Goal: Task Accomplishment & Management: Manage account settings

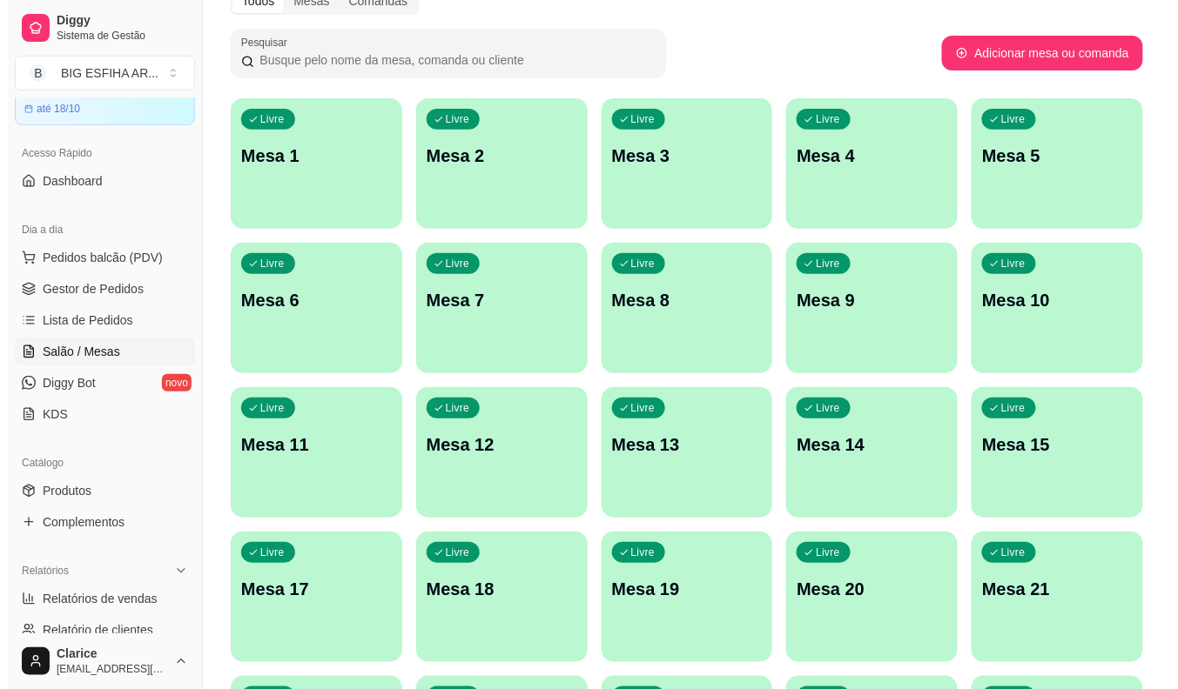
scroll to position [421, 0]
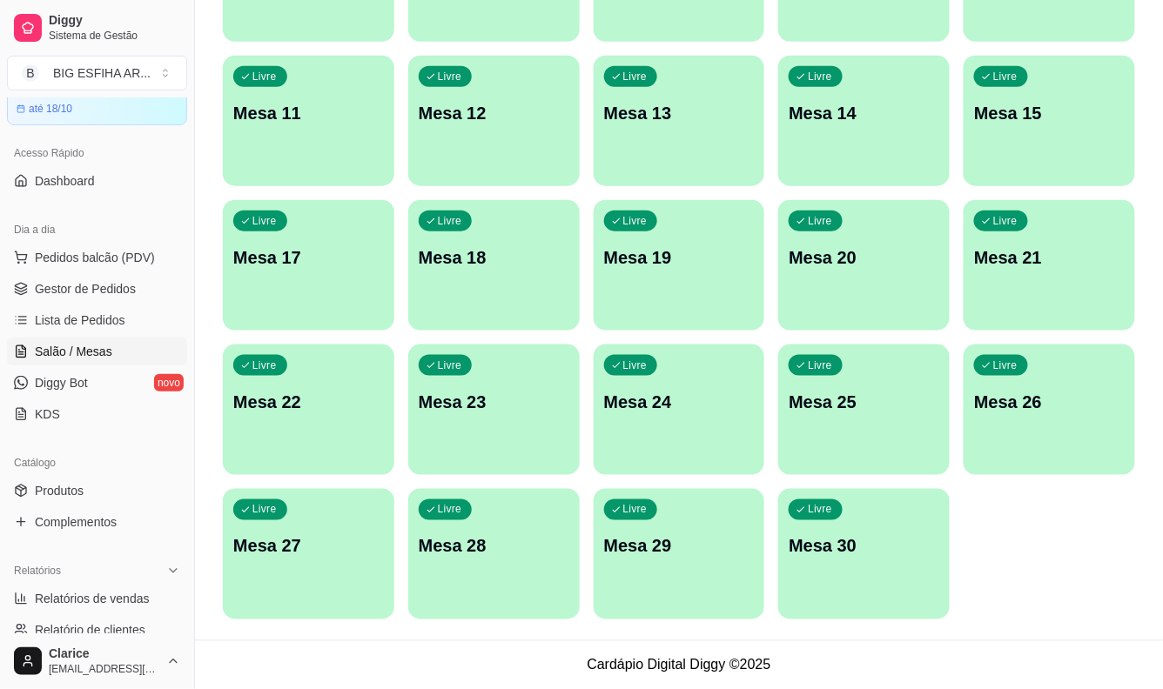
click at [816, 549] on p "Mesa 30" at bounding box center [864, 546] width 151 height 24
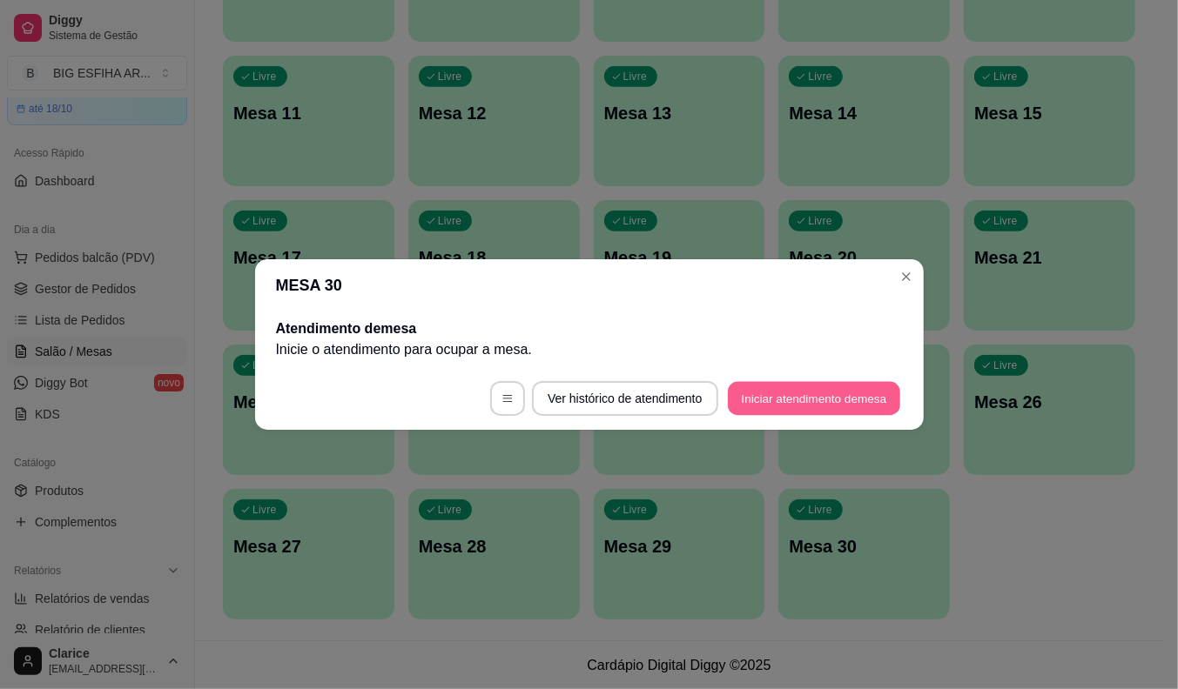
click at [799, 402] on button "Iniciar atendimento de mesa" at bounding box center [814, 399] width 172 height 34
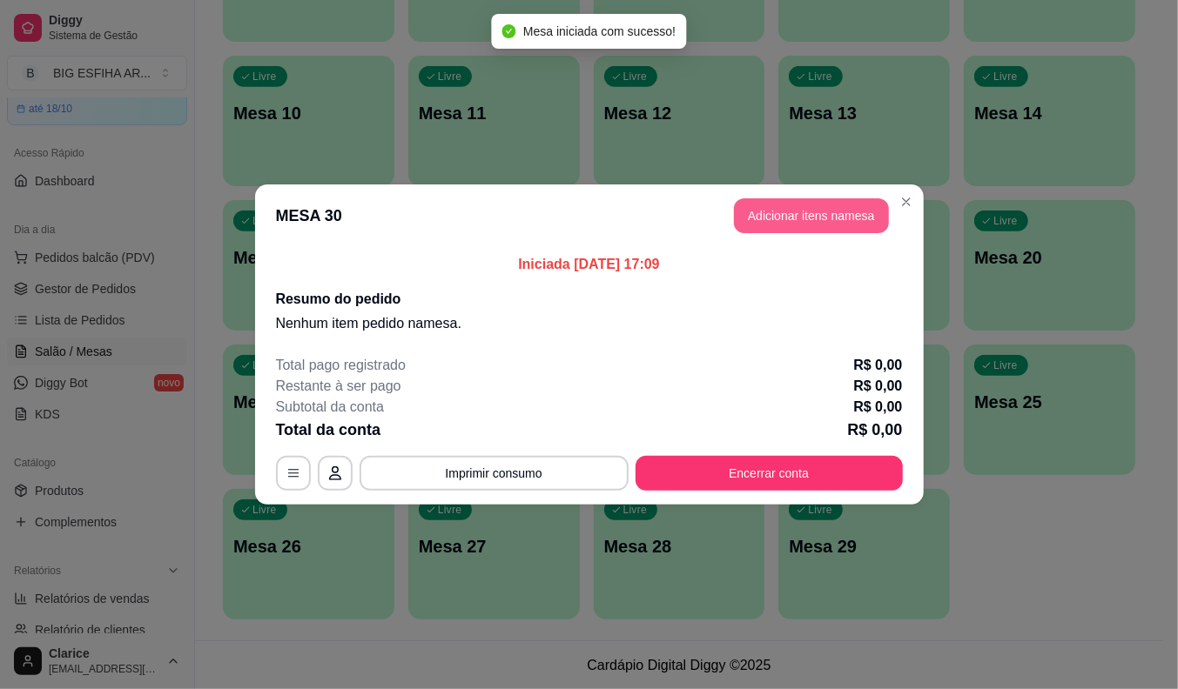
click at [853, 215] on button "Adicionar itens na mesa" at bounding box center [811, 215] width 155 height 35
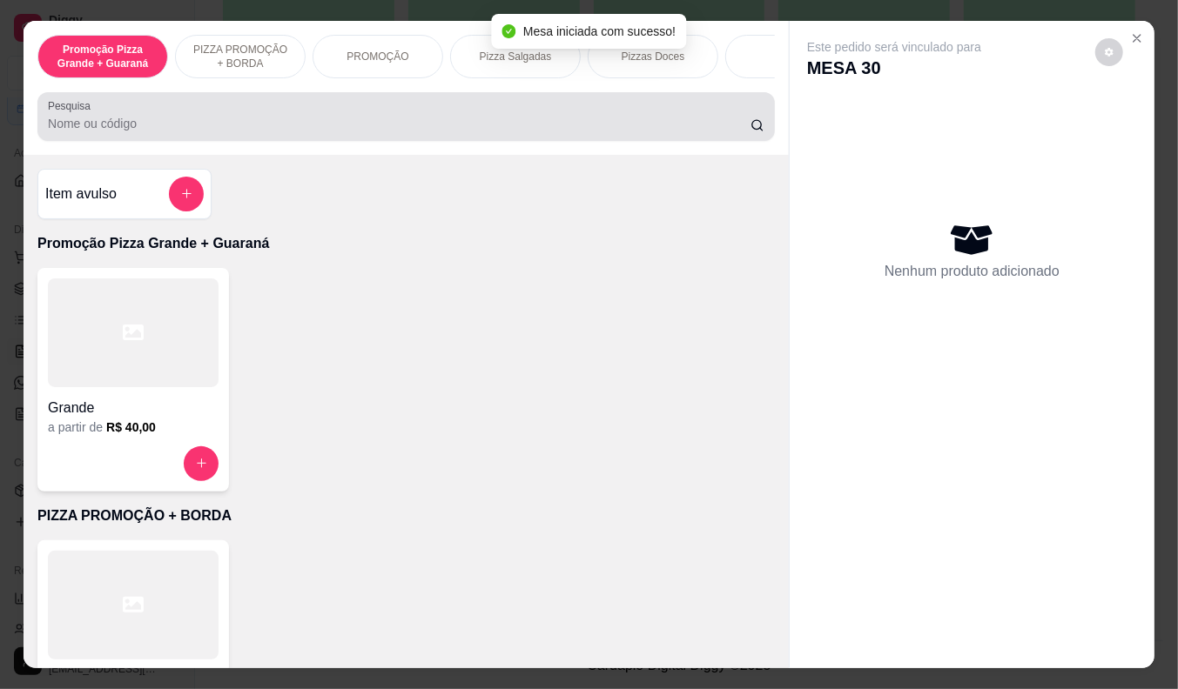
click at [319, 127] on input "Pesquisa" at bounding box center [399, 123] width 702 height 17
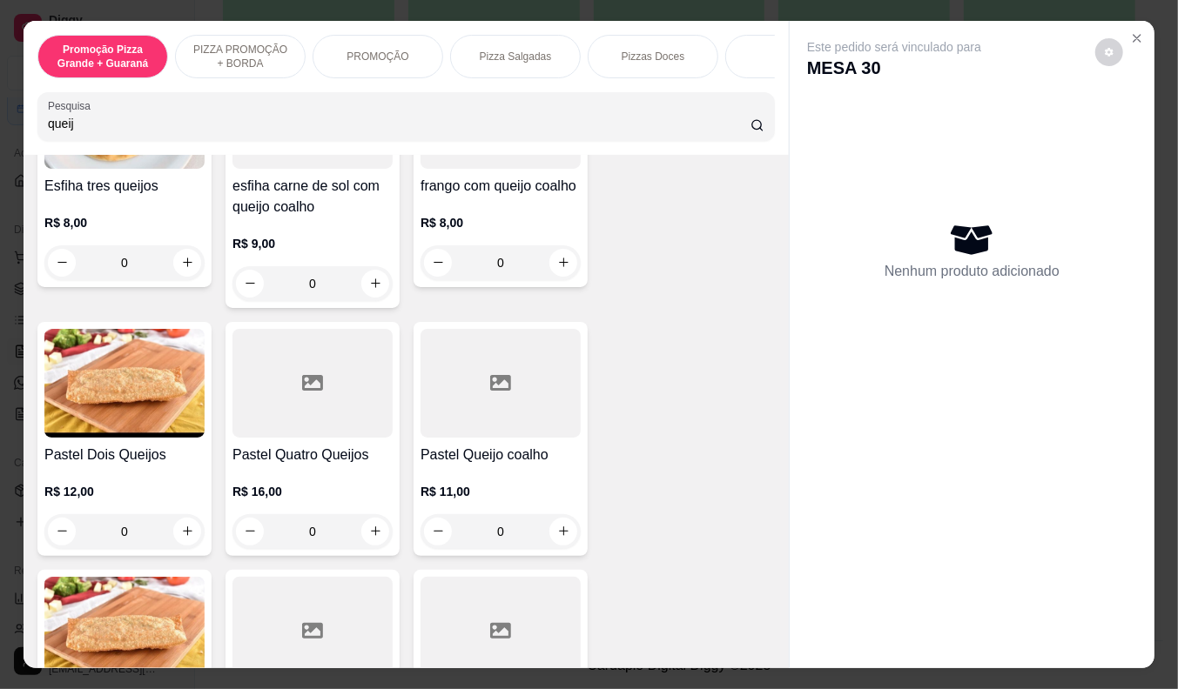
scroll to position [483, 0]
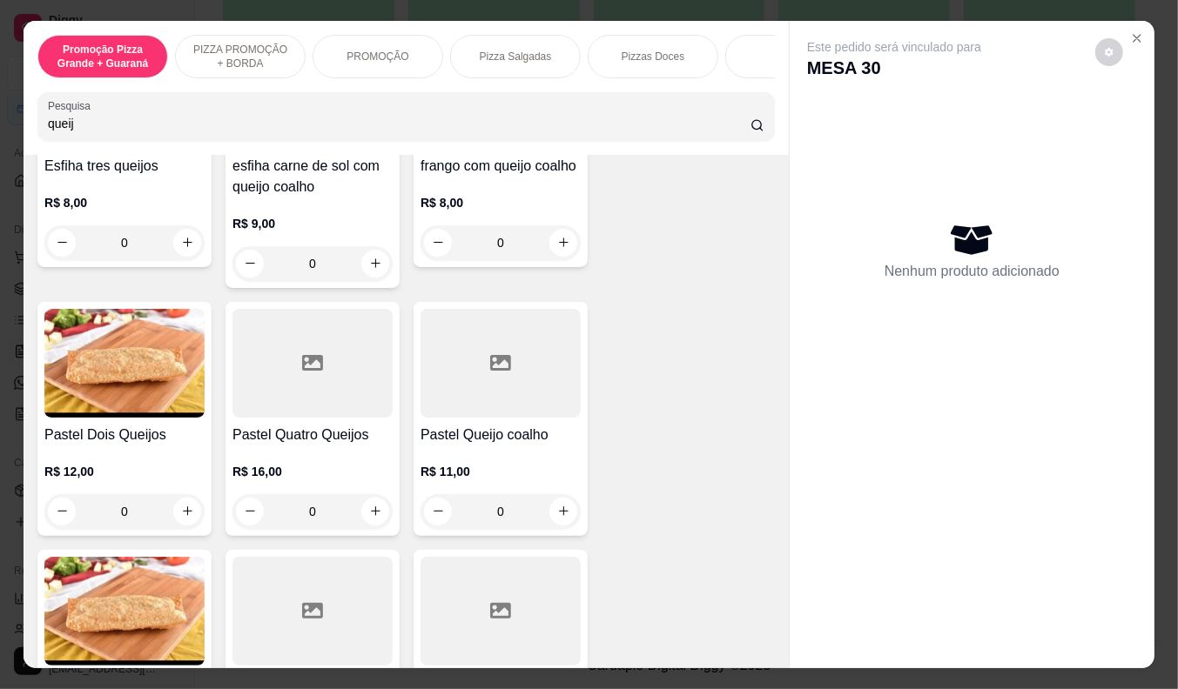
type input "queij"
click at [463, 465] on div "R$ 11,00 0" at bounding box center [500, 488] width 160 height 84
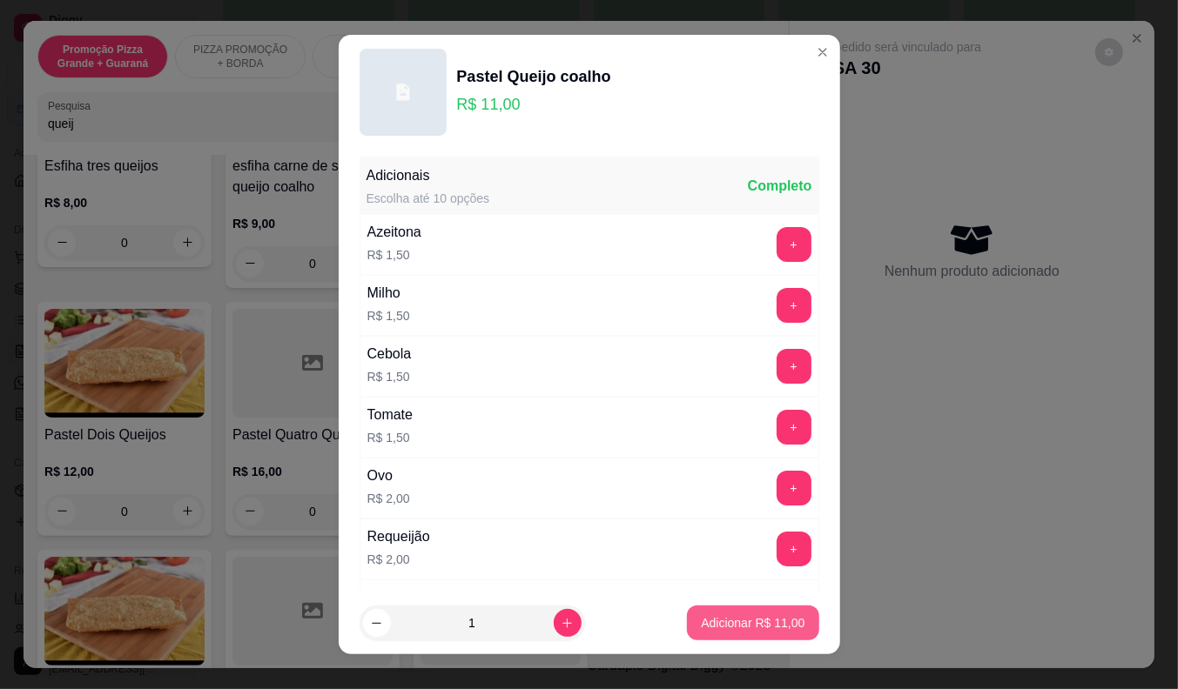
click at [715, 616] on p "Adicionar R$ 11,00" at bounding box center [753, 623] width 104 height 17
type input "1"
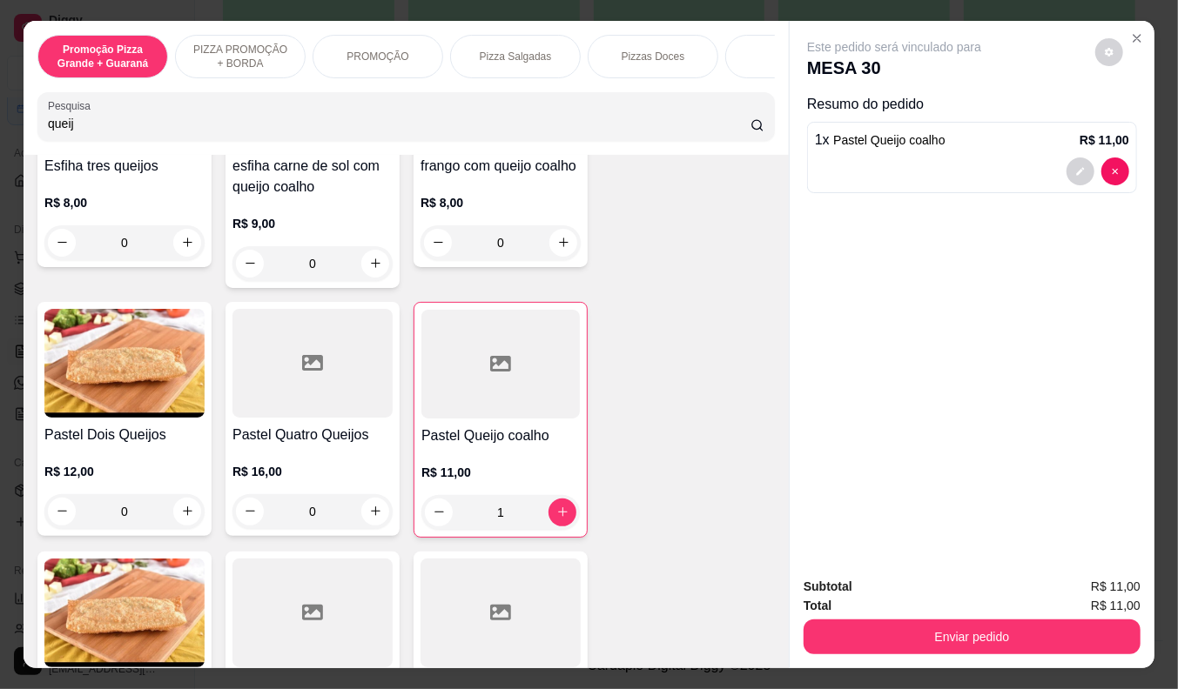
click at [64, 128] on input "queij" at bounding box center [399, 123] width 702 height 17
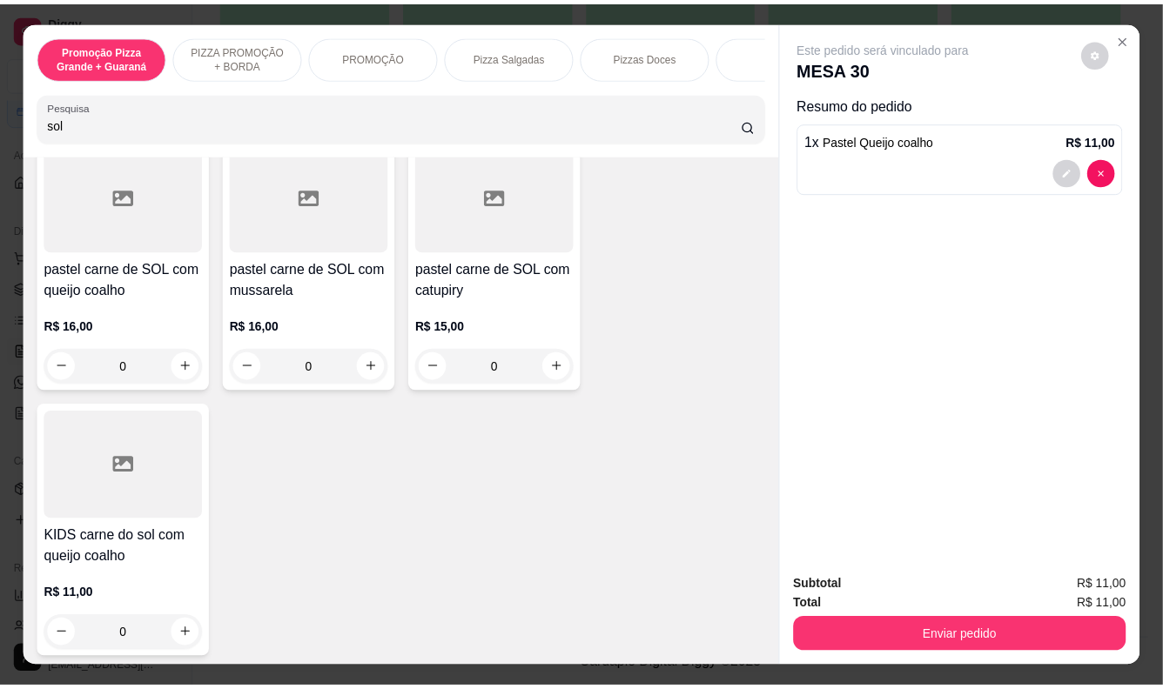
scroll to position [529, 0]
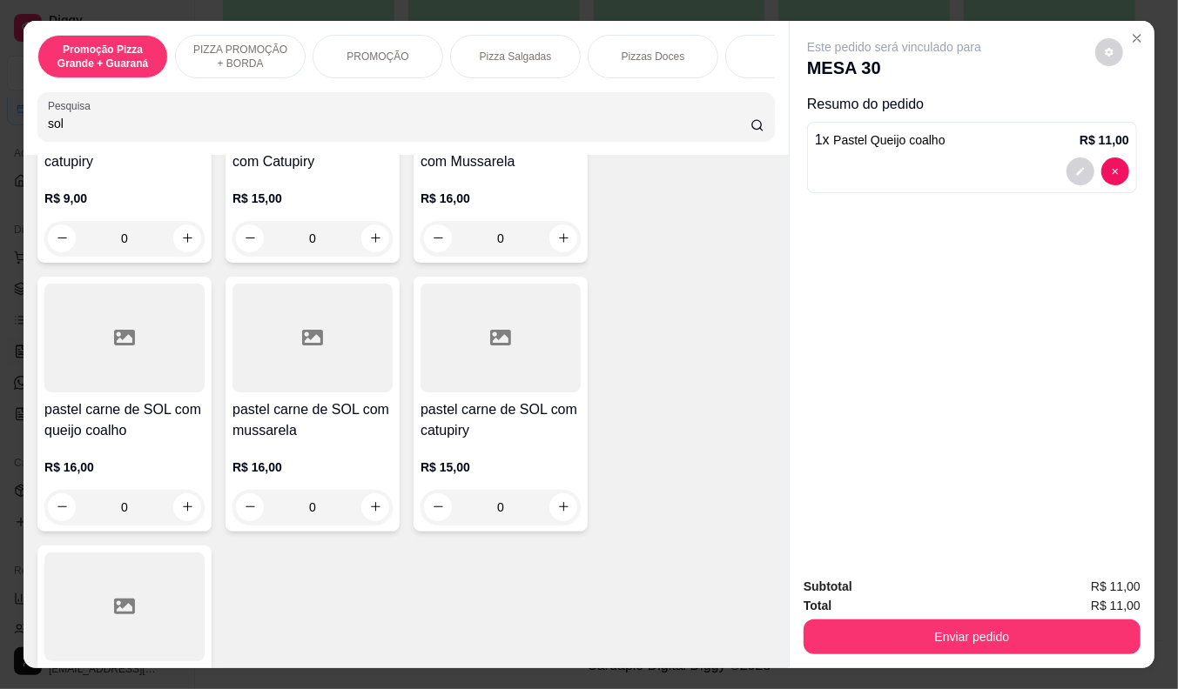
type input "sol"
click at [75, 441] on h4 "pastel carne de SOL com queijo coalho" at bounding box center [124, 421] width 160 height 42
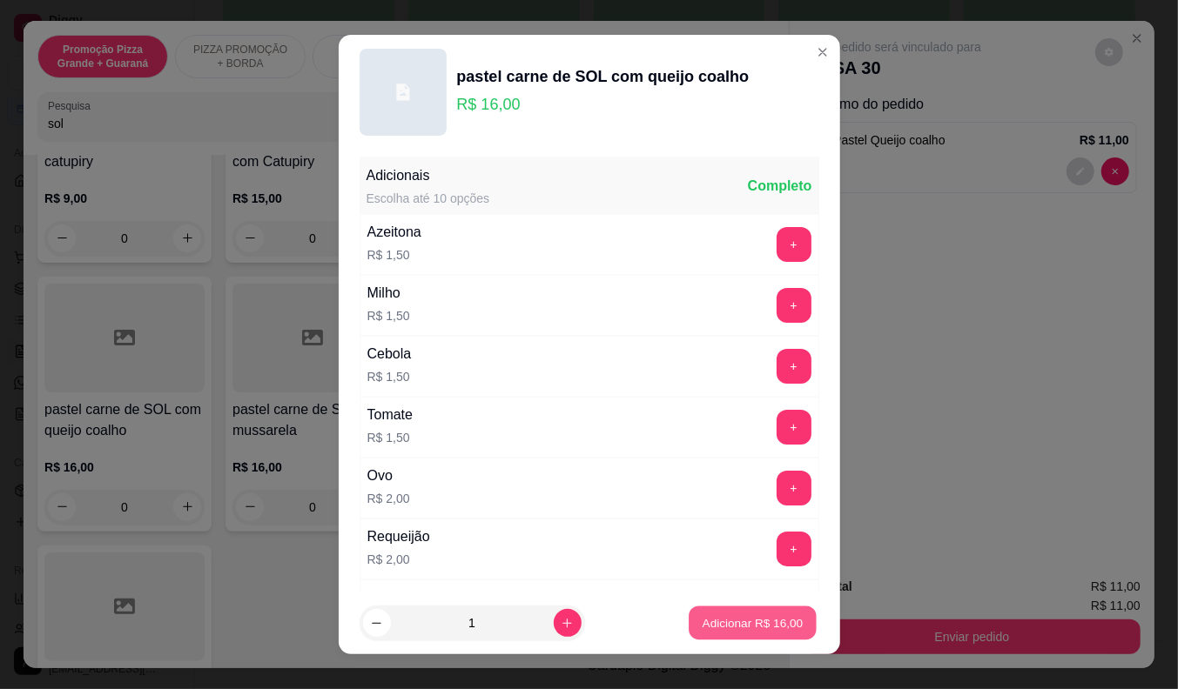
click at [718, 627] on p "Adicionar R$ 16,00" at bounding box center [752, 623] width 101 height 17
type input "1"
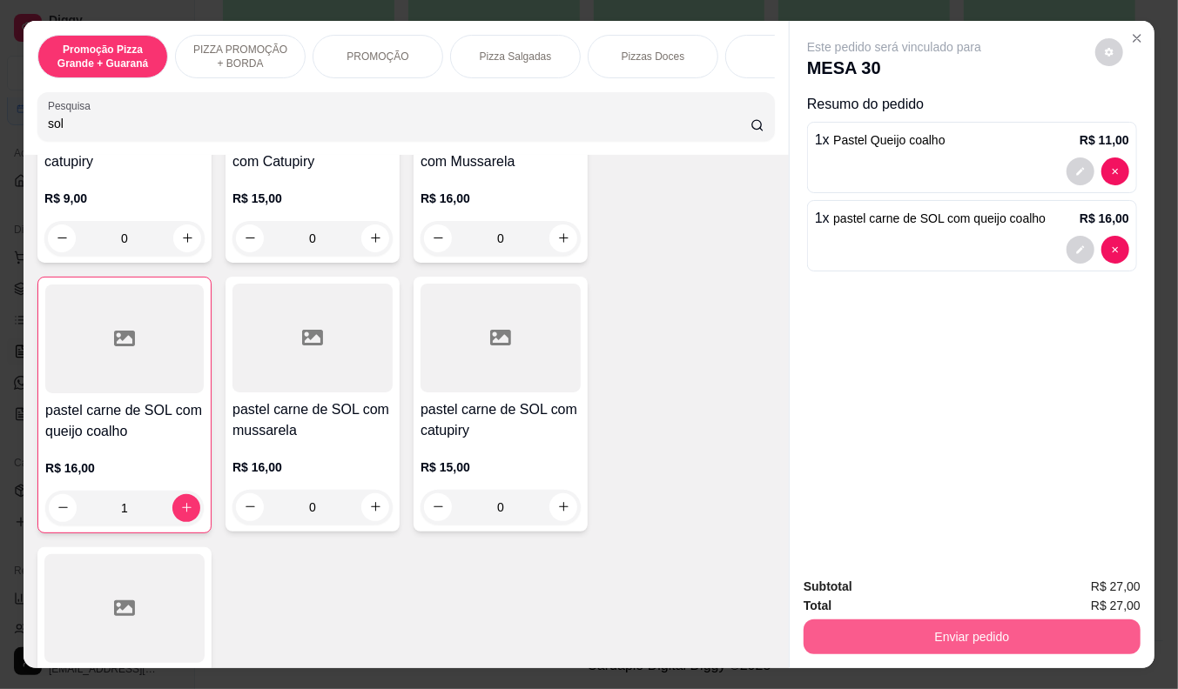
click at [870, 629] on button "Enviar pedido" at bounding box center [971, 637] width 337 height 35
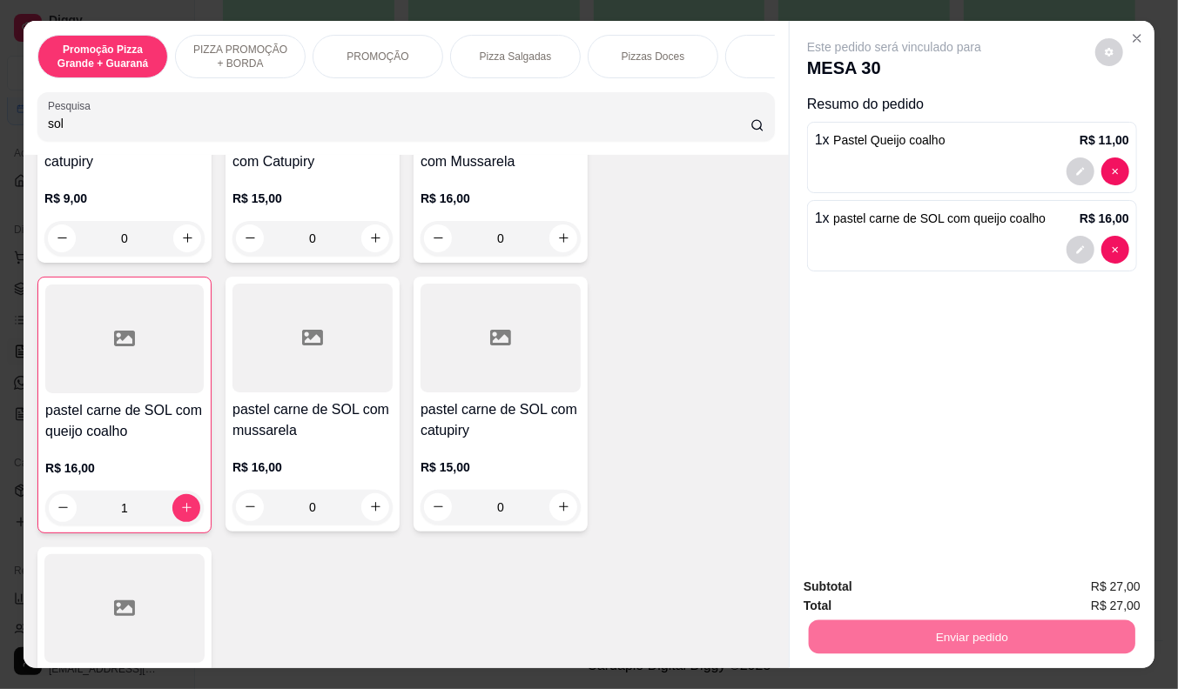
click at [880, 592] on button "Não registrar e enviar pedido" at bounding box center [913, 588] width 181 height 33
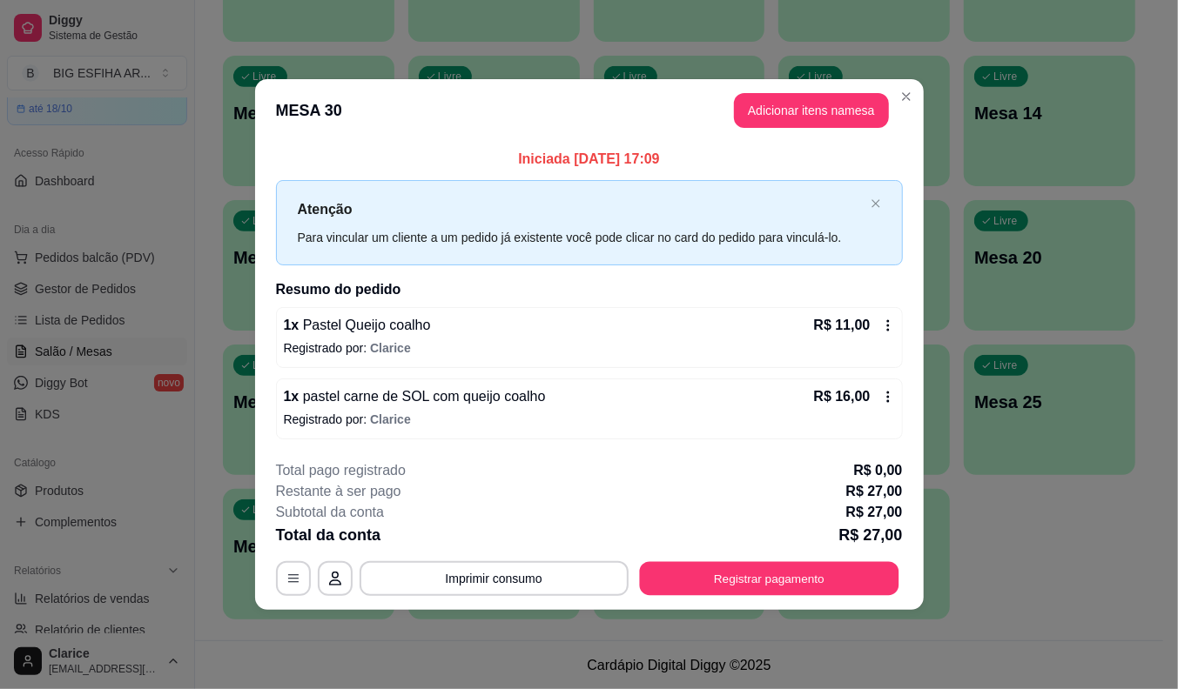
click at [890, 561] on button "Registrar pagamento" at bounding box center [768, 578] width 259 height 34
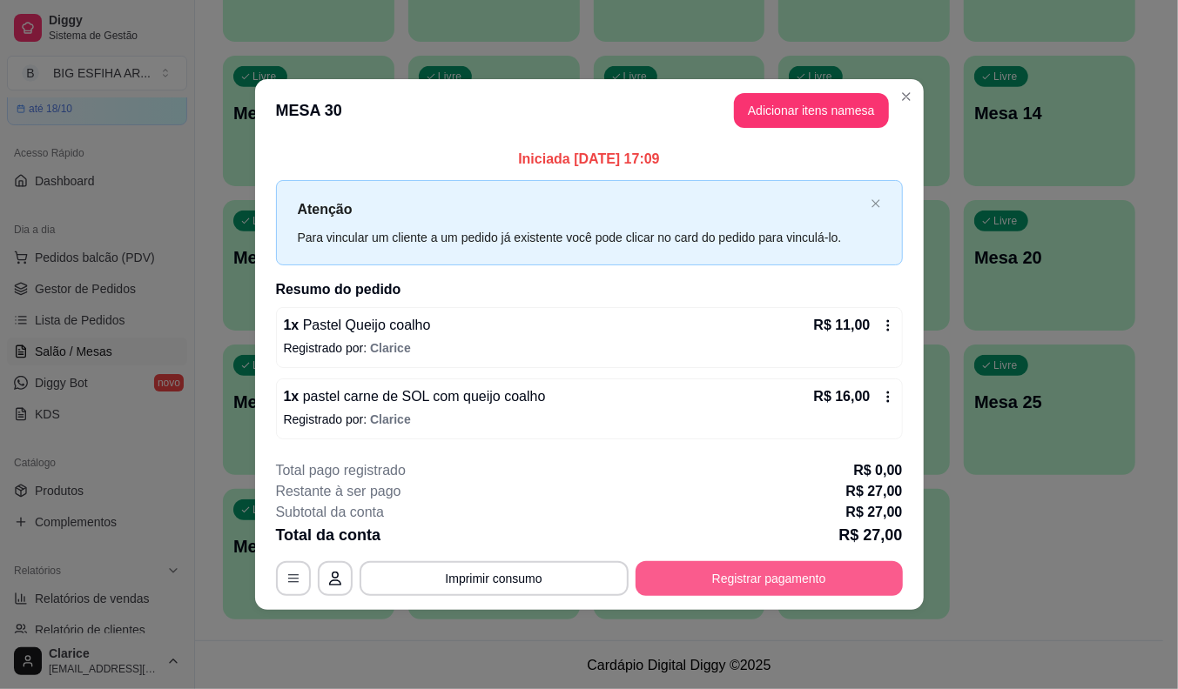
click at [686, 575] on button "Registrar pagamento" at bounding box center [768, 578] width 267 height 35
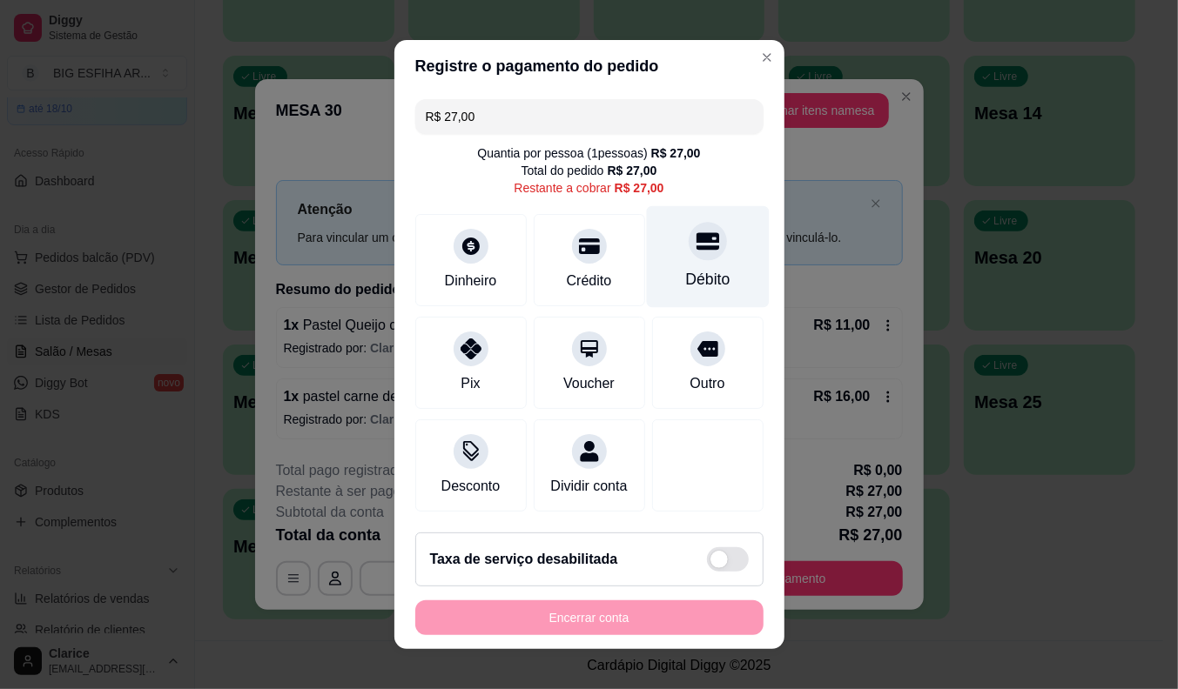
click at [685, 268] on div "Débito" at bounding box center [707, 279] width 44 height 23
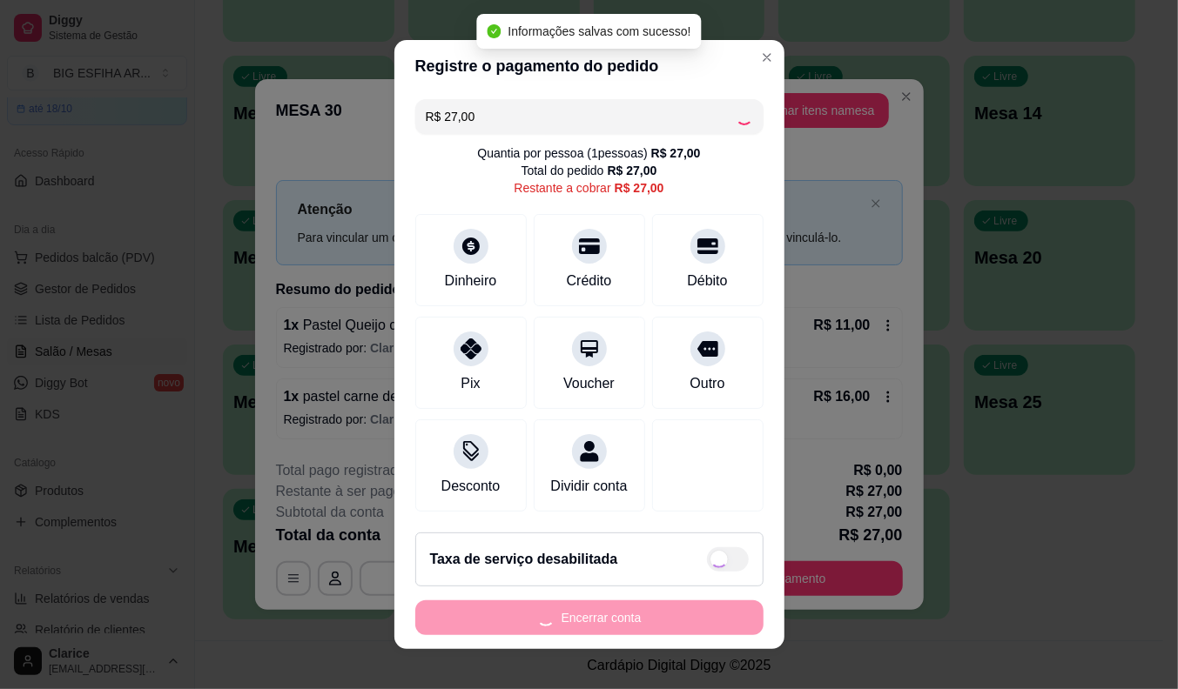
type input "R$ 0,00"
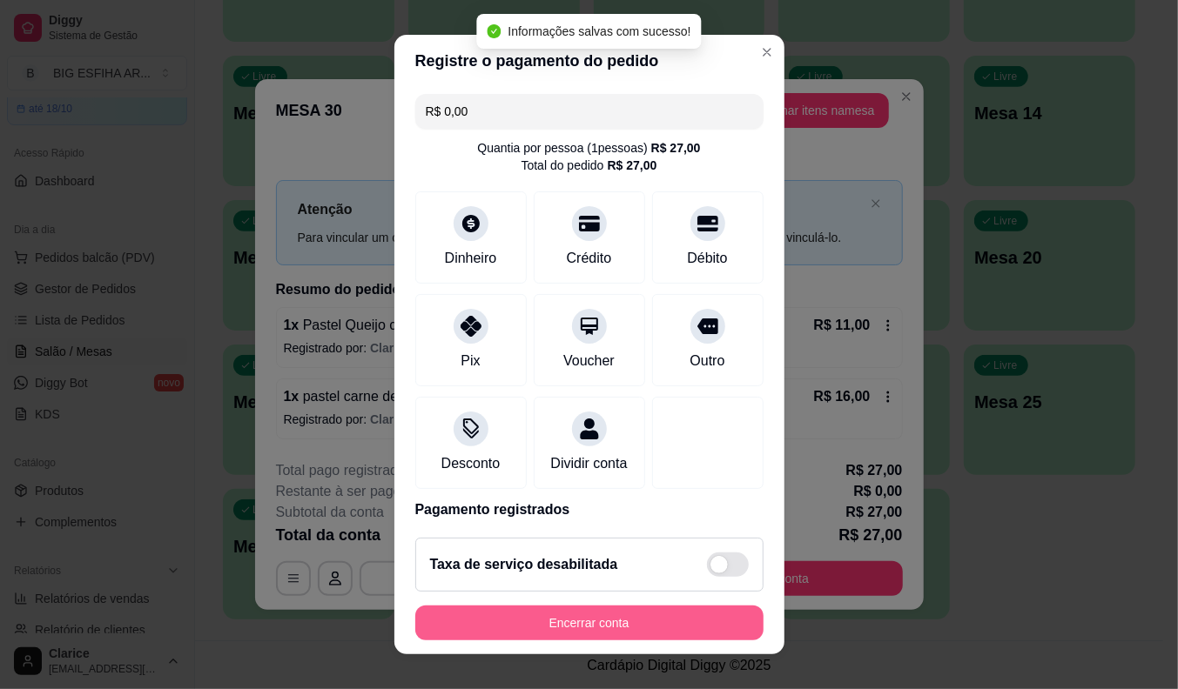
click at [593, 622] on button "Encerrar conta" at bounding box center [589, 623] width 348 height 35
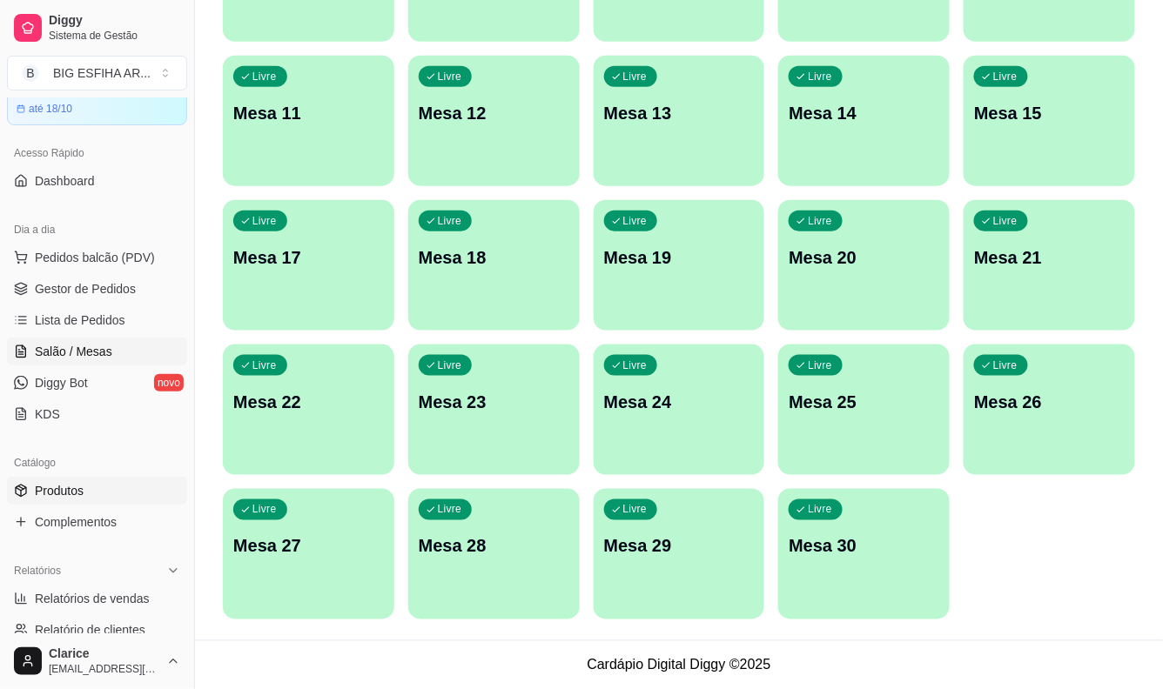
click at [84, 489] on link "Produtos" at bounding box center [97, 491] width 180 height 28
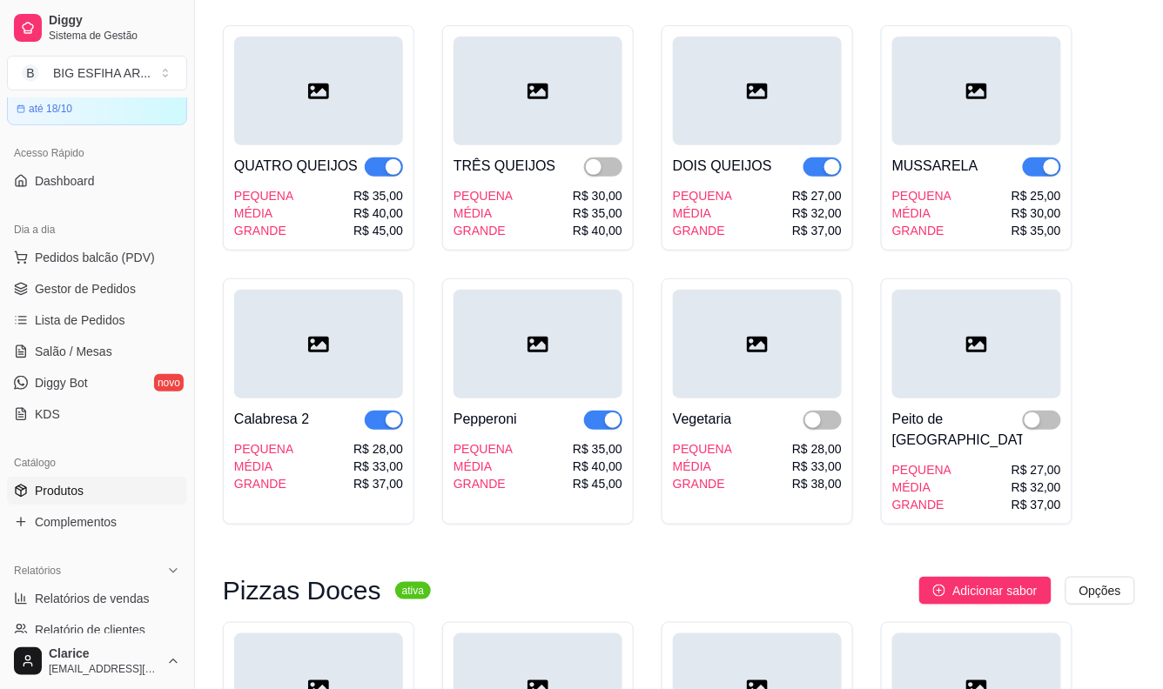
scroll to position [3578, 0]
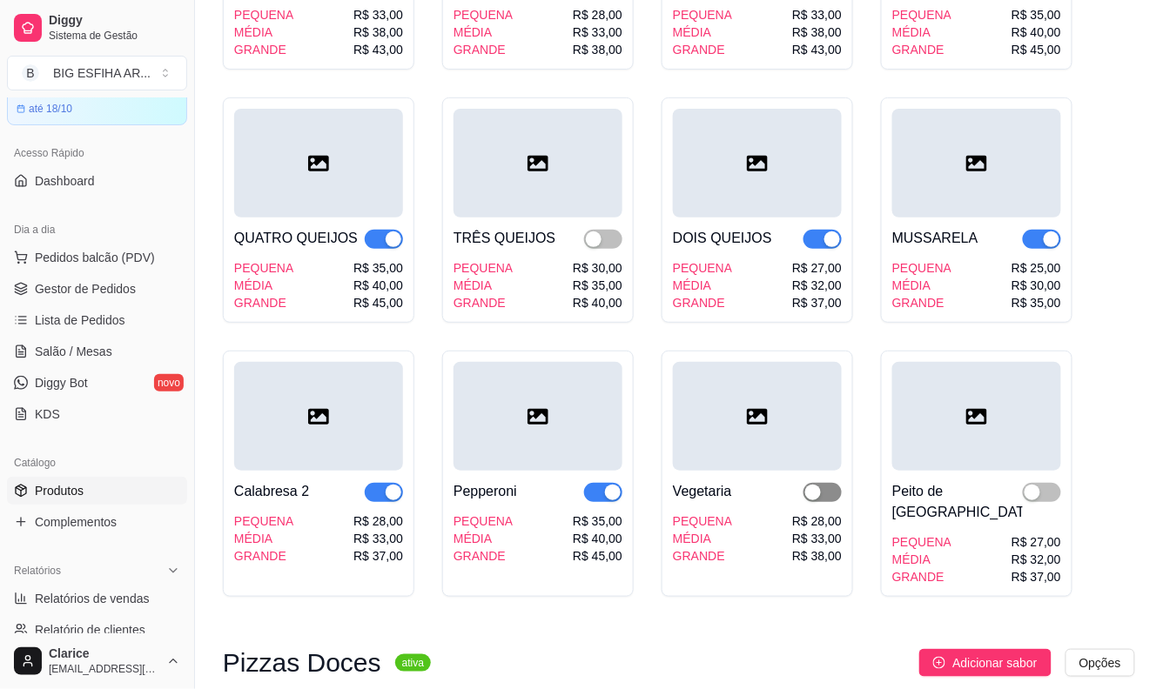
click at [830, 483] on span "button" at bounding box center [822, 492] width 38 height 19
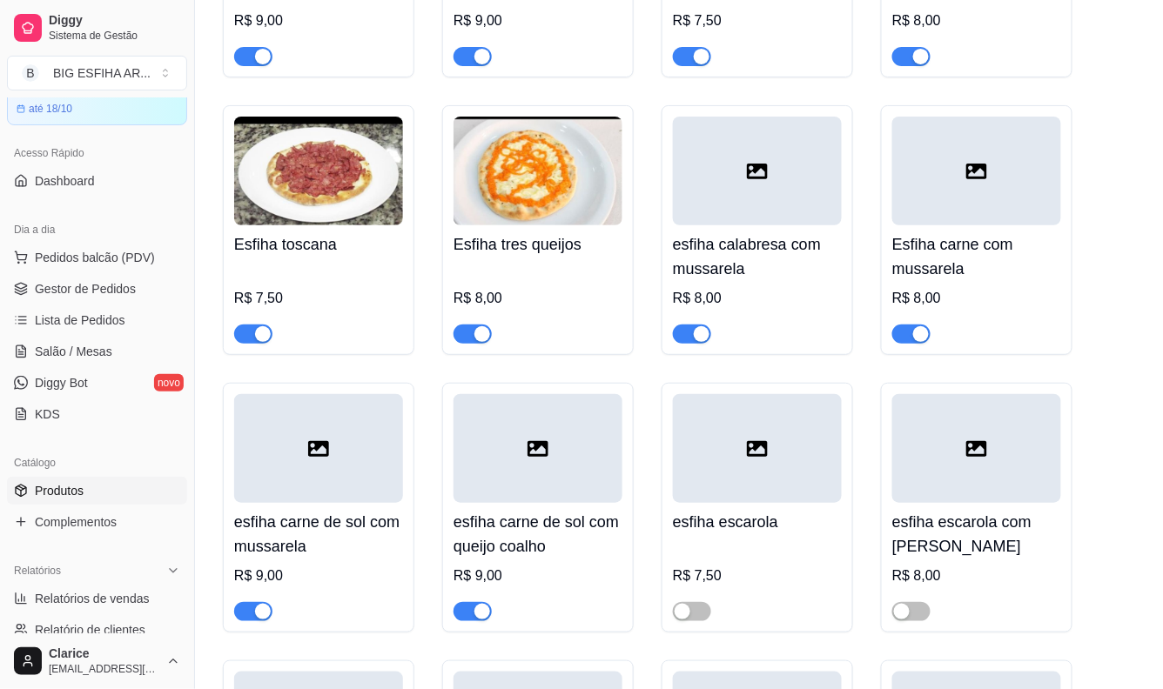
scroll to position [7060, 0]
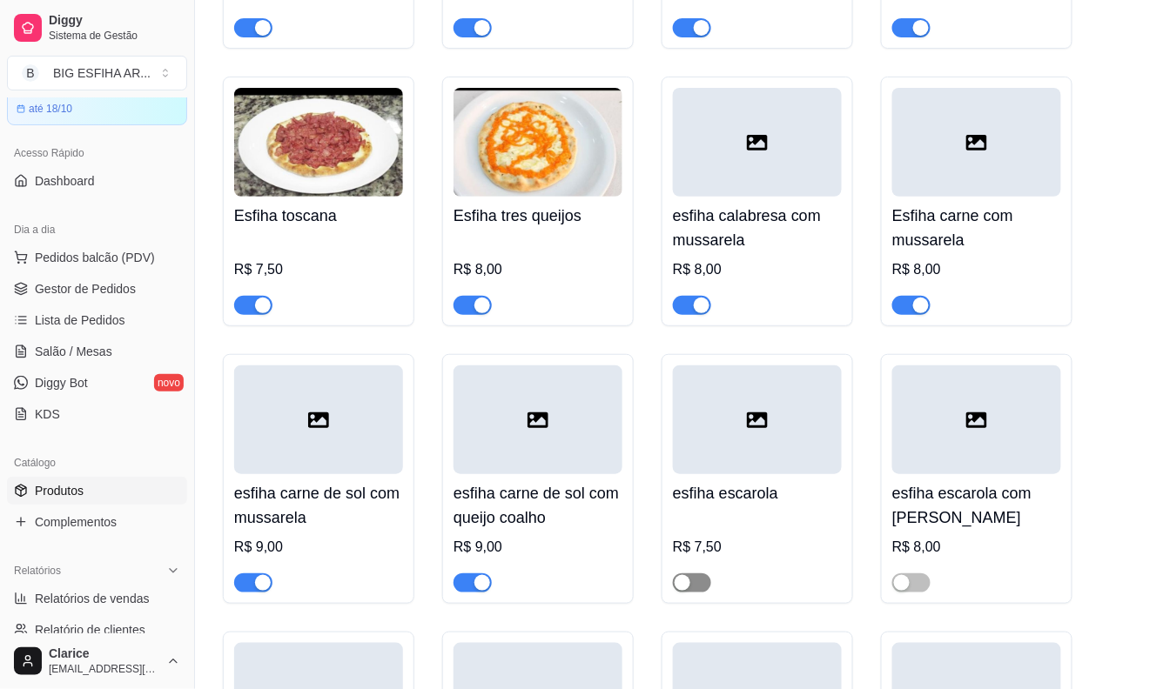
click at [703, 574] on span "button" at bounding box center [692, 583] width 38 height 19
click at [923, 574] on span "button" at bounding box center [911, 583] width 38 height 19
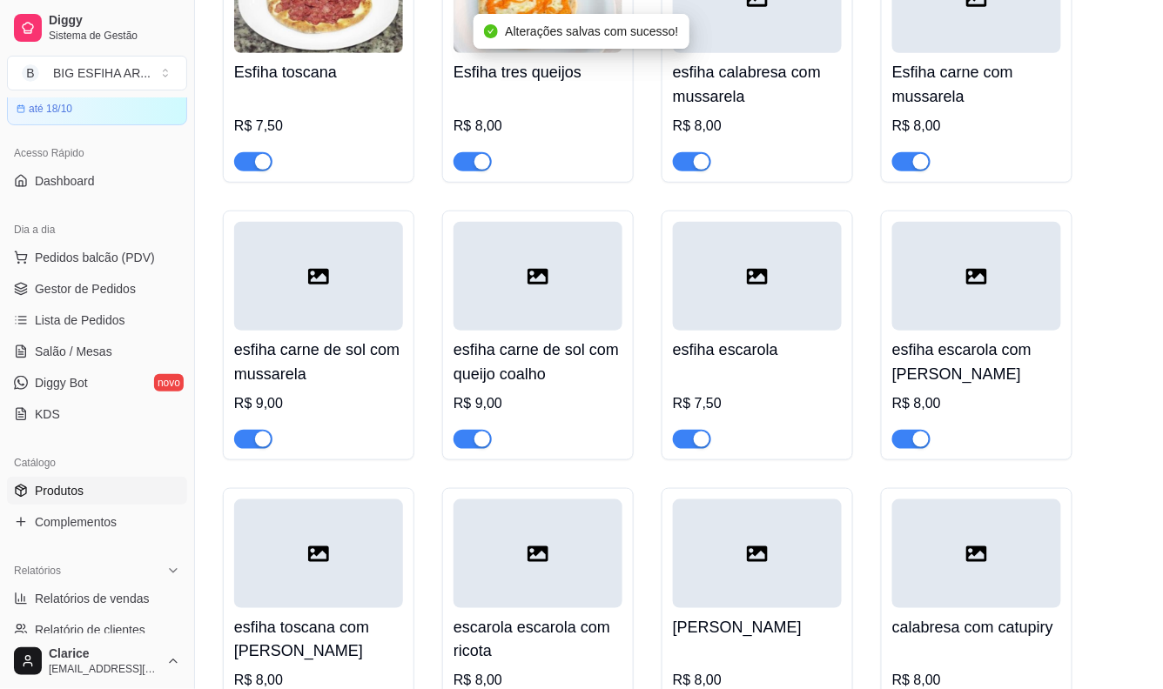
scroll to position [7350, 0]
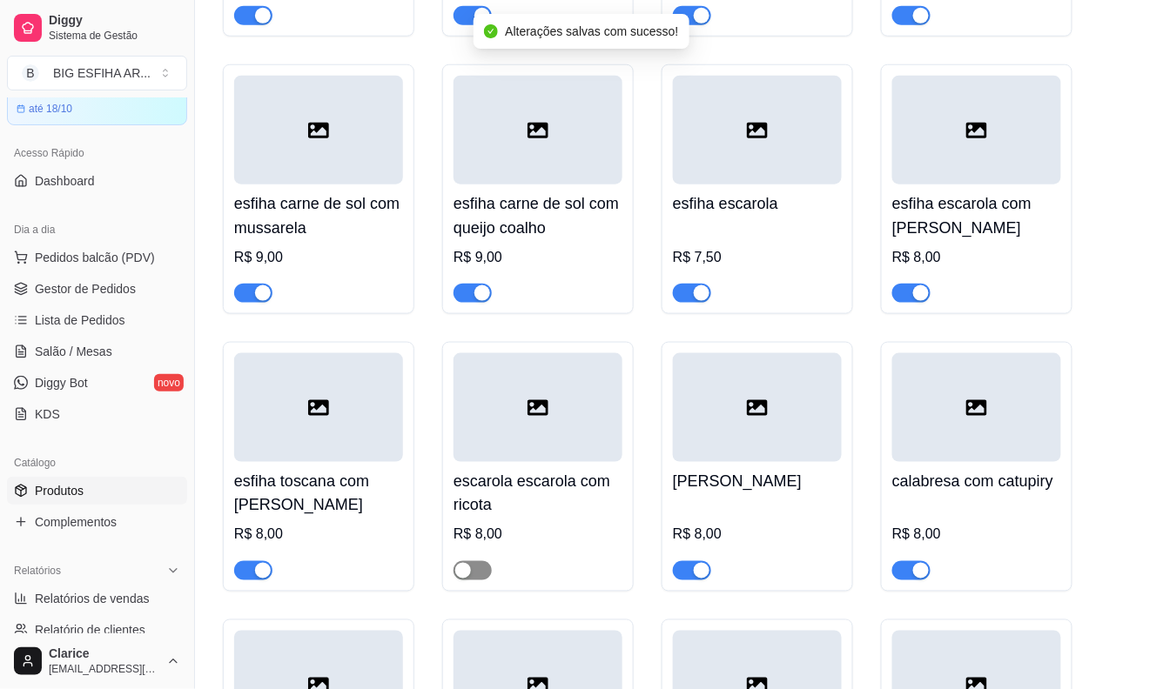
click at [480, 561] on span "button" at bounding box center [473, 570] width 38 height 19
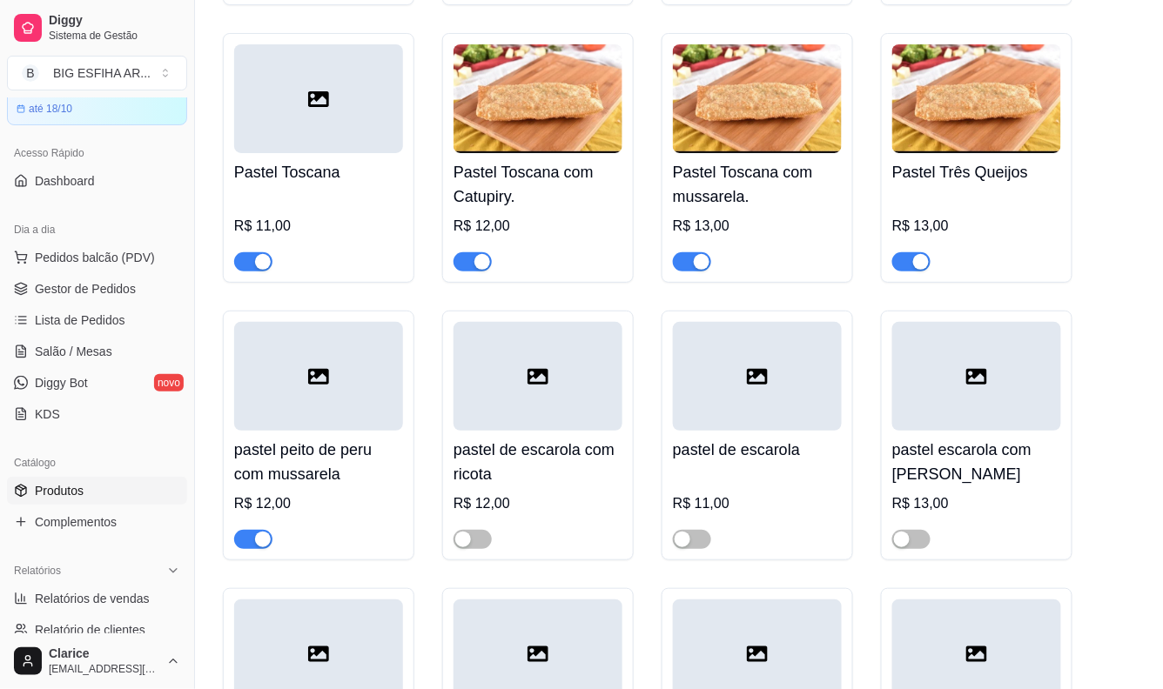
scroll to position [12283, 0]
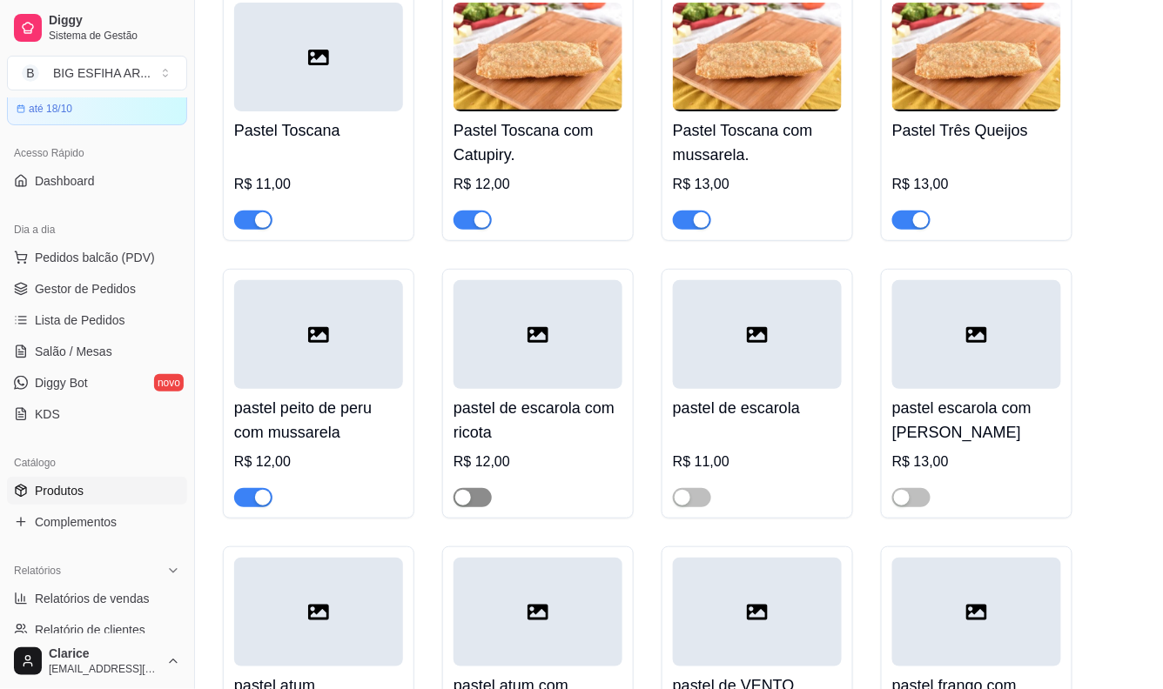
click at [485, 488] on span "button" at bounding box center [473, 497] width 38 height 19
click at [706, 488] on span "button" at bounding box center [692, 497] width 38 height 19
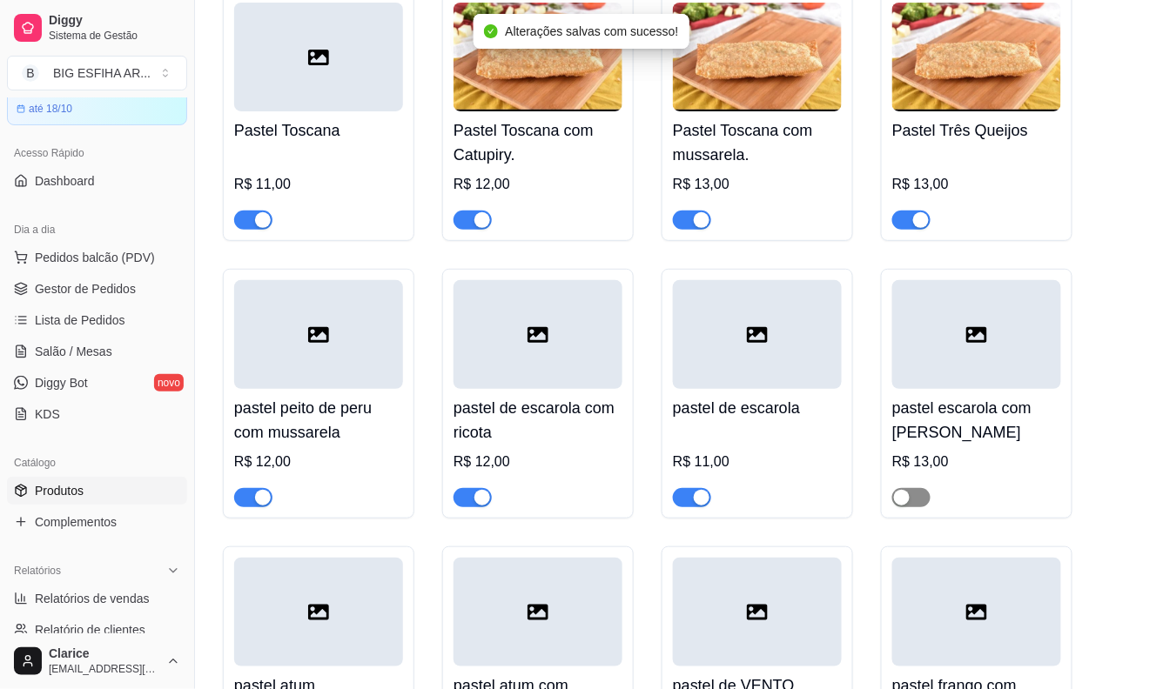
click at [924, 488] on span "button" at bounding box center [911, 497] width 38 height 19
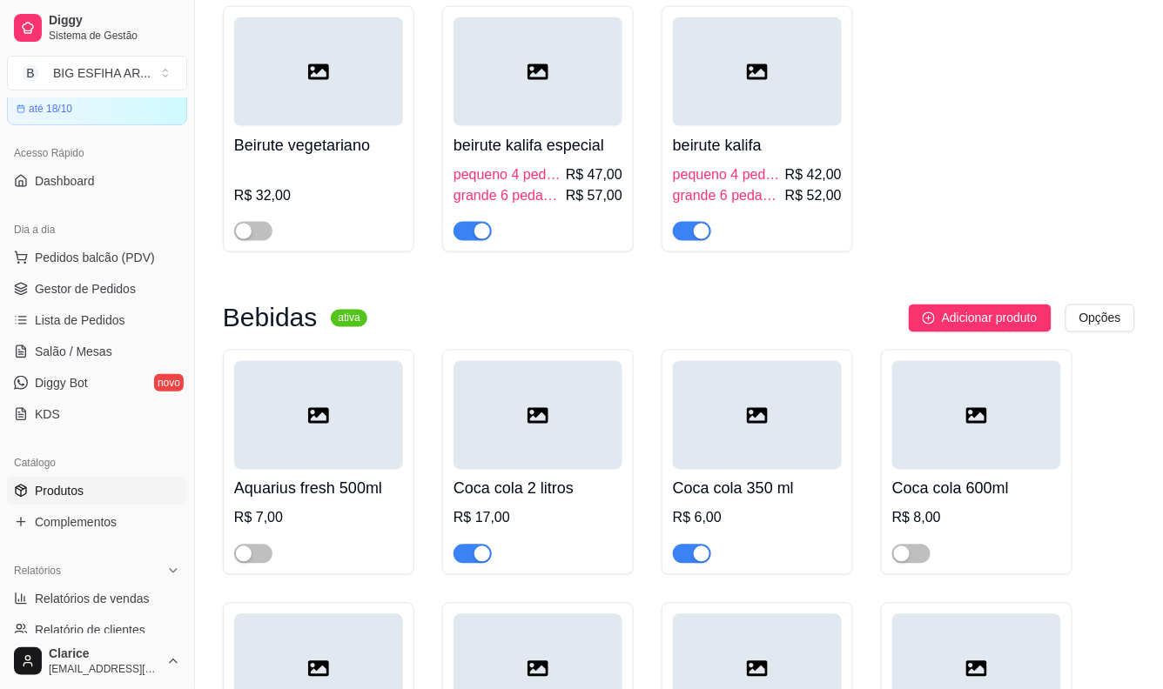
scroll to position [16441, 0]
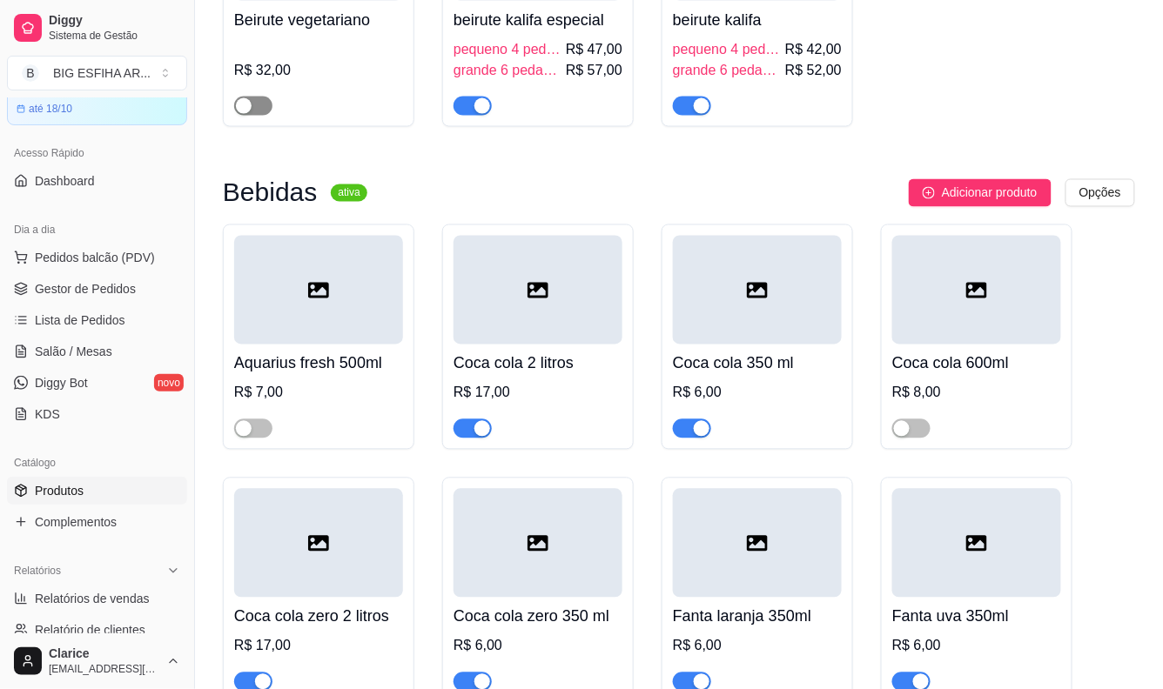
click at [246, 98] on div "button" at bounding box center [244, 106] width 16 height 16
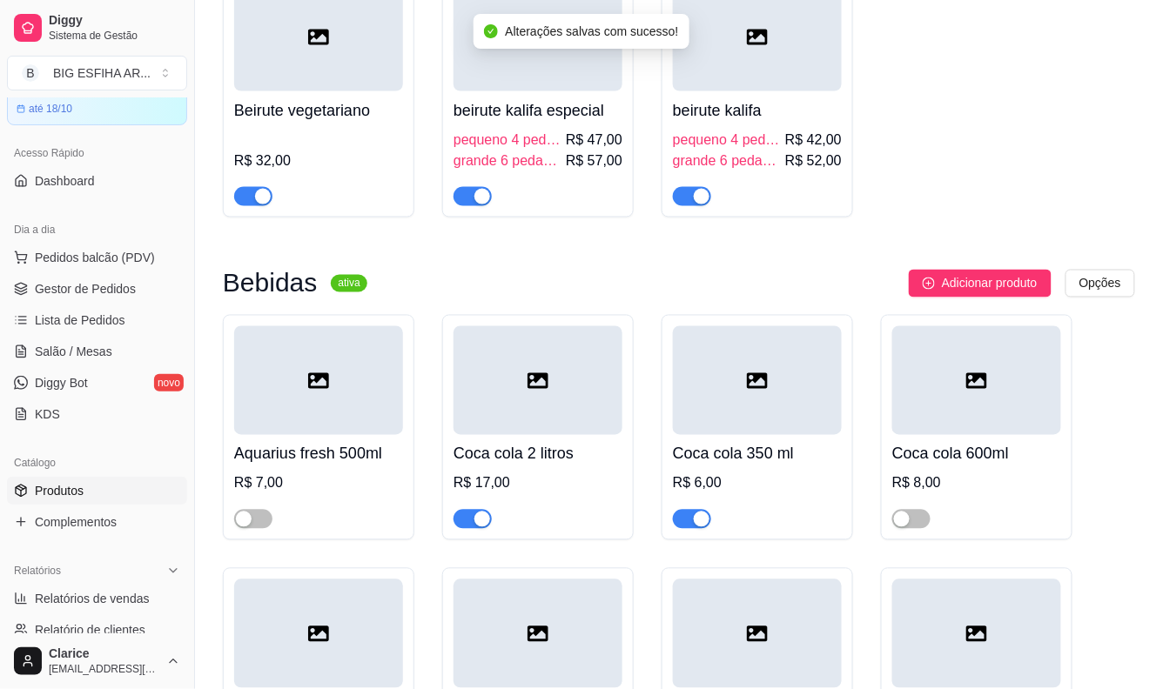
scroll to position [16345, 0]
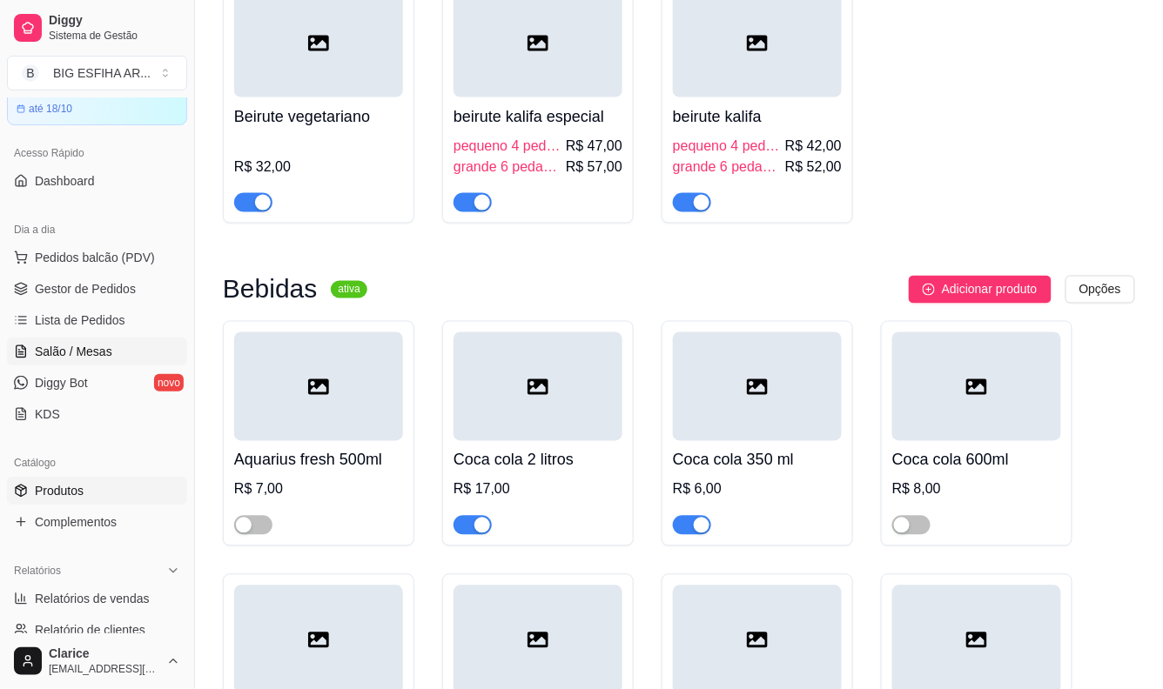
click at [64, 350] on span "Salão / Mesas" at bounding box center [73, 351] width 77 height 17
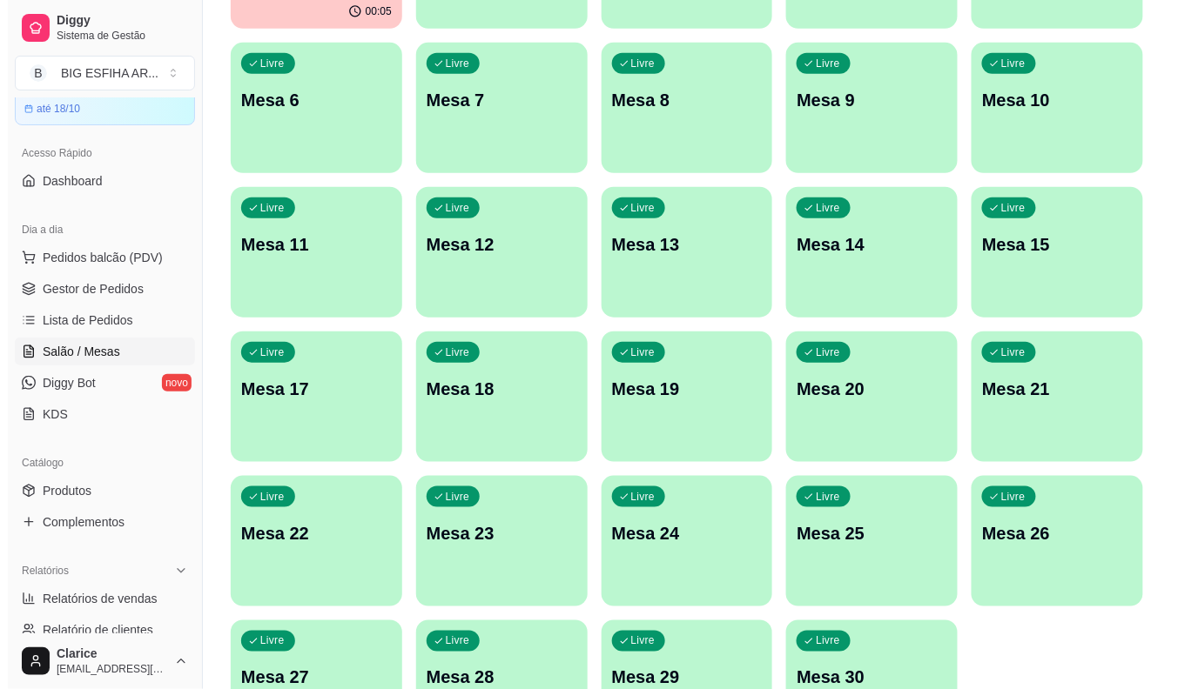
scroll to position [421, 0]
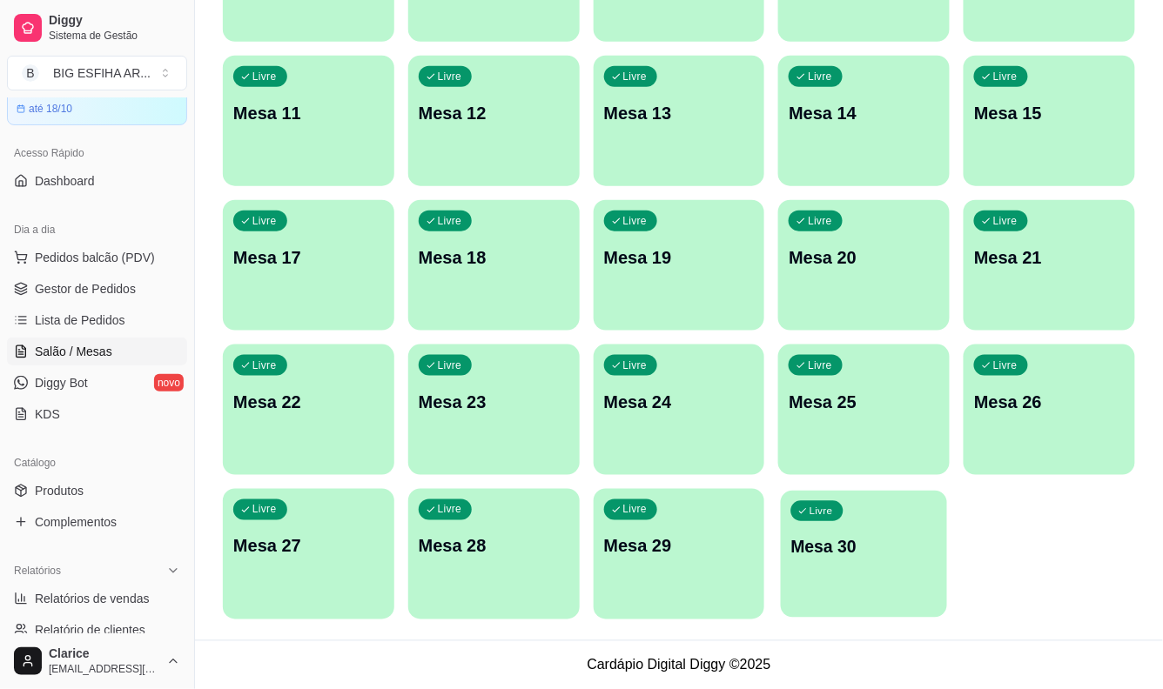
click at [859, 569] on div "Livre Mesa 30" at bounding box center [864, 544] width 166 height 106
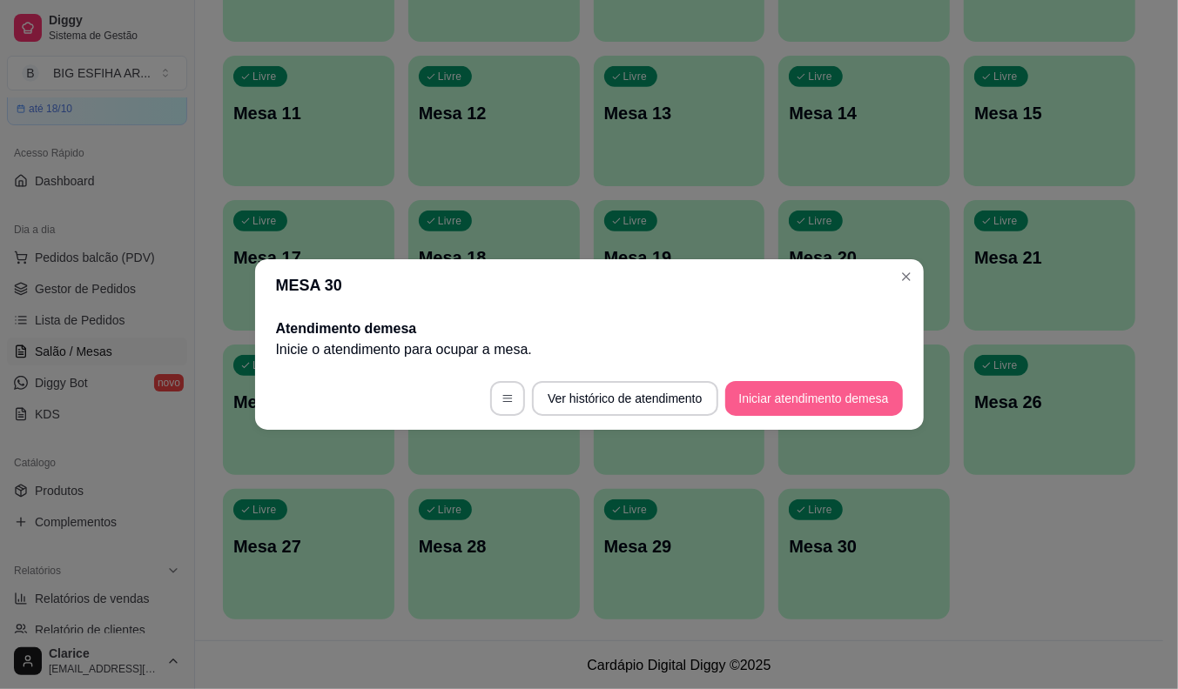
click at [781, 395] on button "Iniciar atendimento de mesa" at bounding box center [814, 398] width 178 height 35
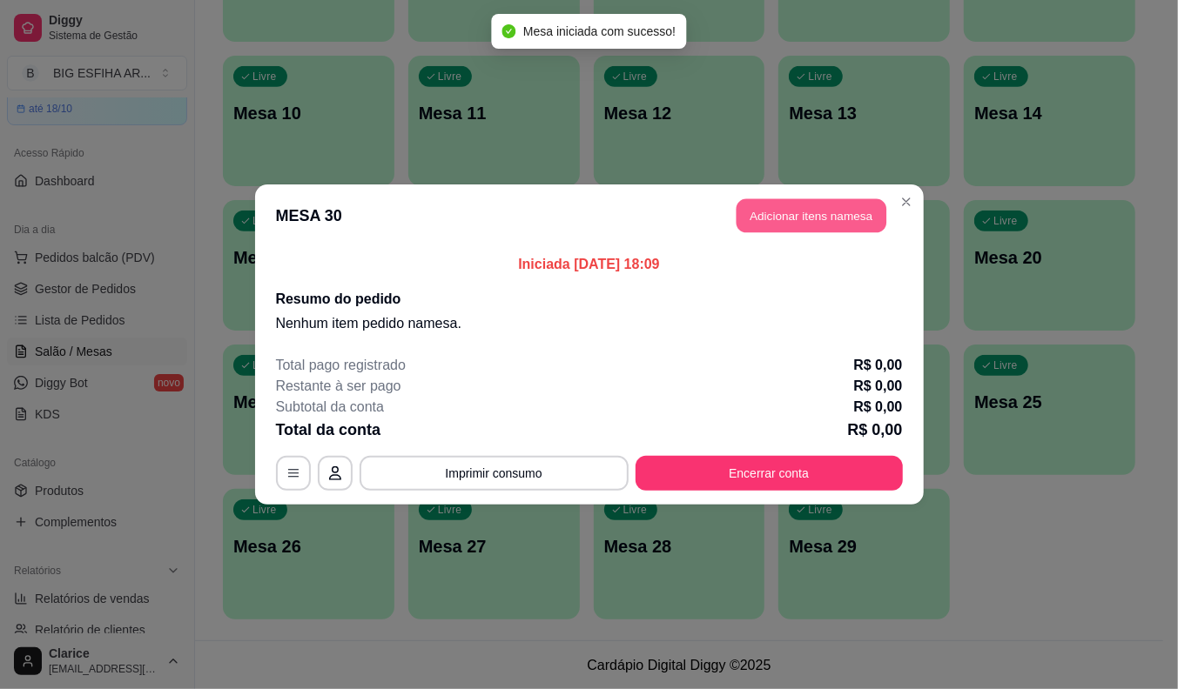
click at [803, 212] on button "Adicionar itens na mesa" at bounding box center [811, 216] width 150 height 34
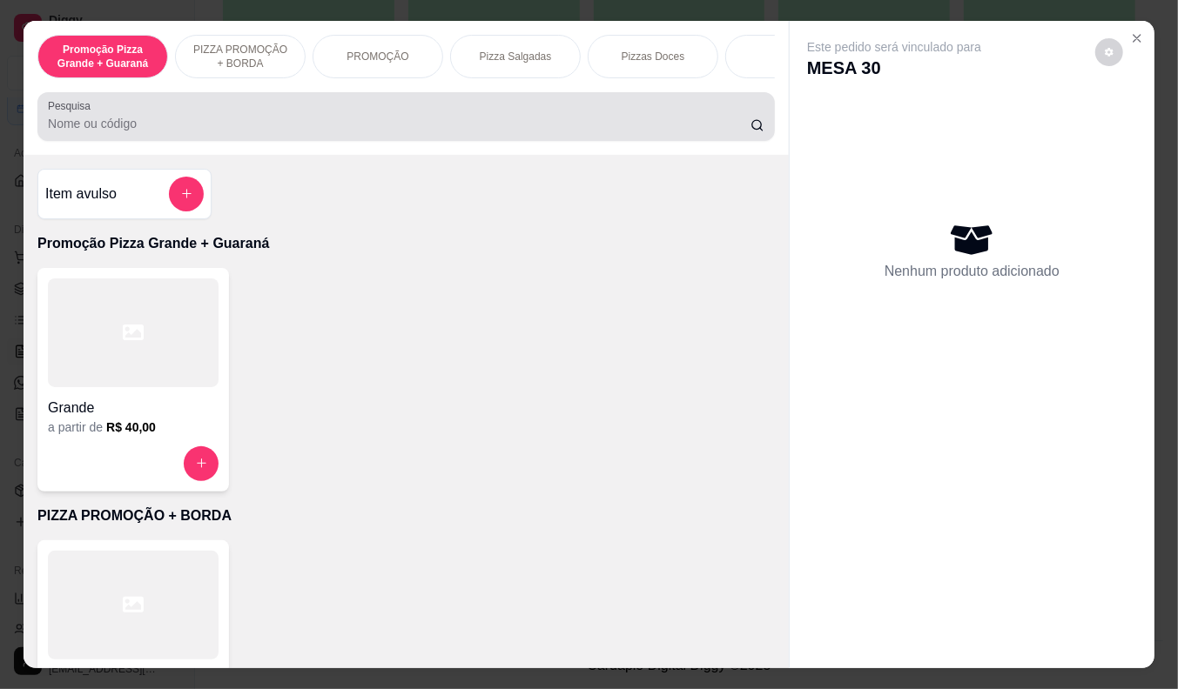
click at [287, 132] on input "Pesquisa" at bounding box center [399, 123] width 702 height 17
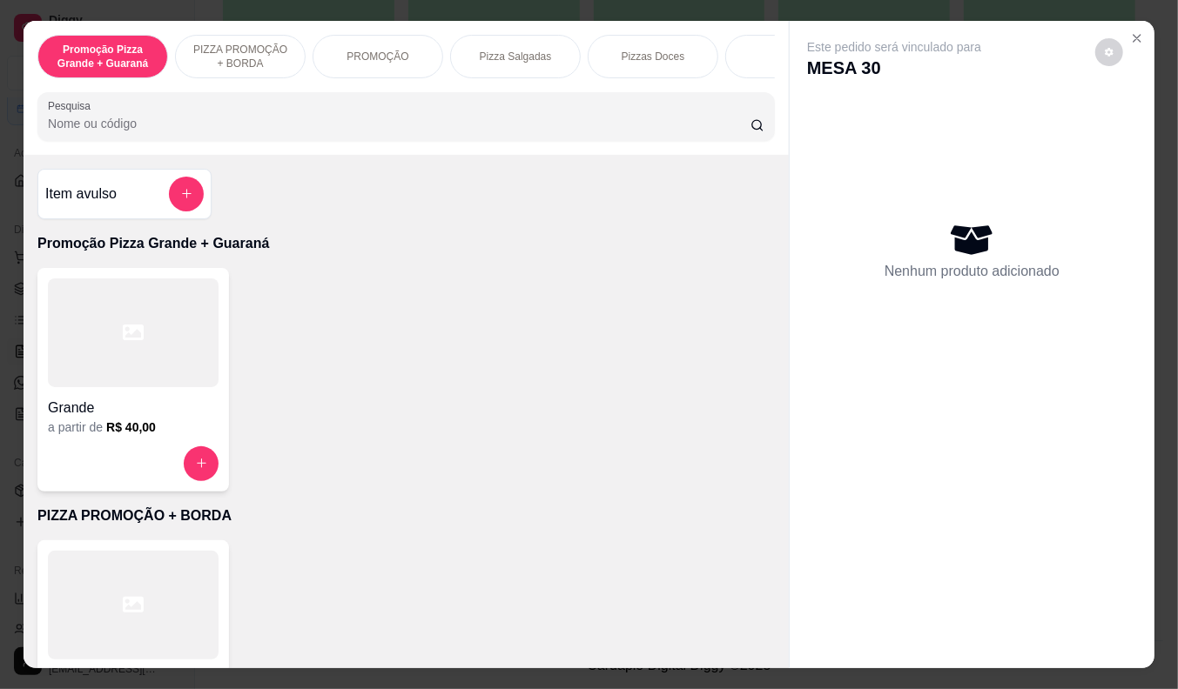
type input "s"
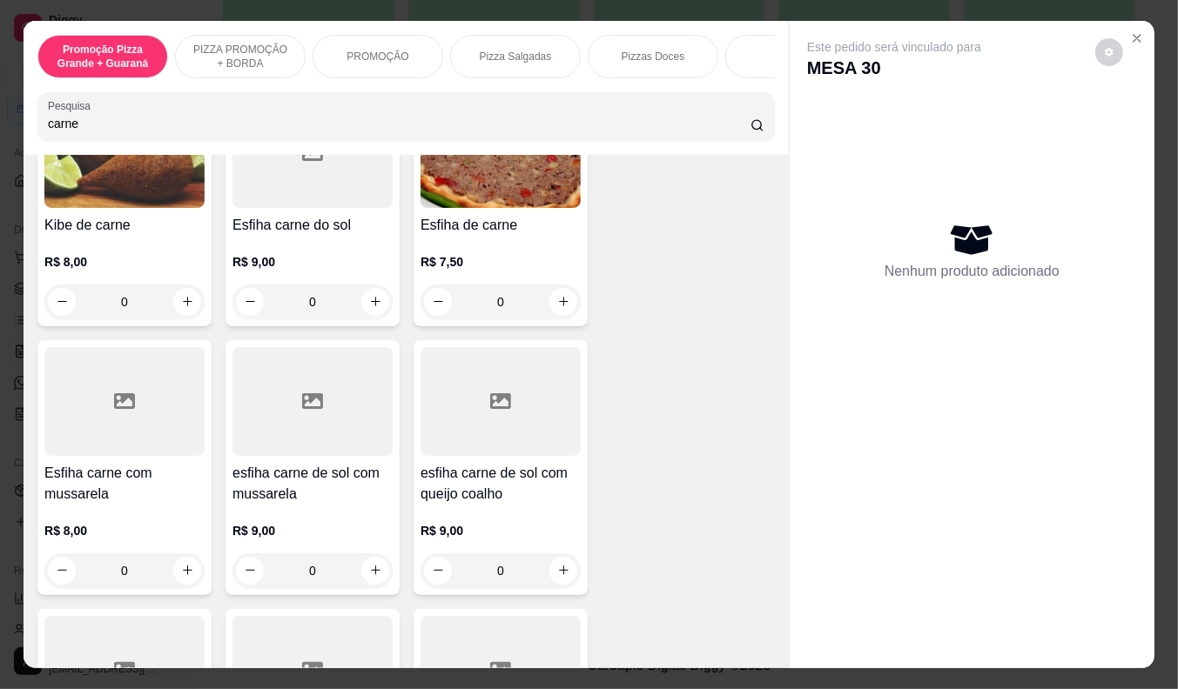
scroll to position [193, 0]
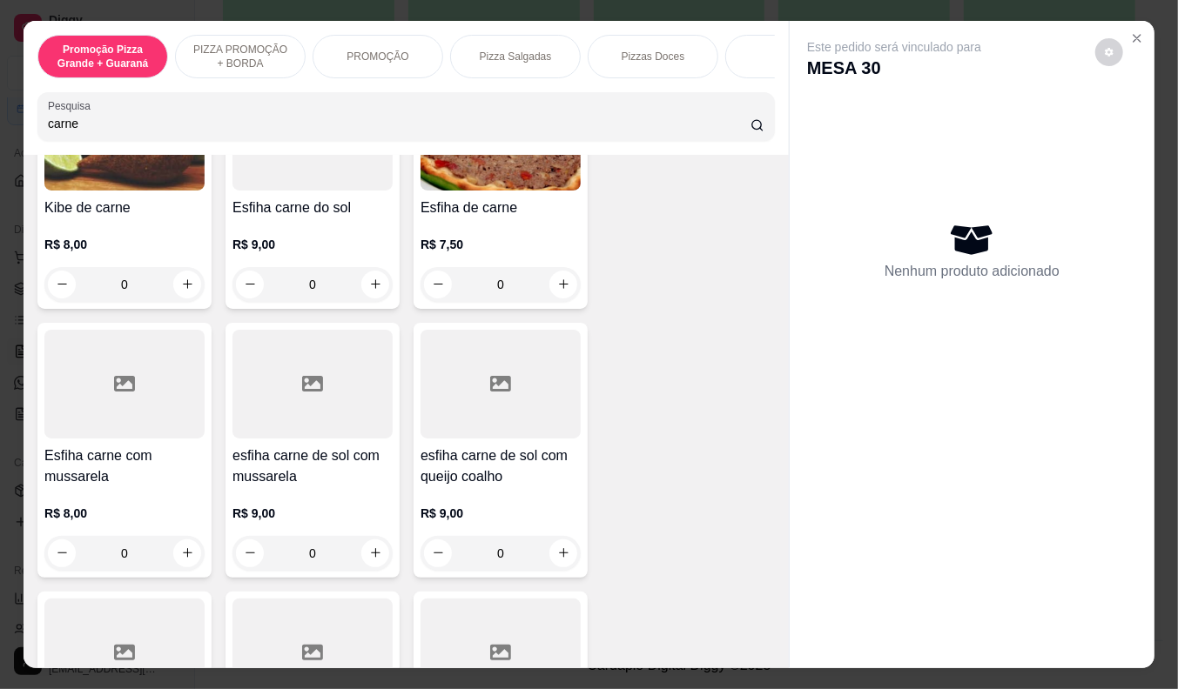
type input "carne"
click at [464, 229] on div "R$ 7,50 0" at bounding box center [500, 260] width 160 height 84
click at [110, 498] on div "R$ 8,00 0" at bounding box center [124, 529] width 160 height 84
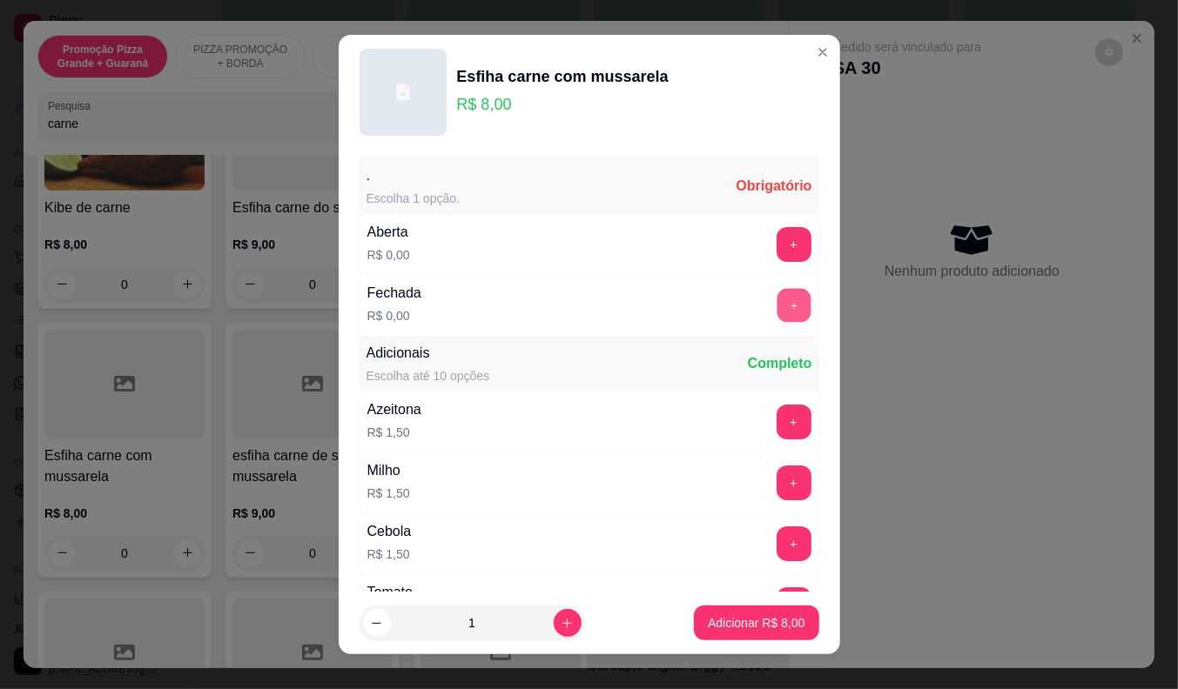
click at [776, 299] on button "+" at bounding box center [793, 305] width 34 height 34
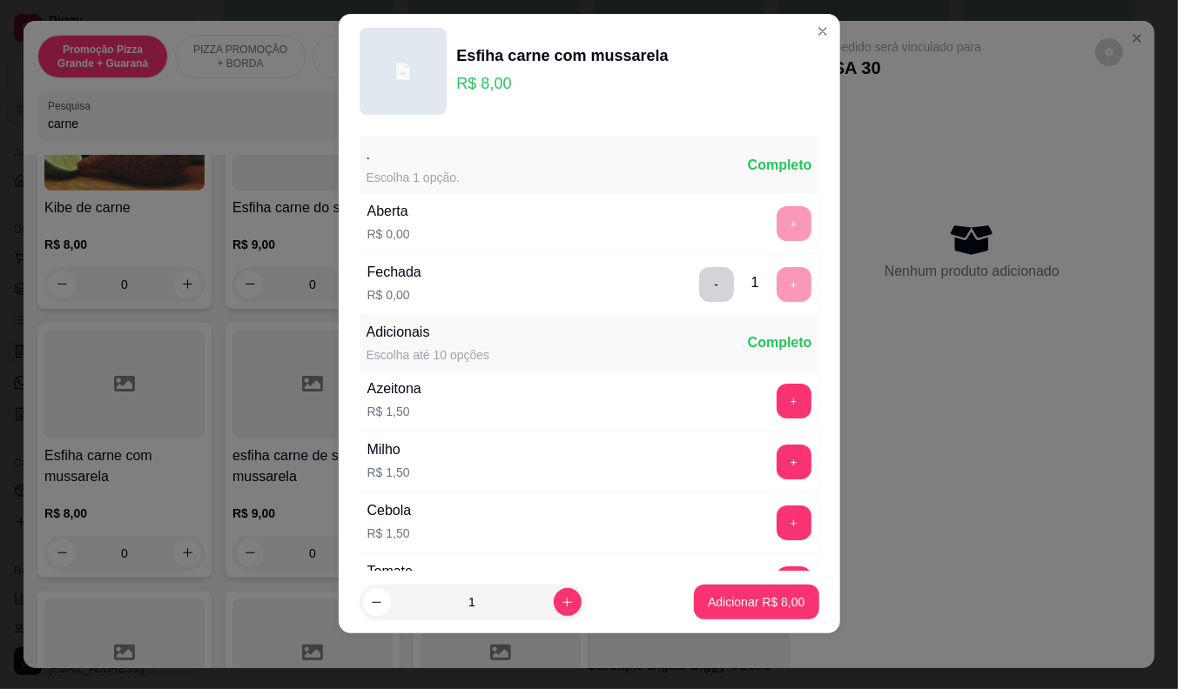
scroll to position [186, 0]
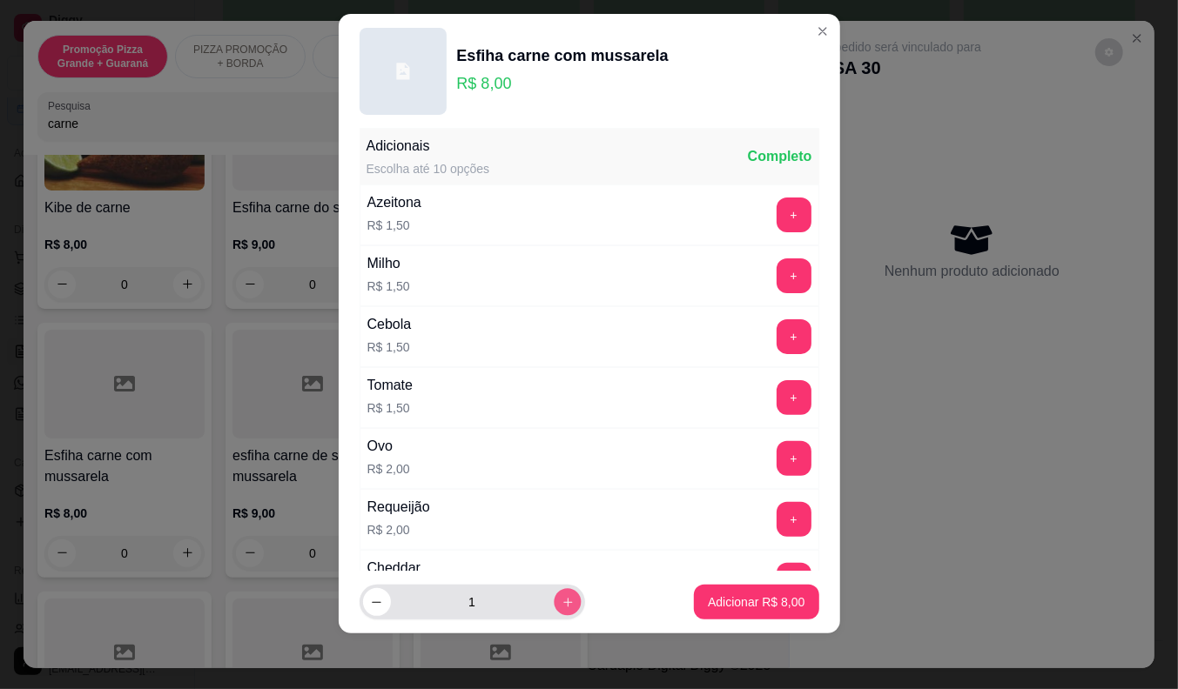
click at [561, 603] on icon "increase-product-quantity" at bounding box center [567, 602] width 13 height 13
type input "2"
click at [749, 595] on p "Adicionar R$ 16,00" at bounding box center [752, 603] width 101 height 17
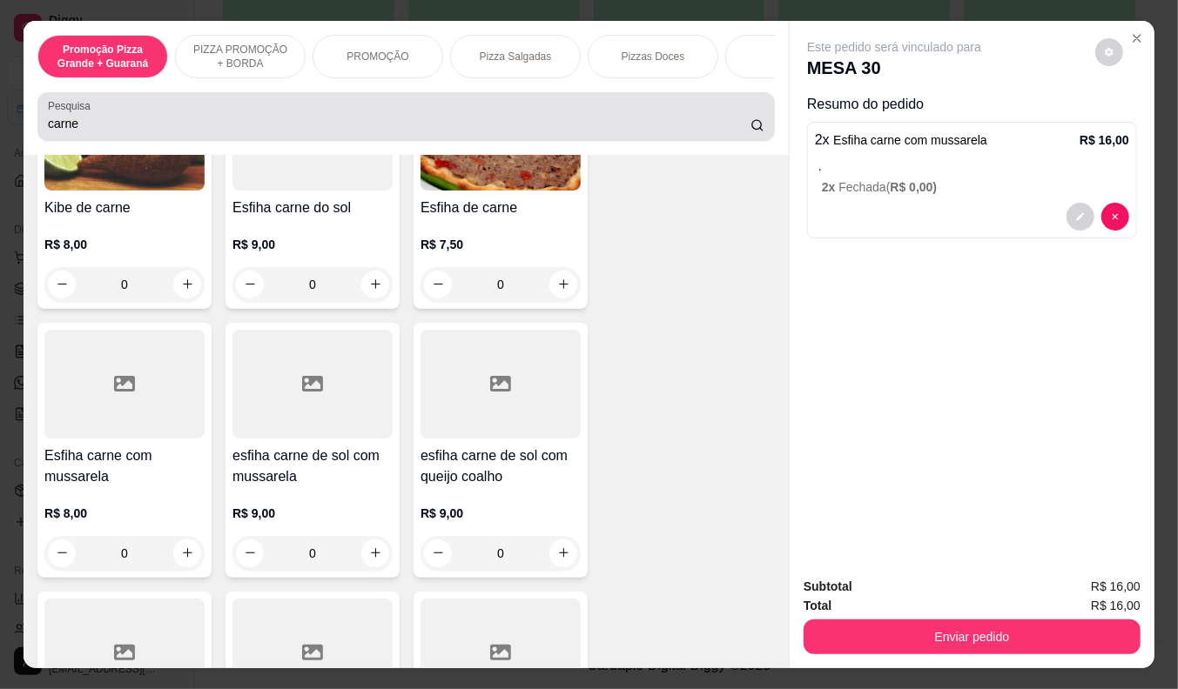
click at [74, 128] on input "carne" at bounding box center [399, 123] width 702 height 17
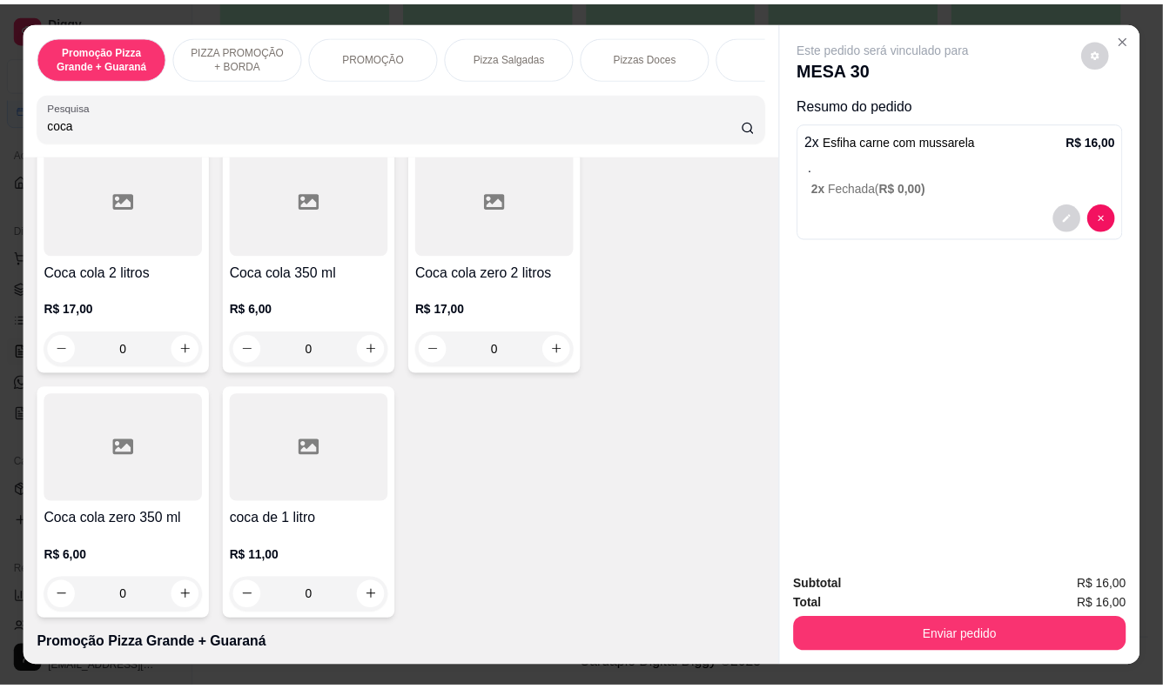
scroll to position [97, 0]
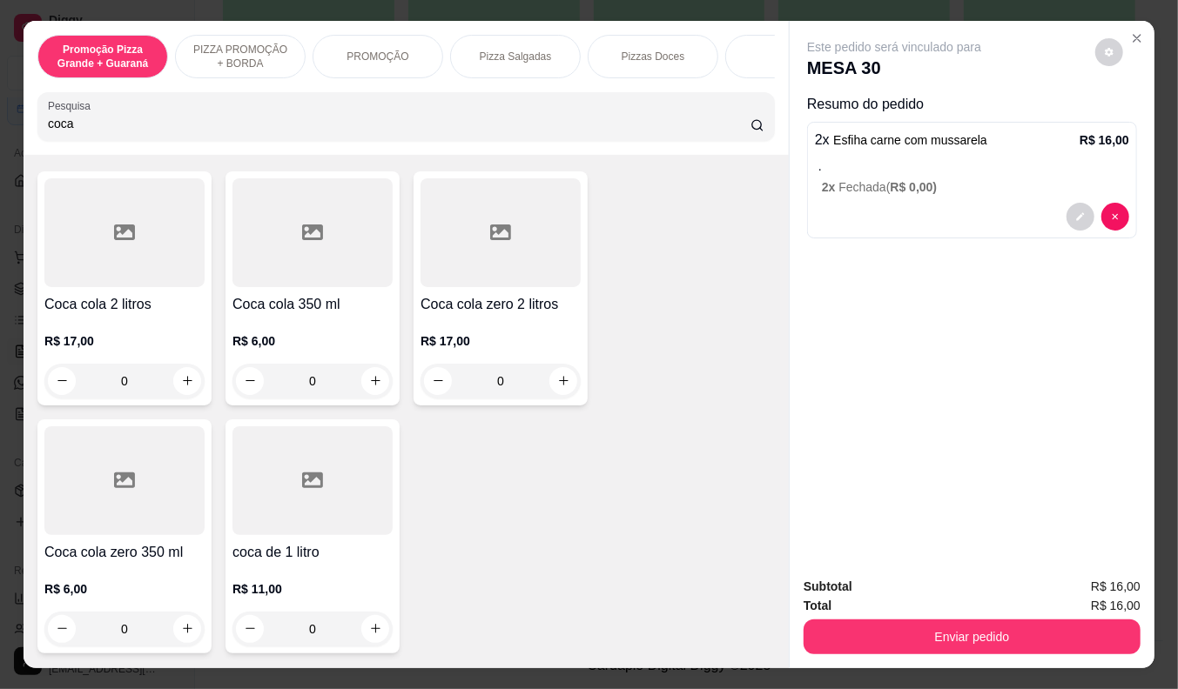
type input "coca"
click at [104, 561] on h4 "Coca cola zero 350 ml" at bounding box center [124, 552] width 160 height 21
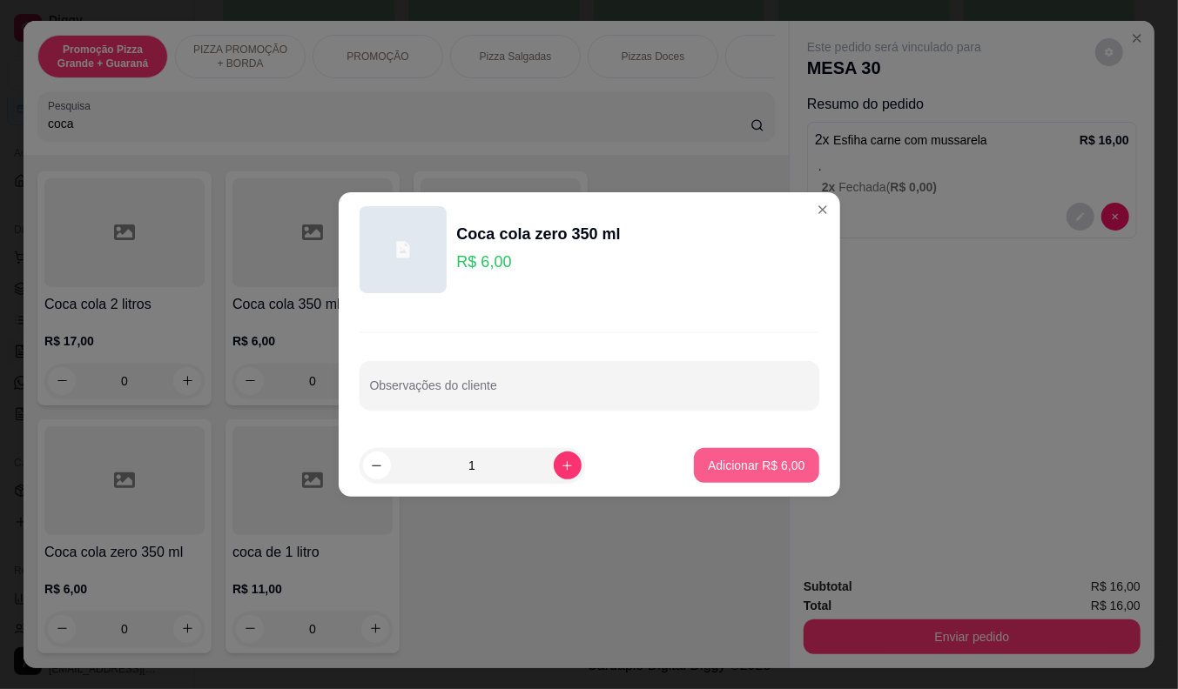
click at [733, 451] on button "Adicionar R$ 6,00" at bounding box center [756, 465] width 124 height 35
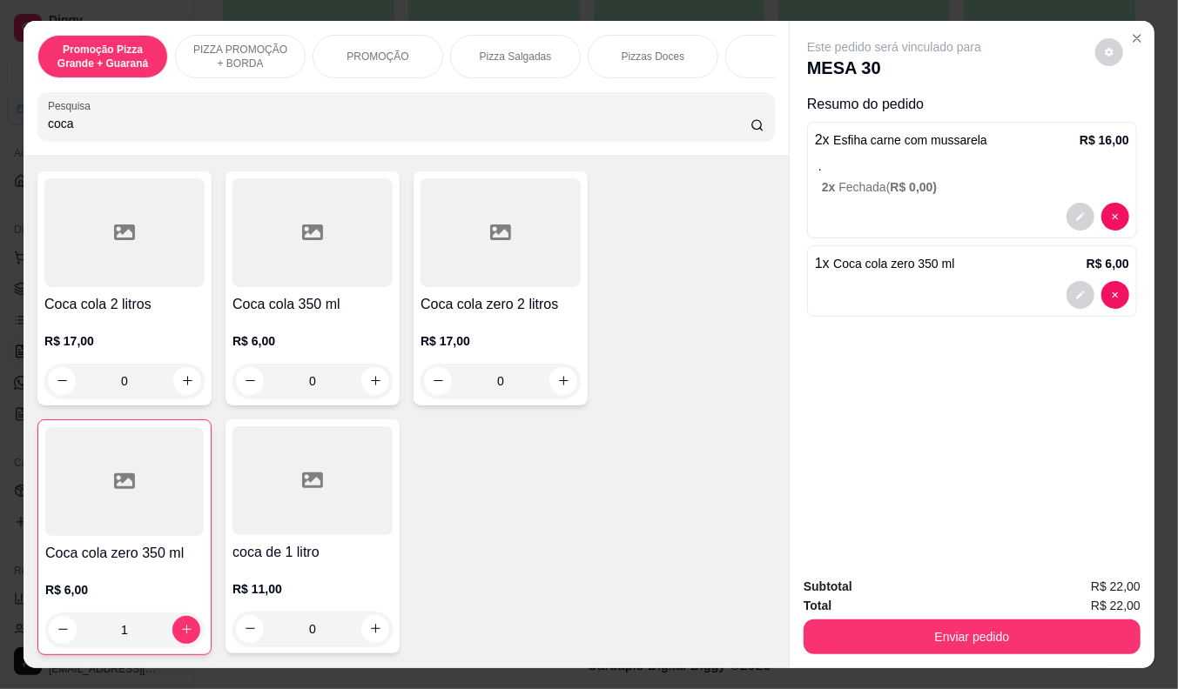
type input "1"
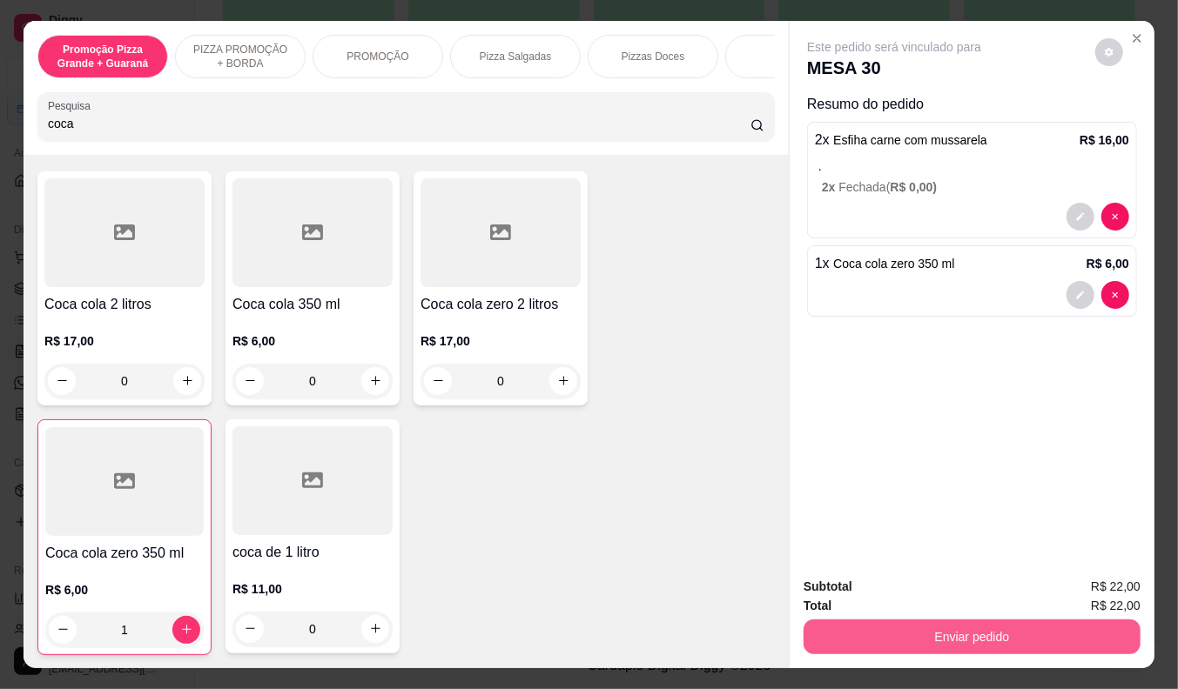
click at [967, 628] on button "Enviar pedido" at bounding box center [971, 637] width 337 height 35
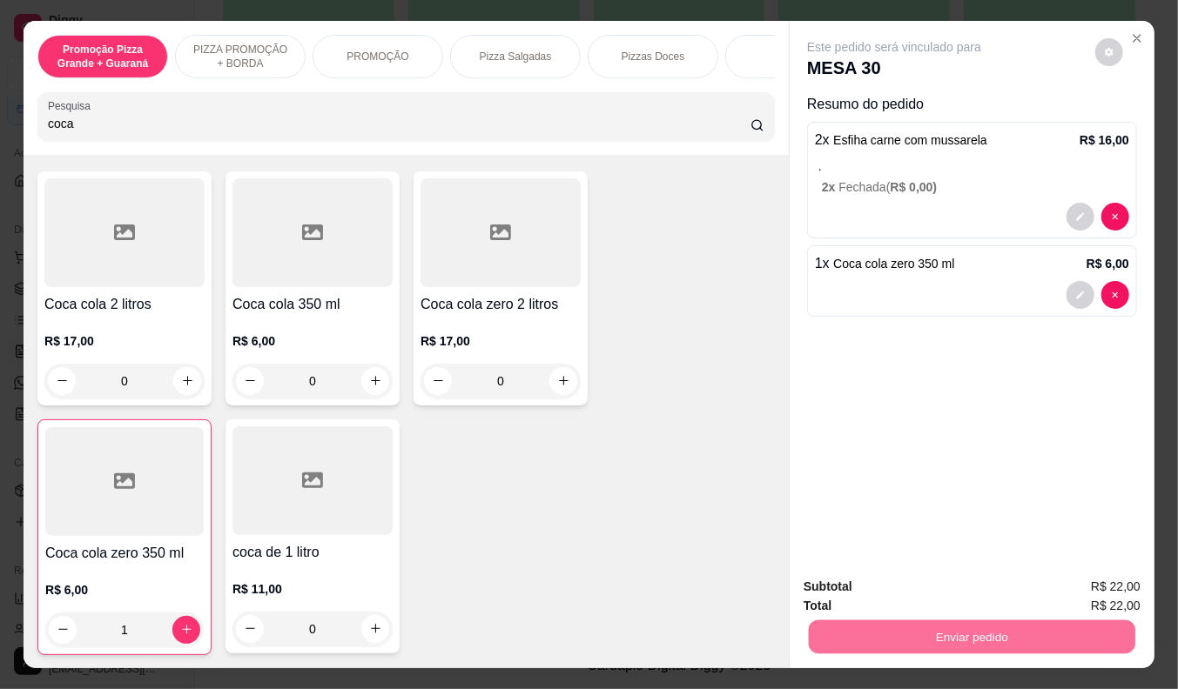
click at [931, 588] on button "Não registrar e enviar pedido" at bounding box center [913, 588] width 181 height 33
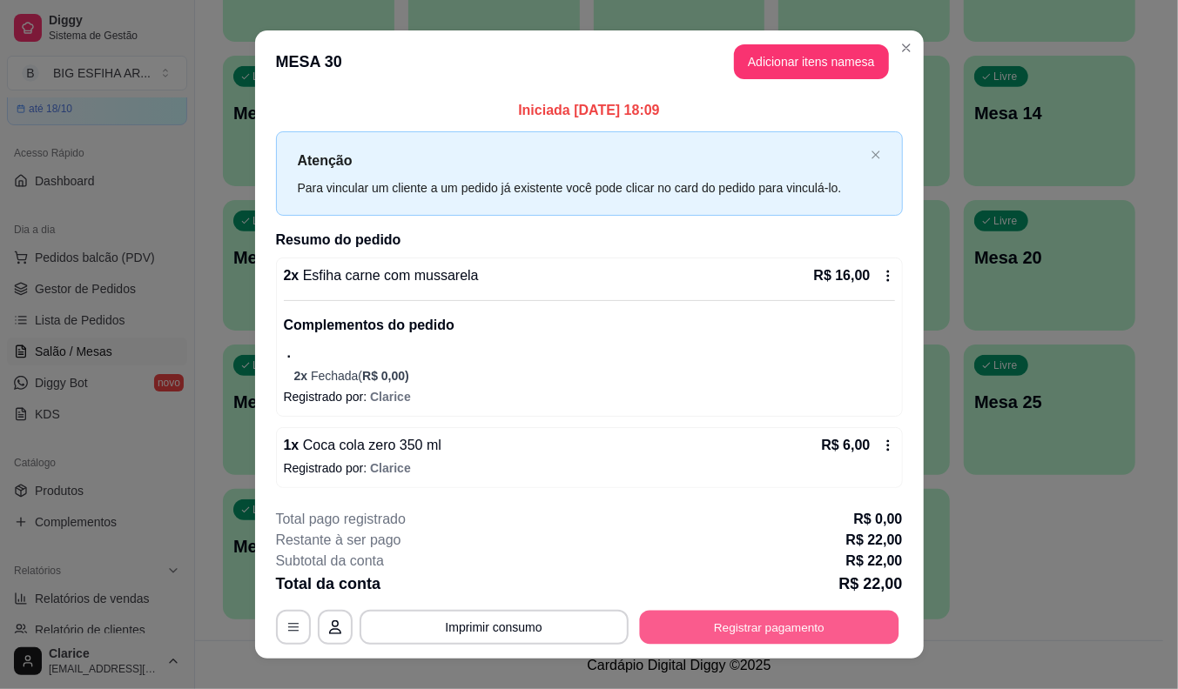
click at [857, 624] on button "Registrar pagamento" at bounding box center [768, 628] width 259 height 34
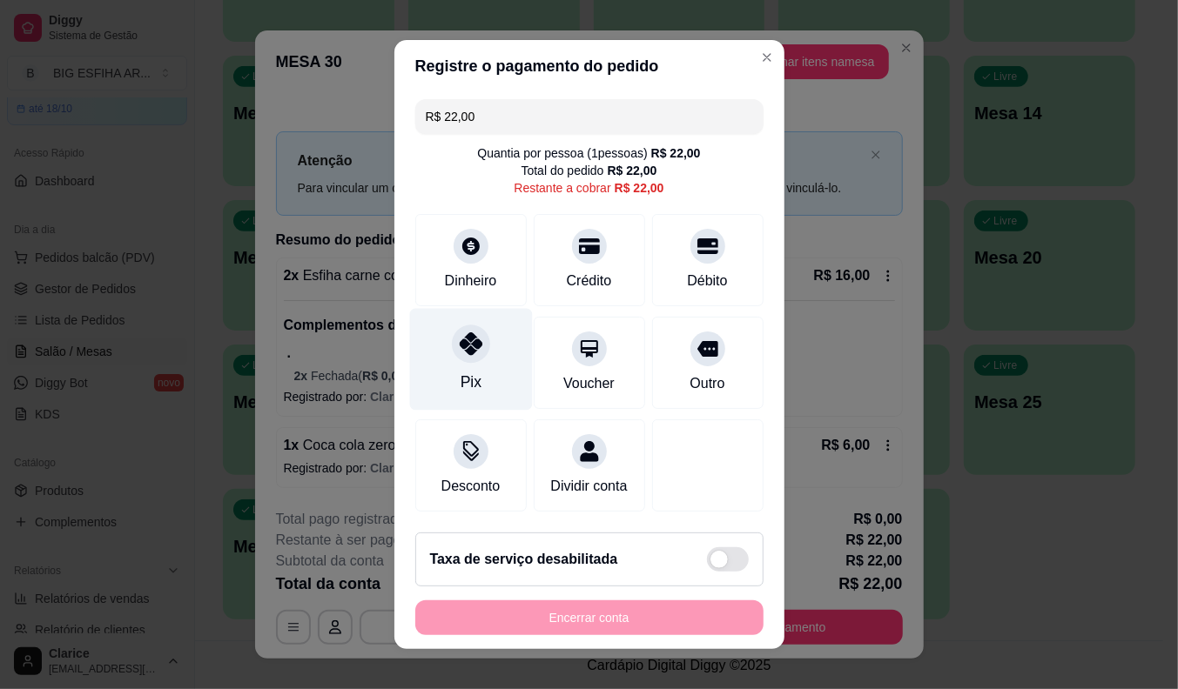
click at [455, 361] on div "Pix" at bounding box center [470, 360] width 123 height 102
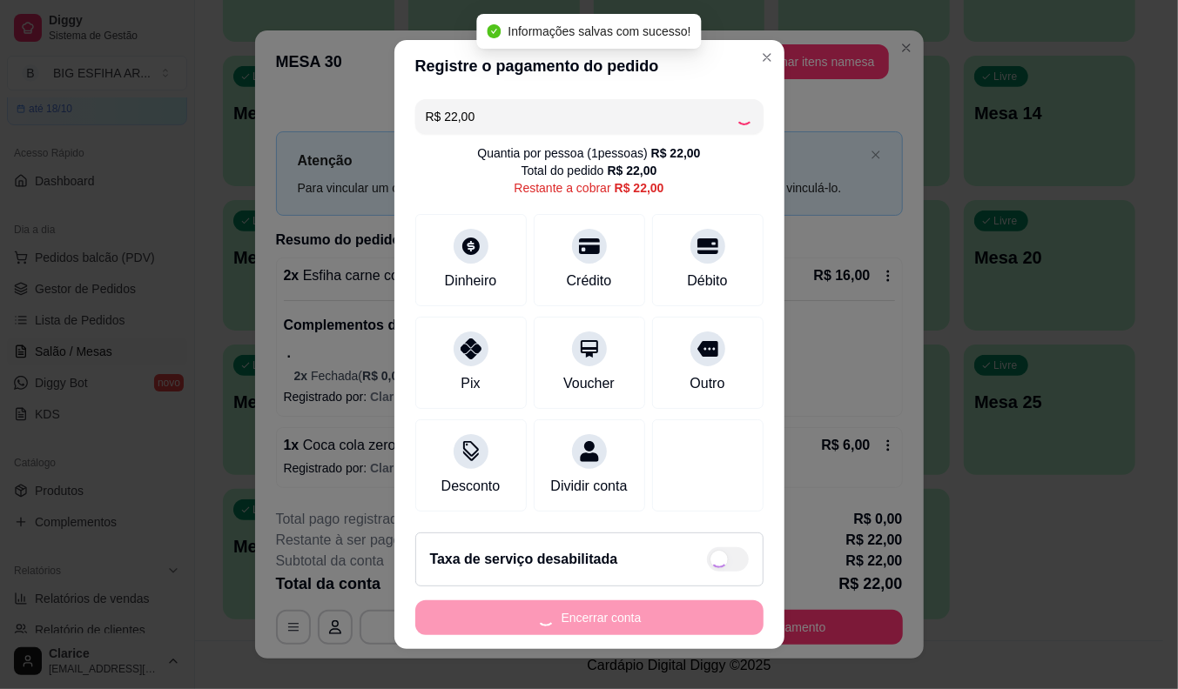
type input "R$ 0,00"
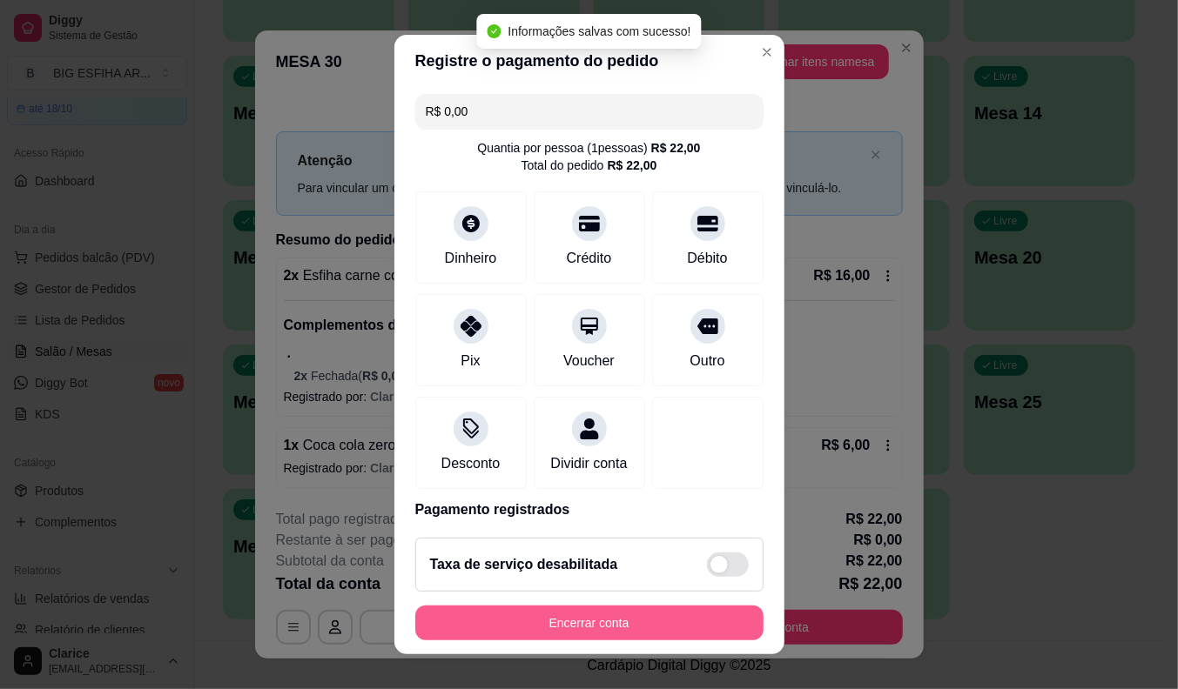
click at [510, 622] on button "Encerrar conta" at bounding box center [589, 623] width 348 height 35
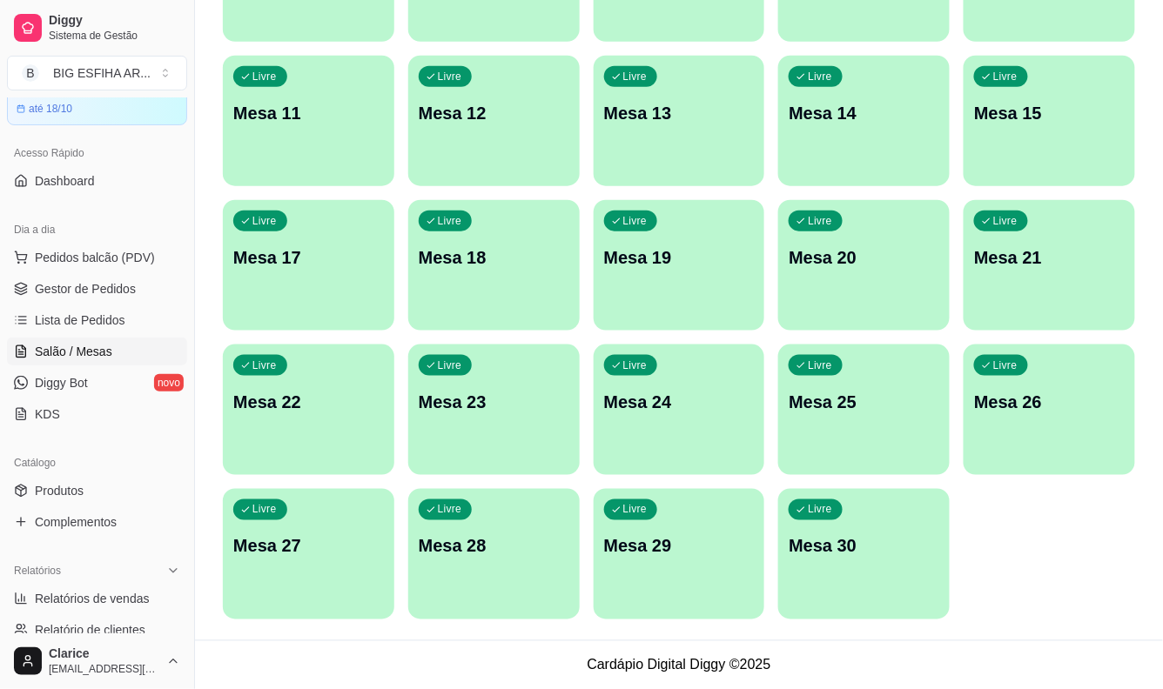
click at [680, 548] on p "Mesa 29" at bounding box center [679, 546] width 151 height 24
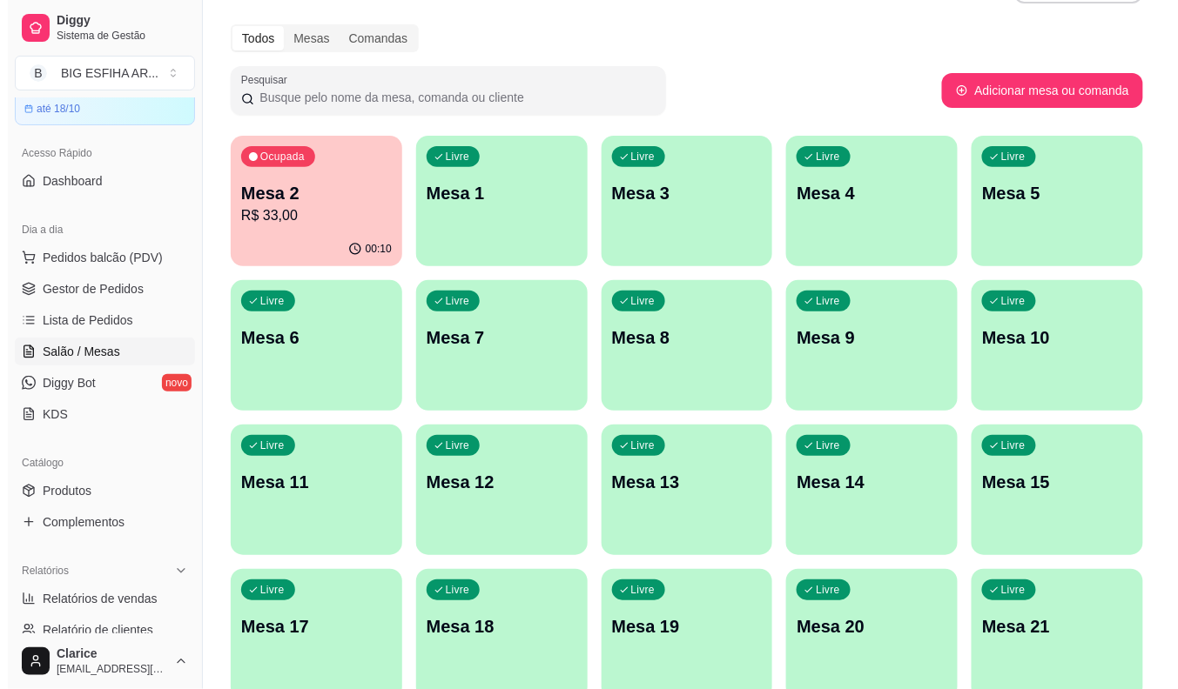
scroll to position [0, 0]
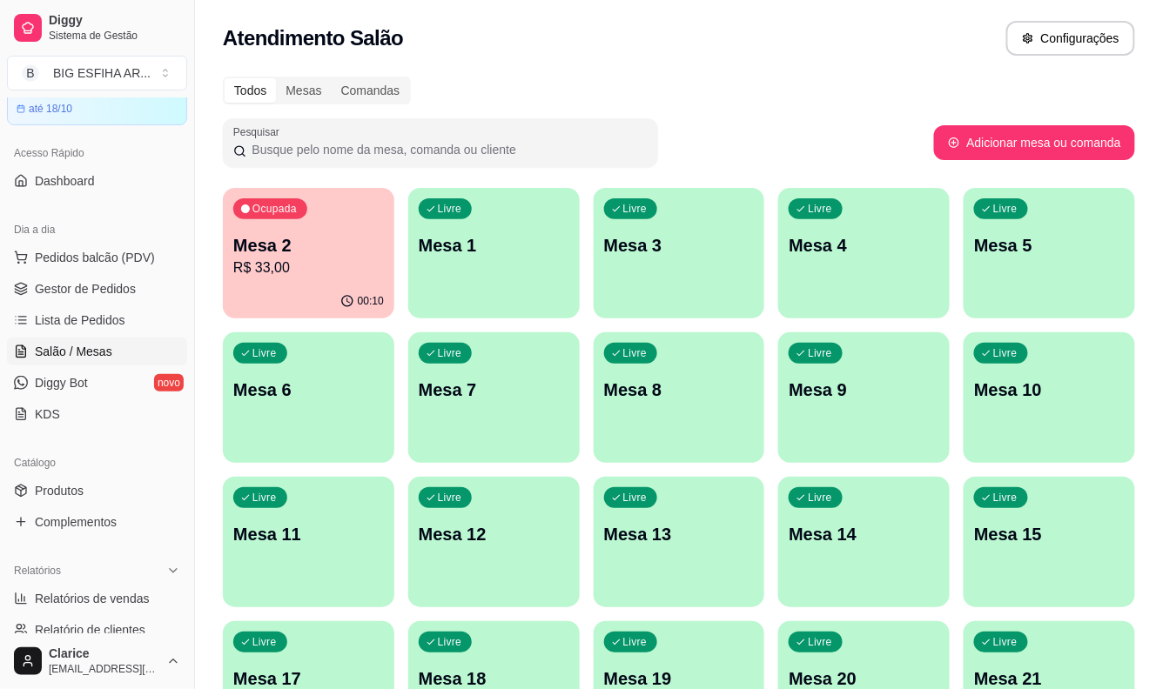
click at [306, 555] on div "Livre Mesa 11" at bounding box center [308, 532] width 171 height 110
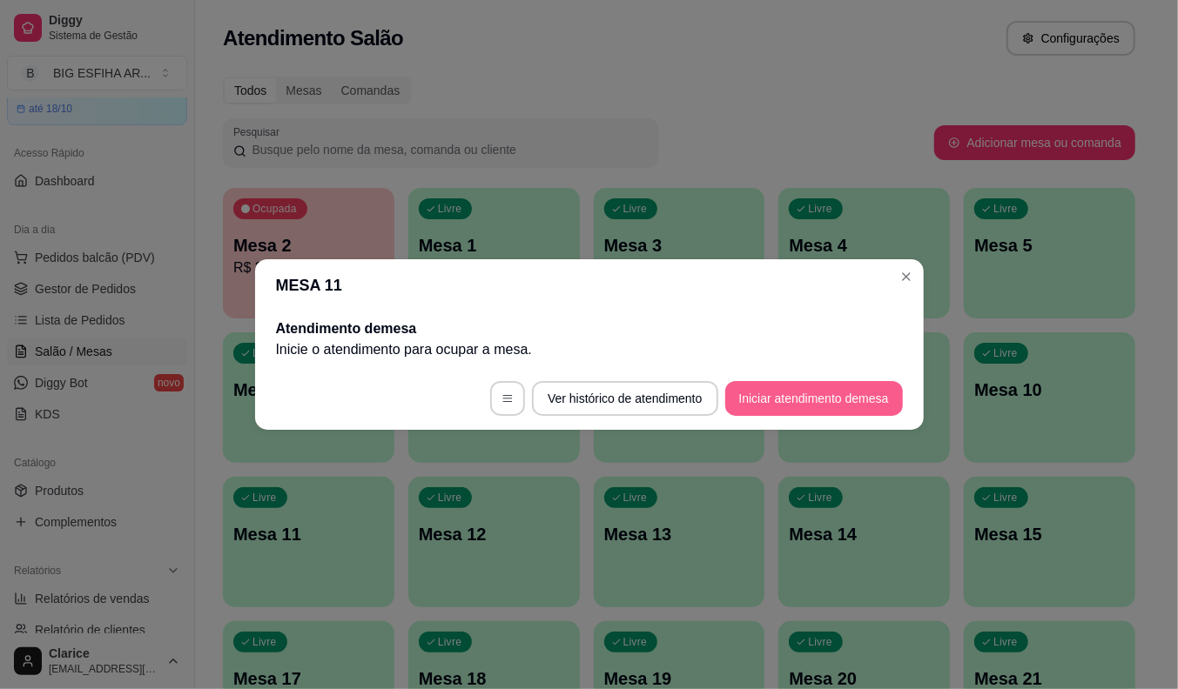
click at [845, 395] on button "Iniciar atendimento de mesa" at bounding box center [814, 398] width 178 height 35
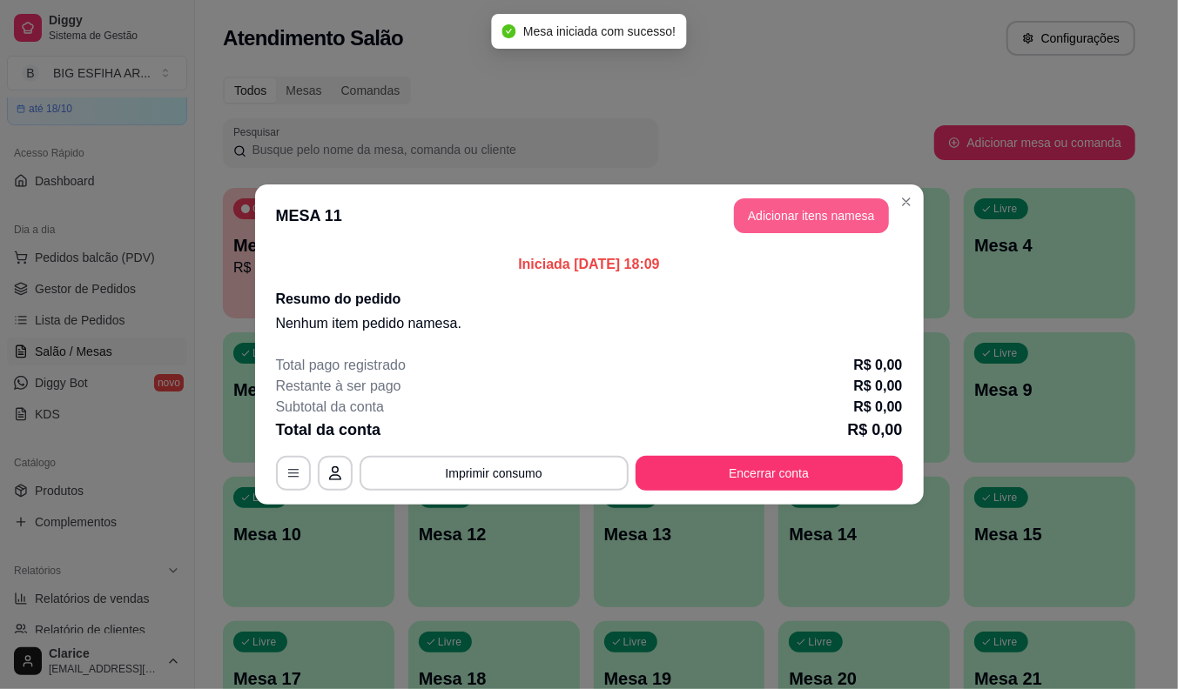
click at [768, 222] on button "Adicionar itens na mesa" at bounding box center [811, 215] width 155 height 35
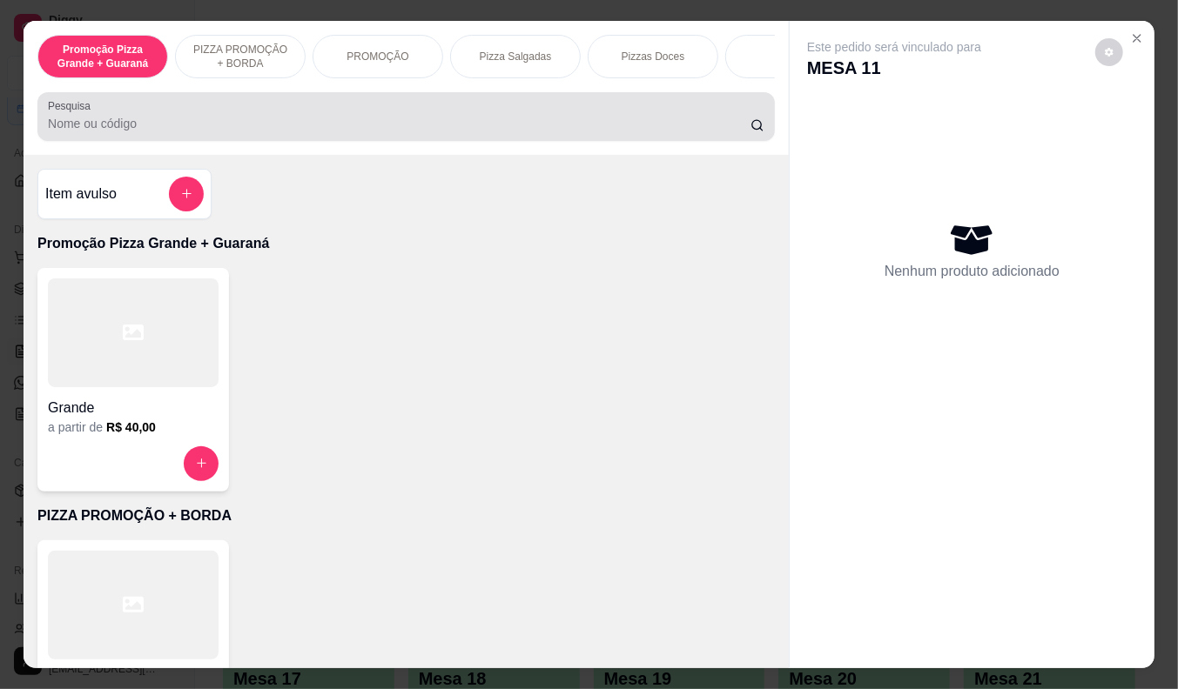
click at [432, 132] on input "Pesquisa" at bounding box center [399, 123] width 702 height 17
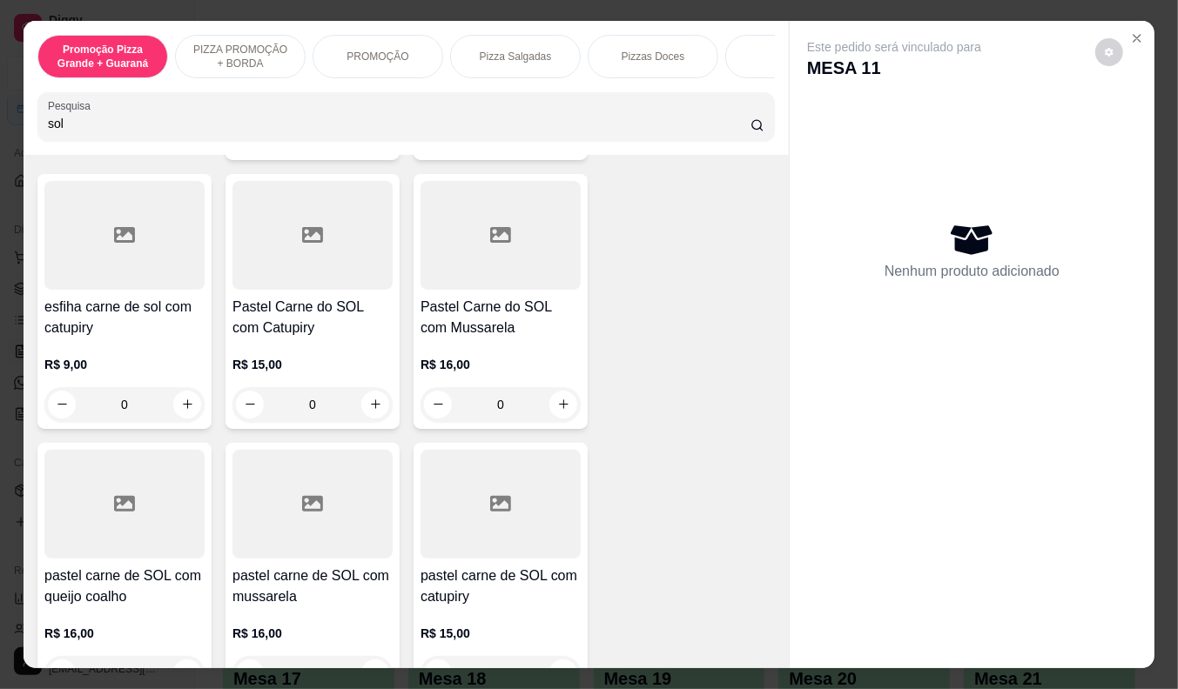
scroll to position [386, 0]
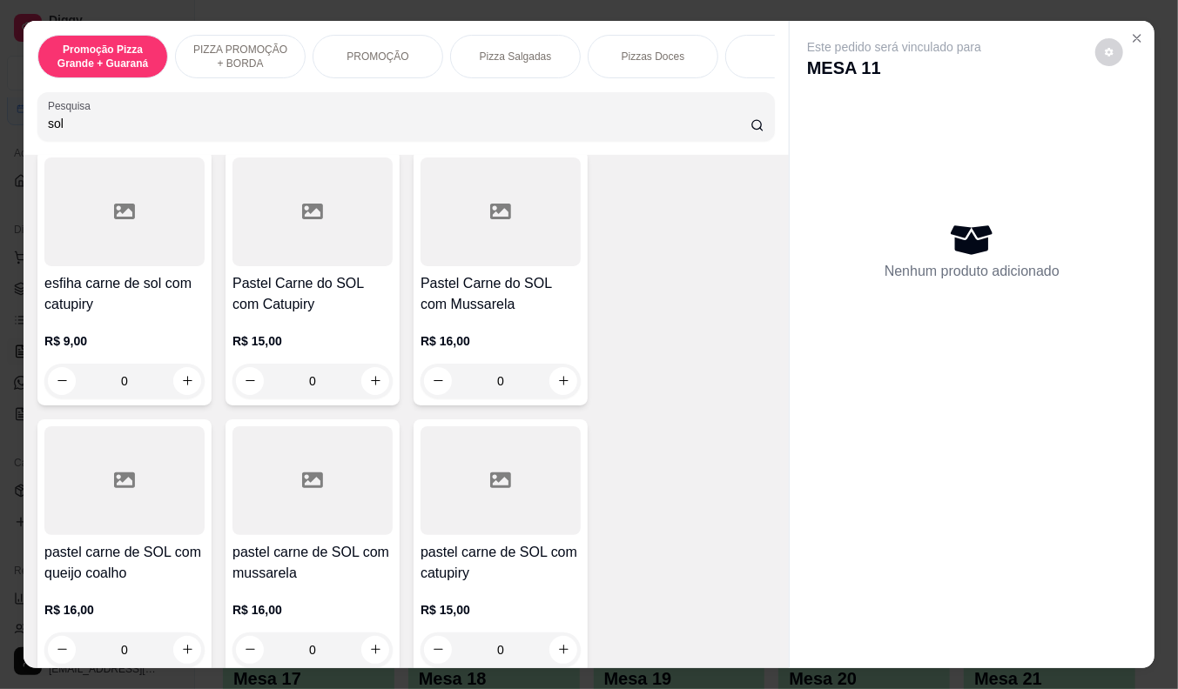
type input "sol"
click at [517, 320] on div "R$ 16,00 0" at bounding box center [500, 357] width 160 height 84
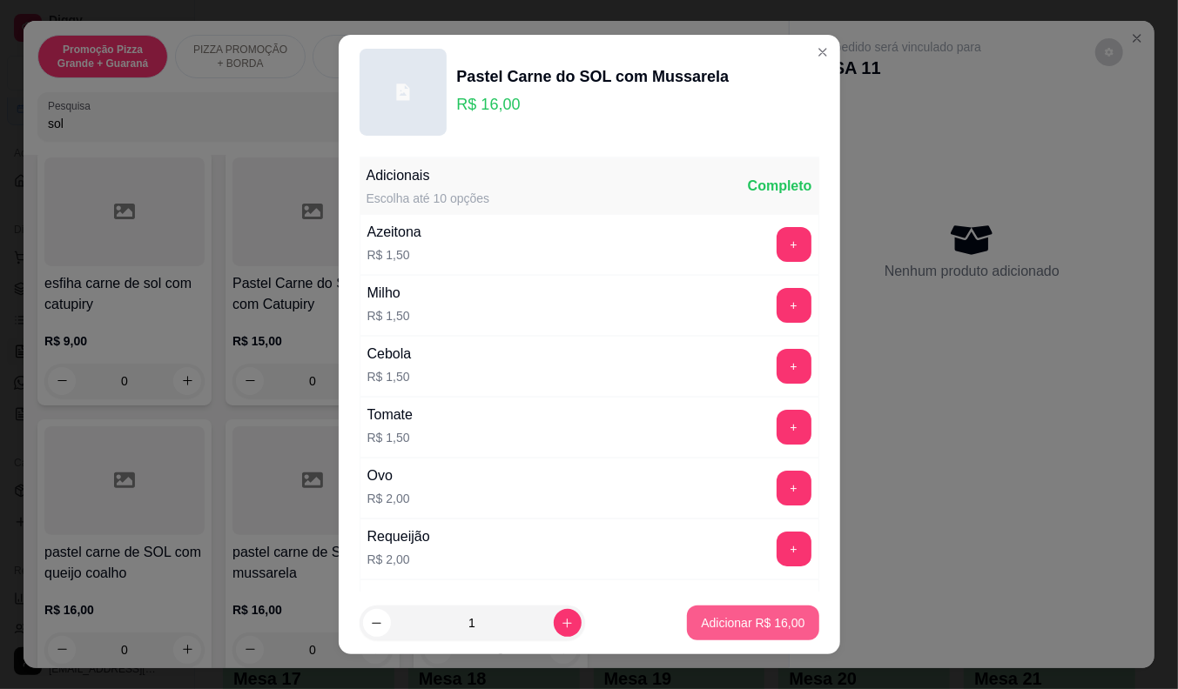
click at [722, 622] on p "Adicionar R$ 16,00" at bounding box center [753, 623] width 104 height 17
click at [722, 622] on div "Esfiha carne do sol R$ 9,00 0 esfiha carne de sol com mussarela R$ 9,00 0 esfih…" at bounding box center [405, 413] width 737 height 1062
type input "1"
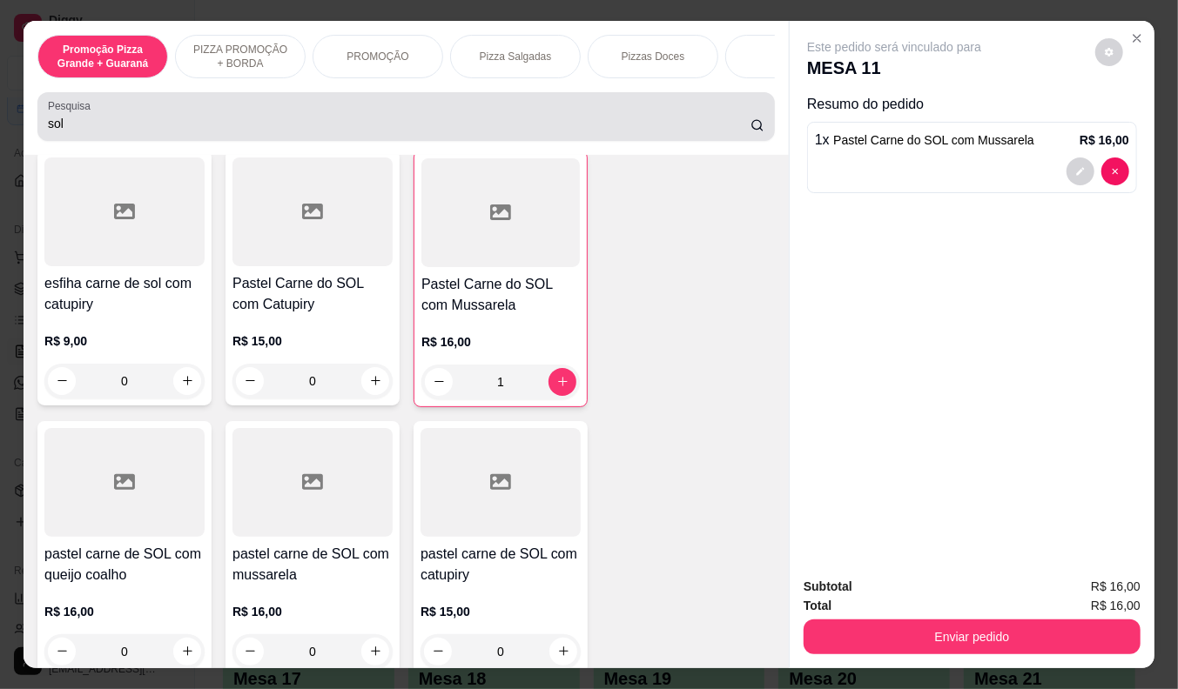
click at [78, 123] on input "sol" at bounding box center [399, 123] width 702 height 17
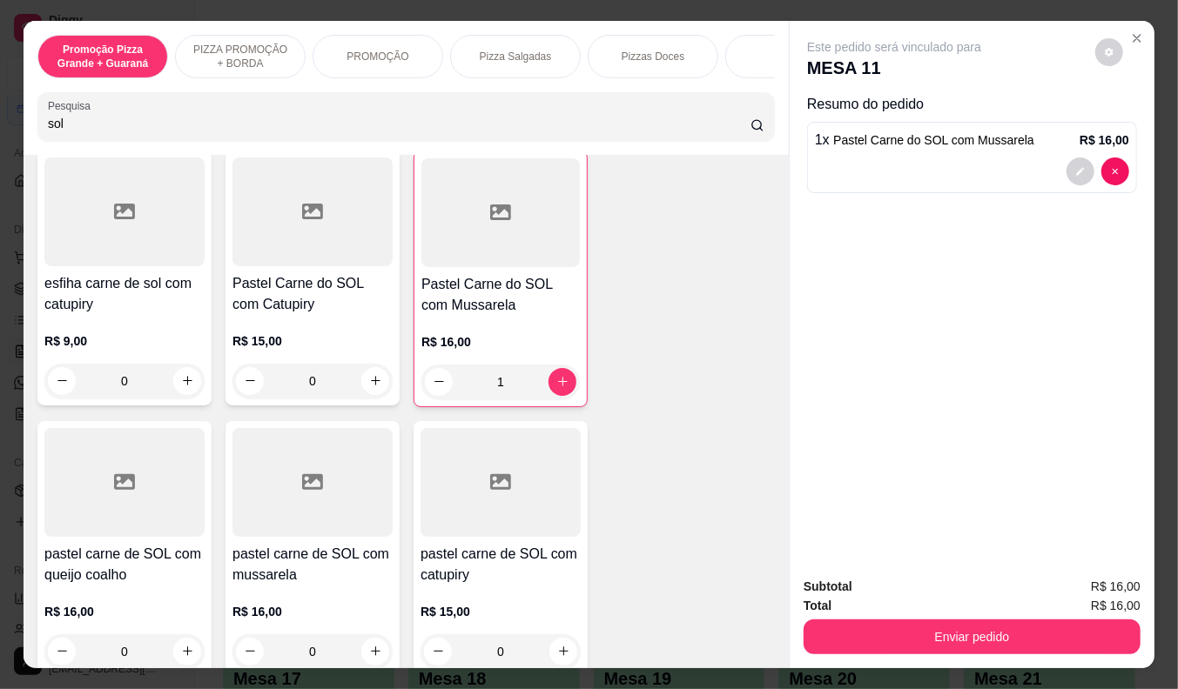
click at [78, 123] on input "sol" at bounding box center [399, 123] width 702 height 17
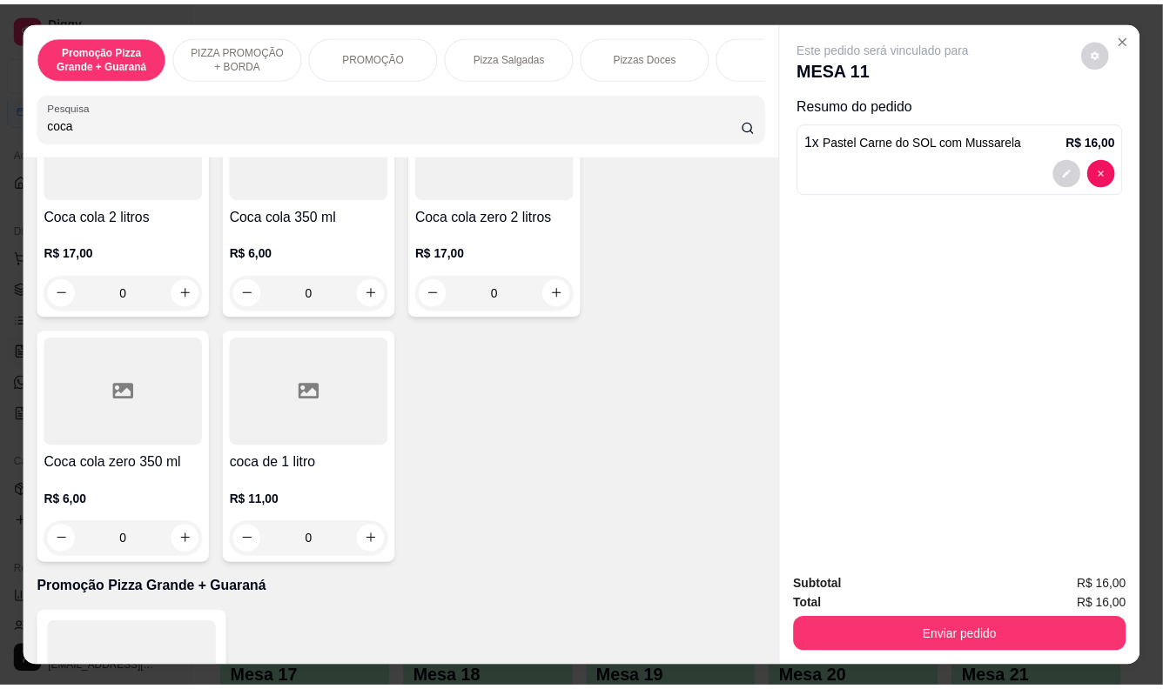
scroll to position [193, 0]
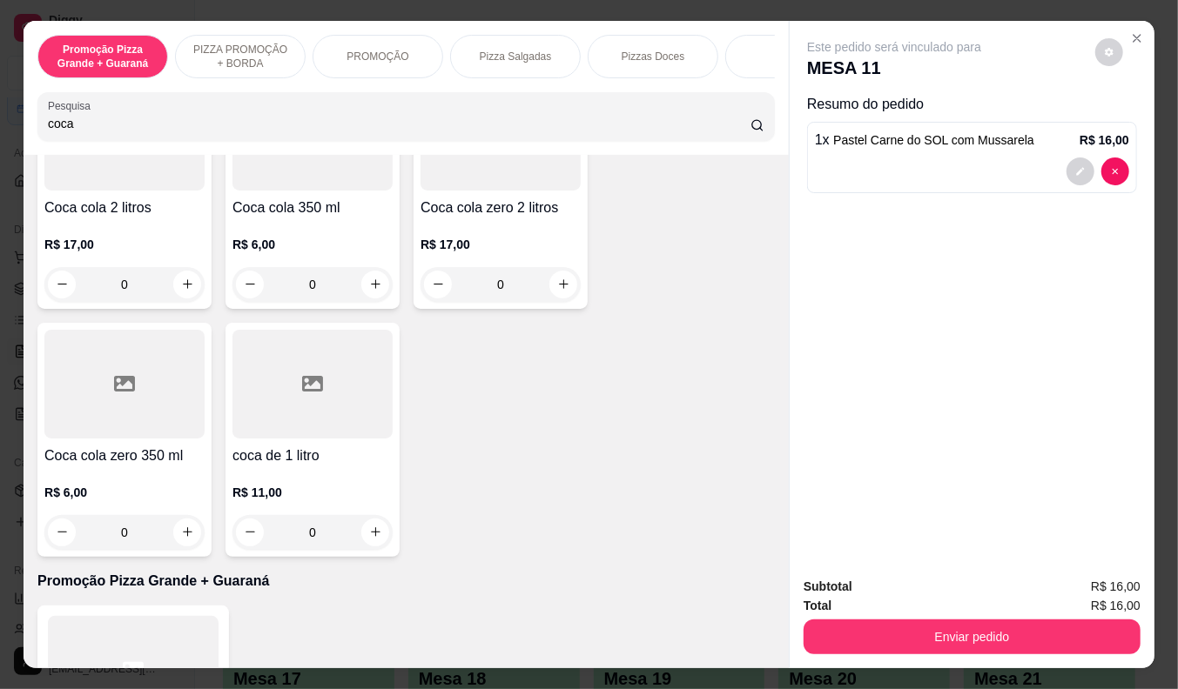
type input "coca"
click at [290, 490] on p "R$ 11,00" at bounding box center [312, 492] width 160 height 17
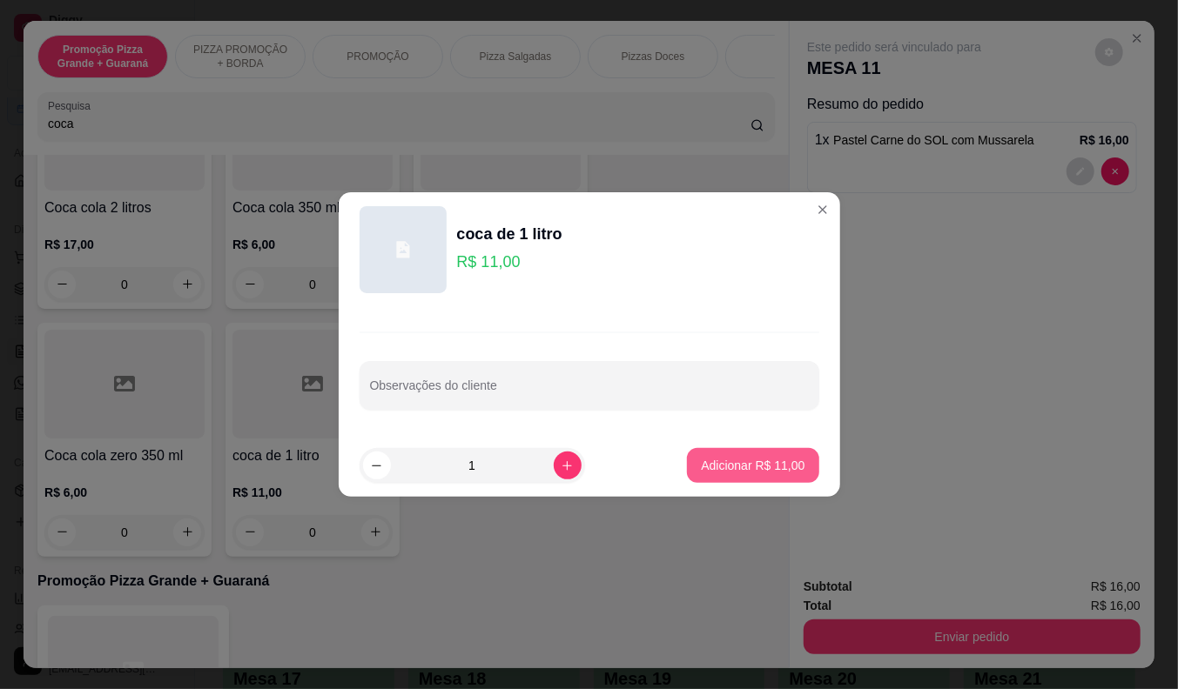
click at [743, 467] on p "Adicionar R$ 11,00" at bounding box center [753, 465] width 104 height 17
type input "1"
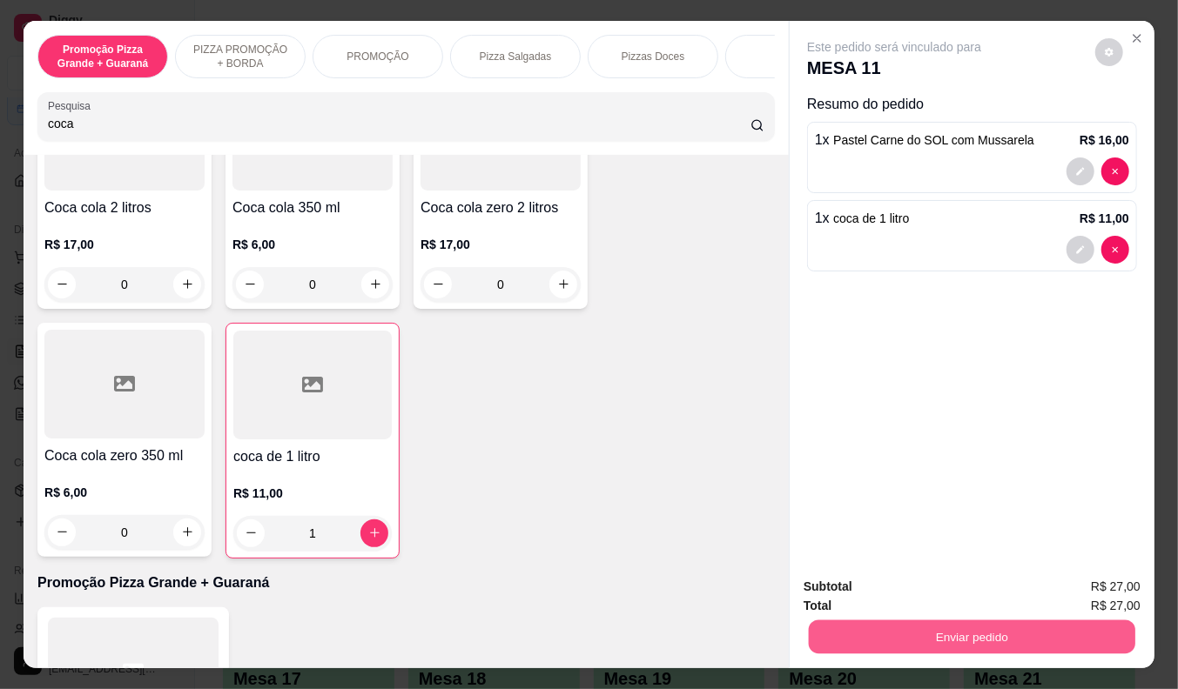
click at [916, 628] on button "Enviar pedido" at bounding box center [972, 638] width 326 height 34
click at [907, 588] on button "Não registrar e enviar pedido" at bounding box center [913, 587] width 181 height 33
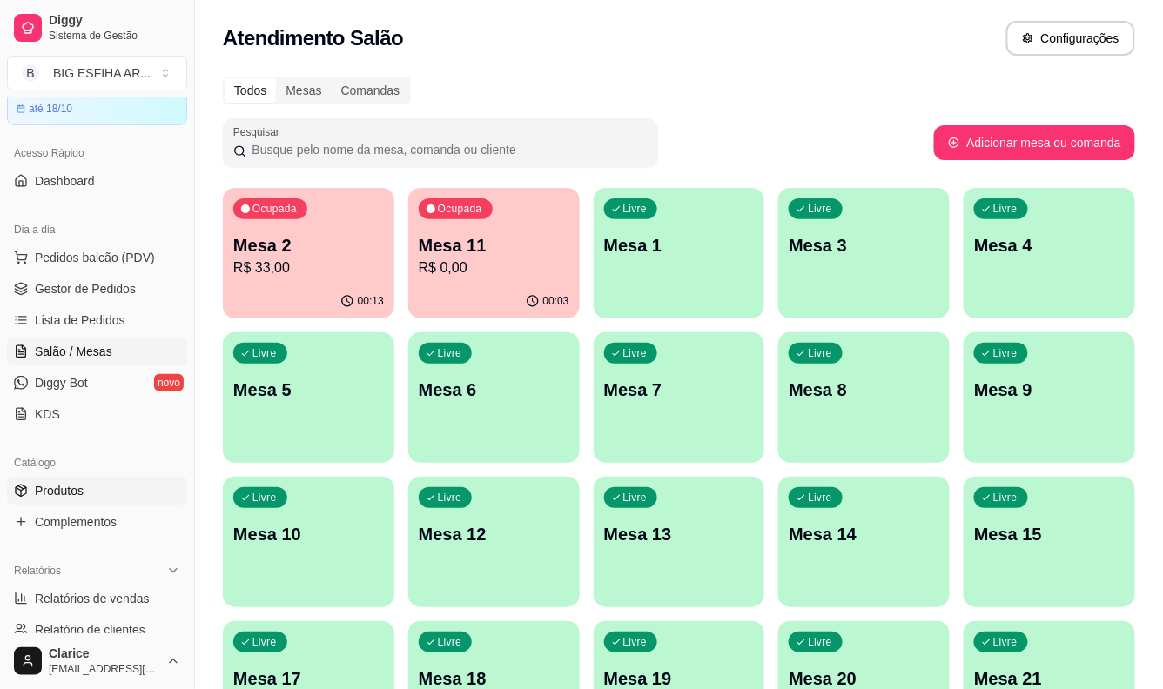
click at [146, 501] on link "Produtos" at bounding box center [97, 491] width 180 height 28
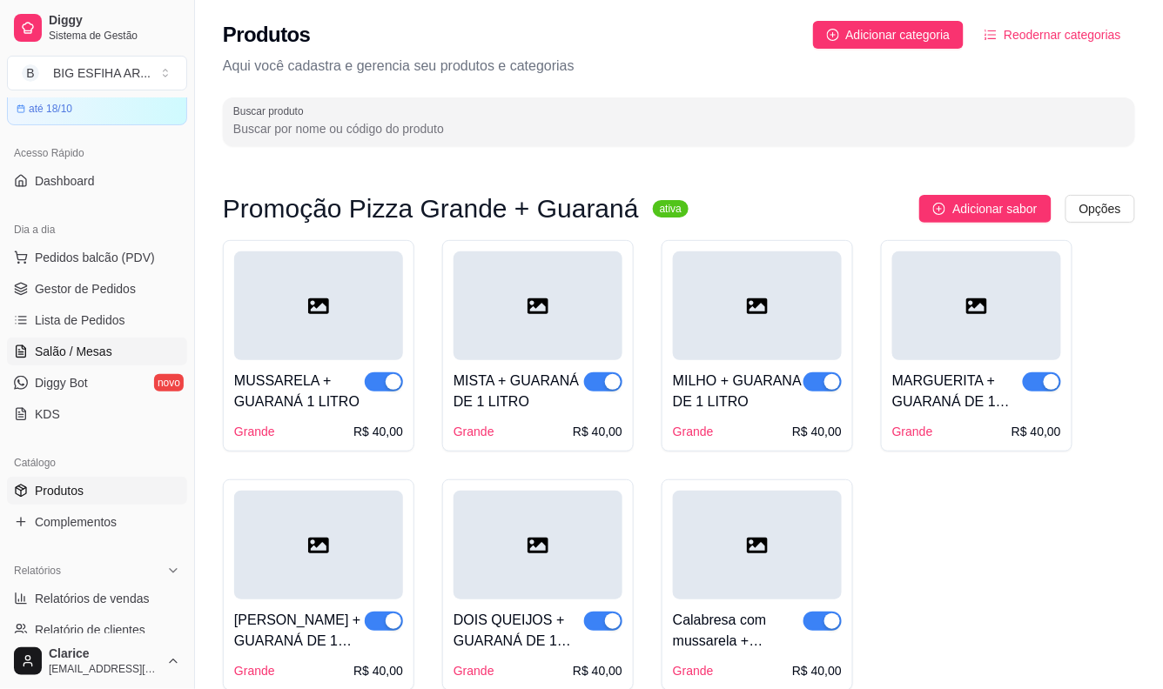
click at [44, 346] on span "Salão / Mesas" at bounding box center [73, 351] width 77 height 17
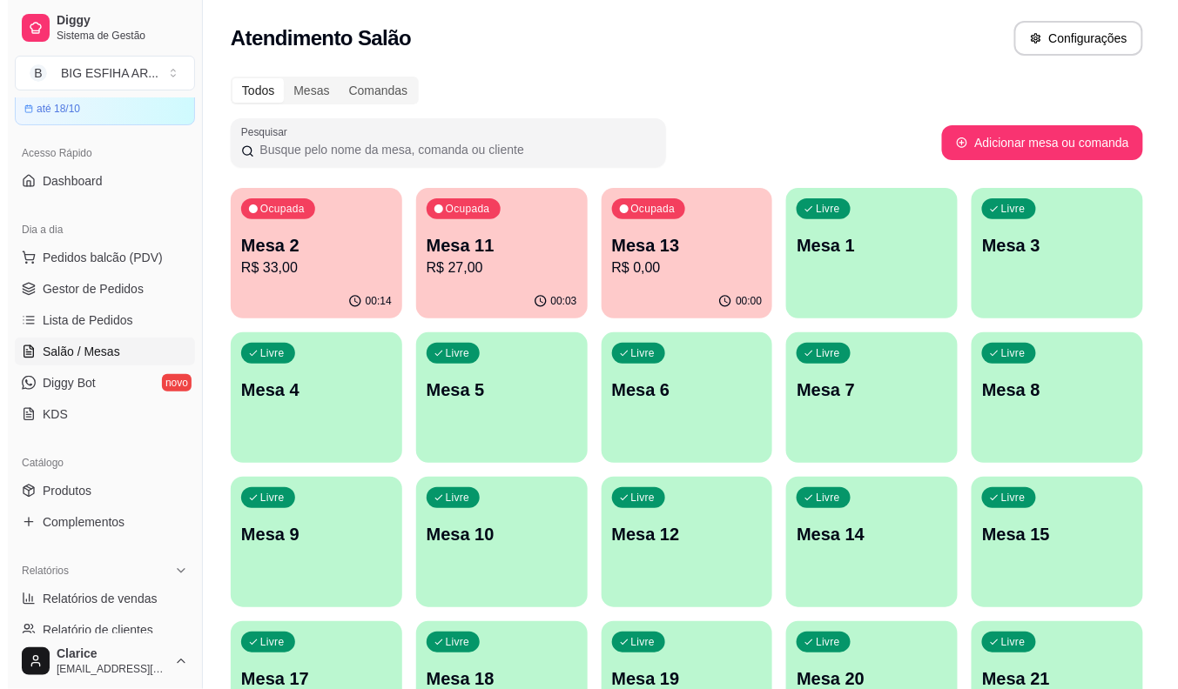
scroll to position [421, 0]
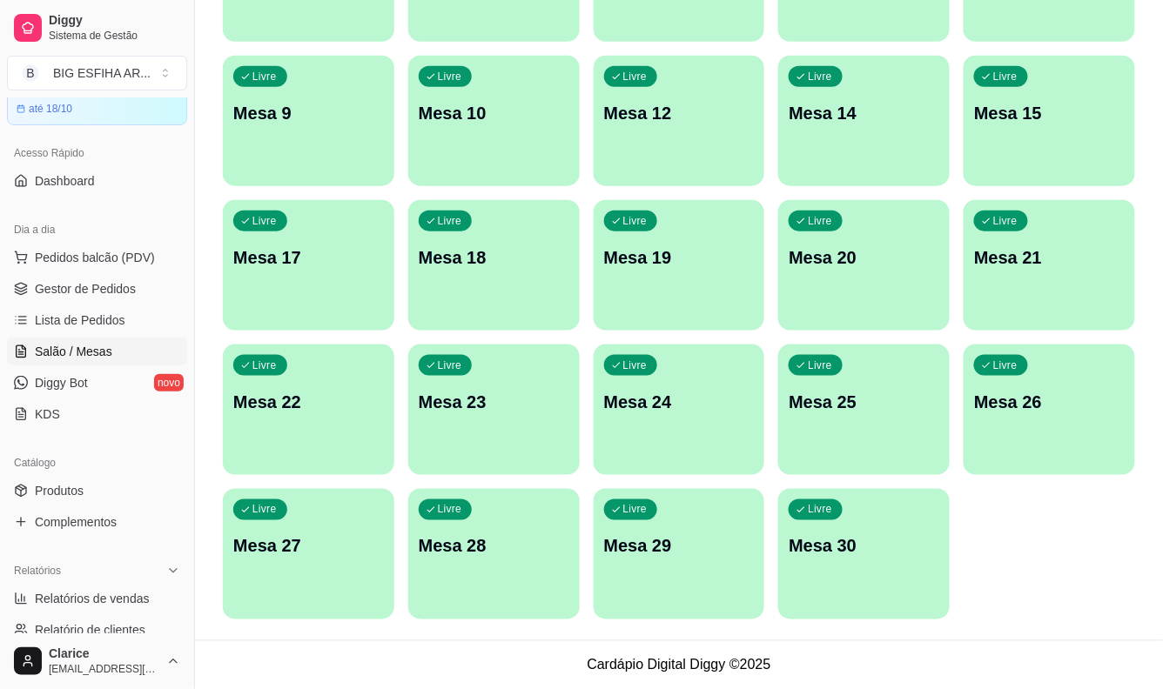
click at [663, 538] on p "Mesa 29" at bounding box center [679, 546] width 151 height 24
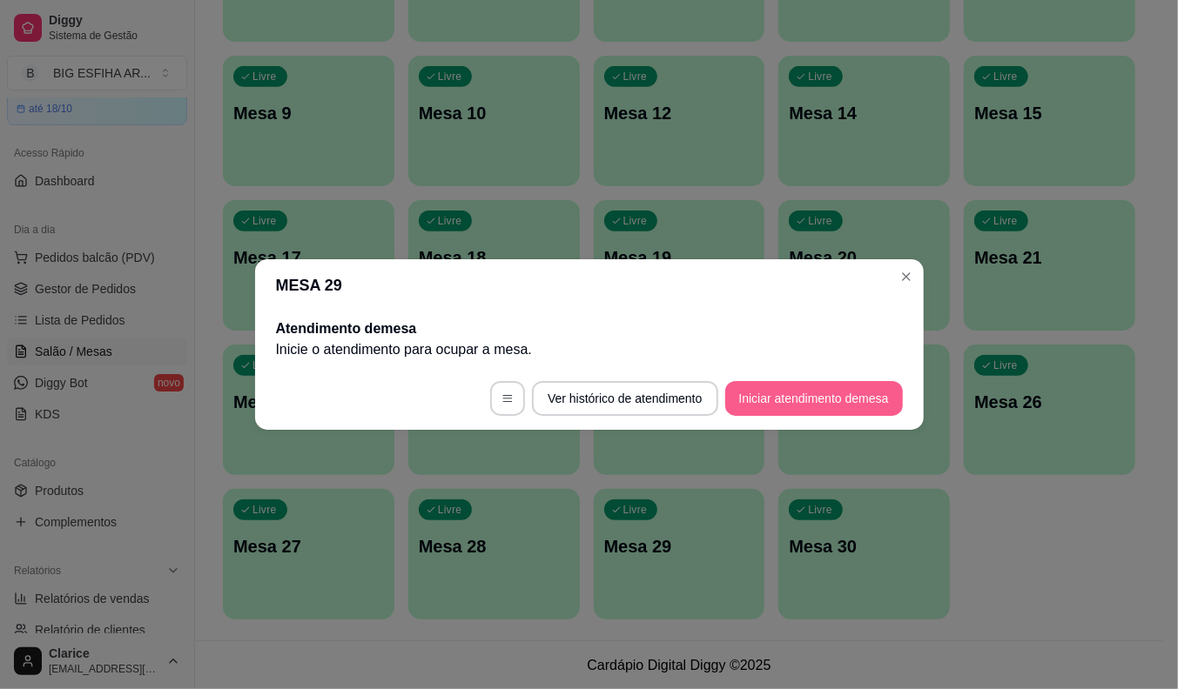
click at [749, 396] on button "Iniciar atendimento de mesa" at bounding box center [814, 398] width 178 height 35
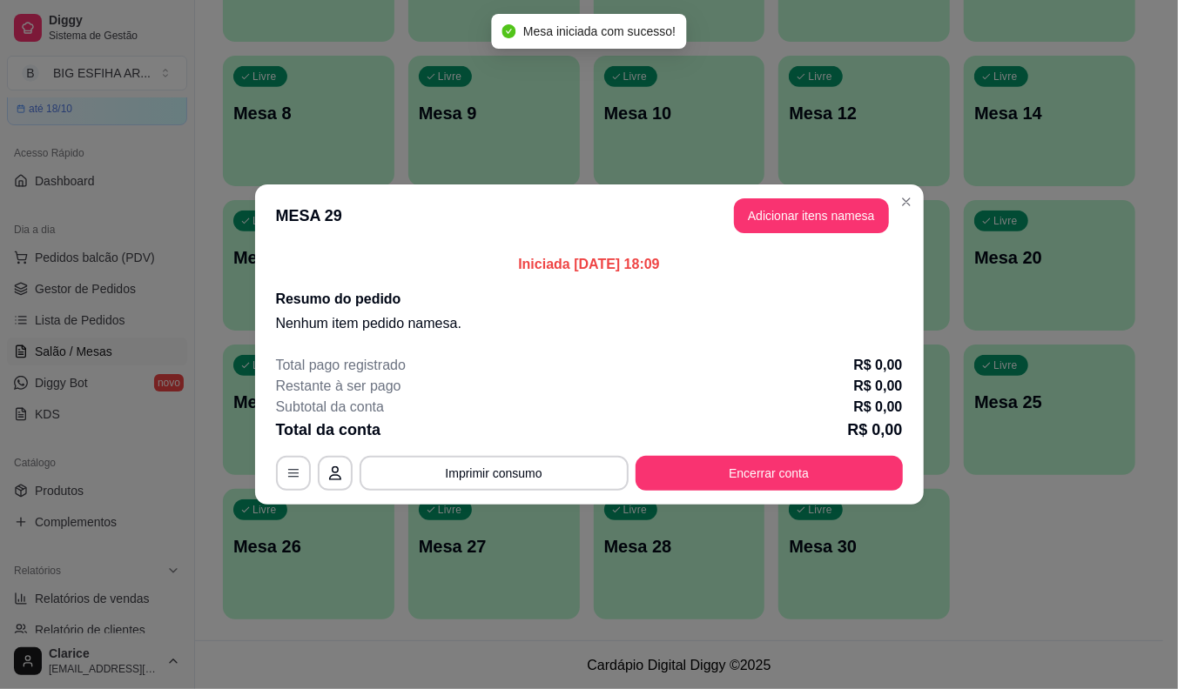
drag, startPoint x: 782, startPoint y: 194, endPoint x: 786, endPoint y: 219, distance: 25.6
click at [784, 206] on header "MESA 29 Adicionar itens na mesa" at bounding box center [589, 216] width 669 height 63
click at [786, 219] on button "Adicionar itens na mesa" at bounding box center [811, 216] width 150 height 34
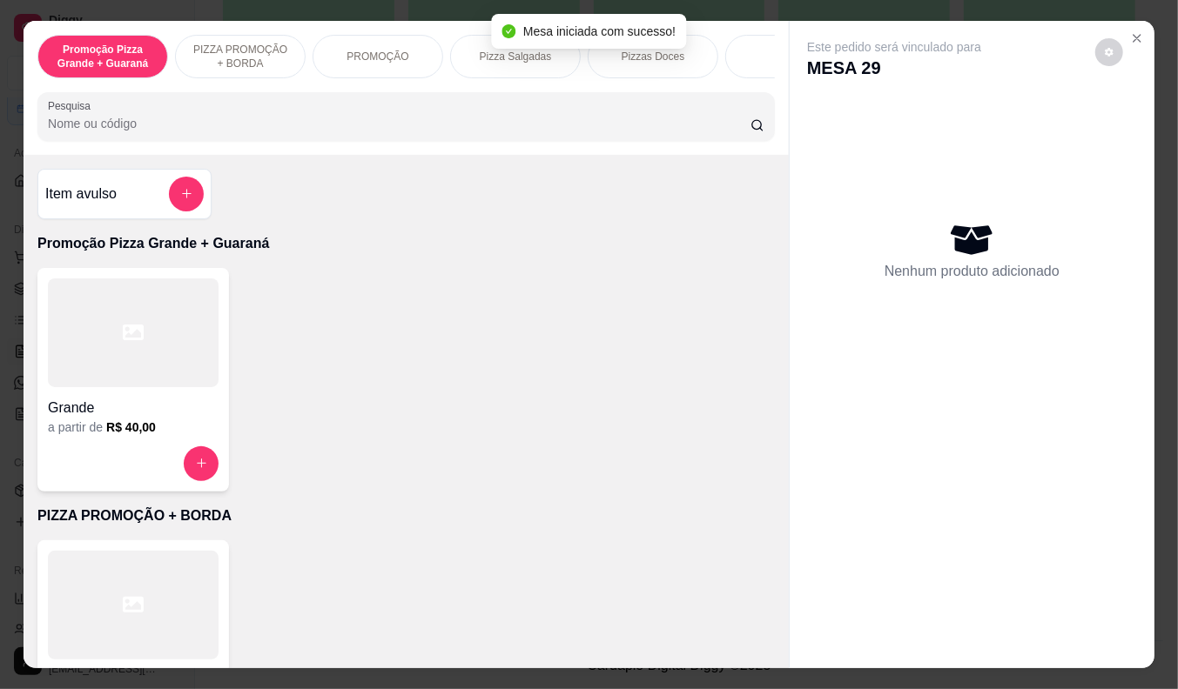
click at [109, 419] on h4 "Grande" at bounding box center [133, 408] width 171 height 21
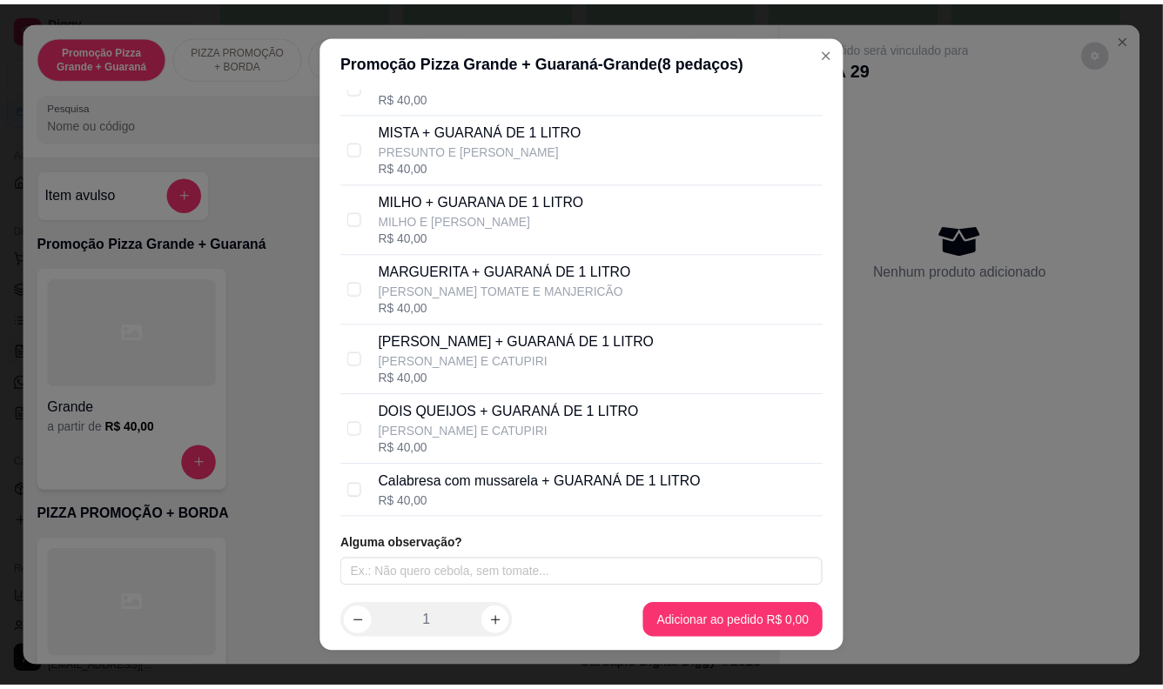
scroll to position [172, 0]
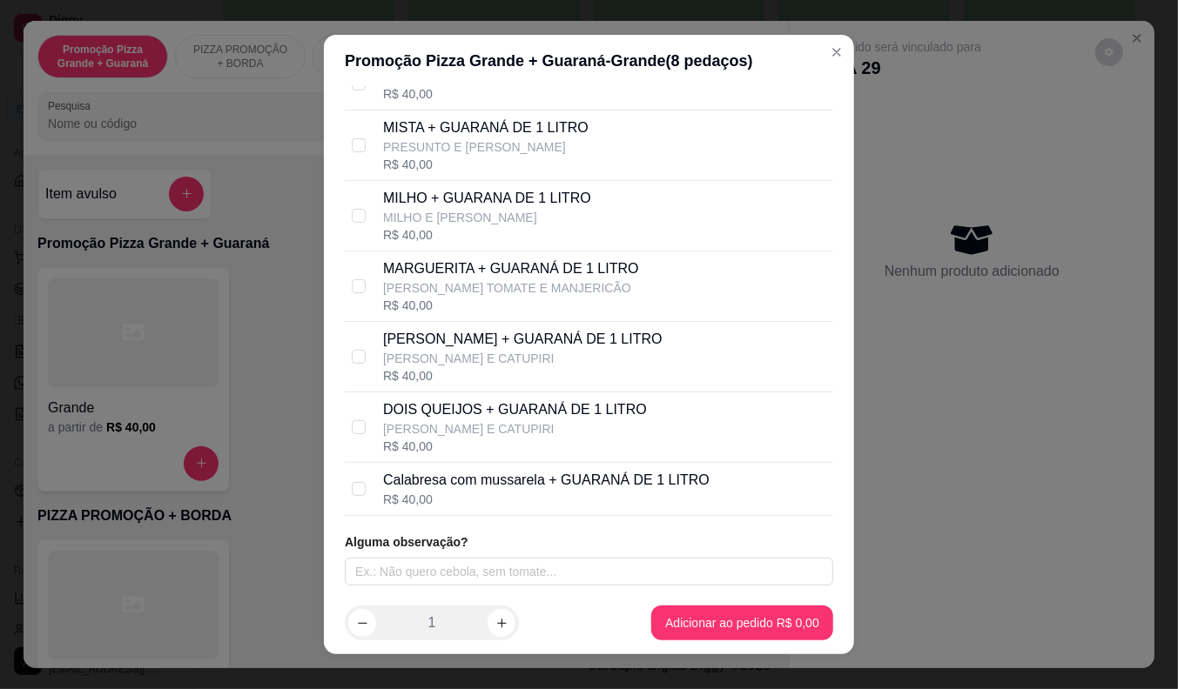
click at [385, 481] on p "Calabresa com mussarela + GUARANÁ DE 1 LITRO" at bounding box center [546, 480] width 326 height 21
checkbox input "true"
click at [416, 329] on p "[PERSON_NAME] + GUARANÁ DE 1 LITRO" at bounding box center [522, 339] width 279 height 21
click at [355, 354] on input "checkbox" at bounding box center [359, 357] width 14 height 14
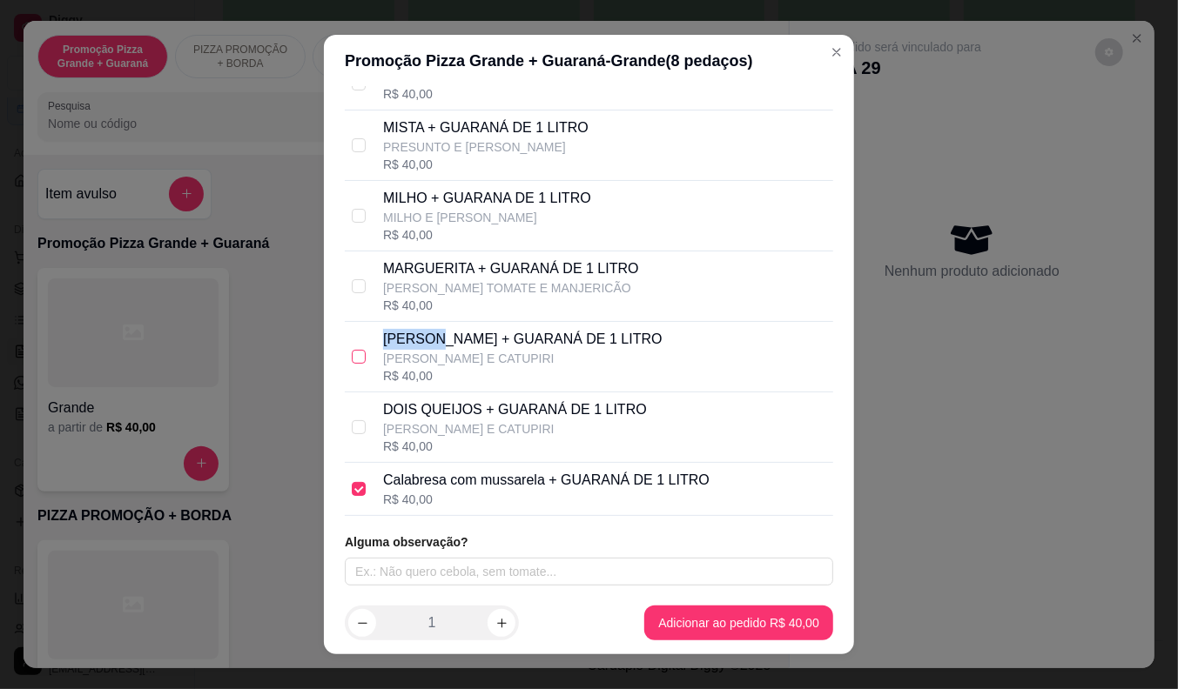
checkbox input "true"
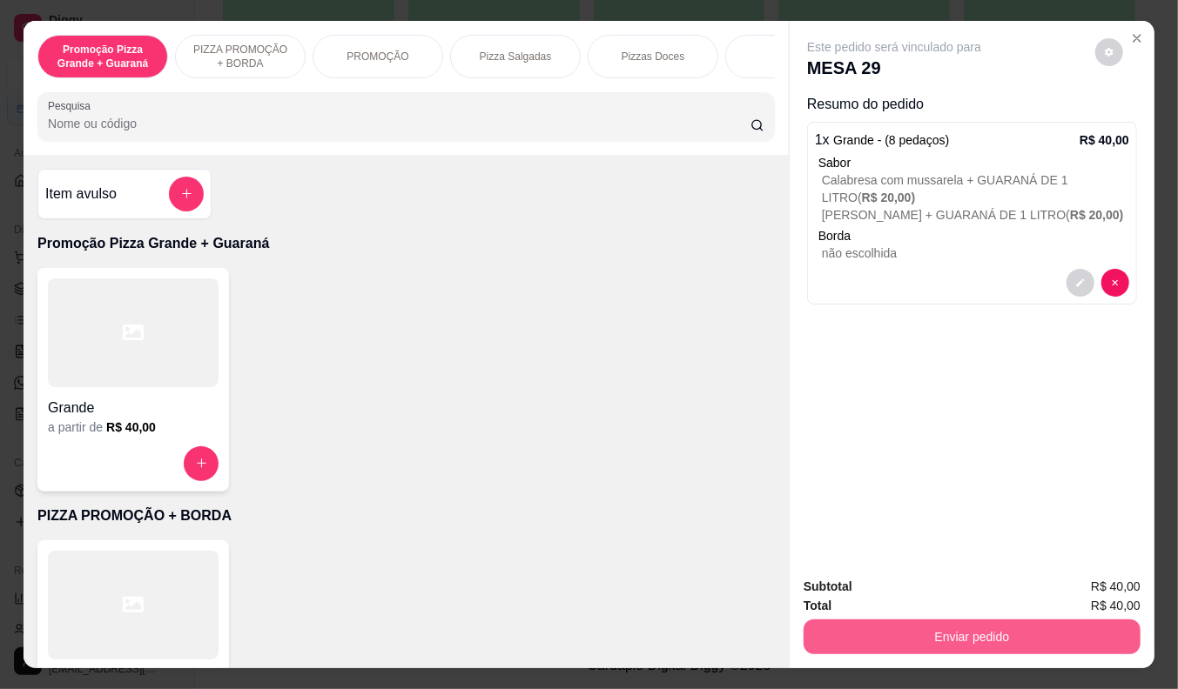
click at [932, 631] on button "Enviar pedido" at bounding box center [971, 637] width 337 height 35
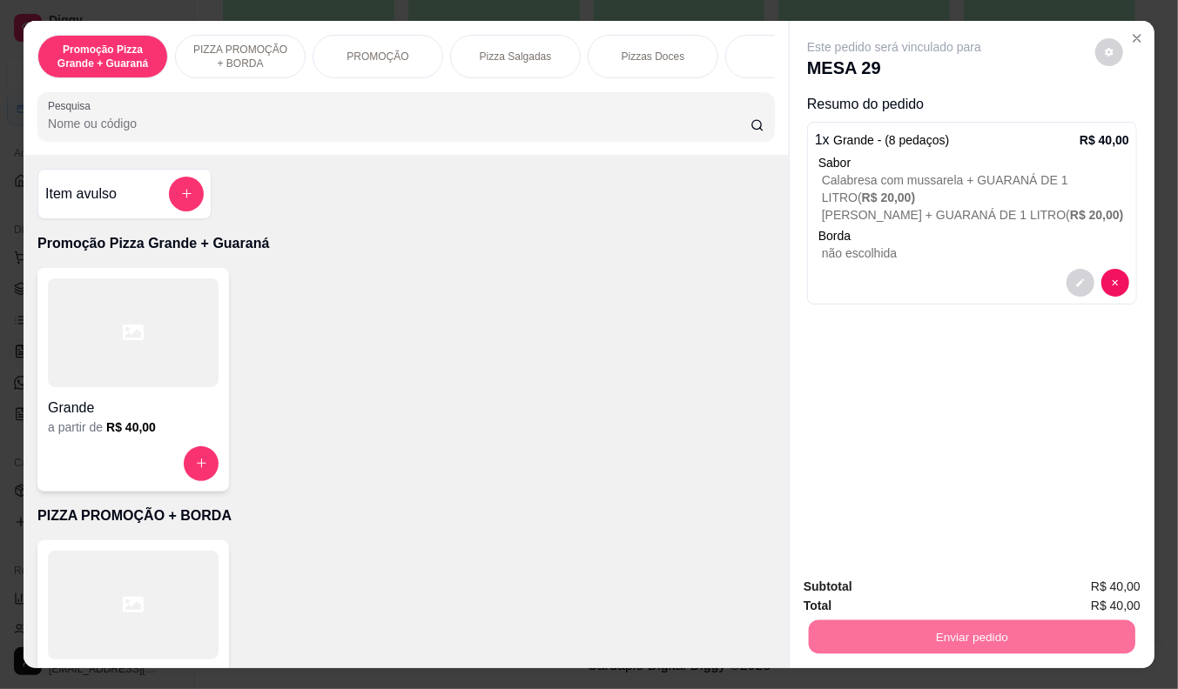
click at [917, 580] on button "Não registrar e enviar pedido" at bounding box center [914, 588] width 176 height 32
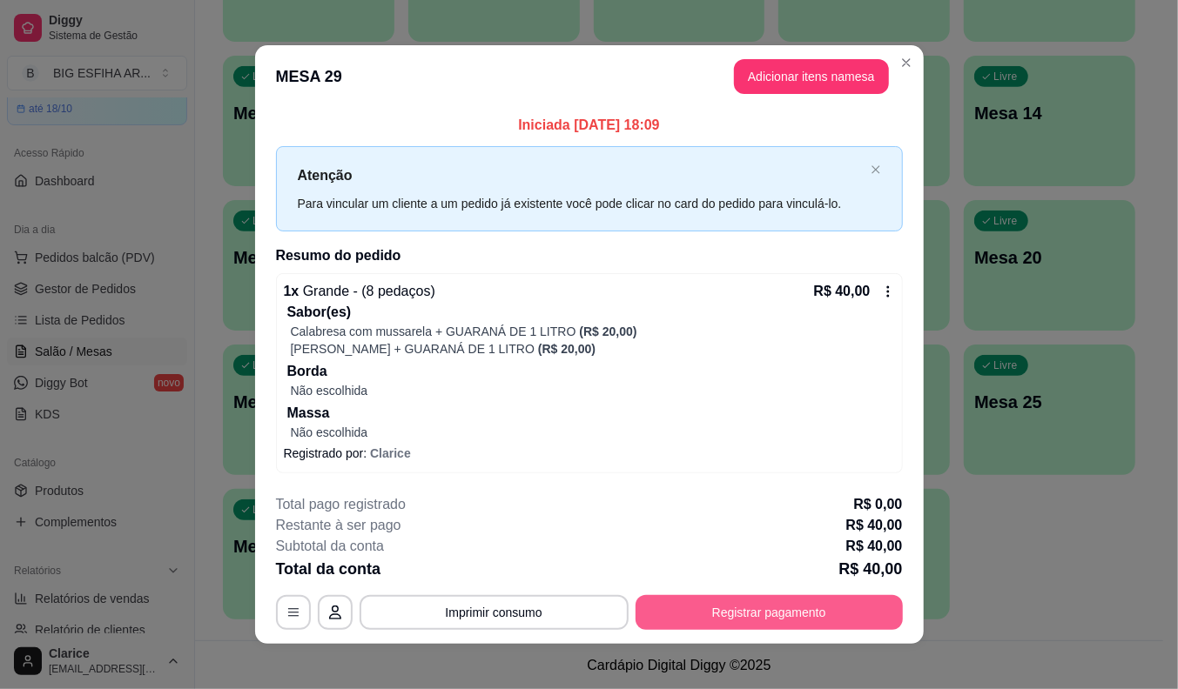
click at [785, 616] on button "Registrar pagamento" at bounding box center [768, 612] width 267 height 35
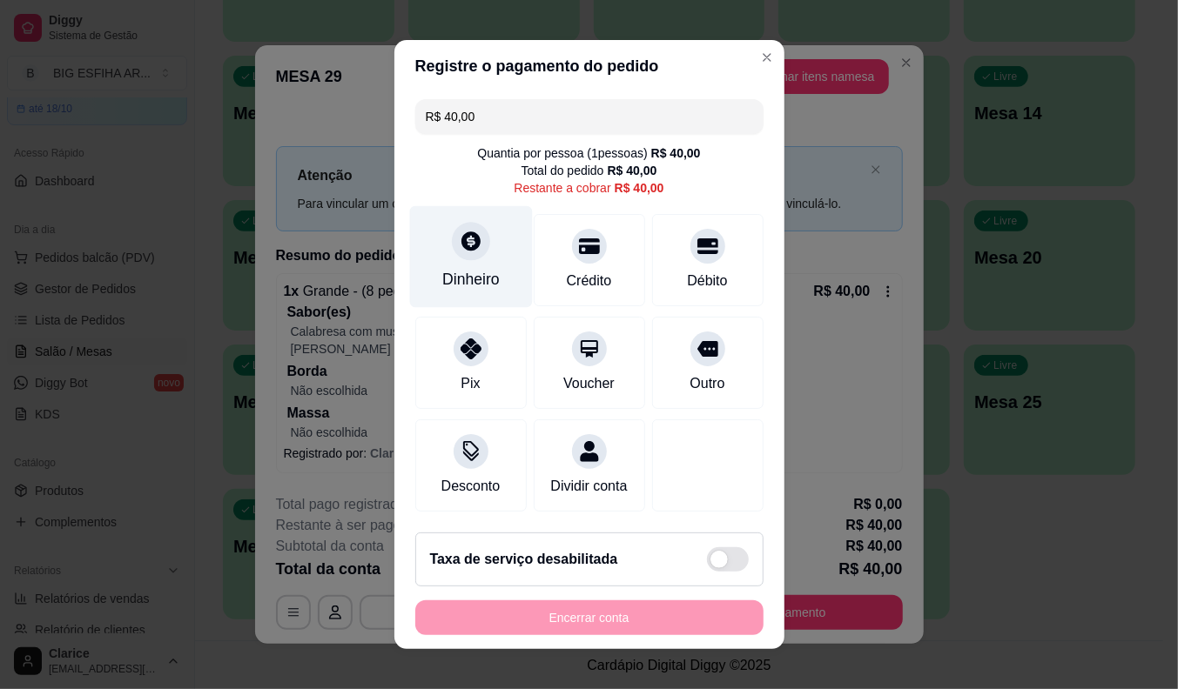
click at [467, 272] on div "Dinheiro" at bounding box center [470, 279] width 57 height 23
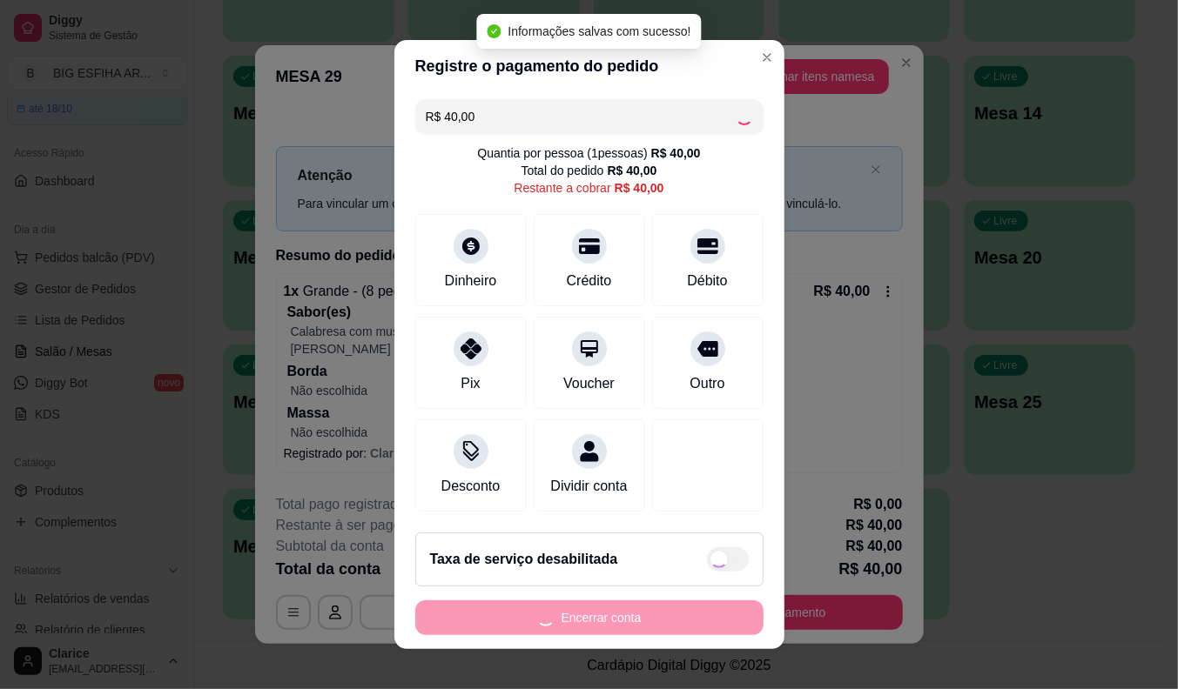
type input "R$ 0,00"
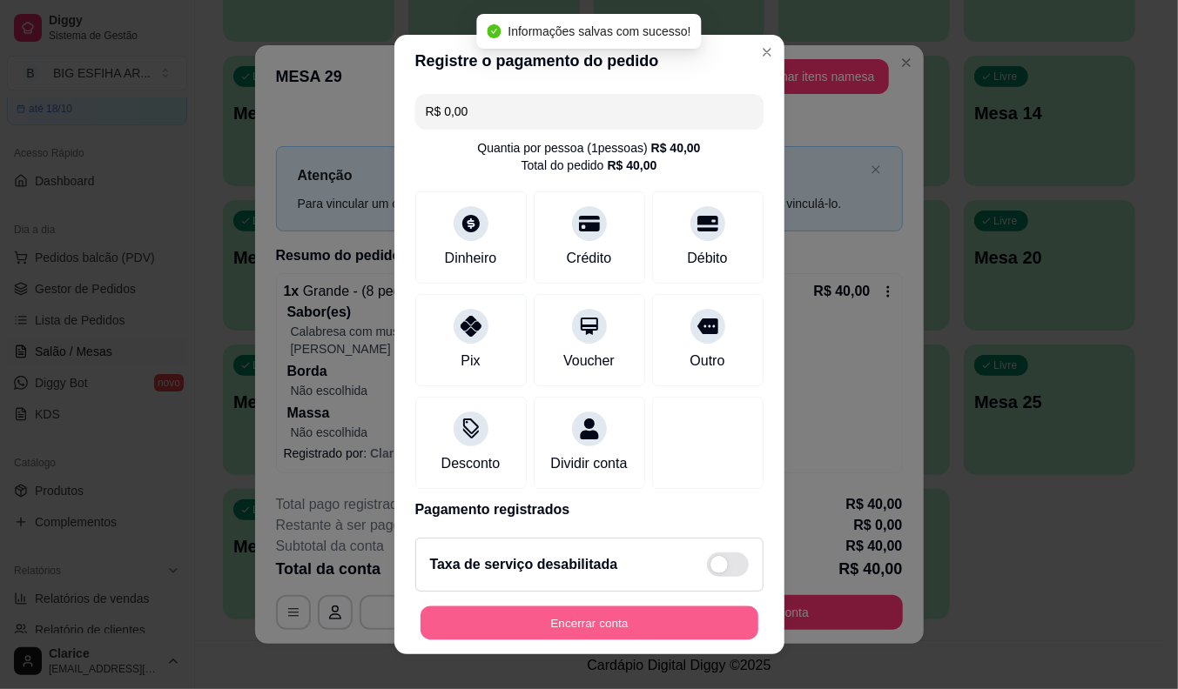
click at [642, 624] on button "Encerrar conta" at bounding box center [589, 624] width 338 height 34
click at [642, 624] on div "Encerrar conta" at bounding box center [589, 623] width 348 height 35
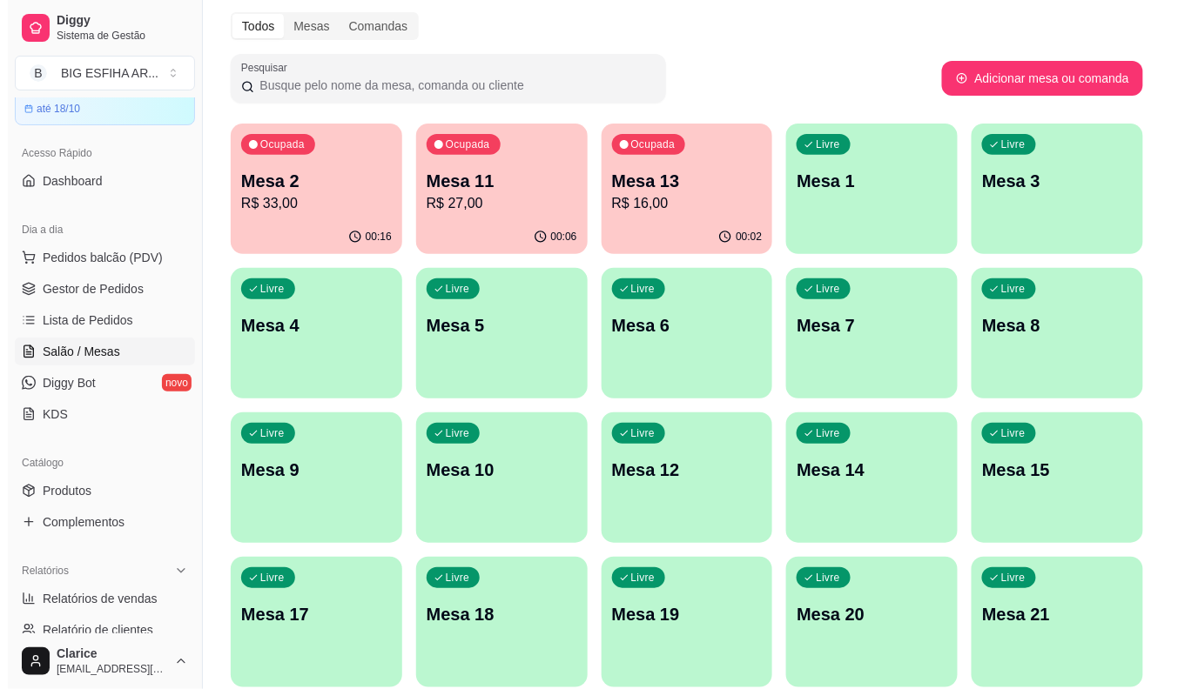
scroll to position [35, 0]
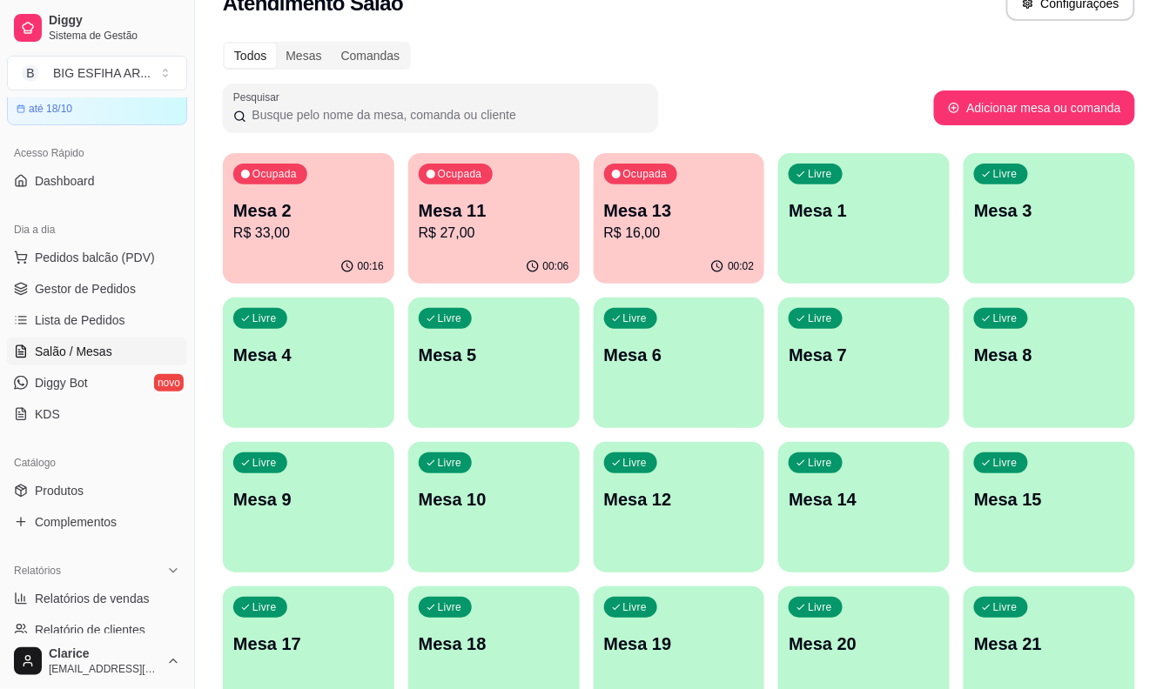
click at [207, 404] on div "Todos Mesas Comandas Pesquisar Adicionar mesa ou comanda Ocupada Mesa 2 R$ 33,0…" at bounding box center [679, 529] width 968 height 996
click at [672, 225] on p "R$ 22,00" at bounding box center [679, 233] width 146 height 20
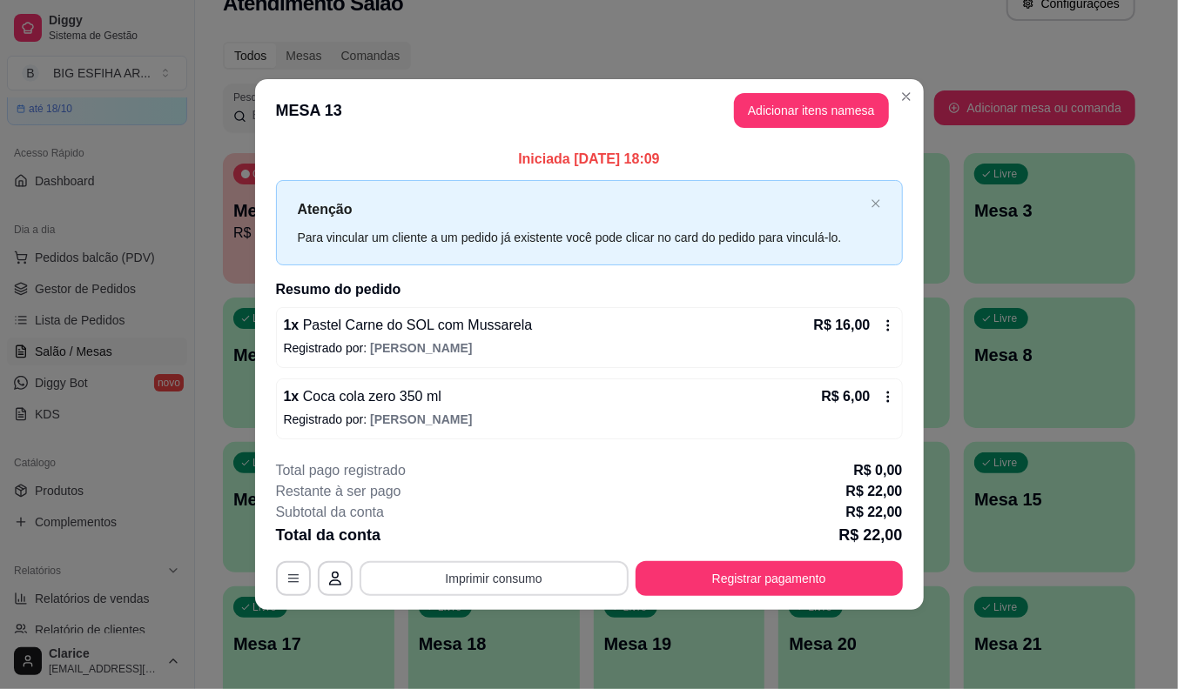
click at [514, 578] on button "Imprimir consumo" at bounding box center [493, 578] width 269 height 35
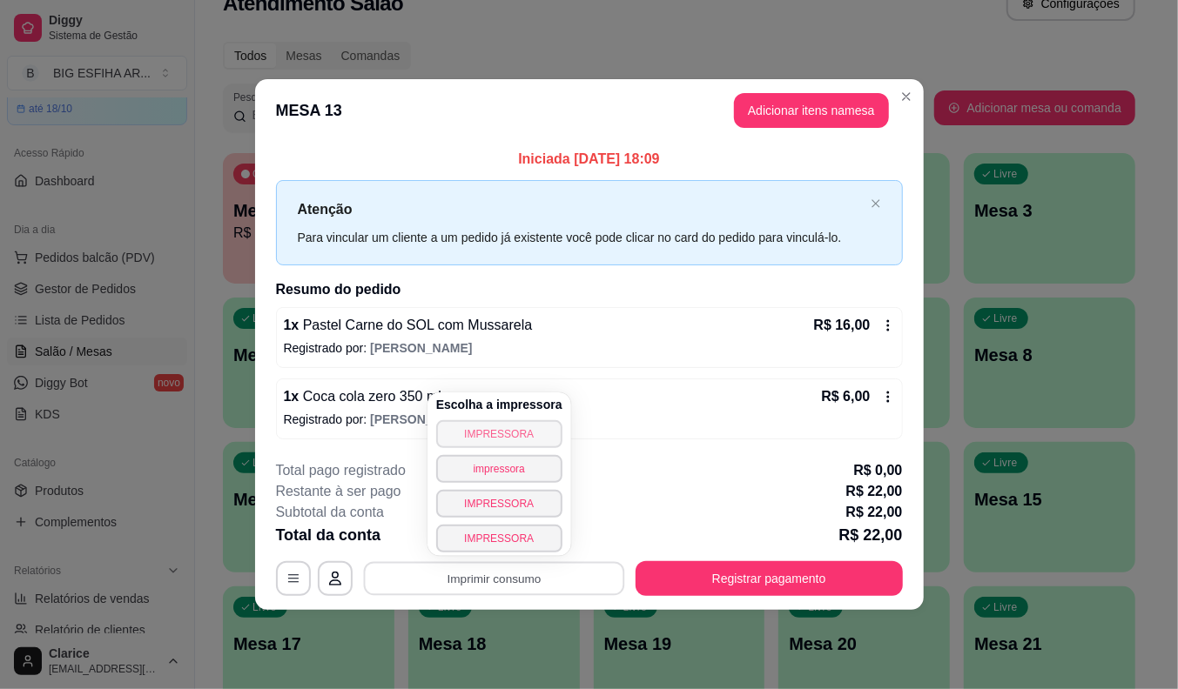
click at [466, 435] on button "IMPRESSORA" at bounding box center [499, 434] width 126 height 28
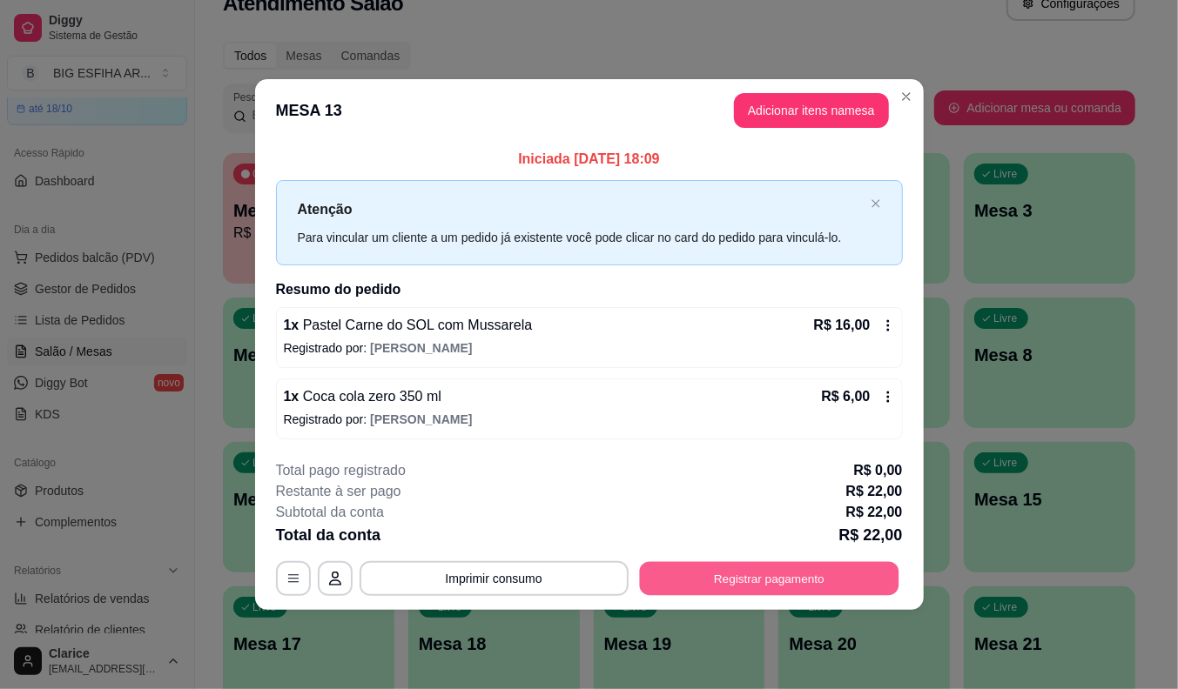
click at [706, 579] on button "Registrar pagamento" at bounding box center [768, 578] width 259 height 34
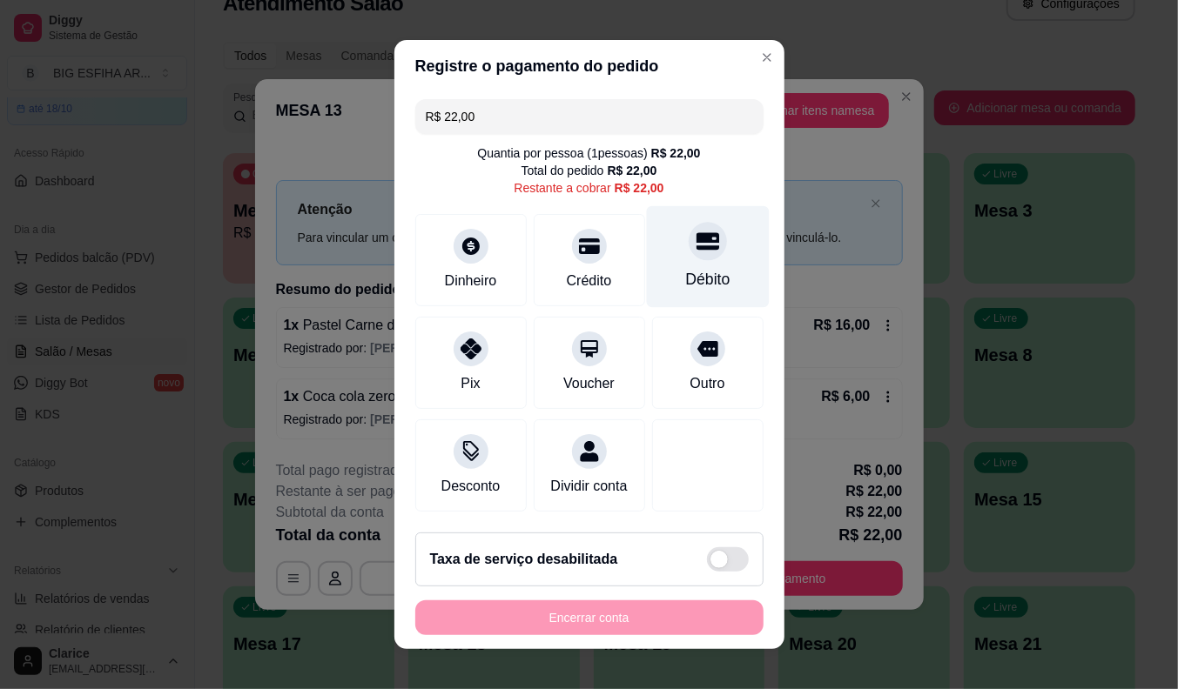
click at [695, 247] on icon at bounding box center [706, 241] width 23 height 23
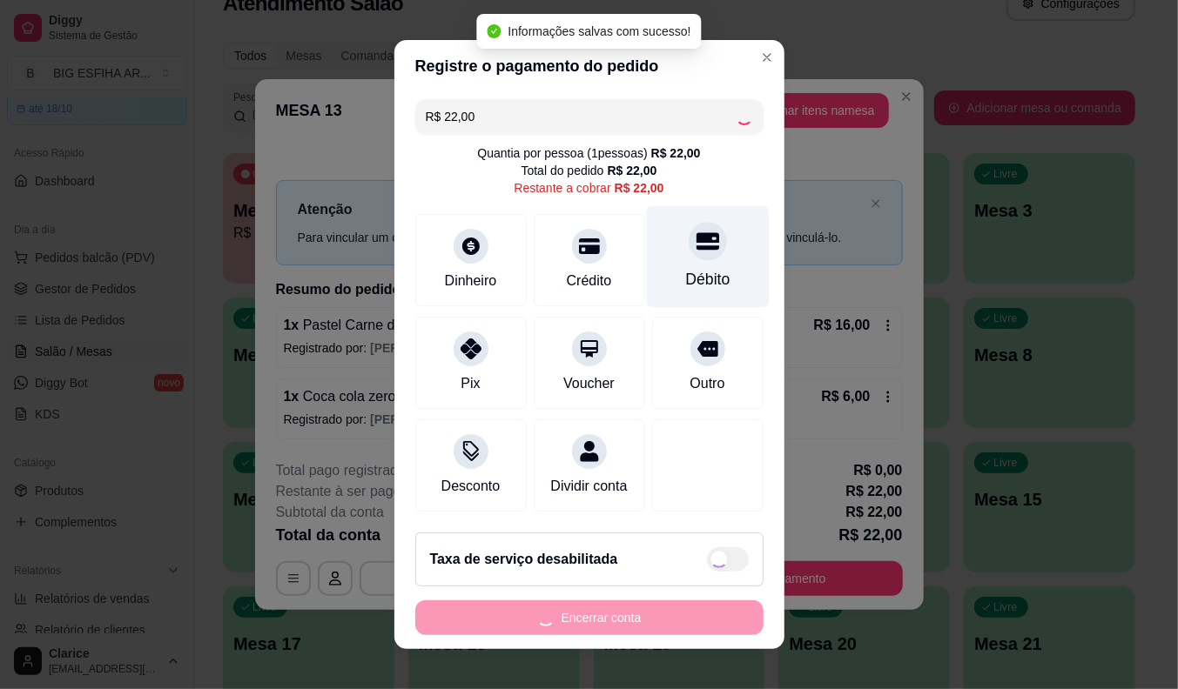
type input "R$ 0,00"
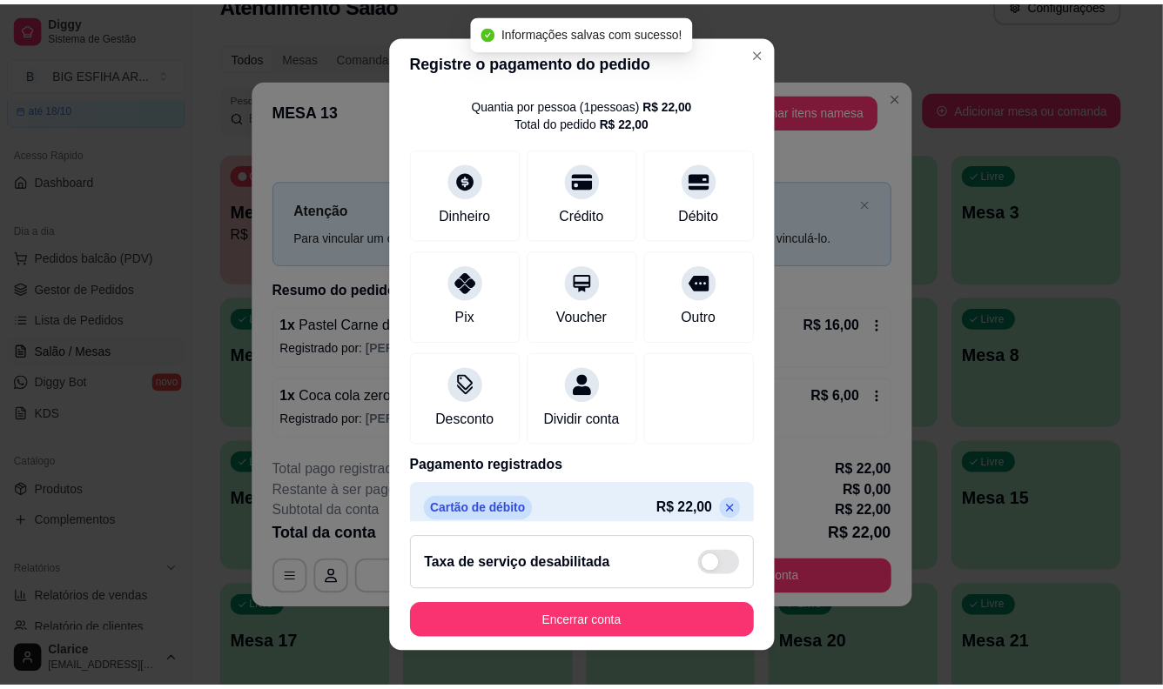
scroll to position [83, 0]
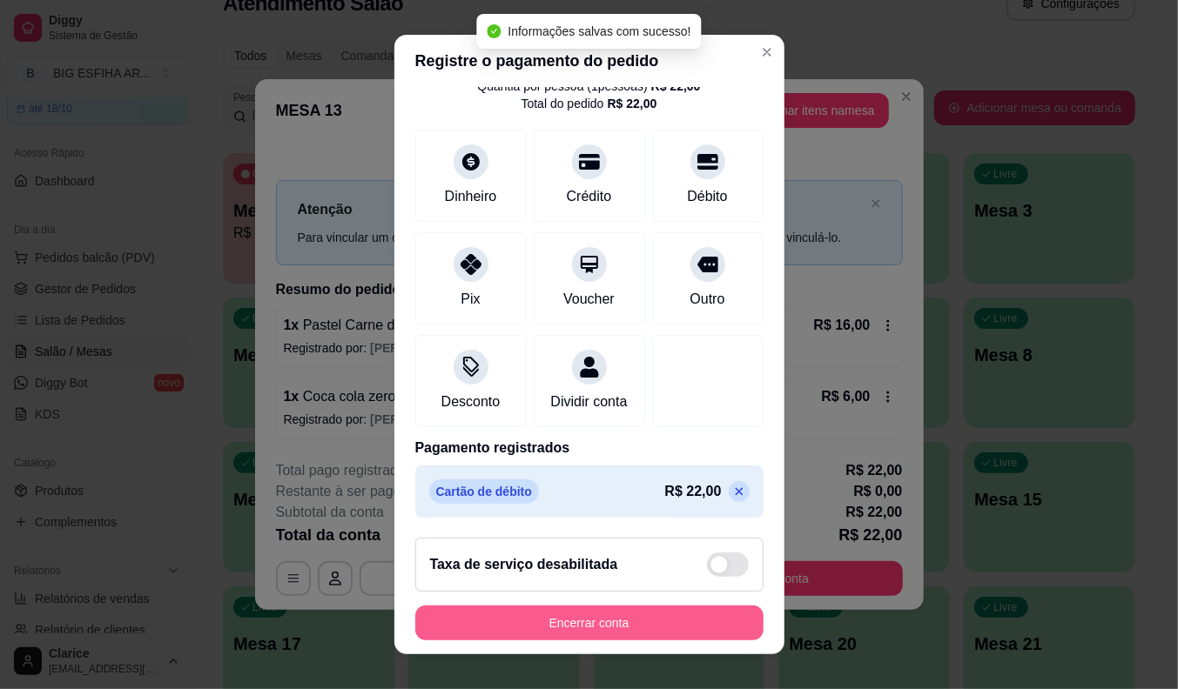
click at [566, 624] on button "Encerrar conta" at bounding box center [589, 623] width 348 height 35
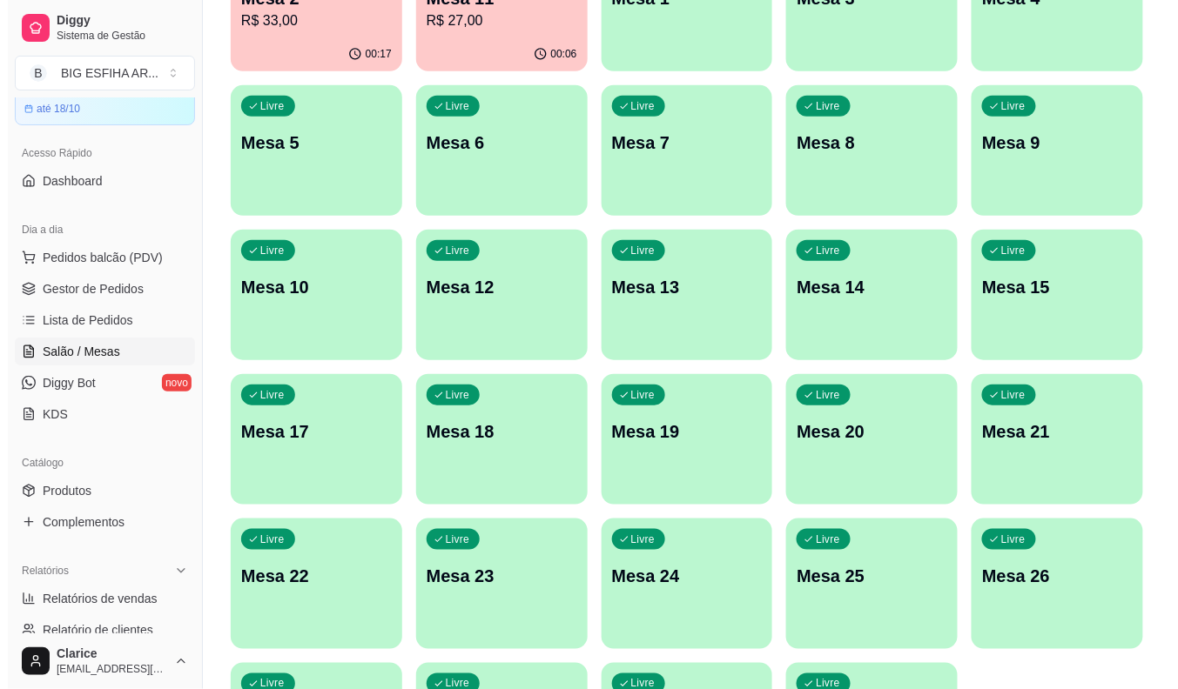
scroll to position [421, 0]
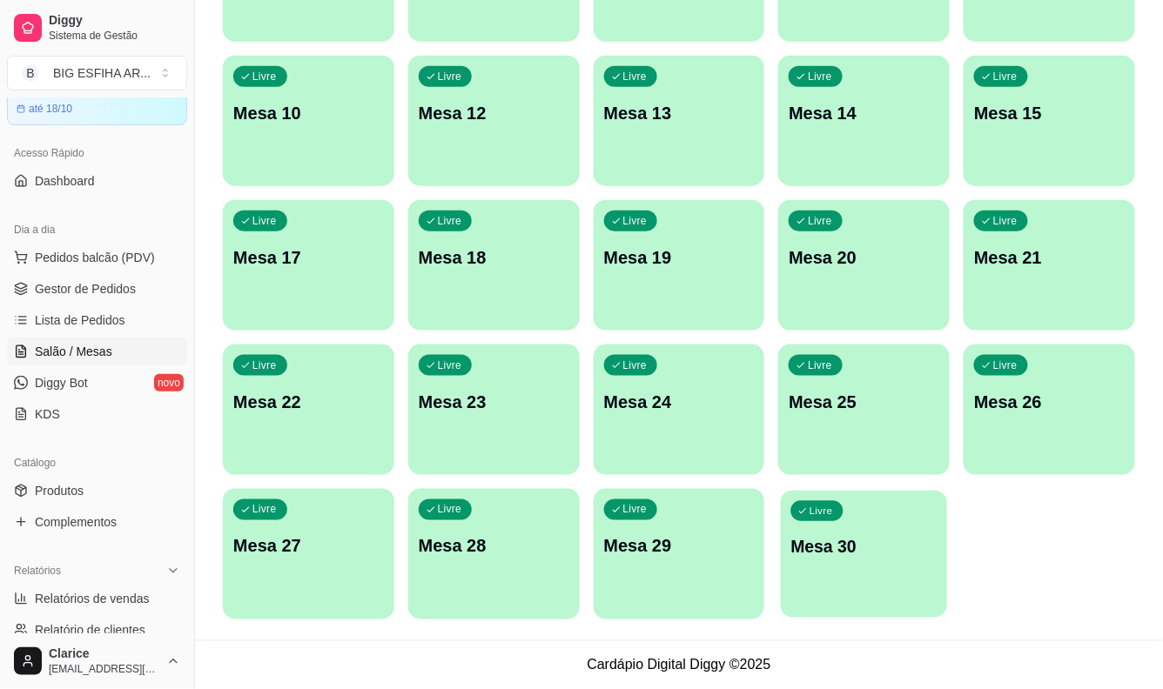
click at [853, 557] on p "Mesa 30" at bounding box center [864, 547] width 146 height 24
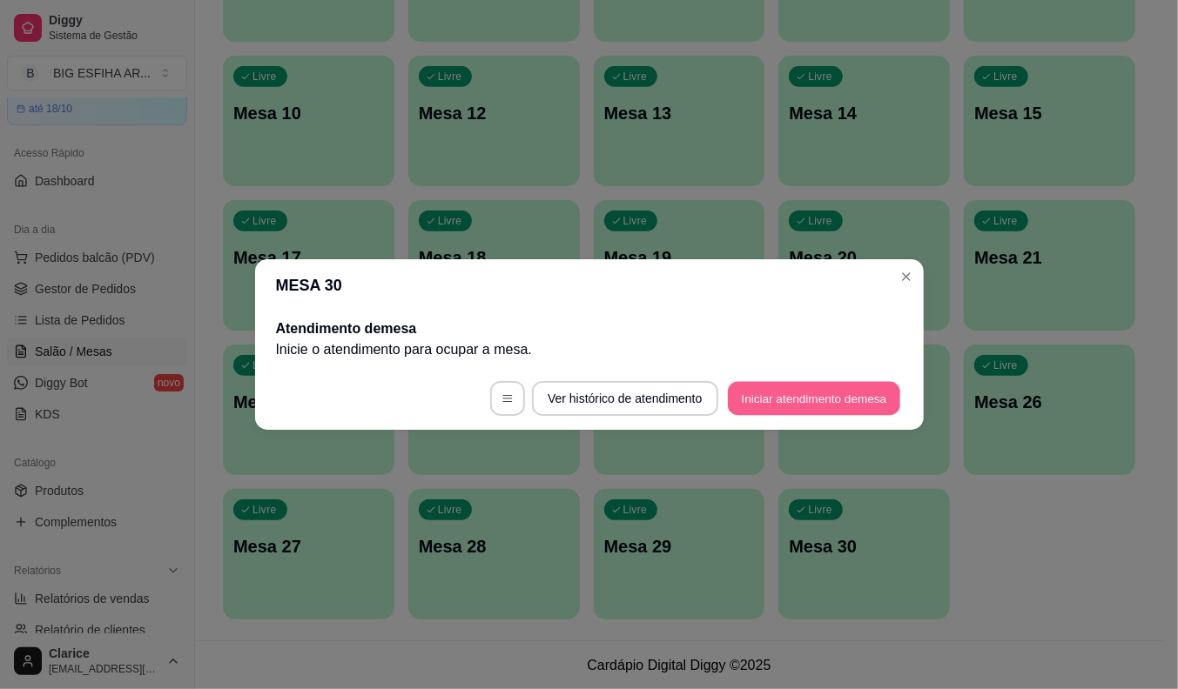
click at [836, 409] on button "Iniciar atendimento de mesa" at bounding box center [814, 399] width 172 height 34
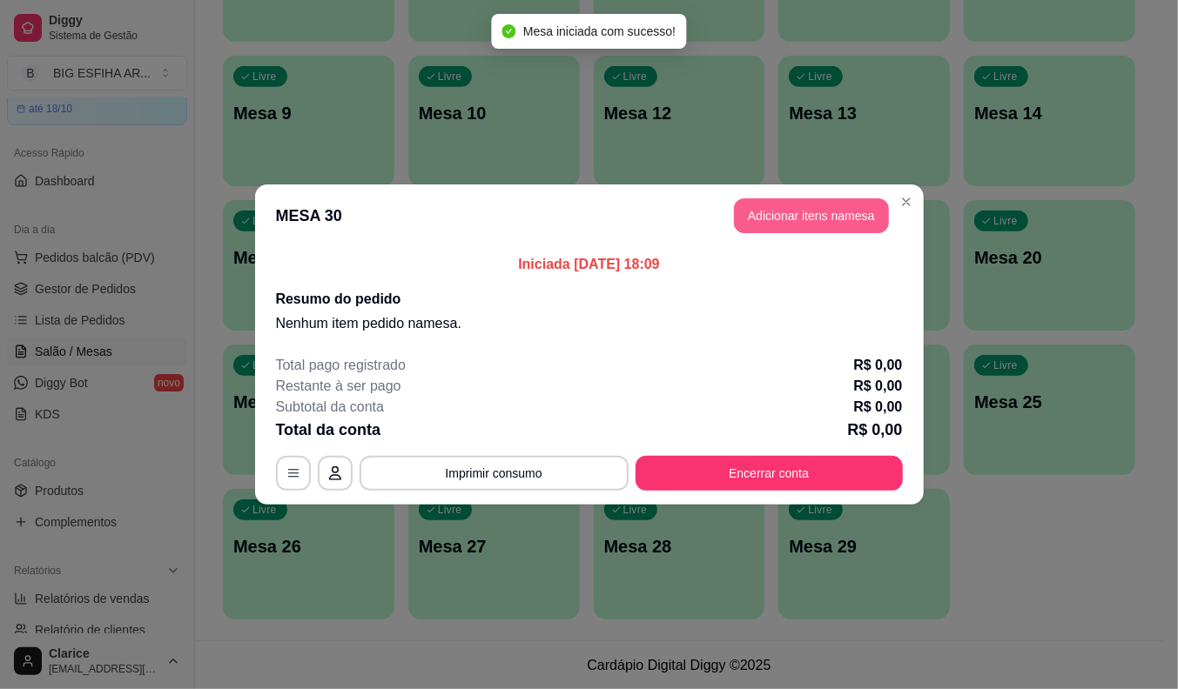
click at [862, 215] on button "Adicionar itens na mesa" at bounding box center [811, 215] width 155 height 35
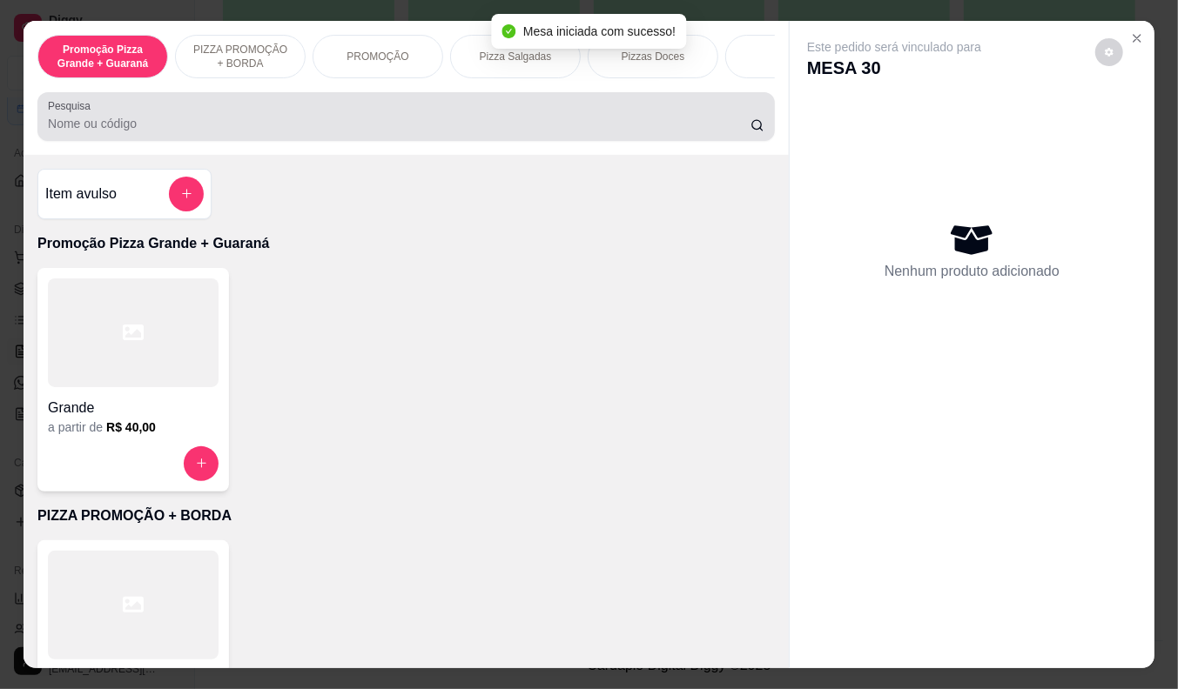
click at [201, 117] on div at bounding box center [406, 116] width 716 height 35
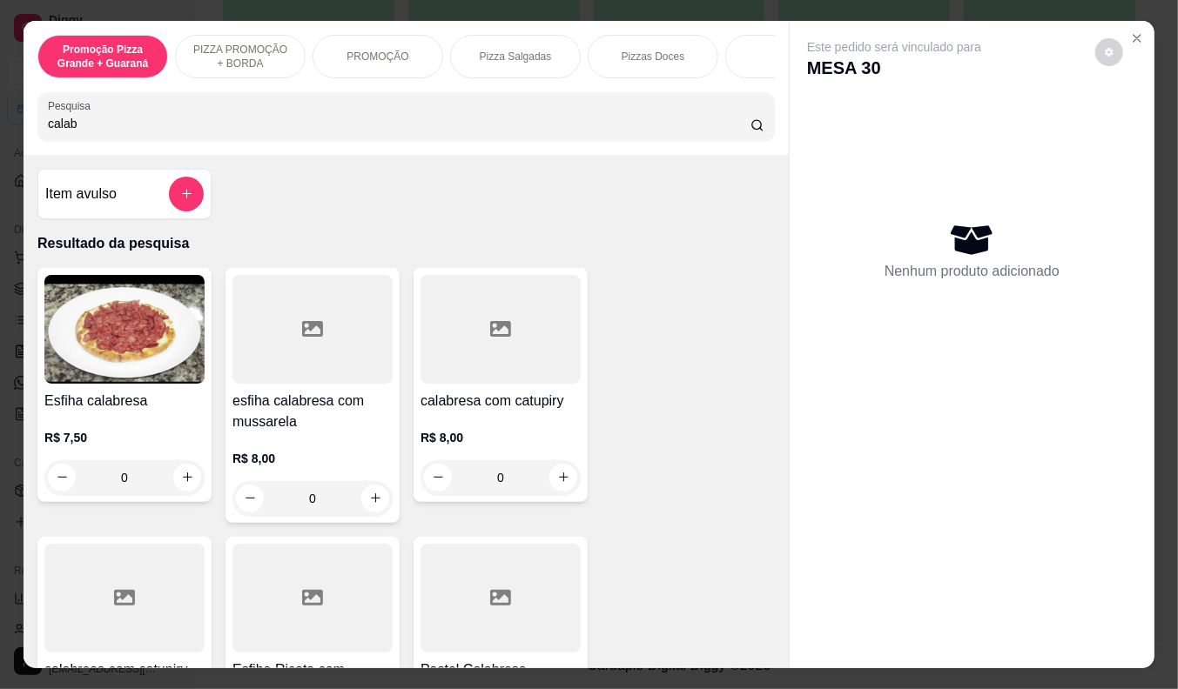
type input "calab"
click at [165, 422] on div "R$ 7,50 0" at bounding box center [124, 454] width 160 height 84
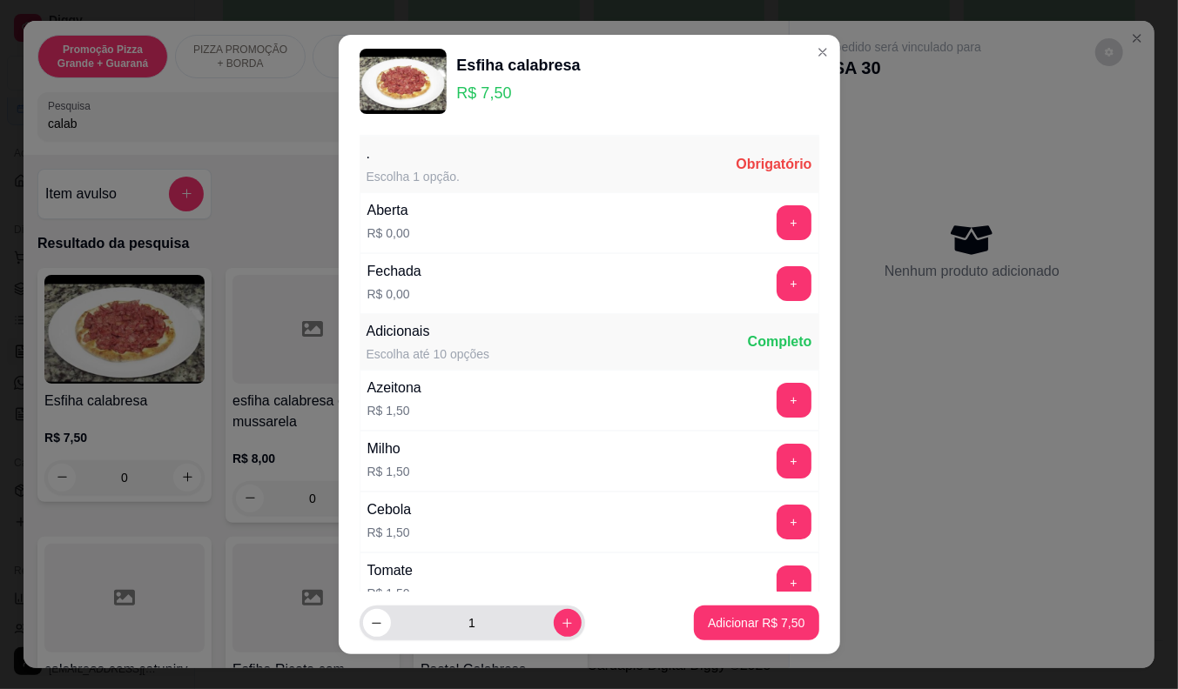
click at [563, 622] on div "1" at bounding box center [471, 623] width 225 height 35
click at [561, 627] on icon "increase-product-quantity" at bounding box center [567, 623] width 13 height 13
click at [561, 623] on icon "increase-product-quantity" at bounding box center [567, 623] width 13 height 13
type input "3"
click at [776, 224] on button "+" at bounding box center [793, 222] width 35 height 35
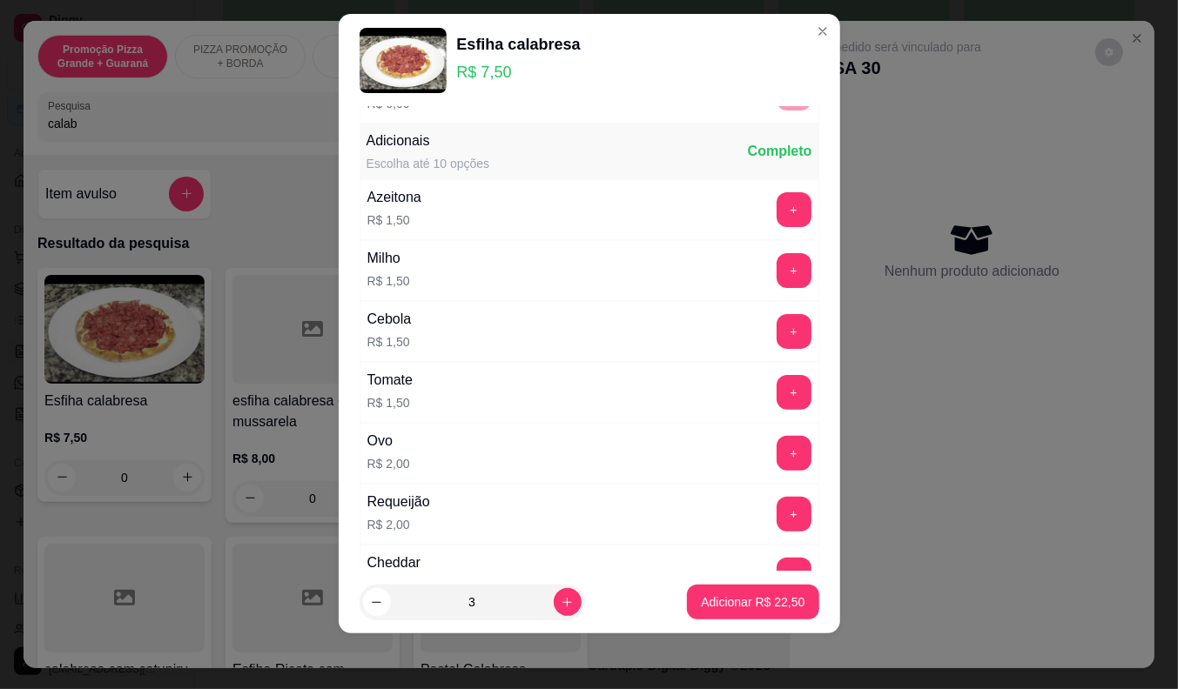
scroll to position [186, 0]
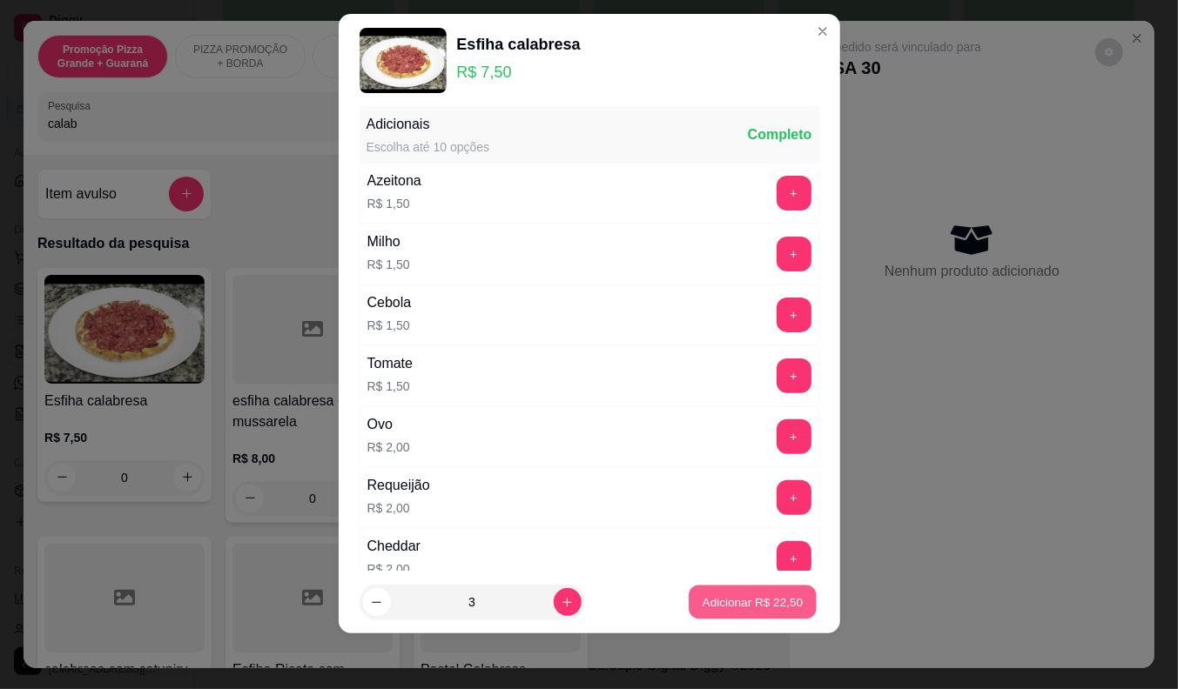
click at [726, 606] on p "Adicionar R$ 22,50" at bounding box center [752, 603] width 101 height 17
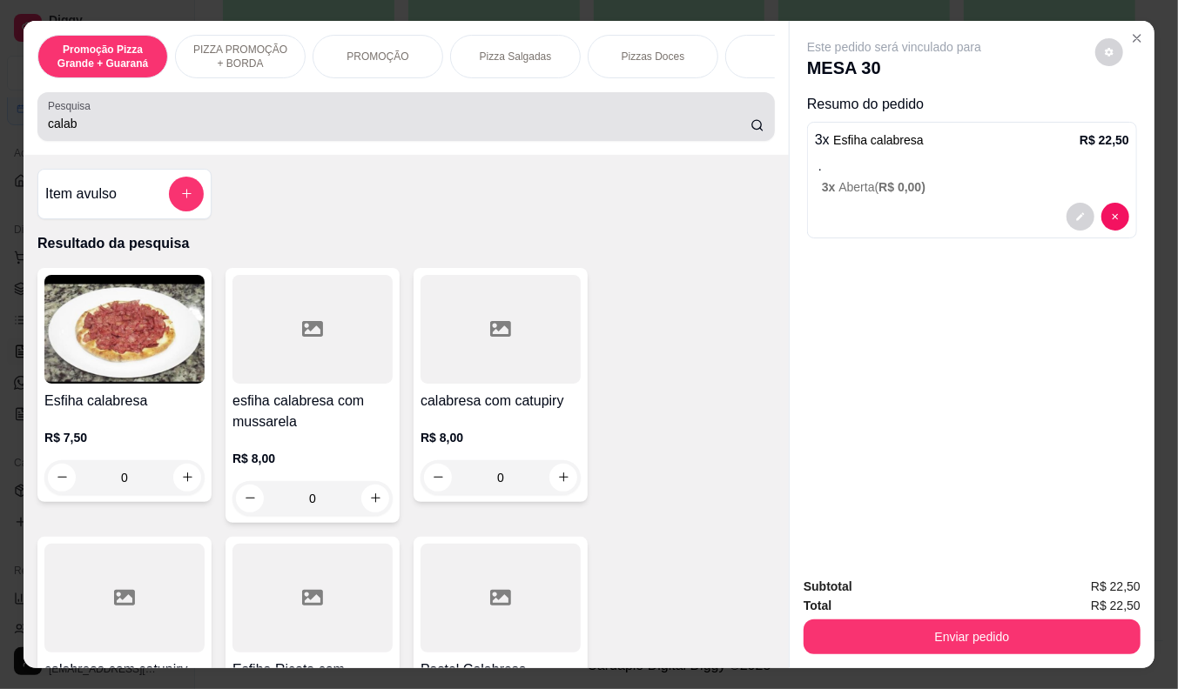
click at [71, 113] on label "Pesquisa" at bounding box center [72, 105] width 49 height 15
click at [71, 115] on input "calab" at bounding box center [399, 123] width 702 height 17
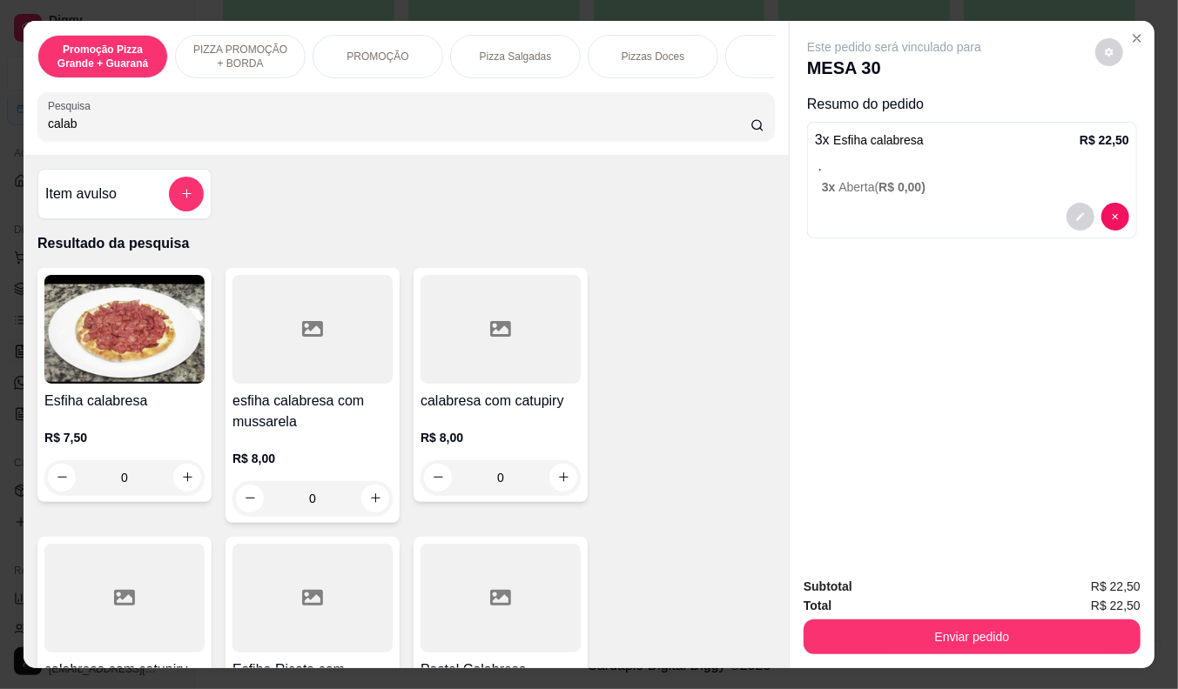
click at [71, 125] on input "calab" at bounding box center [399, 123] width 702 height 17
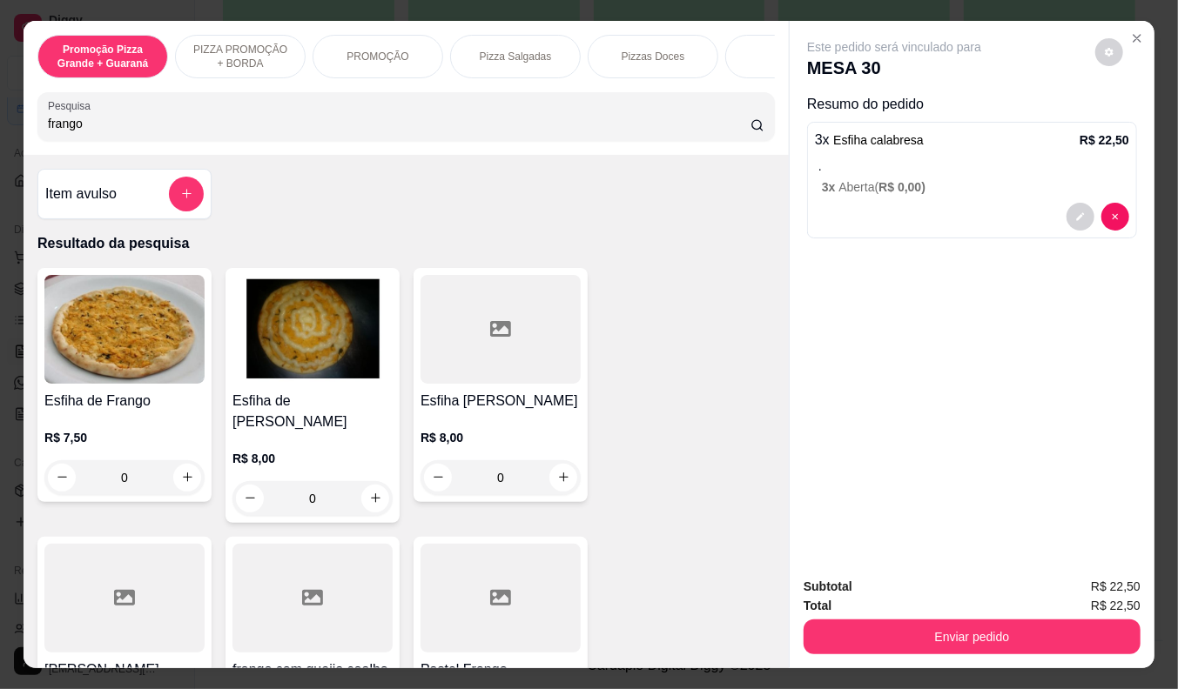
type input "frango"
click at [125, 433] on div "R$ 7,50 0" at bounding box center [124, 454] width 160 height 84
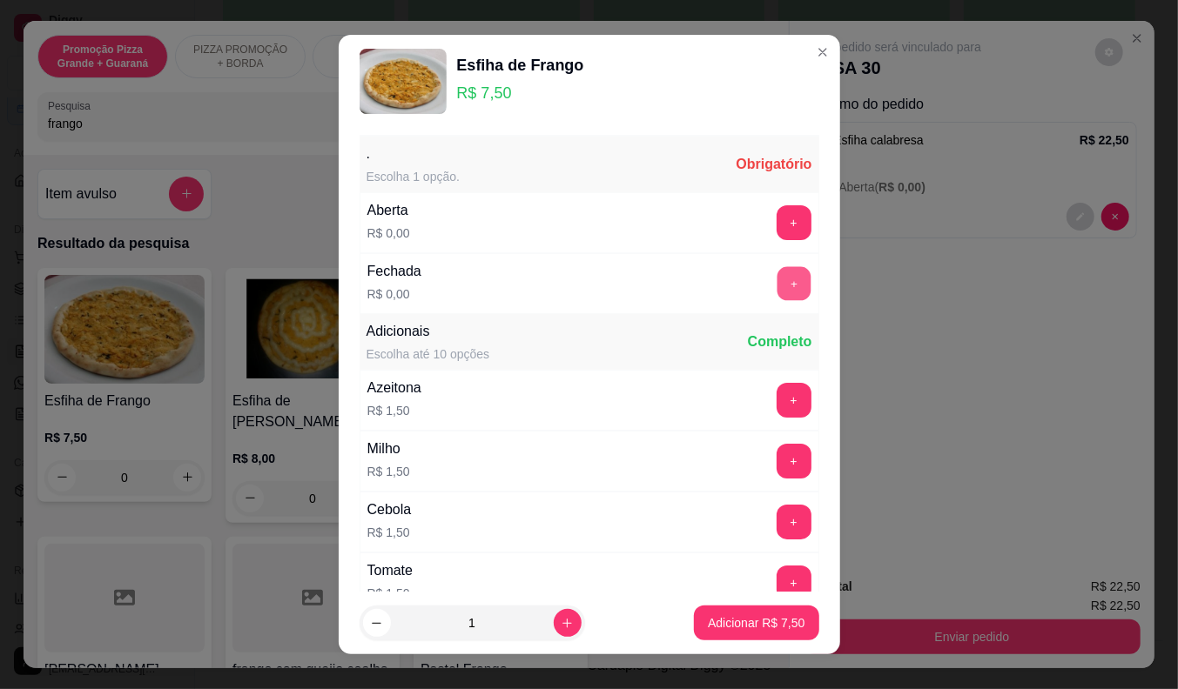
click at [776, 290] on button "+" at bounding box center [793, 283] width 34 height 34
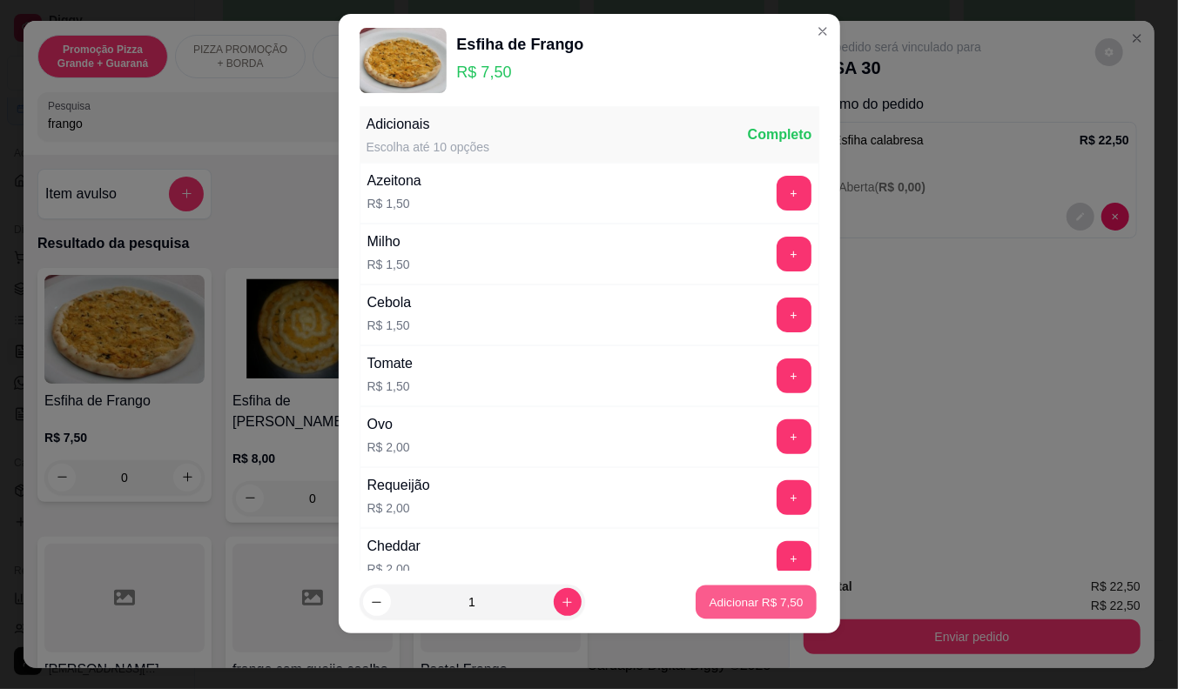
click at [764, 587] on button "Adicionar R$ 7,50" at bounding box center [755, 603] width 121 height 34
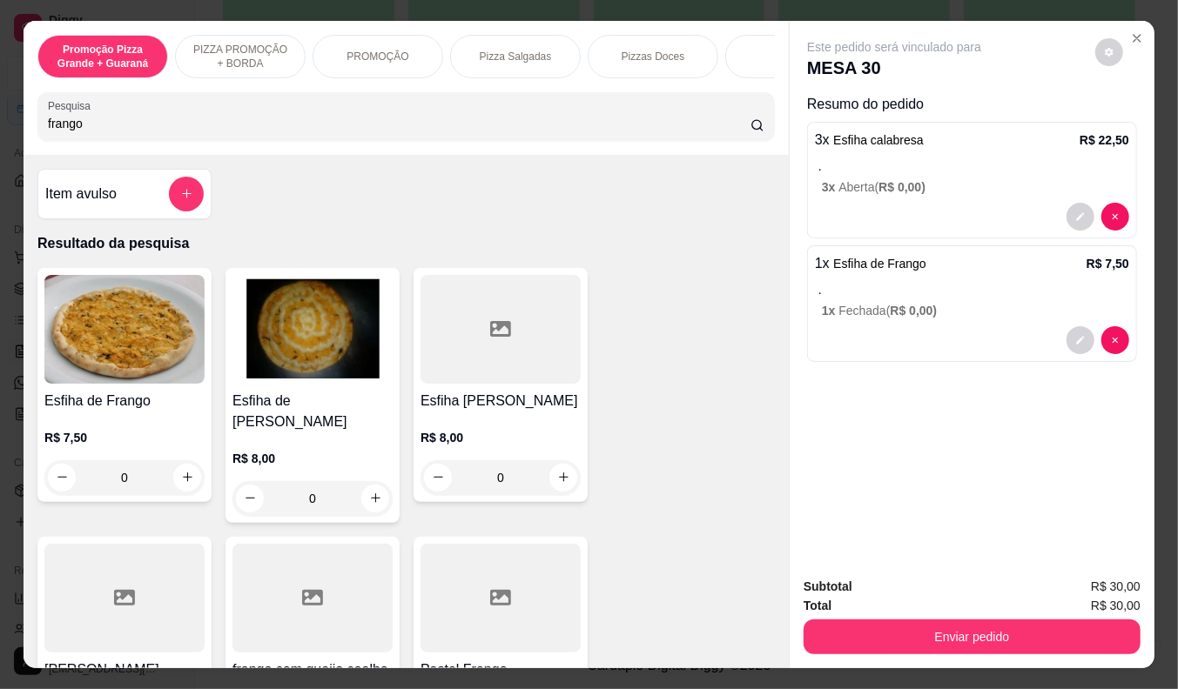
click at [919, 218] on div at bounding box center [972, 217] width 314 height 28
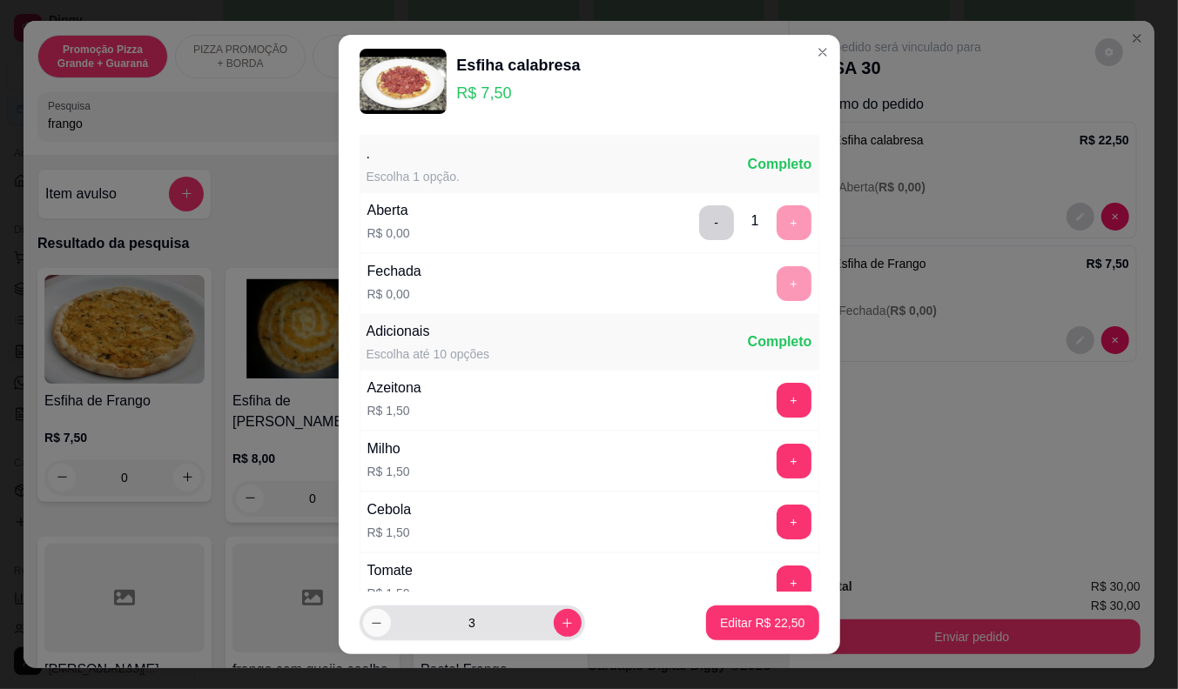
click at [376, 627] on button "decrease-product-quantity" at bounding box center [377, 623] width 28 height 28
type input "2"
click at [722, 624] on p "Editar R$ 15,00" at bounding box center [763, 623] width 82 height 17
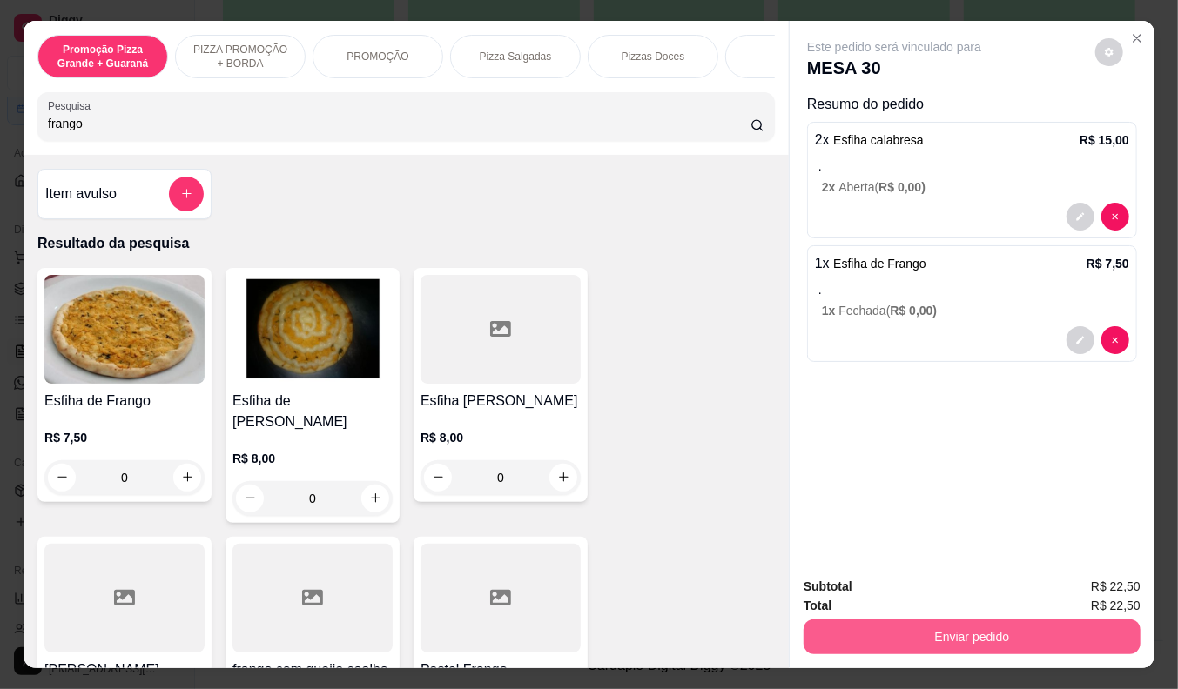
click at [955, 628] on button "Enviar pedido" at bounding box center [971, 637] width 337 height 35
click at [917, 621] on button "Enviar pedido" at bounding box center [972, 638] width 326 height 34
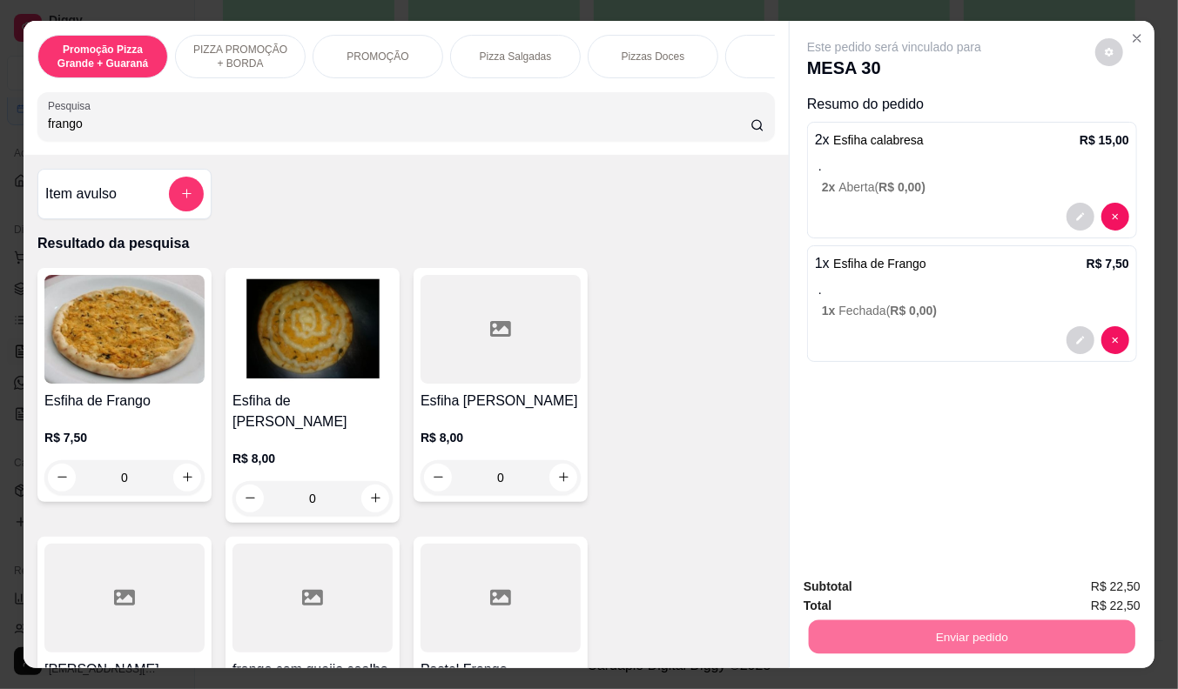
click at [906, 581] on button "Não registrar e enviar pedido" at bounding box center [914, 588] width 176 height 32
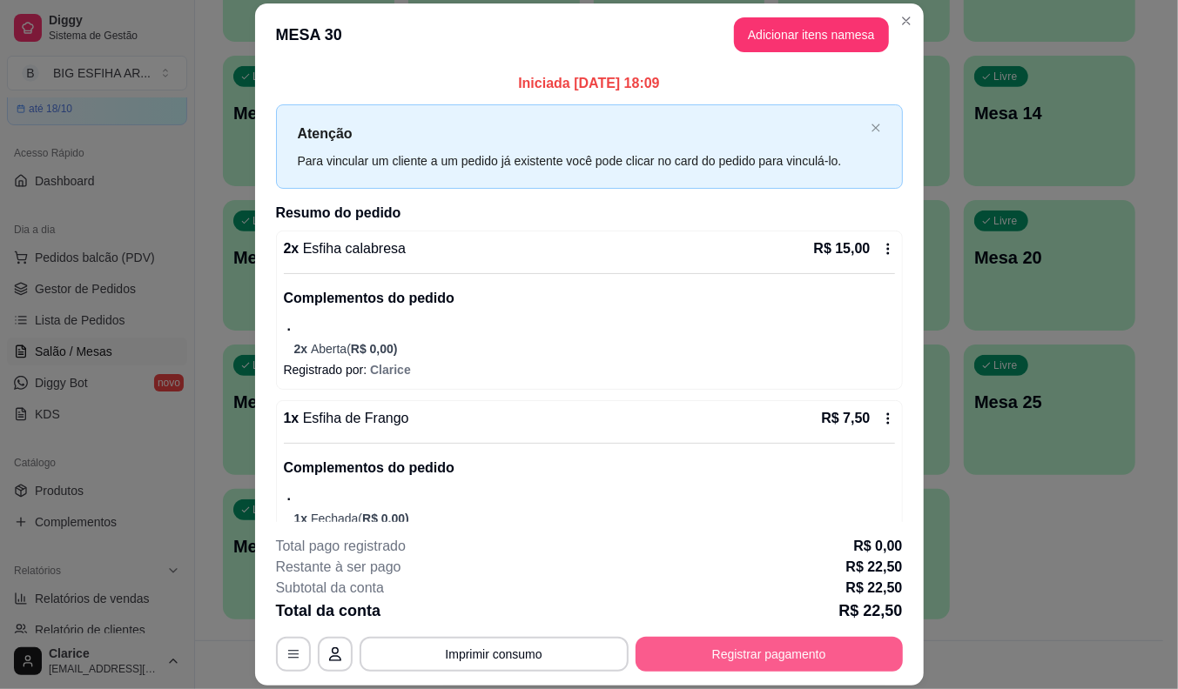
click at [766, 664] on button "Registrar pagamento" at bounding box center [768, 654] width 267 height 35
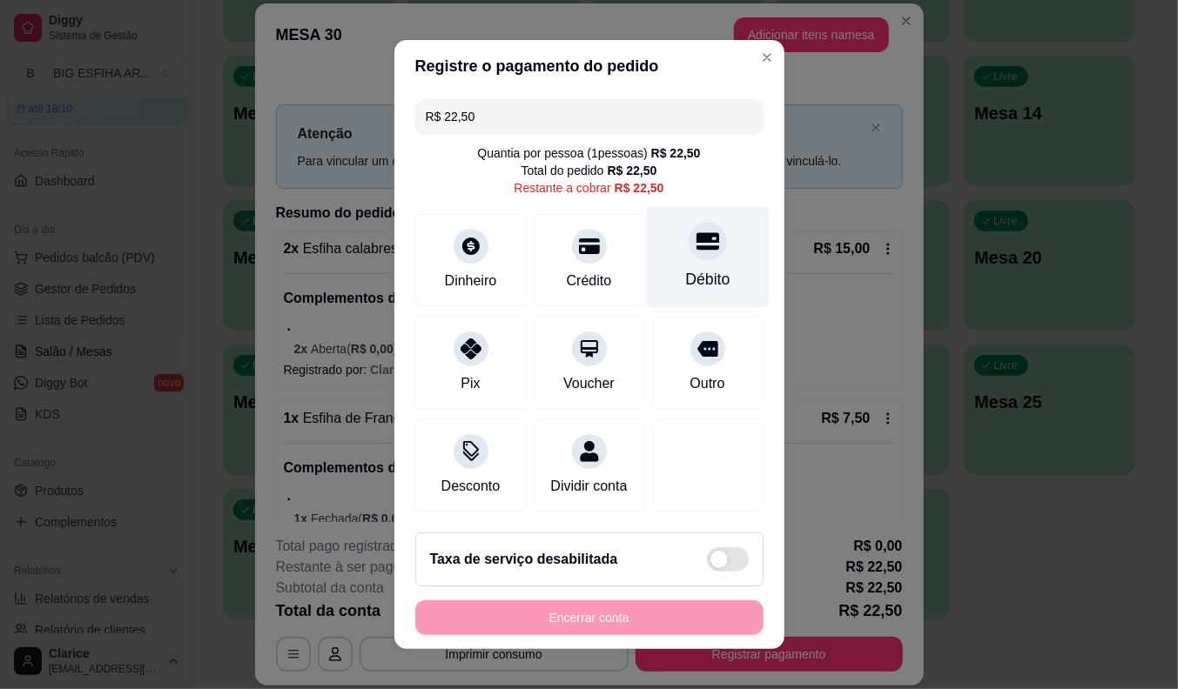
click at [664, 254] on div "Débito" at bounding box center [707, 257] width 123 height 102
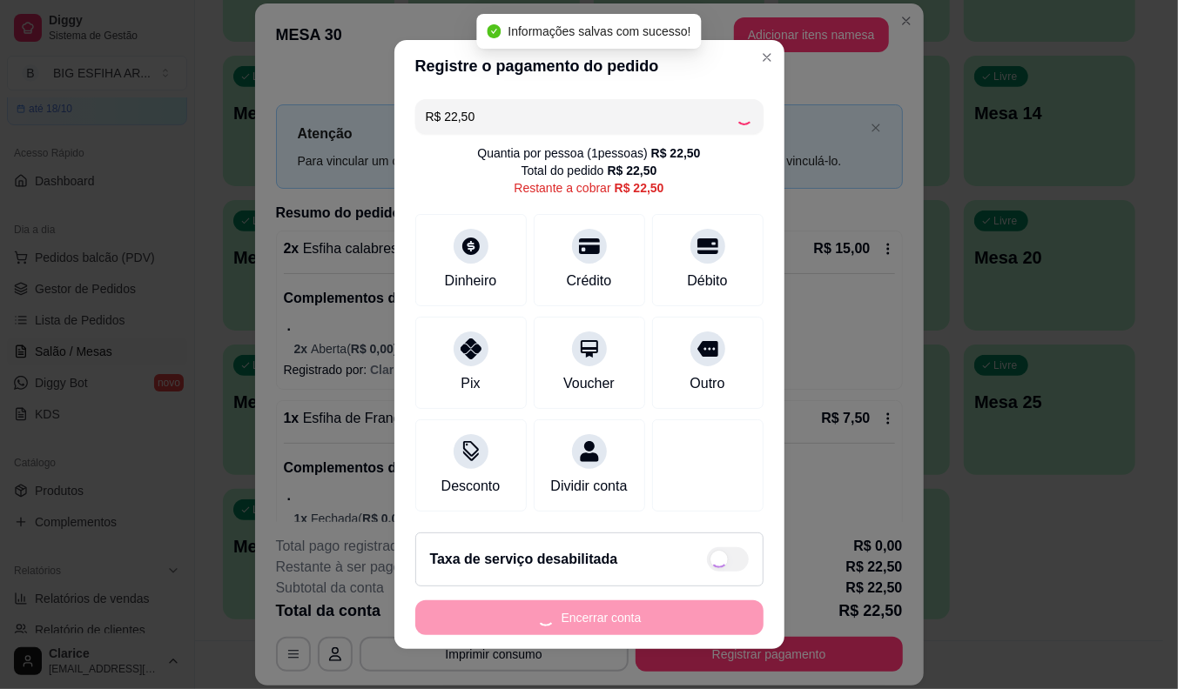
type input "R$ 0,00"
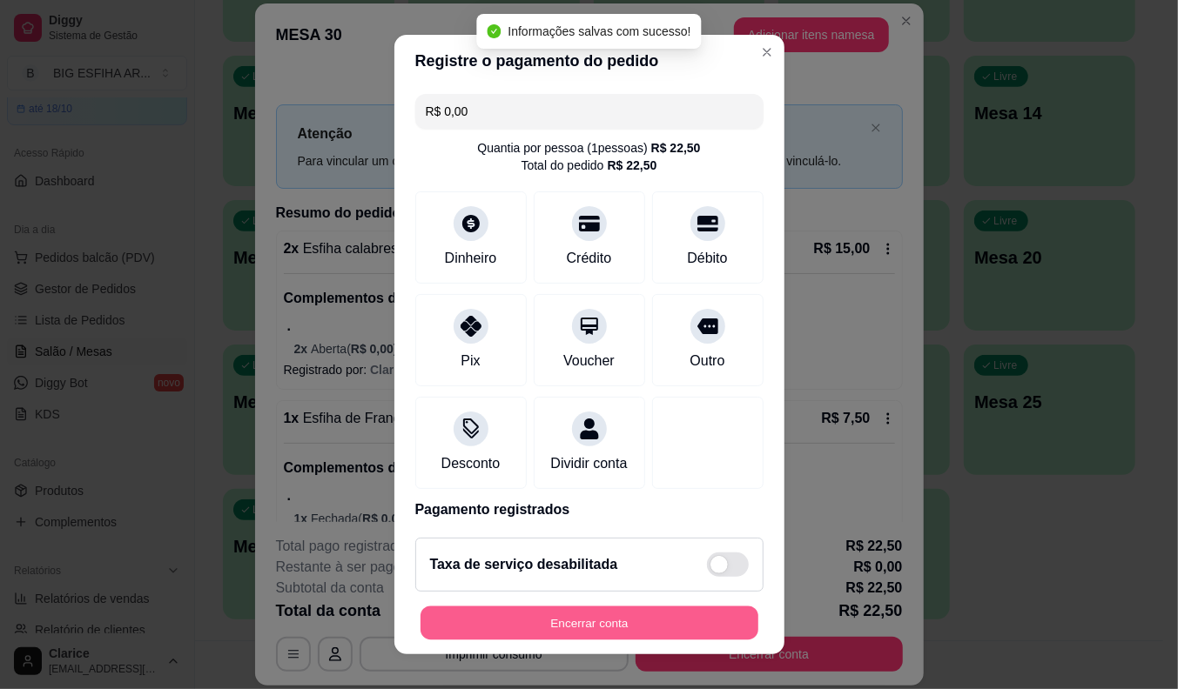
click at [594, 624] on button "Encerrar conta" at bounding box center [589, 624] width 338 height 34
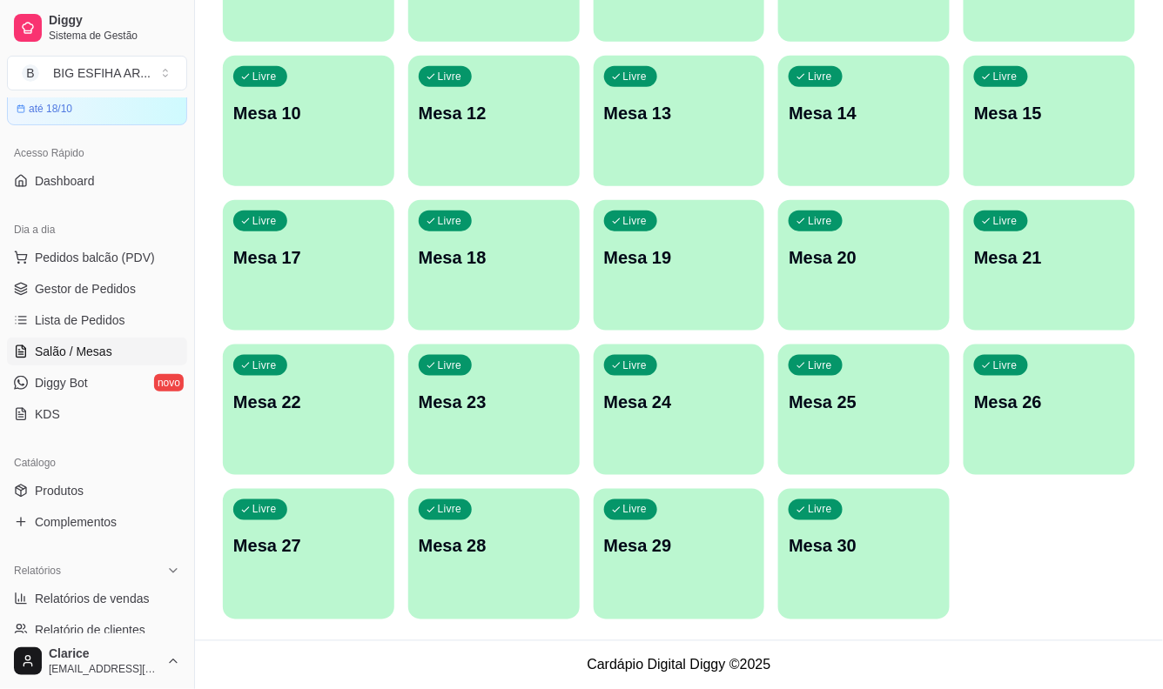
click at [305, 560] on div "Livre Mesa 27" at bounding box center [308, 544] width 171 height 110
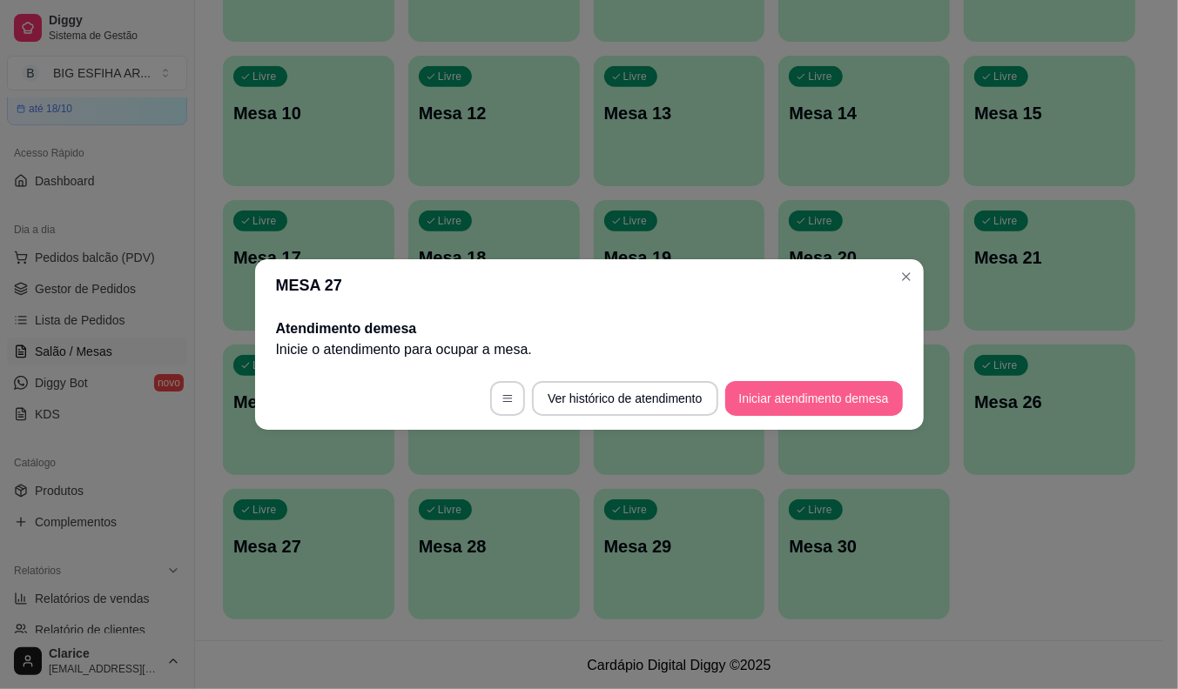
click at [805, 394] on button "Iniciar atendimento de mesa" at bounding box center [814, 398] width 178 height 35
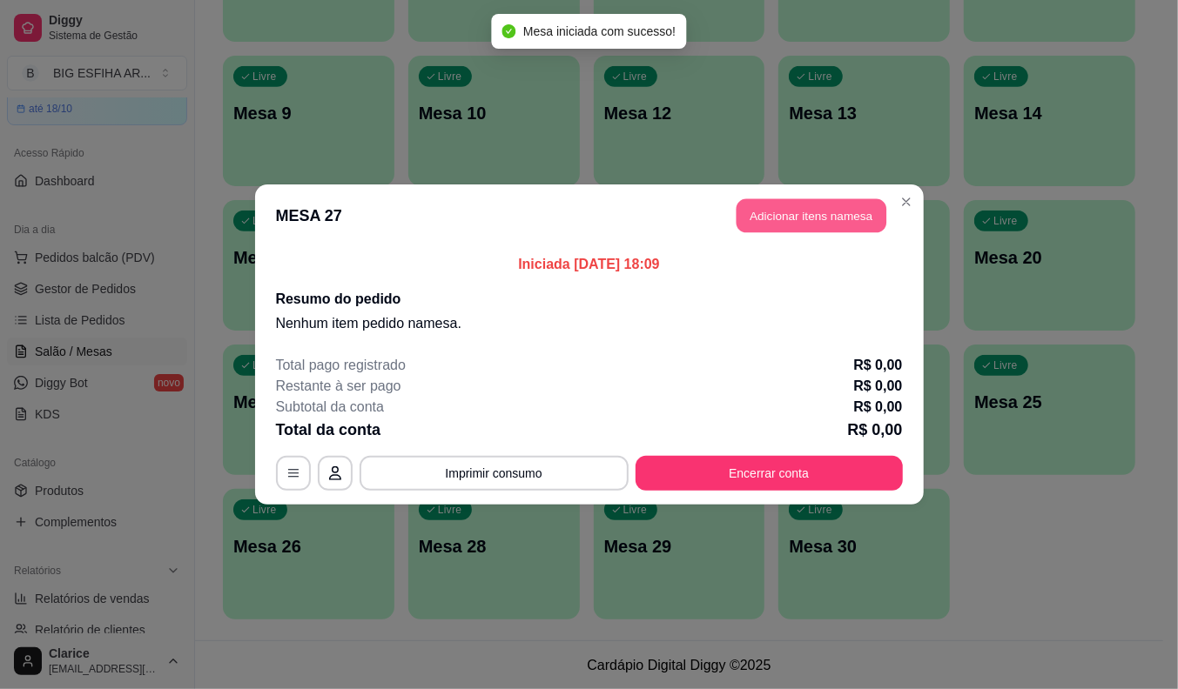
click at [813, 219] on button "Adicionar itens na mesa" at bounding box center [811, 216] width 150 height 34
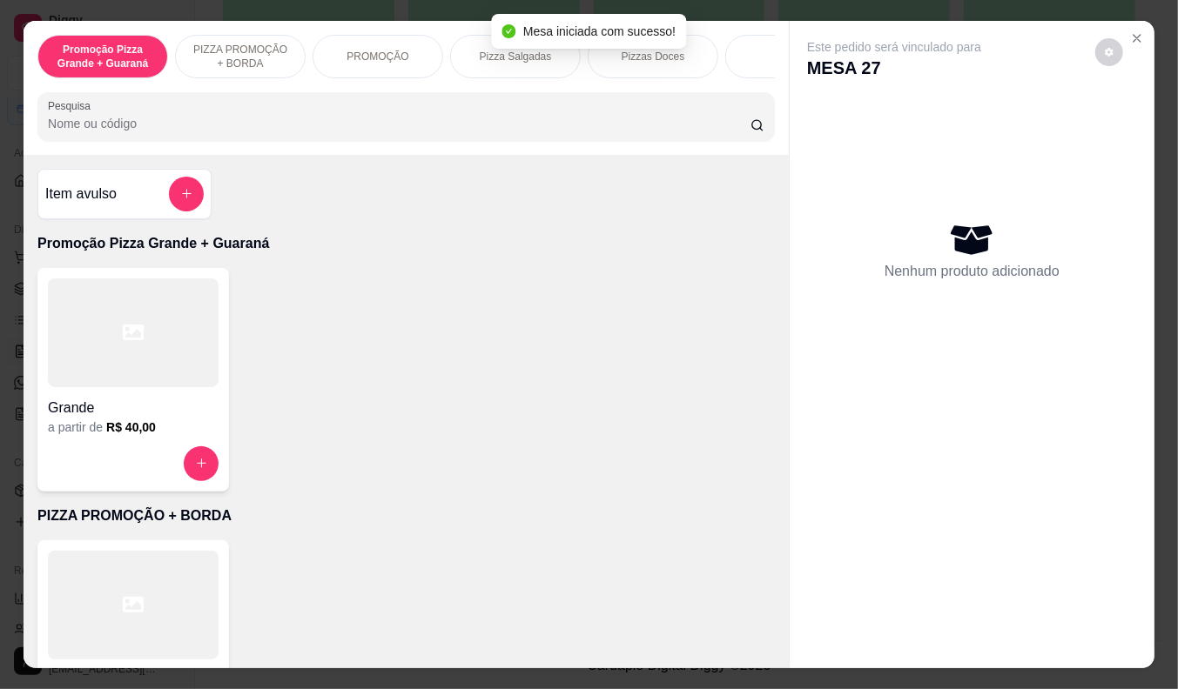
click at [366, 141] on div "Pesquisa" at bounding box center [405, 116] width 737 height 49
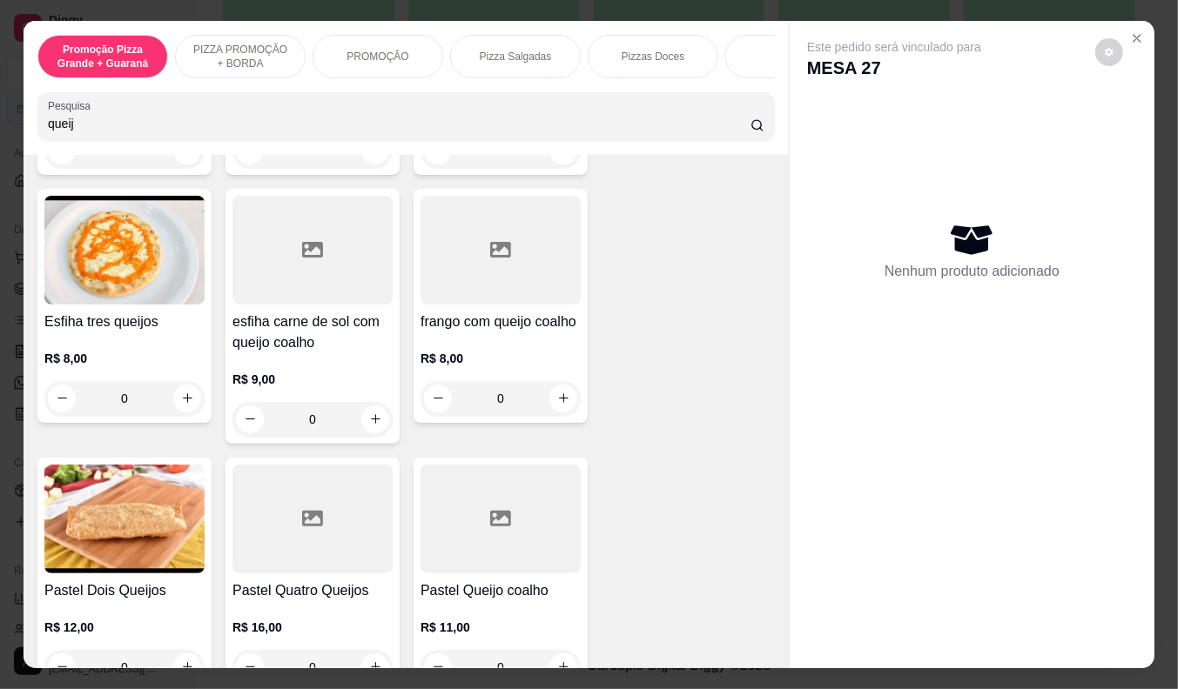
scroll to position [483, 0]
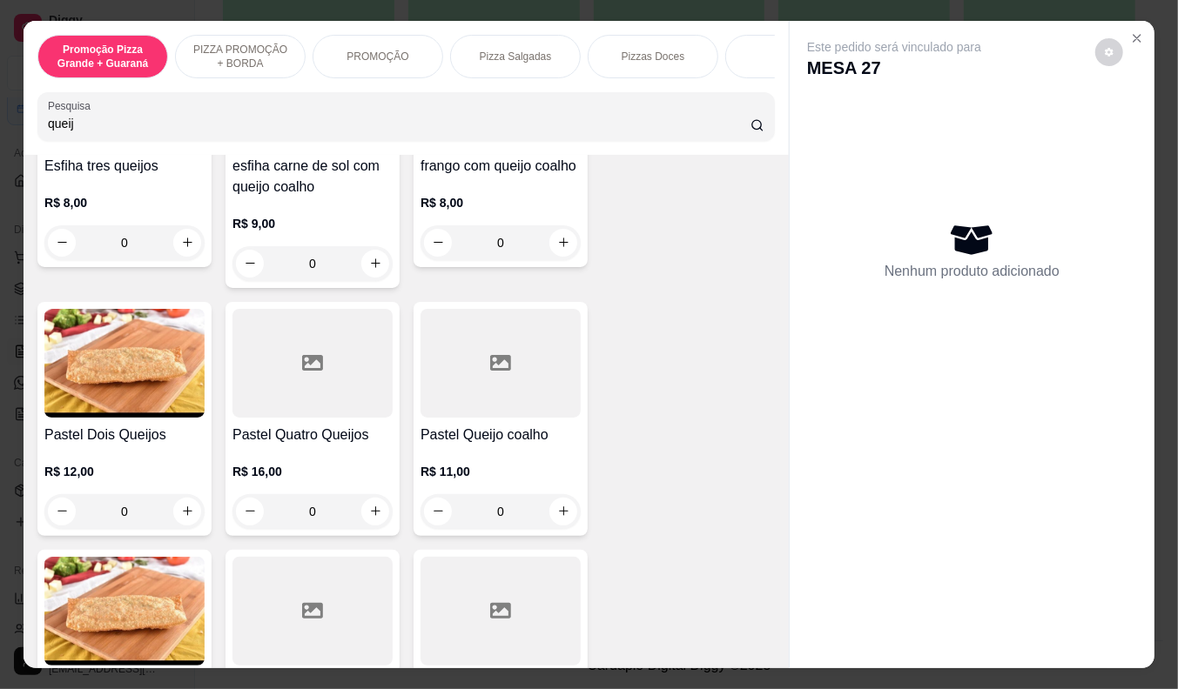
type input "queij"
click at [501, 468] on p "R$ 11,00" at bounding box center [500, 471] width 160 height 17
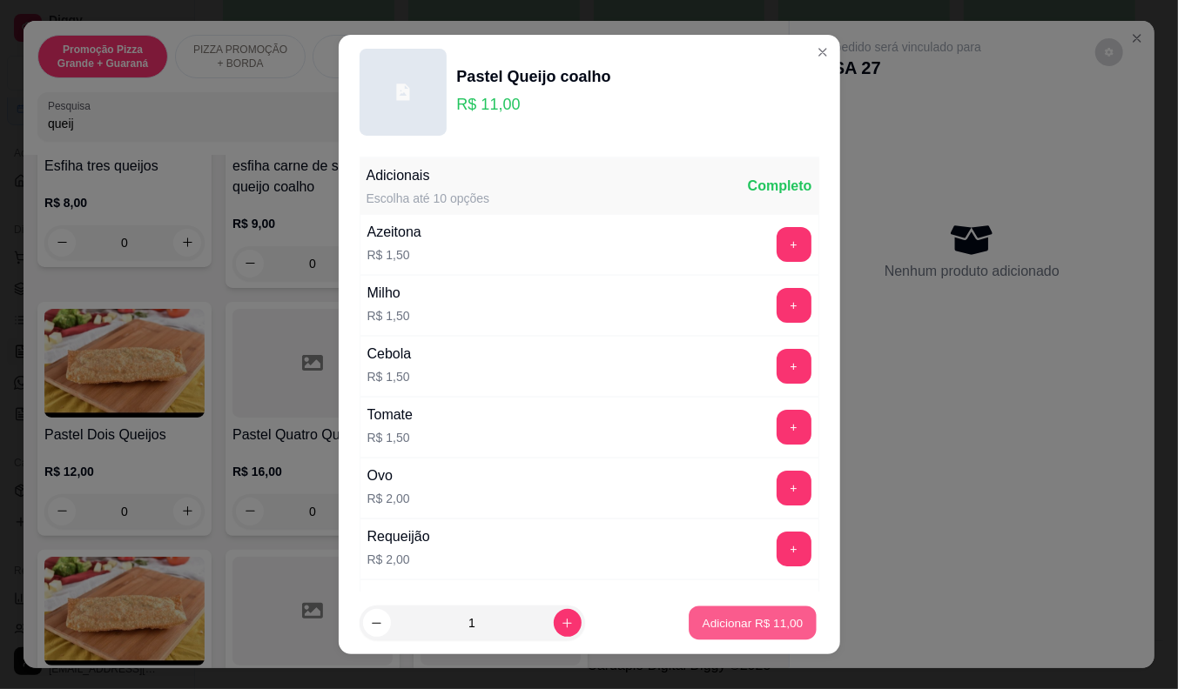
click at [741, 614] on button "Adicionar R$ 11,00" at bounding box center [753, 624] width 128 height 34
type input "1"
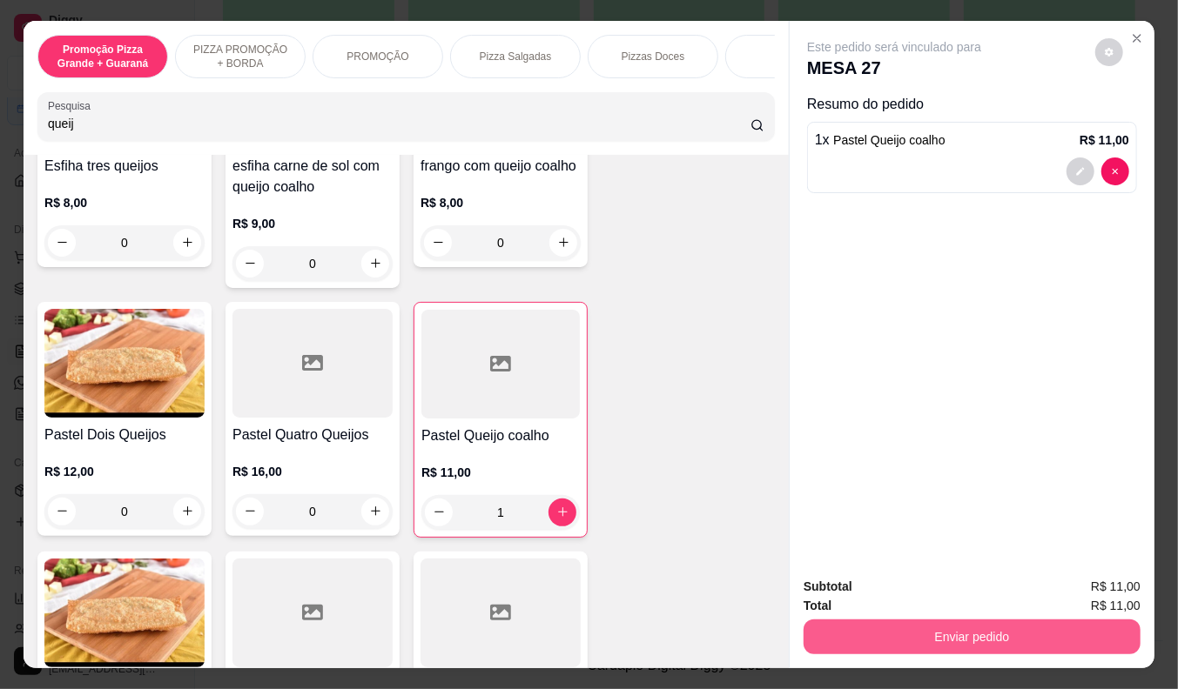
click at [884, 627] on button "Enviar pedido" at bounding box center [971, 637] width 337 height 35
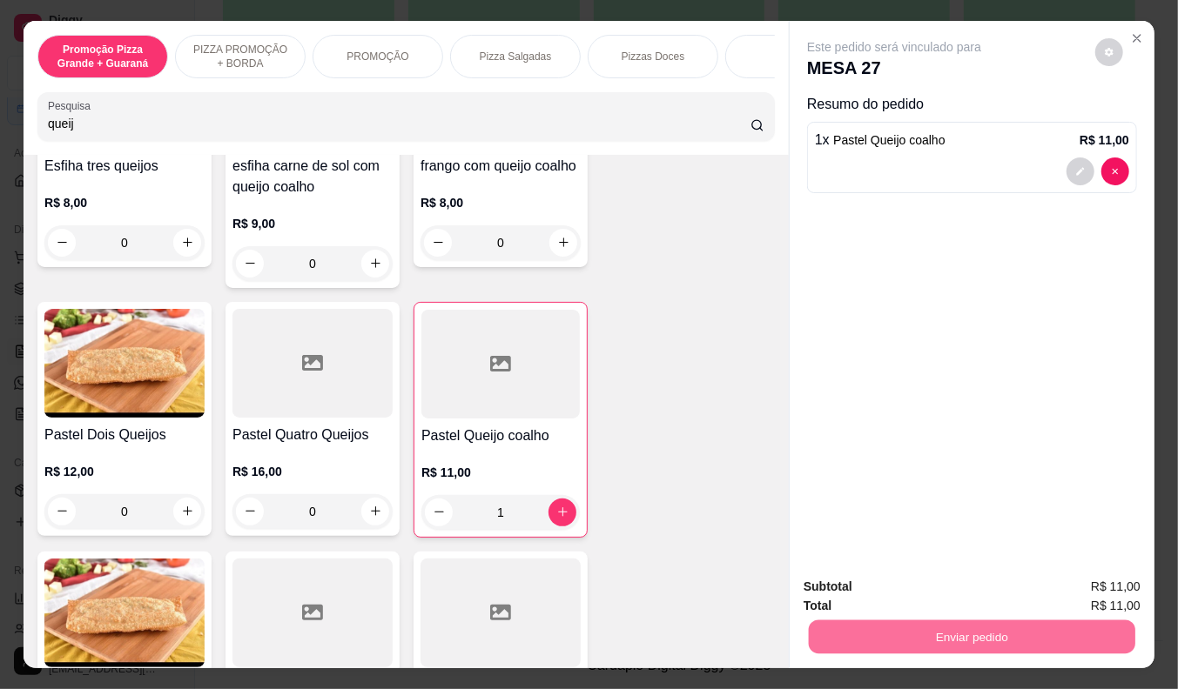
click at [872, 590] on button "Não registrar e enviar pedido" at bounding box center [913, 588] width 181 height 33
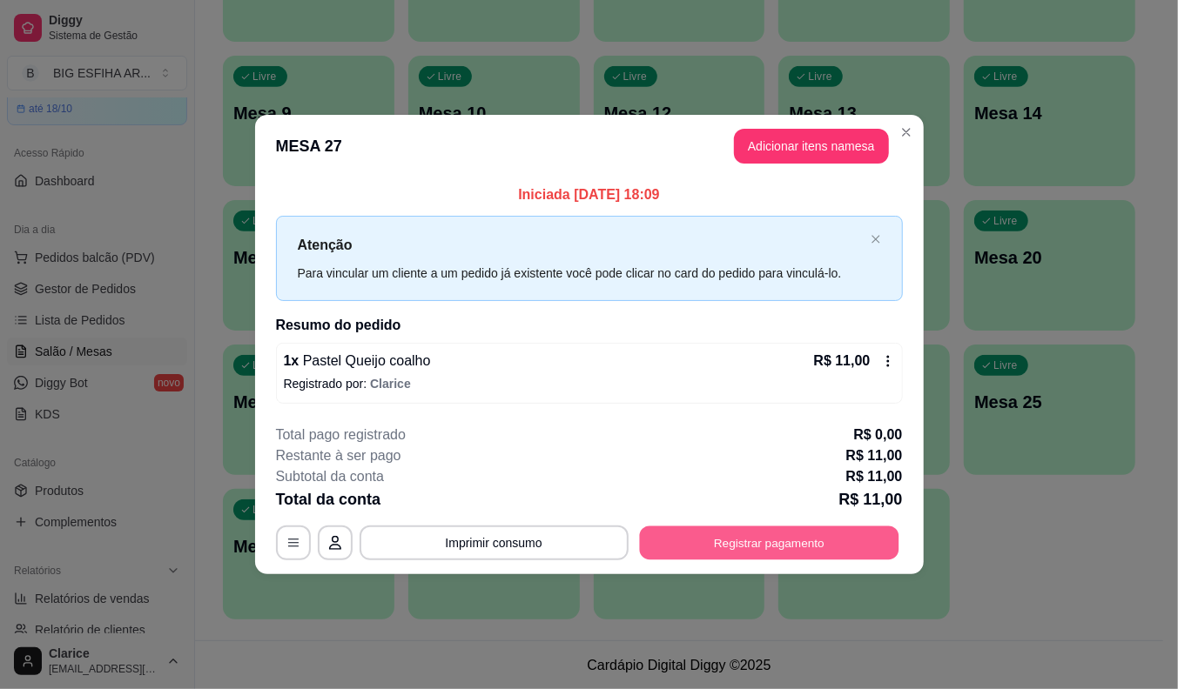
click at [860, 543] on button "Registrar pagamento" at bounding box center [768, 543] width 259 height 34
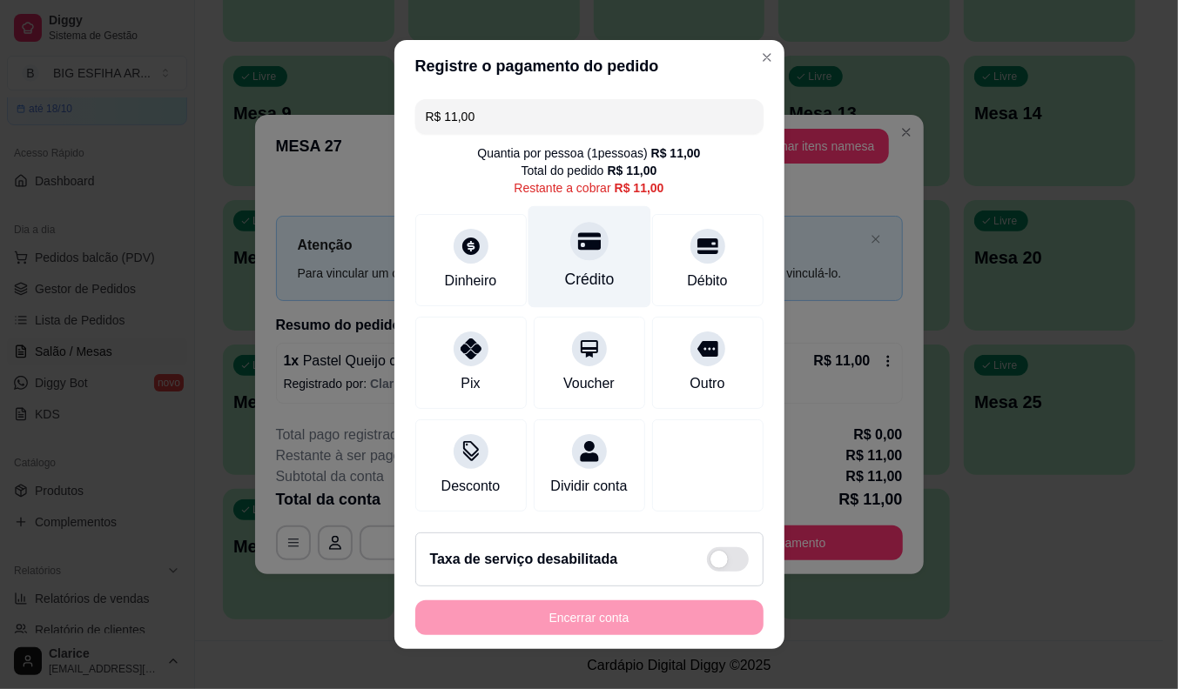
click at [577, 247] on icon at bounding box center [588, 241] width 23 height 23
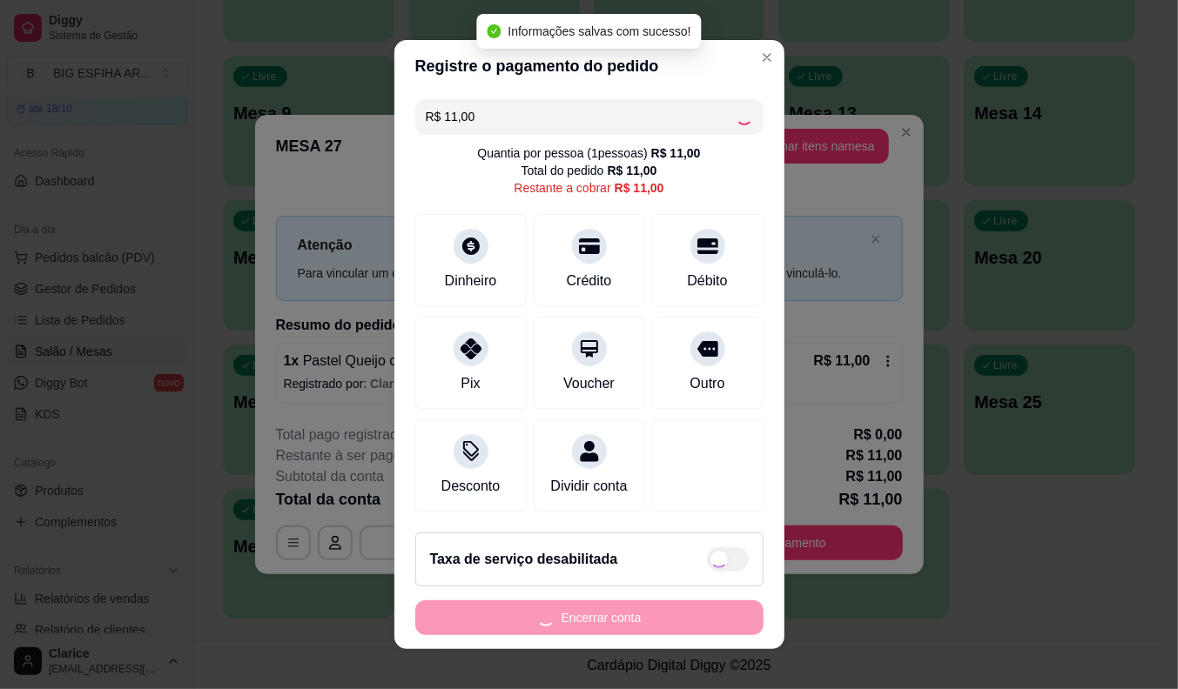
type input "R$ 0,00"
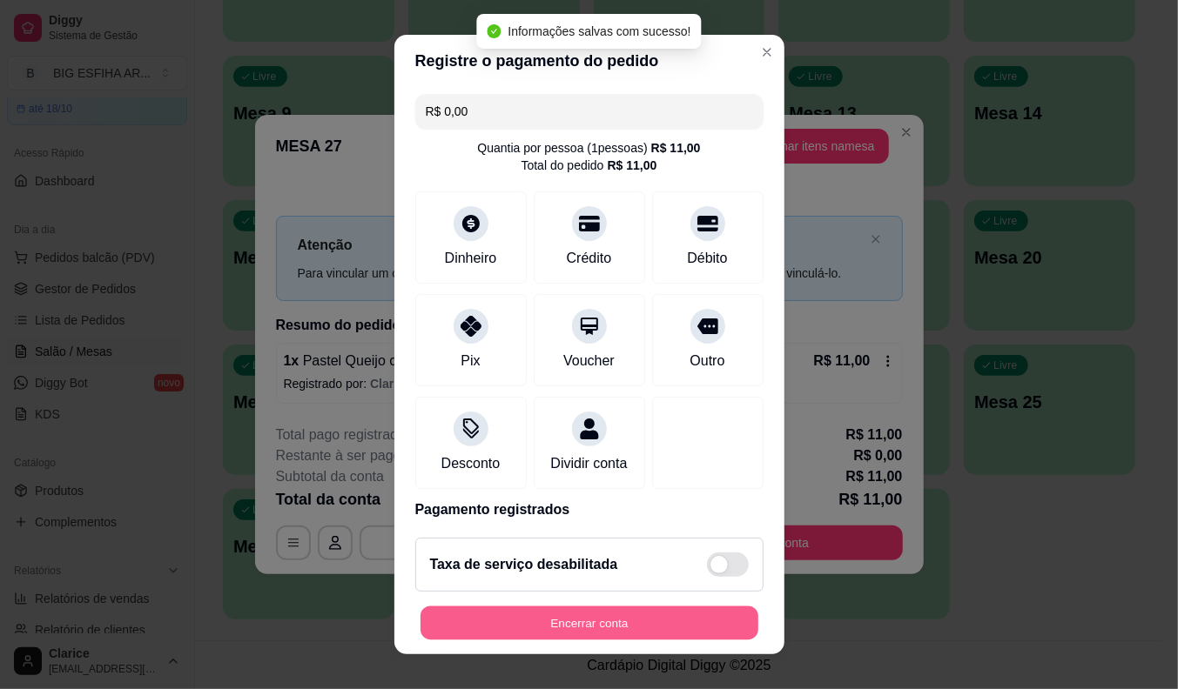
click at [581, 615] on button "Encerrar conta" at bounding box center [589, 624] width 338 height 34
click at [581, 615] on div "Encerrar conta" at bounding box center [589, 623] width 348 height 35
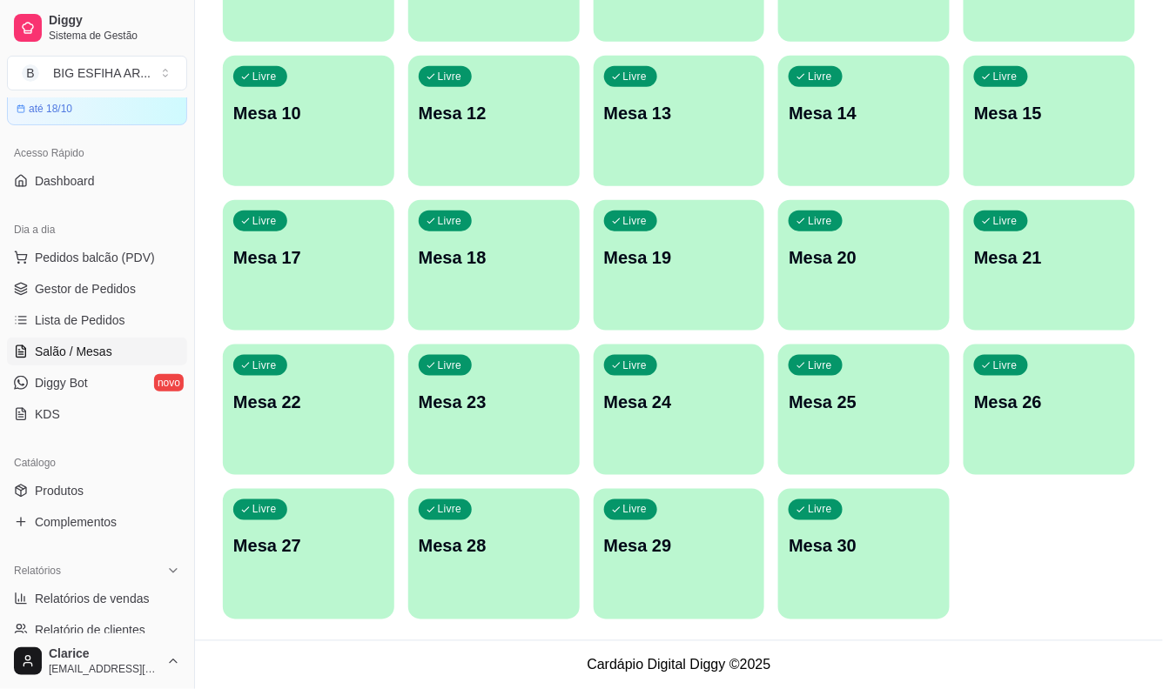
click at [815, 564] on div "Livre Mesa 30" at bounding box center [863, 544] width 171 height 110
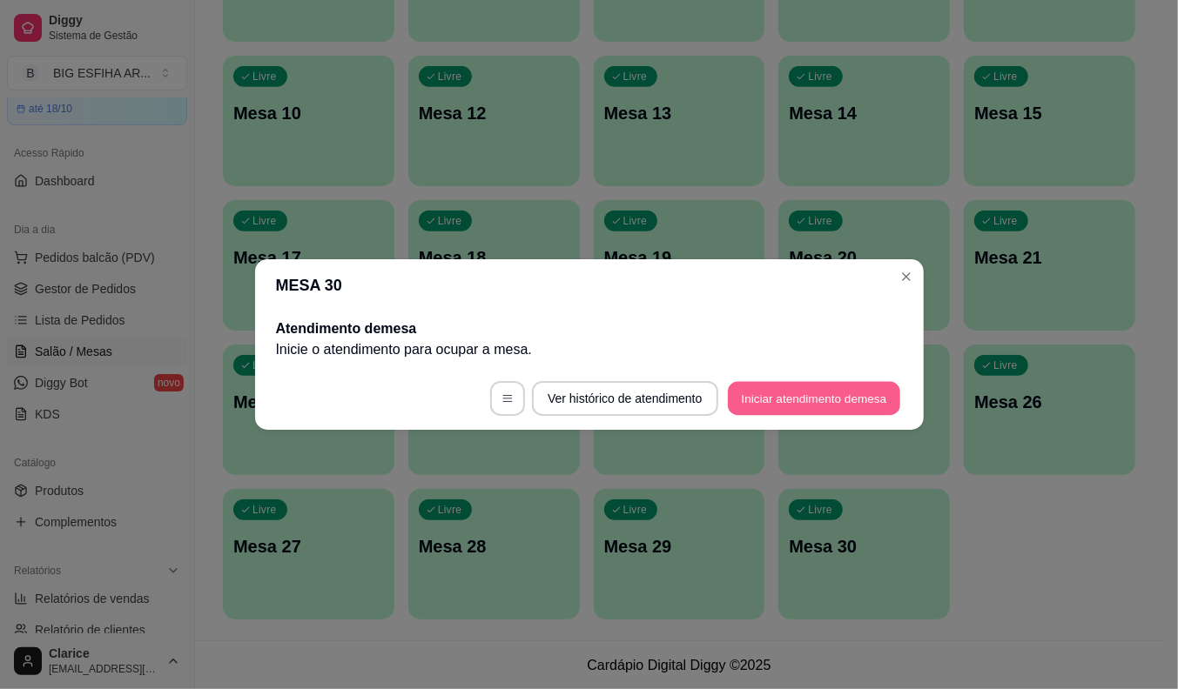
click at [784, 396] on button "Iniciar atendimento de mesa" at bounding box center [814, 399] width 172 height 34
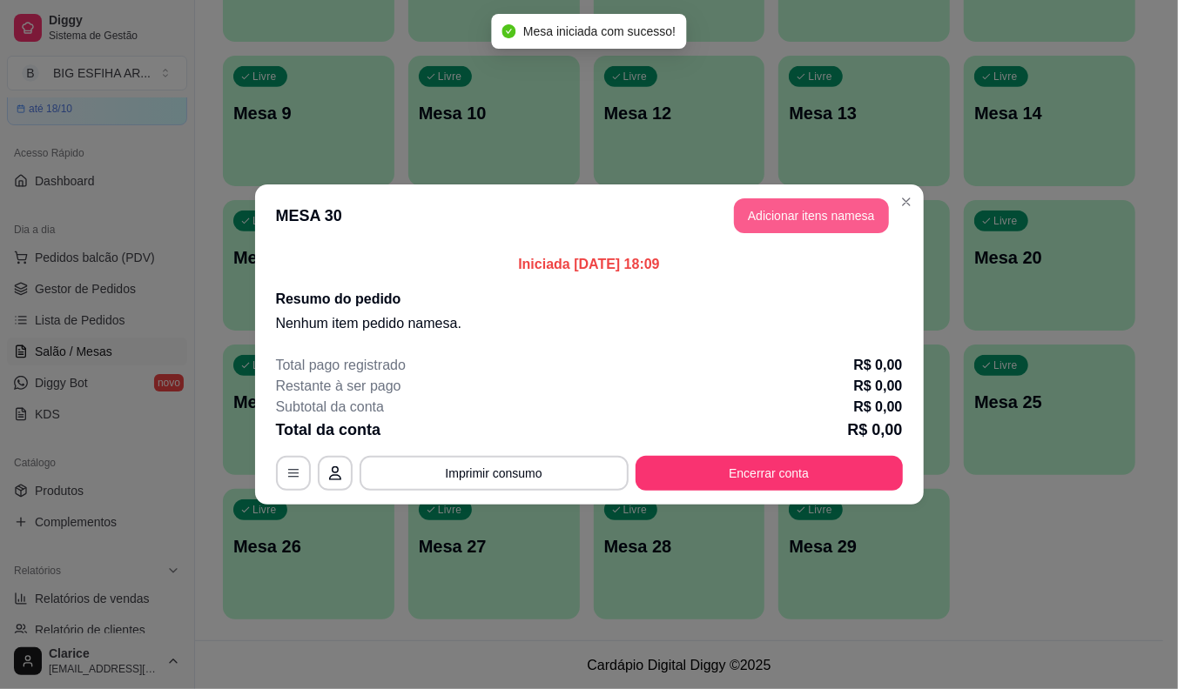
click at [775, 222] on button "Adicionar itens na mesa" at bounding box center [811, 215] width 155 height 35
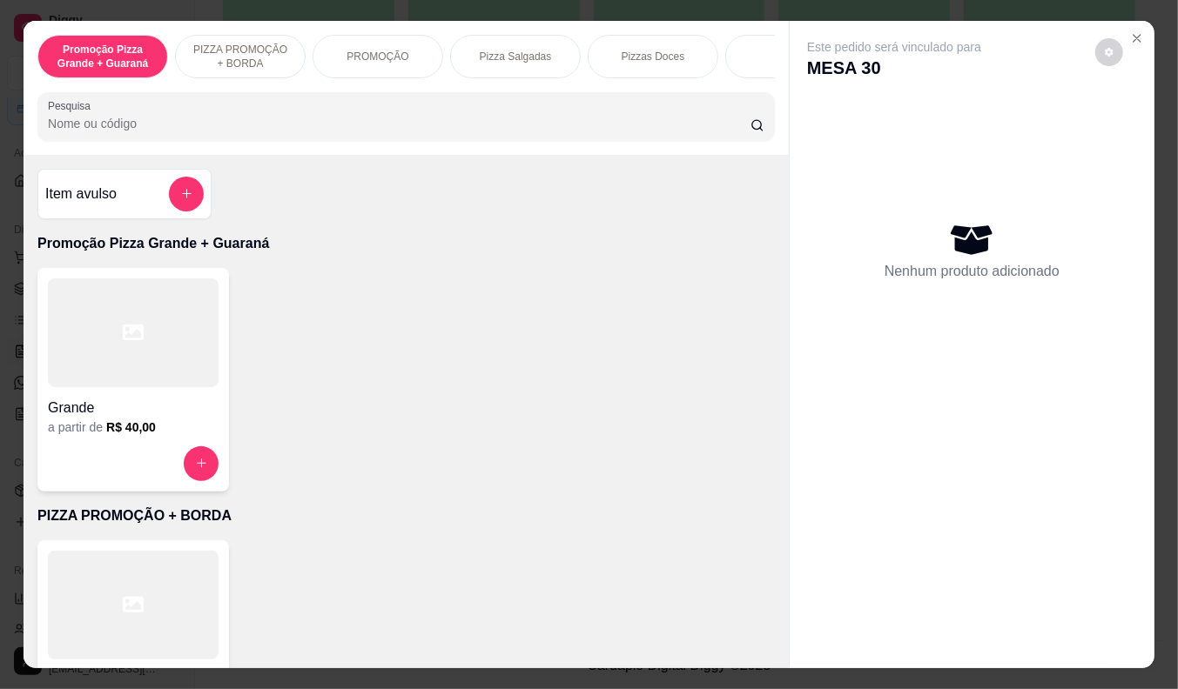
click at [500, 64] on div "Pizza Salgadas" at bounding box center [515, 57] width 131 height 44
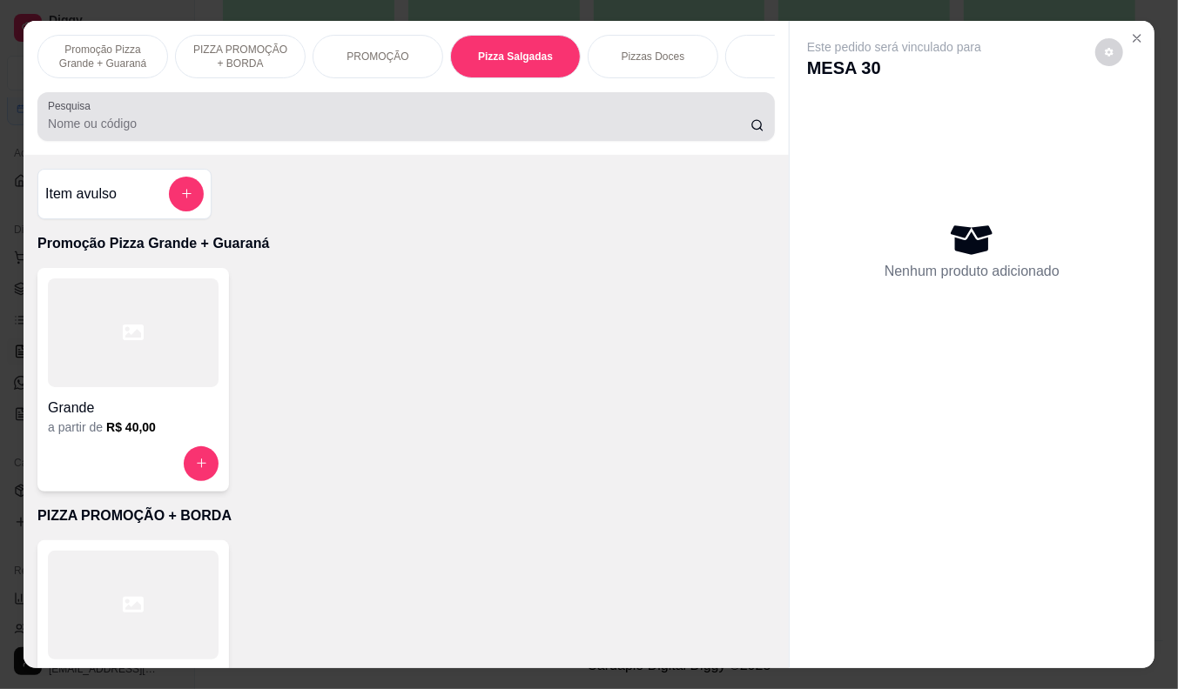
scroll to position [42, 0]
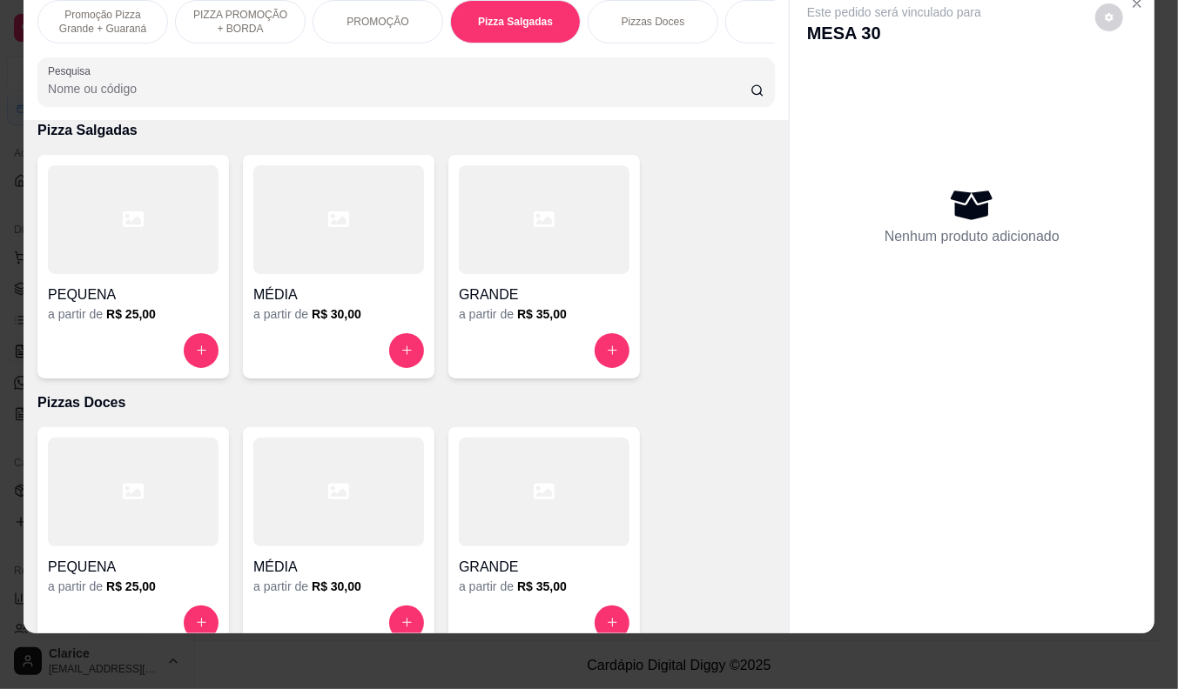
click at [526, 335] on div at bounding box center [544, 350] width 171 height 35
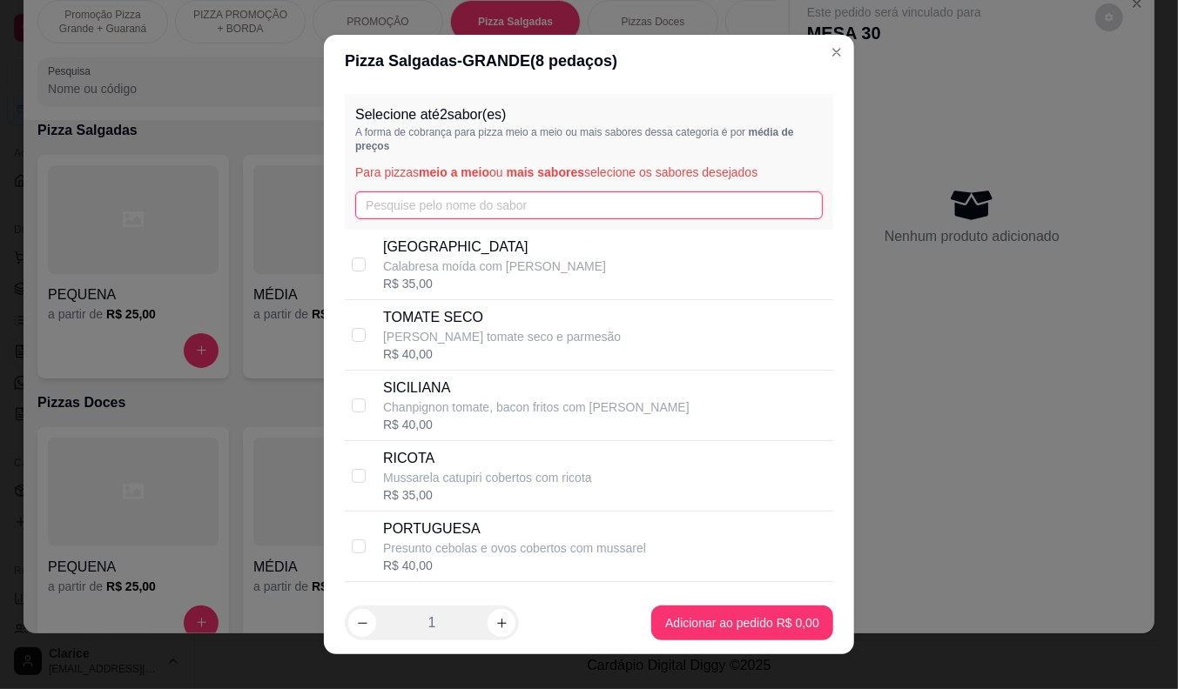
click at [420, 211] on input "text" at bounding box center [588, 206] width 467 height 28
type input "g"
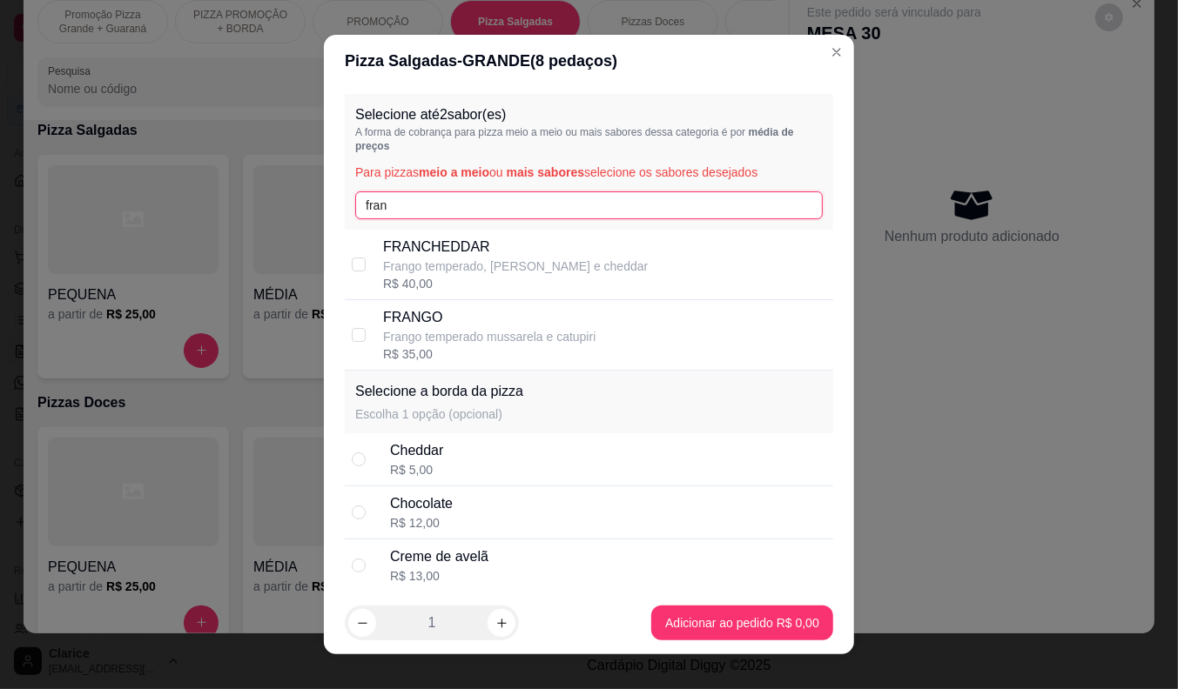
type input "frang"
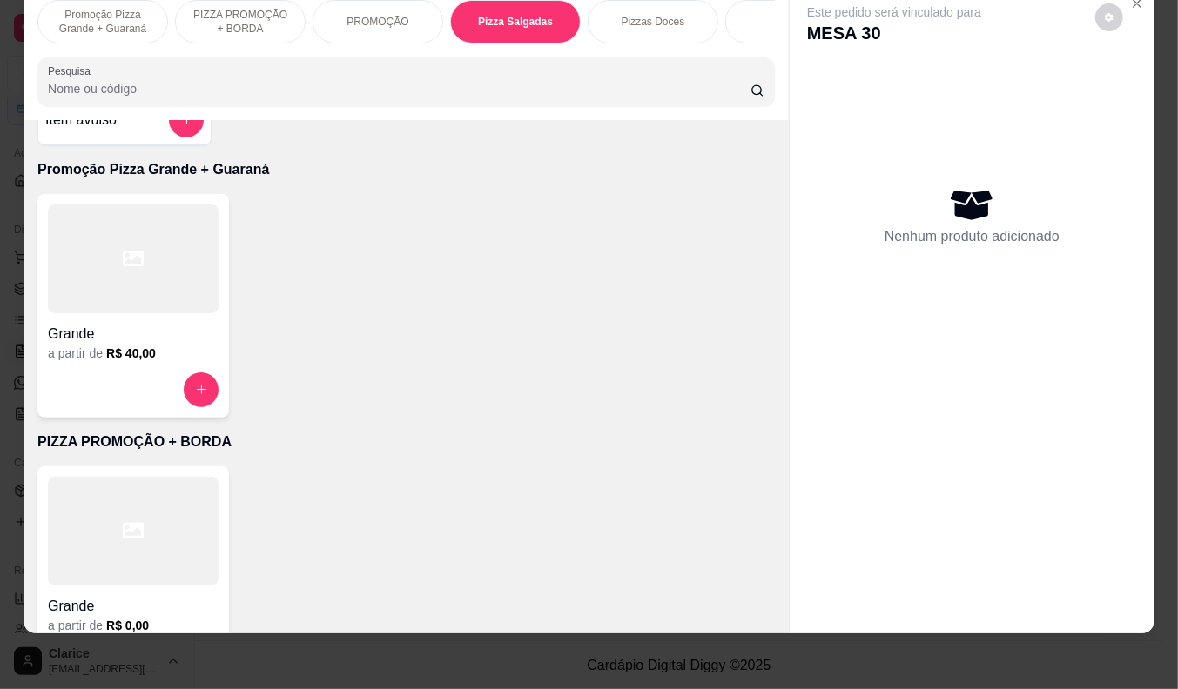
scroll to position [36, 0]
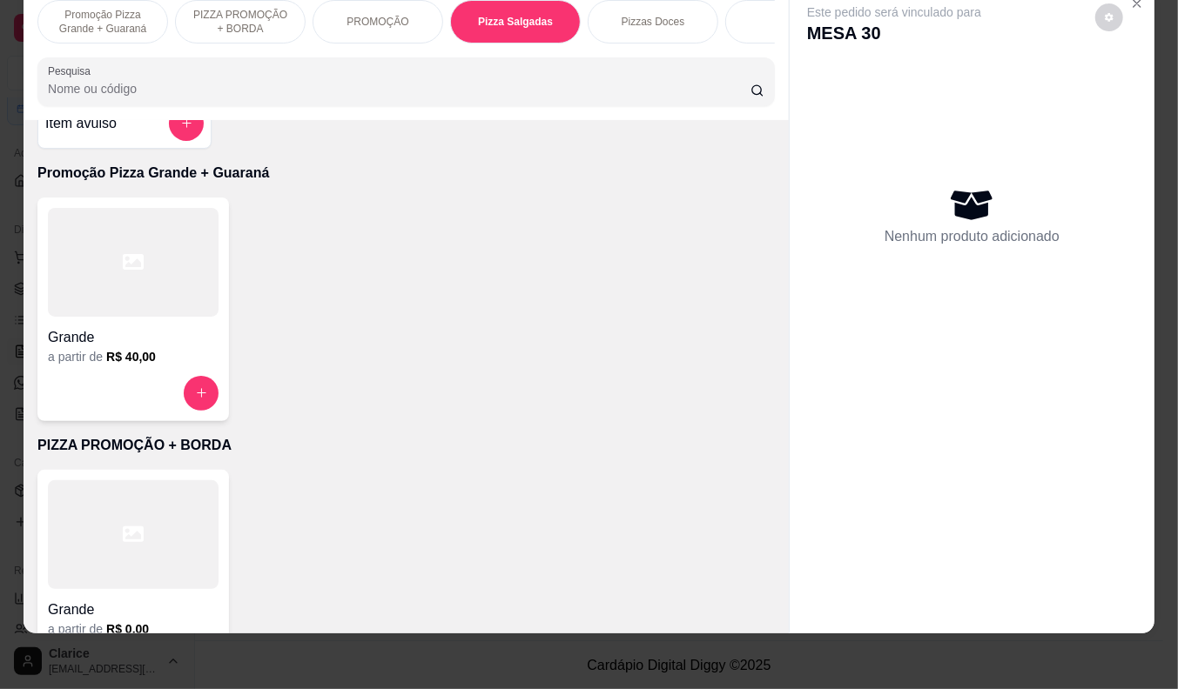
click at [94, 329] on h4 "Grande" at bounding box center [133, 337] width 171 height 21
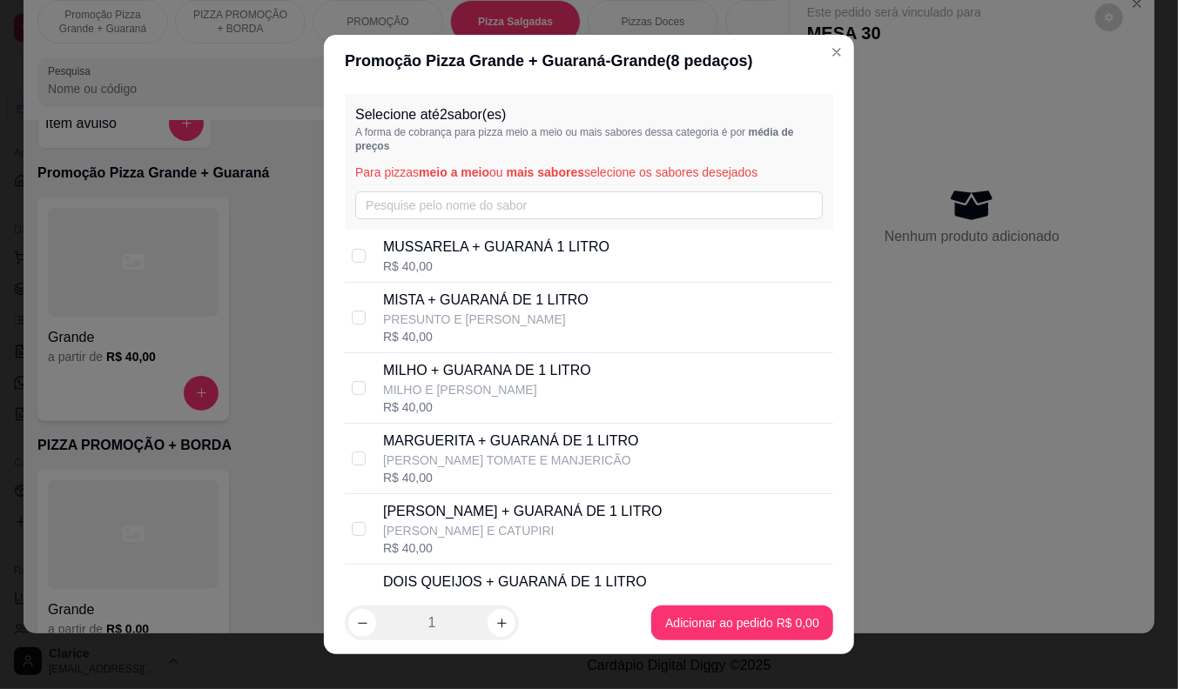
scroll to position [97, 0]
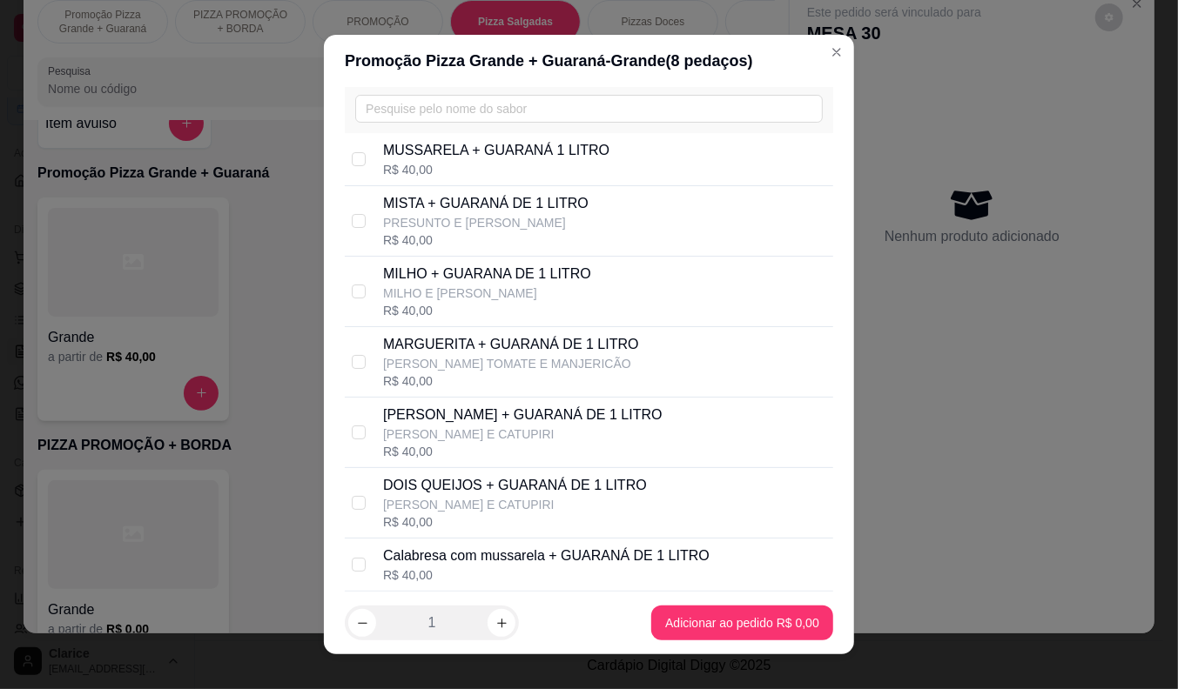
click at [502, 441] on p "[PERSON_NAME] E CATUPIRI" at bounding box center [522, 434] width 279 height 17
checkbox input "true"
click at [709, 618] on div "Grande a partir de R$ 0,00" at bounding box center [405, 582] width 737 height 224
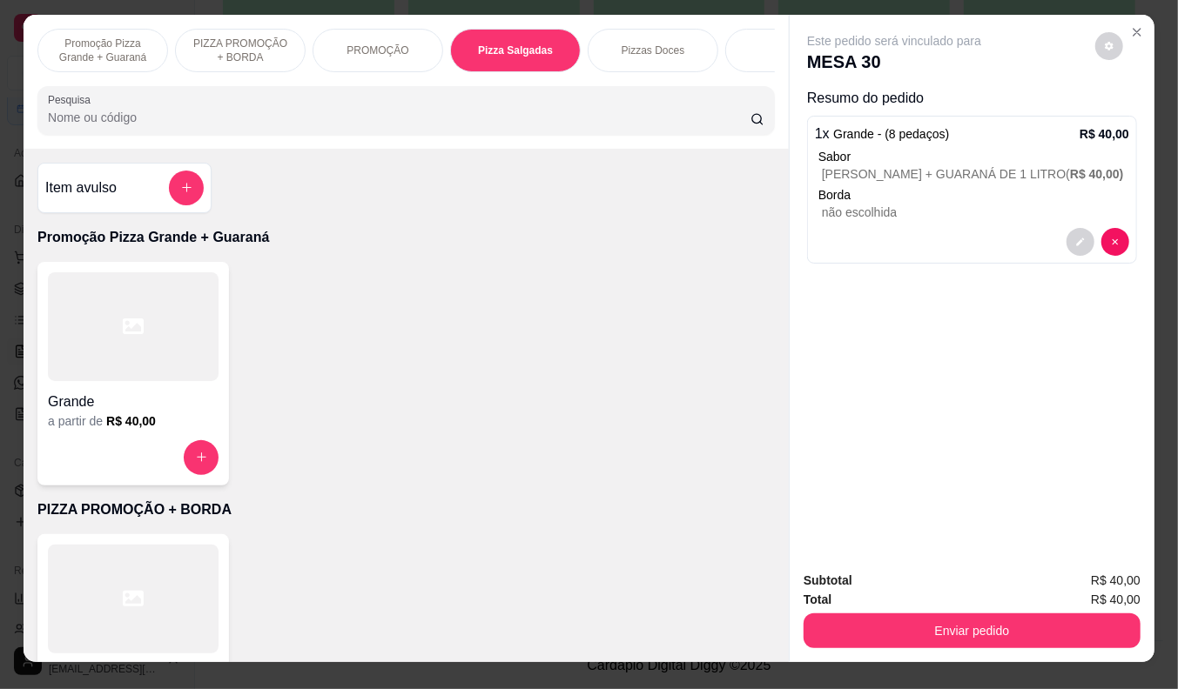
scroll to position [0, 0]
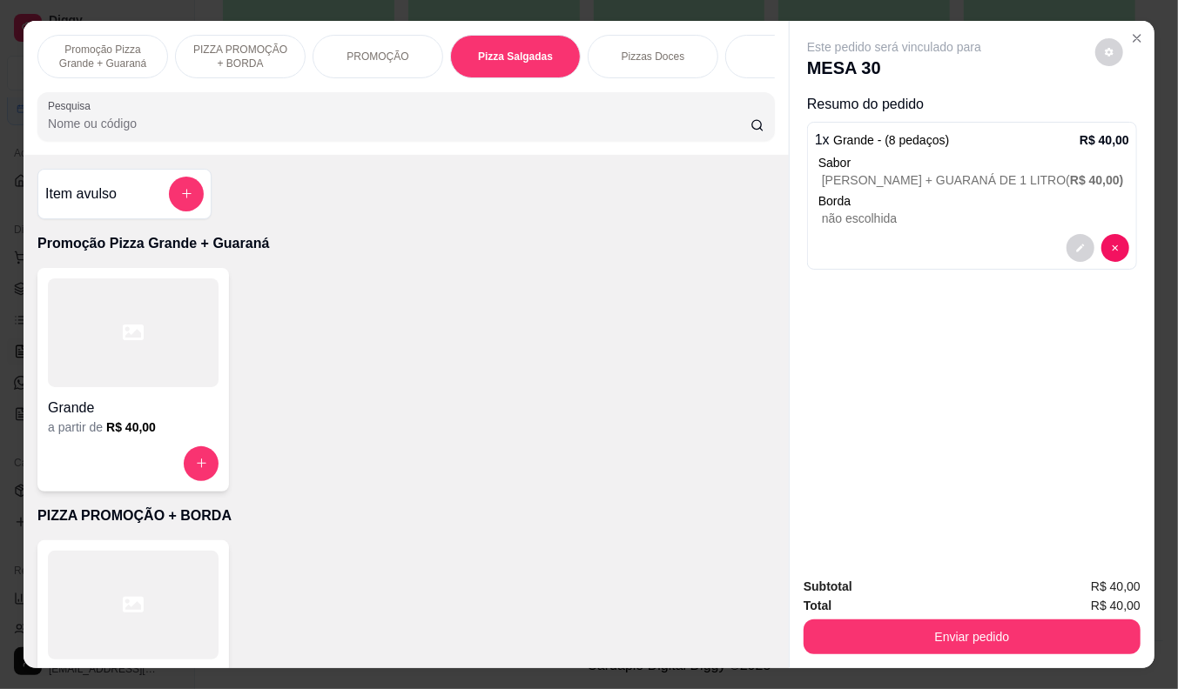
click at [512, 58] on div "Pizza Salgadas" at bounding box center [515, 57] width 131 height 44
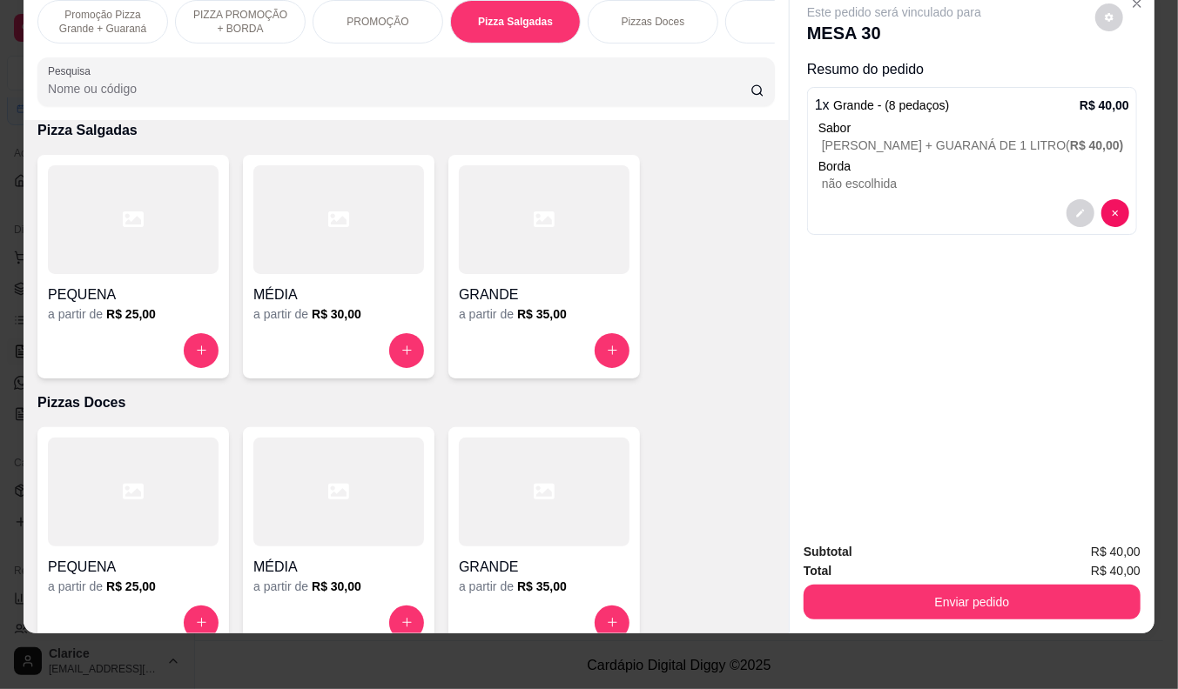
click at [506, 281] on div "GRANDE" at bounding box center [544, 289] width 171 height 31
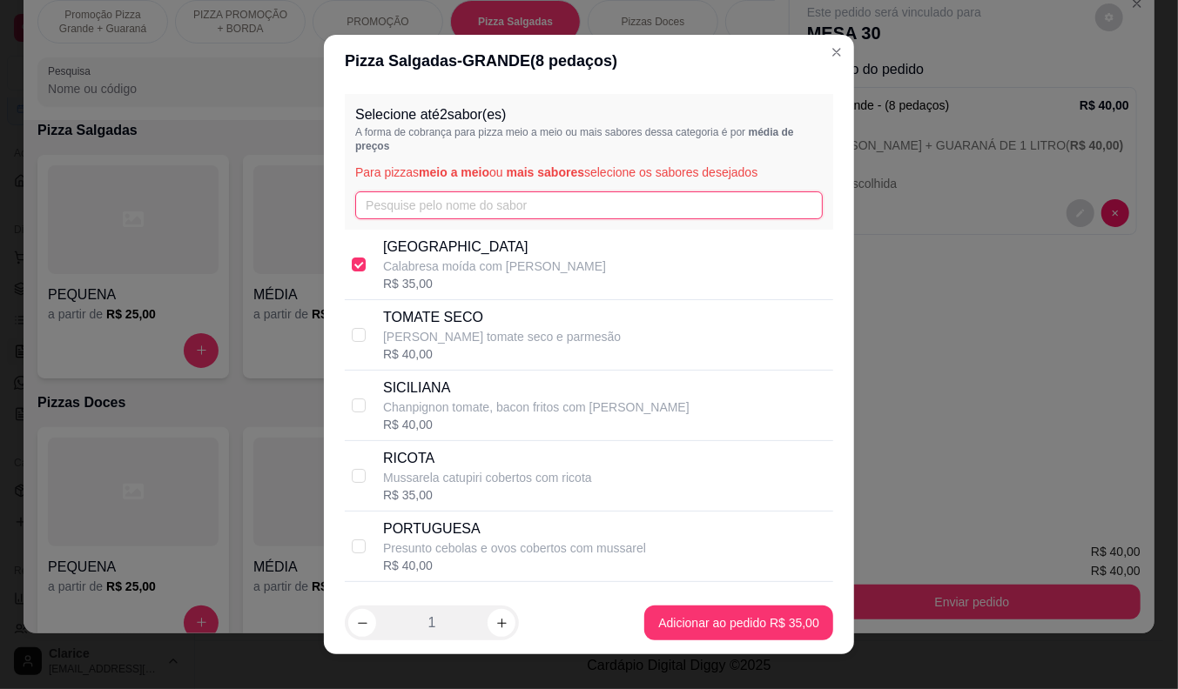
click at [480, 207] on input "text" at bounding box center [588, 206] width 467 height 28
click at [406, 292] on div "R$ 35,00" at bounding box center [494, 283] width 223 height 17
checkbox input "false"
click at [437, 203] on input "text" at bounding box center [588, 206] width 467 height 28
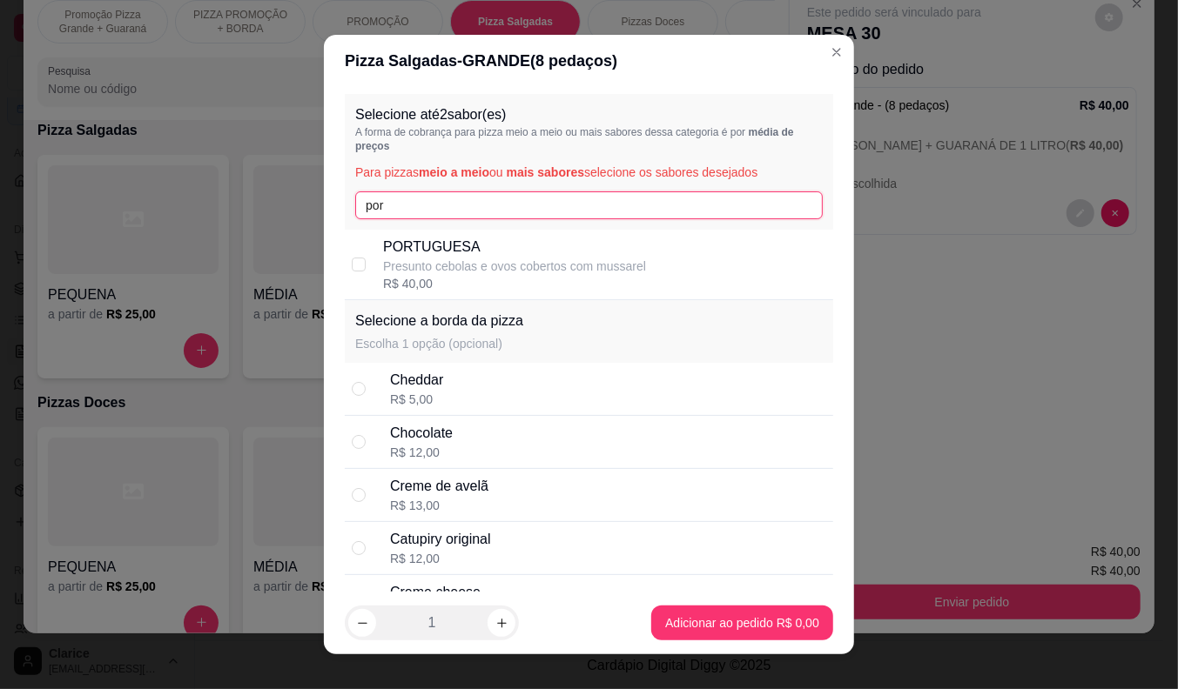
type input "por"
click at [440, 256] on p "PORTUGUESA" at bounding box center [514, 247] width 263 height 21
checkbox input "true"
click at [440, 203] on input "por" at bounding box center [588, 206] width 467 height 28
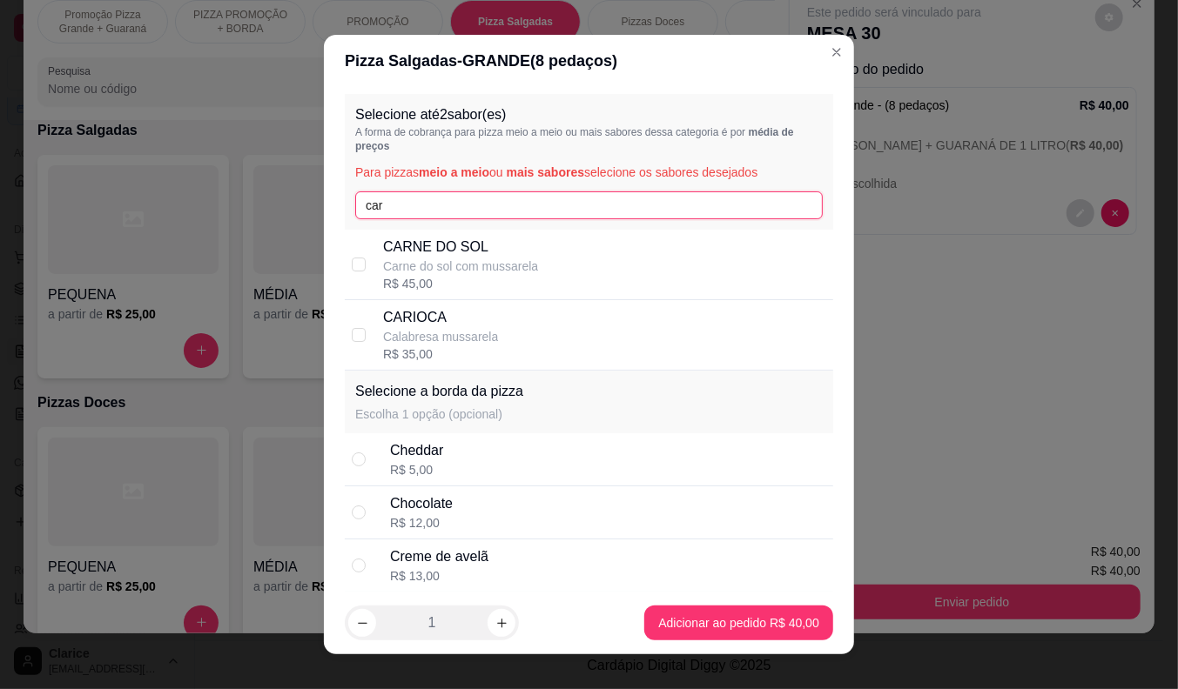
type input "car"
click at [429, 329] on p "Calabresa mussarela" at bounding box center [440, 336] width 115 height 17
checkbox input "true"
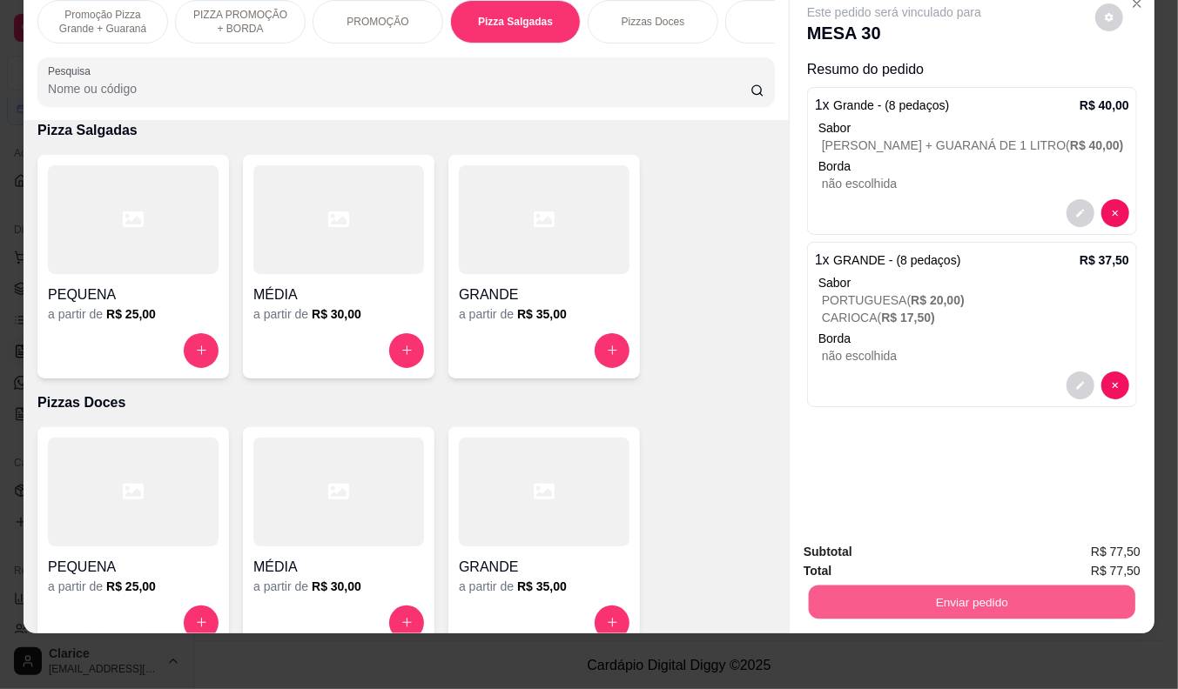
click at [910, 586] on button "Enviar pedido" at bounding box center [972, 603] width 326 height 34
click at [879, 546] on button "Não registrar e enviar pedido" at bounding box center [914, 545] width 176 height 32
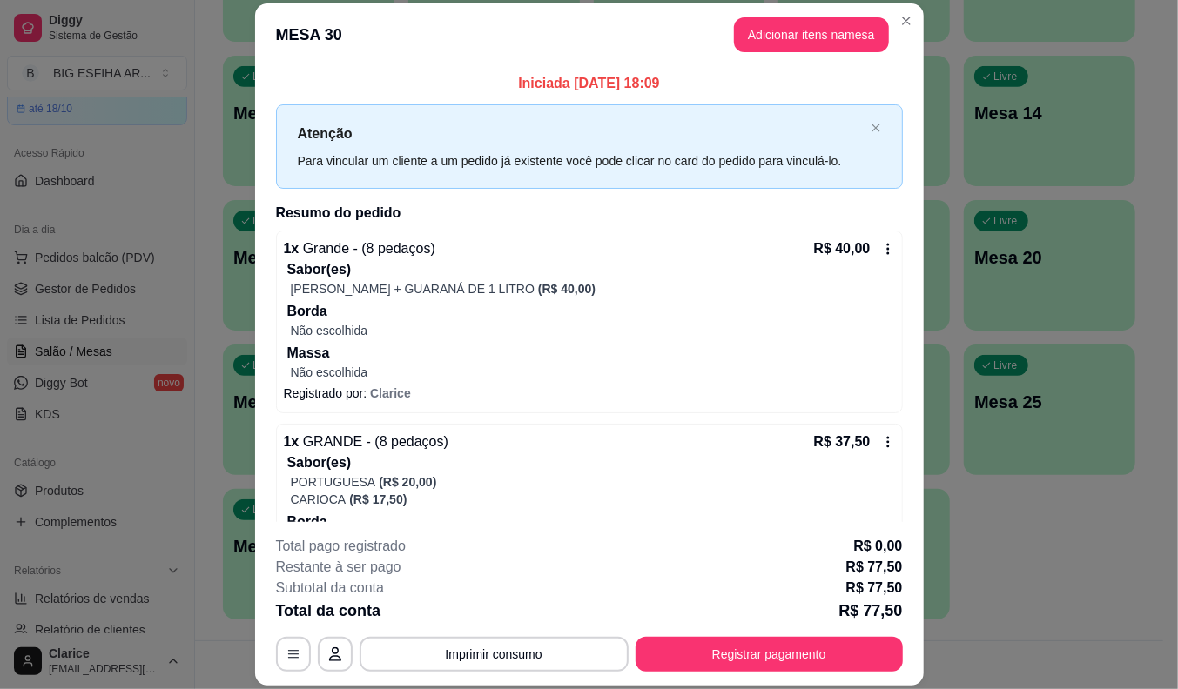
drag, startPoint x: 779, startPoint y: 631, endPoint x: 779, endPoint y: 644, distance: 13.1
click at [779, 644] on div "**********" at bounding box center [589, 604] width 627 height 136
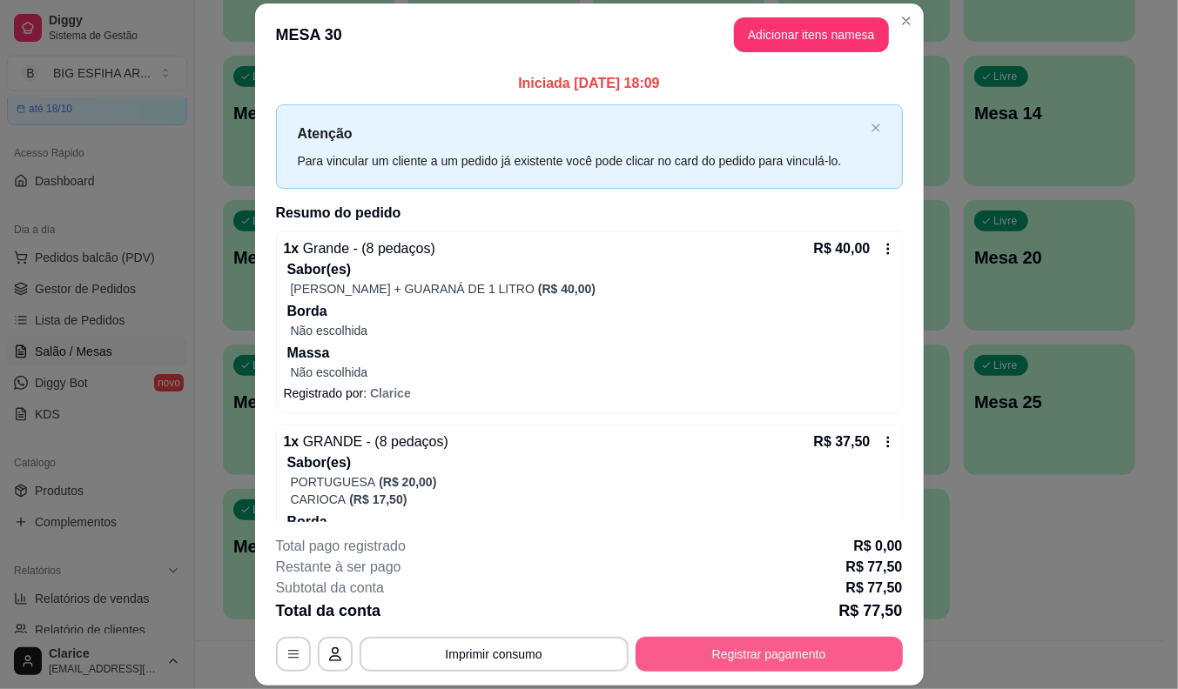
click at [779, 645] on button "Registrar pagamento" at bounding box center [768, 654] width 267 height 35
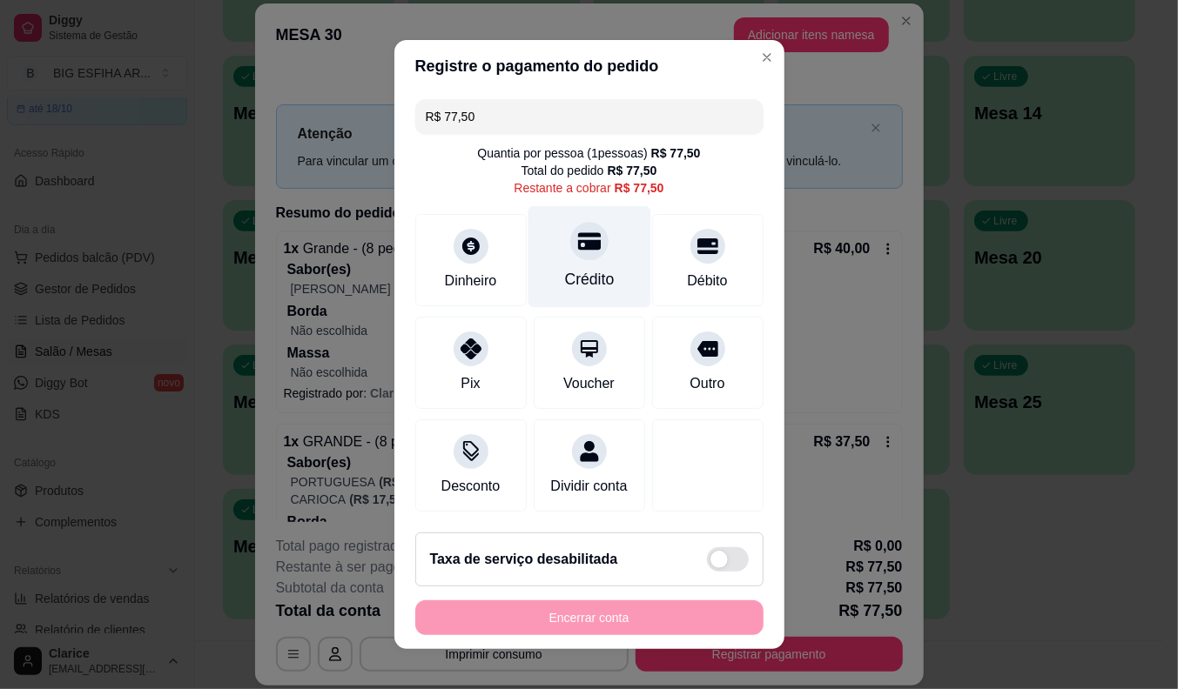
click at [583, 262] on div "Crédito" at bounding box center [588, 257] width 123 height 102
type input "R$ 0,00"
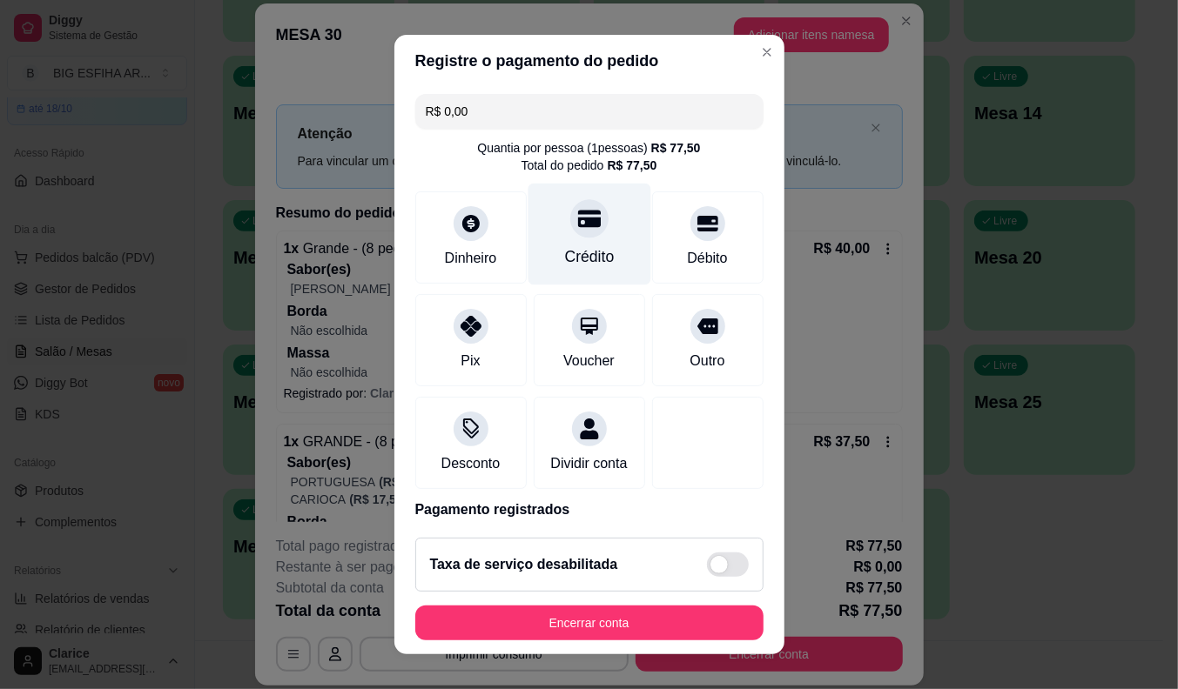
click at [581, 250] on div "Crédito" at bounding box center [589, 256] width 50 height 23
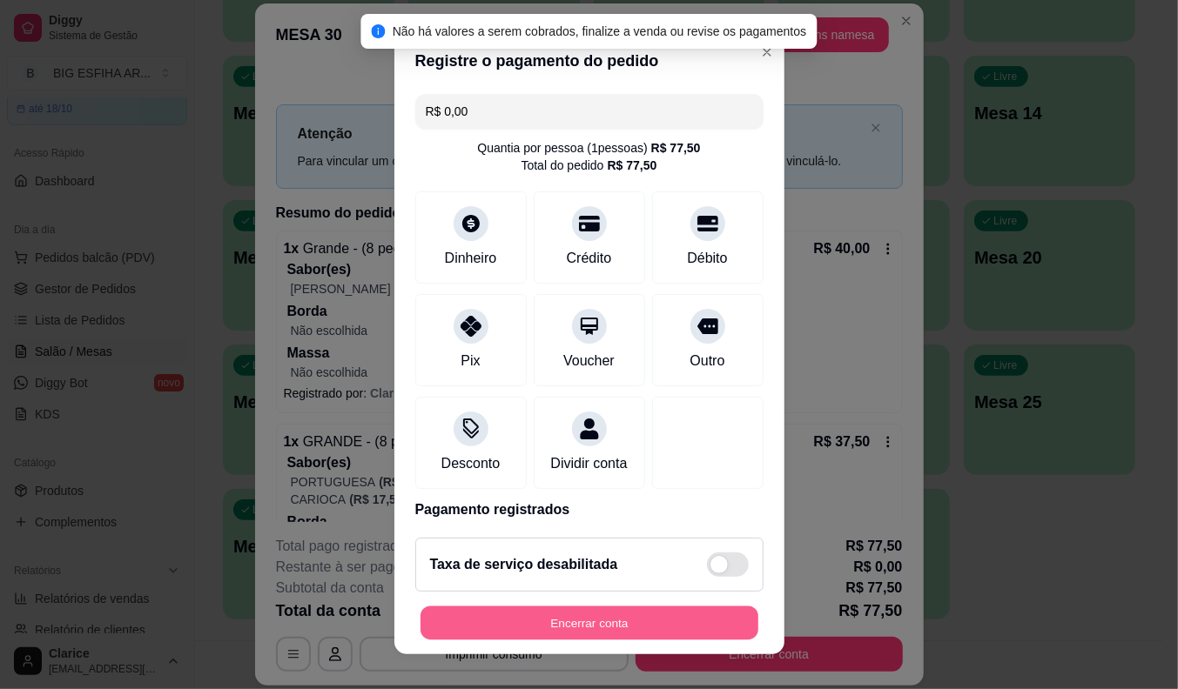
click at [540, 629] on button "Encerrar conta" at bounding box center [589, 624] width 338 height 34
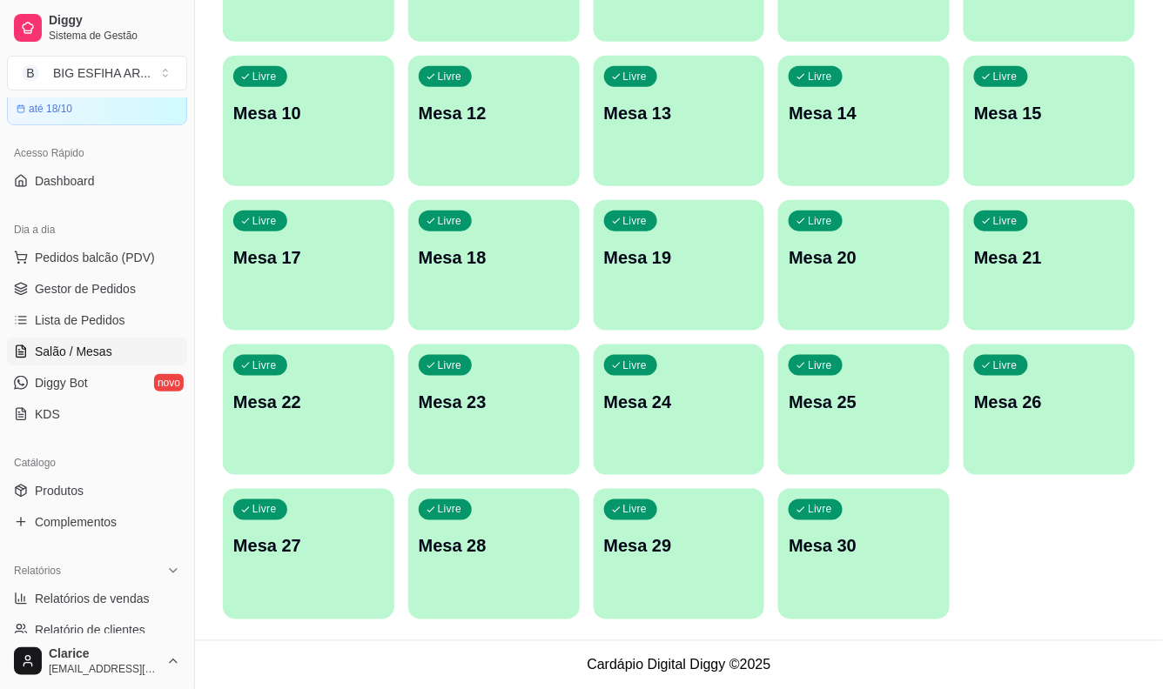
click at [526, 567] on div "Livre Mesa 28" at bounding box center [493, 544] width 171 height 110
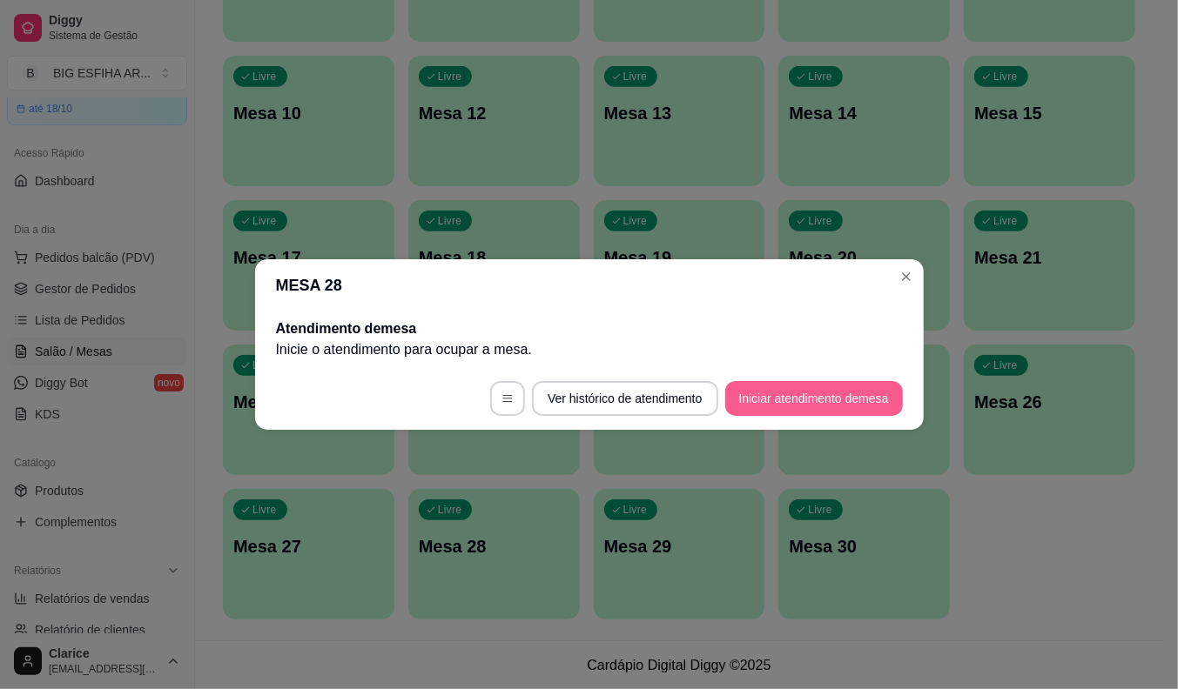
click at [807, 407] on button "Iniciar atendimento de mesa" at bounding box center [814, 398] width 178 height 35
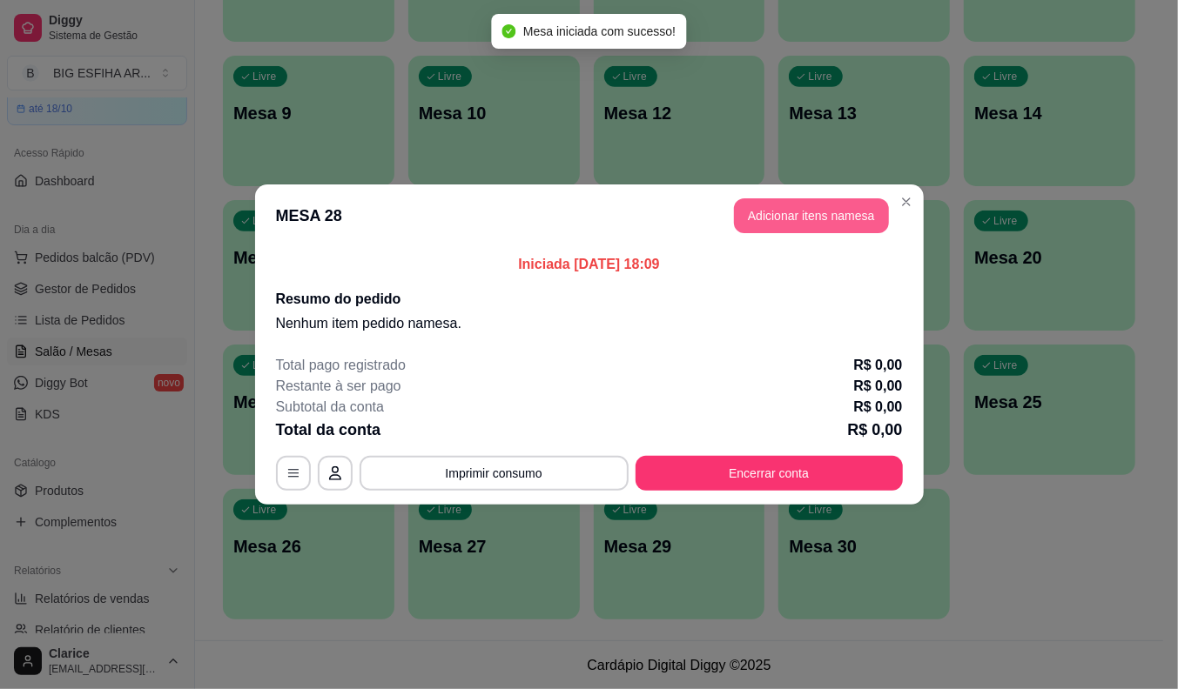
click at [806, 197] on header "MESA 28 Adicionar itens na mesa" at bounding box center [589, 216] width 669 height 63
click at [806, 212] on button "Adicionar itens na mesa" at bounding box center [811, 215] width 155 height 35
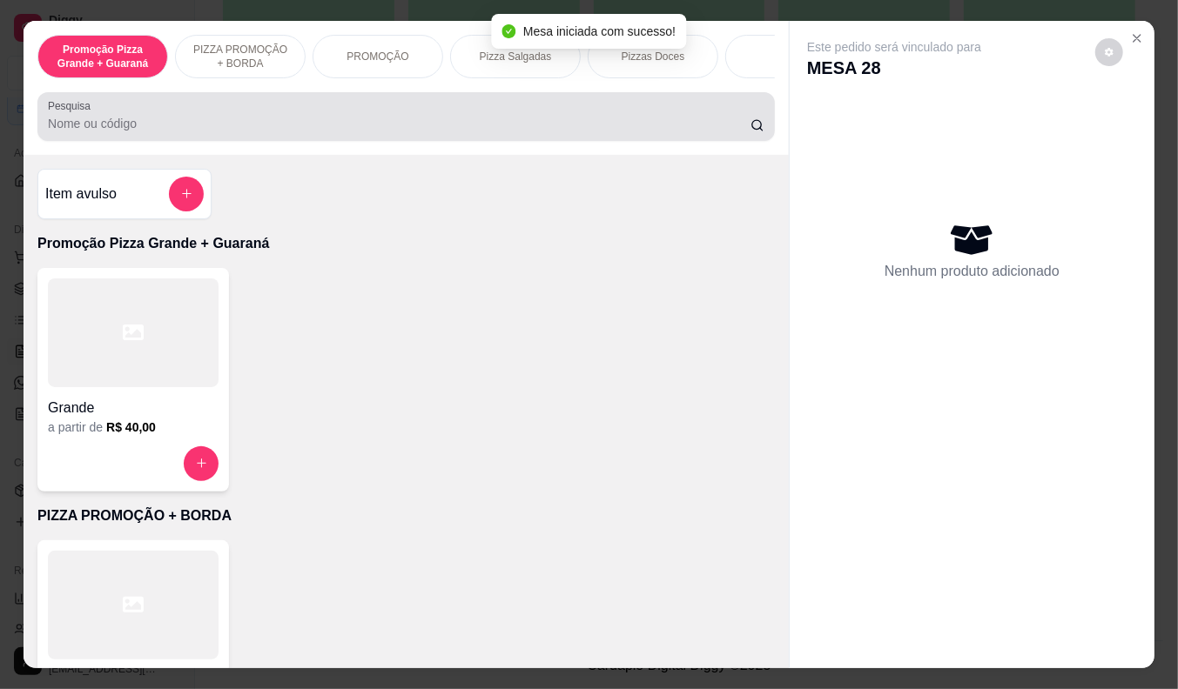
click at [266, 132] on input "Pesquisa" at bounding box center [399, 123] width 702 height 17
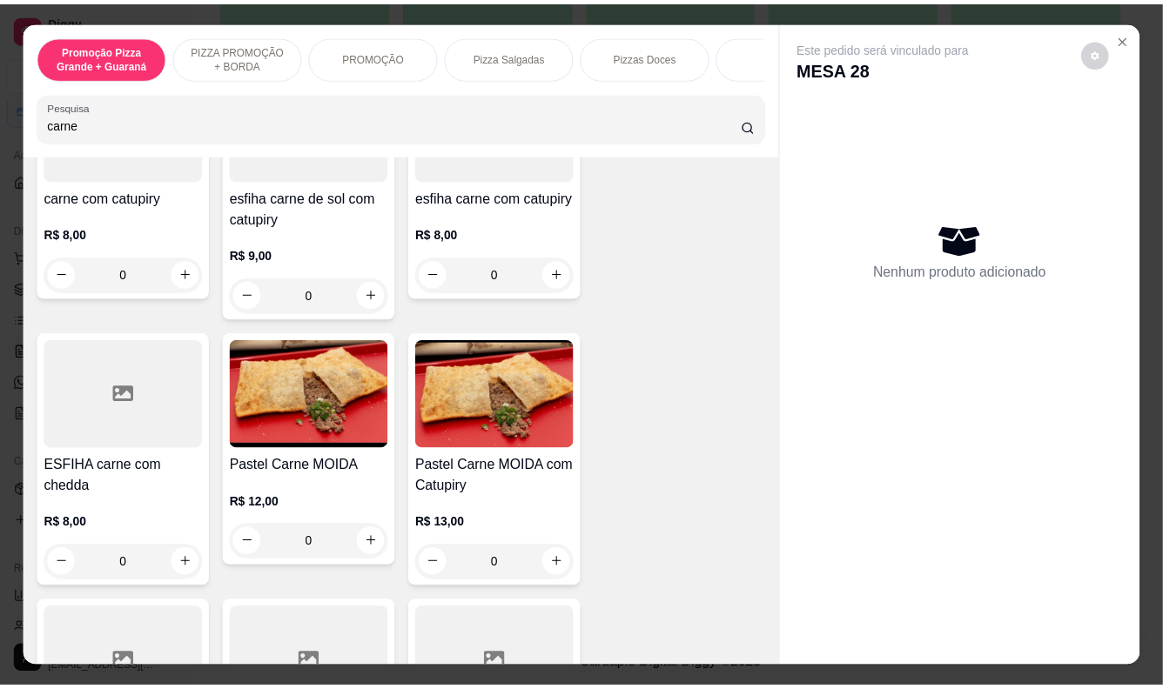
scroll to position [773, 0]
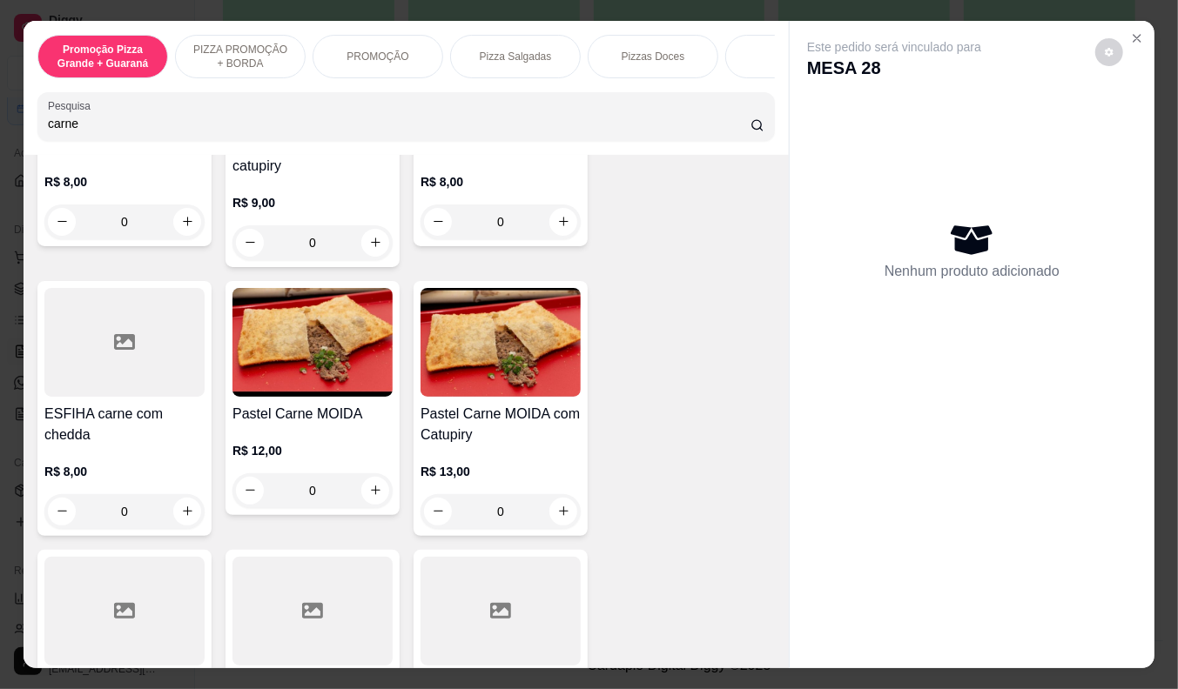
type input "carne"
click at [298, 445] on div "R$ 12,00 0" at bounding box center [312, 467] width 160 height 84
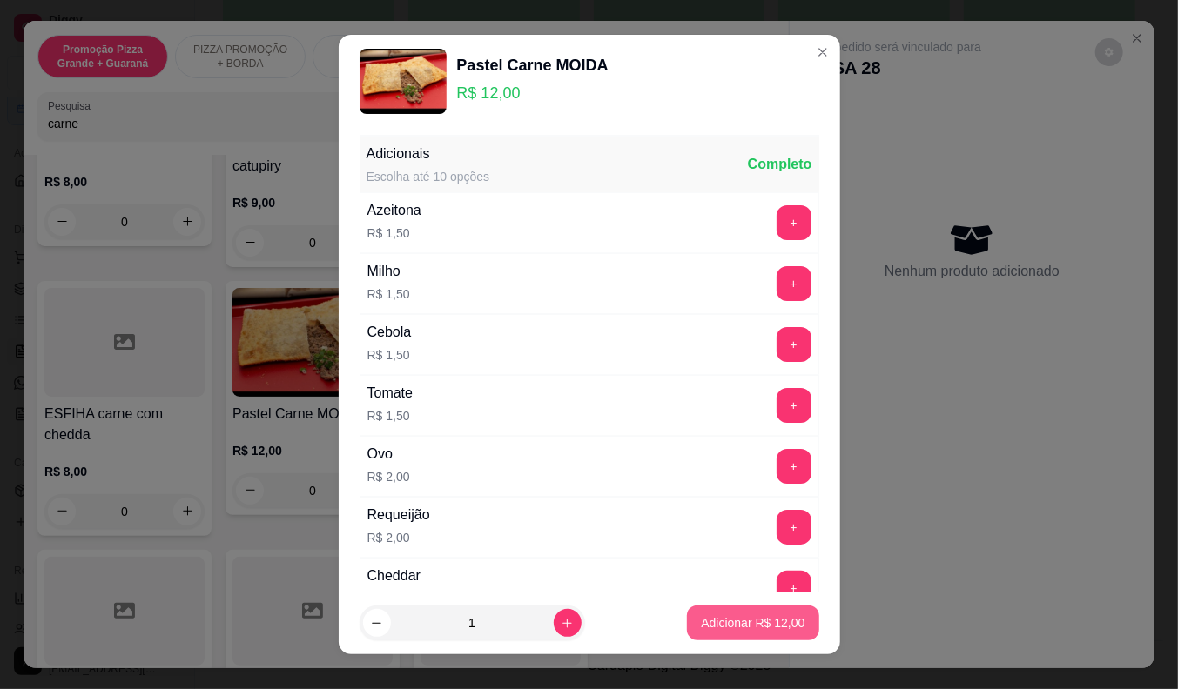
click at [733, 630] on p "Adicionar R$ 12,00" at bounding box center [753, 623] width 104 height 17
type input "1"
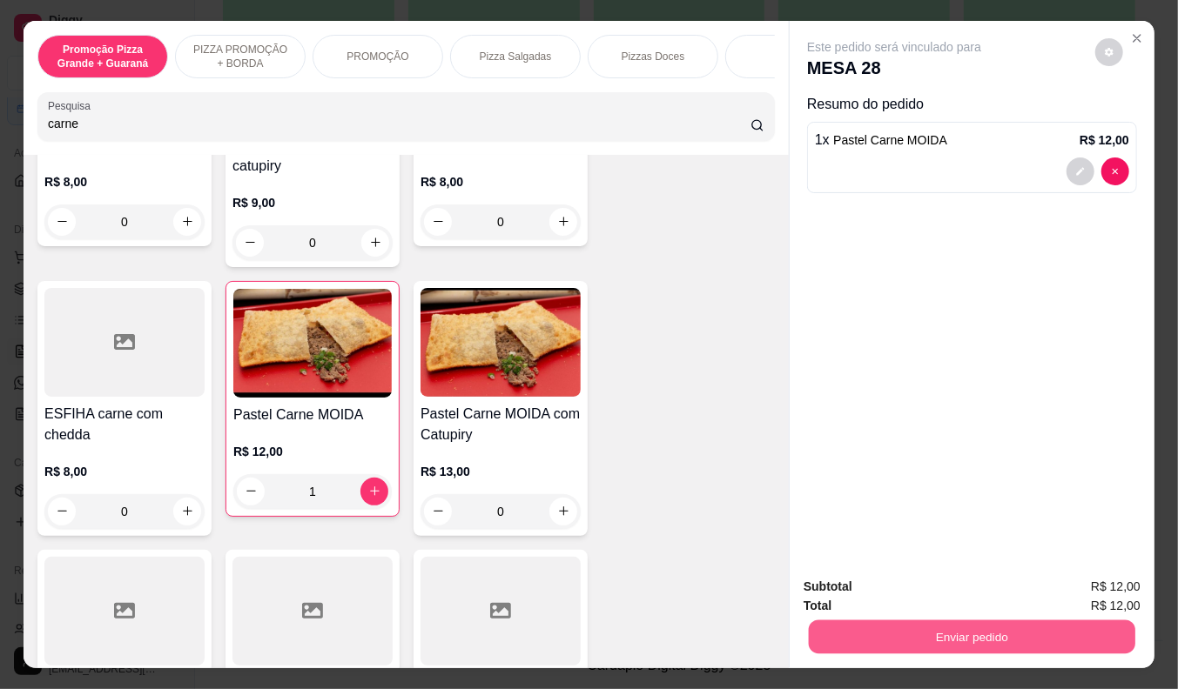
click at [830, 634] on button "Enviar pedido" at bounding box center [972, 638] width 326 height 34
click at [858, 581] on button "Não registrar e enviar pedido" at bounding box center [913, 588] width 181 height 33
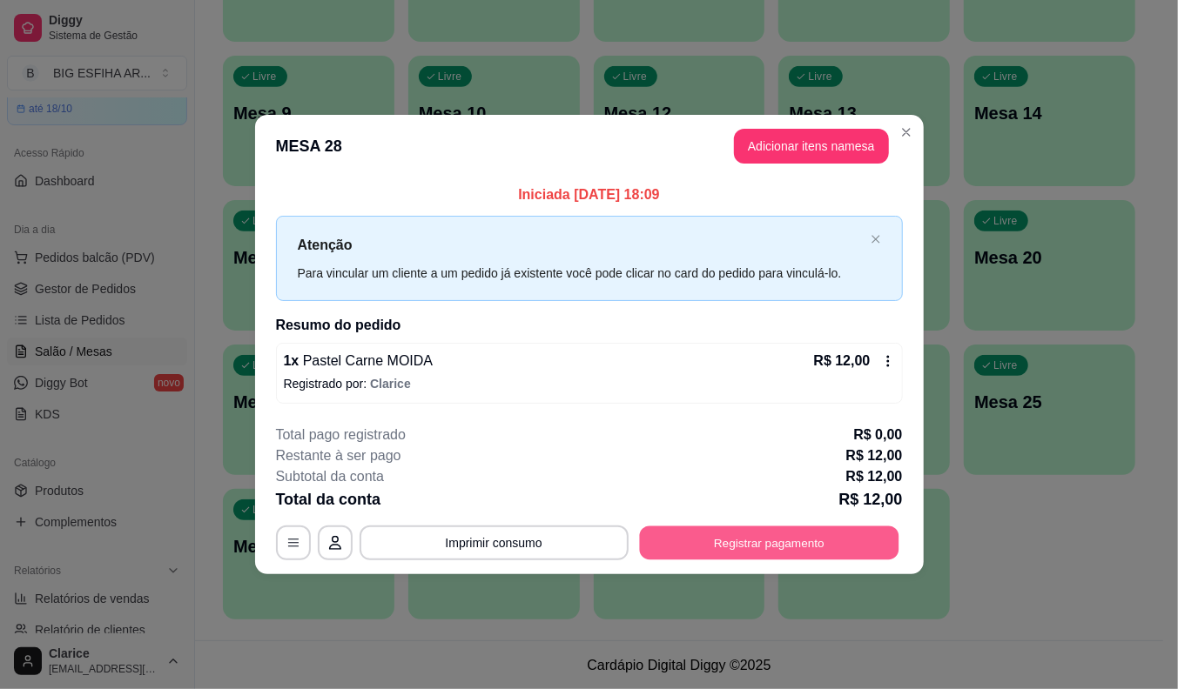
click at [714, 534] on button "Registrar pagamento" at bounding box center [768, 543] width 259 height 34
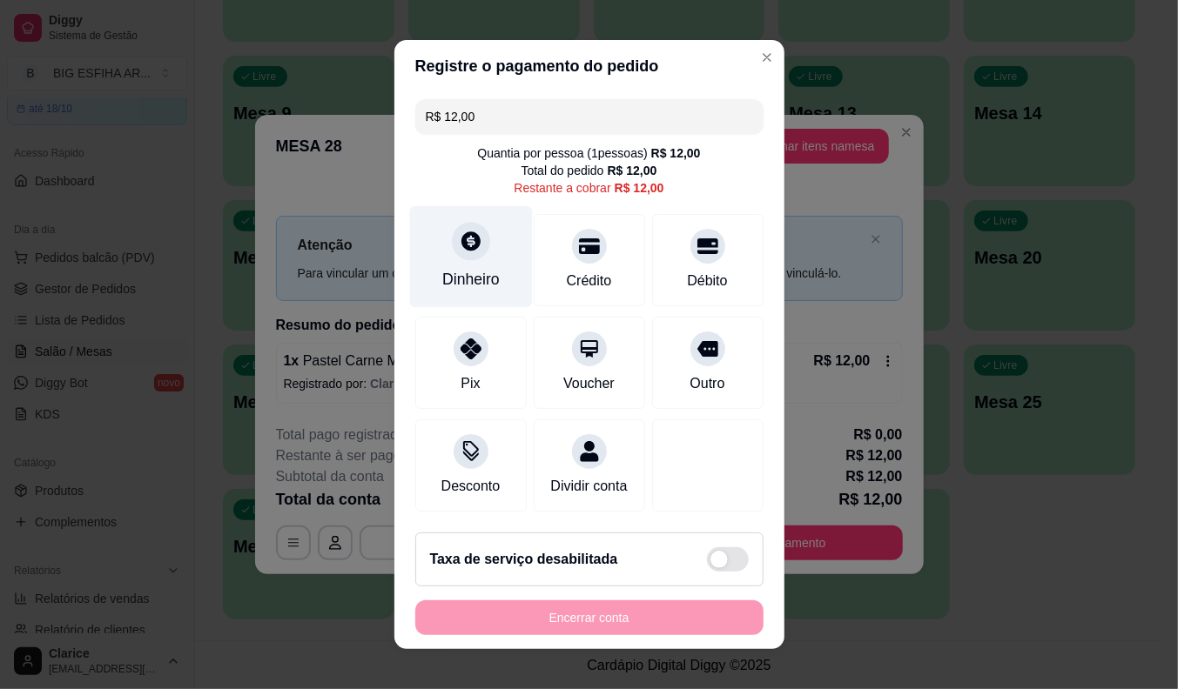
click at [476, 259] on div "Dinheiro" at bounding box center [470, 257] width 123 height 102
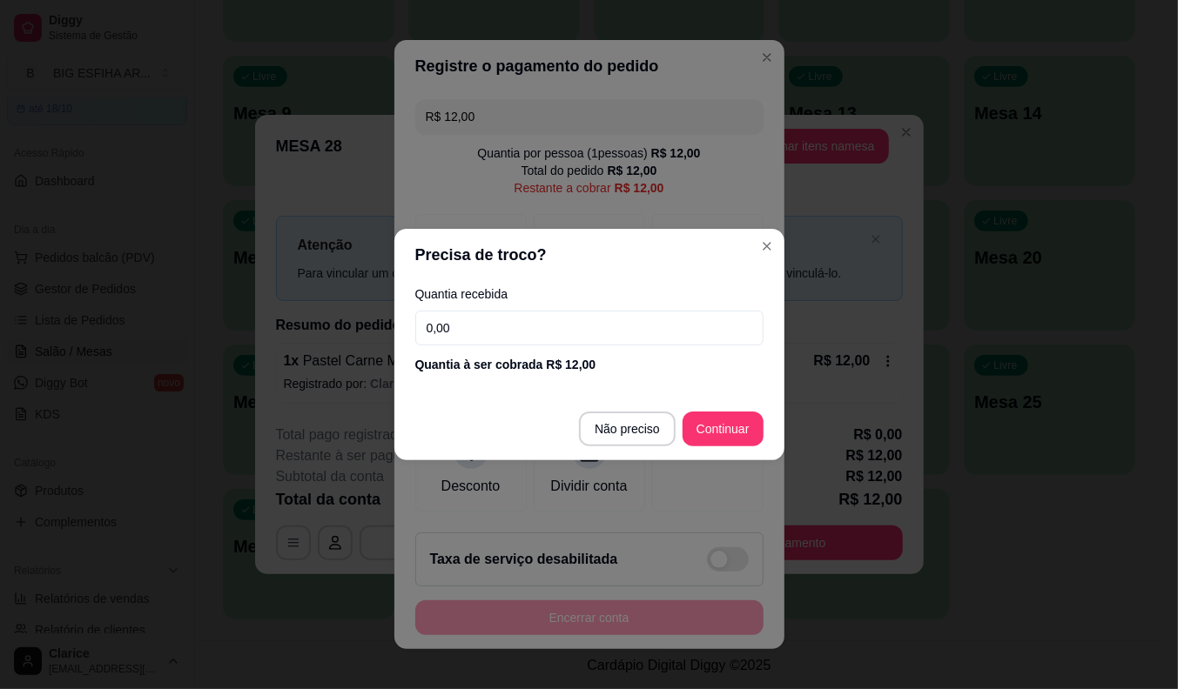
click at [486, 311] on input "0,00" at bounding box center [589, 328] width 348 height 35
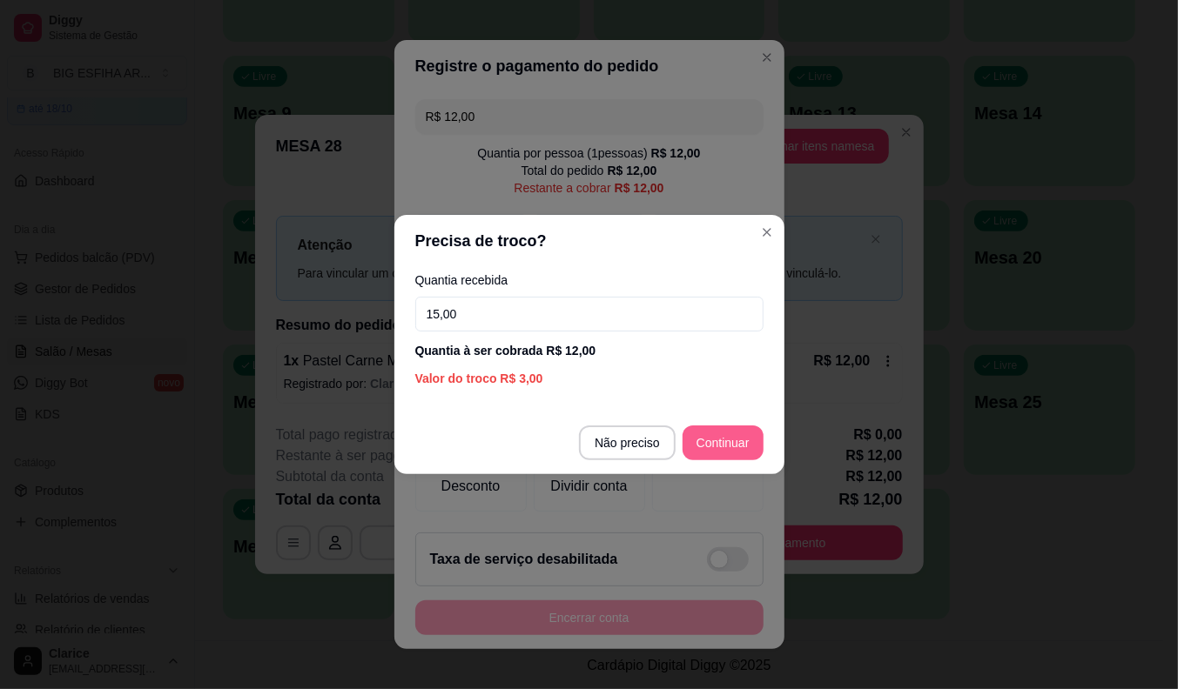
type input "15,00"
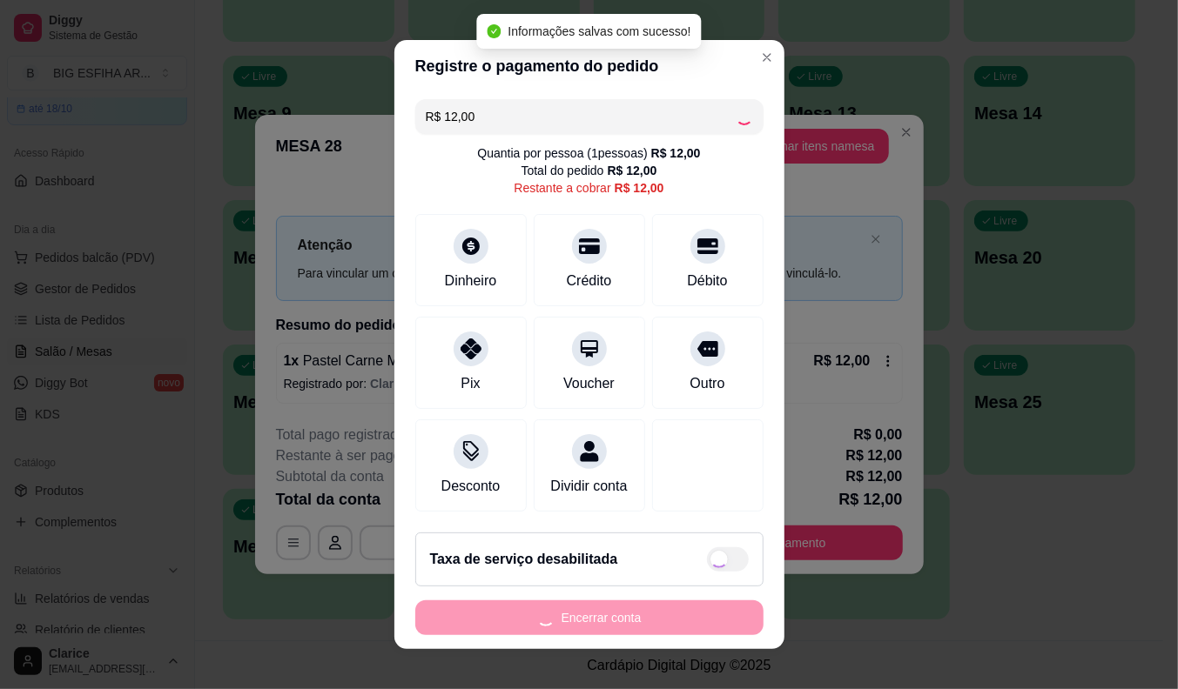
type input "R$ 0,00"
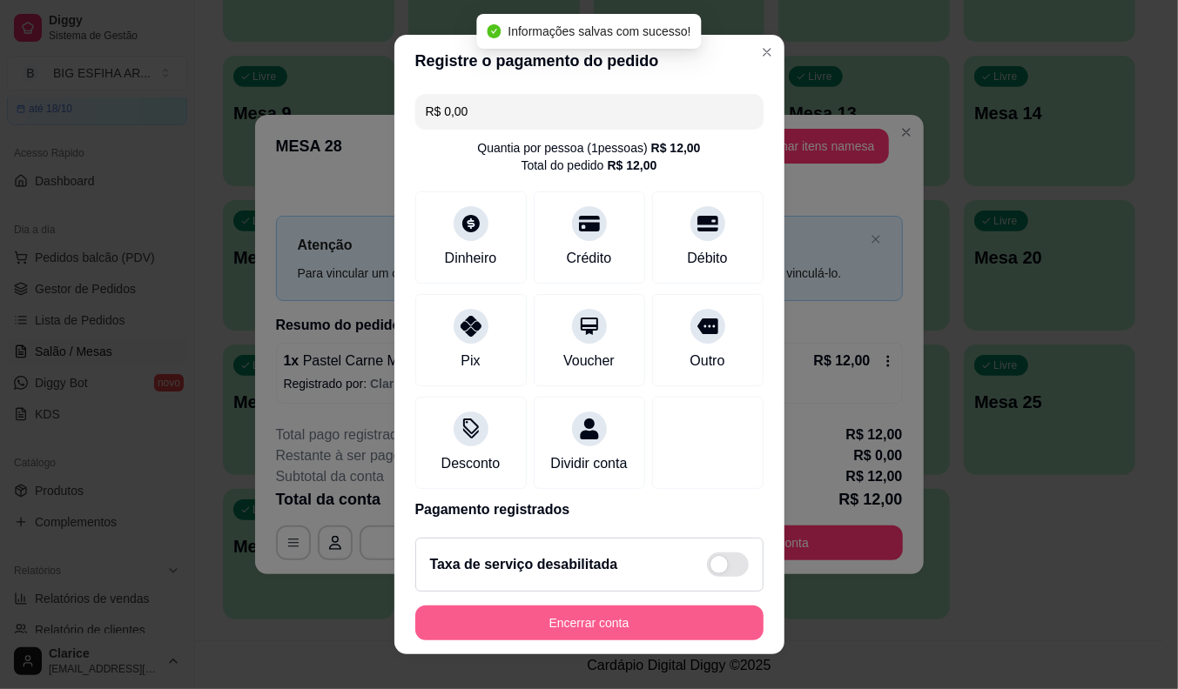
click at [655, 622] on button "Encerrar conta" at bounding box center [589, 623] width 348 height 35
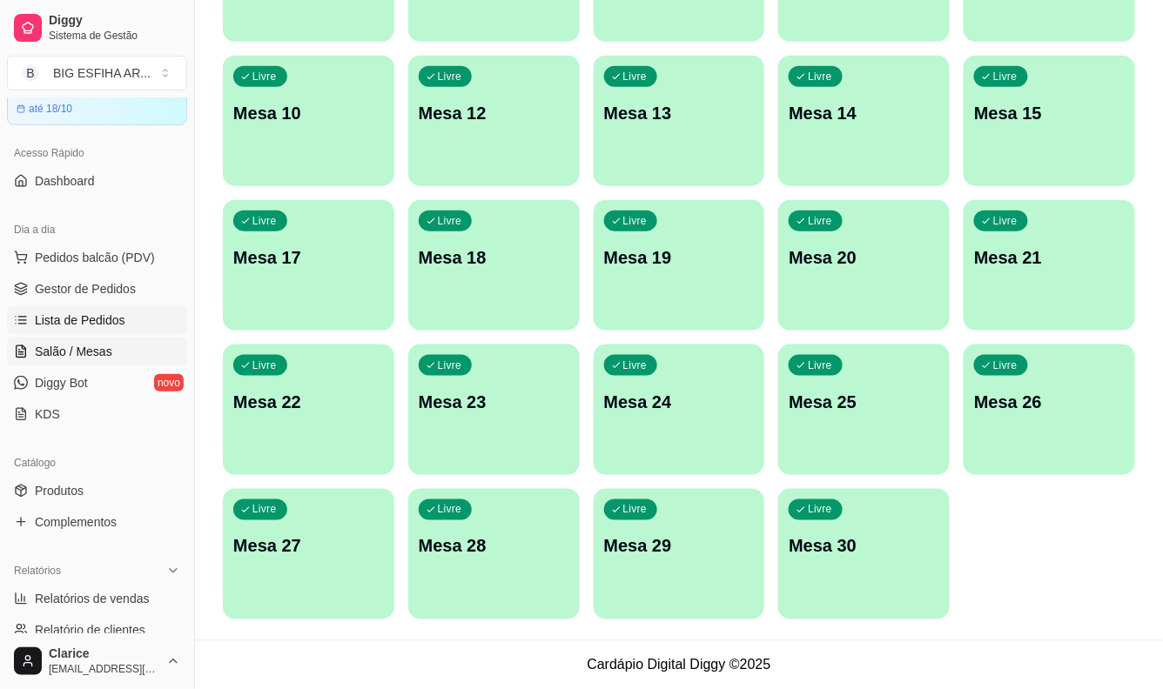
click at [103, 333] on link "Lista de Pedidos" at bounding box center [97, 320] width 180 height 28
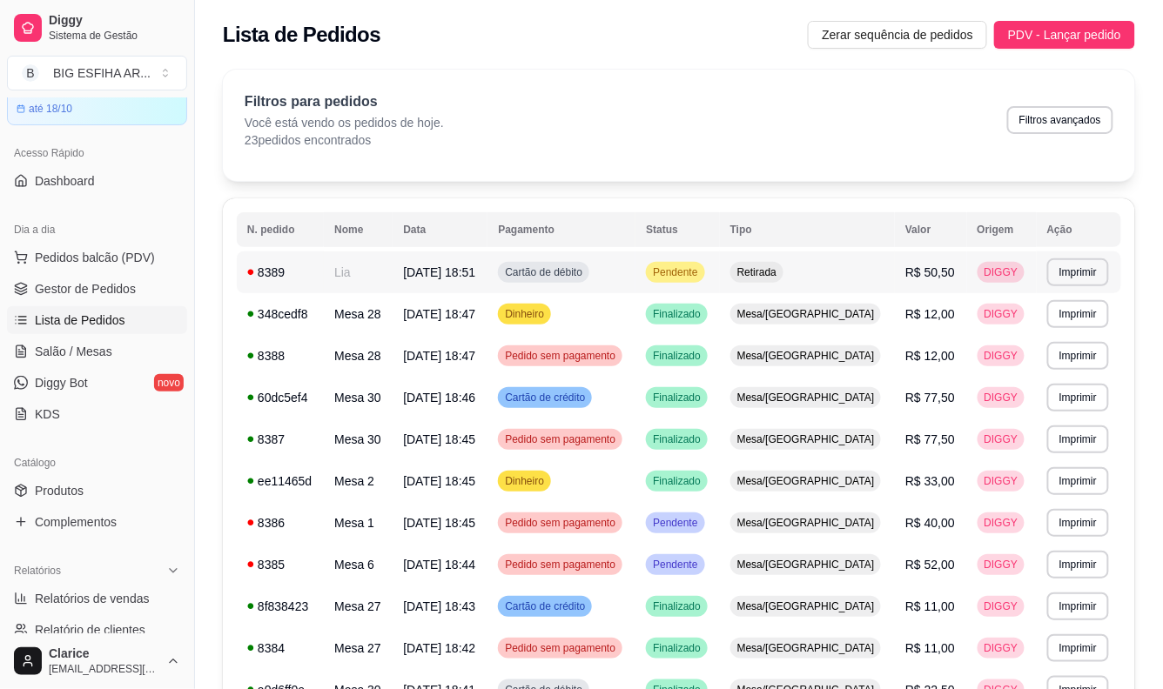
click at [453, 277] on span "21/09/25 às 18:51" at bounding box center [439, 272] width 72 height 14
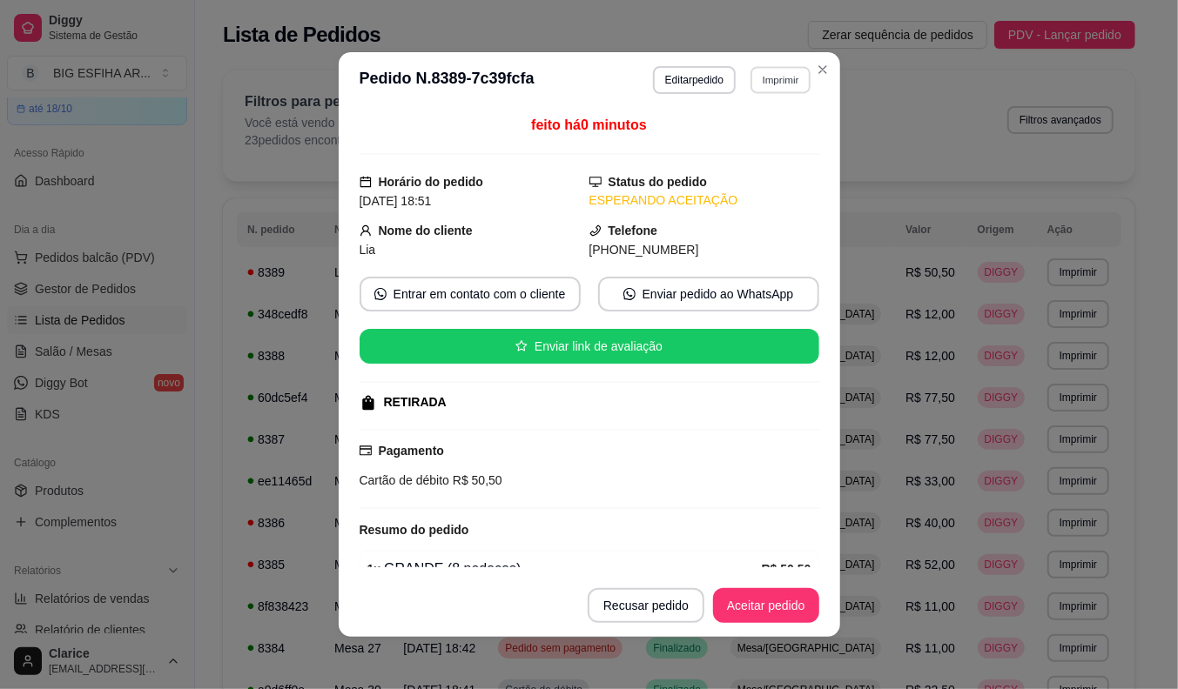
click at [772, 88] on button "Imprimir" at bounding box center [780, 79] width 60 height 27
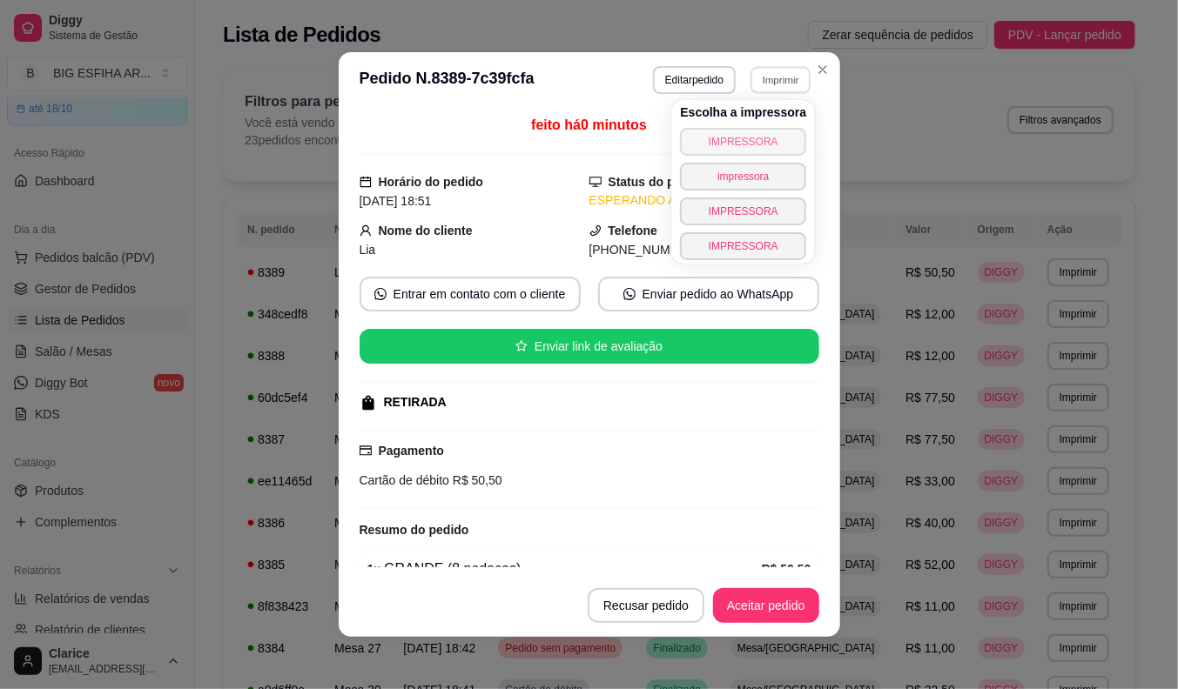
click at [741, 135] on button "IMPRESSORA" at bounding box center [743, 142] width 126 height 28
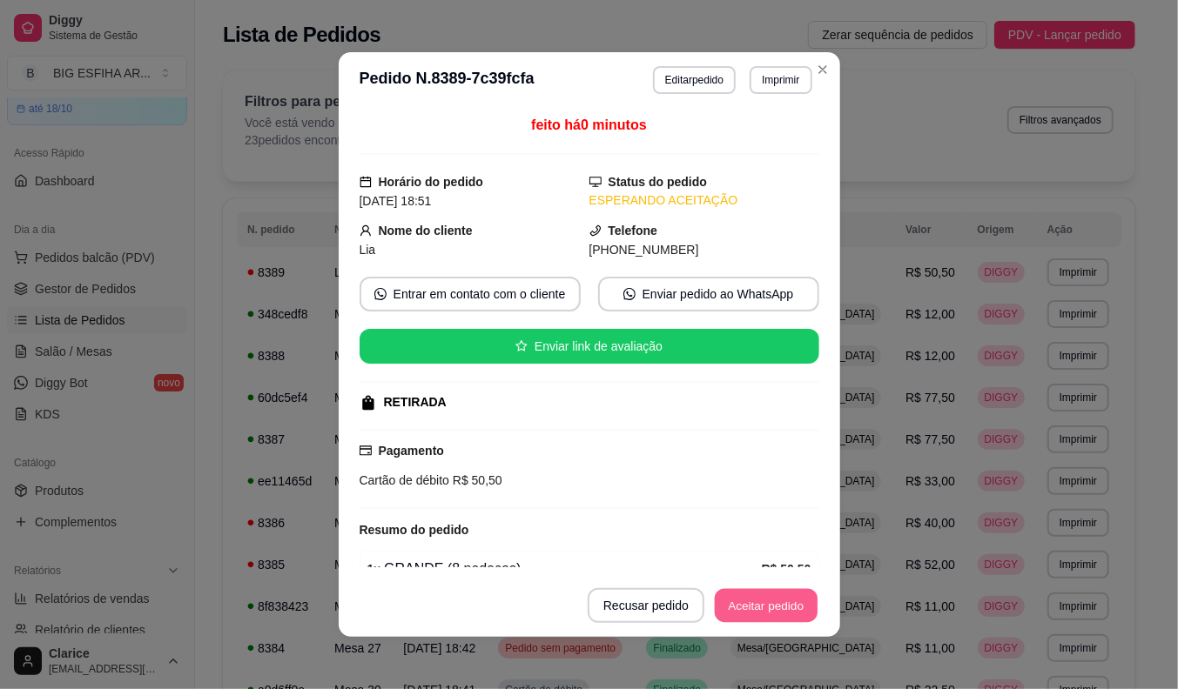
click at [776, 595] on button "Aceitar pedido" at bounding box center [766, 606] width 103 height 34
click at [773, 599] on button "Mover para preparo" at bounding box center [751, 605] width 135 height 35
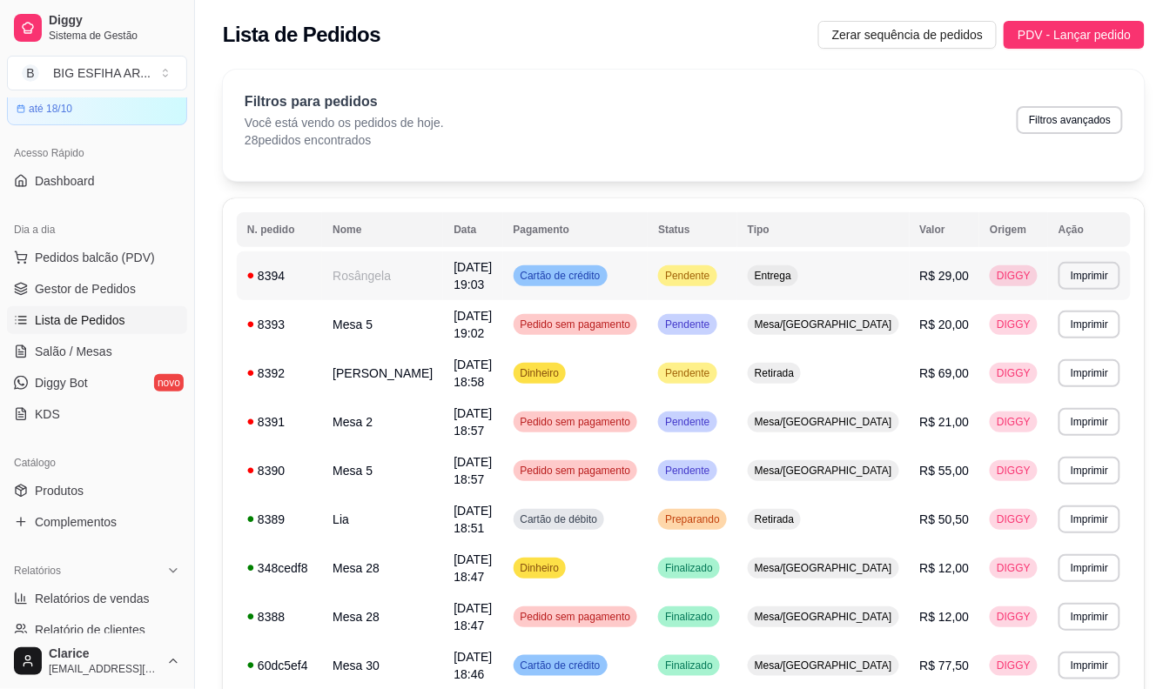
click at [320, 279] on td "8394" at bounding box center [279, 276] width 85 height 49
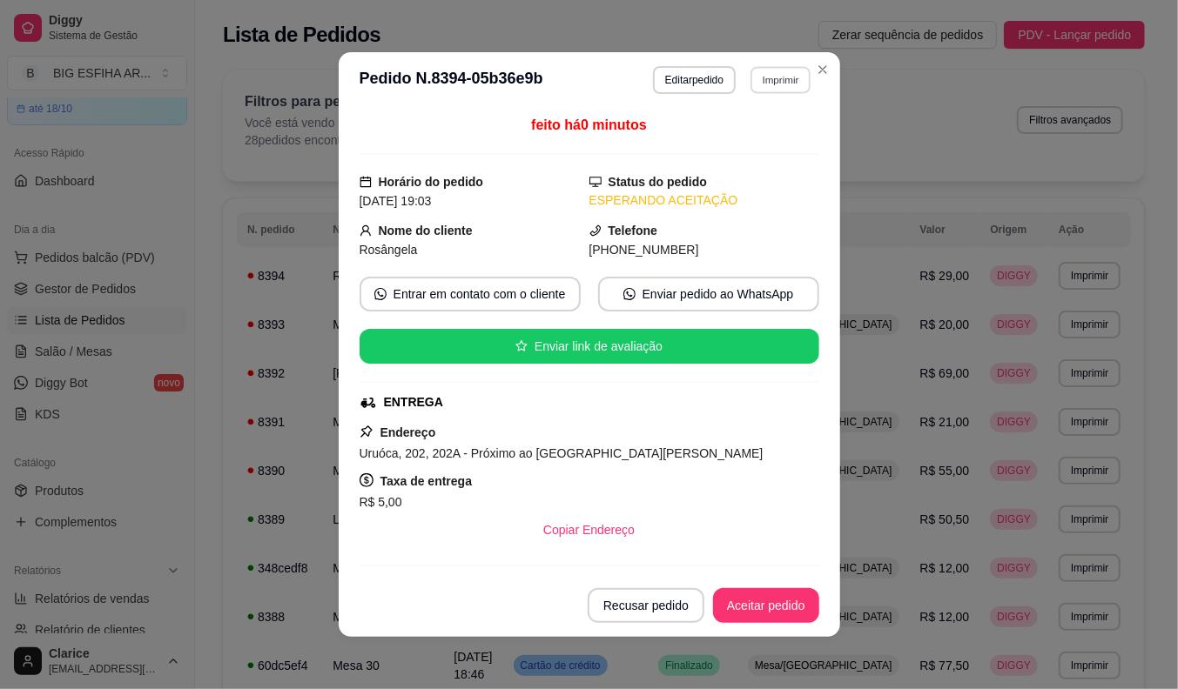
click at [783, 82] on button "Imprimir" at bounding box center [780, 79] width 60 height 27
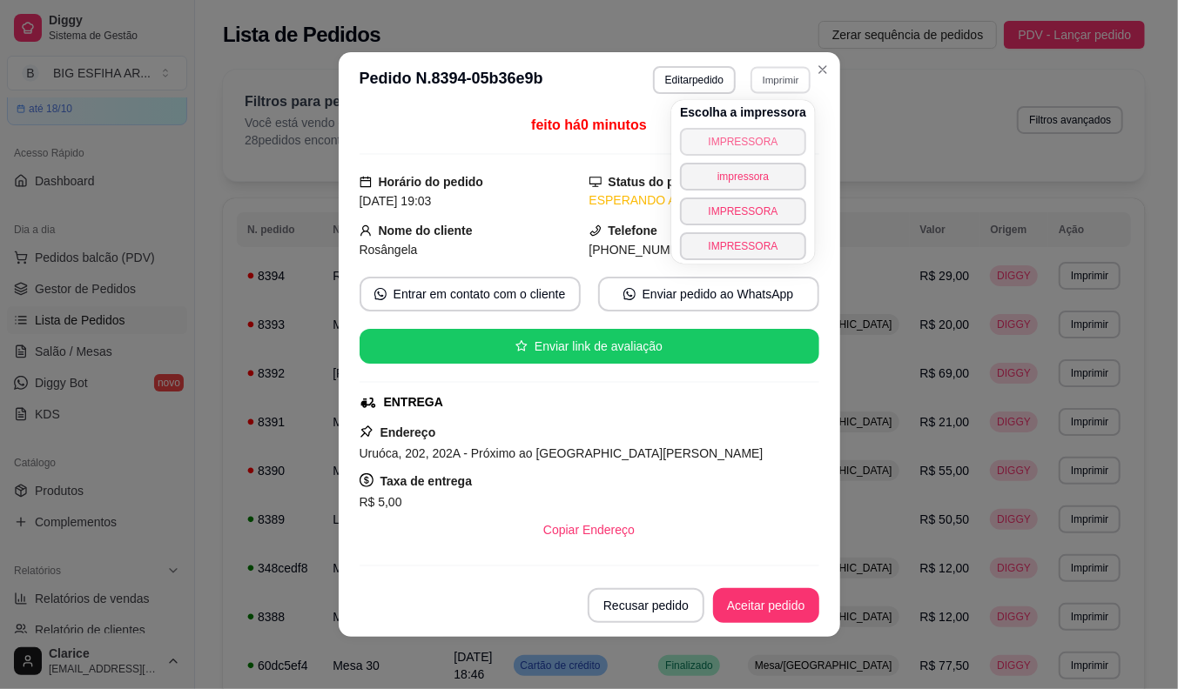
click at [742, 134] on button "IMPRESSORA" at bounding box center [743, 142] width 126 height 28
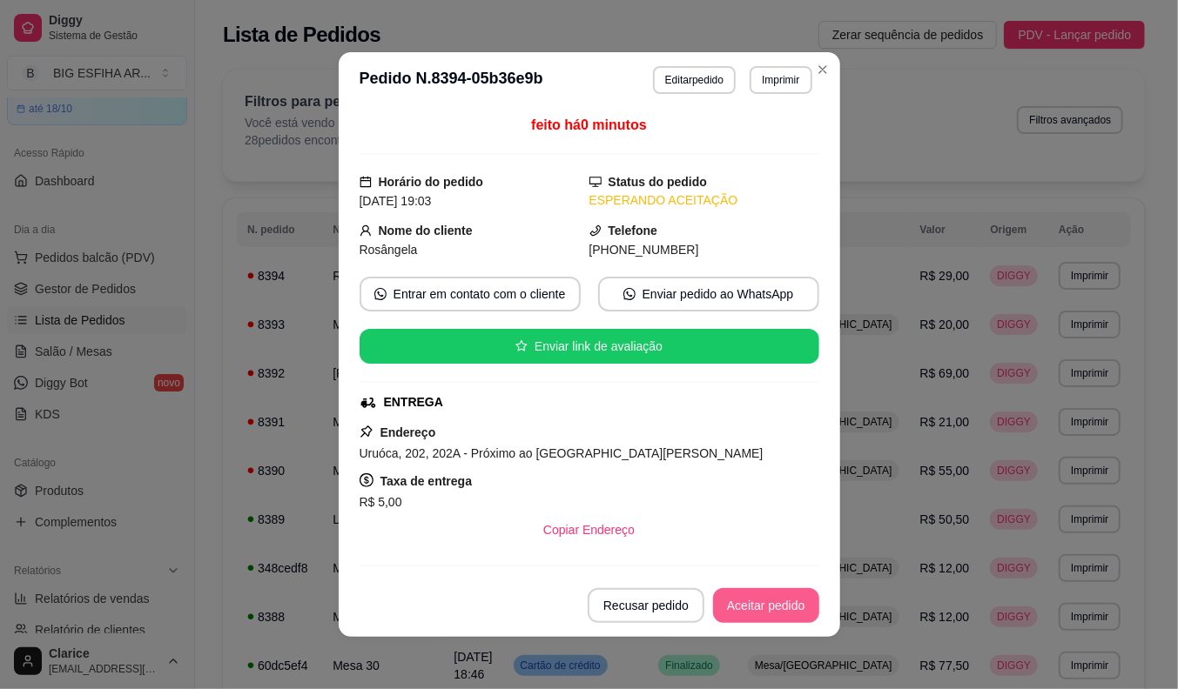
click at [736, 609] on button "Aceitar pedido" at bounding box center [766, 605] width 106 height 35
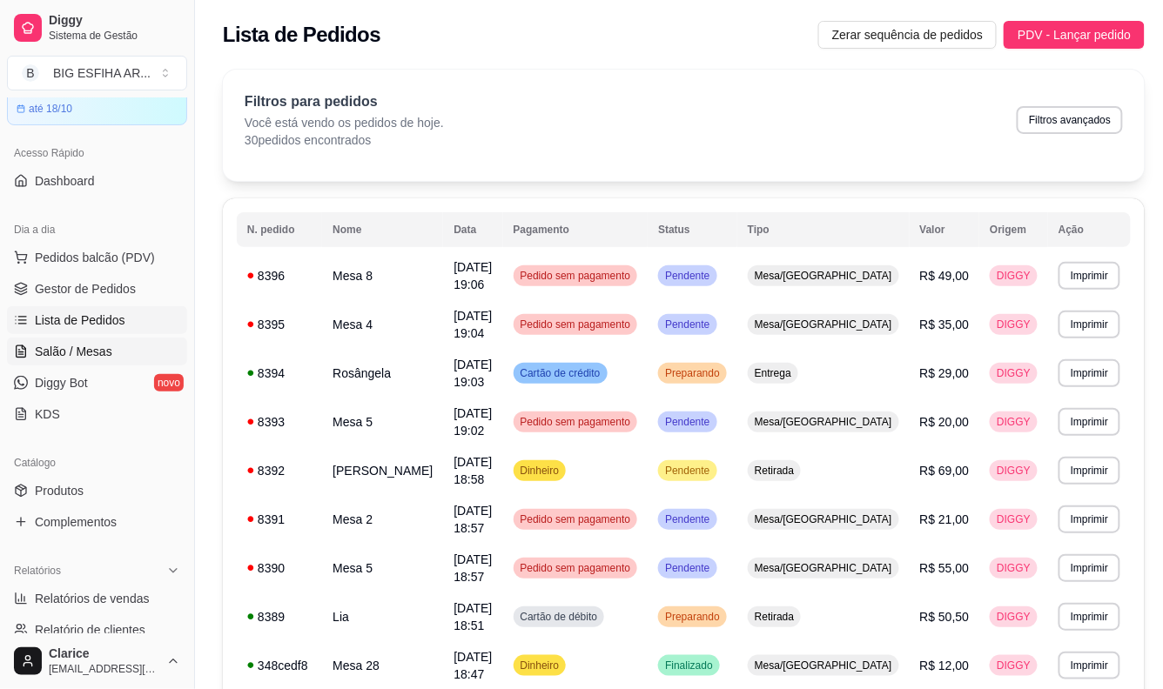
click at [70, 345] on span "Salão / Mesas" at bounding box center [73, 351] width 77 height 17
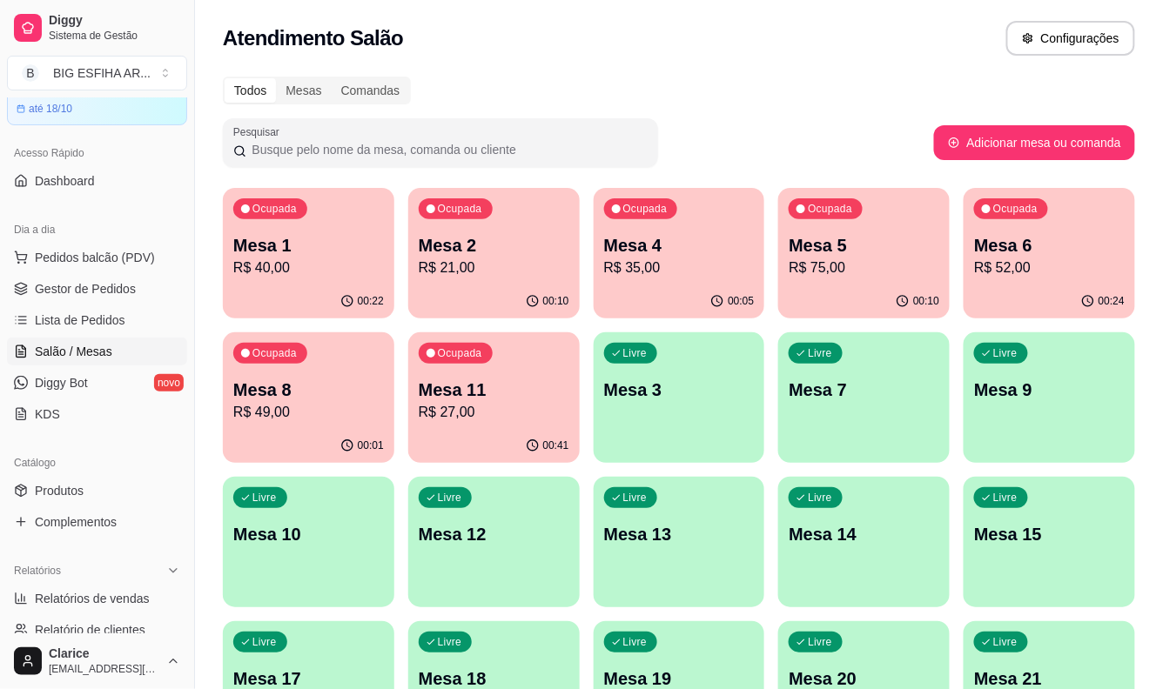
click at [259, 407] on p "R$ 49,00" at bounding box center [308, 412] width 151 height 21
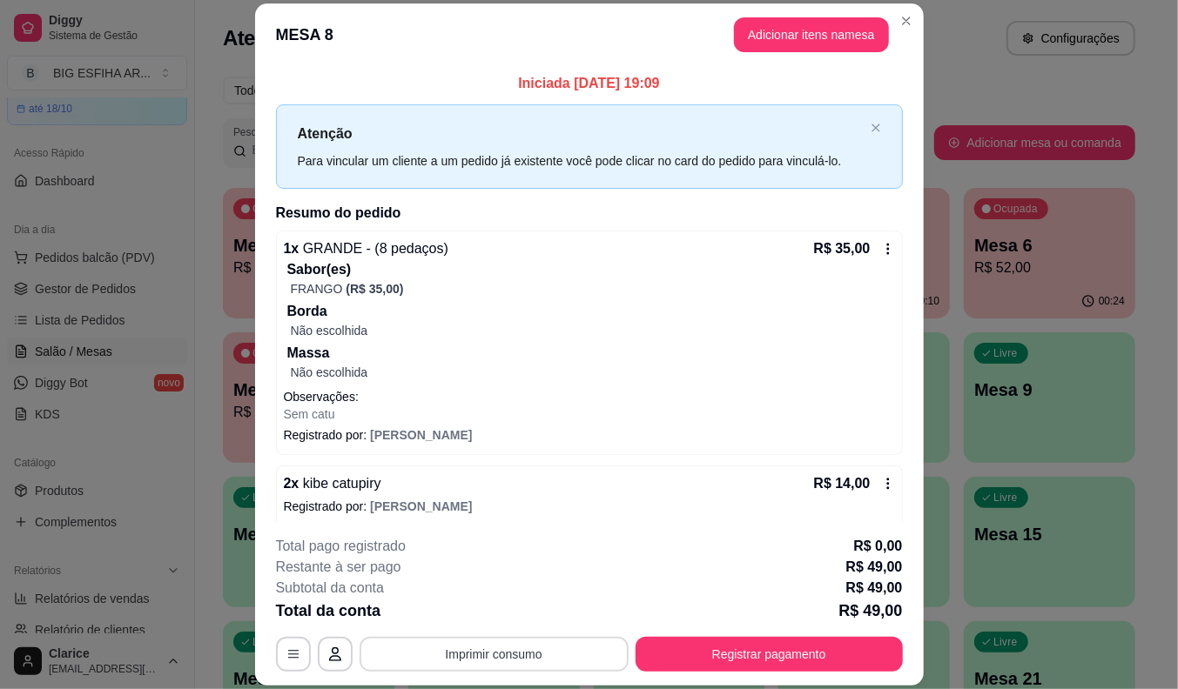
click at [489, 646] on button "Imprimir consumo" at bounding box center [493, 654] width 269 height 35
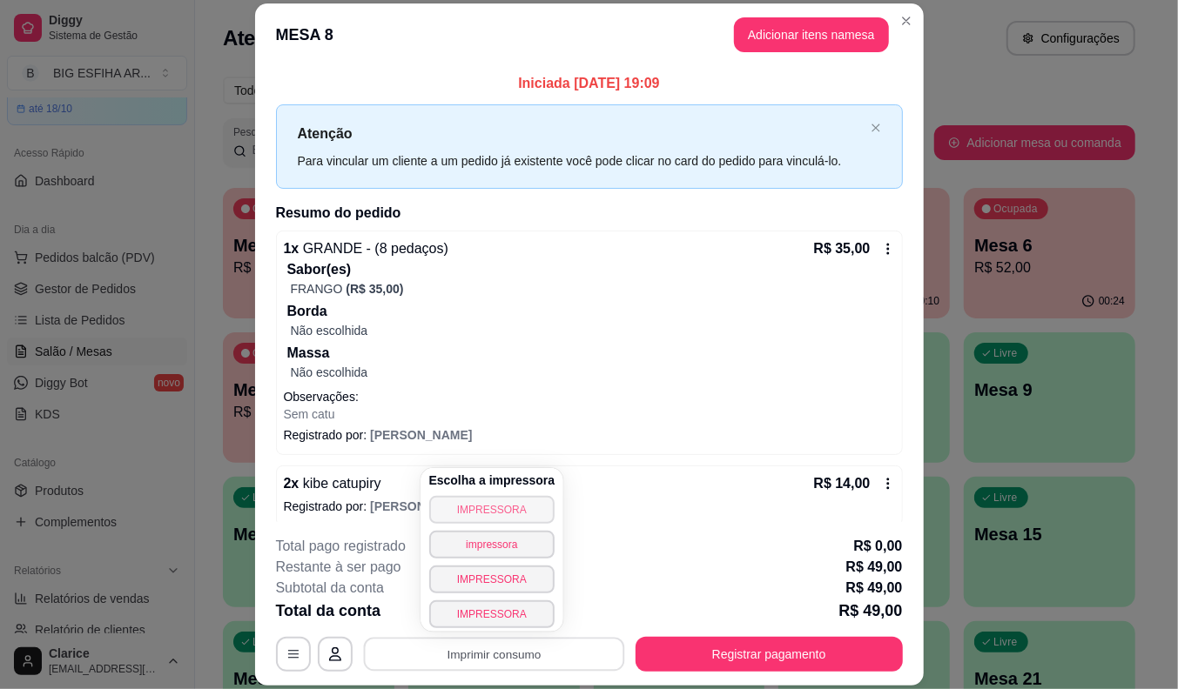
click at [467, 507] on button "IMPRESSORA" at bounding box center [492, 510] width 126 height 28
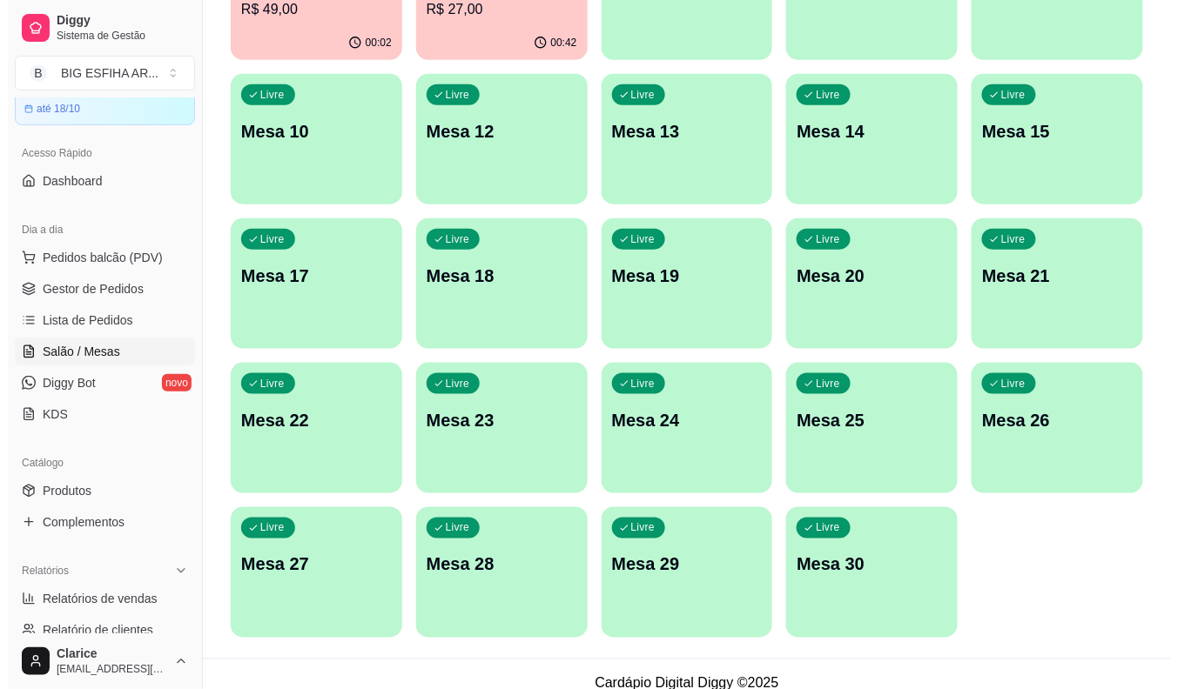
scroll to position [421, 0]
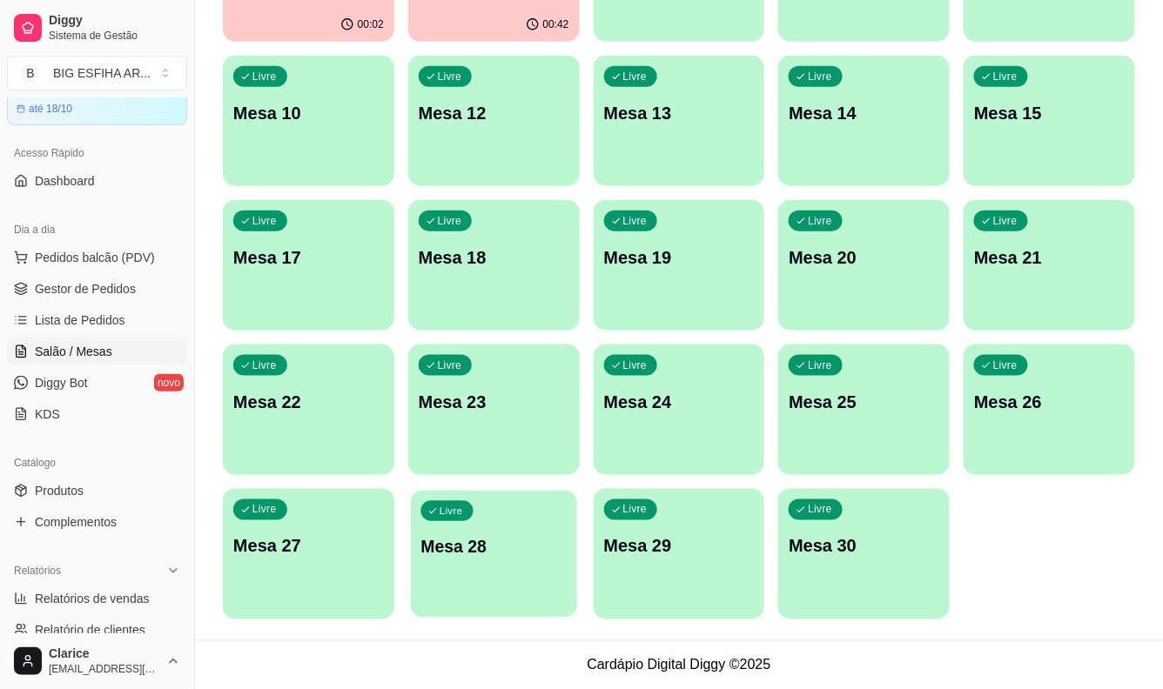
click at [493, 527] on div "Livre Mesa 28" at bounding box center [494, 544] width 166 height 106
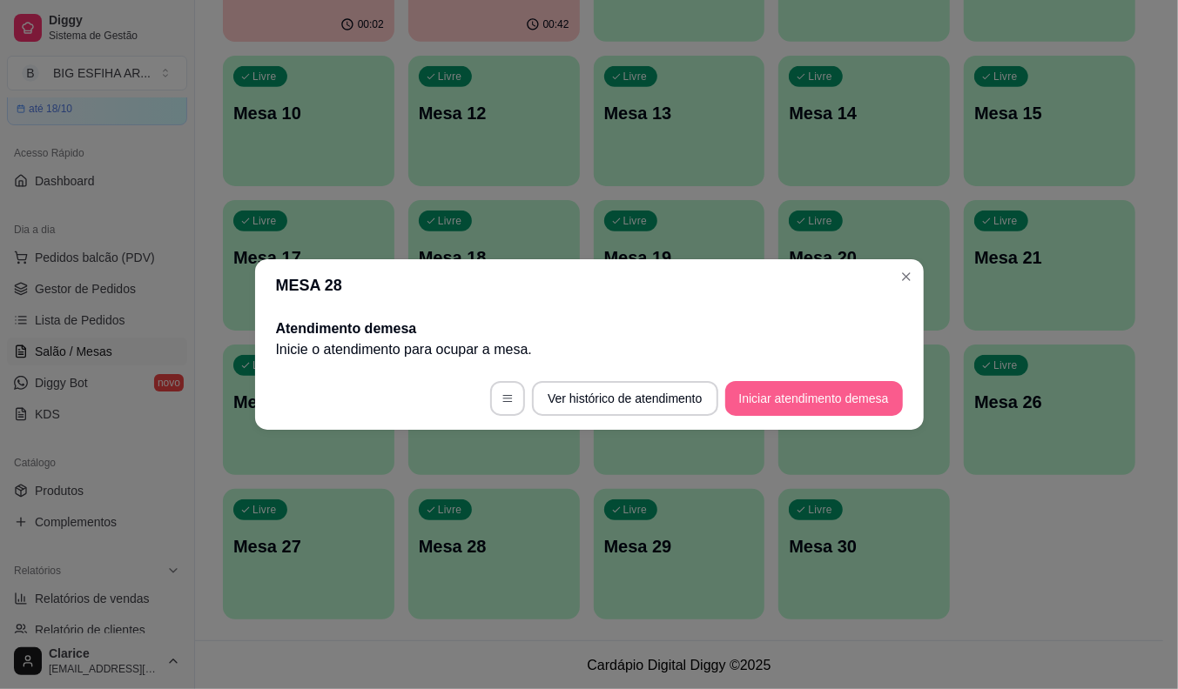
click at [763, 394] on button "Iniciar atendimento de mesa" at bounding box center [814, 398] width 178 height 35
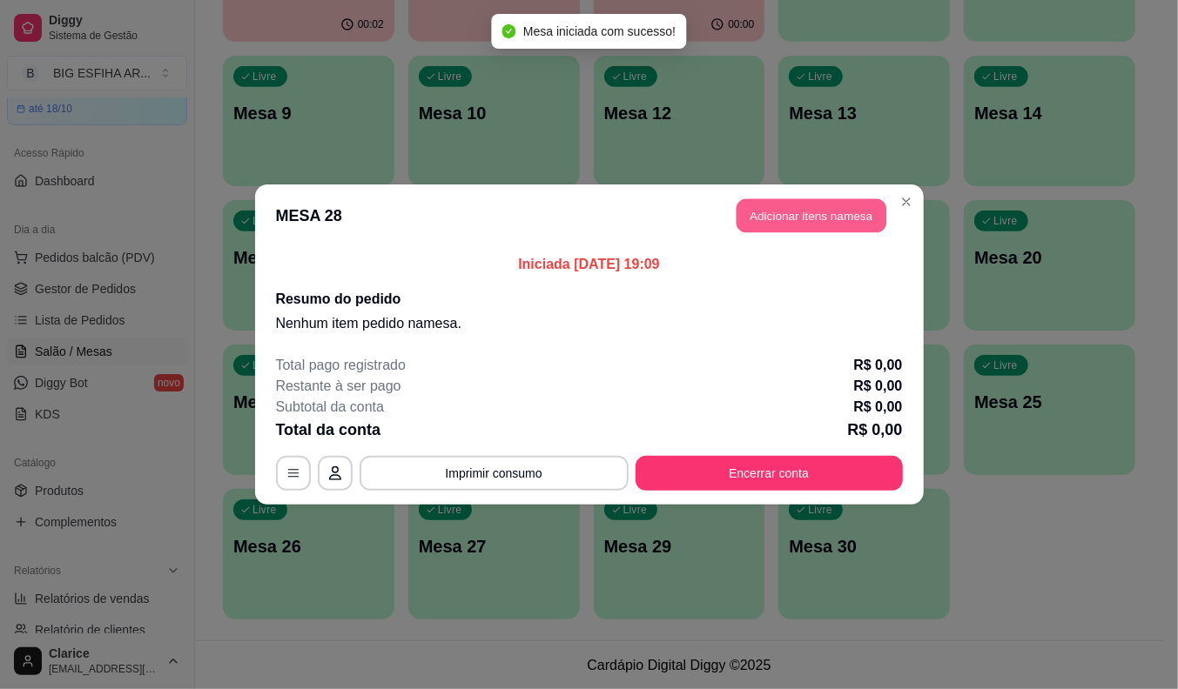
click at [814, 220] on button "Adicionar itens na mesa" at bounding box center [811, 216] width 150 height 34
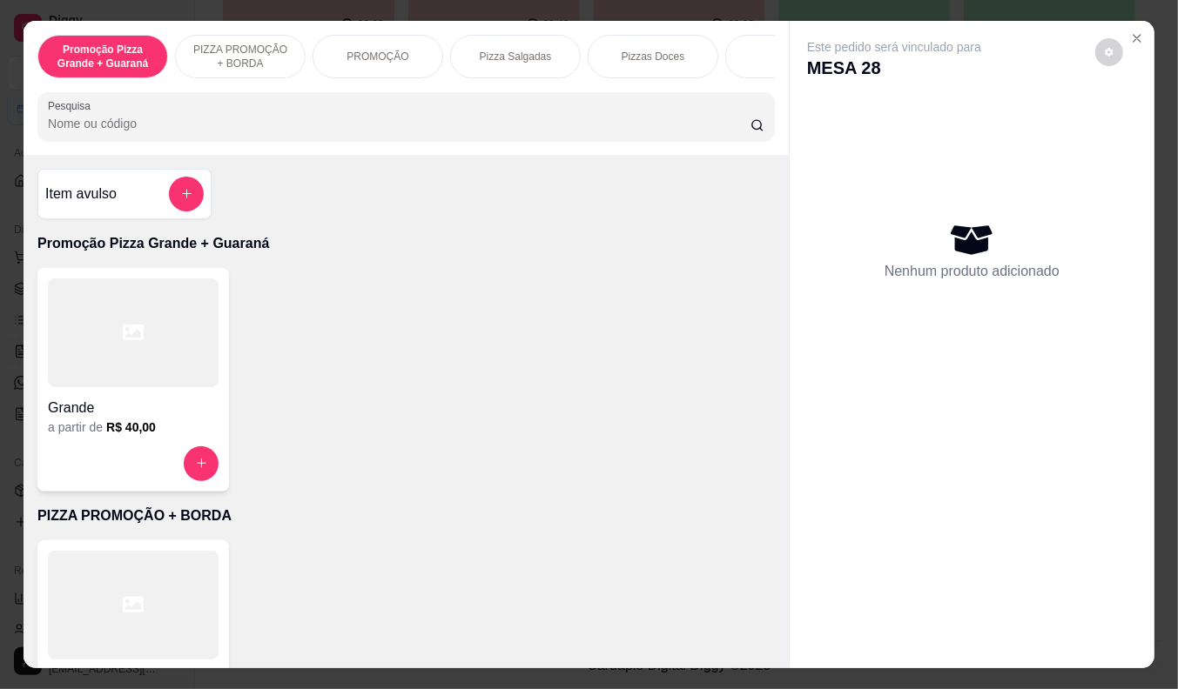
click at [536, 50] on p "Pizza Salgadas" at bounding box center [516, 57] width 72 height 14
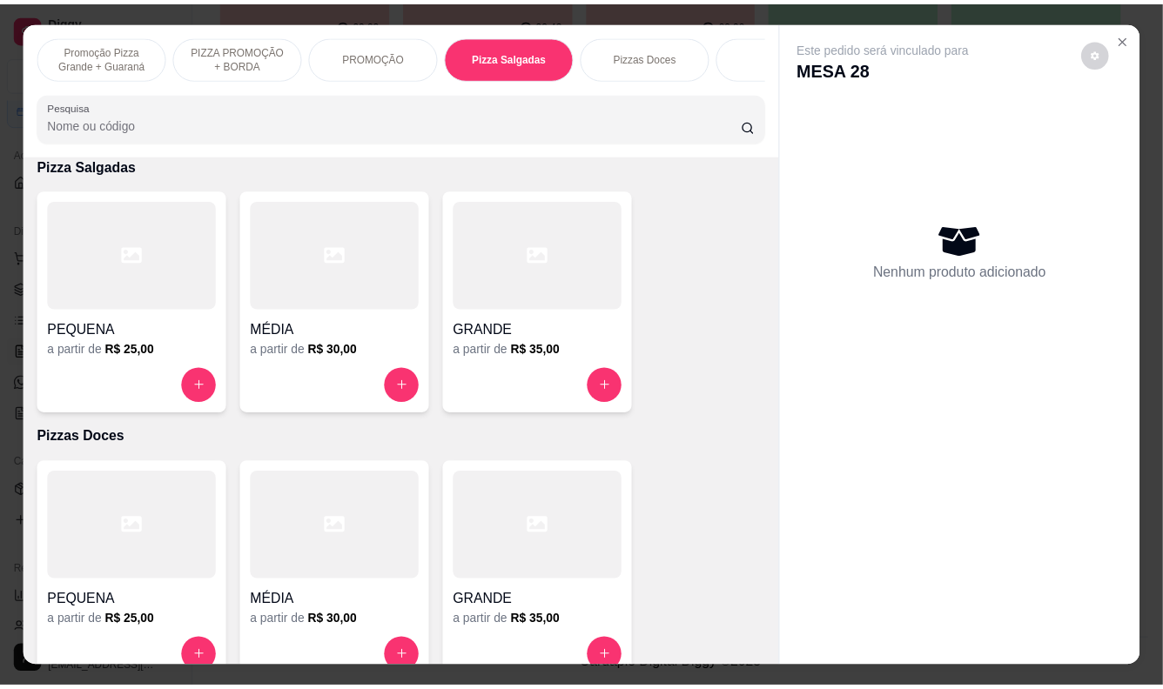
scroll to position [42, 0]
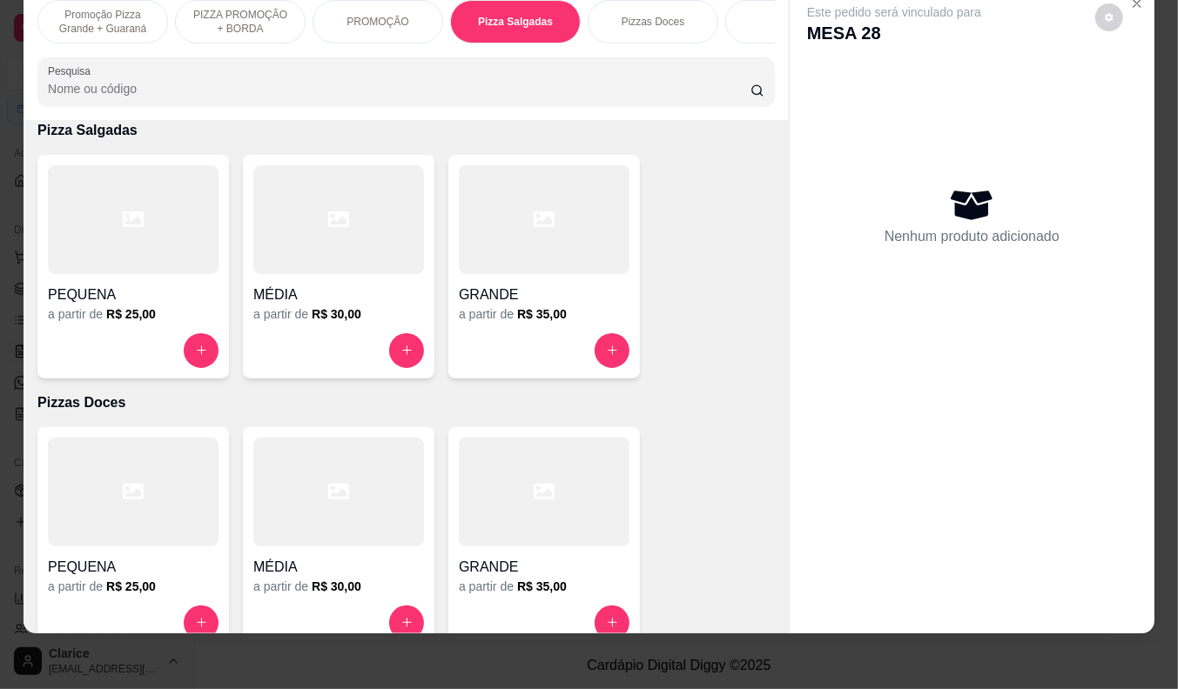
click at [524, 344] on div at bounding box center [544, 350] width 171 height 35
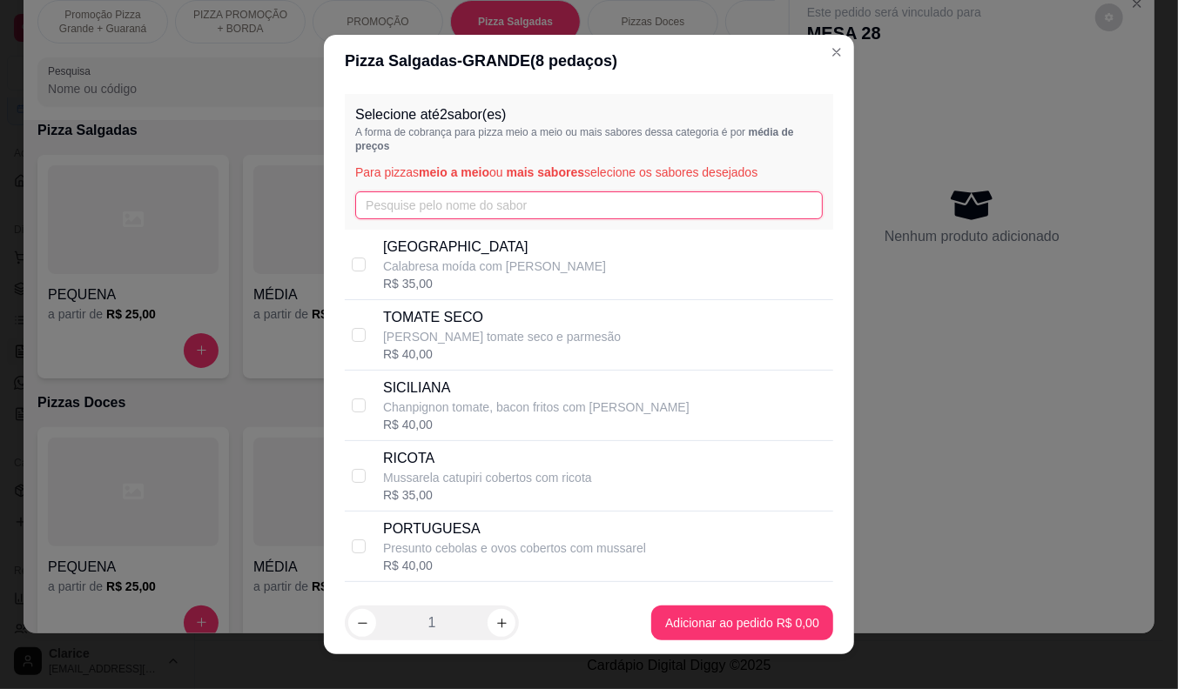
click at [429, 205] on input "text" at bounding box center [588, 206] width 467 height 28
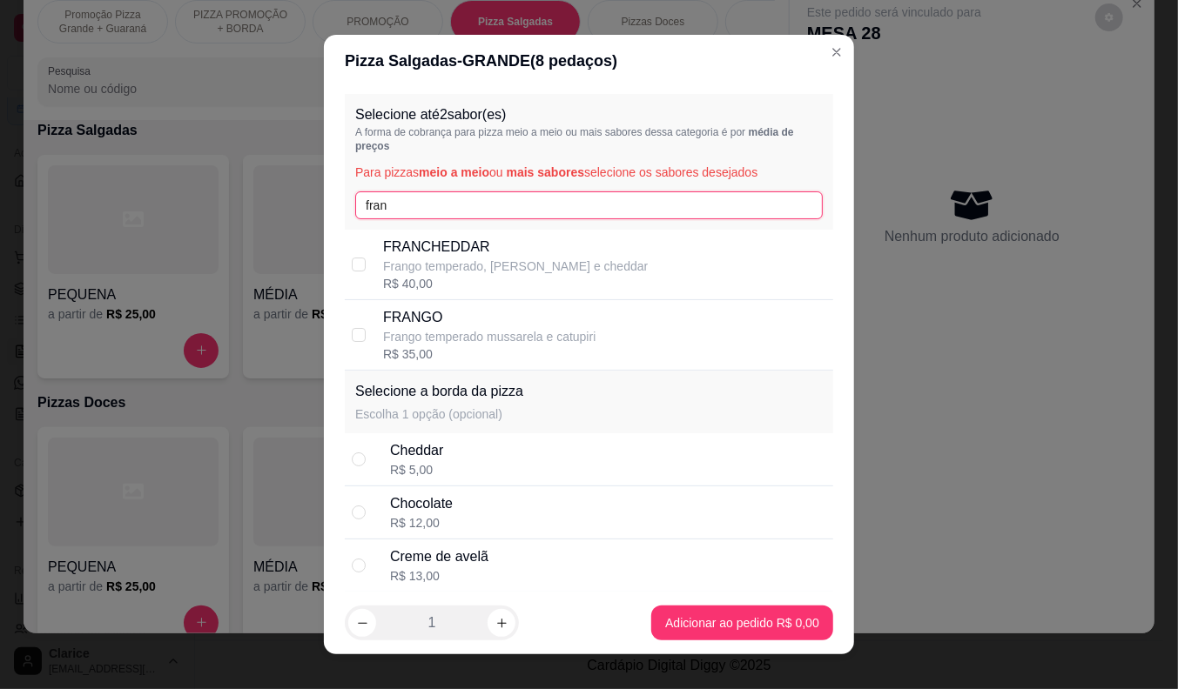
type input "fran"
click at [350, 298] on div "FRANCHEDDAR Frango temperado, bacon mussarela e cheddar R$ 40,00" at bounding box center [589, 265] width 488 height 71
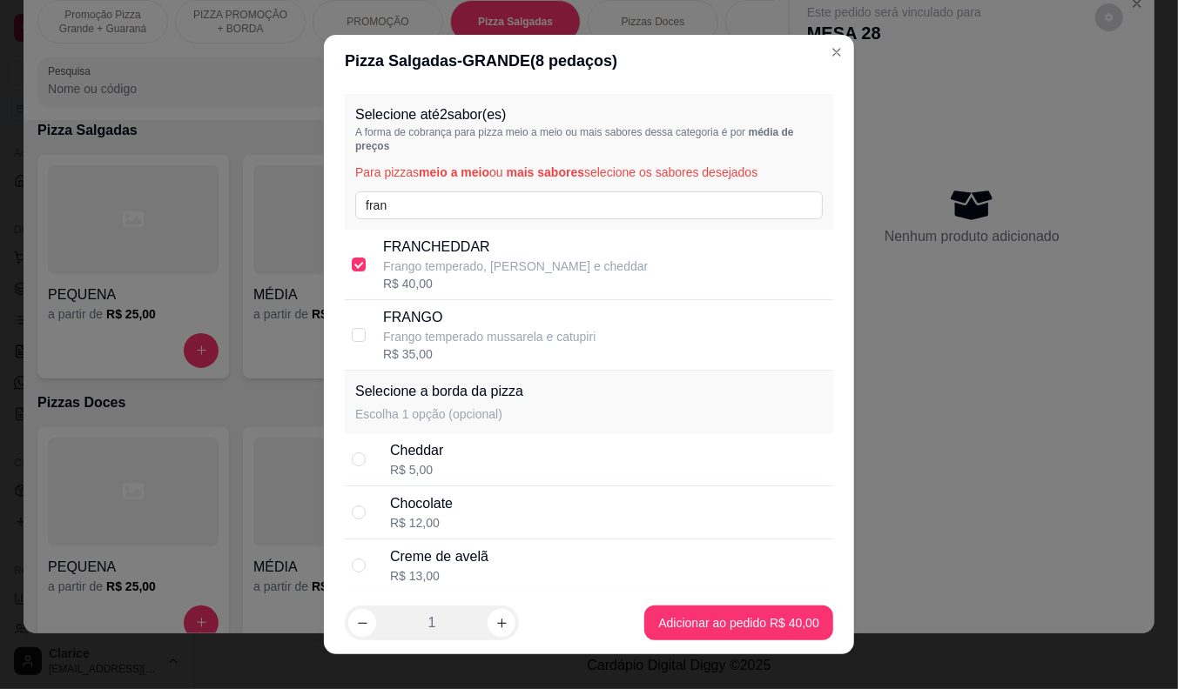
checkbox input "true"
click at [404, 332] on p "Frango temperado mussarela e catupiri" at bounding box center [489, 336] width 212 height 17
checkbox input "true"
click at [396, 259] on p "Frango temperado, [PERSON_NAME] e cheddar" at bounding box center [515, 266] width 265 height 17
checkbox input "false"
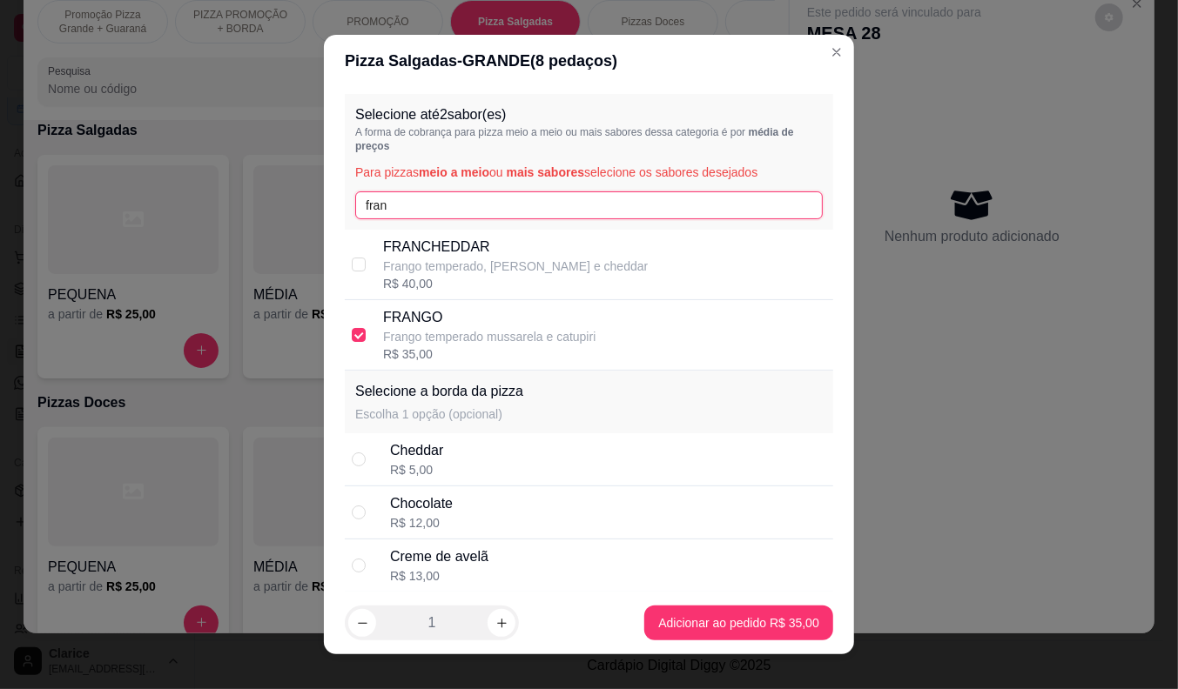
click at [401, 205] on input "fran" at bounding box center [588, 206] width 467 height 28
type input "car"
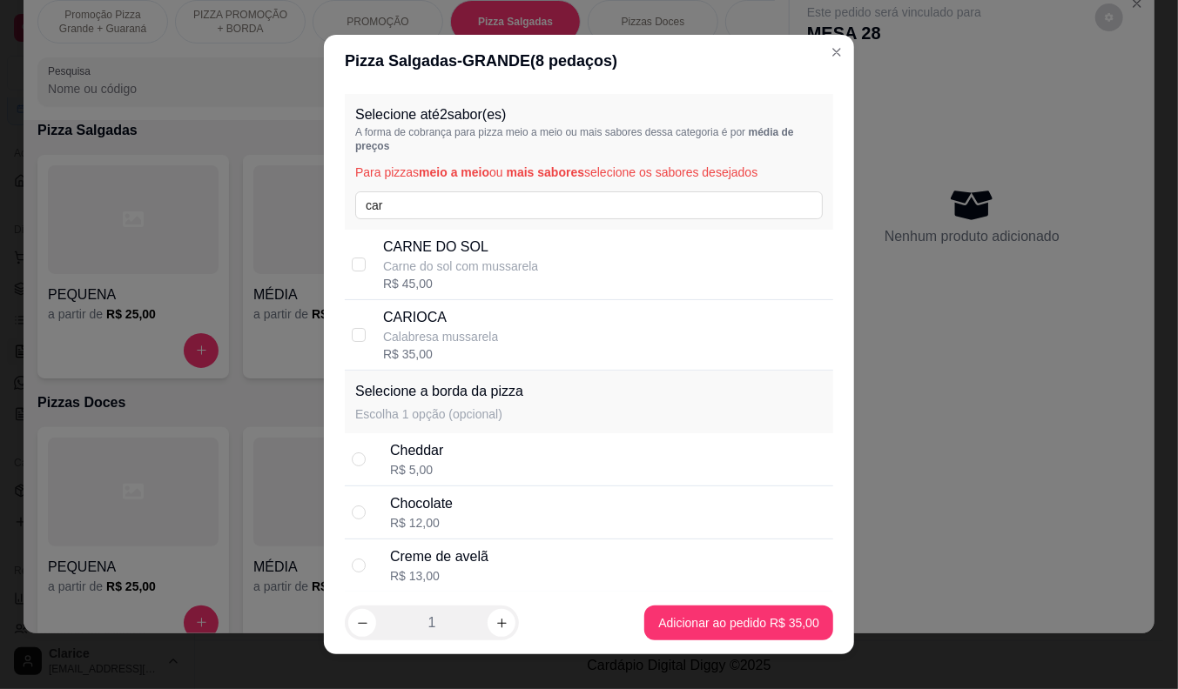
click at [502, 320] on div "CARIOCA Calabresa mussarela R$ 35,00" at bounding box center [604, 335] width 443 height 56
checkbox input "true"
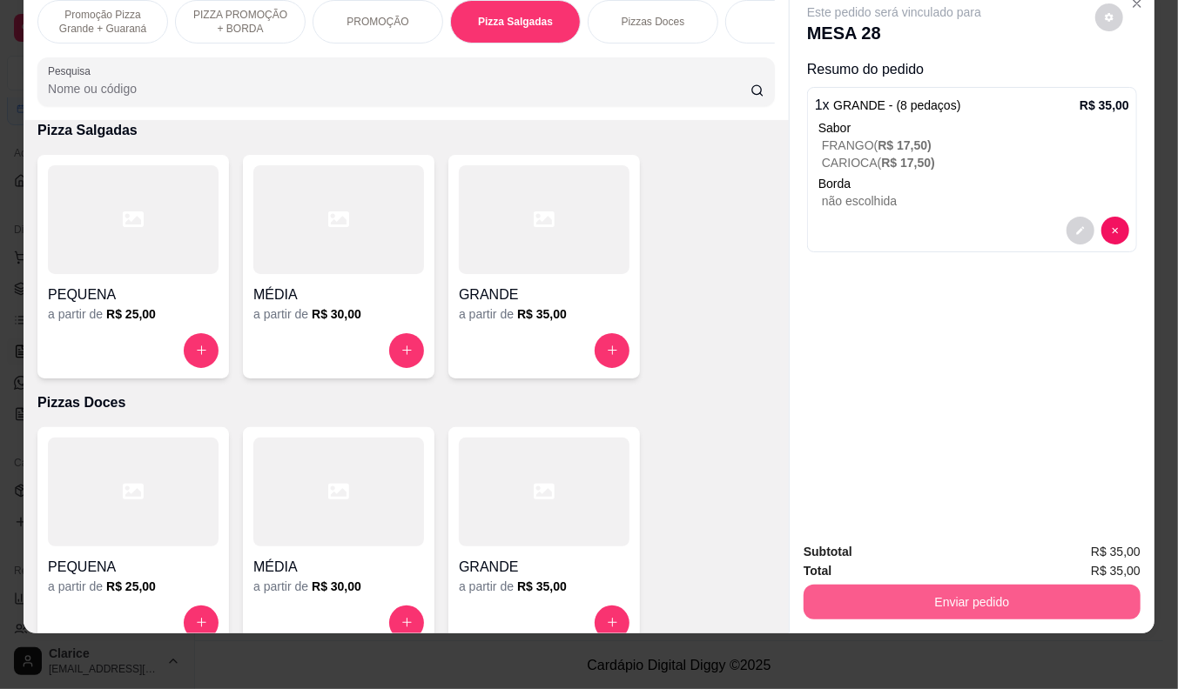
click at [970, 599] on button "Enviar pedido" at bounding box center [971, 602] width 337 height 35
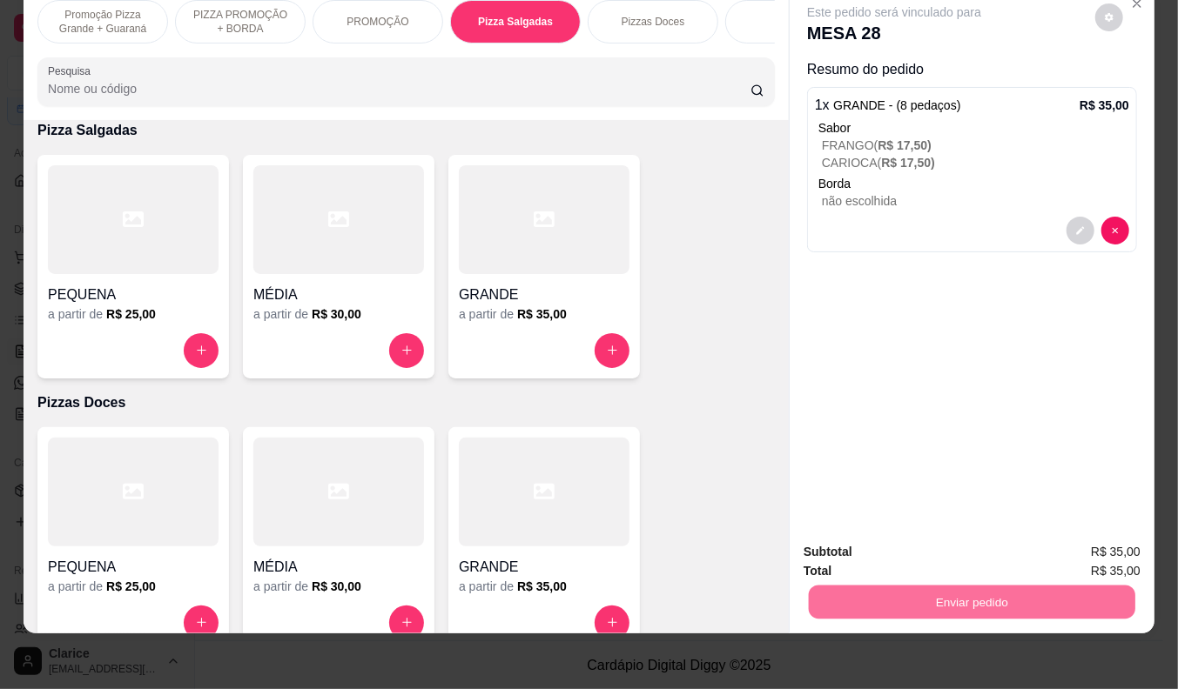
click at [928, 533] on button "Não registrar e enviar pedido" at bounding box center [913, 545] width 181 height 33
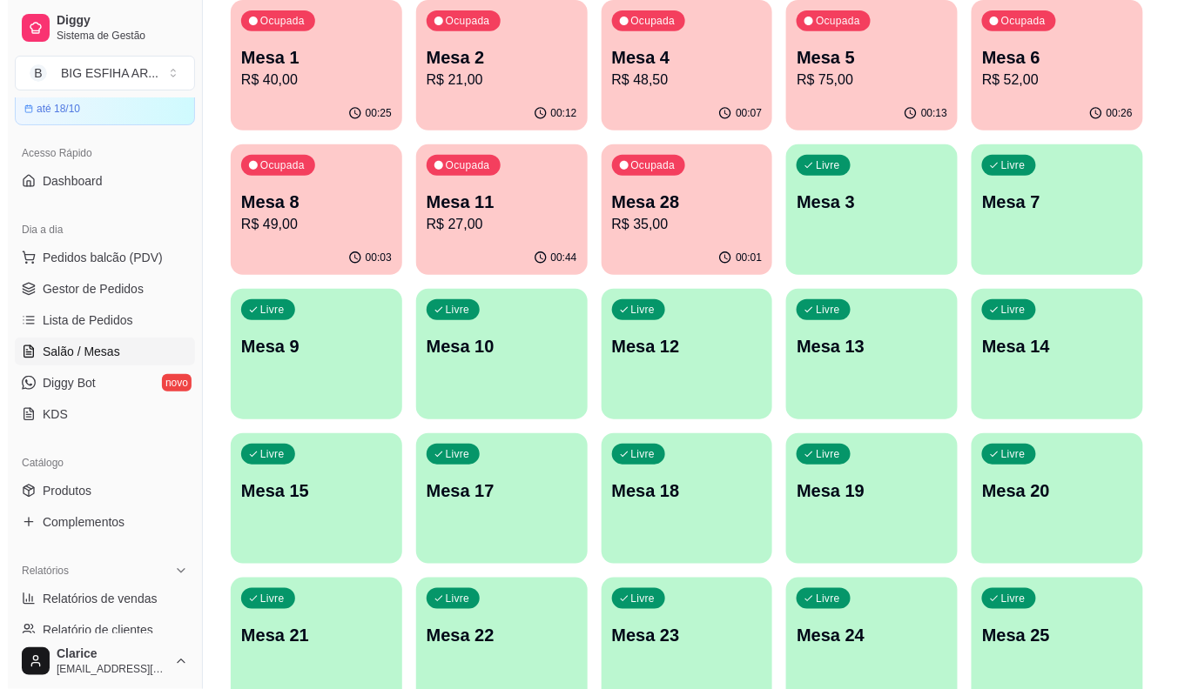
scroll to position [0, 0]
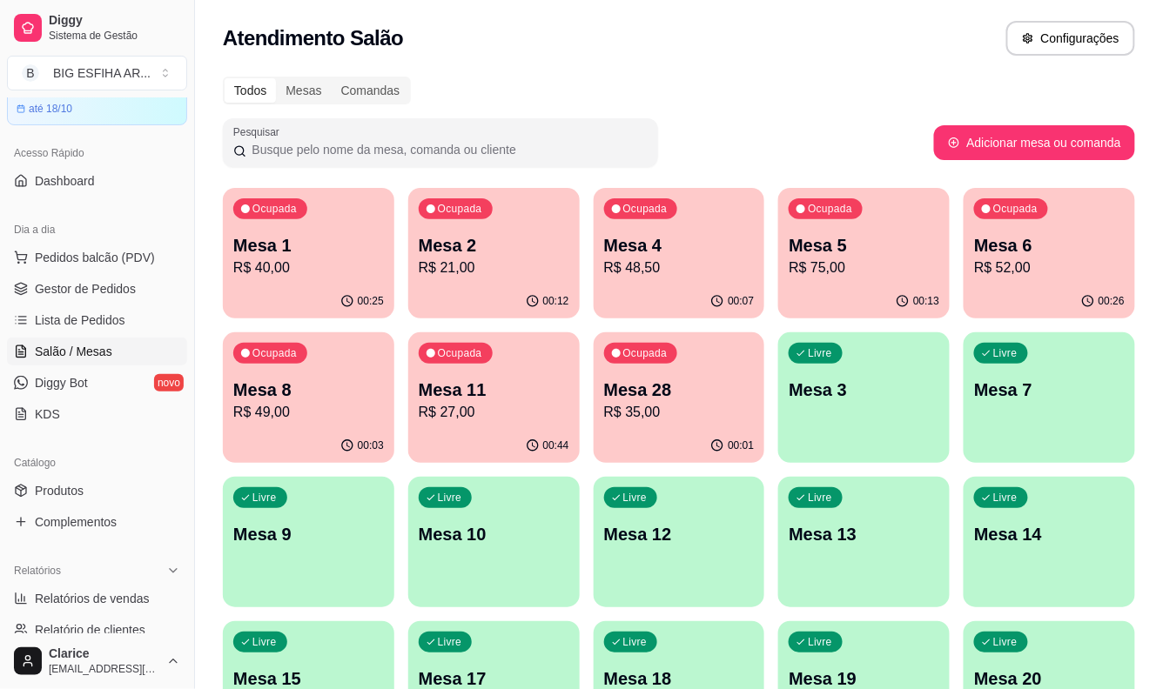
click at [624, 413] on p "R$ 35,00" at bounding box center [679, 412] width 151 height 21
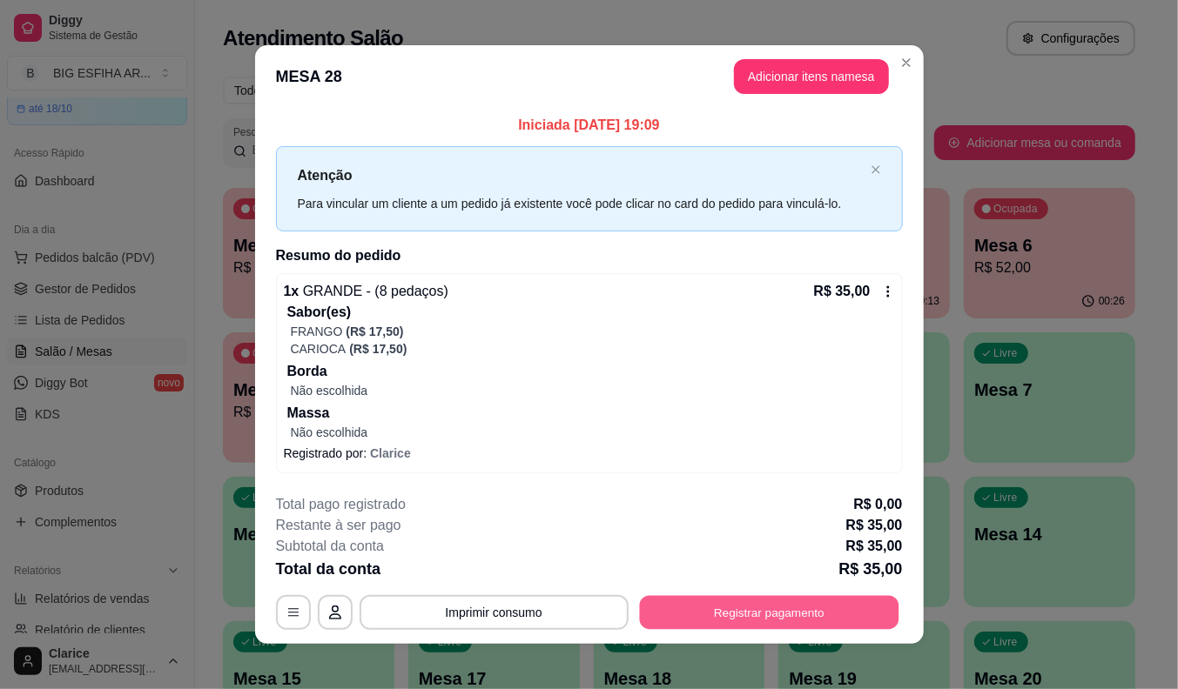
click at [802, 616] on button "Registrar pagamento" at bounding box center [768, 612] width 259 height 34
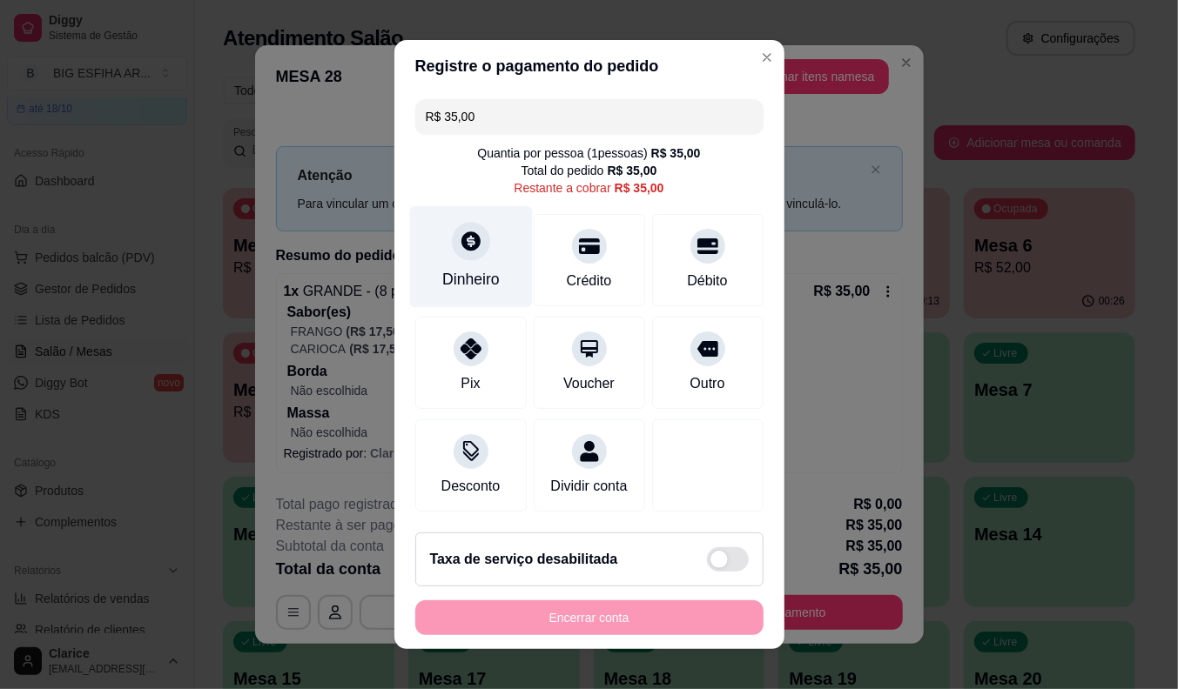
click at [482, 270] on div "Dinheiro" at bounding box center [470, 279] width 57 height 23
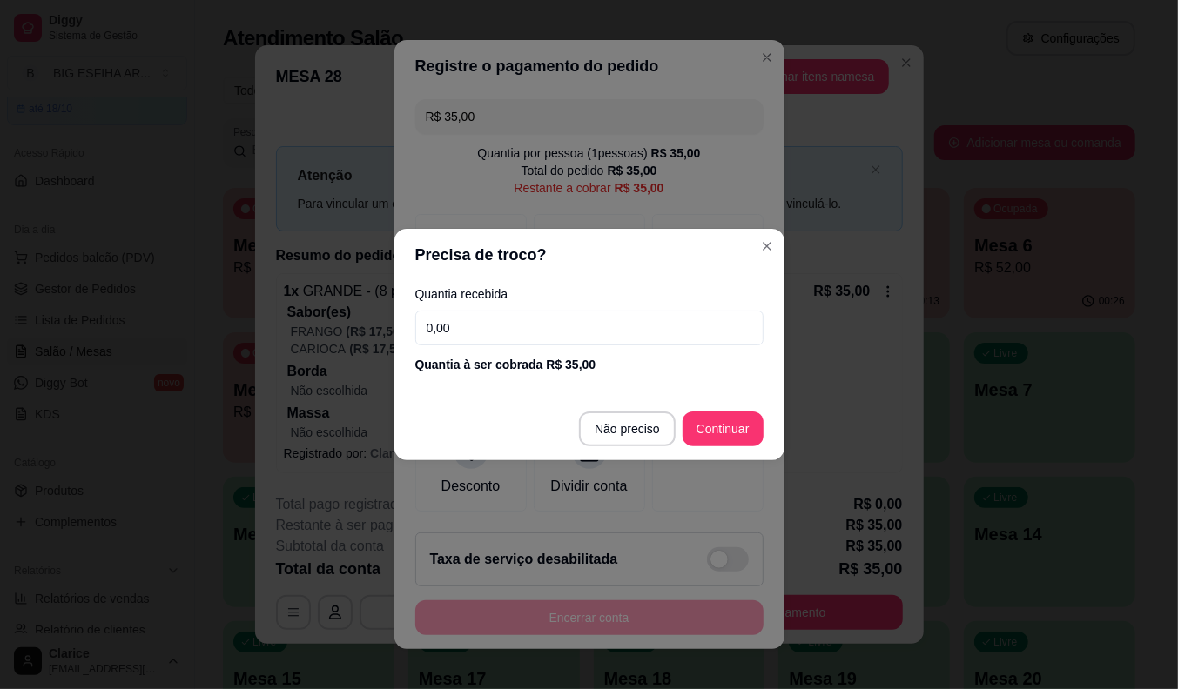
click at [490, 328] on input "0,00" at bounding box center [589, 328] width 348 height 35
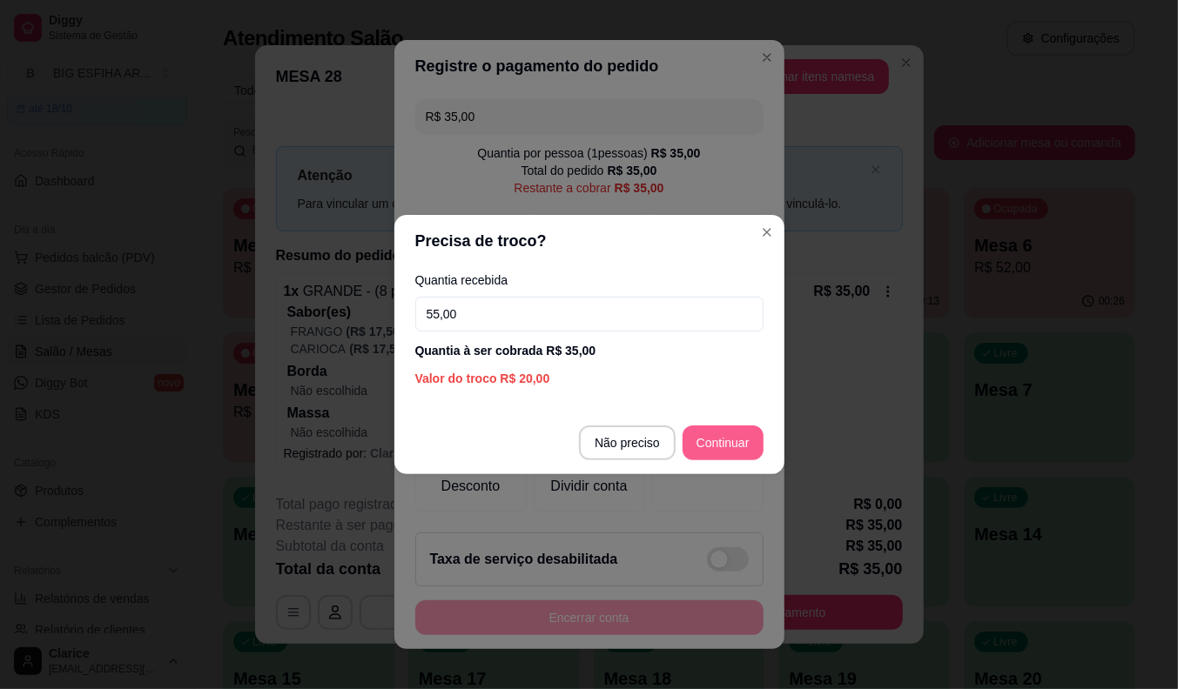
type input "55,00"
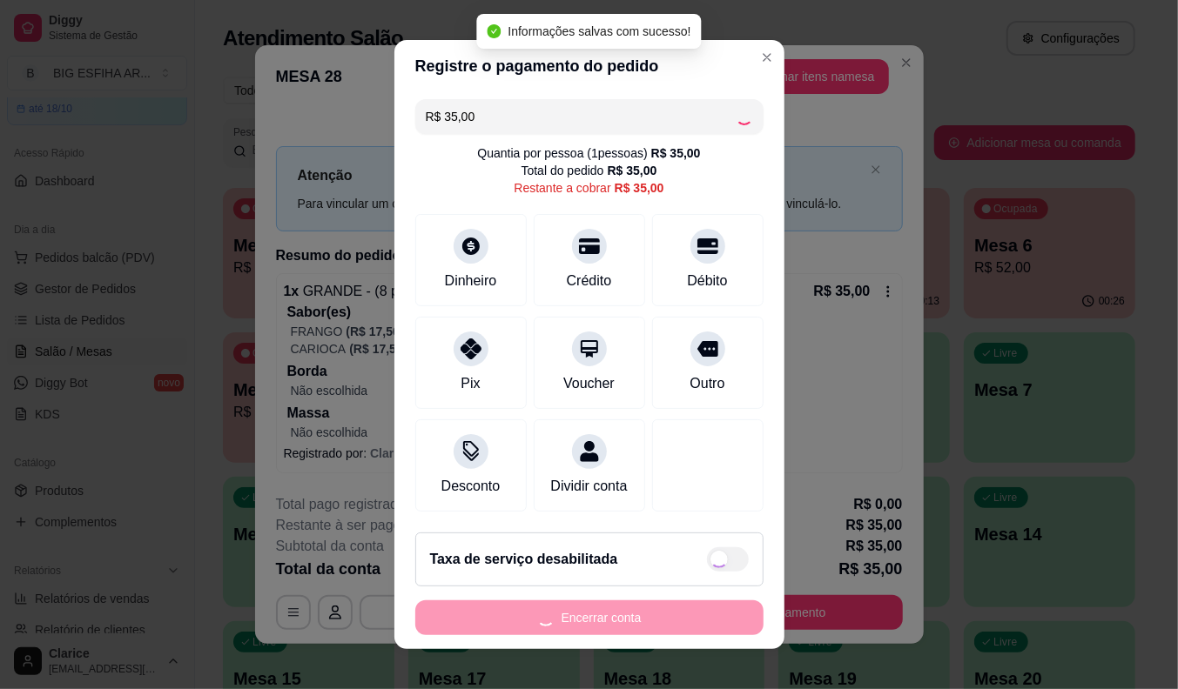
type input "R$ 0,00"
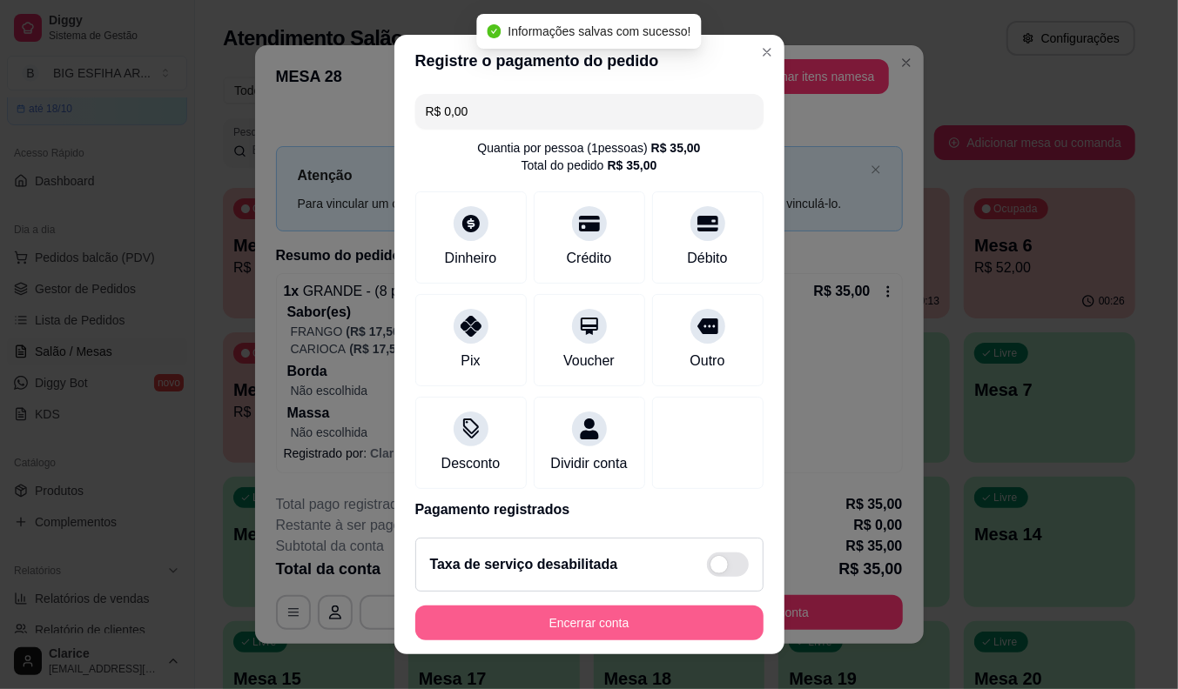
click at [601, 621] on button "Encerrar conta" at bounding box center [589, 623] width 348 height 35
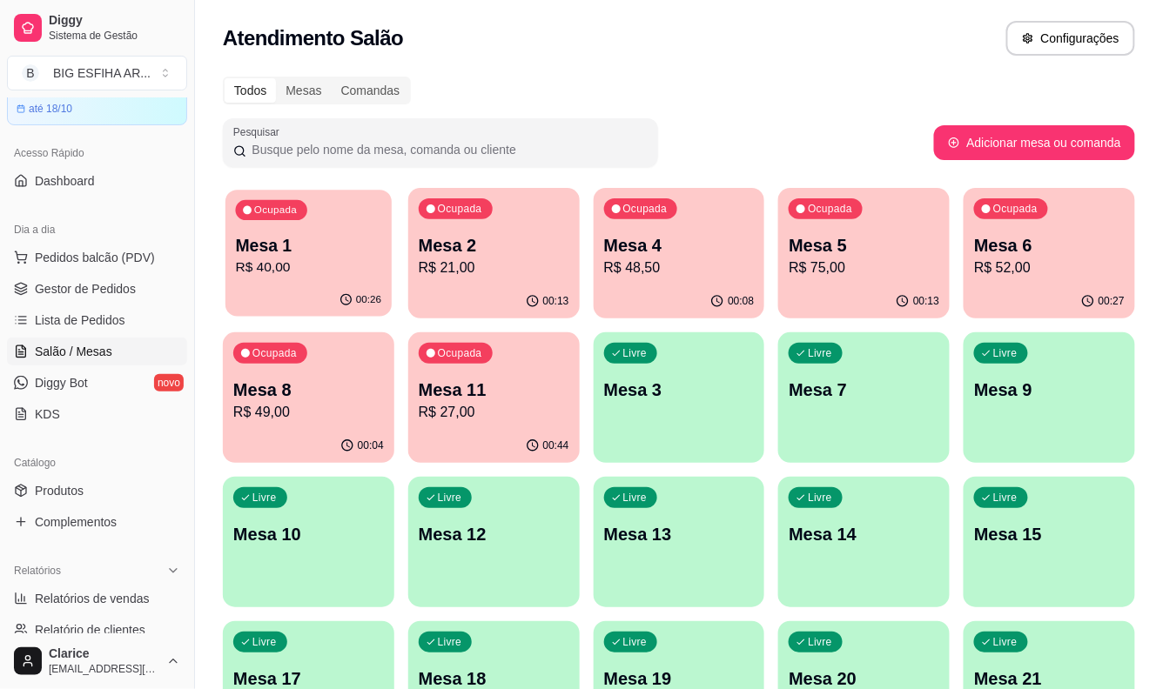
click at [279, 238] on p "Mesa 1" at bounding box center [309, 246] width 146 height 24
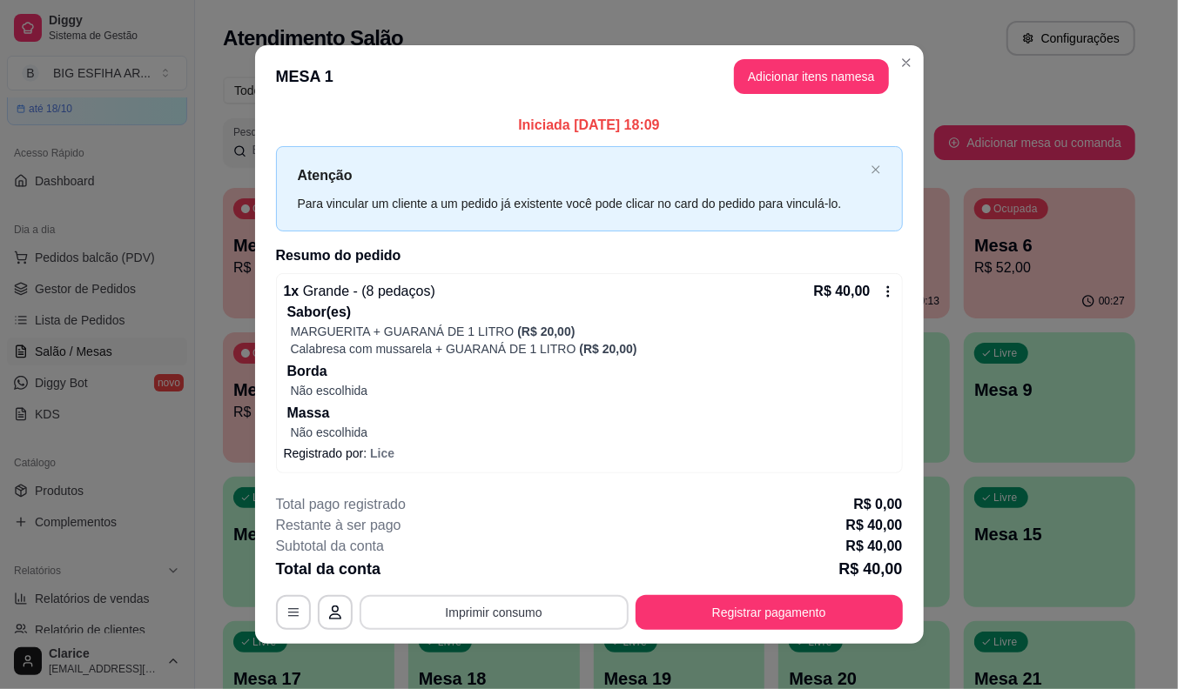
click at [528, 609] on button "Imprimir consumo" at bounding box center [493, 612] width 269 height 35
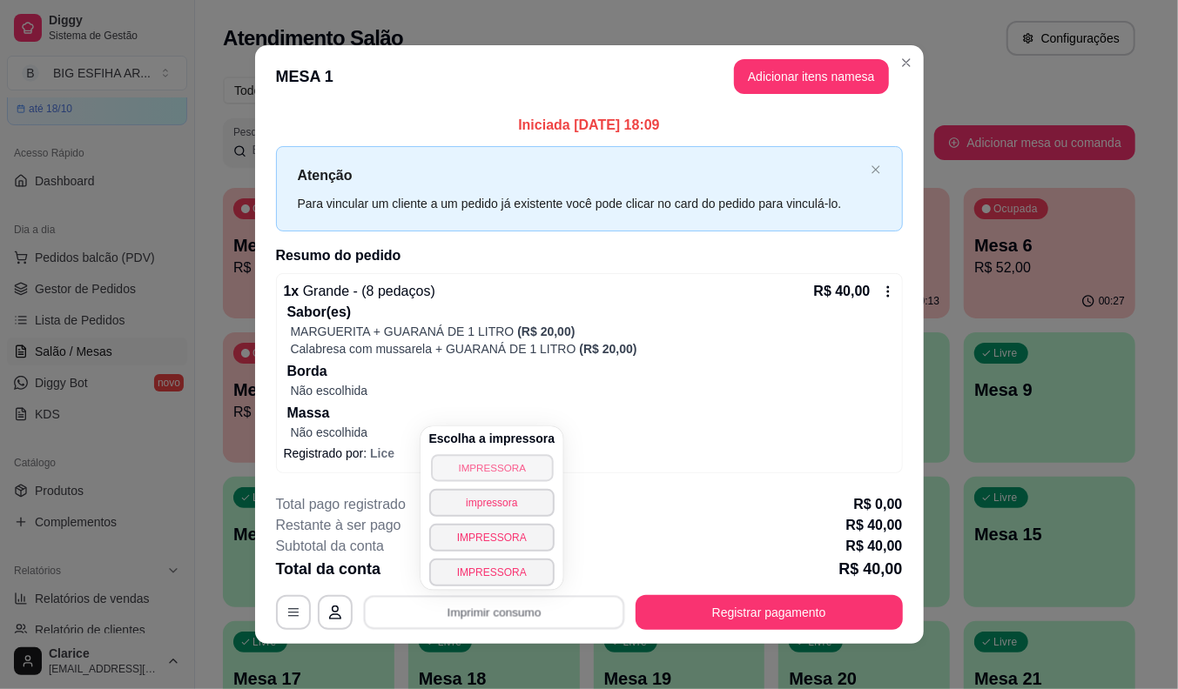
click at [502, 470] on button "IMPRESSORA" at bounding box center [492, 467] width 122 height 27
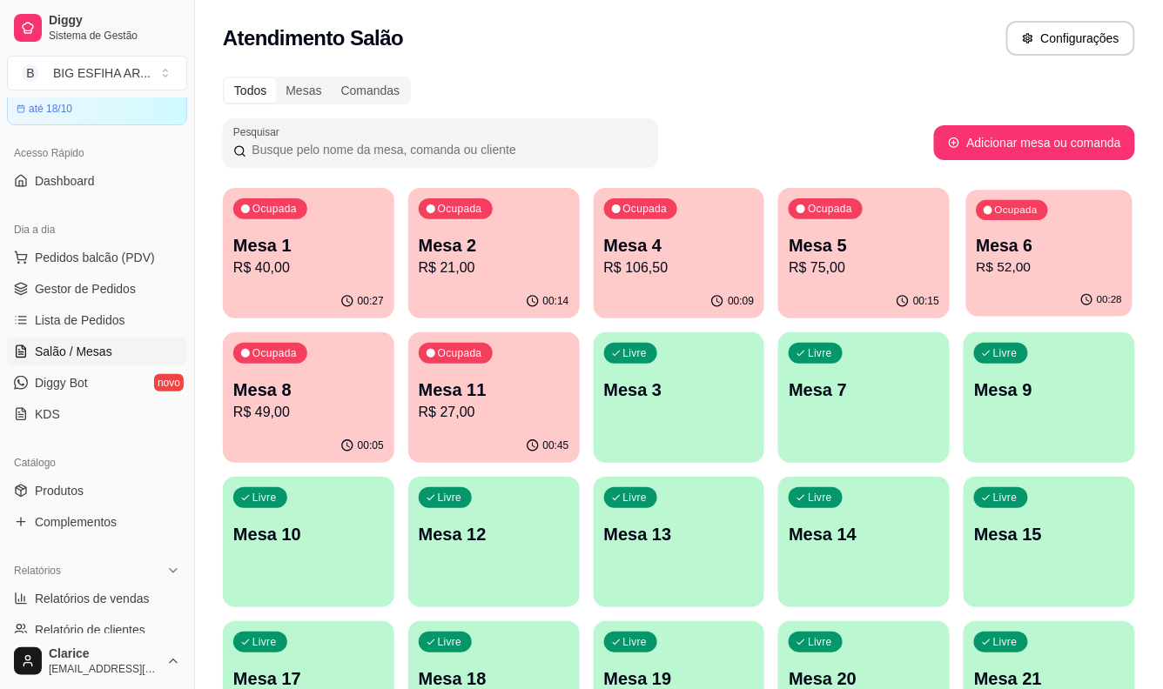
click at [1027, 265] on p "R$ 52,00" at bounding box center [1050, 268] width 146 height 20
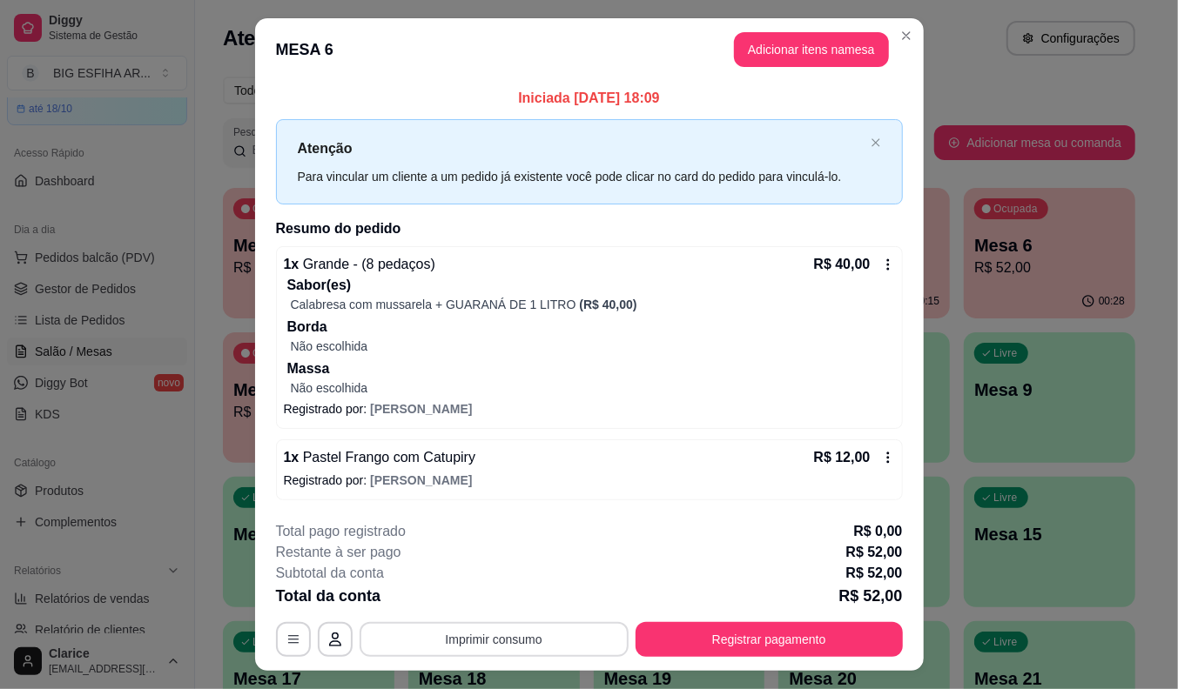
click at [557, 636] on button "Imprimir consumo" at bounding box center [493, 639] width 269 height 35
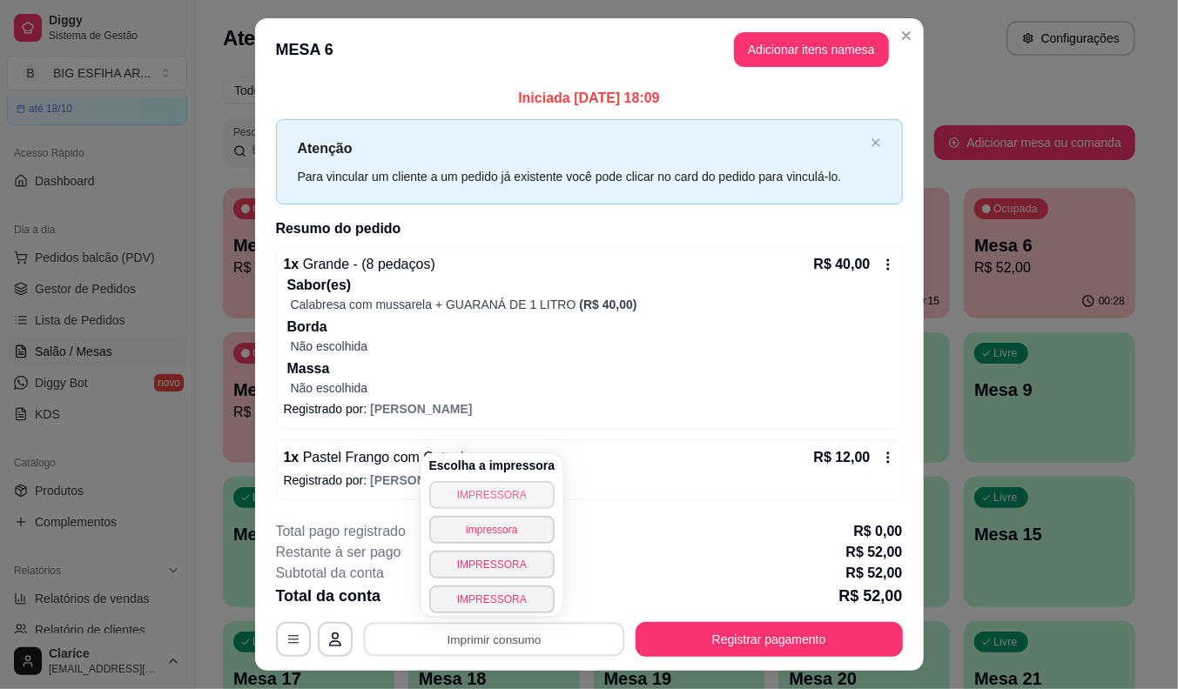
click at [517, 497] on button "IMPRESSORA" at bounding box center [492, 495] width 126 height 28
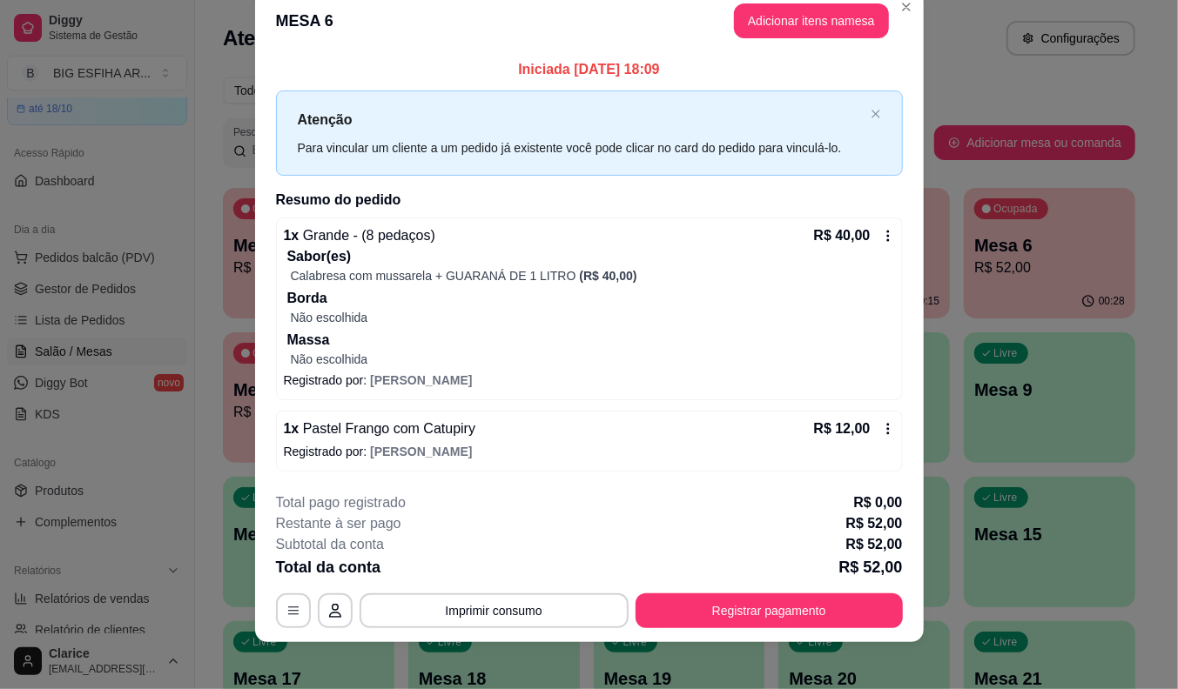
scroll to position [37, 0]
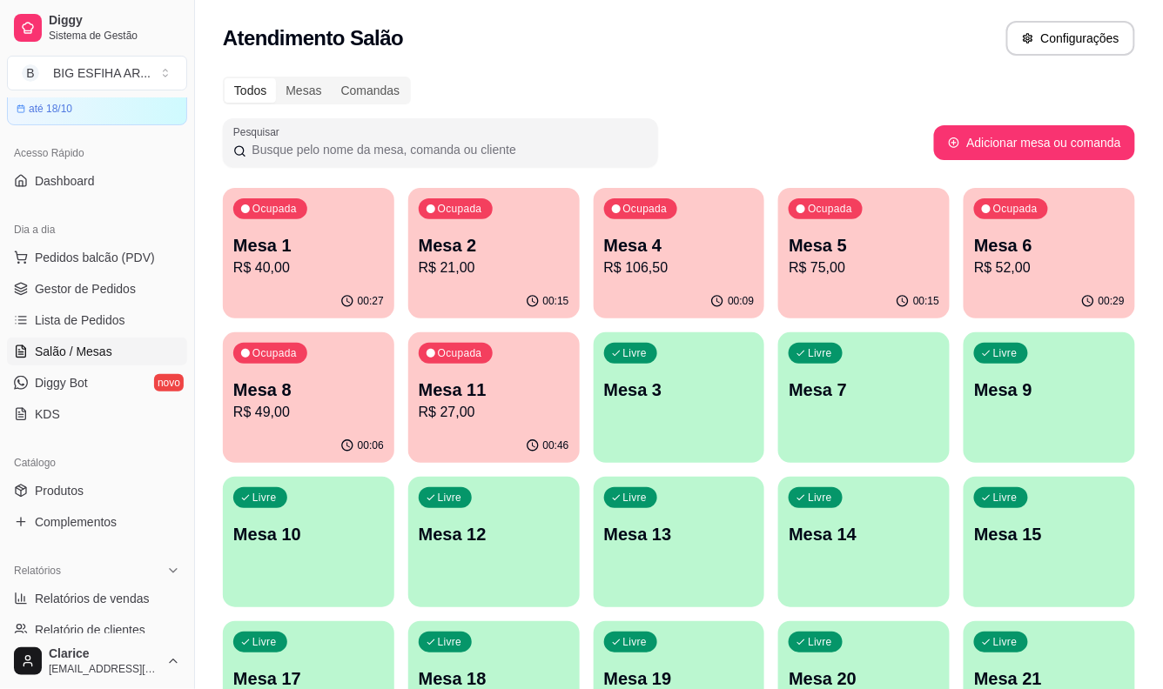
click at [359, 291] on div "00:27" at bounding box center [308, 302] width 171 height 34
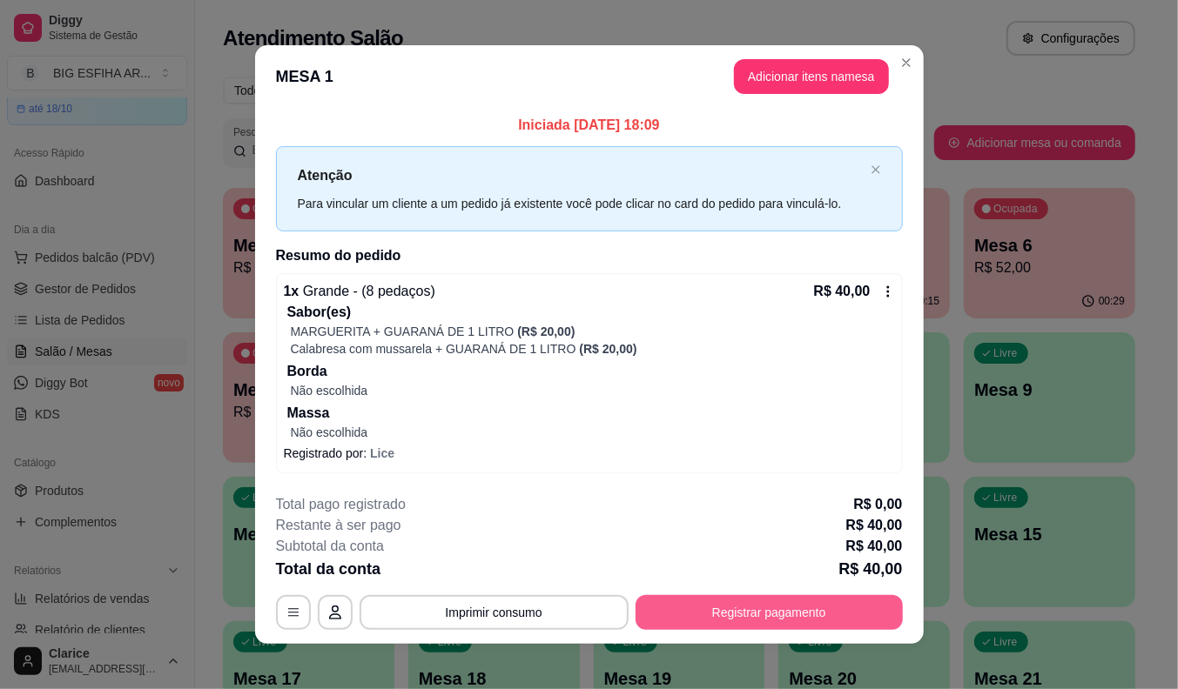
click at [717, 607] on button "Registrar pagamento" at bounding box center [768, 612] width 267 height 35
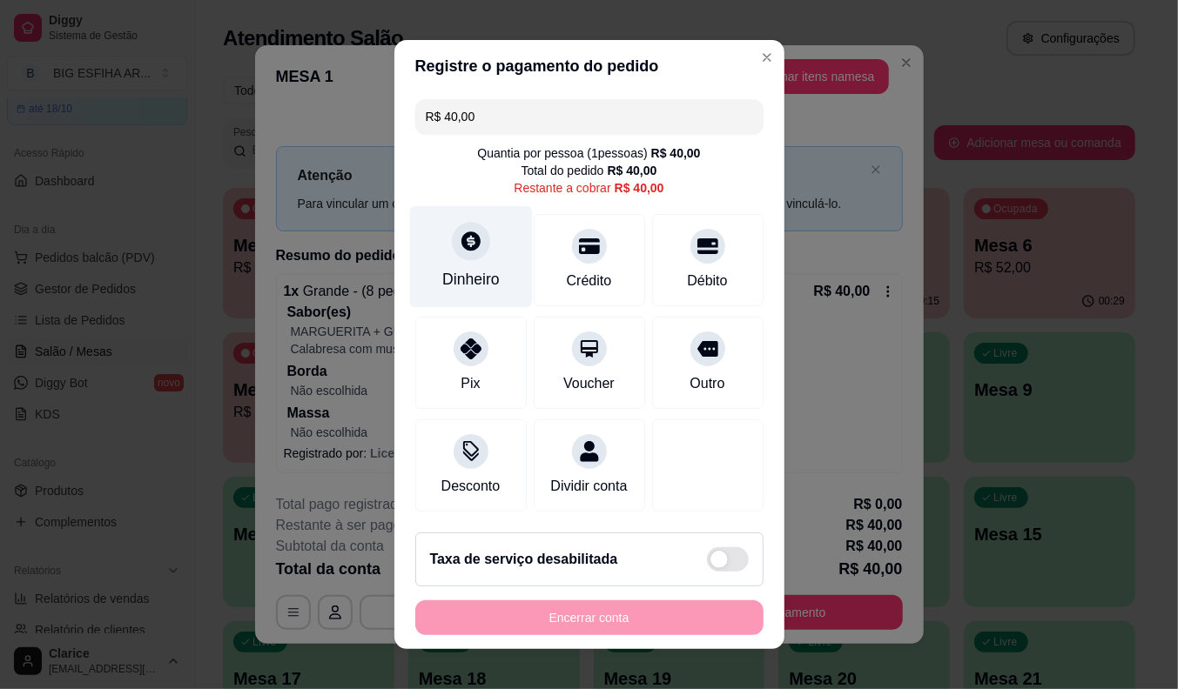
click at [462, 254] on div at bounding box center [471, 241] width 38 height 38
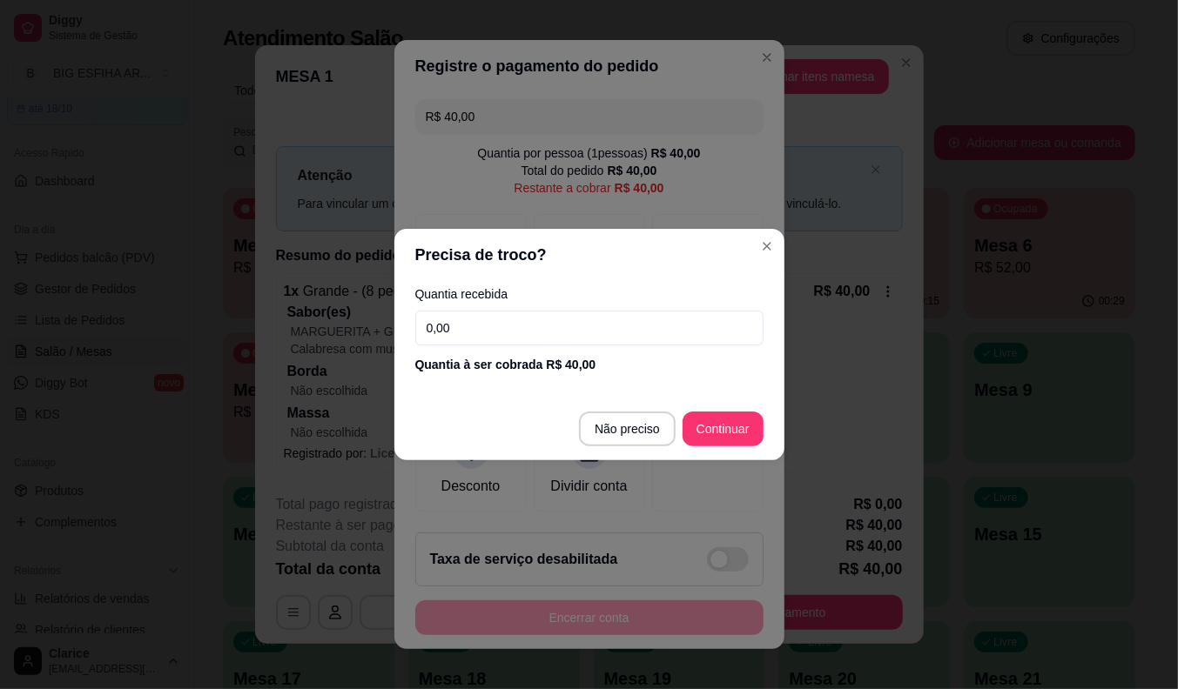
click at [507, 331] on input "0,00" at bounding box center [589, 328] width 348 height 35
type input "40,00"
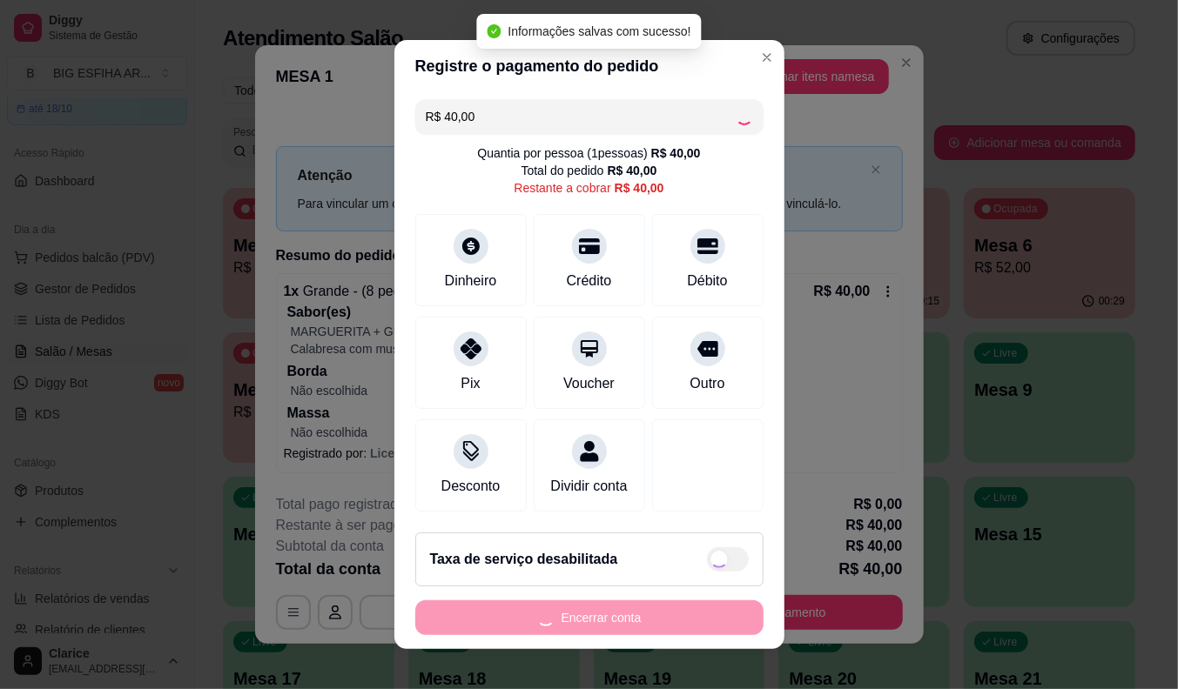
type input "R$ 0,00"
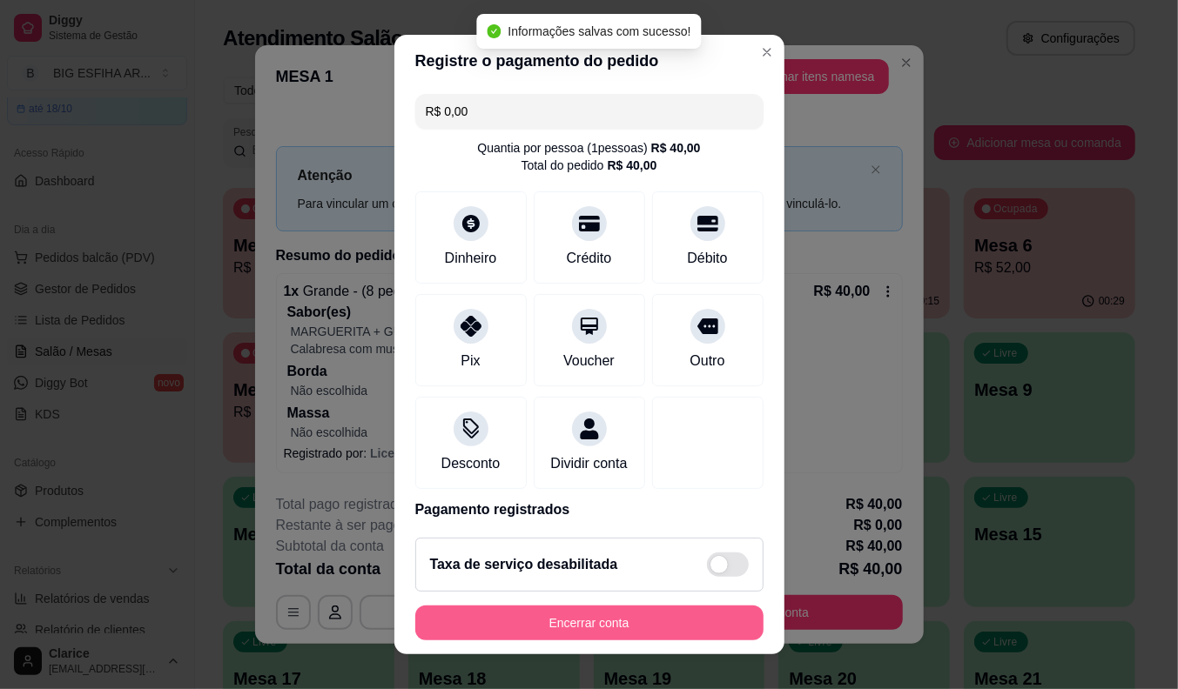
click at [541, 622] on button "Encerrar conta" at bounding box center [589, 623] width 348 height 35
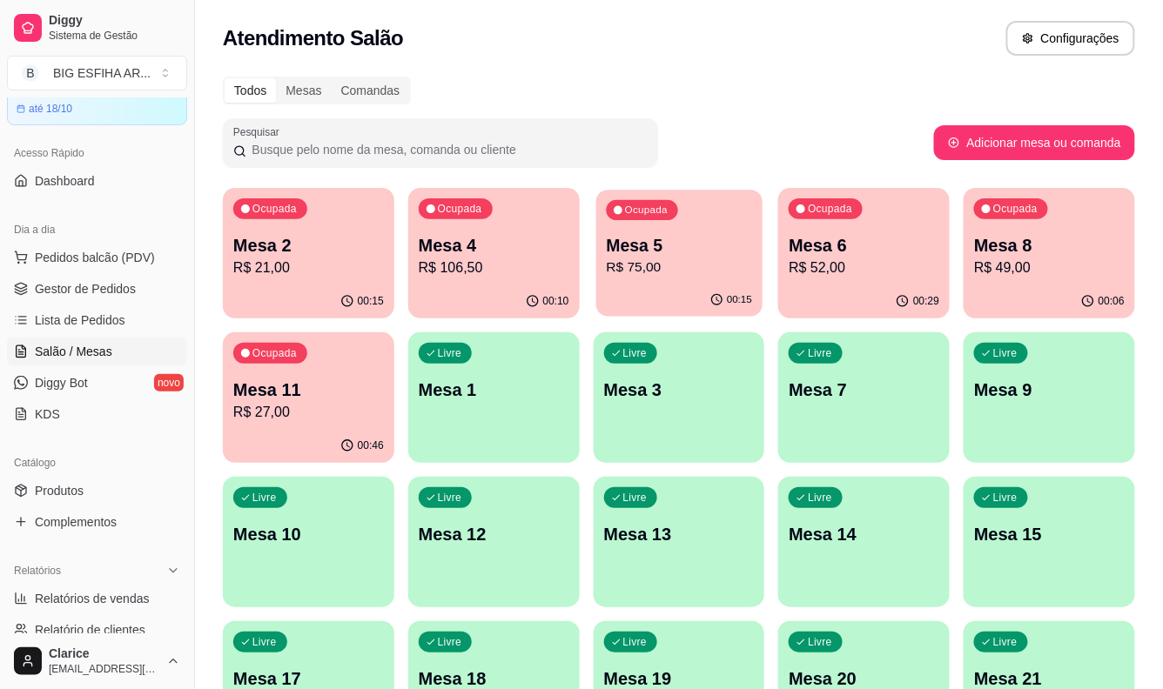
click at [625, 263] on p "R$ 75,00" at bounding box center [679, 268] width 146 height 20
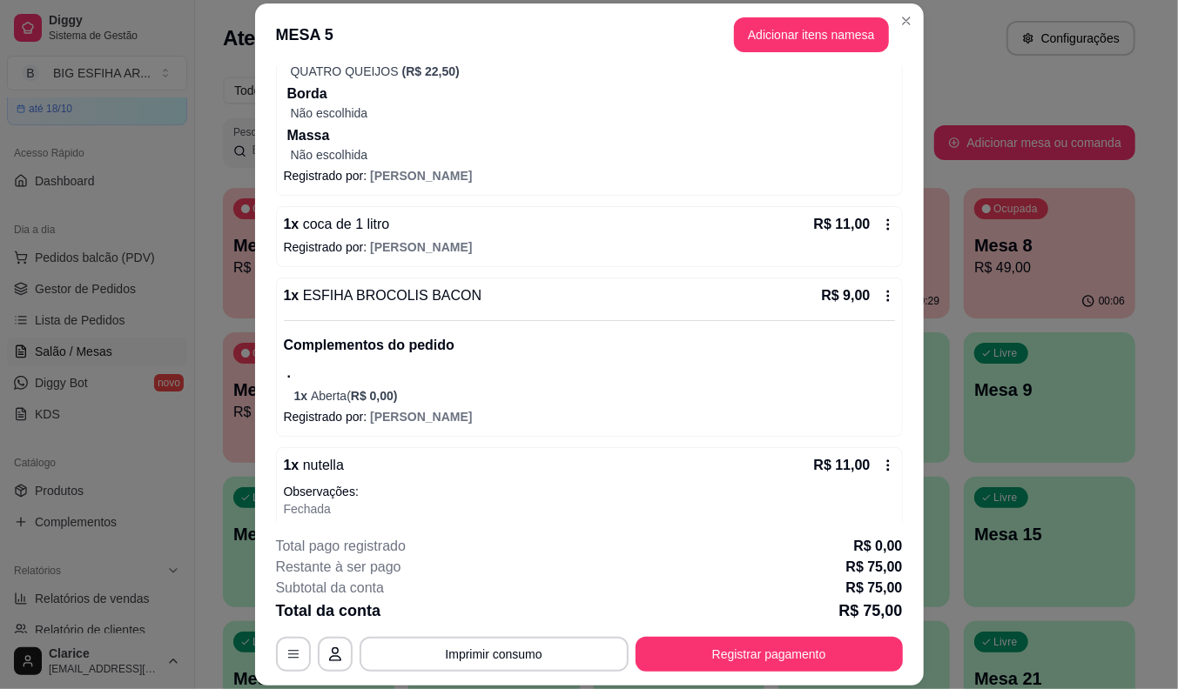
scroll to position [271, 0]
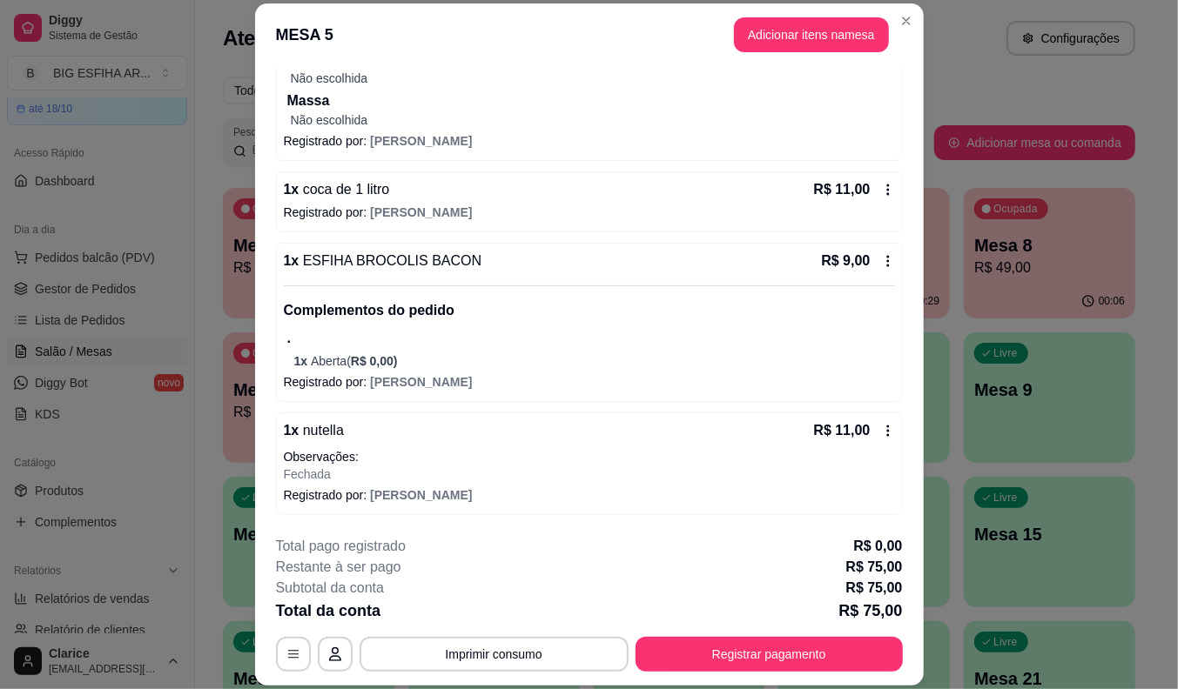
click at [881, 258] on icon at bounding box center [888, 261] width 14 height 14
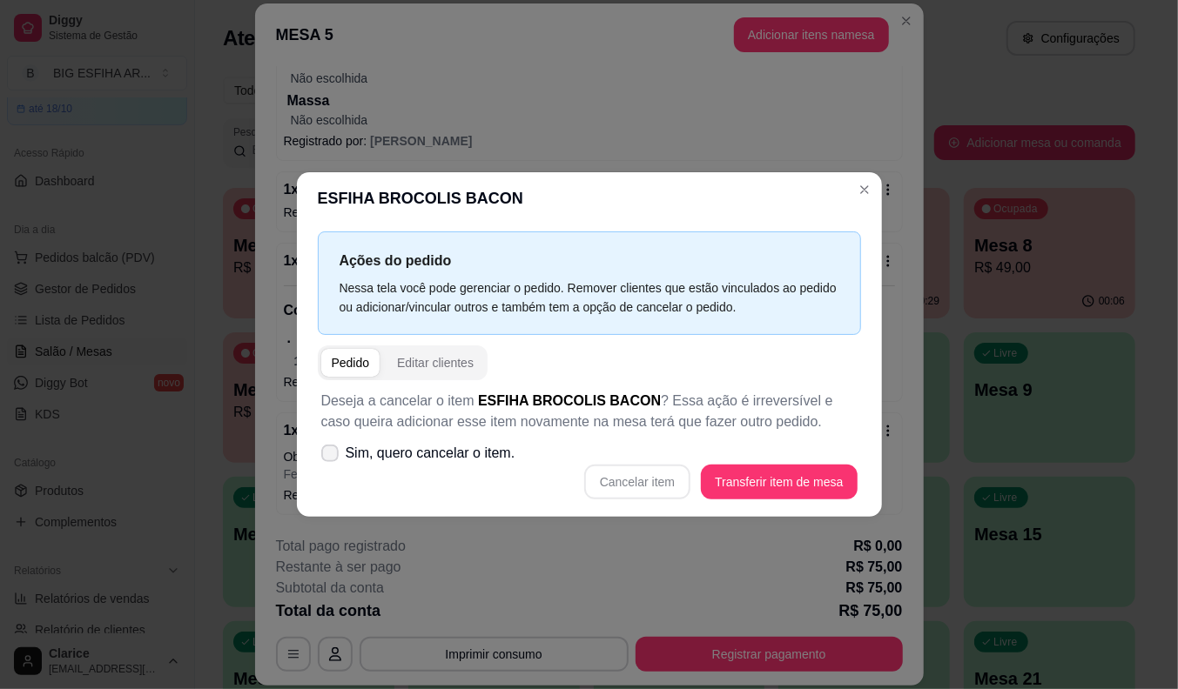
click at [319, 447] on label "Sim, quero cancelar o item." at bounding box center [418, 453] width 208 height 35
click at [320, 457] on input "Sim, quero cancelar o item." at bounding box center [325, 462] width 11 height 11
checkbox input "true"
click at [624, 479] on button "Cancelar item" at bounding box center [638, 483] width 104 height 34
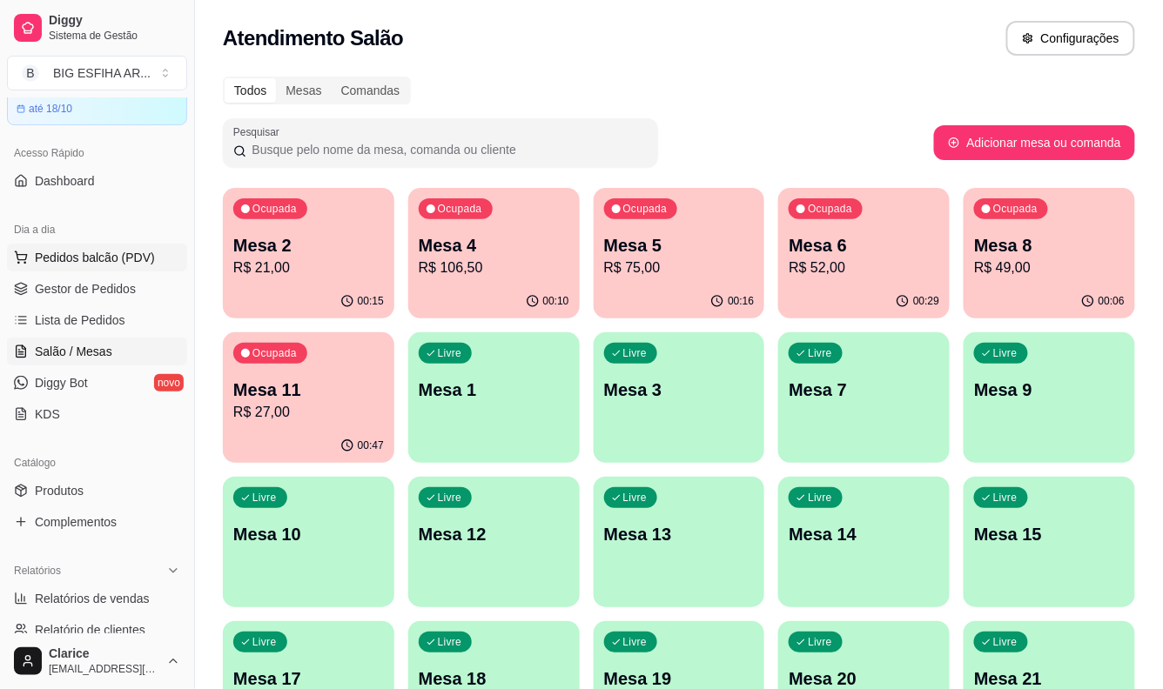
click at [57, 249] on span "Pedidos balcão (PDV)" at bounding box center [95, 257] width 120 height 17
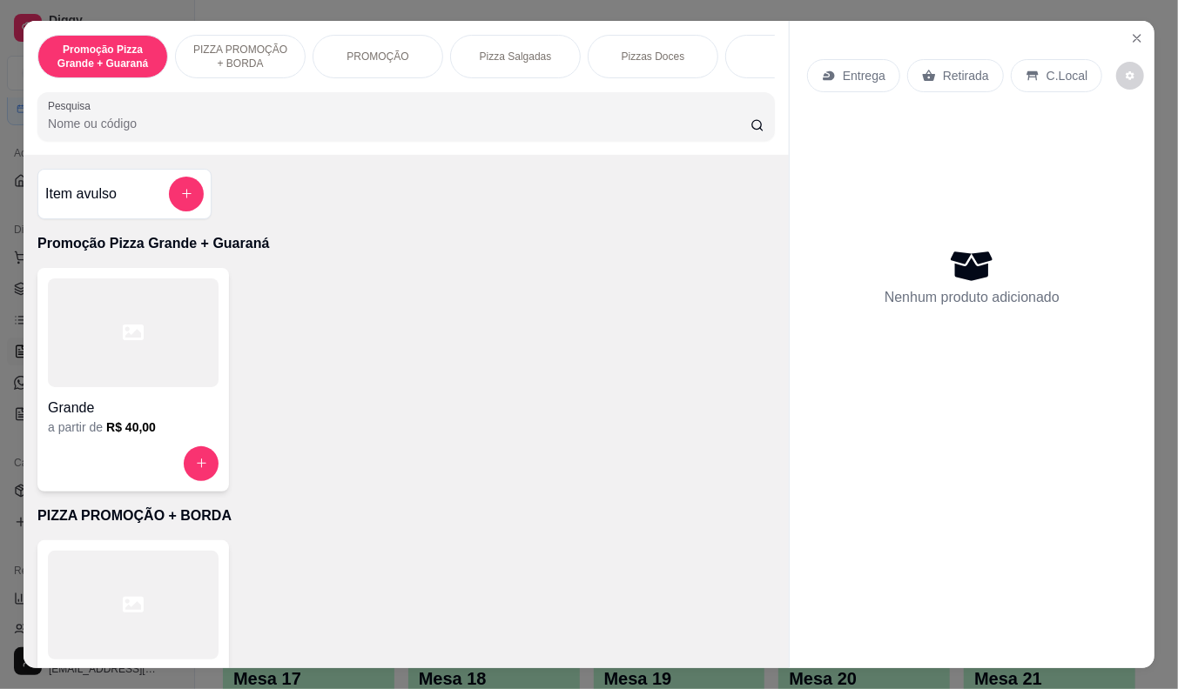
click at [857, 80] on div "Entrega" at bounding box center [853, 75] width 93 height 33
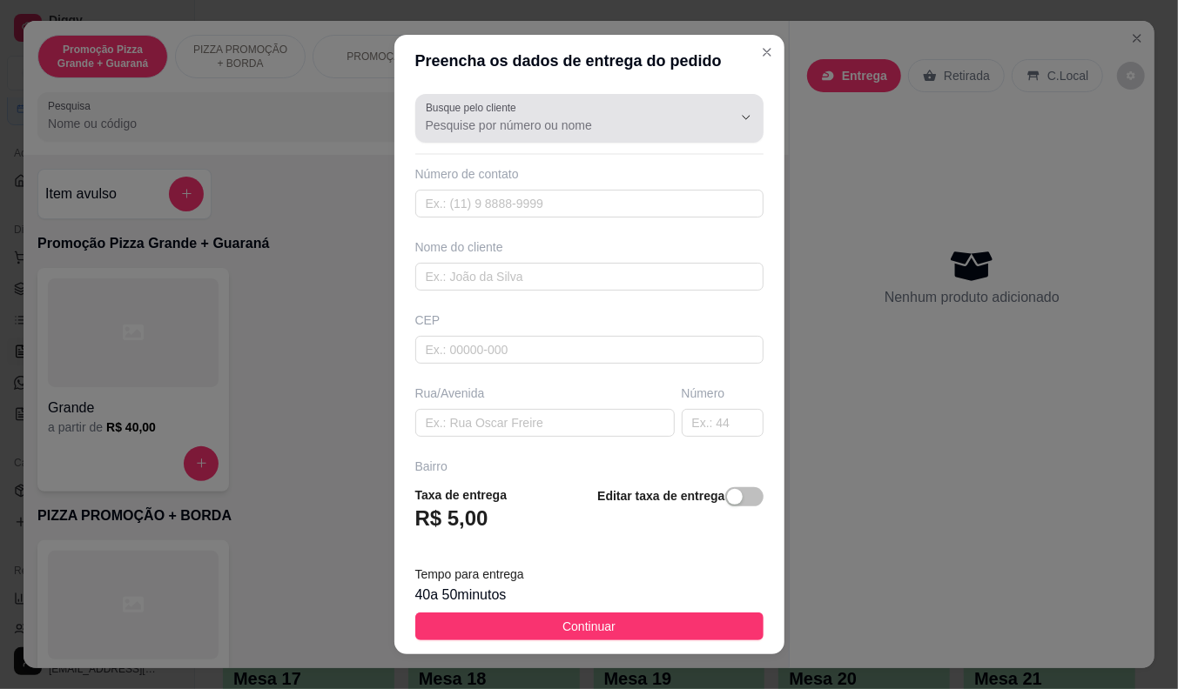
click at [577, 113] on div at bounding box center [589, 118] width 327 height 35
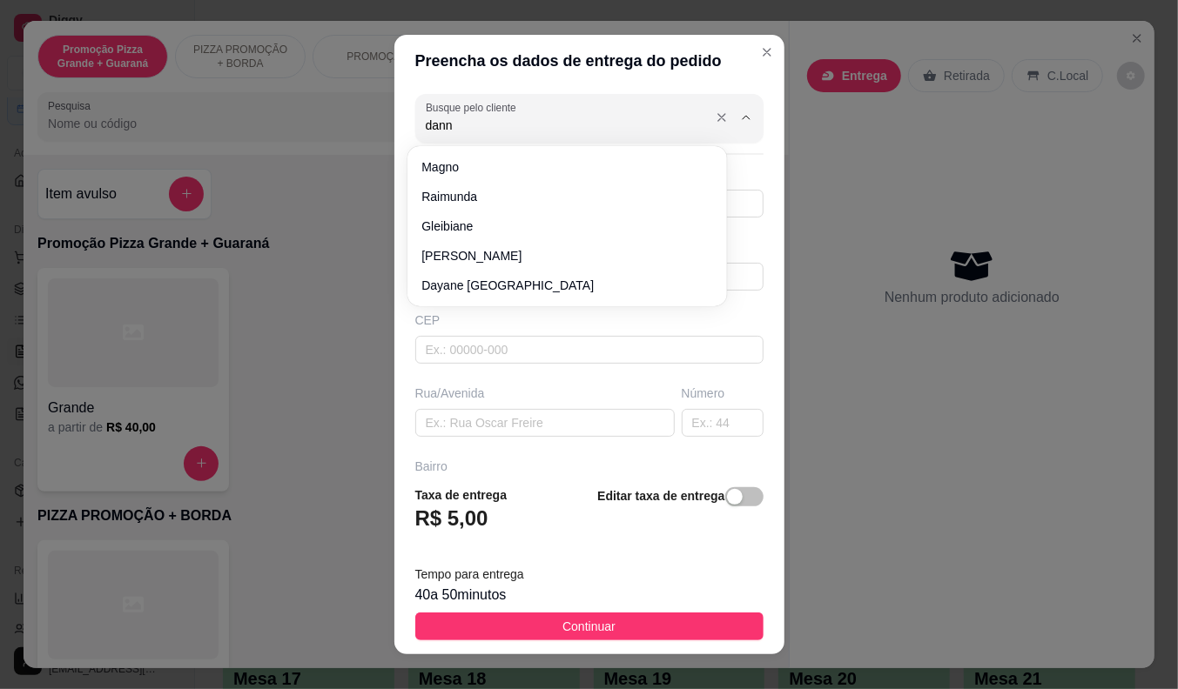
type input "danna"
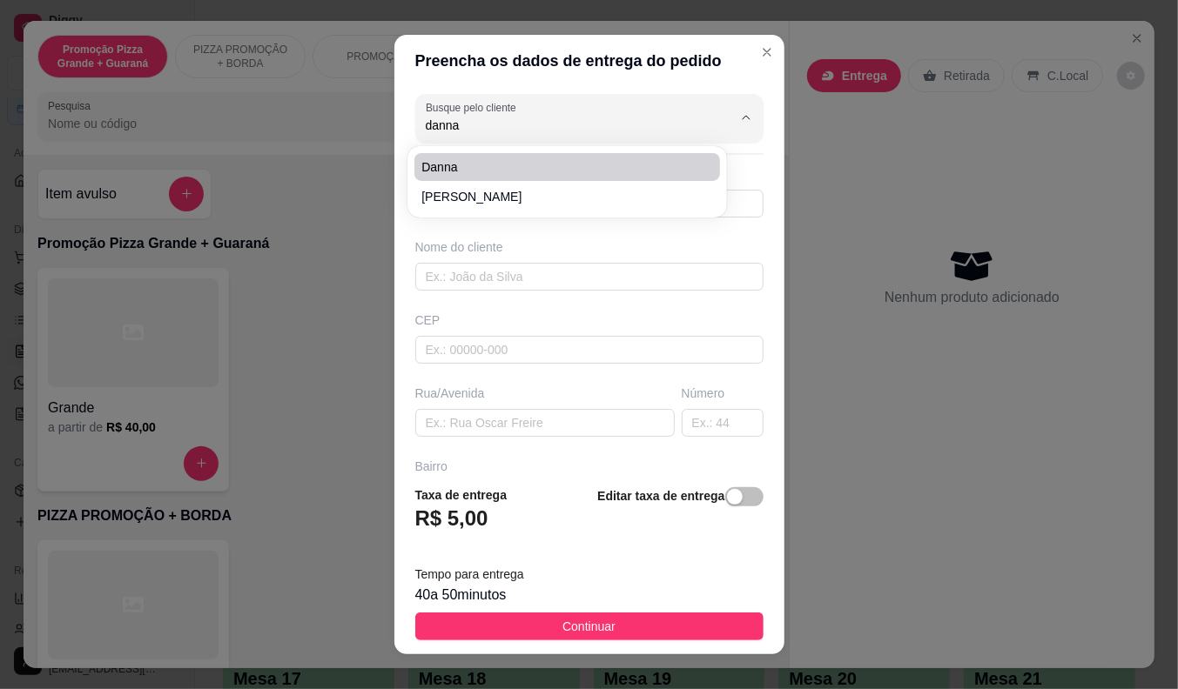
click at [442, 163] on span "danna" at bounding box center [558, 166] width 274 height 17
type input "85999934435"
type input "danna"
type input "dom lino 940"
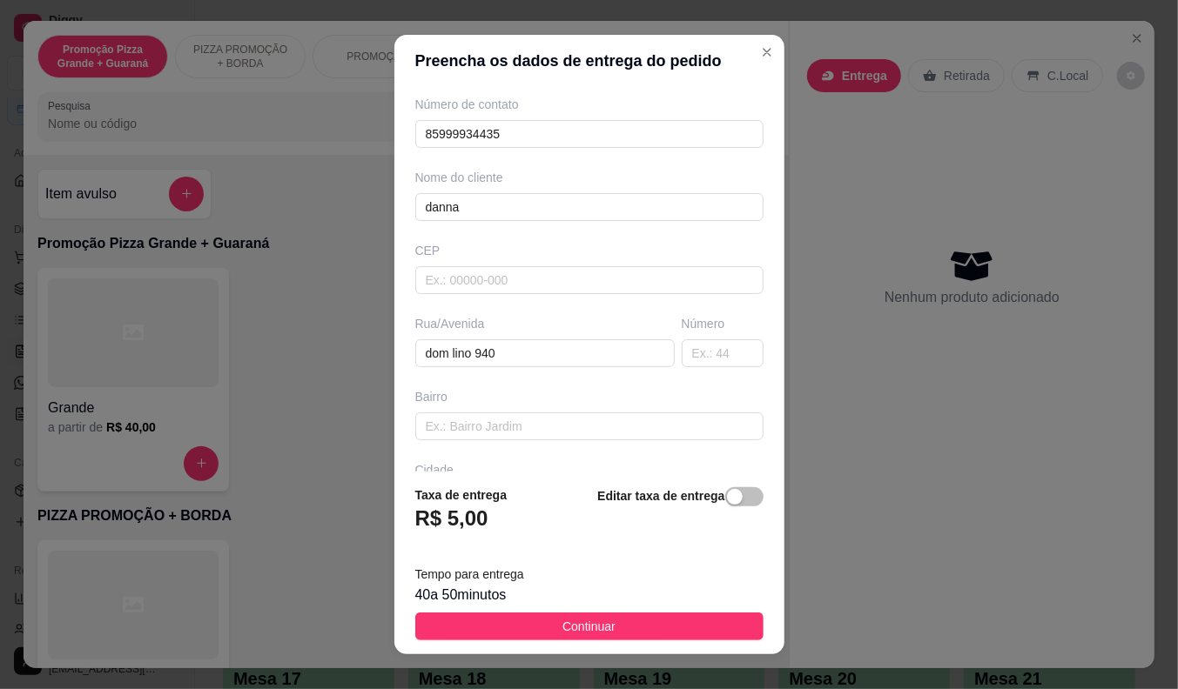
scroll to position [97, 0]
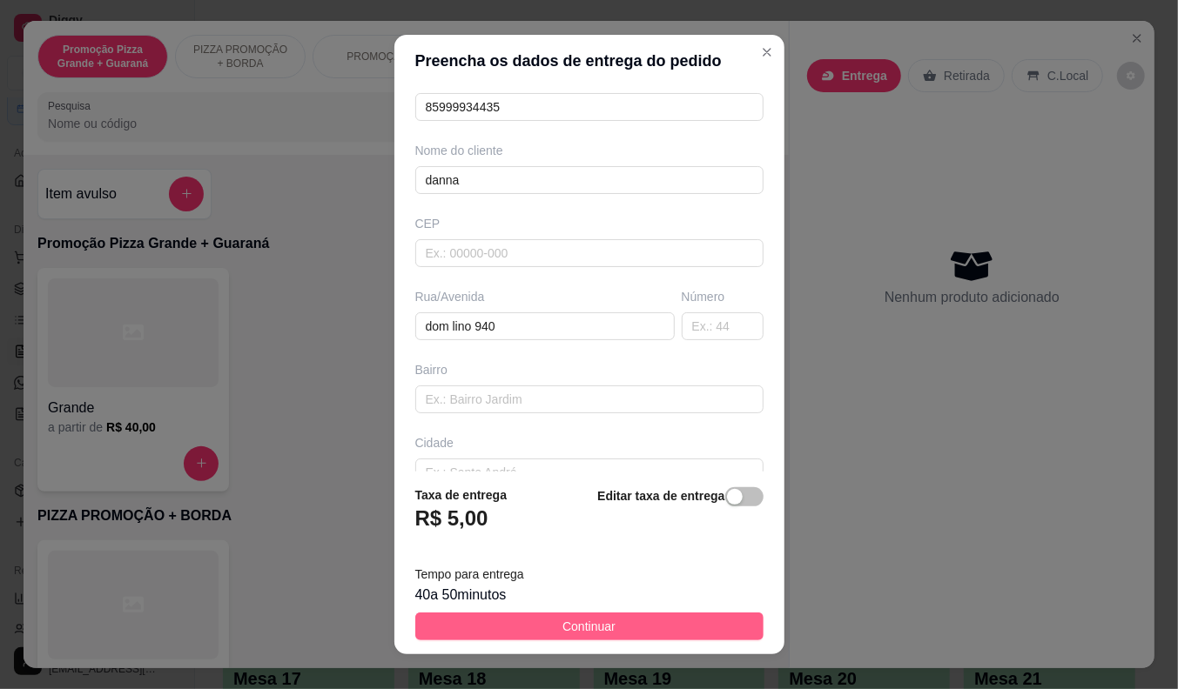
type input "danna"
click at [524, 622] on button "Continuar" at bounding box center [589, 627] width 348 height 28
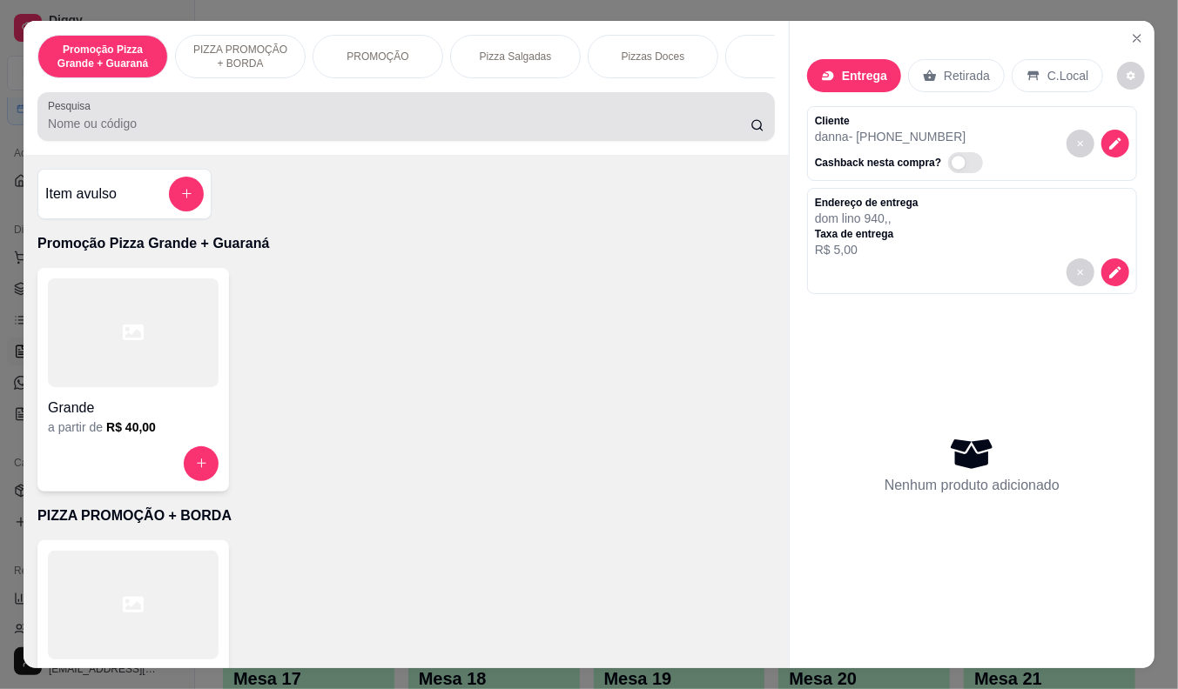
click at [341, 117] on div at bounding box center [406, 116] width 716 height 35
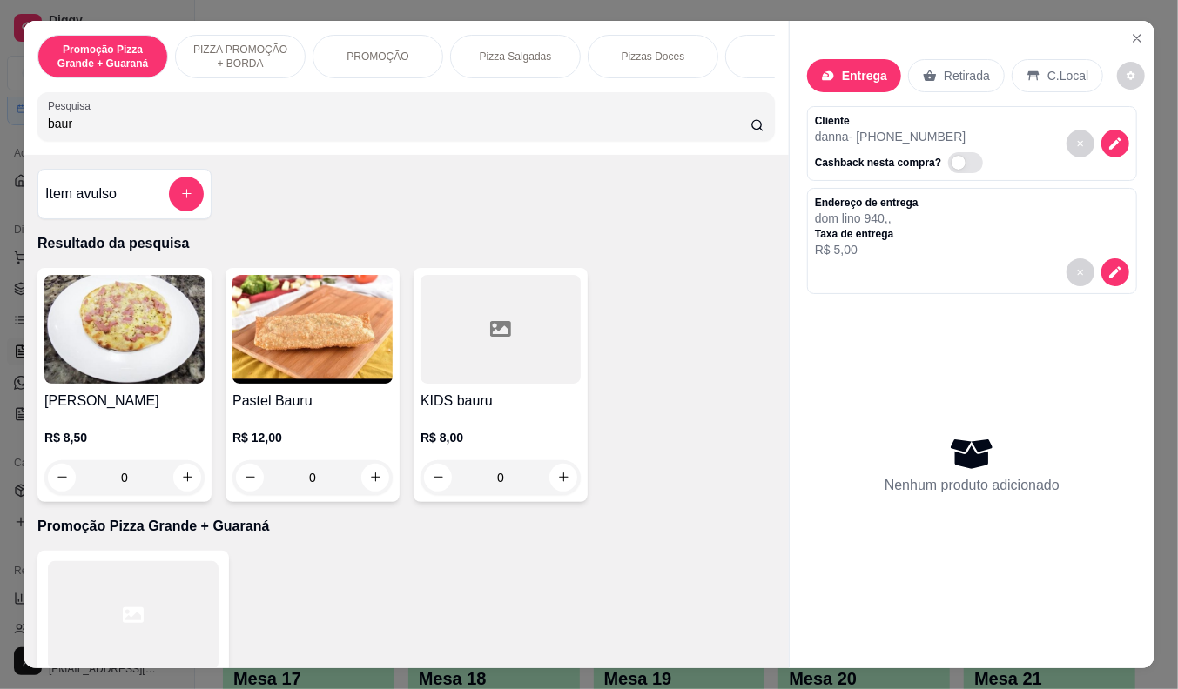
type input "baur"
click at [306, 372] on img at bounding box center [312, 329] width 160 height 109
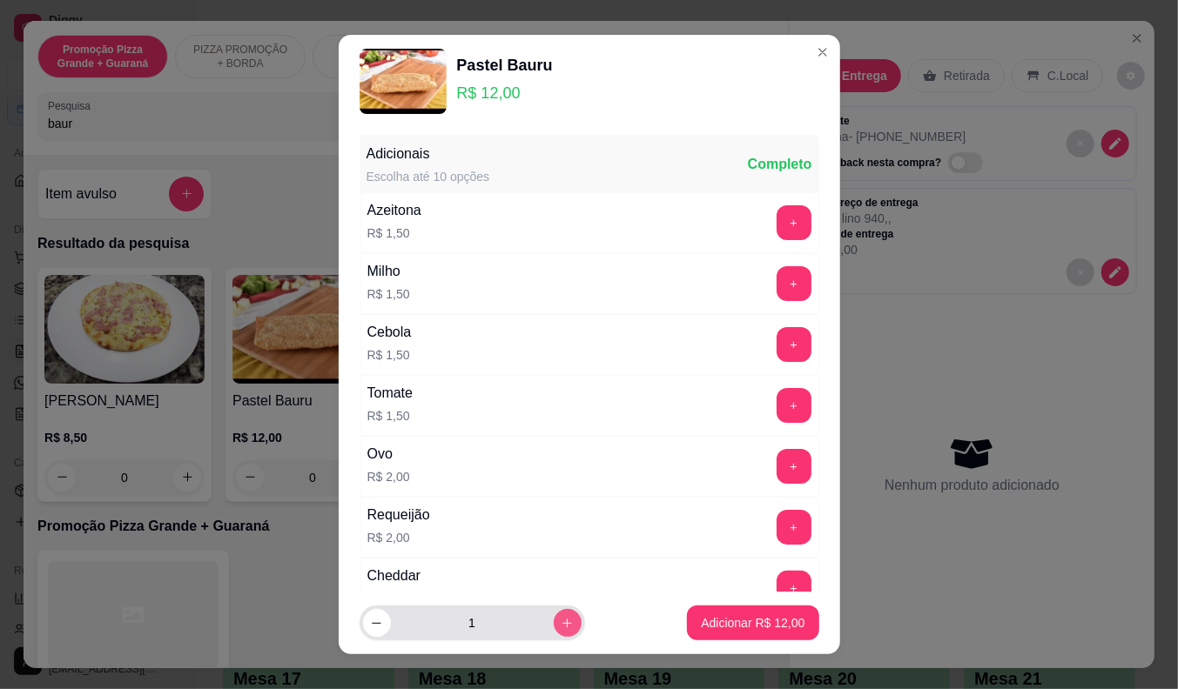
click at [554, 631] on button "increase-product-quantity" at bounding box center [568, 623] width 28 height 28
type input "2"
click at [767, 625] on p "Adicionar R$ 24,00" at bounding box center [753, 623] width 104 height 17
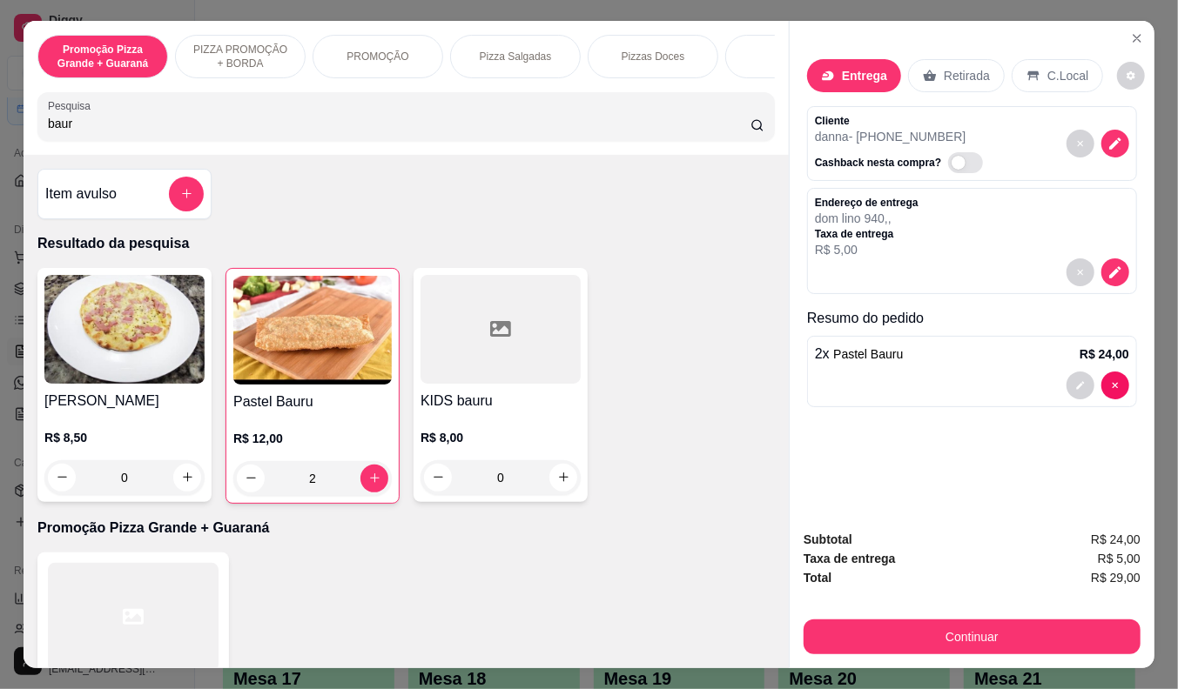
type input "2"
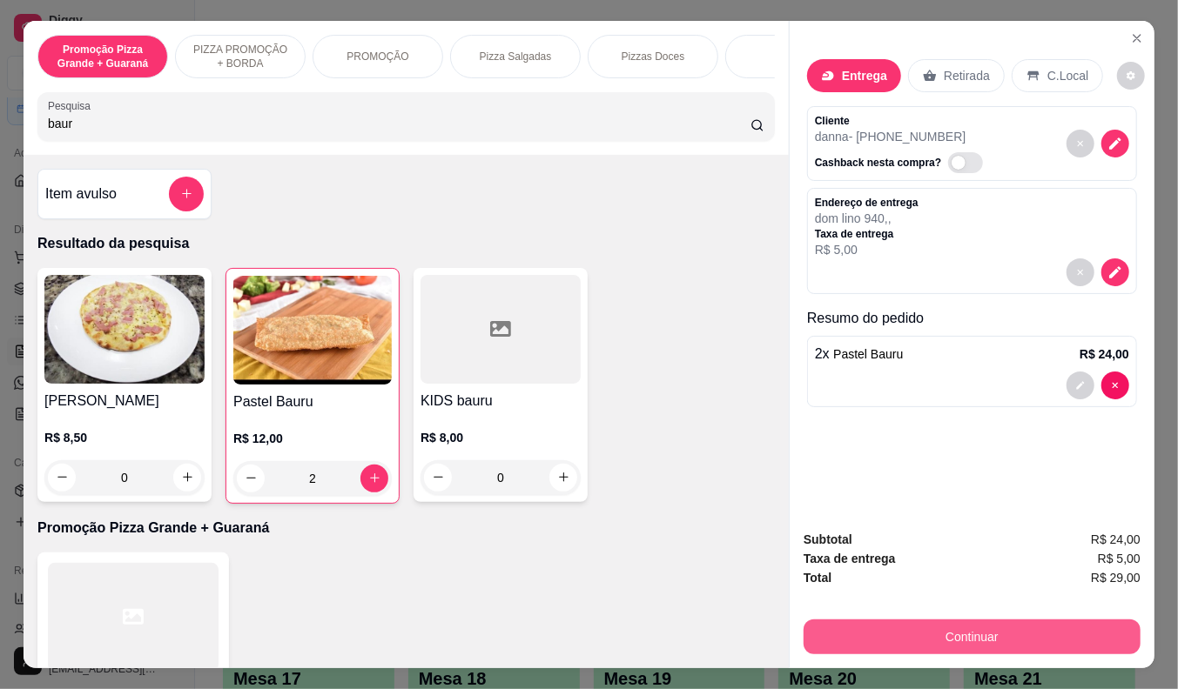
click at [967, 631] on button "Continuar" at bounding box center [971, 637] width 337 height 35
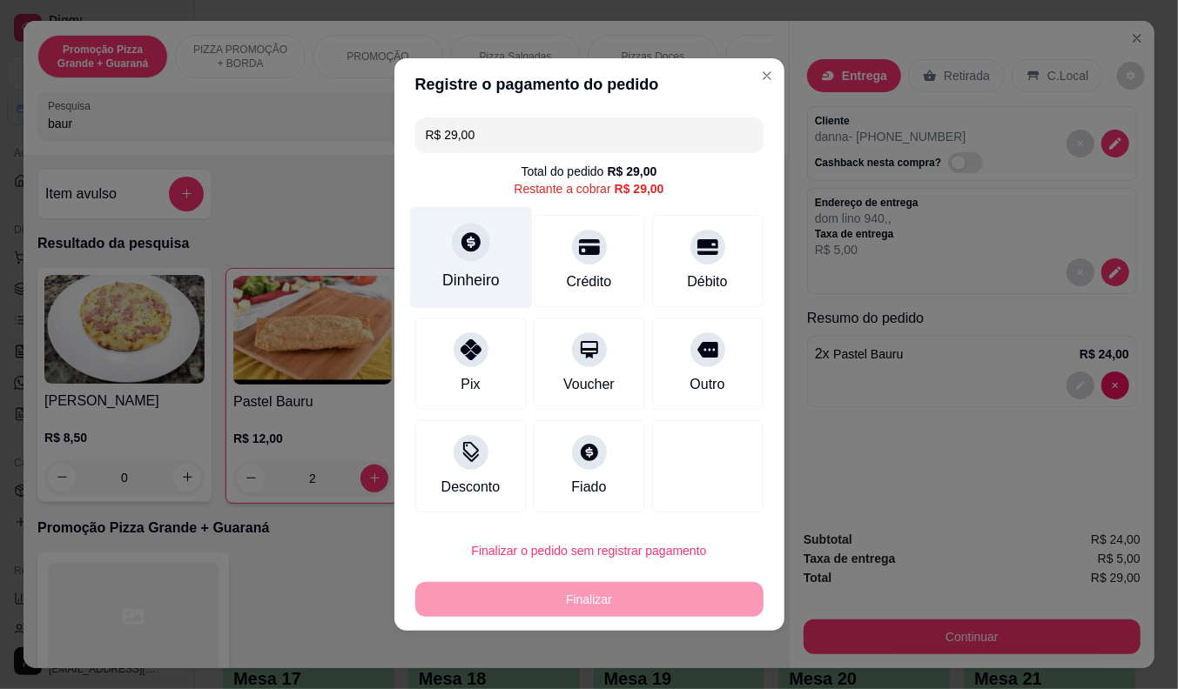
click at [475, 264] on div "Dinheiro" at bounding box center [470, 258] width 123 height 102
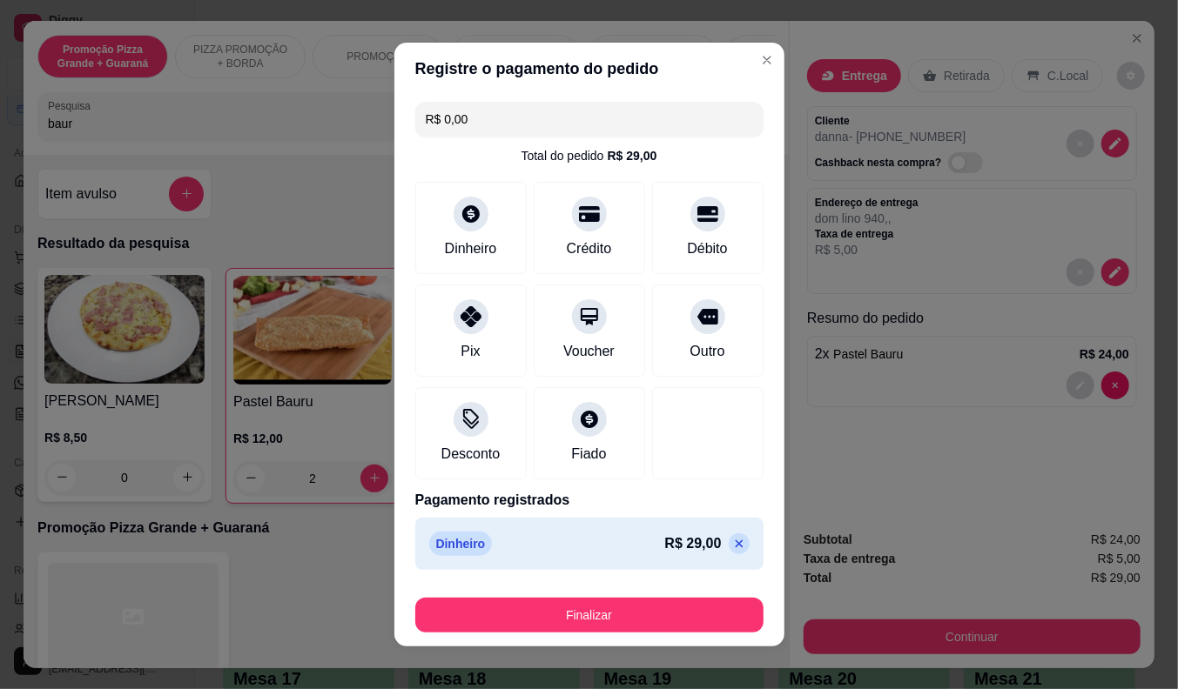
type input "R$ 0,00"
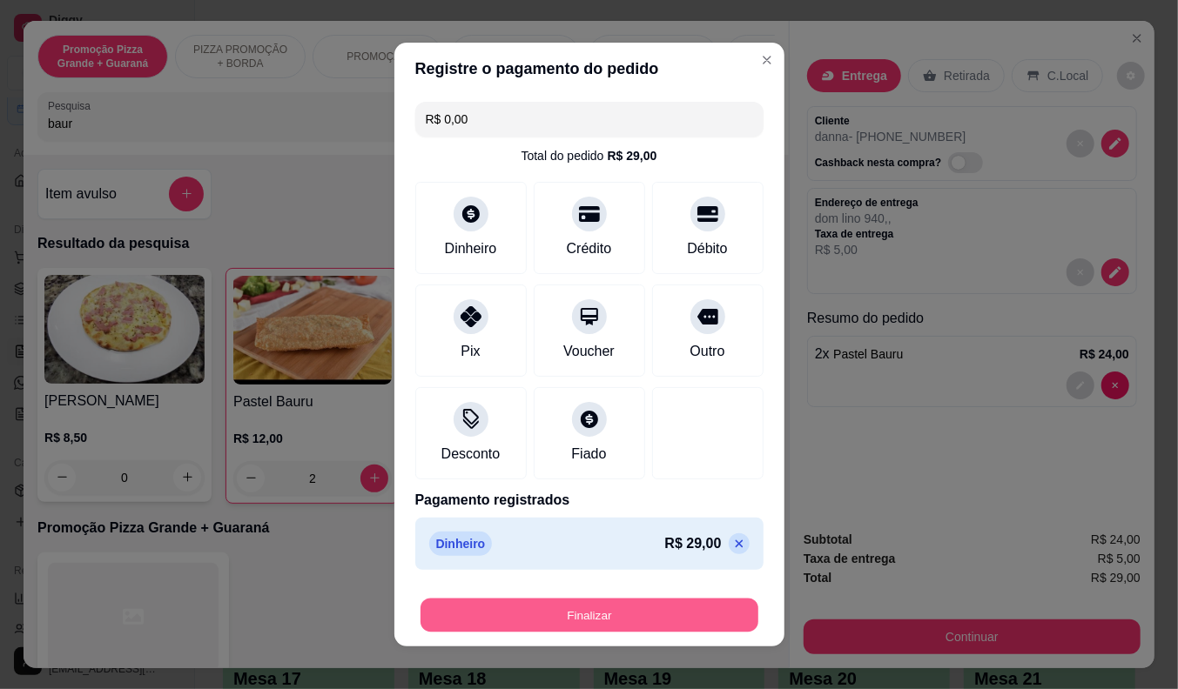
click at [628, 613] on button "Finalizar" at bounding box center [589, 616] width 338 height 34
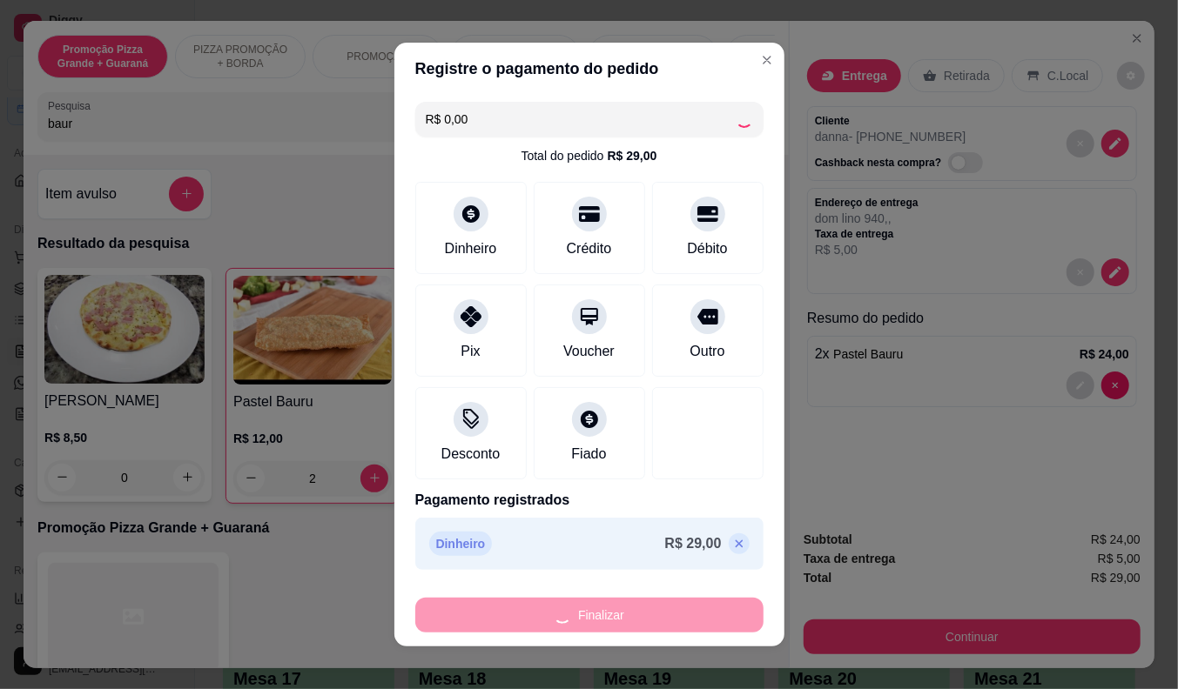
type input "0"
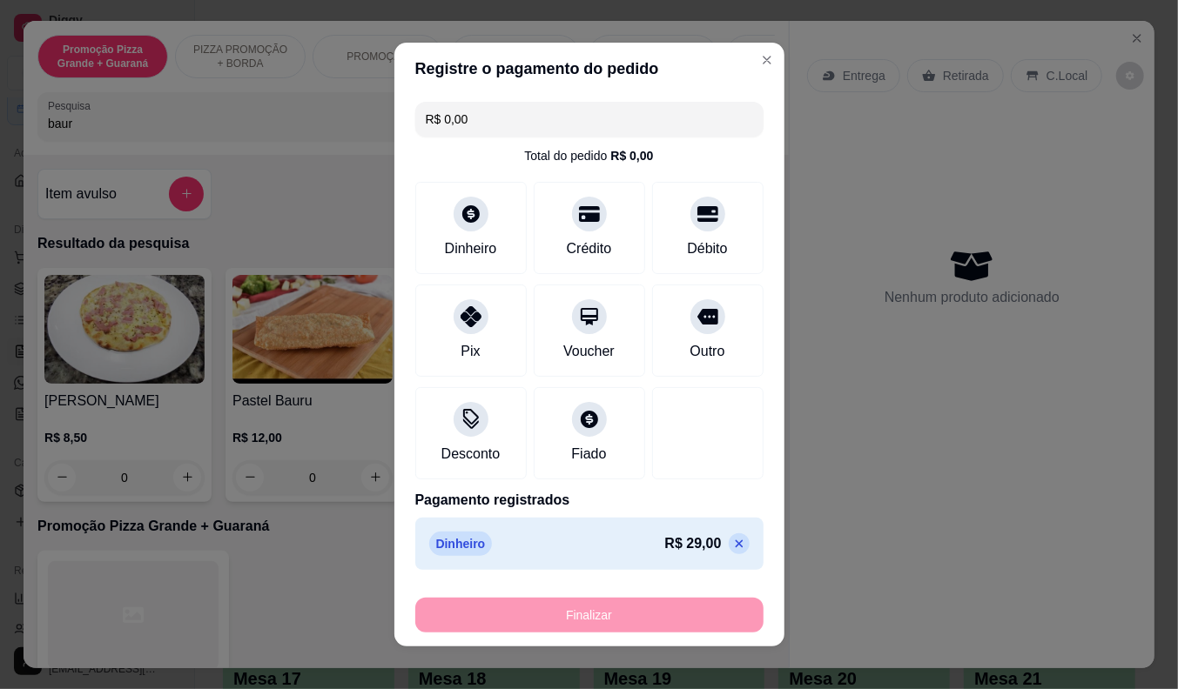
type input "-R$ 29,00"
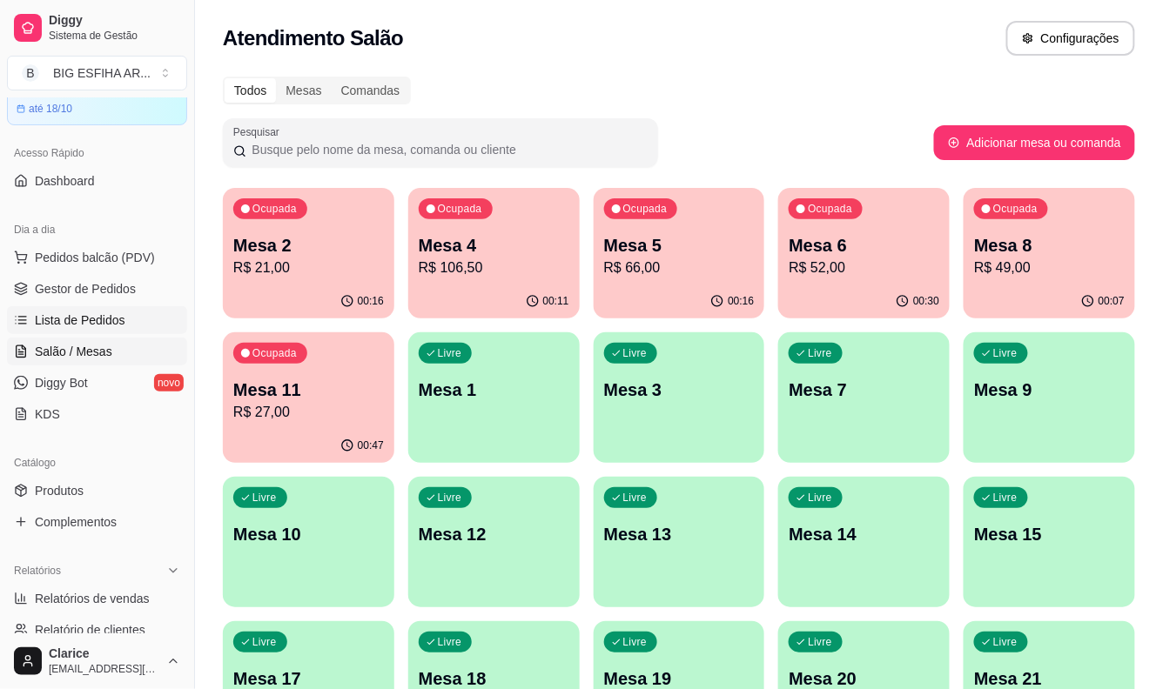
click at [73, 314] on span "Lista de Pedidos" at bounding box center [80, 320] width 91 height 17
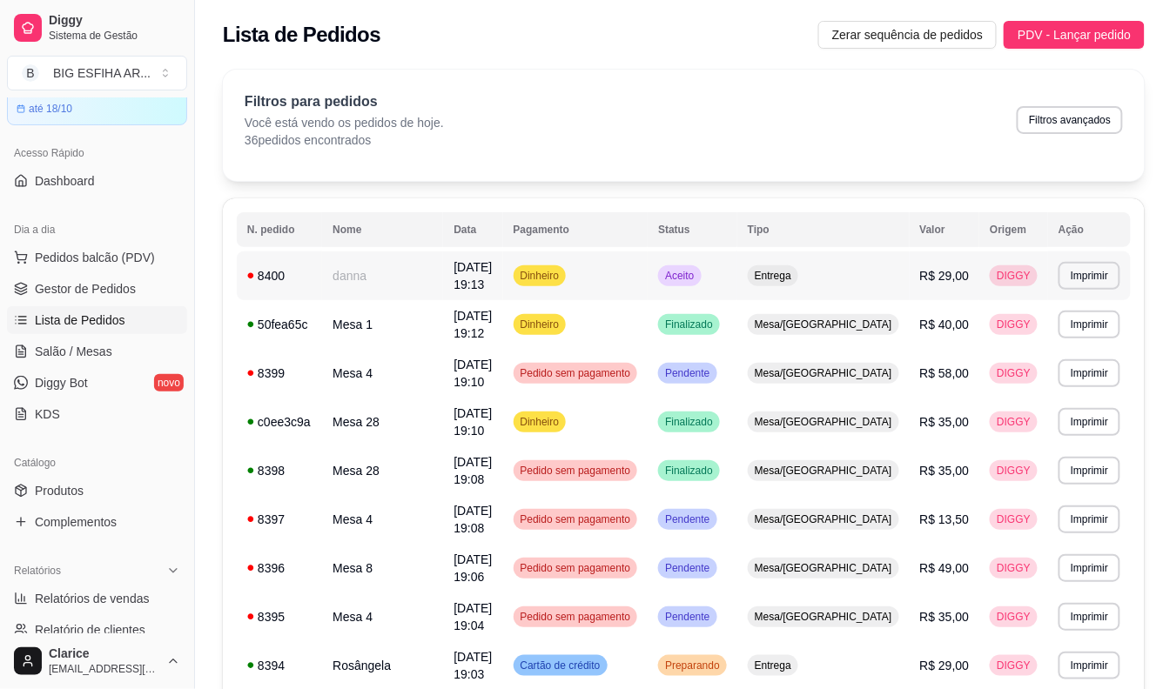
click at [381, 274] on td "danna" at bounding box center [382, 276] width 121 height 49
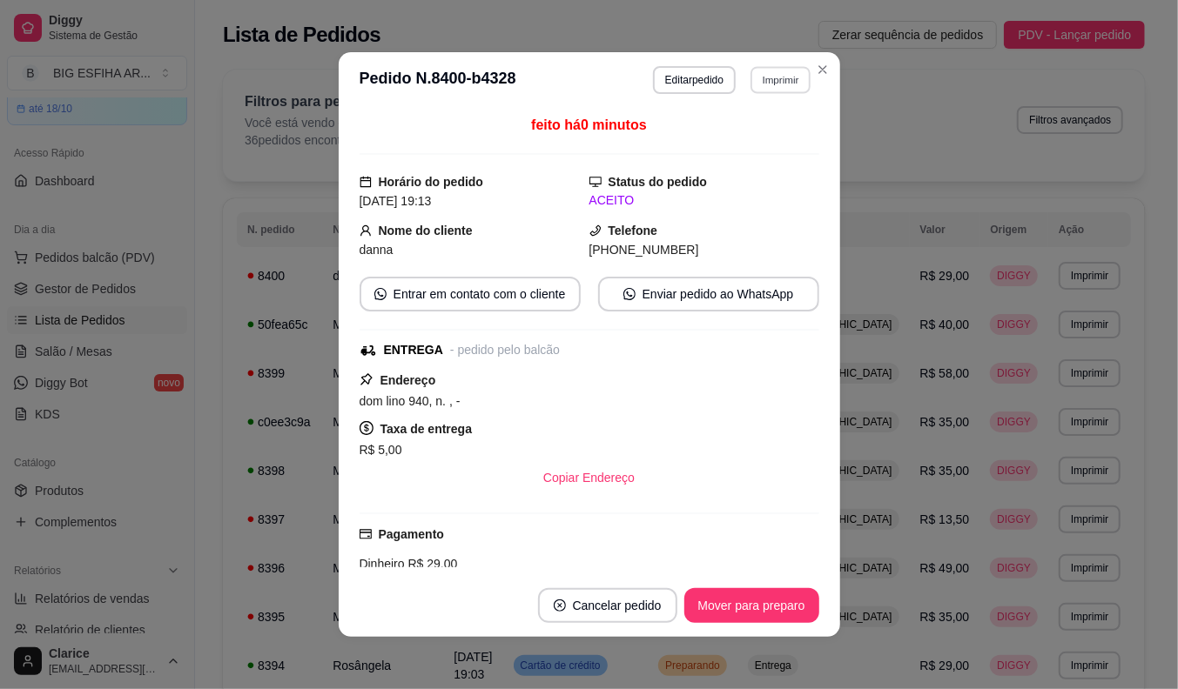
click at [766, 79] on button "Imprimir" at bounding box center [780, 79] width 60 height 27
click at [763, 142] on button "IMPRESSORA" at bounding box center [757, 134] width 101 height 23
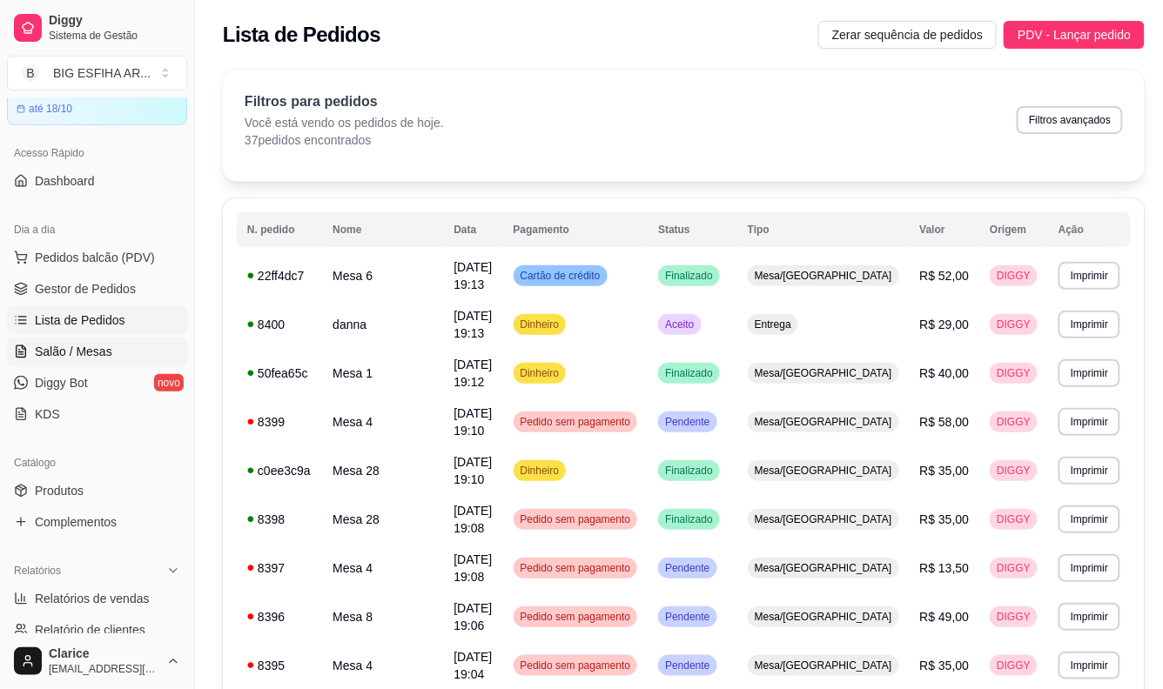
click at [55, 348] on span "Salão / Mesas" at bounding box center [73, 351] width 77 height 17
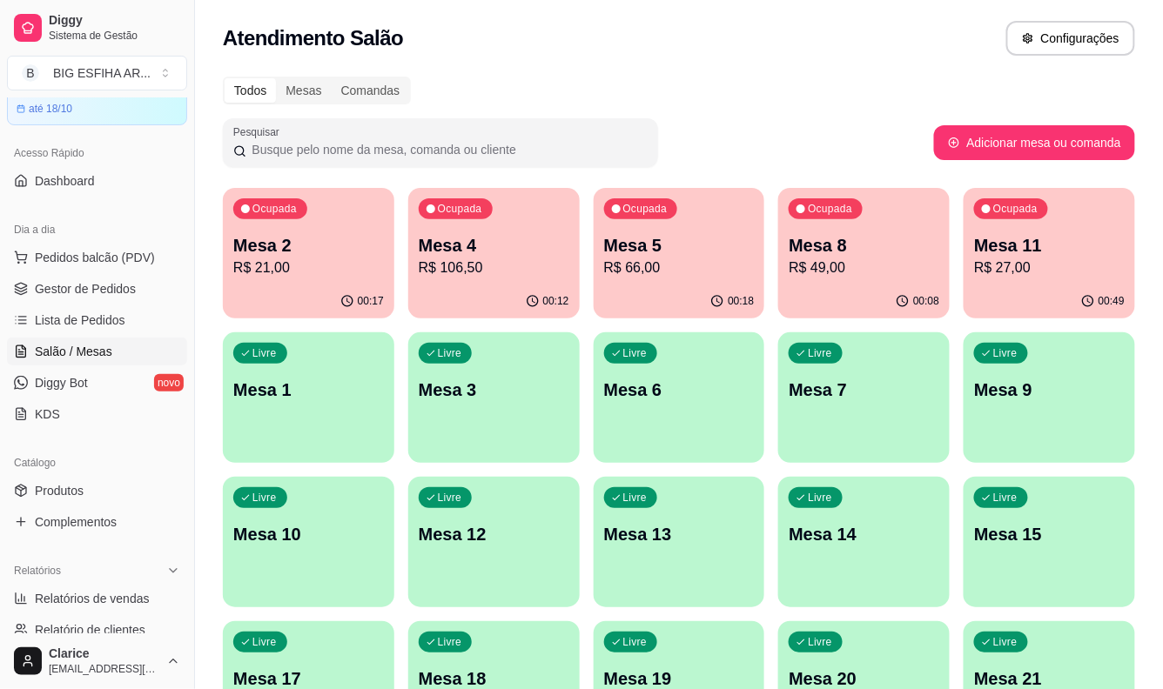
click at [286, 239] on p "Mesa 2" at bounding box center [308, 245] width 151 height 24
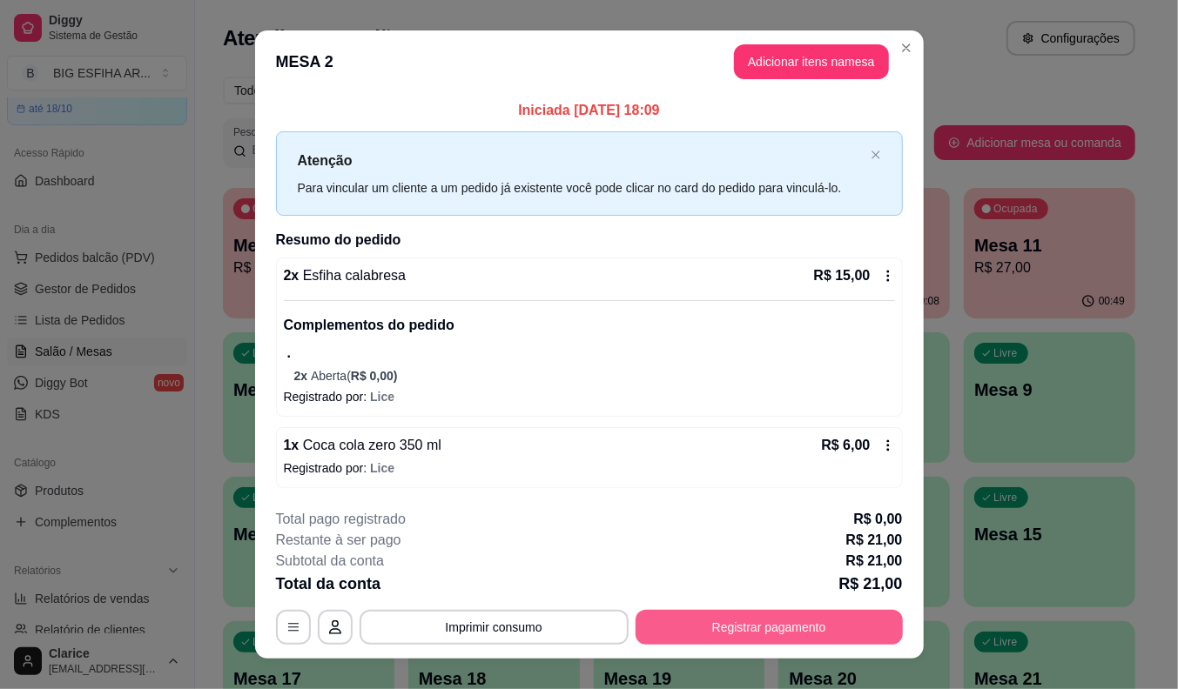
click at [692, 618] on button "Registrar pagamento" at bounding box center [768, 627] width 267 height 35
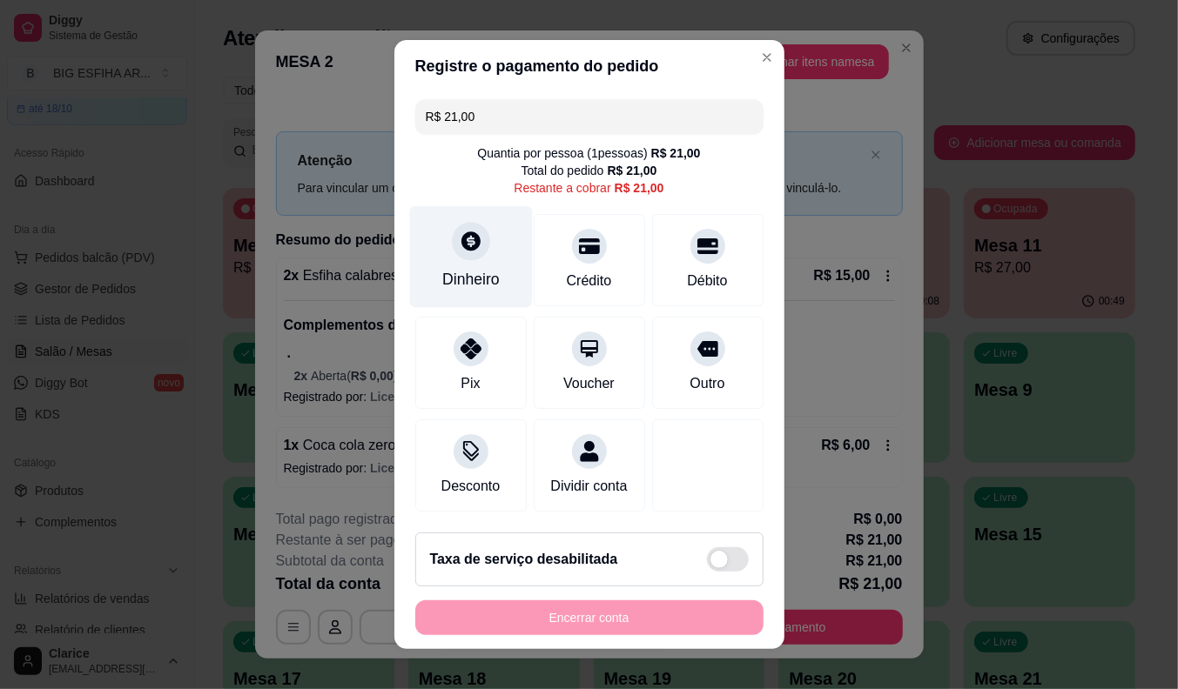
click at [474, 259] on div "Dinheiro" at bounding box center [470, 257] width 123 height 102
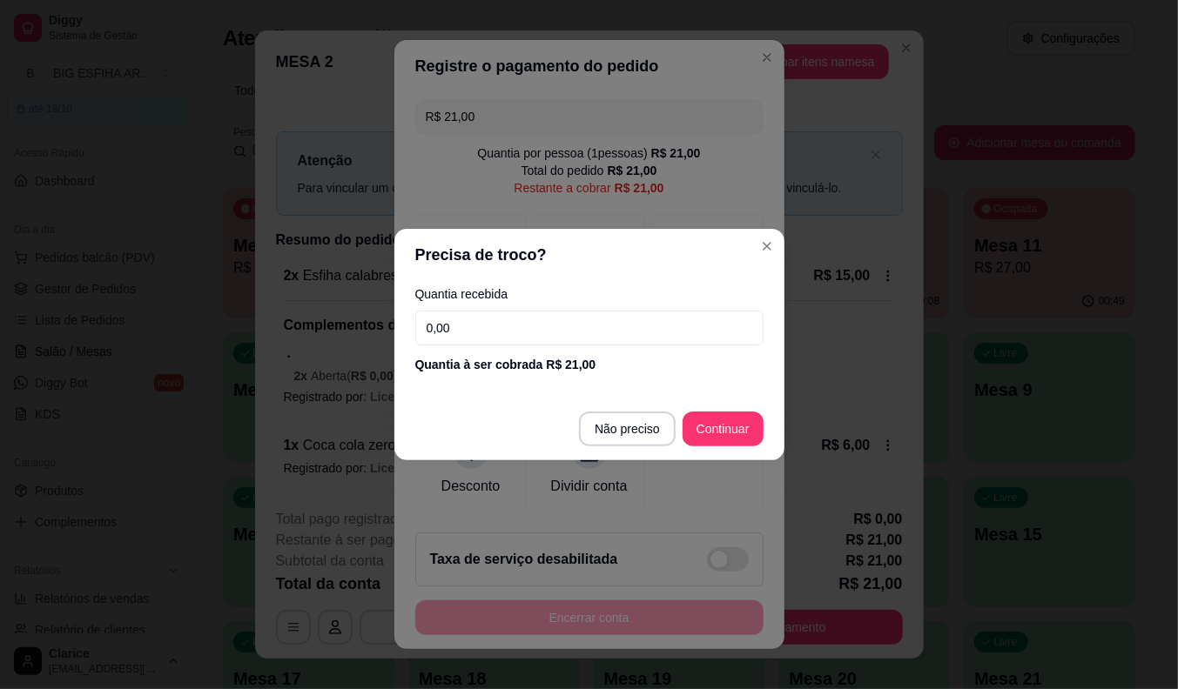
click at [502, 316] on input "0,00" at bounding box center [589, 328] width 348 height 35
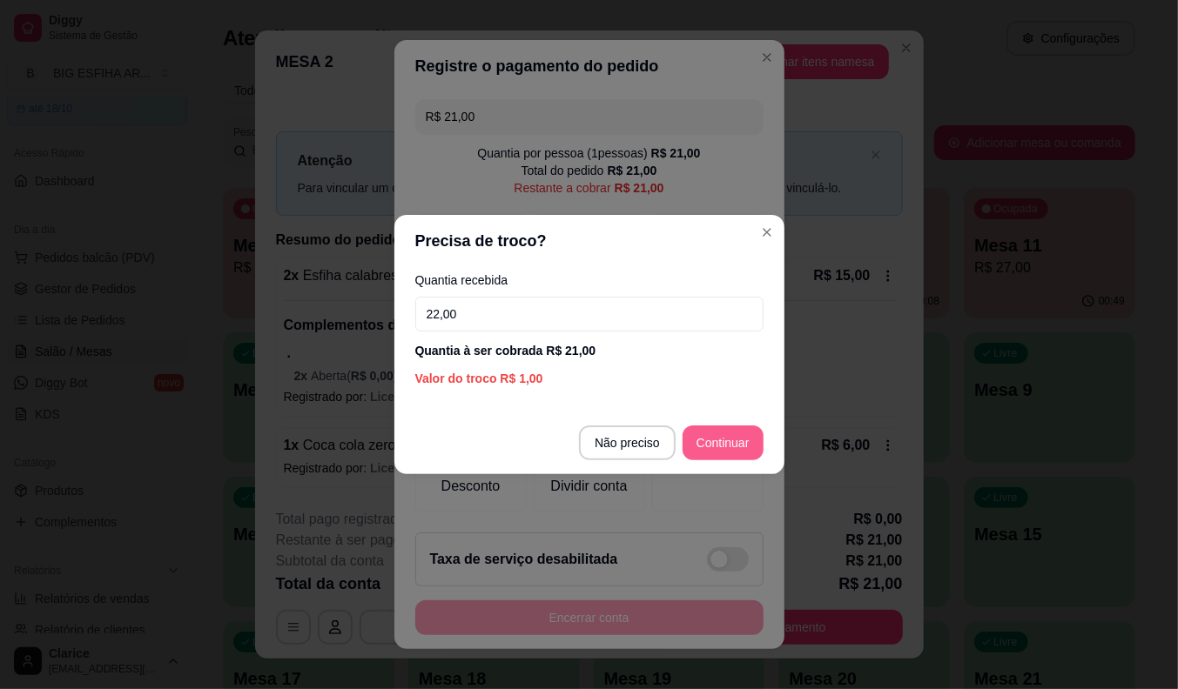
type input "22,00"
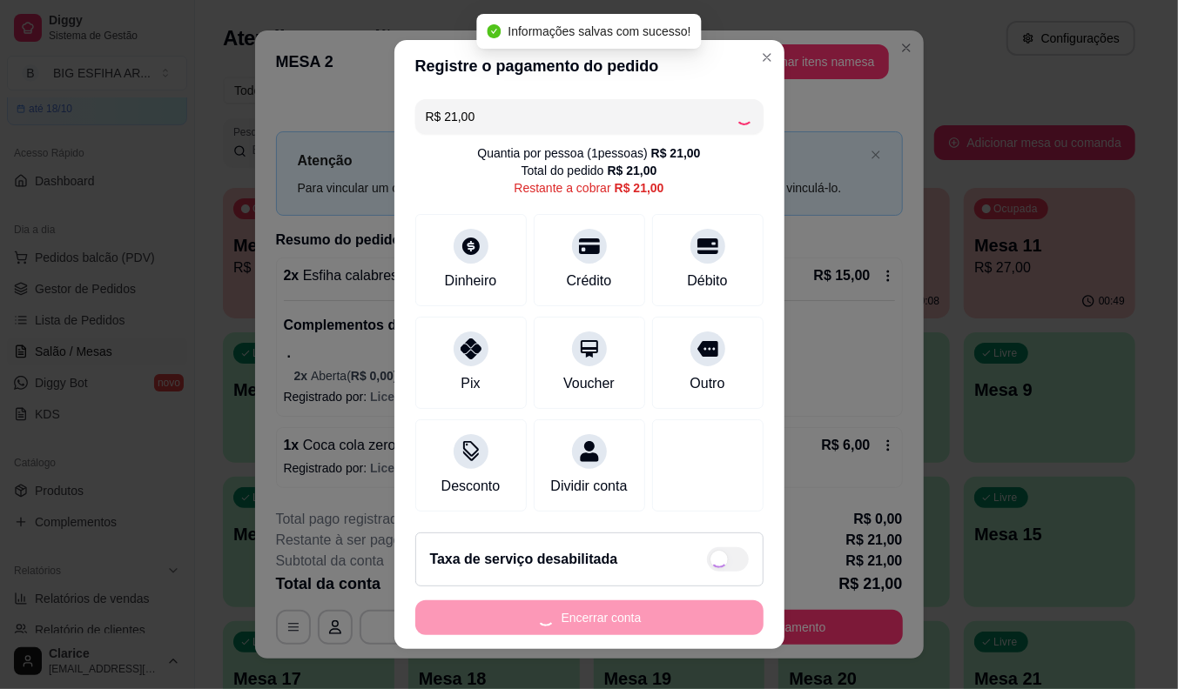
type input "R$ 0,00"
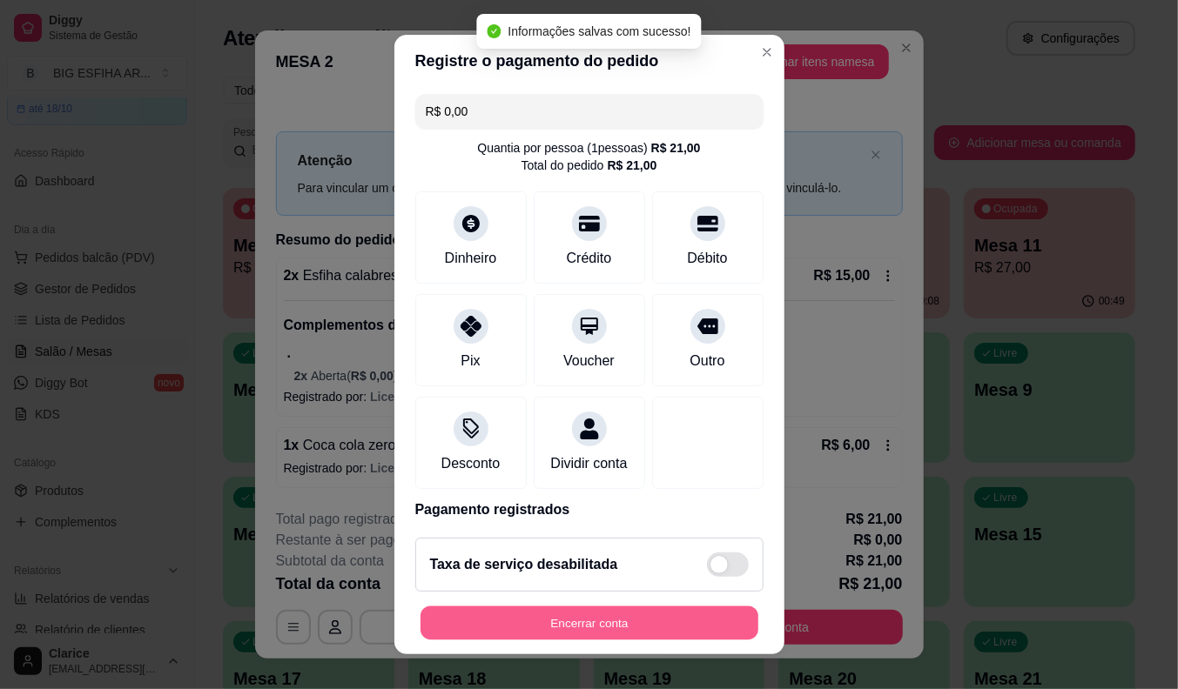
click at [575, 628] on button "Encerrar conta" at bounding box center [589, 624] width 338 height 34
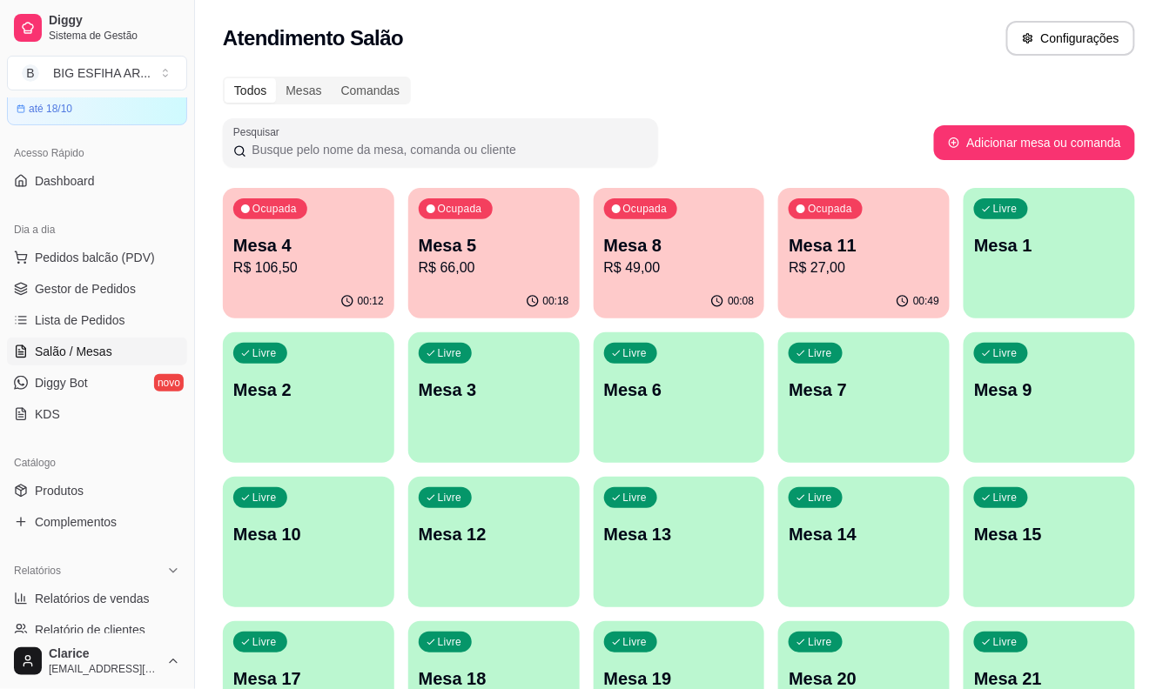
click at [688, 248] on p "Mesa 8" at bounding box center [679, 245] width 151 height 24
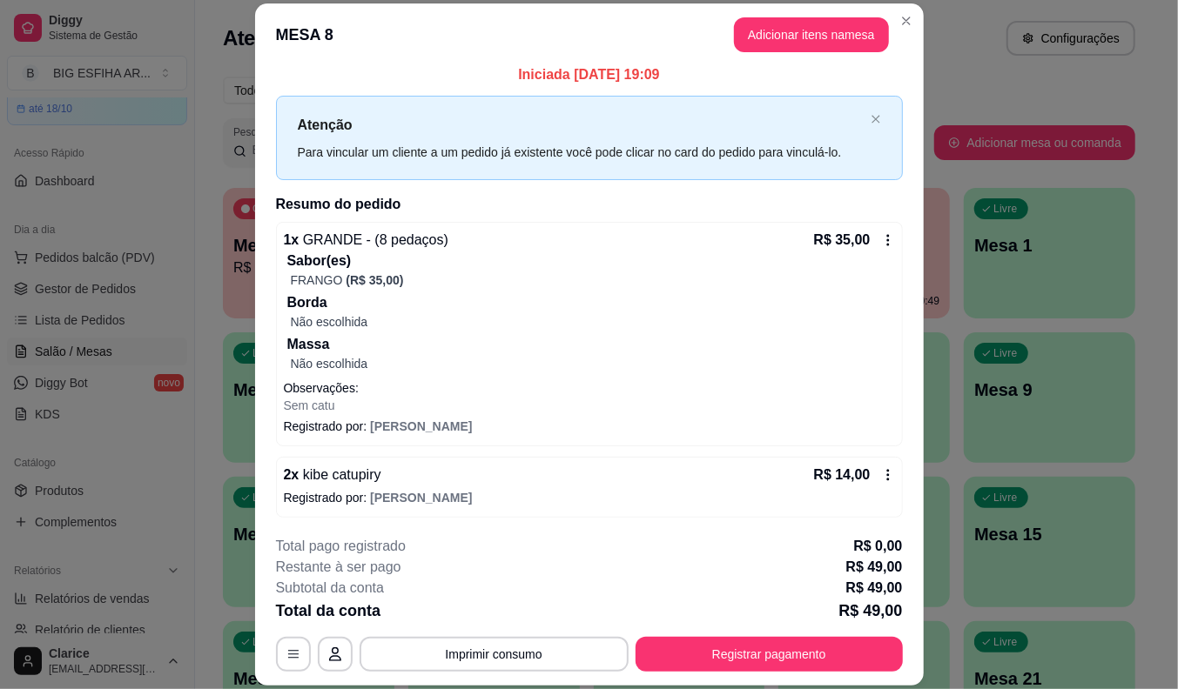
scroll to position [11, 0]
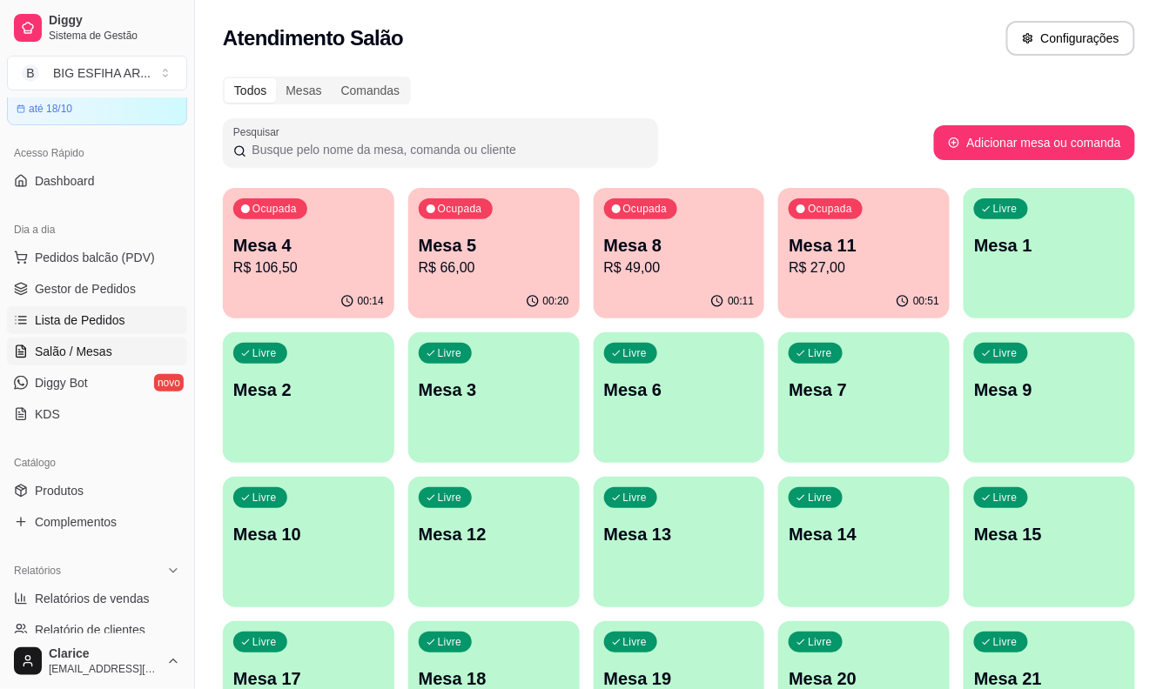
click at [119, 327] on span "Lista de Pedidos" at bounding box center [80, 320] width 91 height 17
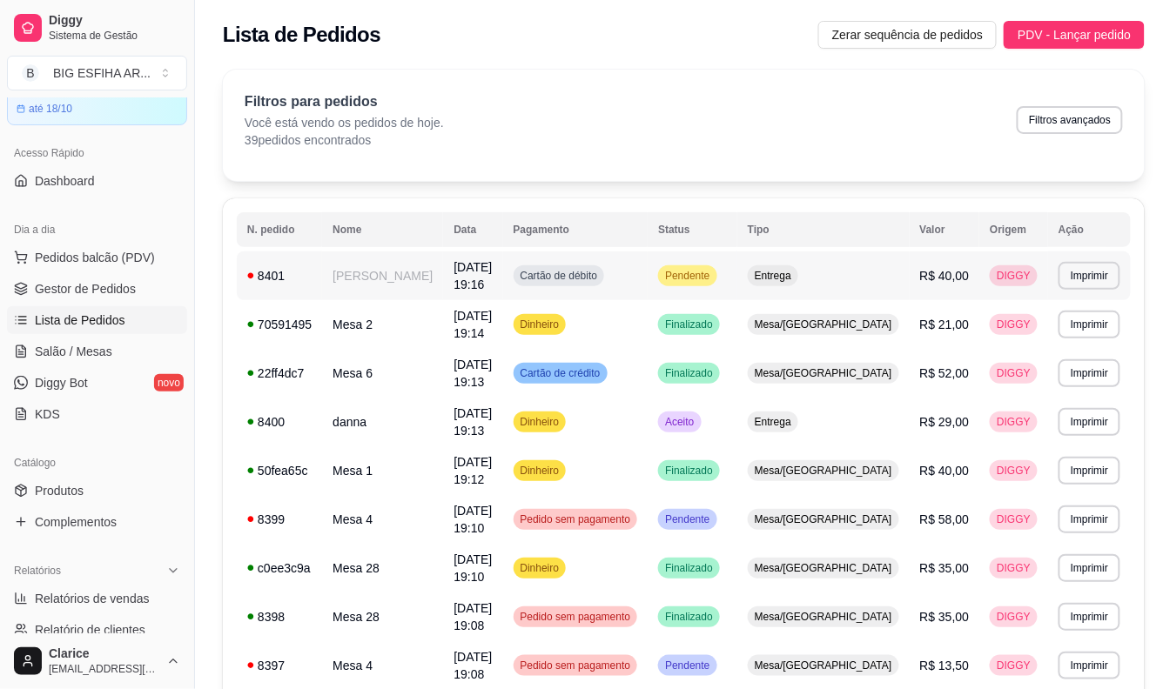
click at [380, 275] on td "[PERSON_NAME]" at bounding box center [382, 276] width 121 height 49
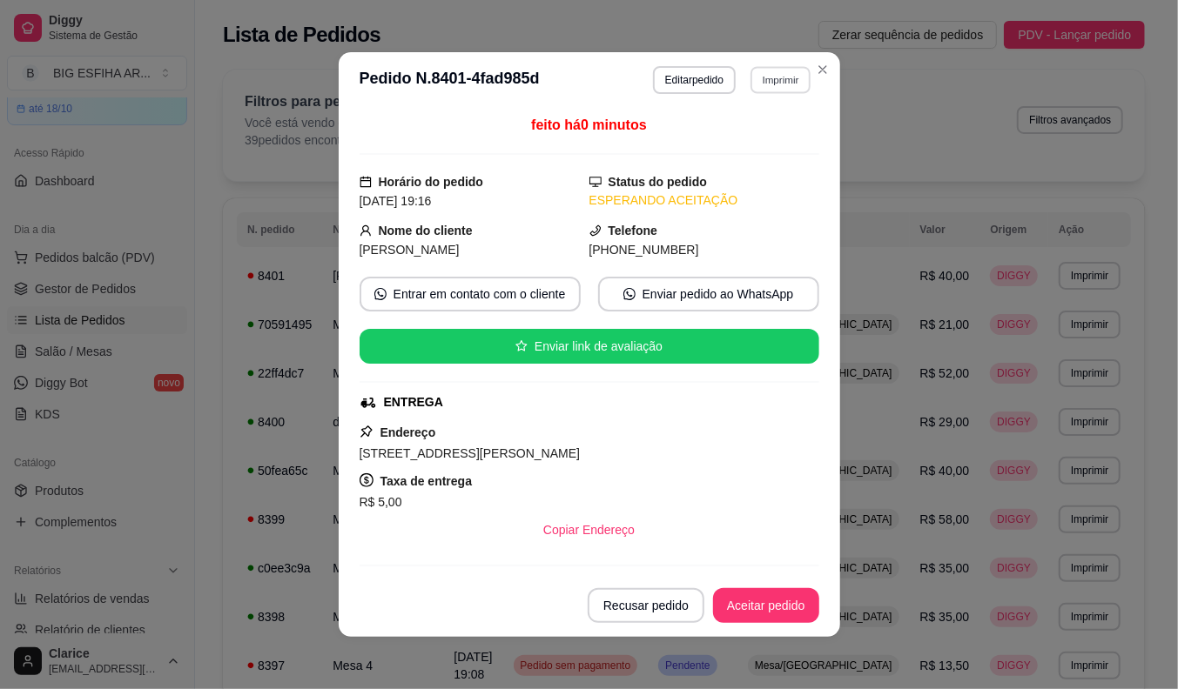
click at [775, 77] on button "Imprimir" at bounding box center [780, 79] width 60 height 27
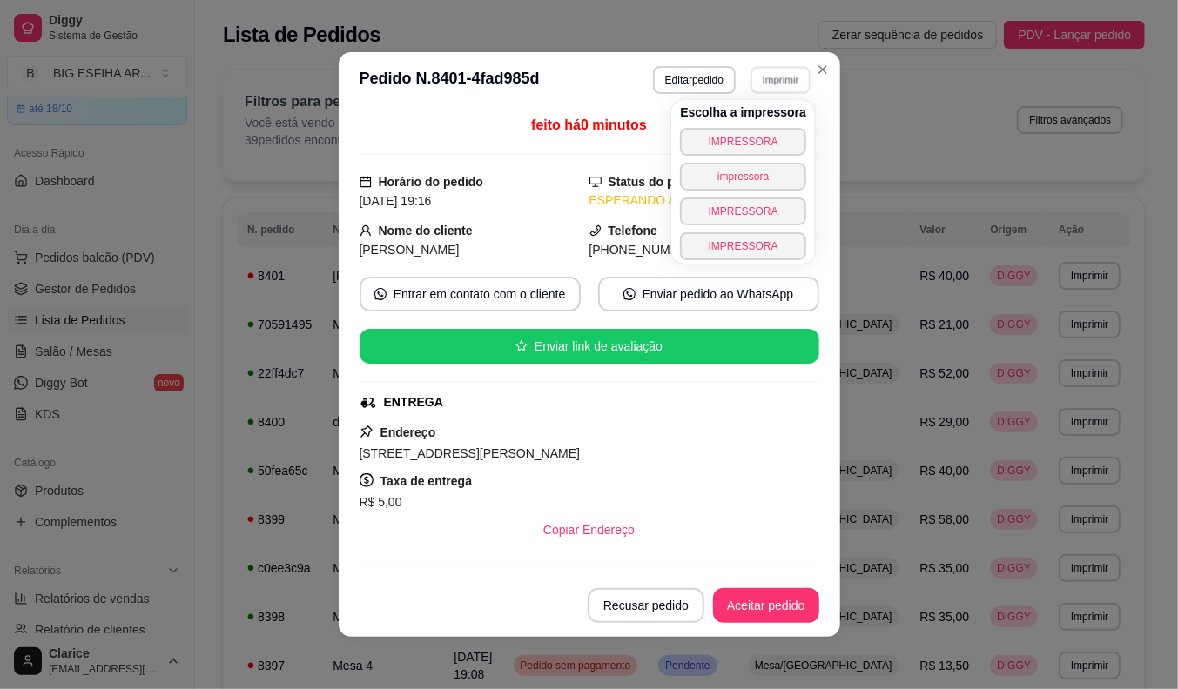
drag, startPoint x: 754, startPoint y: 118, endPoint x: 750, endPoint y: 138, distance: 20.3
click at [754, 119] on h4 "Escolha a impressora" at bounding box center [743, 112] width 126 height 17
click at [750, 138] on button "IMPRESSORA" at bounding box center [743, 141] width 122 height 27
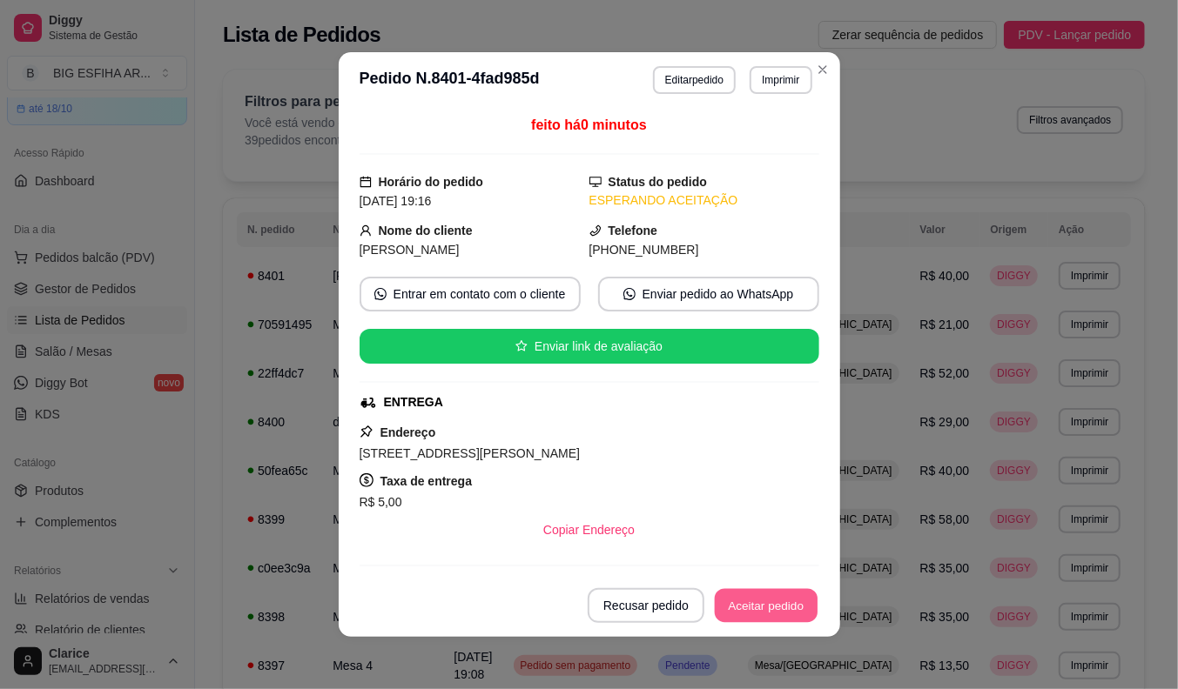
click at [761, 609] on button "Aceitar pedido" at bounding box center [766, 606] width 103 height 34
click at [761, 609] on div "Recusar pedido Aceitar pedido" at bounding box center [679, 605] width 280 height 35
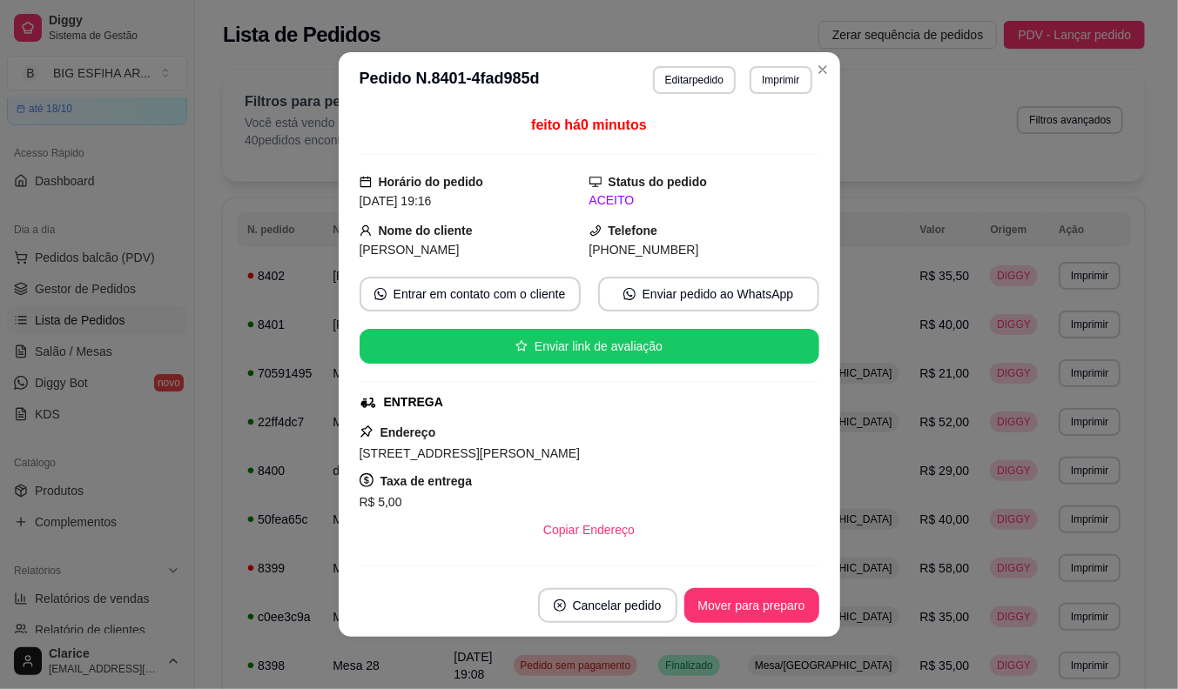
click at [154, 442] on div "Catálogo Produtos Complementos" at bounding box center [97, 492] width 194 height 101
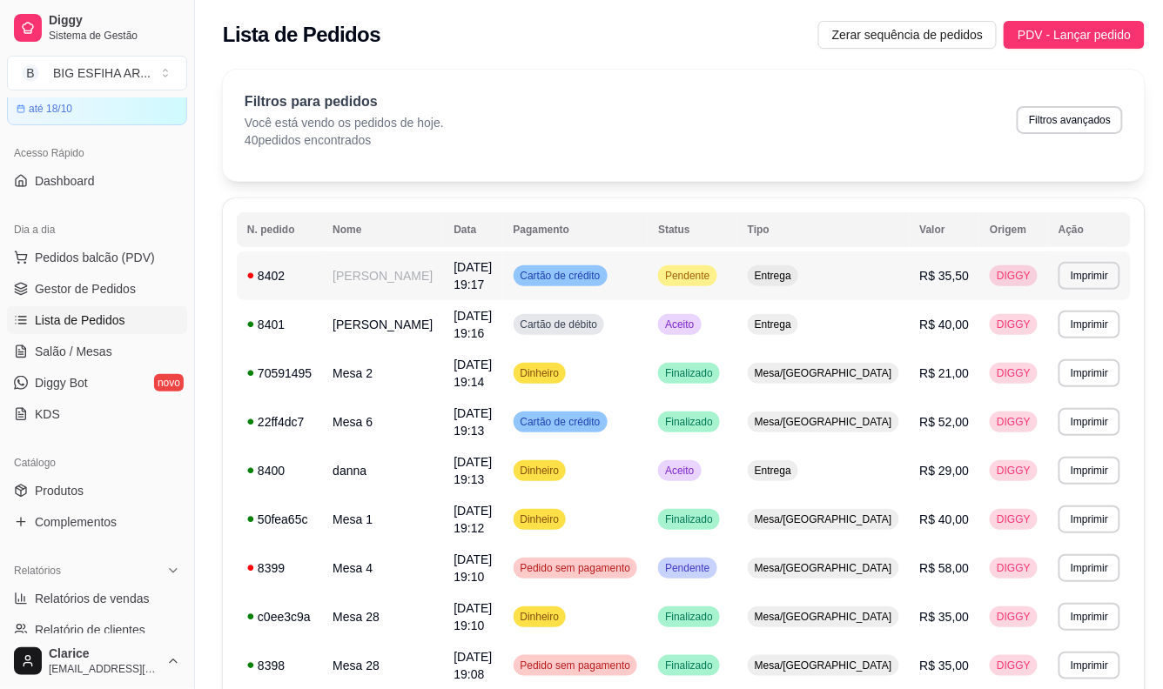
click at [378, 275] on td "[PERSON_NAME]" at bounding box center [382, 276] width 121 height 49
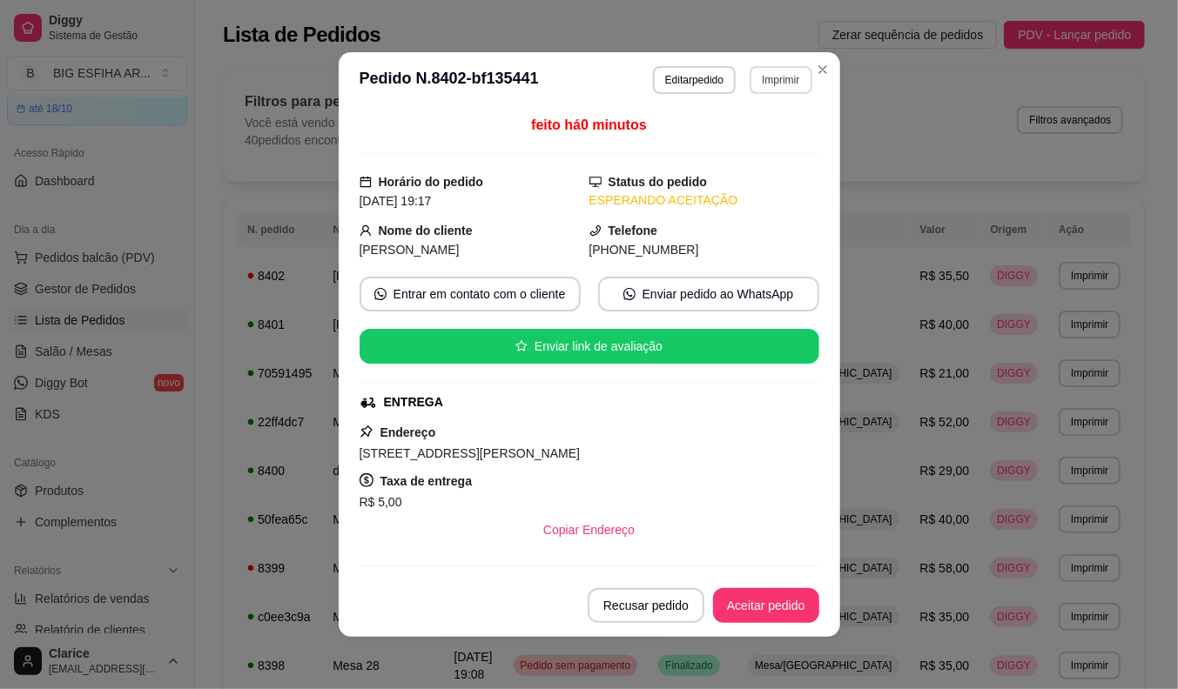
click at [763, 83] on button "Imprimir" at bounding box center [780, 80] width 62 height 28
click at [749, 134] on button "IMPRESSORA" at bounding box center [757, 134] width 101 height 23
click at [769, 605] on button "Aceitar pedido" at bounding box center [766, 605] width 106 height 35
click at [769, 605] on div "Recusar pedido Aceitar pedido" at bounding box center [679, 605] width 280 height 35
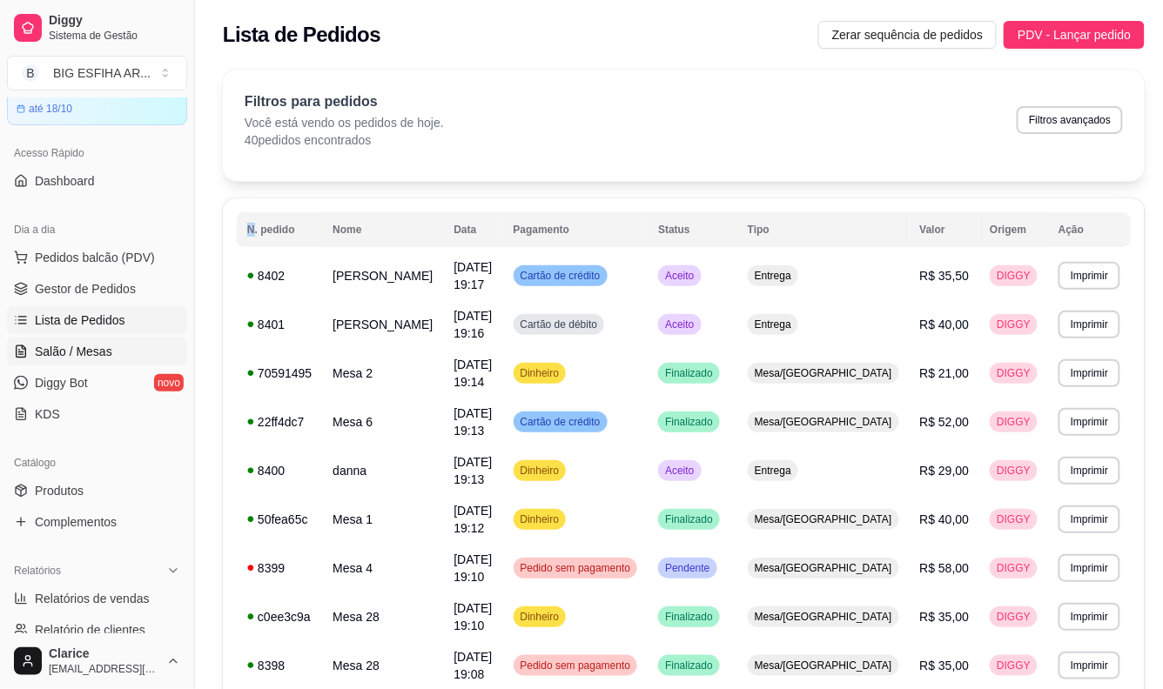
click at [65, 350] on span "Salão / Mesas" at bounding box center [73, 351] width 77 height 17
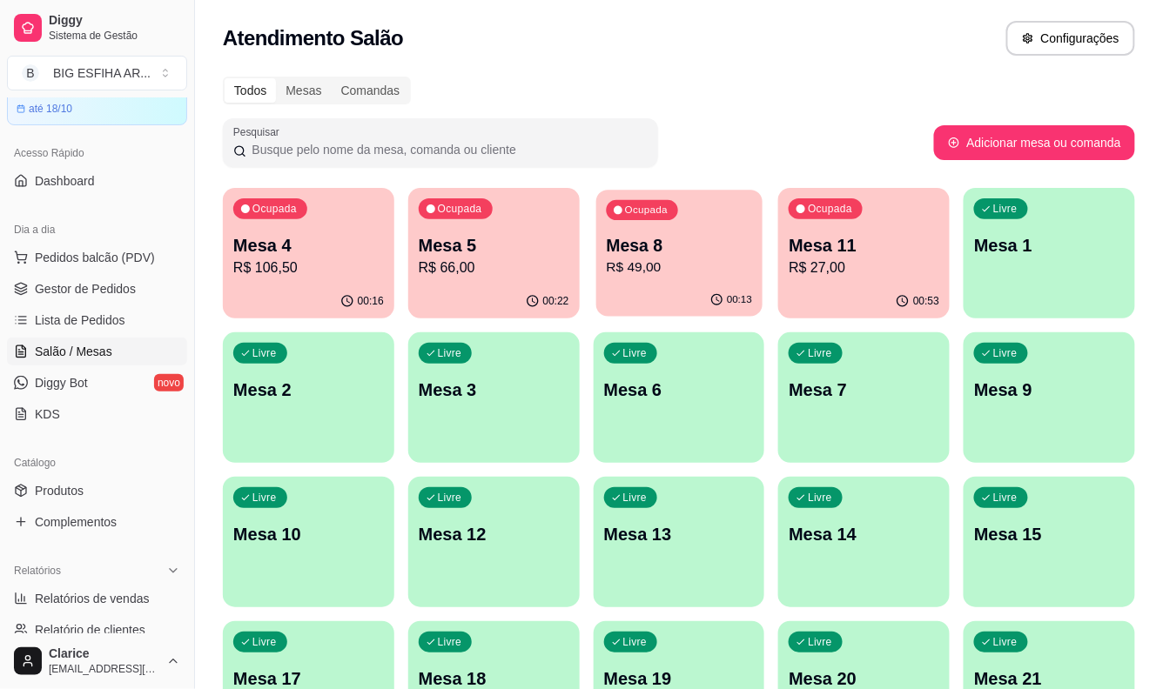
click at [689, 274] on p "R$ 49,00" at bounding box center [679, 268] width 146 height 20
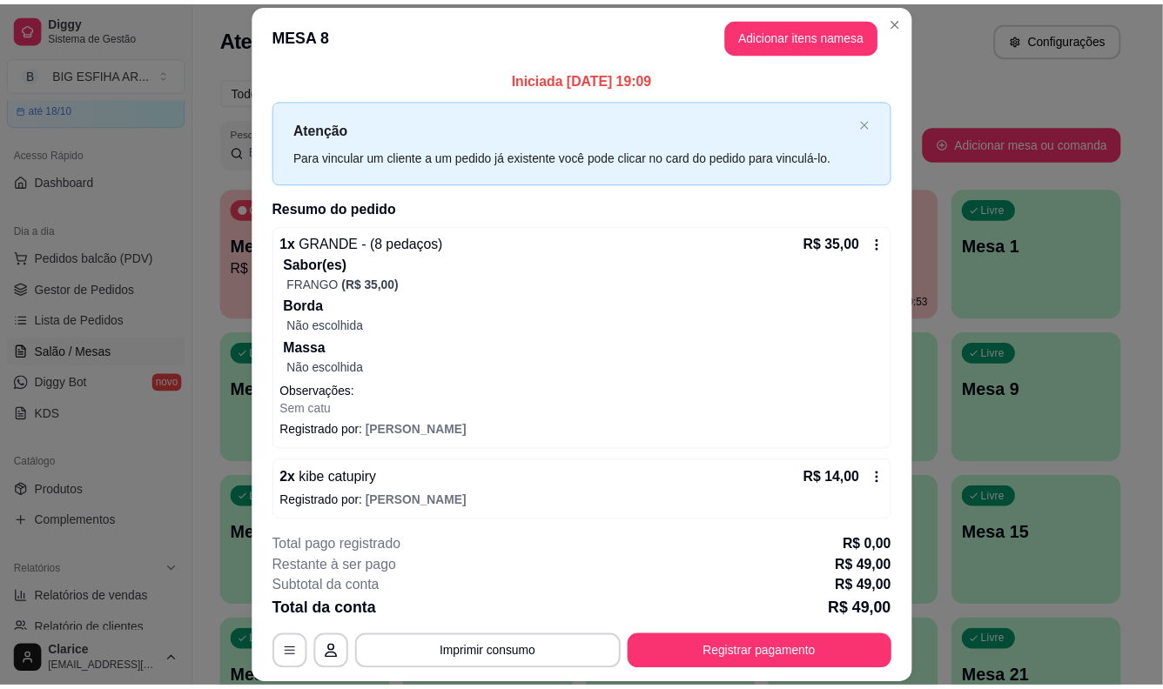
scroll to position [11, 0]
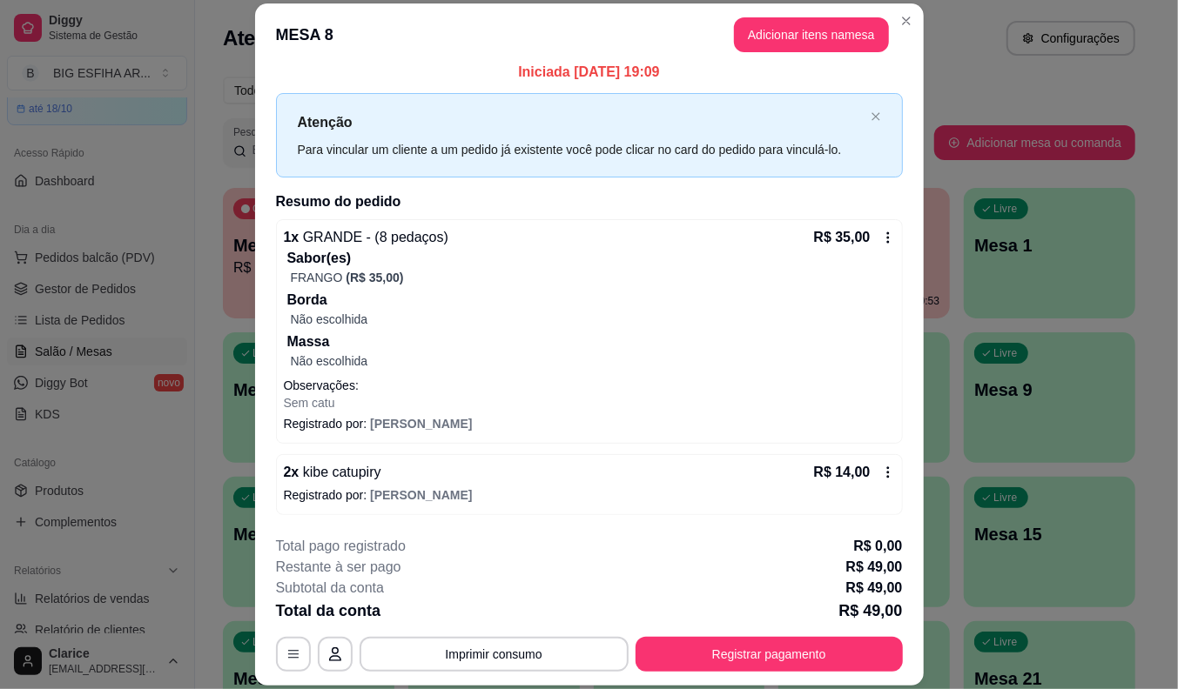
click at [881, 473] on icon at bounding box center [888, 473] width 14 height 14
click at [881, 474] on icon at bounding box center [888, 473] width 14 height 14
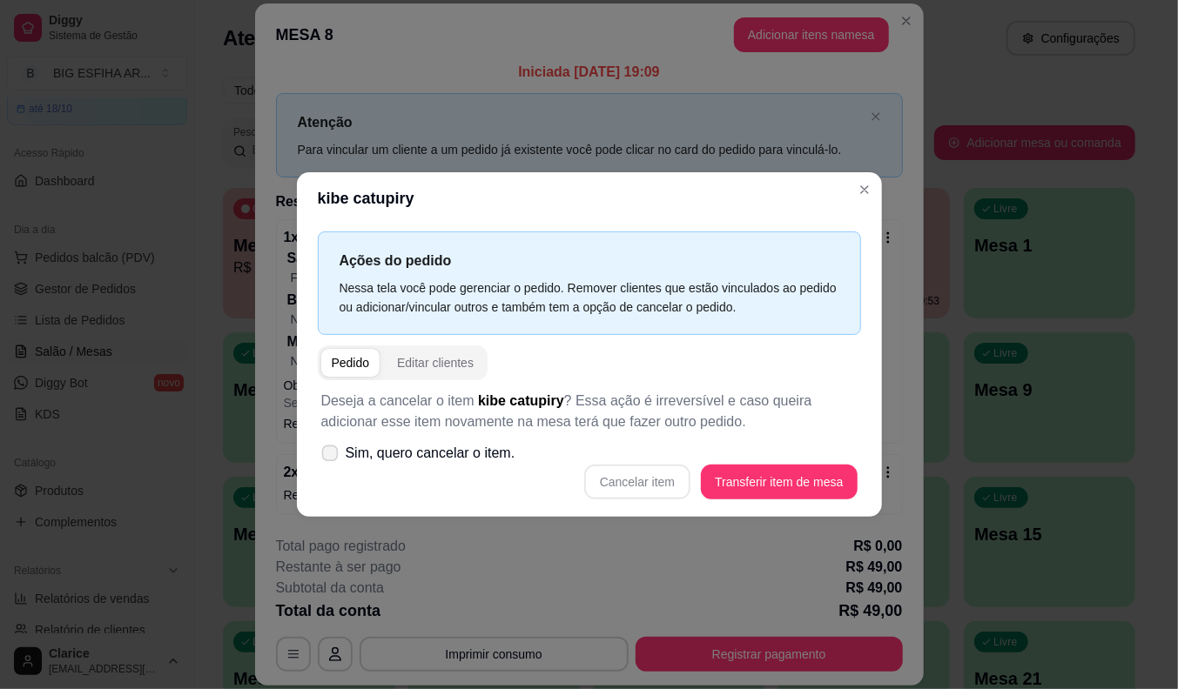
click at [336, 450] on span at bounding box center [329, 454] width 17 height 17
click at [332, 457] on input "Sim, quero cancelar o item." at bounding box center [325, 462] width 11 height 11
checkbox input "true"
click at [625, 476] on button "Cancelar item" at bounding box center [637, 482] width 106 height 35
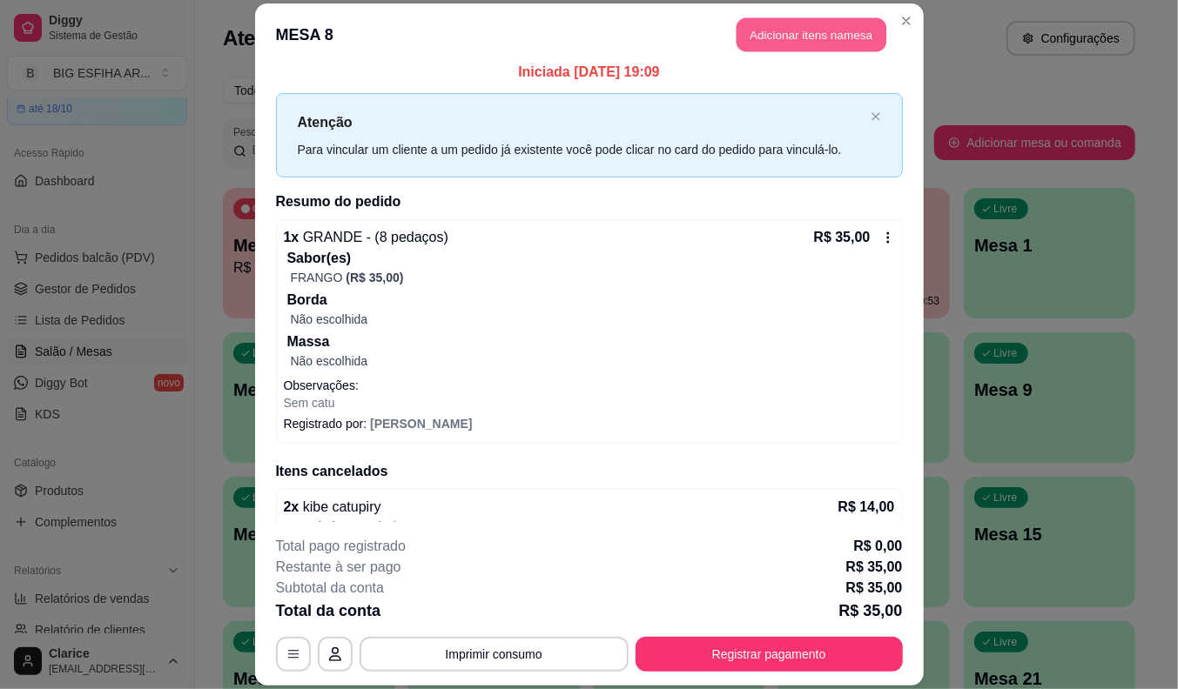
click at [785, 33] on button "Adicionar itens na mesa" at bounding box center [811, 35] width 150 height 34
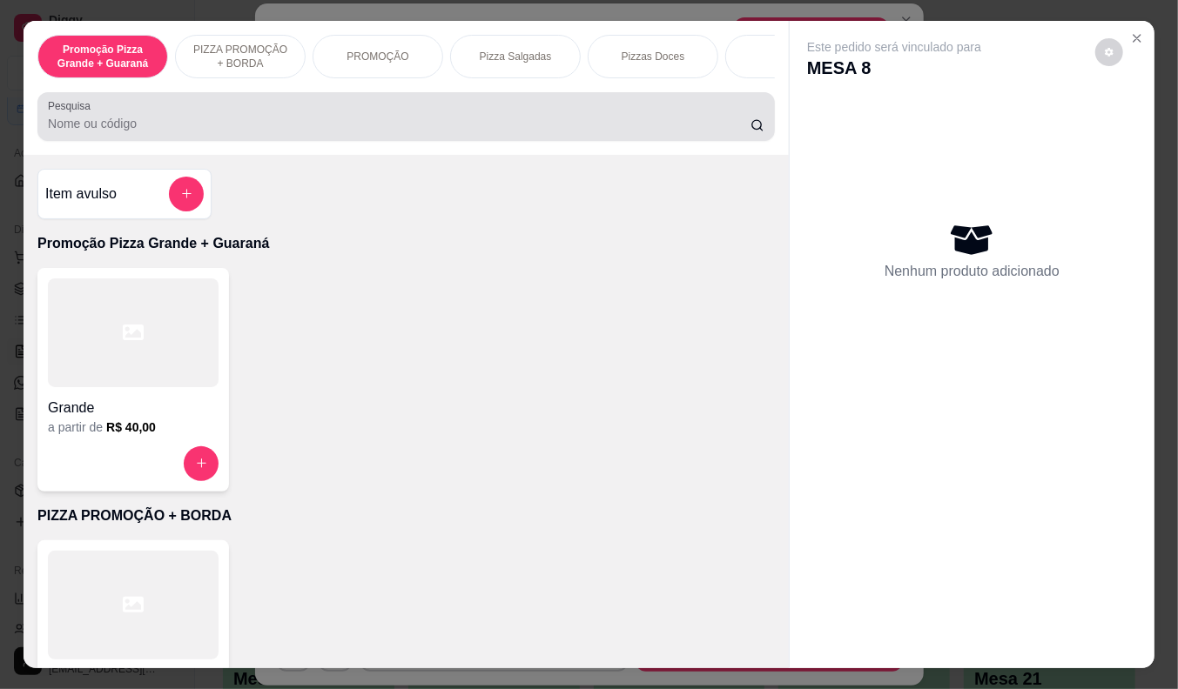
click at [310, 123] on input "Pesquisa" at bounding box center [399, 123] width 702 height 17
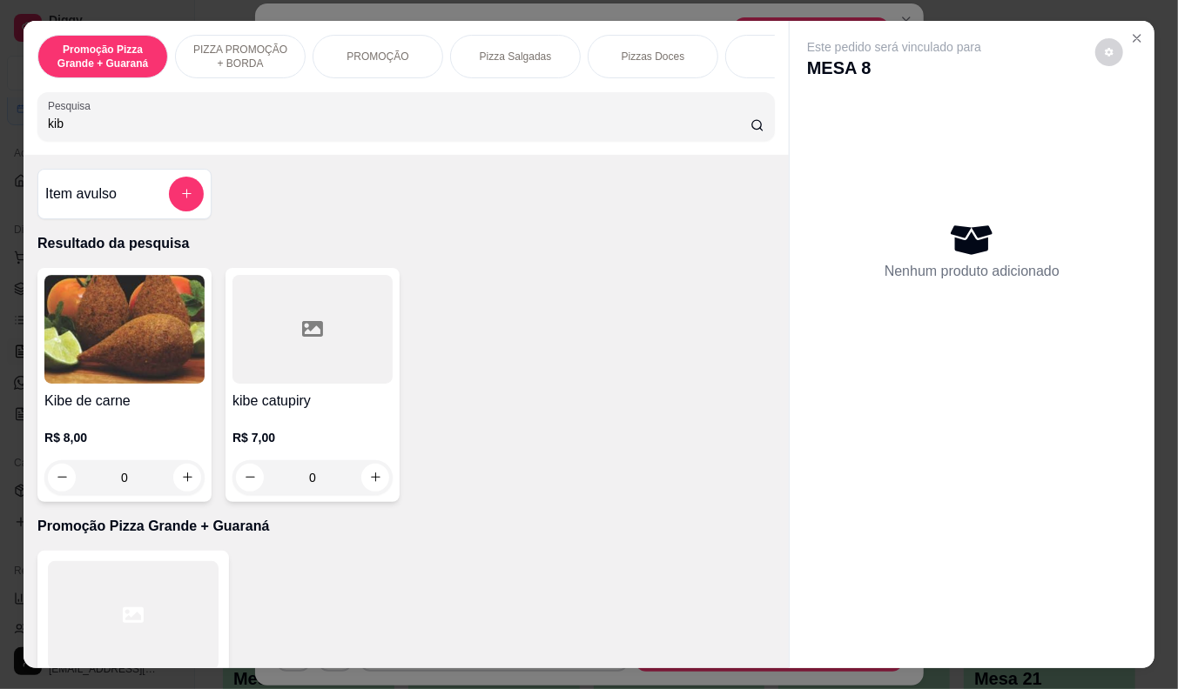
type input "kib"
click at [64, 433] on div "R$ 8,00 0" at bounding box center [124, 454] width 160 height 84
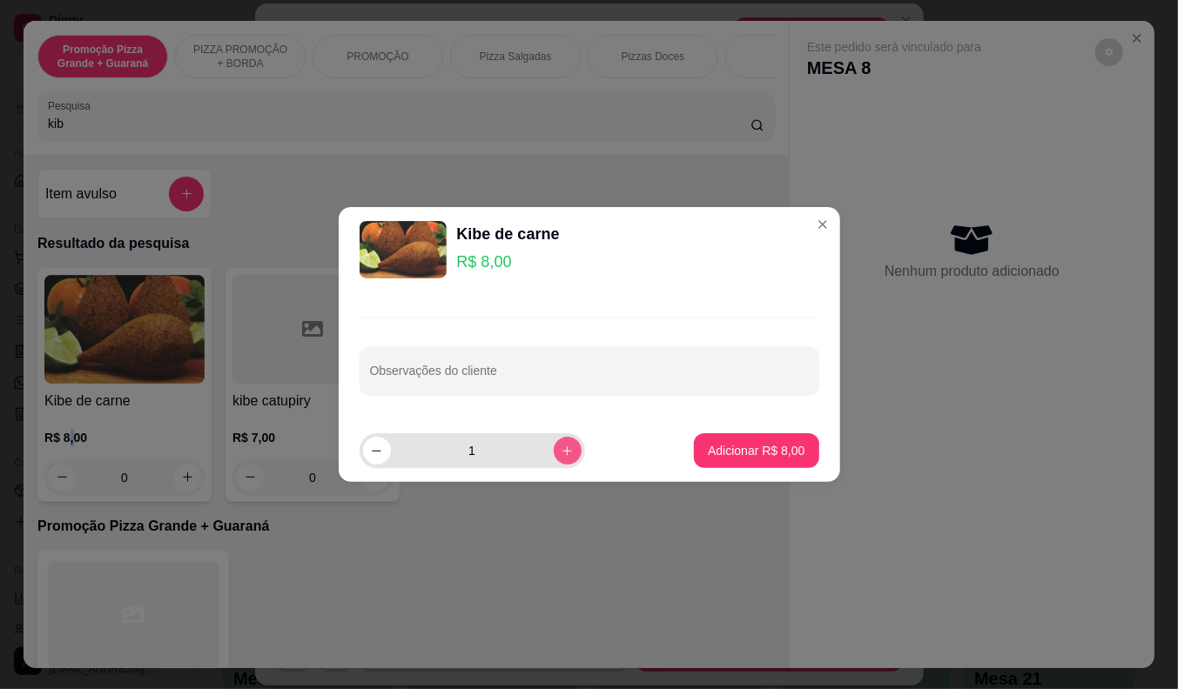
click at [562, 454] on button "increase-product-quantity" at bounding box center [568, 451] width 28 height 28
type input "2"
click at [753, 448] on p "Adicionar R$ 16,00" at bounding box center [752, 451] width 101 height 17
type input "2"
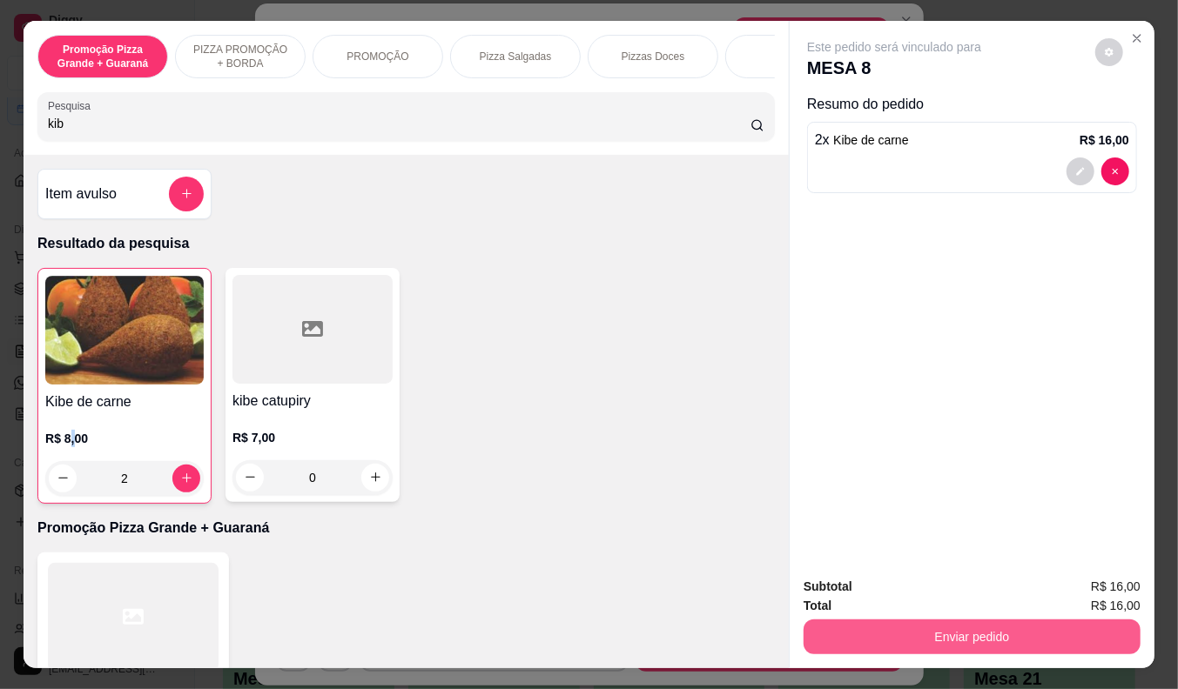
click at [979, 620] on button "Enviar pedido" at bounding box center [971, 637] width 337 height 35
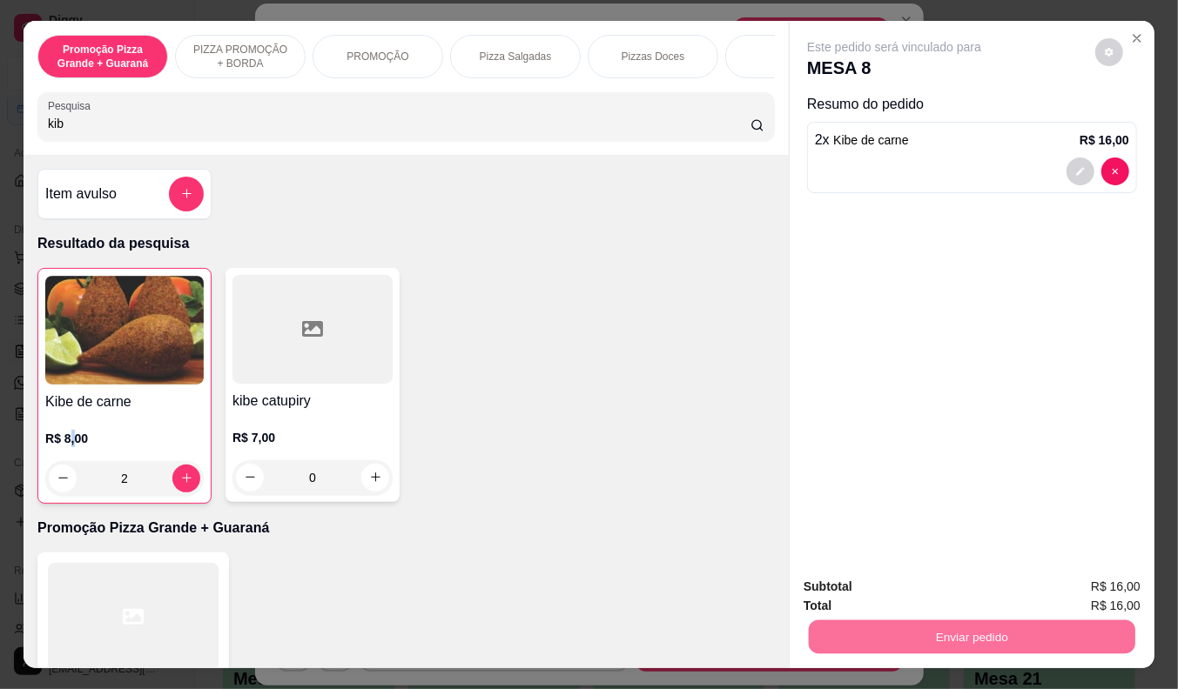
click at [931, 588] on button "Não registrar e enviar pedido" at bounding box center [914, 587] width 176 height 32
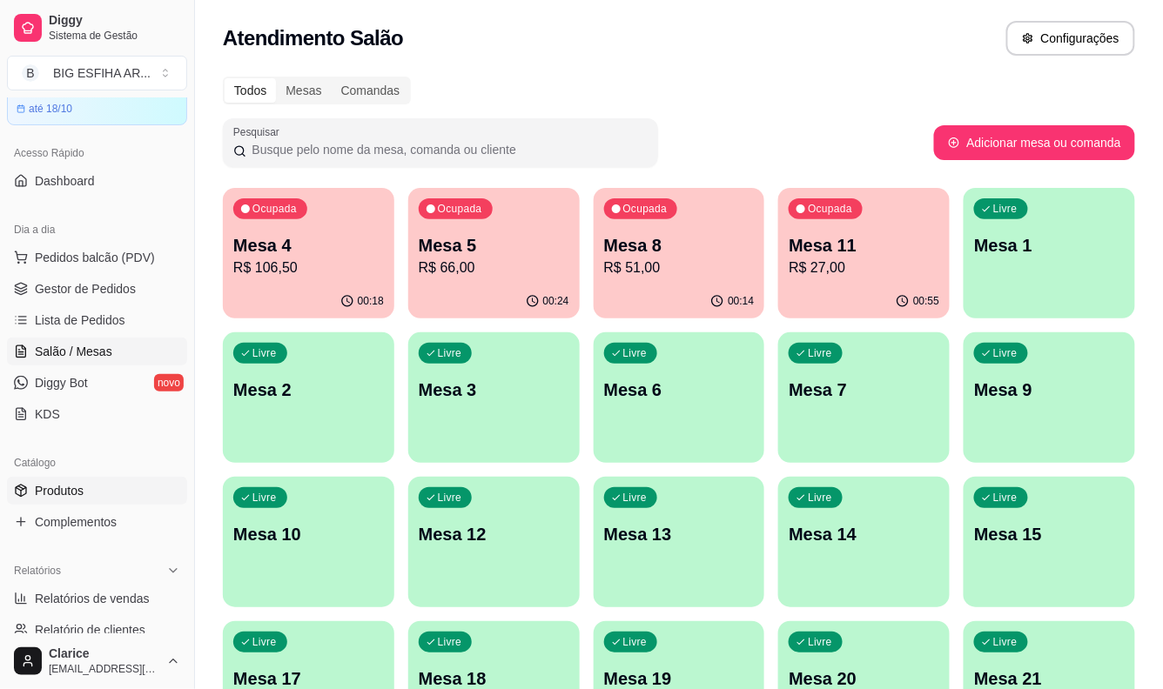
click at [63, 498] on span "Produtos" at bounding box center [59, 490] width 49 height 17
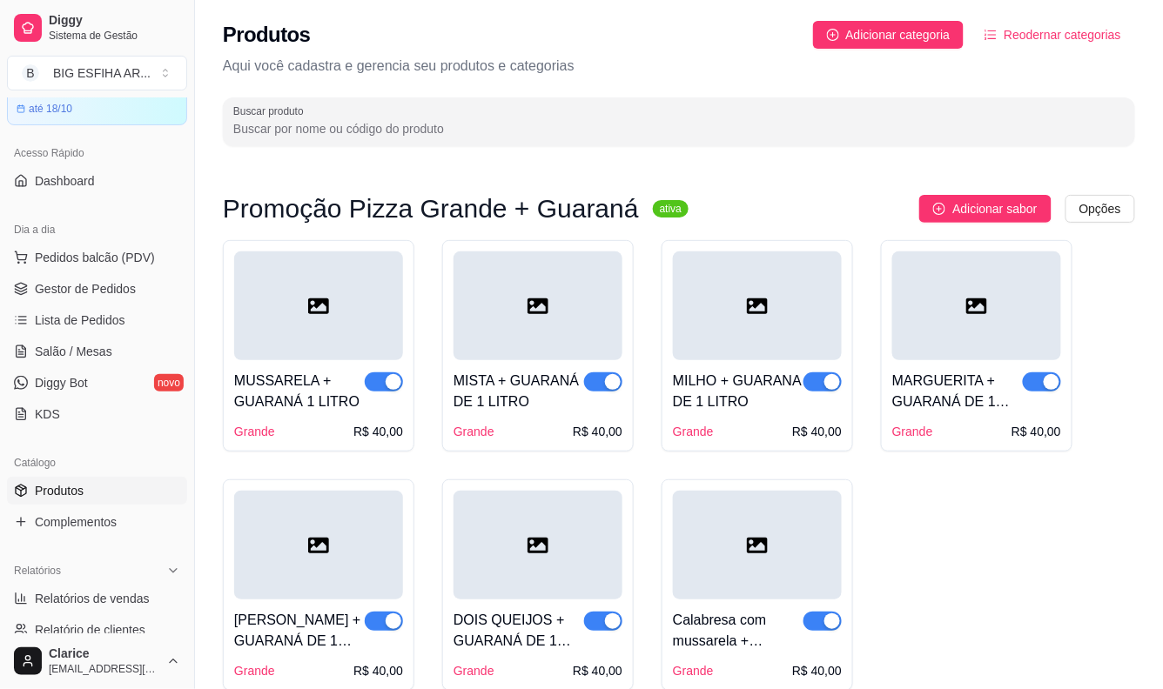
click at [427, 131] on input "Buscar produto" at bounding box center [678, 128] width 891 height 17
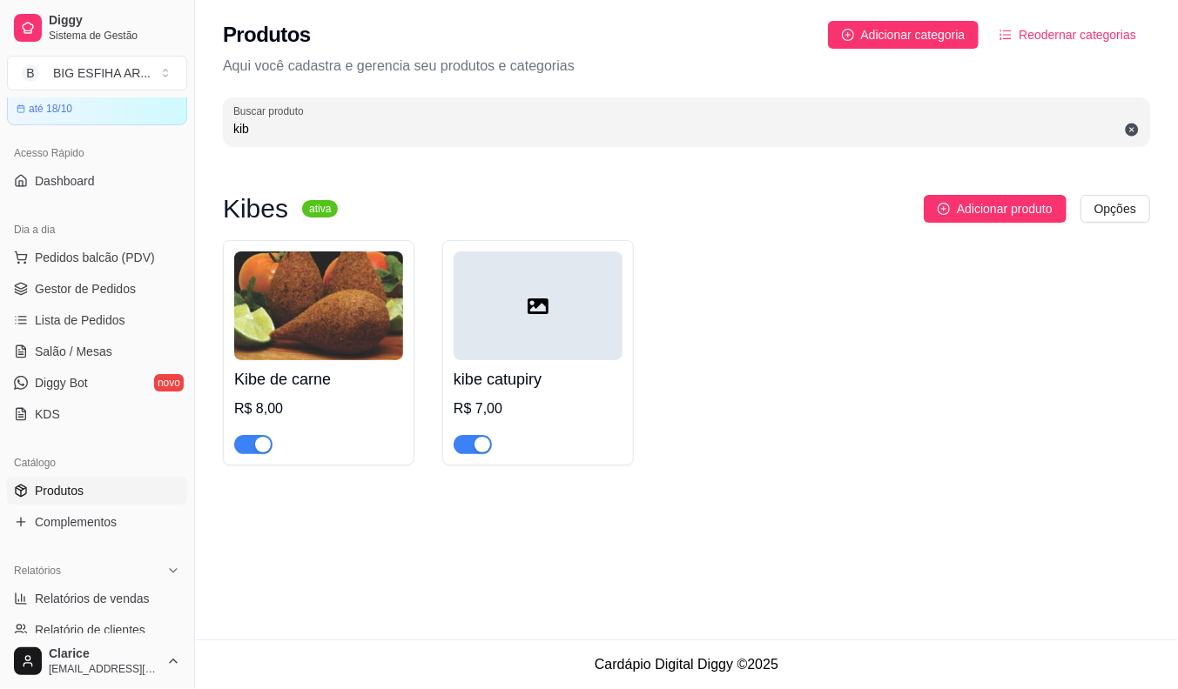
type input "kib"
click at [466, 445] on span "button" at bounding box center [473, 444] width 38 height 19
click at [322, 124] on input "kib" at bounding box center [686, 128] width 906 height 17
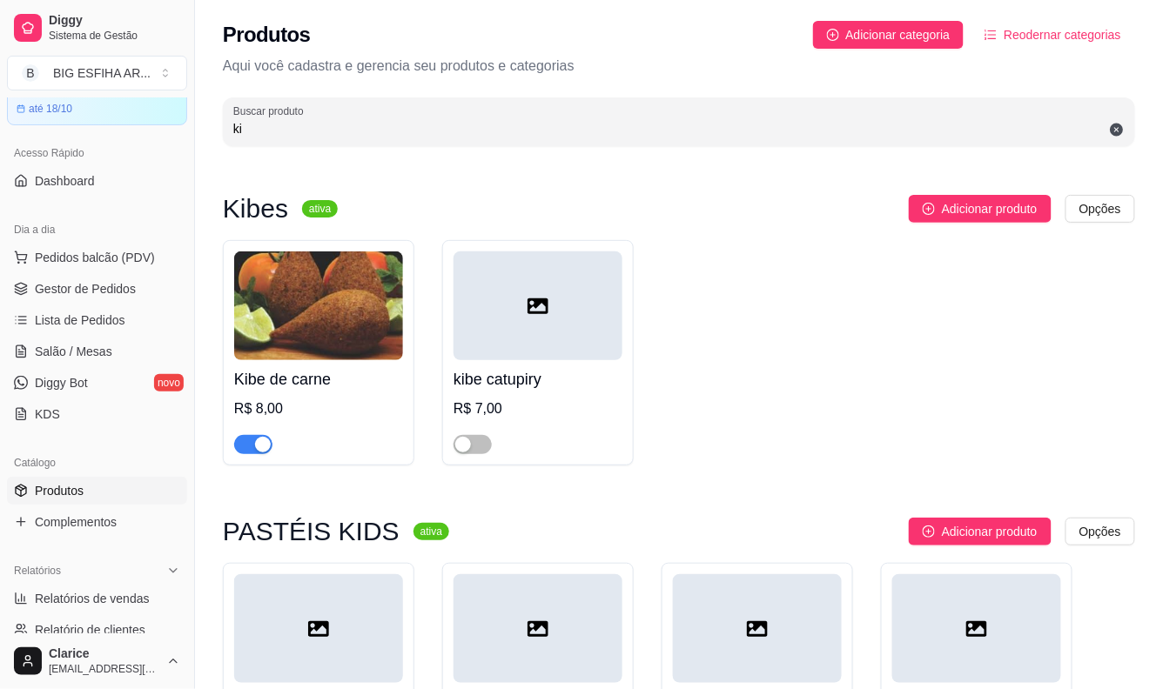
type input "k"
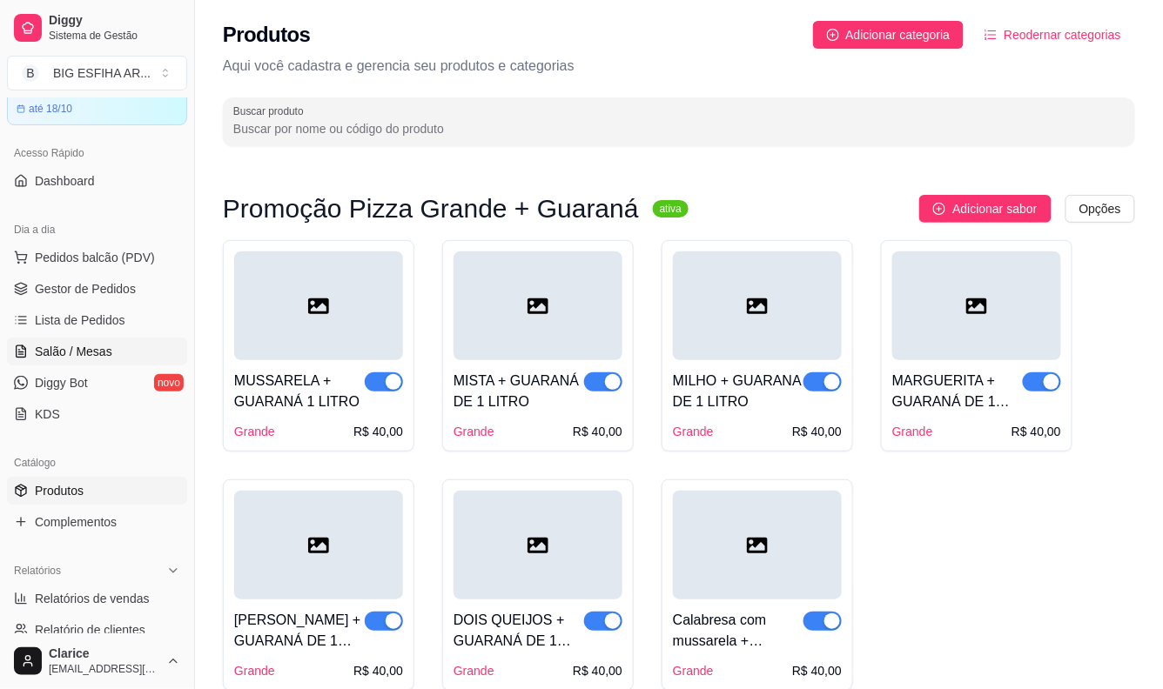
click at [131, 342] on link "Salão / Mesas" at bounding box center [97, 352] width 180 height 28
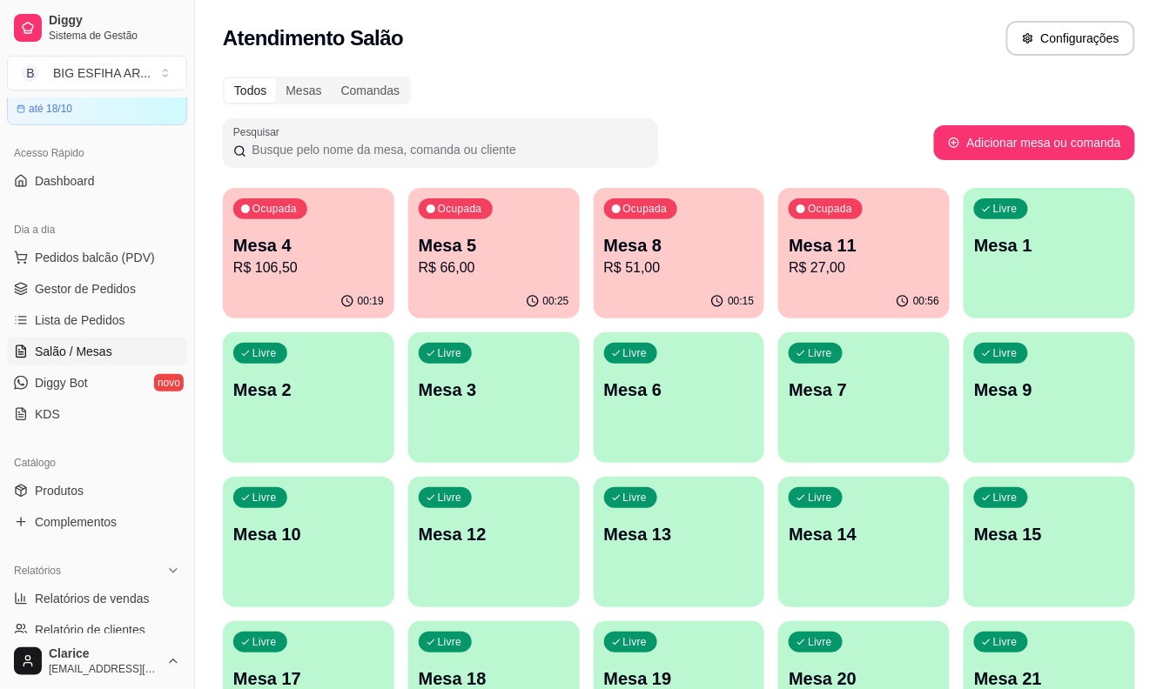
click at [282, 272] on p "R$ 106,50" at bounding box center [308, 268] width 151 height 21
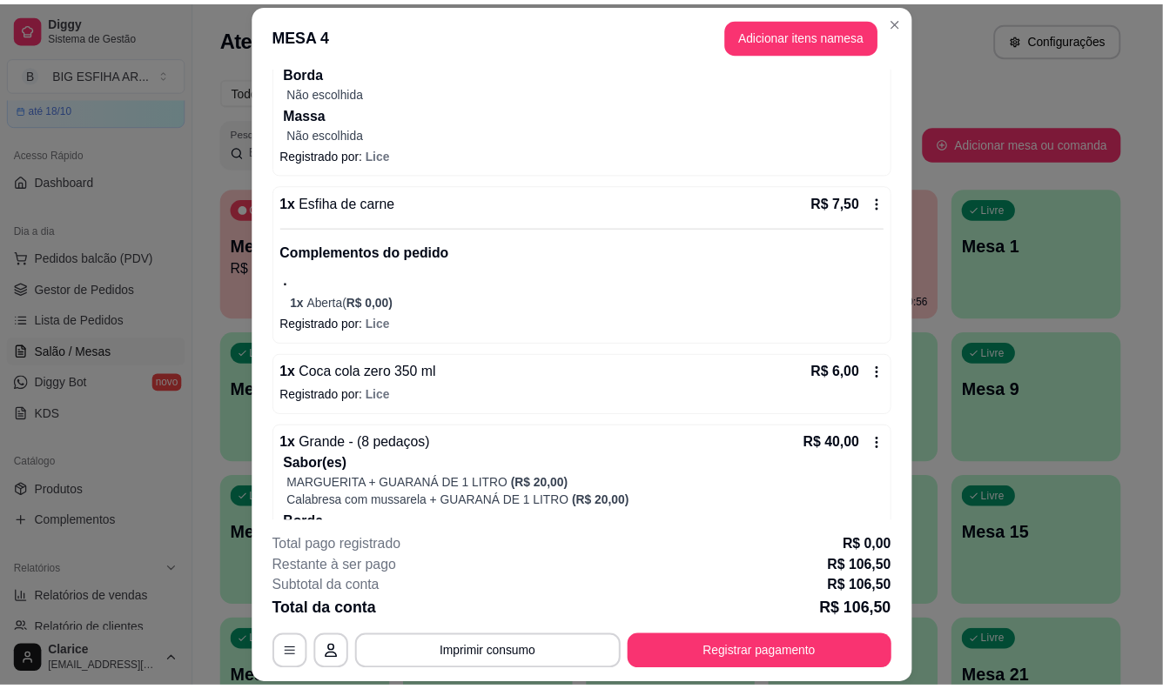
scroll to position [290, 0]
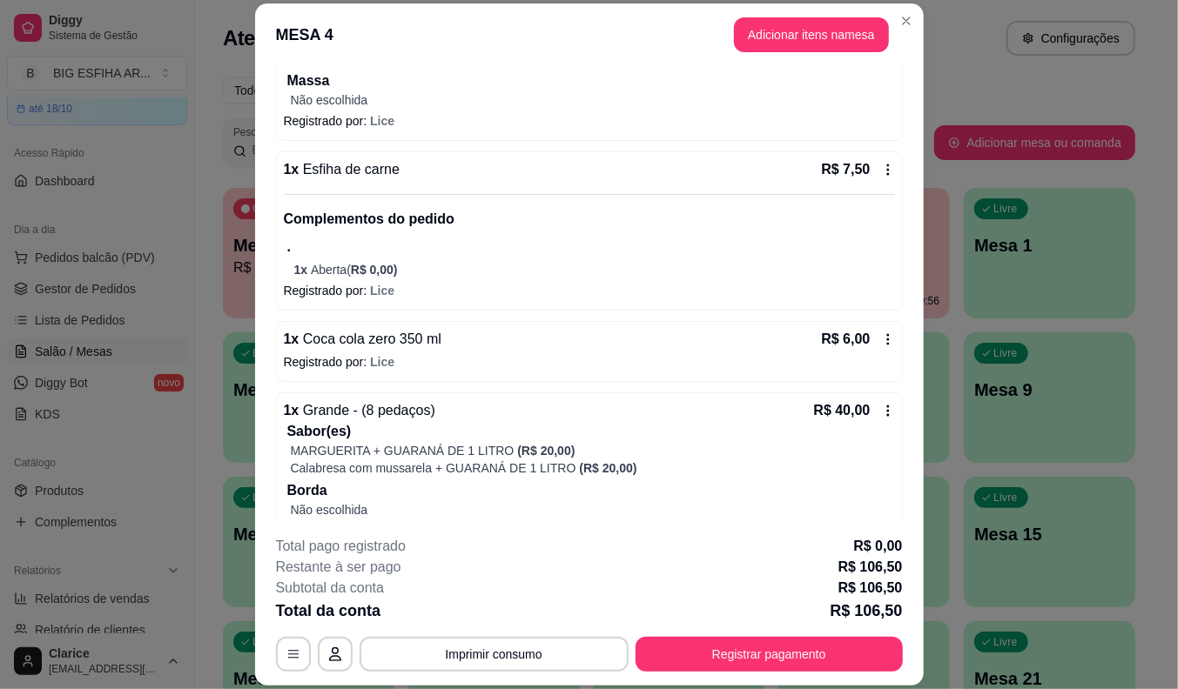
click at [886, 335] on icon at bounding box center [887, 339] width 3 height 11
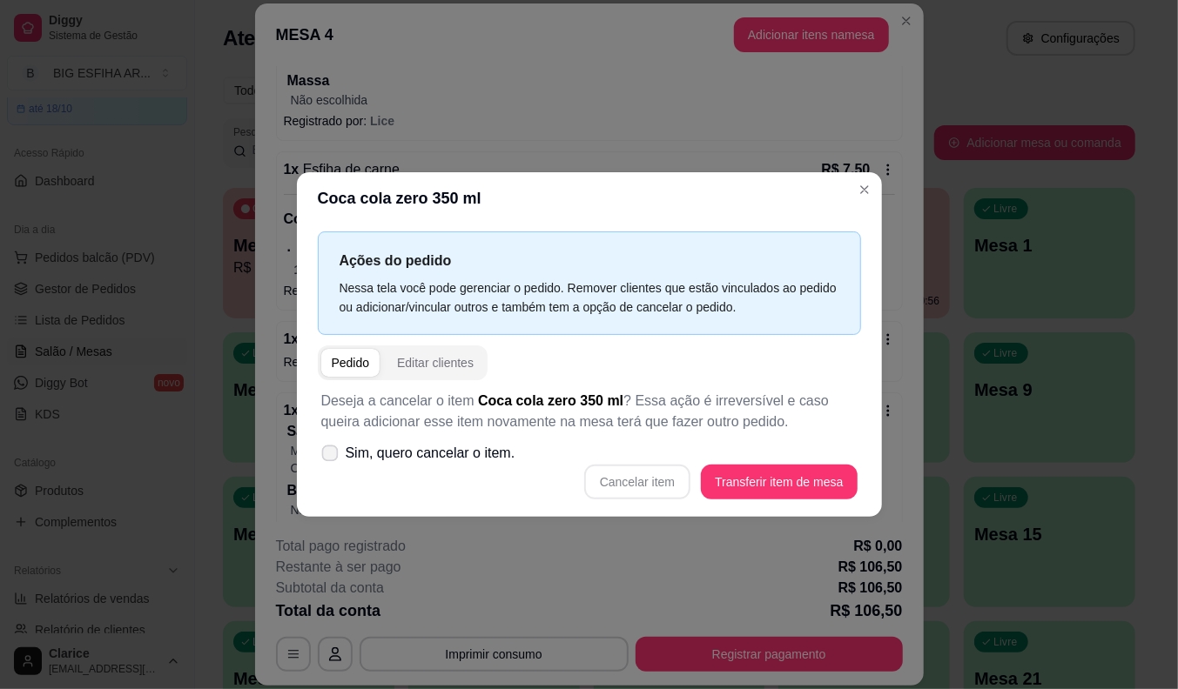
click at [331, 449] on icon at bounding box center [329, 453] width 13 height 10
click at [331, 457] on input "Sim, quero cancelar o item." at bounding box center [325, 462] width 11 height 11
checkbox input "true"
click at [663, 480] on button "Cancelar item" at bounding box center [637, 482] width 106 height 35
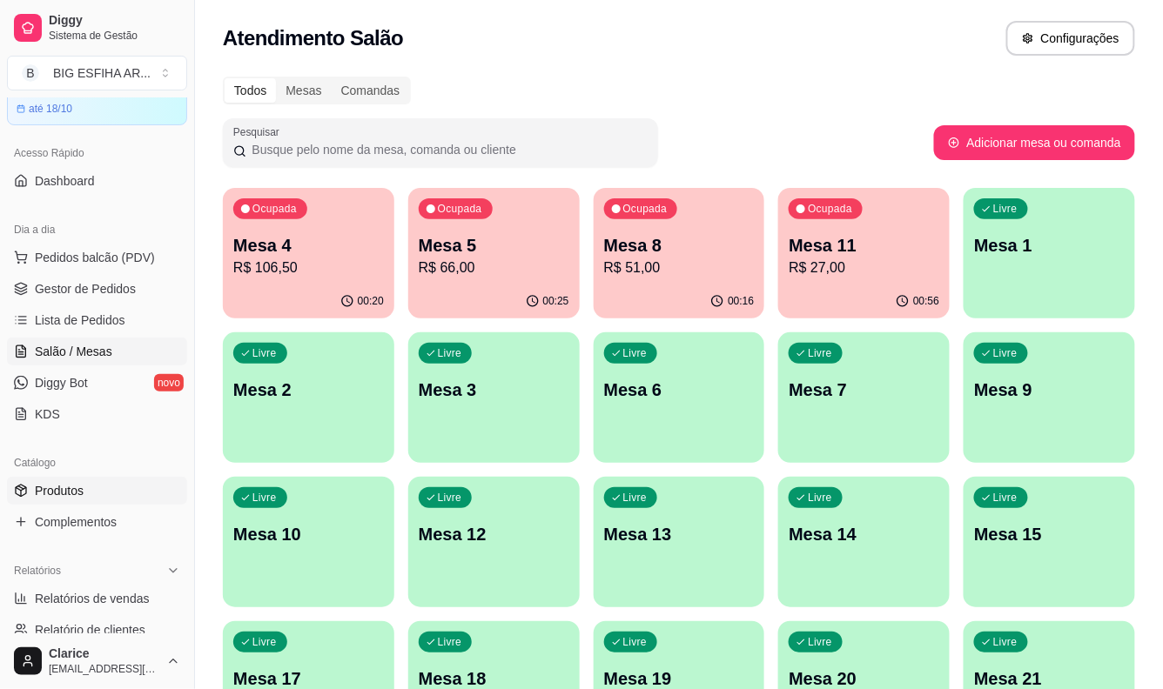
click at [96, 492] on link "Produtos" at bounding box center [97, 491] width 180 height 28
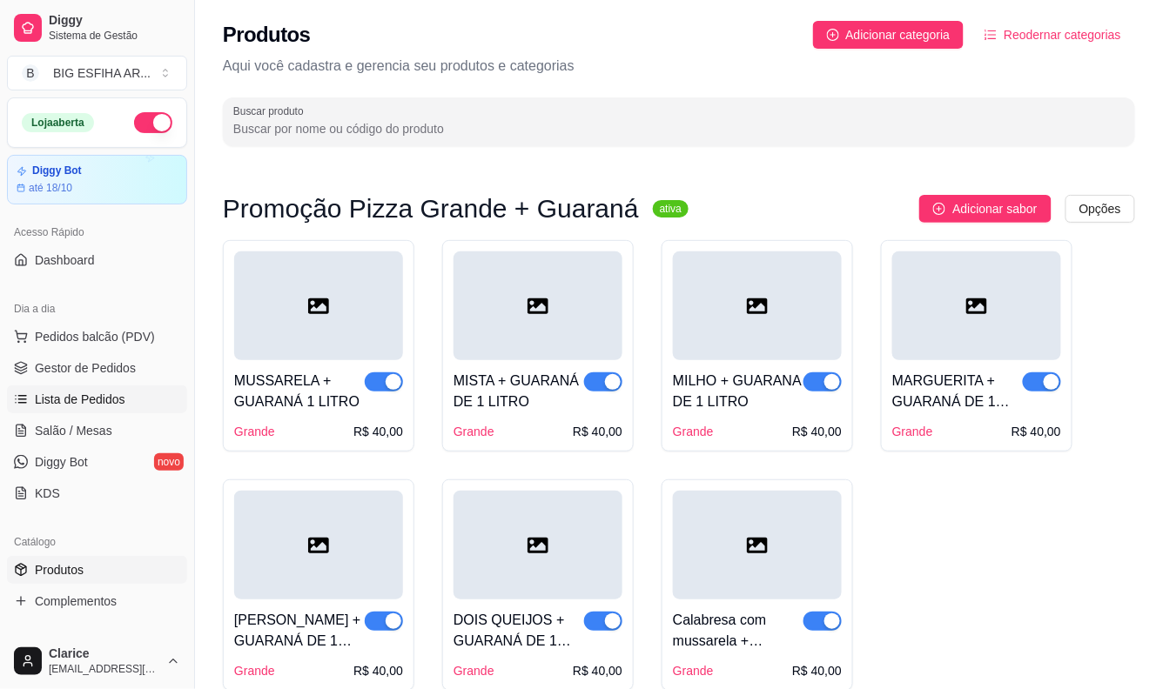
click at [87, 387] on link "Lista de Pedidos" at bounding box center [97, 400] width 180 height 28
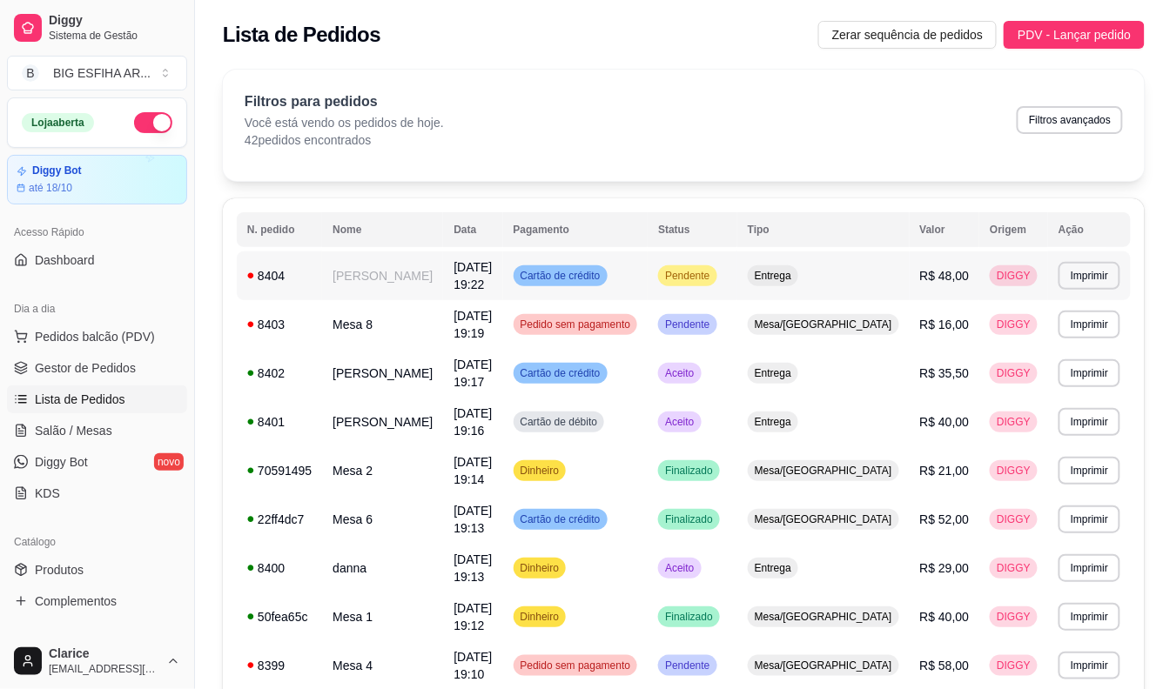
click at [379, 256] on td "[PERSON_NAME]" at bounding box center [382, 276] width 121 height 49
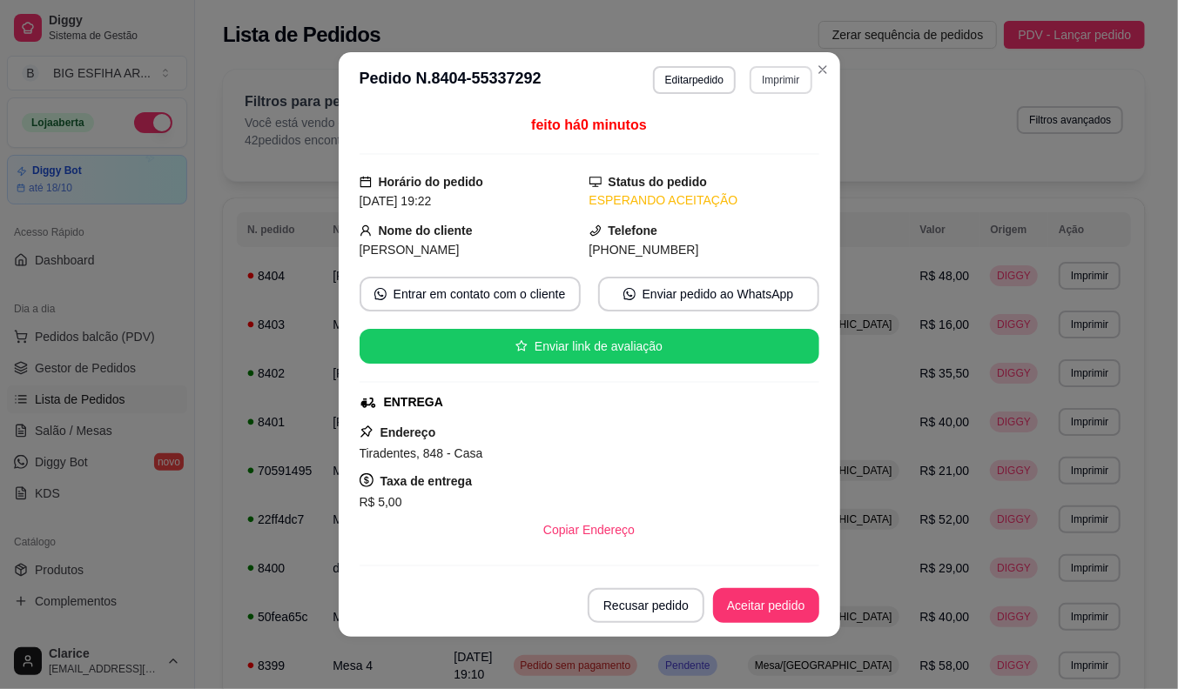
click at [784, 84] on button "Imprimir" at bounding box center [780, 80] width 62 height 28
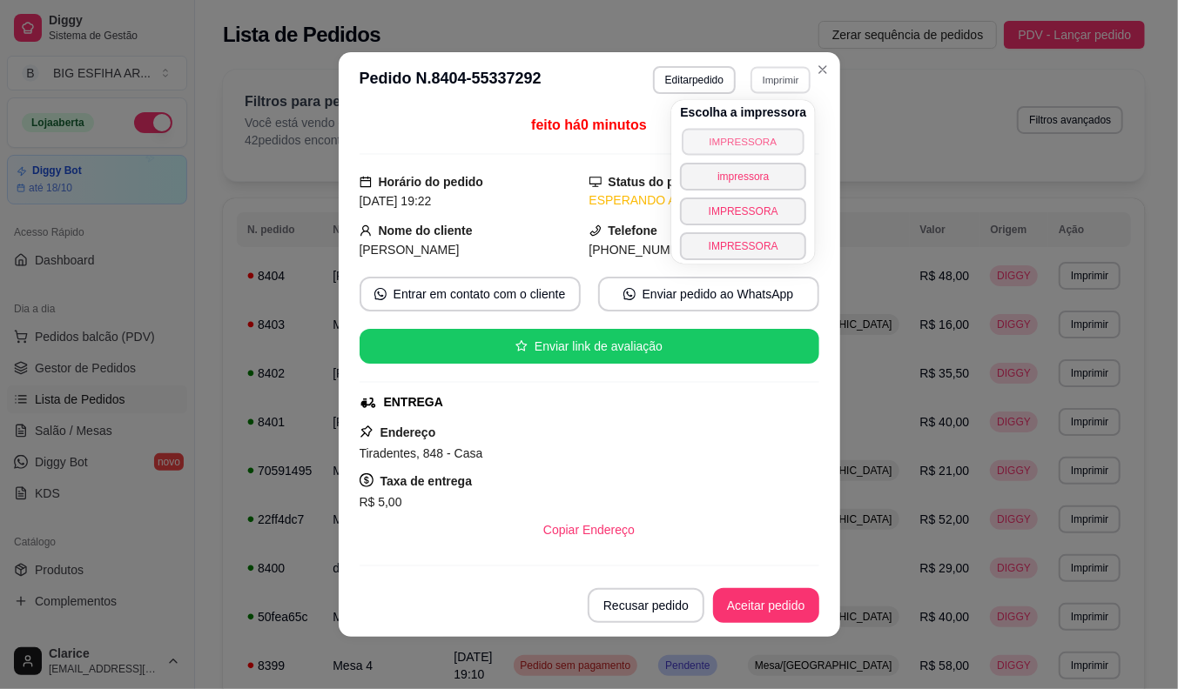
click at [740, 138] on button "IMPRESSORA" at bounding box center [743, 141] width 122 height 27
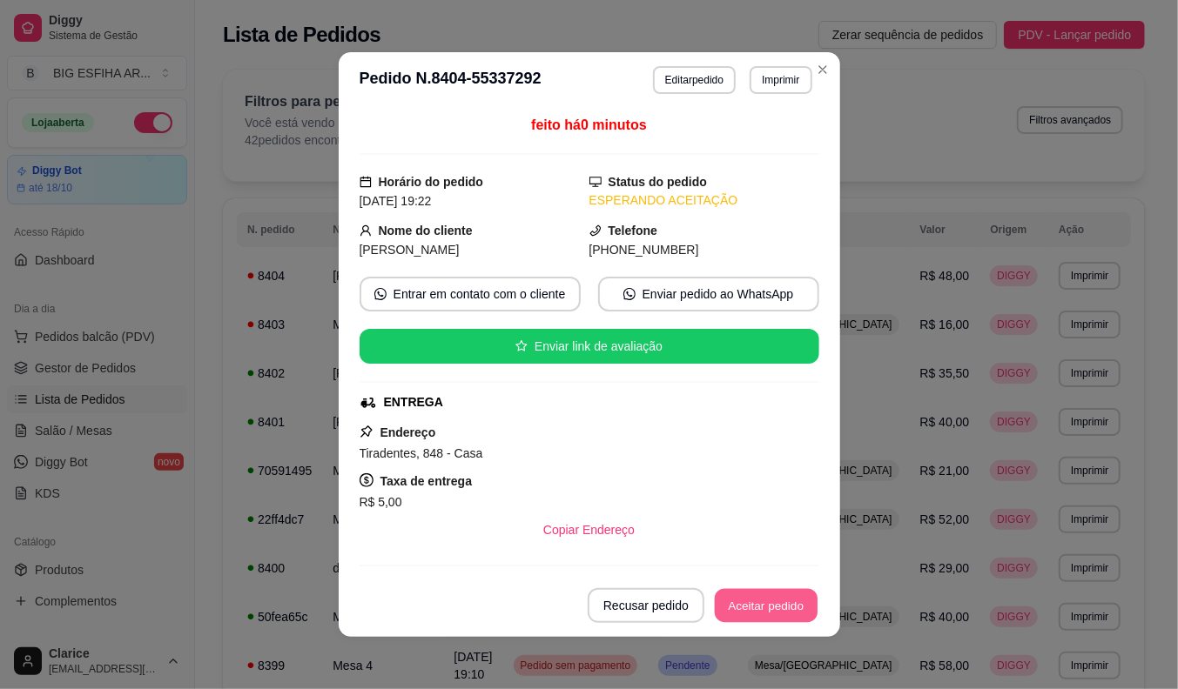
click at [790, 601] on button "Aceitar pedido" at bounding box center [766, 606] width 103 height 34
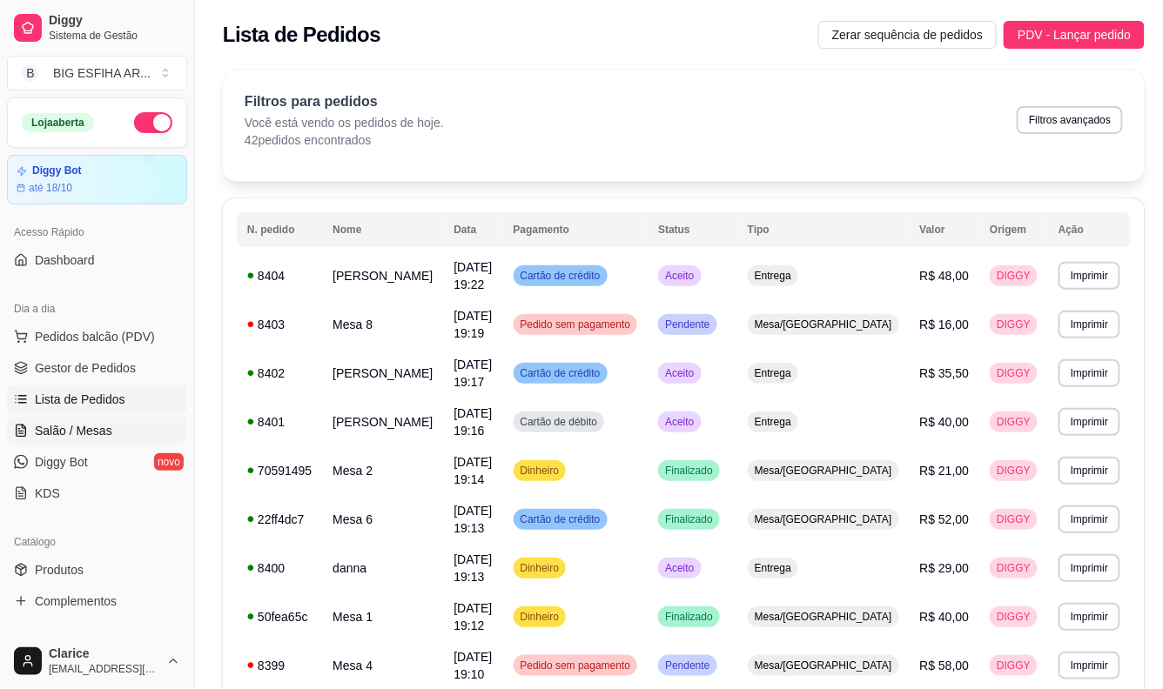
click at [48, 425] on span "Salão / Mesas" at bounding box center [73, 430] width 77 height 17
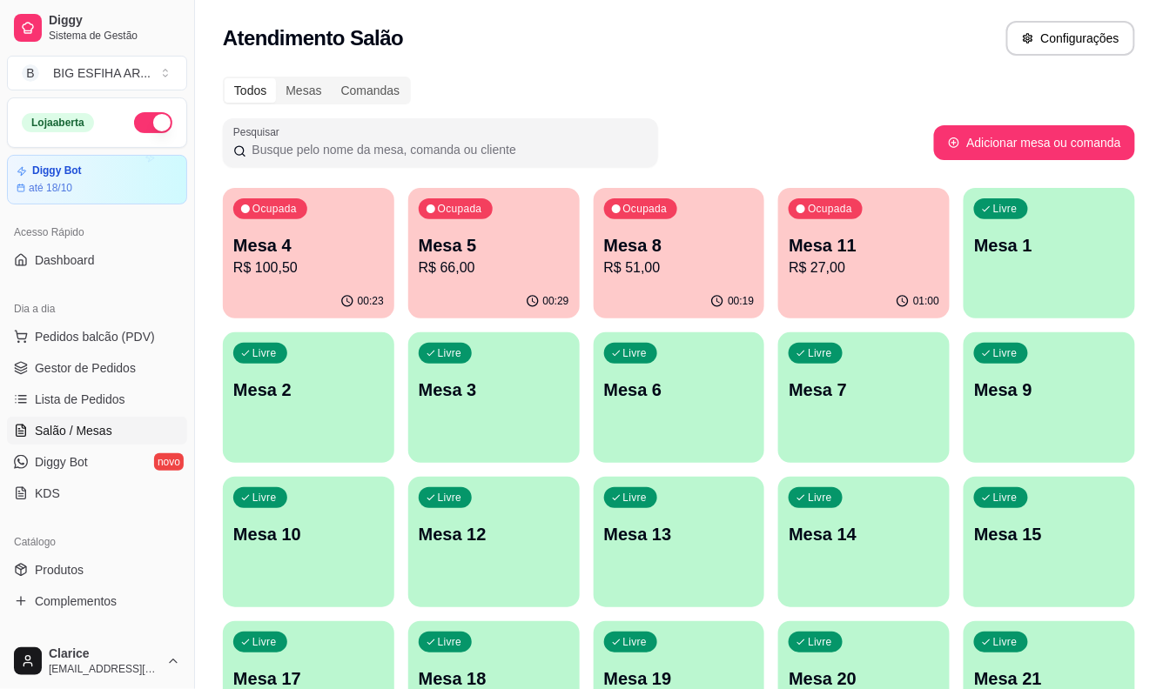
click at [679, 252] on p "Mesa 8" at bounding box center [679, 245] width 151 height 24
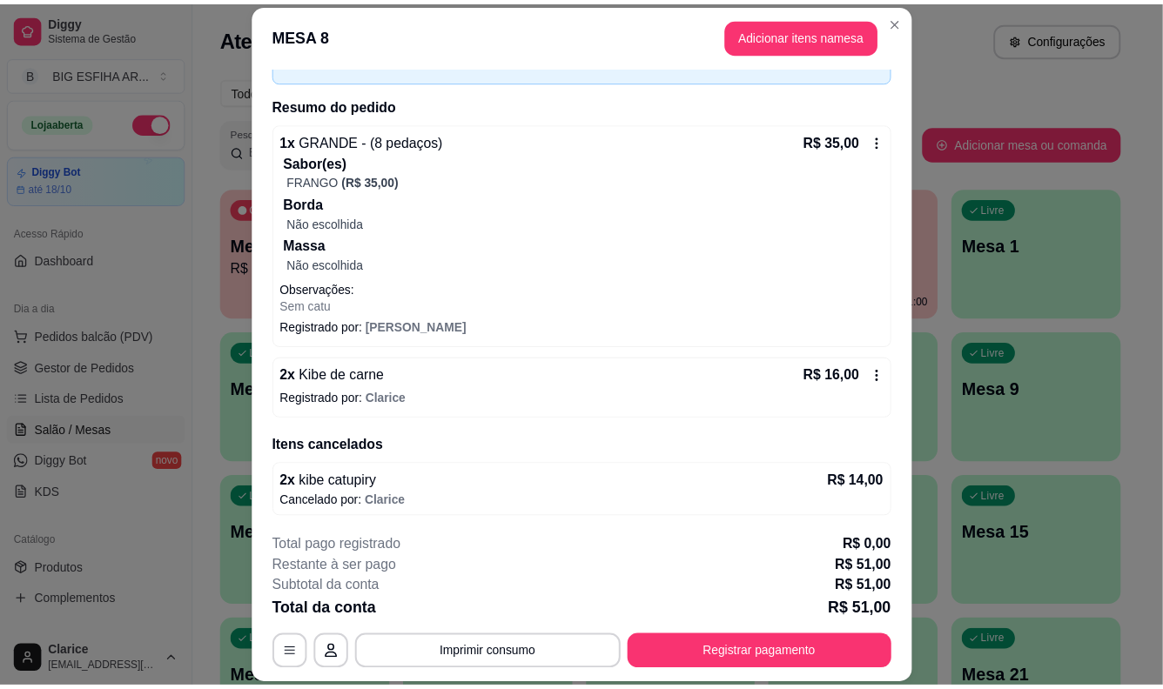
scroll to position [111, 0]
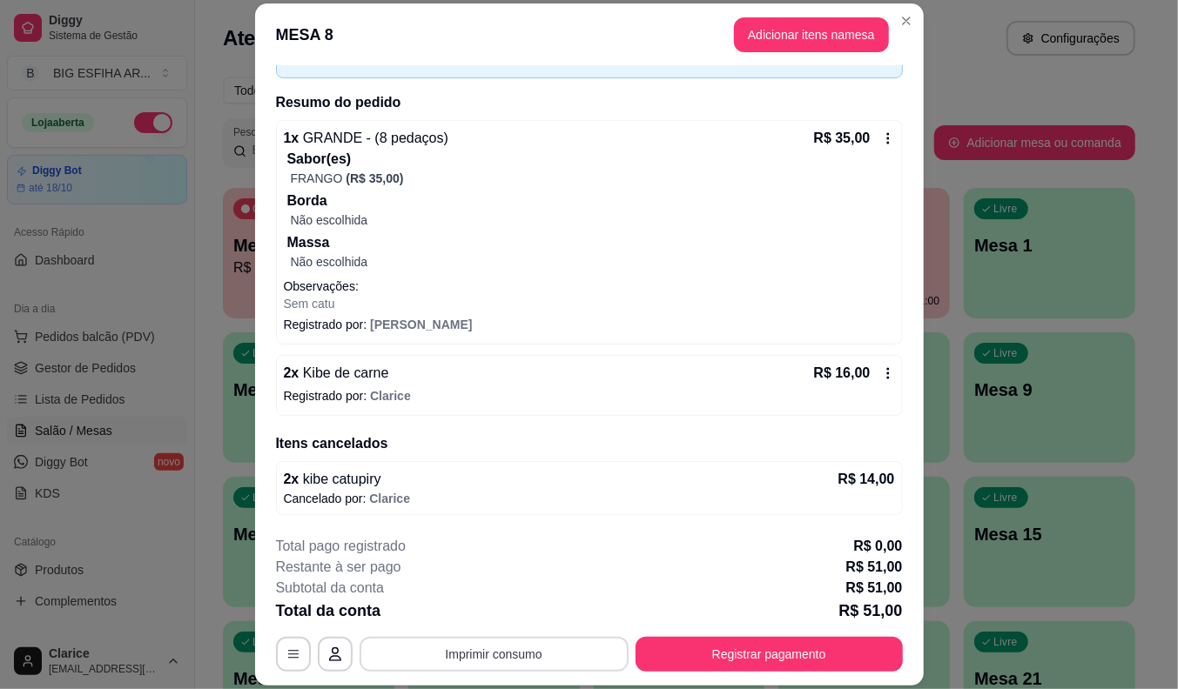
click at [536, 664] on button "Imprimir consumo" at bounding box center [493, 654] width 269 height 35
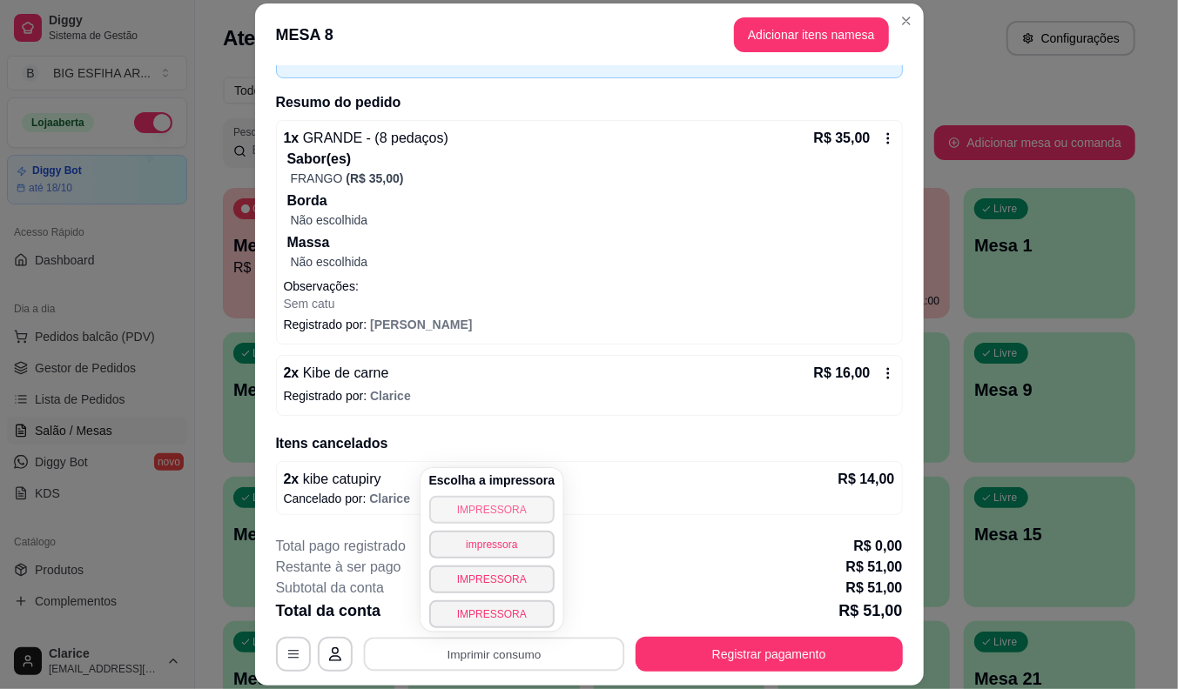
click at [494, 506] on button "IMPRESSORA" at bounding box center [492, 510] width 126 height 28
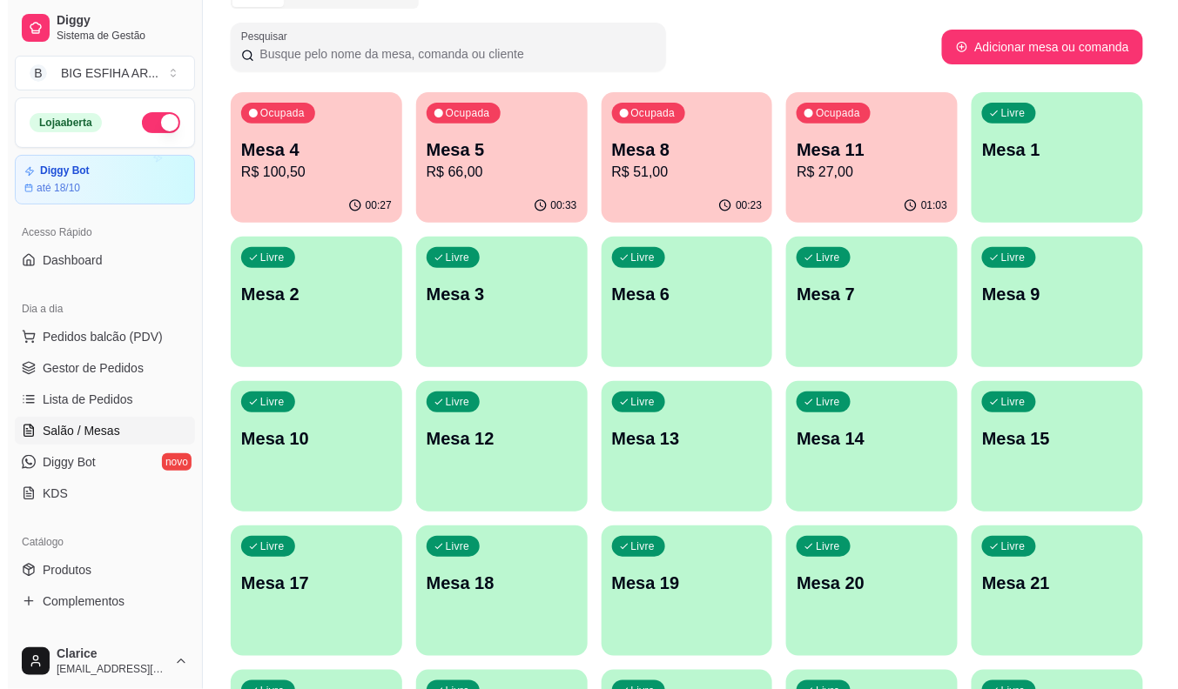
scroll to position [421, 0]
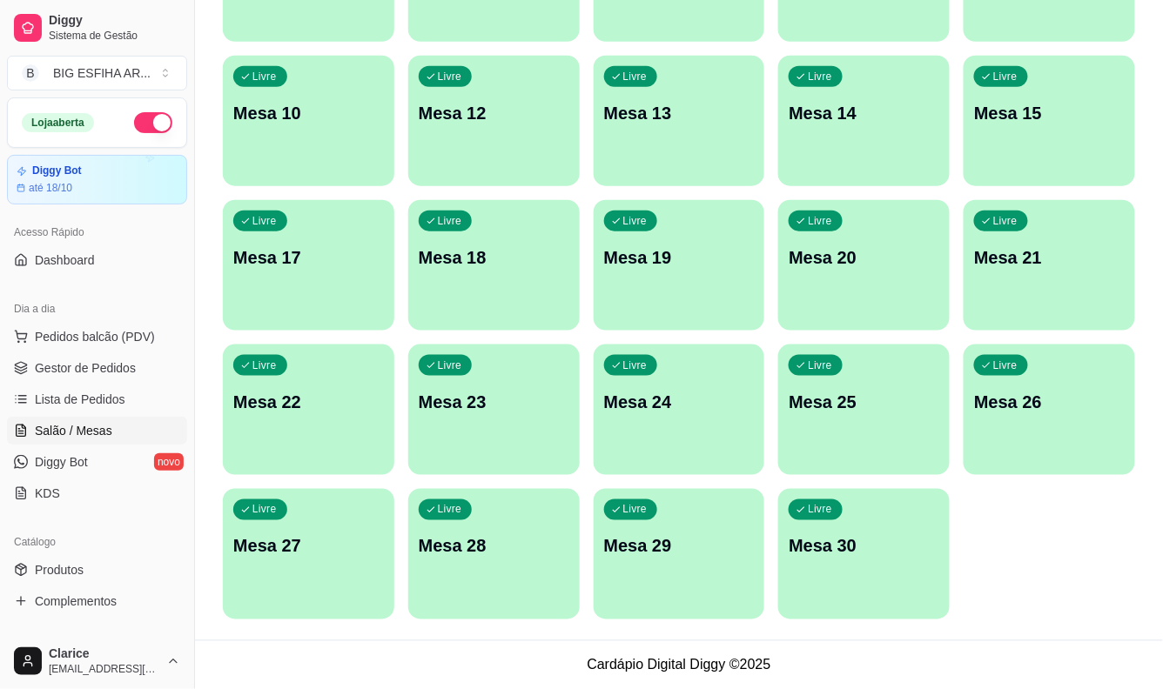
click at [850, 559] on div "Livre Mesa 30" at bounding box center [863, 544] width 171 height 110
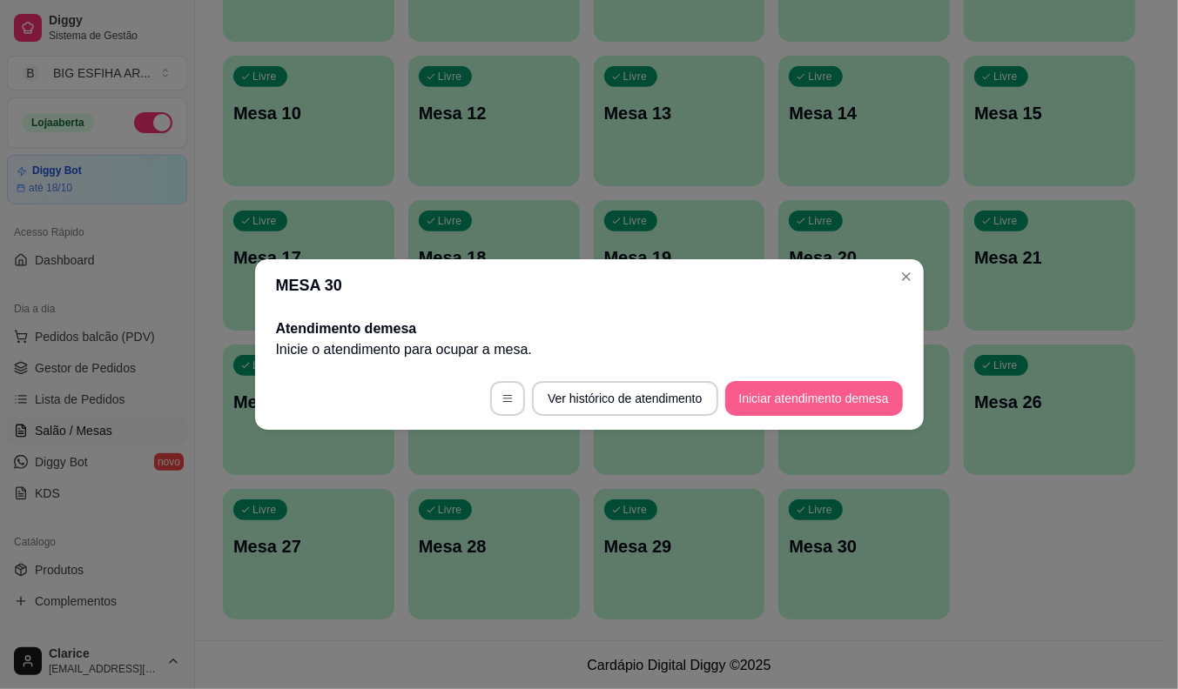
click at [856, 405] on button "Iniciar atendimento de mesa" at bounding box center [814, 398] width 178 height 35
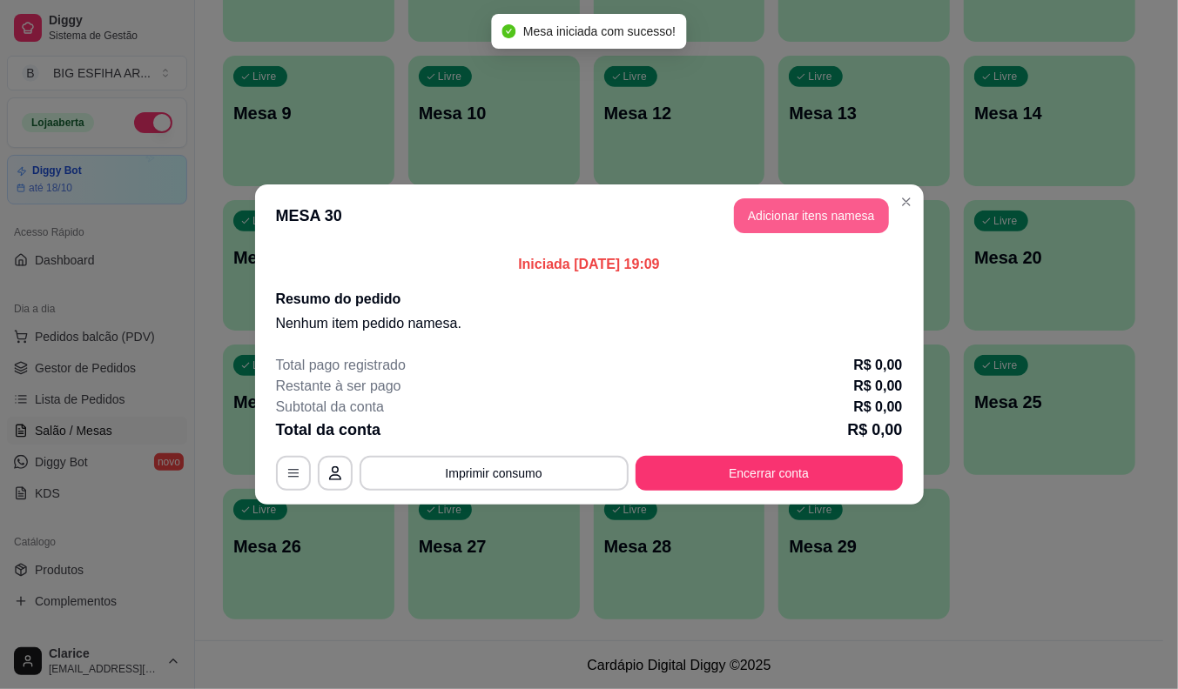
click at [851, 198] on button "Adicionar itens na mesa" at bounding box center [811, 215] width 155 height 35
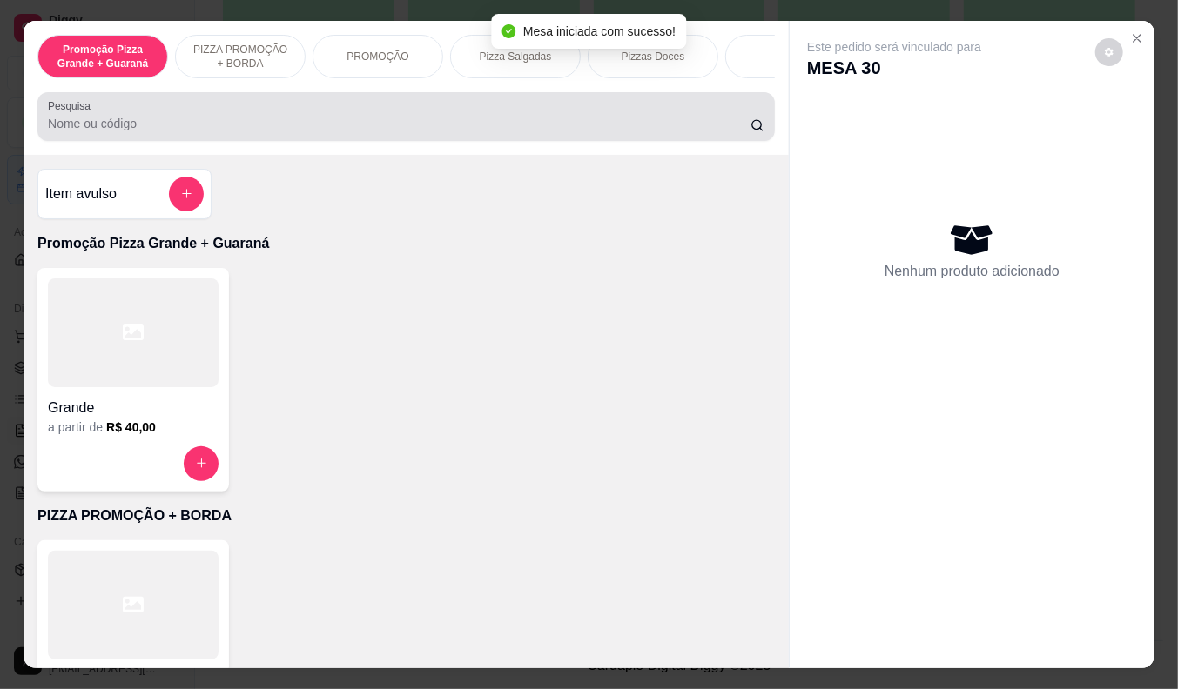
click at [282, 127] on input "Pesquisa" at bounding box center [399, 123] width 702 height 17
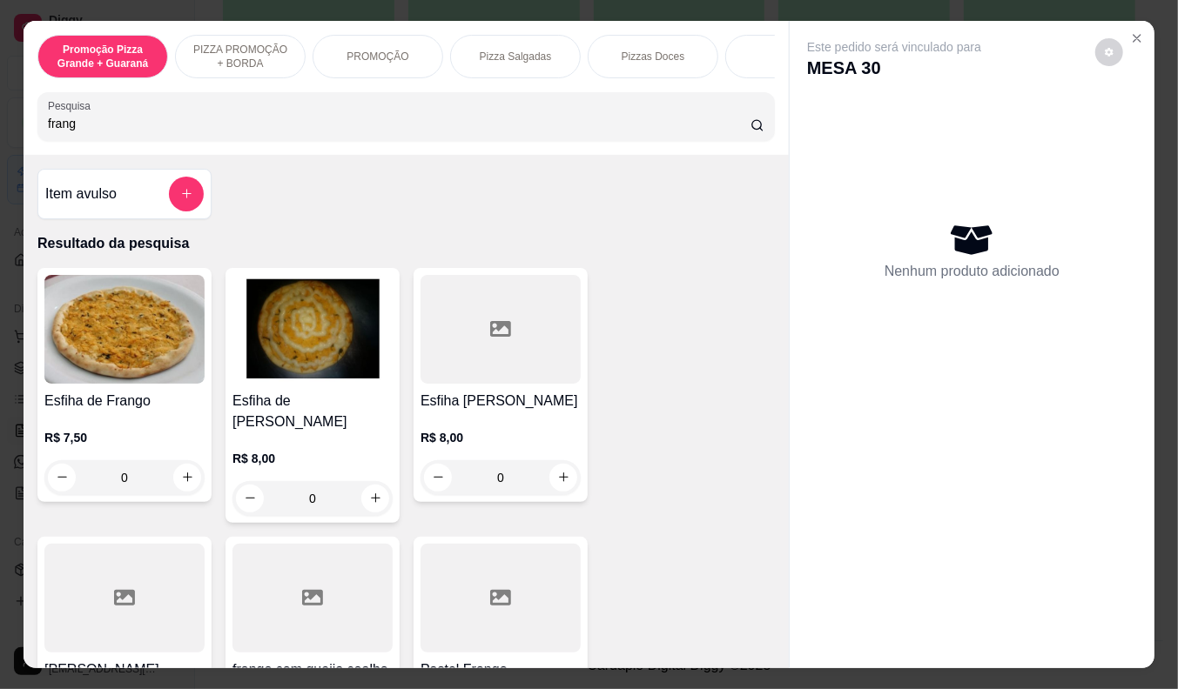
type input "frang"
click at [108, 411] on h4 "Esfiha de Frango" at bounding box center [124, 401] width 160 height 21
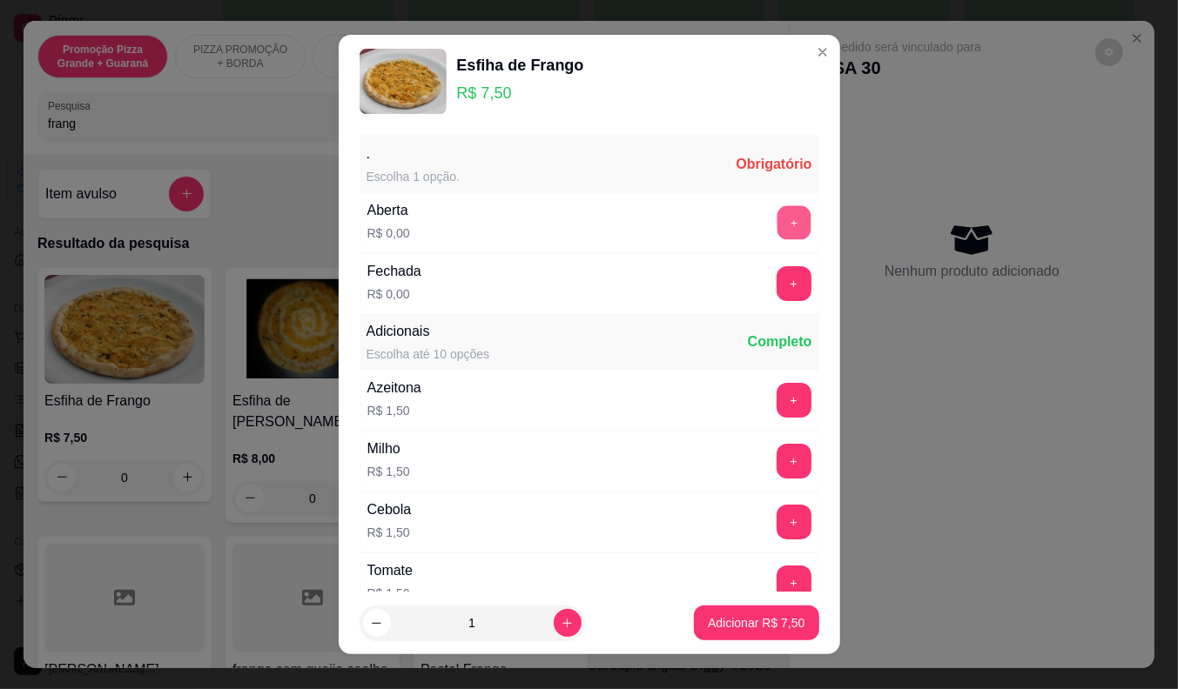
click at [776, 223] on button "+" at bounding box center [793, 222] width 34 height 34
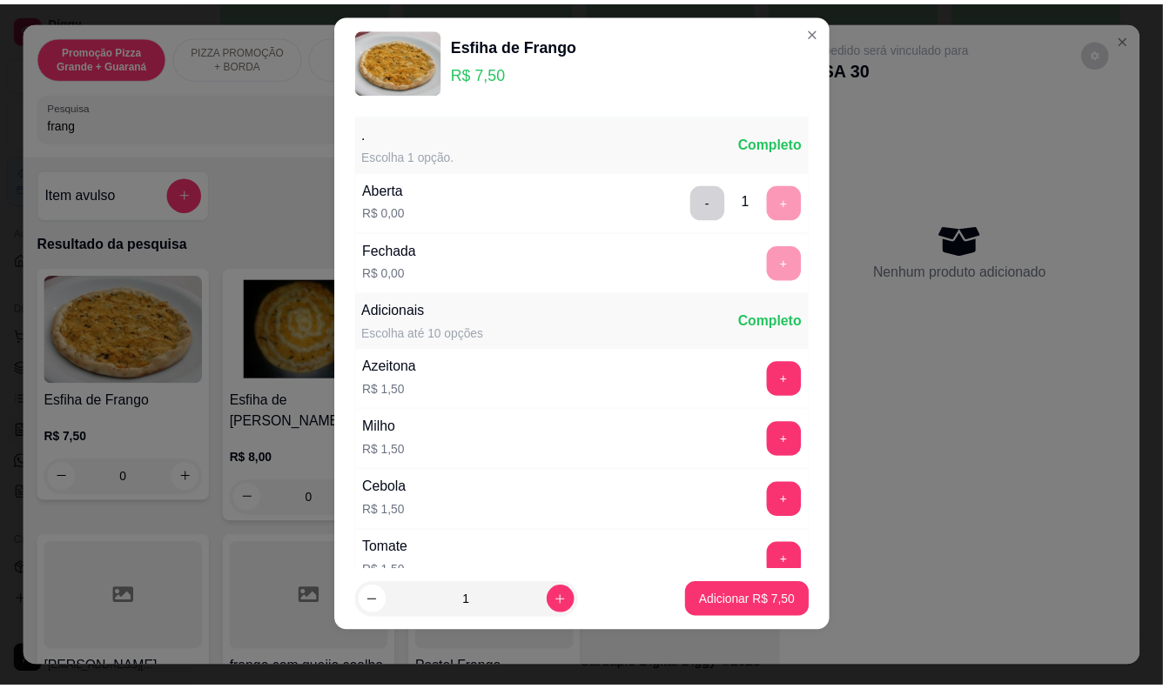
scroll to position [186, 0]
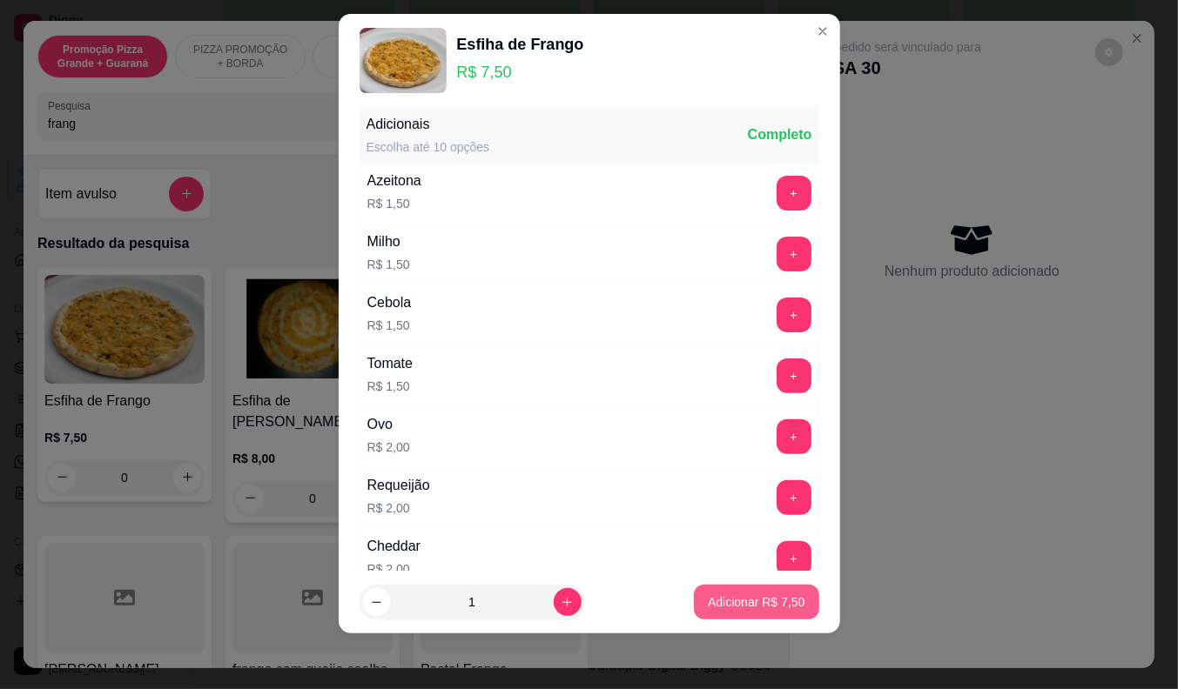
click at [708, 596] on p "Adicionar R$ 7,50" at bounding box center [756, 602] width 97 height 17
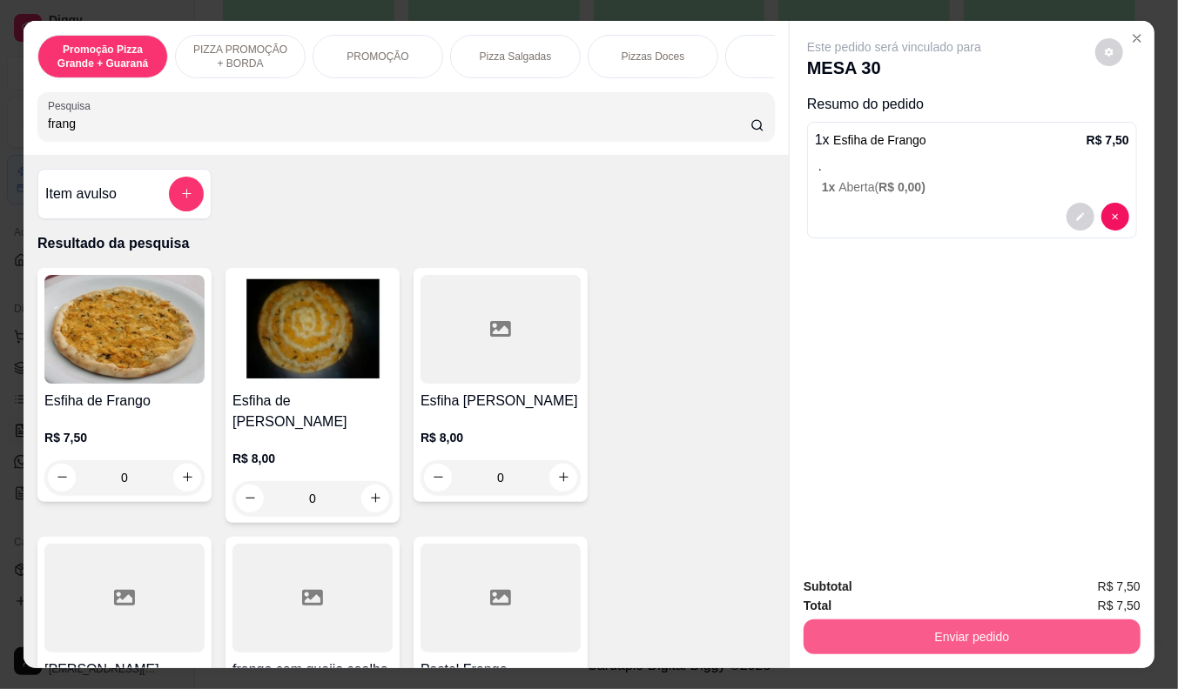
click at [1010, 635] on button "Enviar pedido" at bounding box center [971, 637] width 337 height 35
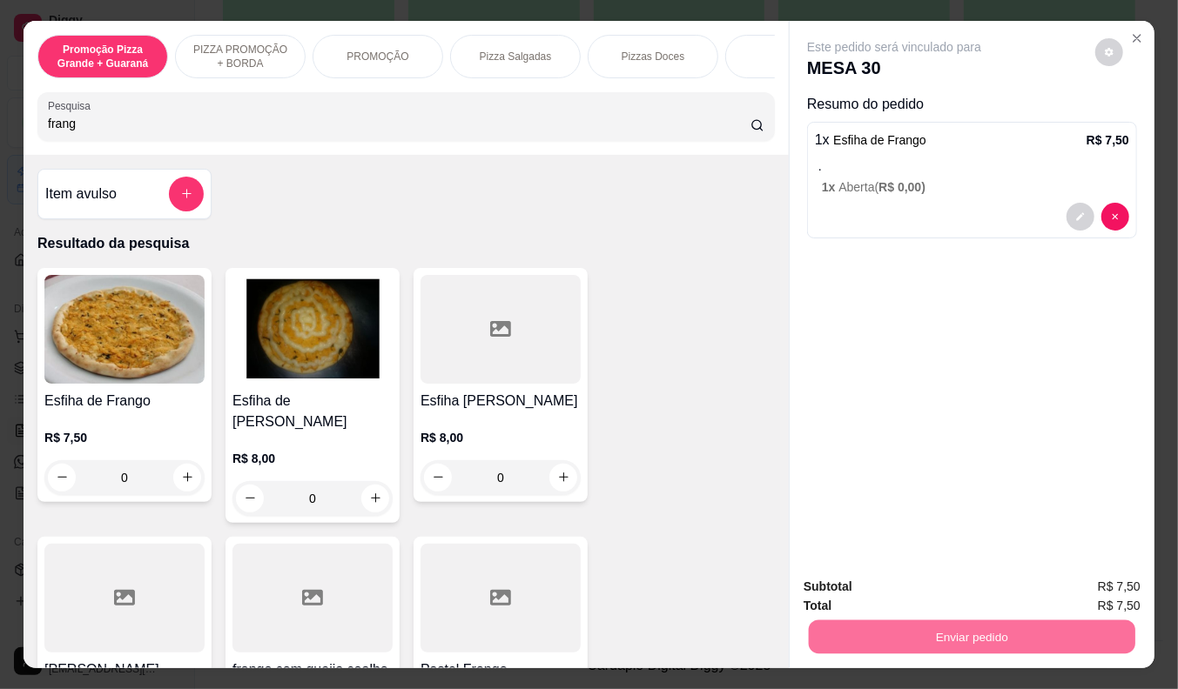
click at [944, 585] on button "Não registrar e enviar pedido" at bounding box center [913, 588] width 181 height 33
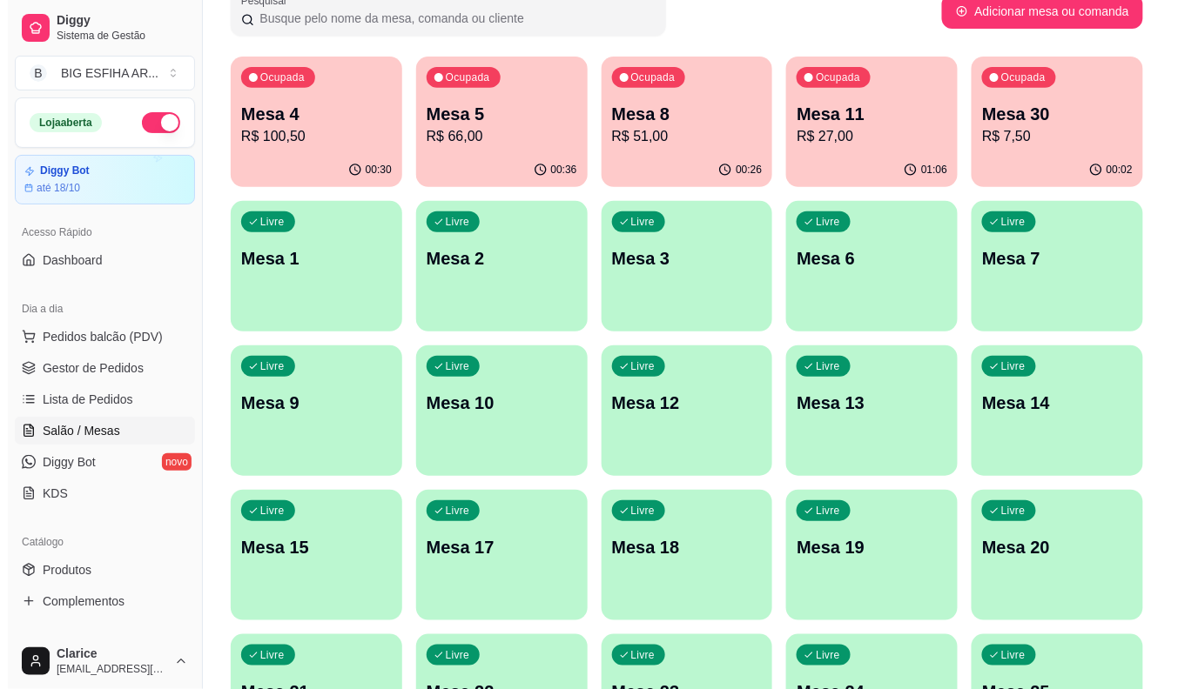
scroll to position [35, 0]
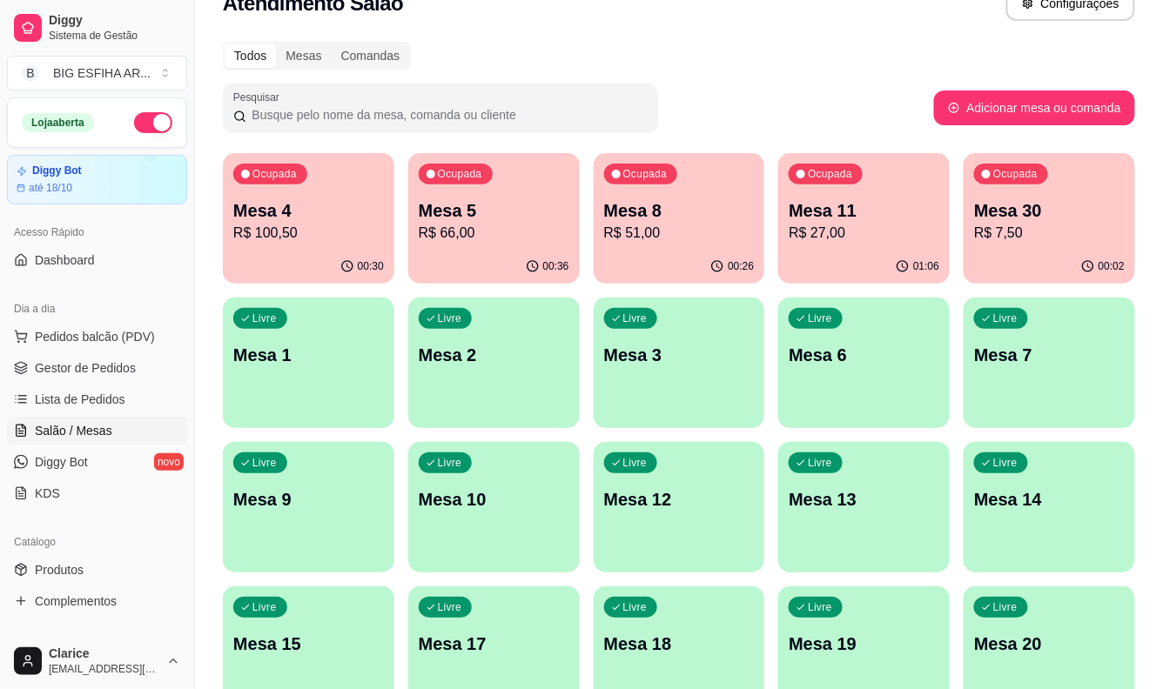
click at [470, 508] on p "Mesa 10" at bounding box center [494, 499] width 151 height 24
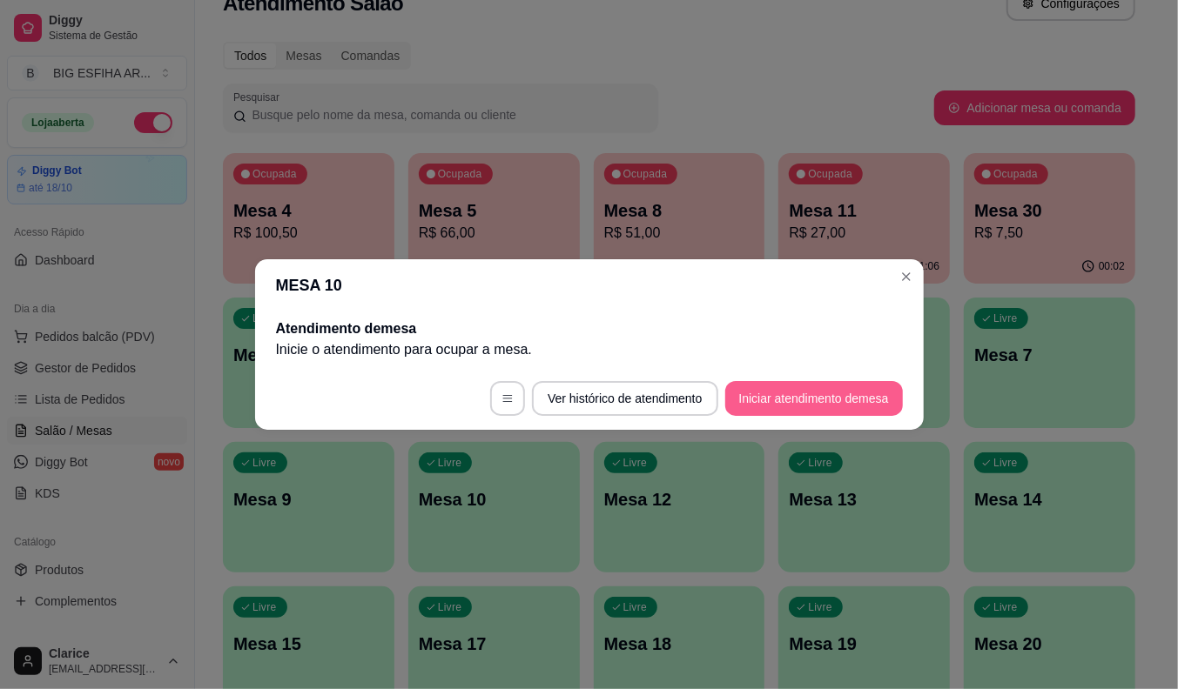
click at [776, 393] on button "Iniciar atendimento de mesa" at bounding box center [814, 398] width 178 height 35
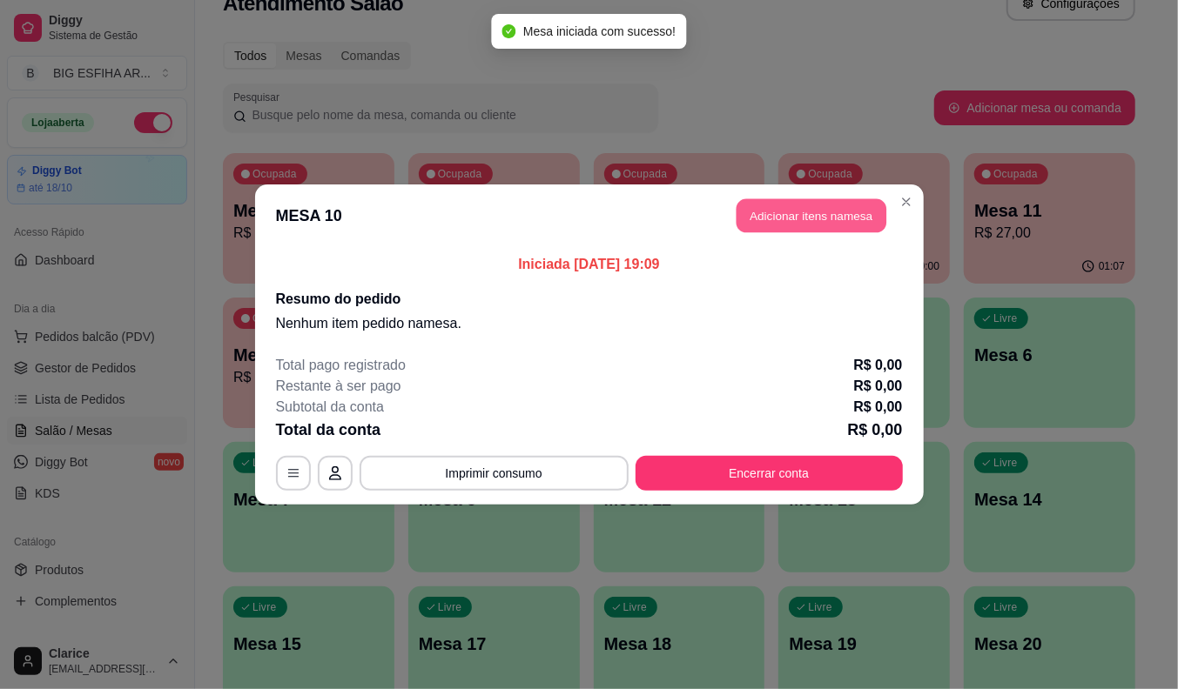
click at [755, 220] on button "Adicionar itens na mesa" at bounding box center [811, 216] width 150 height 34
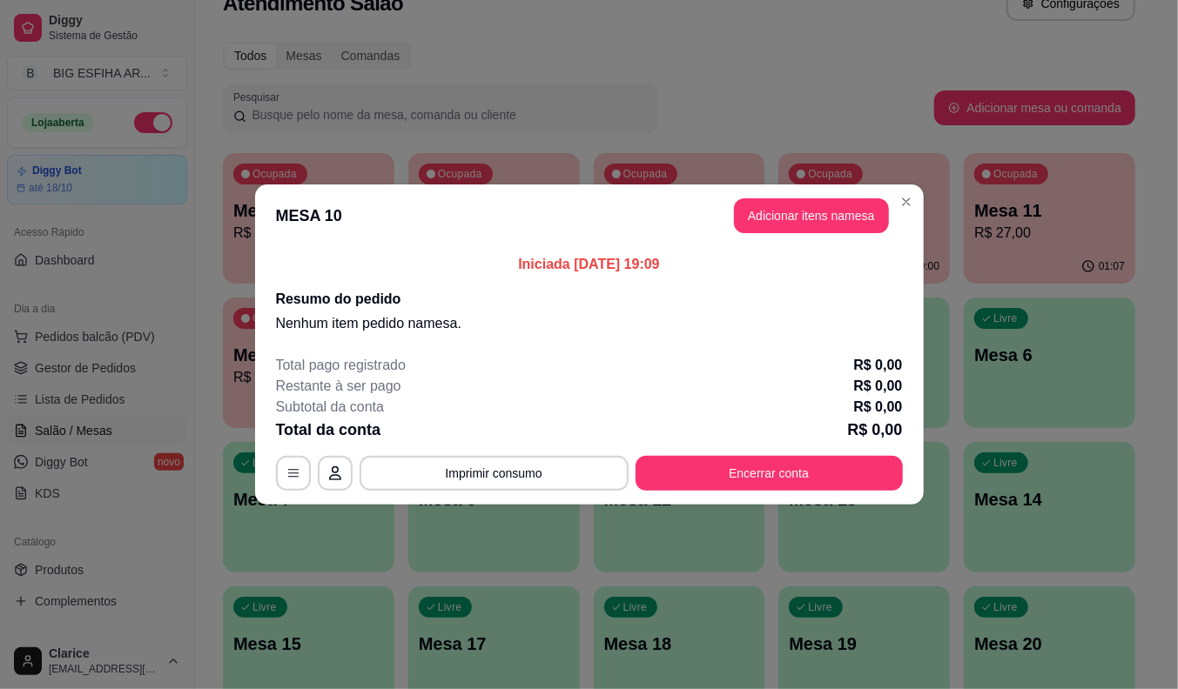
click at [150, 115] on div at bounding box center [406, 116] width 716 height 35
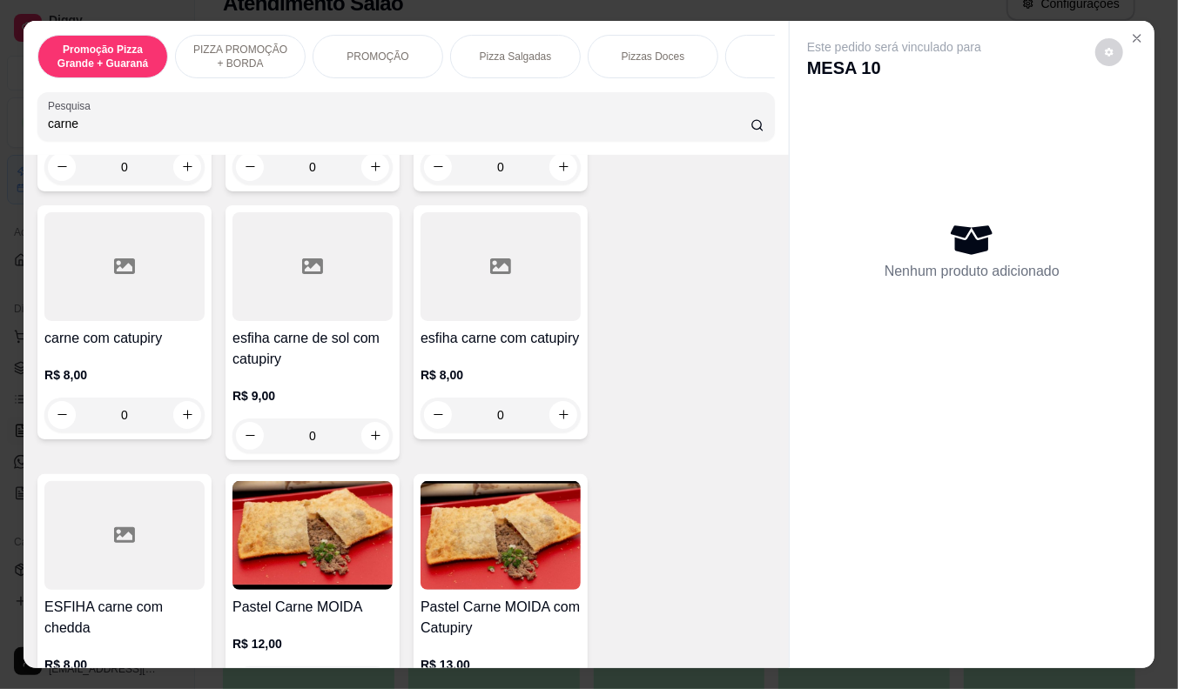
scroll to position [870, 0]
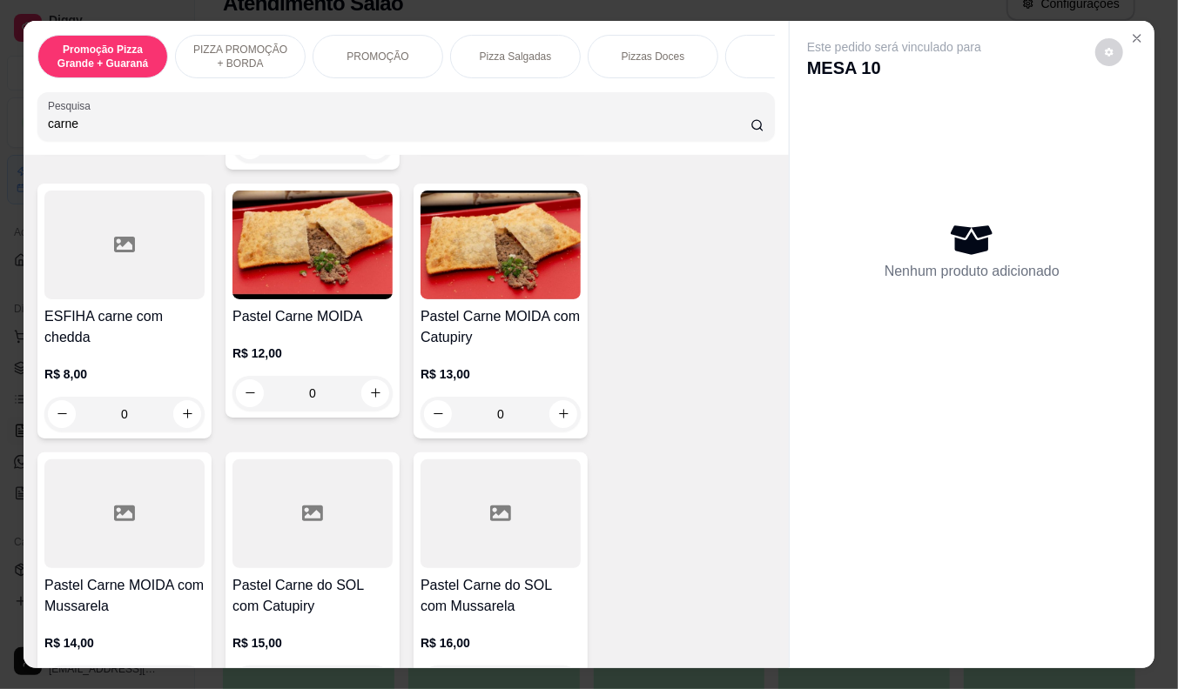
type input "carne"
click at [263, 267] on img at bounding box center [312, 245] width 160 height 109
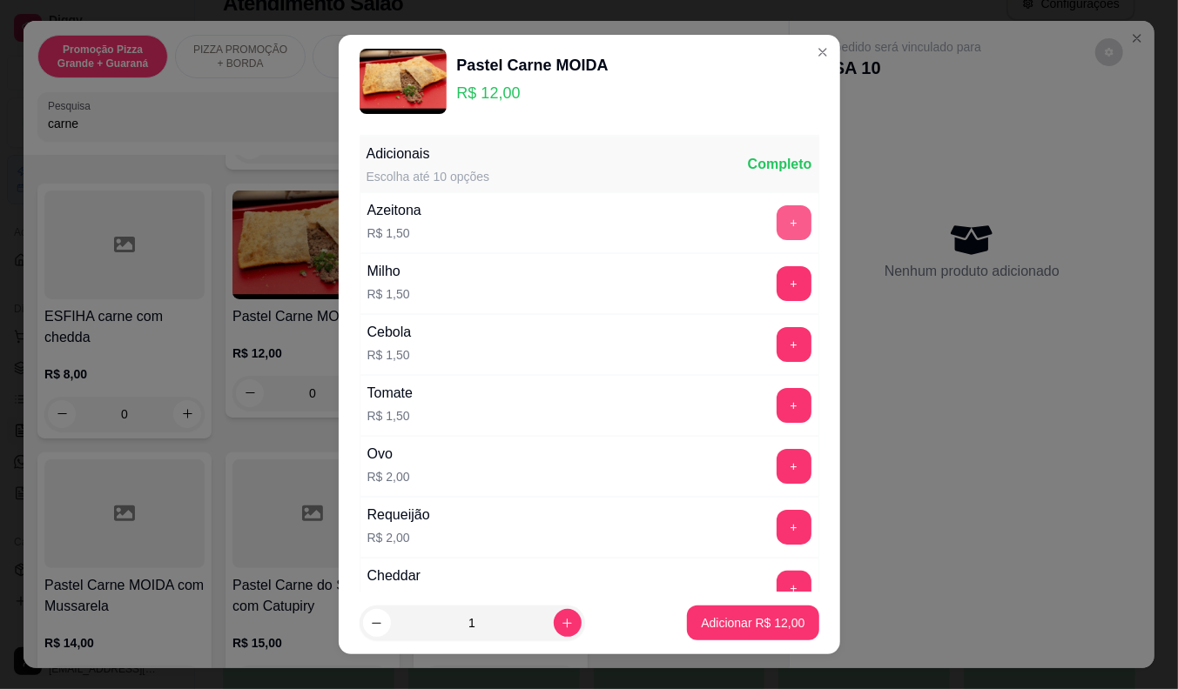
click at [776, 222] on button "+" at bounding box center [793, 222] width 35 height 35
click at [754, 631] on p "Adicionar R$ 13,50" at bounding box center [752, 623] width 101 height 17
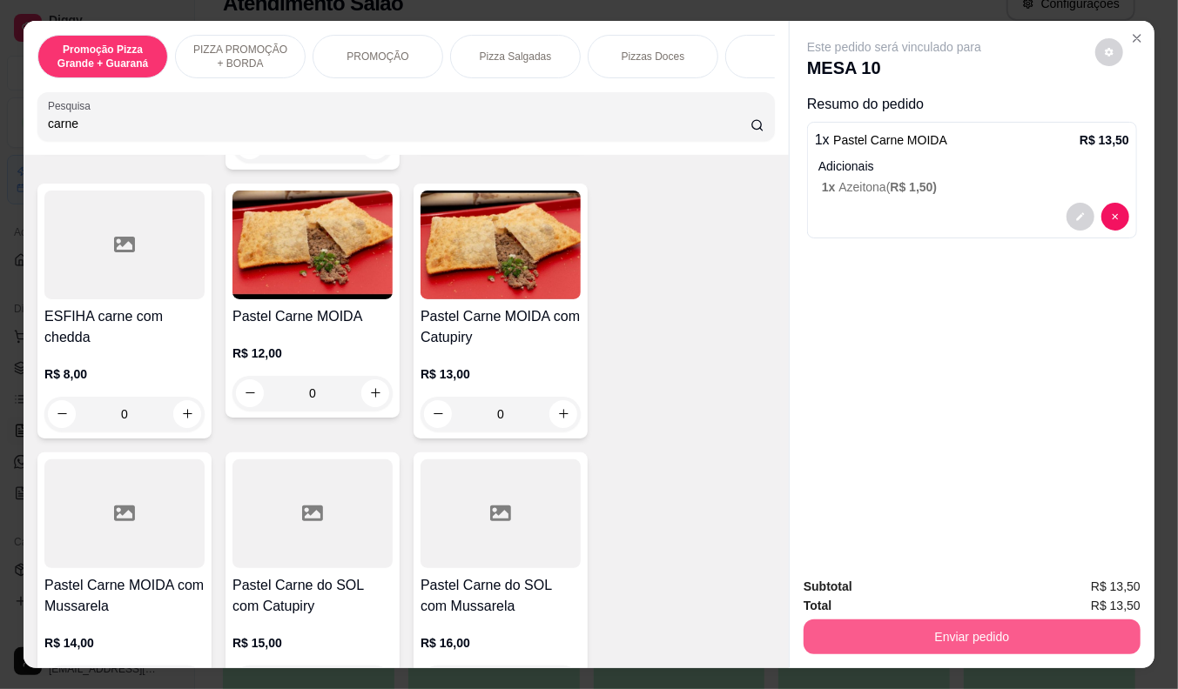
click at [917, 641] on button "Enviar pedido" at bounding box center [971, 637] width 337 height 35
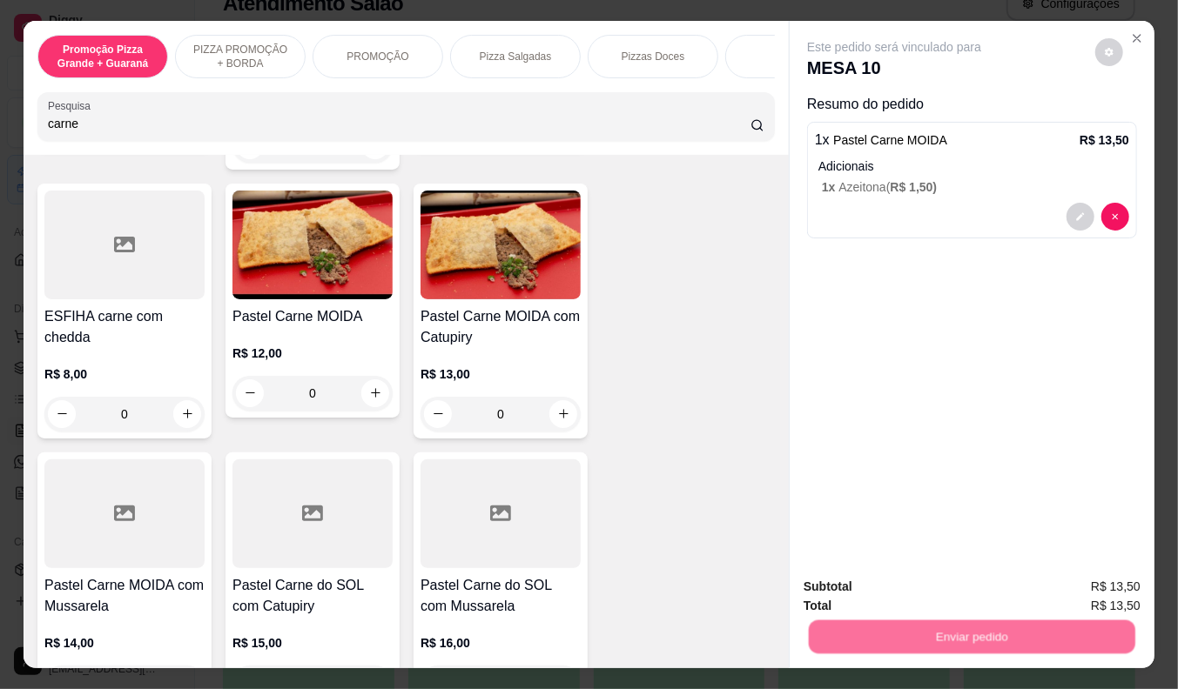
click at [902, 592] on button "Não registrar e enviar pedido" at bounding box center [914, 587] width 176 height 32
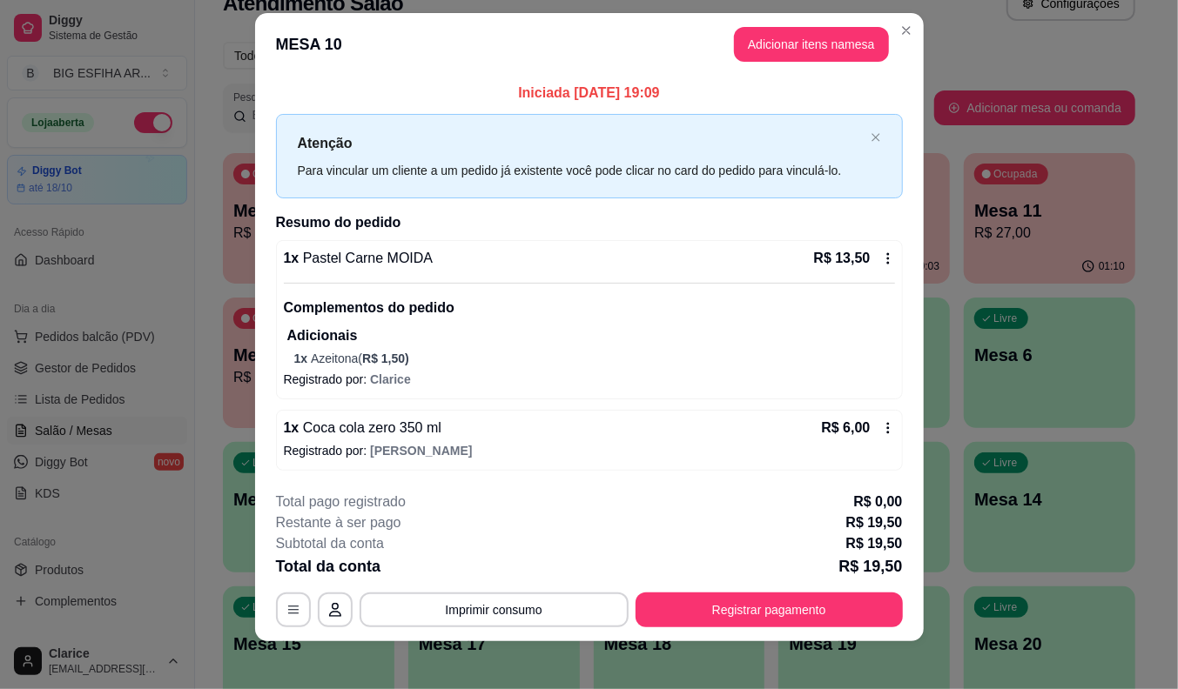
scroll to position [24, 0]
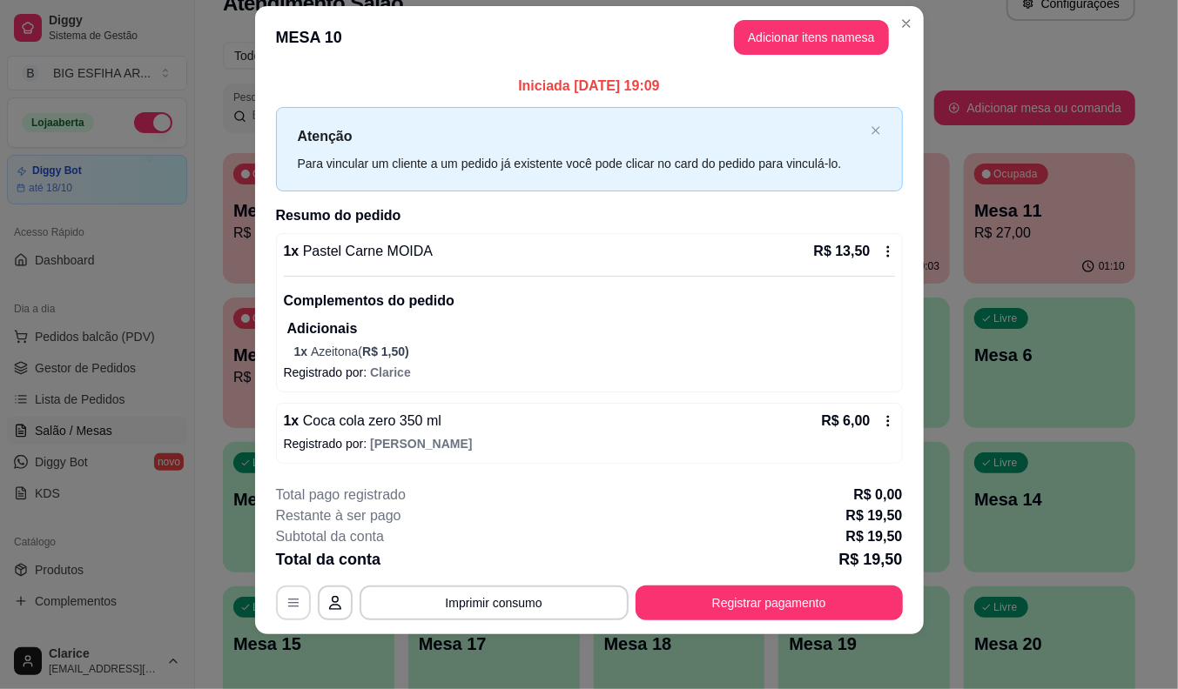
click at [279, 593] on button "button" at bounding box center [293, 603] width 35 height 35
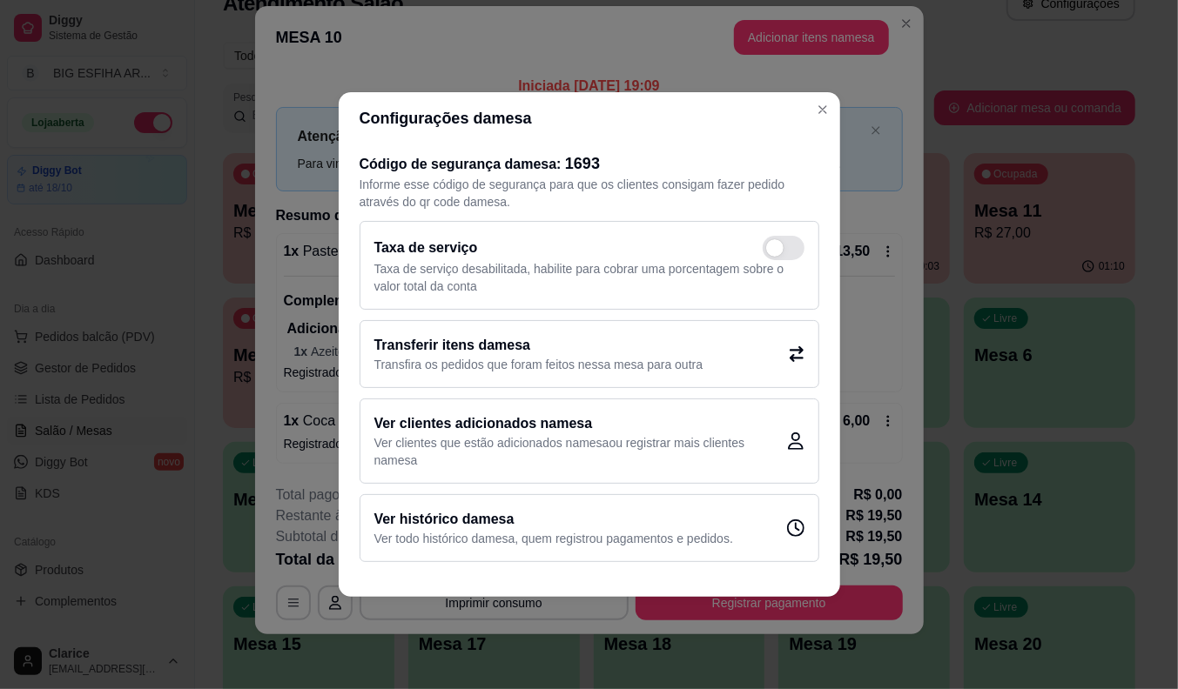
click at [419, 344] on h2 "Transferir itens da mesa" at bounding box center [538, 345] width 329 height 21
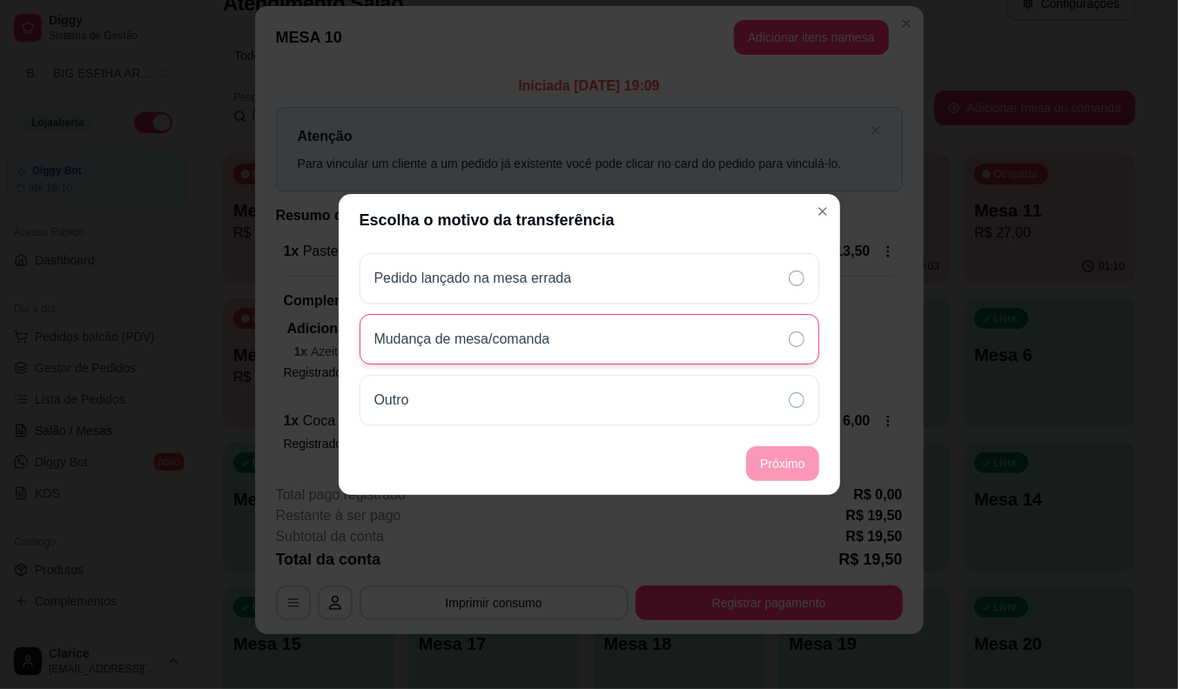
click at [767, 344] on div "Mudança de mesa/comanda" at bounding box center [589, 339] width 460 height 50
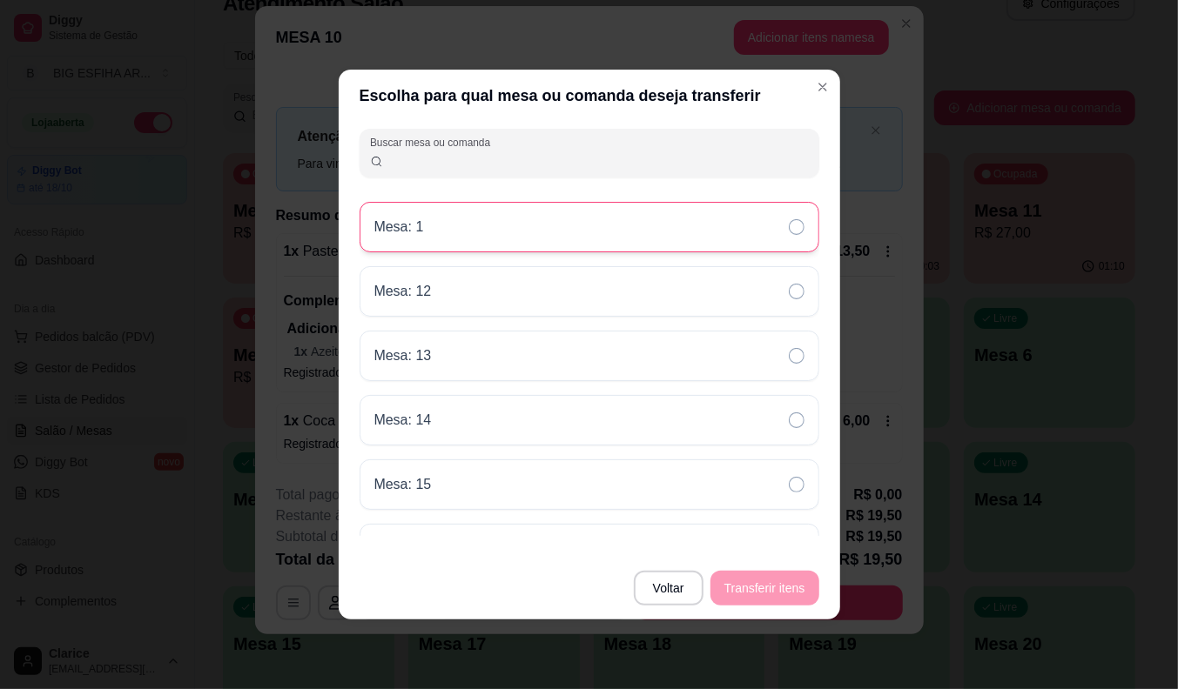
click at [573, 229] on div "Mesa: 1" at bounding box center [589, 227] width 460 height 50
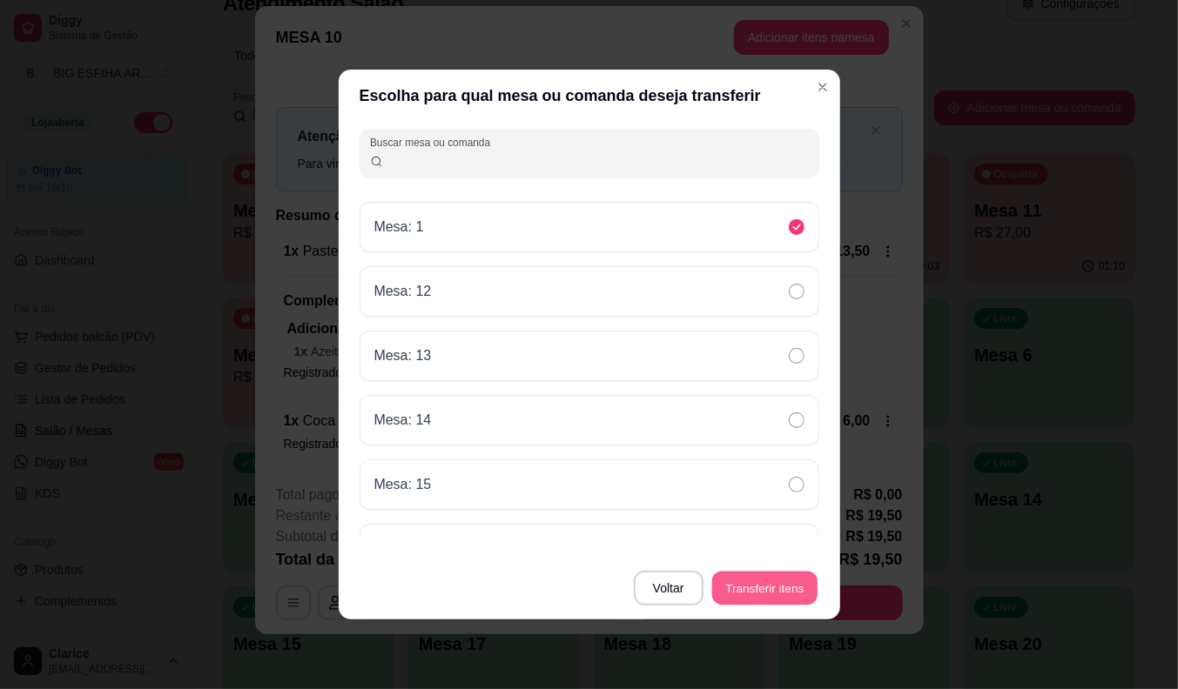
click at [755, 585] on button "Transferir itens" at bounding box center [764, 589] width 105 height 34
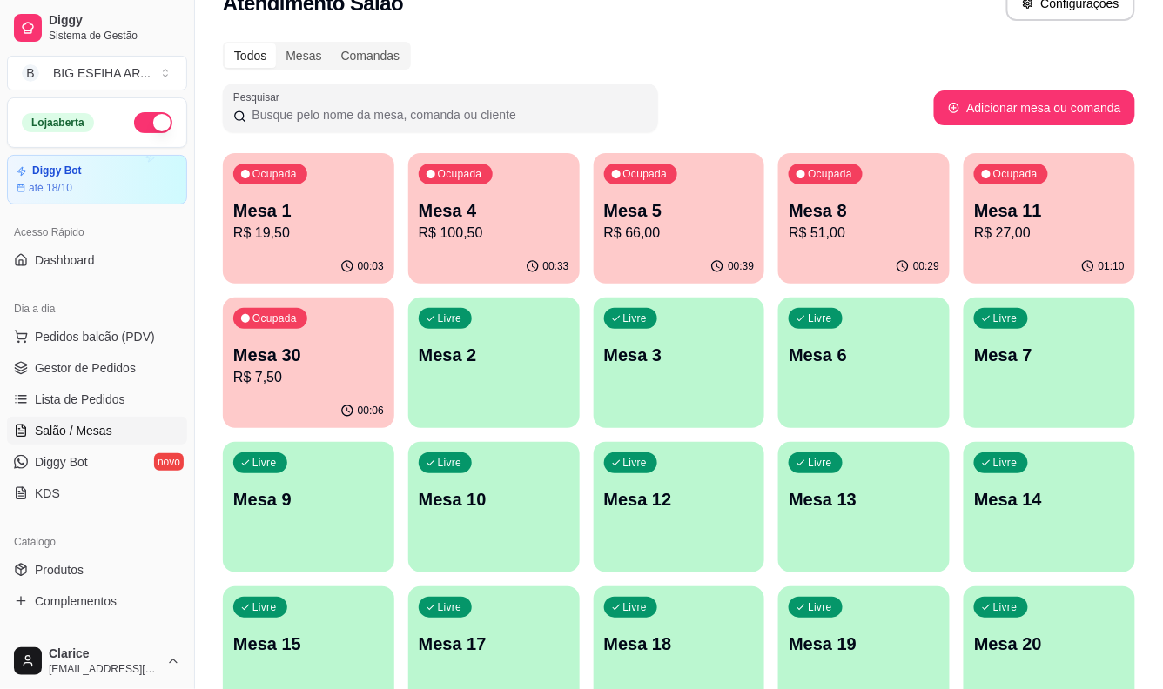
click at [1059, 212] on p "Mesa 11" at bounding box center [1049, 210] width 151 height 24
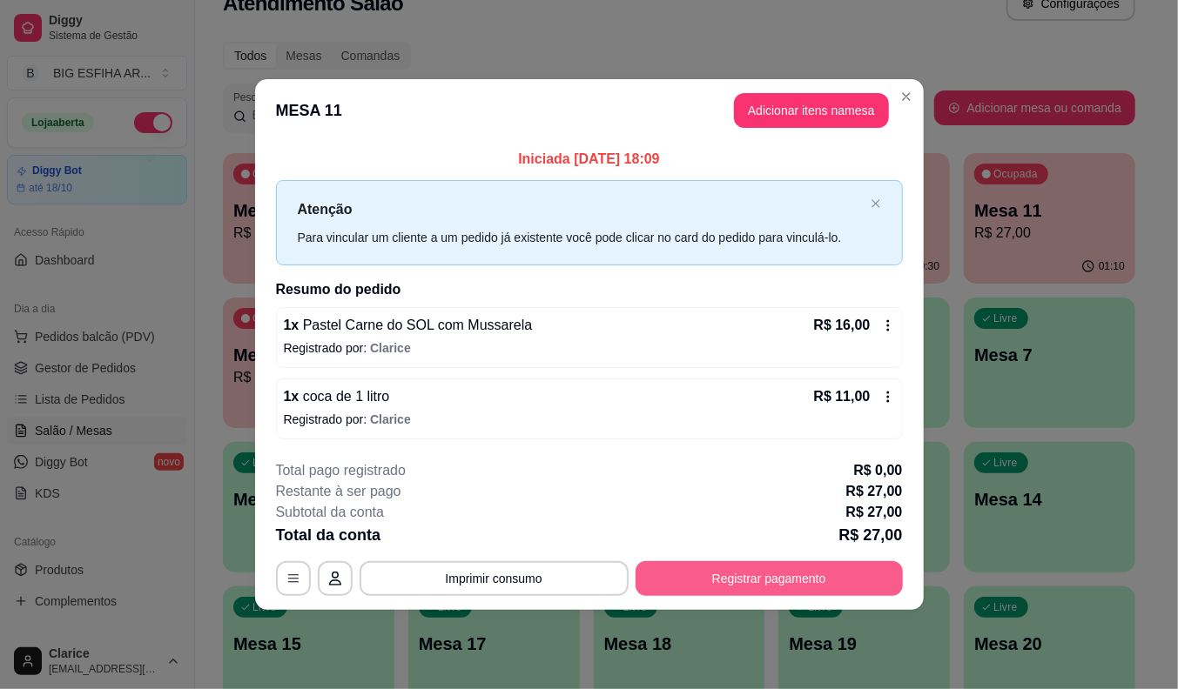
click at [764, 595] on div "**********" at bounding box center [589, 578] width 627 height 35
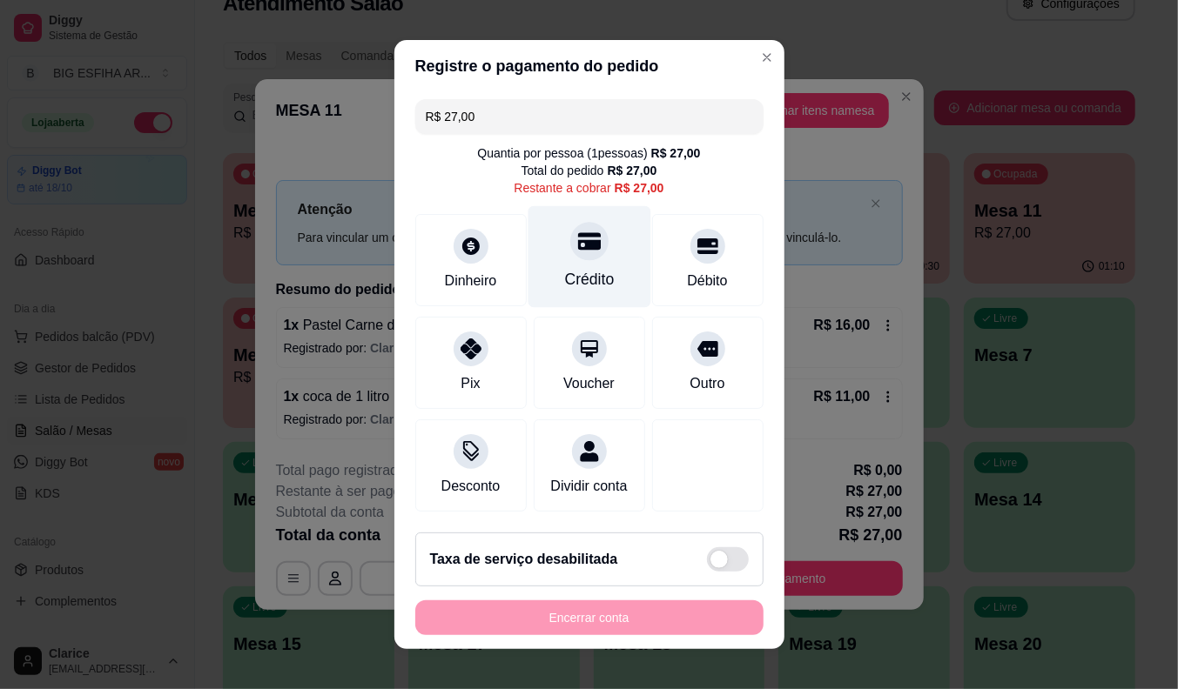
drag, startPoint x: 577, startPoint y: 247, endPoint x: 581, endPoint y: 266, distance: 19.5
click at [577, 249] on div at bounding box center [589, 241] width 38 height 38
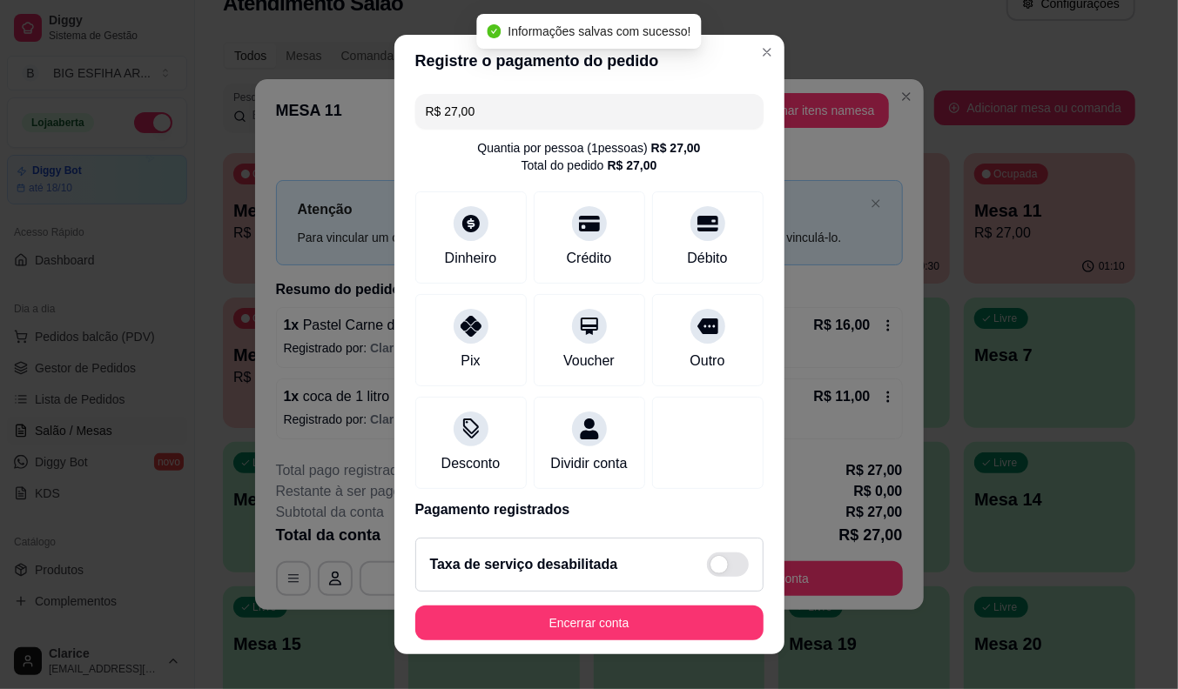
type input "R$ 0,00"
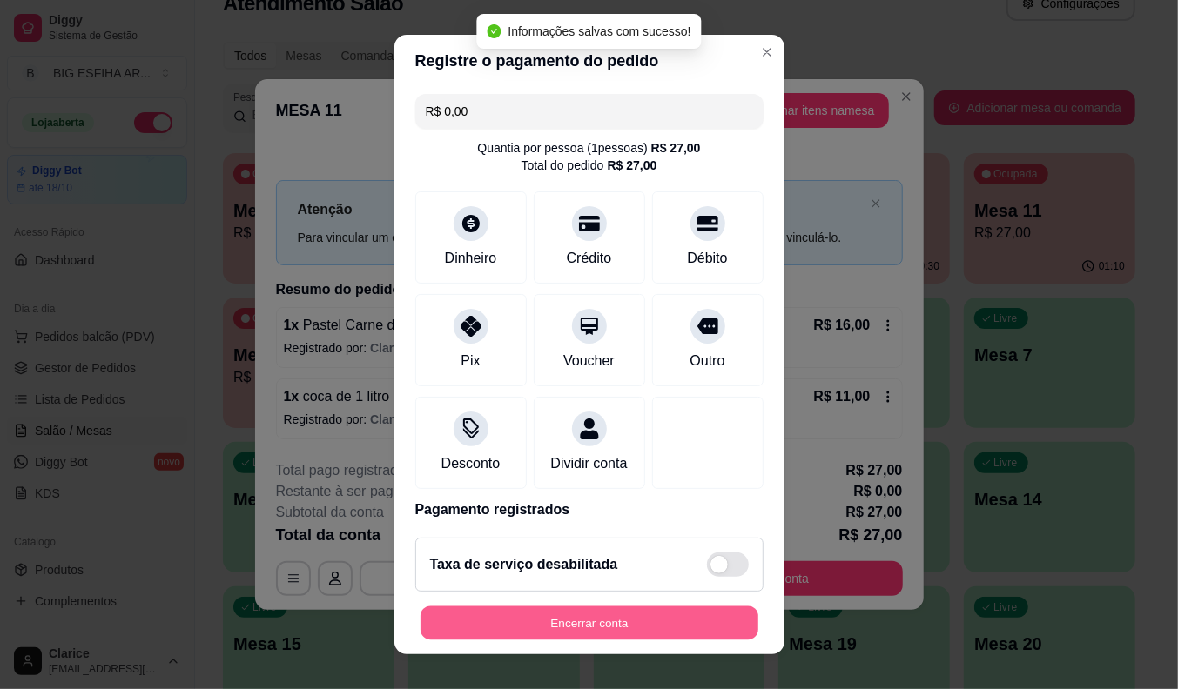
click at [673, 618] on button "Encerrar conta" at bounding box center [589, 624] width 338 height 34
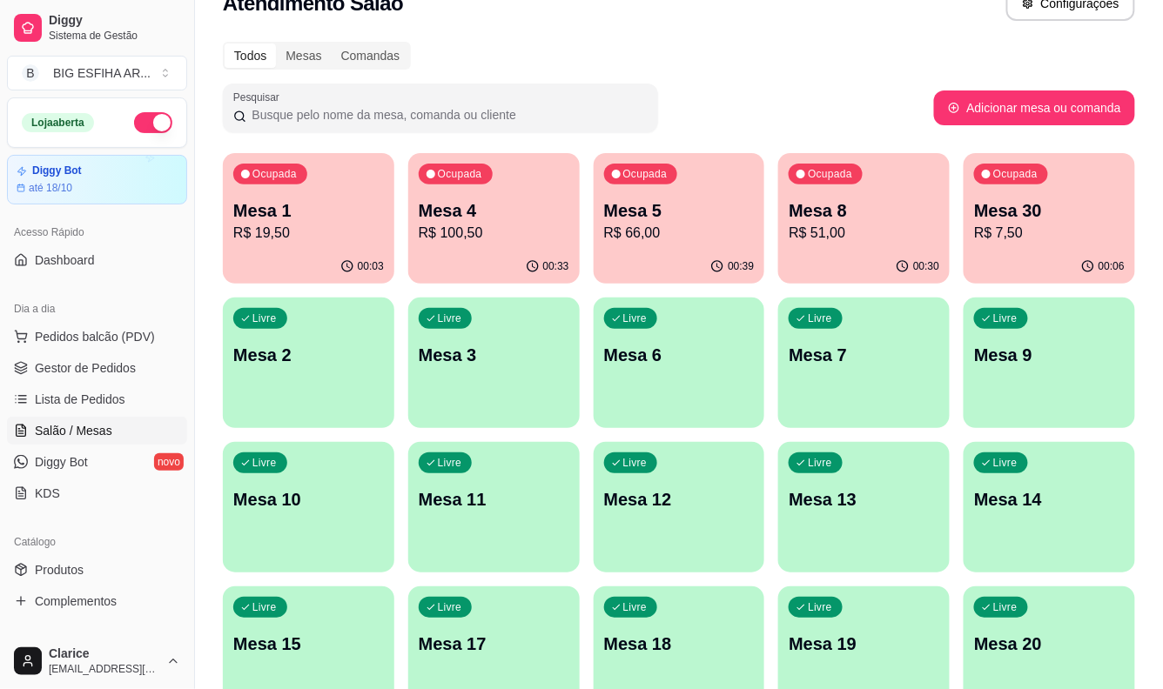
click at [288, 249] on button "Ocupada Mesa 1 R$ 19,50 00:03" at bounding box center [308, 218] width 171 height 131
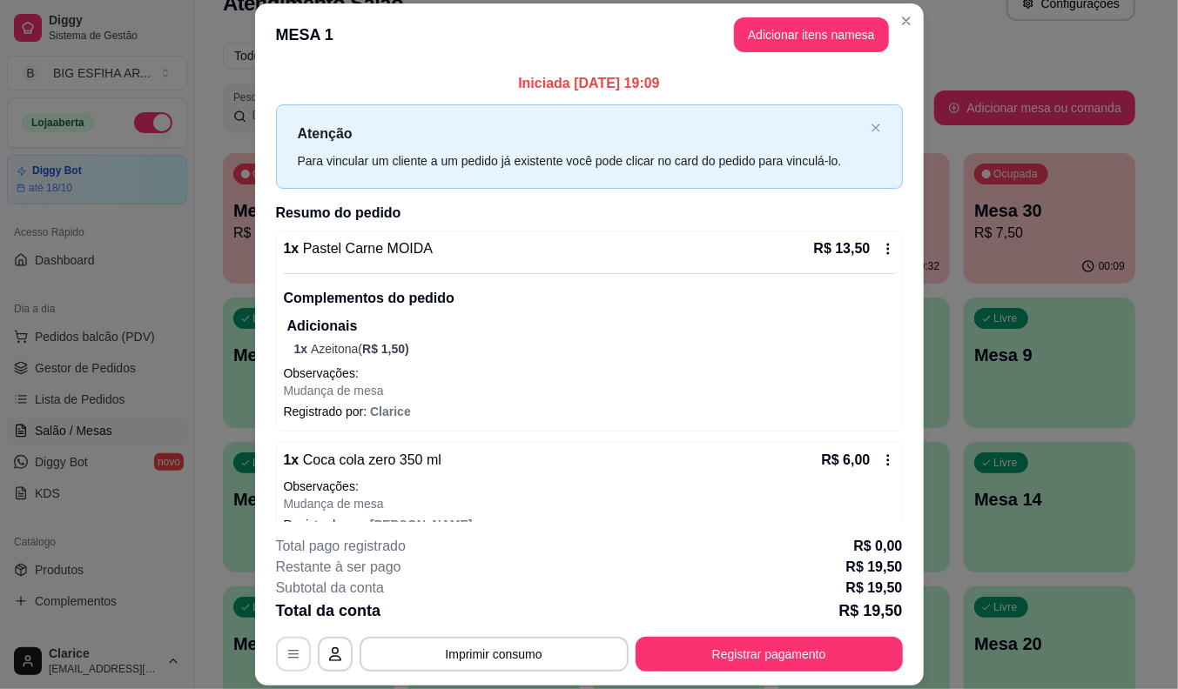
click at [288, 655] on icon "button" at bounding box center [293, 655] width 10 height 8
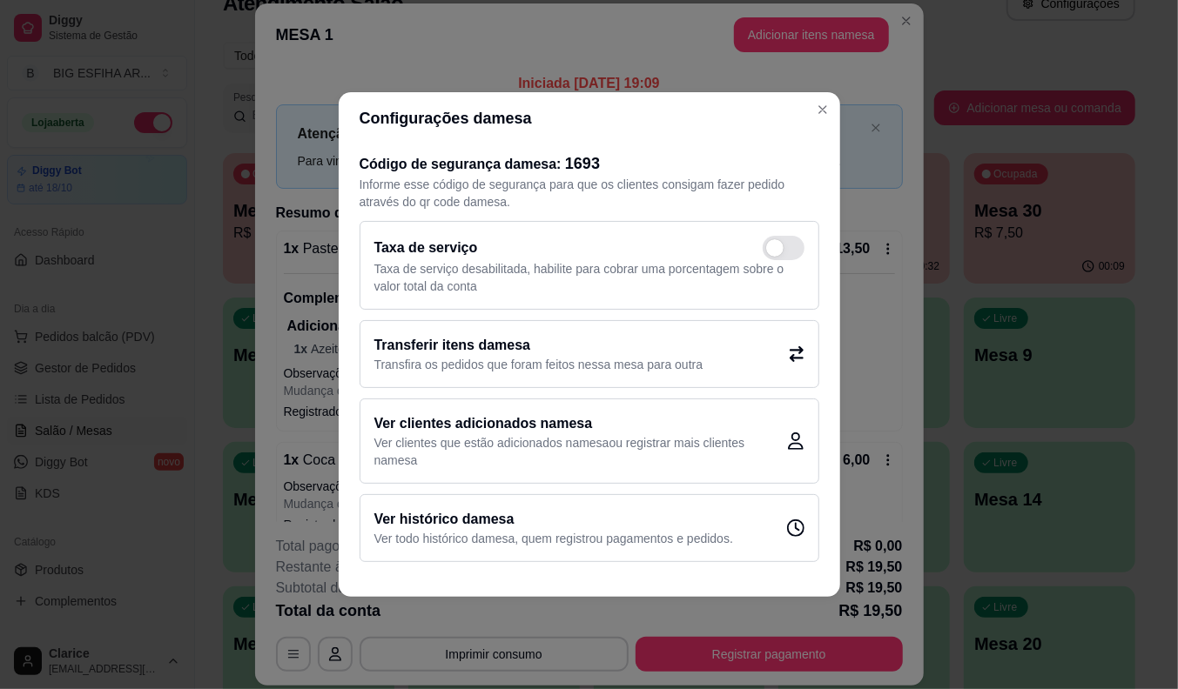
click at [546, 353] on h2 "Transferir itens da mesa" at bounding box center [538, 345] width 329 height 21
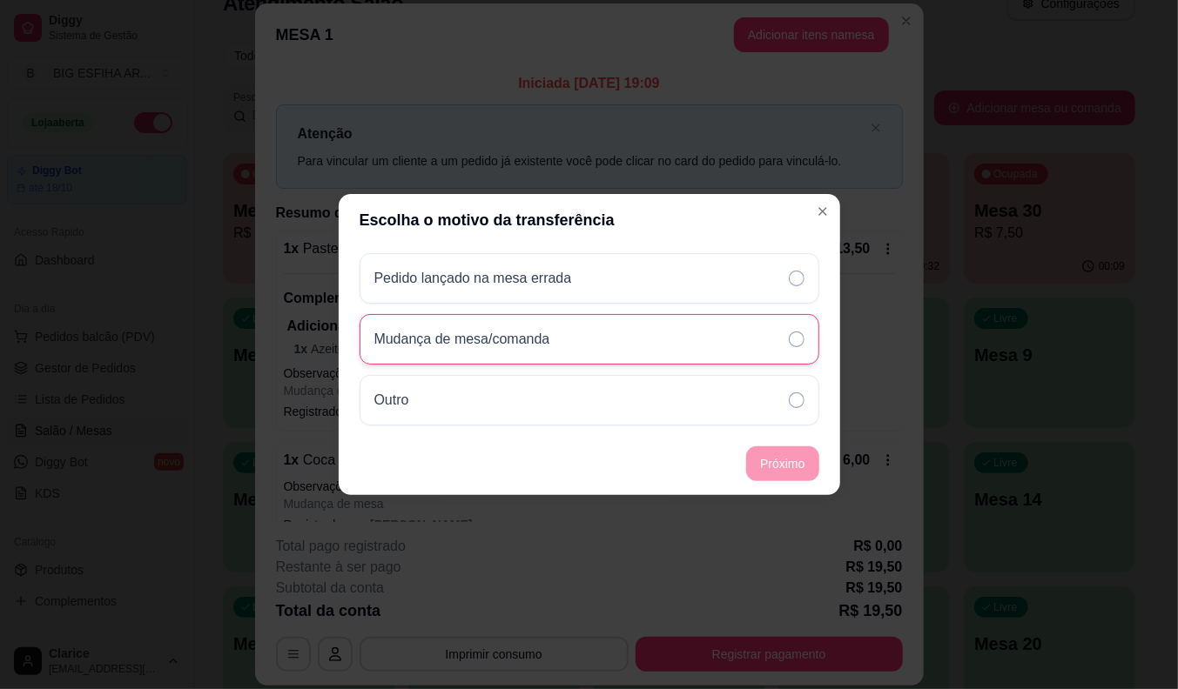
click at [729, 333] on div "Mudança de mesa/comanda" at bounding box center [589, 339] width 460 height 50
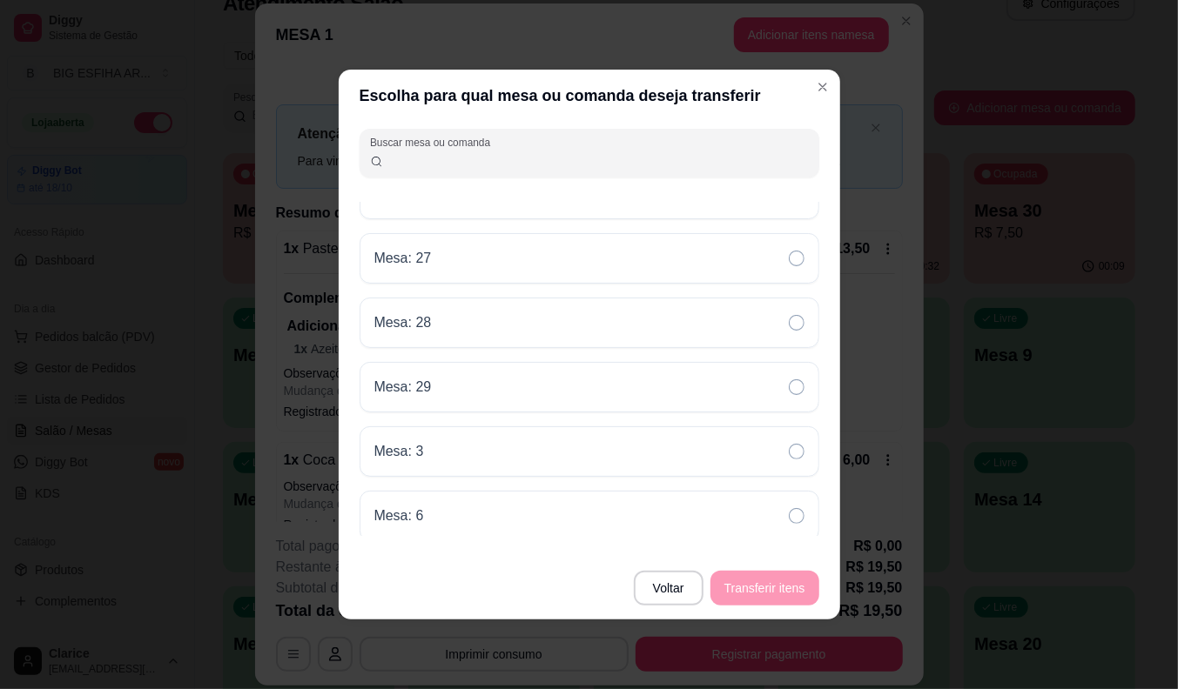
scroll to position [1201, 0]
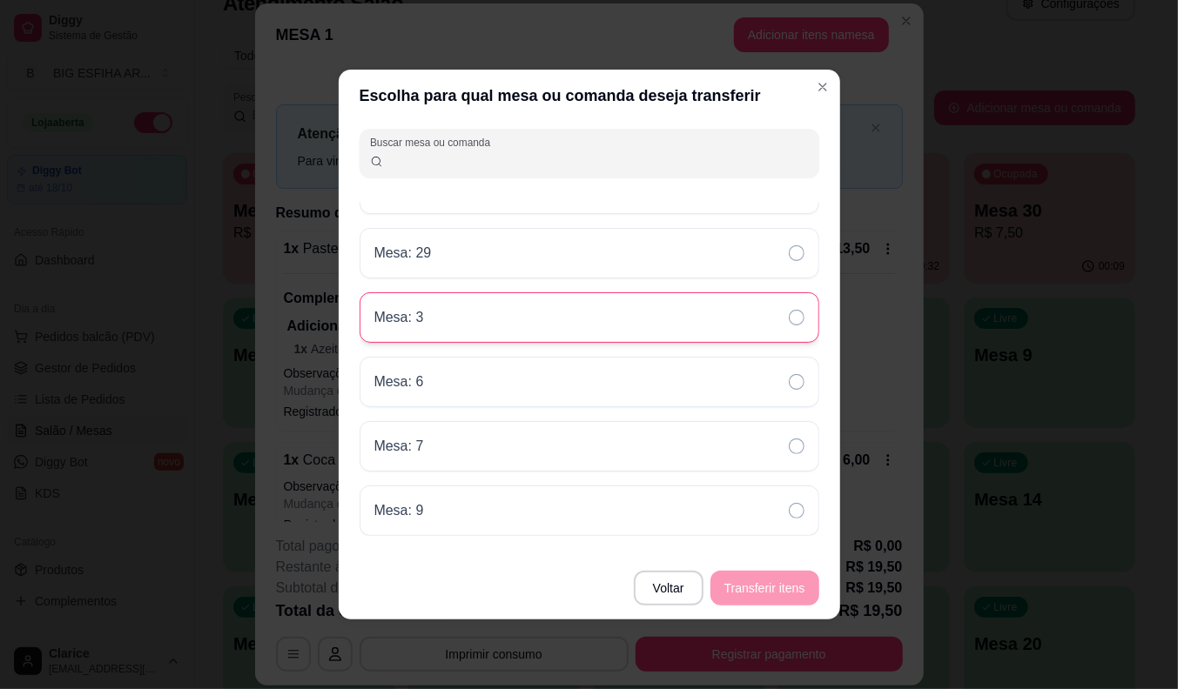
click at [616, 326] on div "Mesa: 3" at bounding box center [589, 317] width 460 height 50
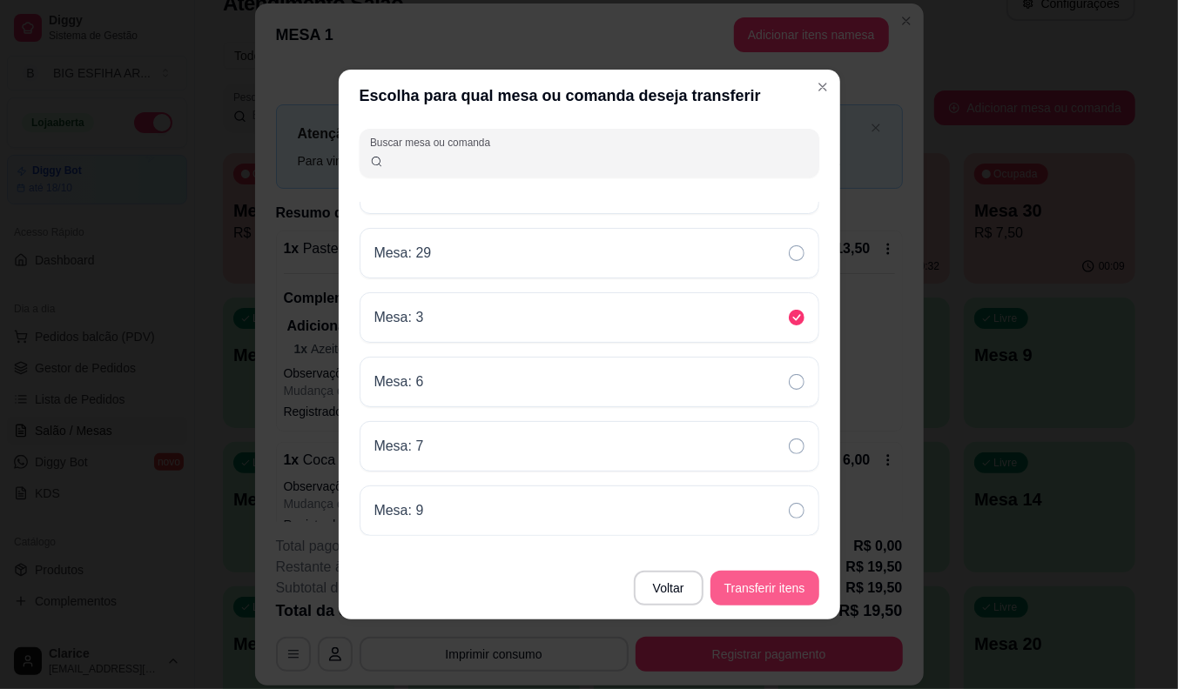
click at [767, 587] on button "Transferir itens" at bounding box center [764, 588] width 109 height 35
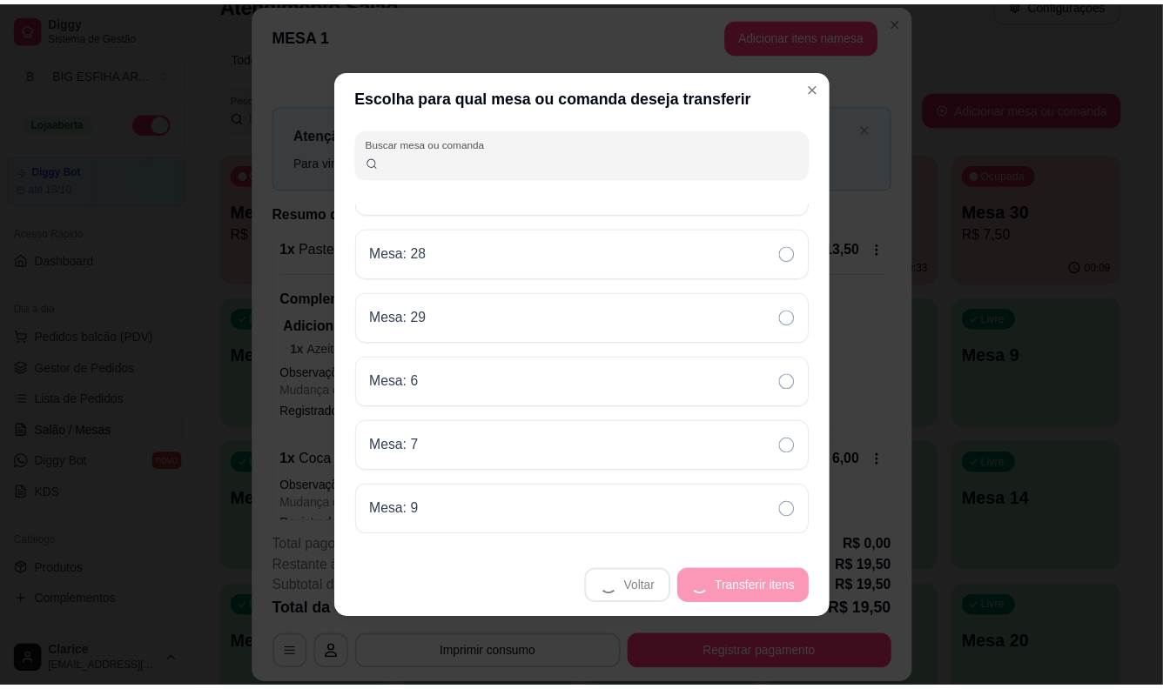
scroll to position [1136, 0]
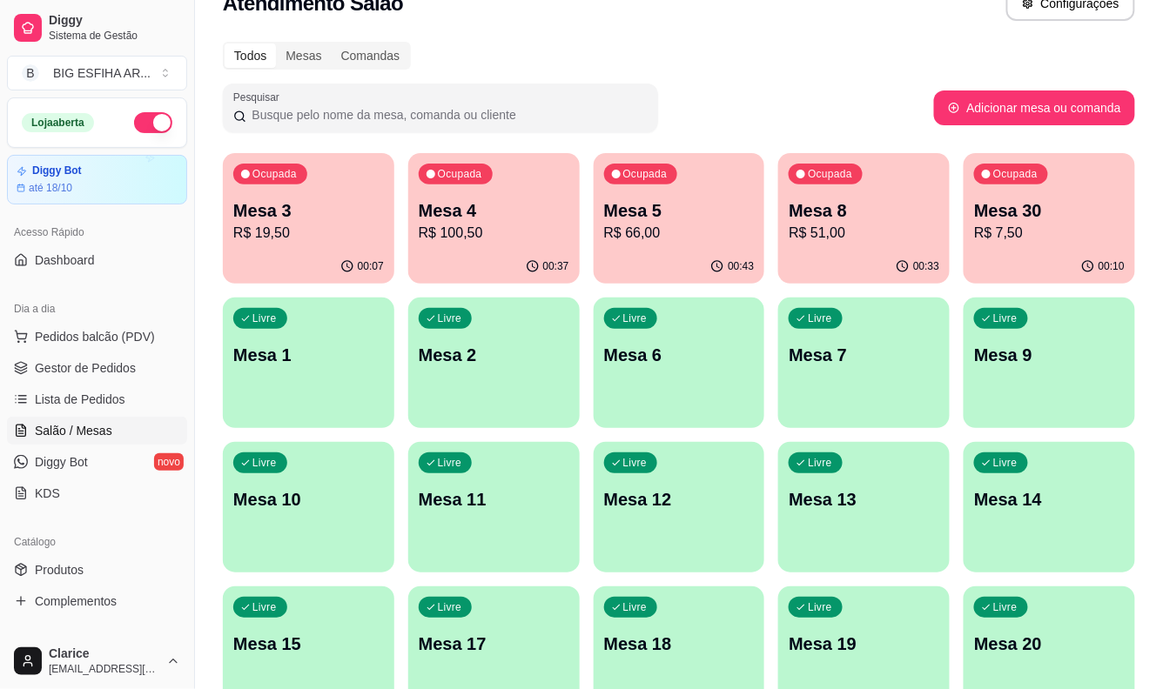
click at [768, 209] on div "Ocupada Mesa 3 R$ 19,50 00:07 Ocupada Mesa 4 R$ 100,50 00:37 Ocupada Mesa 5 R$ …" at bounding box center [679, 579] width 912 height 853
click at [689, 216] on p "Mesa 5" at bounding box center [679, 210] width 151 height 24
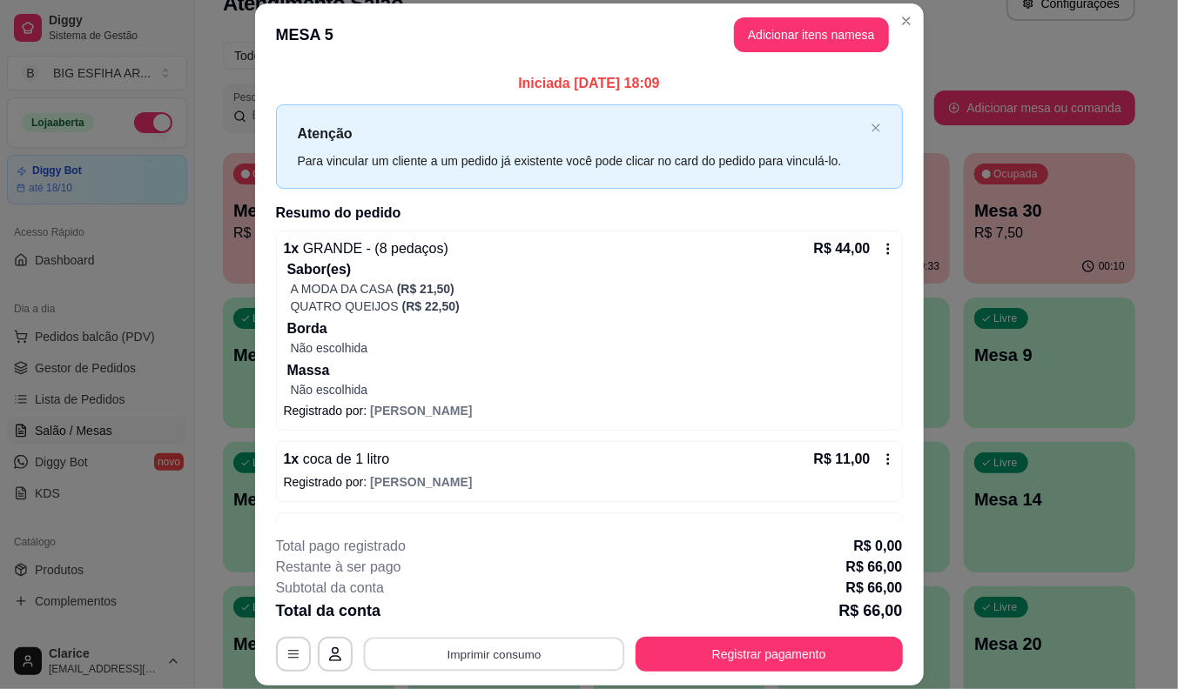
click at [413, 648] on button "Imprimir consumo" at bounding box center [493, 655] width 261 height 34
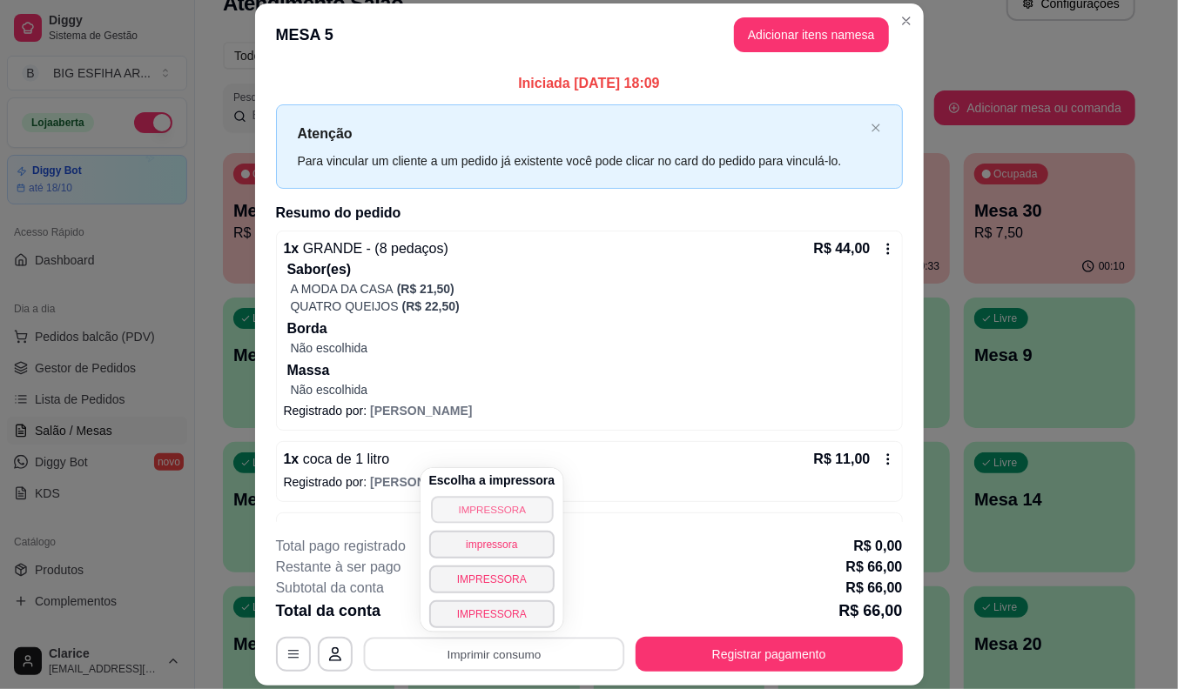
click at [466, 508] on button "IMPRESSORA" at bounding box center [492, 509] width 122 height 27
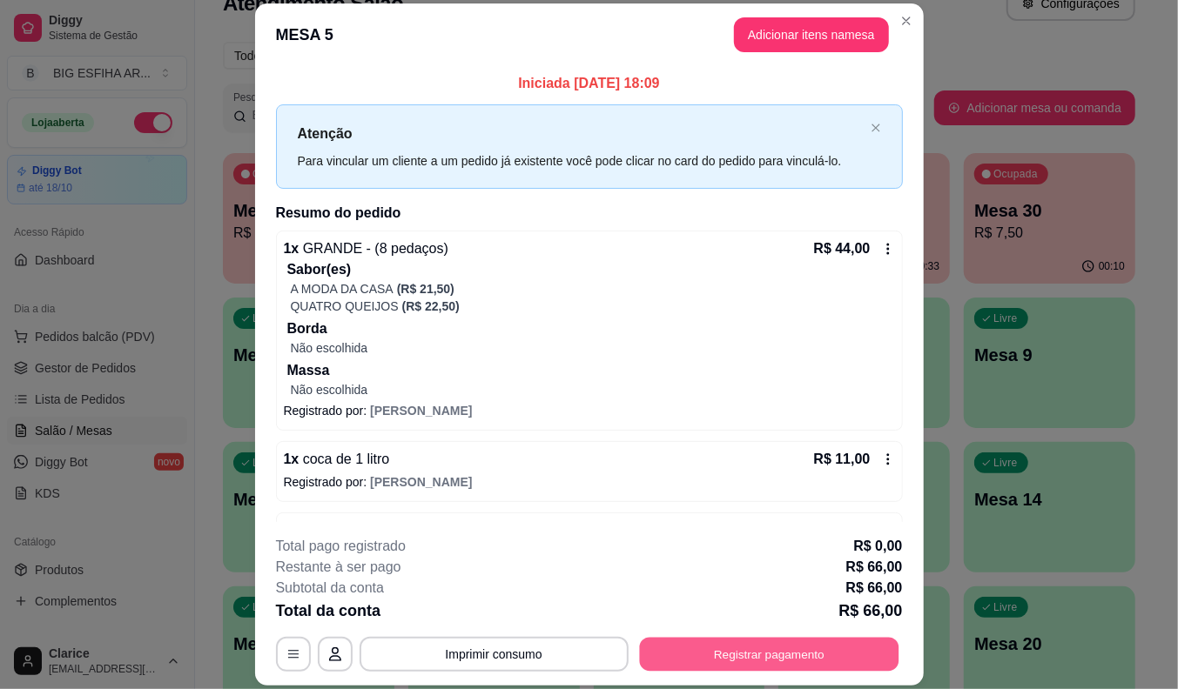
click at [767, 663] on button "Registrar pagamento" at bounding box center [768, 655] width 259 height 34
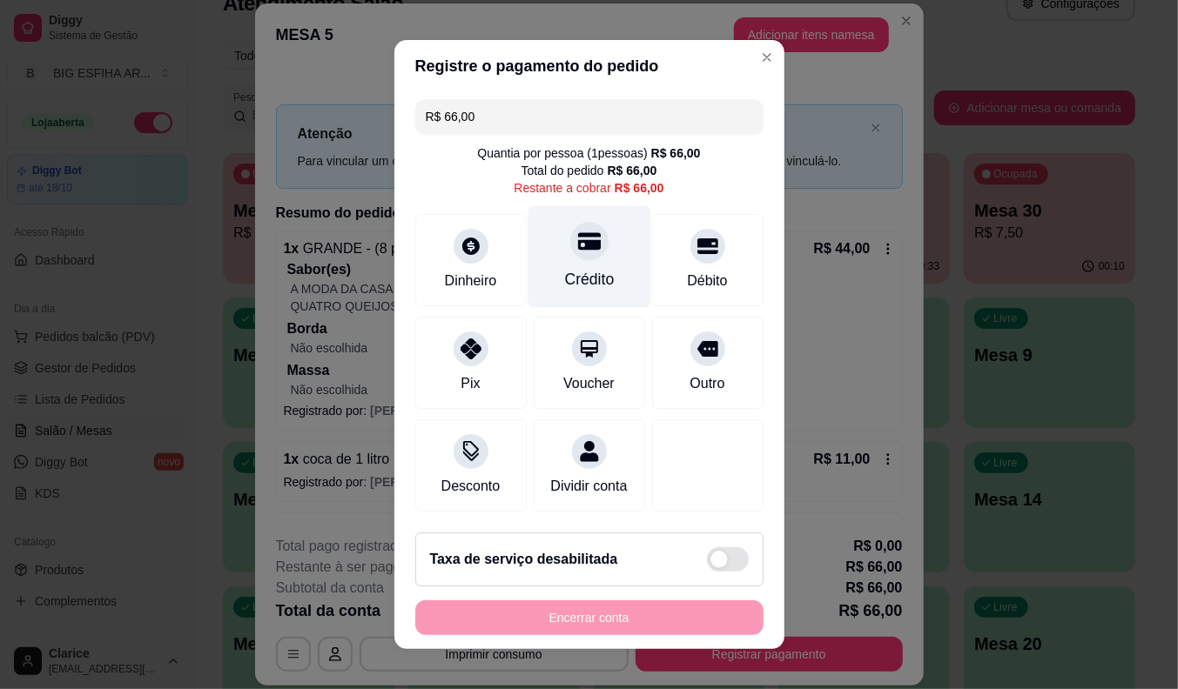
click at [578, 268] on div "Crédito" at bounding box center [589, 279] width 50 height 23
type input "R$ 0,00"
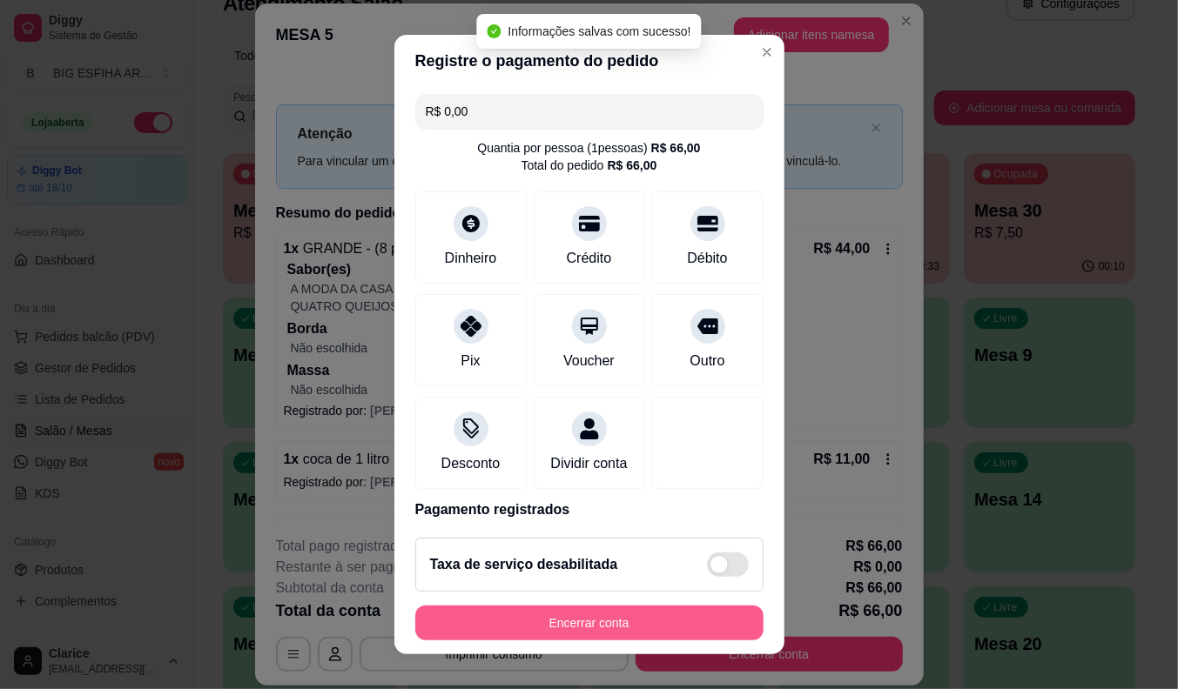
click at [648, 621] on button "Encerrar conta" at bounding box center [589, 623] width 348 height 35
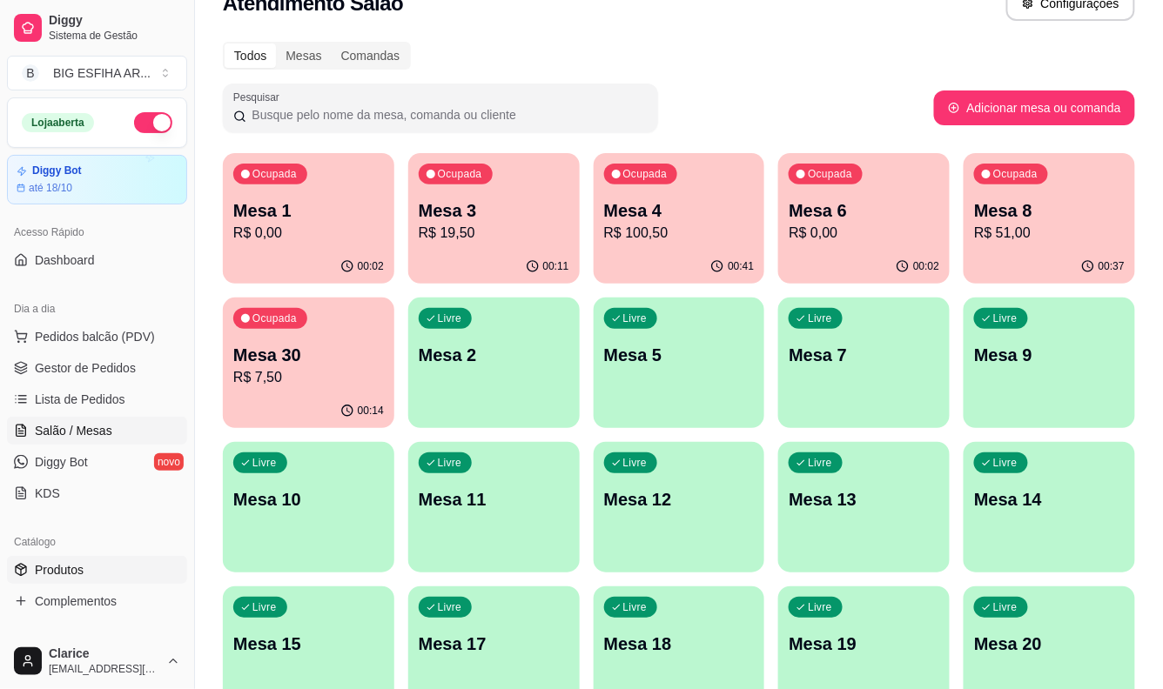
click at [64, 573] on span "Produtos" at bounding box center [59, 569] width 49 height 17
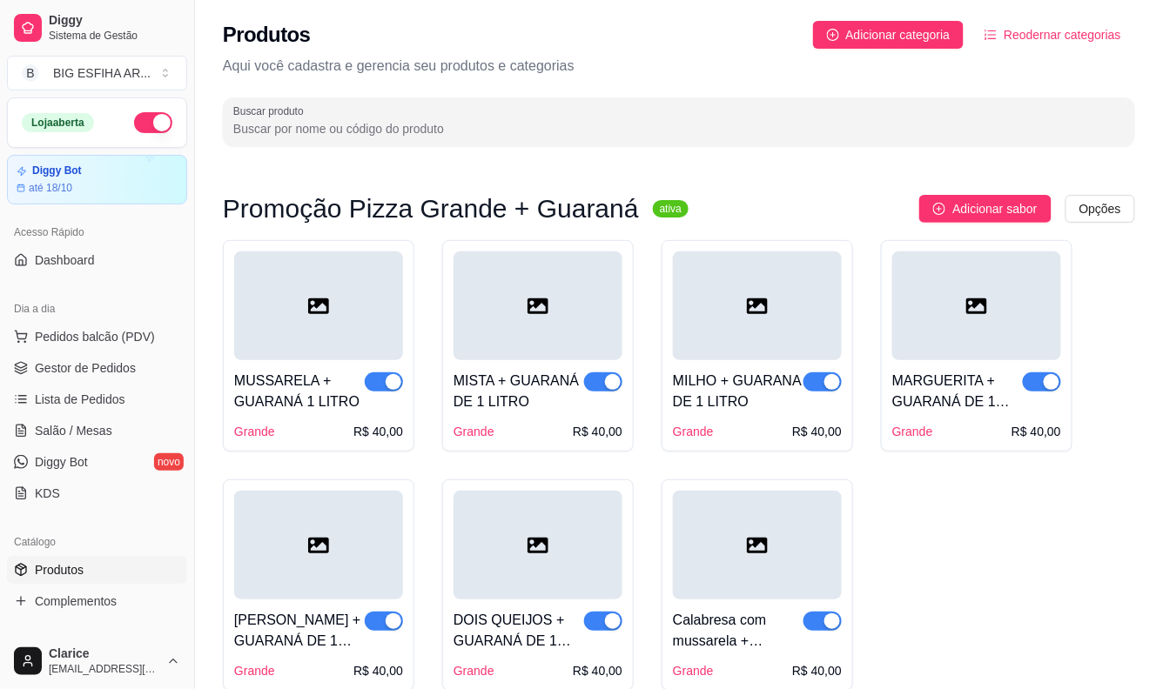
click at [316, 128] on input "Buscar produto" at bounding box center [678, 128] width 891 height 17
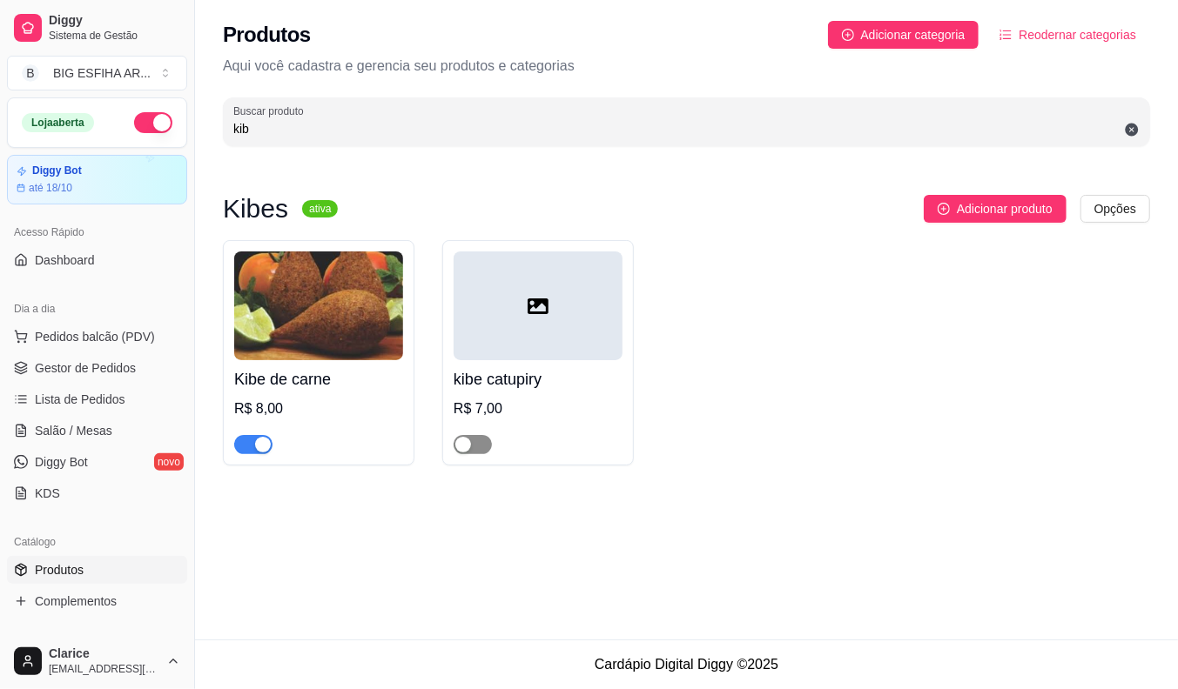
type input "kib"
click at [483, 440] on span "button" at bounding box center [473, 444] width 38 height 19
click at [91, 431] on span "Salão / Mesas" at bounding box center [73, 430] width 77 height 17
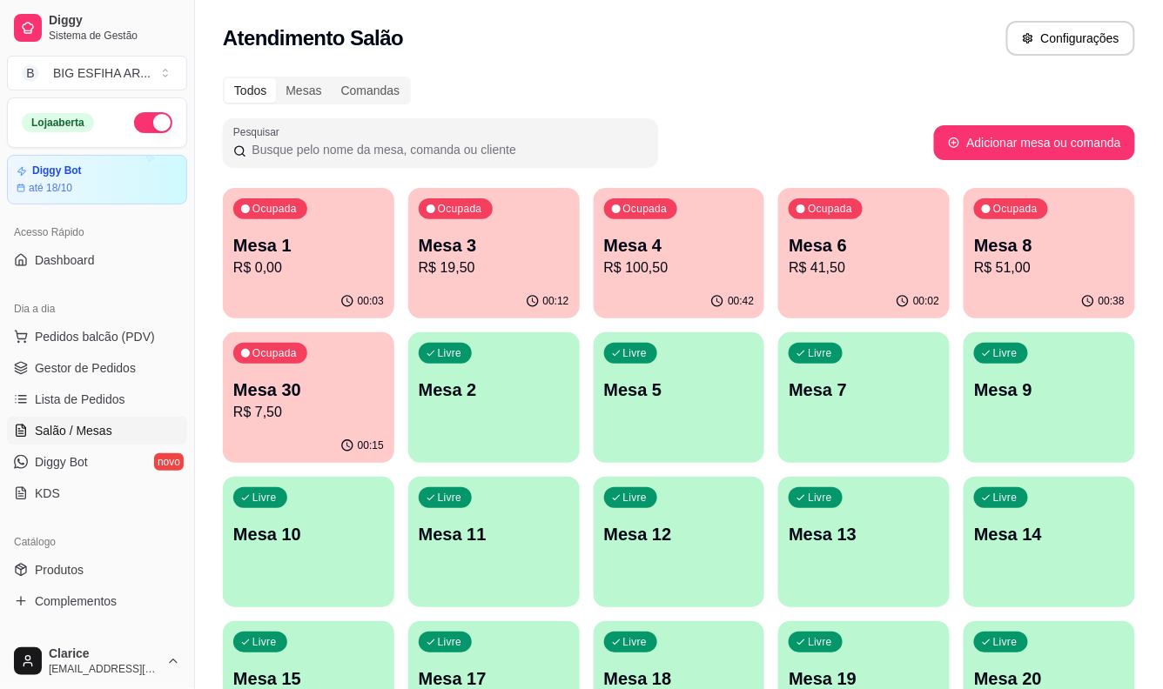
click at [998, 263] on p "R$ 51,00" at bounding box center [1049, 268] width 151 height 21
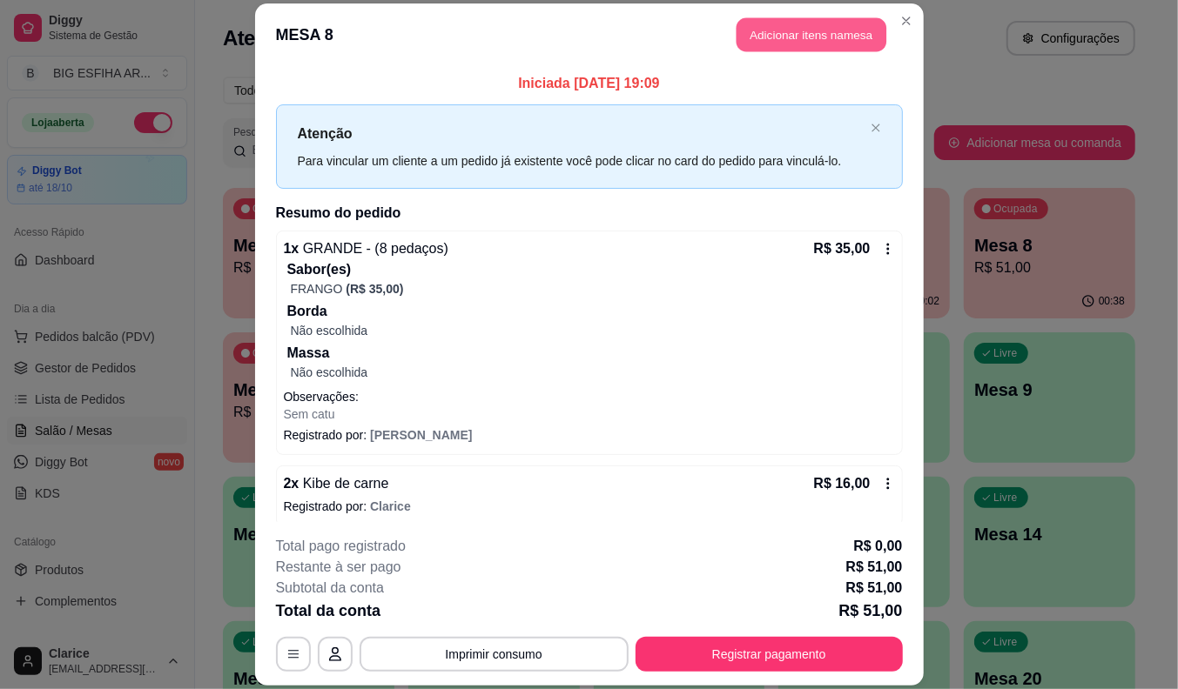
click at [847, 29] on button "Adicionar itens na mesa" at bounding box center [811, 35] width 150 height 34
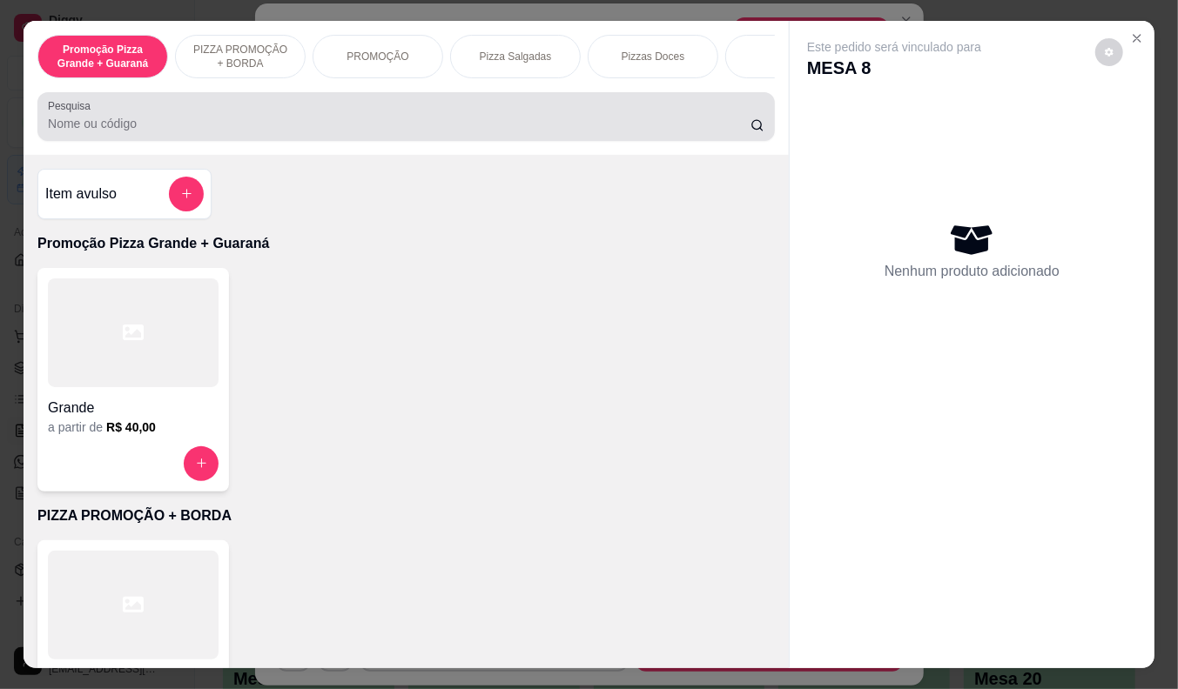
click at [473, 141] on div "Pesquisa" at bounding box center [405, 116] width 737 height 49
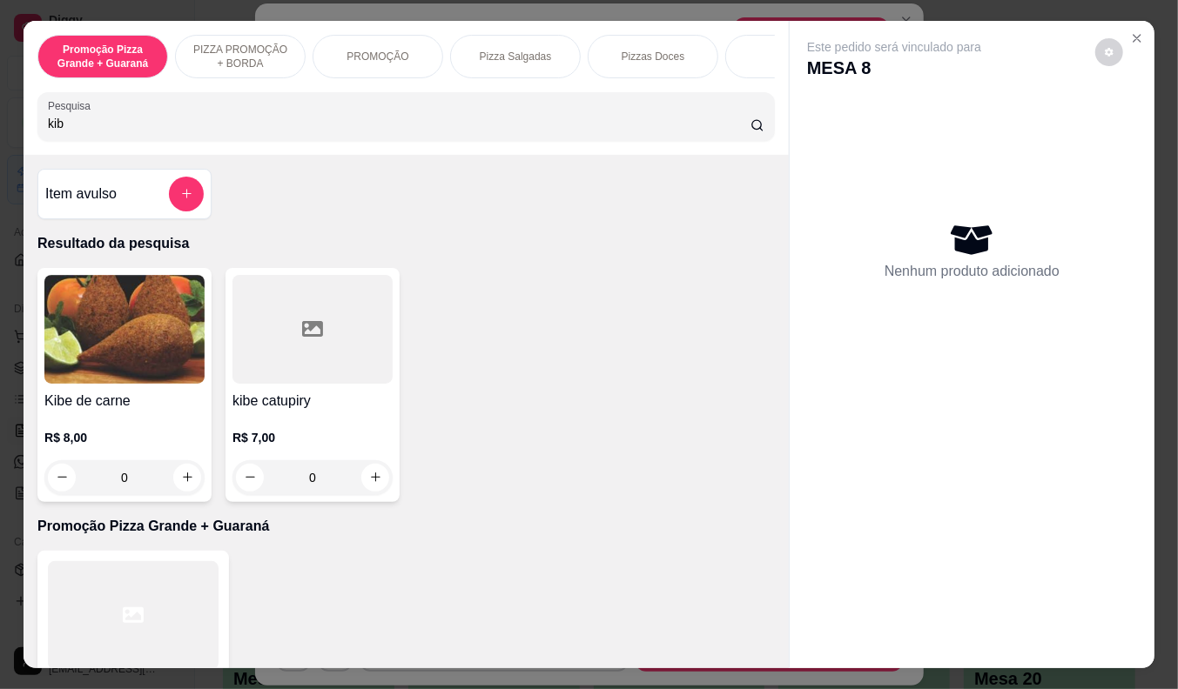
type input "kib"
click at [309, 437] on p "R$ 7,00" at bounding box center [312, 437] width 160 height 17
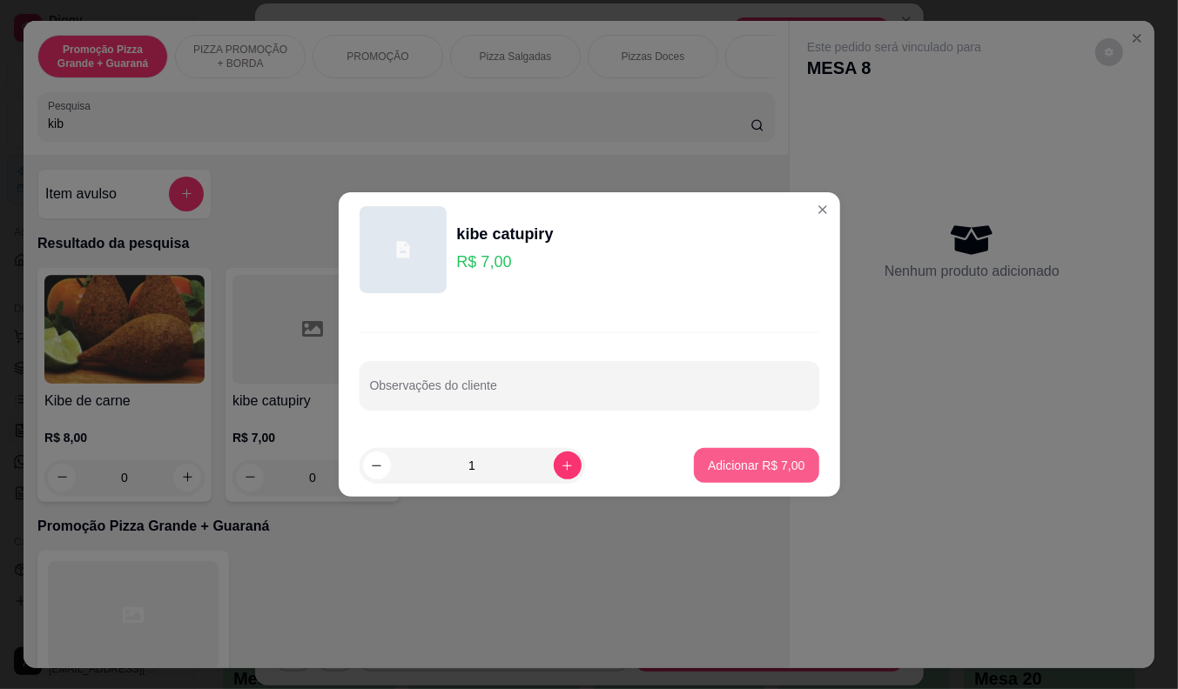
click at [749, 467] on p "Adicionar R$ 7,00" at bounding box center [756, 465] width 97 height 17
type input "1"
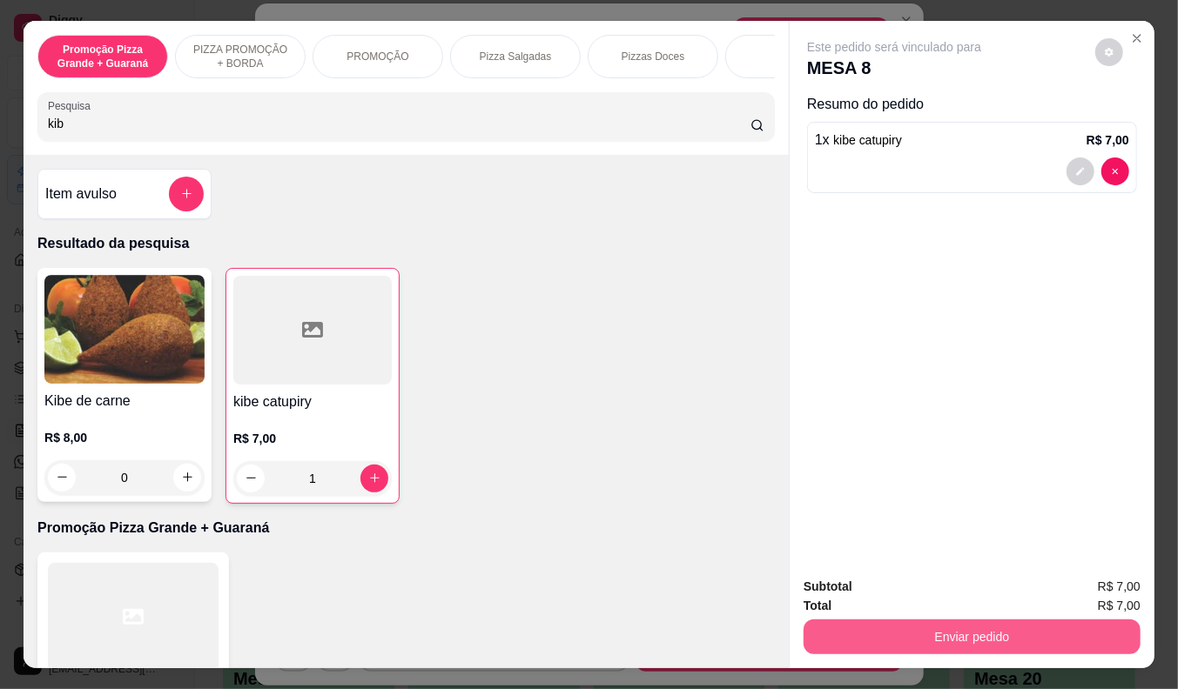
click at [928, 622] on button "Enviar pedido" at bounding box center [971, 637] width 337 height 35
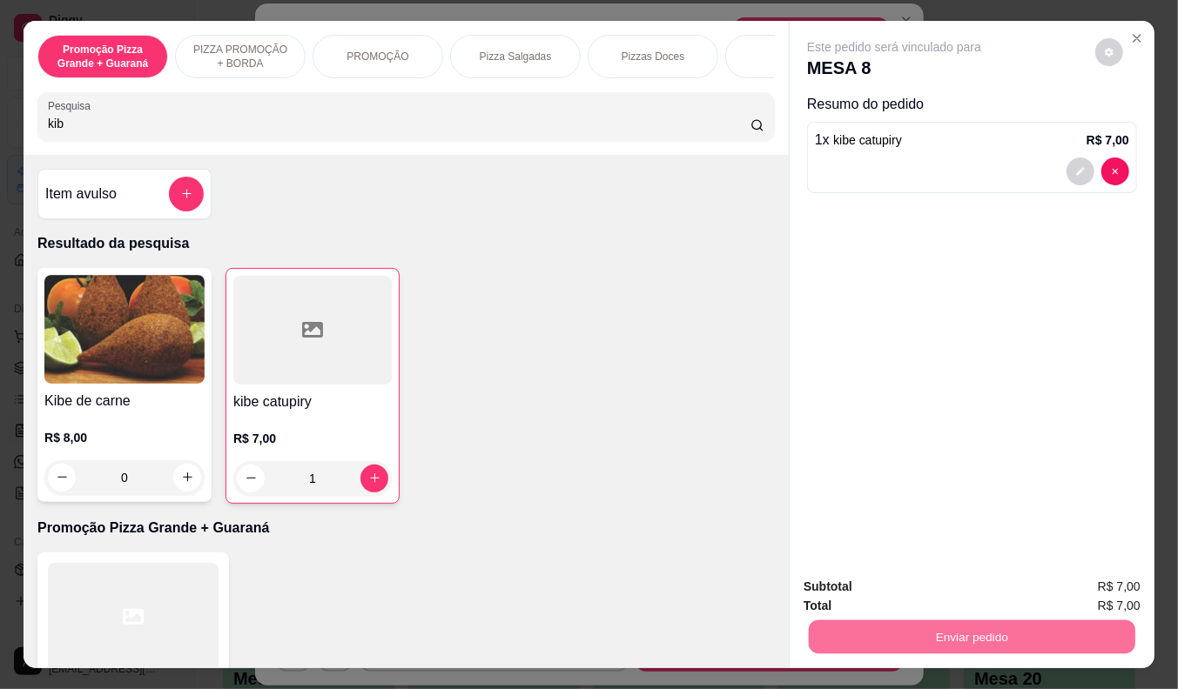
click at [920, 586] on button "Não registrar e enviar pedido" at bounding box center [913, 587] width 181 height 33
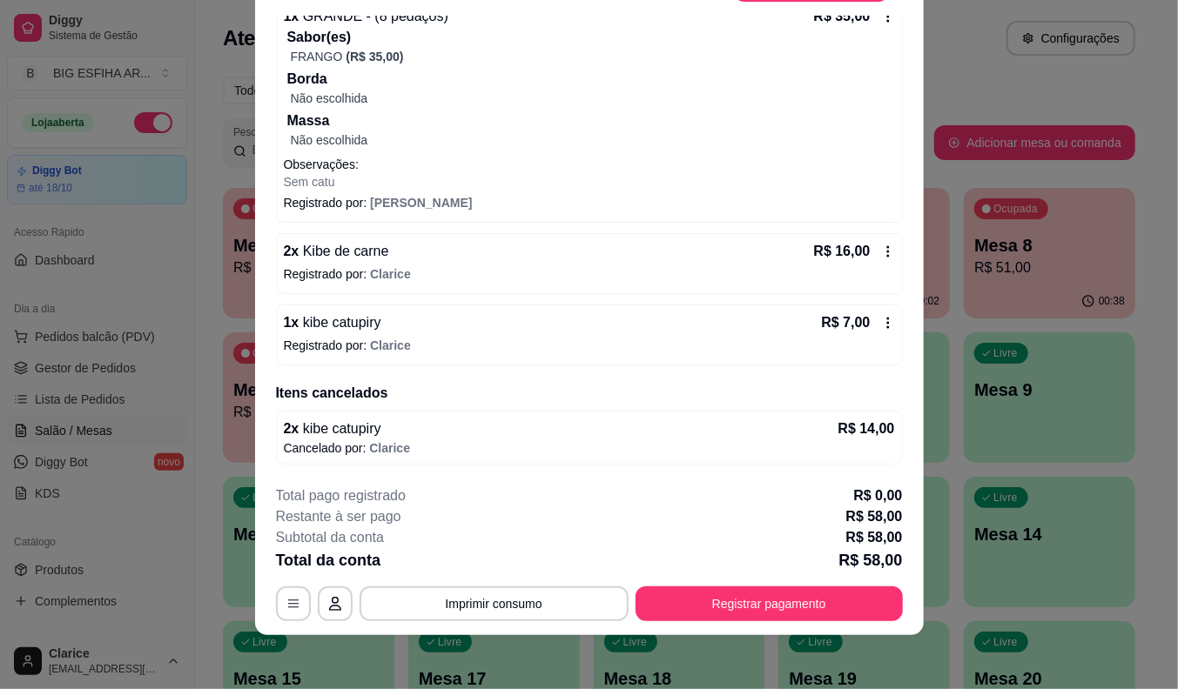
scroll to position [52, 0]
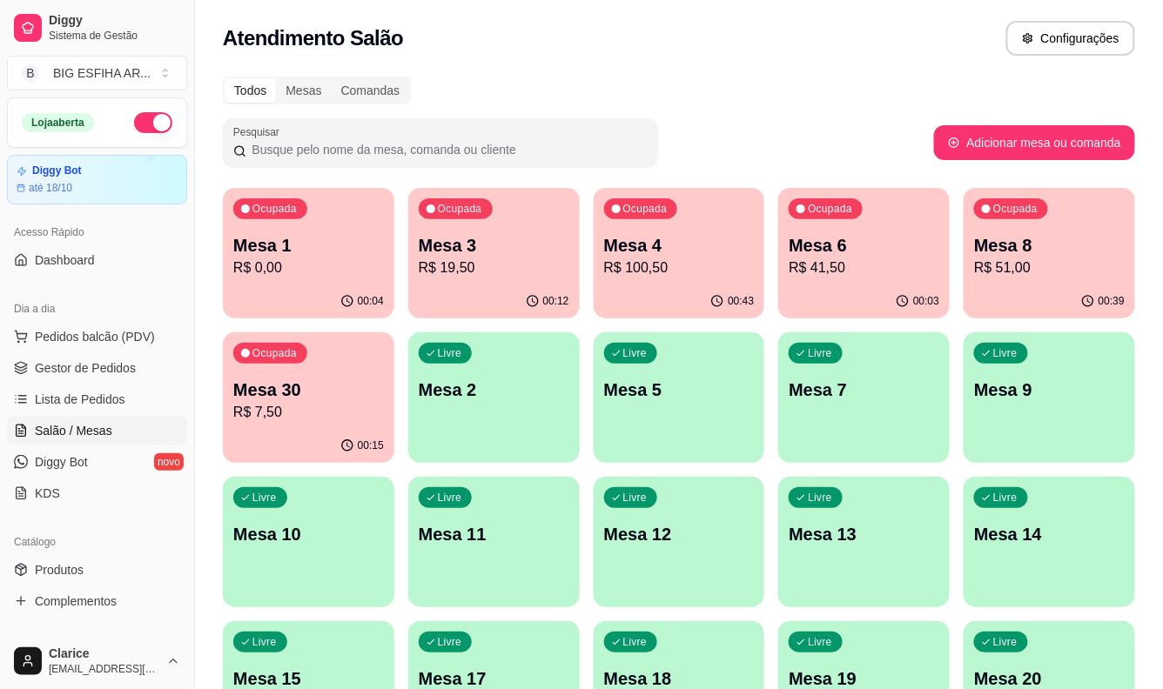
click at [503, 280] on div "Ocupada Mesa 3 R$ 19,50" at bounding box center [493, 236] width 171 height 97
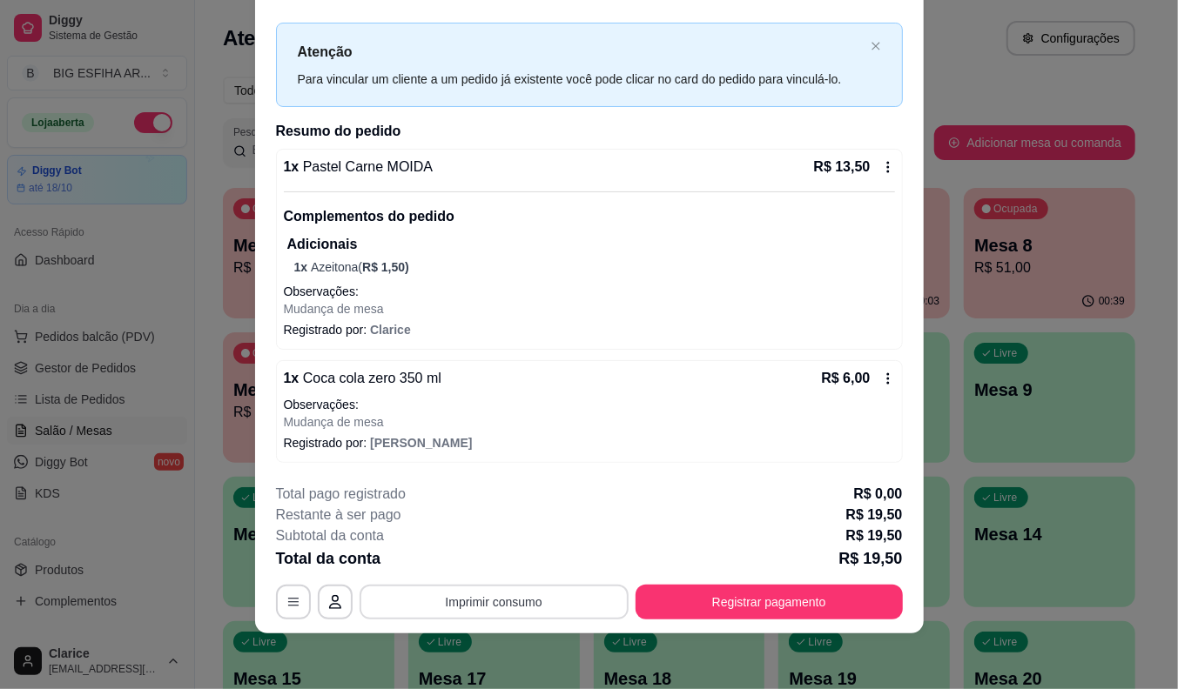
click at [451, 607] on button "Imprimir consumo" at bounding box center [493, 602] width 269 height 35
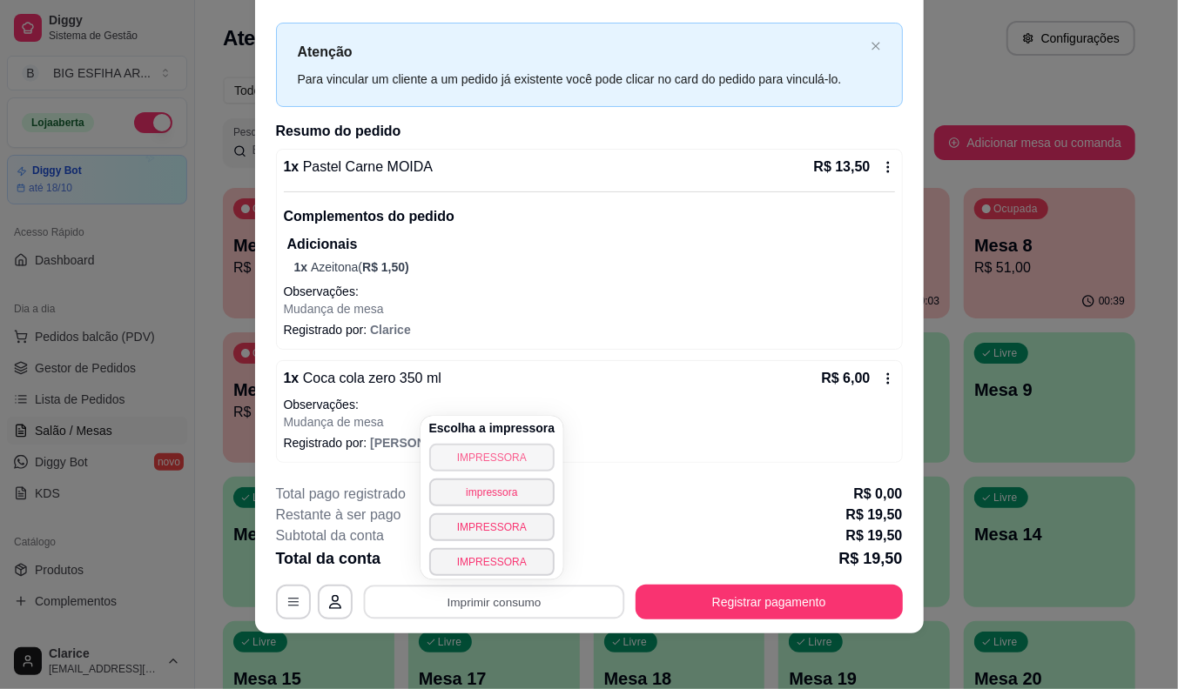
click at [472, 449] on button "IMPRESSORA" at bounding box center [492, 458] width 126 height 28
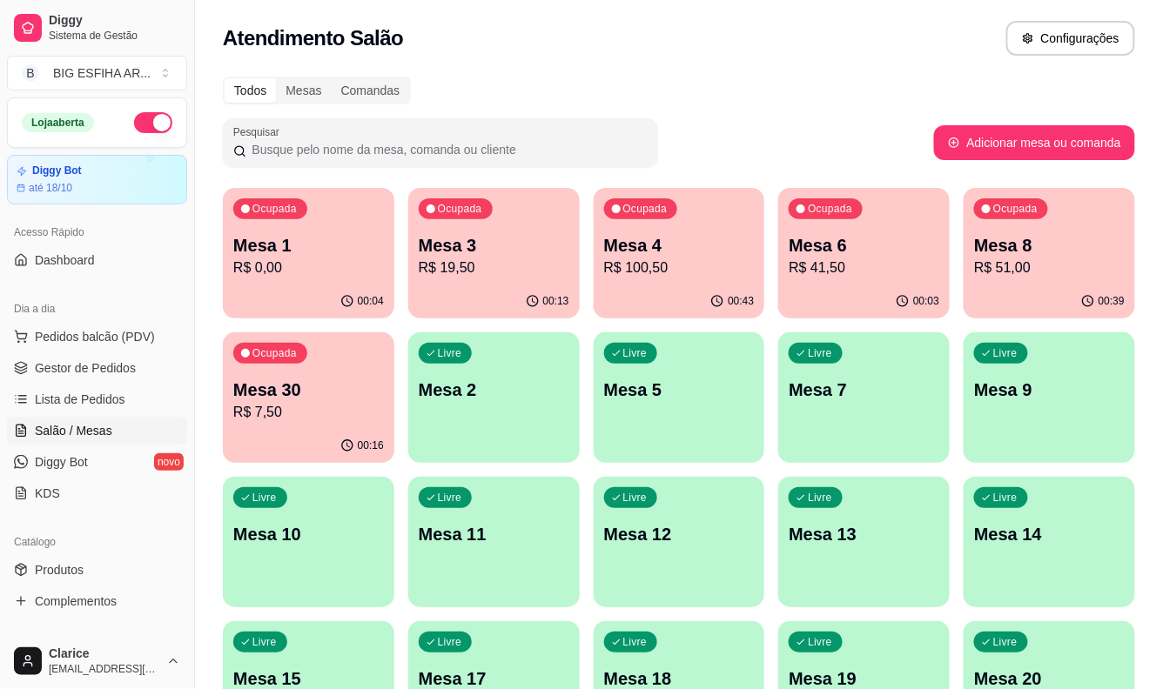
click at [997, 254] on p "Mesa 8" at bounding box center [1049, 245] width 151 height 24
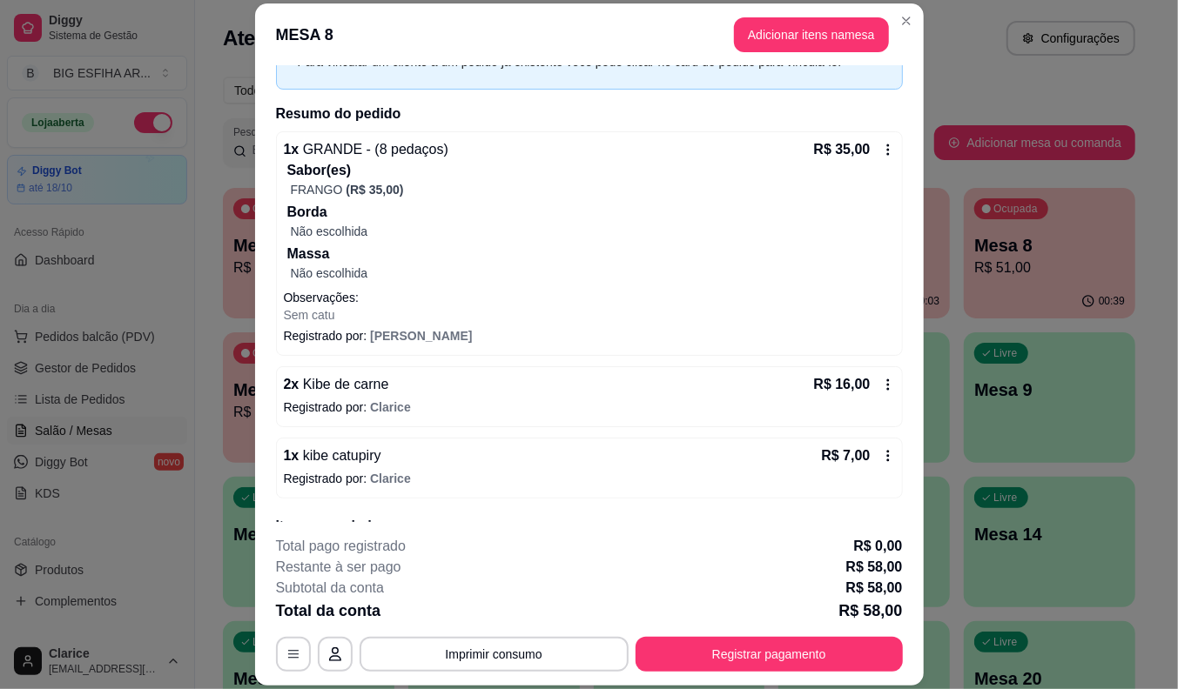
scroll to position [183, 0]
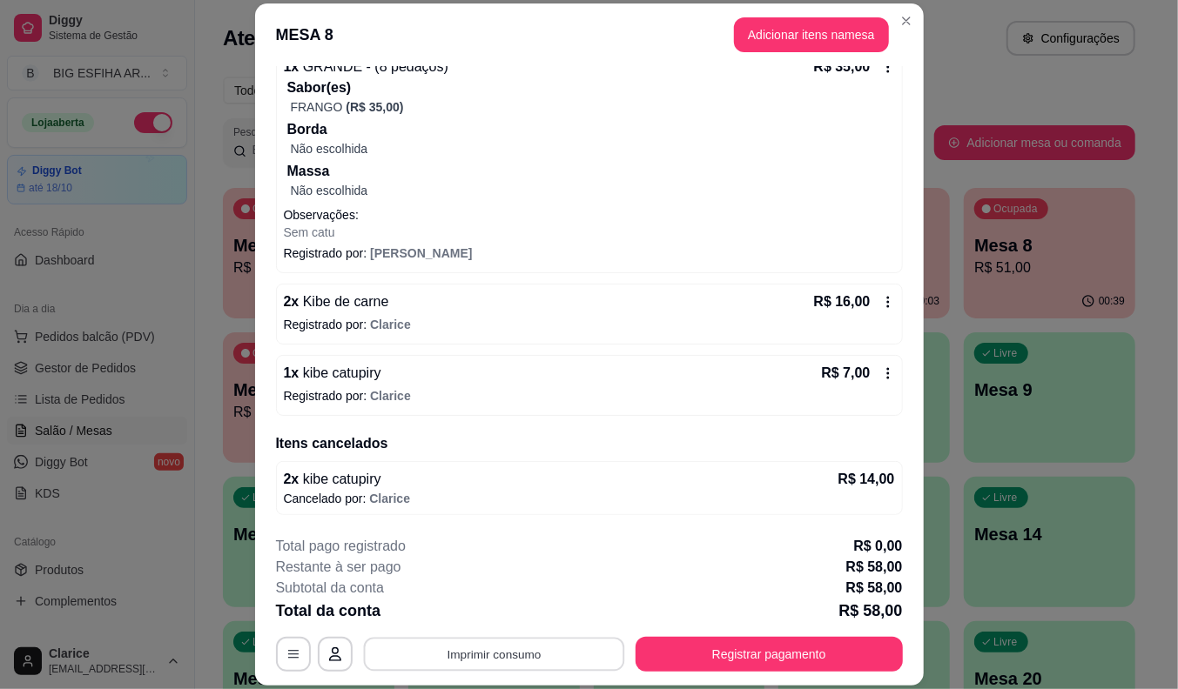
click at [499, 665] on button "Imprimir consumo" at bounding box center [493, 655] width 261 height 34
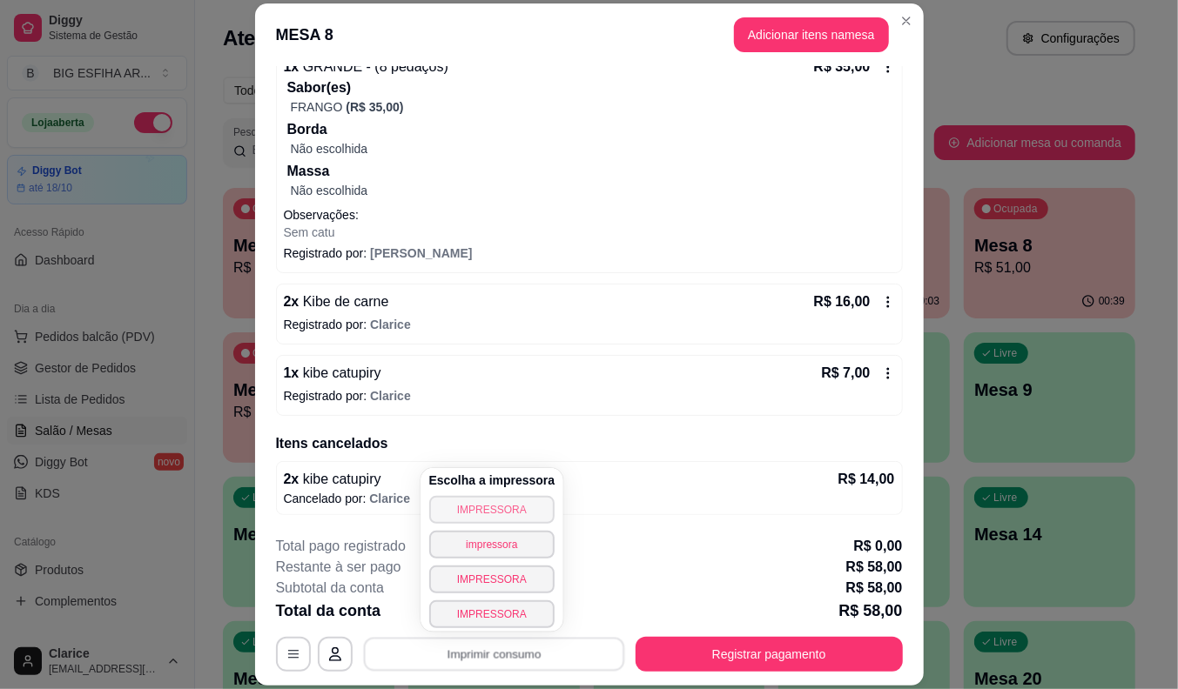
click at [465, 501] on button "IMPRESSORA" at bounding box center [492, 510] width 126 height 28
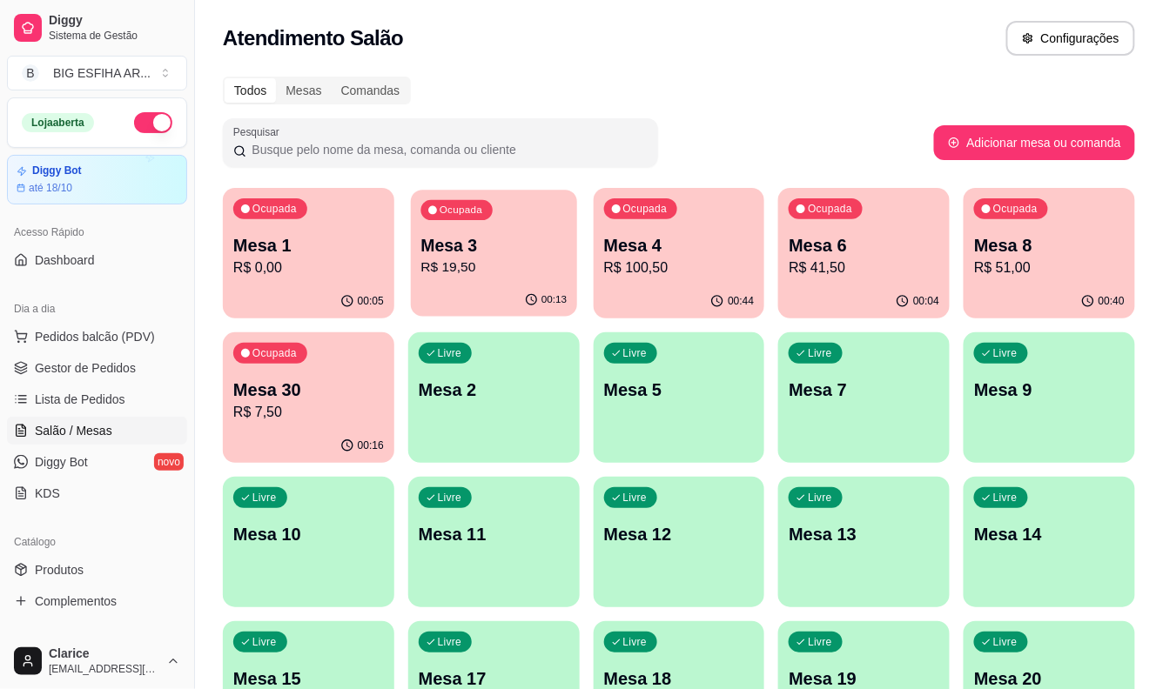
click at [502, 262] on p "R$ 19,50" at bounding box center [493, 268] width 146 height 20
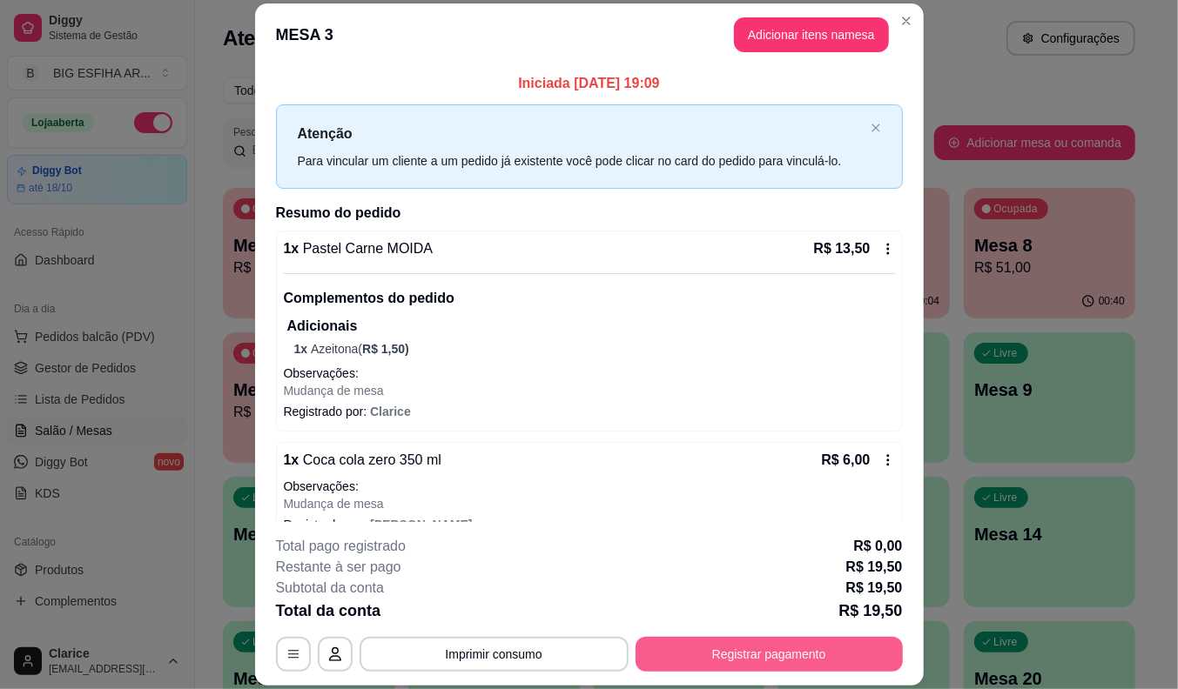
click at [679, 654] on button "Registrar pagamento" at bounding box center [768, 654] width 267 height 35
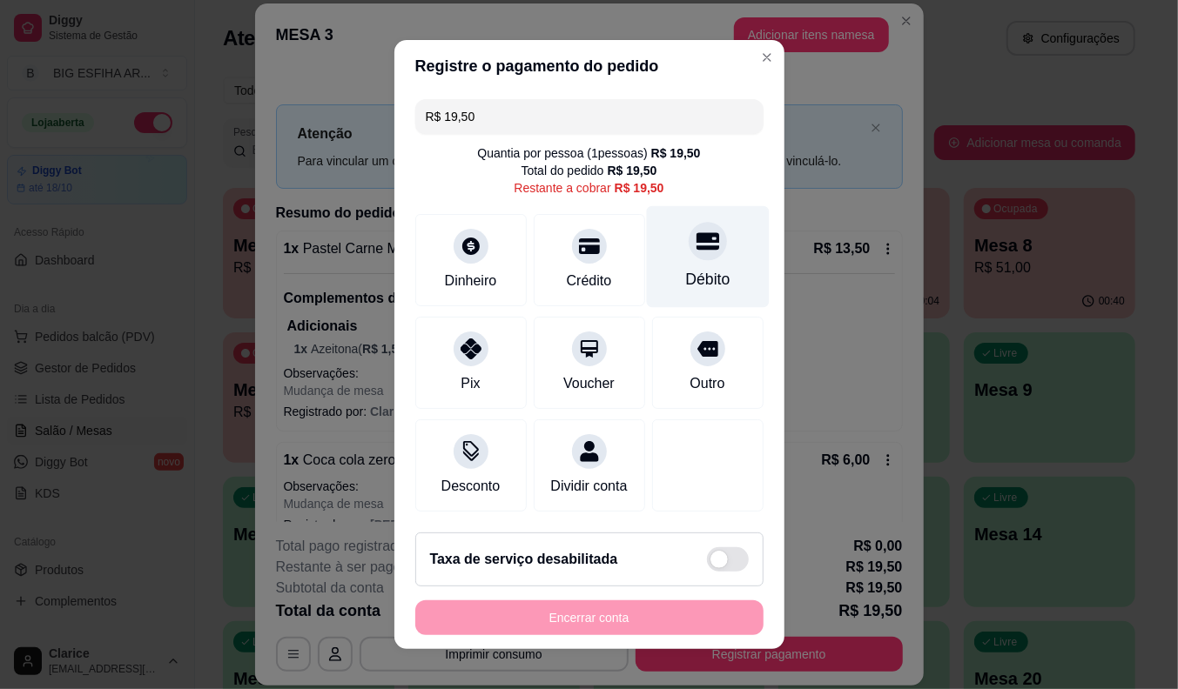
click at [674, 259] on div "Débito" at bounding box center [707, 257] width 123 height 102
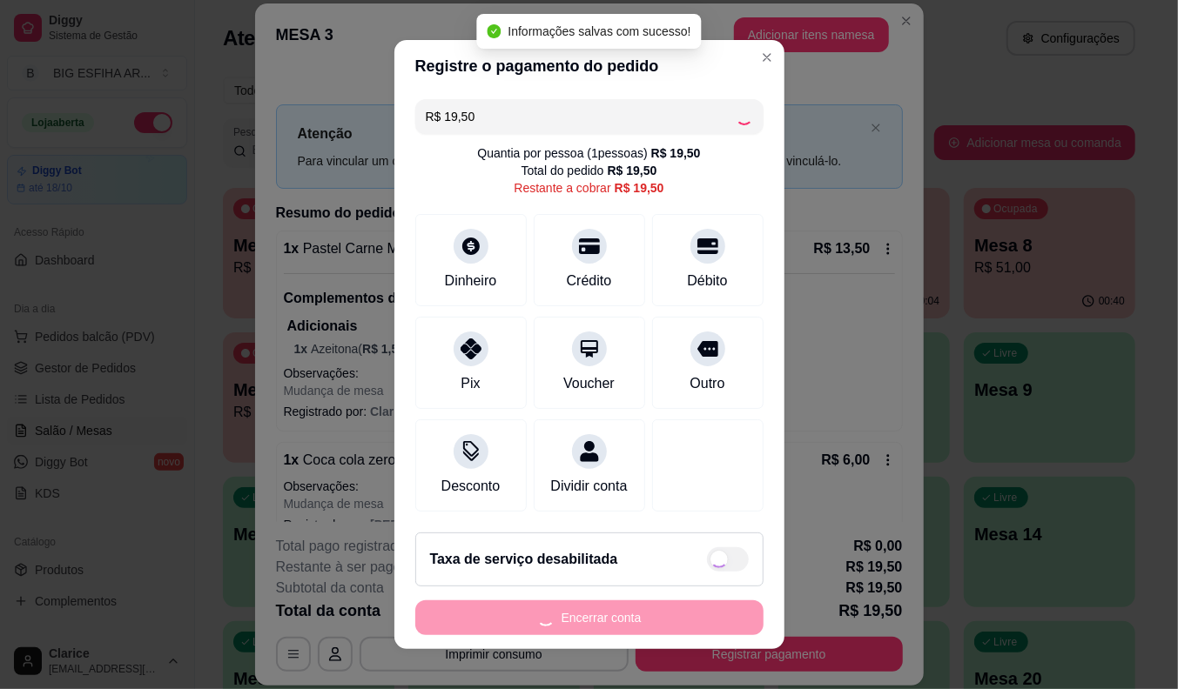
type input "R$ 0,00"
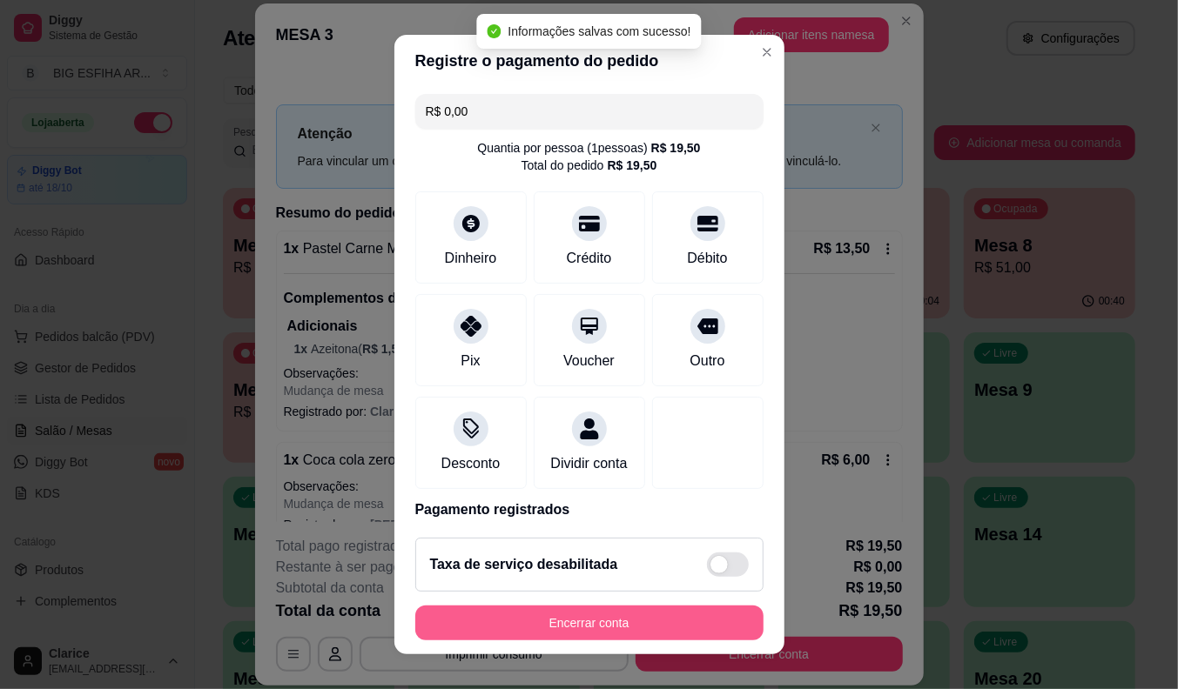
click at [641, 618] on button "Encerrar conta" at bounding box center [589, 623] width 348 height 35
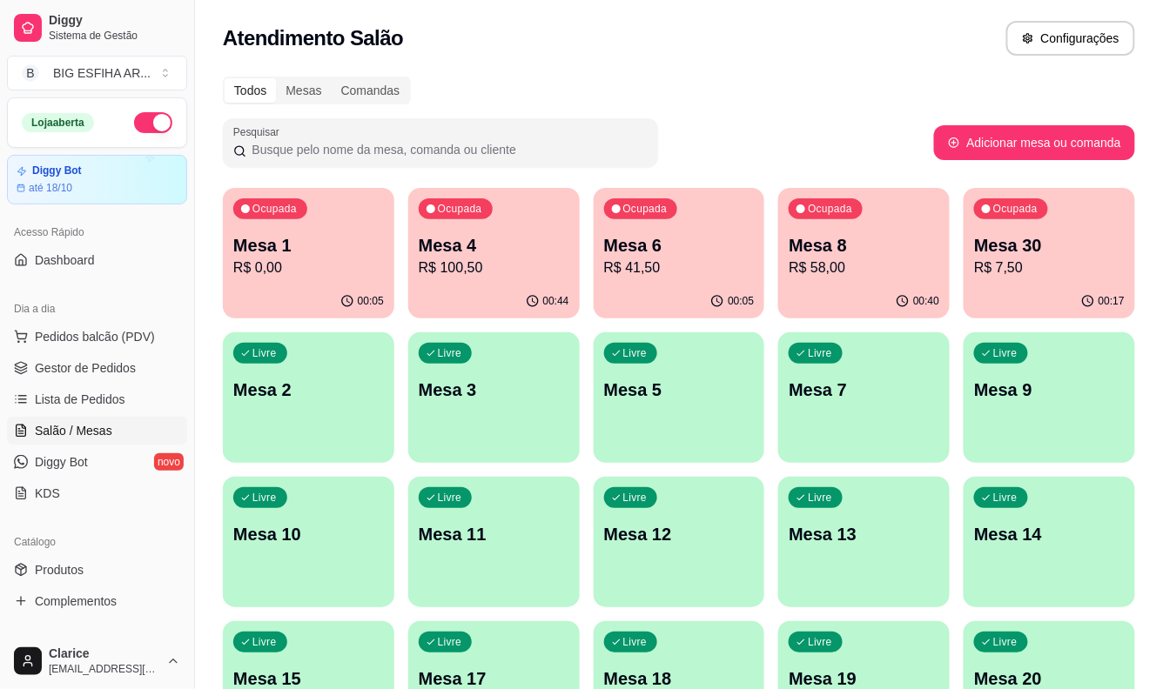
click at [1010, 274] on p "R$ 7,50" at bounding box center [1049, 268] width 151 height 21
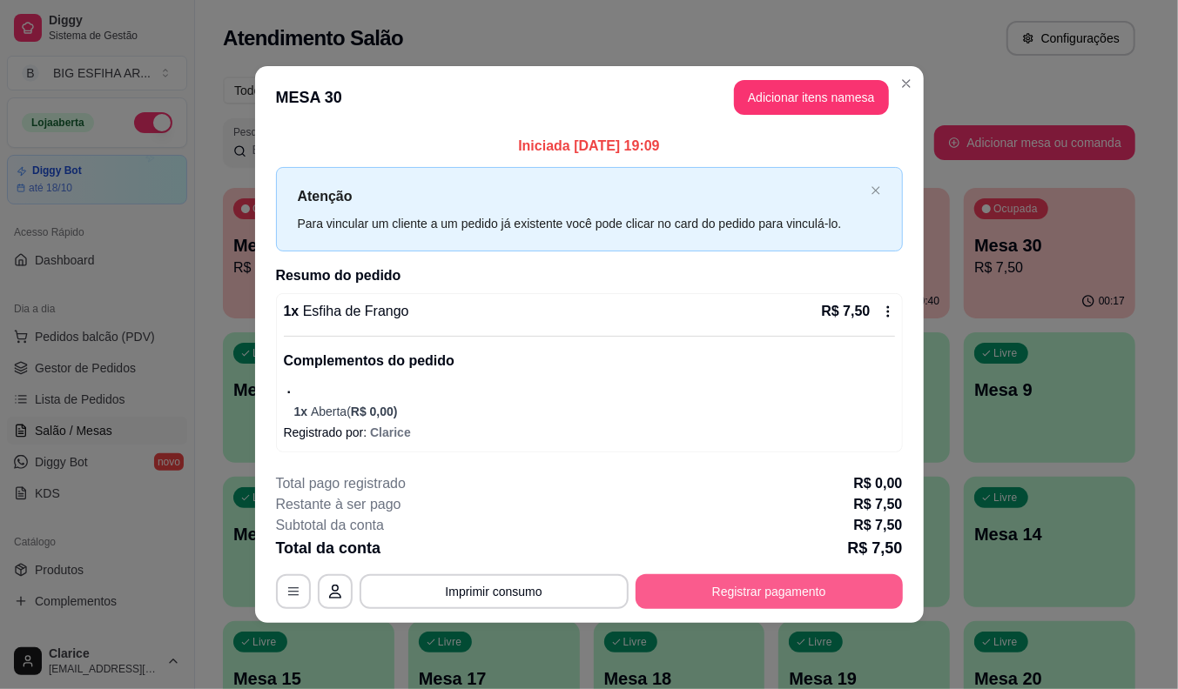
click at [839, 609] on div "**********" at bounding box center [589, 592] width 627 height 35
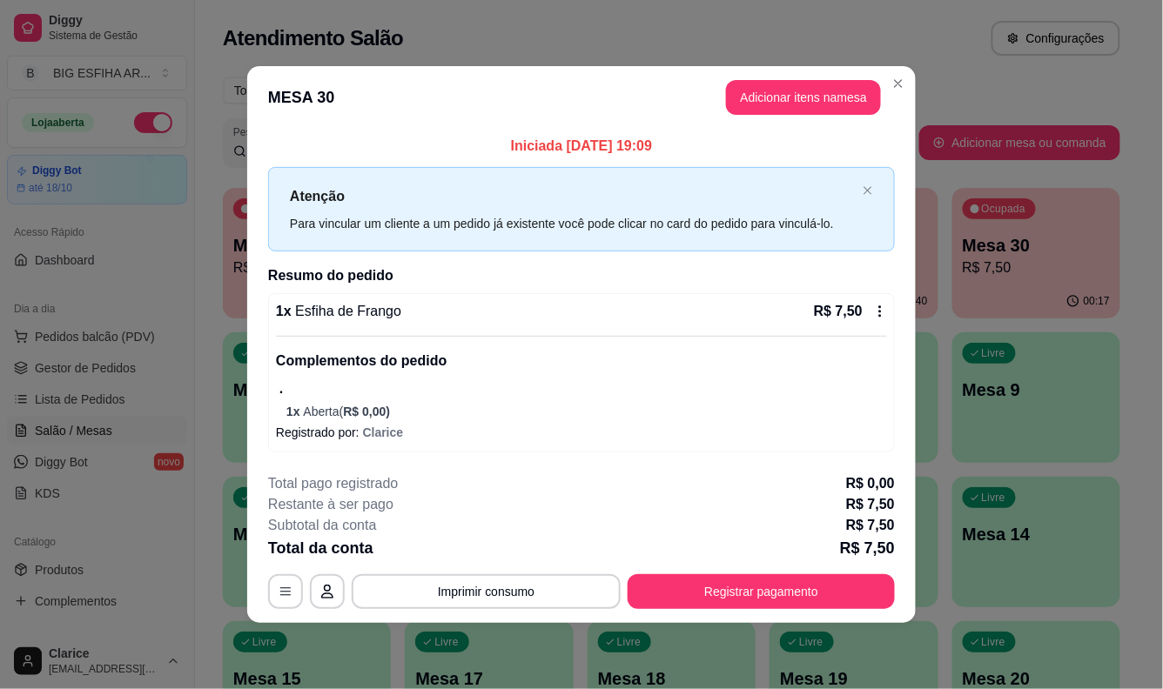
click at [1027, 468] on div "Ocupada Mesa 1 R$ 0,00 00:05 Ocupada Mesa 4 R$ 100,50 00:44 Ocupada Mesa 6 R$ 4…" at bounding box center [671, 614] width 897 height 853
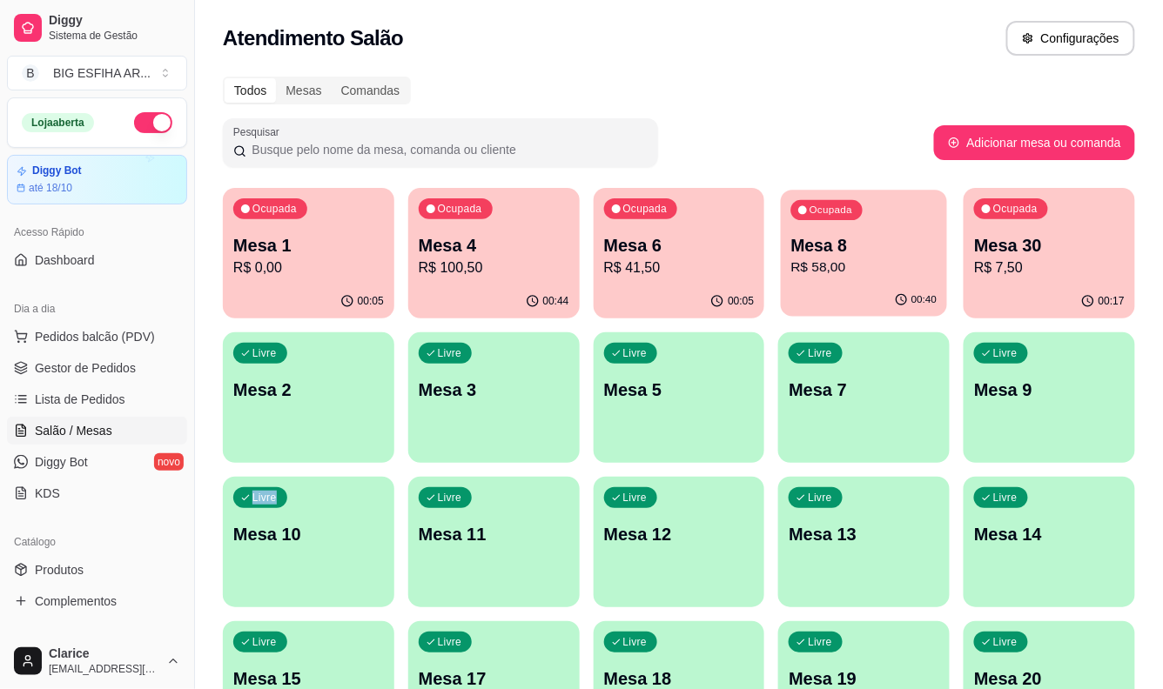
click at [864, 246] on p "Mesa 8" at bounding box center [864, 246] width 146 height 24
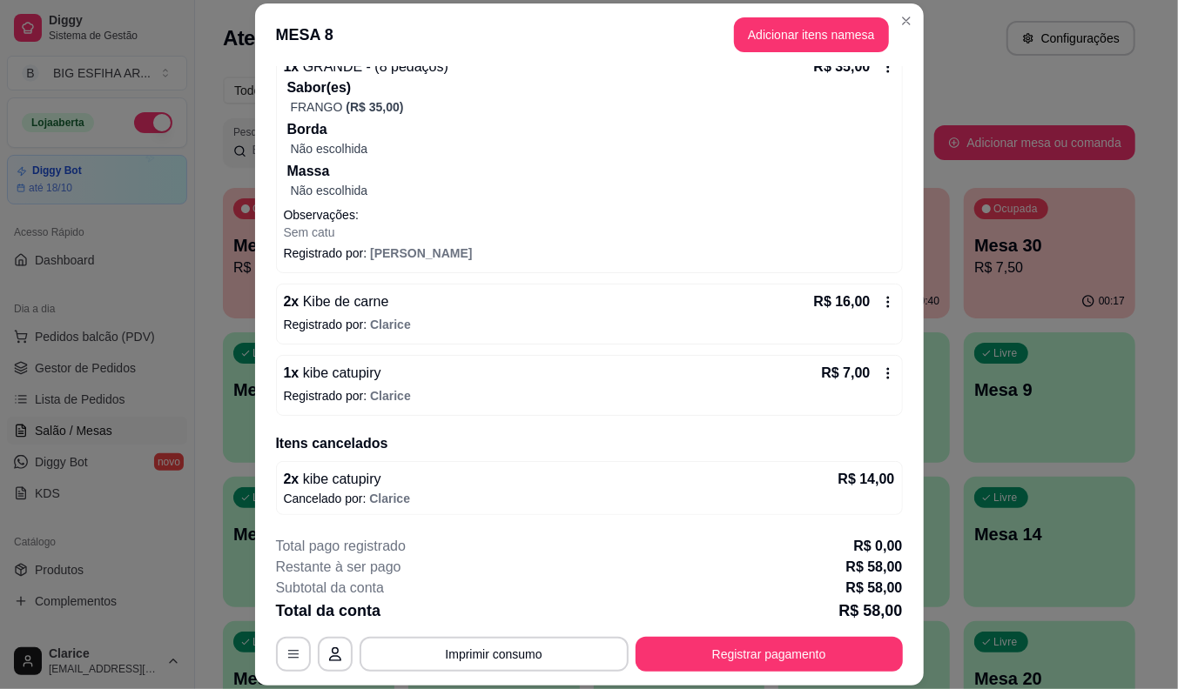
click at [881, 380] on icon at bounding box center [888, 373] width 14 height 14
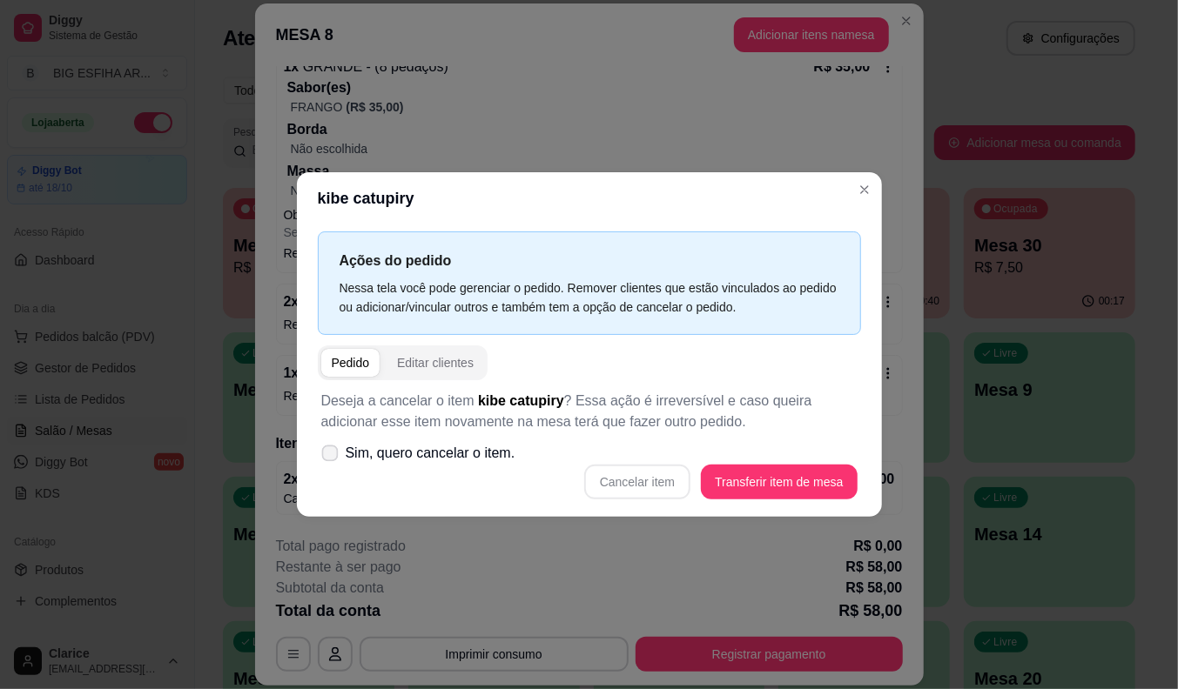
click at [341, 447] on label "Sim, quero cancelar o item." at bounding box center [418, 453] width 208 height 35
click at [332, 457] on input "Sim, quero cancelar o item." at bounding box center [325, 462] width 11 height 11
checkbox input "true"
click at [657, 480] on button "Cancelar item" at bounding box center [637, 482] width 106 height 35
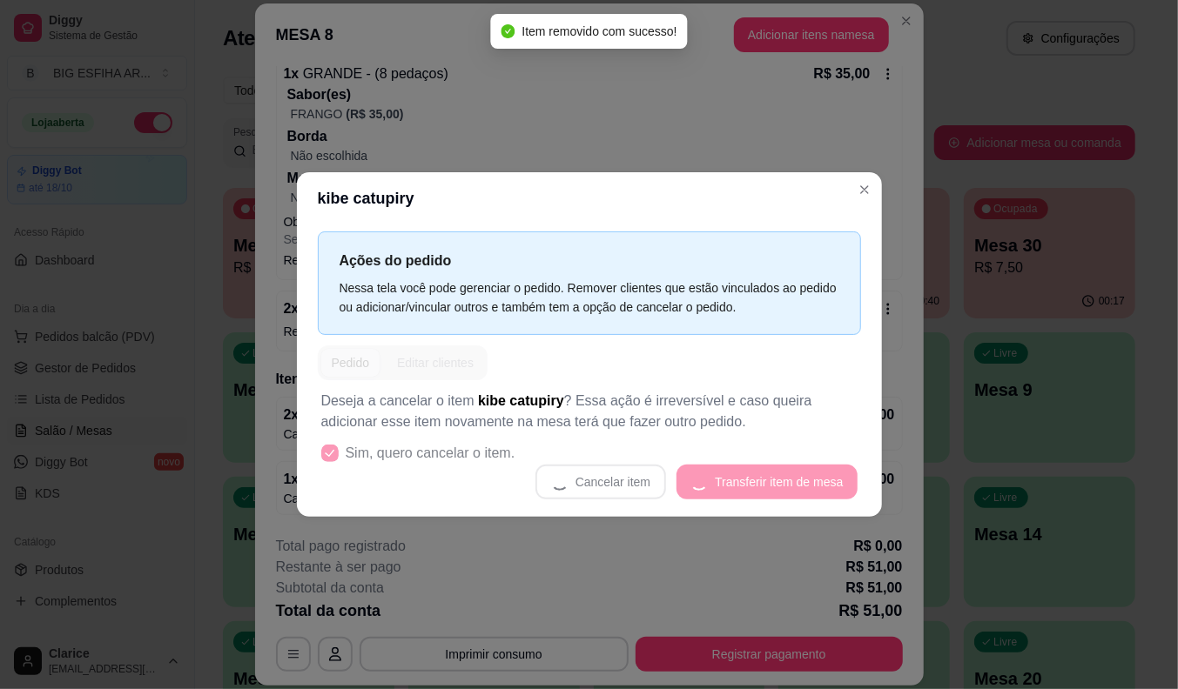
scroll to position [175, 0]
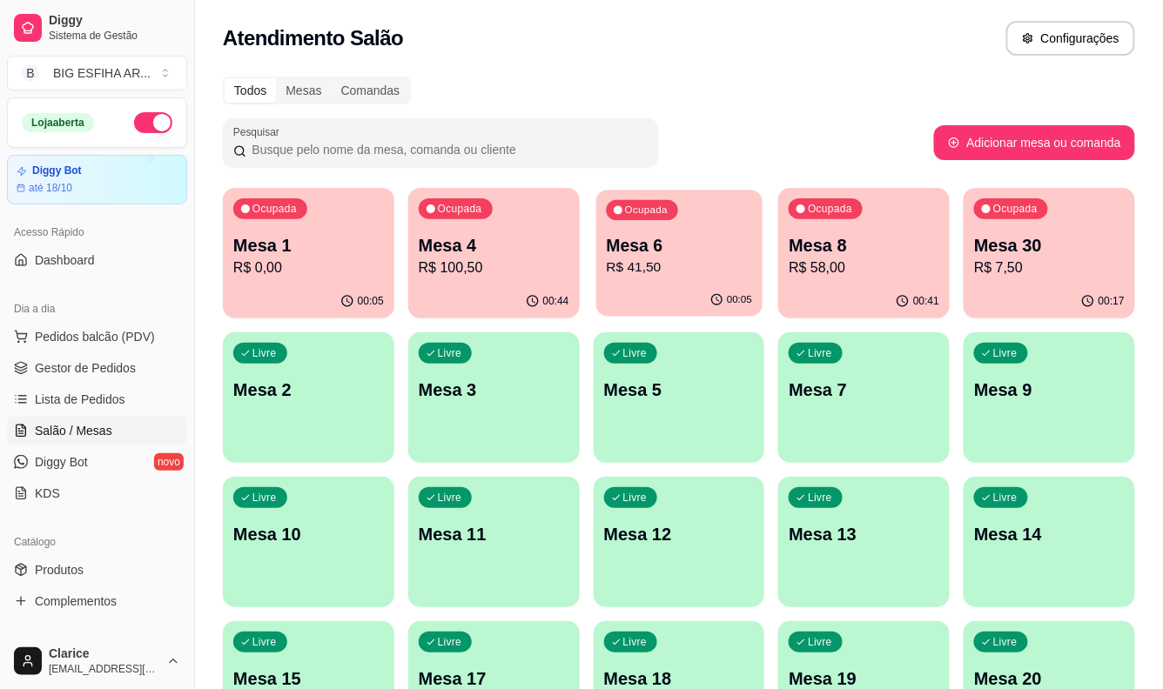
click at [679, 242] on p "Mesa 6" at bounding box center [679, 246] width 146 height 24
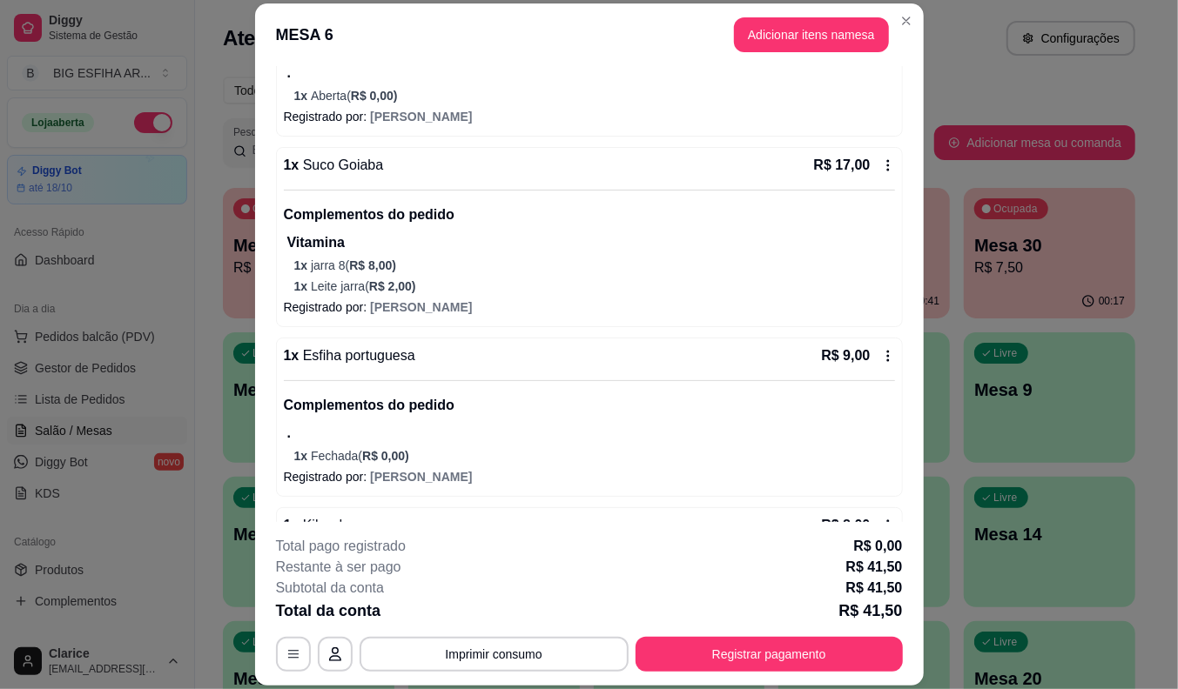
scroll to position [306, 0]
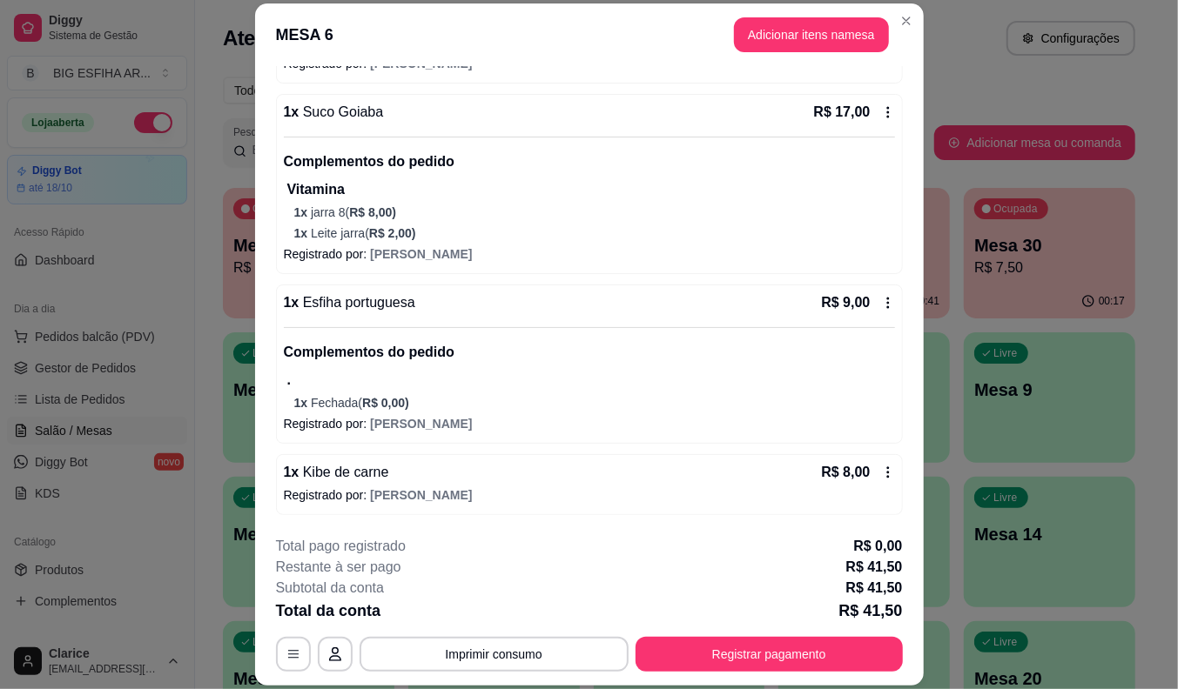
click at [432, 491] on p "Registrado por: Monica" at bounding box center [589, 495] width 611 height 17
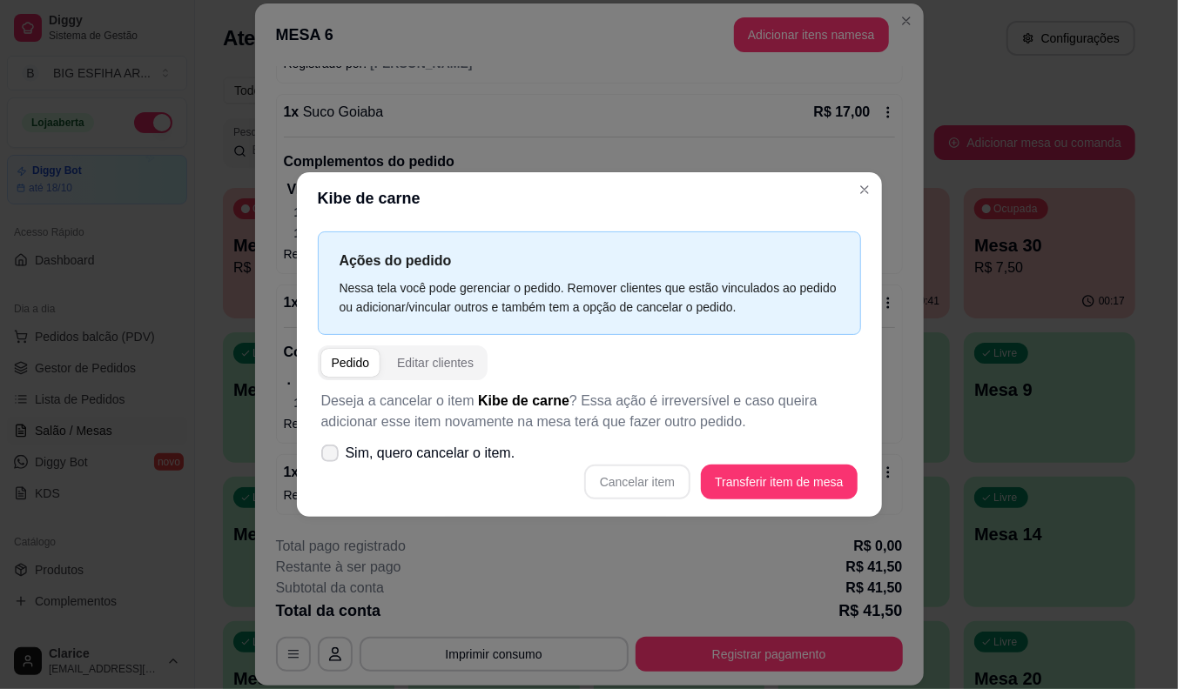
click at [411, 451] on span "Sim, quero cancelar o item." at bounding box center [431, 453] width 170 height 21
click at [332, 457] on input "Sim, quero cancelar o item." at bounding box center [325, 462] width 11 height 11
checkbox input "true"
click at [644, 485] on button "Cancelar item" at bounding box center [637, 482] width 106 height 35
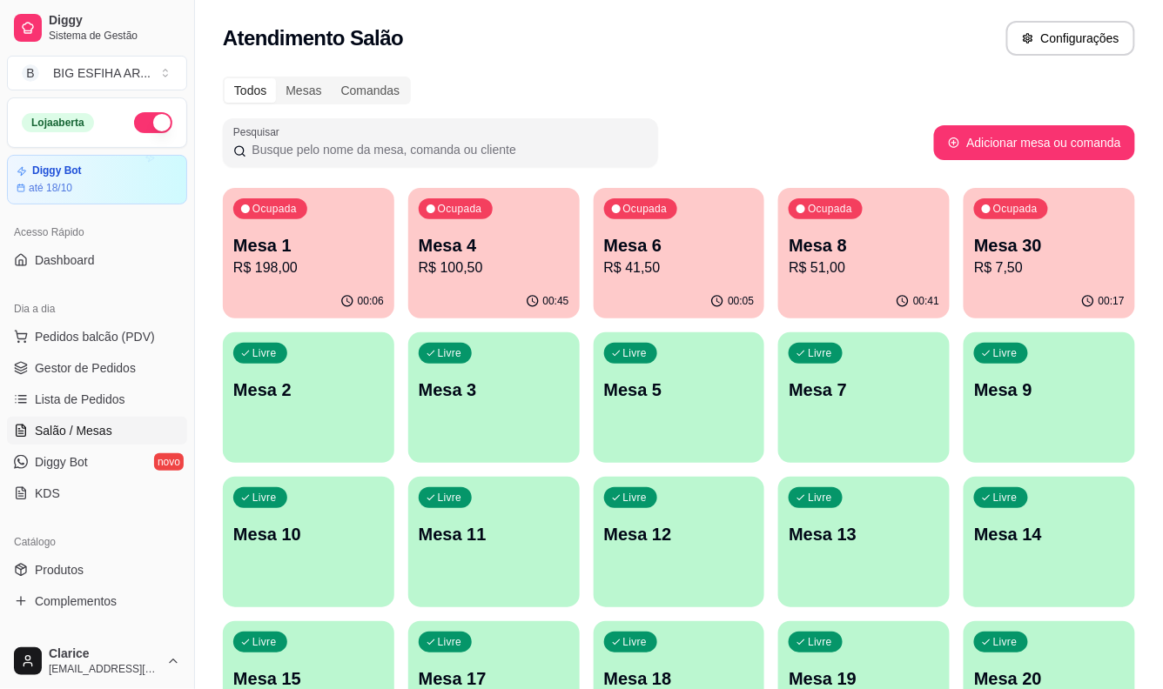
click at [859, 251] on p "Mesa 8" at bounding box center [864, 245] width 151 height 24
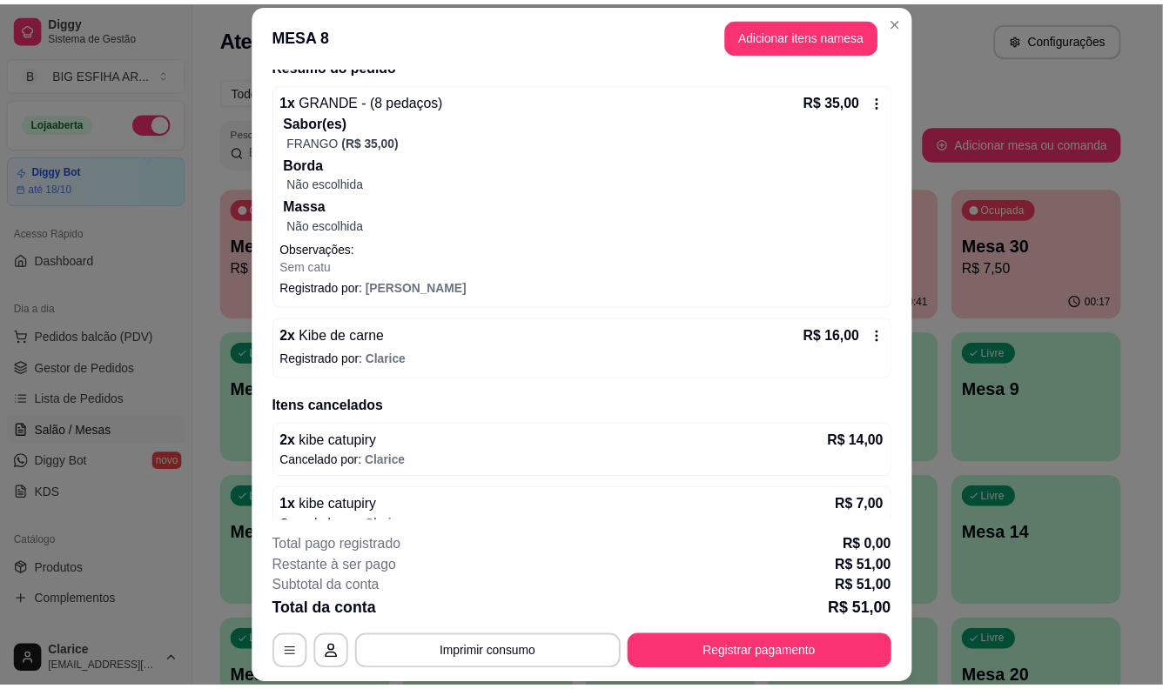
scroll to position [175, 0]
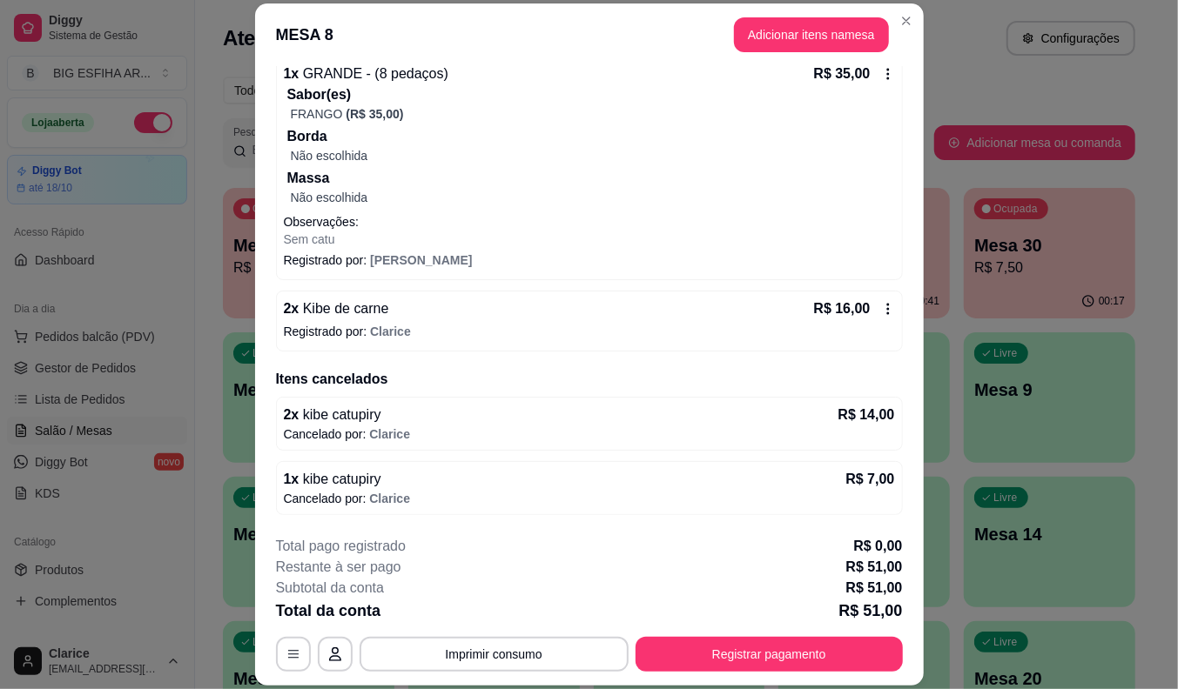
click at [394, 427] on span "Clarice" at bounding box center [389, 434] width 41 height 14
click at [333, 430] on p "Cancelado por: Clarice" at bounding box center [589, 434] width 611 height 17
click at [502, 653] on button "Imprimir consumo" at bounding box center [493, 654] width 269 height 35
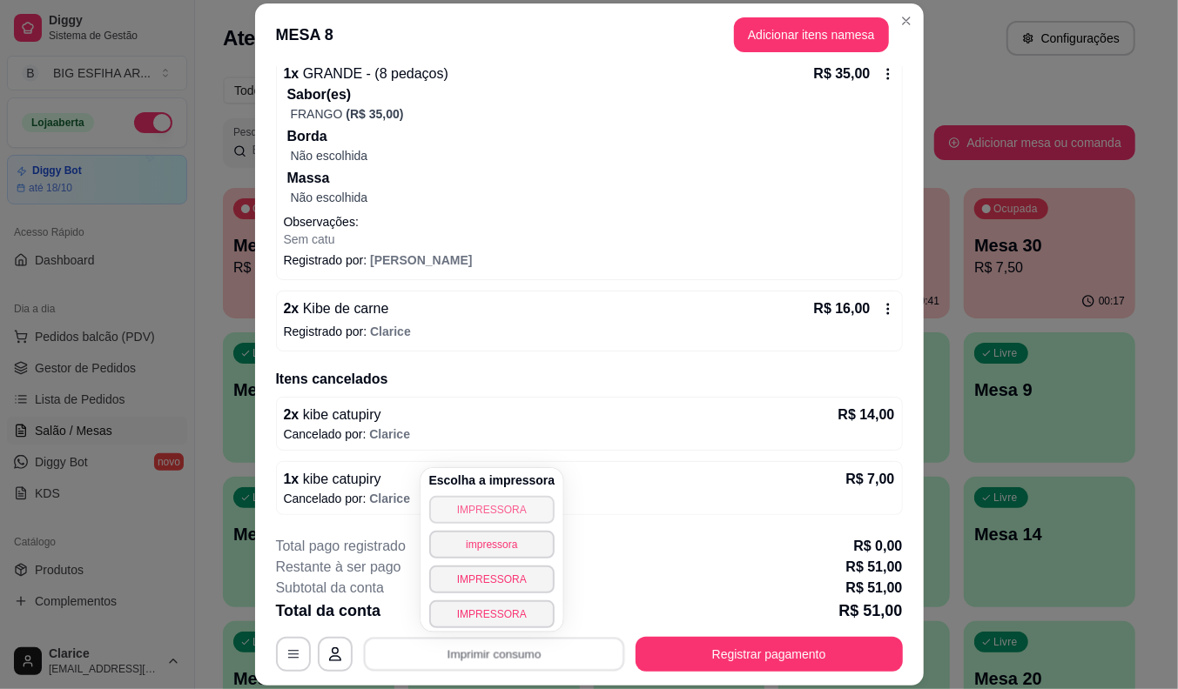
click at [472, 503] on button "IMPRESSORA" at bounding box center [492, 510] width 126 height 28
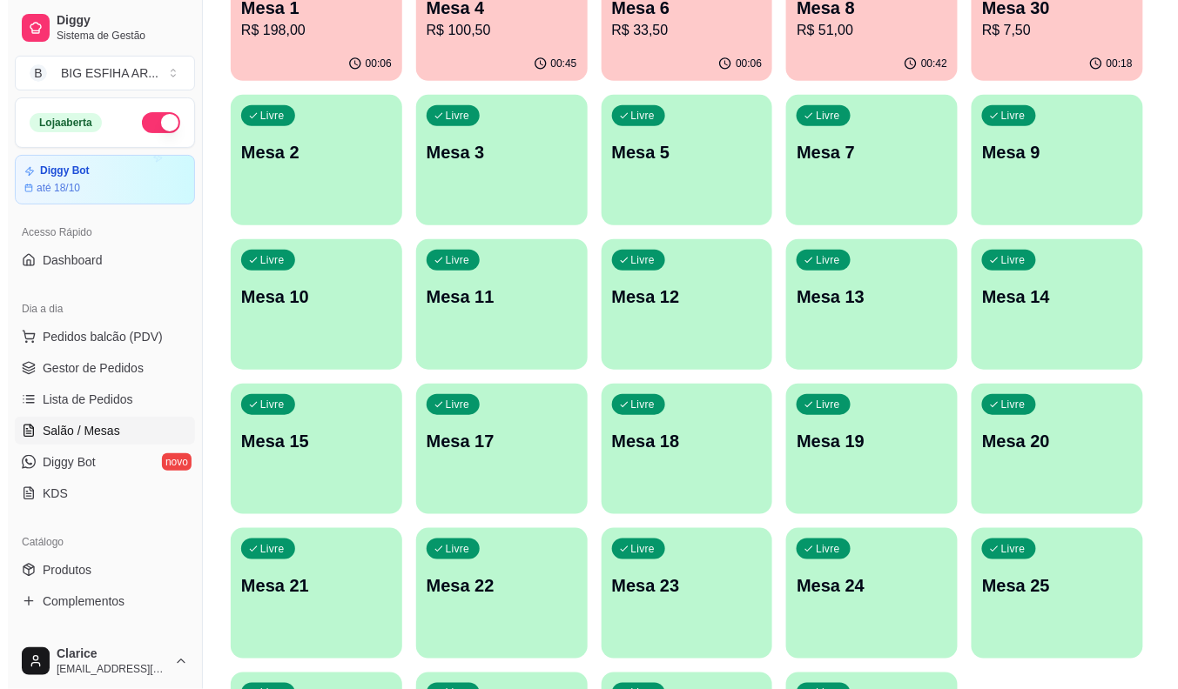
scroll to position [421, 0]
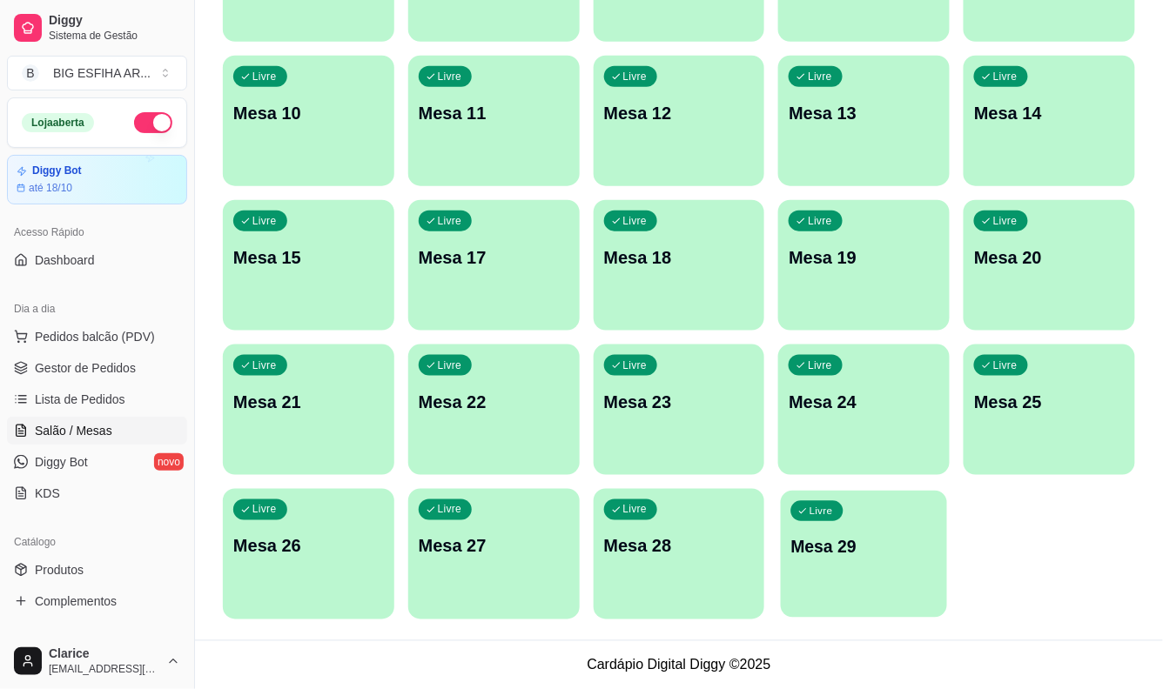
click at [811, 568] on div "Livre Mesa 29" at bounding box center [864, 544] width 166 height 106
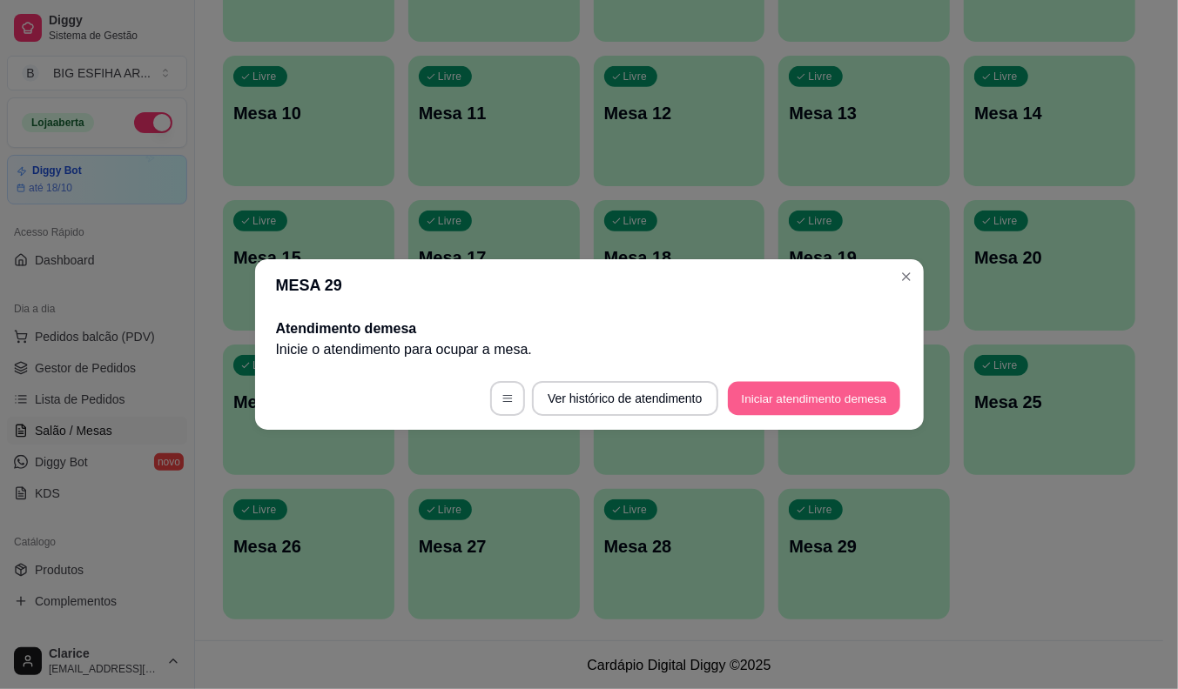
click at [794, 392] on button "Iniciar atendimento de mesa" at bounding box center [814, 399] width 172 height 34
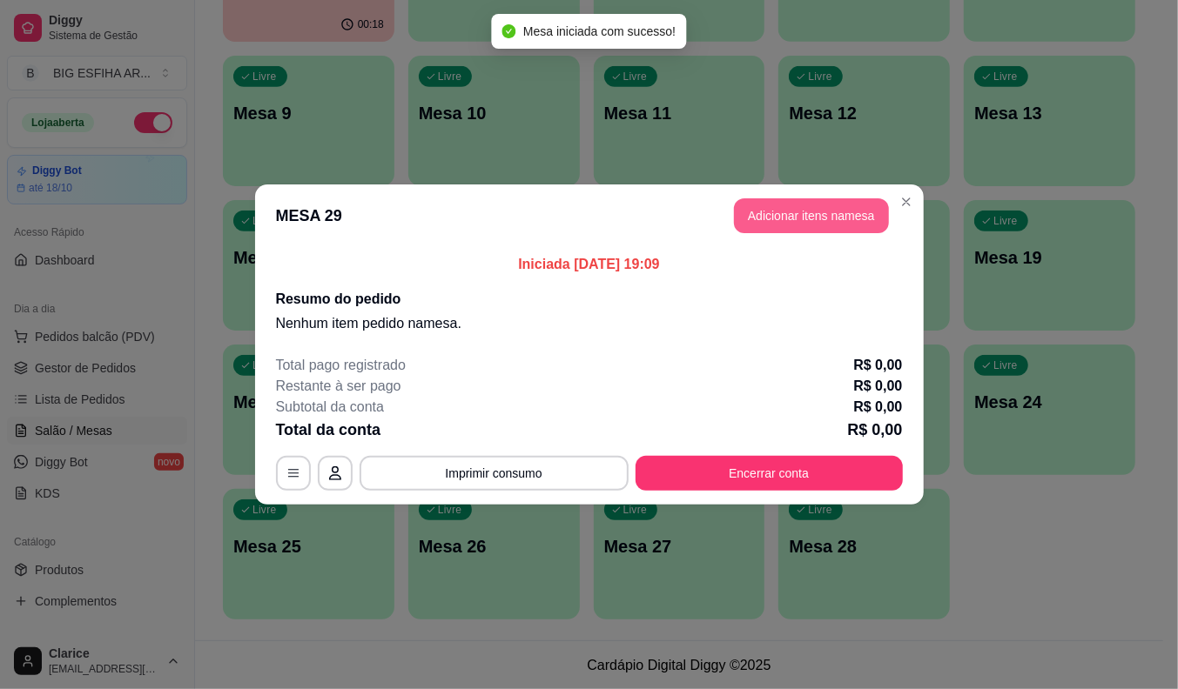
click at [827, 212] on button "Adicionar itens na mesa" at bounding box center [811, 215] width 155 height 35
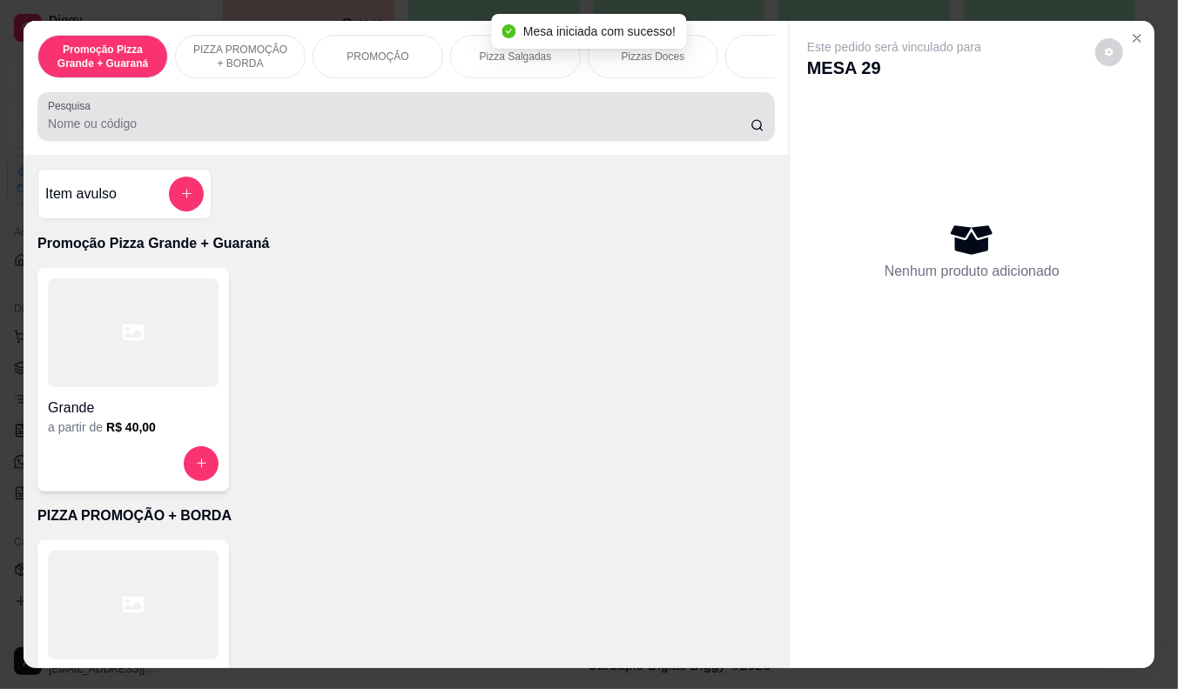
click at [532, 101] on div "Pesquisa" at bounding box center [405, 116] width 737 height 49
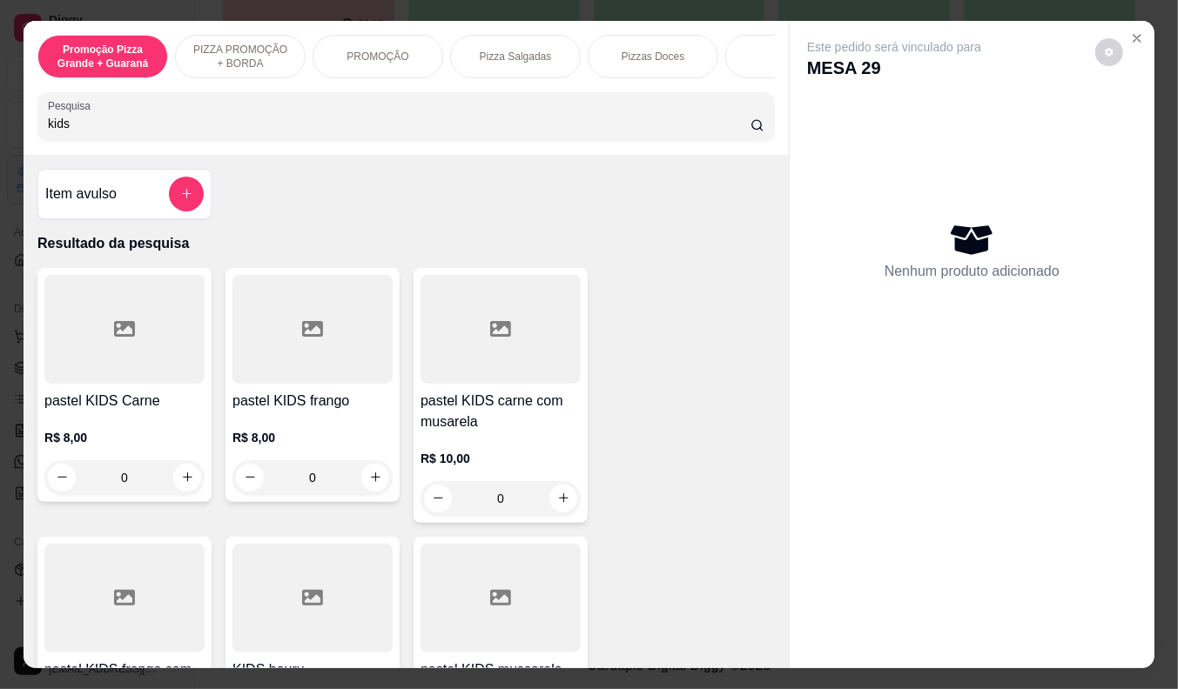
type input "kids"
click at [486, 447] on div "R$ 10,00 0" at bounding box center [500, 475] width 160 height 84
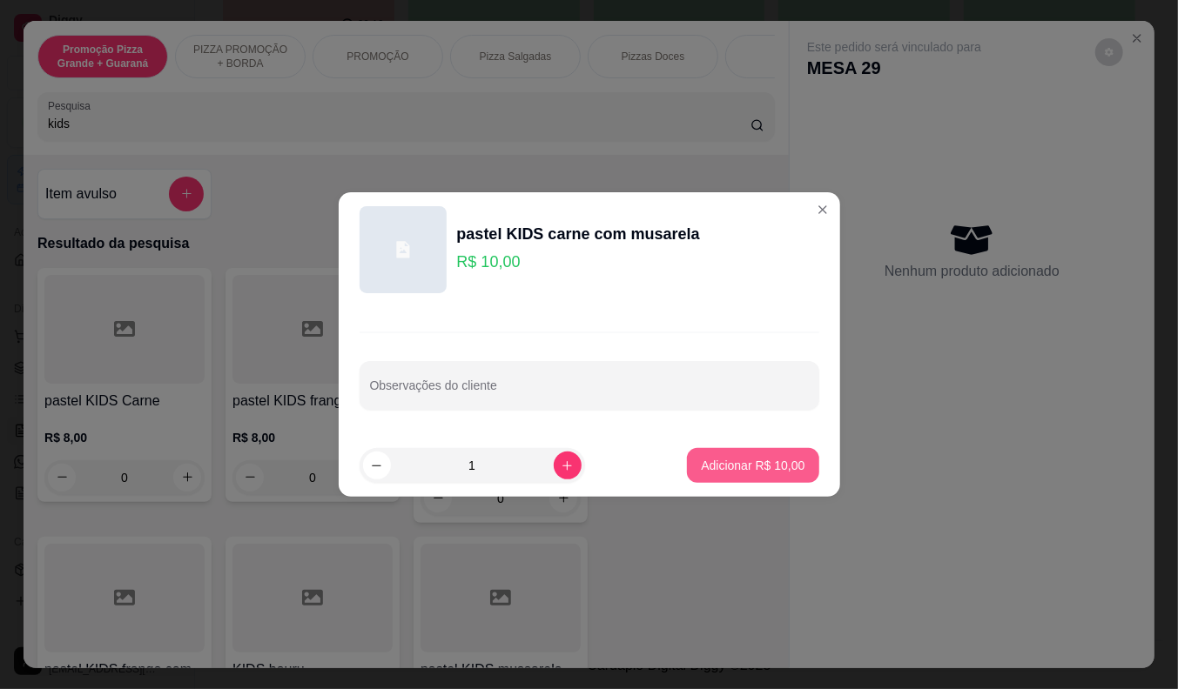
click at [720, 463] on p "Adicionar R$ 10,00" at bounding box center [753, 465] width 104 height 17
type input "1"
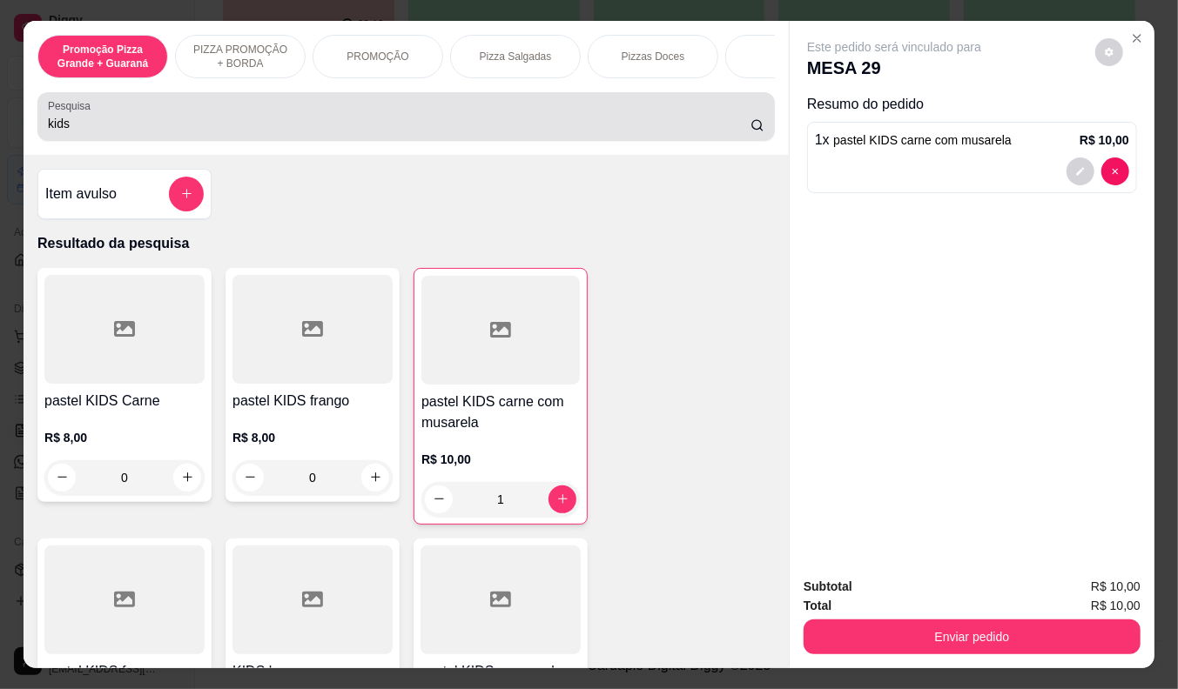
click at [90, 131] on input "kids" at bounding box center [399, 123] width 702 height 17
click at [91, 132] on input "kids" at bounding box center [399, 123] width 702 height 17
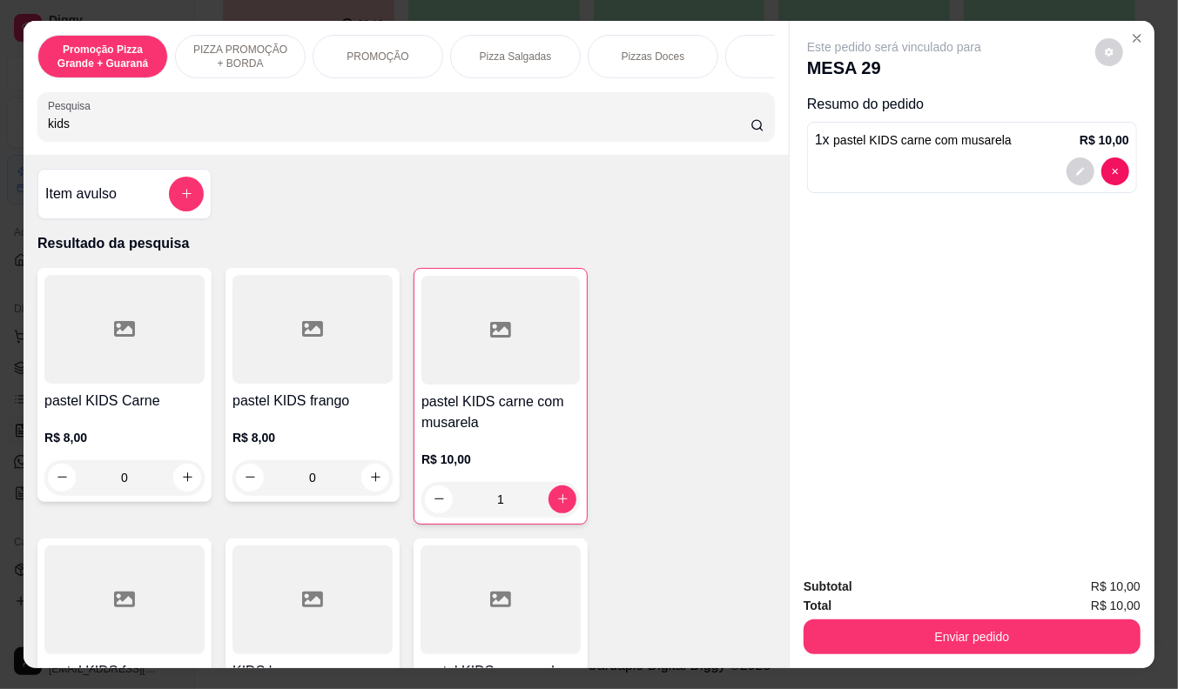
click at [91, 132] on input "kids" at bounding box center [399, 123] width 702 height 17
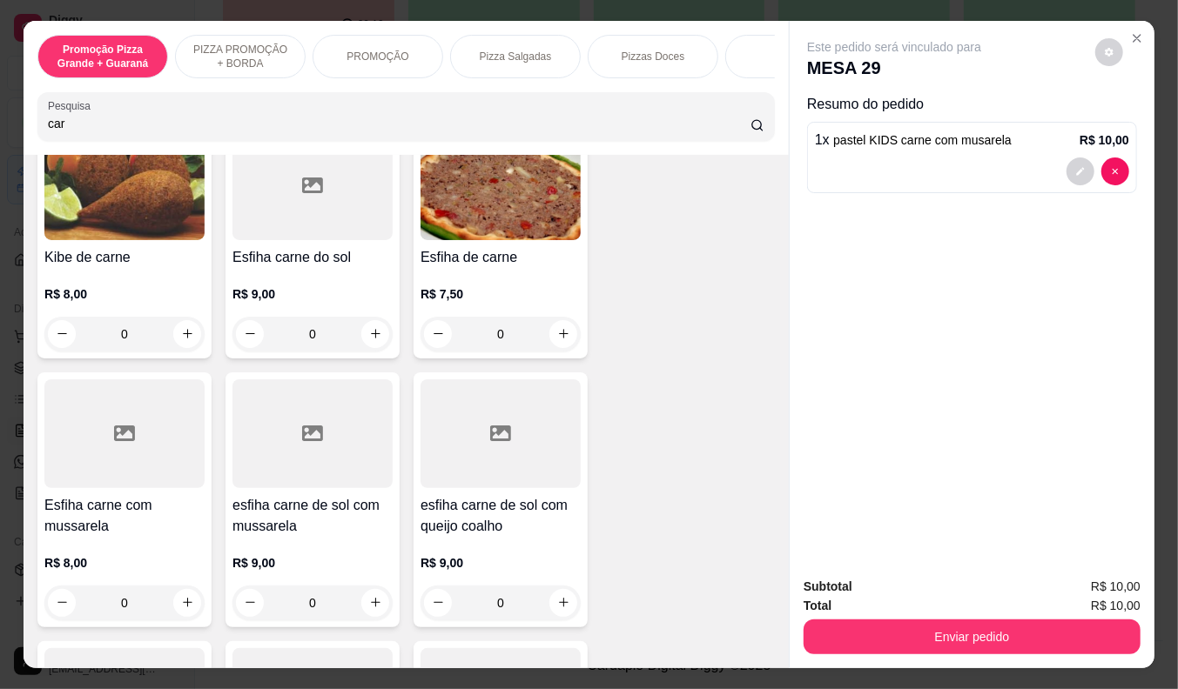
scroll to position [290, 0]
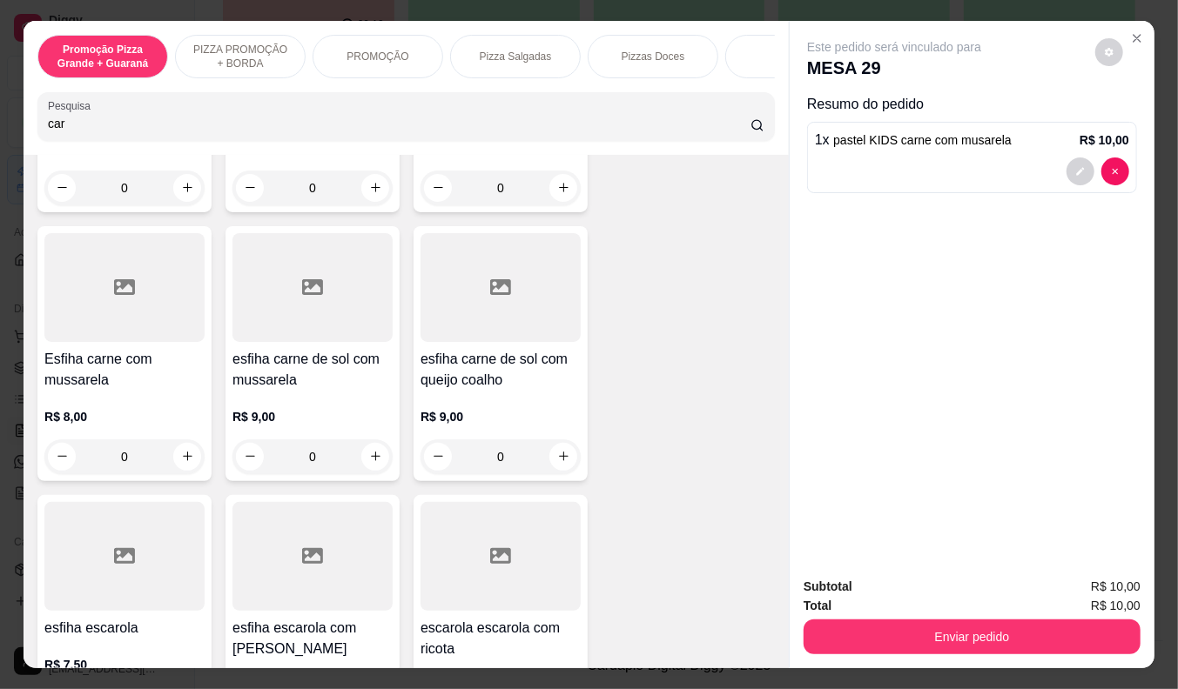
click at [37, 129] on div "Pesquisa car" at bounding box center [405, 116] width 737 height 49
click at [48, 132] on input "car" at bounding box center [399, 123] width 702 height 17
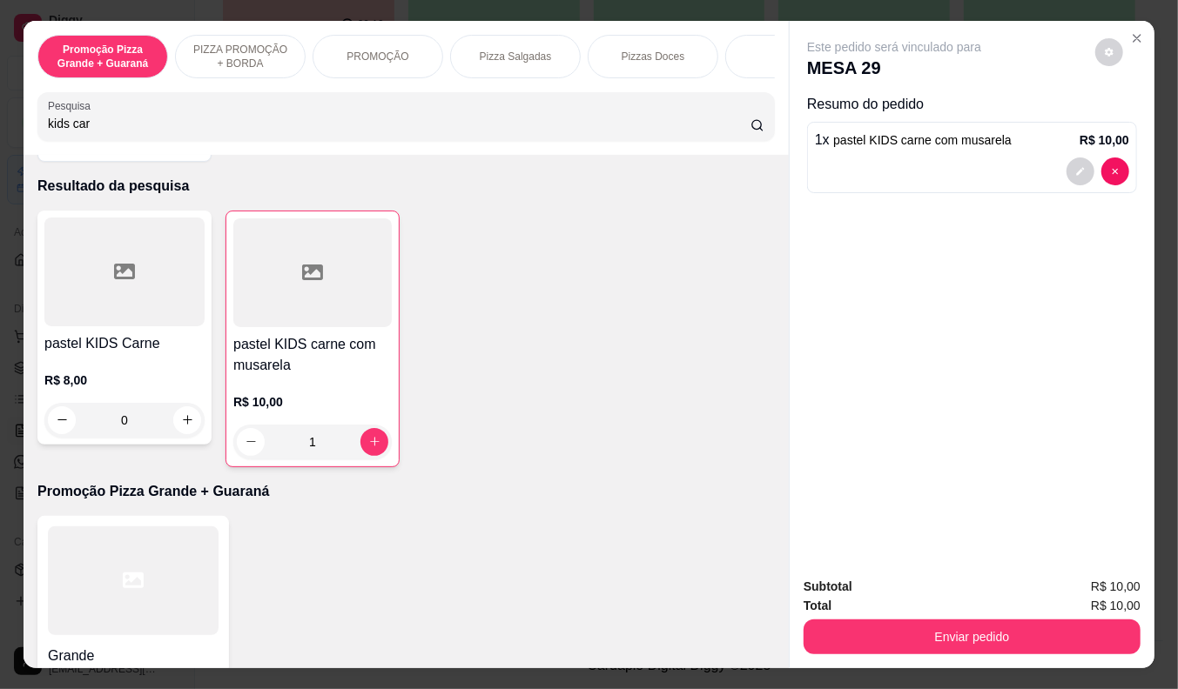
scroll to position [0, 0]
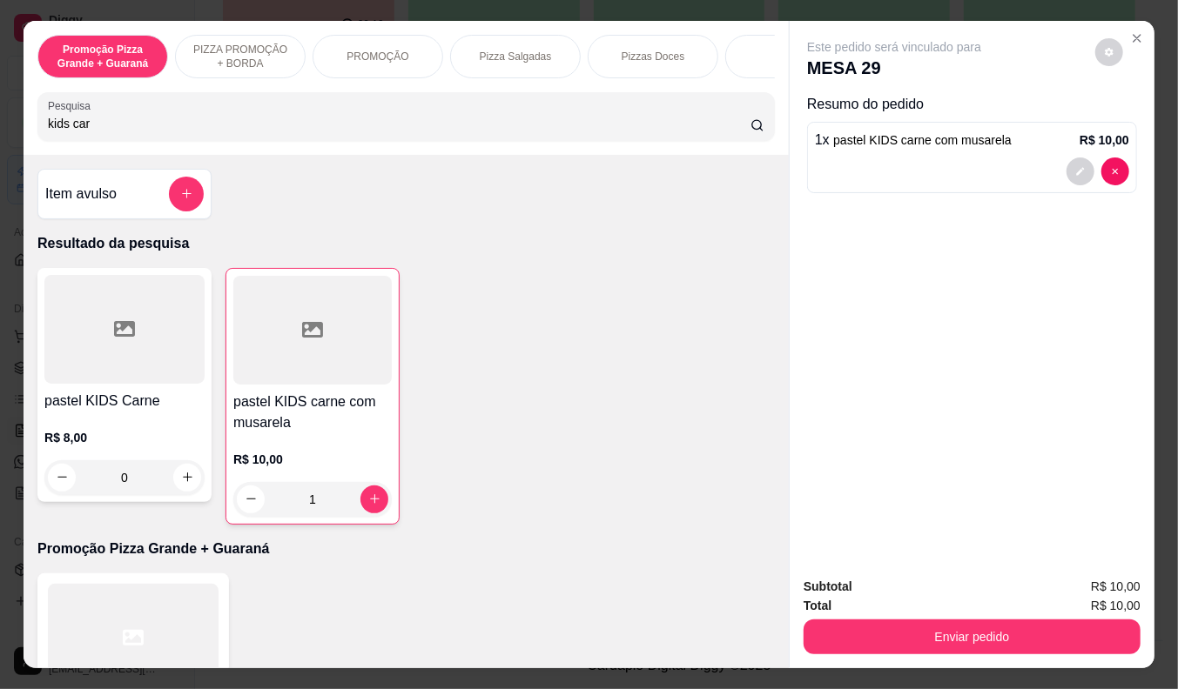
click at [293, 423] on h4 "pastel KIDS carne com musarela" at bounding box center [312, 413] width 158 height 42
click at [93, 124] on input "kids car" at bounding box center [399, 123] width 702 height 17
type input "kids fran"
click at [281, 427] on h4 "pastel KIDS frango com [PERSON_NAME]" at bounding box center [312, 412] width 160 height 42
click at [263, 466] on p "R$ 10,00" at bounding box center [312, 458] width 160 height 17
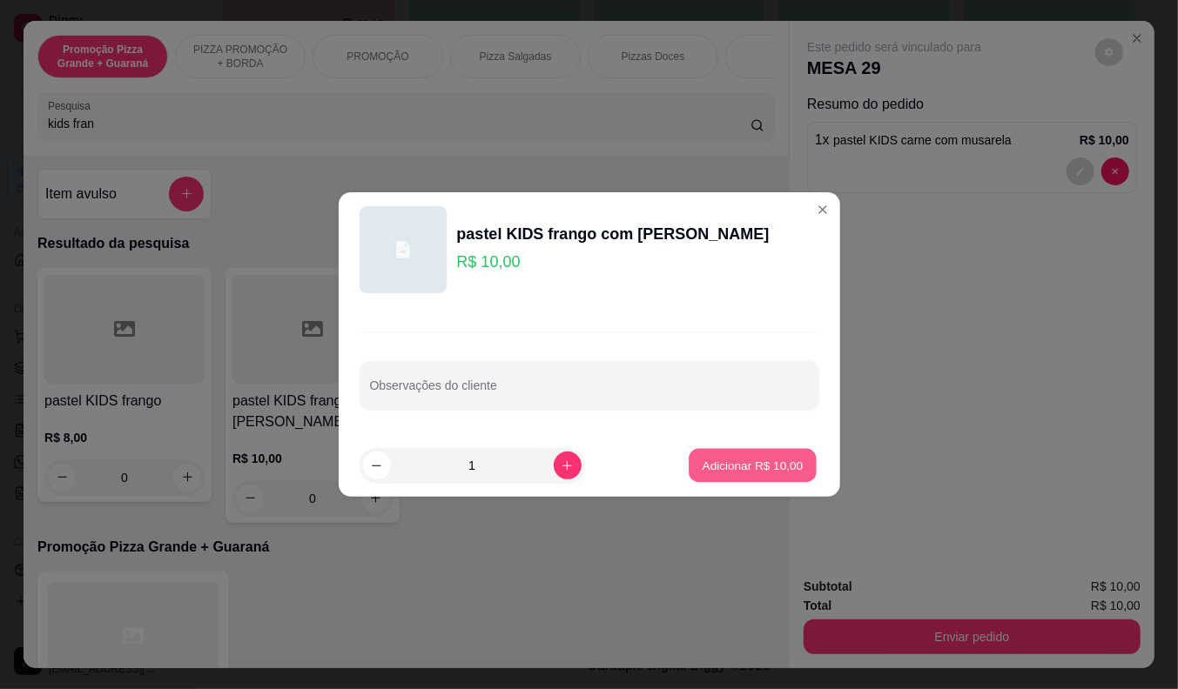
click at [745, 468] on p "Adicionar R$ 10,00" at bounding box center [752, 465] width 101 height 17
type input "1"
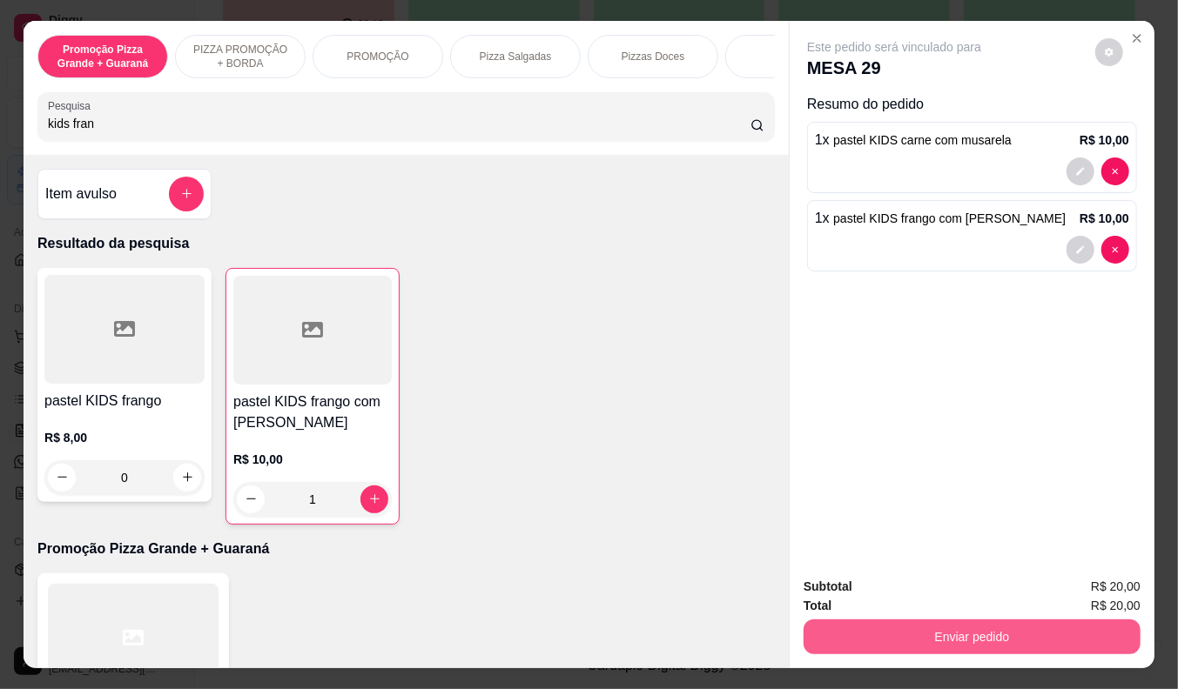
click at [890, 631] on button "Enviar pedido" at bounding box center [971, 637] width 337 height 35
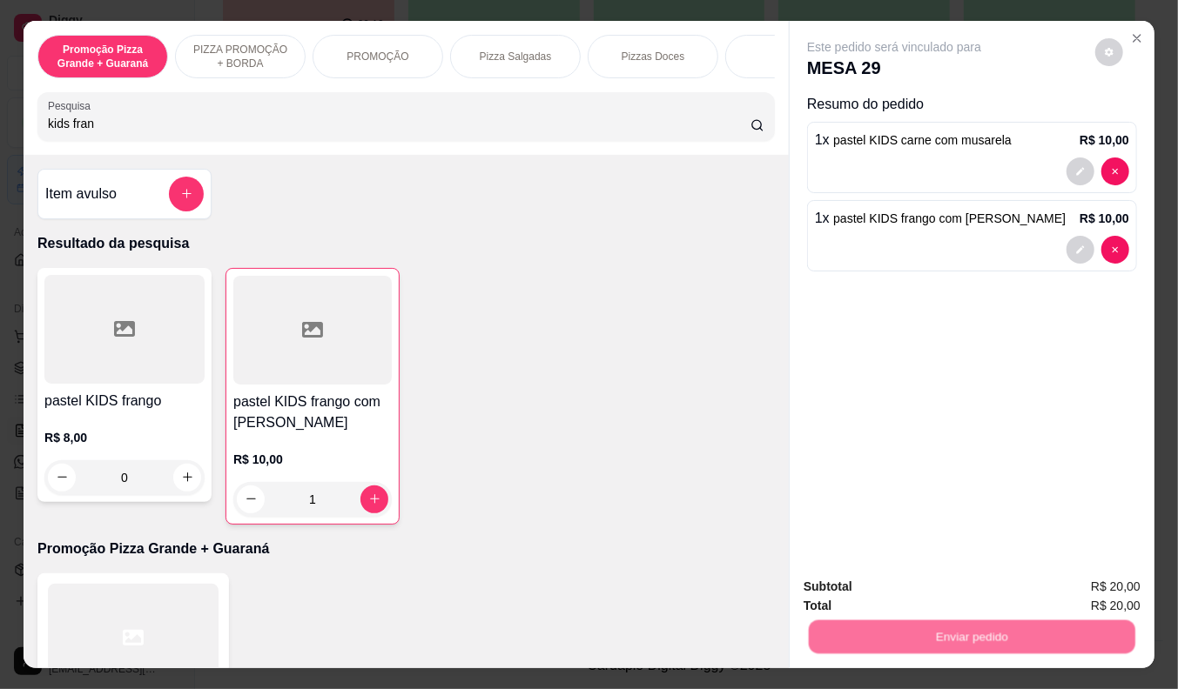
click at [961, 585] on button "Não registrar e enviar pedido" at bounding box center [913, 588] width 181 height 33
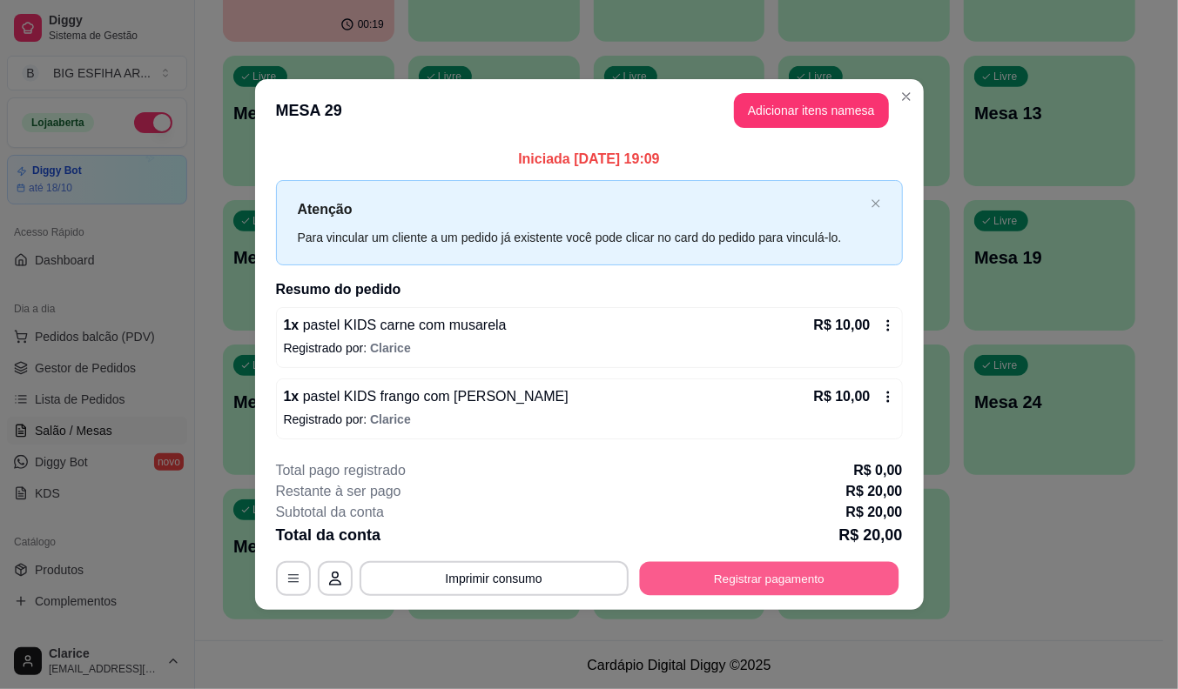
click at [857, 568] on button "Registrar pagamento" at bounding box center [768, 578] width 259 height 34
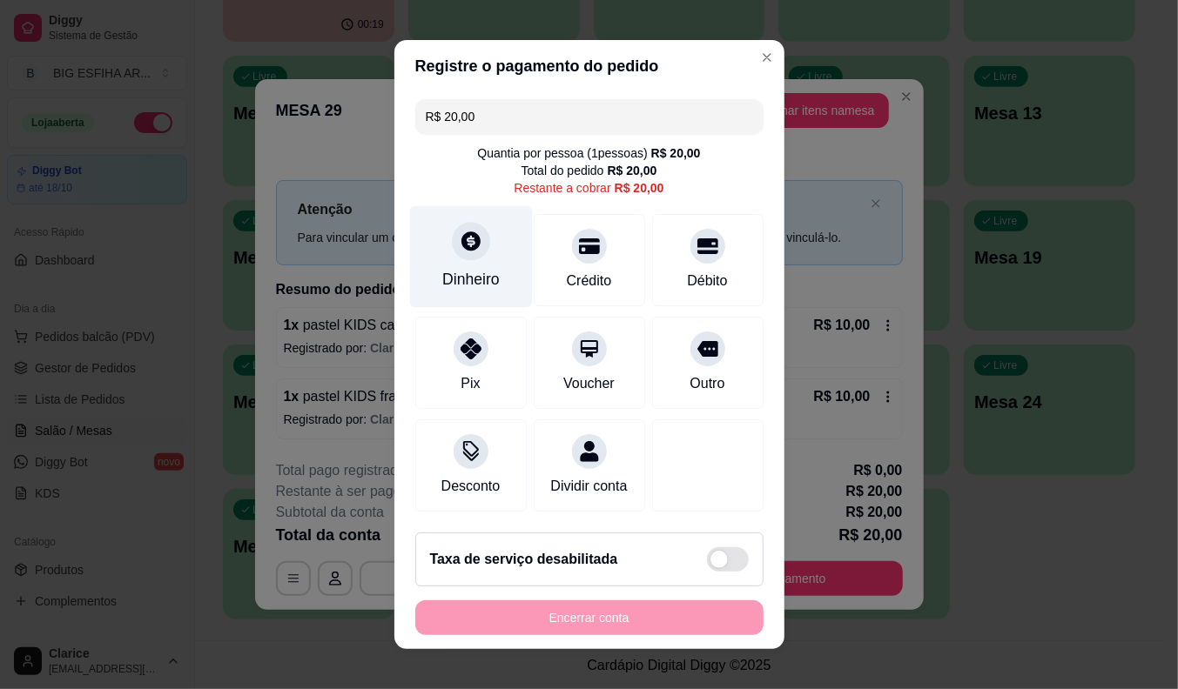
click at [473, 250] on div "Dinheiro" at bounding box center [470, 257] width 123 height 102
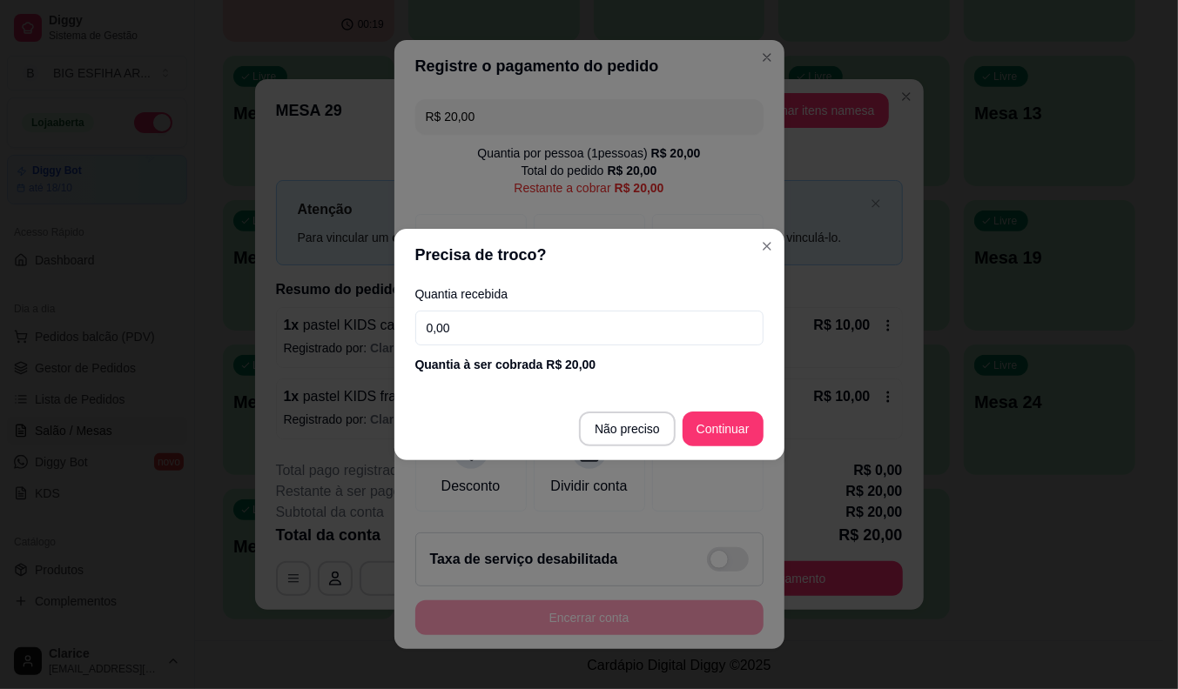
click at [520, 335] on input "0,00" at bounding box center [589, 328] width 348 height 35
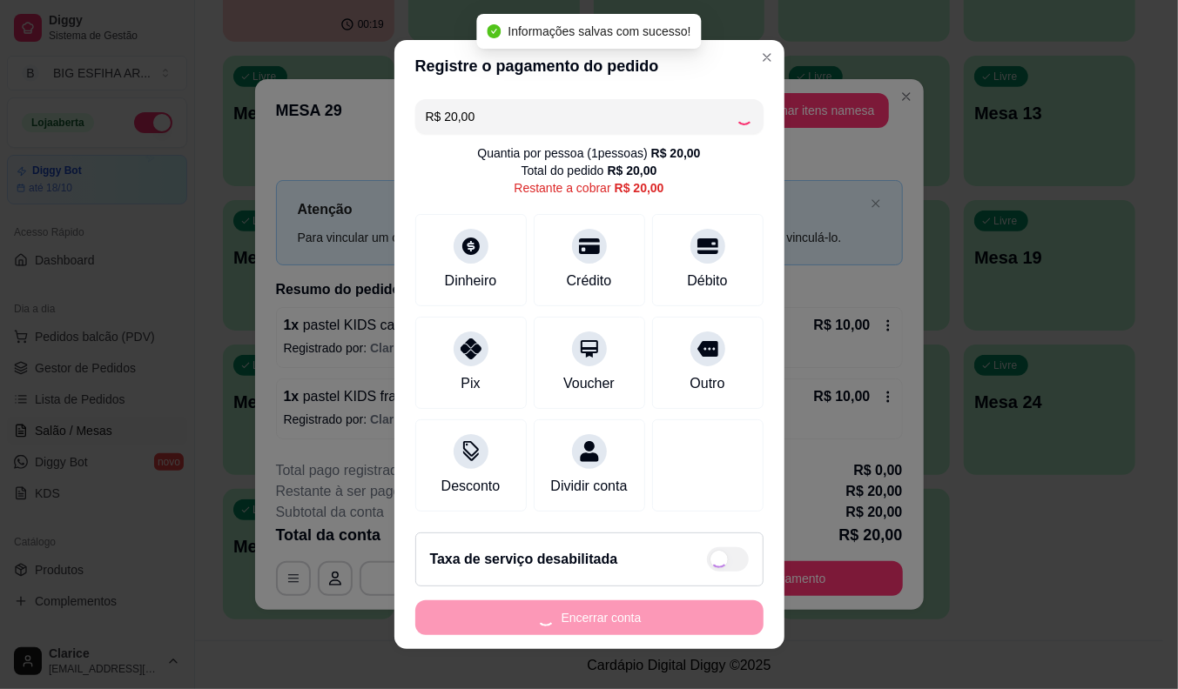
type input "R$ 0,00"
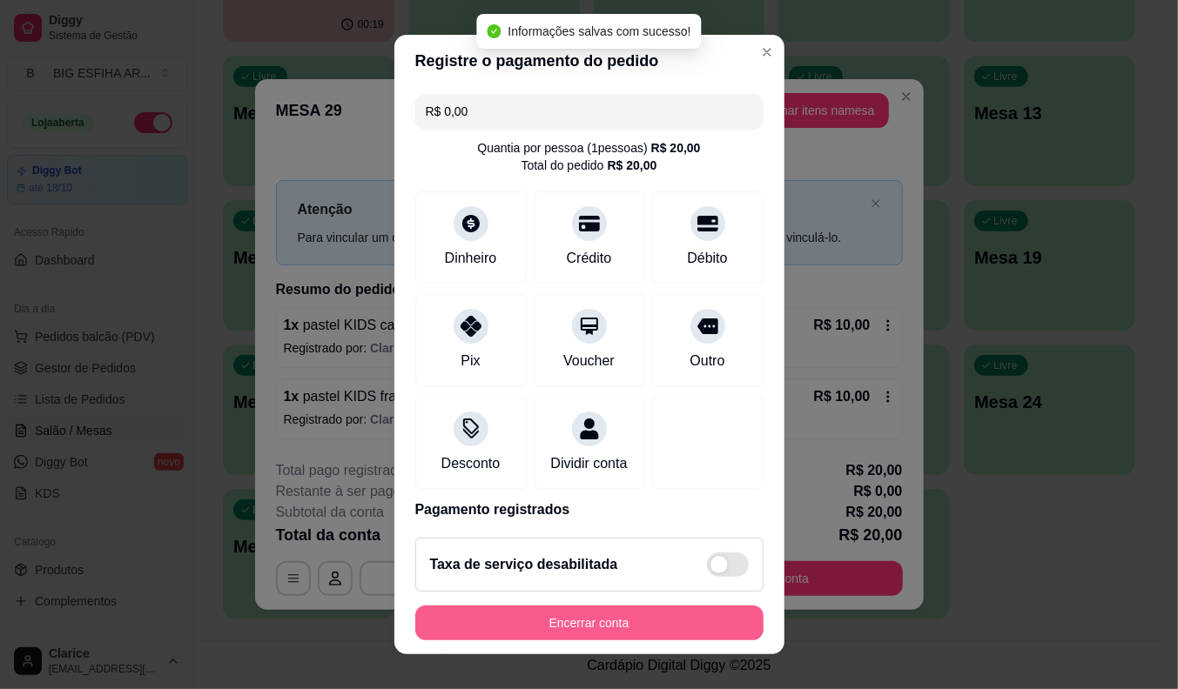
click at [499, 622] on button "Encerrar conta" at bounding box center [589, 623] width 348 height 35
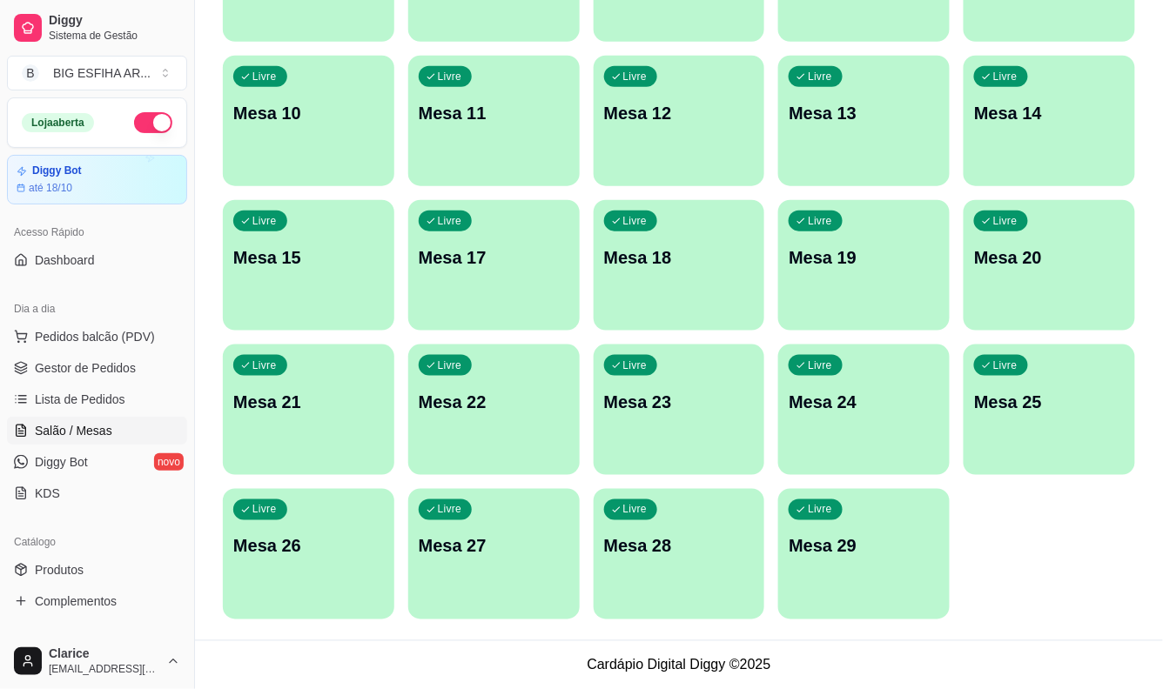
click at [850, 589] on div "Livre Mesa 29" at bounding box center [863, 544] width 171 height 110
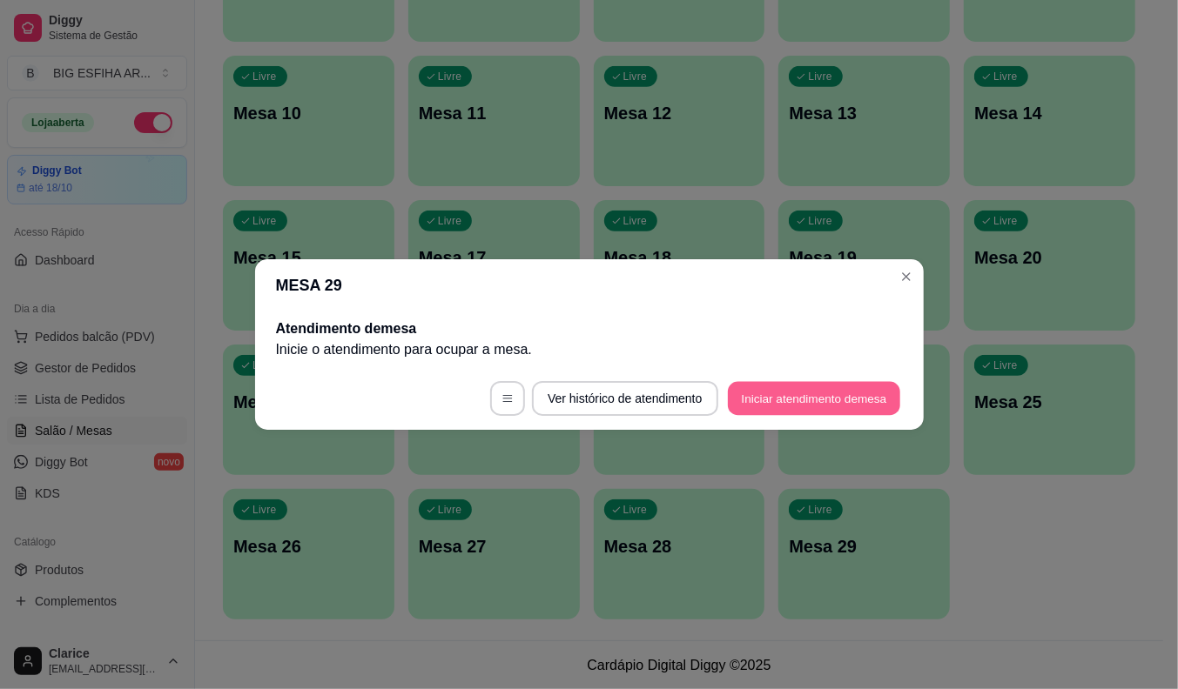
click at [815, 401] on button "Iniciar atendimento de mesa" at bounding box center [814, 399] width 172 height 34
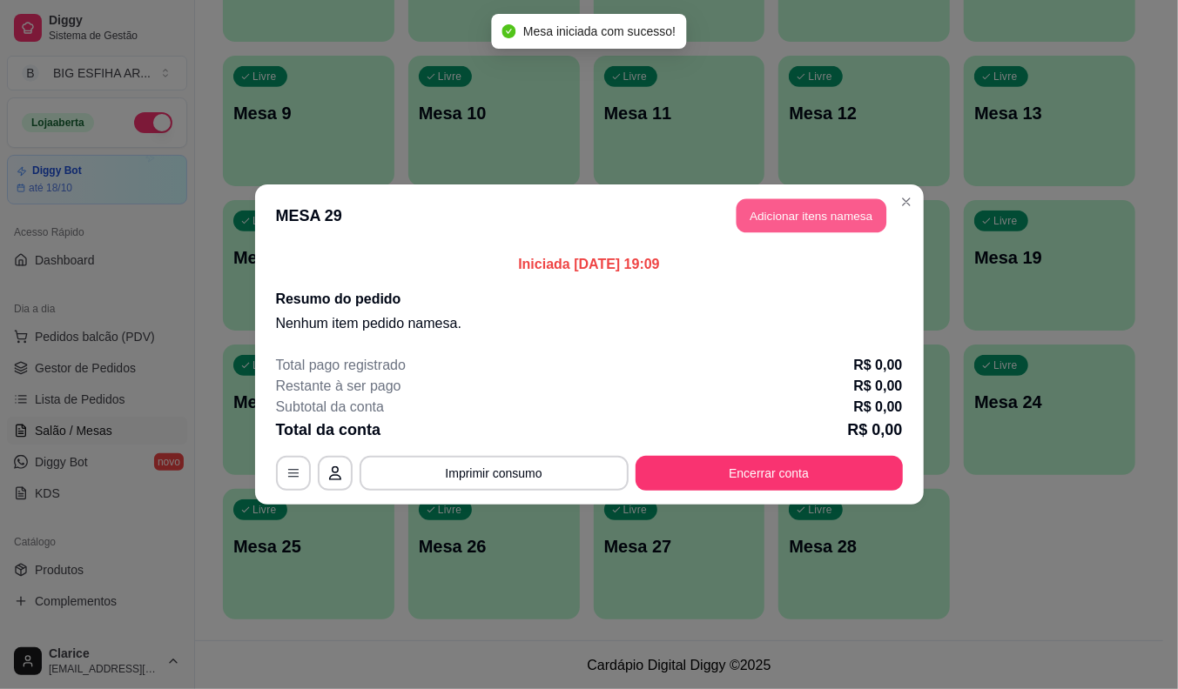
click at [864, 205] on button "Adicionar itens na mesa" at bounding box center [811, 216] width 150 height 34
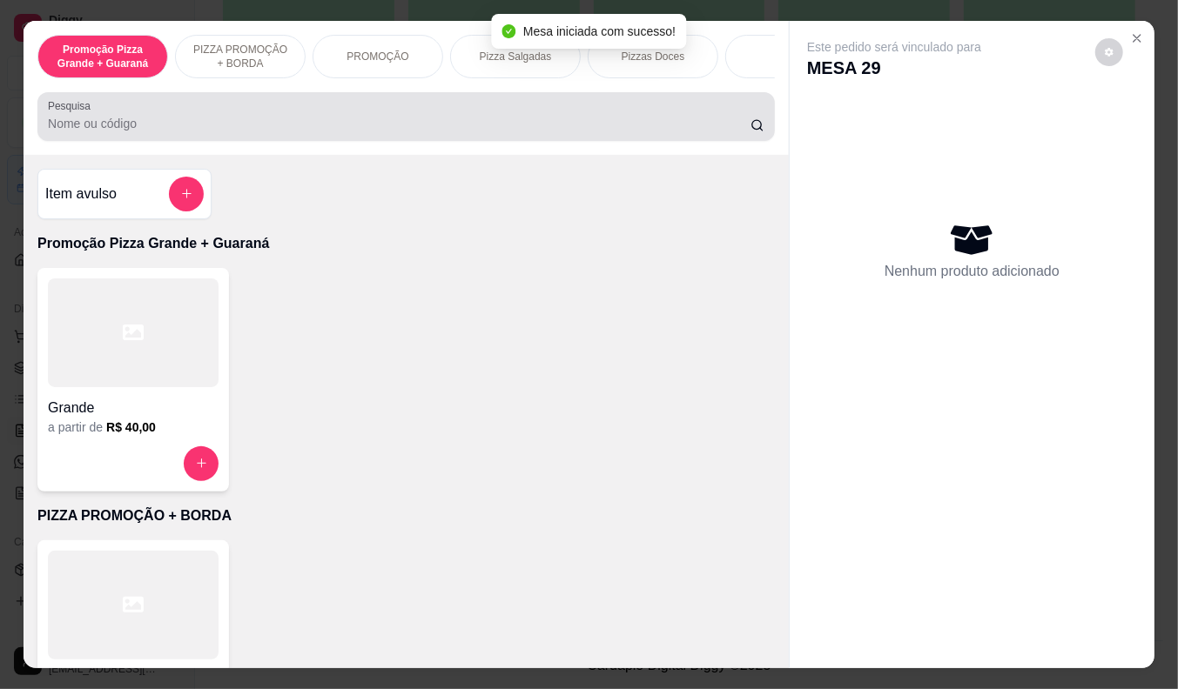
click at [420, 100] on div "Pesquisa" at bounding box center [405, 116] width 737 height 49
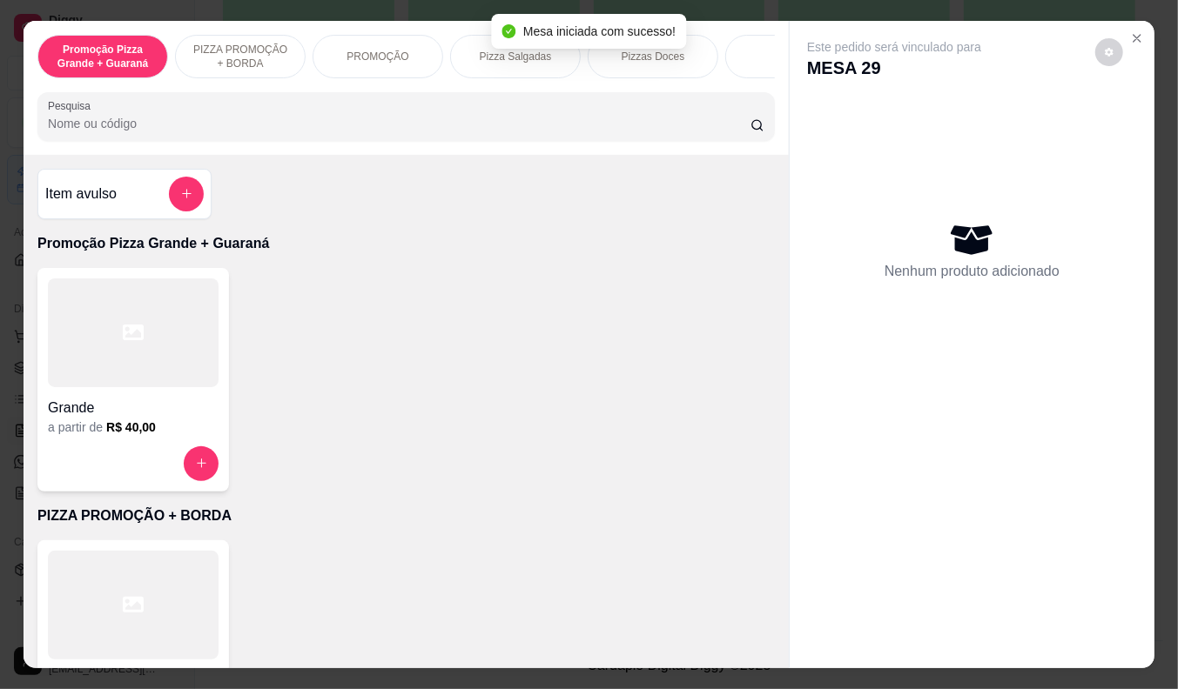
click at [422, 131] on input "Pesquisa" at bounding box center [399, 123] width 702 height 17
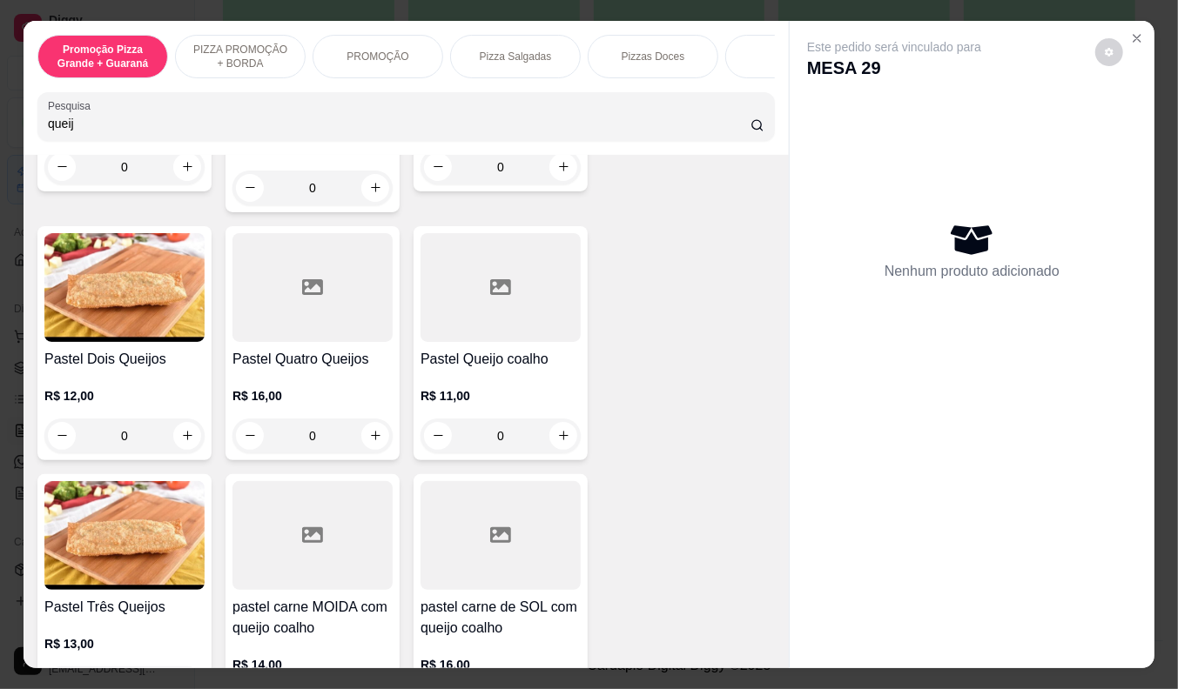
scroll to position [580, 0]
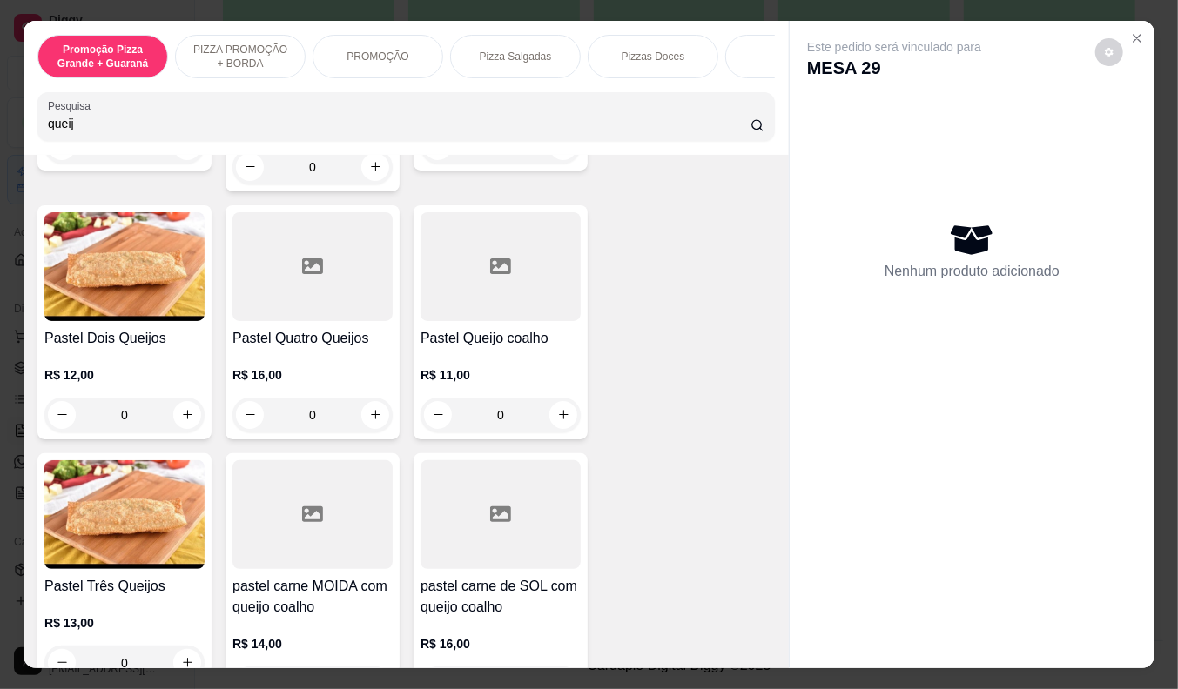
type input "queij"
click at [525, 363] on div "R$ 11,00 0" at bounding box center [500, 391] width 160 height 84
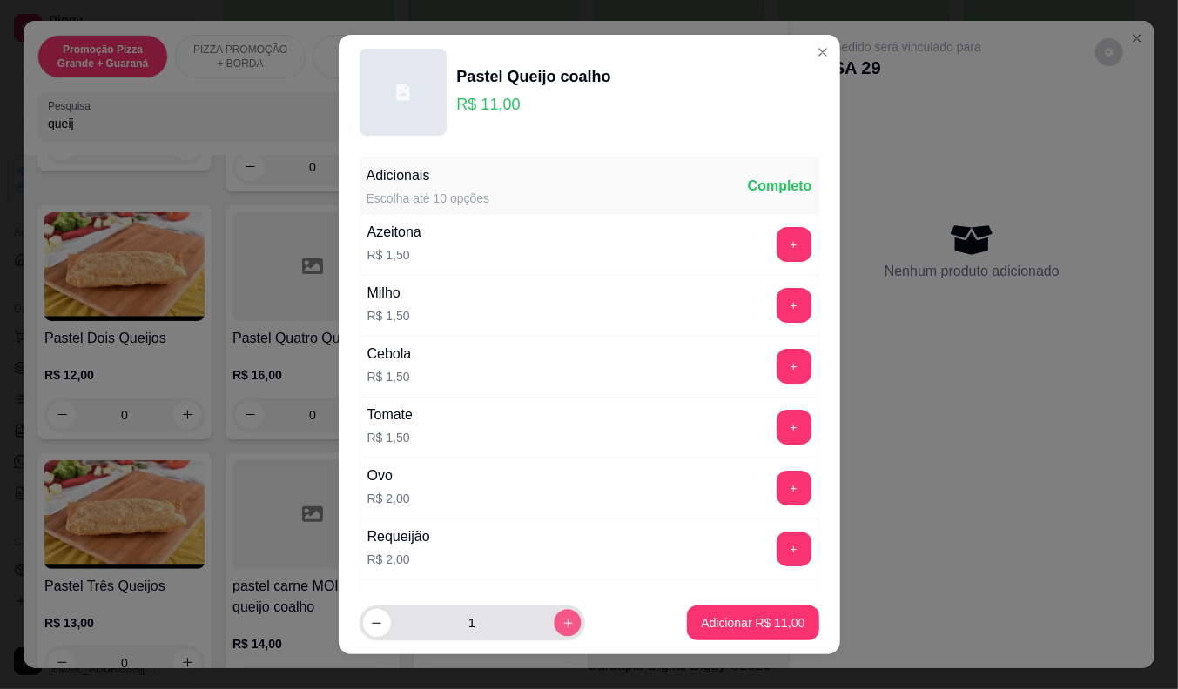
click at [561, 622] on icon "increase-product-quantity" at bounding box center [567, 623] width 13 height 13
type input "2"
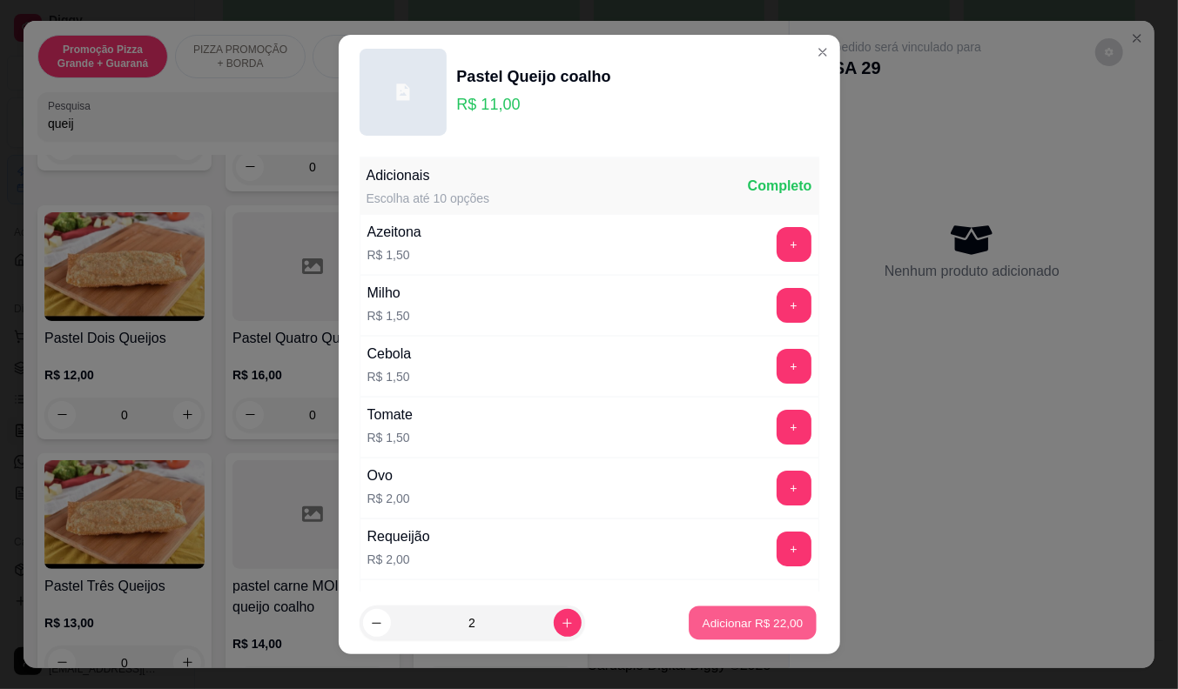
click at [710, 632] on button "Adicionar R$ 22,00" at bounding box center [753, 624] width 128 height 34
type input "2"
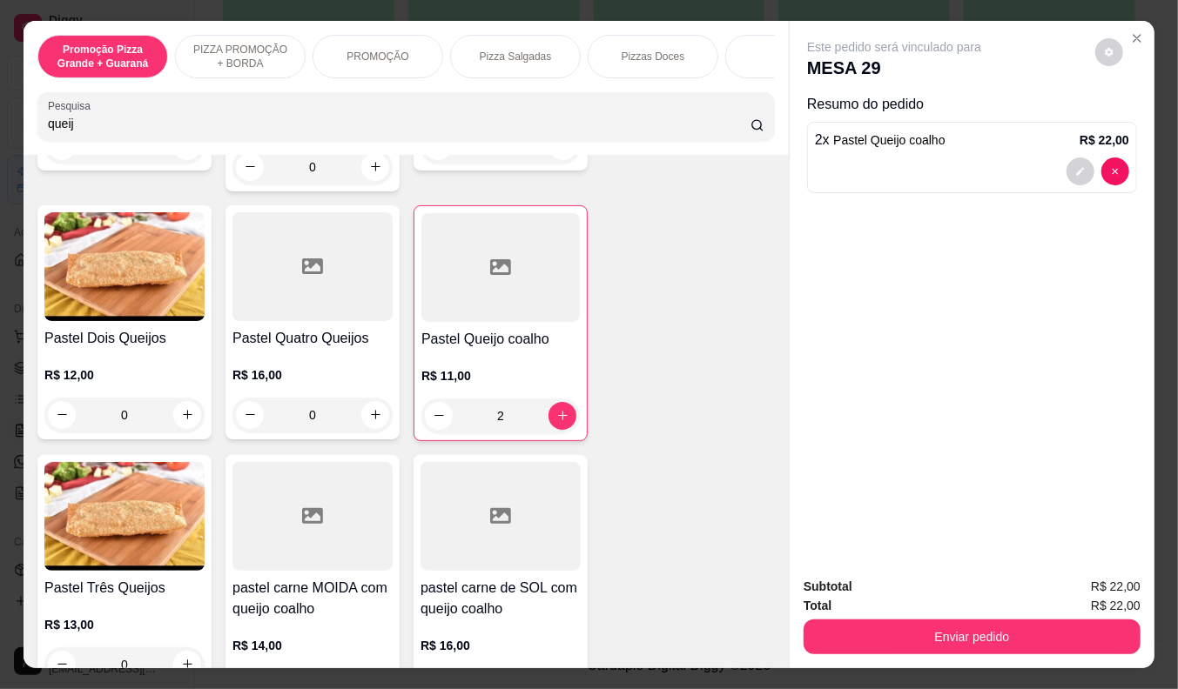
click at [1040, 637] on button "Enviar pedido" at bounding box center [971, 637] width 337 height 35
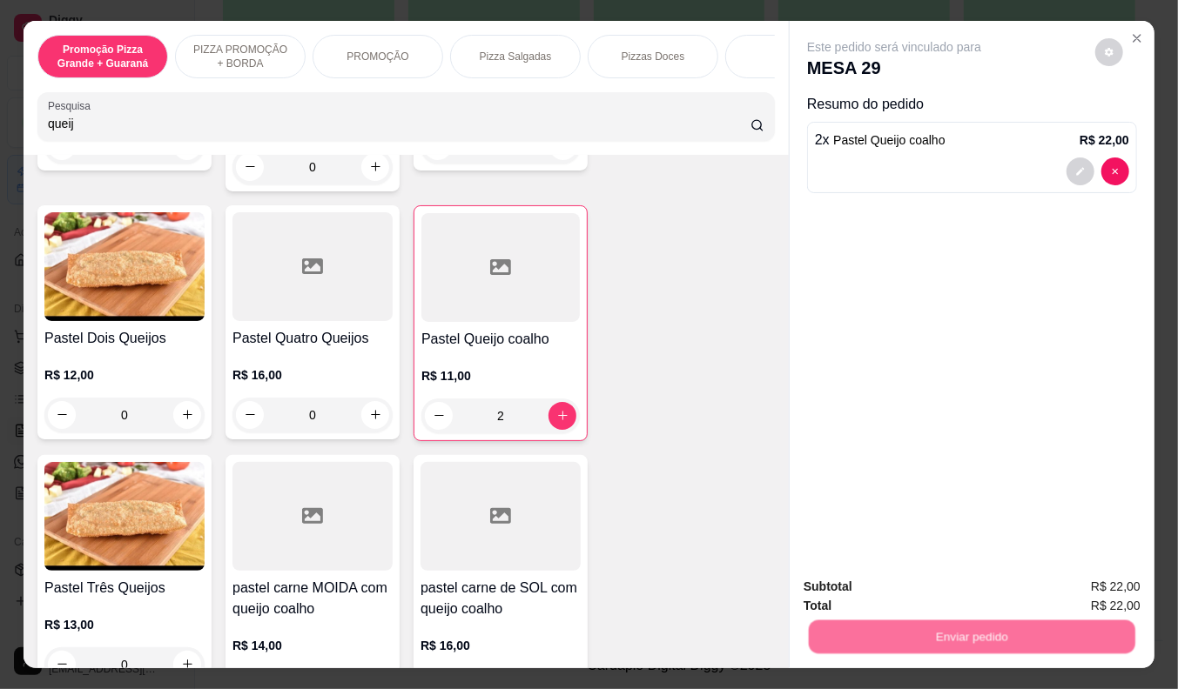
click at [946, 592] on button "Não registrar e enviar pedido" at bounding box center [913, 588] width 181 height 33
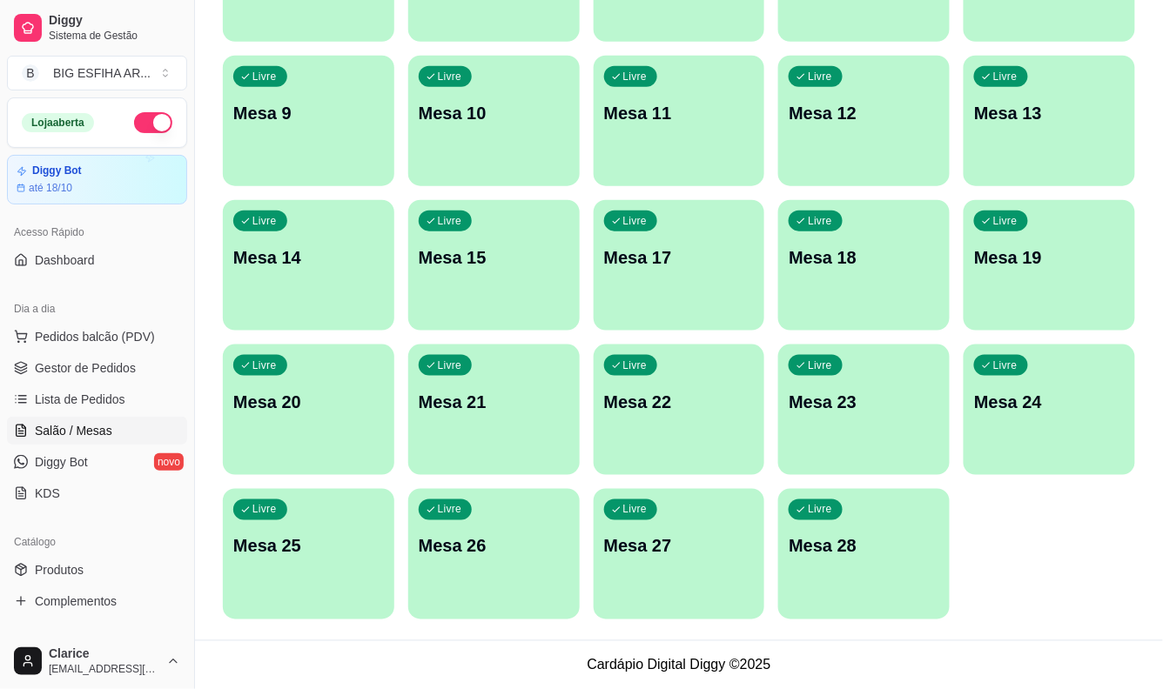
click at [858, 586] on div "Livre Mesa 28" at bounding box center [863, 544] width 171 height 110
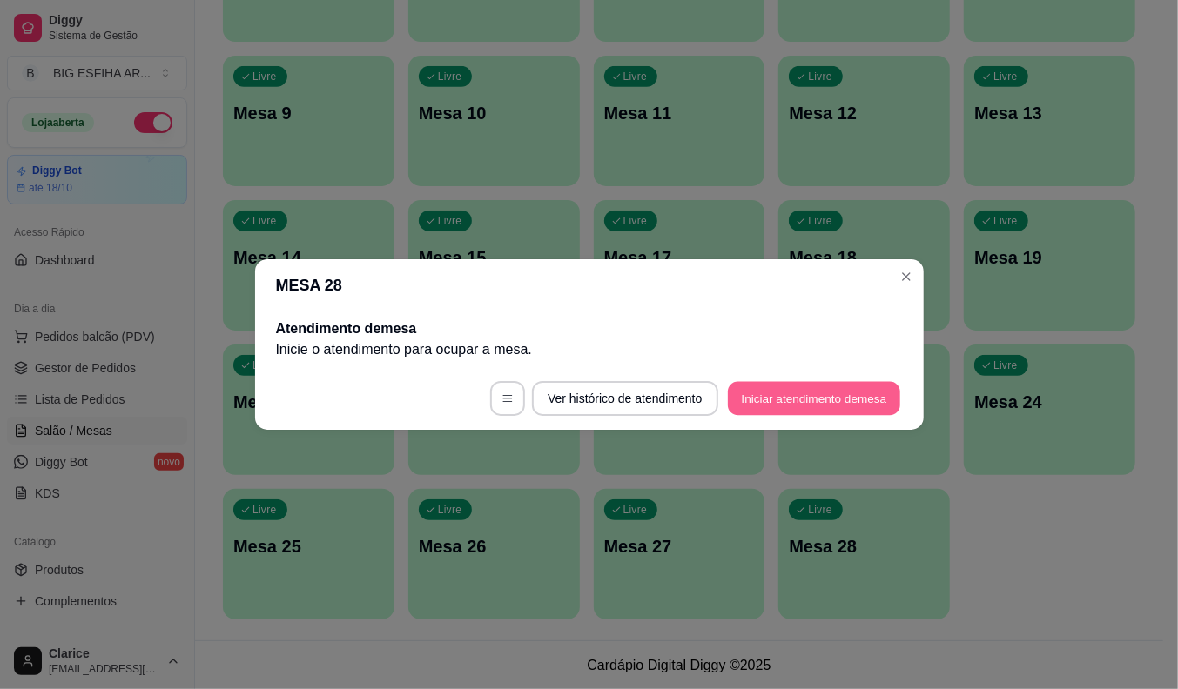
click at [840, 402] on button "Iniciar atendimento de mesa" at bounding box center [814, 399] width 172 height 34
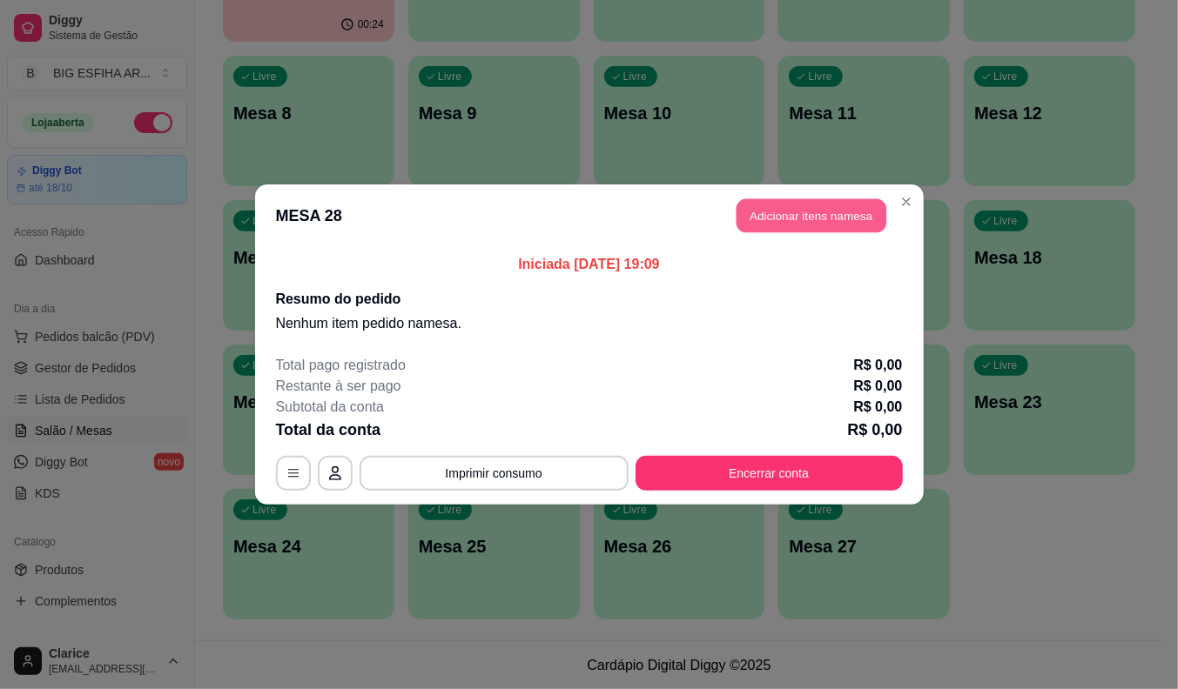
click at [831, 224] on button "Adicionar itens na mesa" at bounding box center [811, 216] width 150 height 34
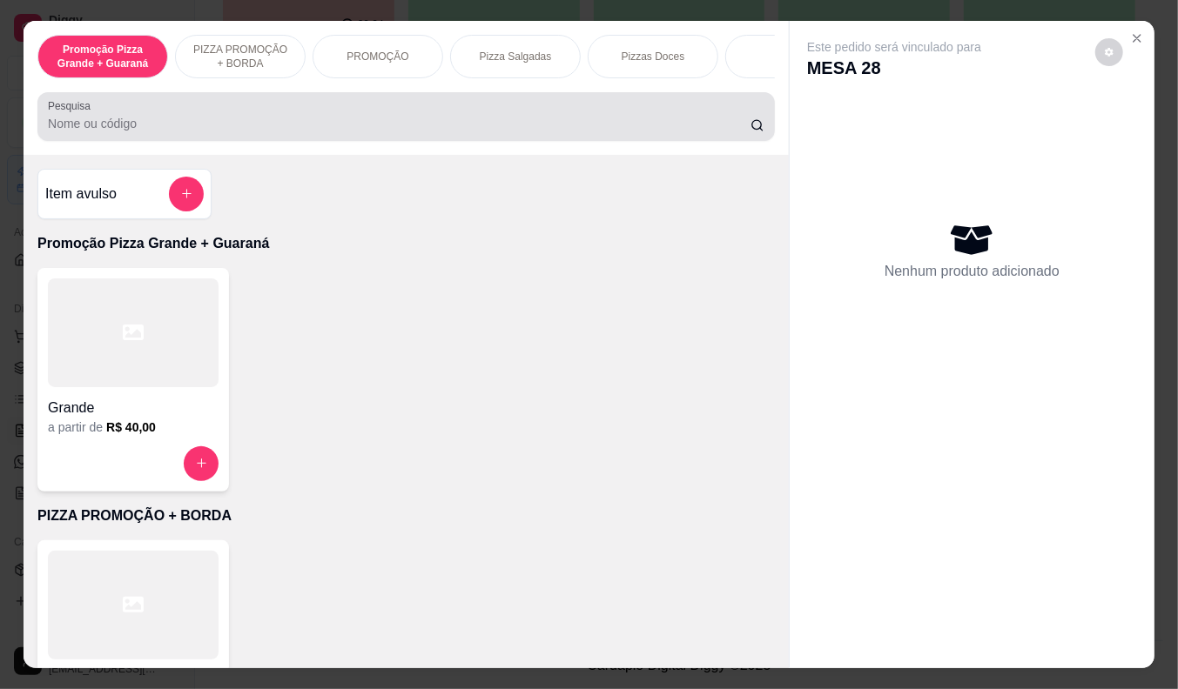
click at [576, 115] on div at bounding box center [406, 116] width 716 height 35
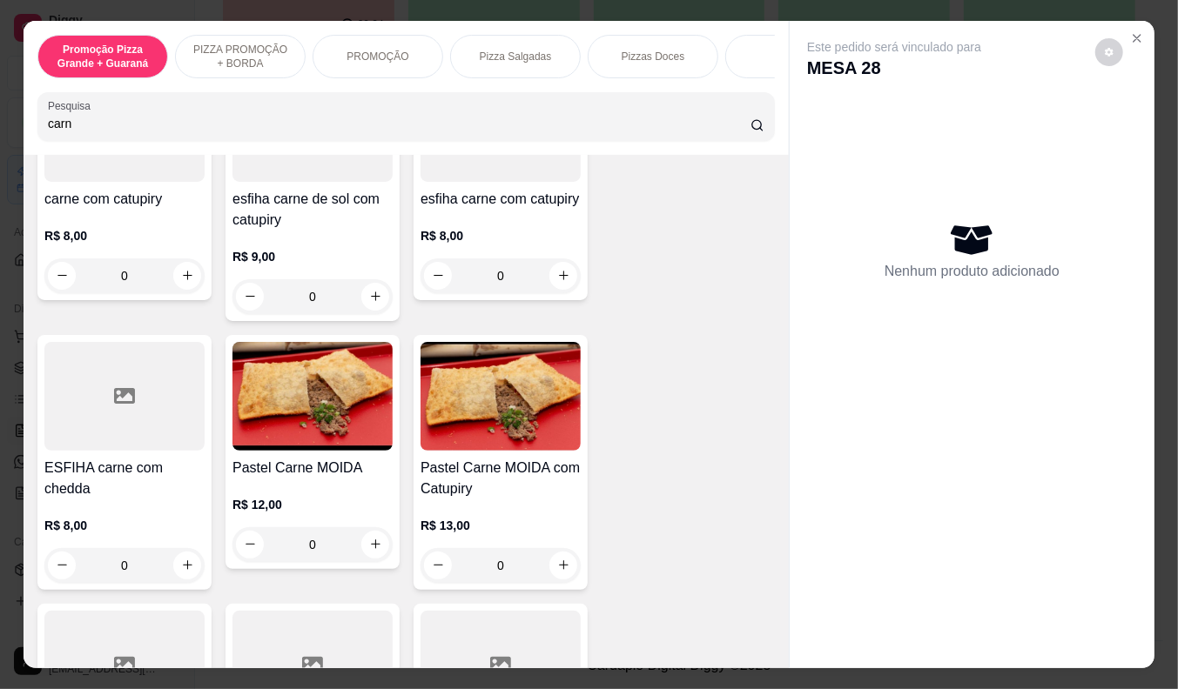
scroll to position [870, 0]
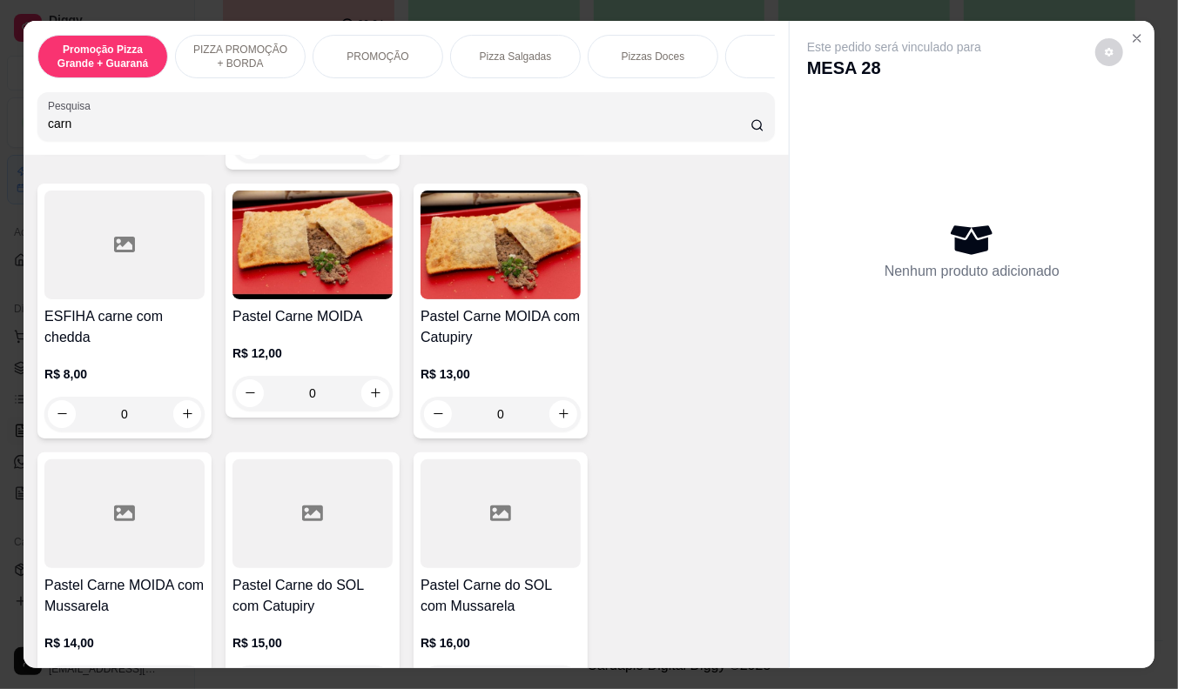
type input "carn"
click at [501, 318] on h4 "Pastel Carne MOIDA com Catupiry" at bounding box center [500, 327] width 160 height 42
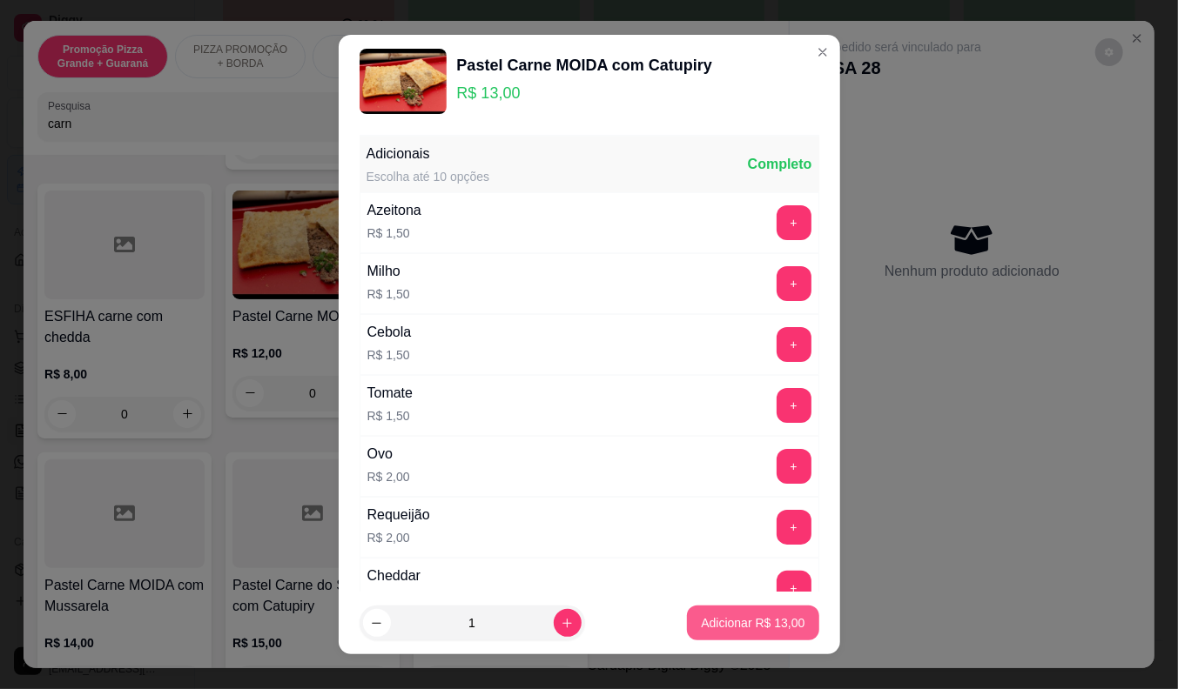
click at [709, 627] on p "Adicionar R$ 13,00" at bounding box center [753, 623] width 104 height 17
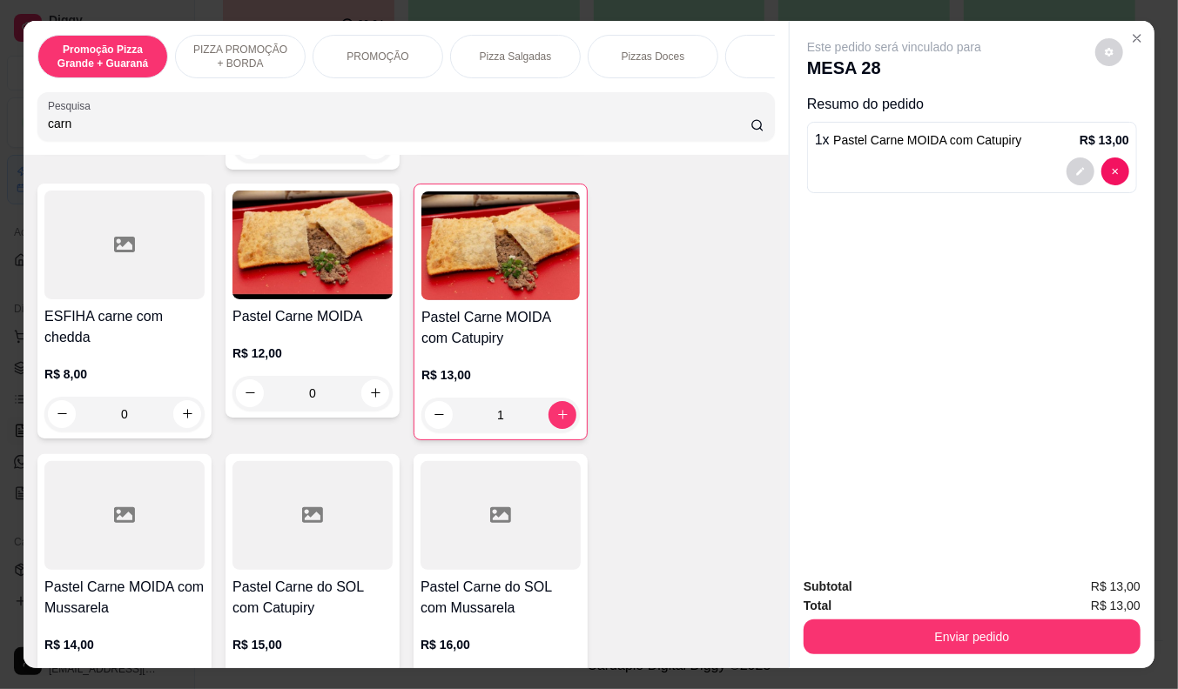
type input "1"
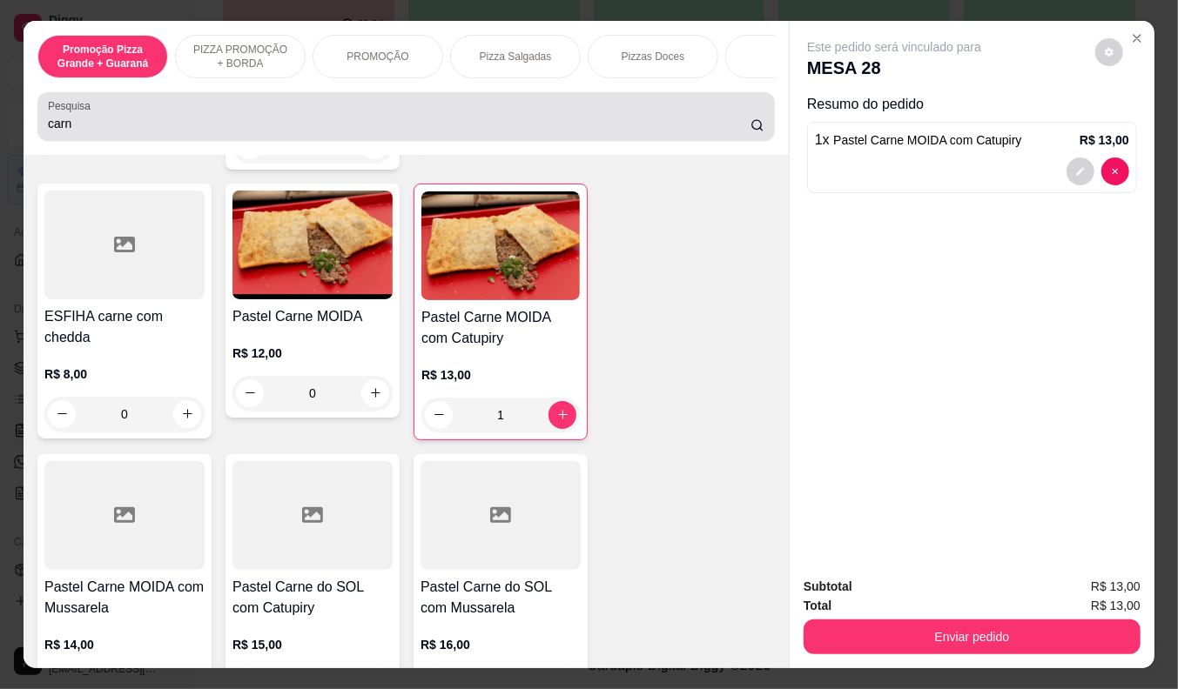
click at [92, 141] on div "Pesquisa carn" at bounding box center [405, 116] width 737 height 49
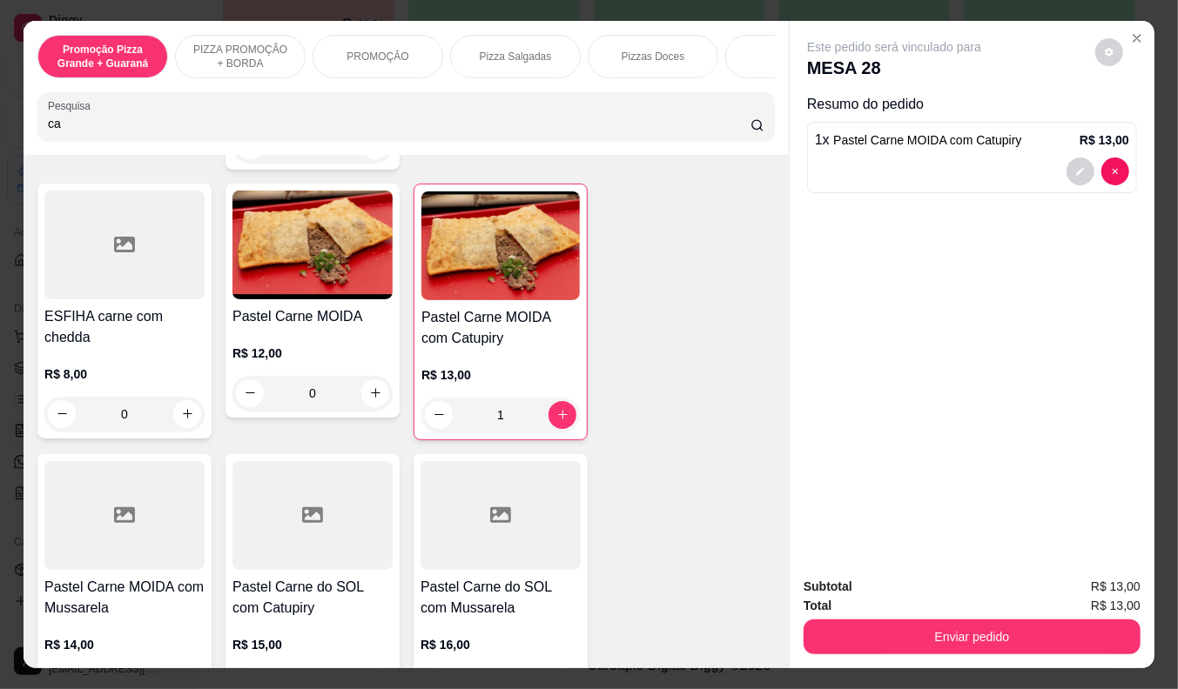
type input "c"
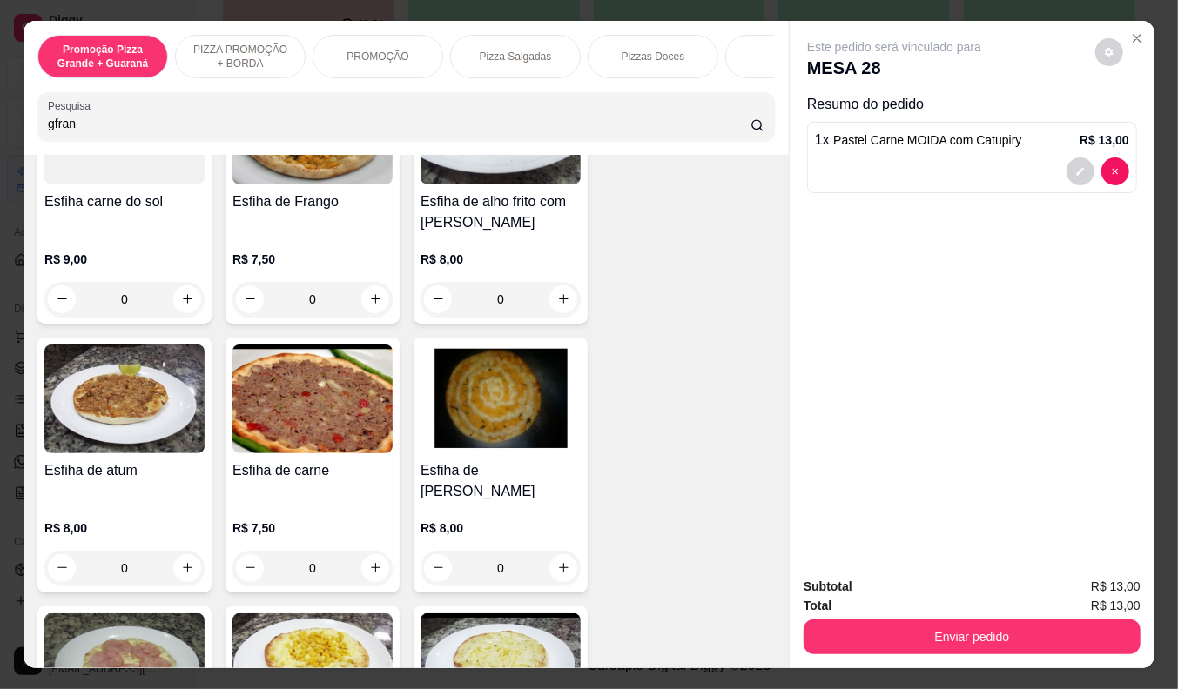
scroll to position [2780, 0]
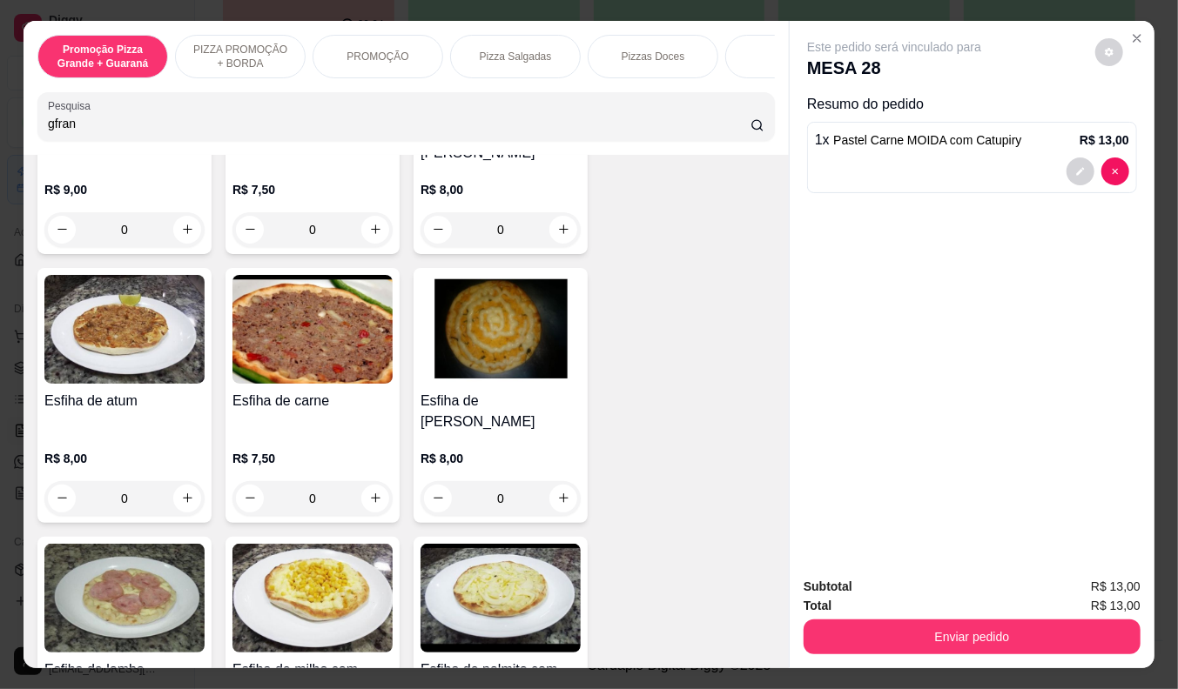
click at [48, 128] on input "gfran" at bounding box center [399, 123] width 702 height 17
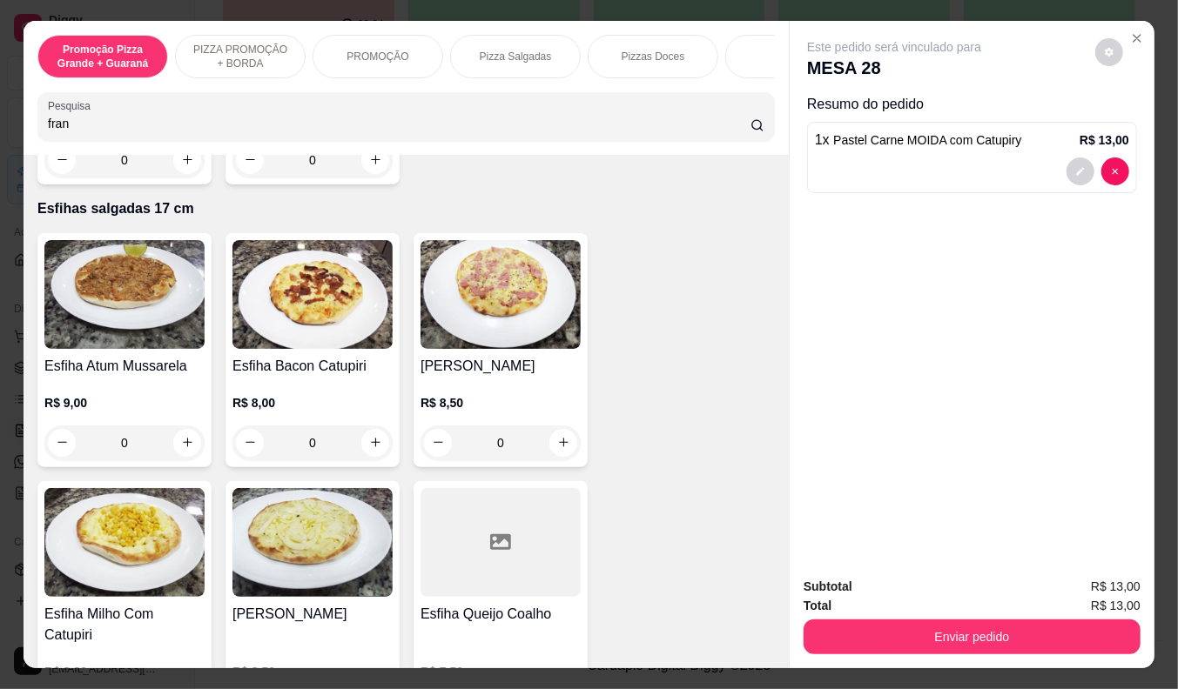
scroll to position [3780, 0]
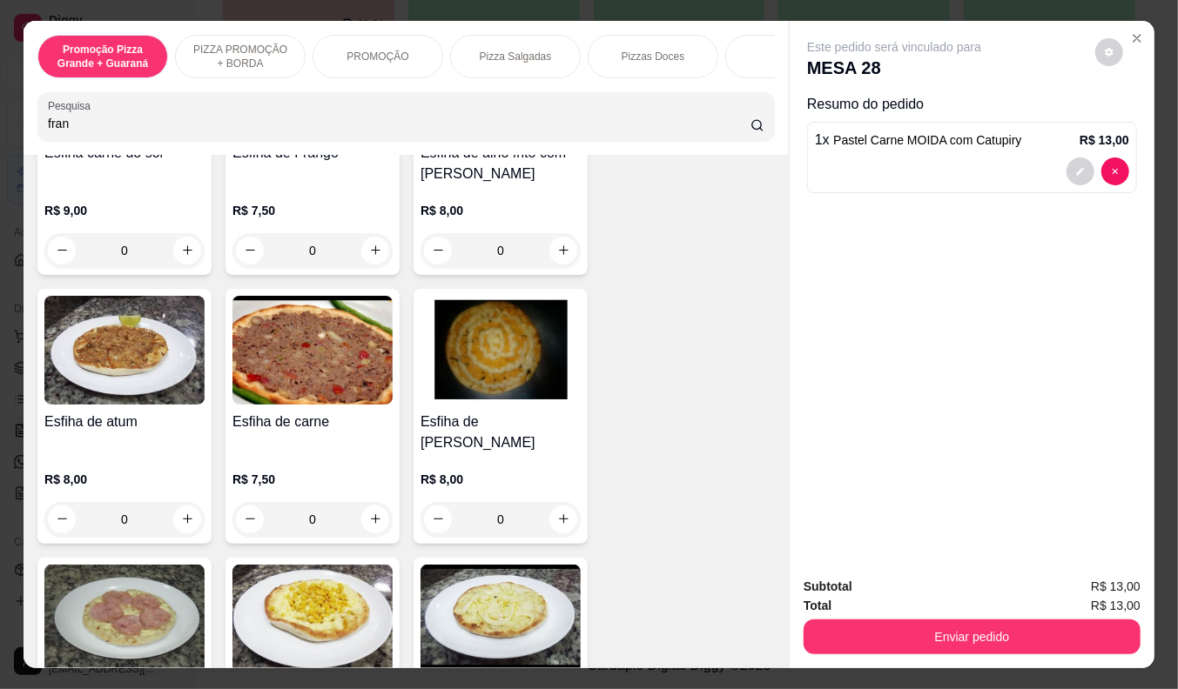
click at [85, 129] on input "fran" at bounding box center [399, 123] width 702 height 17
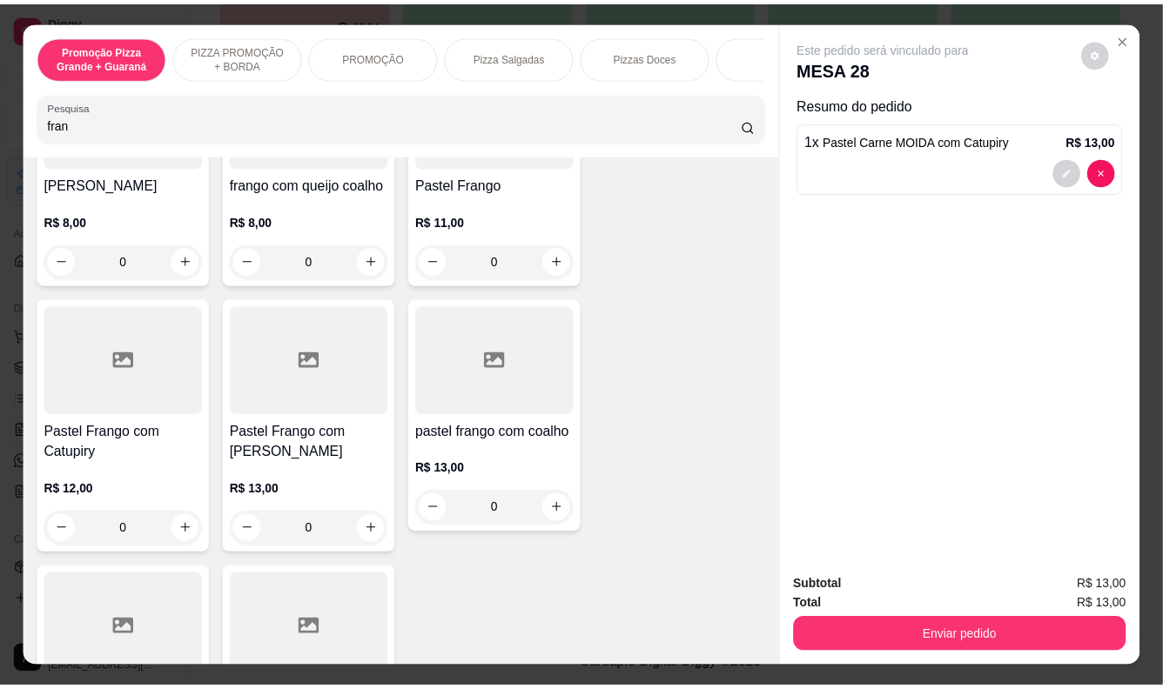
scroll to position [491, 0]
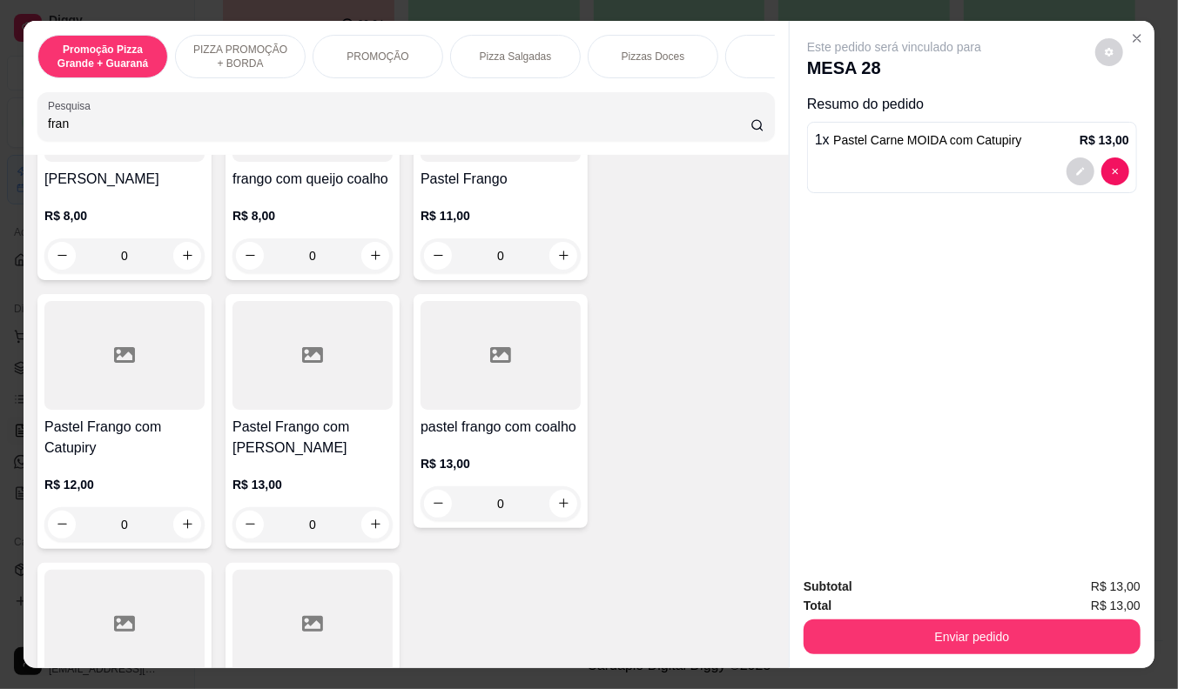
type input "fran"
click at [126, 459] on div "R$ 12,00 0" at bounding box center [124, 501] width 160 height 84
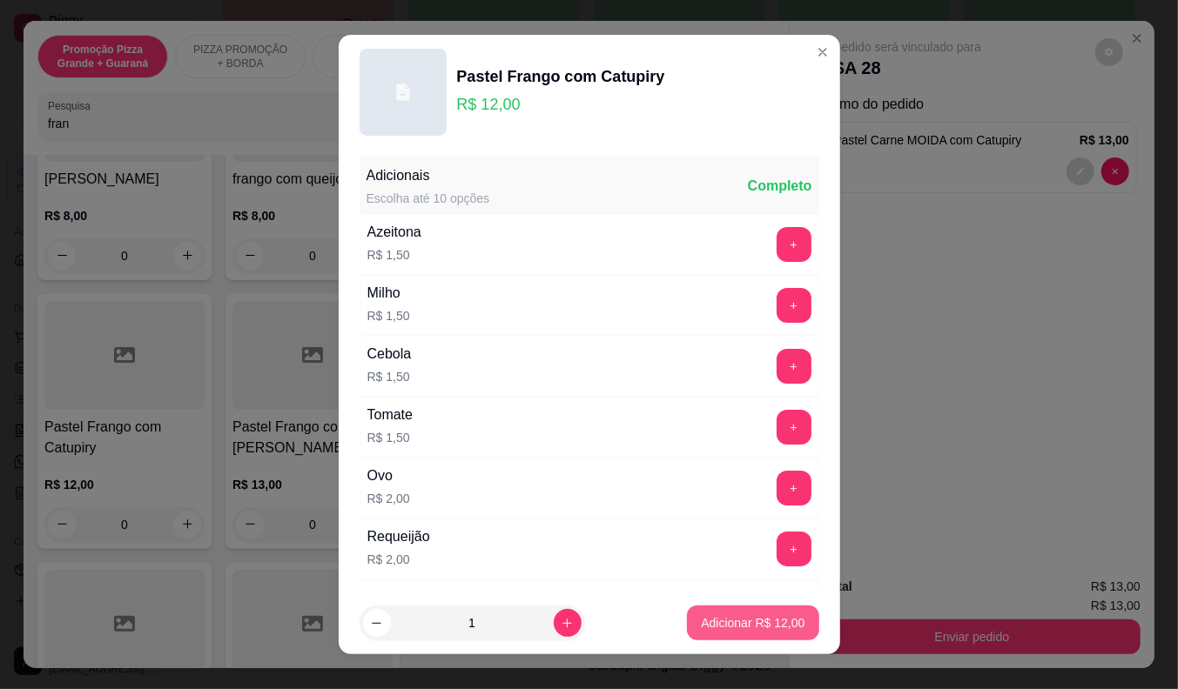
click at [716, 620] on p "Adicionar R$ 12,00" at bounding box center [753, 623] width 104 height 17
type input "1"
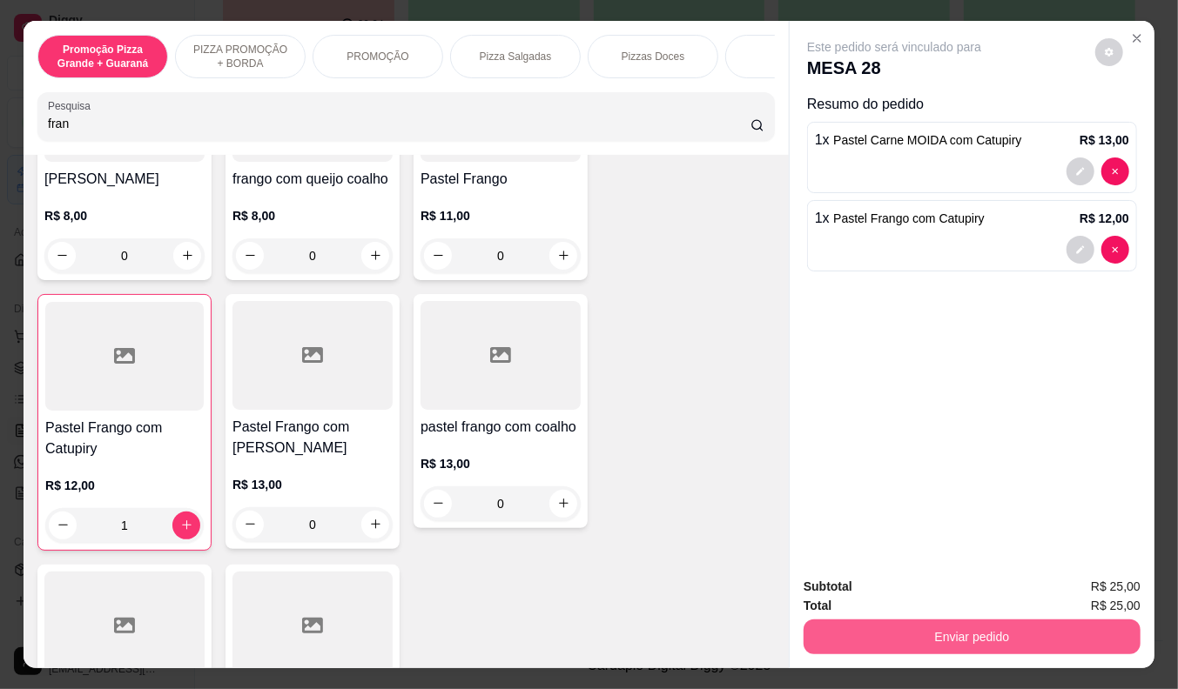
click at [976, 632] on button "Enviar pedido" at bounding box center [971, 637] width 337 height 35
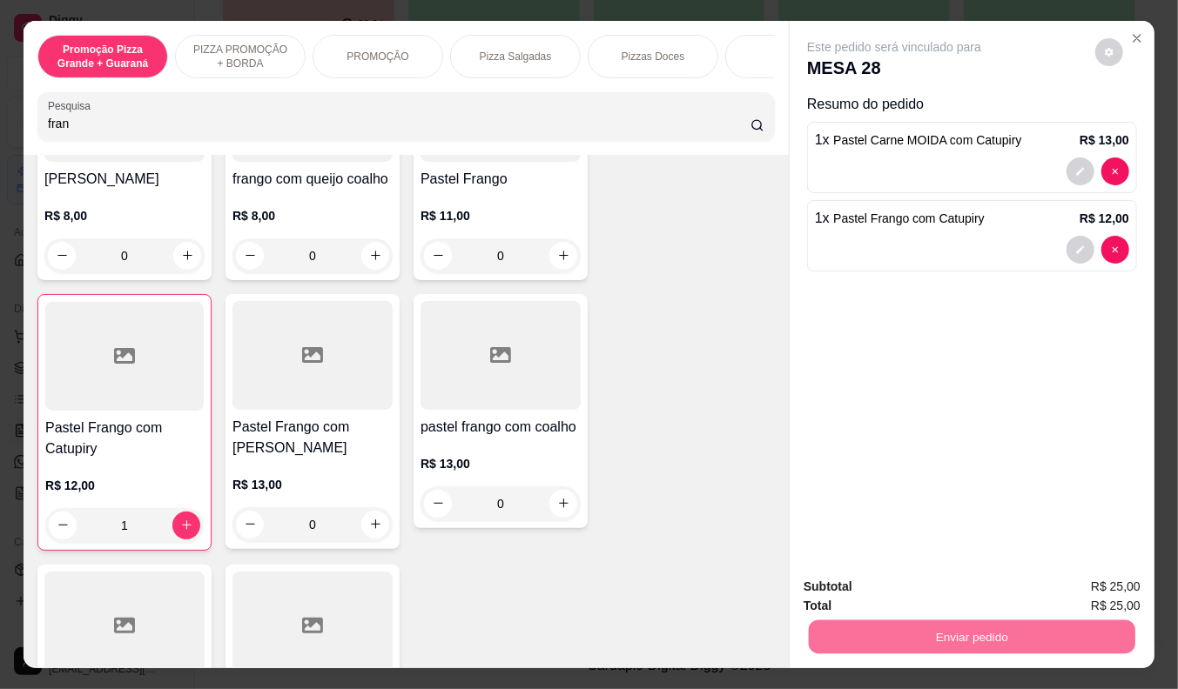
click at [971, 579] on button "Não registrar e enviar pedido" at bounding box center [913, 587] width 181 height 33
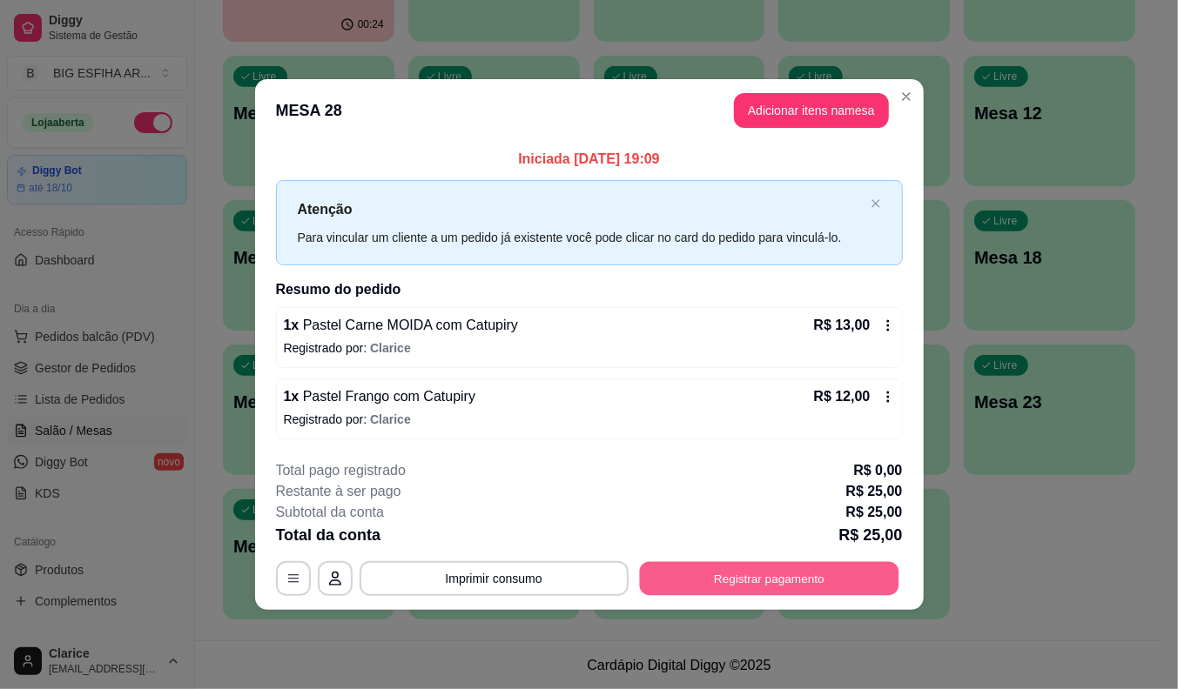
click at [850, 586] on button "Registrar pagamento" at bounding box center [768, 578] width 259 height 34
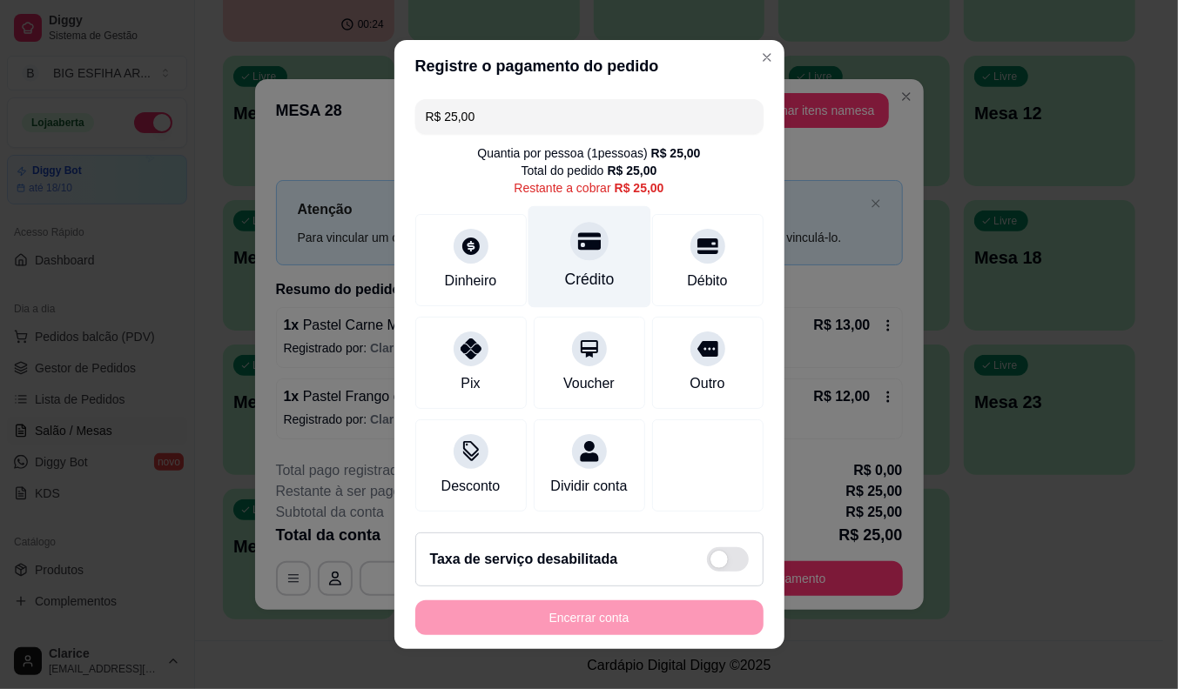
click at [602, 286] on div "Crédito" at bounding box center [588, 257] width 123 height 102
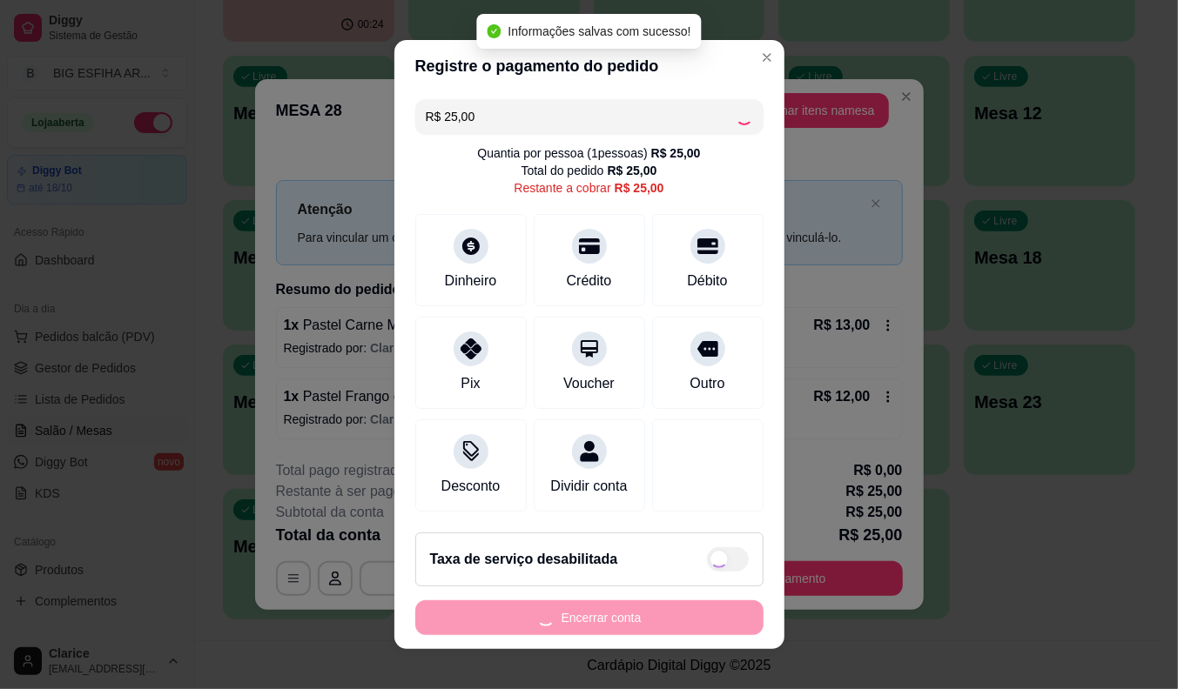
type input "R$ 0,00"
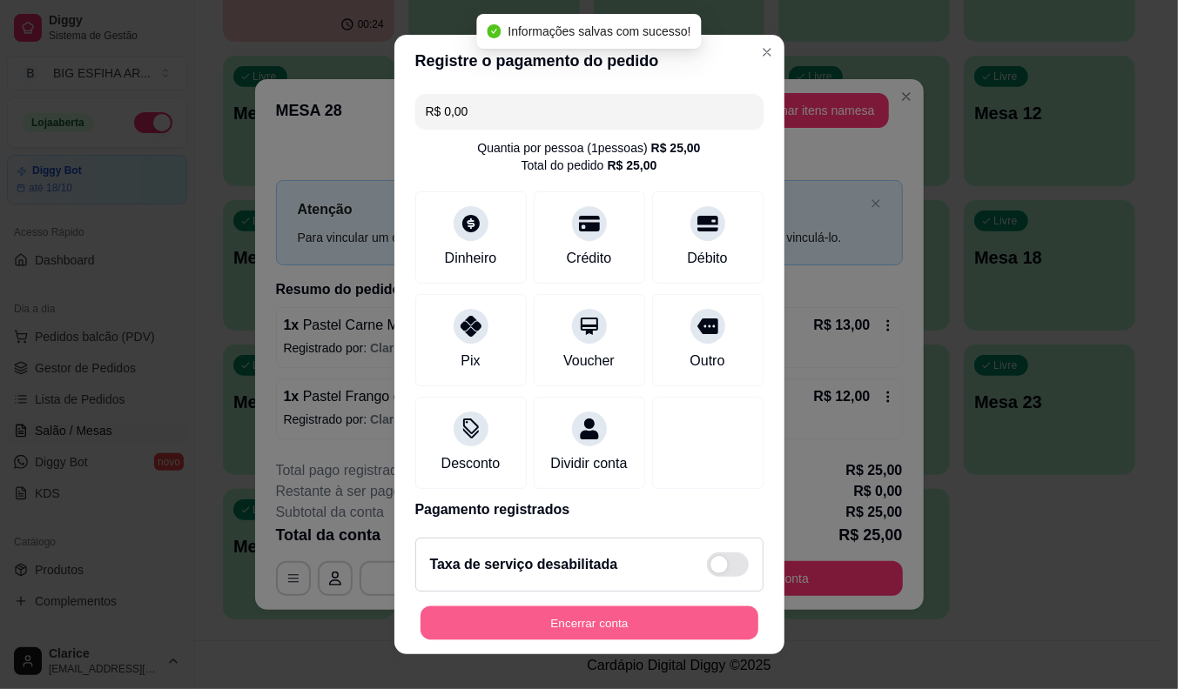
click at [547, 628] on button "Encerrar conta" at bounding box center [589, 624] width 338 height 34
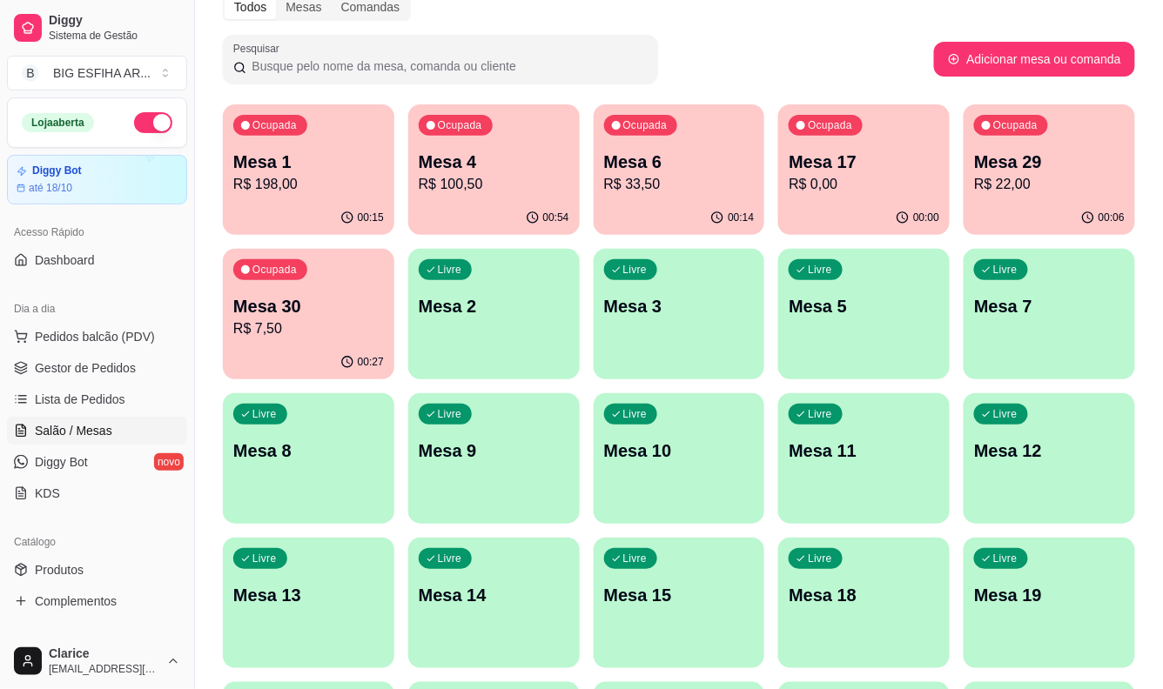
scroll to position [35, 0]
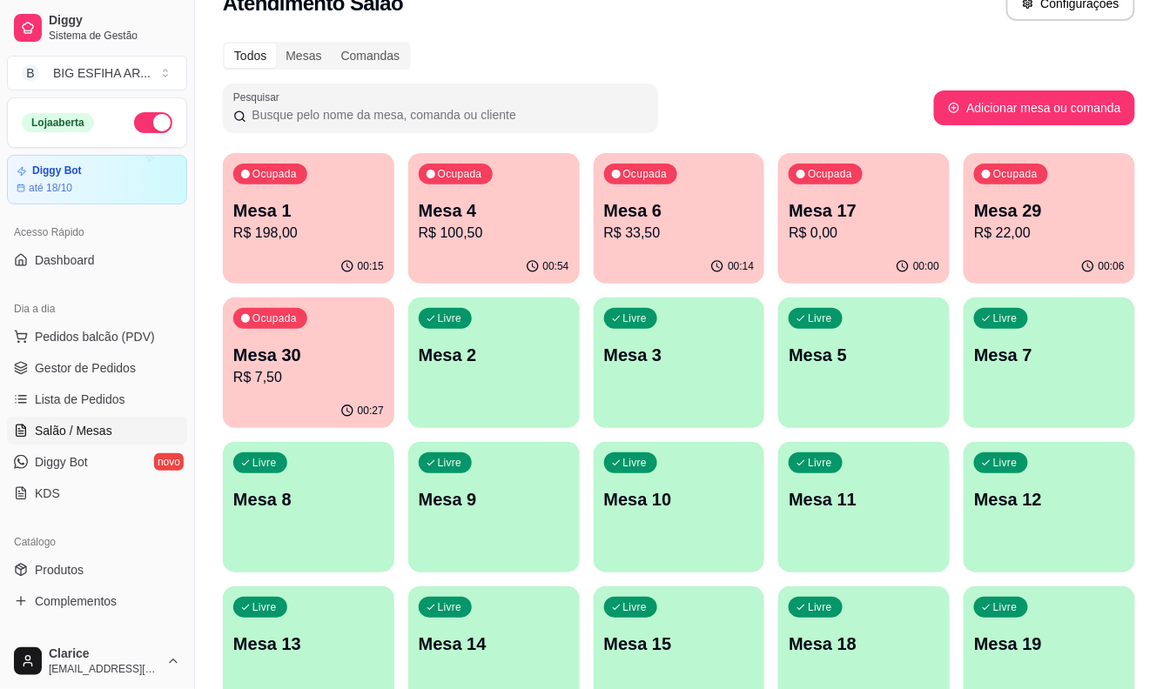
click at [271, 374] on p "R$ 7,50" at bounding box center [308, 377] width 151 height 21
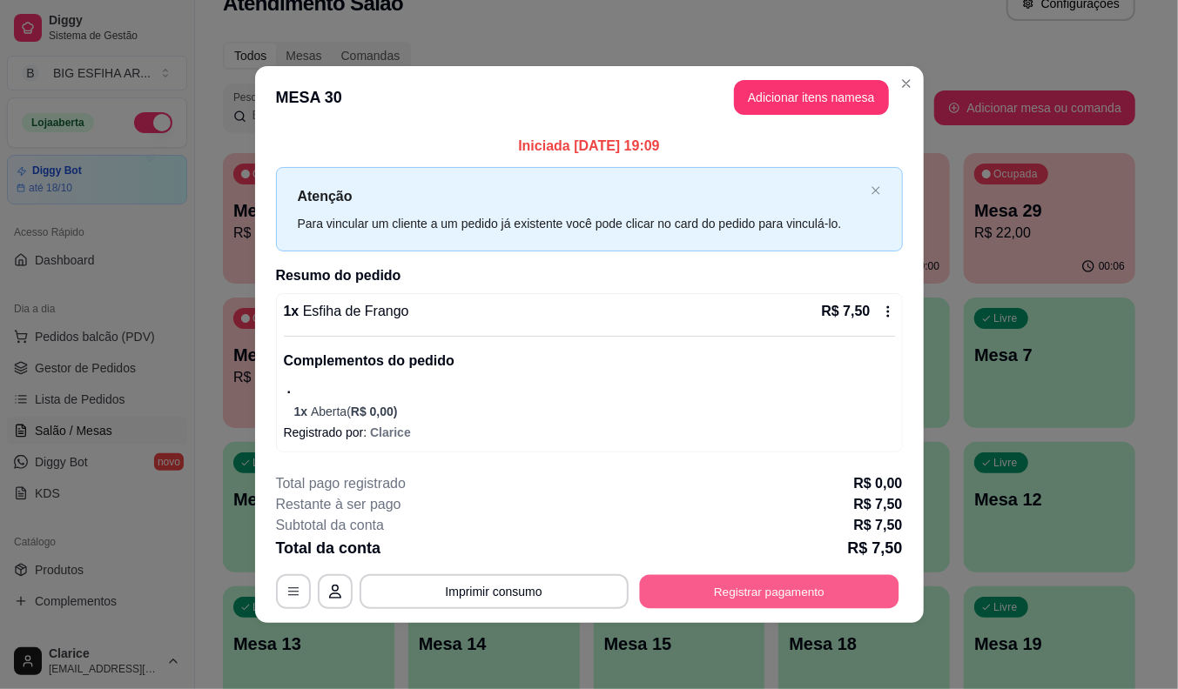
click at [787, 585] on button "Registrar pagamento" at bounding box center [768, 592] width 259 height 34
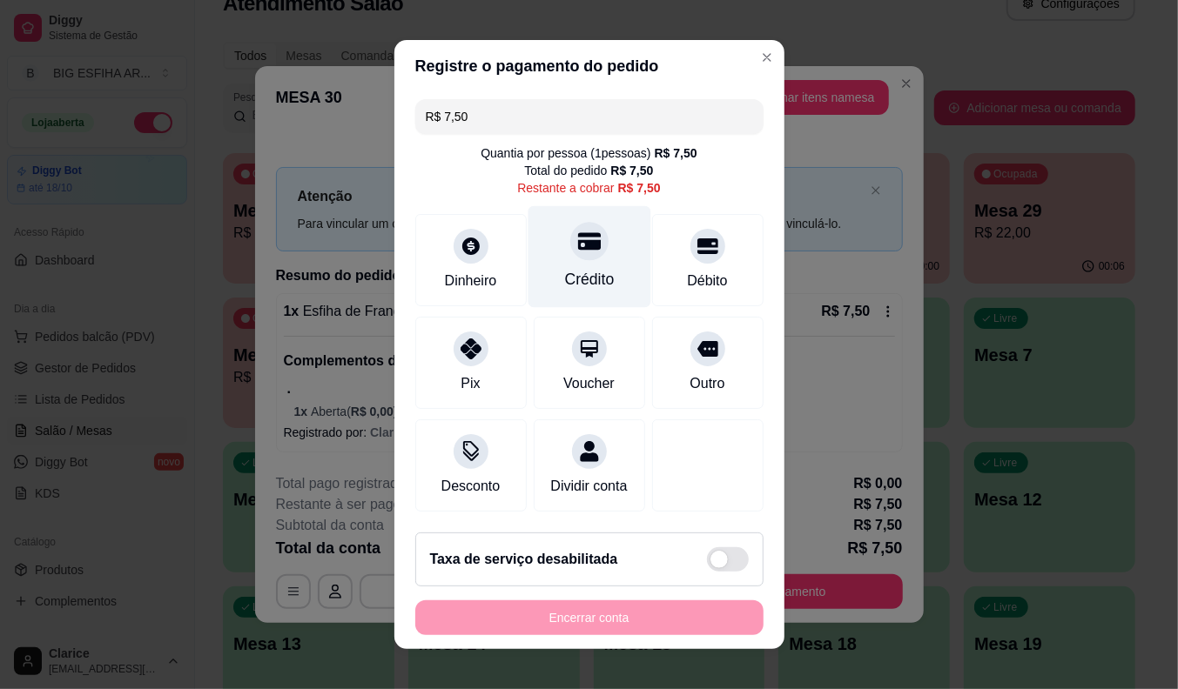
click at [545, 259] on div "Crédito" at bounding box center [588, 257] width 123 height 102
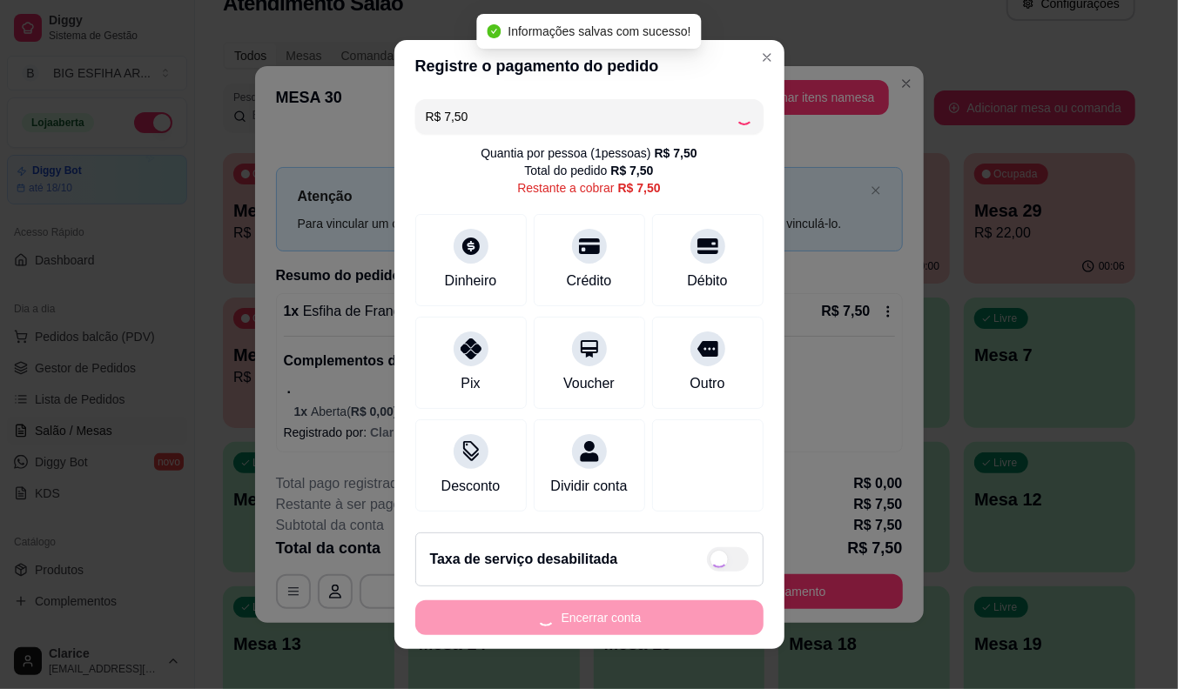
type input "R$ 0,00"
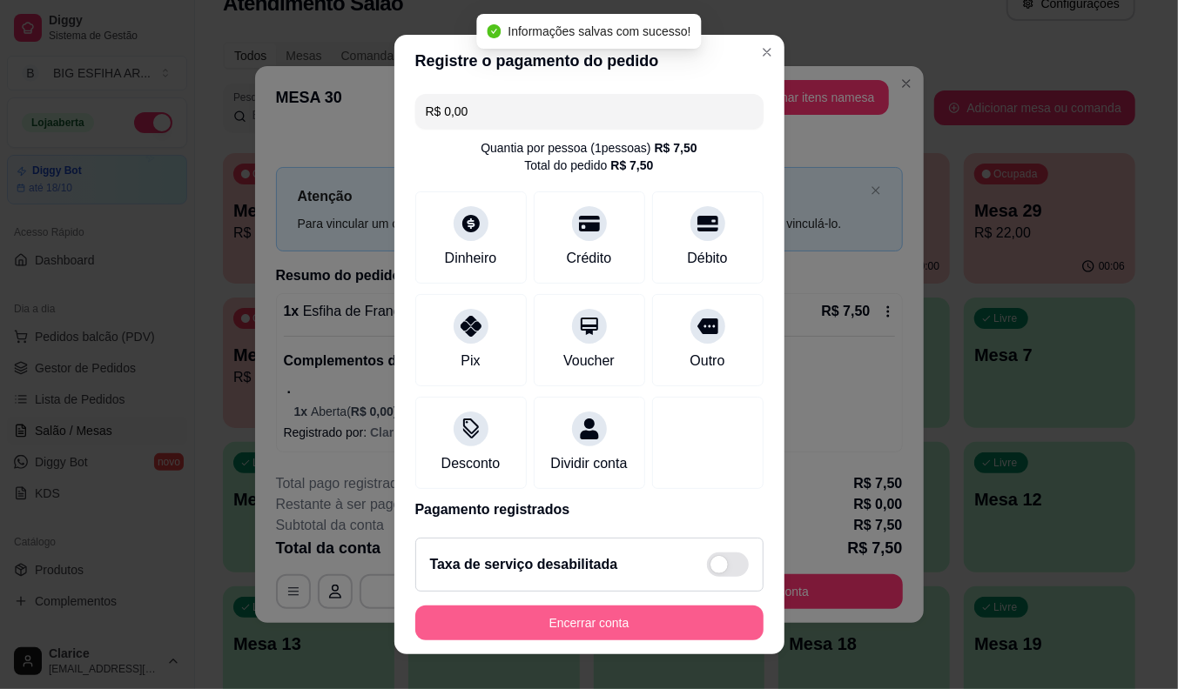
click at [578, 618] on button "Encerrar conta" at bounding box center [589, 623] width 348 height 35
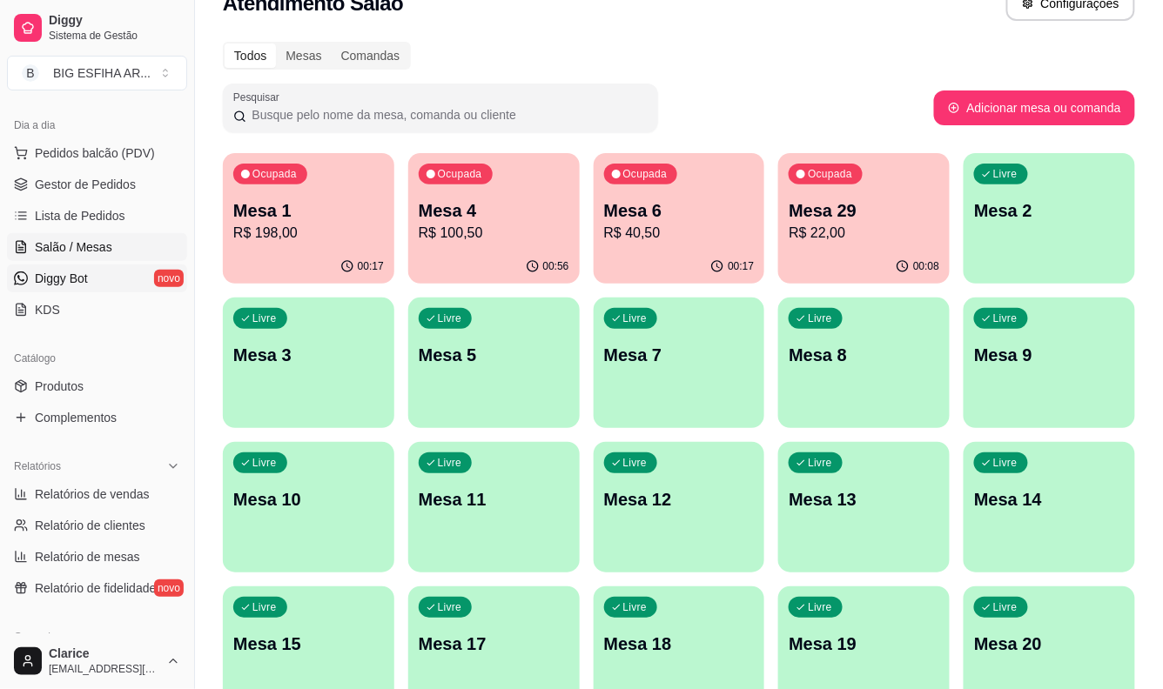
scroll to position [193, 0]
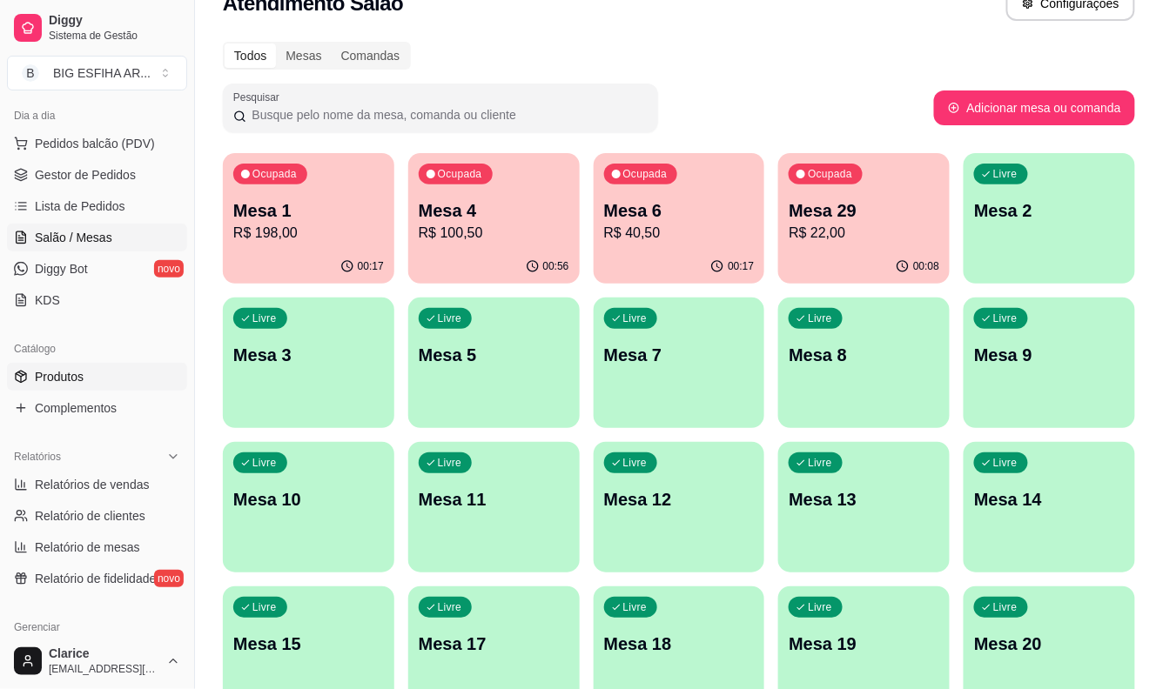
click at [79, 363] on link "Produtos" at bounding box center [97, 377] width 180 height 28
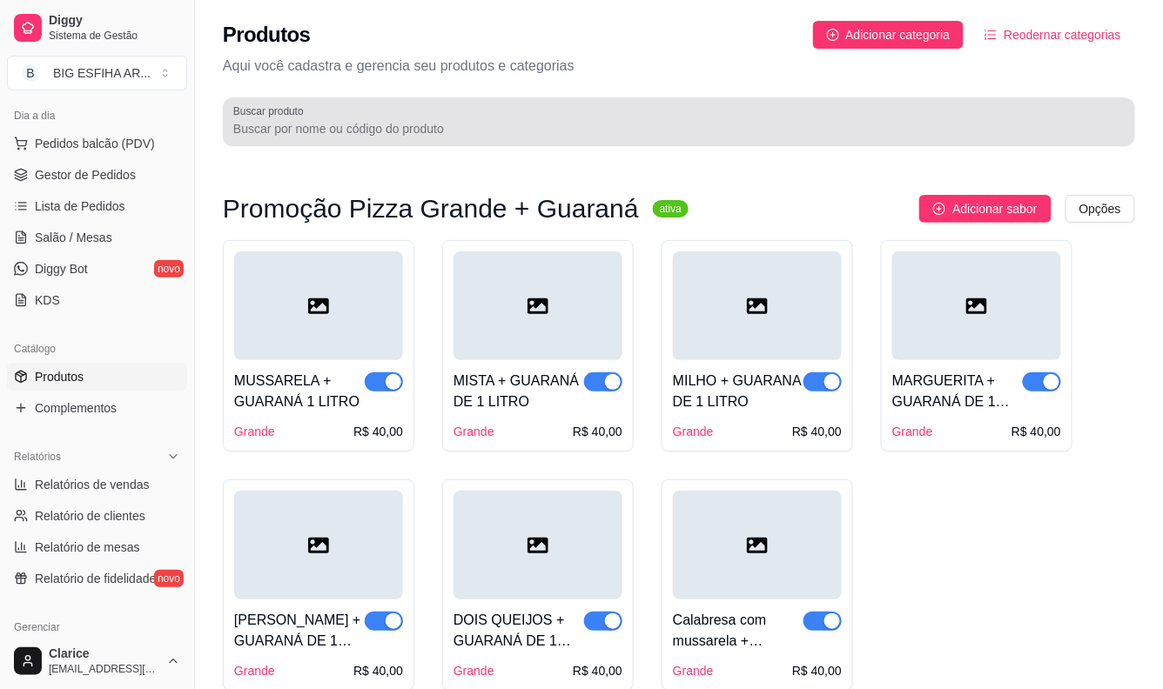
click at [406, 118] on div at bounding box center [678, 121] width 891 height 35
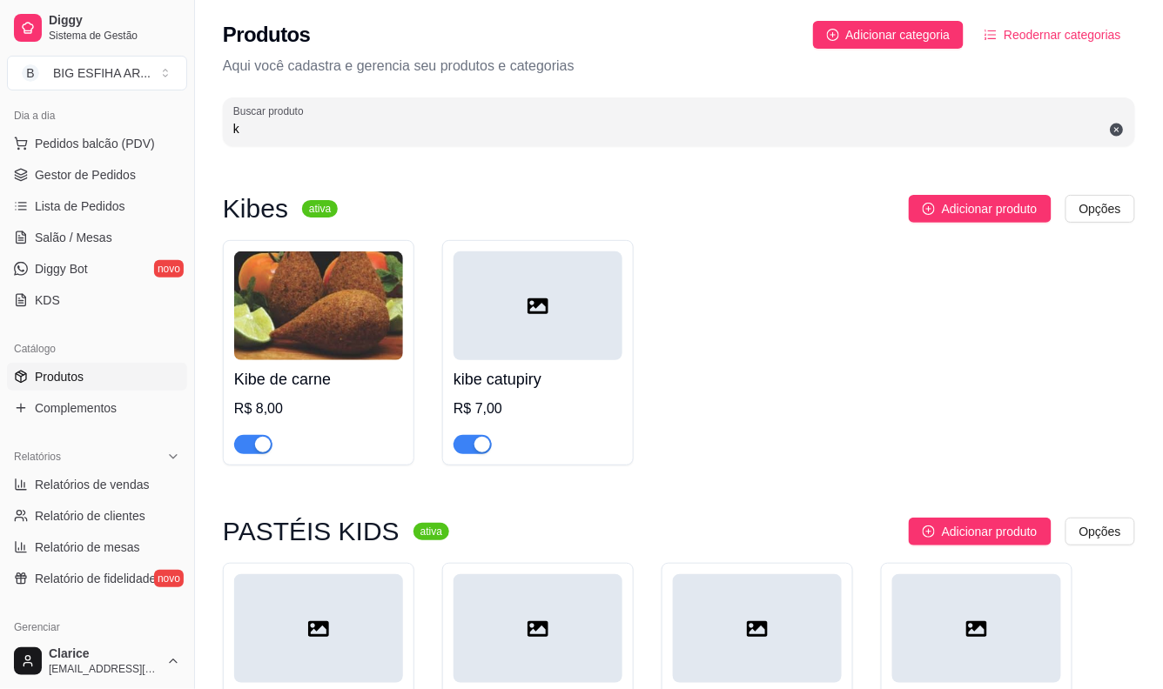
type input "k"
click at [480, 446] on div "button" at bounding box center [482, 445] width 16 height 16
click at [775, 333] on div "Kibe de carne R$ 8,00 kibe catupiry R$ 7,00" at bounding box center [679, 352] width 912 height 225
click at [76, 233] on span "Salão / Mesas" at bounding box center [73, 237] width 77 height 17
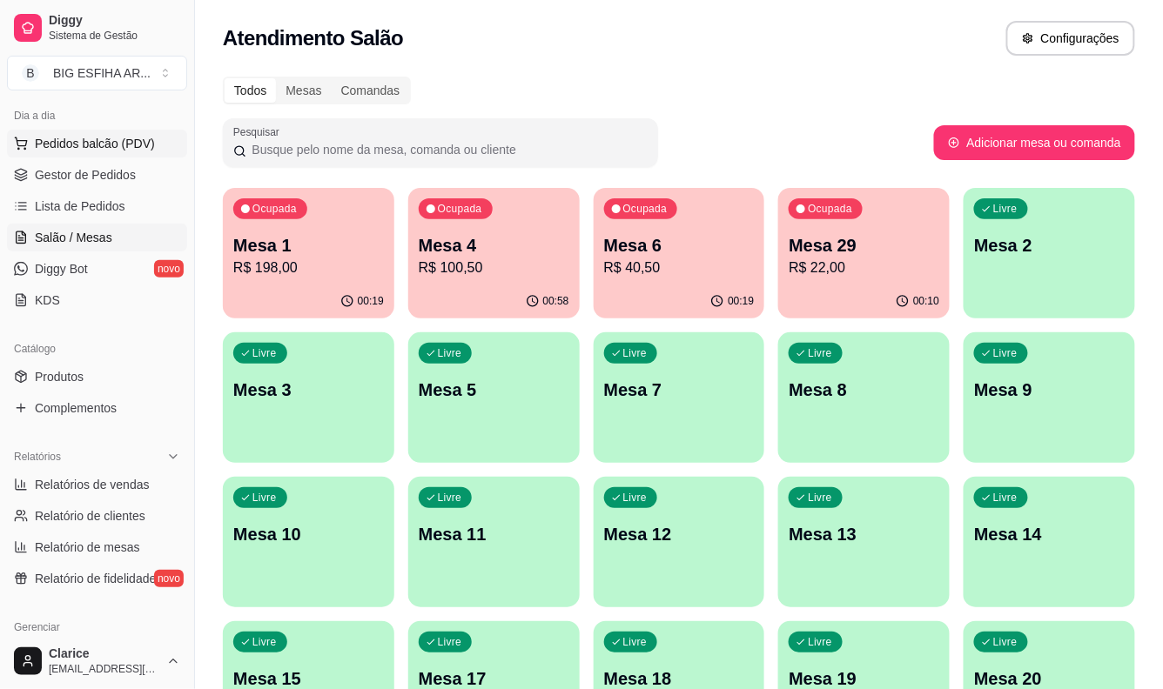
click at [75, 146] on span "Pedidos balcão (PDV)" at bounding box center [95, 143] width 120 height 17
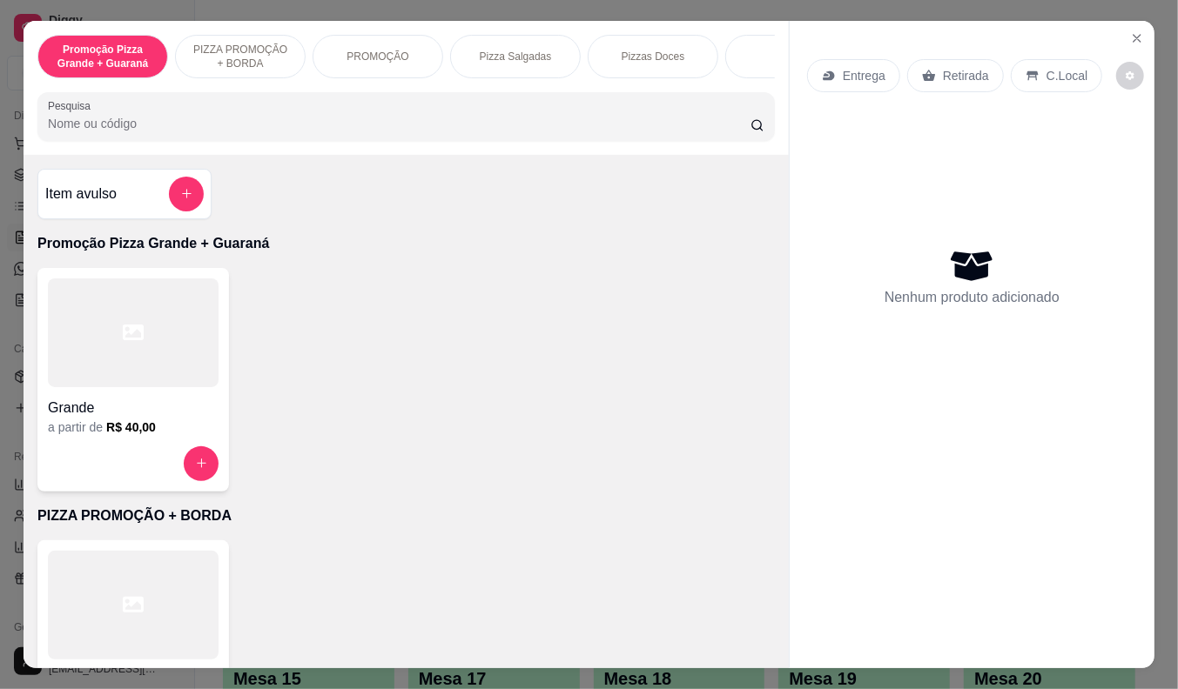
click at [843, 70] on p "Entrega" at bounding box center [864, 75] width 43 height 17
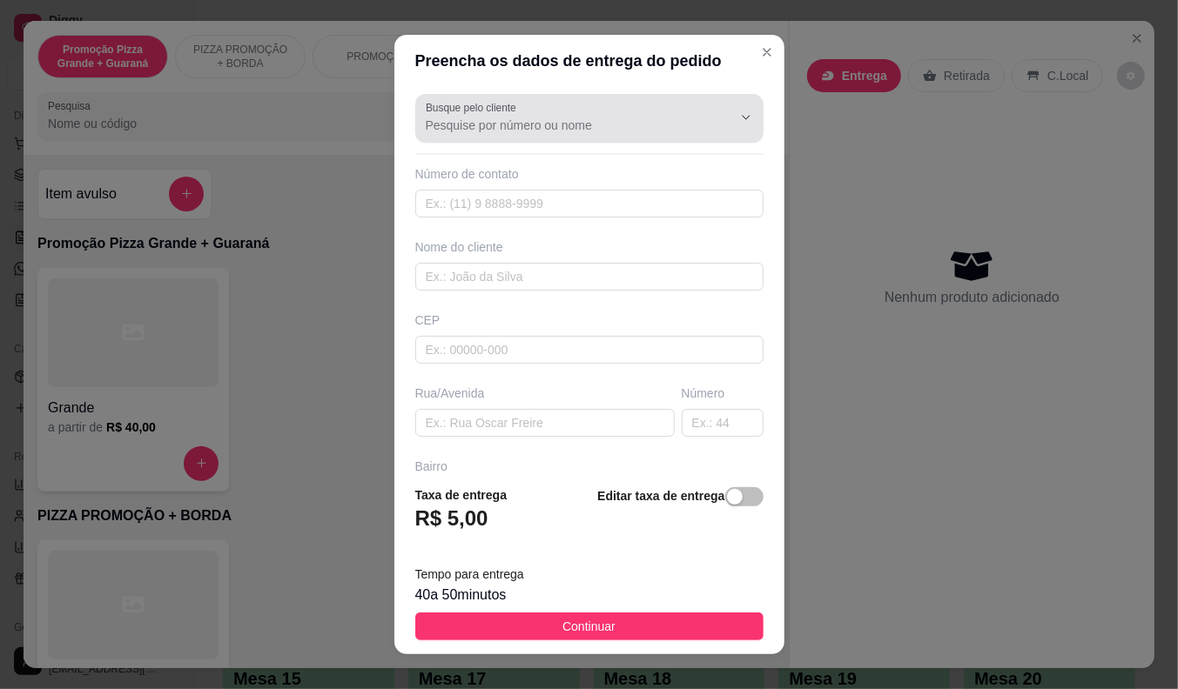
click at [563, 111] on div at bounding box center [589, 118] width 327 height 35
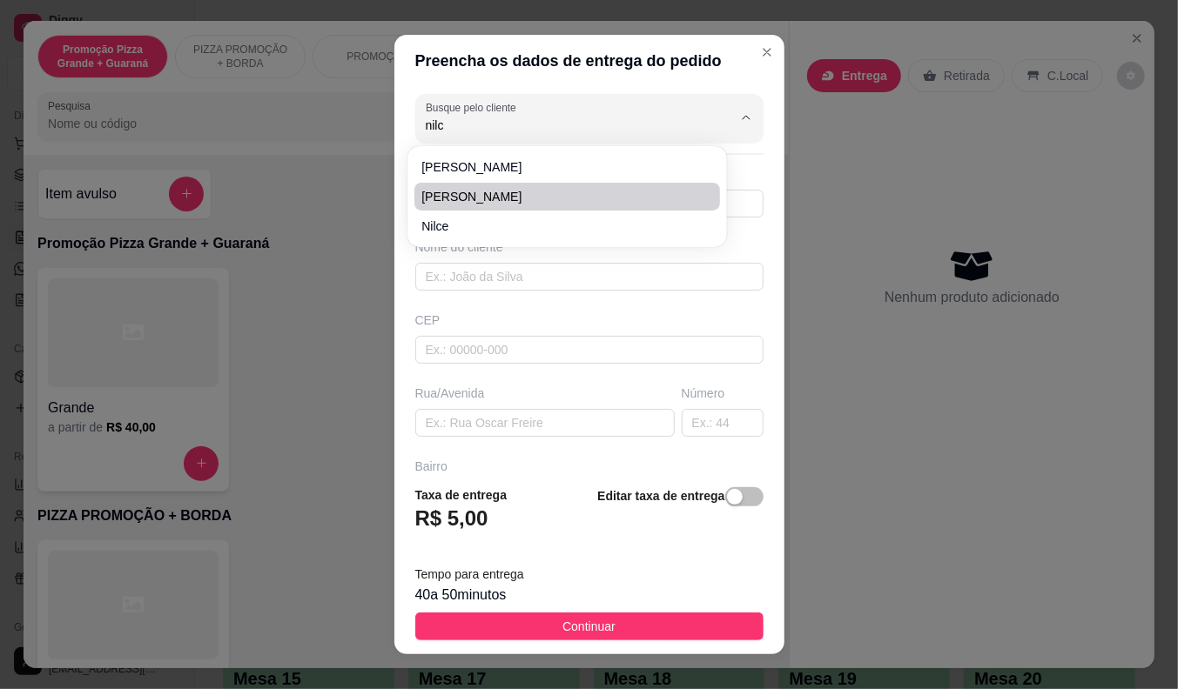
click at [501, 210] on li "[PERSON_NAME]" at bounding box center [567, 197] width 306 height 28
type input "[PERSON_NAME]"
type input "8592355719"
type input "[PERSON_NAME]"
type input "[STREET_ADDRESS][PERSON_NAME]"
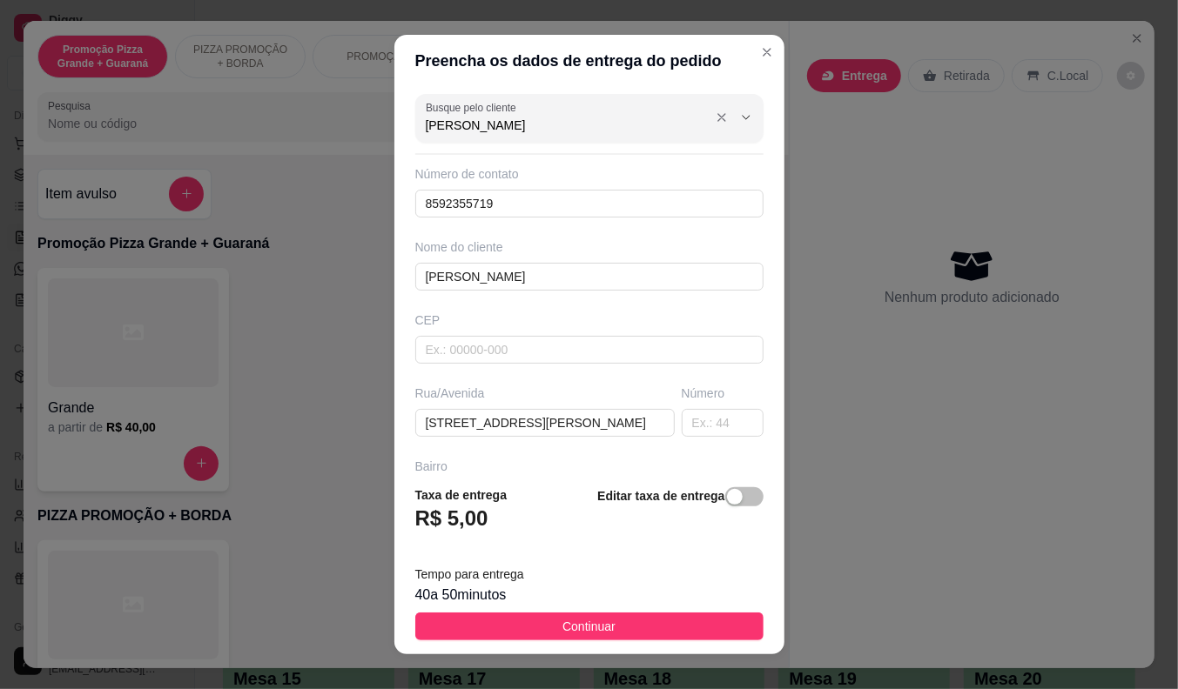
click at [508, 117] on input "[PERSON_NAME]" at bounding box center [565, 125] width 279 height 17
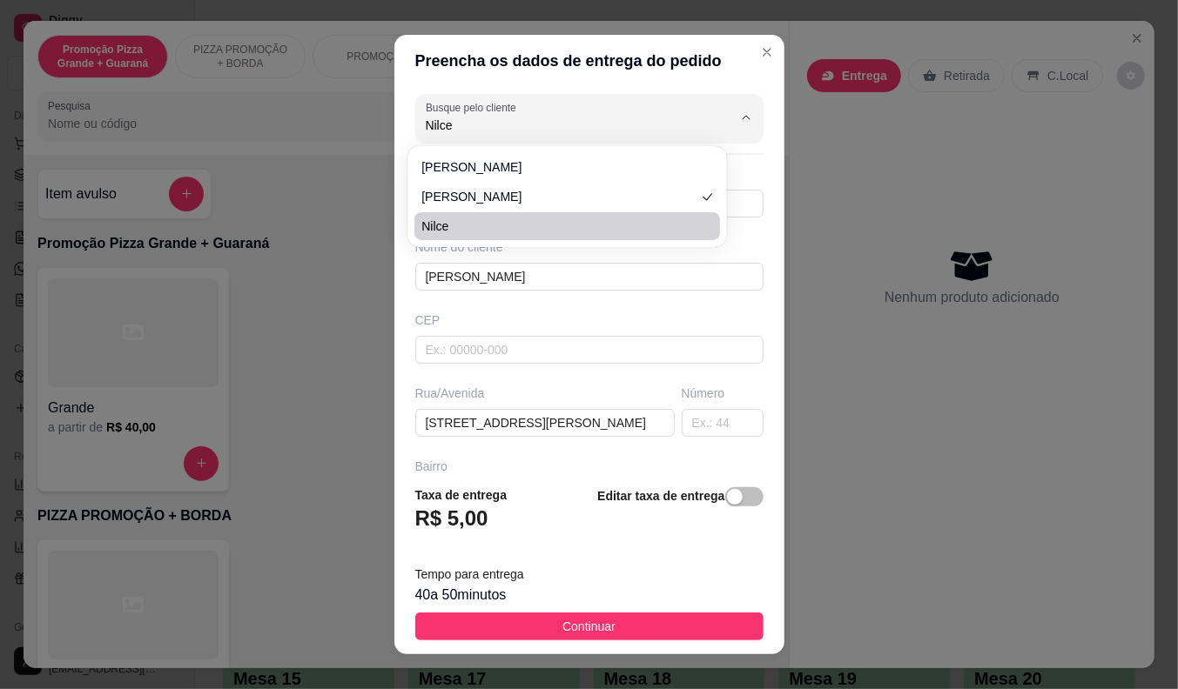
click at [500, 223] on span "nilce" at bounding box center [558, 226] width 274 height 17
type input "nilce"
type input "85997929640"
type input "nilce"
type input "dom manuel de medeiros 915"
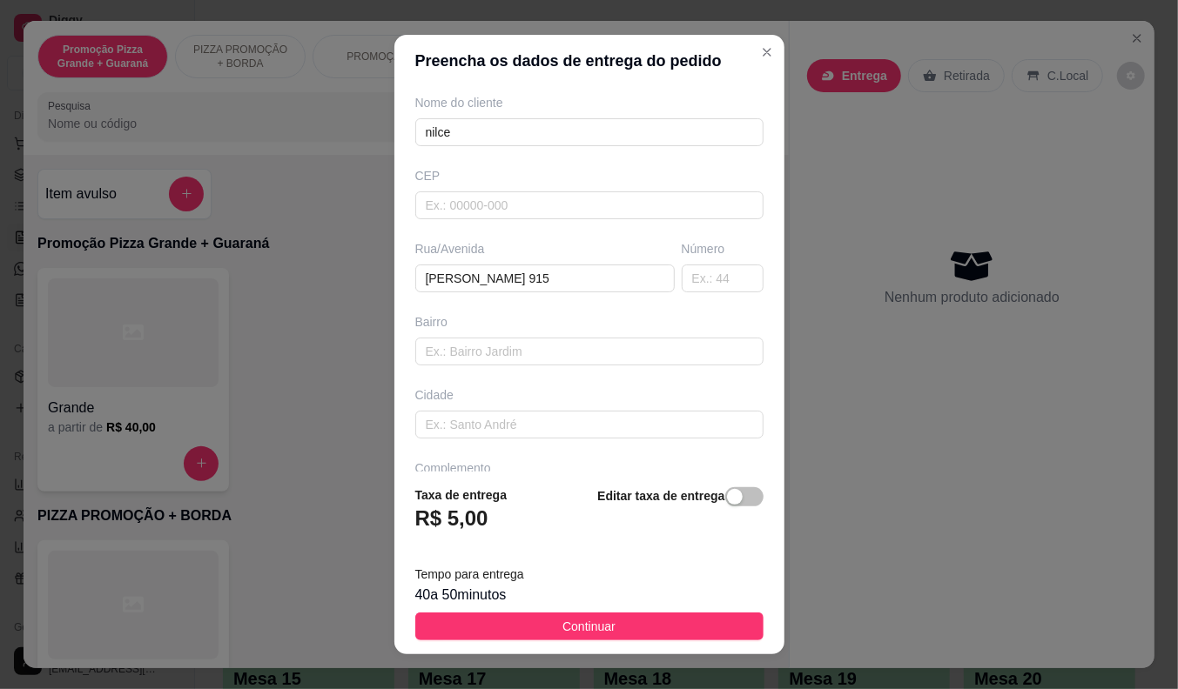
scroll to position [193, 0]
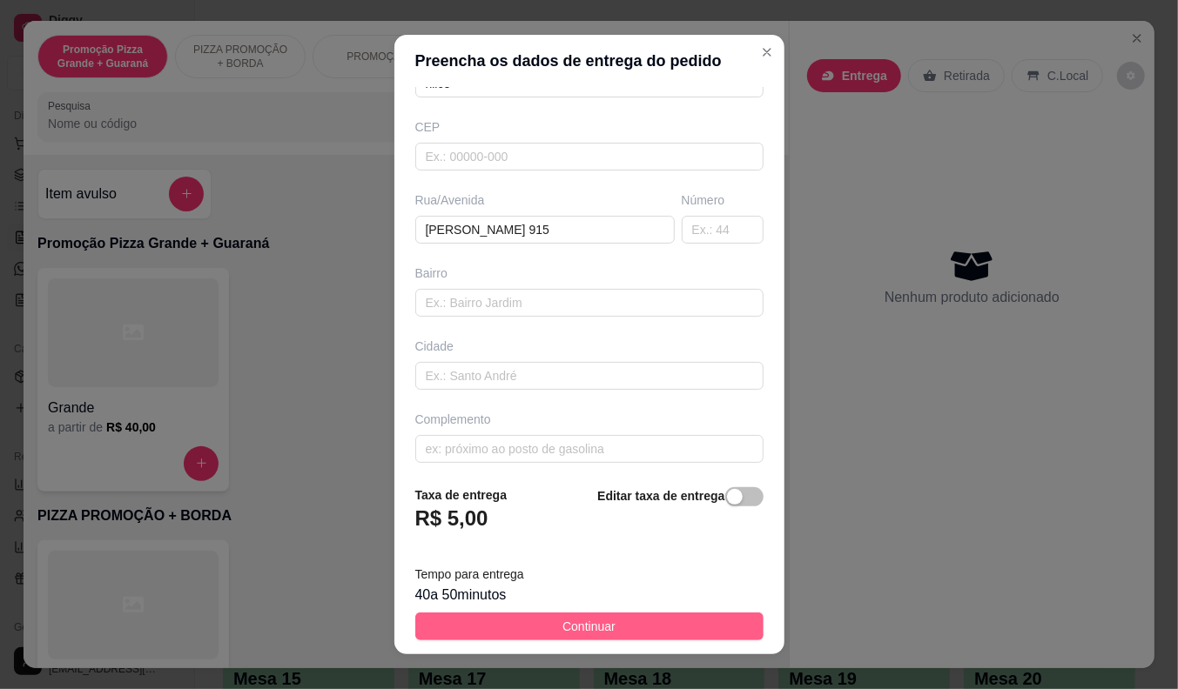
type input "nilce"
click at [585, 630] on span "Continuar" at bounding box center [588, 626] width 53 height 19
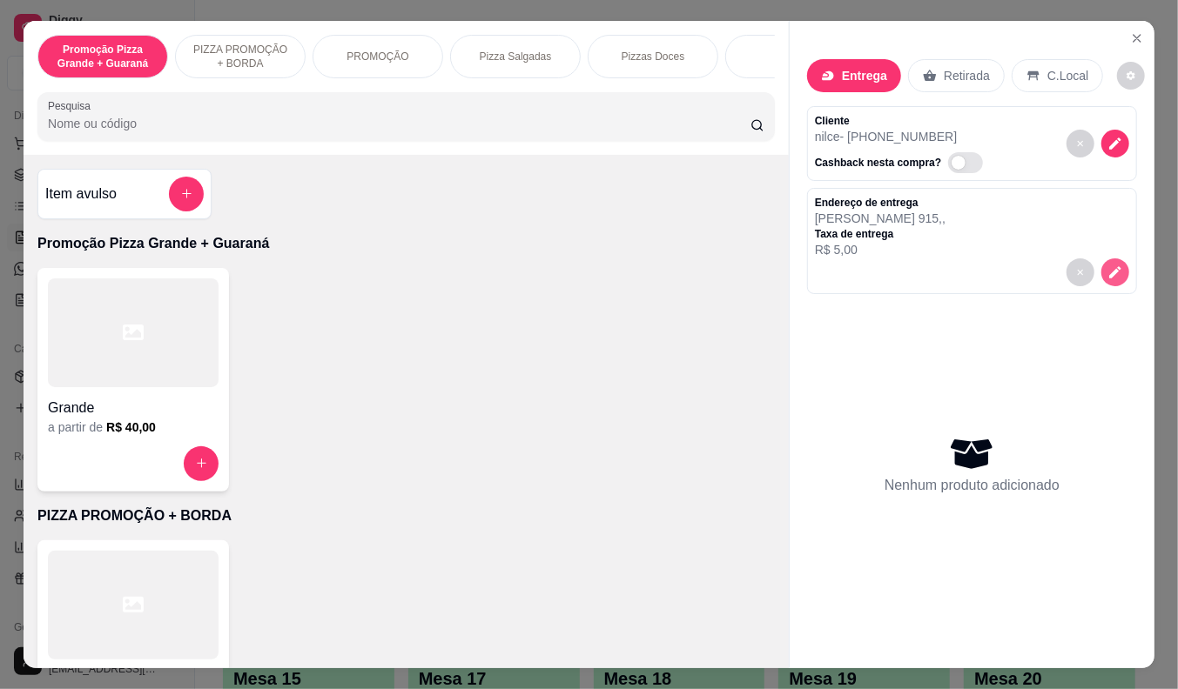
click at [1107, 270] on icon "decrease-product-quantity" at bounding box center [1115, 273] width 16 height 16
click at [854, 74] on p "Entrega" at bounding box center [864, 75] width 45 height 17
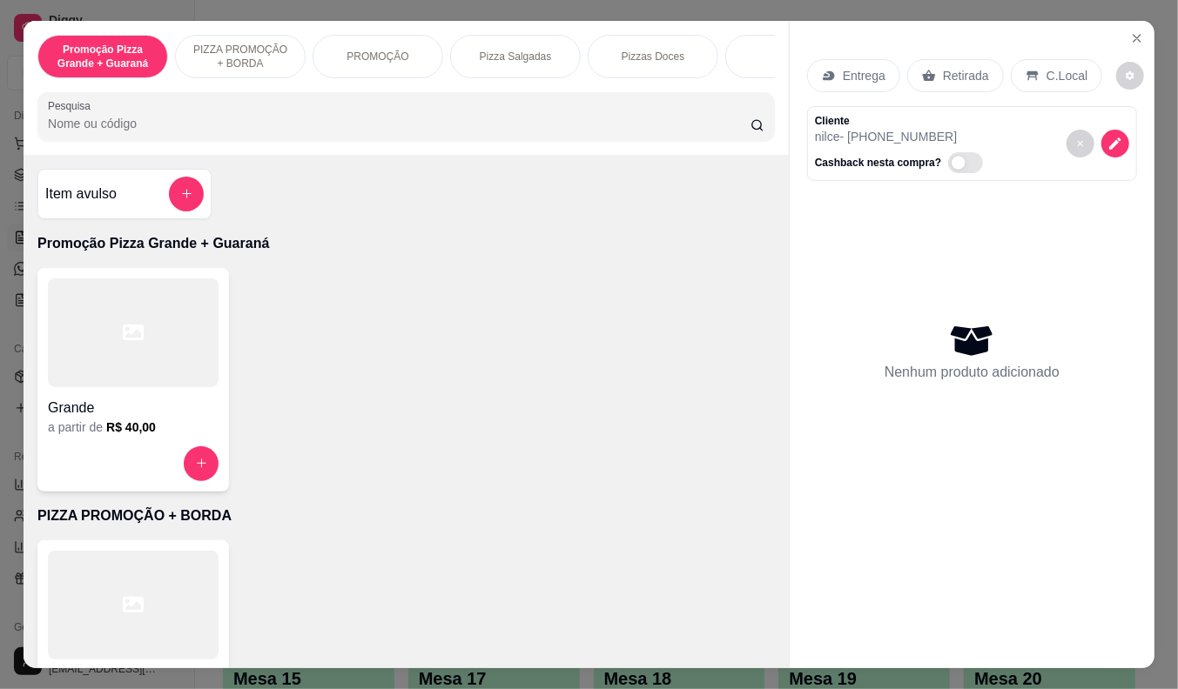
click at [847, 70] on p "Entrega" at bounding box center [864, 75] width 43 height 17
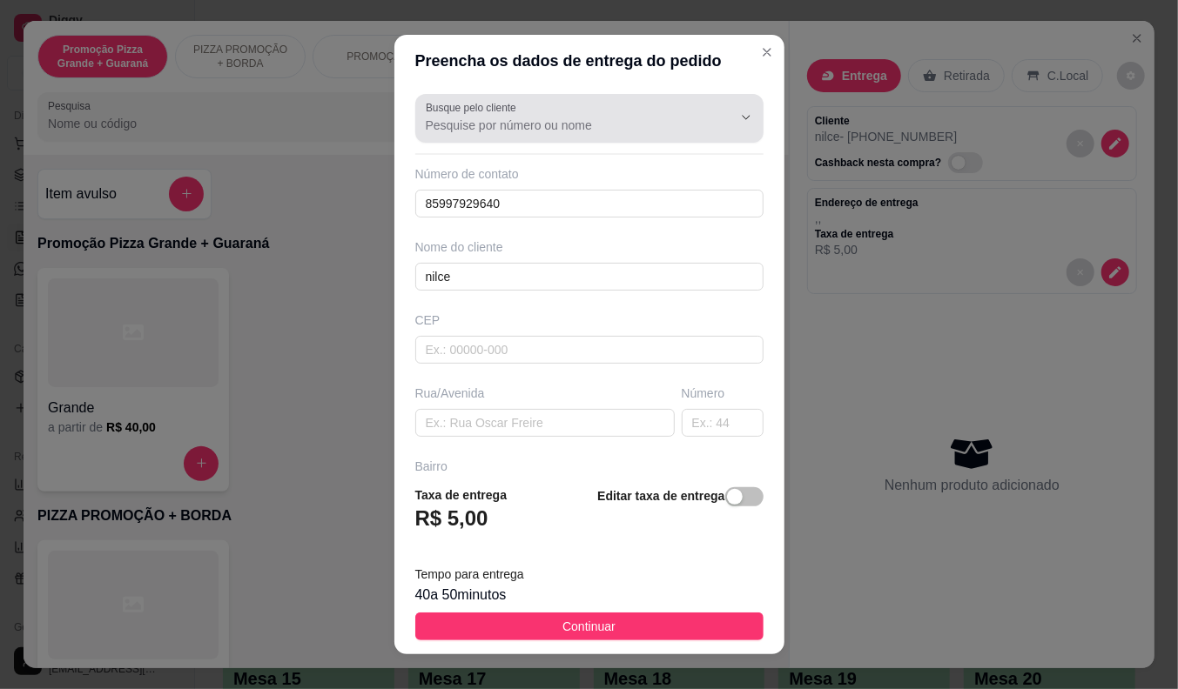
click at [572, 120] on input "Busque pelo cliente" at bounding box center [565, 125] width 279 height 17
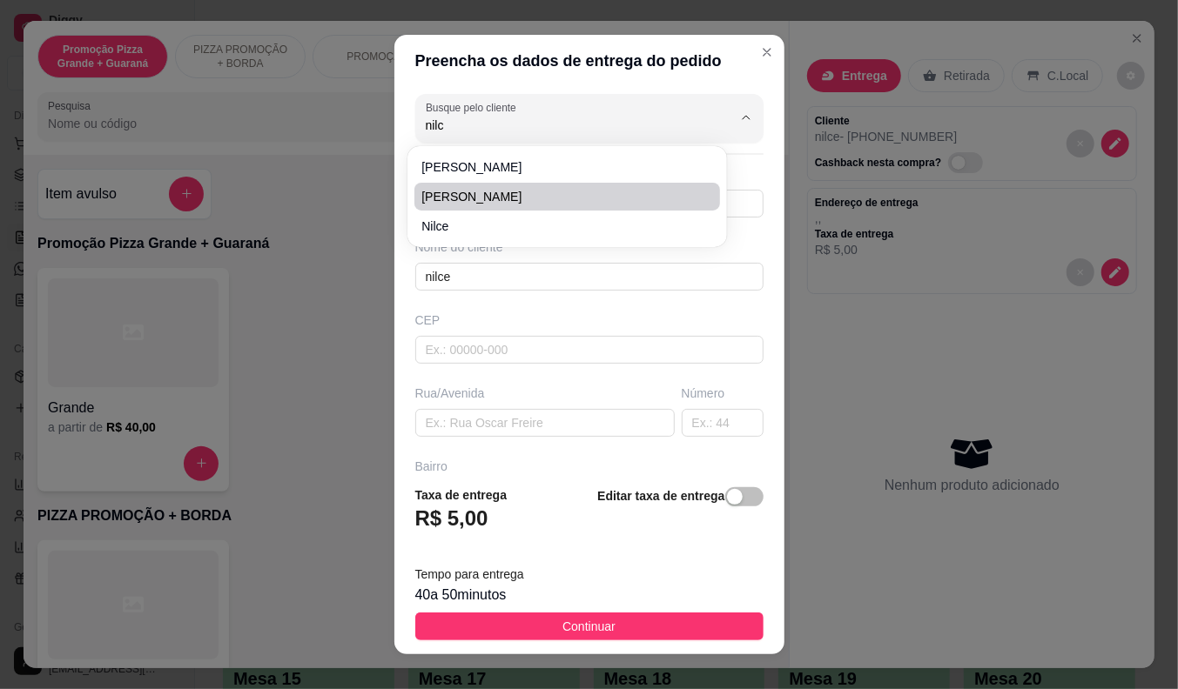
click at [543, 190] on span "[PERSON_NAME]" at bounding box center [558, 196] width 274 height 17
type input "[PERSON_NAME]"
type input "8592355719"
type input "[PERSON_NAME]"
type input "[STREET_ADDRESS][PERSON_NAME]"
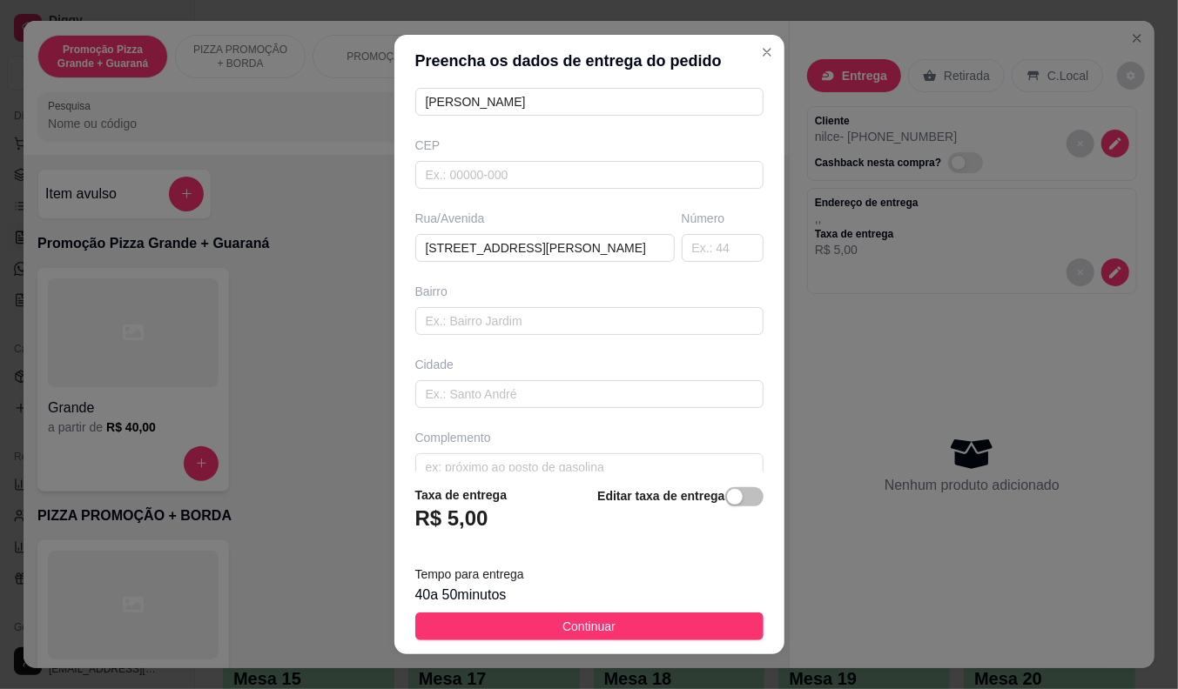
scroll to position [202, 0]
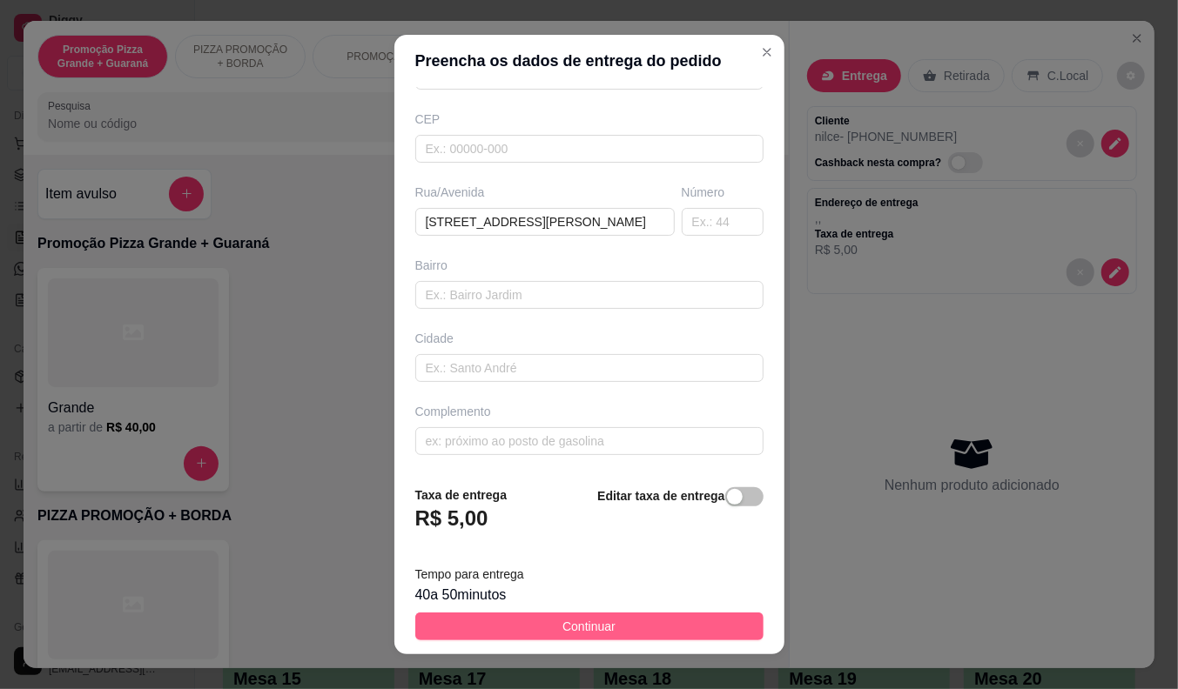
type input "[PERSON_NAME]"
click at [595, 623] on span "Continuar" at bounding box center [588, 626] width 53 height 19
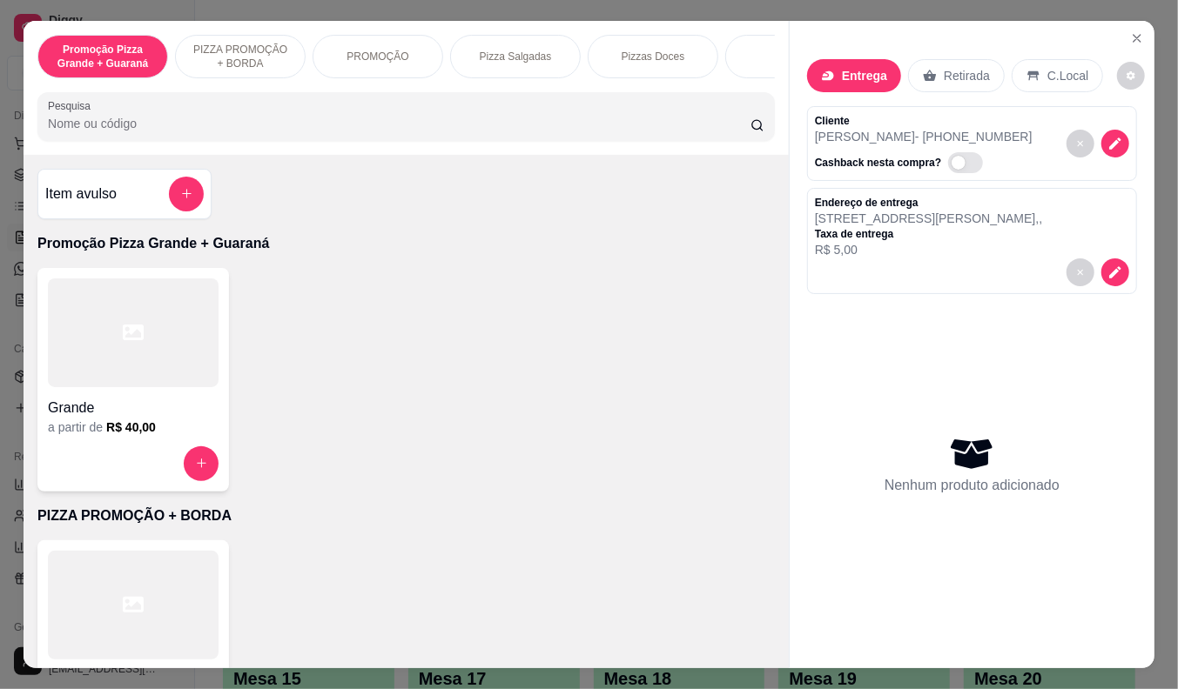
click at [354, 125] on input "Pesquisa" at bounding box center [399, 123] width 702 height 17
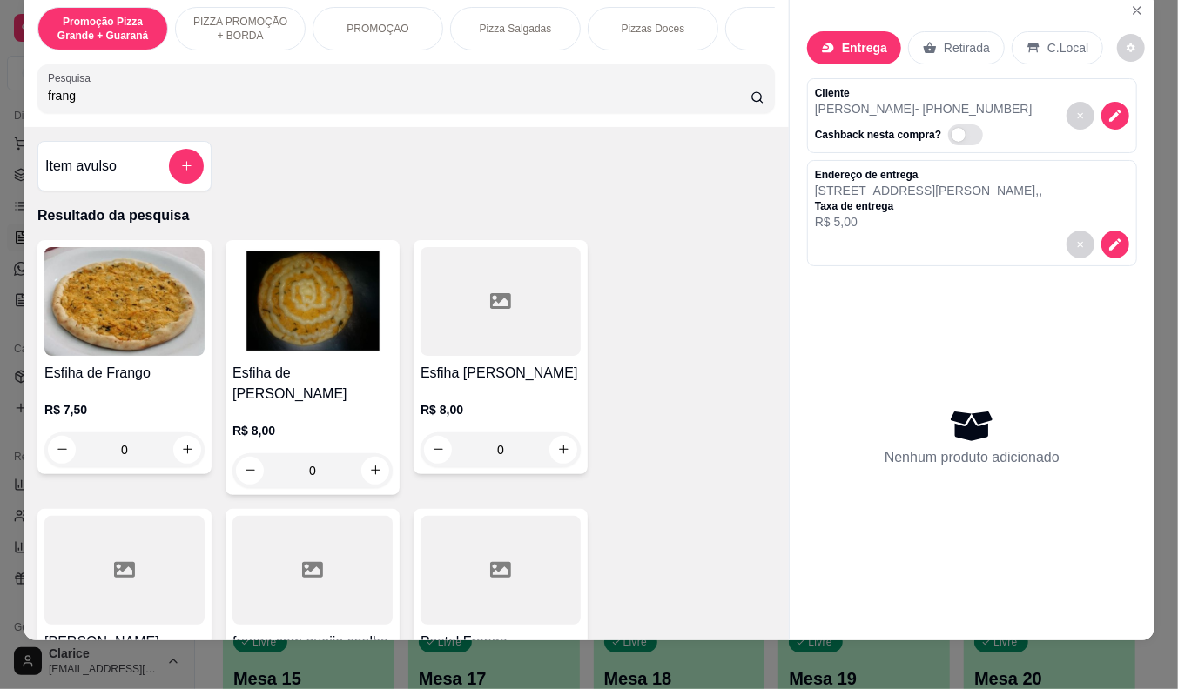
scroll to position [42, 0]
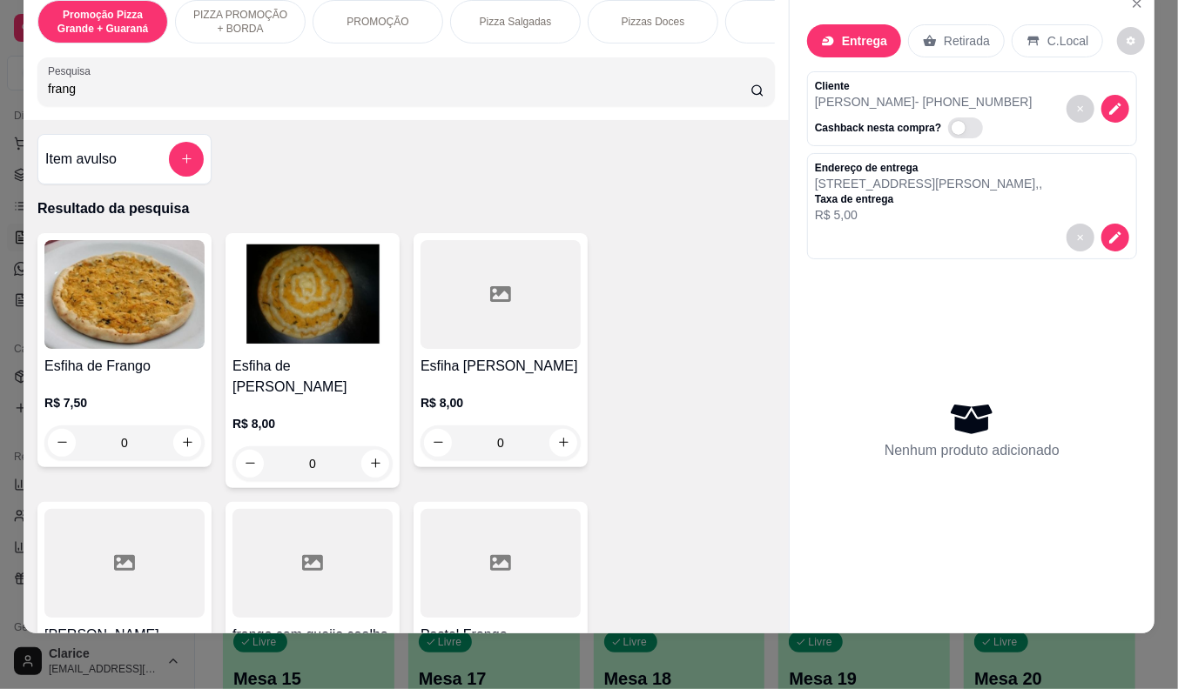
type input "frang"
click at [132, 379] on div "R$ 7,50 0" at bounding box center [124, 419] width 160 height 84
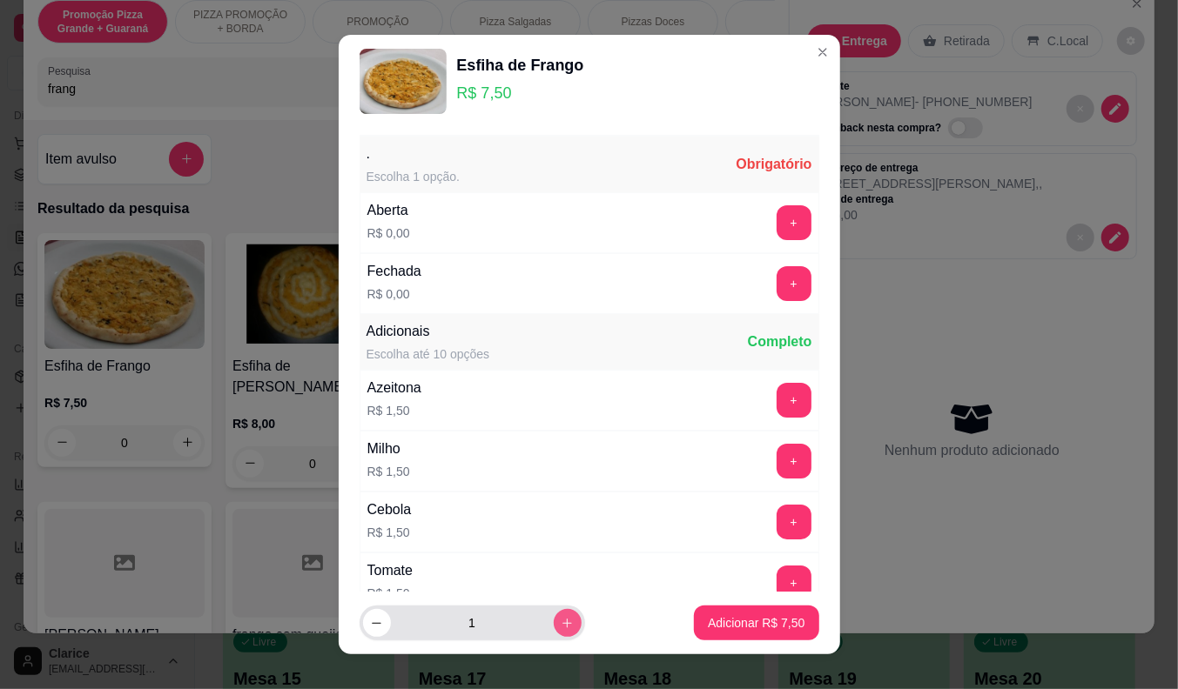
click at [561, 622] on icon "increase-product-quantity" at bounding box center [567, 623] width 13 height 13
type input "2"
click at [776, 216] on button "+" at bounding box center [793, 222] width 35 height 35
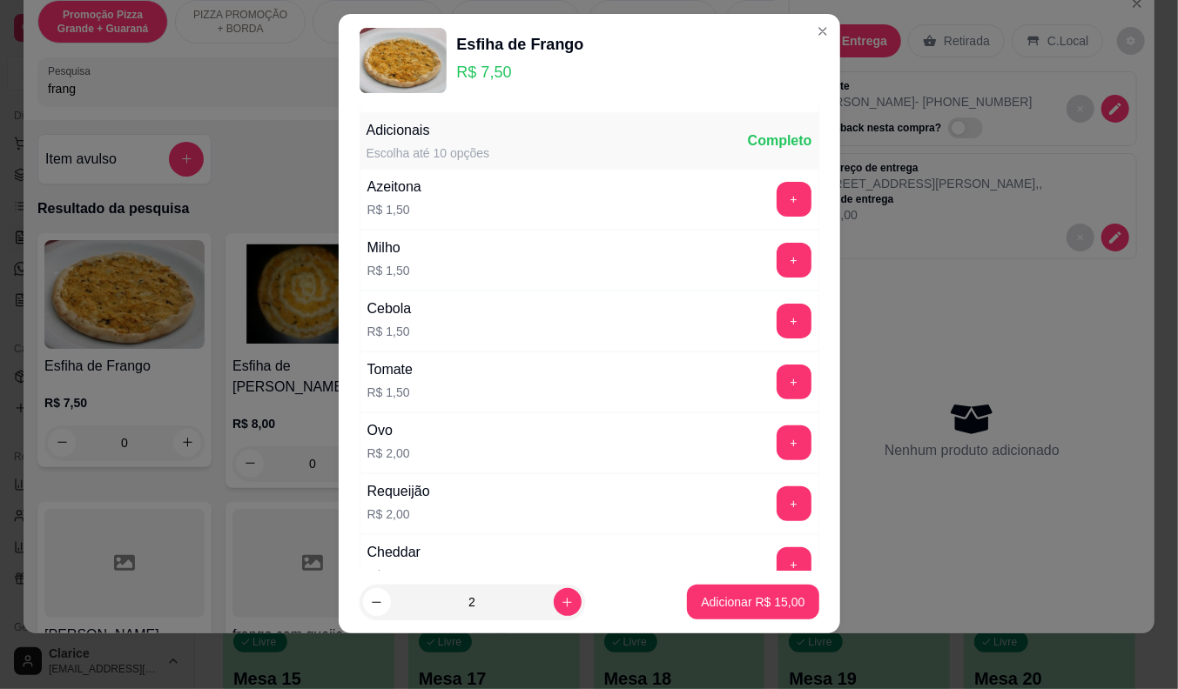
scroll to position [186, 0]
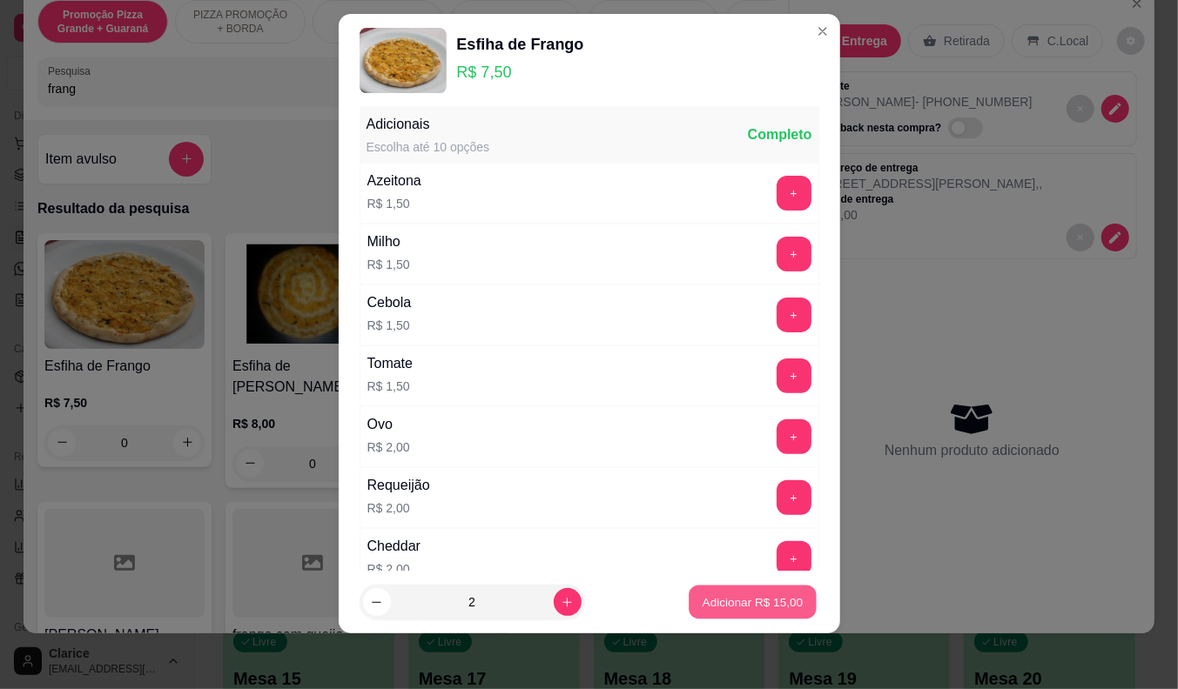
click at [725, 603] on p "Adicionar R$ 15,00" at bounding box center [752, 603] width 101 height 17
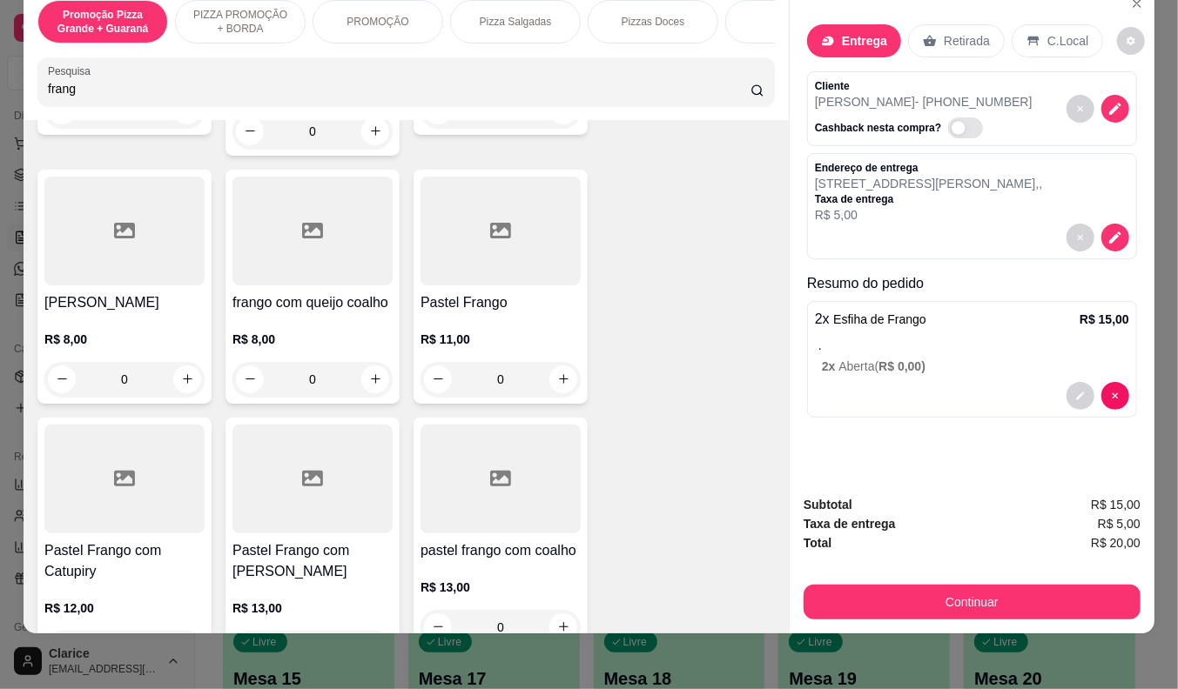
scroll to position [386, 0]
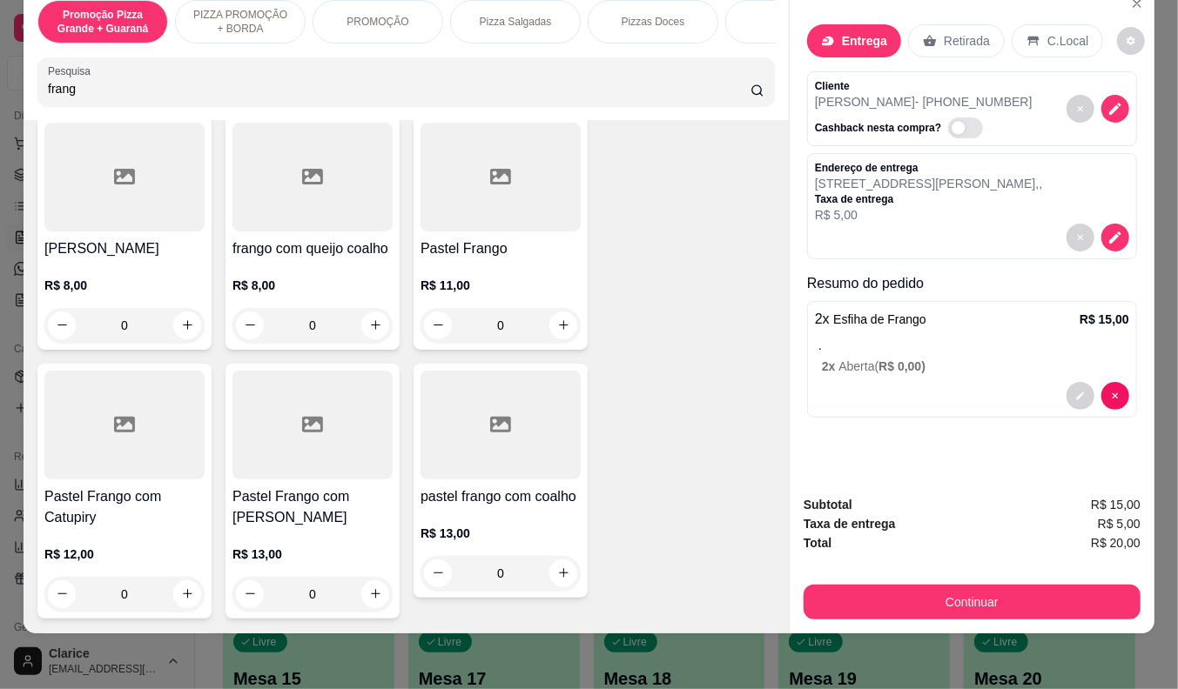
click at [494, 239] on h4 "Pastel Frango" at bounding box center [500, 249] width 160 height 21
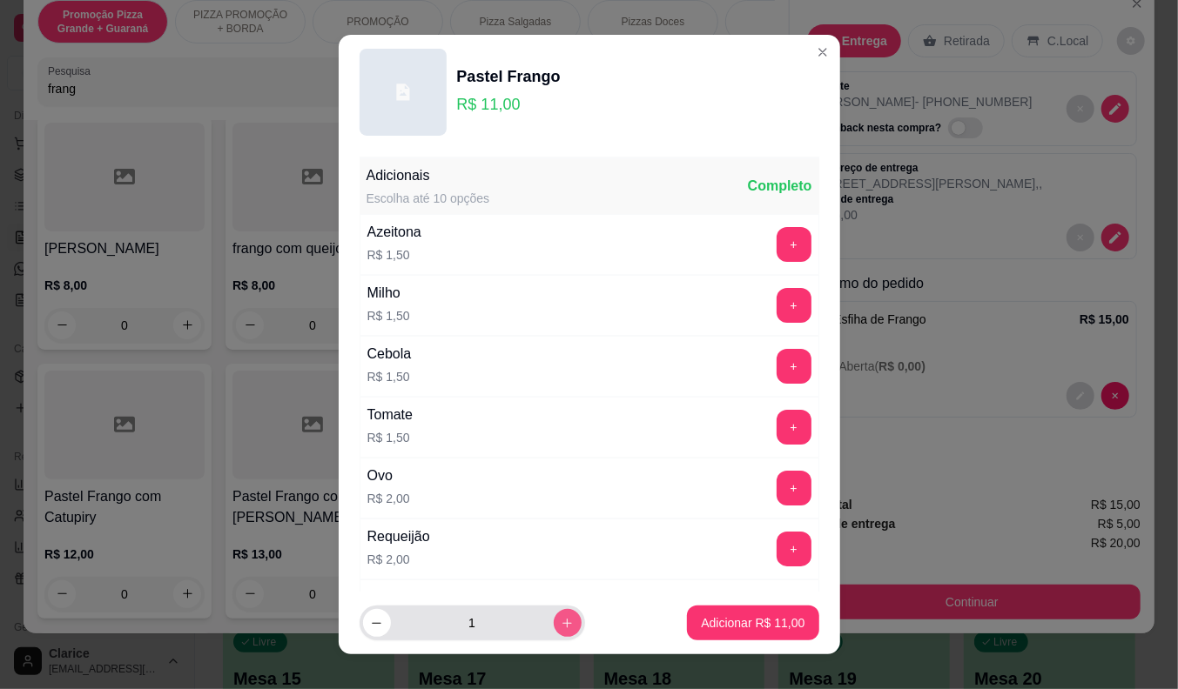
click at [561, 624] on icon "increase-product-quantity" at bounding box center [567, 623] width 13 height 13
type input "2"
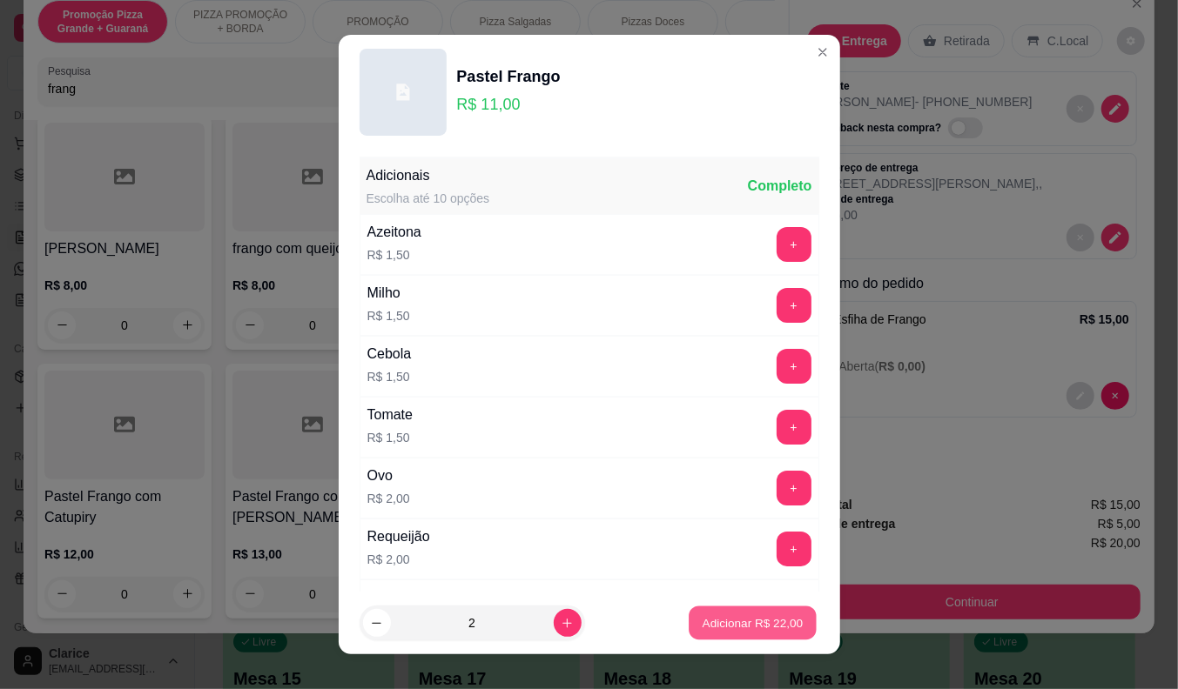
click at [702, 618] on p "Adicionar R$ 22,00" at bounding box center [752, 623] width 101 height 17
type input "2"
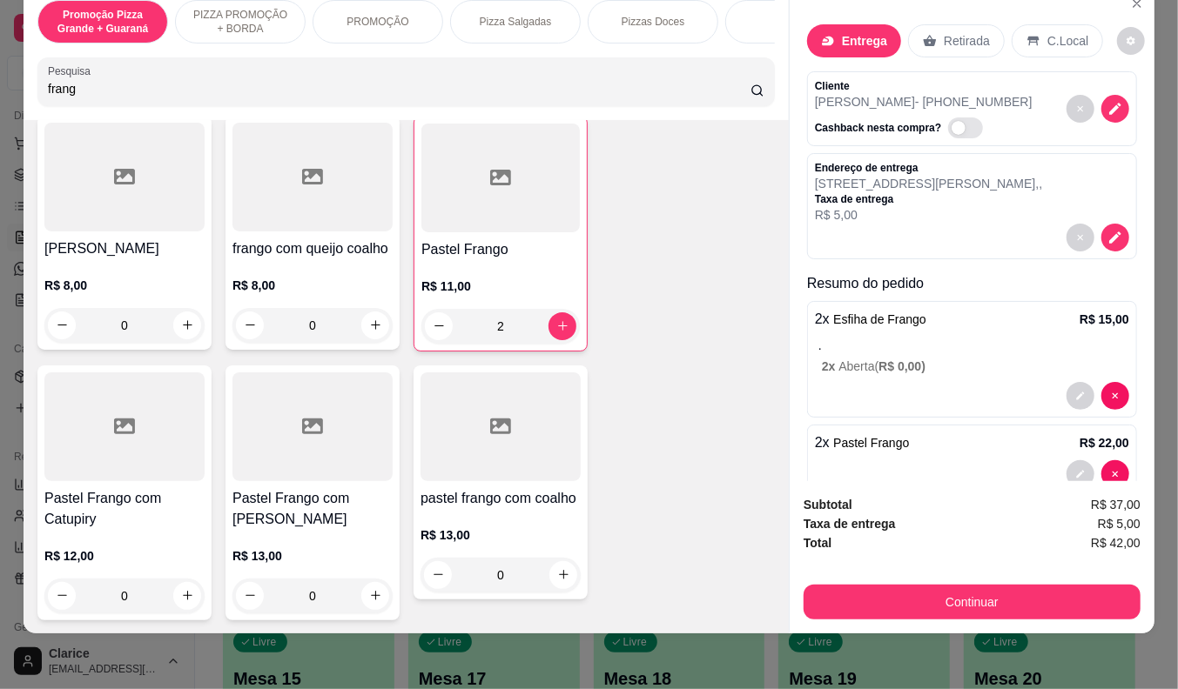
click at [892, 585] on button "Continuar" at bounding box center [971, 602] width 337 height 35
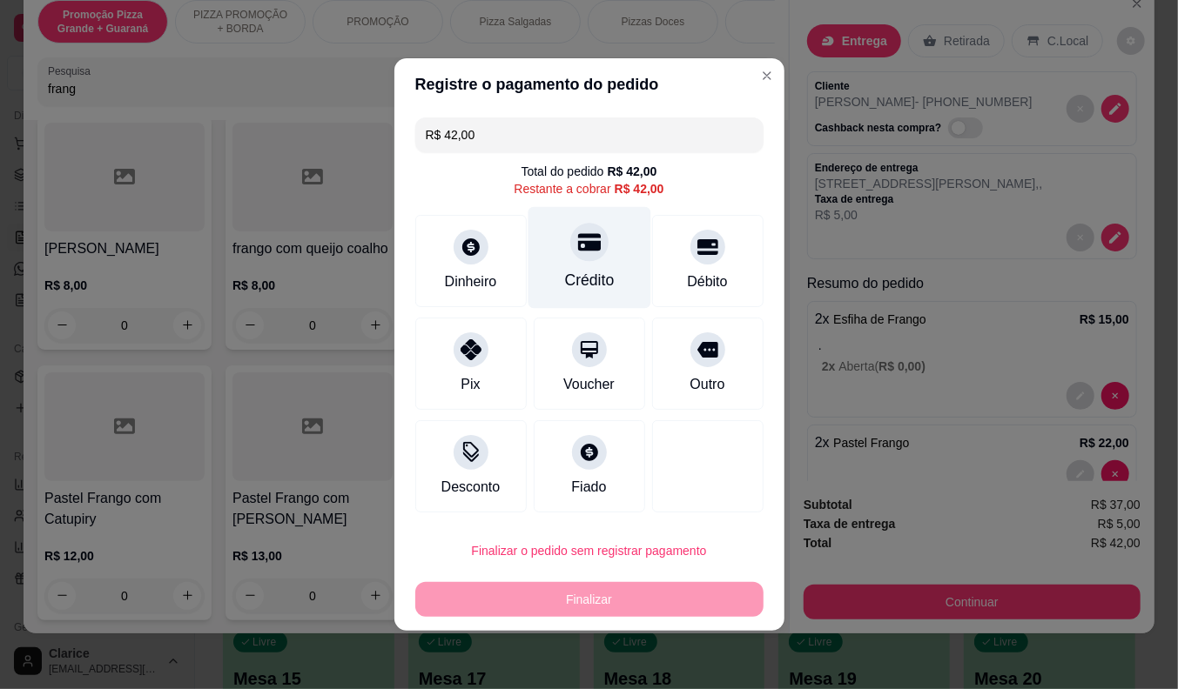
click at [570, 251] on div at bounding box center [589, 242] width 38 height 38
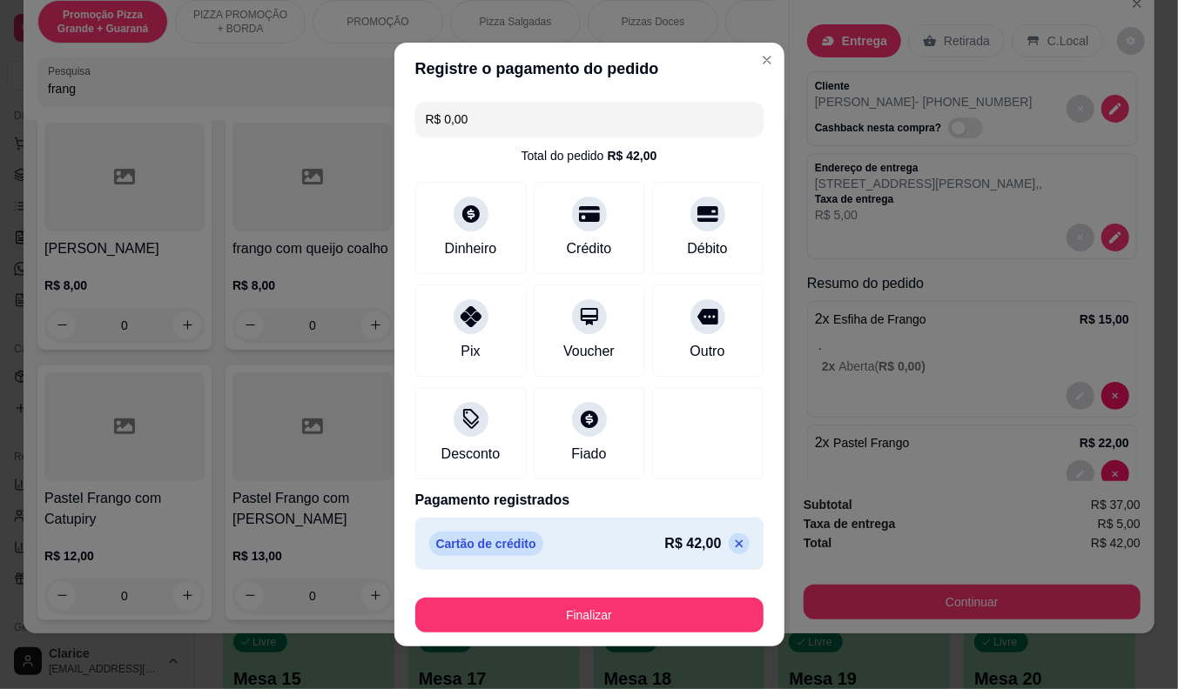
scroll to position [13, 0]
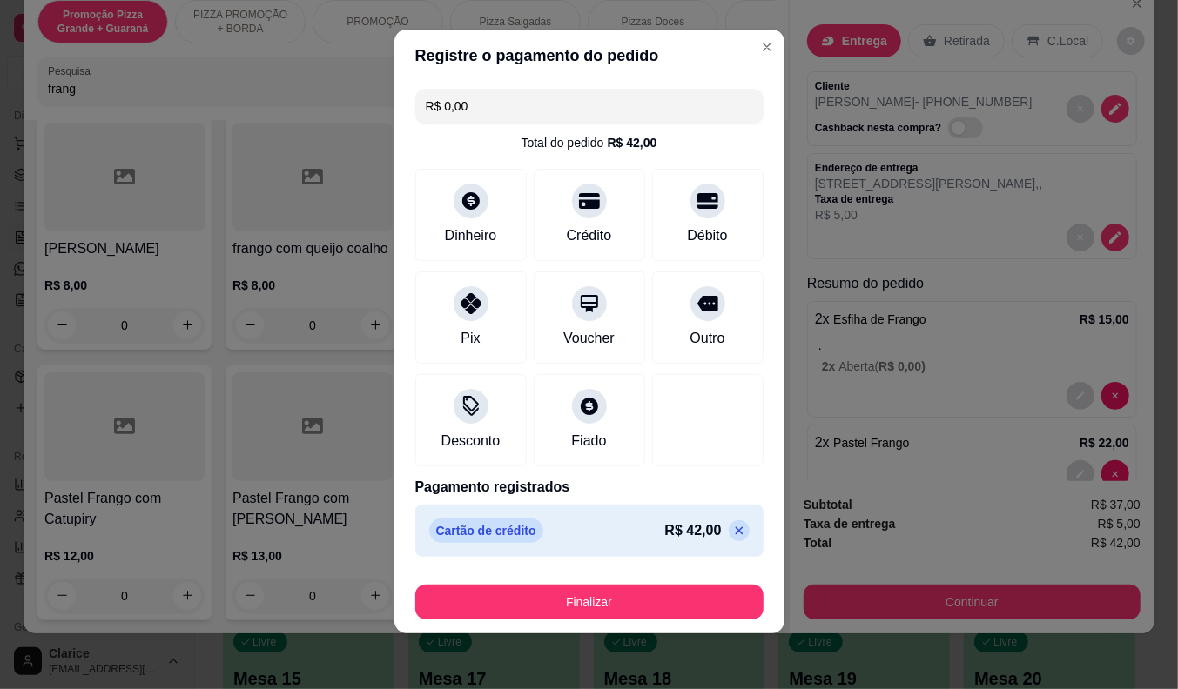
click at [732, 531] on icon at bounding box center [739, 531] width 14 height 14
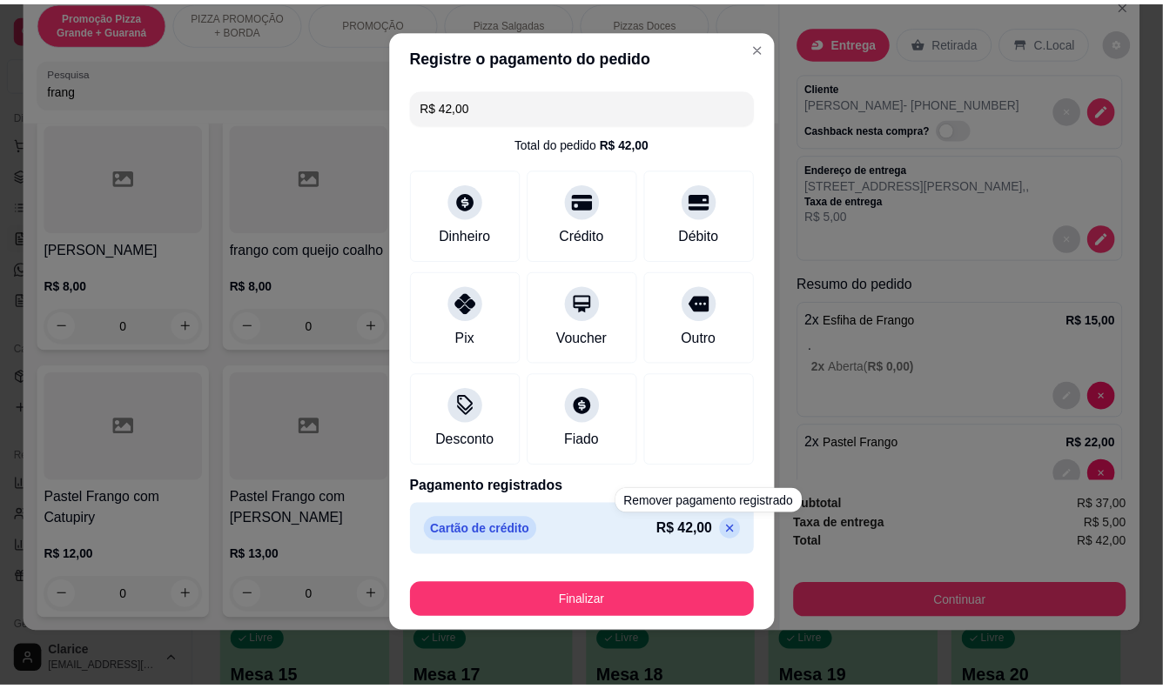
scroll to position [0, 0]
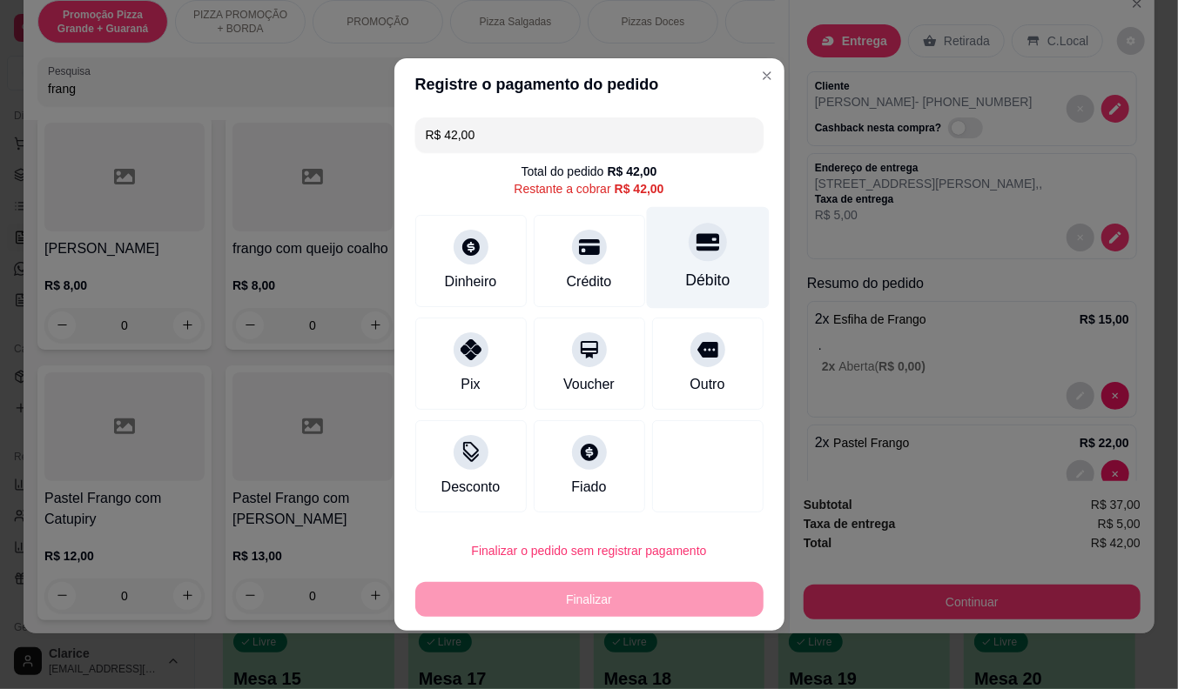
click at [685, 274] on div "Débito" at bounding box center [707, 280] width 44 height 23
type input "R$ 0,00"
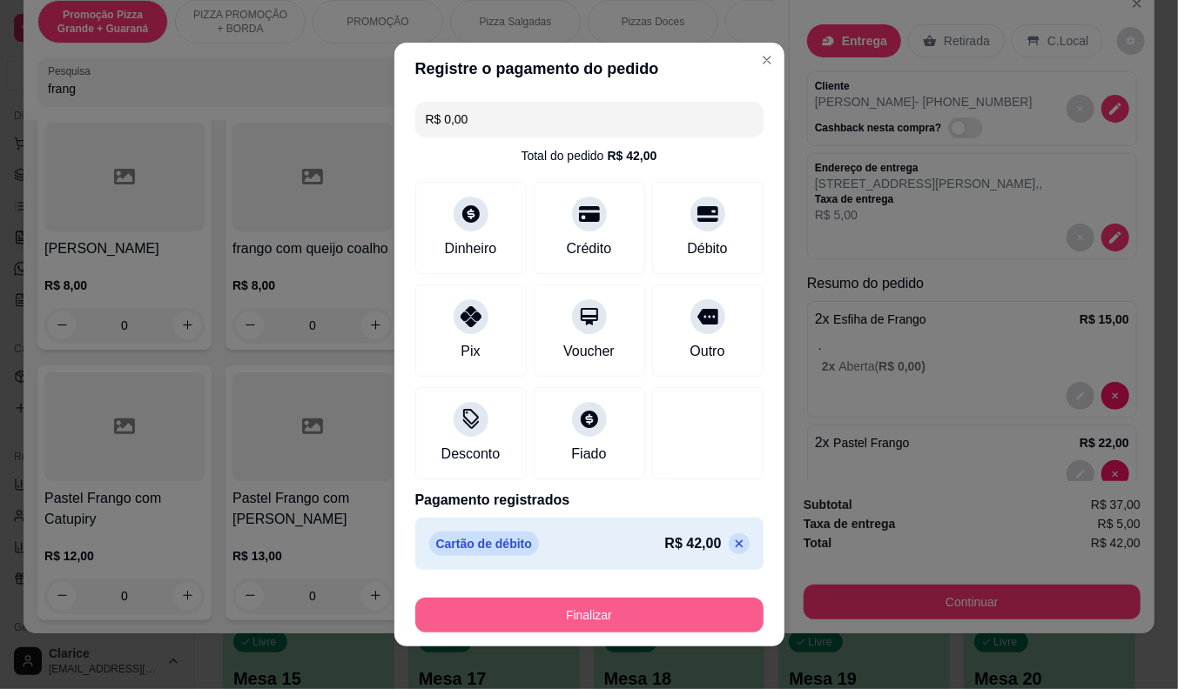
click at [672, 613] on button "Finalizar" at bounding box center [589, 615] width 348 height 35
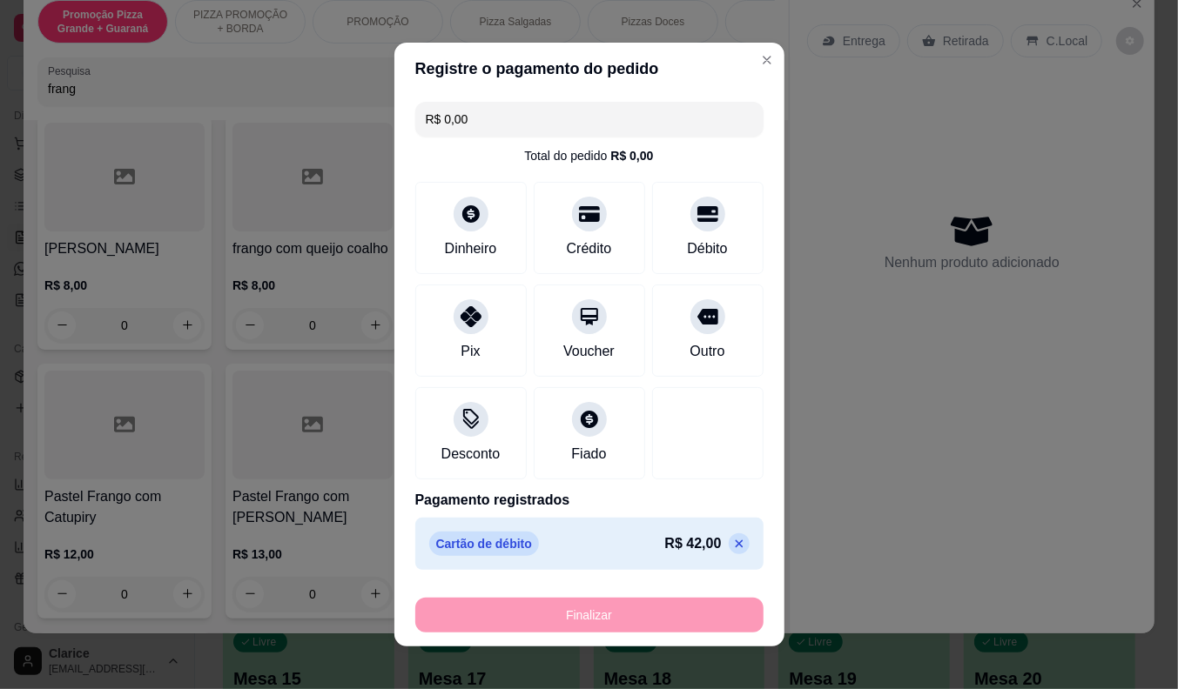
type input "0"
type input "-R$ 42,00"
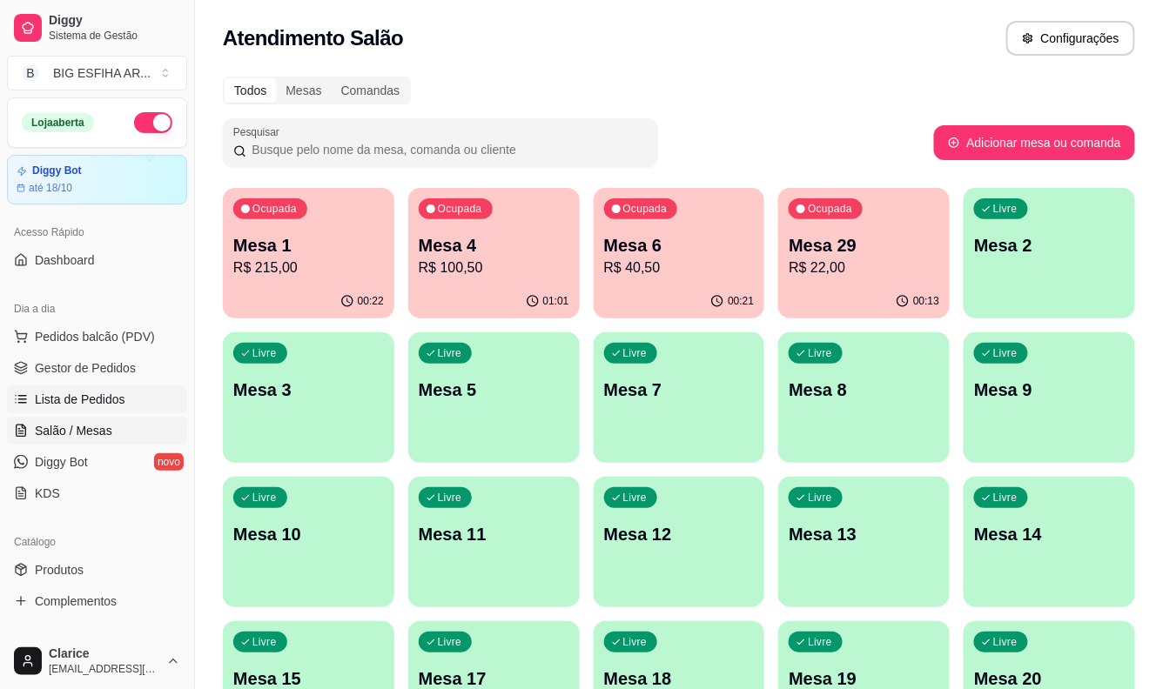
click at [83, 395] on span "Lista de Pedidos" at bounding box center [80, 399] width 91 height 17
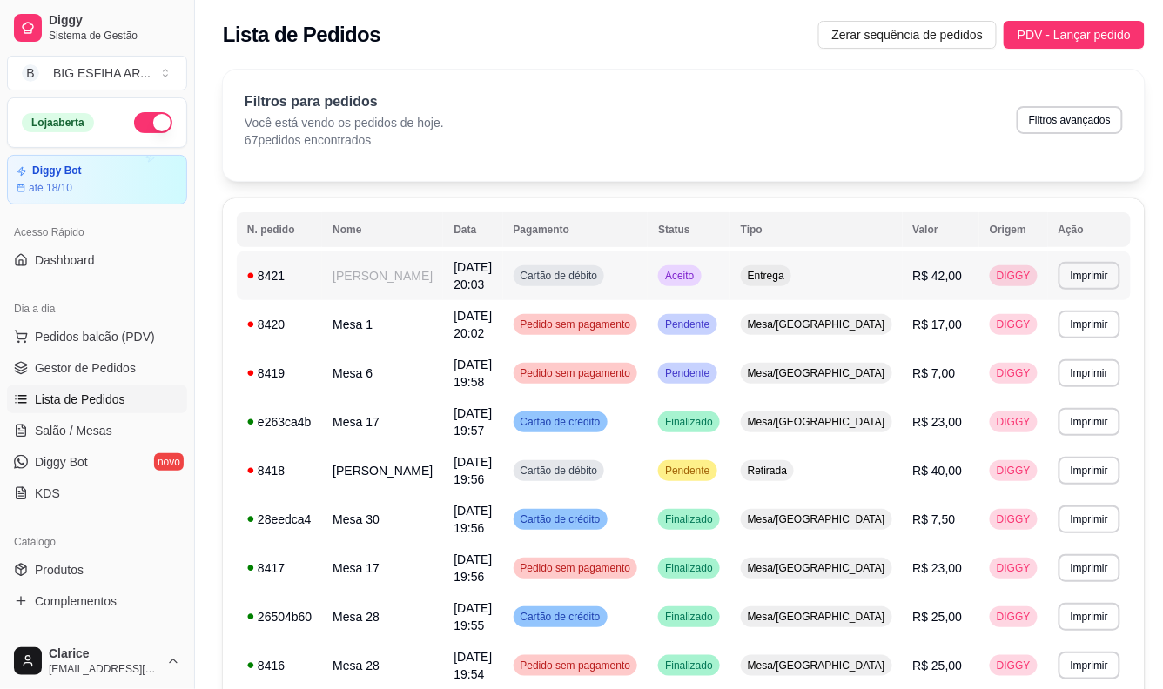
click at [386, 284] on td "[PERSON_NAME]" at bounding box center [382, 276] width 121 height 49
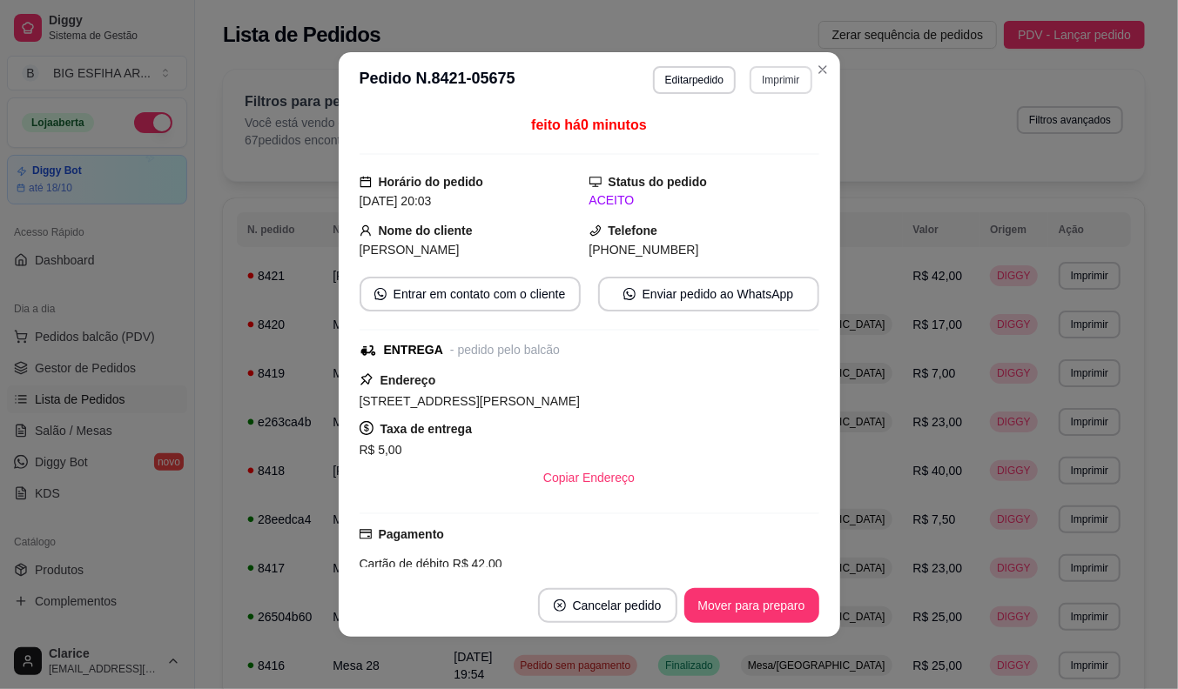
click at [763, 89] on button "Imprimir" at bounding box center [780, 80] width 62 height 28
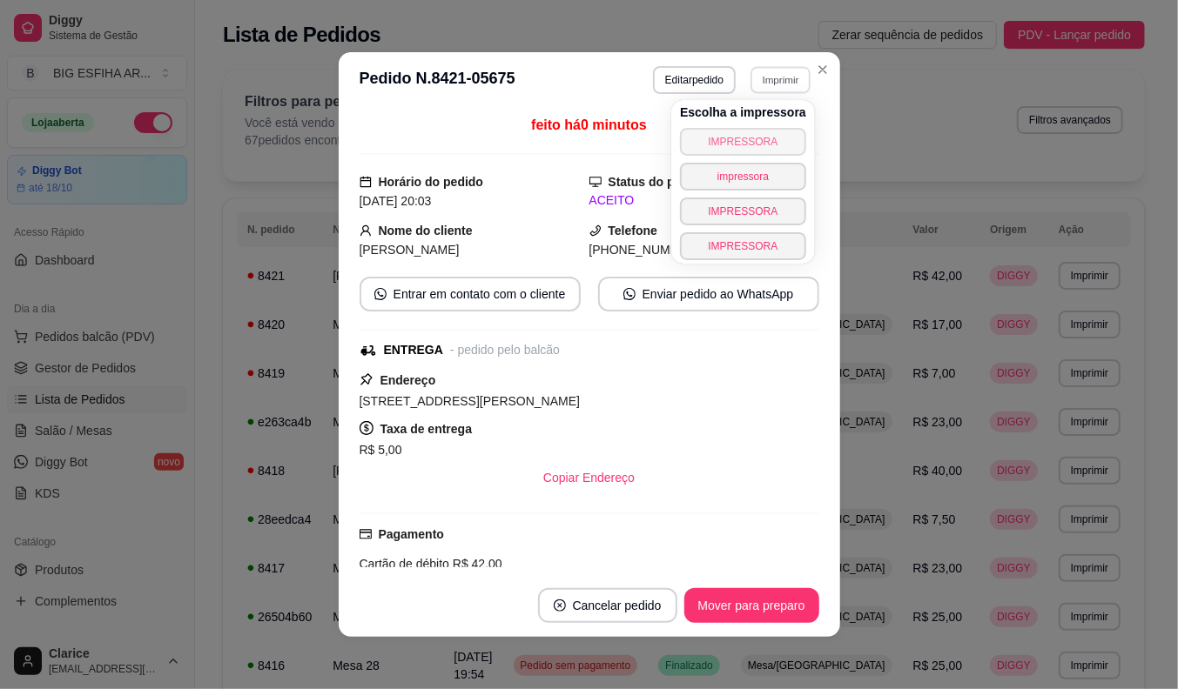
click at [758, 142] on button "IMPRESSORA" at bounding box center [743, 142] width 126 height 28
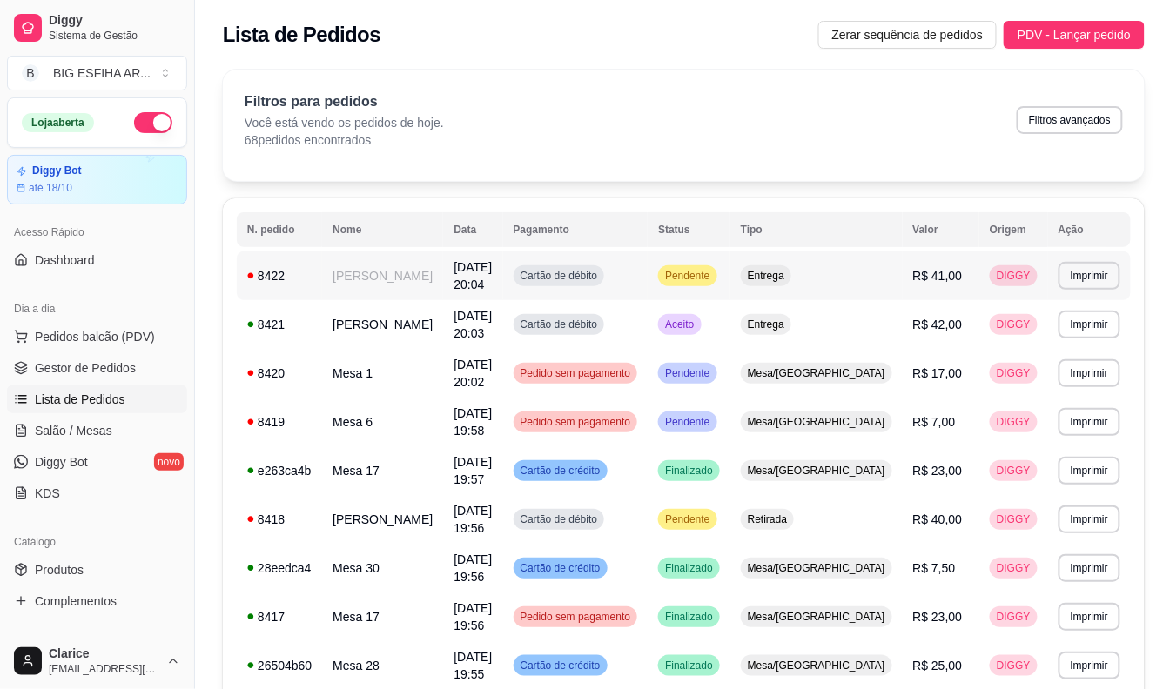
click at [346, 271] on td "[PERSON_NAME]" at bounding box center [382, 276] width 121 height 49
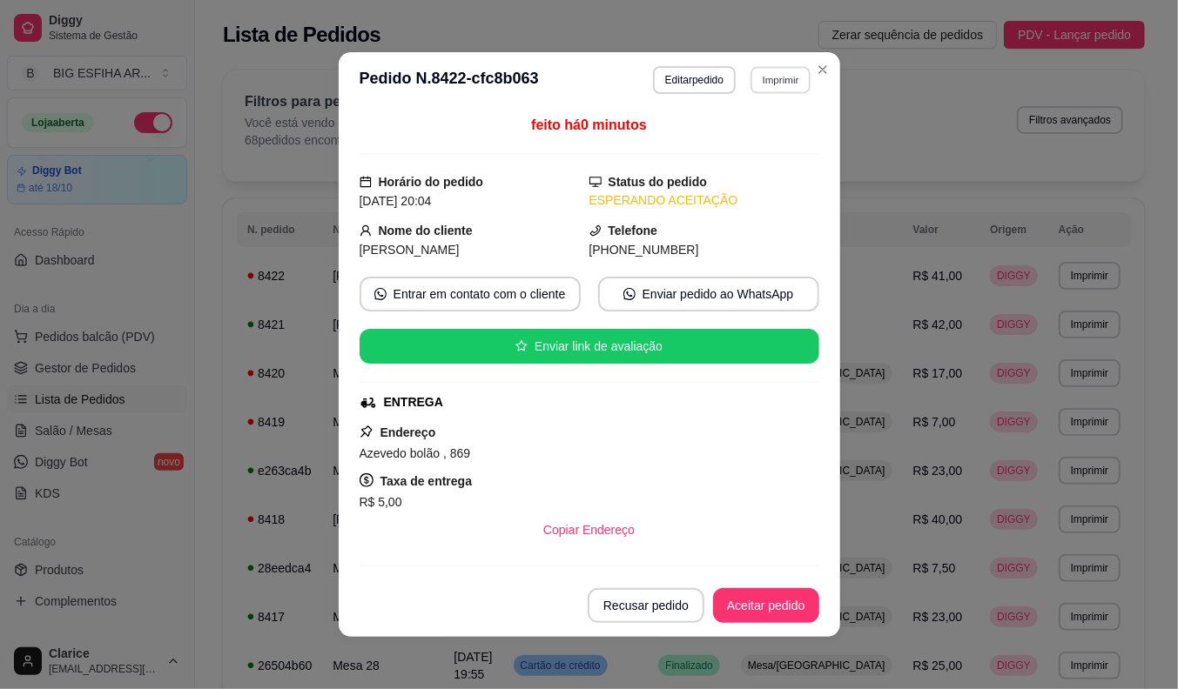
click at [769, 79] on button "Imprimir" at bounding box center [780, 79] width 60 height 27
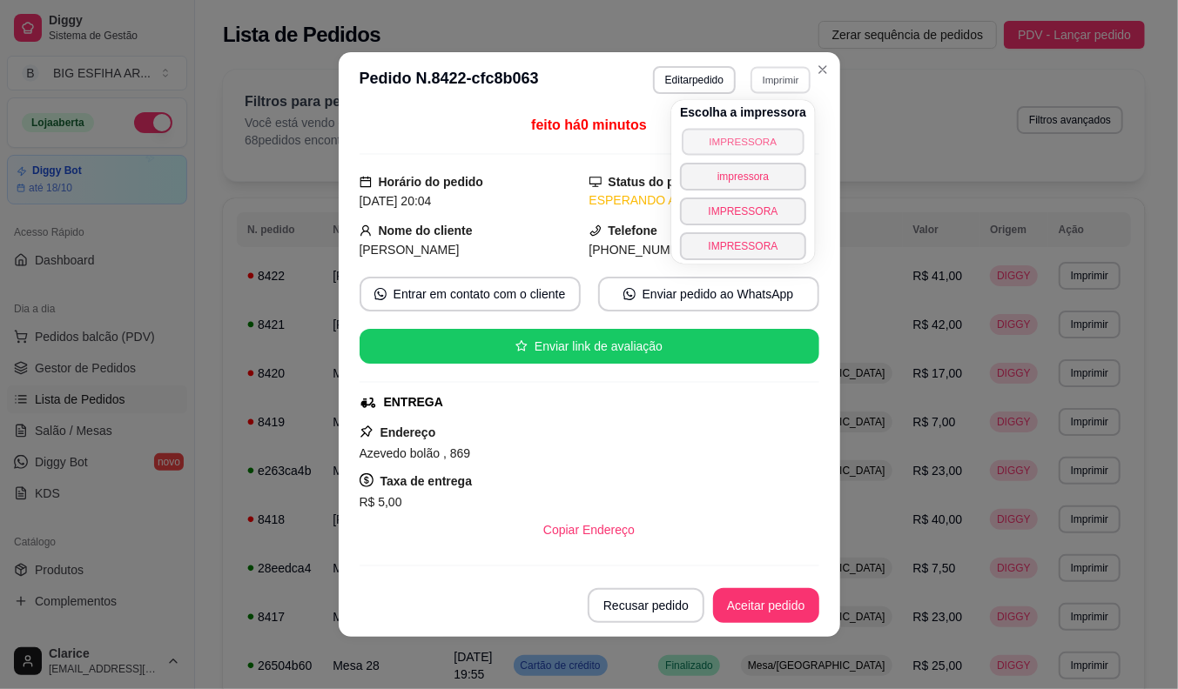
click at [749, 144] on button "IMPRESSORA" at bounding box center [743, 141] width 122 height 27
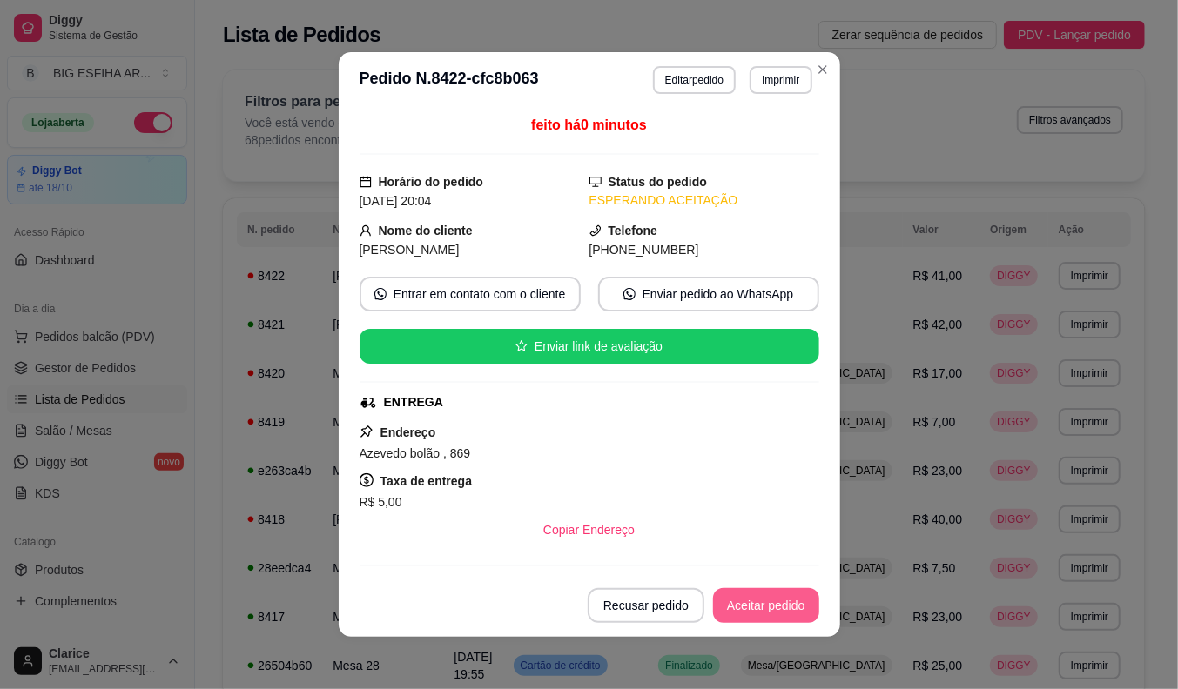
click at [749, 599] on button "Aceitar pedido" at bounding box center [766, 605] width 106 height 35
click at [746, 601] on button "Mover para preparo" at bounding box center [751, 605] width 135 height 35
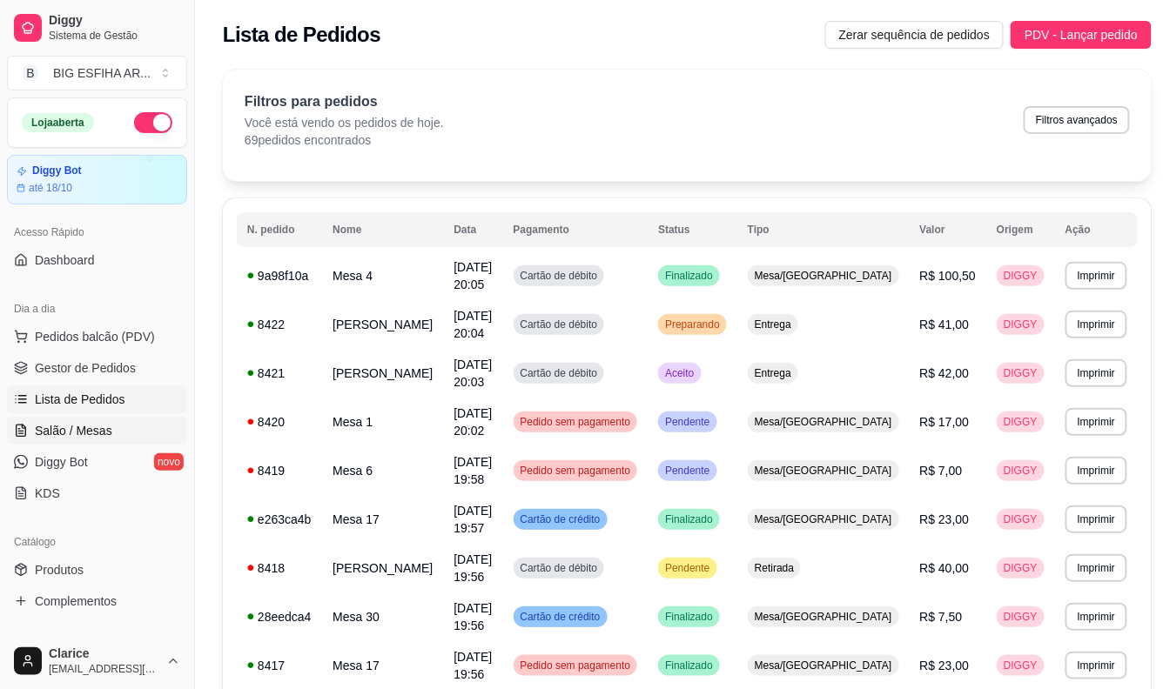
click at [99, 423] on span "Salão / Mesas" at bounding box center [73, 430] width 77 height 17
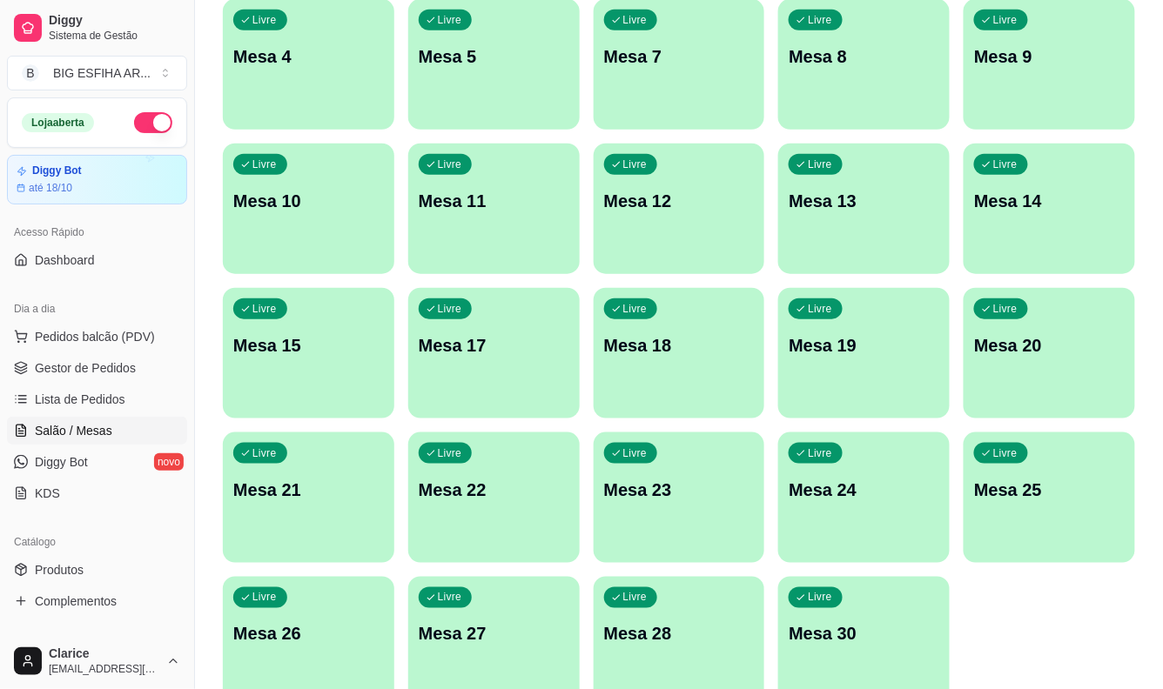
scroll to position [228, 0]
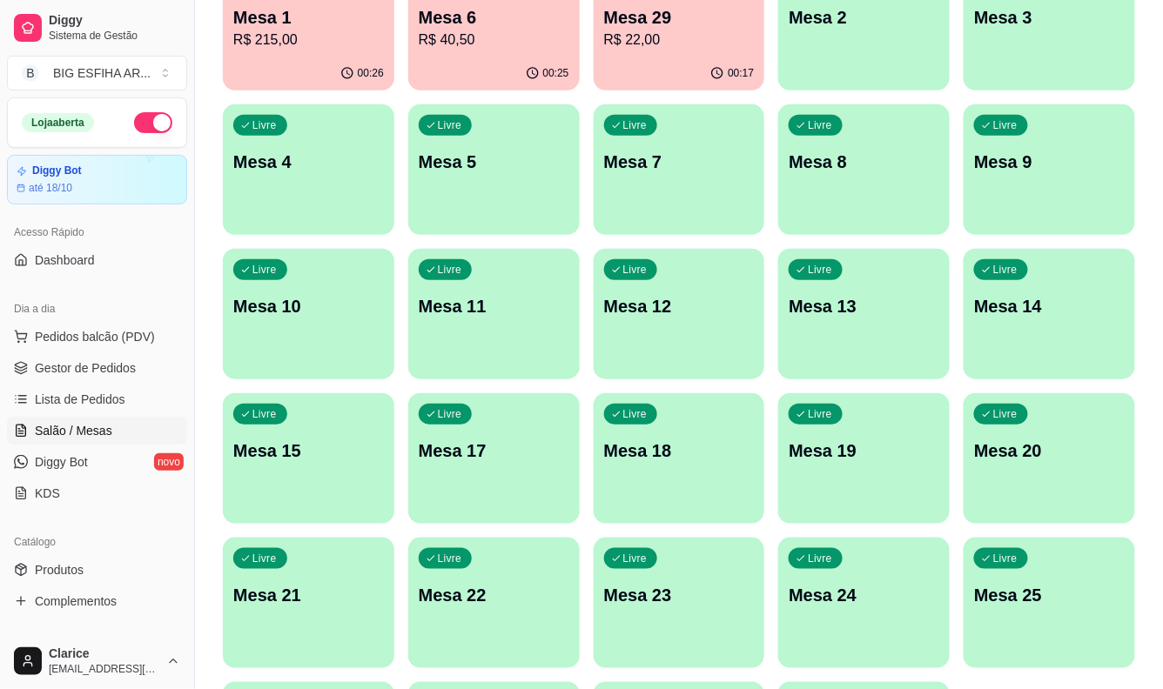
click at [625, 28] on div "Mesa 29 R$ 22,00" at bounding box center [679, 27] width 151 height 45
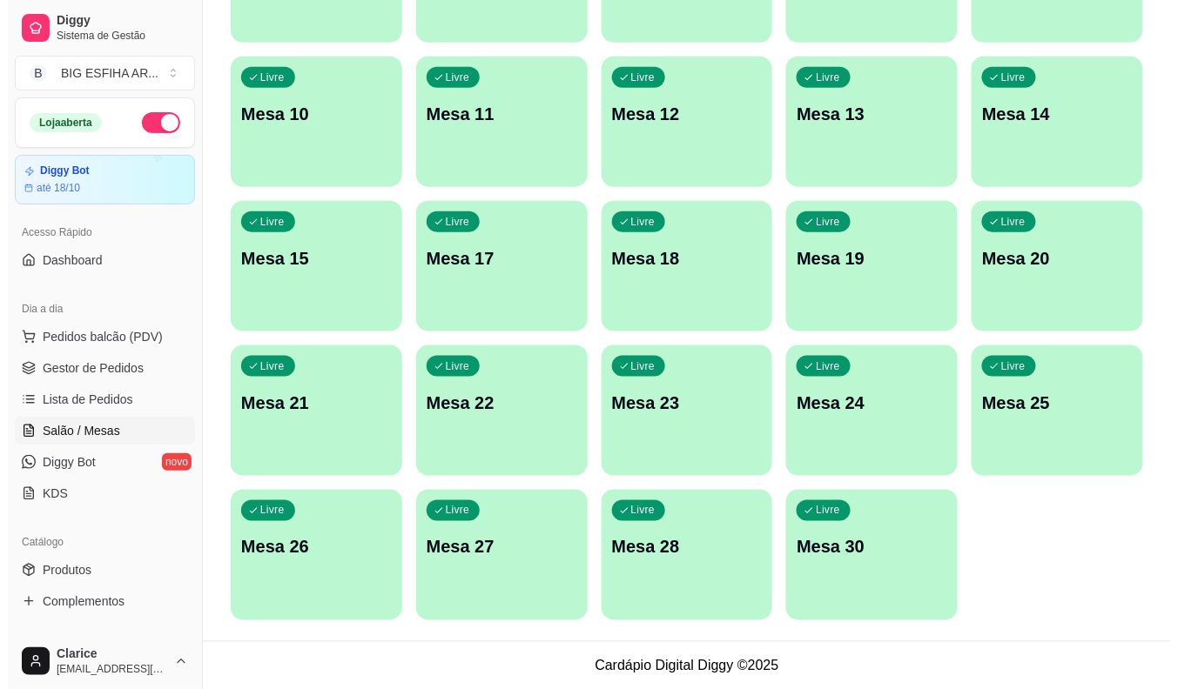
scroll to position [421, 0]
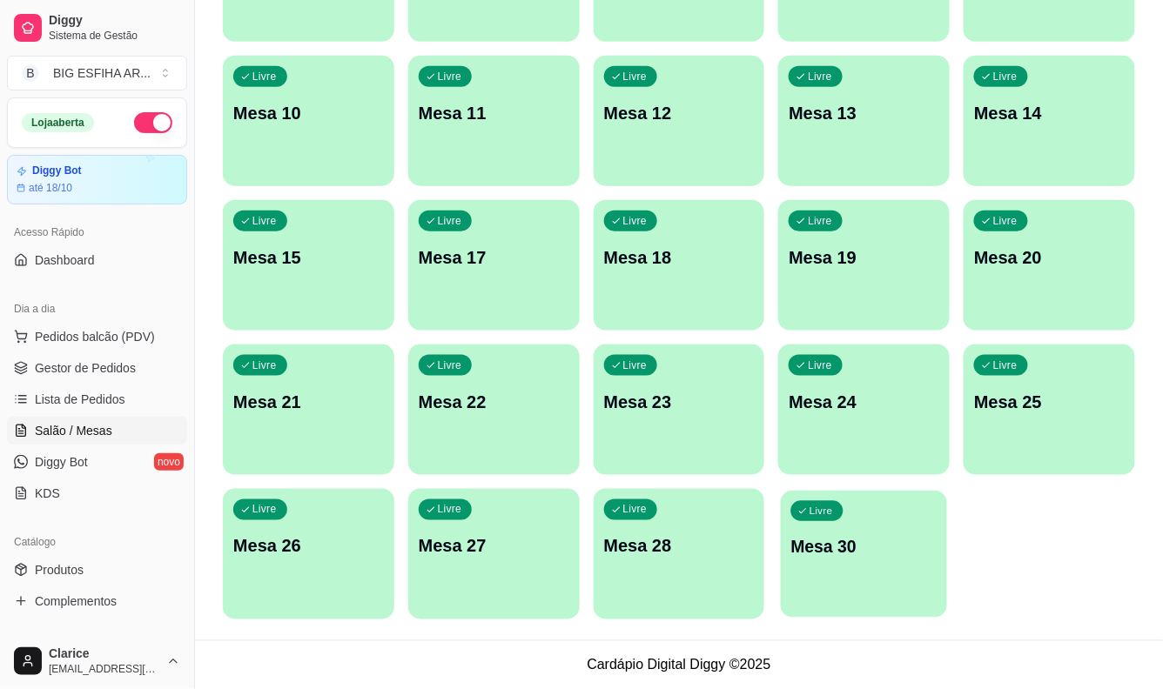
click at [797, 570] on div "Livre Mesa 30" at bounding box center [864, 544] width 166 height 106
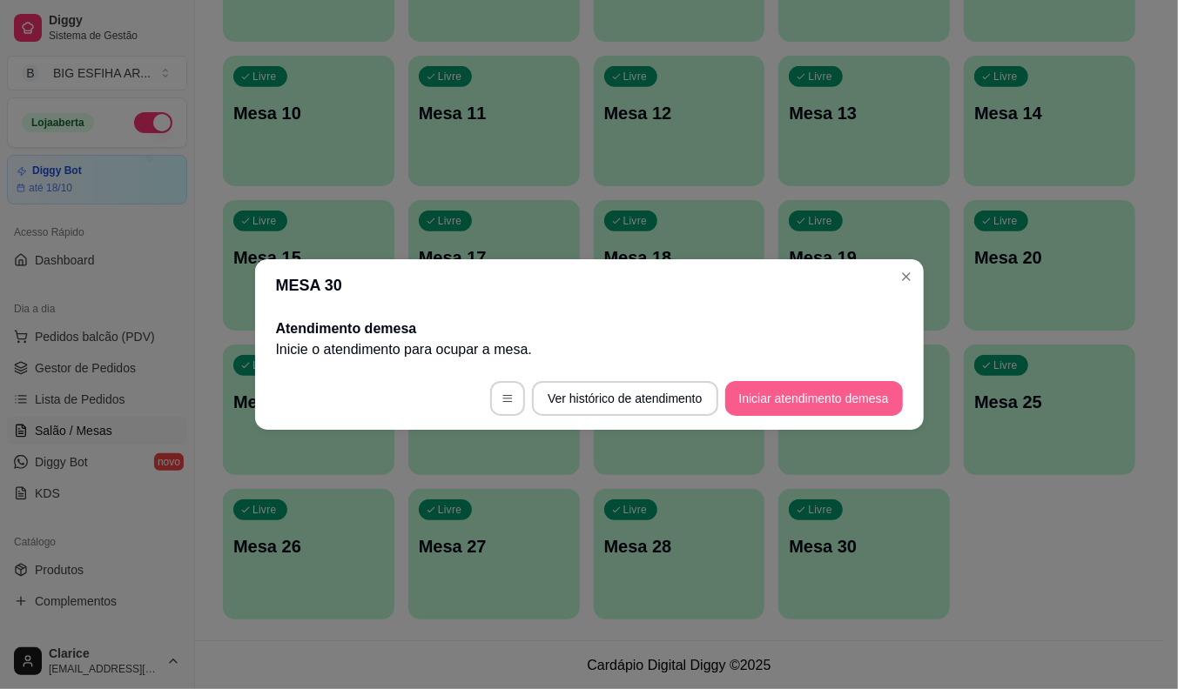
click at [829, 407] on button "Iniciar atendimento de mesa" at bounding box center [814, 398] width 178 height 35
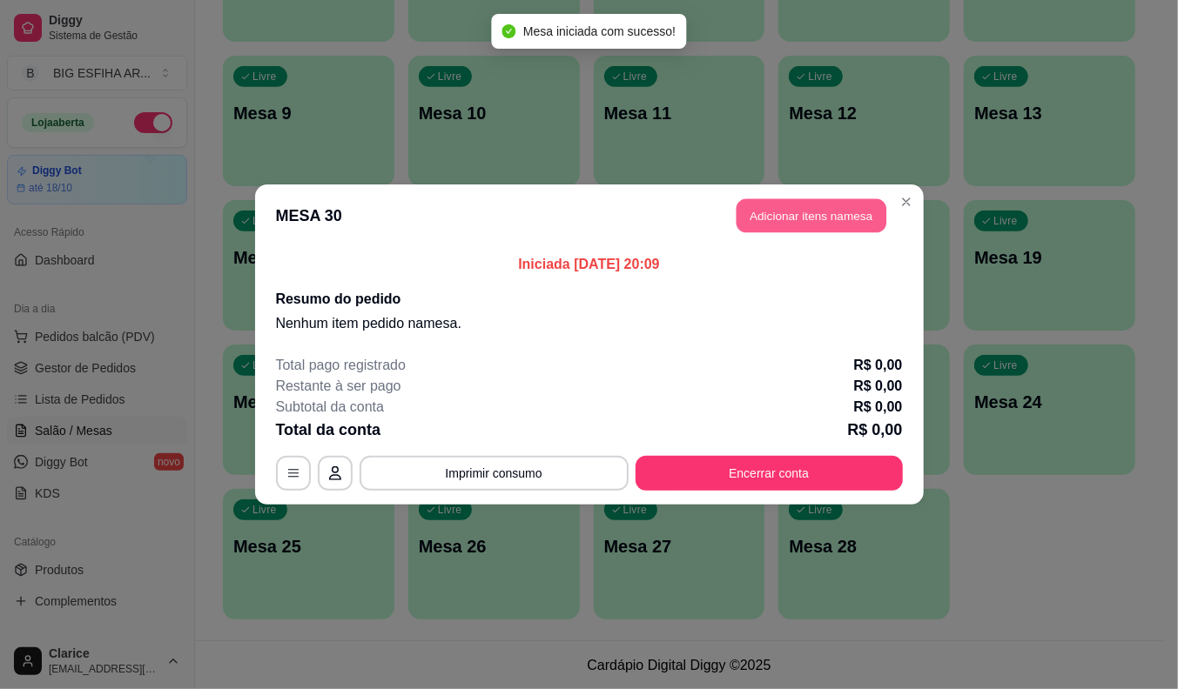
click at [863, 232] on button "Adicionar itens na mesa" at bounding box center [811, 216] width 150 height 34
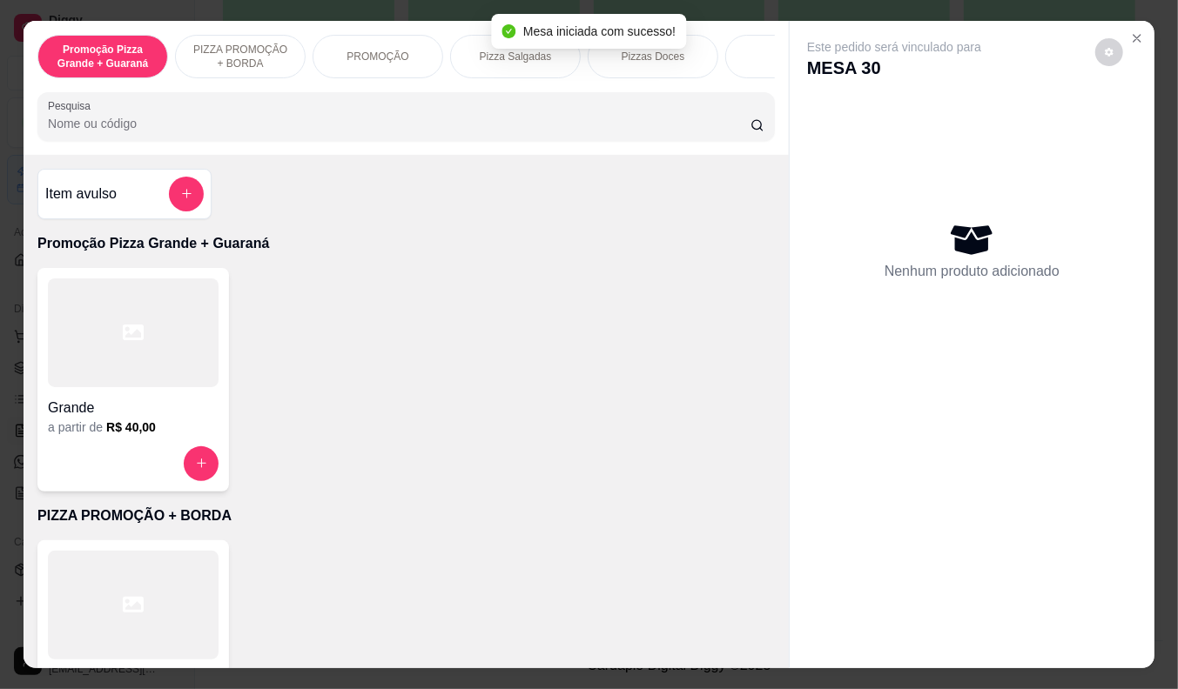
click at [497, 50] on p "Pizza Salgadas" at bounding box center [516, 57] width 72 height 14
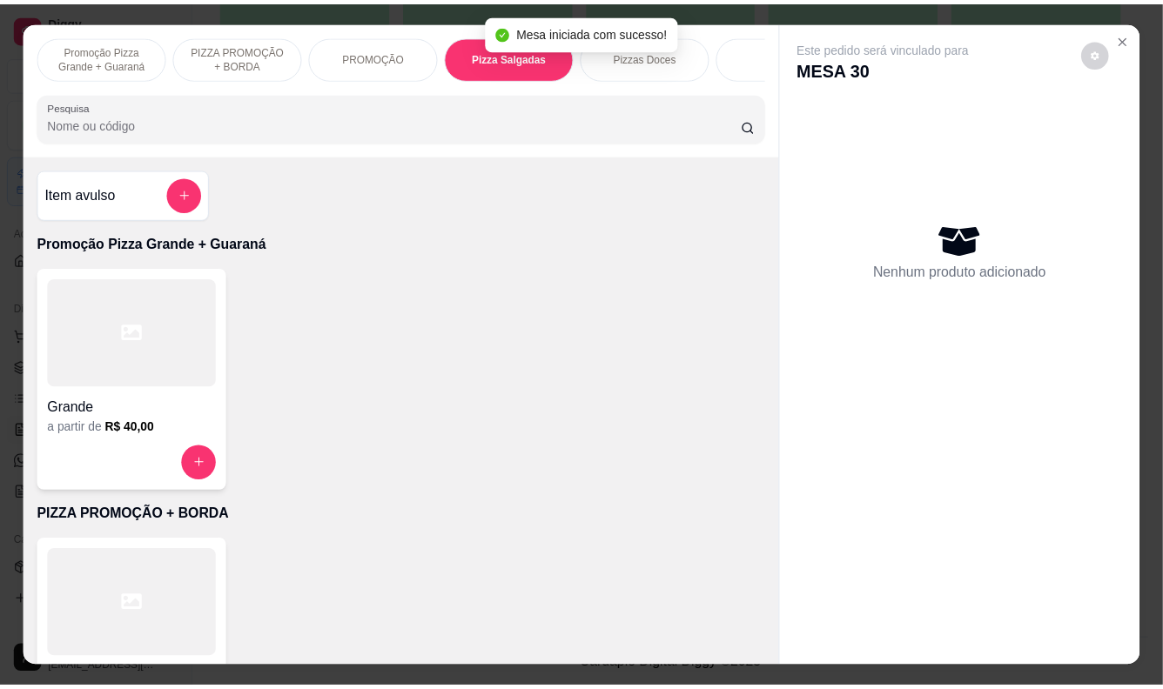
scroll to position [42, 0]
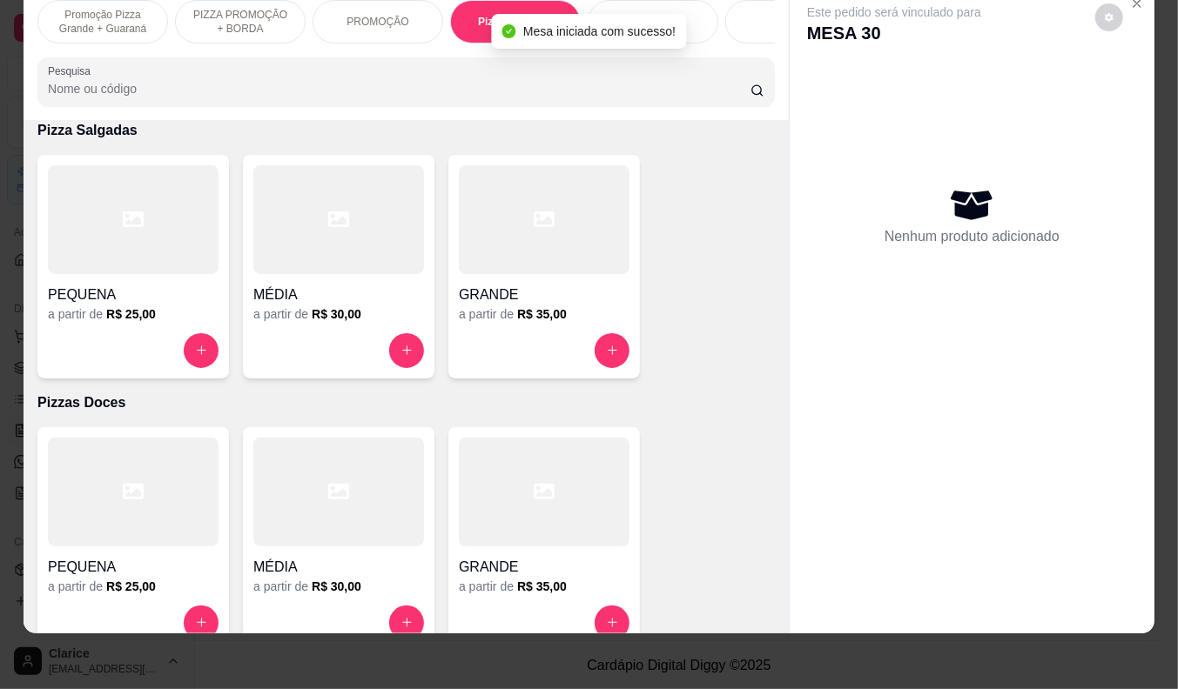
click at [519, 292] on h4 "GRANDE" at bounding box center [544, 295] width 171 height 21
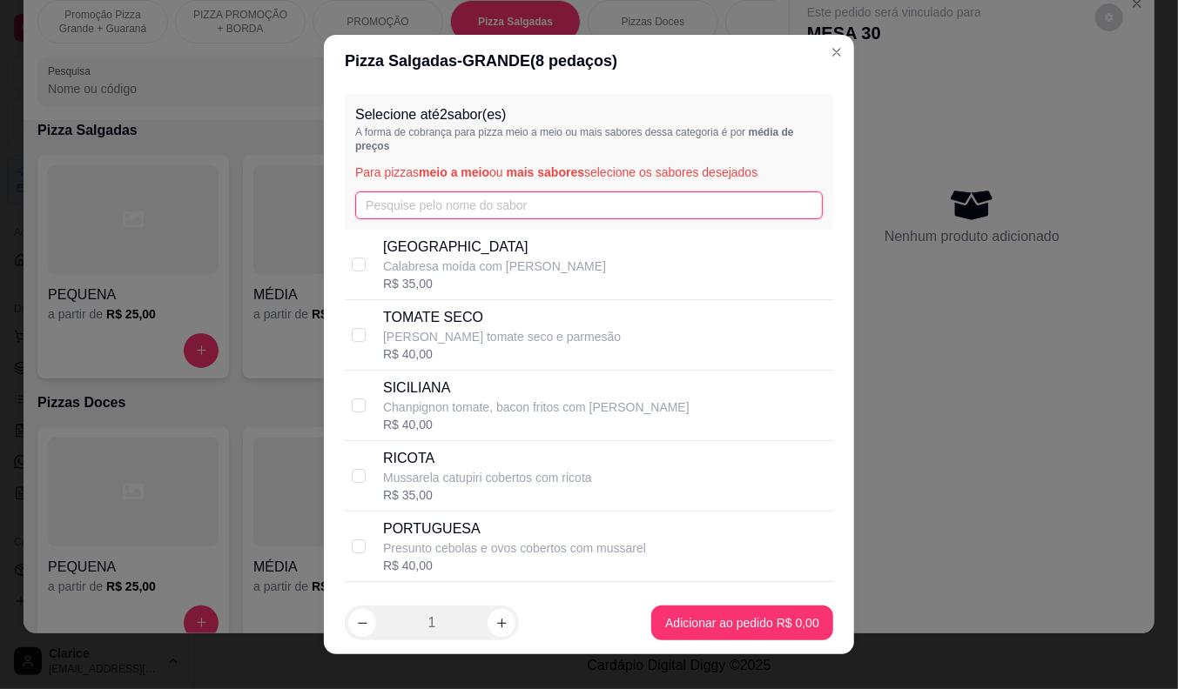
click at [420, 197] on input "text" at bounding box center [588, 206] width 467 height 28
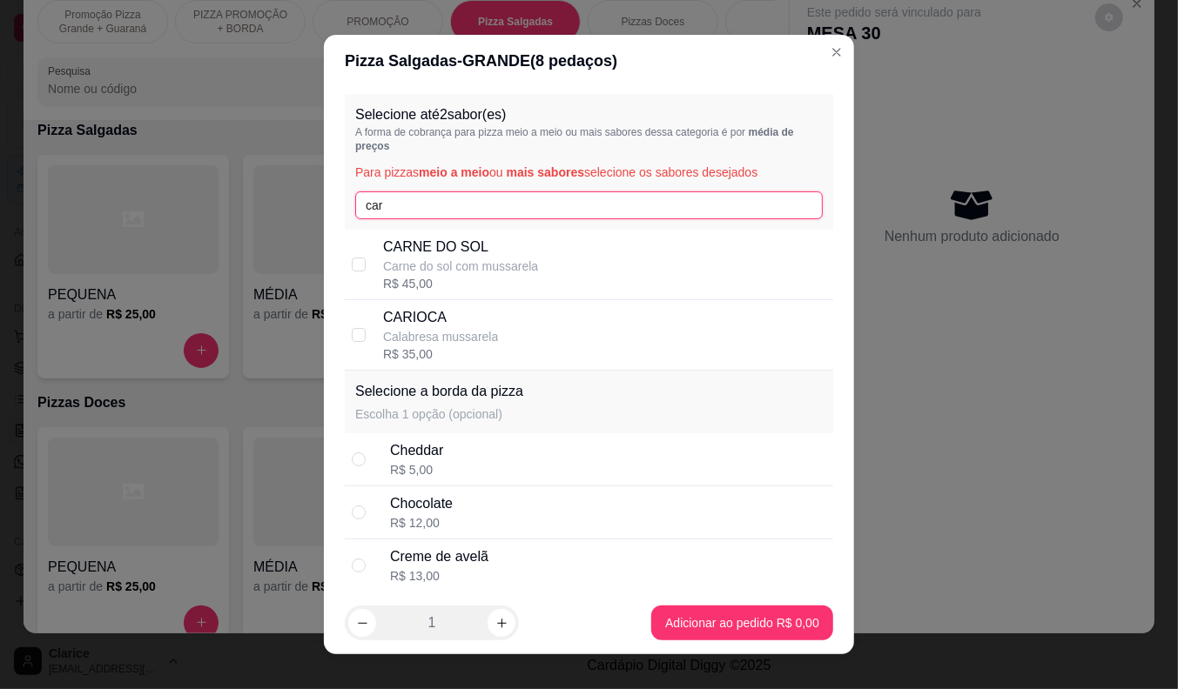
type input "car"
click at [389, 348] on div "R$ 35,00" at bounding box center [440, 354] width 115 height 17
checkbox input "true"
click at [403, 206] on input "car" at bounding box center [588, 206] width 467 height 28
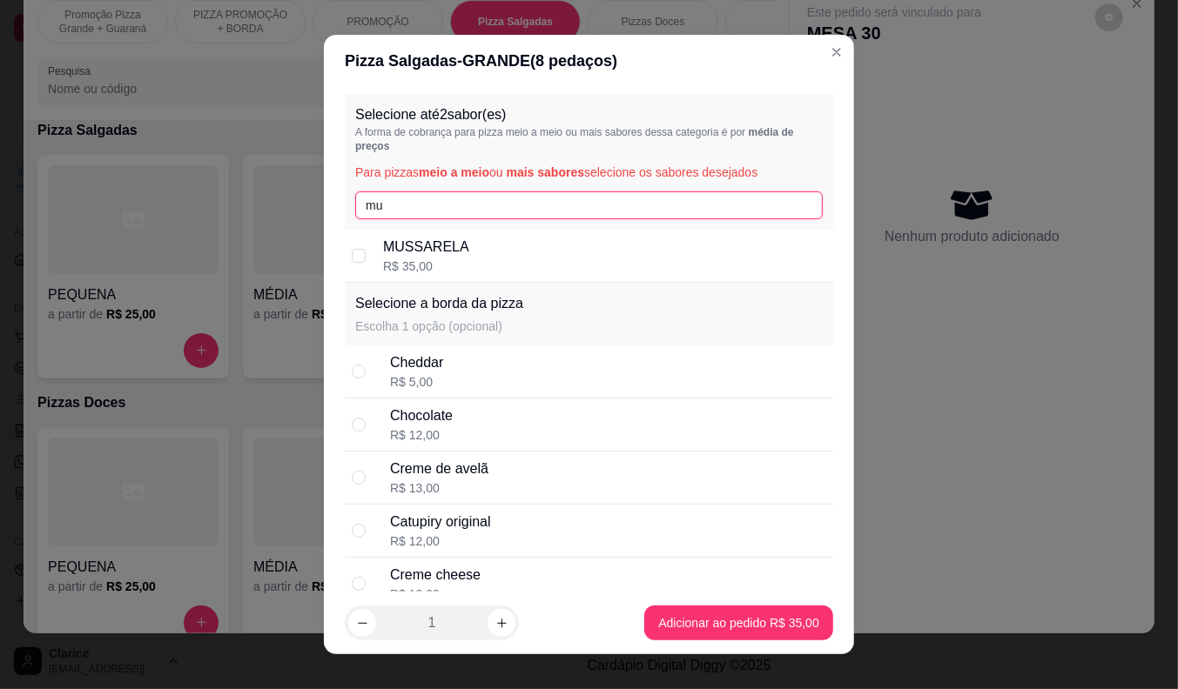
type input "mu"
click at [419, 264] on div "R$ 35,00" at bounding box center [426, 266] width 86 height 17
checkbox input "true"
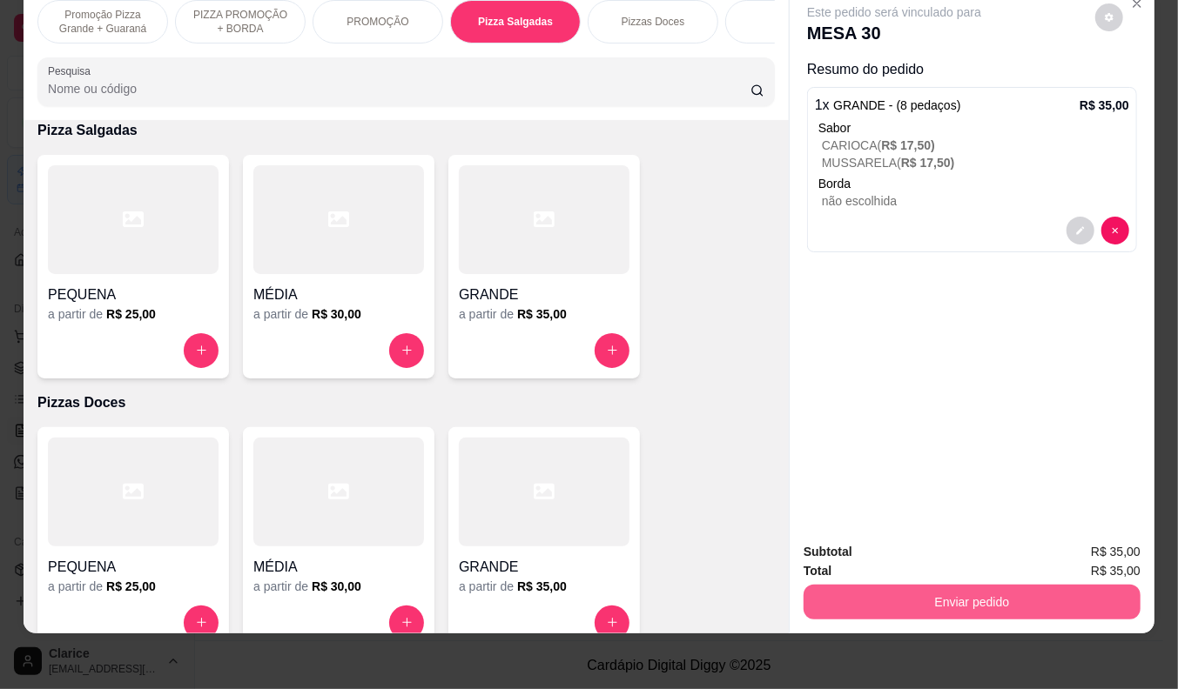
click at [928, 588] on button "Enviar pedido" at bounding box center [971, 602] width 337 height 35
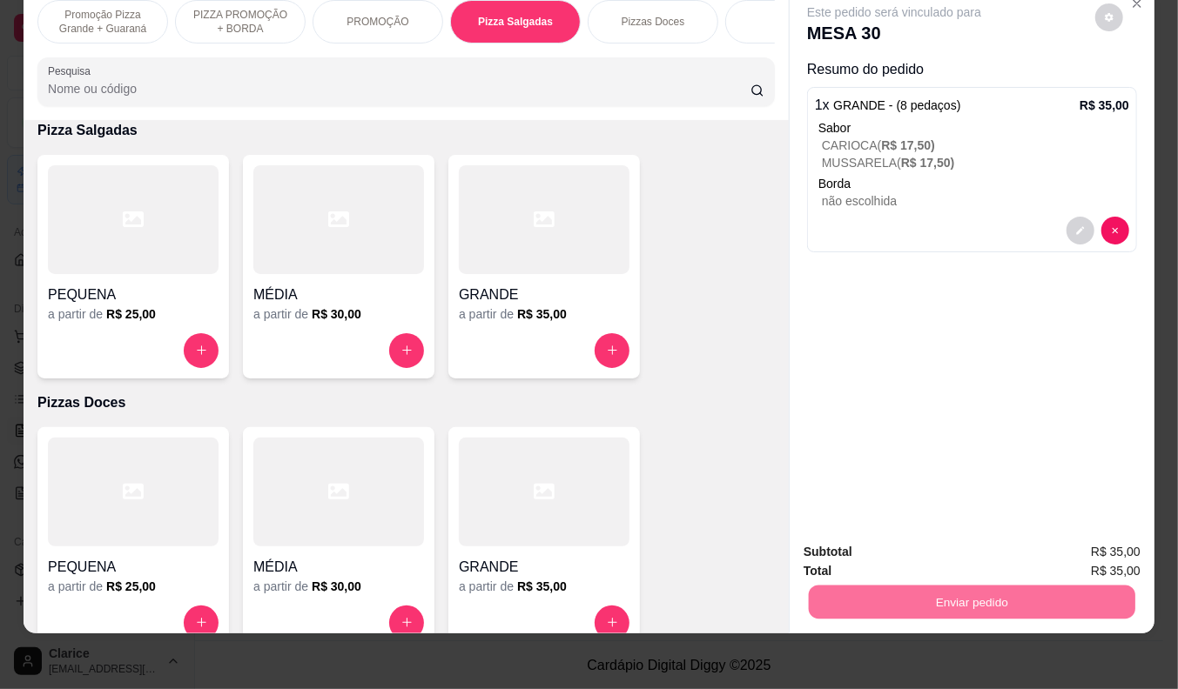
click at [916, 545] on button "Não registrar e enviar pedido" at bounding box center [913, 545] width 181 height 33
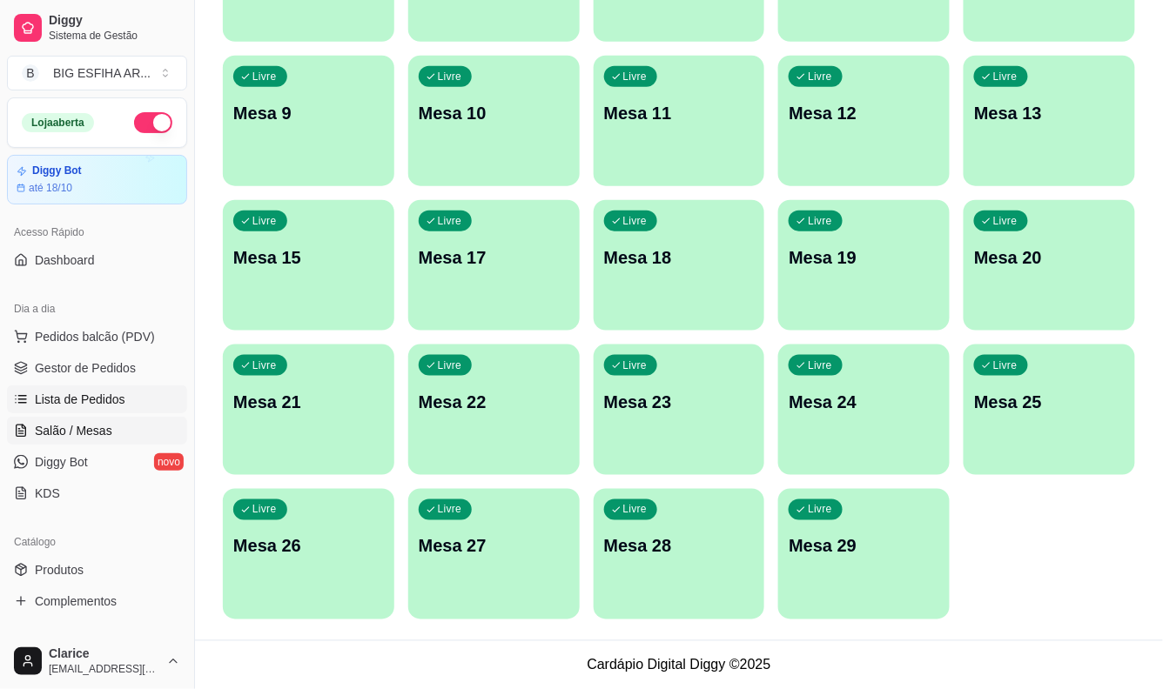
click at [45, 402] on span "Lista de Pedidos" at bounding box center [80, 399] width 91 height 17
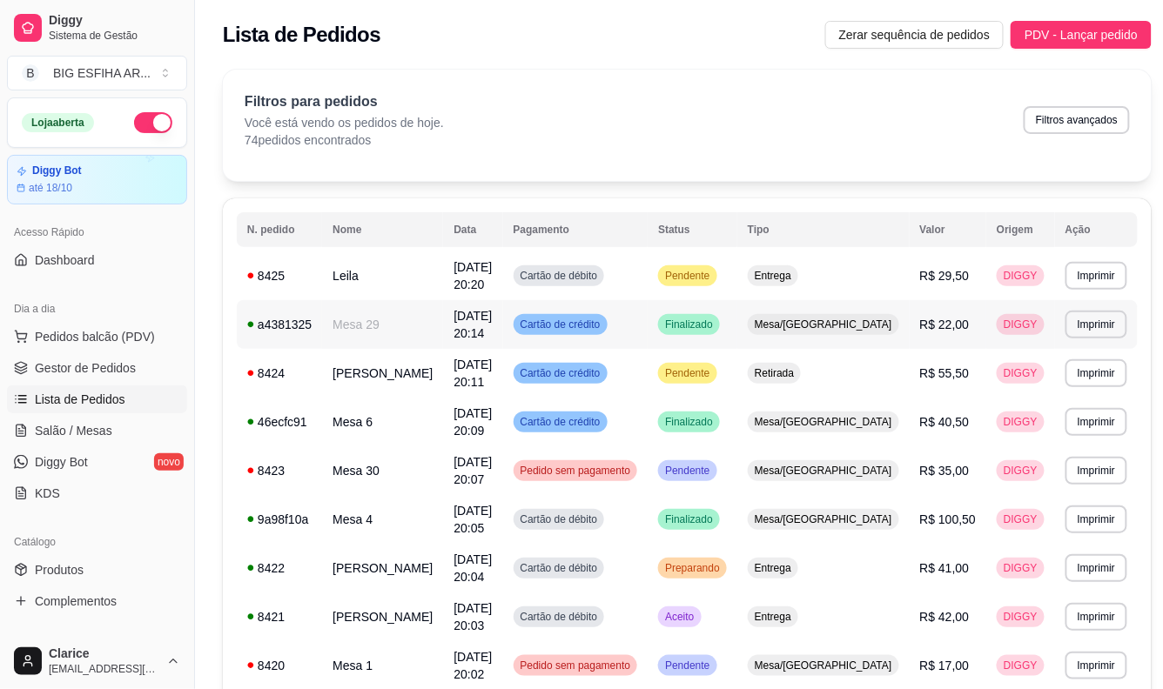
click at [371, 312] on td "Mesa 29" at bounding box center [382, 324] width 121 height 49
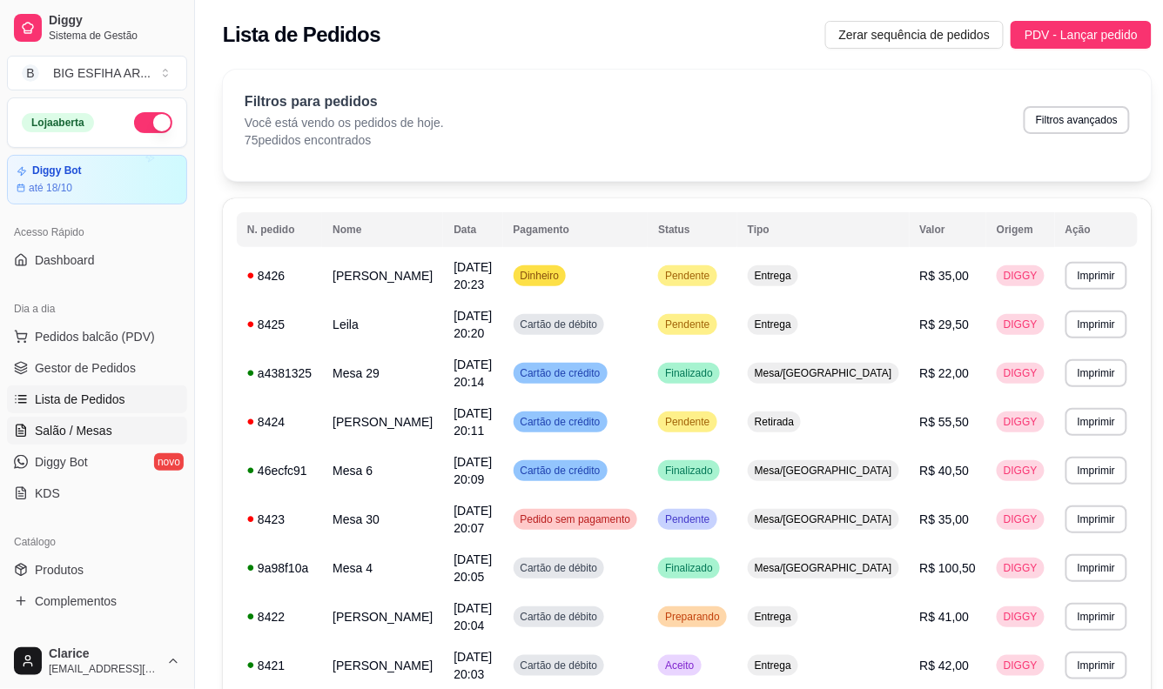
click at [100, 428] on span "Salão / Mesas" at bounding box center [73, 430] width 77 height 17
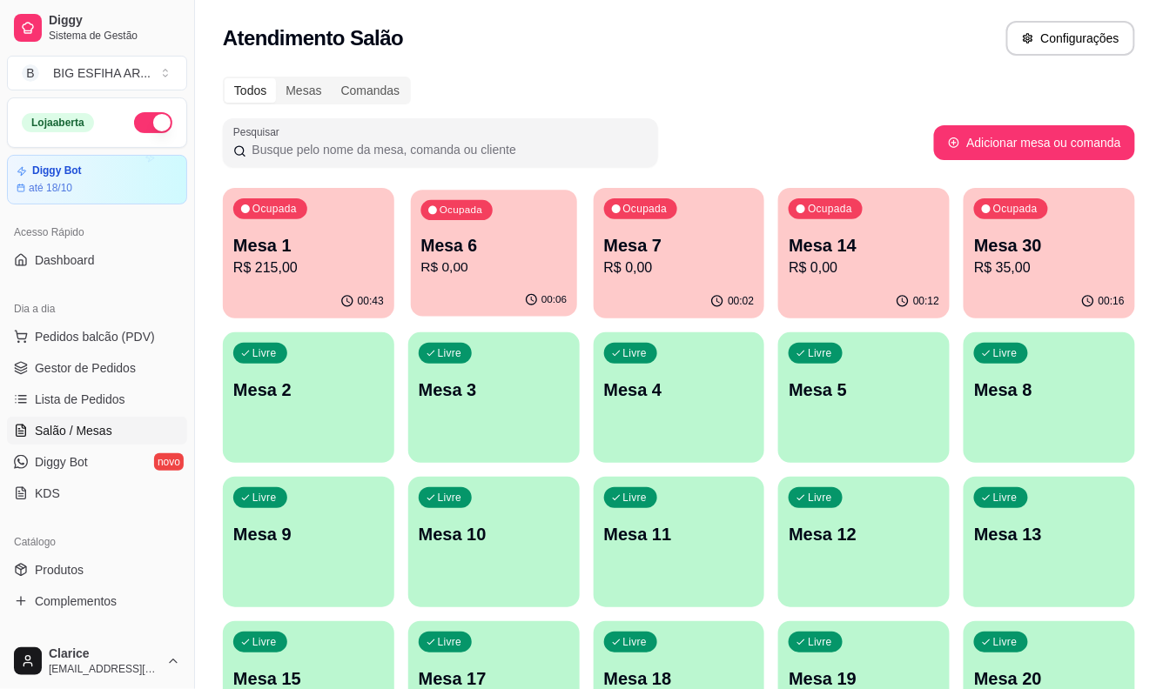
click at [507, 258] on p "R$ 0,00" at bounding box center [493, 268] width 146 height 20
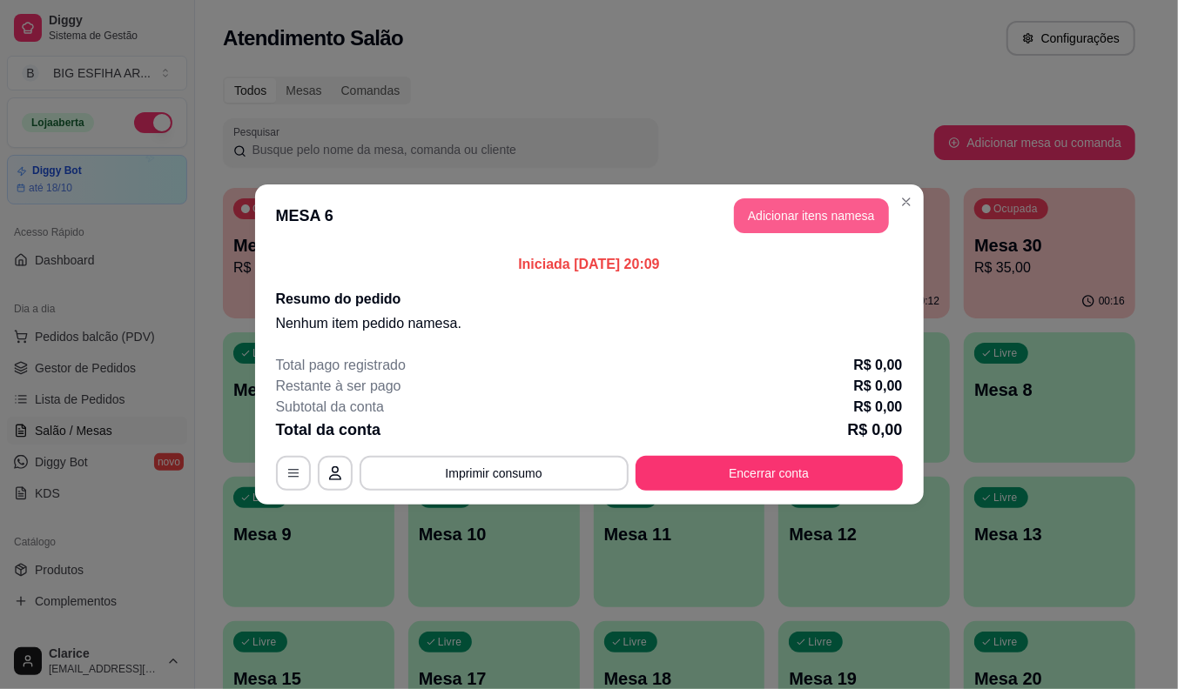
click at [768, 213] on button "Adicionar itens na mesa" at bounding box center [811, 215] width 155 height 35
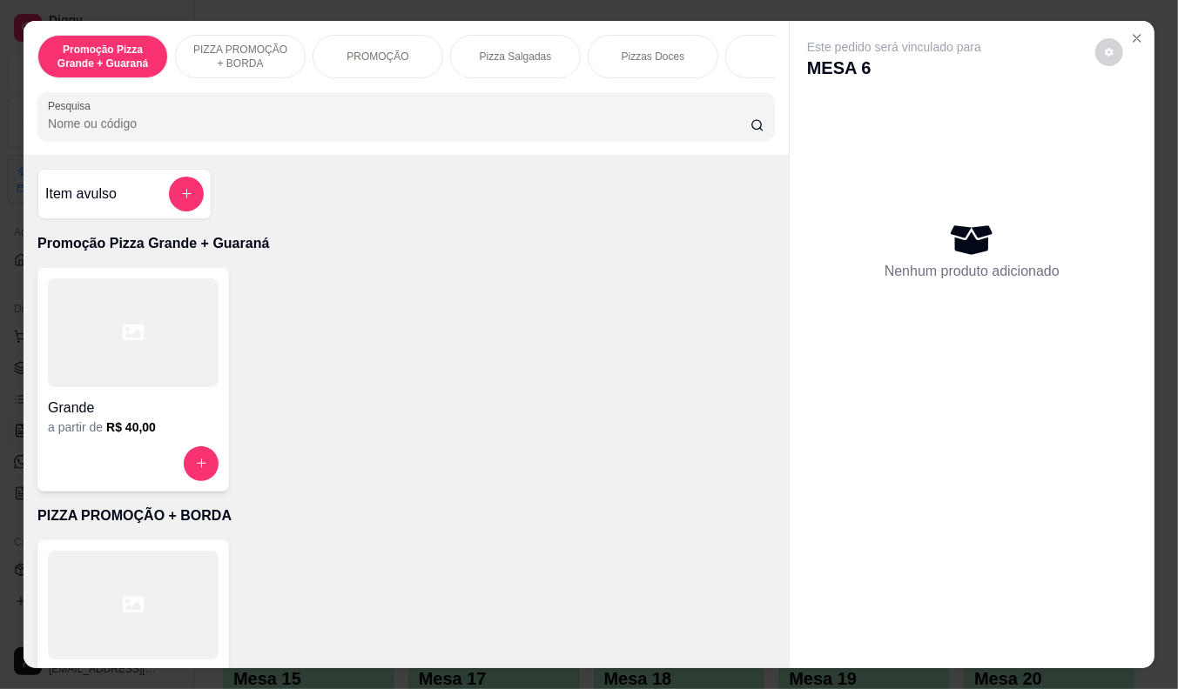
click at [536, 50] on p "Pizza Salgadas" at bounding box center [516, 57] width 72 height 14
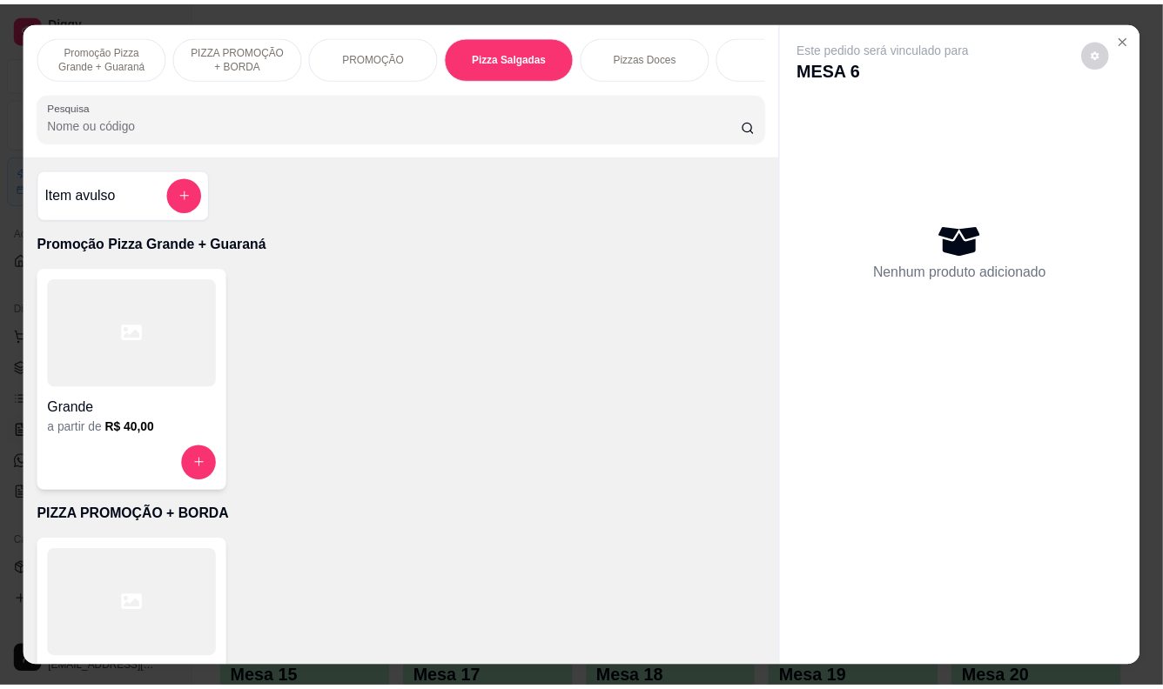
scroll to position [42, 0]
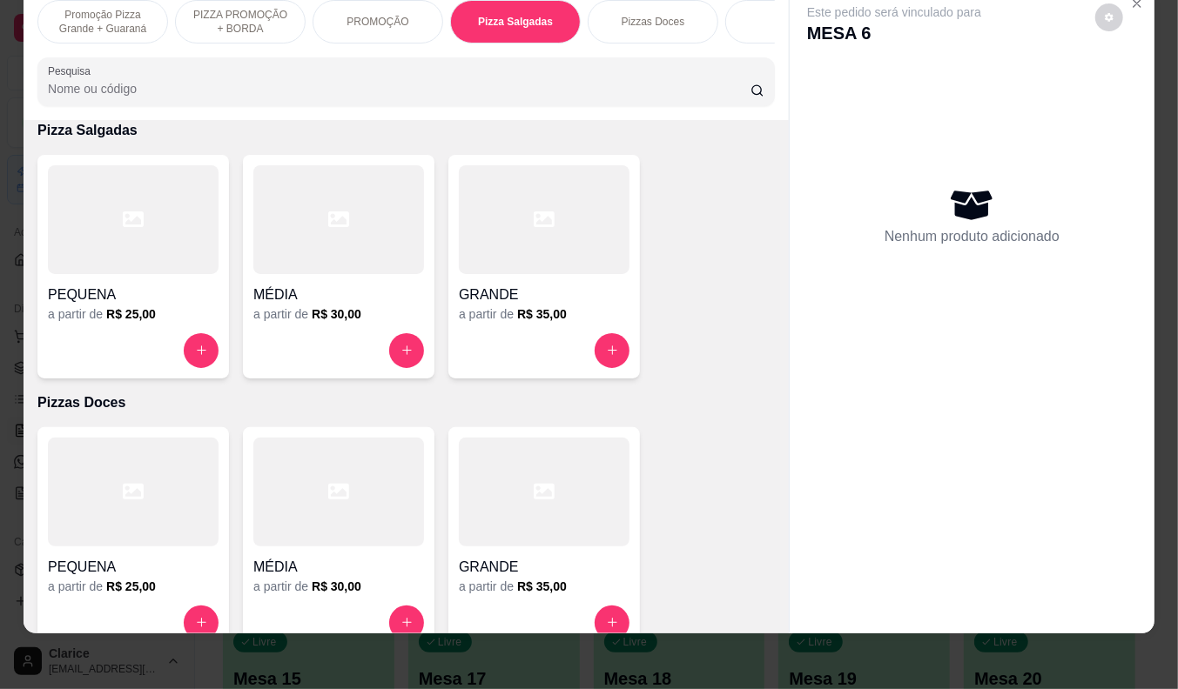
click at [508, 324] on div "GRANDE a partir de R$ 35,00" at bounding box center [544, 267] width 192 height 224
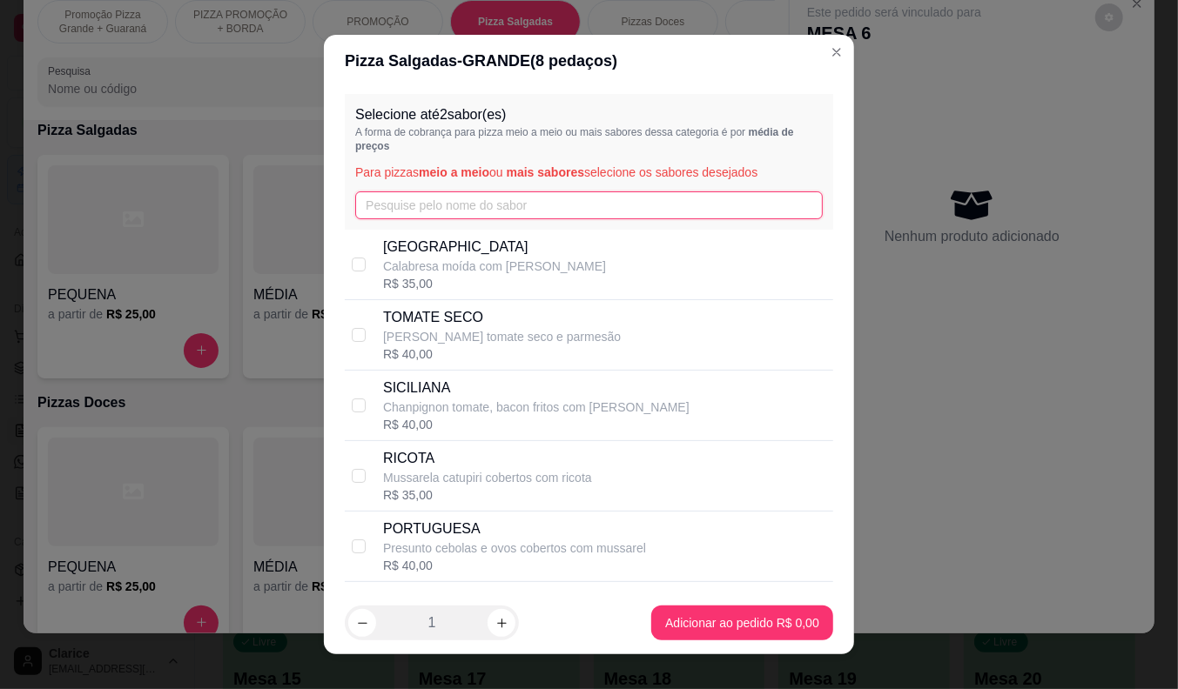
click at [388, 193] on input "text" at bounding box center [588, 206] width 467 height 28
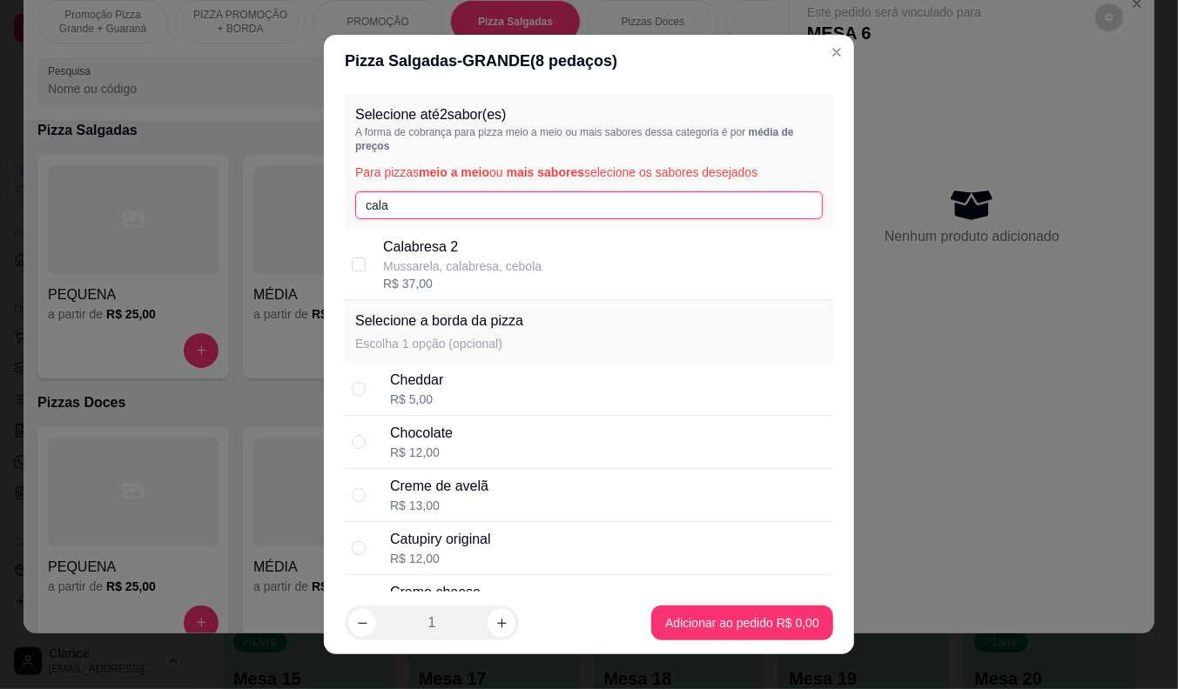
type input "cala"
click at [477, 241] on p "Calabresa 2" at bounding box center [462, 247] width 158 height 21
checkbox input "true"
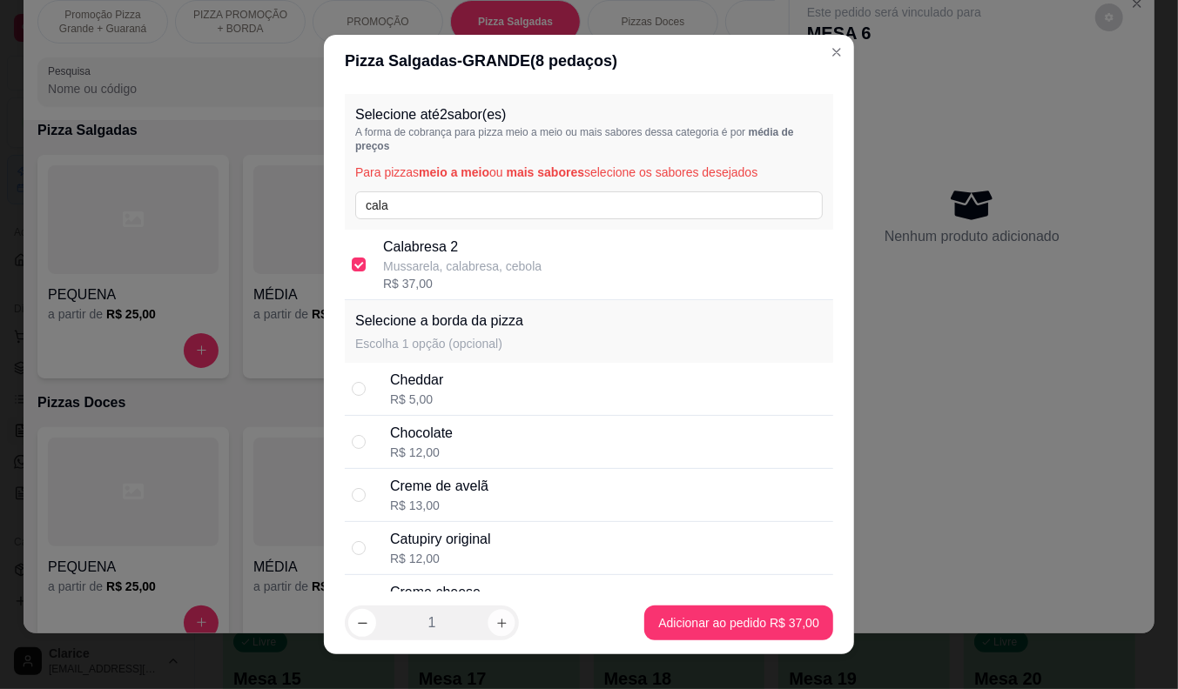
click at [501, 615] on button "increase-product-quantity" at bounding box center [501, 623] width 27 height 27
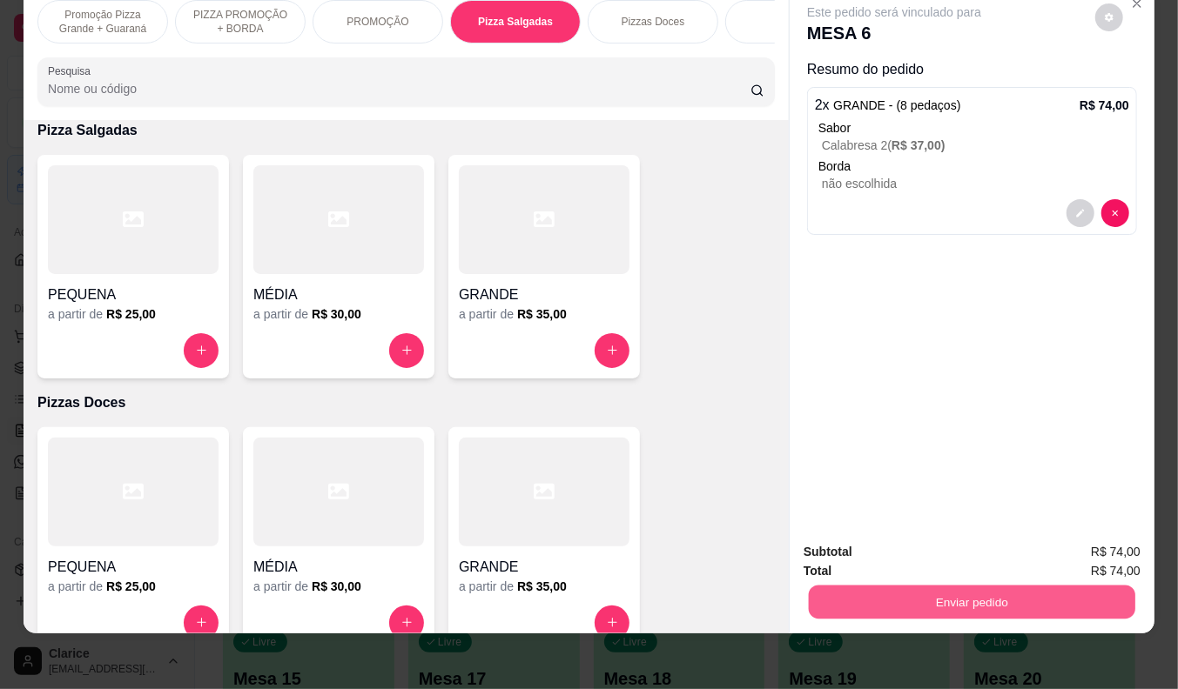
click at [916, 598] on button "Enviar pedido" at bounding box center [972, 603] width 326 height 34
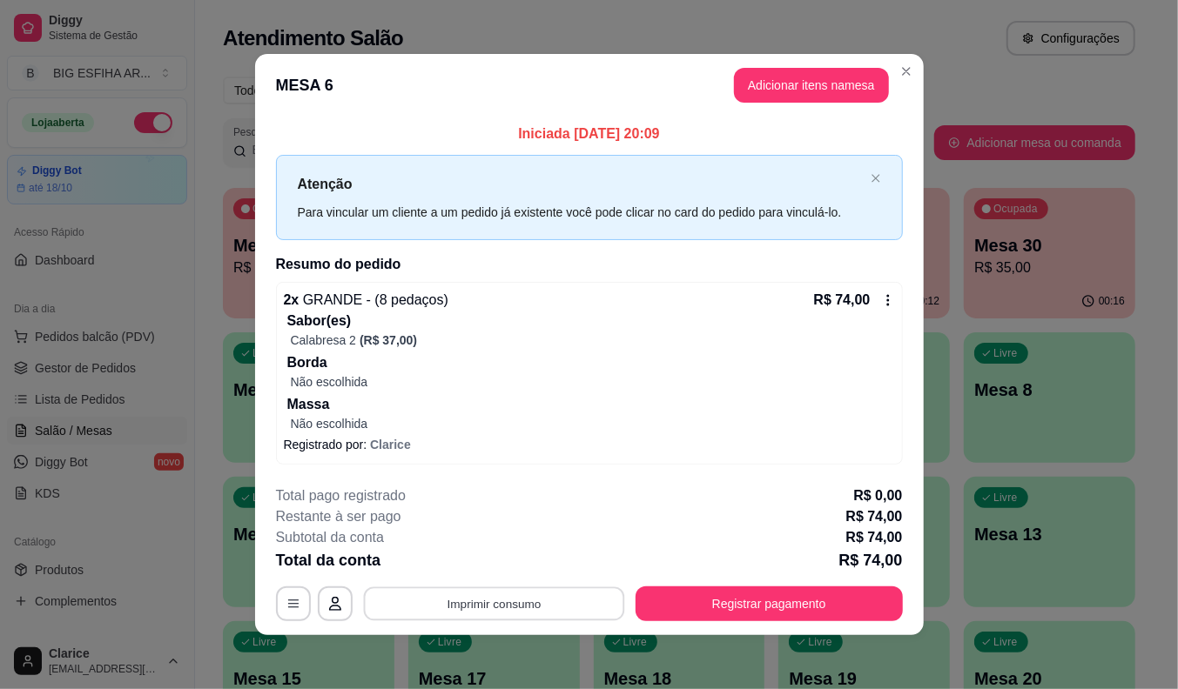
click at [554, 604] on button "Imprimir consumo" at bounding box center [493, 604] width 261 height 34
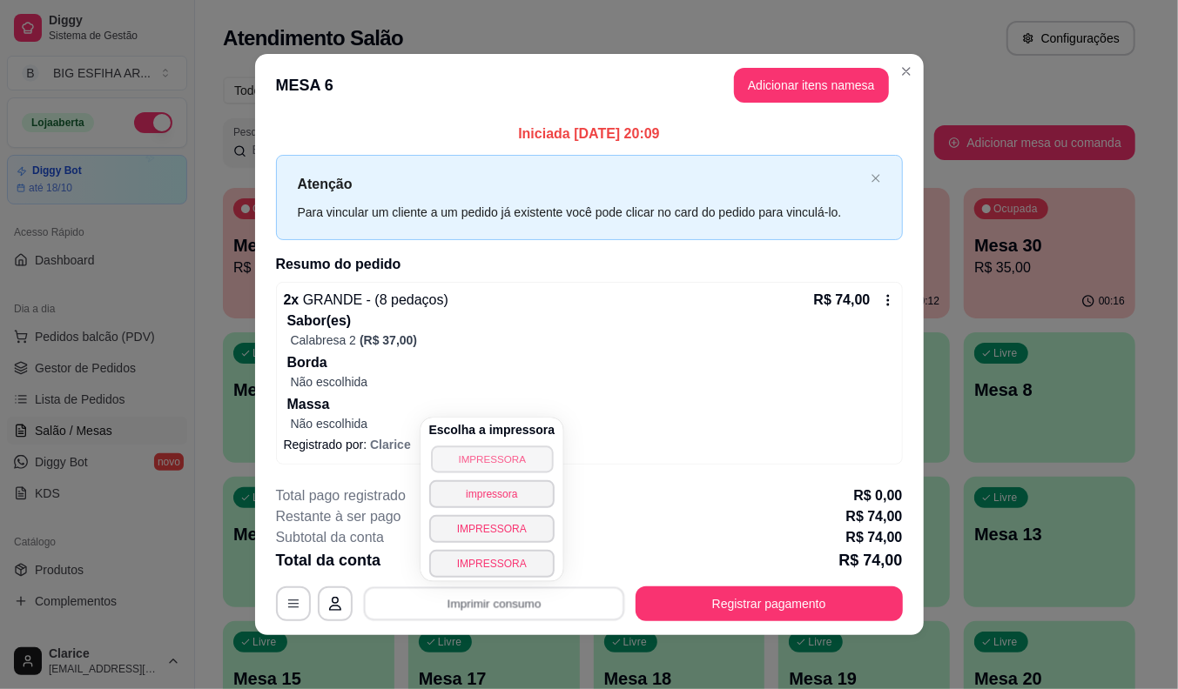
click at [510, 459] on button "IMPRESSORA" at bounding box center [492, 459] width 122 height 27
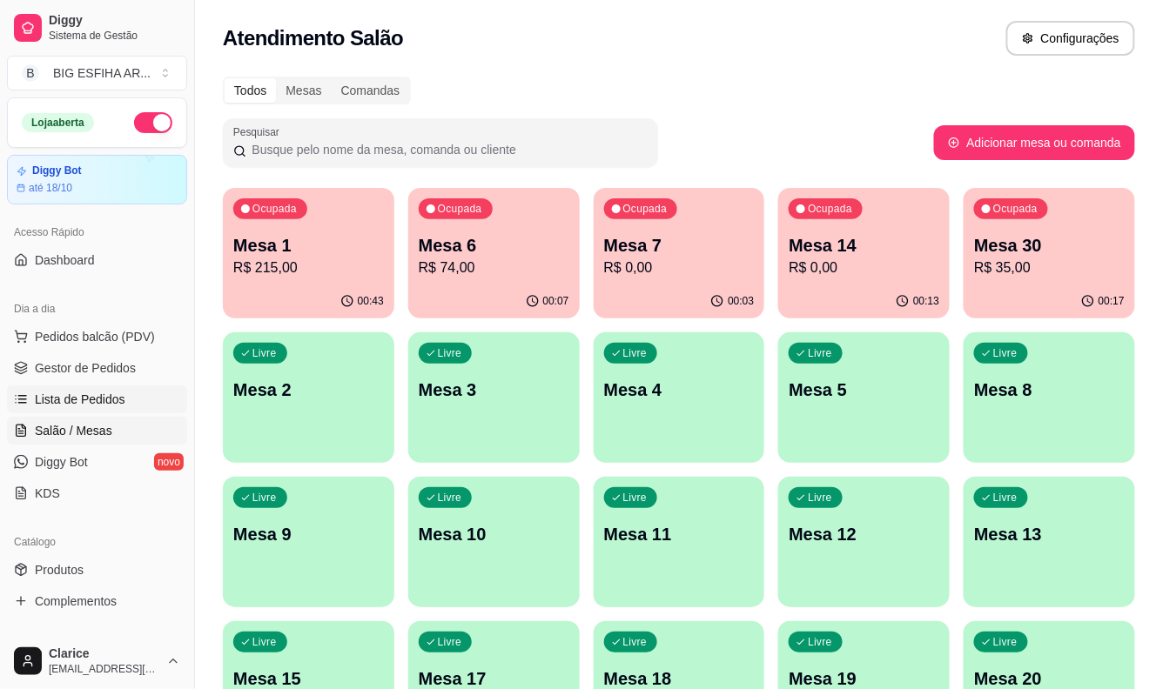
click at [67, 400] on span "Lista de Pedidos" at bounding box center [80, 399] width 91 height 17
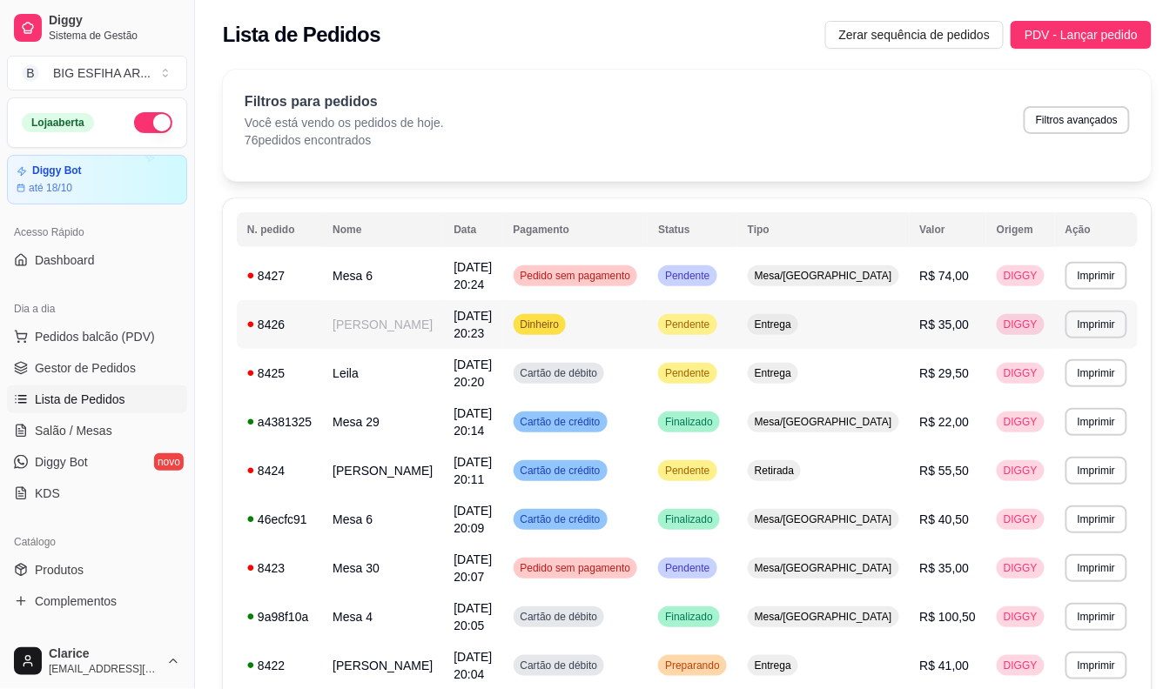
click at [362, 324] on td "[PERSON_NAME]" at bounding box center [382, 324] width 121 height 49
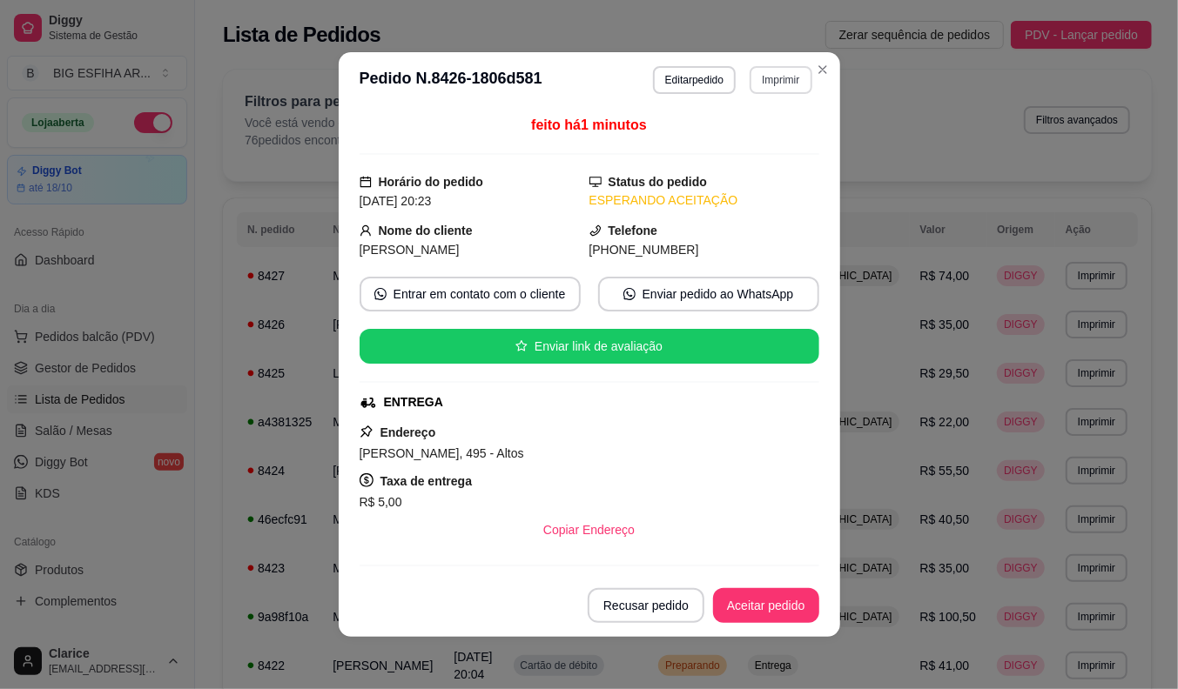
click at [781, 80] on button "Imprimir" at bounding box center [780, 80] width 62 height 28
click at [754, 124] on div "Escolha a impressora IMPRESSORA impressora IMPRESSORA IMPRESSORA" at bounding box center [757, 165] width 115 height 131
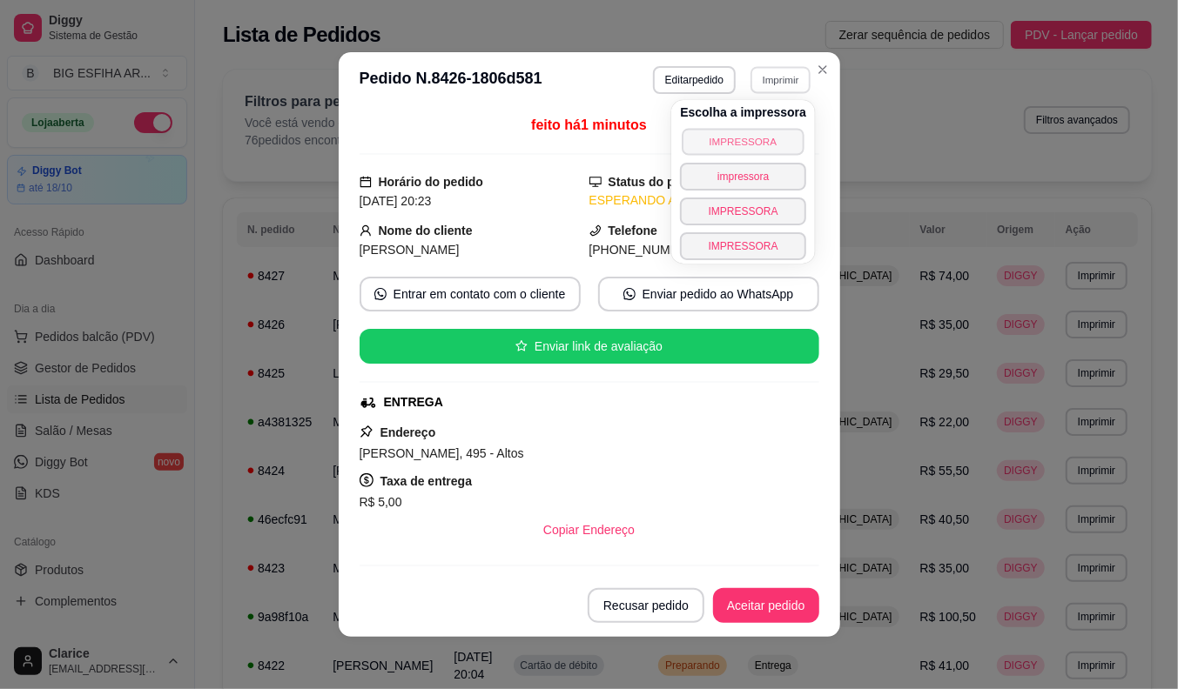
click at [753, 134] on button "IMPRESSORA" at bounding box center [743, 141] width 122 height 27
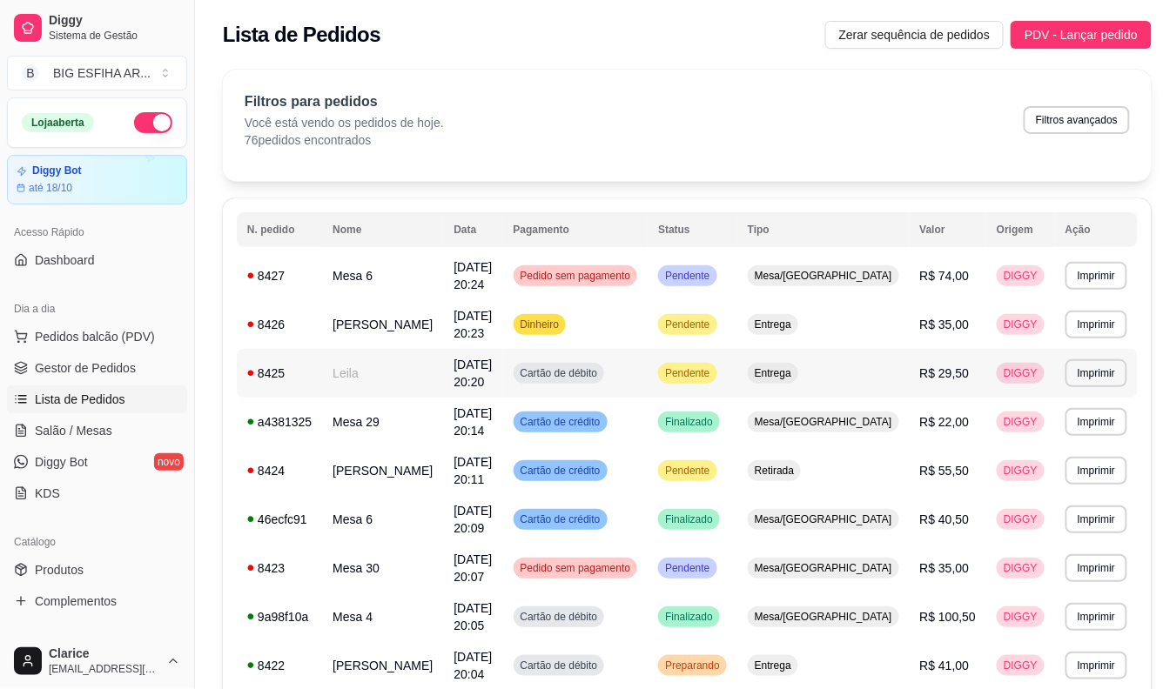
click at [359, 353] on td "Leila" at bounding box center [382, 373] width 121 height 49
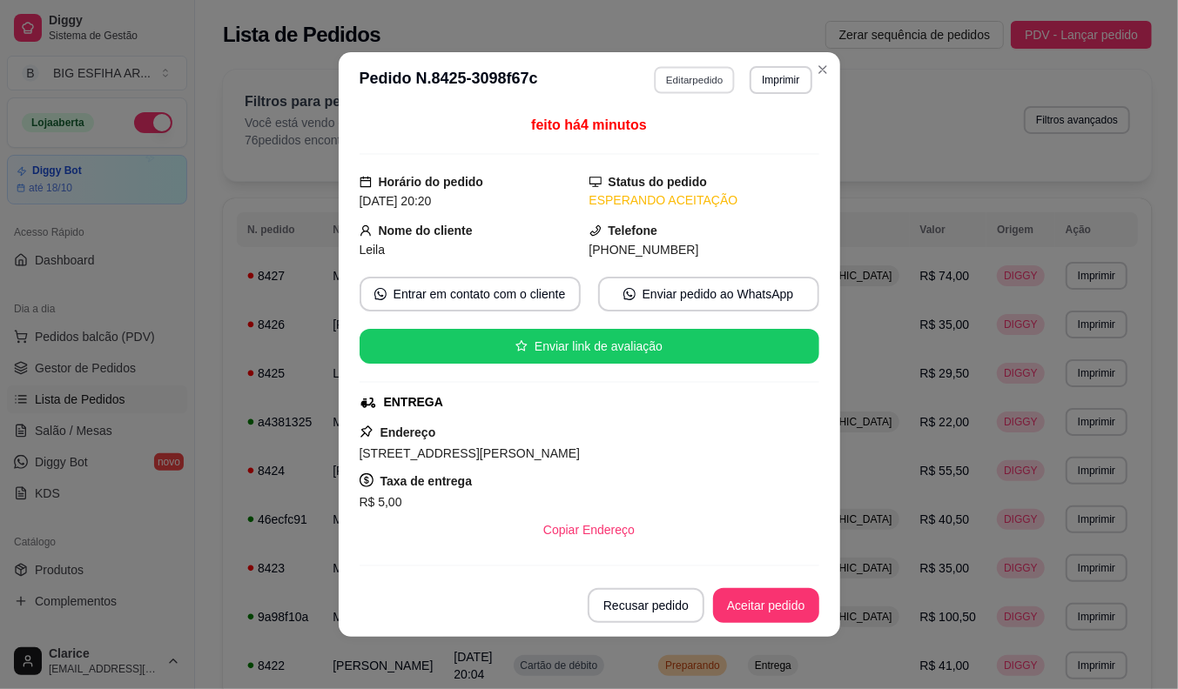
click at [675, 78] on button "Editar pedido" at bounding box center [694, 79] width 81 height 27
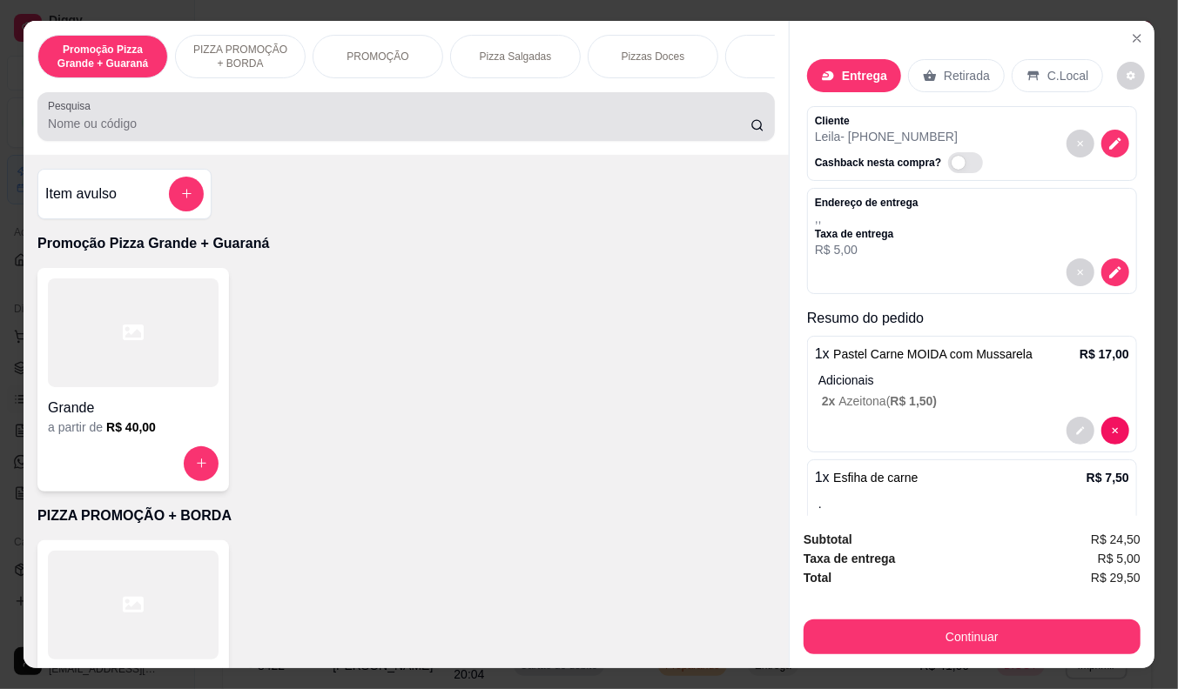
click at [238, 134] on div at bounding box center [406, 116] width 716 height 35
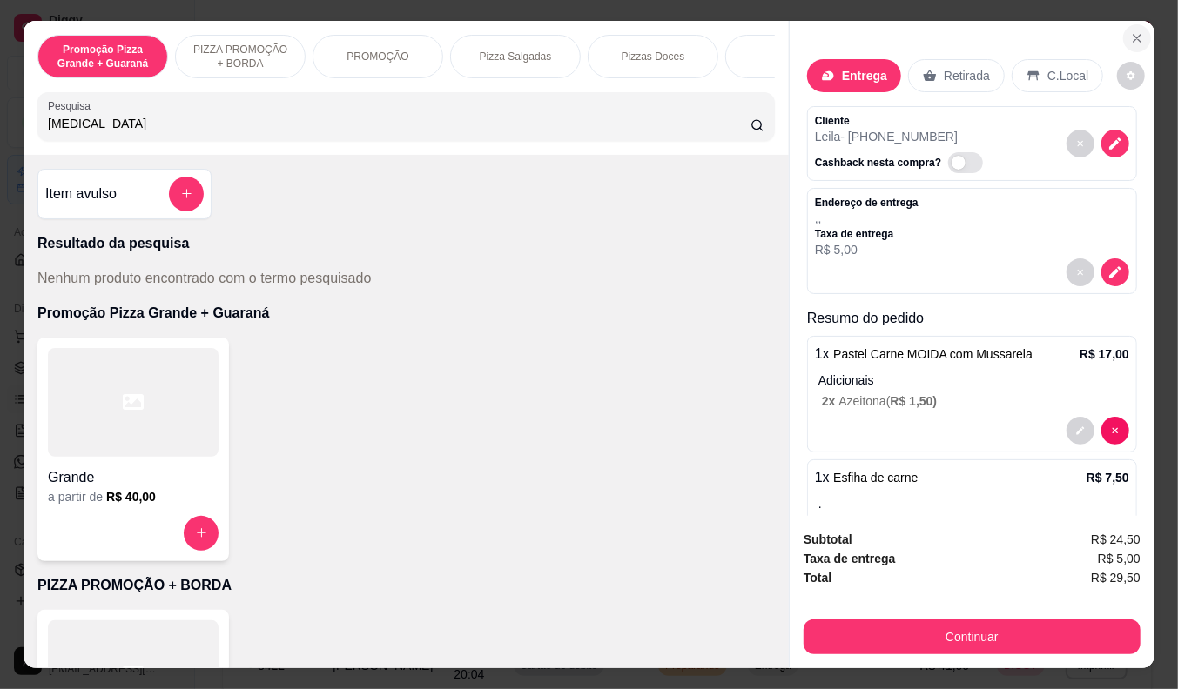
type input "[MEDICAL_DATA]"
click at [1134, 31] on icon "Close" at bounding box center [1137, 38] width 14 height 14
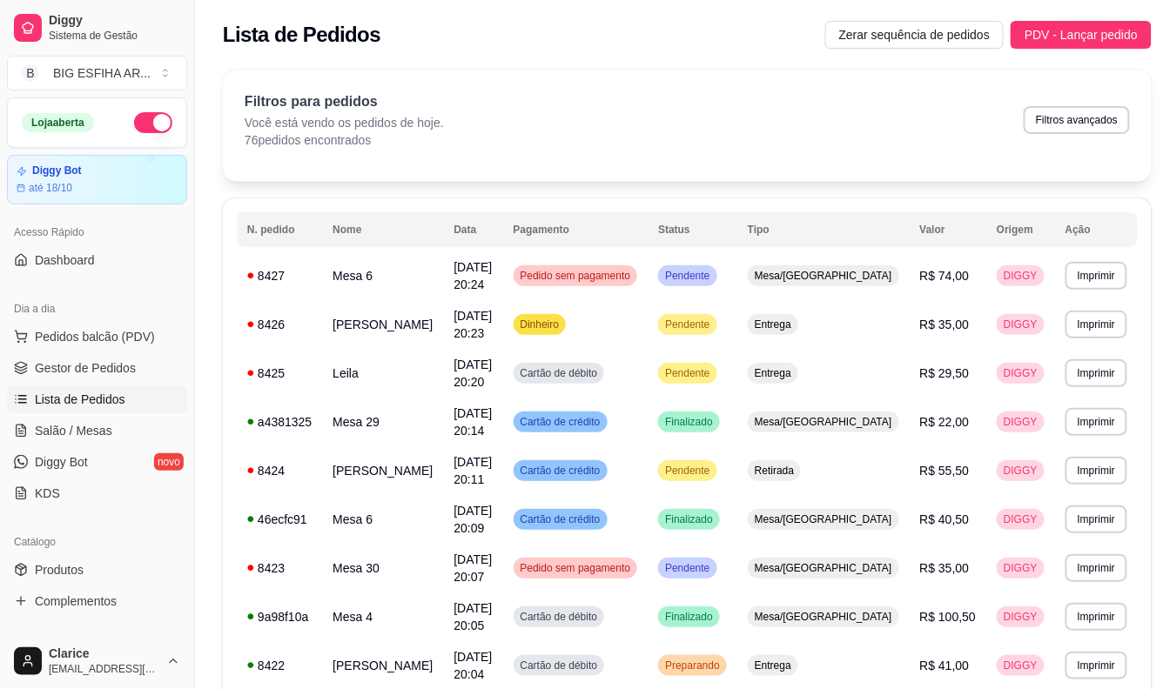
click at [57, 554] on div "Catálogo" at bounding box center [97, 542] width 180 height 28
click at [59, 568] on span "Produtos" at bounding box center [59, 569] width 49 height 17
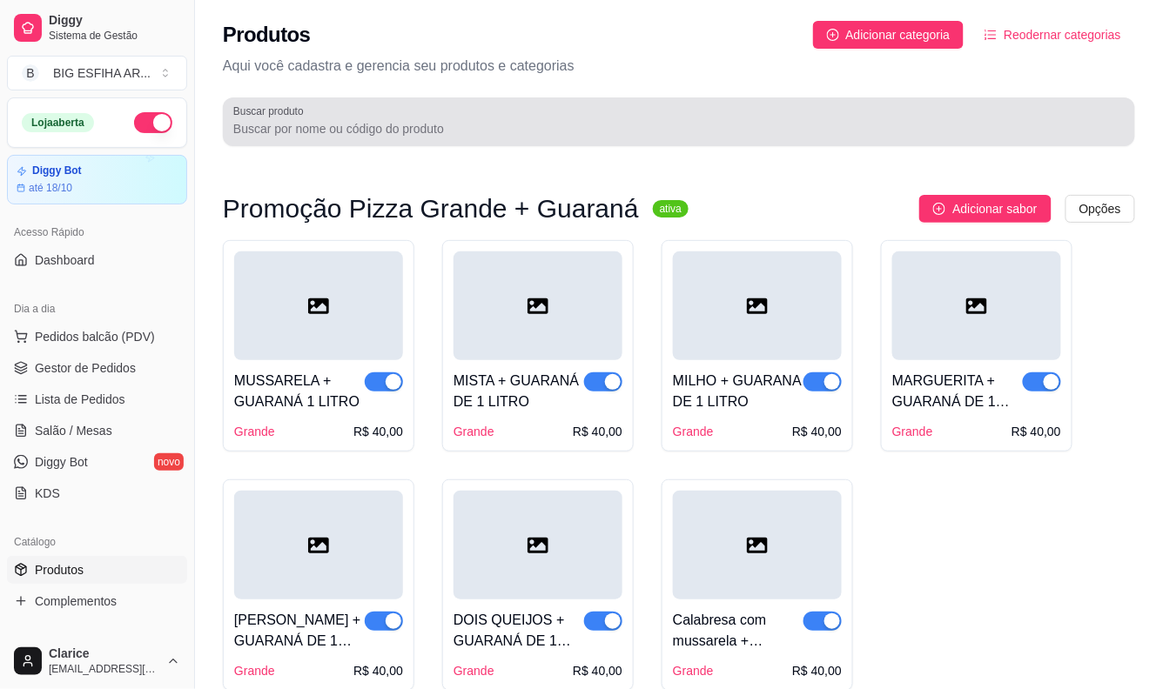
click at [323, 118] on div at bounding box center [678, 121] width 891 height 35
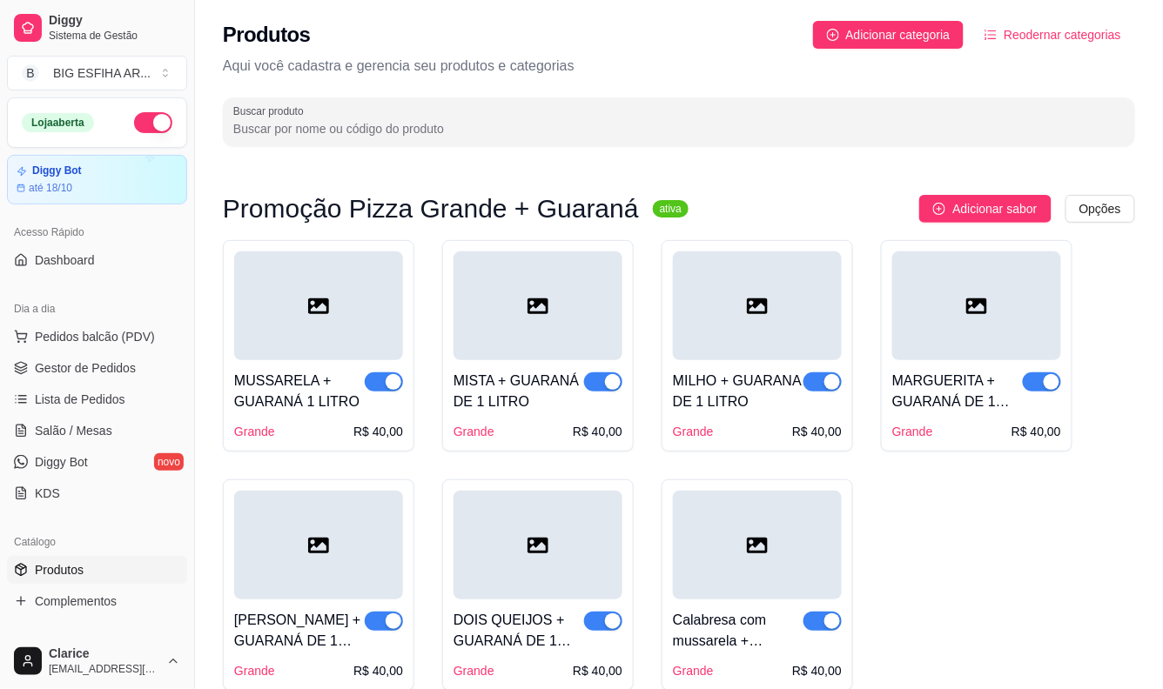
type input "n"
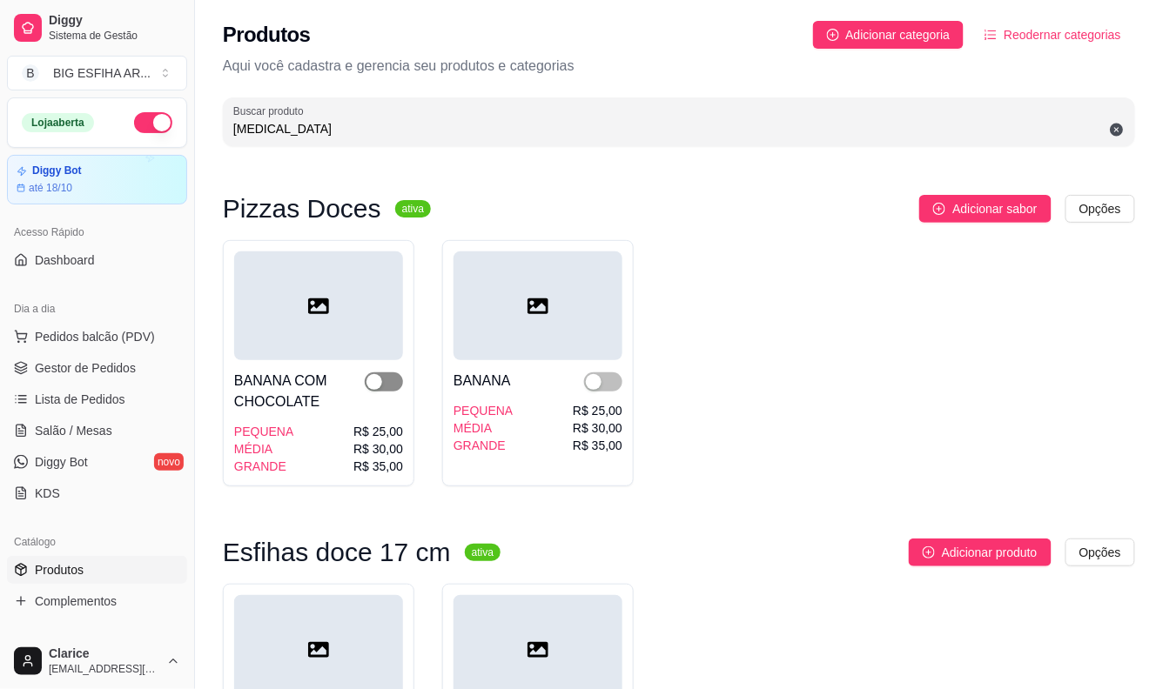
type input "[MEDICAL_DATA]"
click at [395, 380] on span "button" at bounding box center [384, 382] width 38 height 19
click at [602, 388] on span "button" at bounding box center [603, 382] width 38 height 19
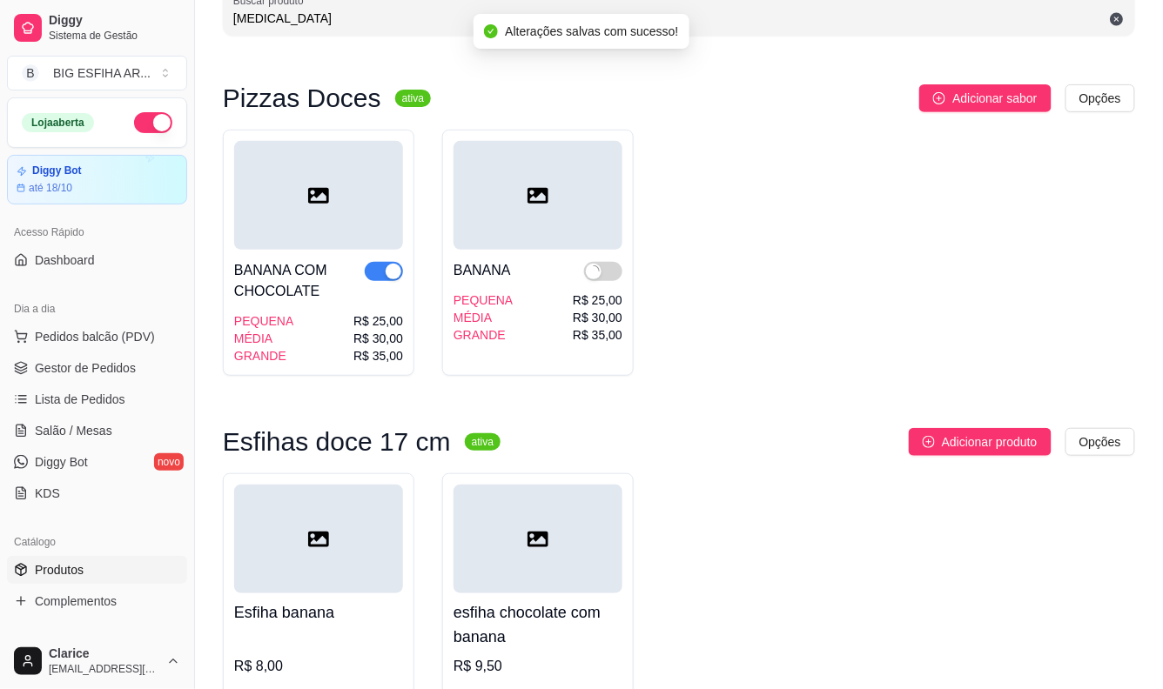
scroll to position [193, 0]
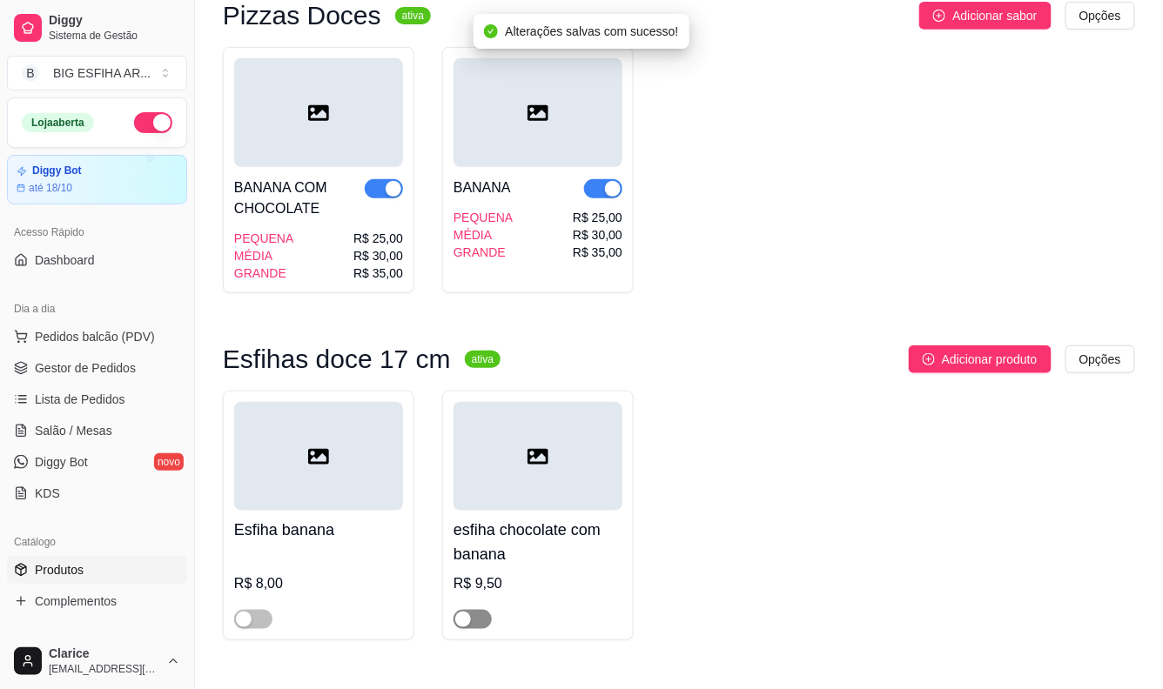
click at [480, 614] on span "button" at bounding box center [473, 619] width 38 height 19
click at [259, 624] on span "button" at bounding box center [253, 619] width 38 height 19
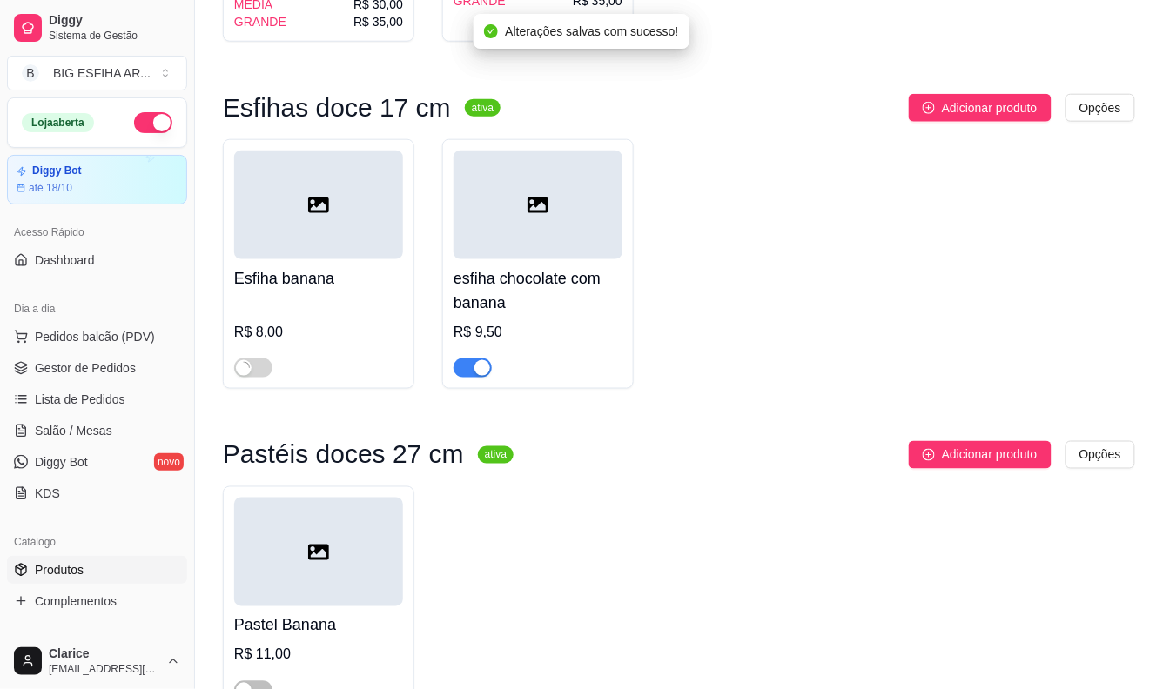
scroll to position [557, 0]
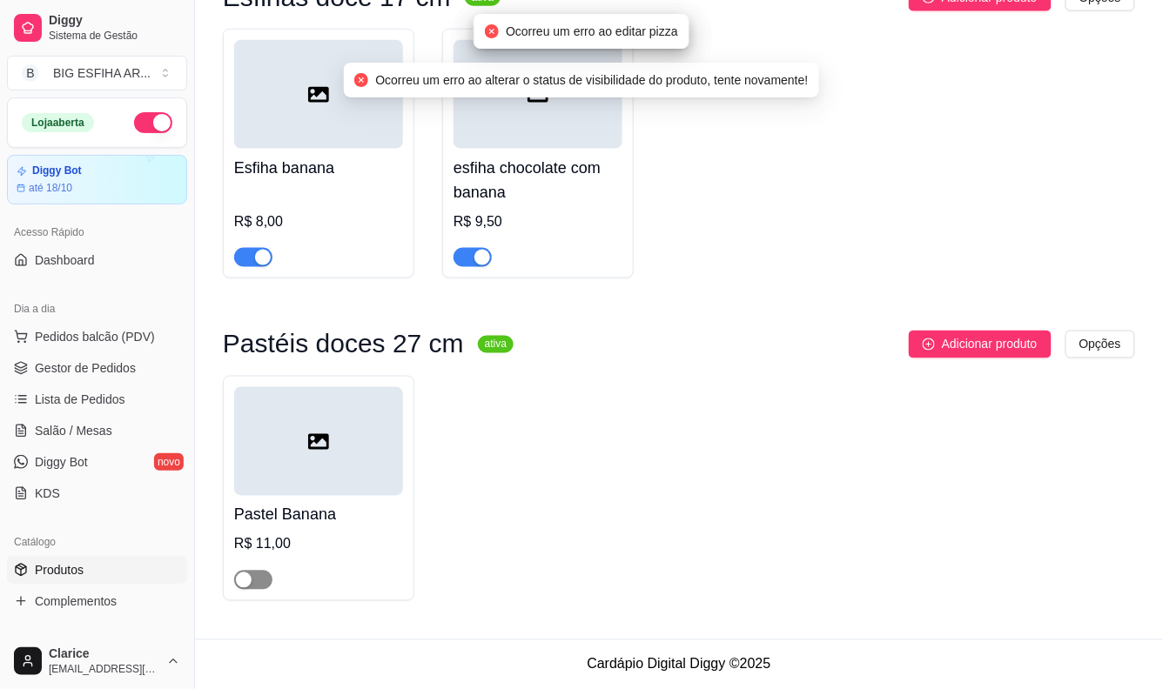
click at [261, 577] on span "button" at bounding box center [253, 580] width 38 height 19
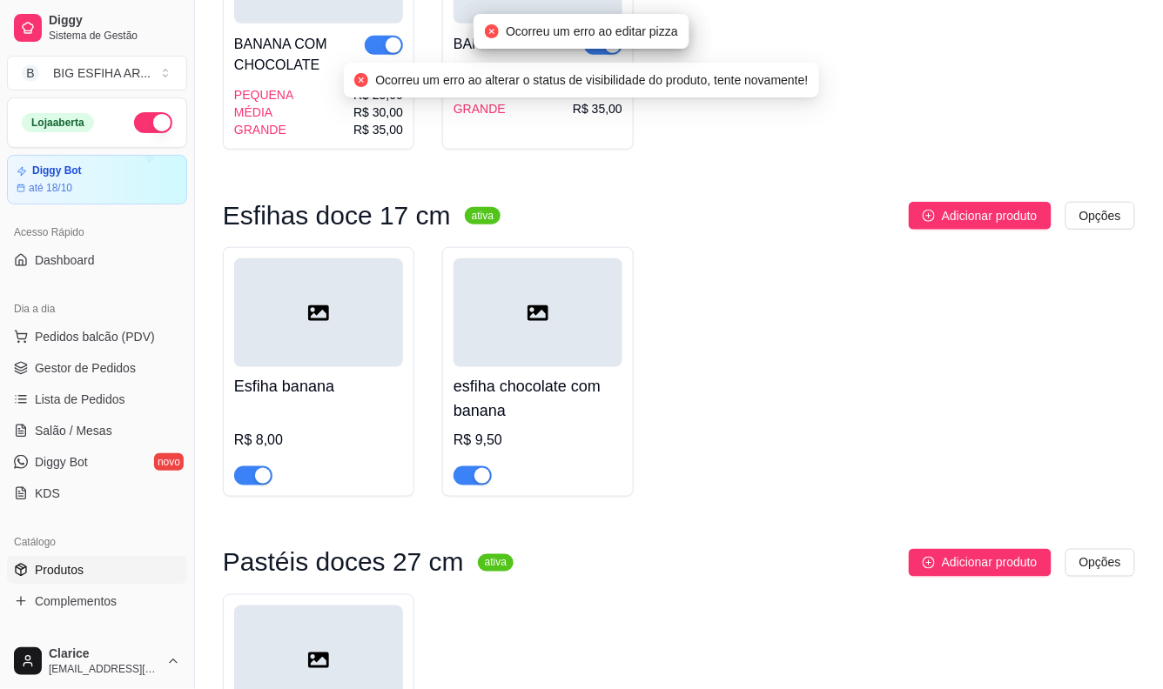
scroll to position [266, 0]
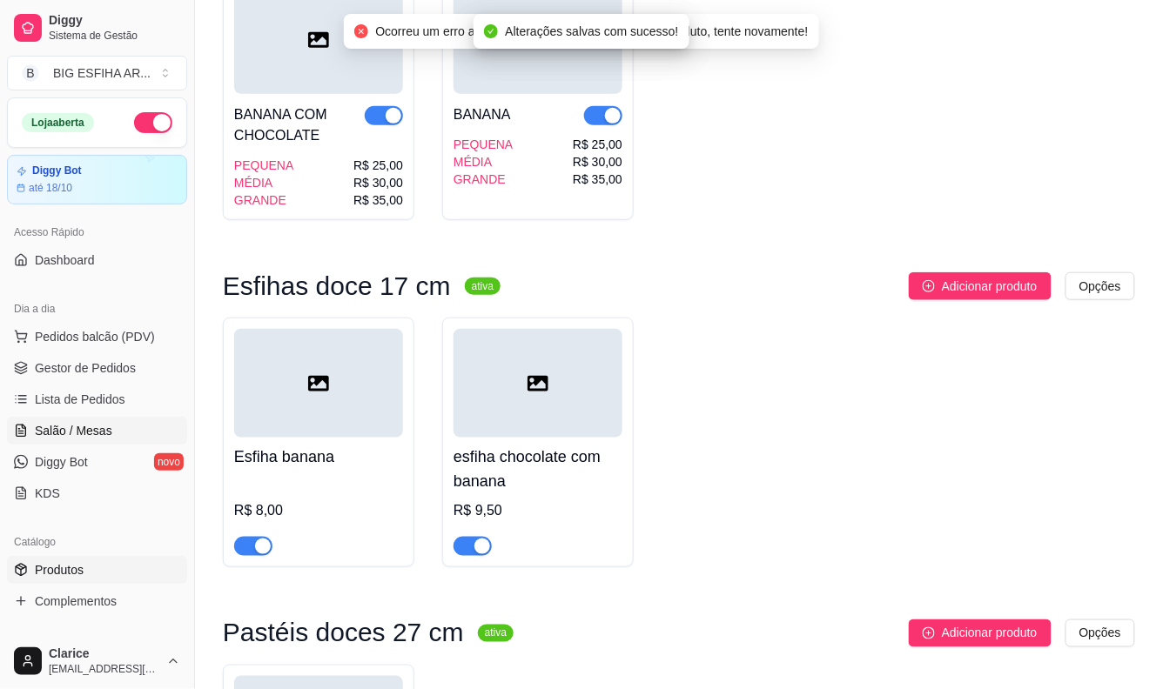
click at [67, 427] on span "Salão / Mesas" at bounding box center [73, 430] width 77 height 17
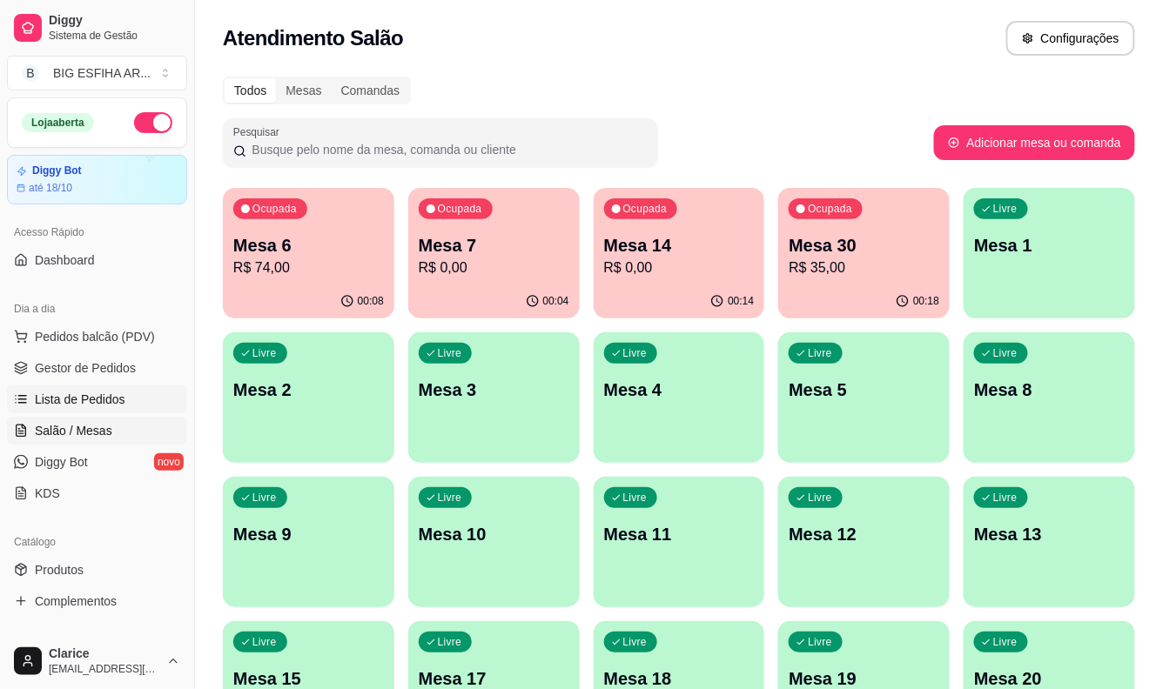
click at [92, 399] on span "Lista de Pedidos" at bounding box center [80, 399] width 91 height 17
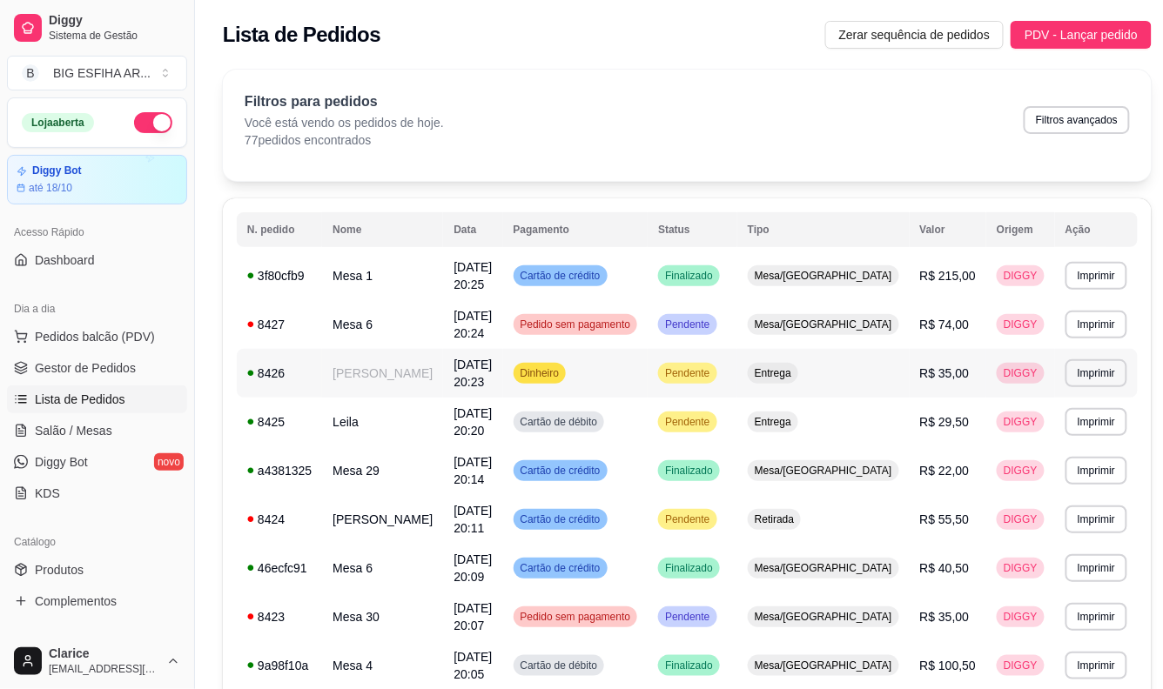
click at [380, 354] on td "[PERSON_NAME]" at bounding box center [382, 373] width 121 height 49
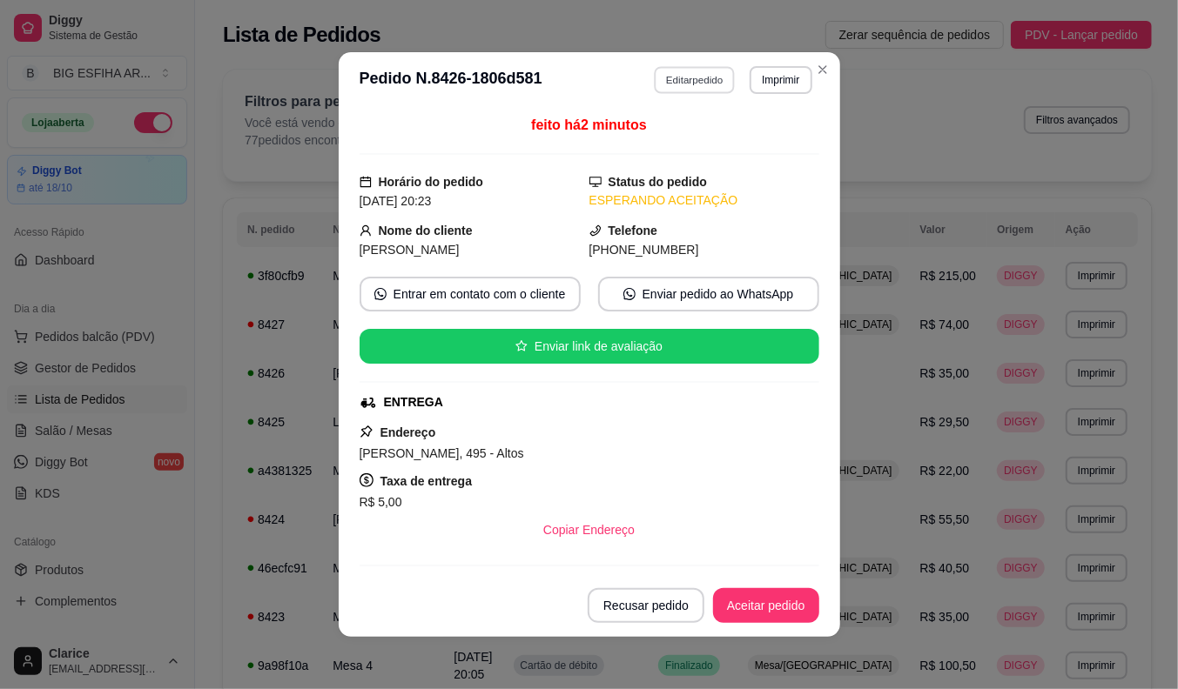
click at [680, 79] on button "Editar pedido" at bounding box center [694, 79] width 81 height 27
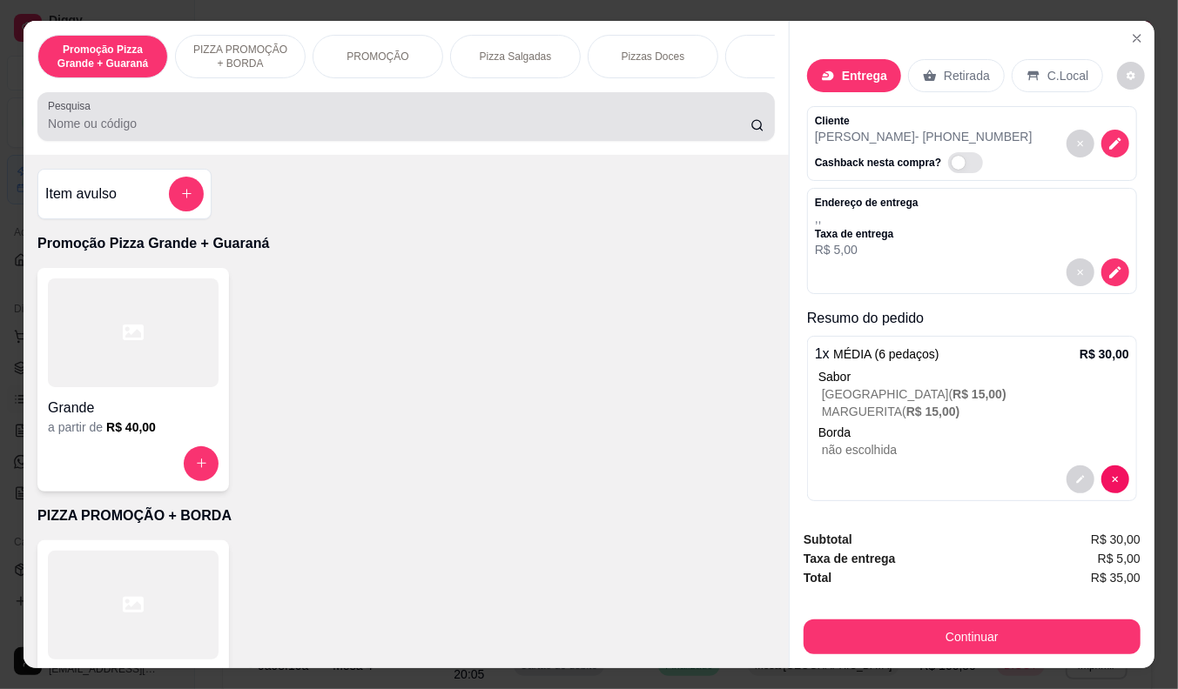
click at [666, 132] on input "Pesquisa" at bounding box center [399, 123] width 702 height 17
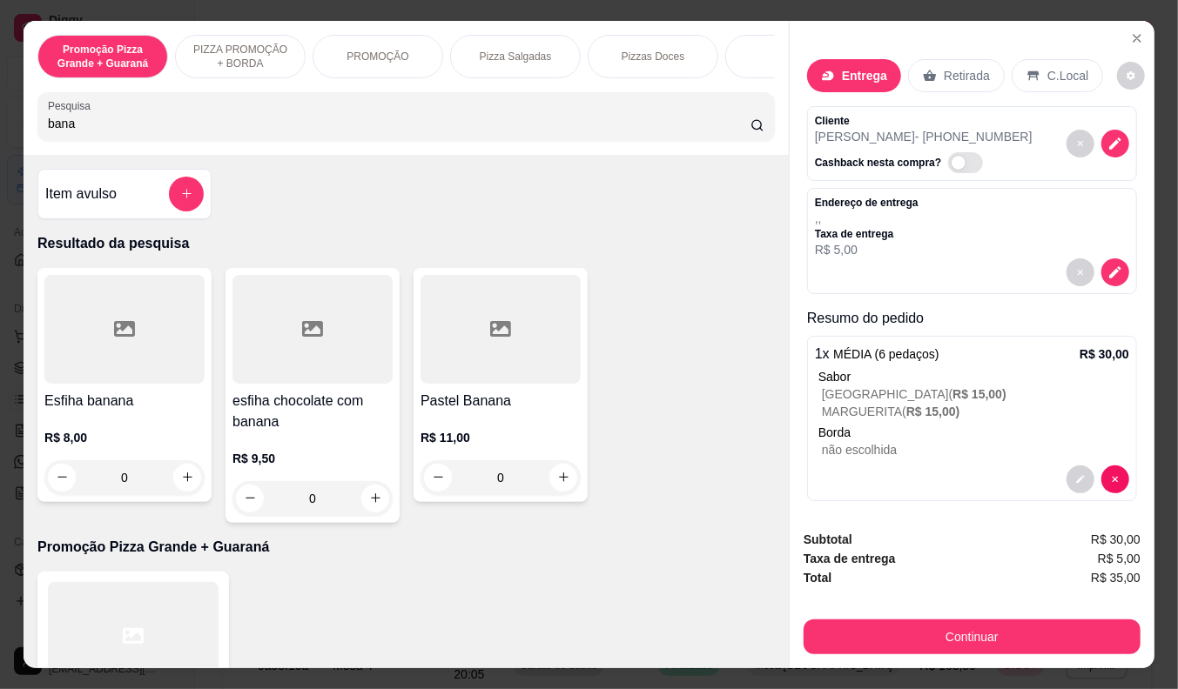
type input "bana"
click at [158, 419] on div "R$ 8,00 0" at bounding box center [124, 454] width 160 height 84
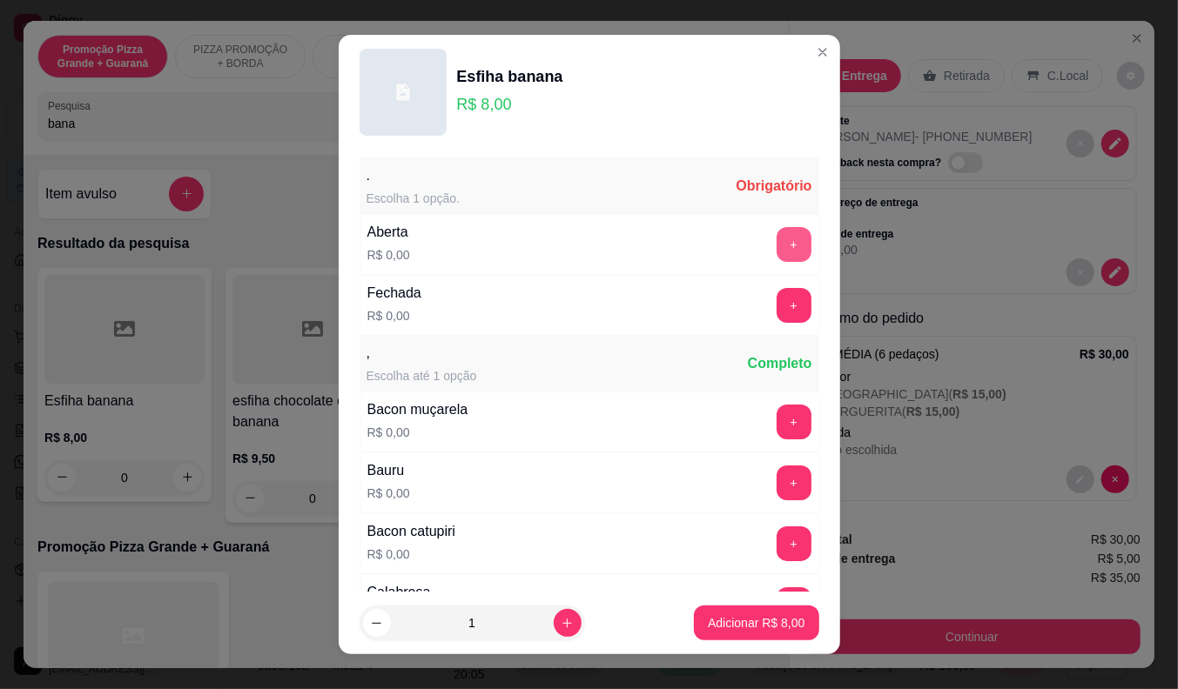
click at [776, 248] on button "+" at bounding box center [793, 244] width 35 height 35
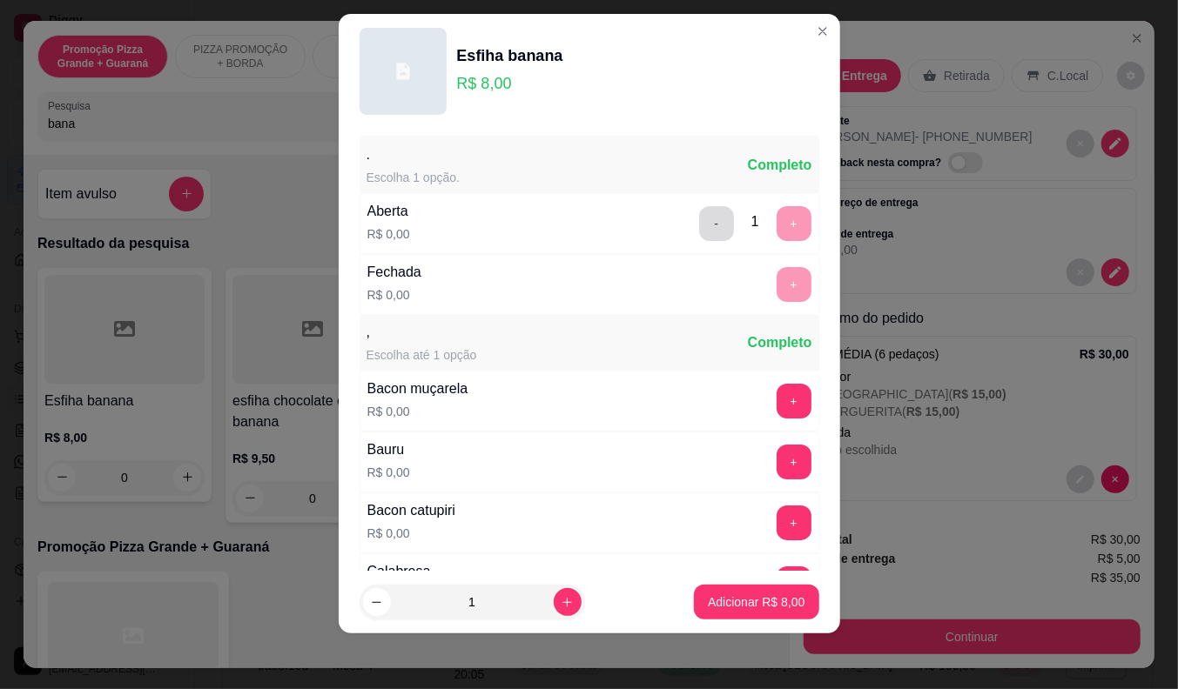
click at [699, 222] on button "-" at bounding box center [716, 223] width 35 height 35
click at [776, 282] on button "+" at bounding box center [793, 284] width 35 height 35
click at [742, 597] on p "Adicionar R$ 8,00" at bounding box center [756, 602] width 97 height 17
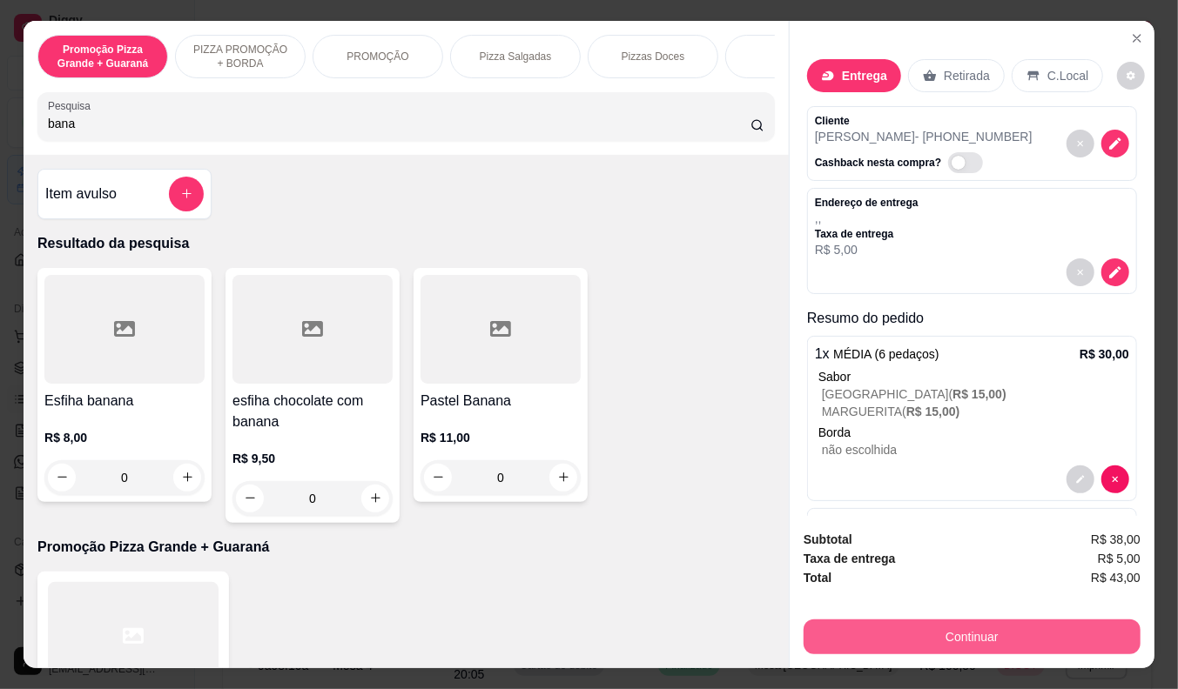
click at [945, 631] on button "Continuar" at bounding box center [971, 637] width 337 height 35
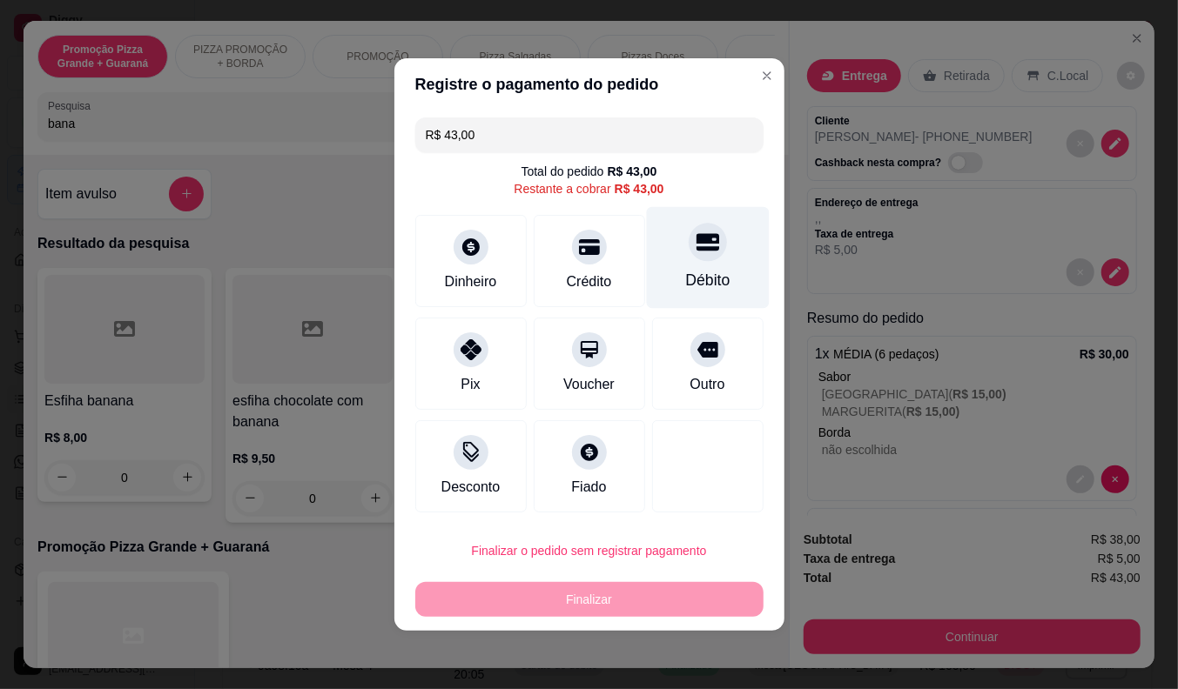
click at [706, 296] on div "Débito" at bounding box center [707, 258] width 123 height 102
type input "R$ 0,00"
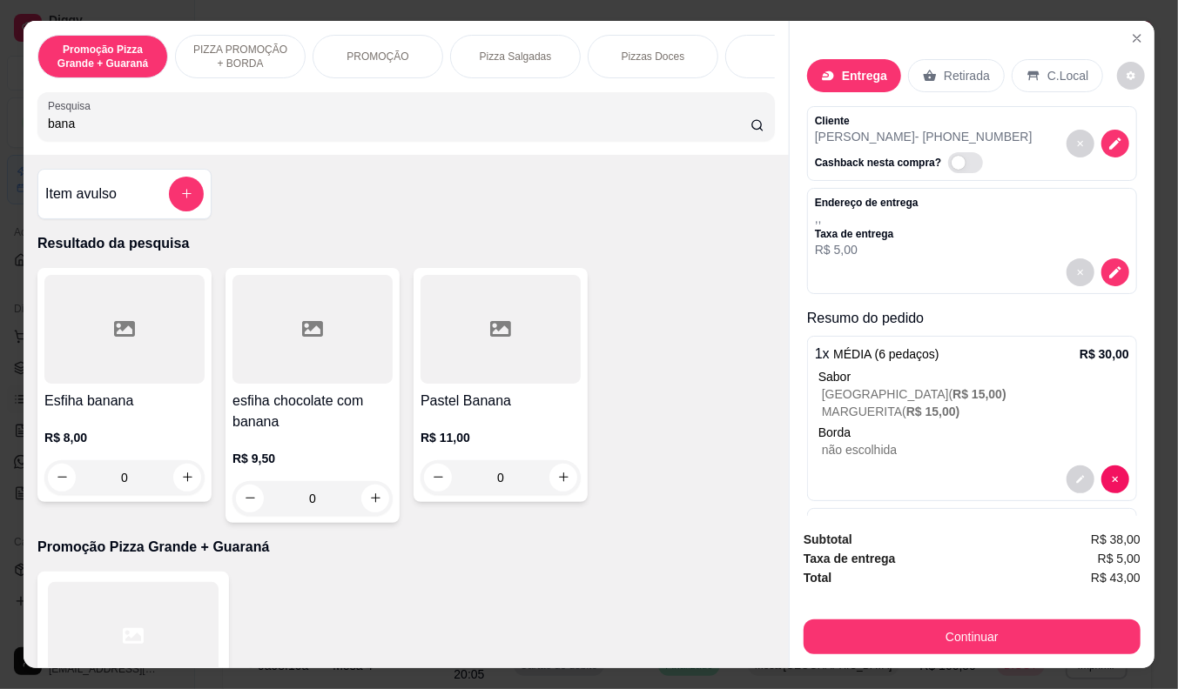
click at [855, 227] on p "Taxa de entrega" at bounding box center [867, 234] width 104 height 14
click at [1109, 266] on icon "decrease-product-quantity" at bounding box center [1114, 271] width 11 height 11
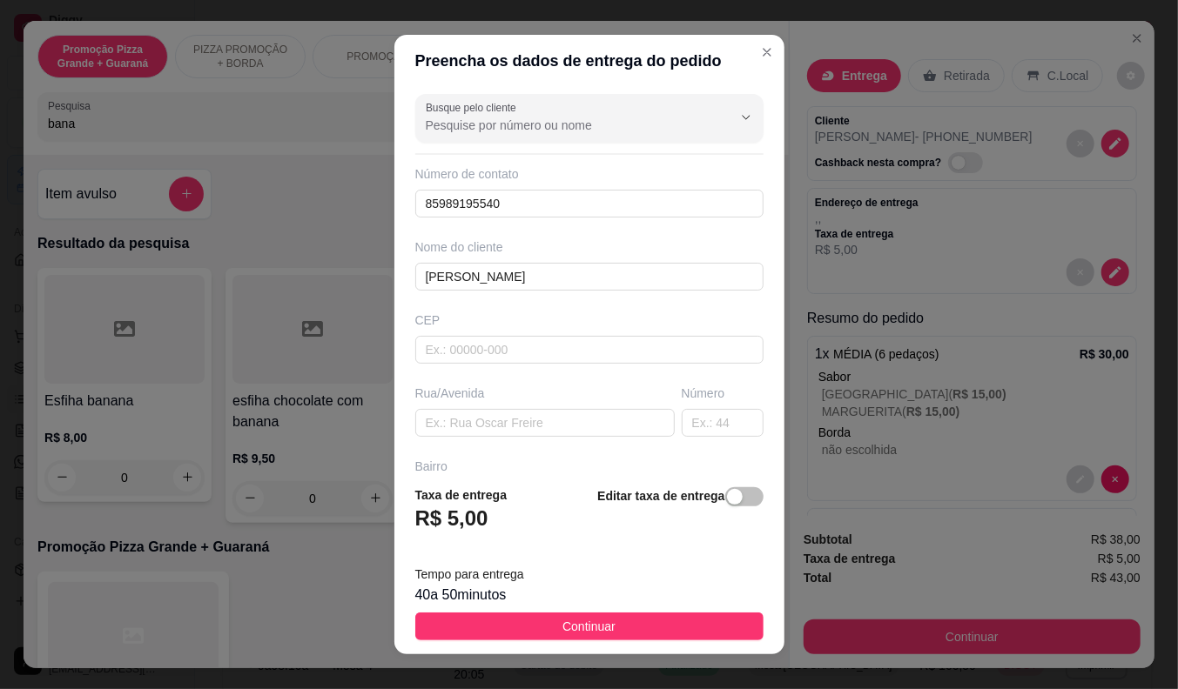
scroll to position [97, 0]
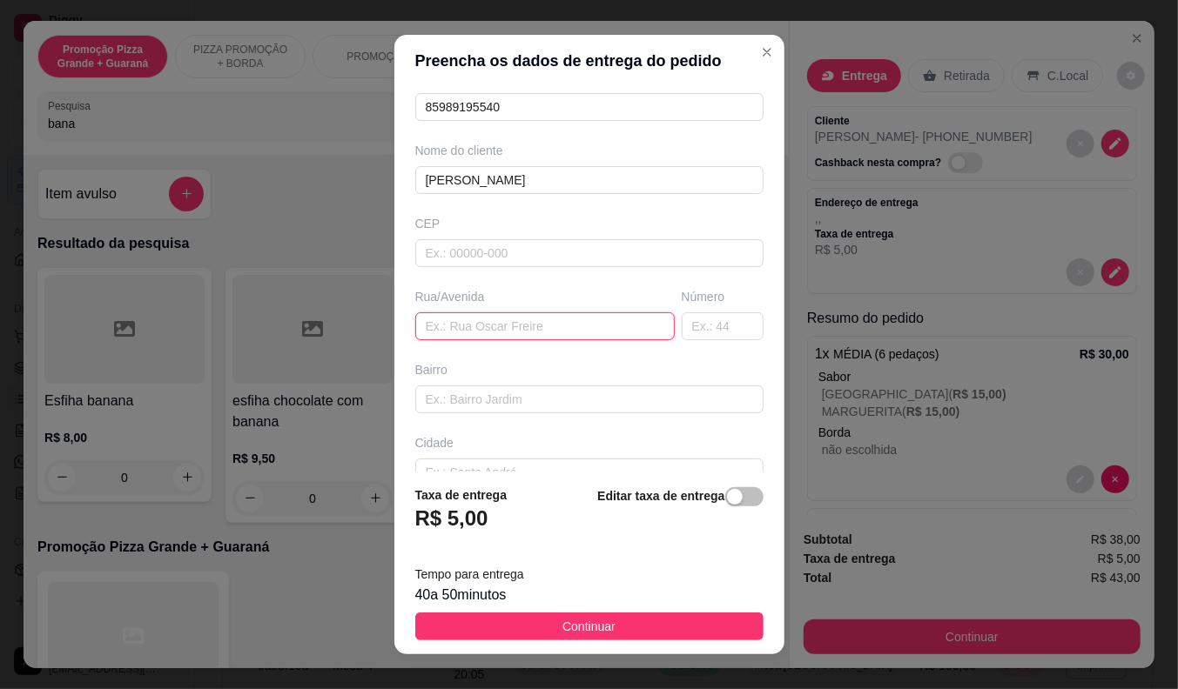
click at [467, 320] on input "text" at bounding box center [544, 326] width 259 height 28
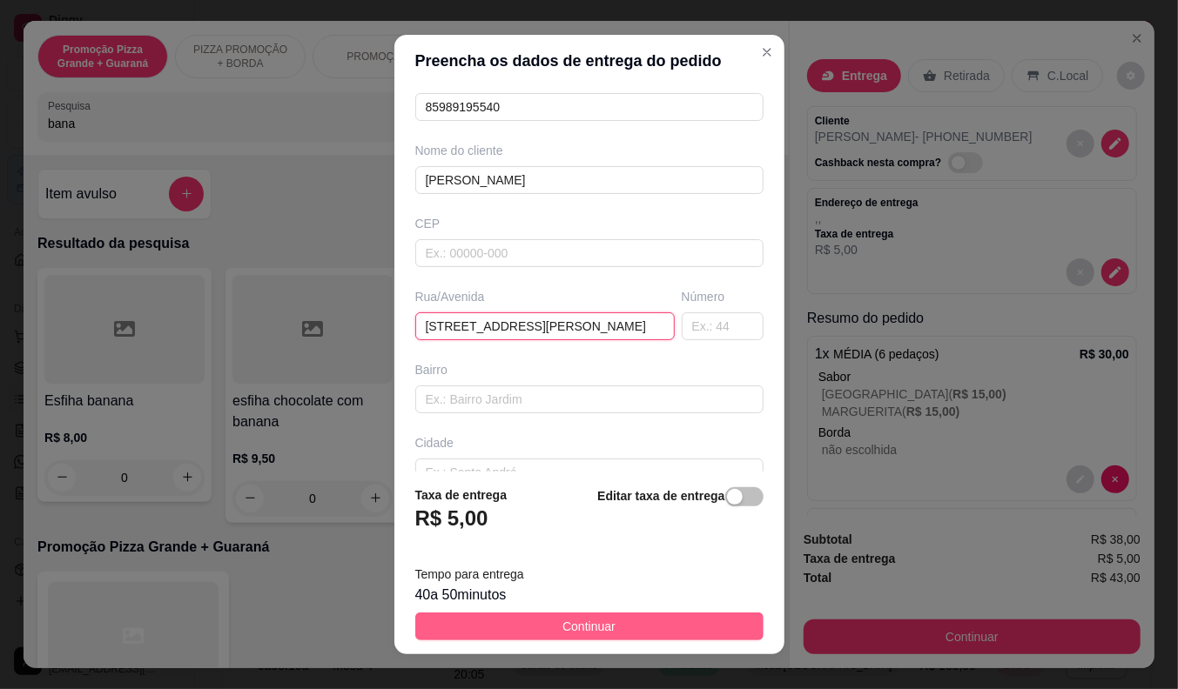
type input "[STREET_ADDRESS][PERSON_NAME]"
click at [601, 620] on span "Continuar" at bounding box center [588, 626] width 53 height 19
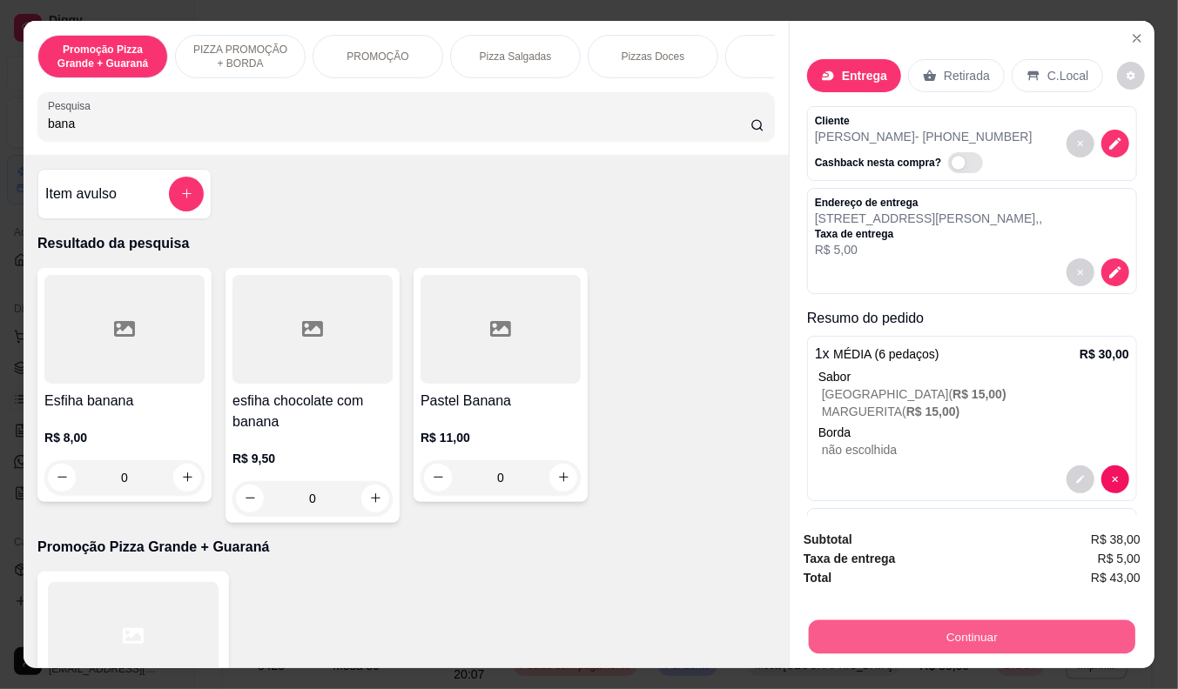
click at [886, 623] on button "Continuar" at bounding box center [972, 638] width 326 height 34
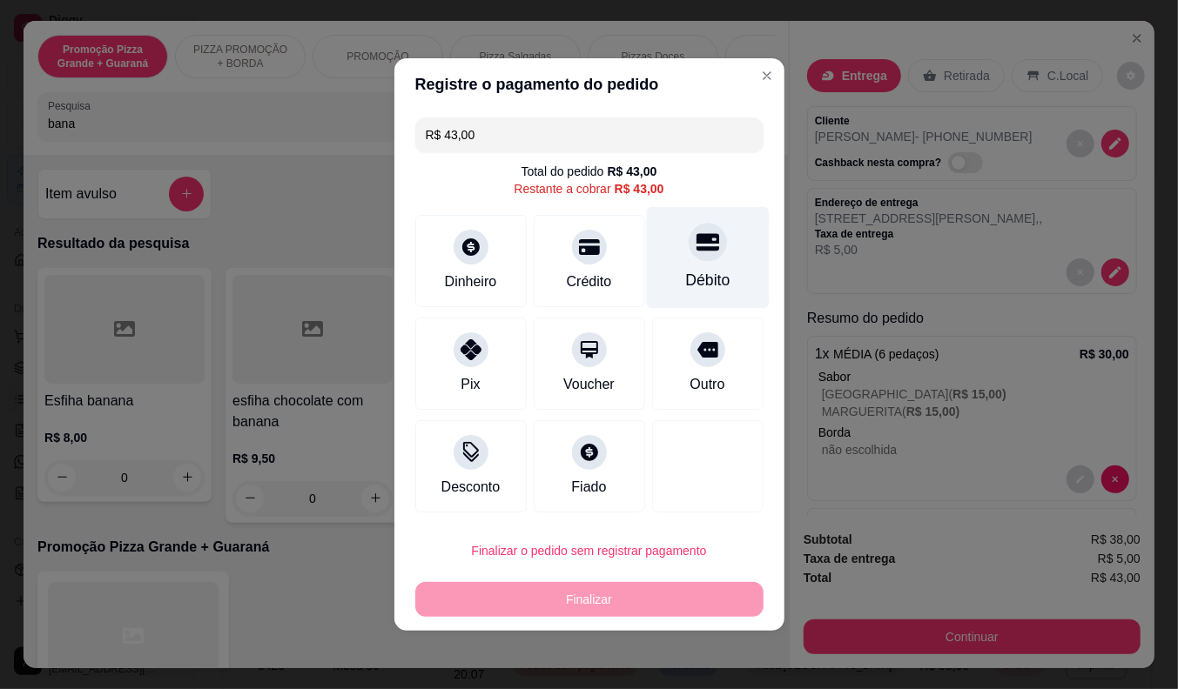
click at [703, 265] on div "Débito" at bounding box center [707, 258] width 123 height 102
type input "R$ 0,00"
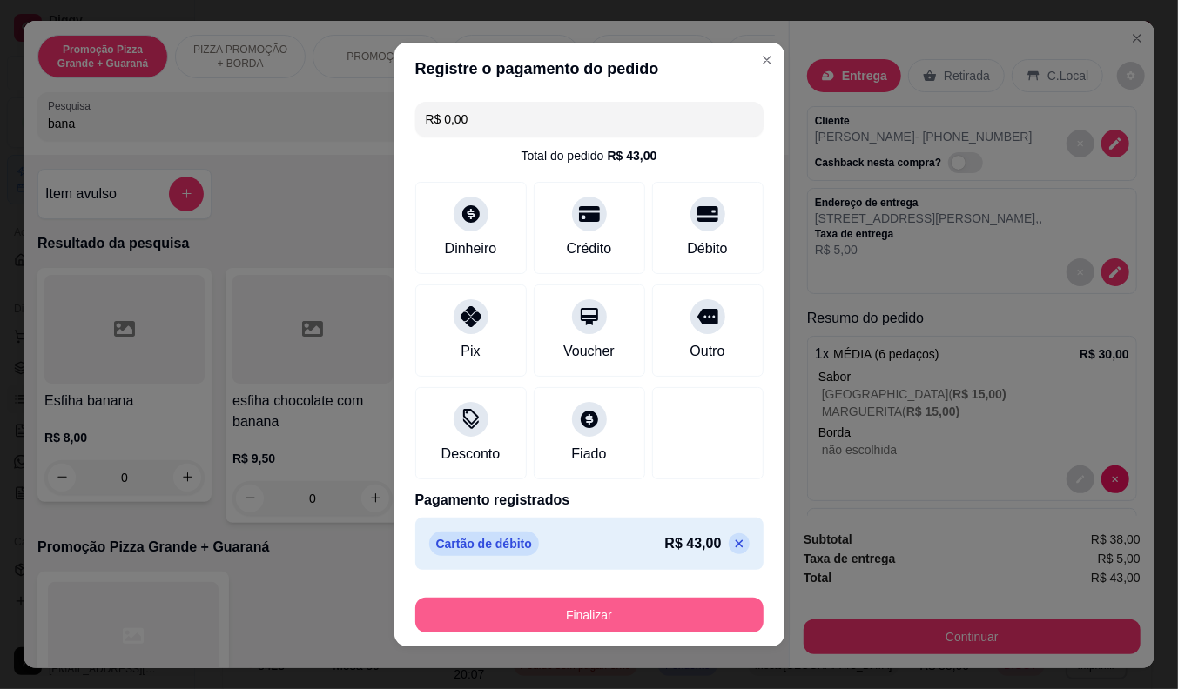
click at [631, 611] on button "Finalizar" at bounding box center [589, 615] width 348 height 35
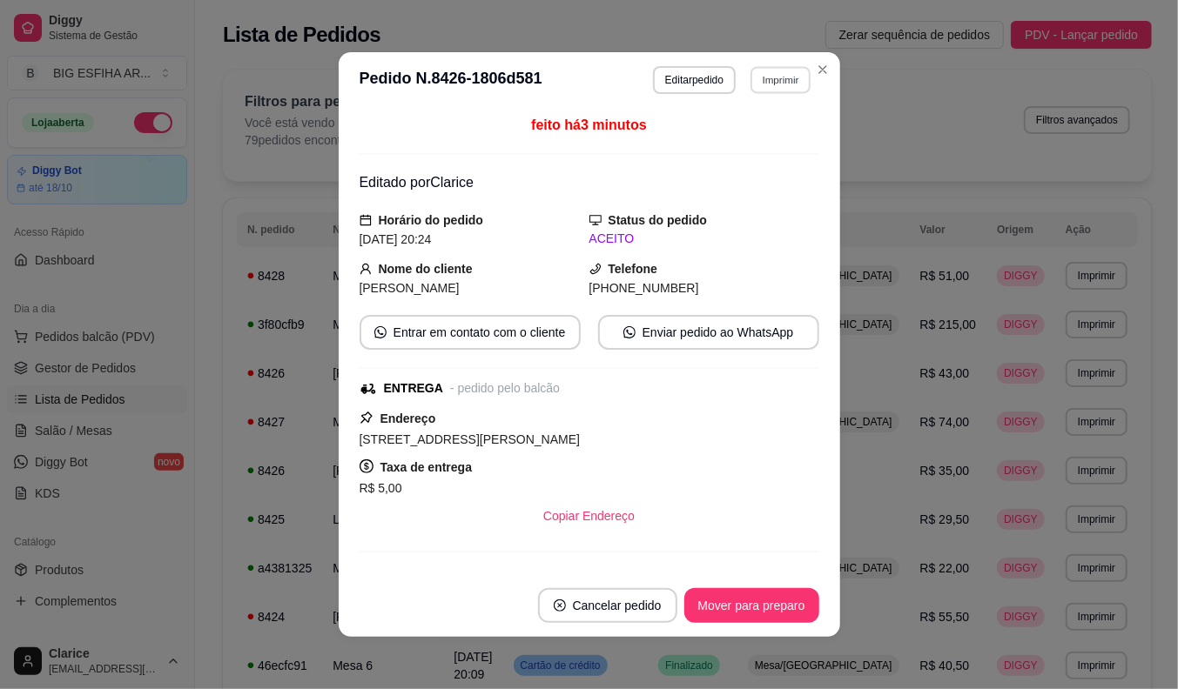
click at [769, 80] on button "Imprimir" at bounding box center [780, 79] width 60 height 27
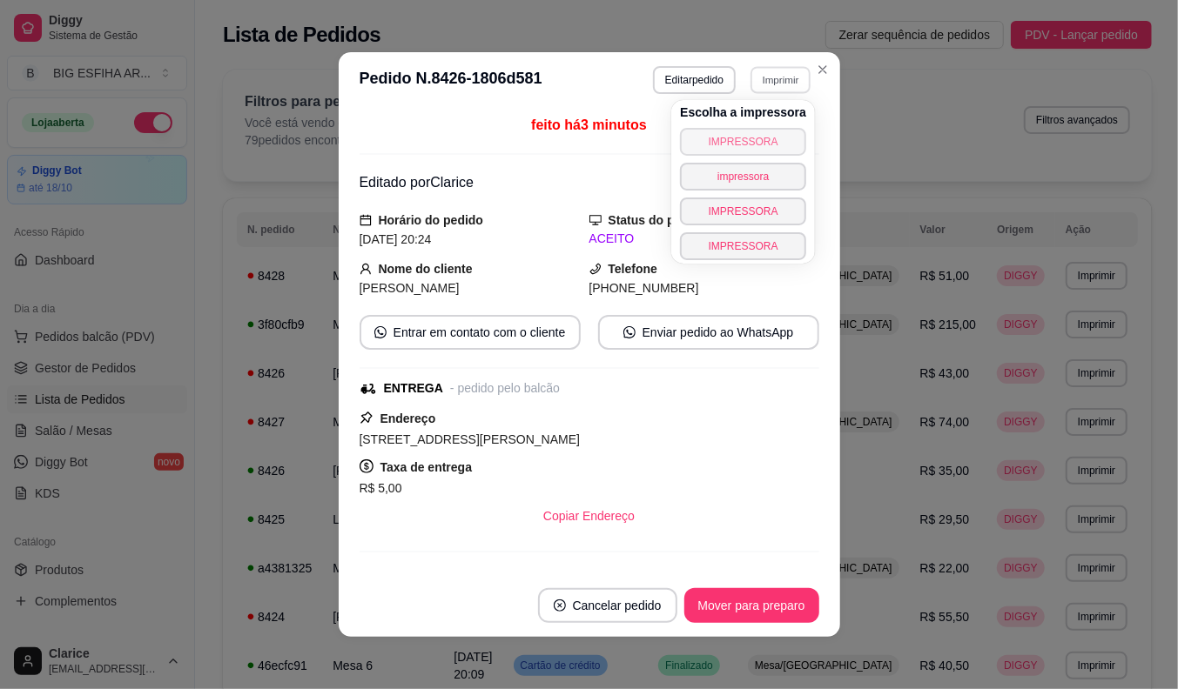
click at [751, 144] on button "IMPRESSORA" at bounding box center [743, 142] width 126 height 28
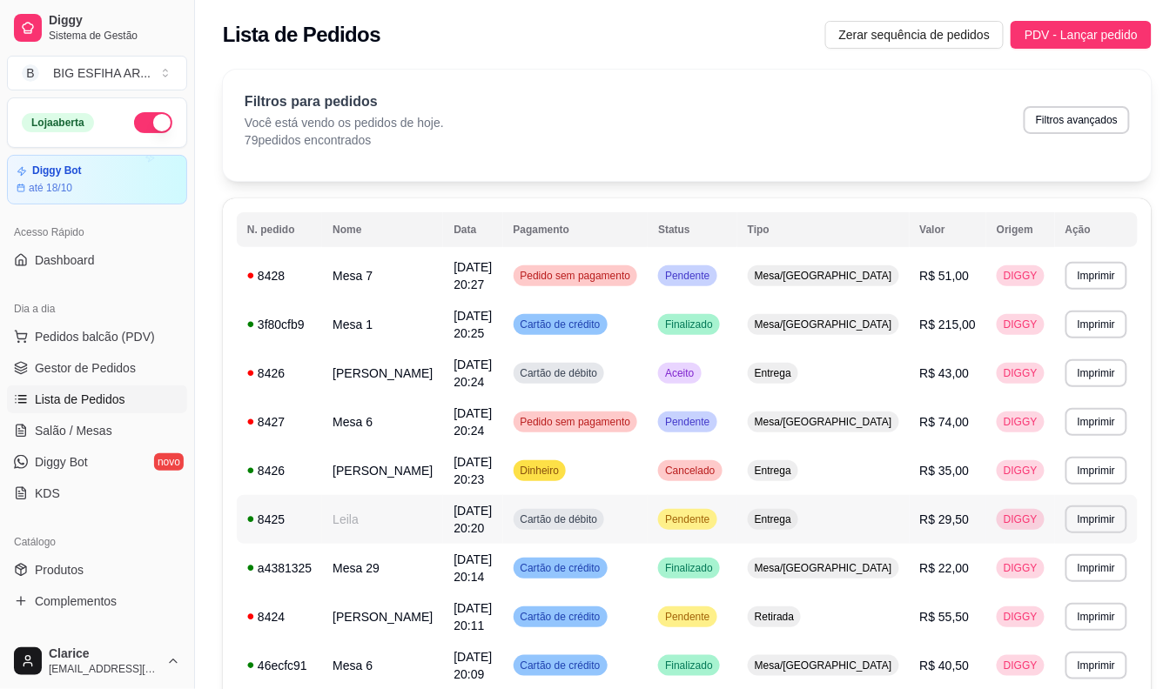
click at [389, 495] on td "Leila" at bounding box center [382, 519] width 121 height 49
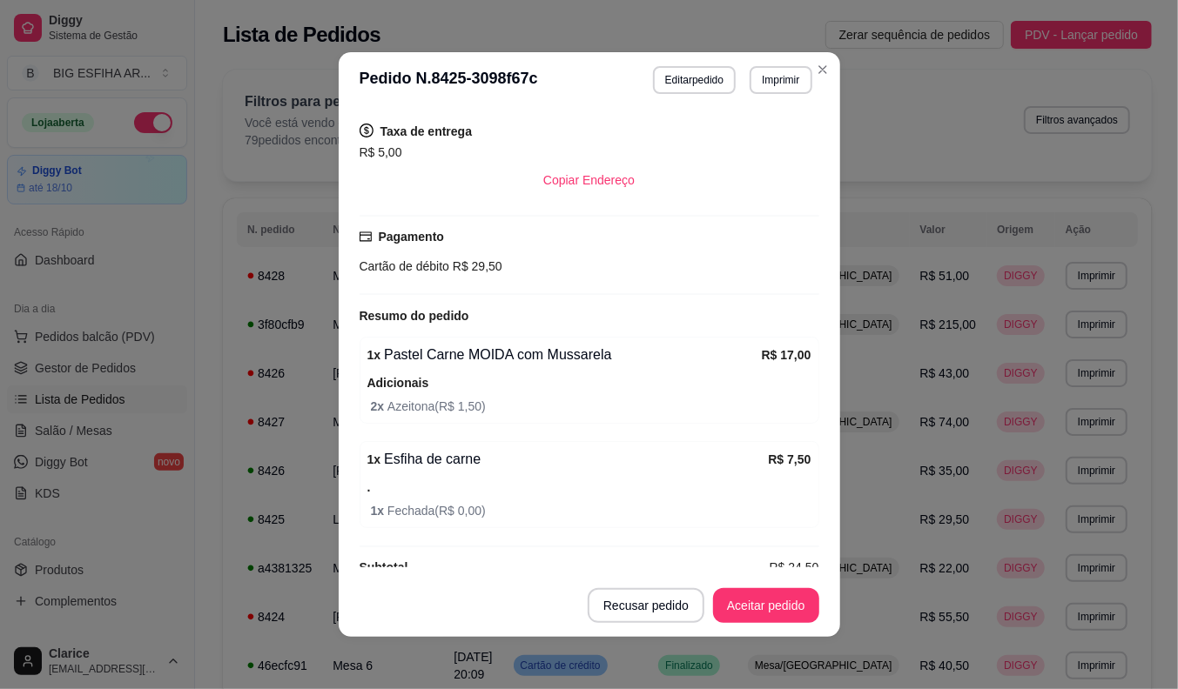
scroll to position [380, 0]
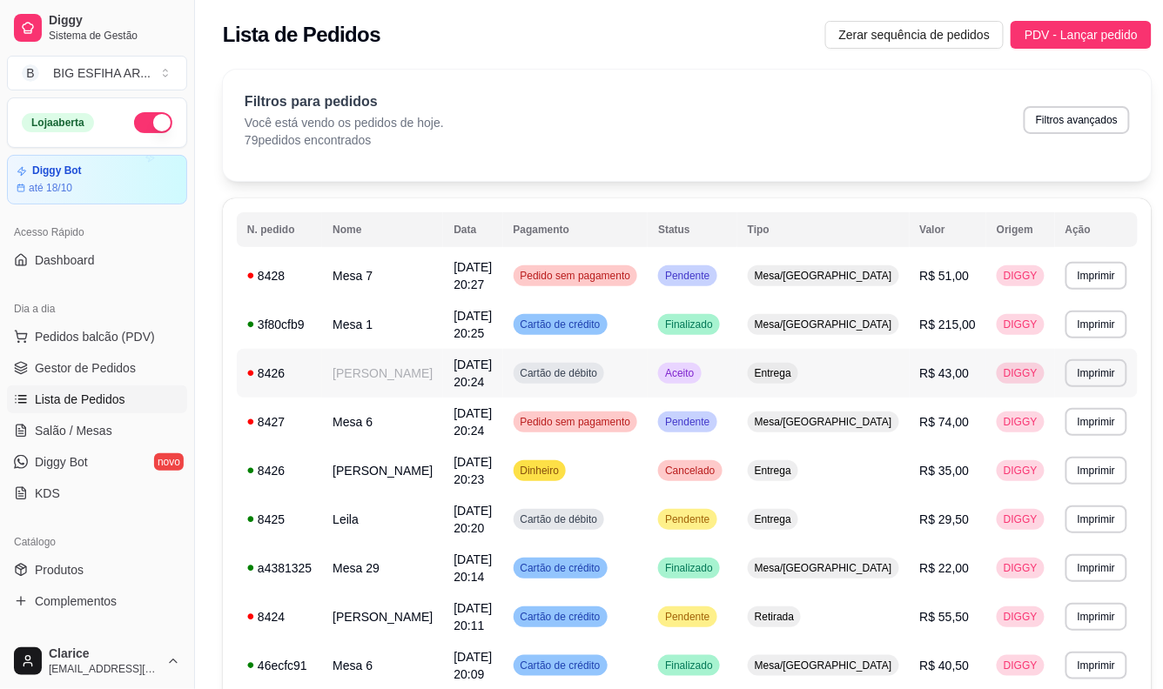
click at [332, 359] on td "[PERSON_NAME]" at bounding box center [382, 373] width 121 height 49
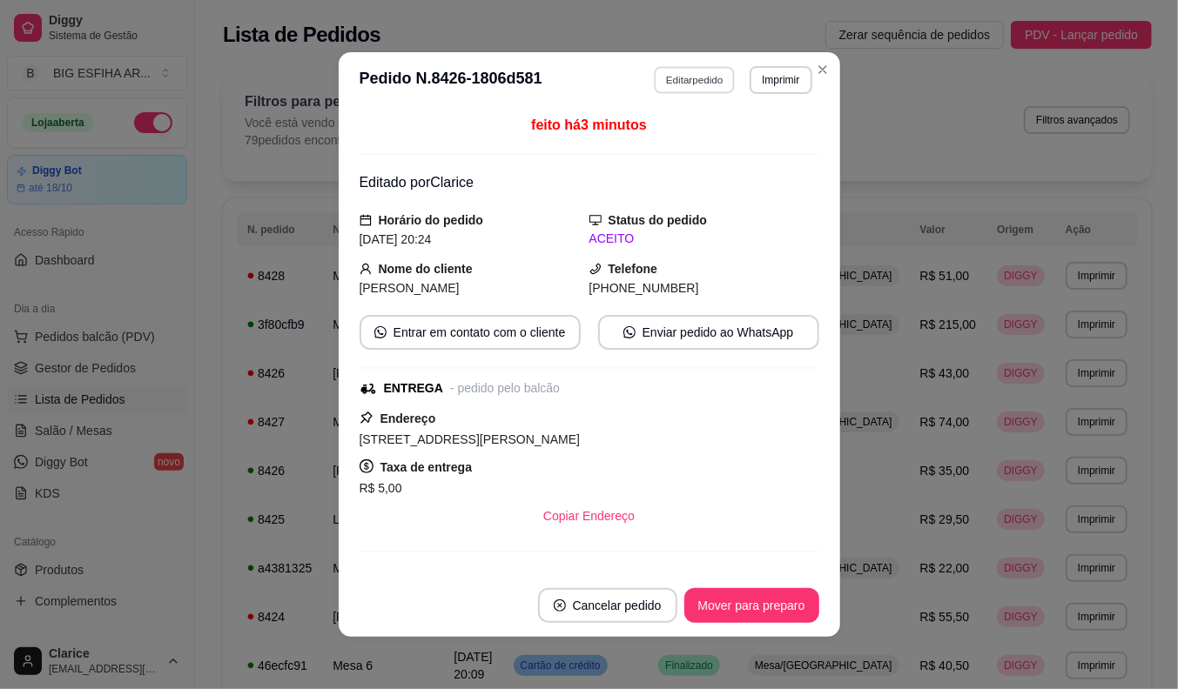
click at [700, 81] on button "Editar pedido" at bounding box center [694, 79] width 81 height 27
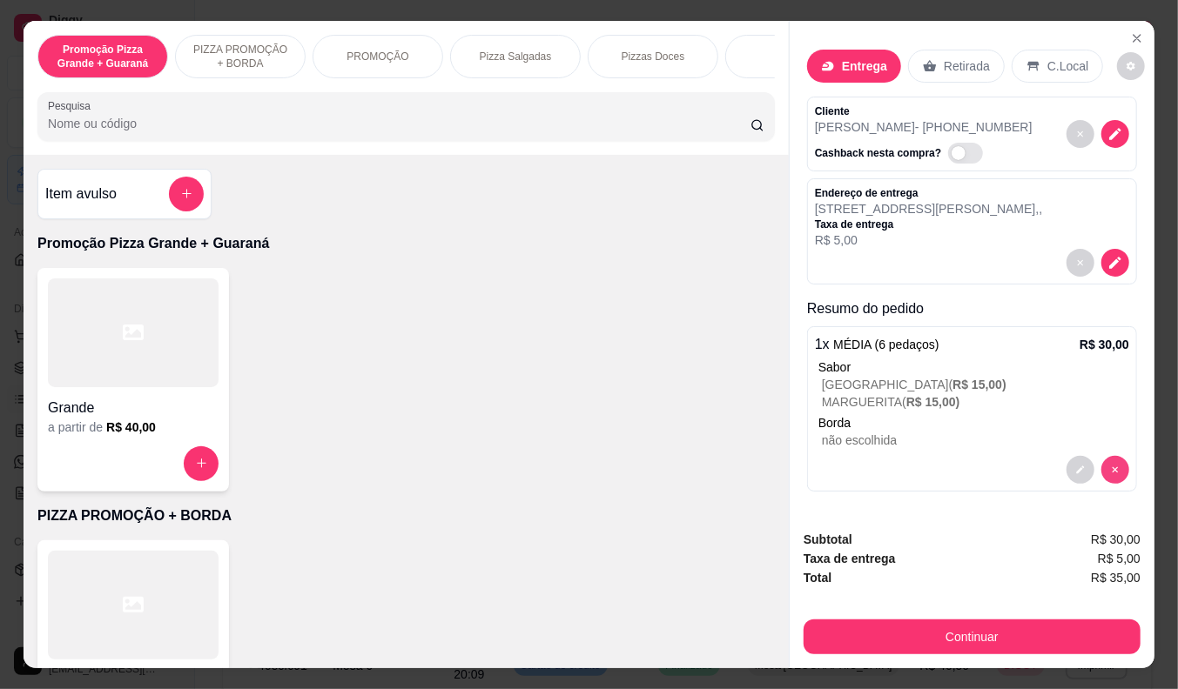
scroll to position [10, 0]
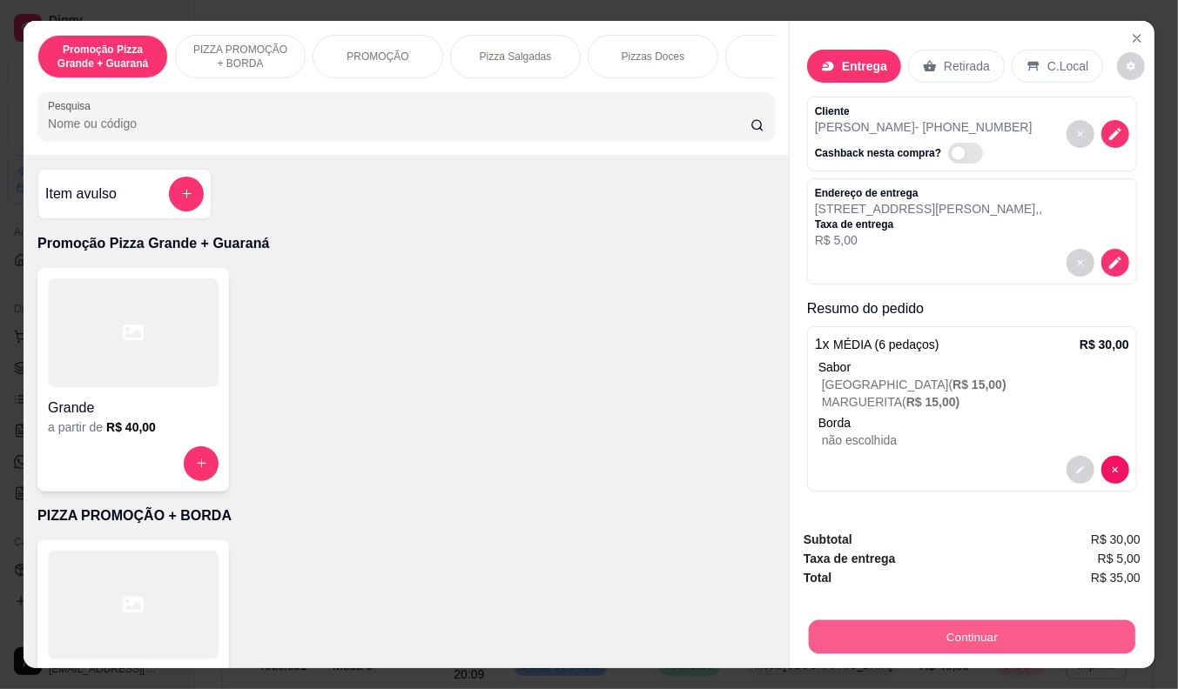
click at [1030, 621] on button "Continuar" at bounding box center [972, 638] width 326 height 34
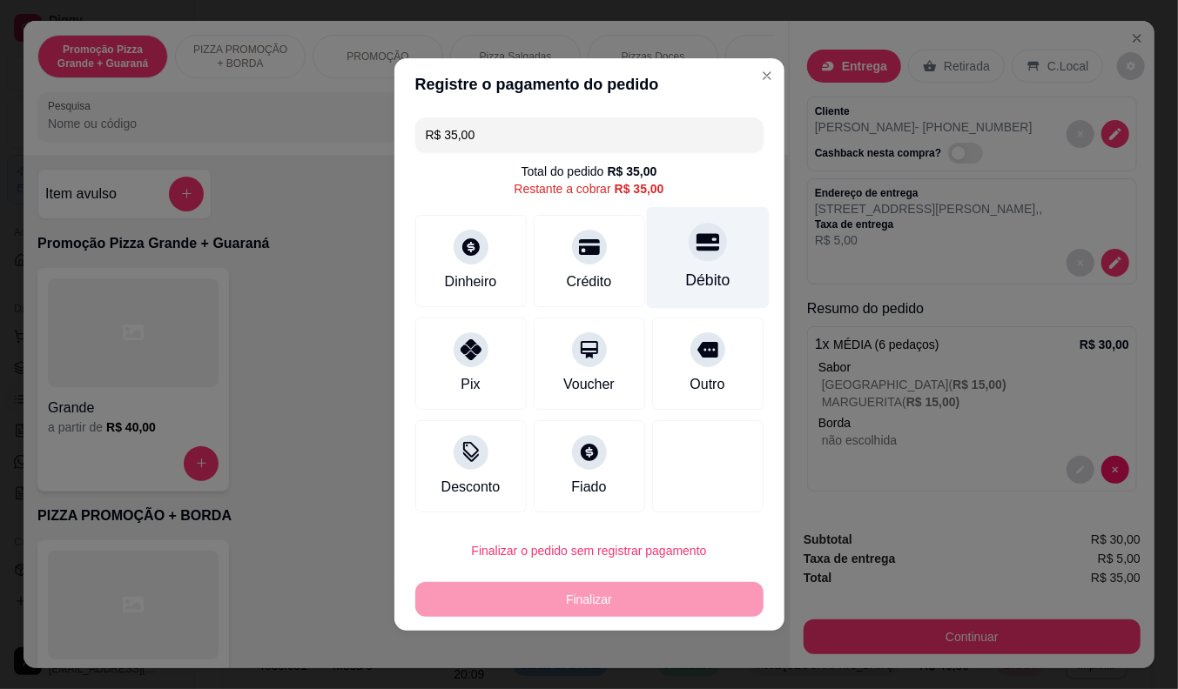
click at [689, 262] on div "Débito" at bounding box center [707, 258] width 123 height 102
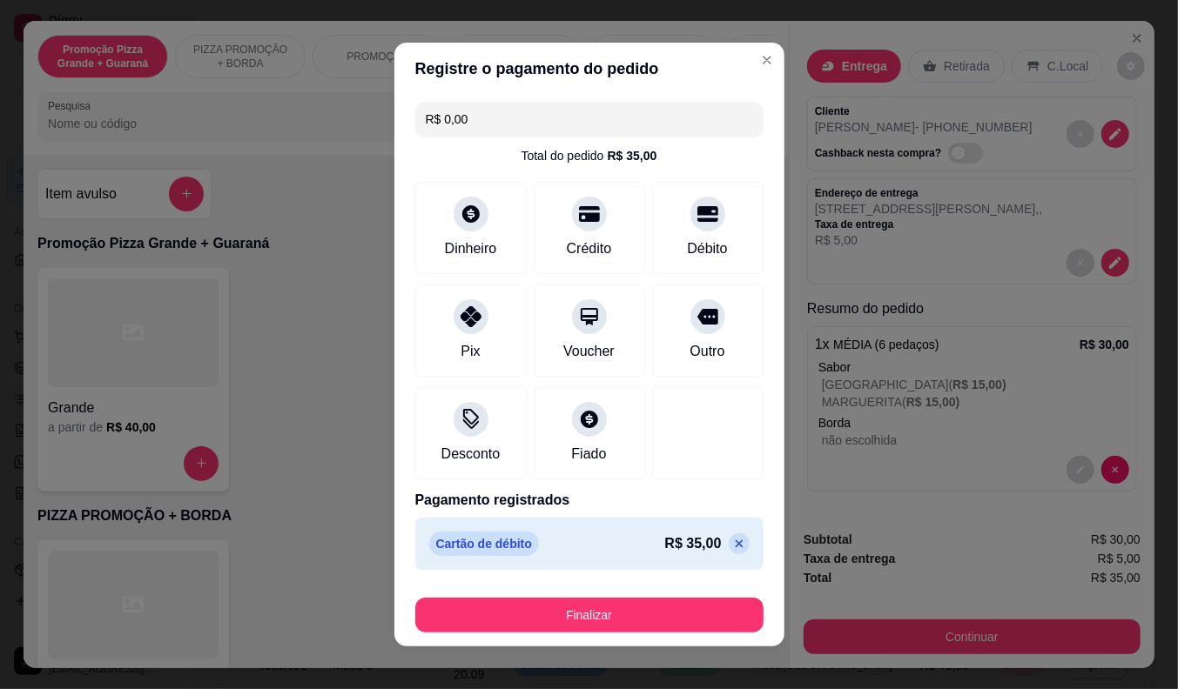
scroll to position [13, 0]
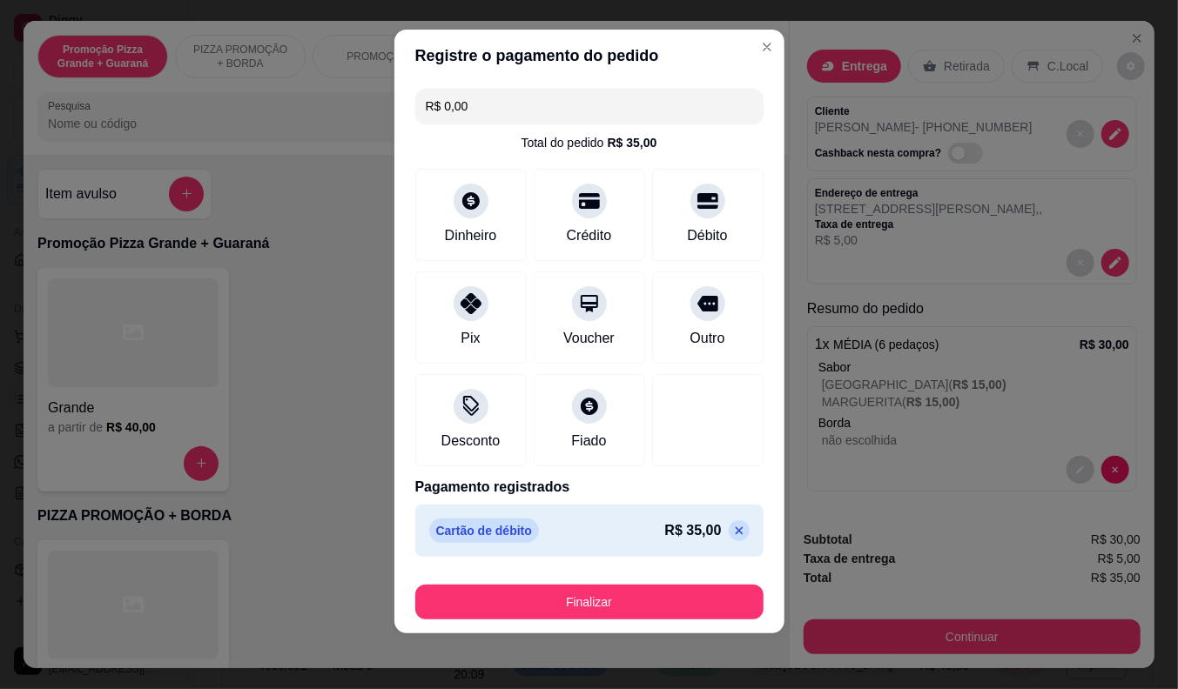
click at [732, 534] on icon at bounding box center [739, 531] width 14 height 14
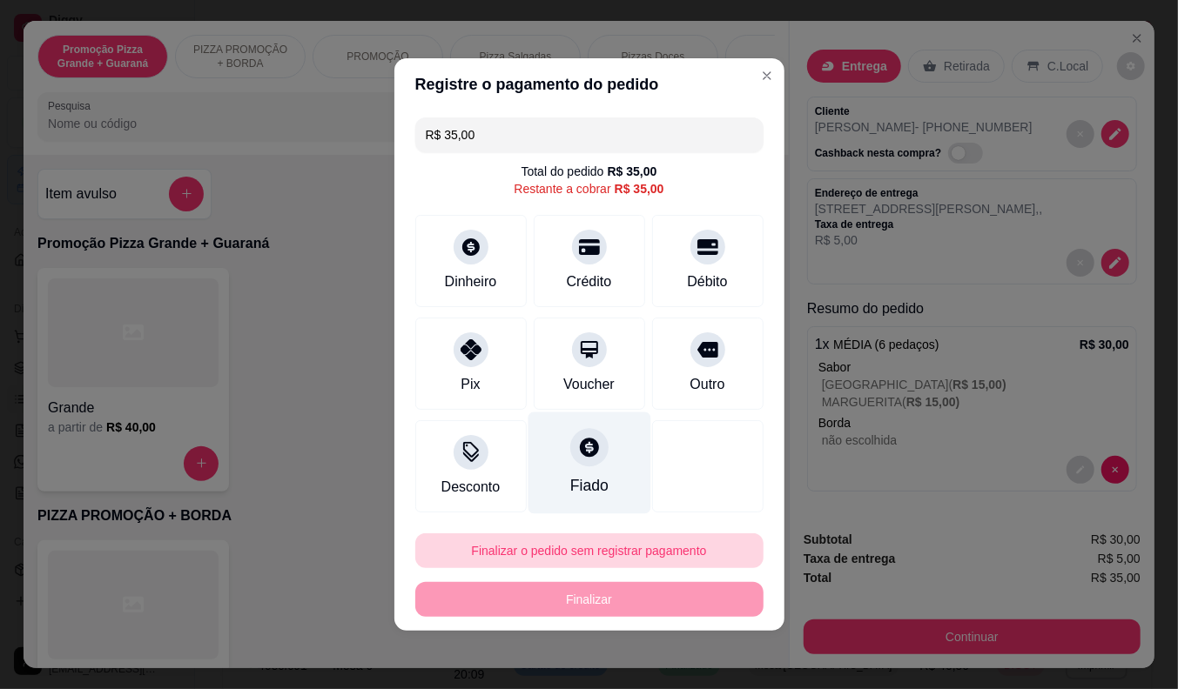
scroll to position [0, 0]
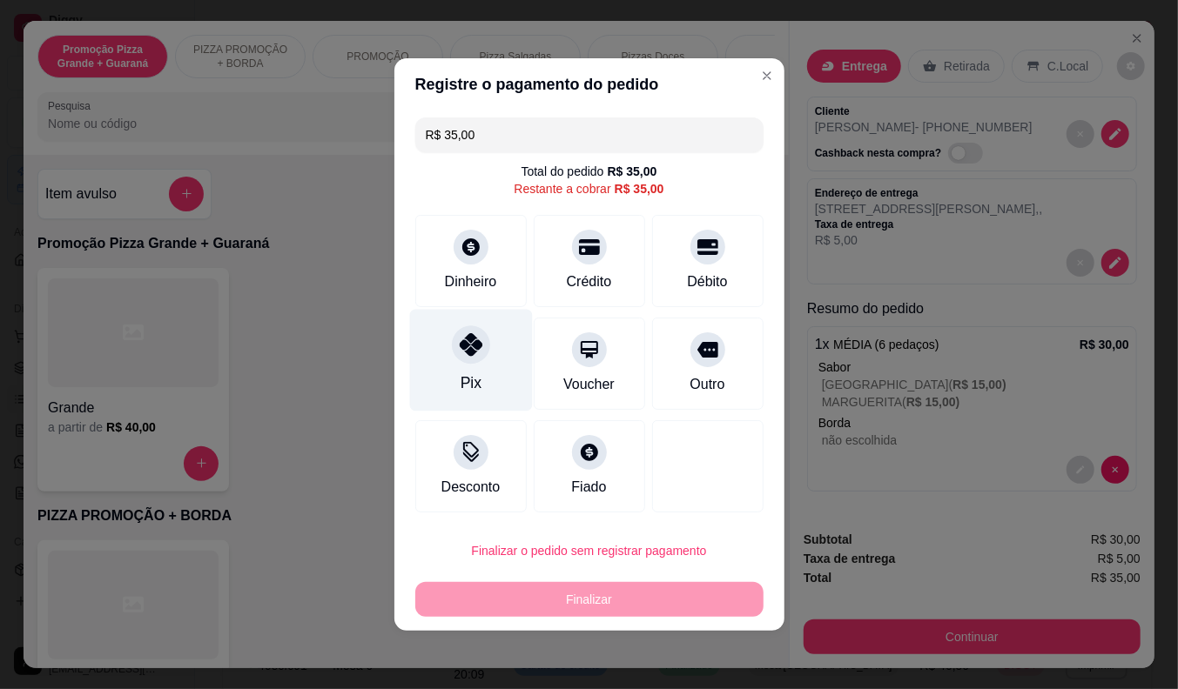
click at [455, 328] on div "Pix" at bounding box center [470, 361] width 123 height 102
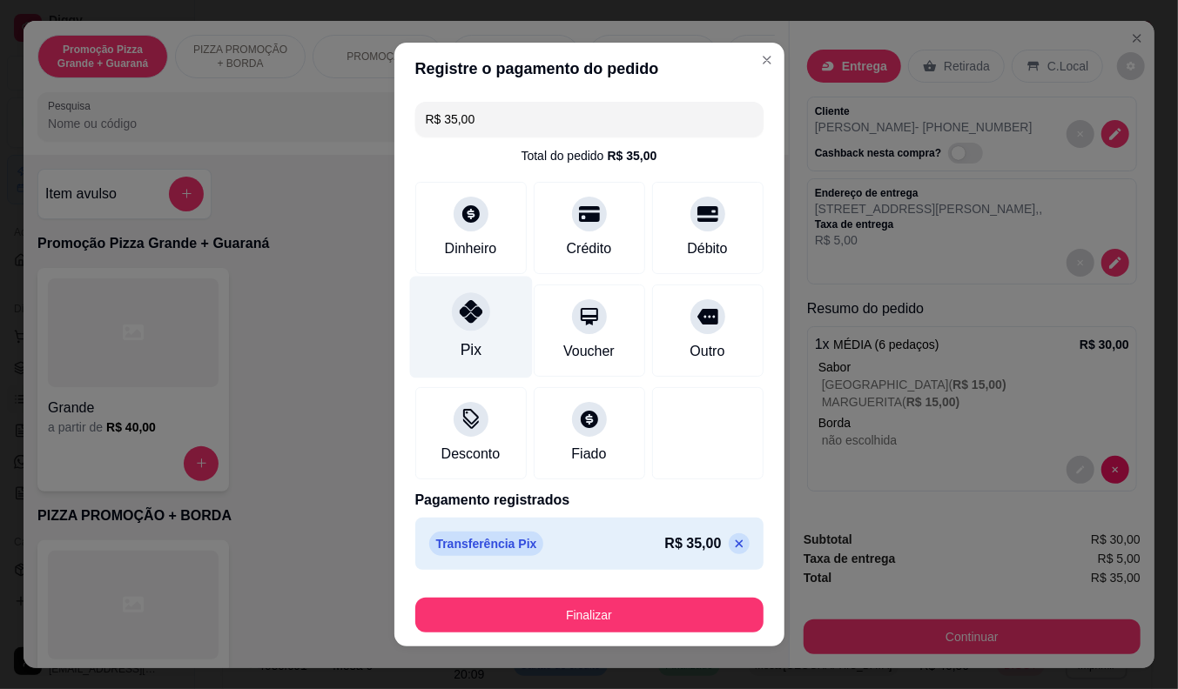
type input "R$ 0,00"
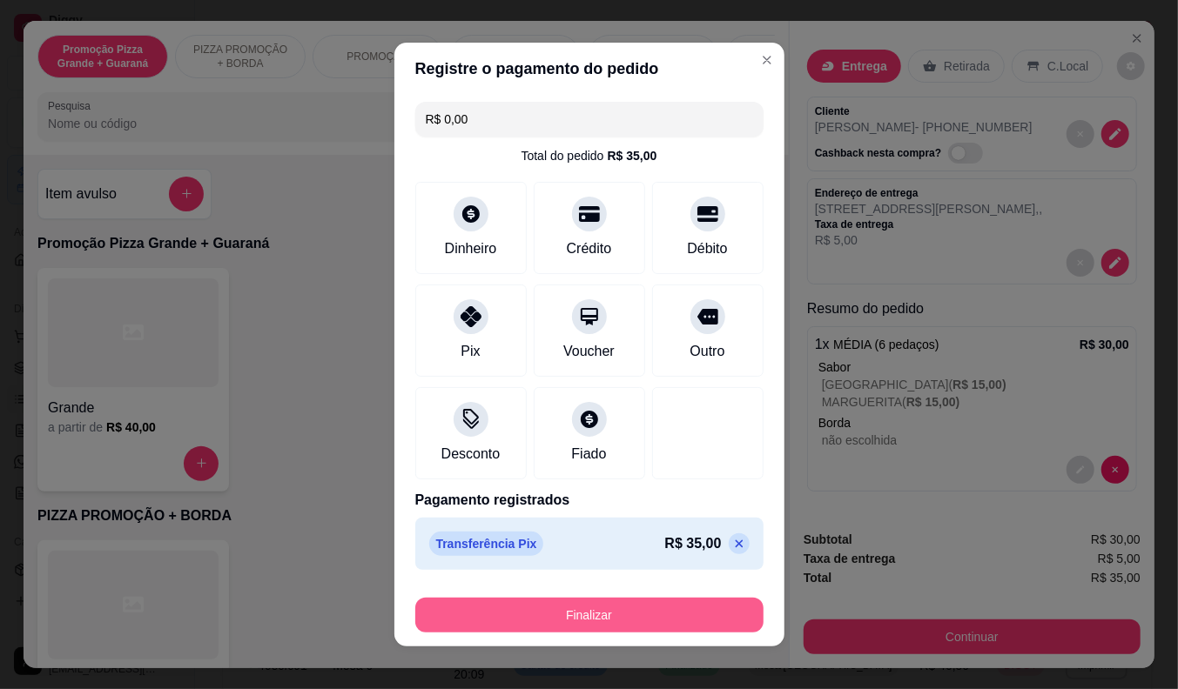
click at [558, 614] on button "Finalizar" at bounding box center [589, 615] width 348 height 35
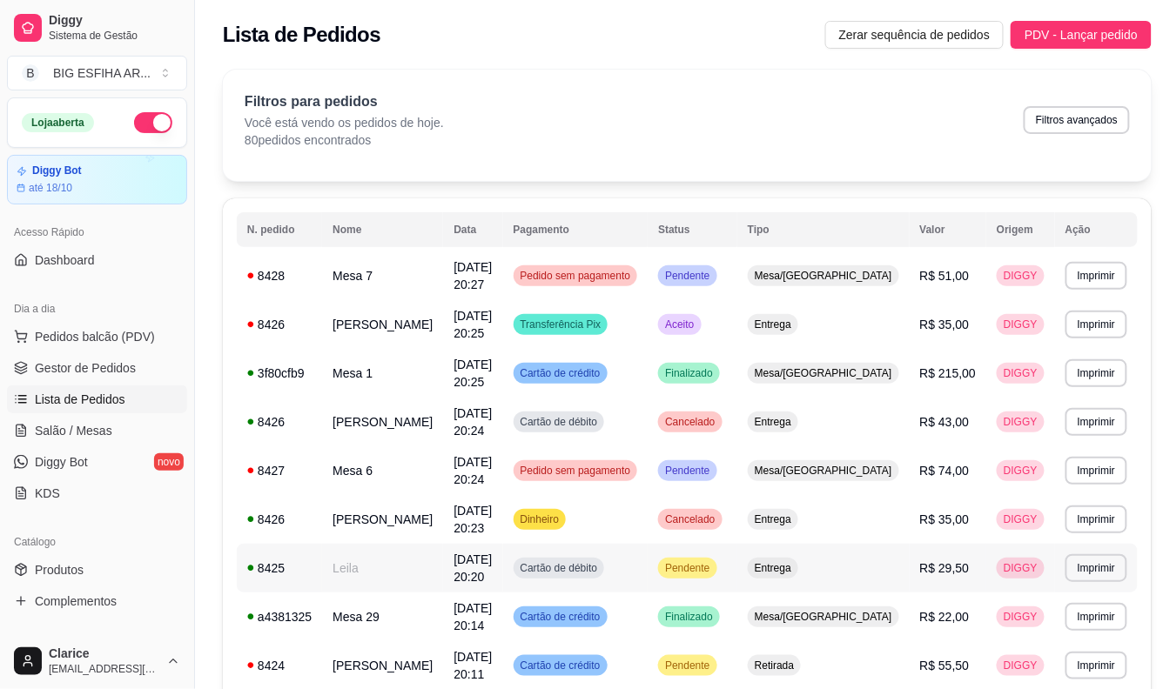
click at [371, 544] on td "Leila" at bounding box center [382, 568] width 121 height 49
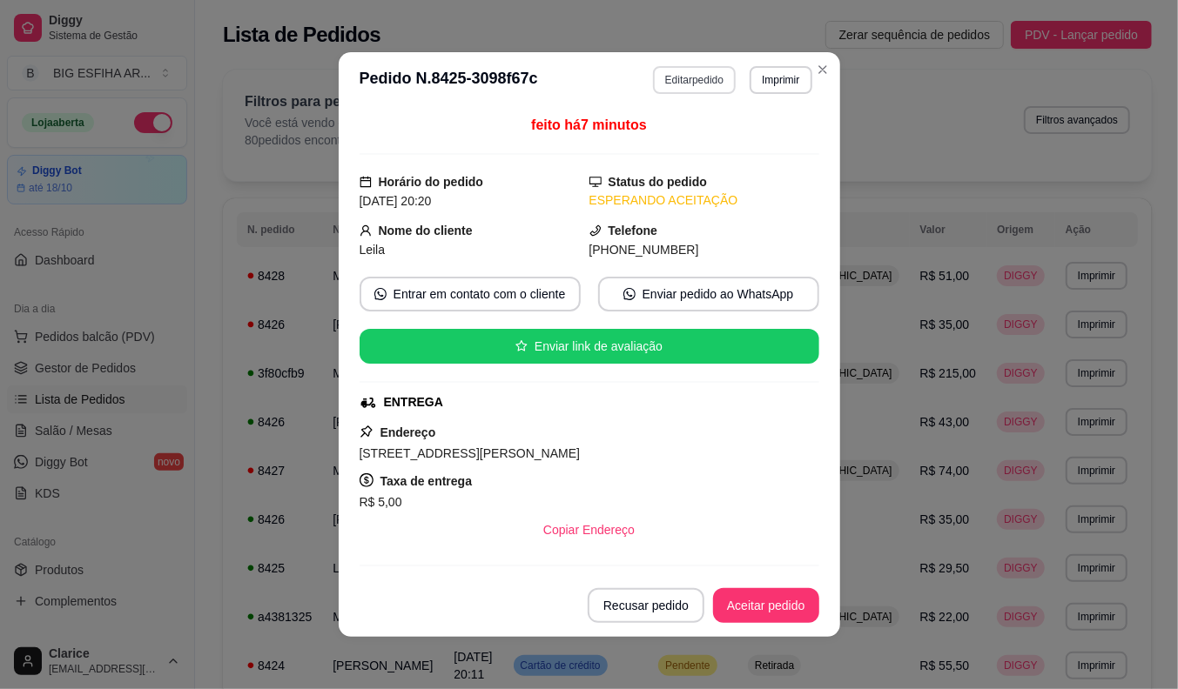
click at [682, 79] on button "Editar pedido" at bounding box center [694, 80] width 83 height 28
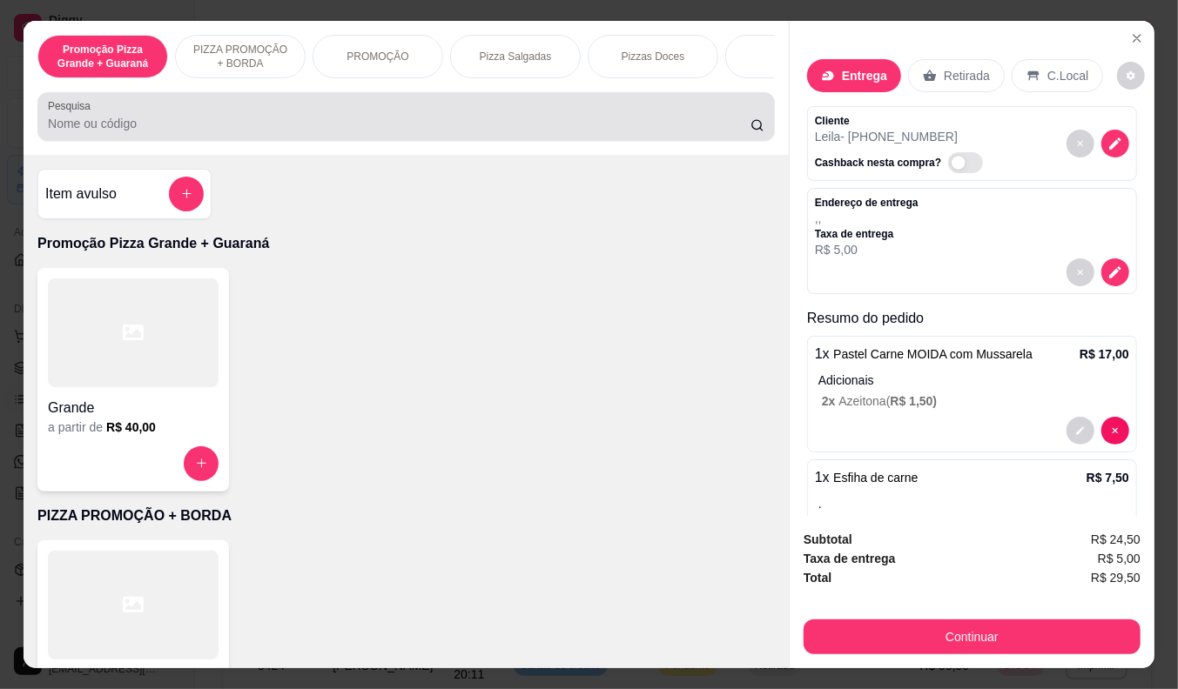
click at [342, 132] on input "Pesquisa" at bounding box center [399, 123] width 702 height 17
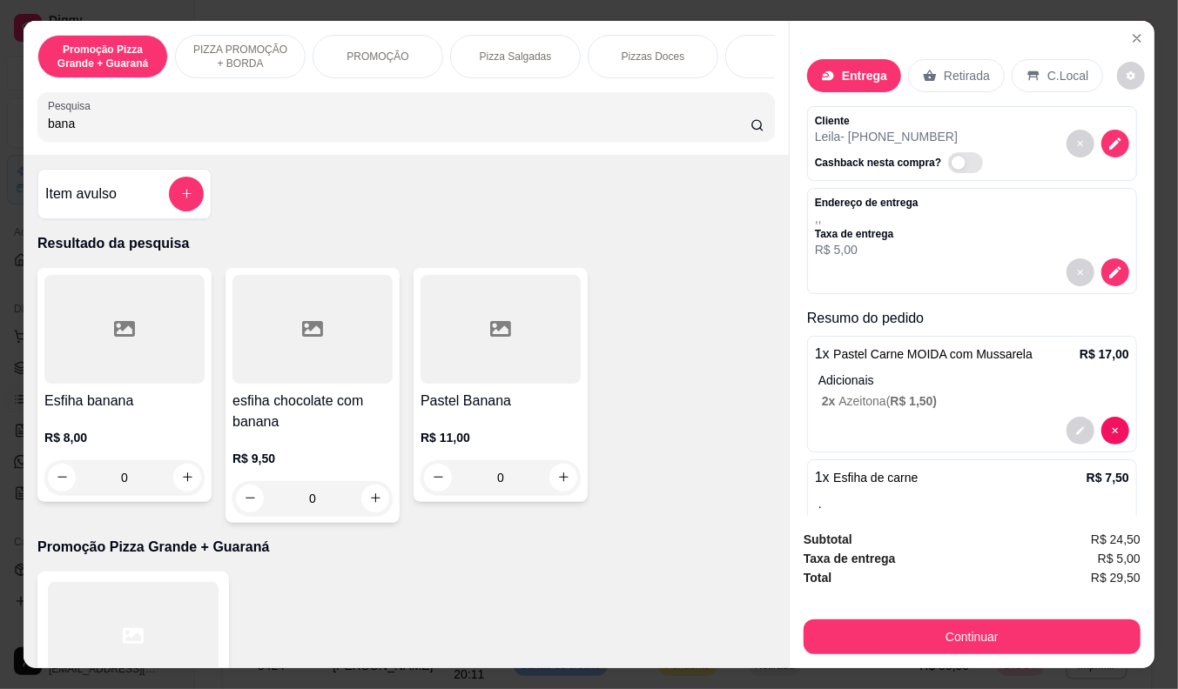
type input "bana"
click at [117, 412] on h4 "Esfiha banana" at bounding box center [124, 401] width 160 height 21
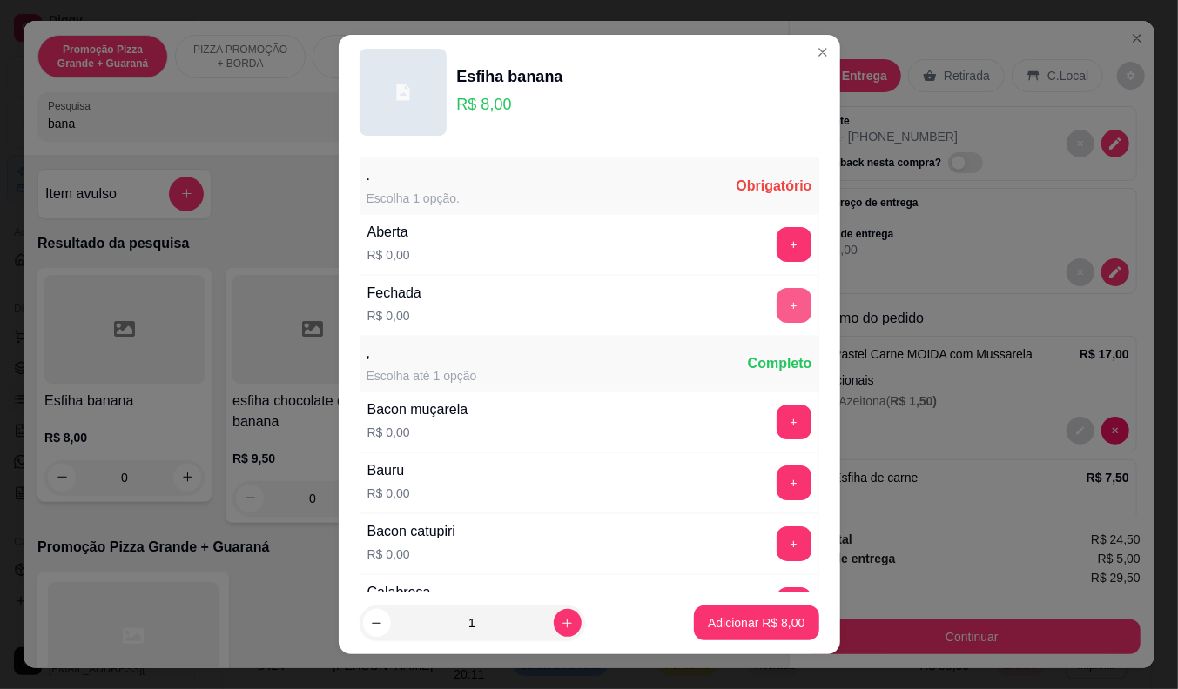
click at [776, 303] on button "+" at bounding box center [793, 305] width 35 height 35
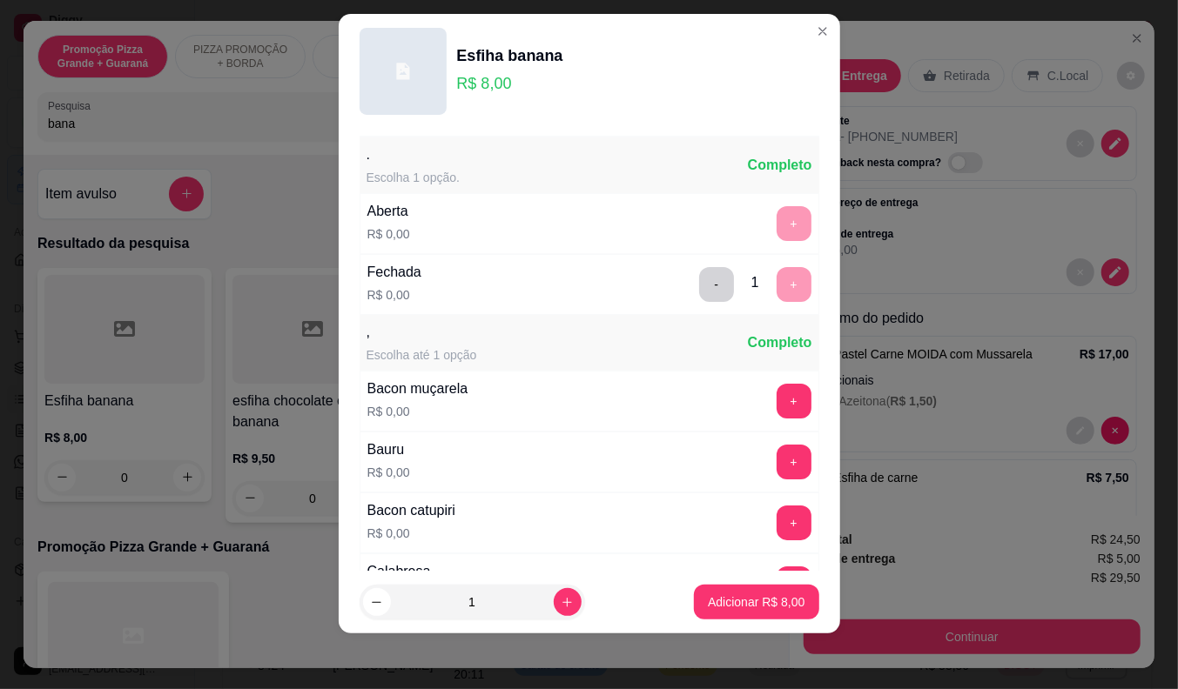
scroll to position [186, 0]
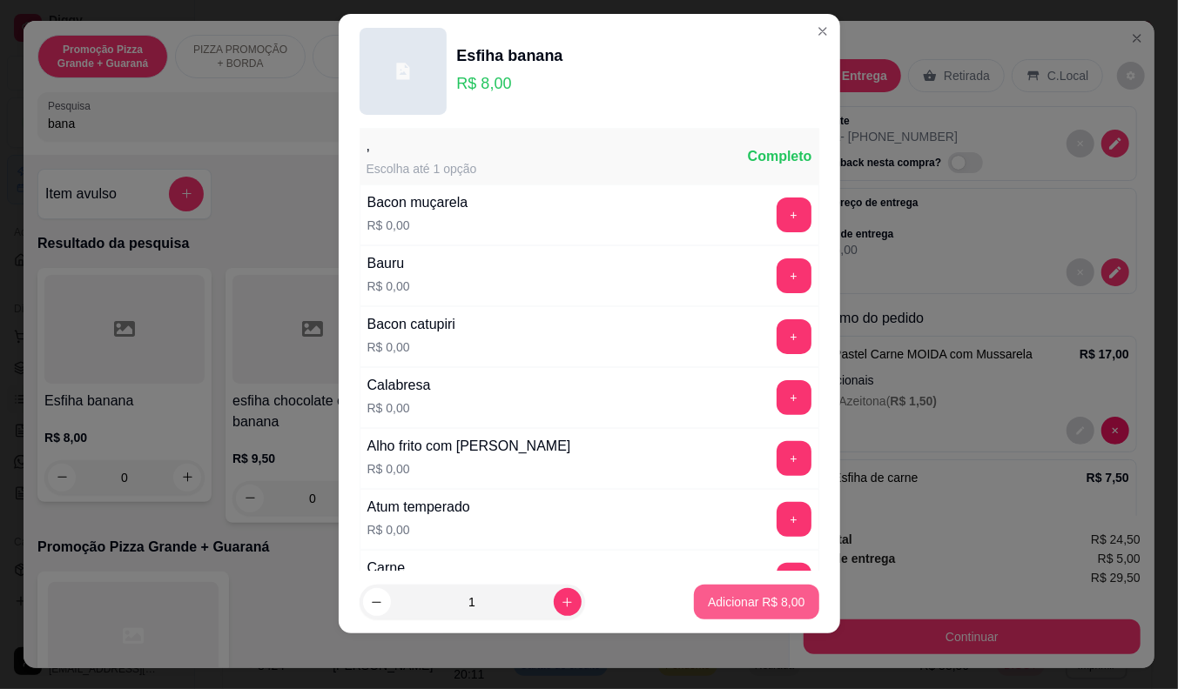
click at [708, 601] on p "Adicionar R$ 8,00" at bounding box center [756, 602] width 97 height 17
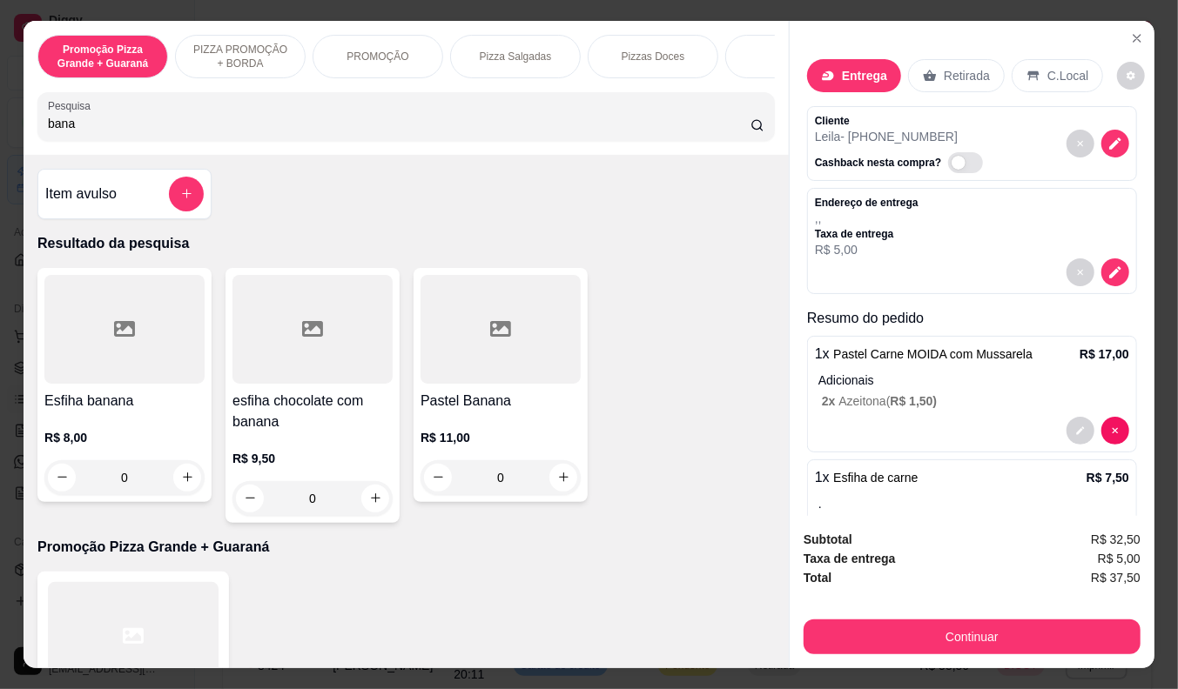
click at [958, 620] on button "Continuar" at bounding box center [971, 637] width 337 height 35
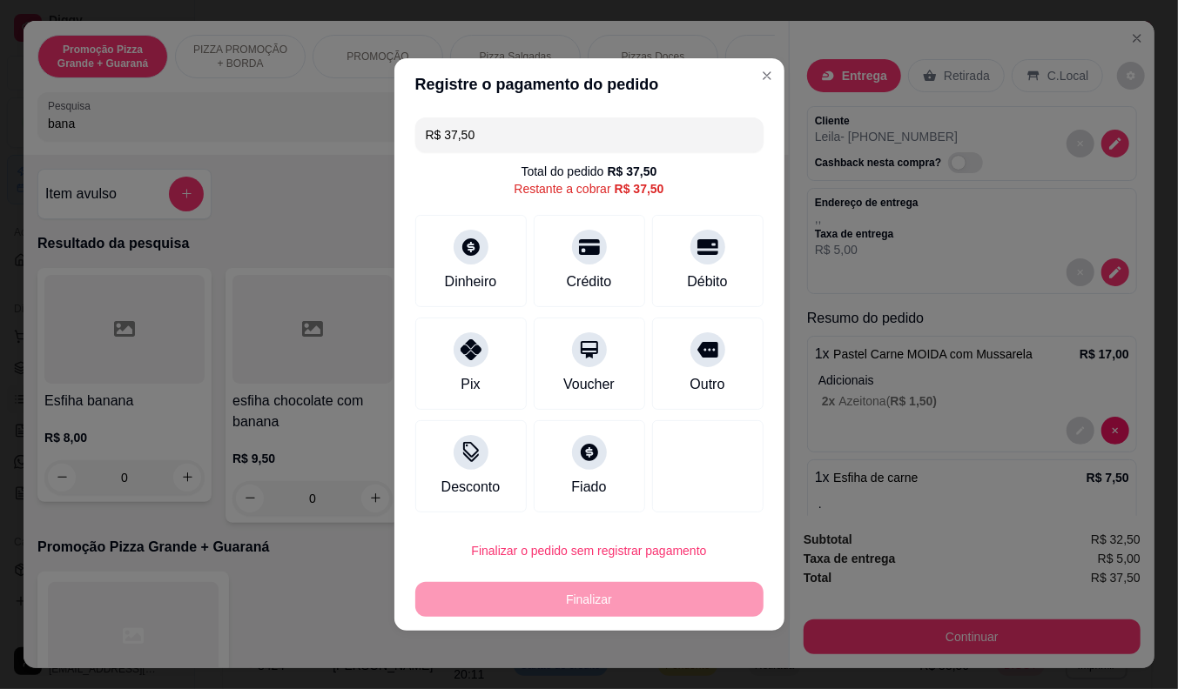
click at [900, 227] on p "Taxa de entrega" at bounding box center [867, 234] width 104 height 14
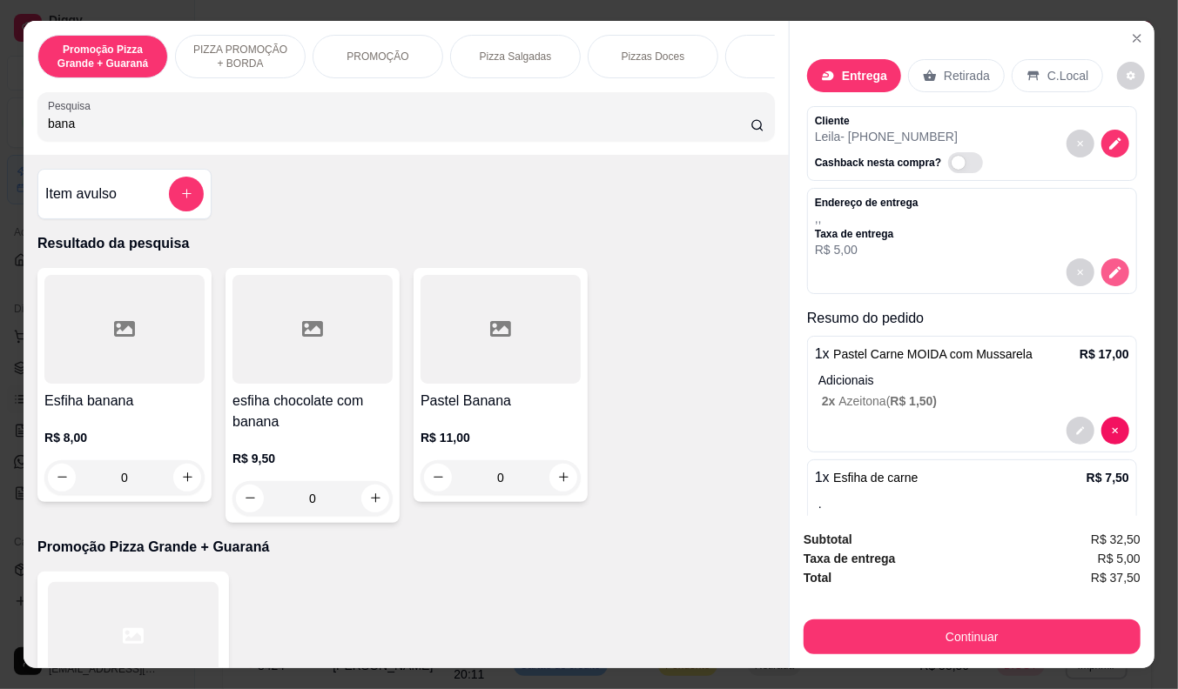
click at [1107, 268] on icon "decrease-product-quantity" at bounding box center [1115, 273] width 16 height 16
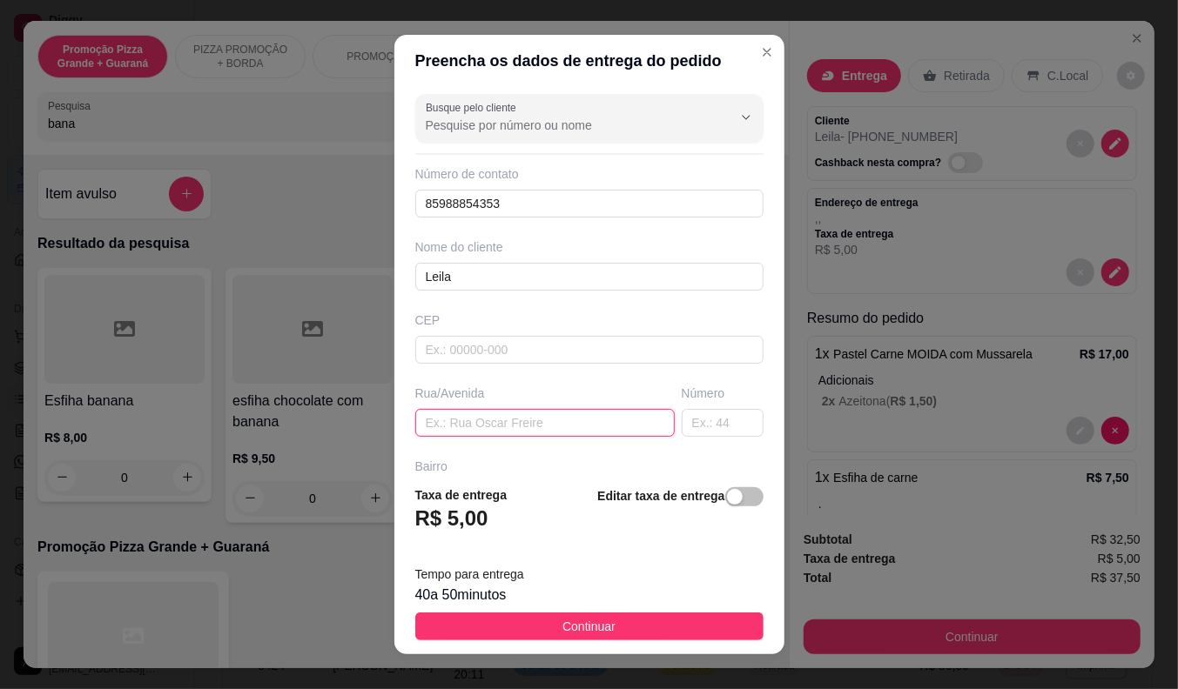
click at [476, 427] on input "text" at bounding box center [544, 423] width 259 height 28
type input "[PERSON_NAME] 372"
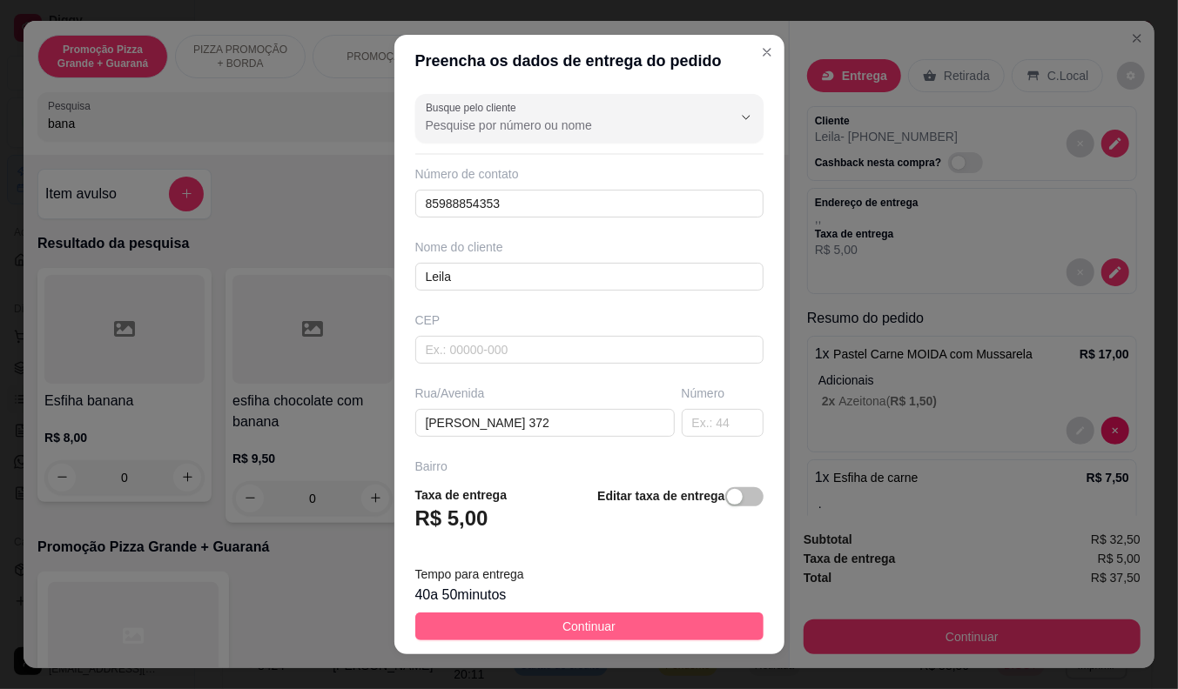
click at [595, 628] on span "Continuar" at bounding box center [588, 626] width 53 height 19
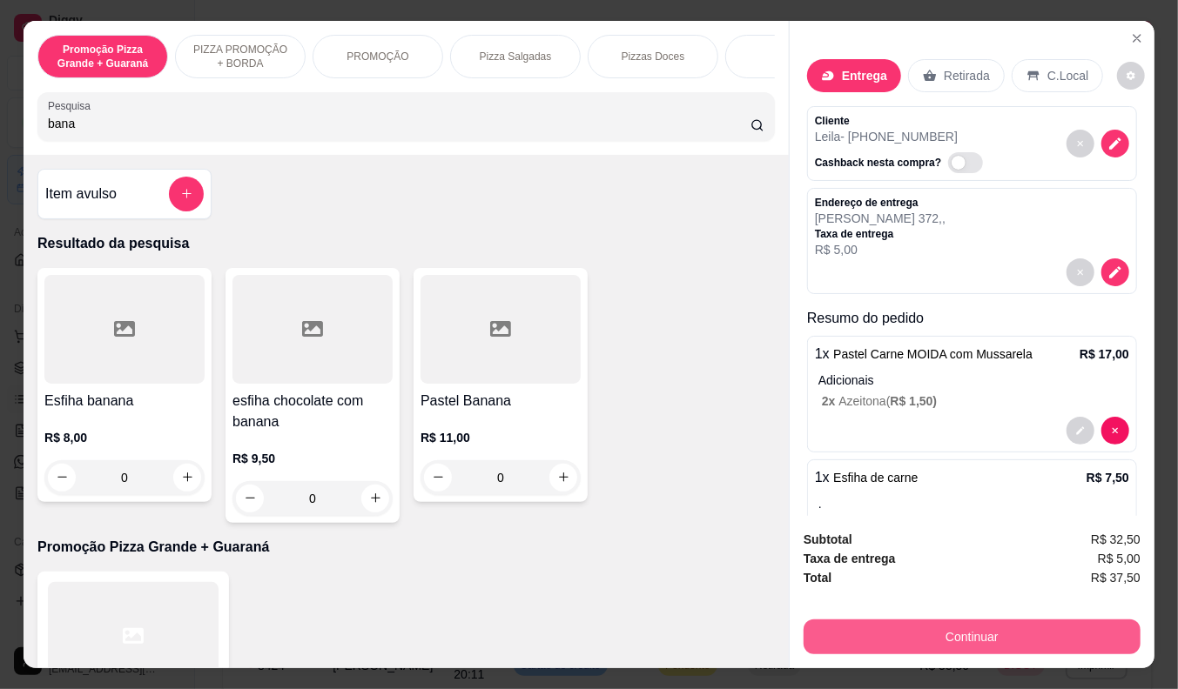
click at [995, 629] on button "Continuar" at bounding box center [971, 637] width 337 height 35
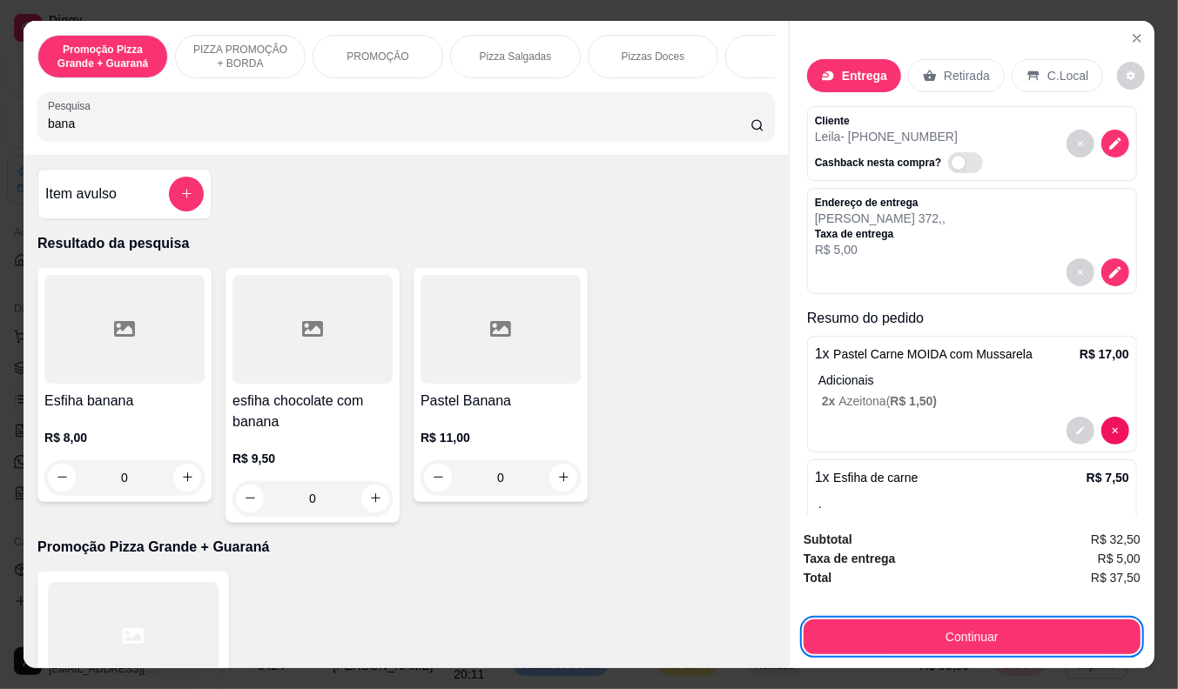
drag, startPoint x: 875, startPoint y: 593, endPoint x: 1117, endPoint y: 567, distance: 243.4
click at [1117, 568] on span "R$ 37,50" at bounding box center [1116, 577] width 50 height 19
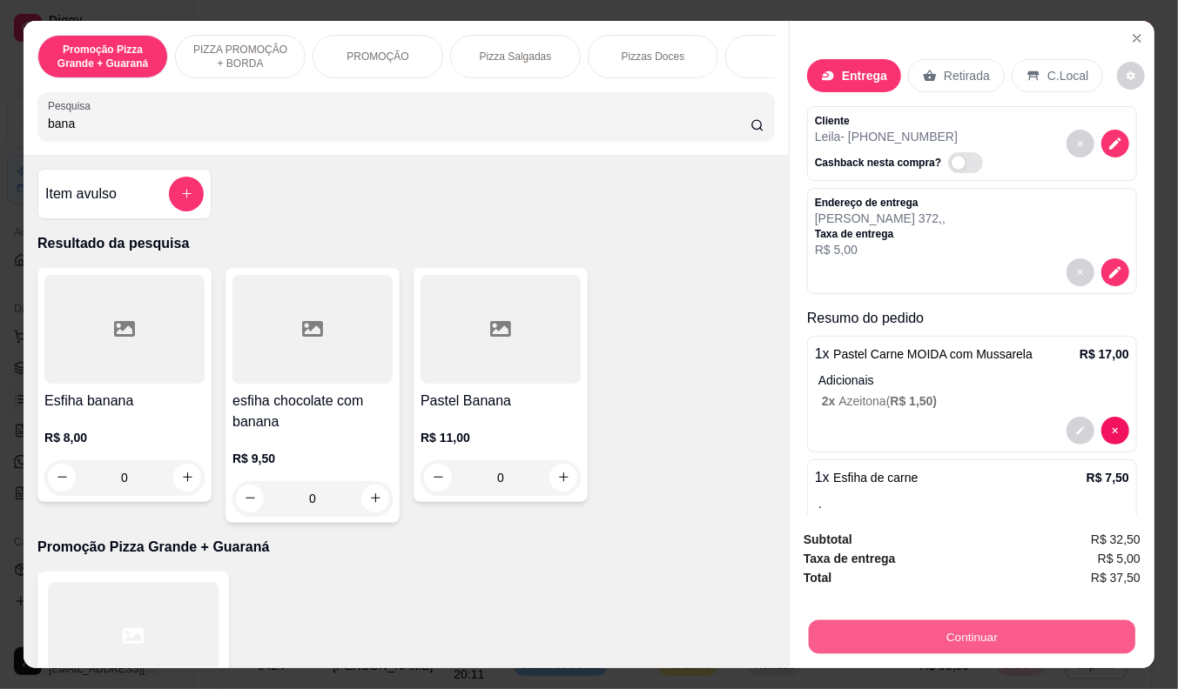
click at [1060, 624] on button "Continuar" at bounding box center [972, 638] width 326 height 34
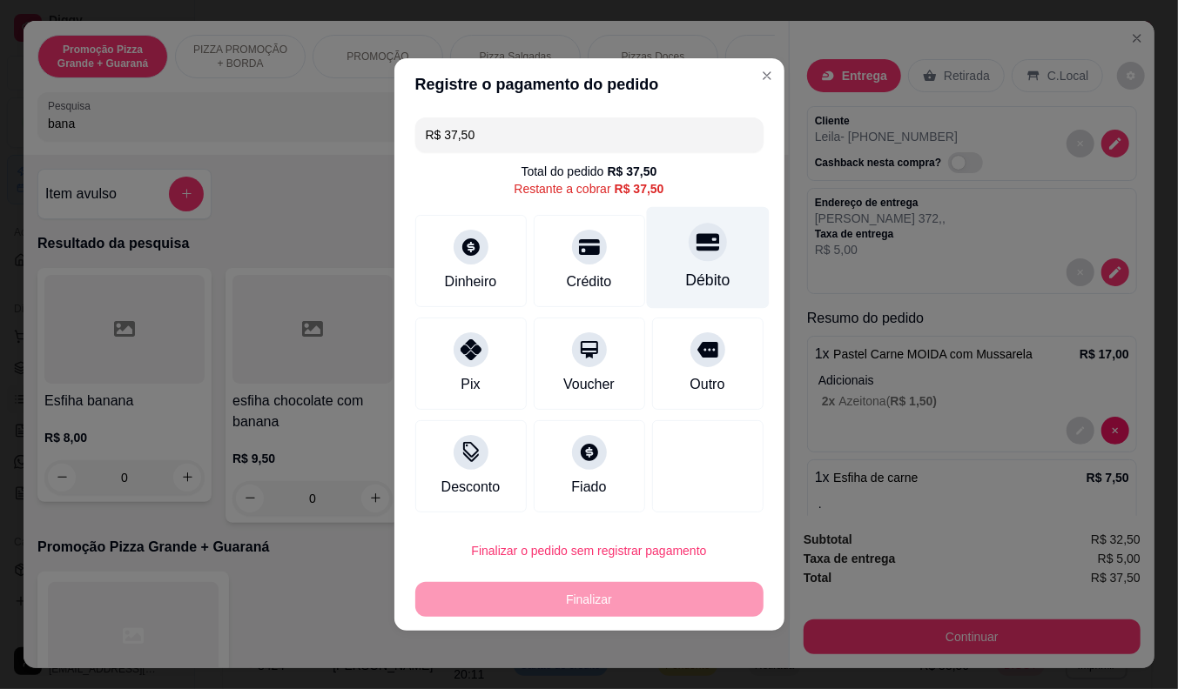
click at [667, 267] on div "Débito" at bounding box center [707, 258] width 123 height 102
type input "R$ 0,00"
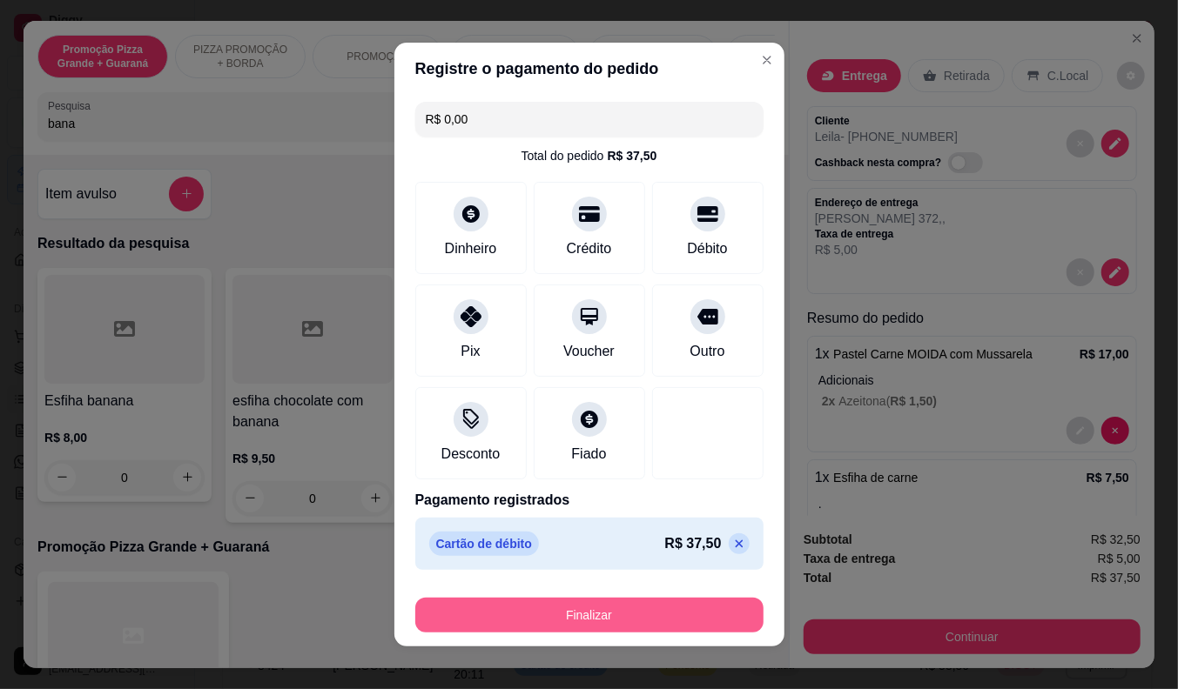
click at [594, 621] on button "Finalizar" at bounding box center [589, 615] width 348 height 35
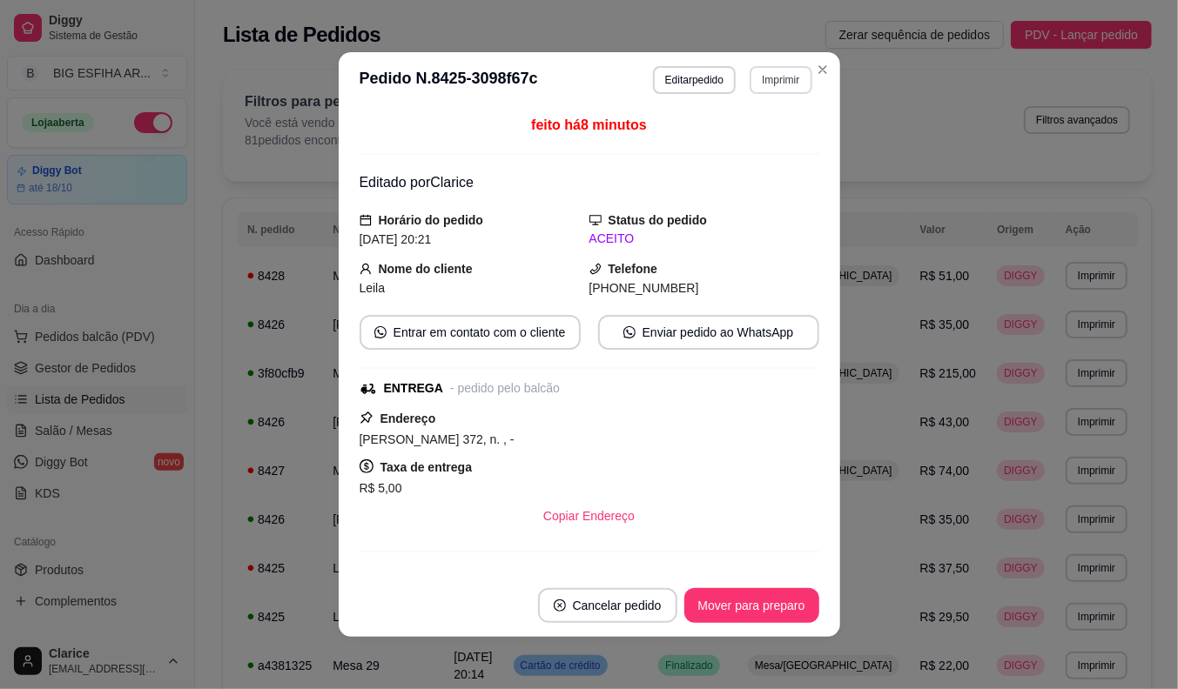
click at [769, 71] on button "Imprimir" at bounding box center [780, 80] width 62 height 28
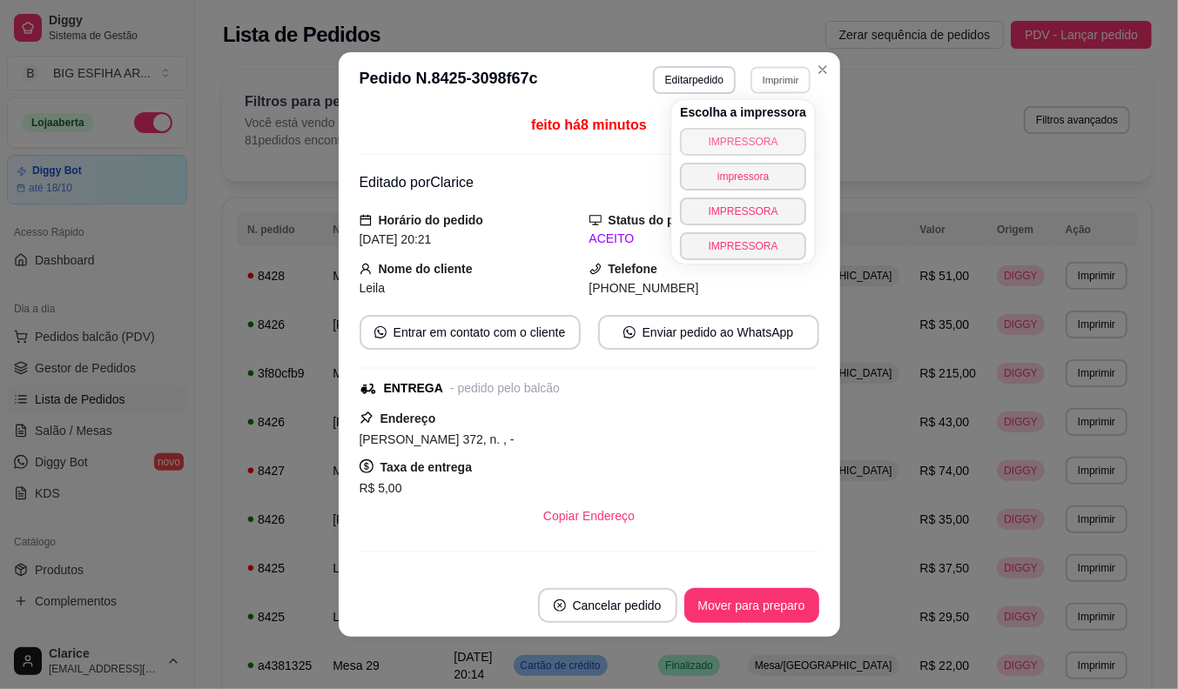
click at [753, 137] on button "IMPRESSORA" at bounding box center [743, 142] width 126 height 28
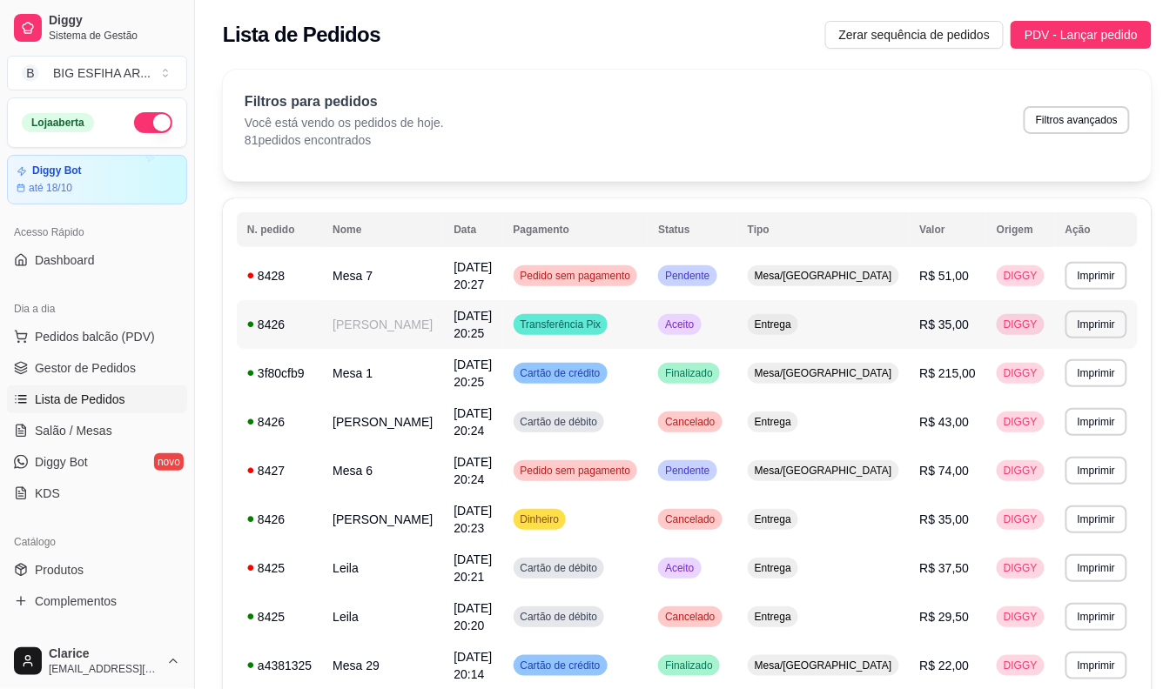
click at [402, 324] on td "[PERSON_NAME]" at bounding box center [382, 324] width 121 height 49
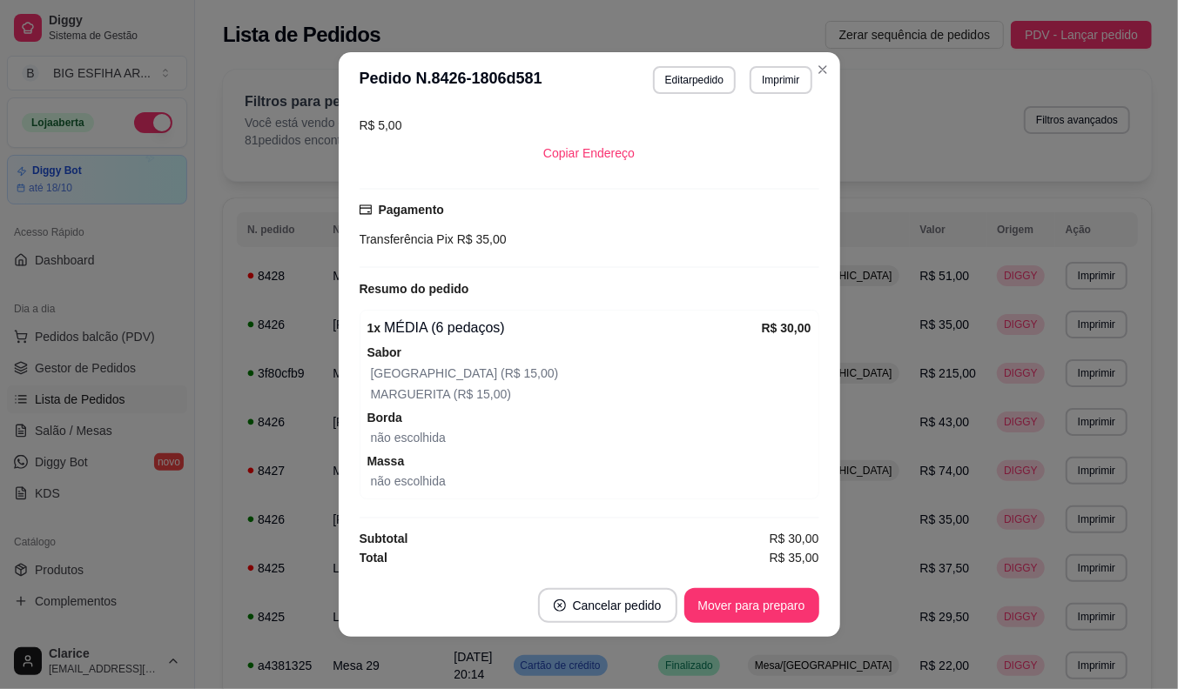
scroll to position [3, 0]
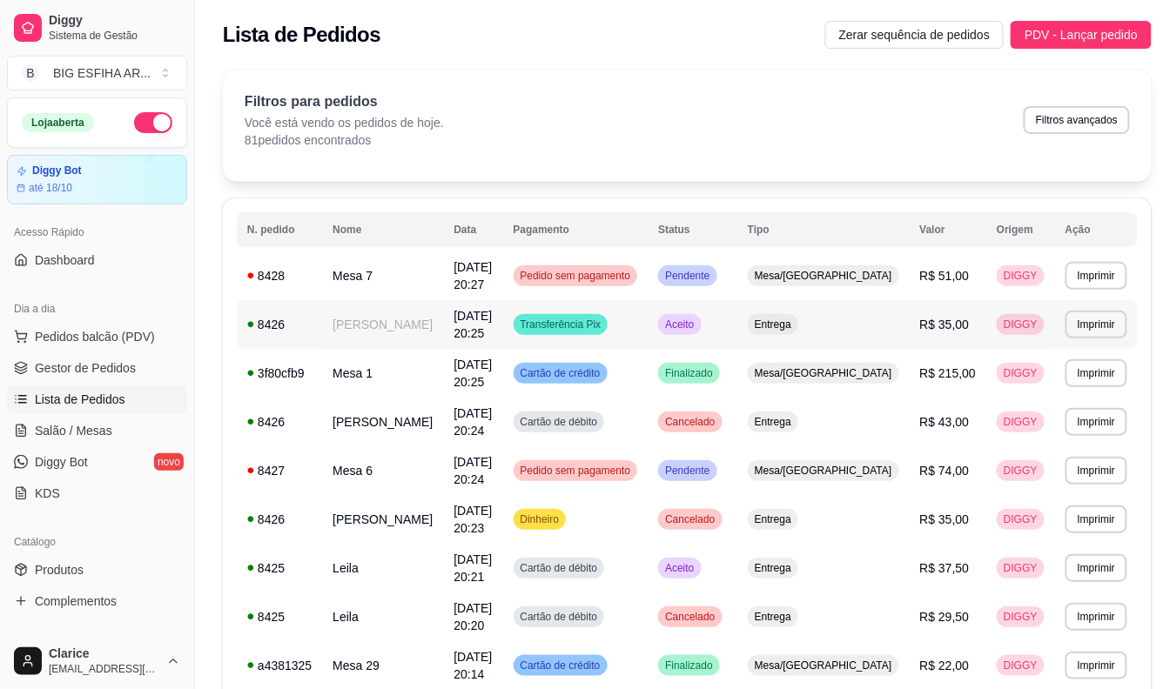
click at [386, 319] on td "[PERSON_NAME]" at bounding box center [382, 324] width 121 height 49
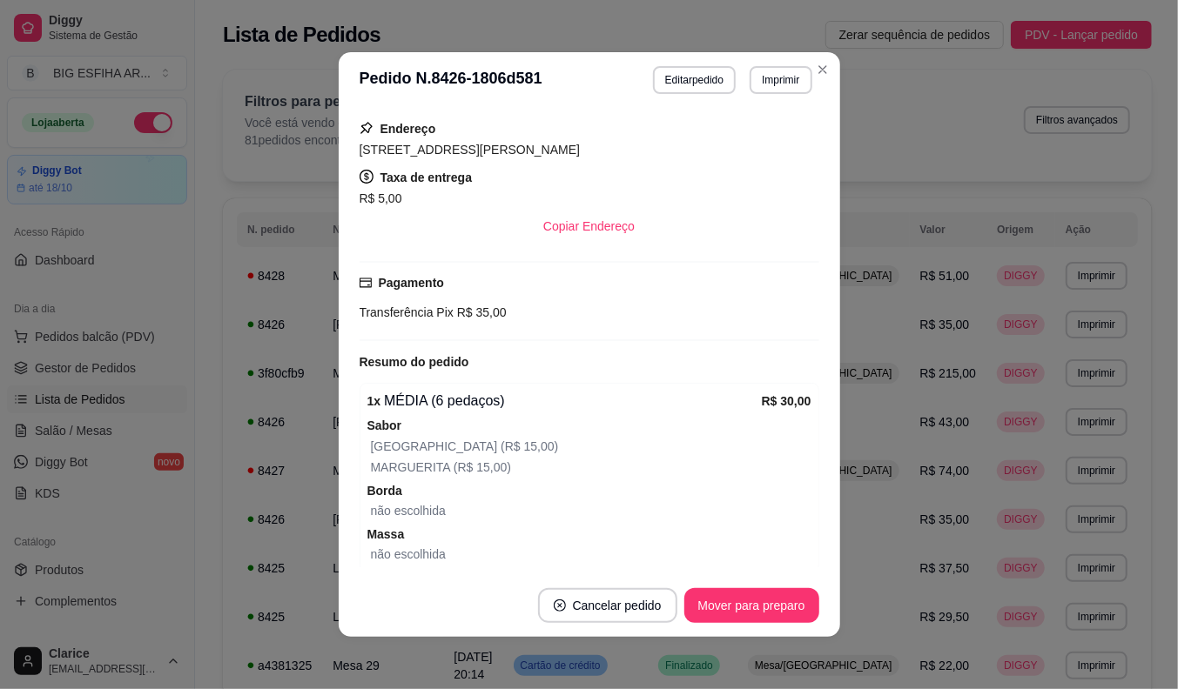
scroll to position [193, 0]
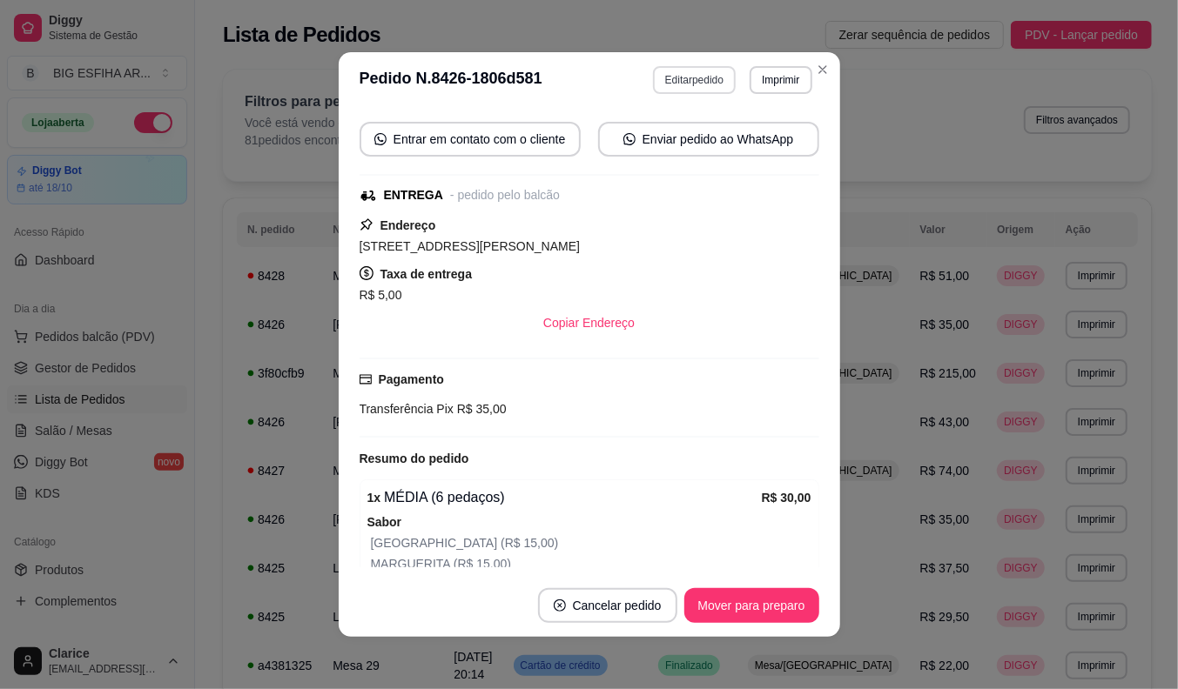
click at [677, 77] on button "Editar pedido" at bounding box center [694, 80] width 83 height 28
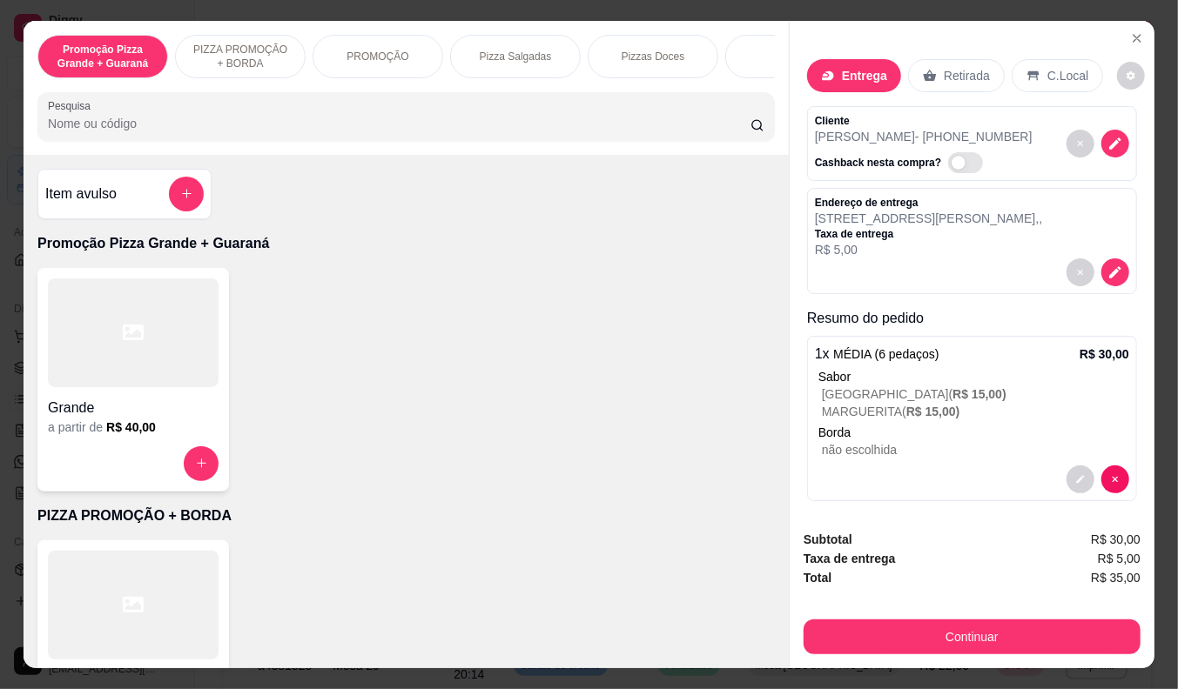
click at [843, 241] on p "R$ 5,00" at bounding box center [928, 249] width 227 height 17
click at [925, 210] on p "[STREET_ADDRESS][PERSON_NAME] , ," at bounding box center [928, 218] width 227 height 17
click at [1107, 268] on icon "decrease-product-quantity" at bounding box center [1114, 272] width 15 height 15
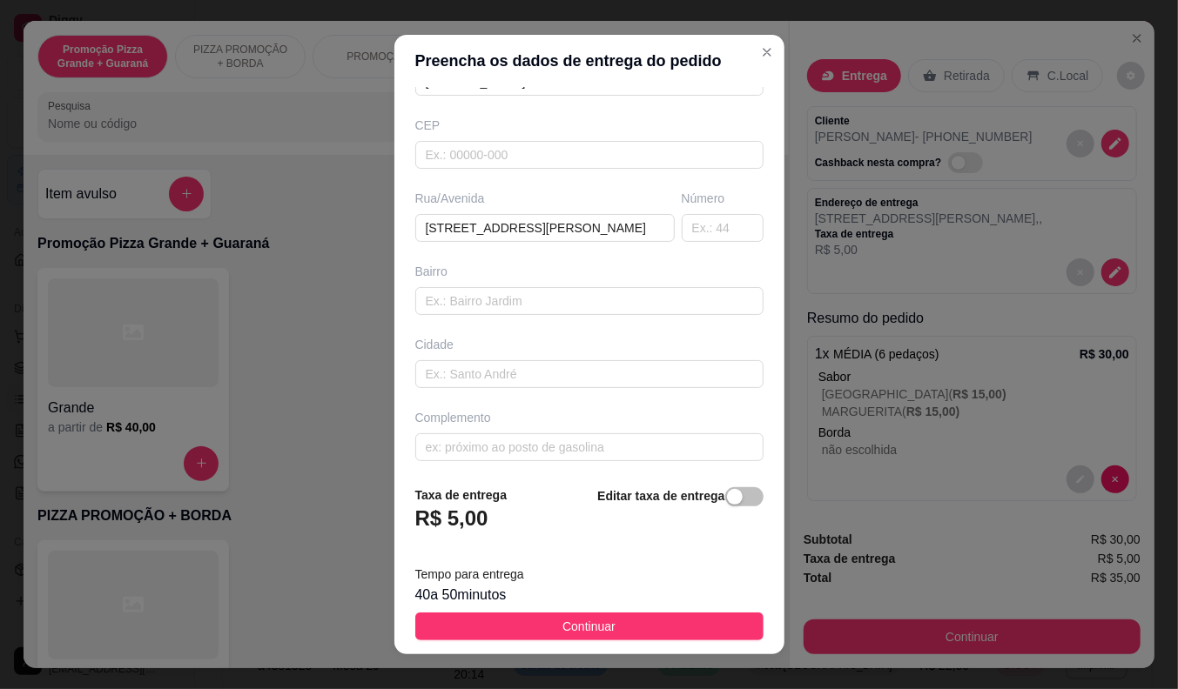
scroll to position [202, 0]
click at [561, 215] on input "[STREET_ADDRESS][PERSON_NAME]" at bounding box center [544, 222] width 259 height 28
type input "rua [PERSON_NAME] 495 altos"
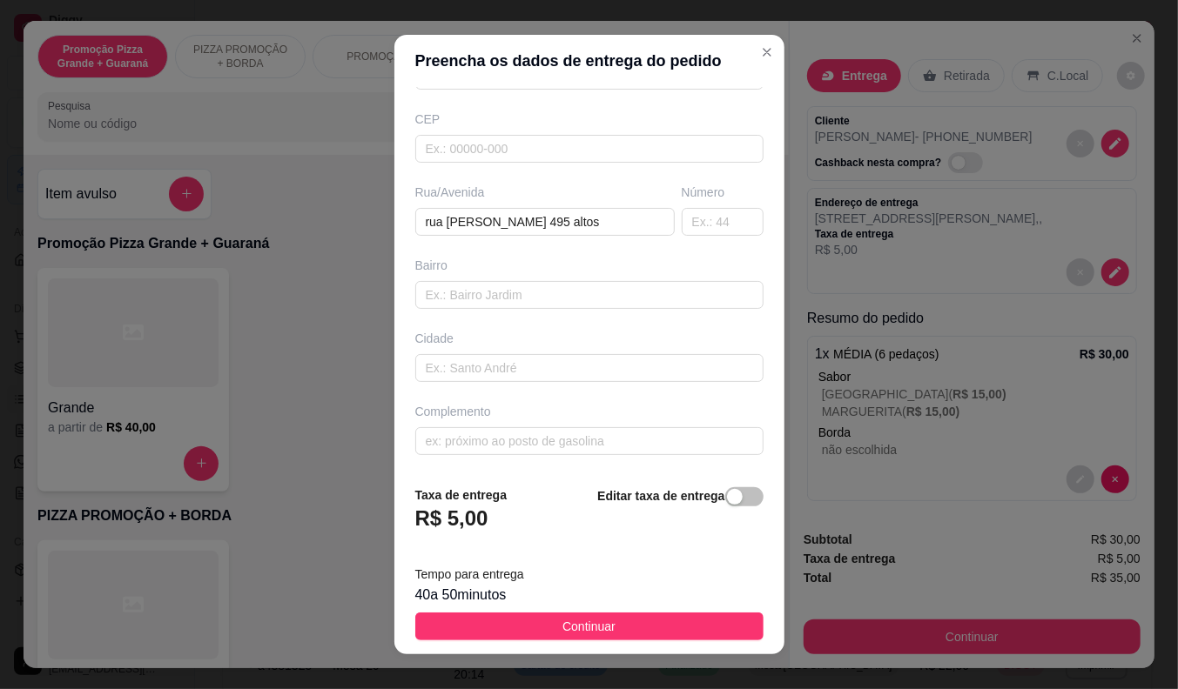
click at [542, 630] on button "Continuar" at bounding box center [589, 627] width 348 height 28
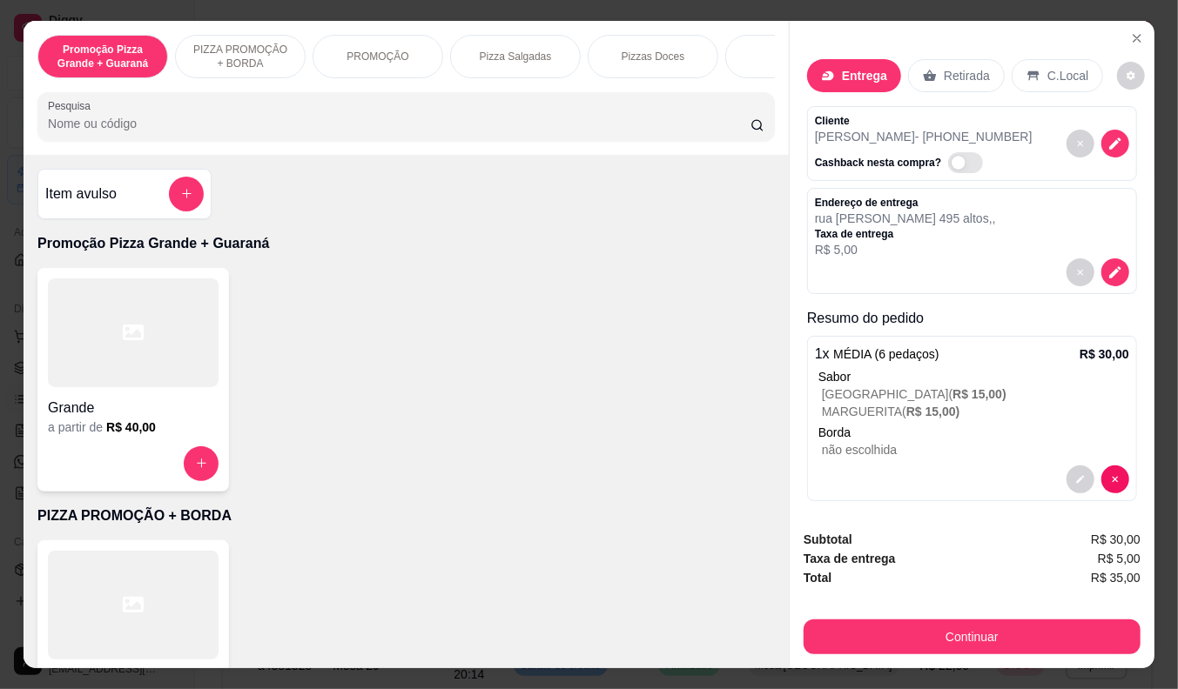
scroll to position [10, 0]
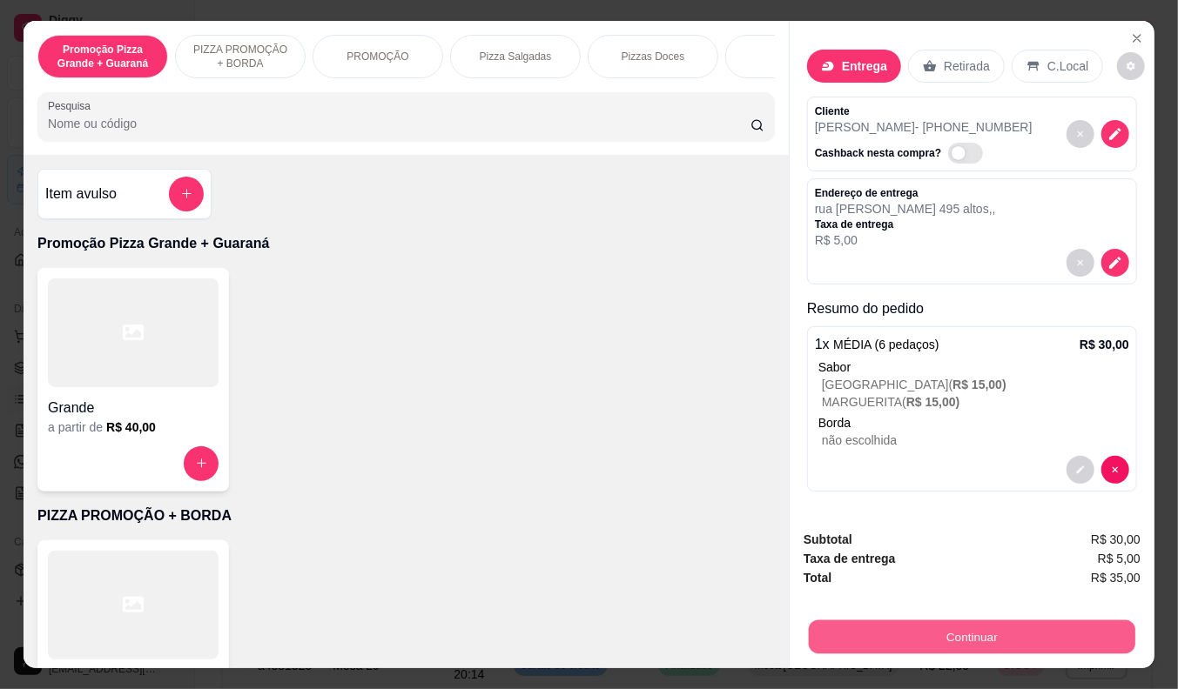
click at [956, 623] on button "Continuar" at bounding box center [972, 638] width 326 height 34
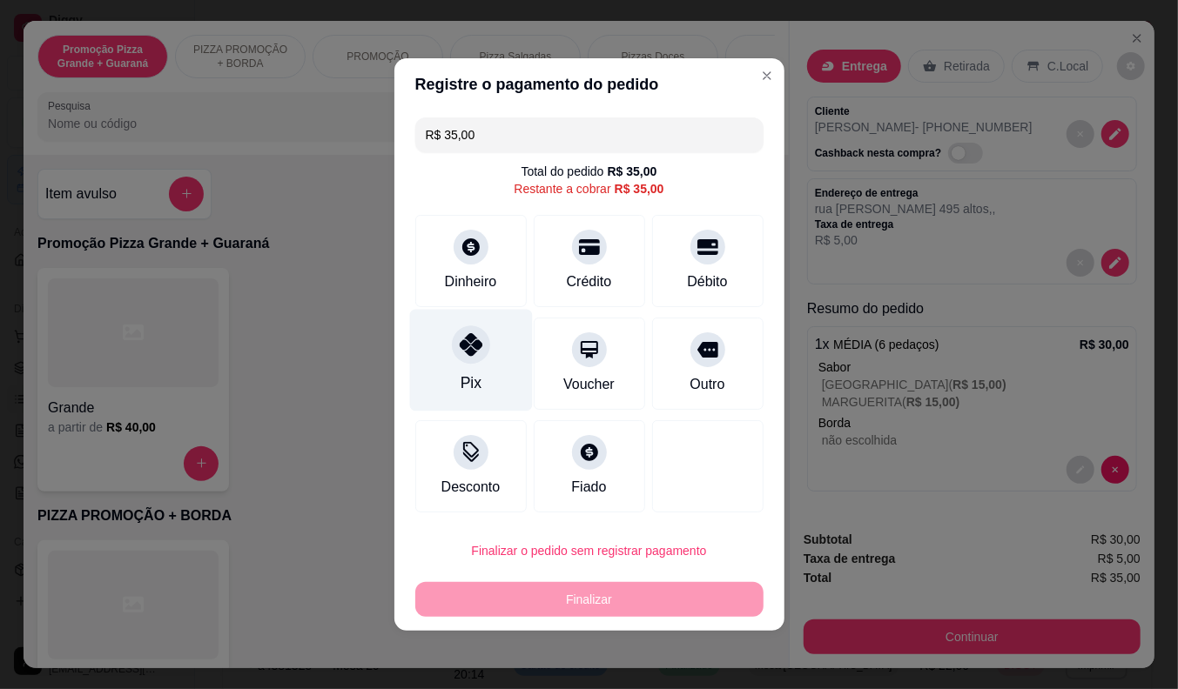
click at [467, 359] on div at bounding box center [471, 345] width 38 height 38
type input "R$ 0,00"
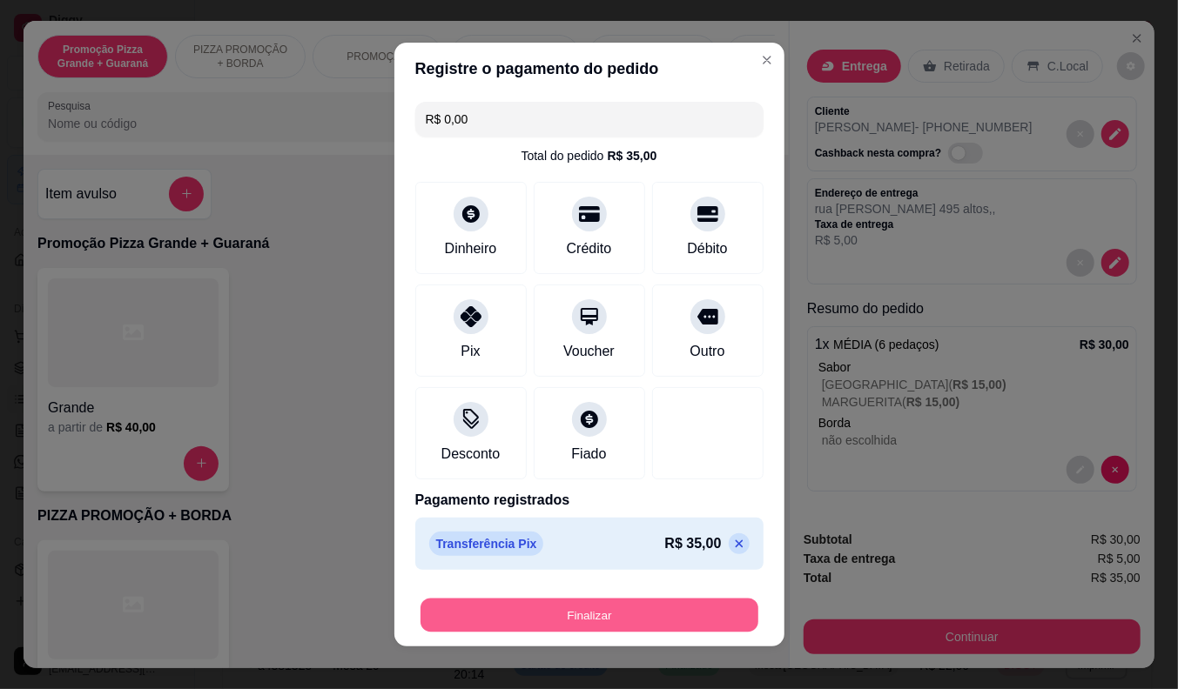
click at [550, 620] on button "Finalizar" at bounding box center [589, 616] width 338 height 34
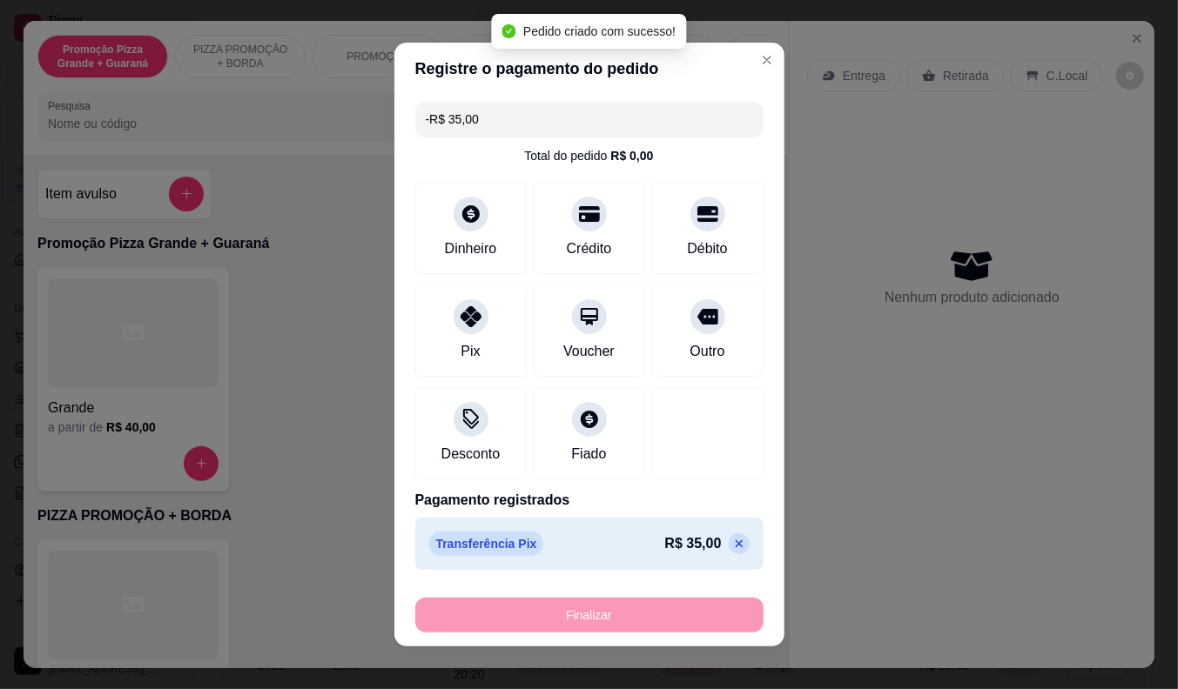
scroll to position [0, 0]
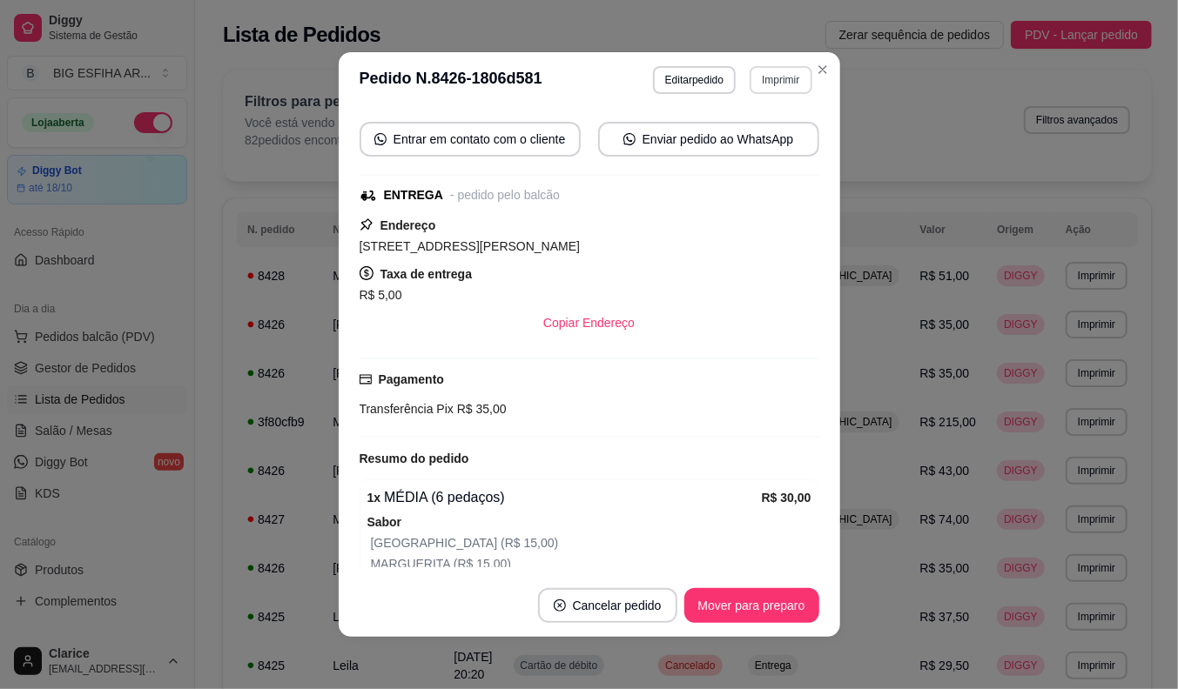
click at [776, 68] on button "Imprimir" at bounding box center [780, 80] width 62 height 28
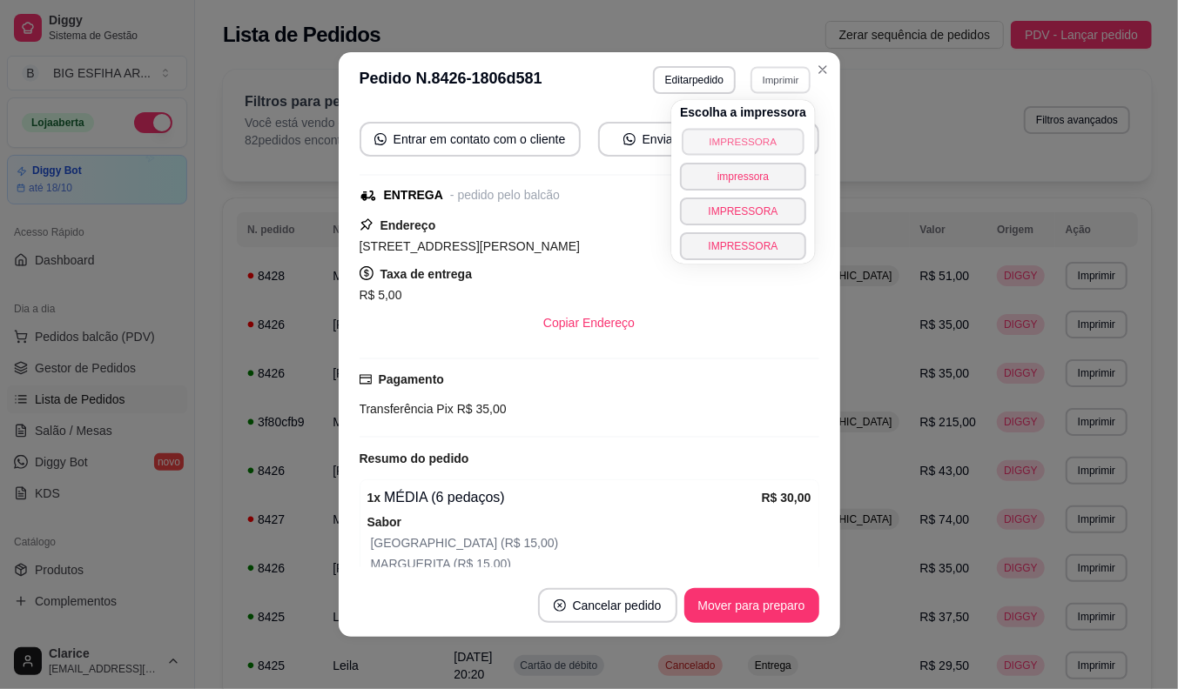
click at [733, 133] on button "IMPRESSORA" at bounding box center [743, 141] width 122 height 27
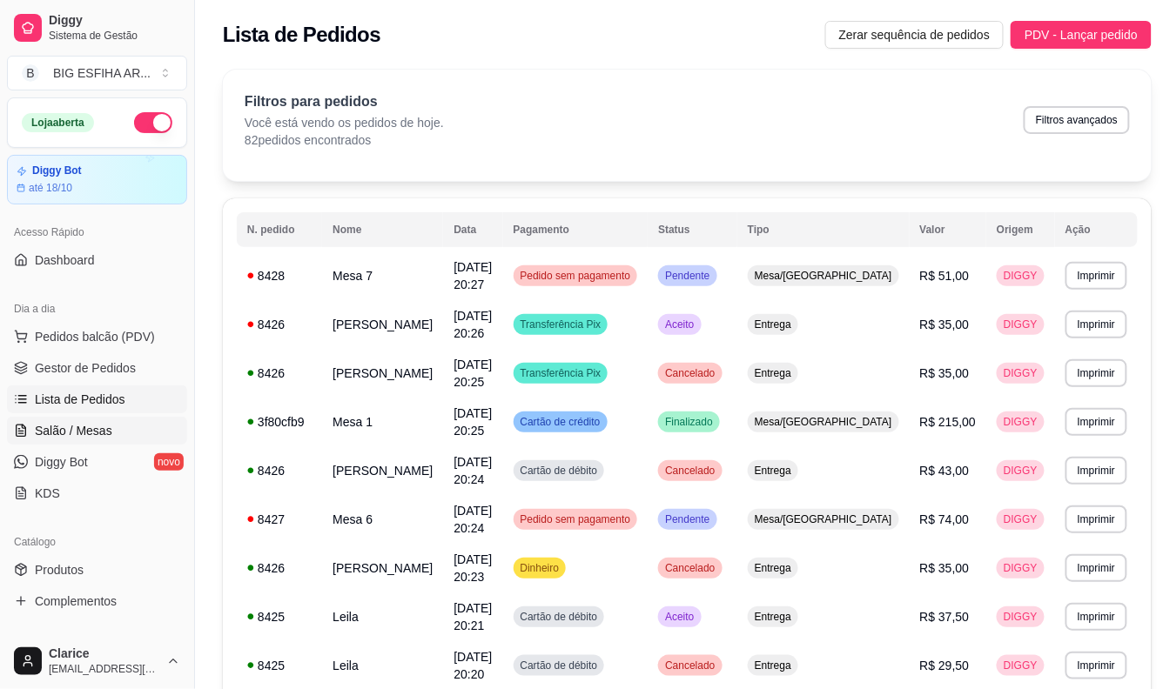
click at [84, 430] on span "Salão / Mesas" at bounding box center [73, 430] width 77 height 17
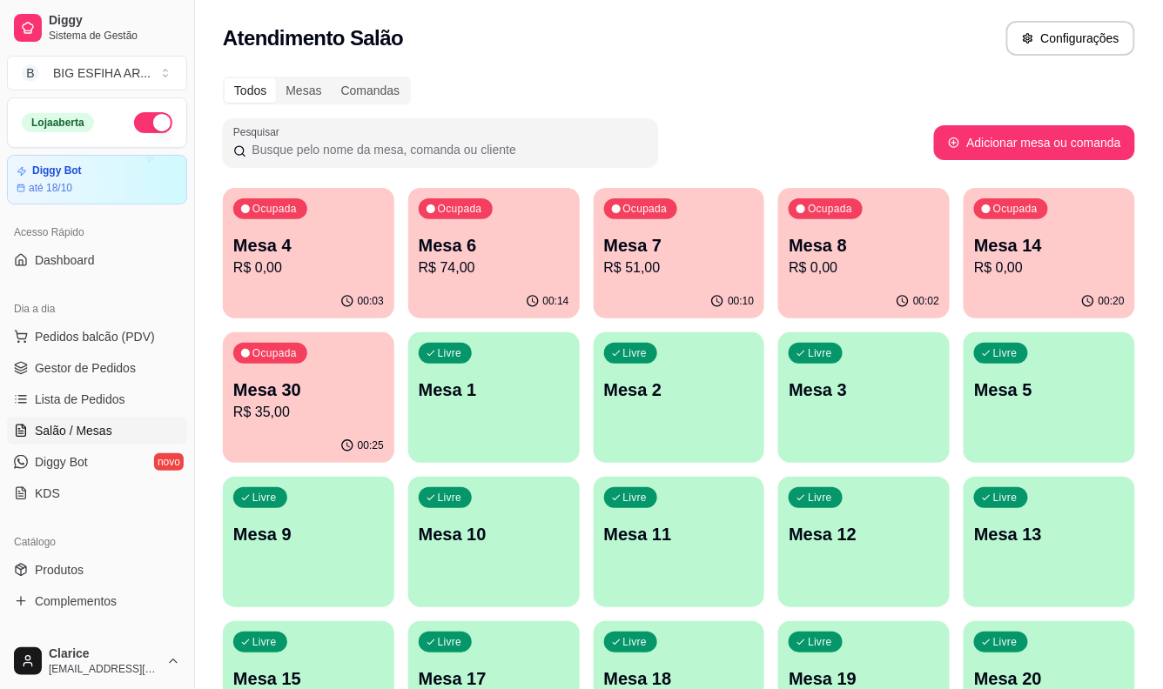
click at [514, 251] on p "Mesa 6" at bounding box center [494, 245] width 151 height 24
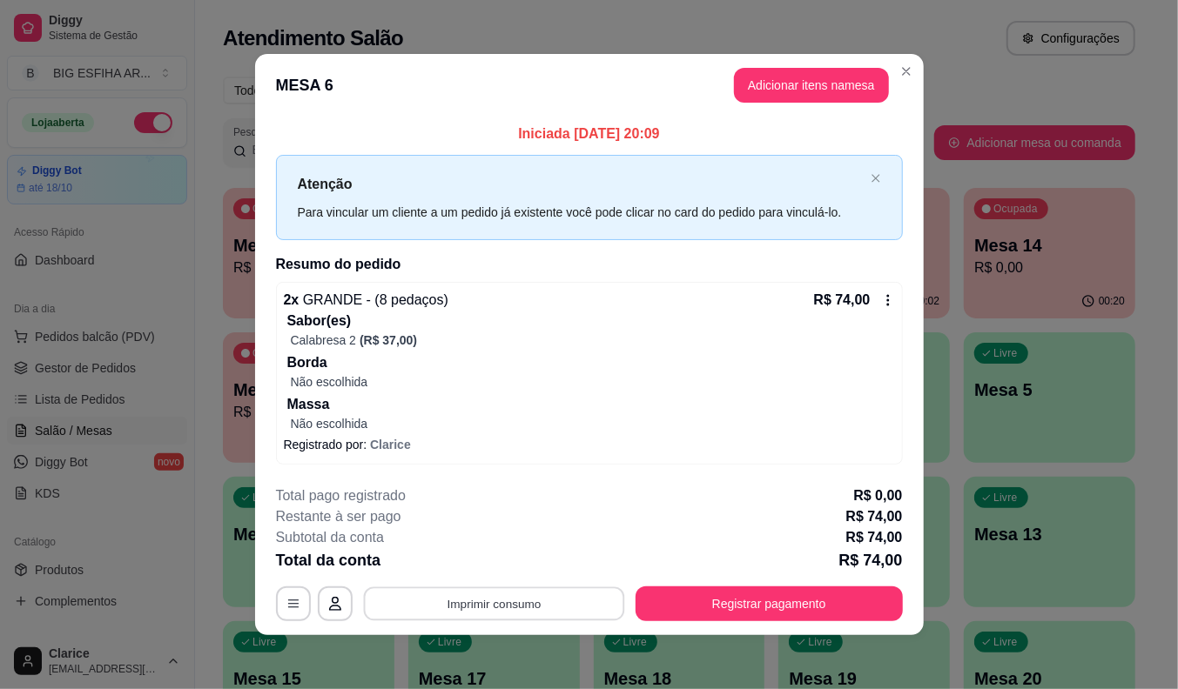
click at [549, 595] on button "Imprimir consumo" at bounding box center [493, 604] width 261 height 34
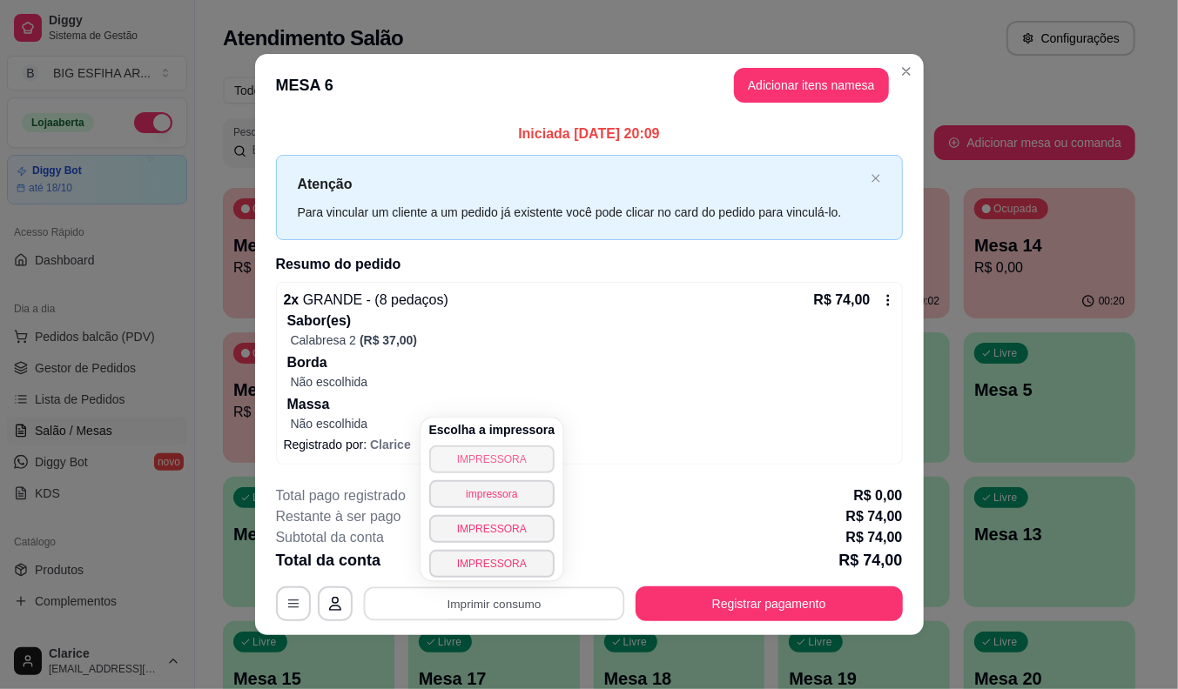
click at [484, 462] on button "IMPRESSORA" at bounding box center [492, 460] width 126 height 28
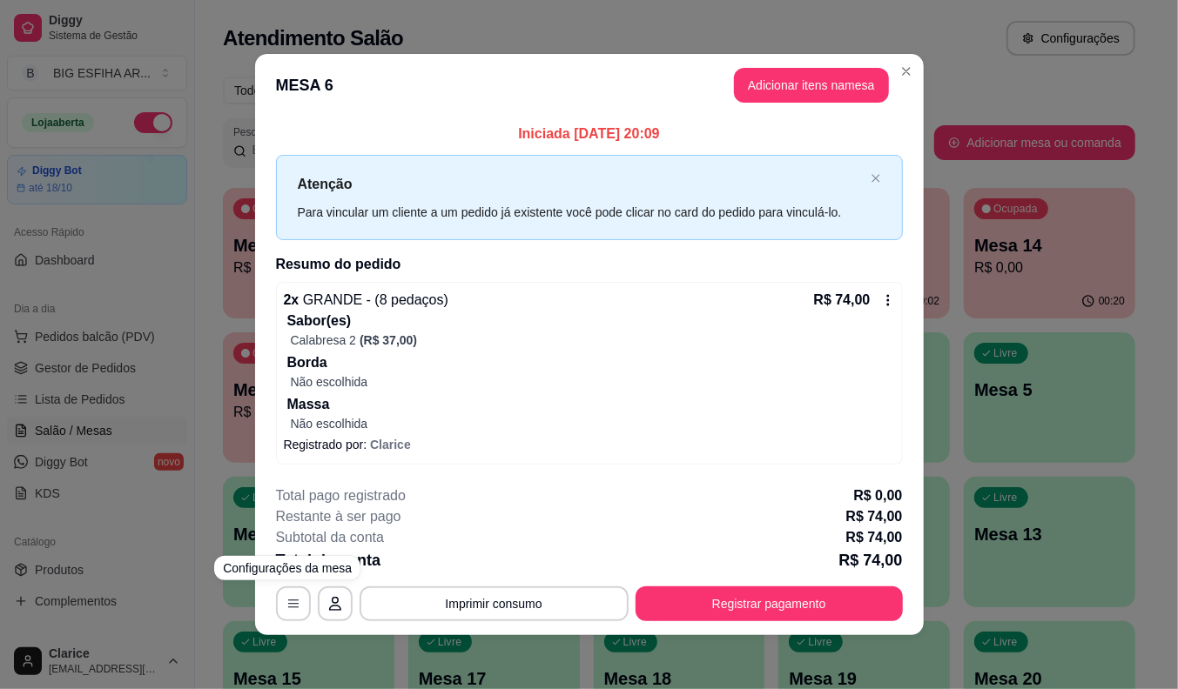
click at [158, 601] on div "**********" at bounding box center [589, 344] width 1178 height 689
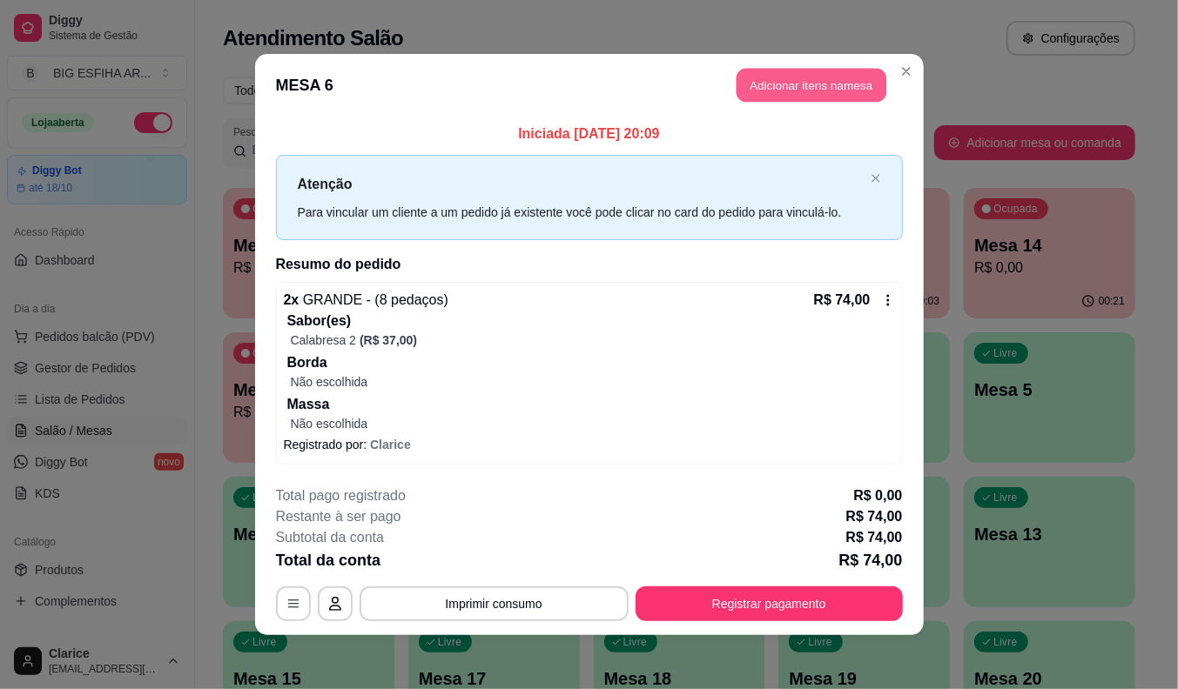
click at [848, 89] on button "Adicionar itens na mesa" at bounding box center [811, 86] width 150 height 34
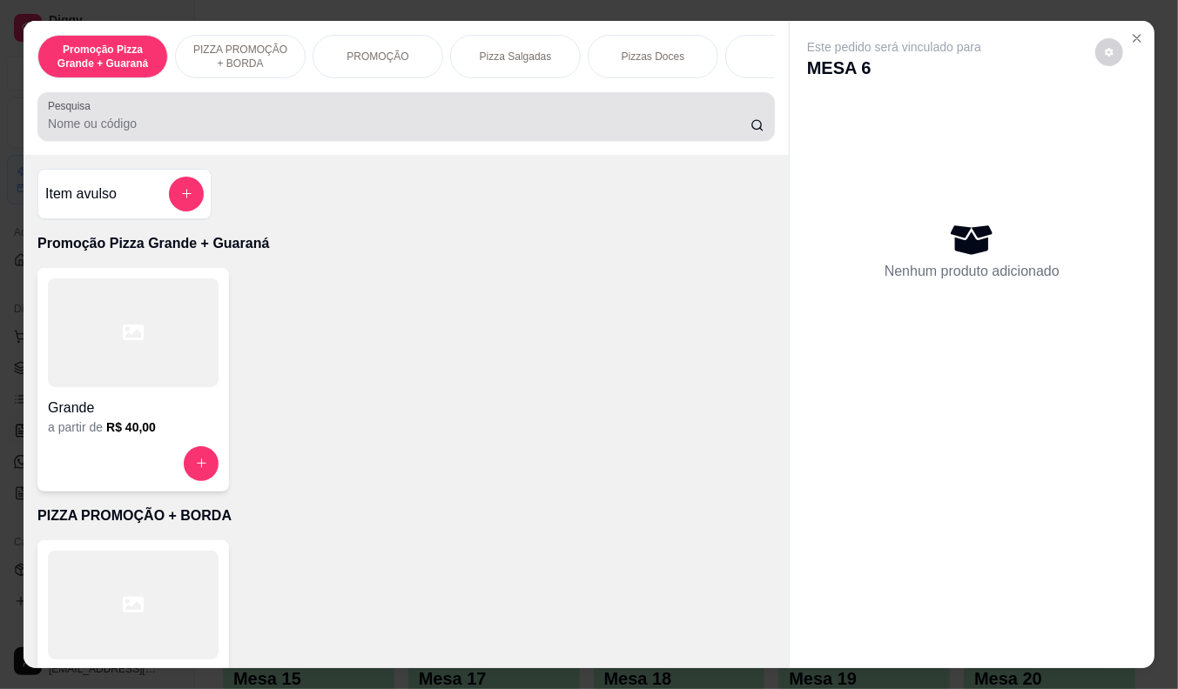
click at [488, 115] on div at bounding box center [406, 116] width 716 height 35
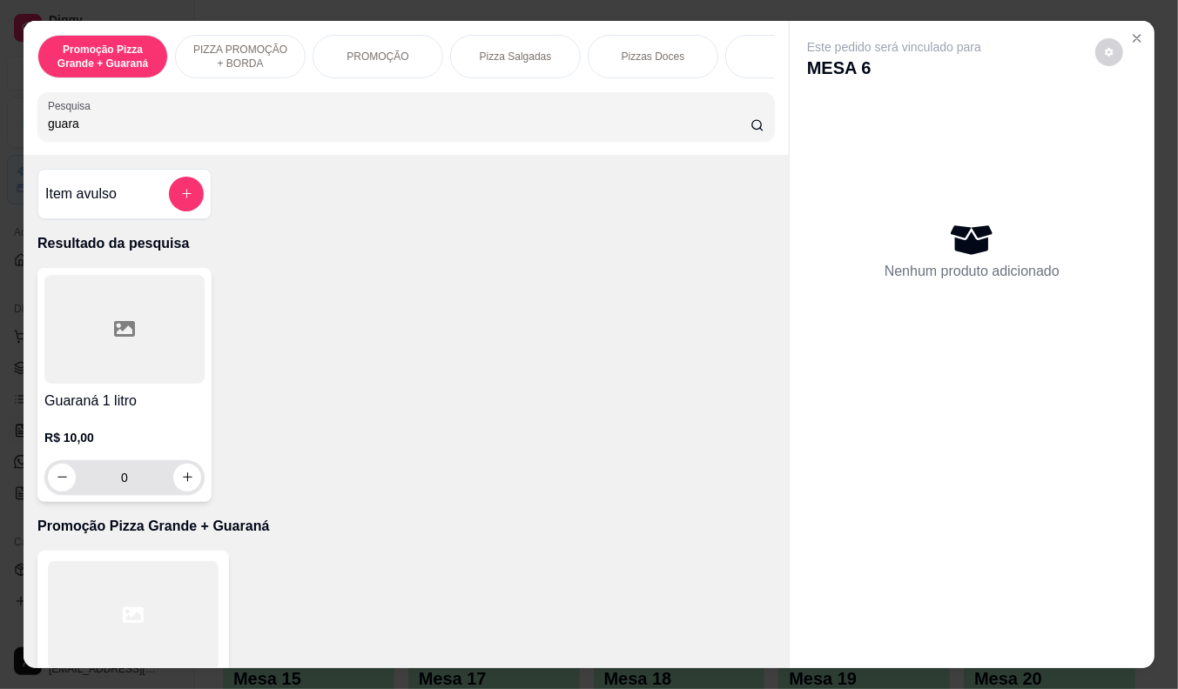
type input "guara"
click at [127, 430] on div "R$ 10,00 0" at bounding box center [124, 454] width 160 height 84
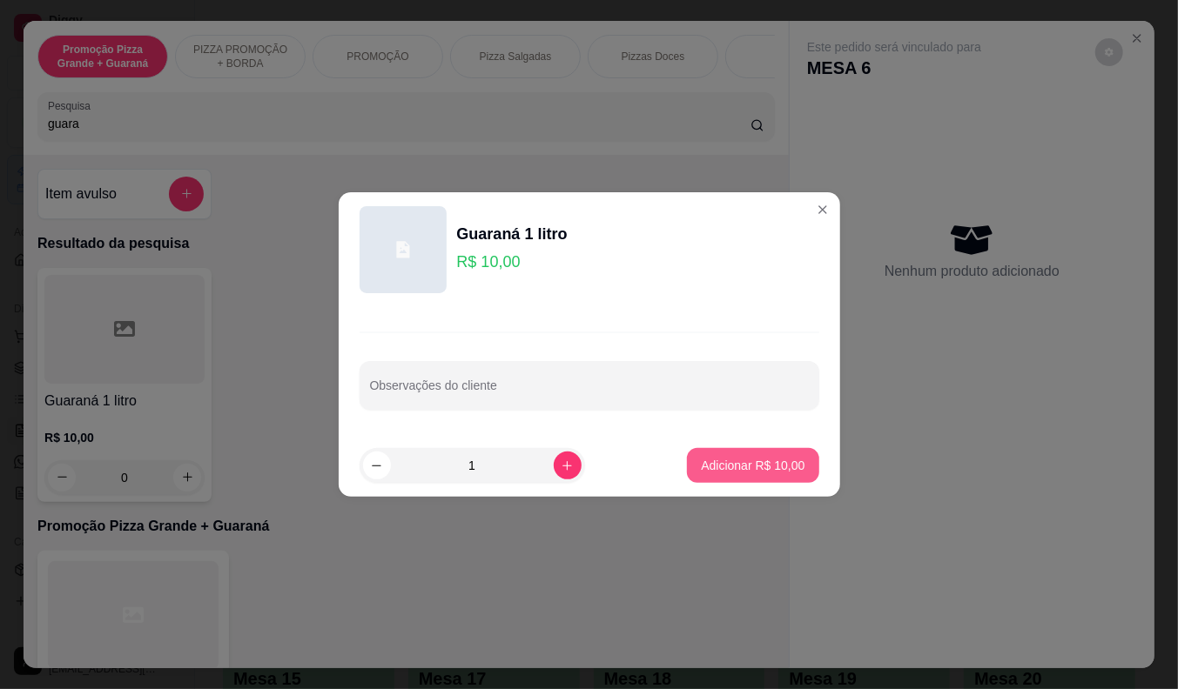
click at [763, 463] on p "Adicionar R$ 10,00" at bounding box center [753, 465] width 104 height 17
type input "1"
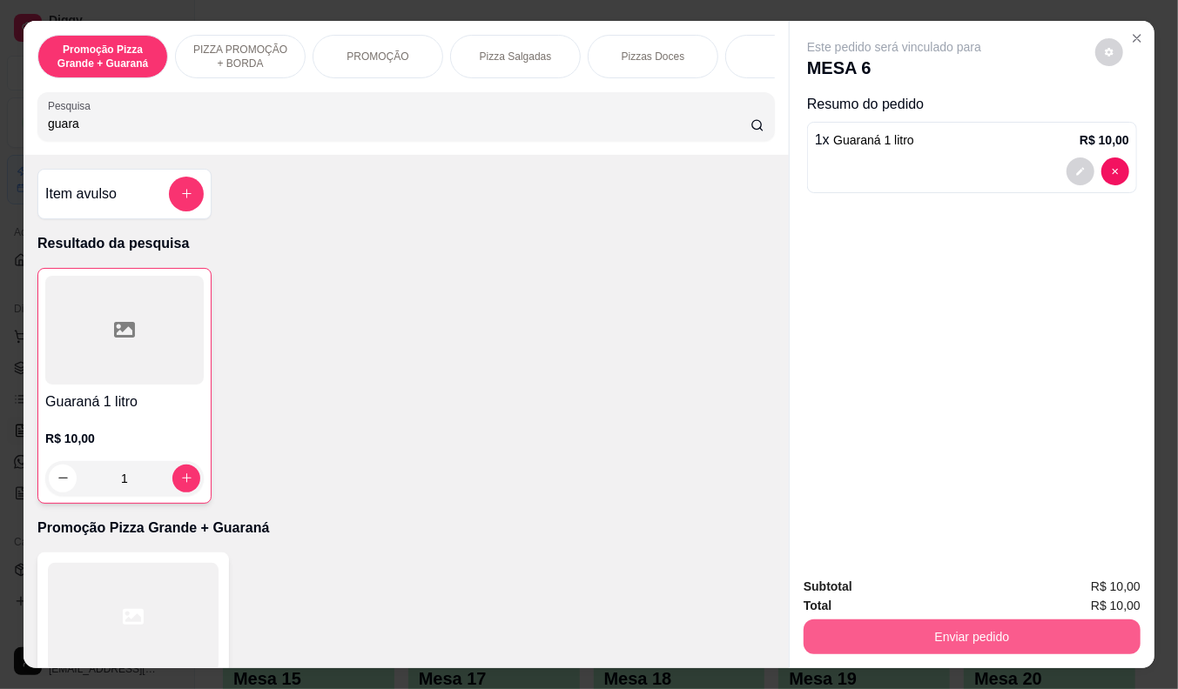
click at [1003, 620] on button "Enviar pedido" at bounding box center [971, 637] width 337 height 35
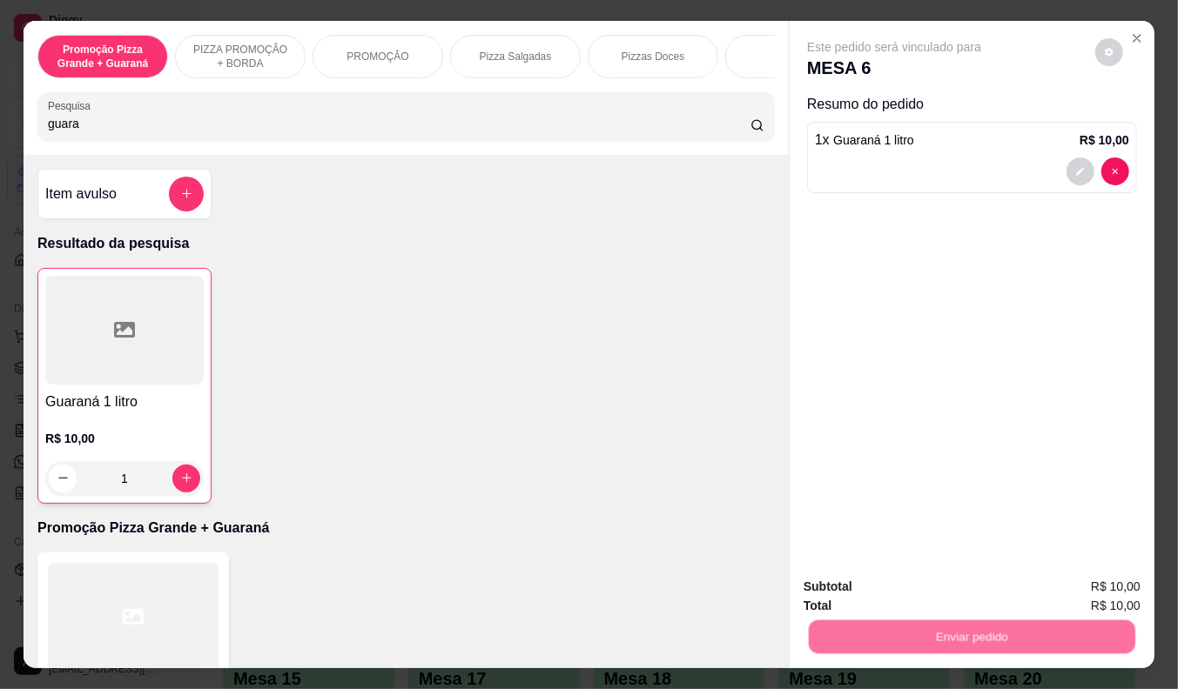
click at [958, 592] on button "Não registrar e enviar pedido" at bounding box center [913, 587] width 181 height 33
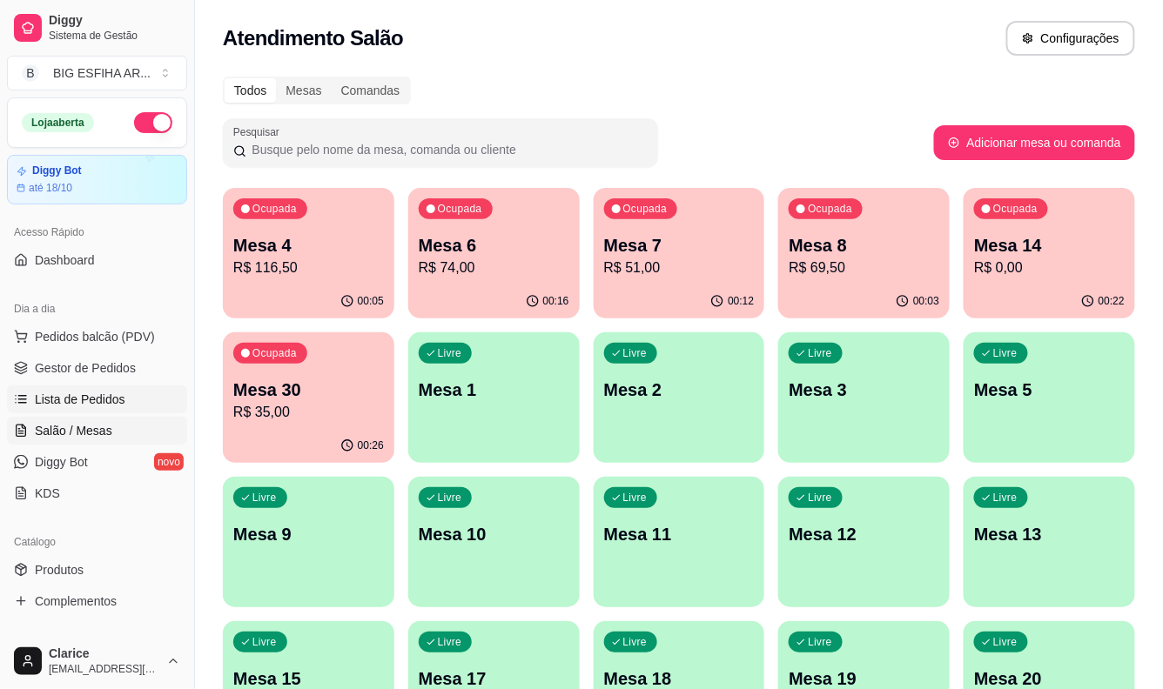
click at [91, 400] on span "Lista de Pedidos" at bounding box center [80, 399] width 91 height 17
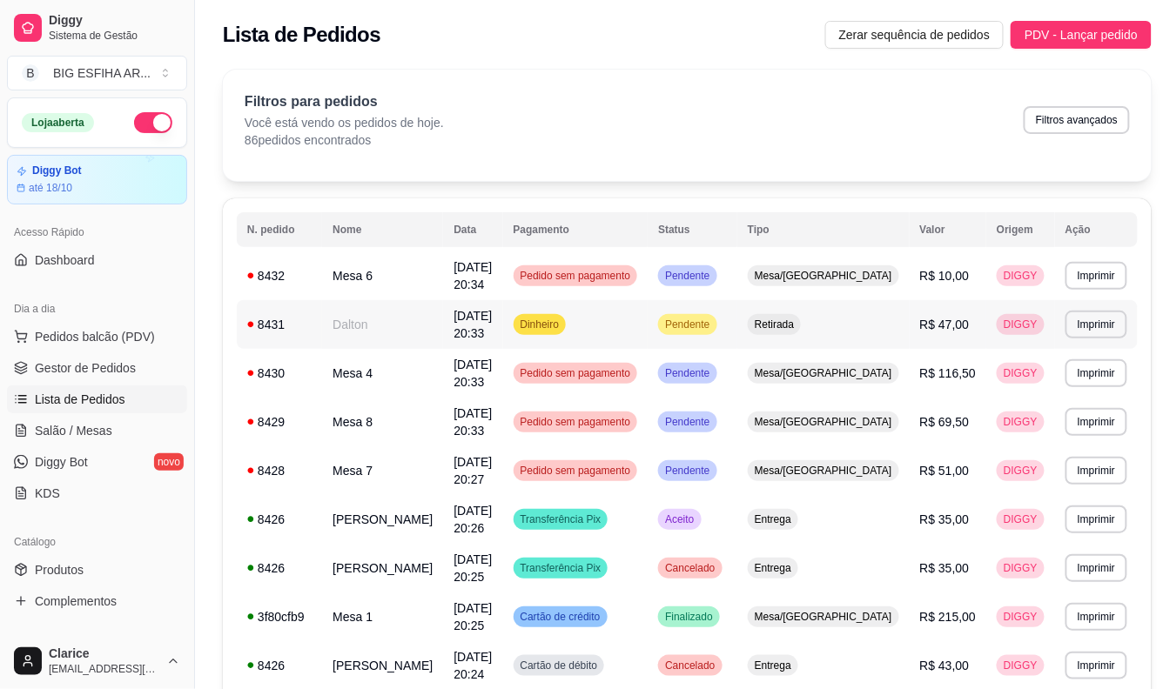
click at [374, 323] on td "Dalton" at bounding box center [382, 324] width 121 height 49
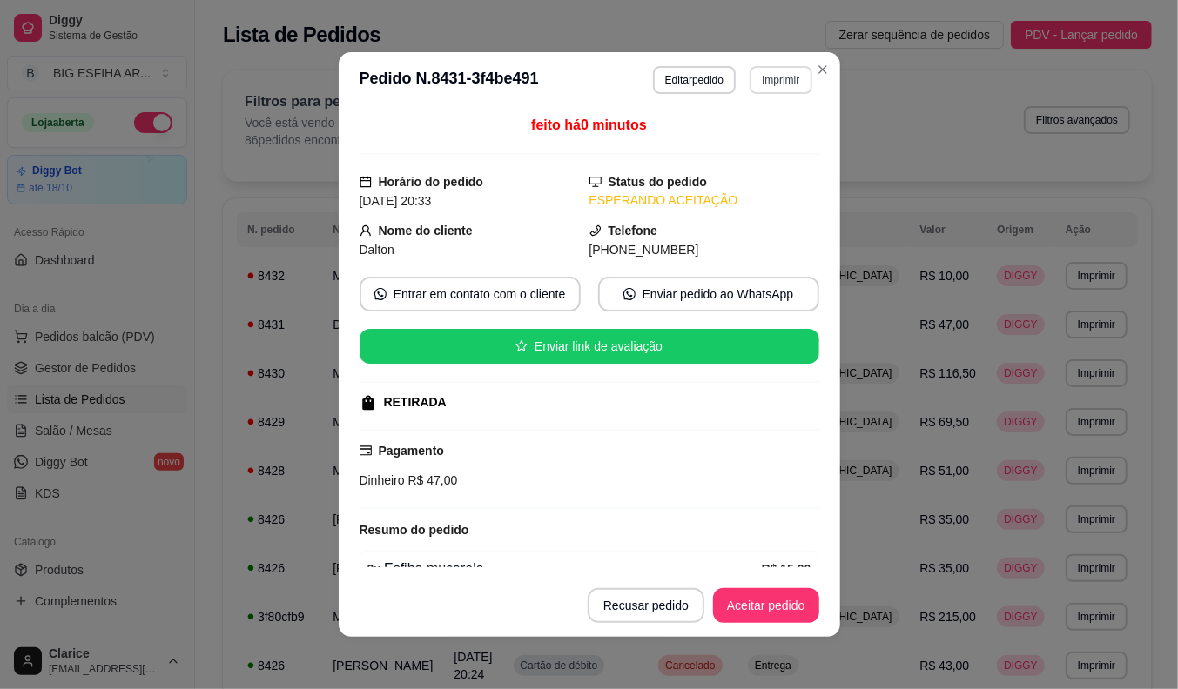
click at [768, 68] on button "Imprimir" at bounding box center [780, 80] width 62 height 28
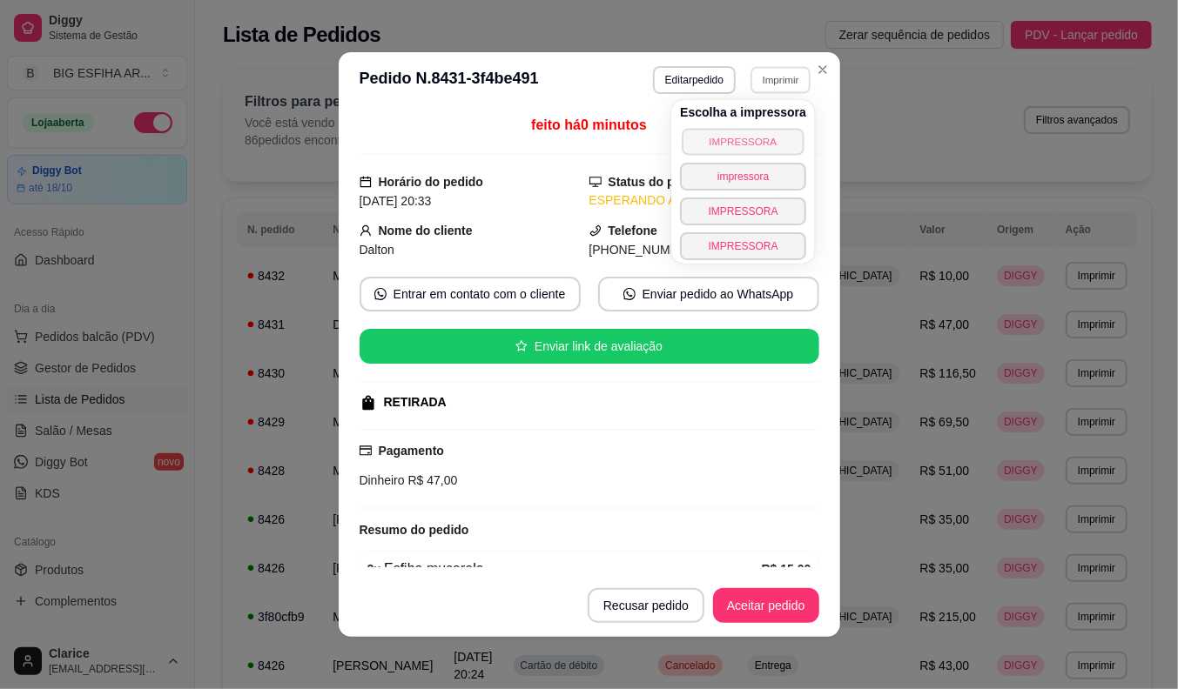
click at [756, 131] on button "IMPRESSORA" at bounding box center [743, 141] width 122 height 27
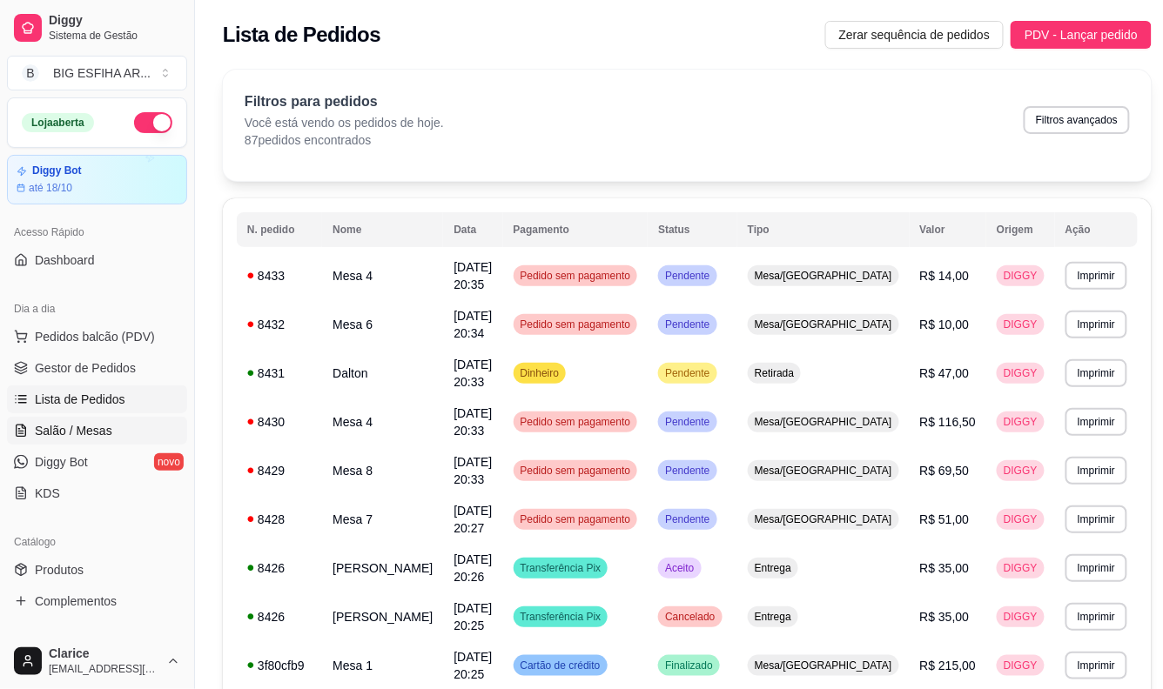
click at [61, 427] on span "Salão / Mesas" at bounding box center [73, 430] width 77 height 17
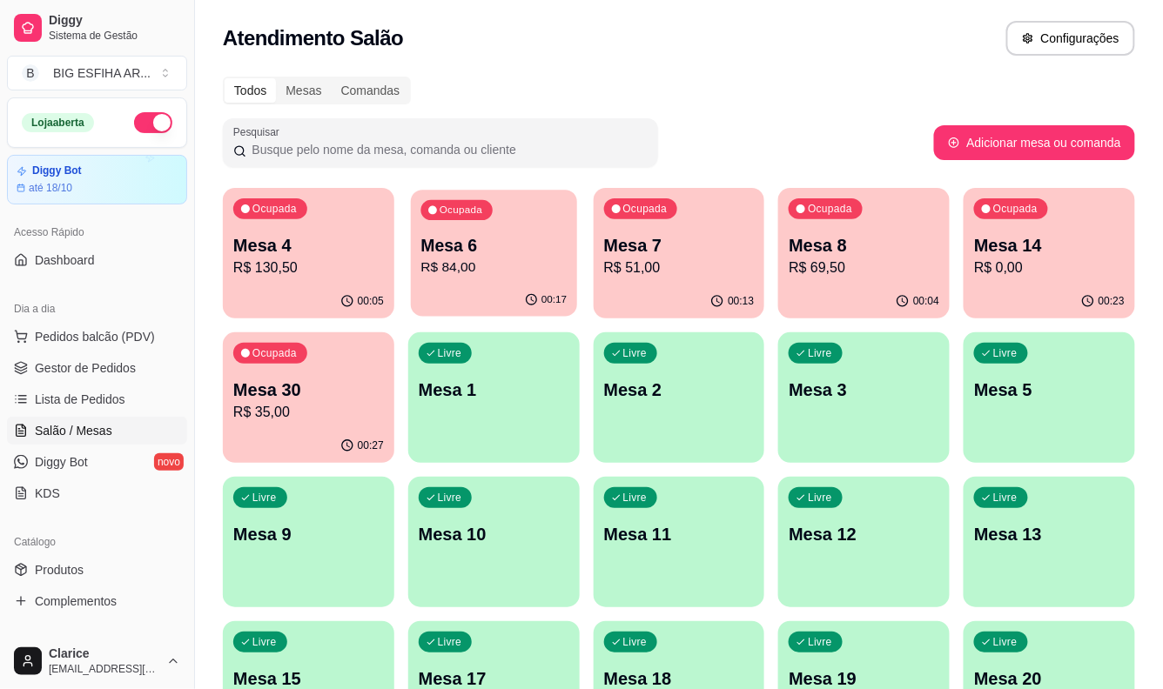
click at [517, 245] on p "Mesa 6" at bounding box center [493, 246] width 146 height 24
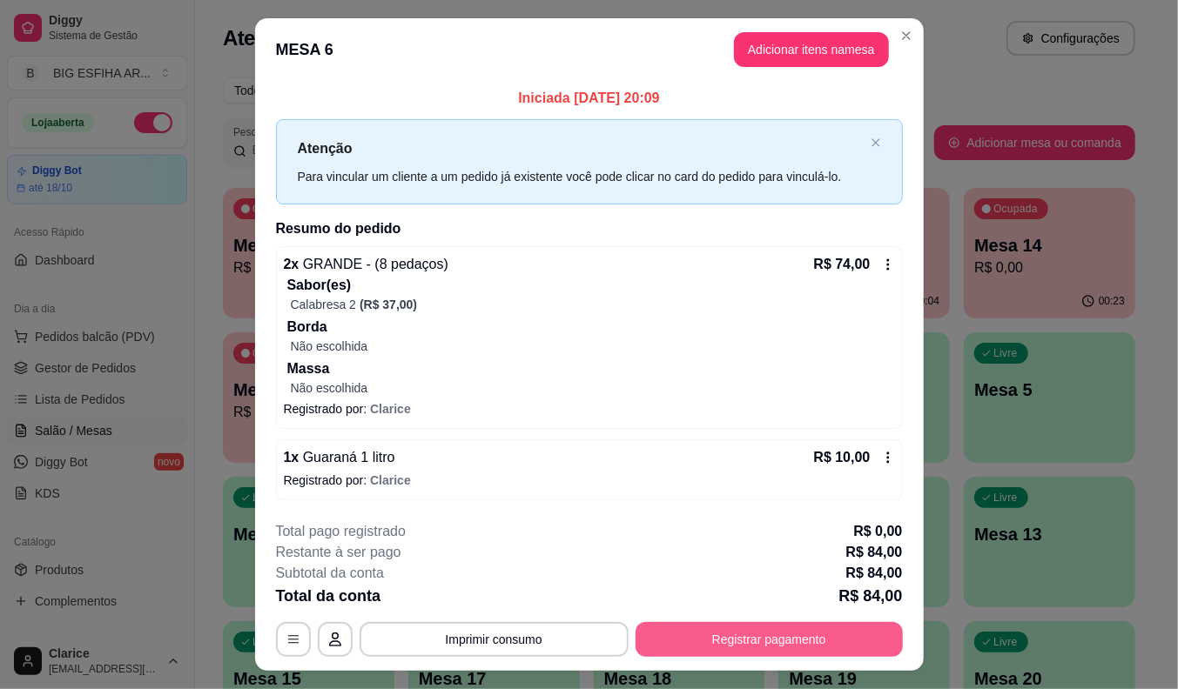
click at [709, 638] on button "Registrar pagamento" at bounding box center [768, 639] width 267 height 35
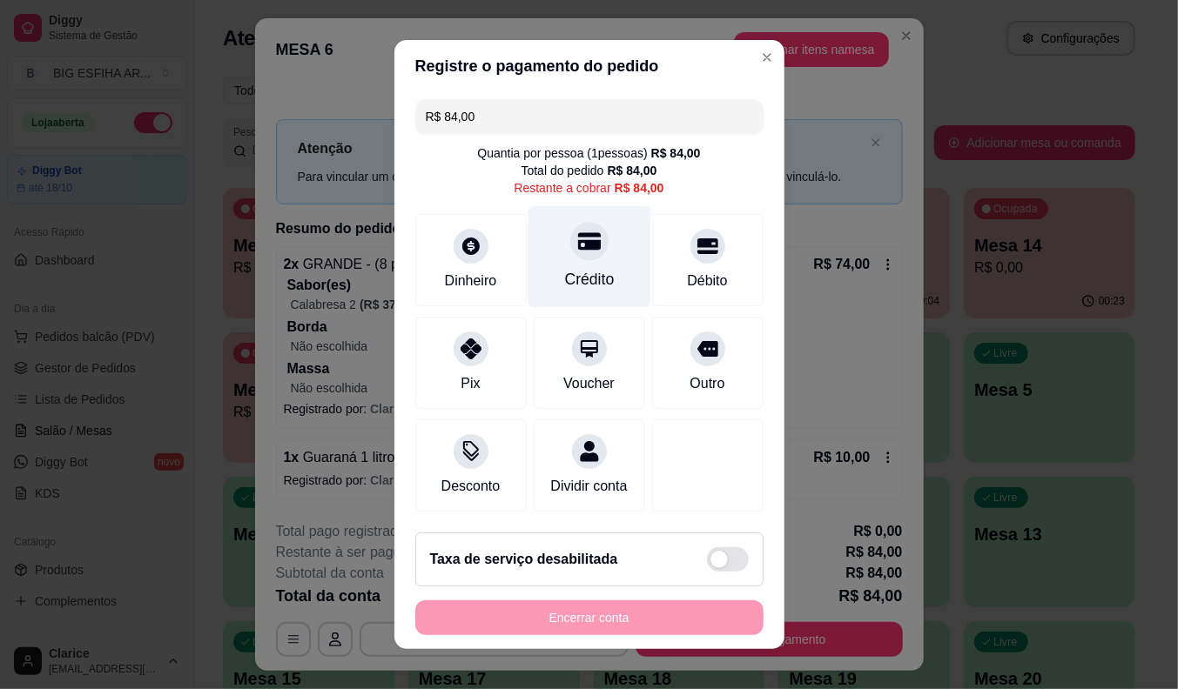
click at [573, 268] on div "Crédito" at bounding box center [589, 279] width 50 height 23
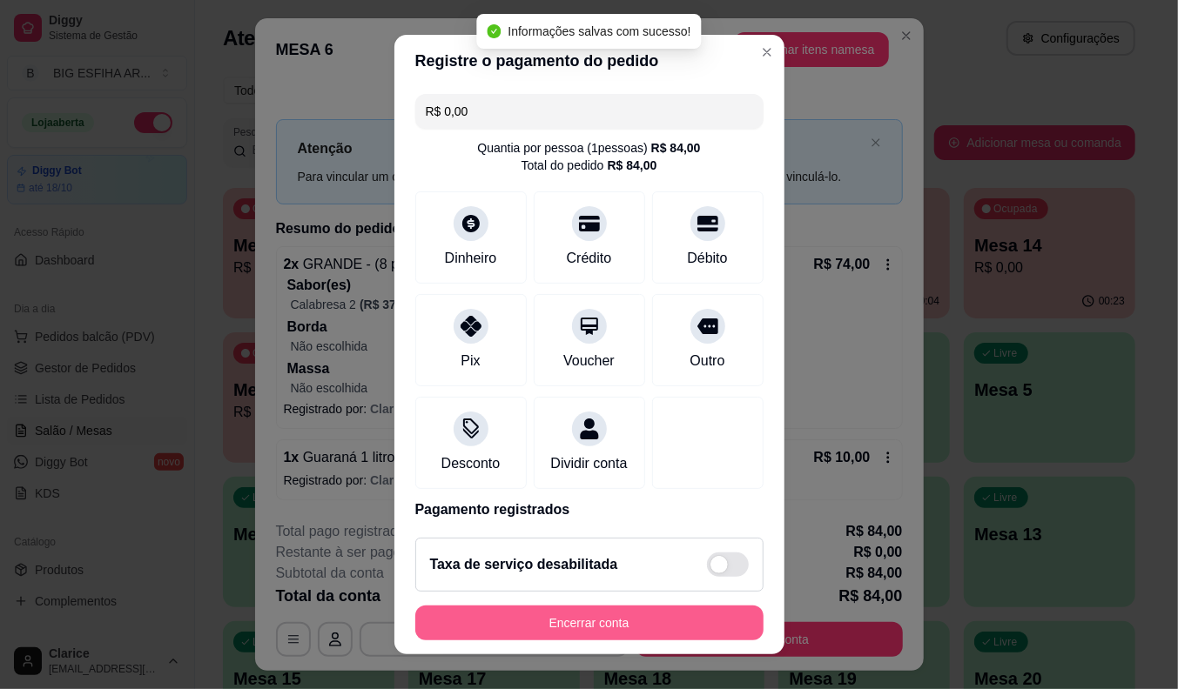
type input "R$ 0,00"
click at [581, 623] on button "Encerrar conta" at bounding box center [589, 623] width 348 height 35
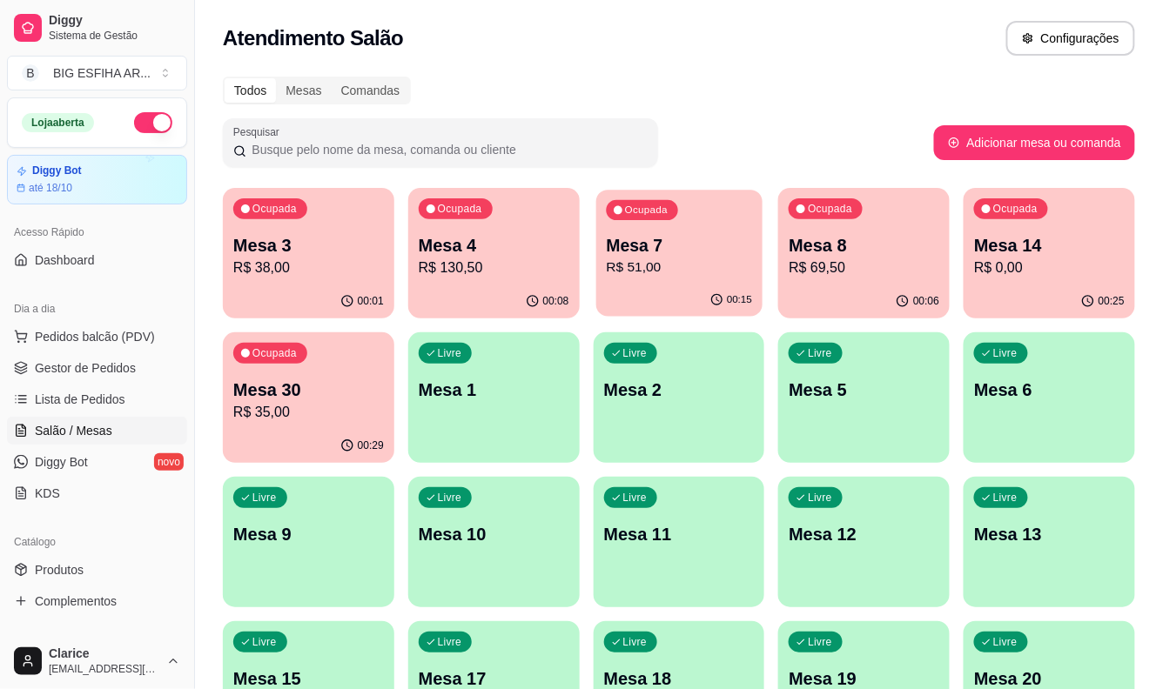
click at [682, 273] on p "R$ 51,00" at bounding box center [679, 268] width 146 height 20
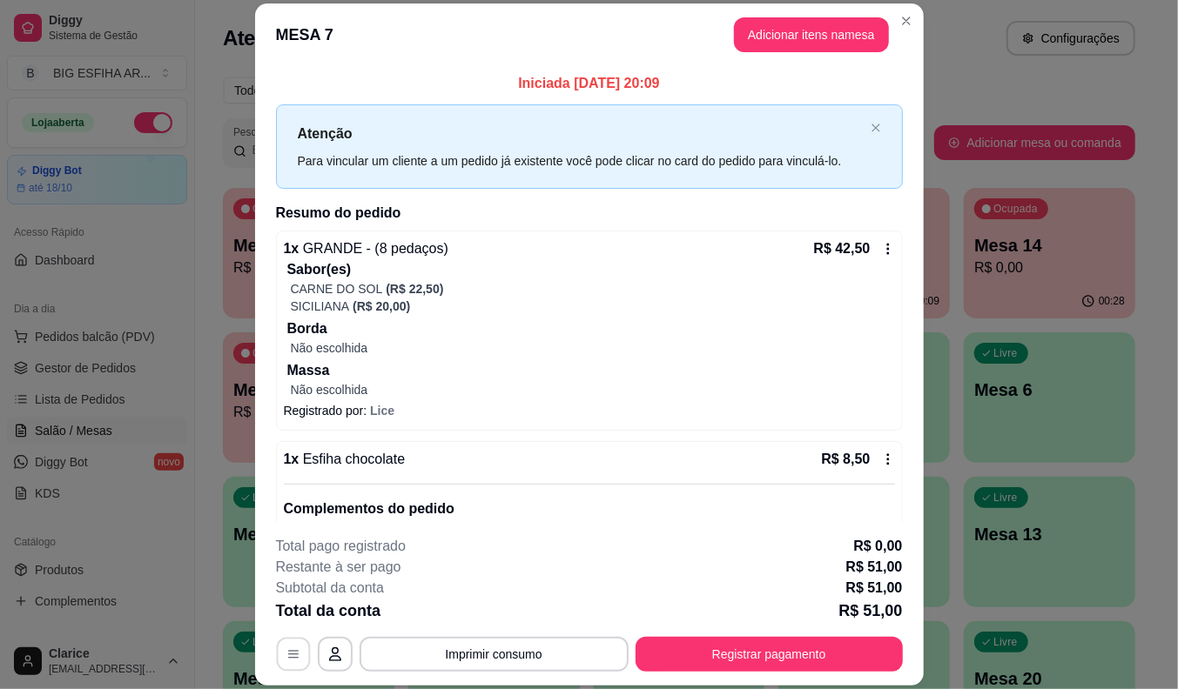
click at [286, 657] on icon "button" at bounding box center [293, 655] width 14 height 14
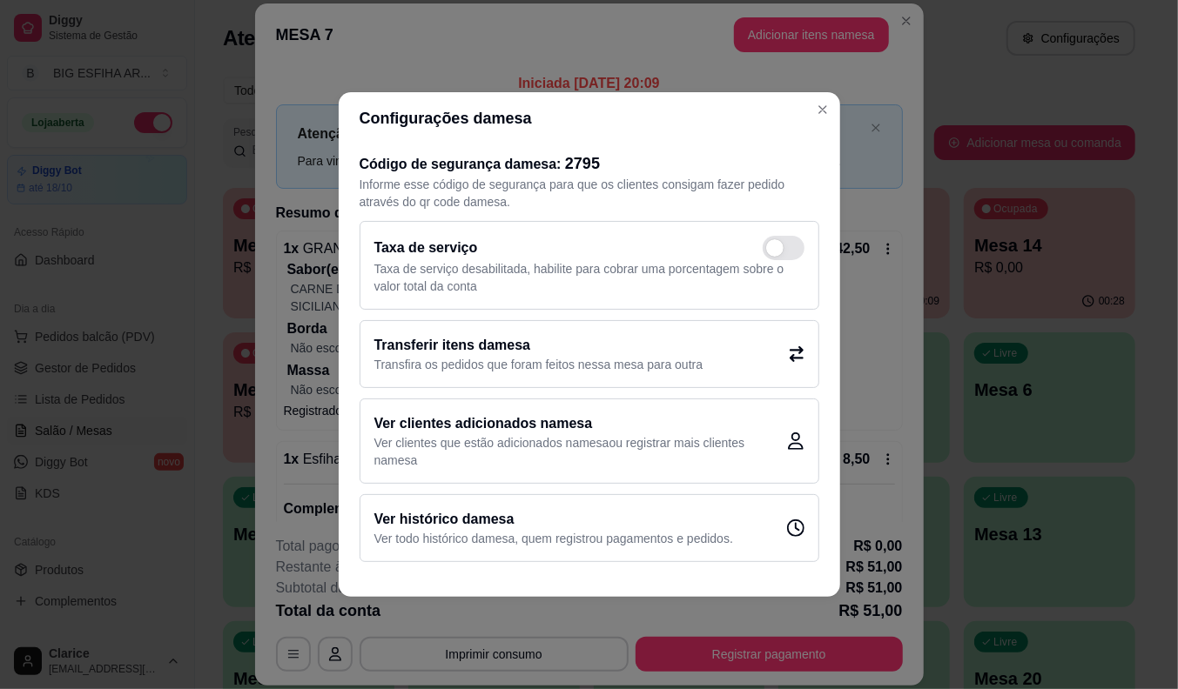
click at [521, 352] on h2 "Transferir itens da mesa" at bounding box center [538, 345] width 329 height 21
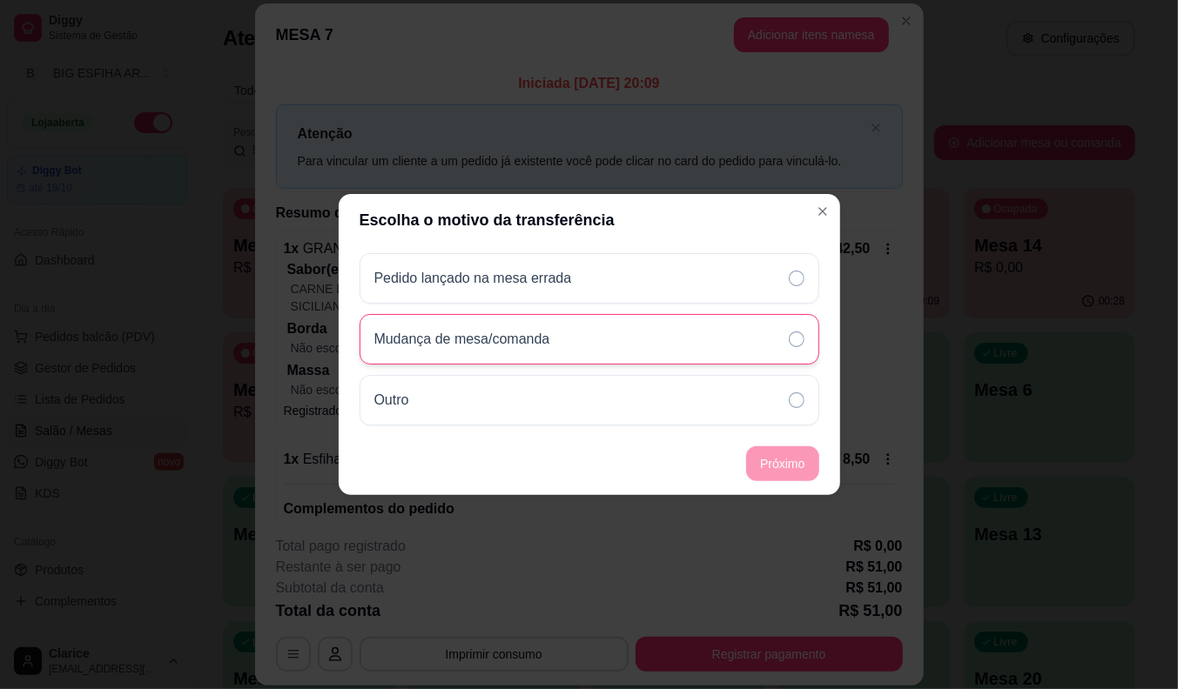
click at [526, 338] on p "Mudança de mesa/comanda" at bounding box center [462, 339] width 176 height 21
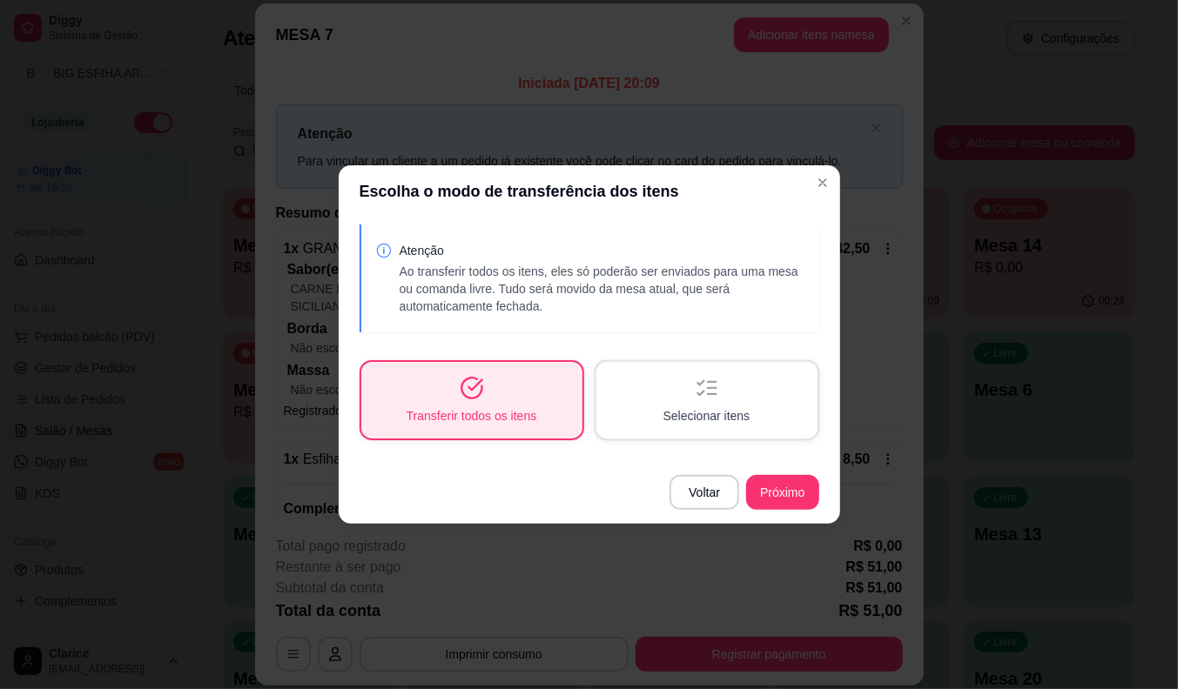
click at [697, 416] on span "Selecionar itens" at bounding box center [706, 415] width 87 height 17
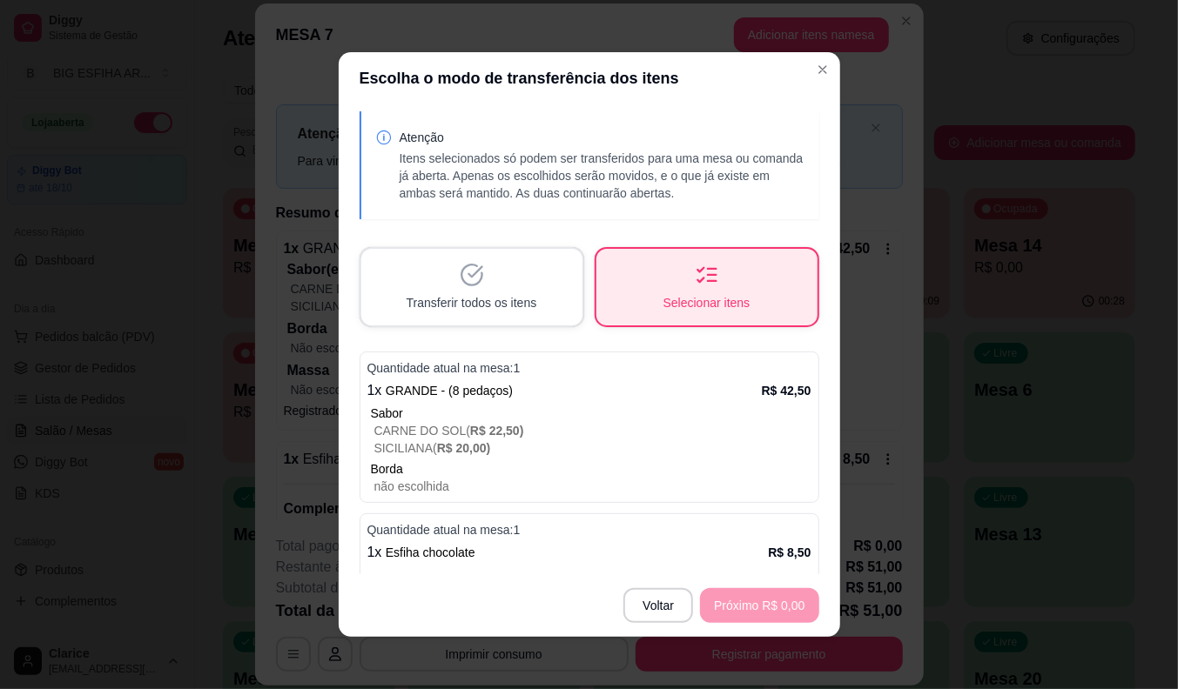
click at [571, 435] on p "CARNE DO SOL ( R$ 22,50 )" at bounding box center [592, 430] width 437 height 17
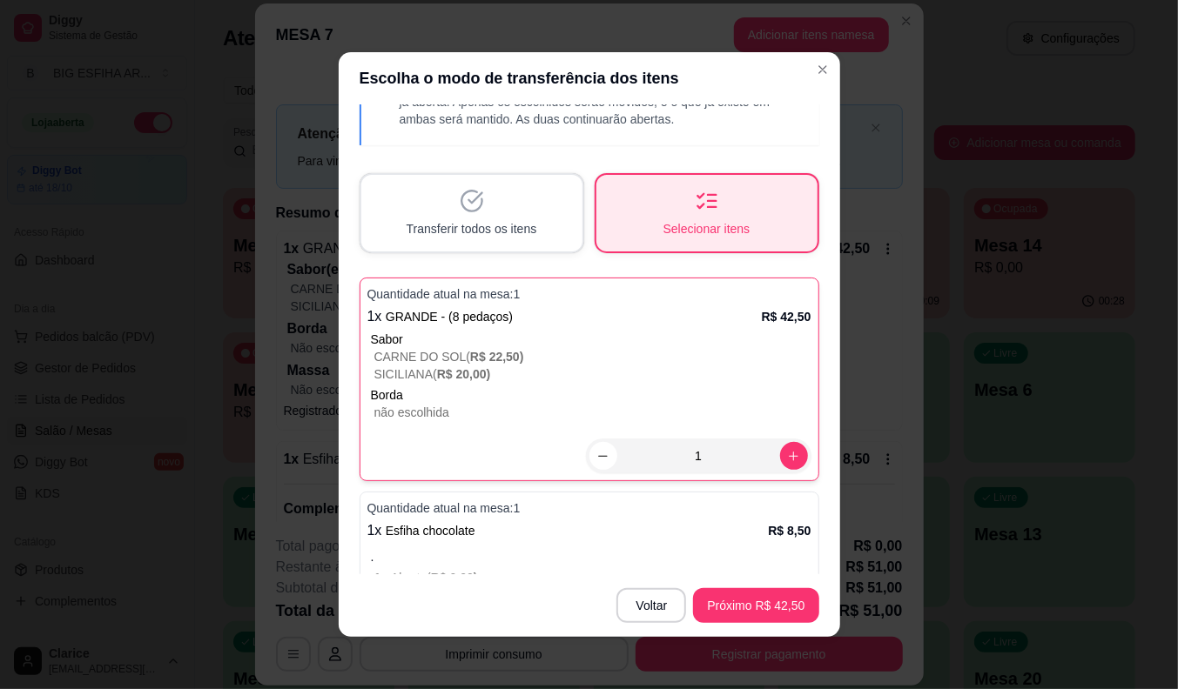
scroll to position [99, 0]
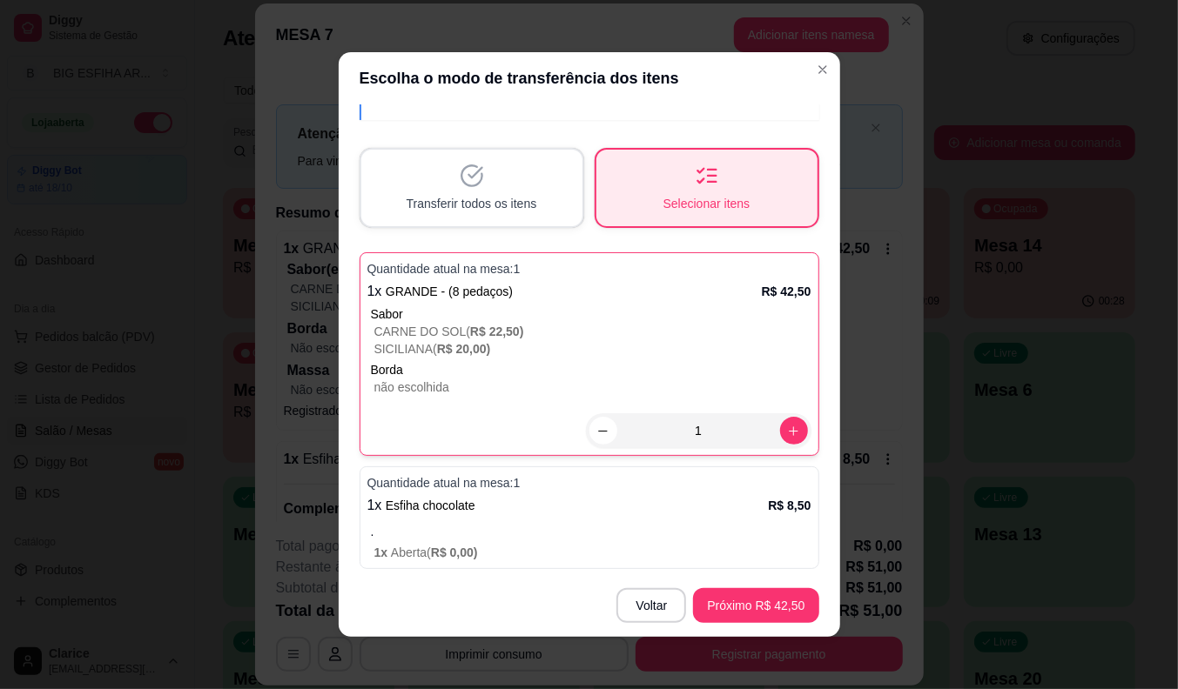
click at [575, 503] on div "1 x Esfiha chocolate R$ 8,50" at bounding box center [589, 505] width 444 height 21
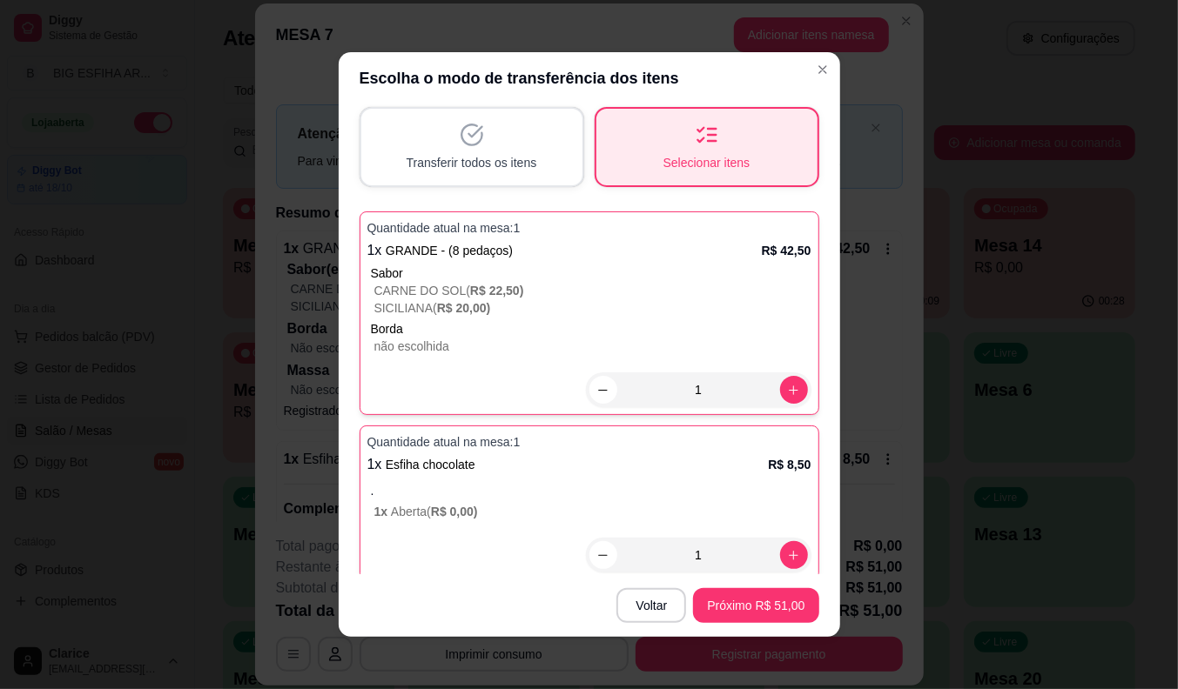
scroll to position [151, 0]
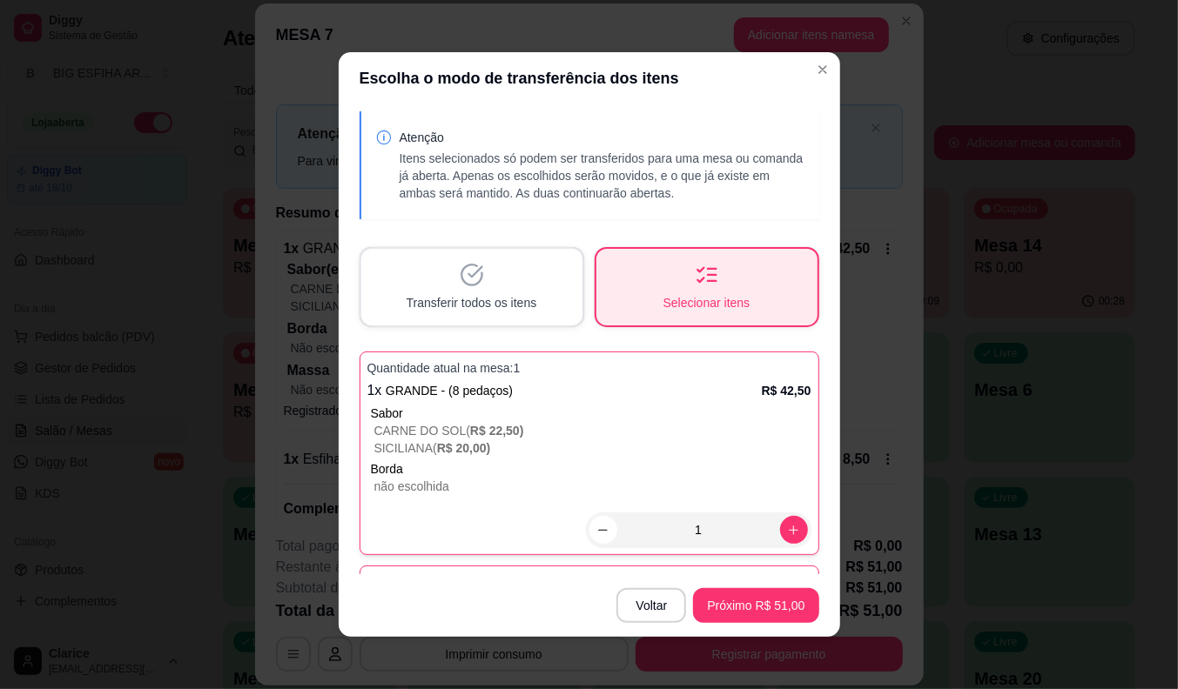
click at [433, 275] on div "Transferir todos os itens" at bounding box center [471, 287] width 221 height 77
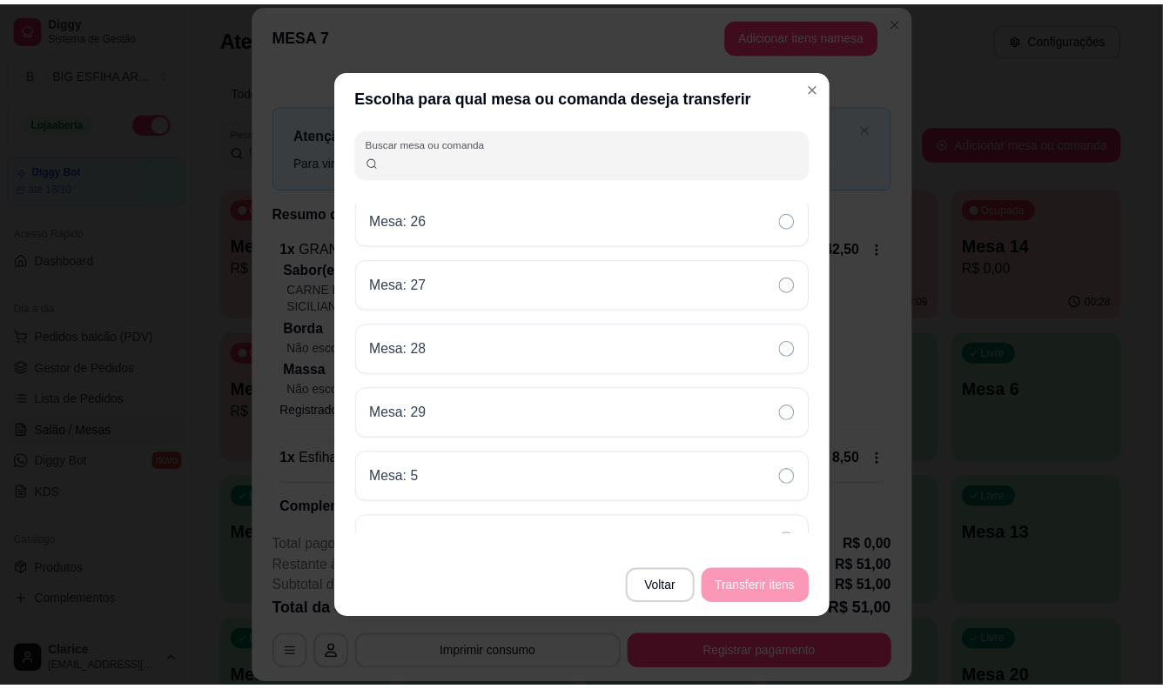
scroll to position [1064, 0]
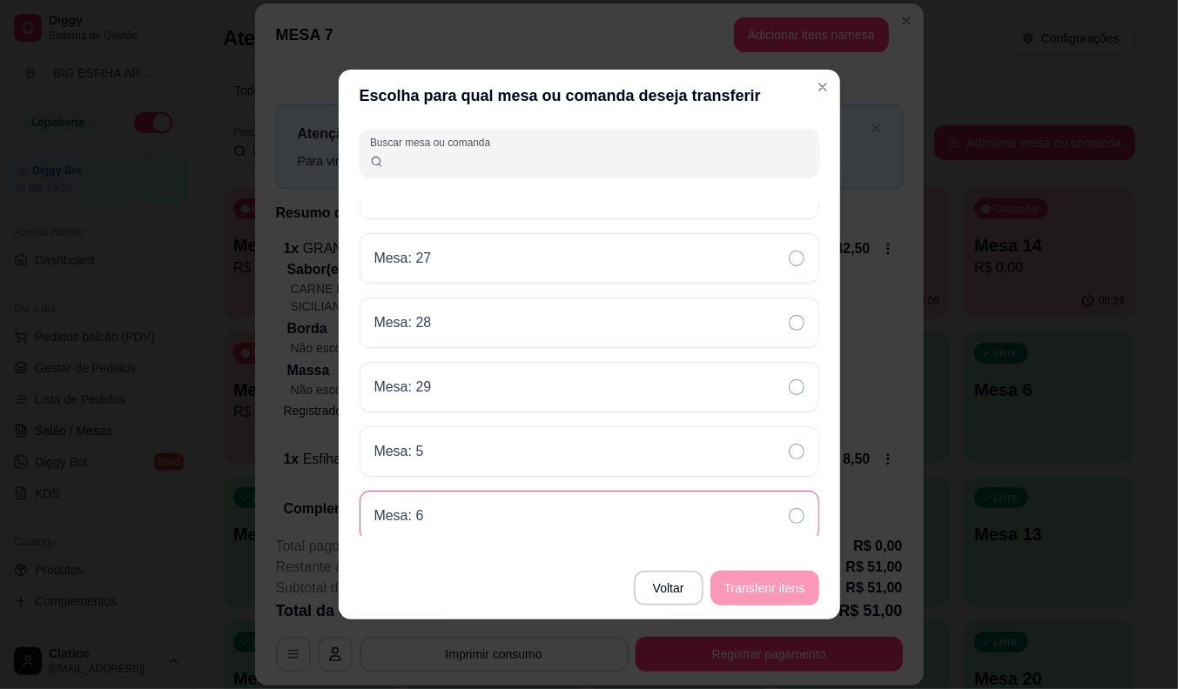
click at [490, 526] on div "Mesa: 6" at bounding box center [589, 516] width 460 height 50
click at [763, 586] on button "Transferir itens" at bounding box center [764, 589] width 105 height 34
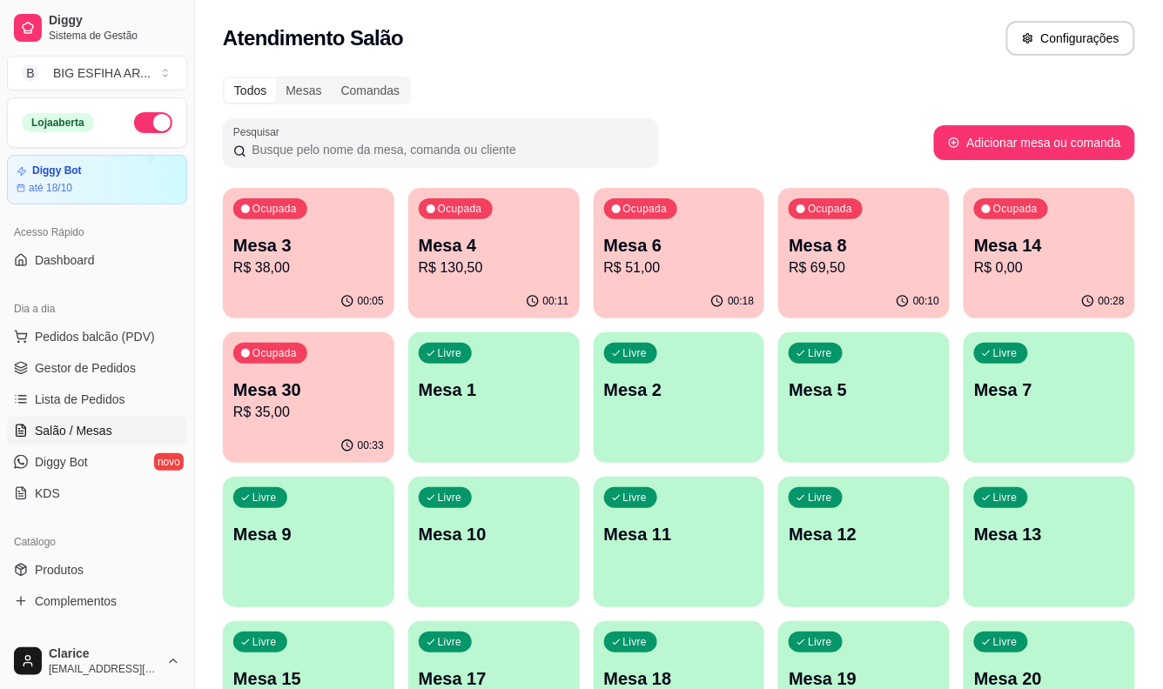
scroll to position [421, 0]
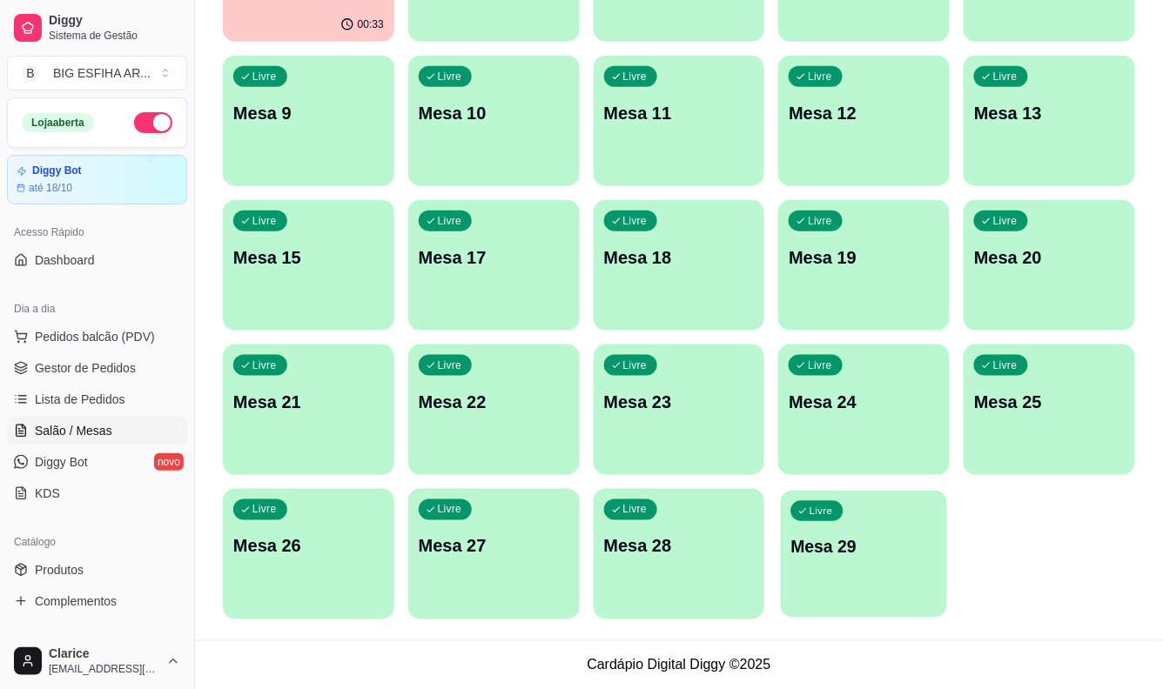
click at [816, 586] on div "Livre Mesa 29" at bounding box center [864, 544] width 166 height 106
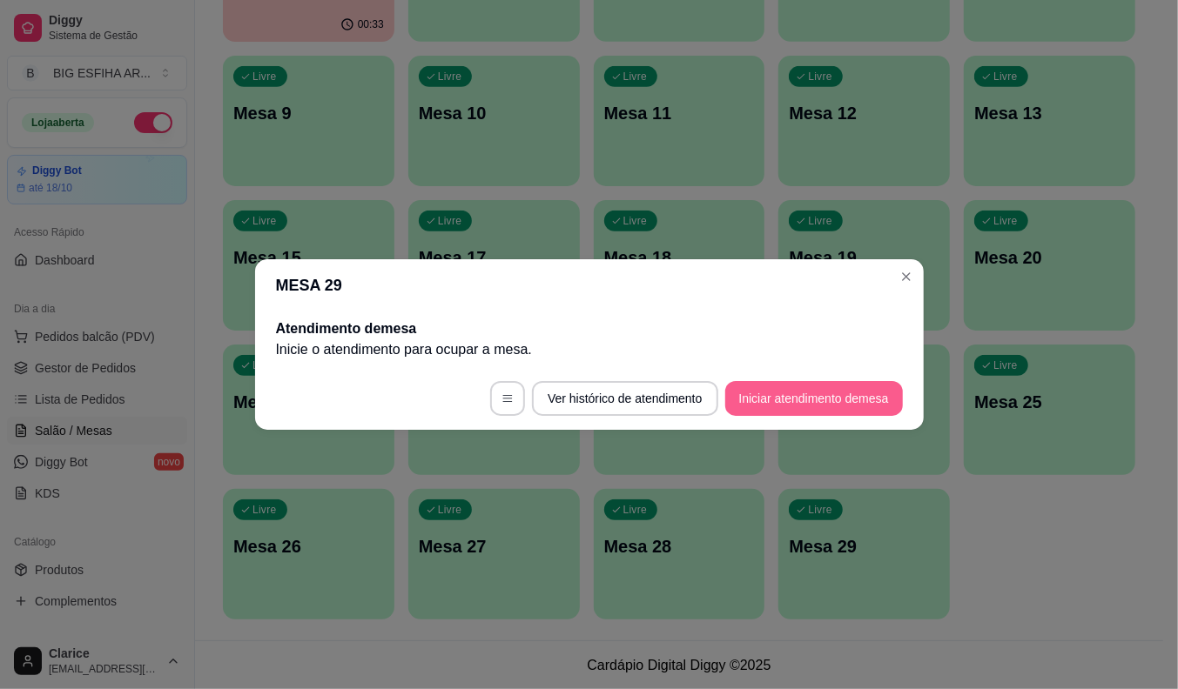
click at [770, 383] on button "Iniciar atendimento de mesa" at bounding box center [814, 398] width 178 height 35
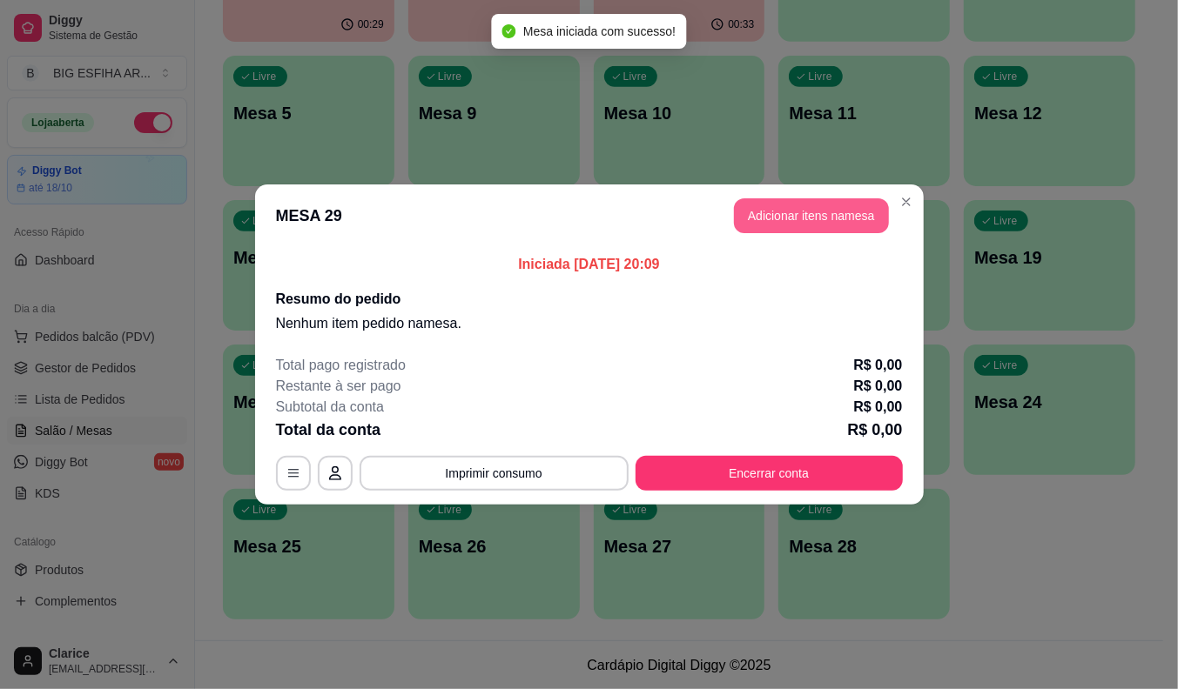
click at [796, 212] on button "Adicionar itens na mesa" at bounding box center [811, 215] width 155 height 35
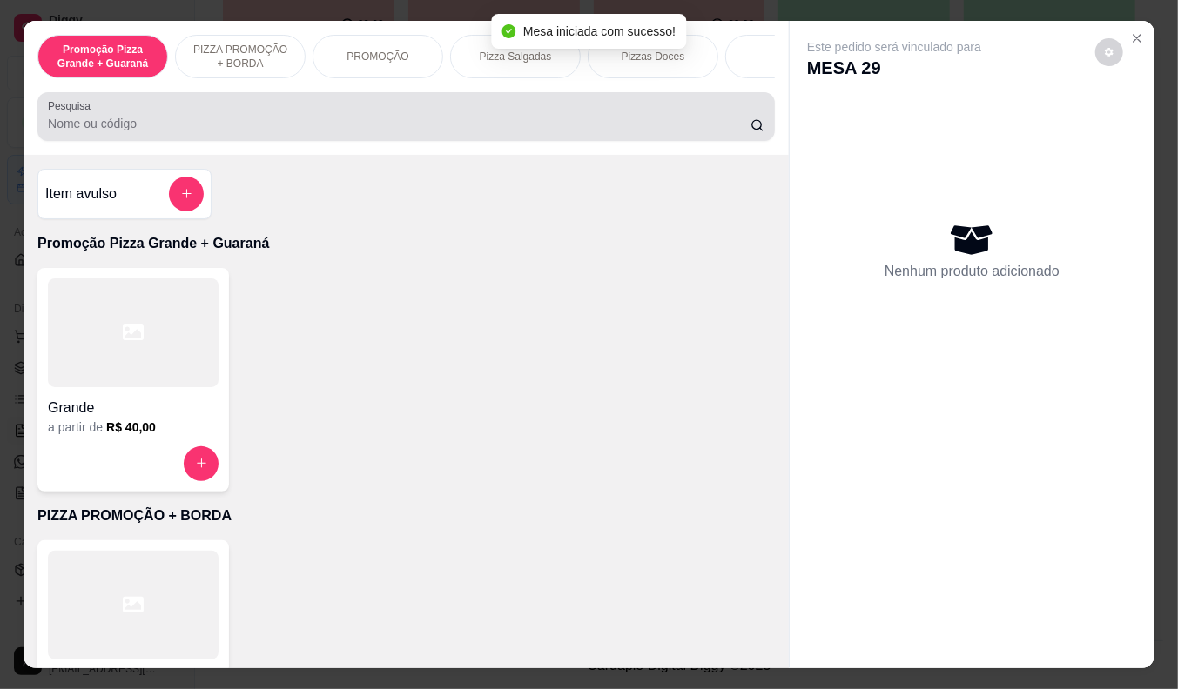
click at [284, 114] on div at bounding box center [406, 116] width 716 height 35
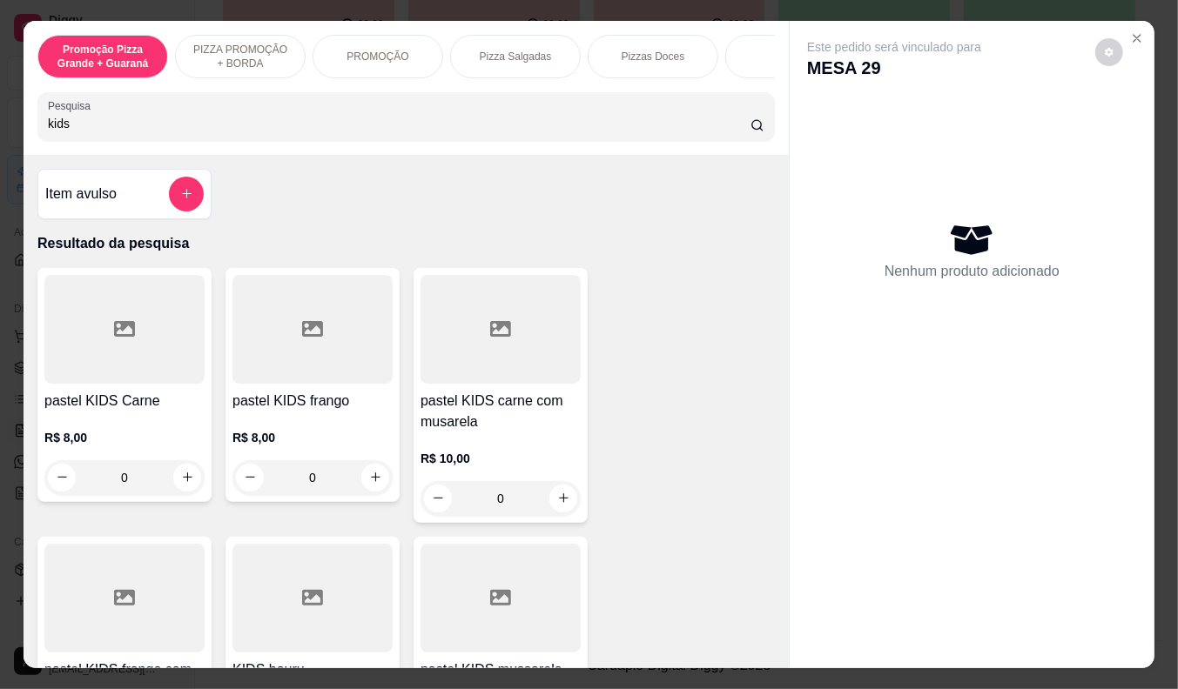
type input "kids"
click at [125, 393] on div "pastel KIDS Carne R$ 8,00 0" at bounding box center [124, 385] width 174 height 234
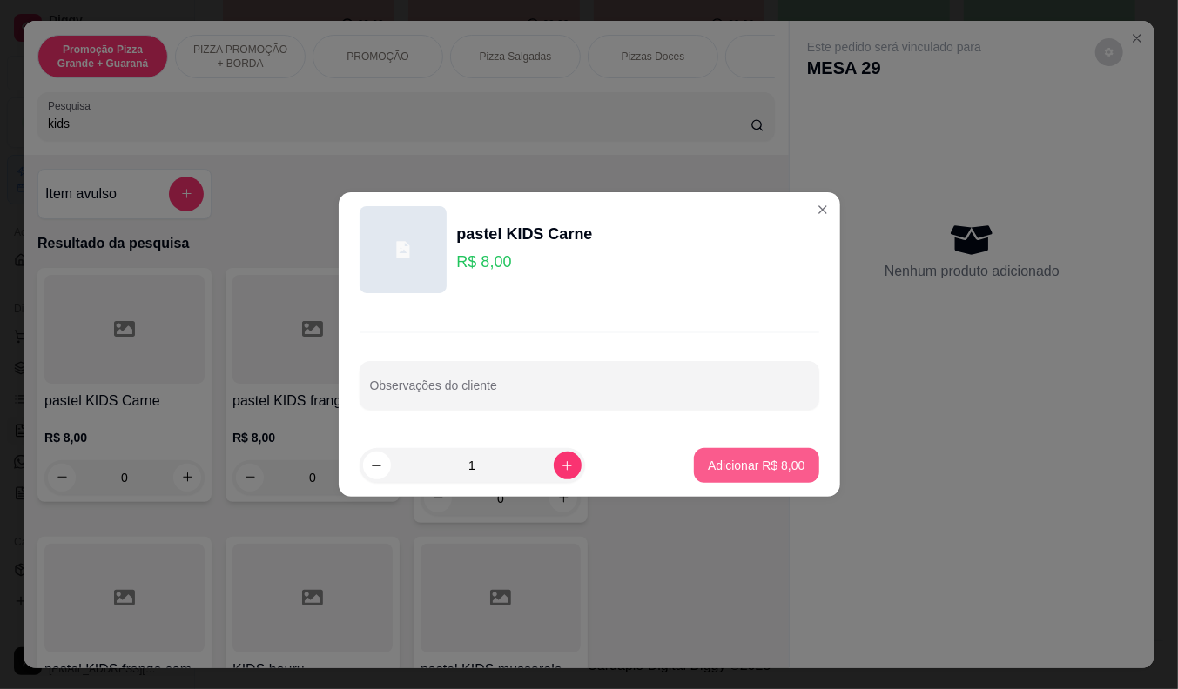
click at [761, 468] on p "Adicionar R$ 8,00" at bounding box center [756, 465] width 97 height 17
type input "1"
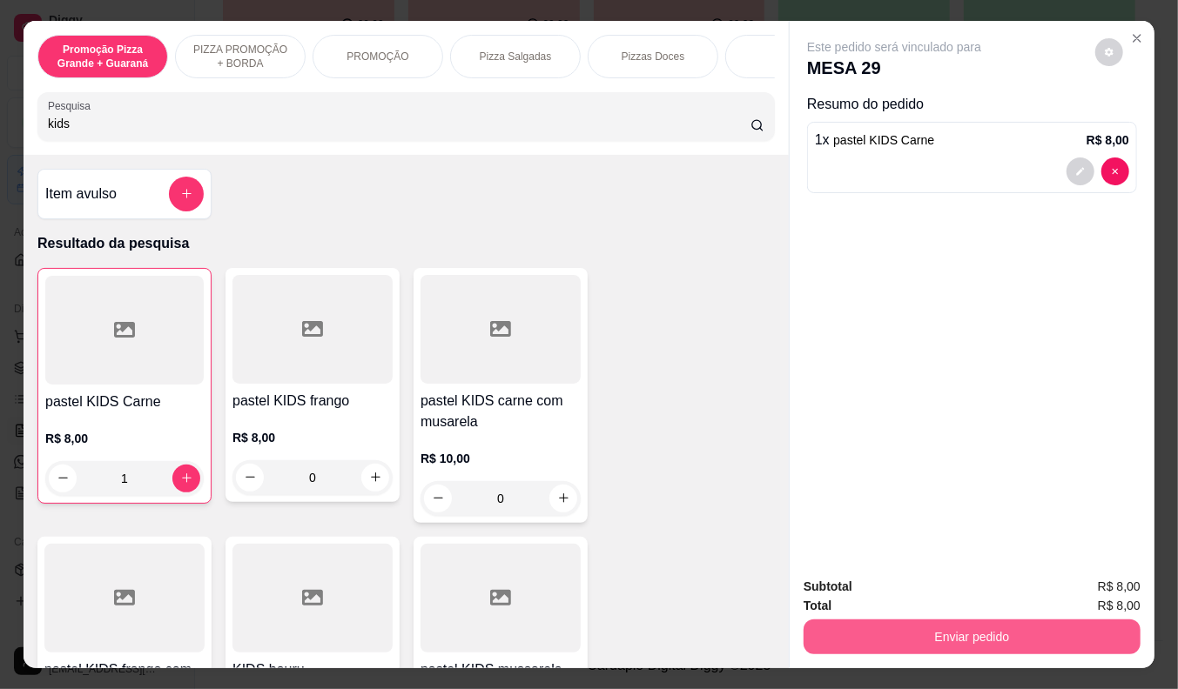
click at [909, 624] on button "Enviar pedido" at bounding box center [971, 637] width 337 height 35
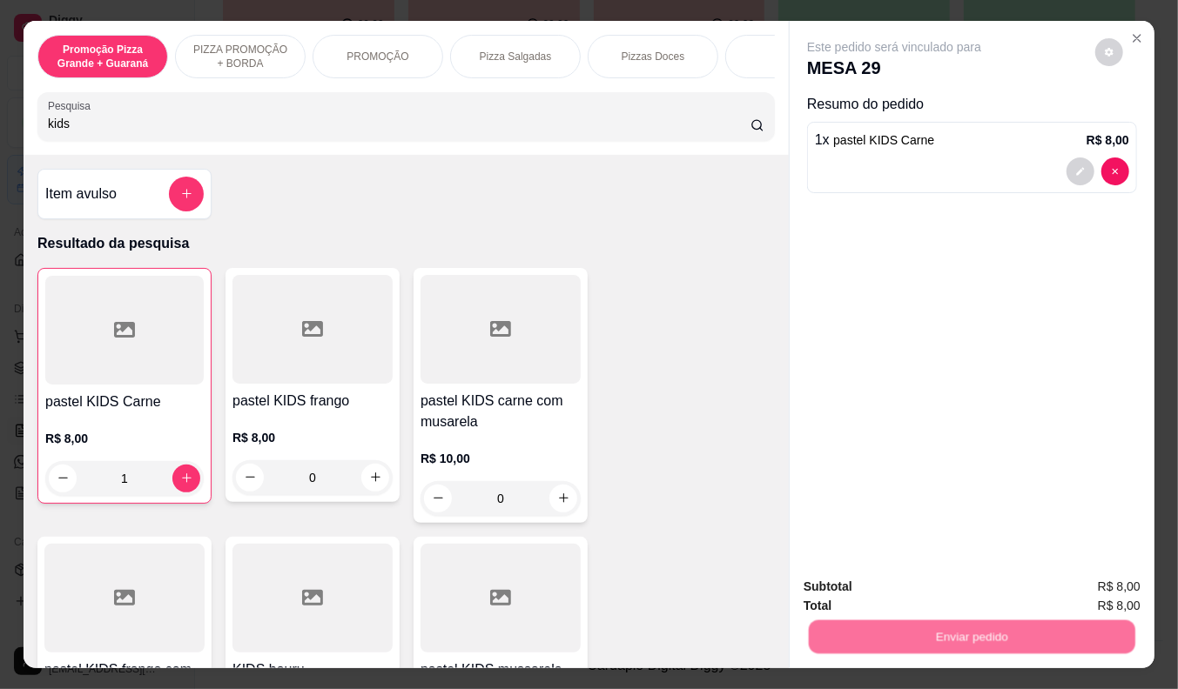
click at [874, 581] on button "Não registrar e enviar pedido" at bounding box center [913, 587] width 181 height 33
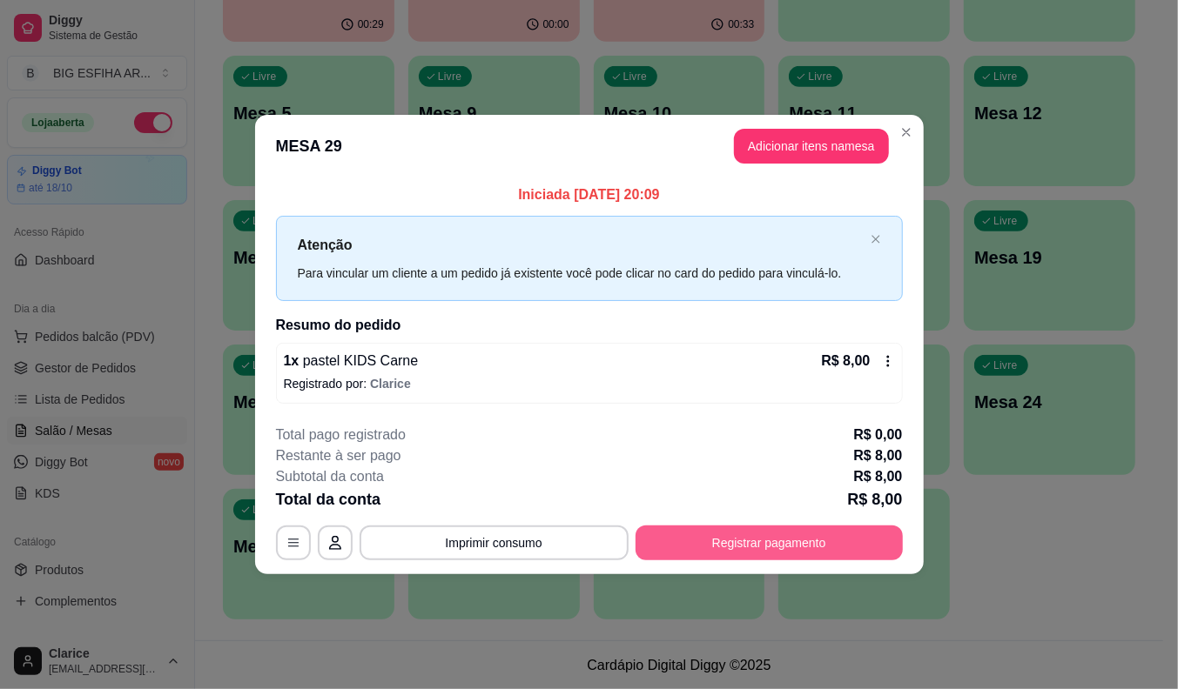
click at [834, 545] on button "Registrar pagamento" at bounding box center [768, 543] width 267 height 35
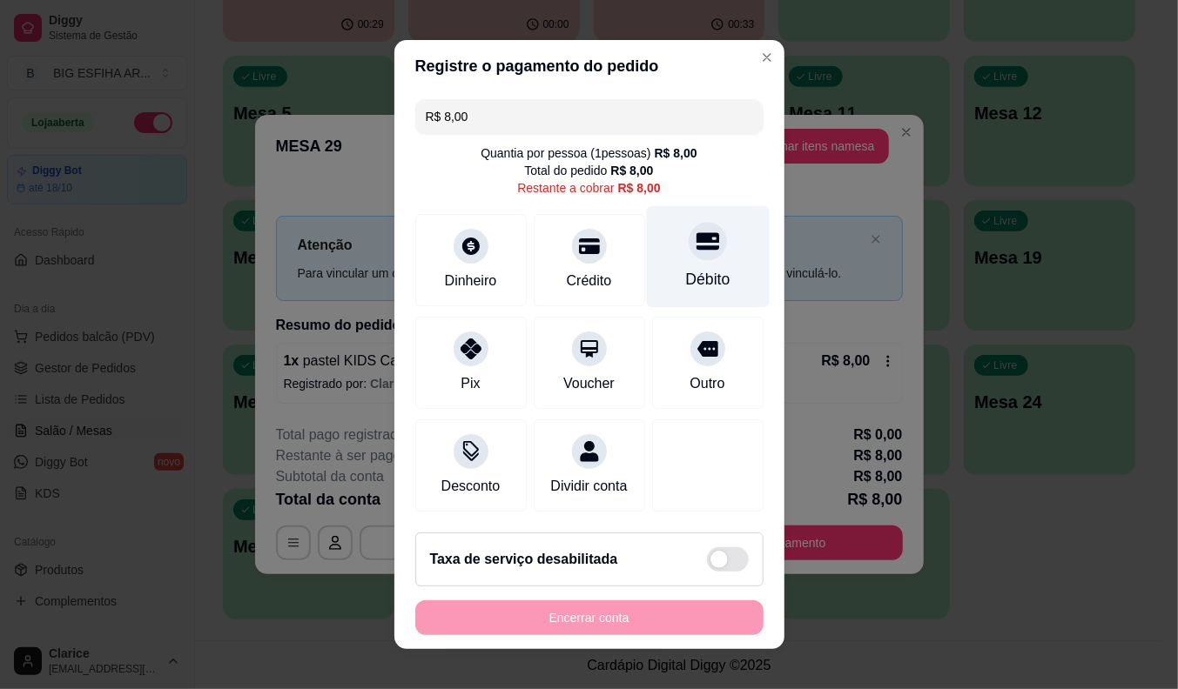
click at [685, 272] on div "Débito" at bounding box center [707, 279] width 44 height 23
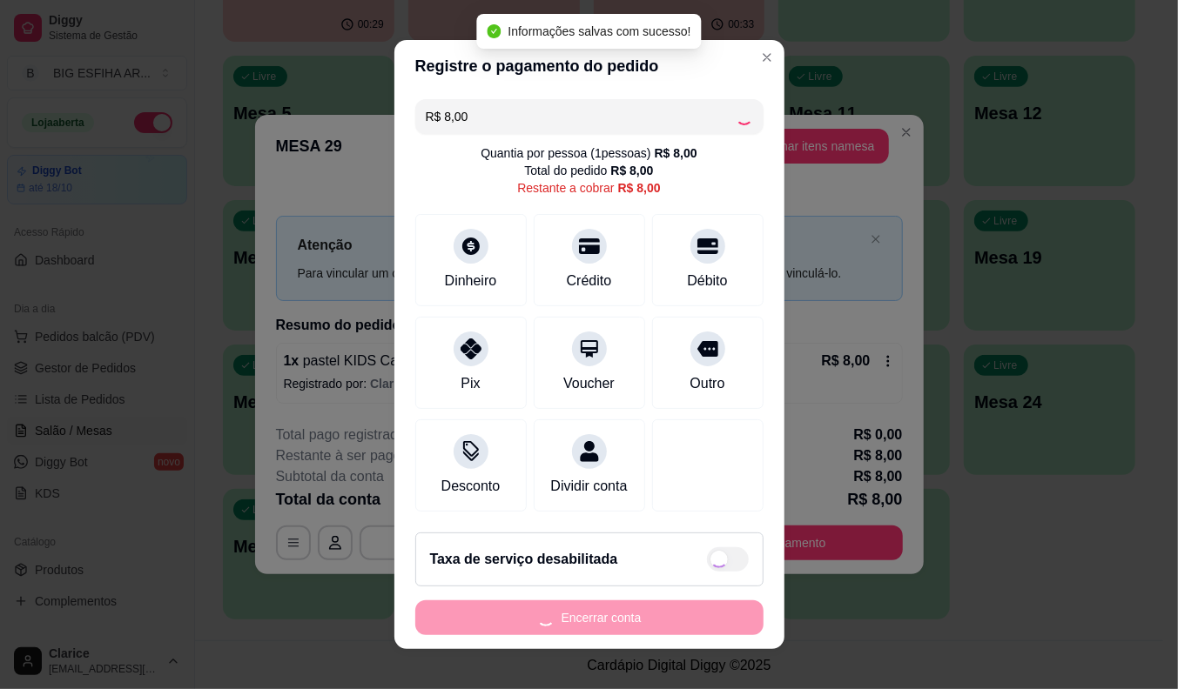
type input "R$ 0,00"
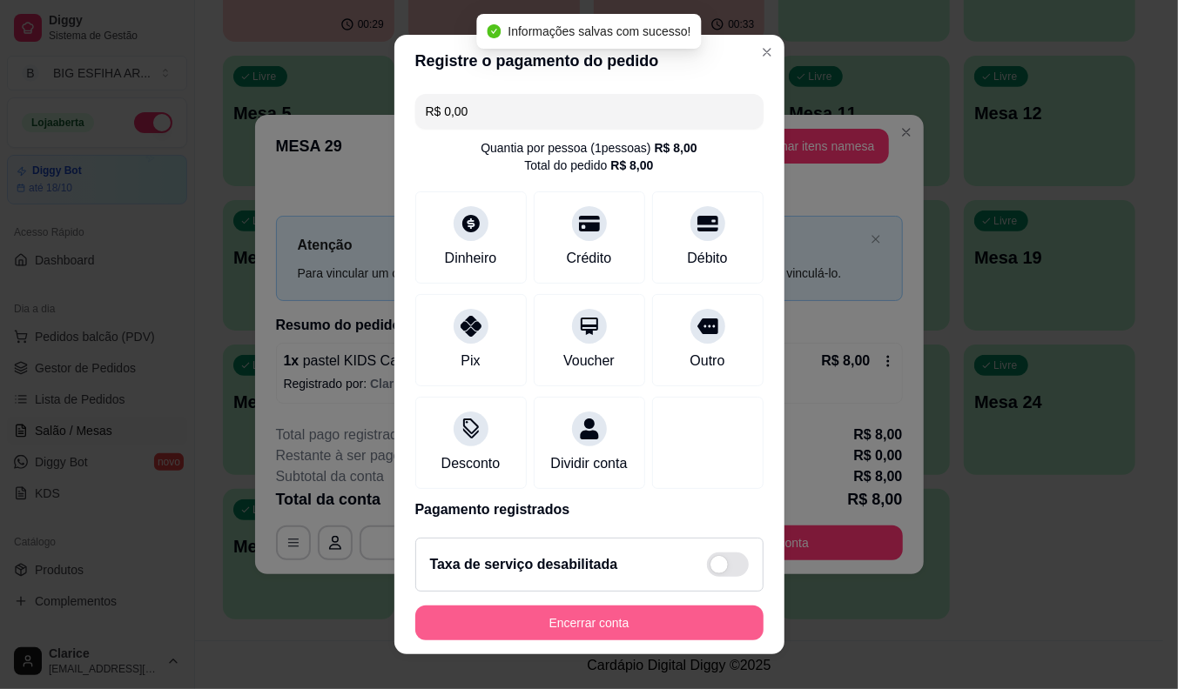
click at [589, 629] on button "Encerrar conta" at bounding box center [589, 623] width 348 height 35
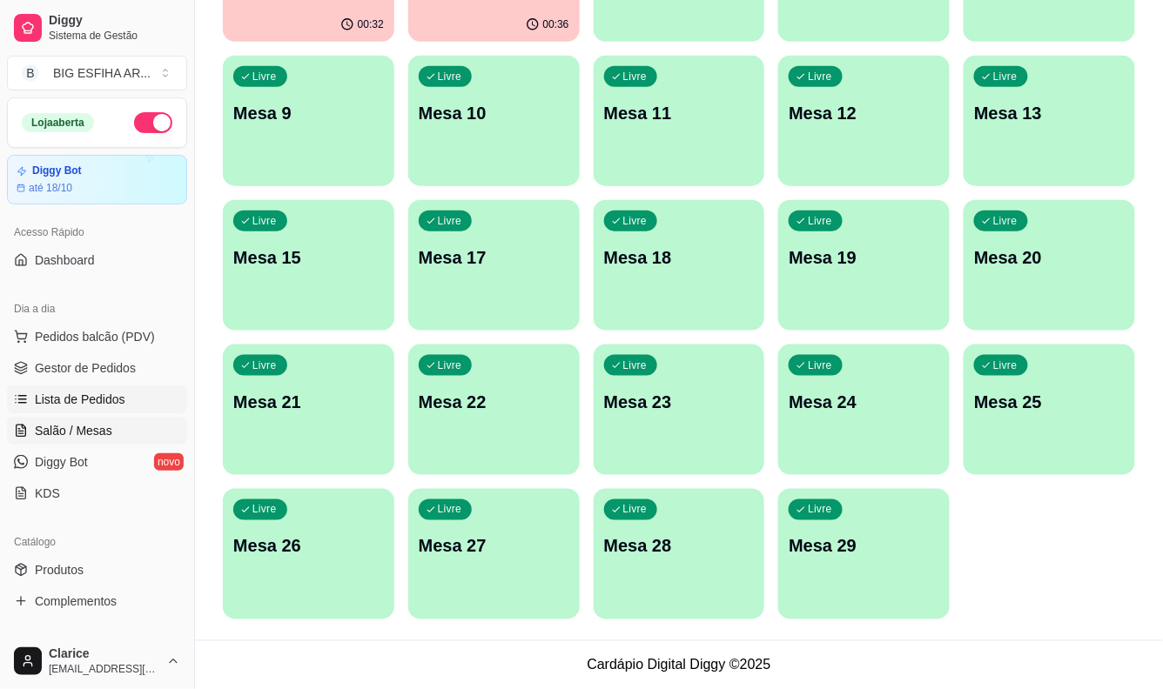
click at [111, 393] on span "Lista de Pedidos" at bounding box center [80, 399] width 91 height 17
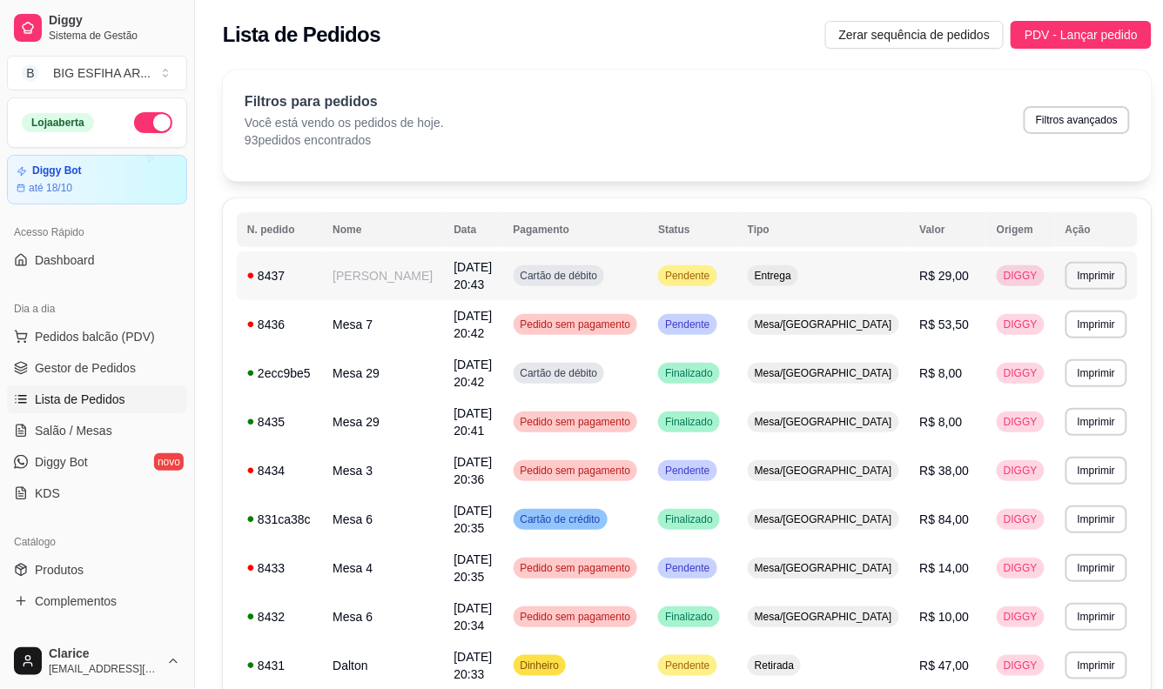
click at [371, 271] on td "[PERSON_NAME]" at bounding box center [382, 276] width 121 height 49
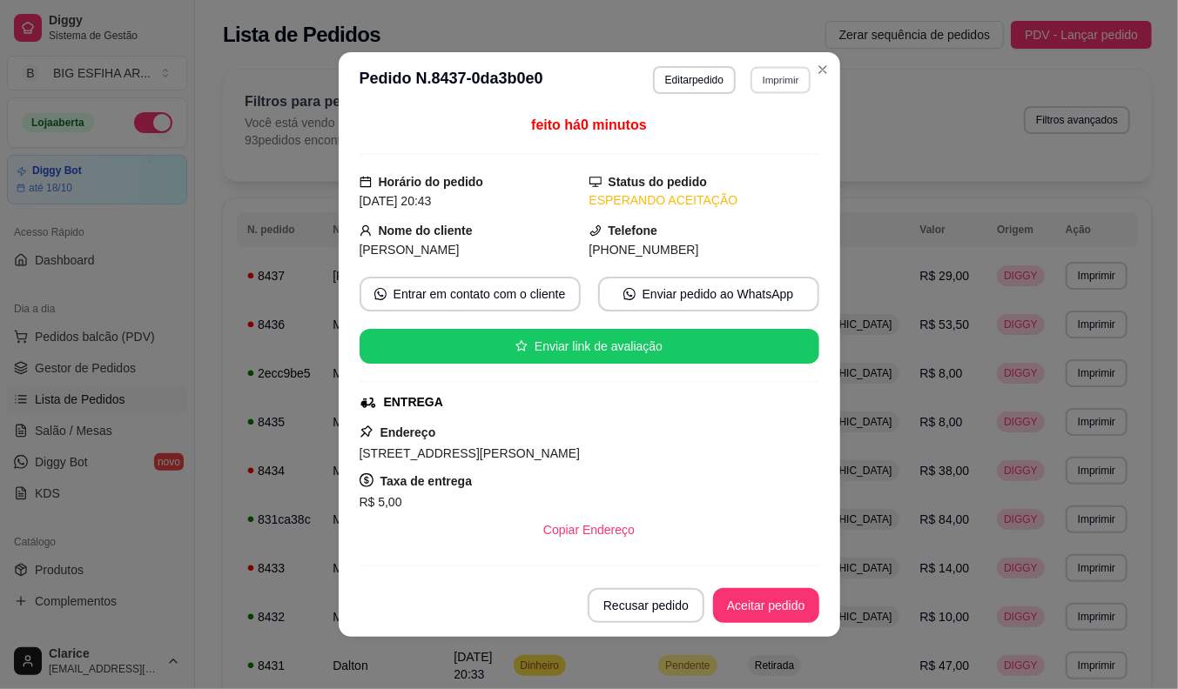
click at [766, 77] on button "Imprimir" at bounding box center [780, 79] width 60 height 27
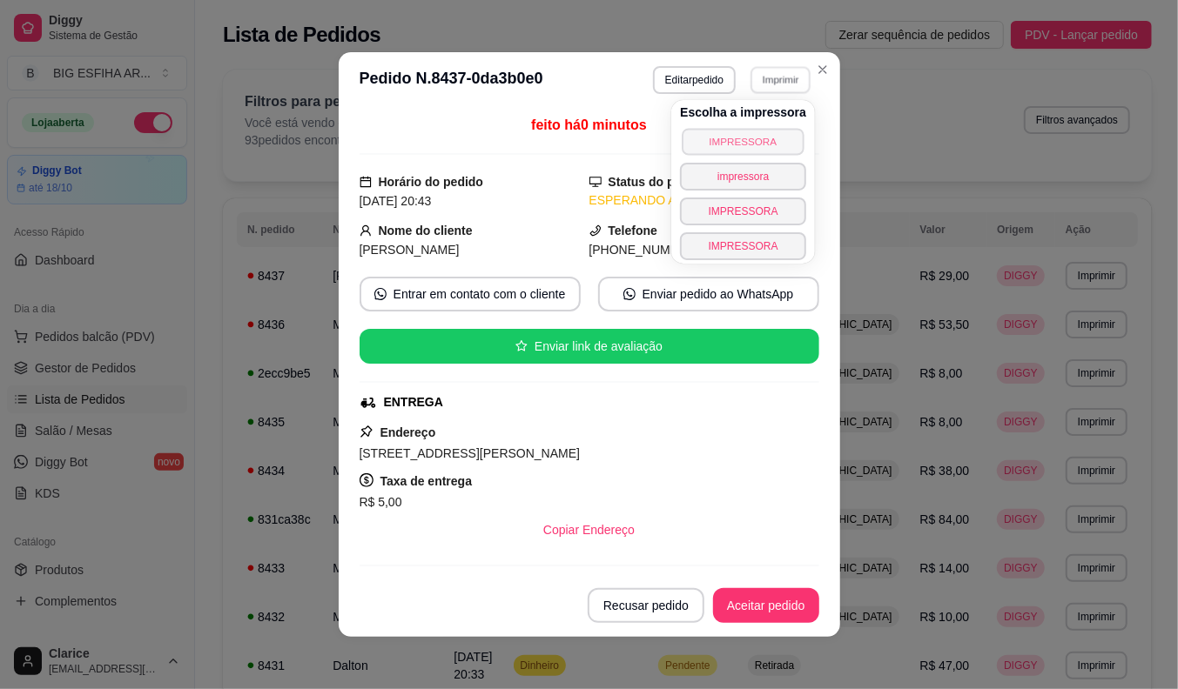
click at [749, 143] on button "IMPRESSORA" at bounding box center [743, 141] width 122 height 27
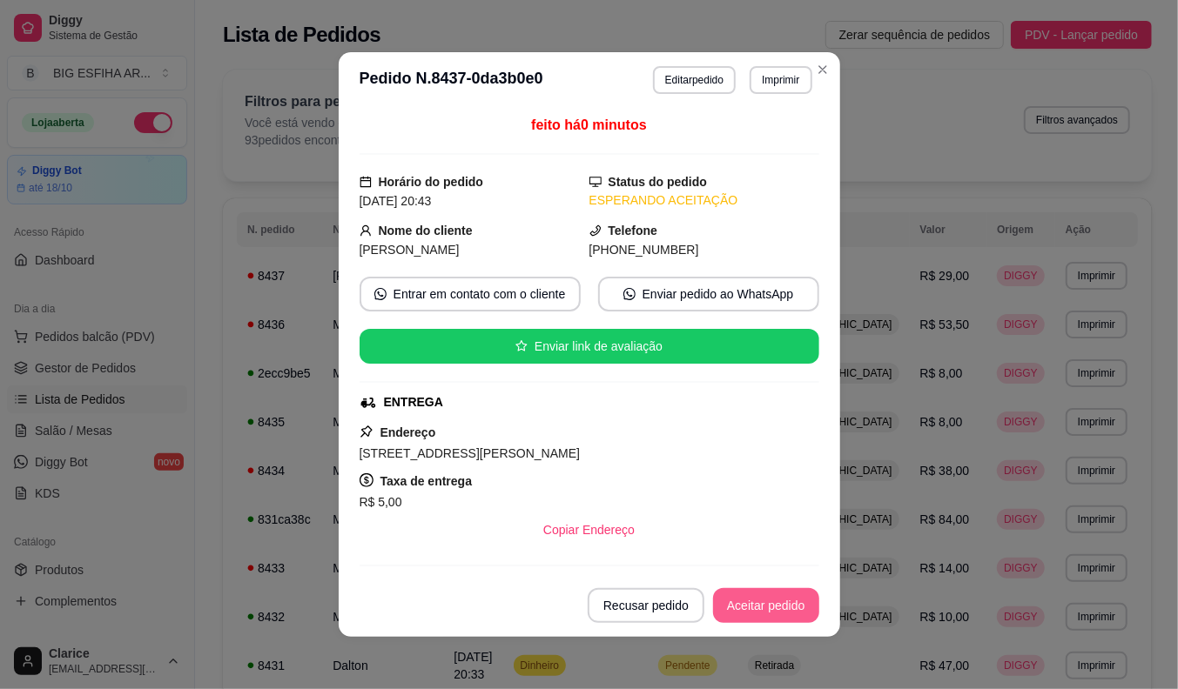
click at [769, 595] on button "Aceitar pedido" at bounding box center [766, 605] width 106 height 35
click at [767, 607] on button "Mover para preparo" at bounding box center [751, 606] width 131 height 34
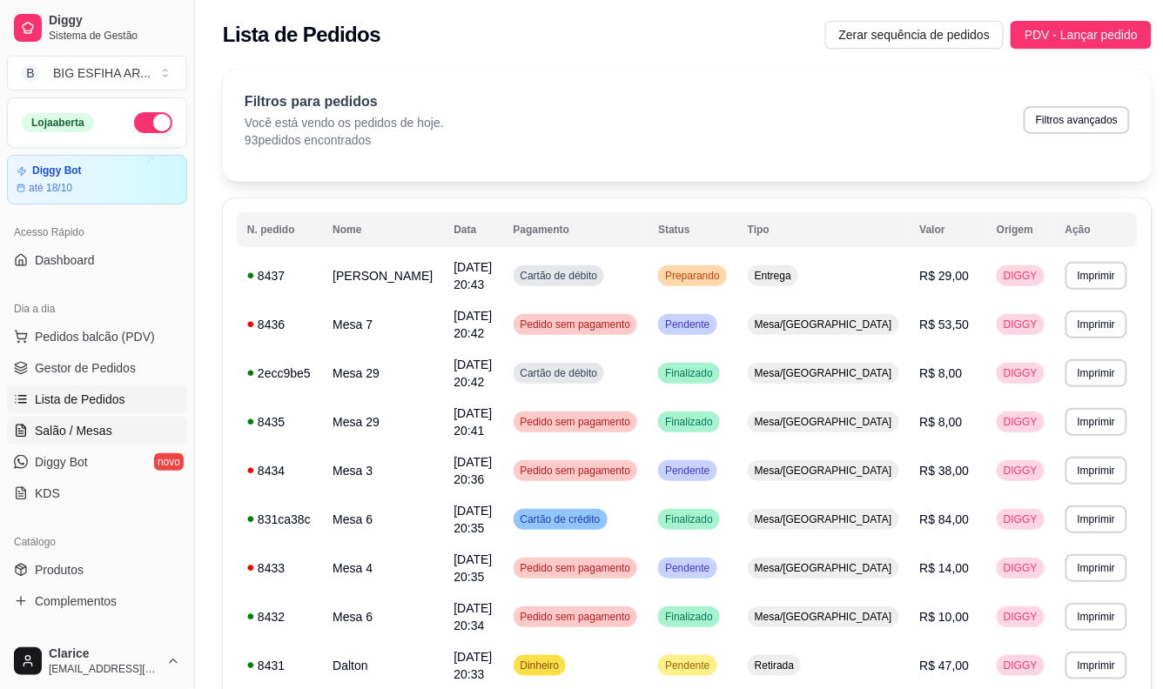
click at [64, 420] on link "Salão / Mesas" at bounding box center [97, 431] width 180 height 28
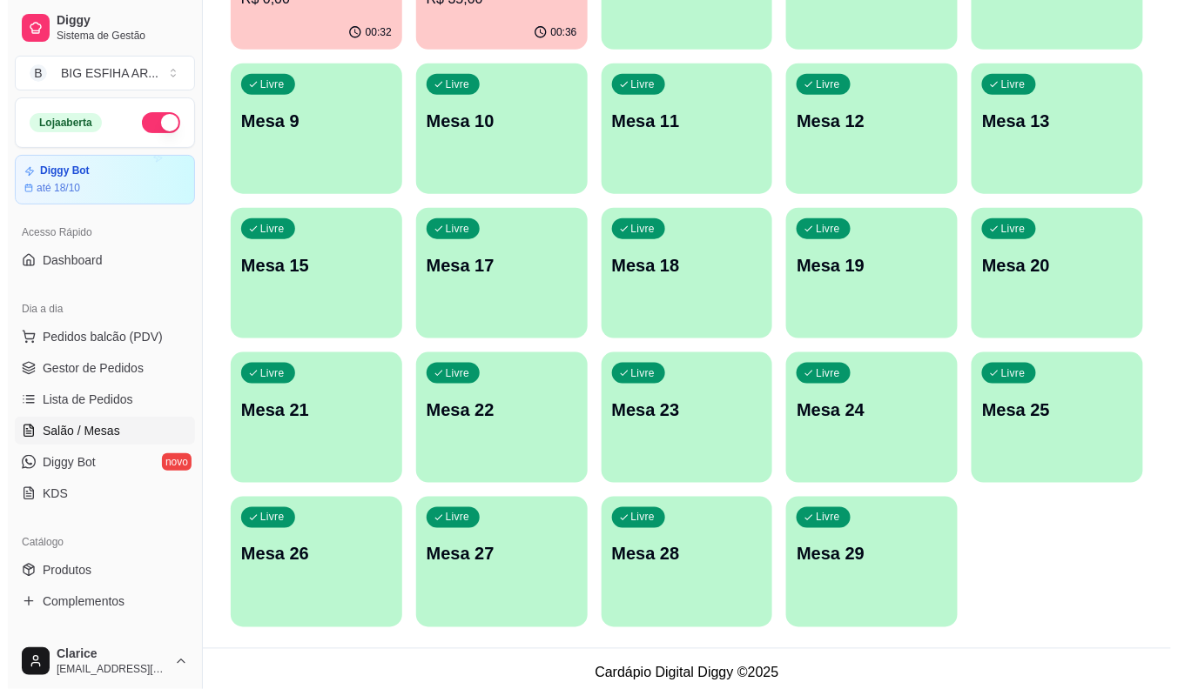
scroll to position [421, 0]
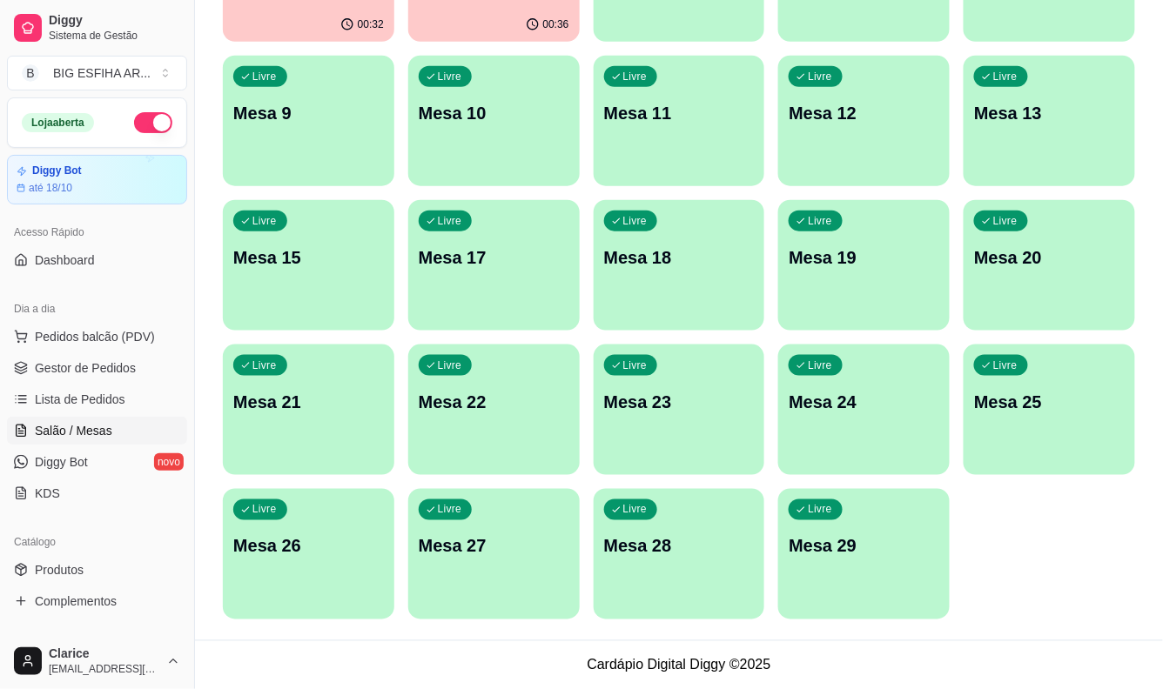
click at [845, 548] on p "Mesa 29" at bounding box center [864, 546] width 151 height 24
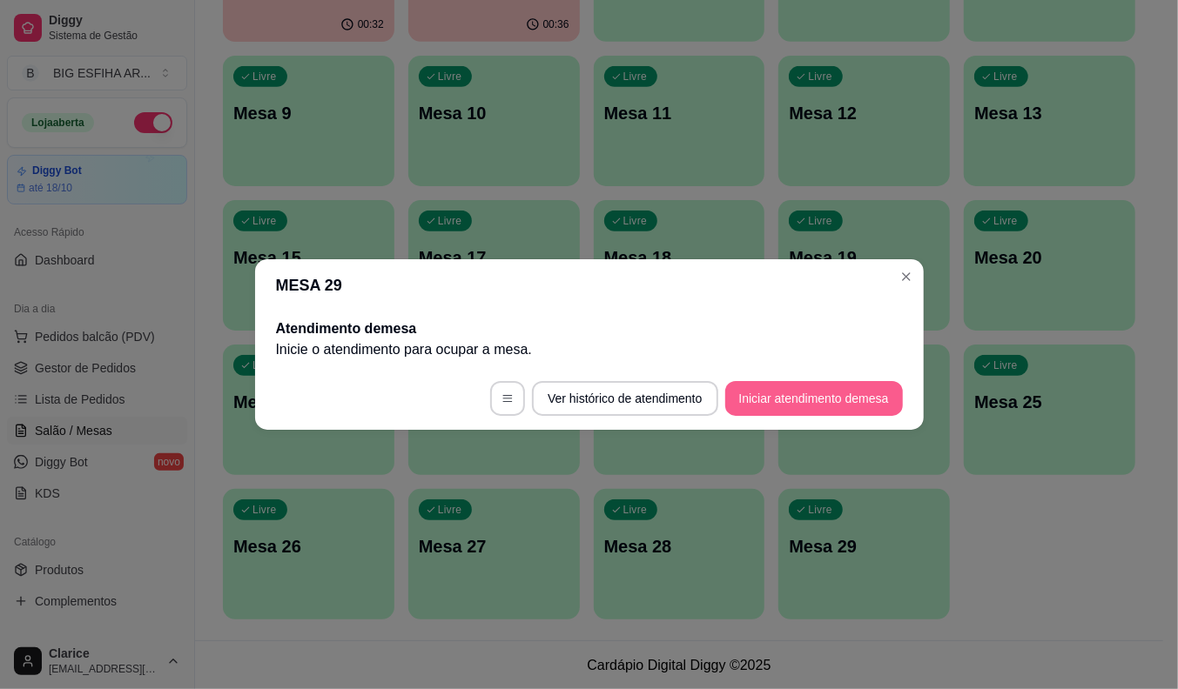
click at [807, 400] on button "Iniciar atendimento de mesa" at bounding box center [814, 398] width 178 height 35
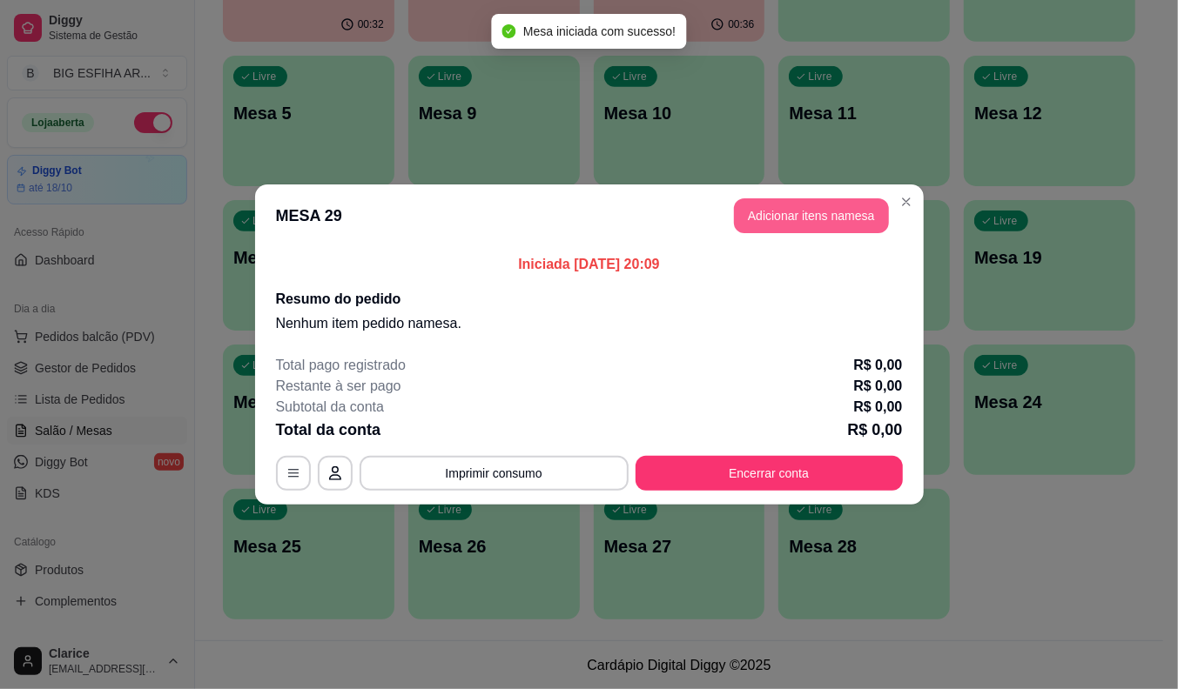
click at [803, 211] on button "Adicionar itens na mesa" at bounding box center [811, 215] width 155 height 35
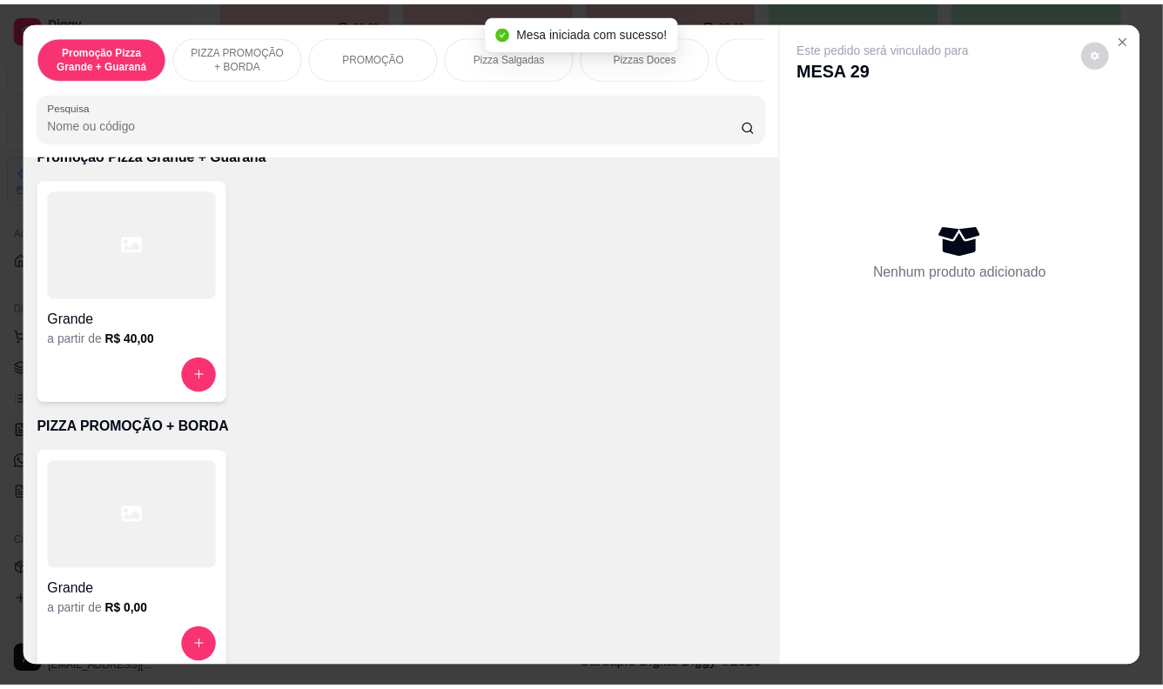
scroll to position [97, 0]
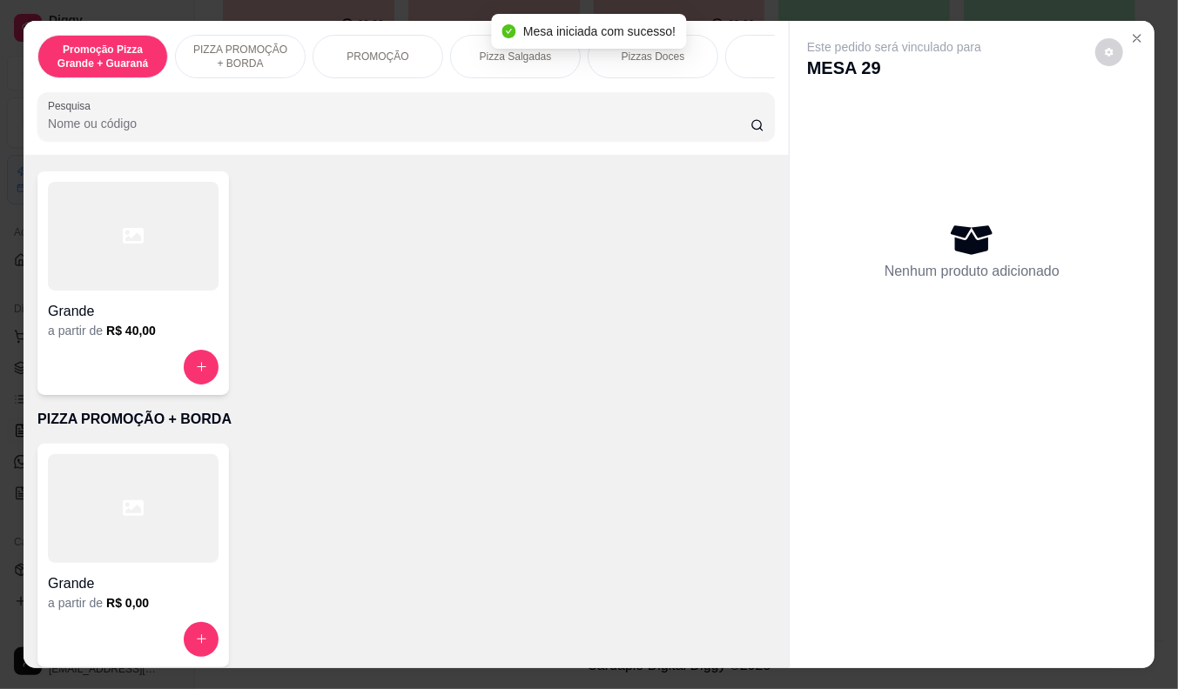
click at [97, 317] on h4 "Grande" at bounding box center [133, 311] width 171 height 21
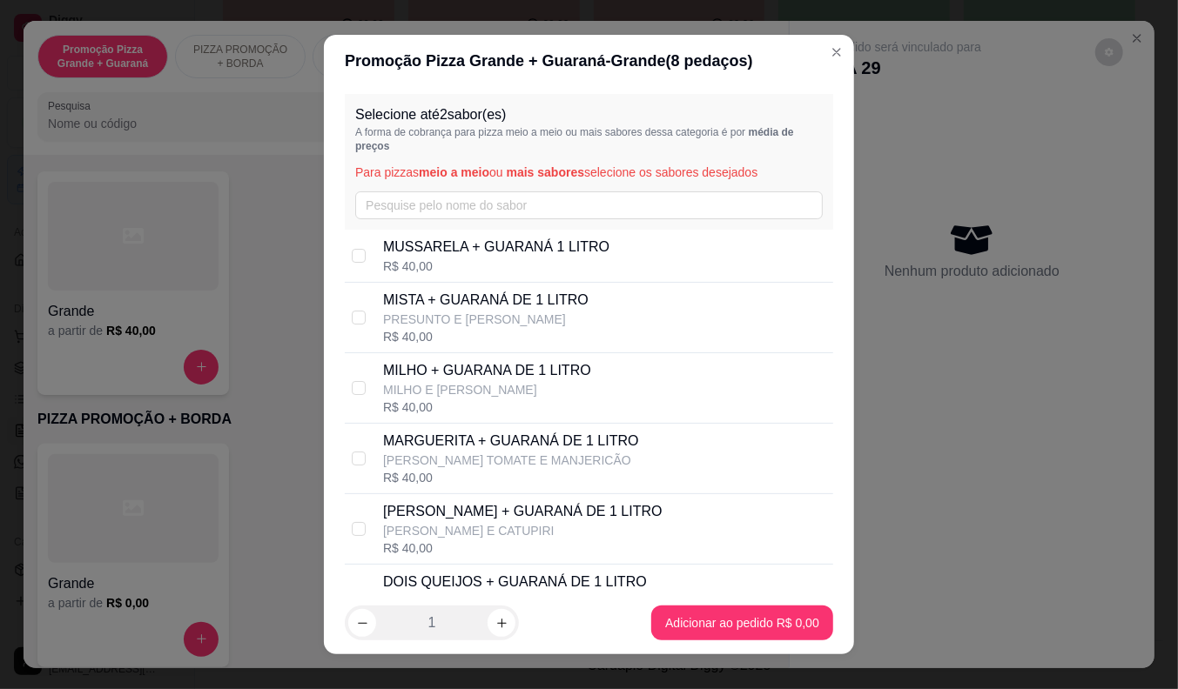
click at [428, 444] on p "MARGUERITA + GUARANÁ DE 1 LITRO" at bounding box center [511, 441] width 256 height 21
checkbox input "true"
click at [462, 529] on p "[PERSON_NAME] E CATUPIRI" at bounding box center [522, 530] width 279 height 17
checkbox input "true"
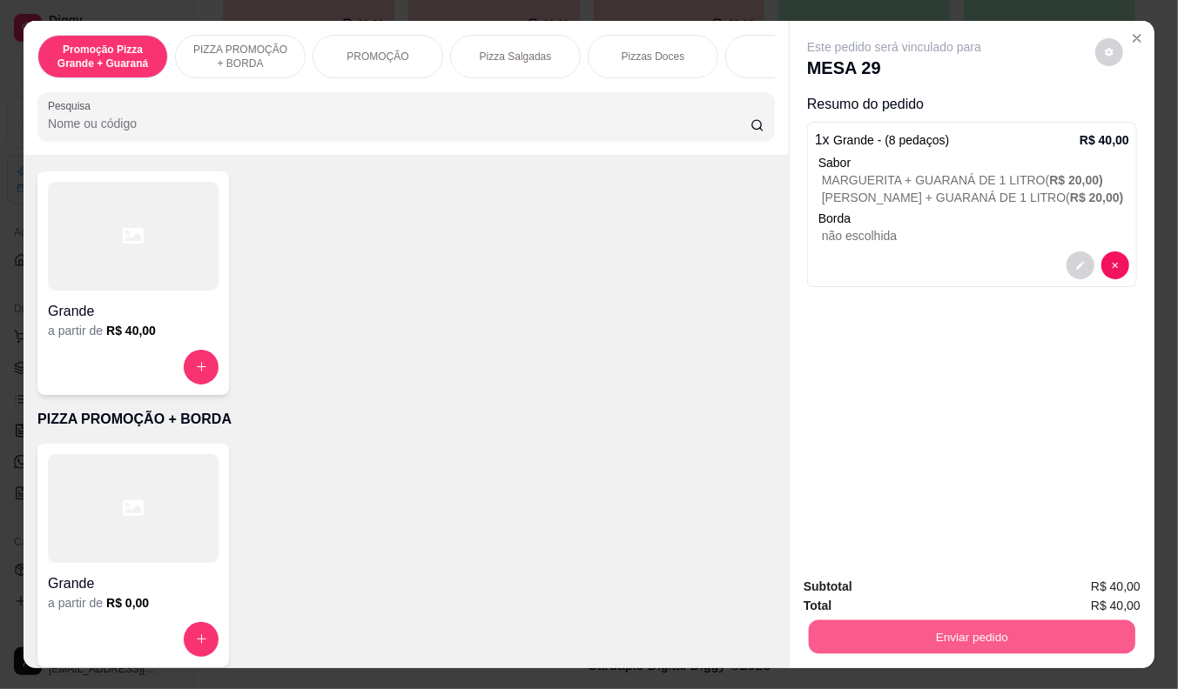
click at [943, 625] on button "Enviar pedido" at bounding box center [972, 638] width 326 height 34
click at [938, 579] on button "Não registrar e enviar pedido" at bounding box center [914, 588] width 176 height 32
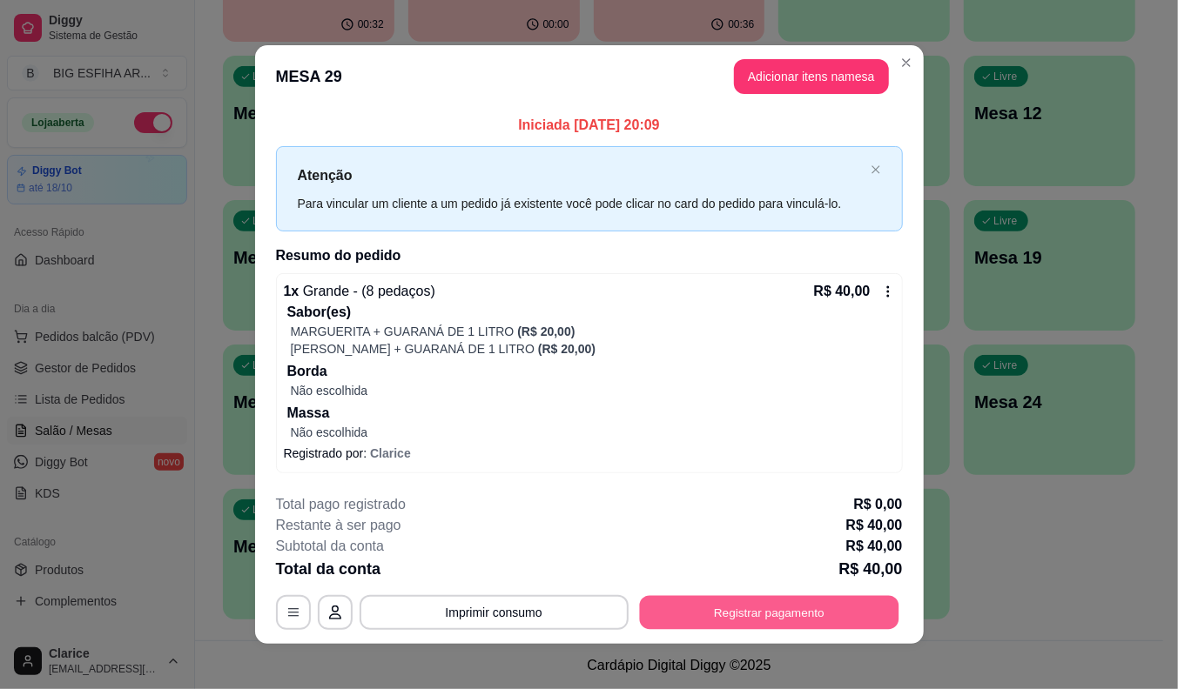
click at [853, 609] on button "Registrar pagamento" at bounding box center [768, 612] width 259 height 34
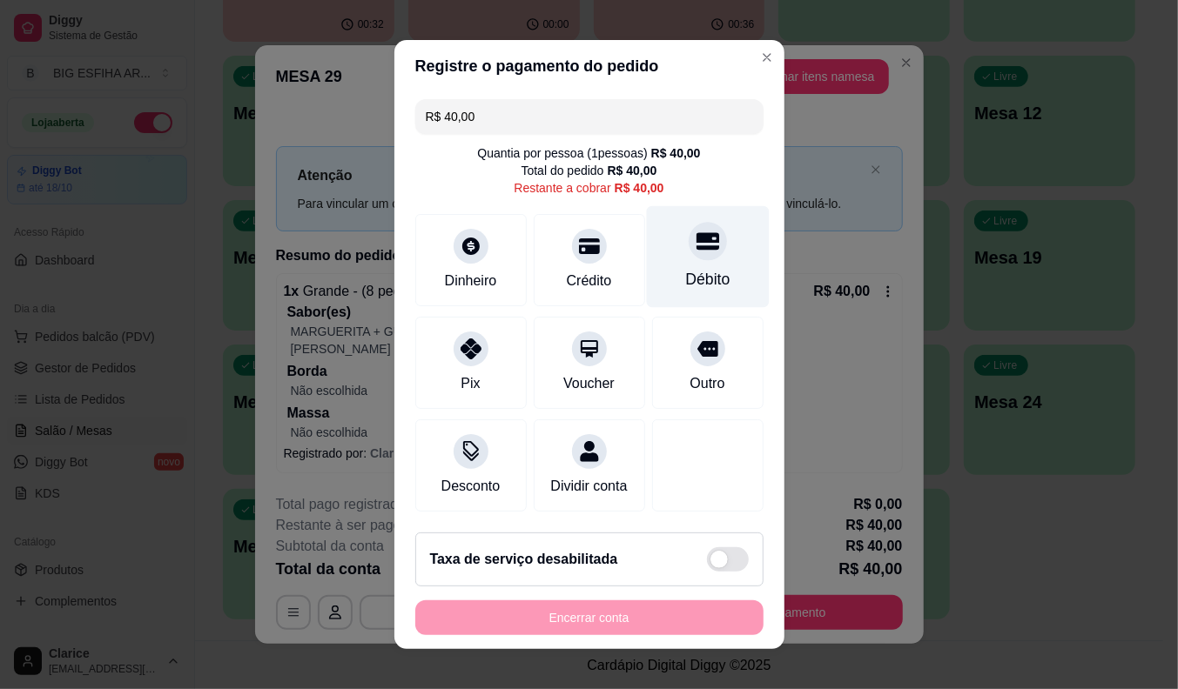
click at [662, 253] on div "Débito" at bounding box center [707, 257] width 123 height 102
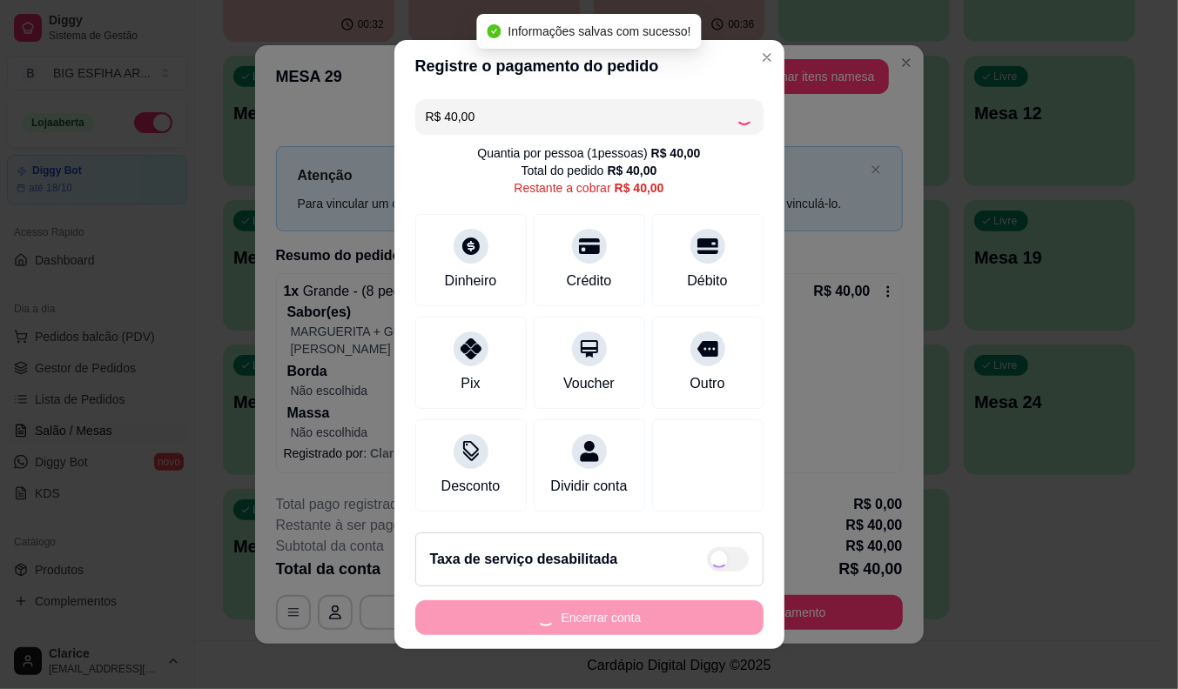
type input "R$ 0,00"
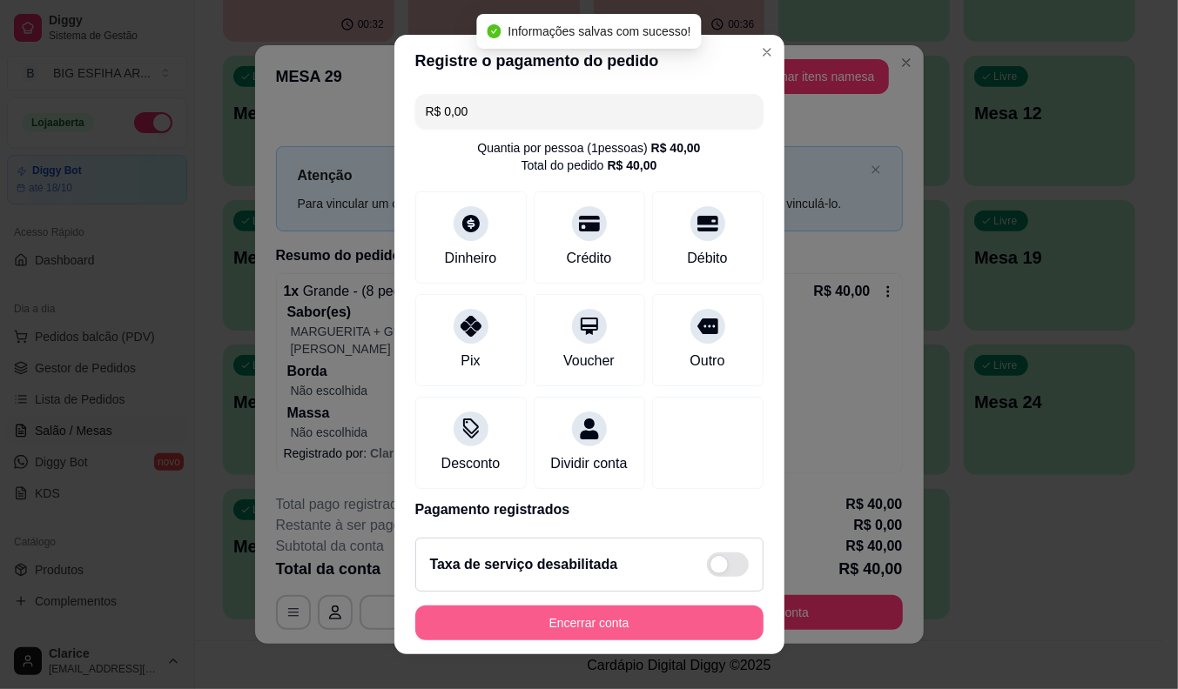
click at [642, 629] on button "Encerrar conta" at bounding box center [589, 623] width 348 height 35
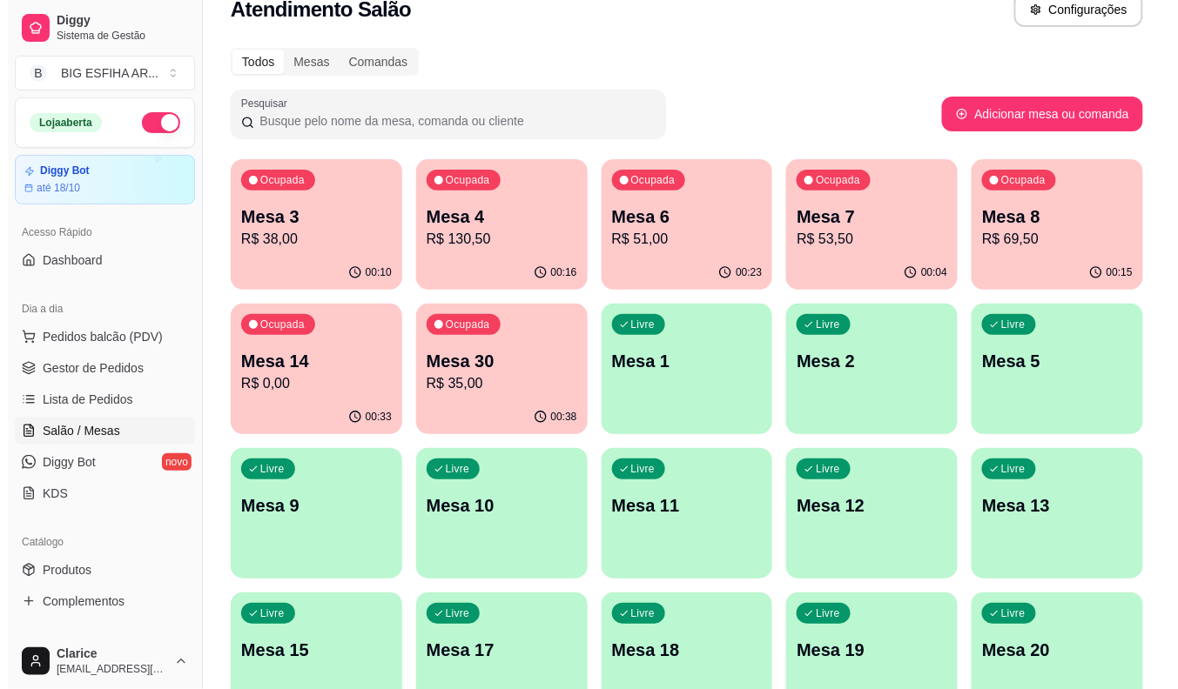
scroll to position [0, 0]
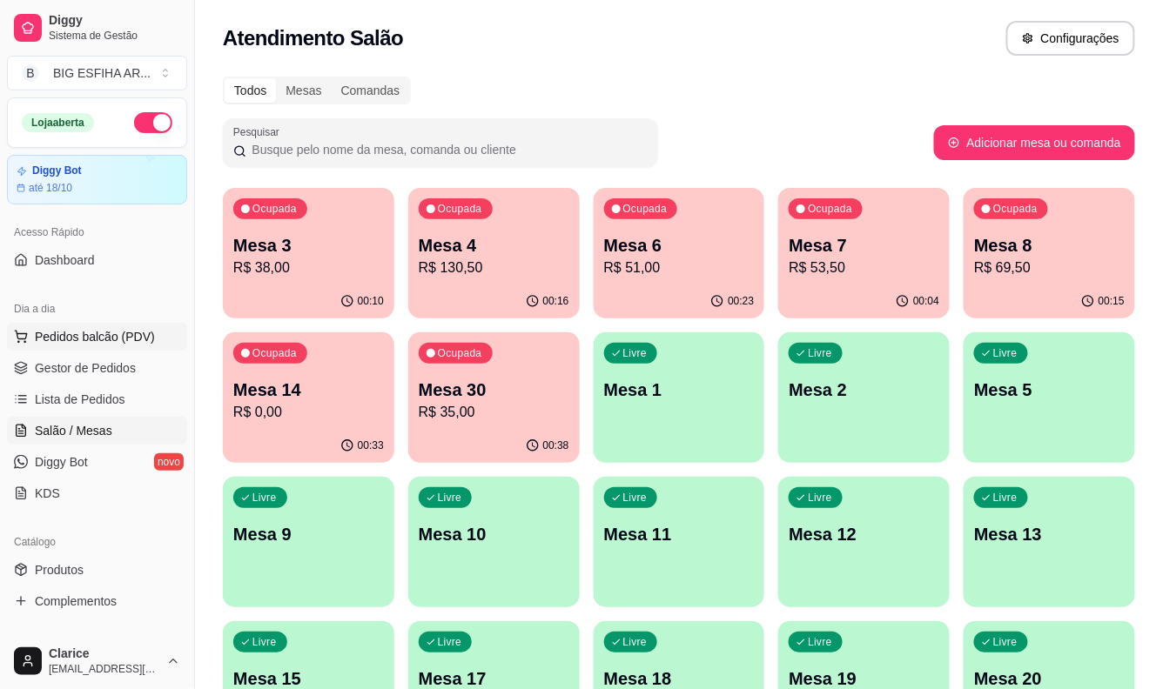
click at [107, 328] on span "Pedidos balcão (PDV)" at bounding box center [95, 336] width 120 height 17
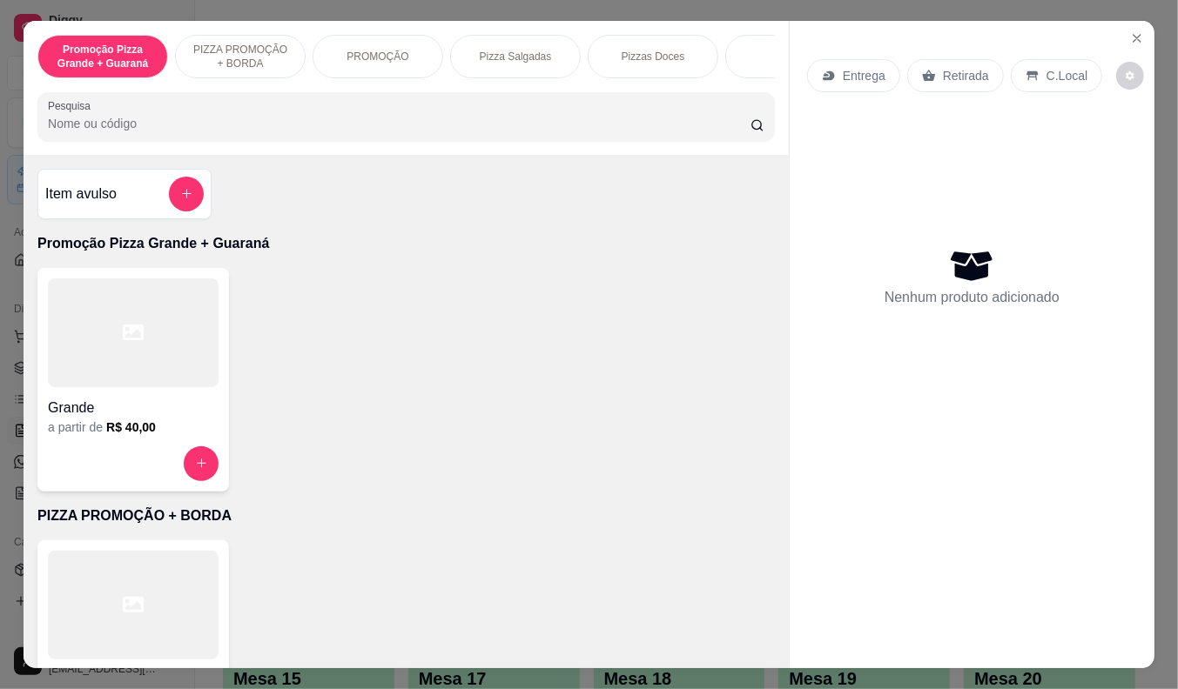
click at [858, 79] on div "Entrega" at bounding box center [853, 75] width 93 height 33
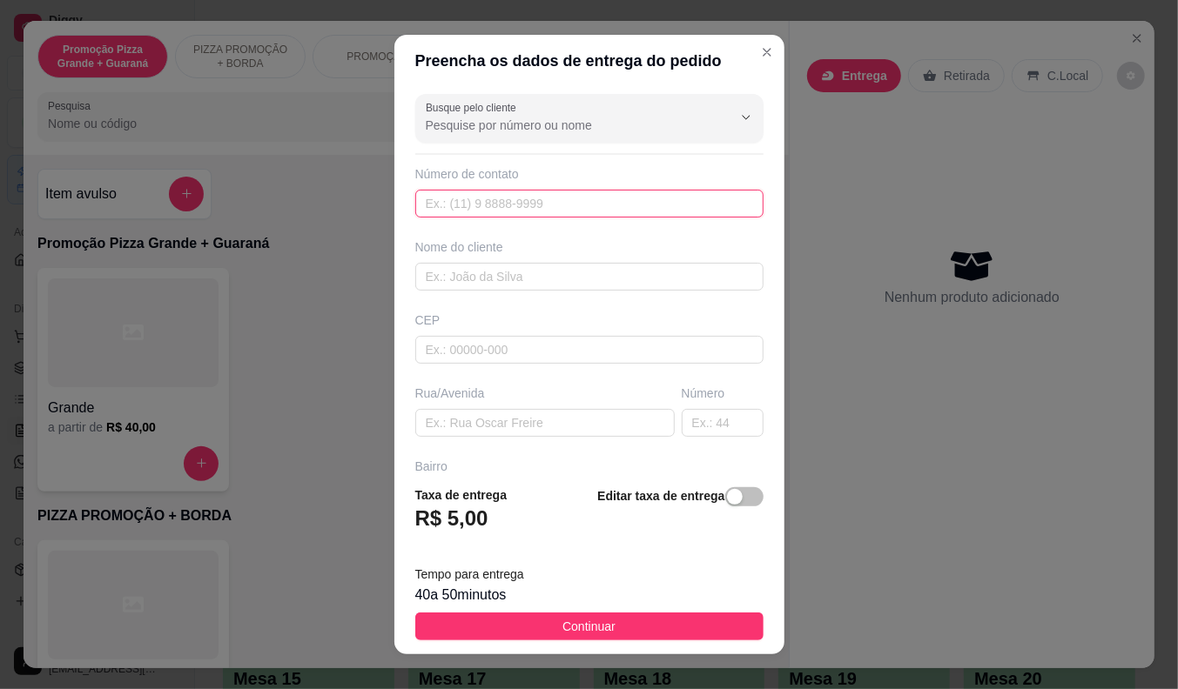
click at [581, 198] on input "text" at bounding box center [589, 204] width 348 height 28
type input "[PHONE_NUMBER]"
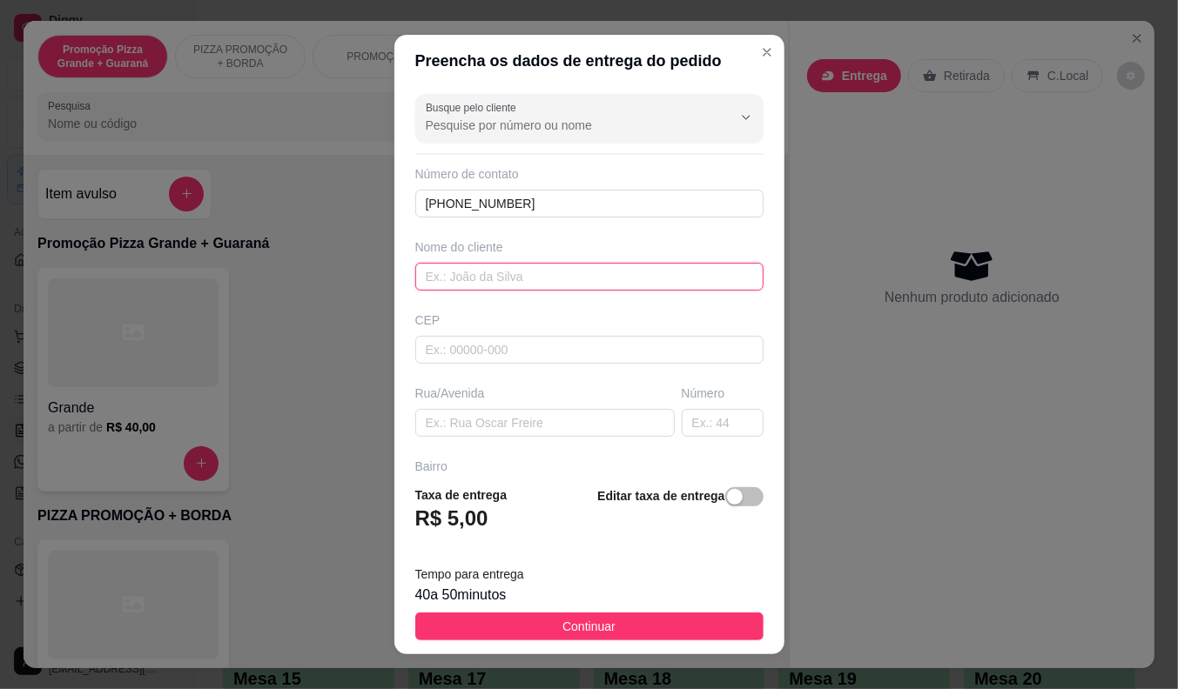
click at [614, 270] on input "text" at bounding box center [589, 277] width 348 height 28
type input "[PERSON_NAME]"
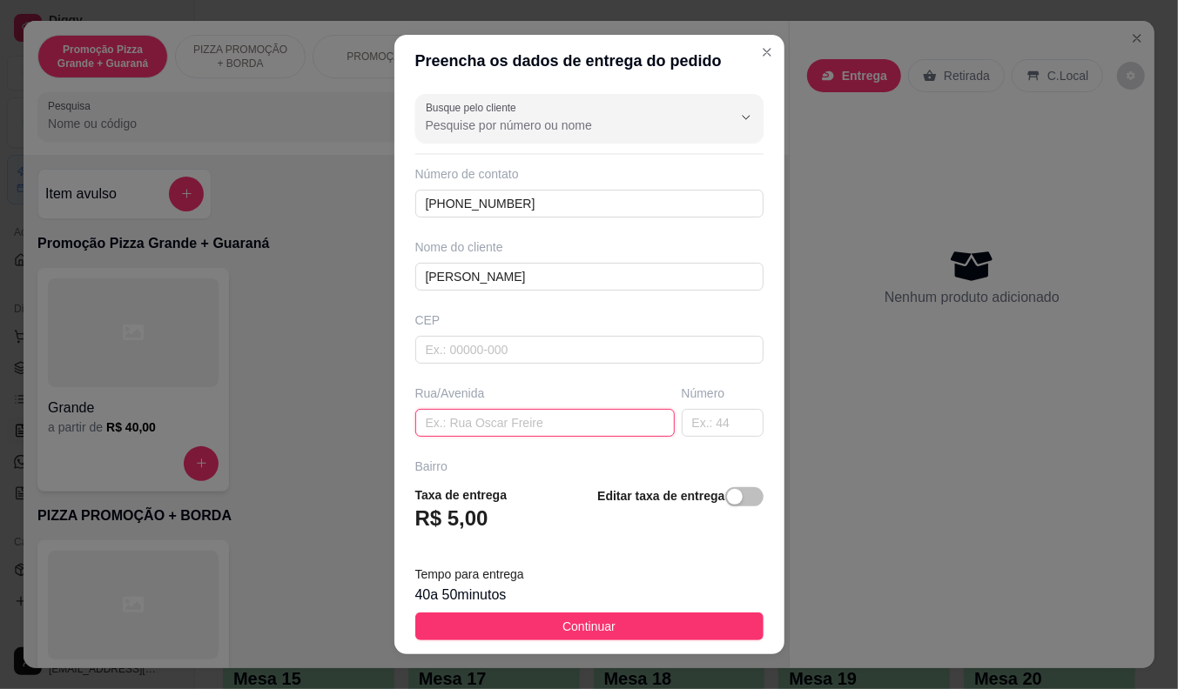
click at [537, 432] on input "text" at bounding box center [544, 423] width 259 height 28
type input "[STREET_ADDRESS][PERSON_NAME]"
click at [533, 609] on footer "Taxa de entrega R$ 5,00 Editar taxa de entrega Tempo para entrega 40 a 50 minut…" at bounding box center [589, 563] width 390 height 183
click at [534, 632] on button "Continuar" at bounding box center [589, 627] width 348 height 28
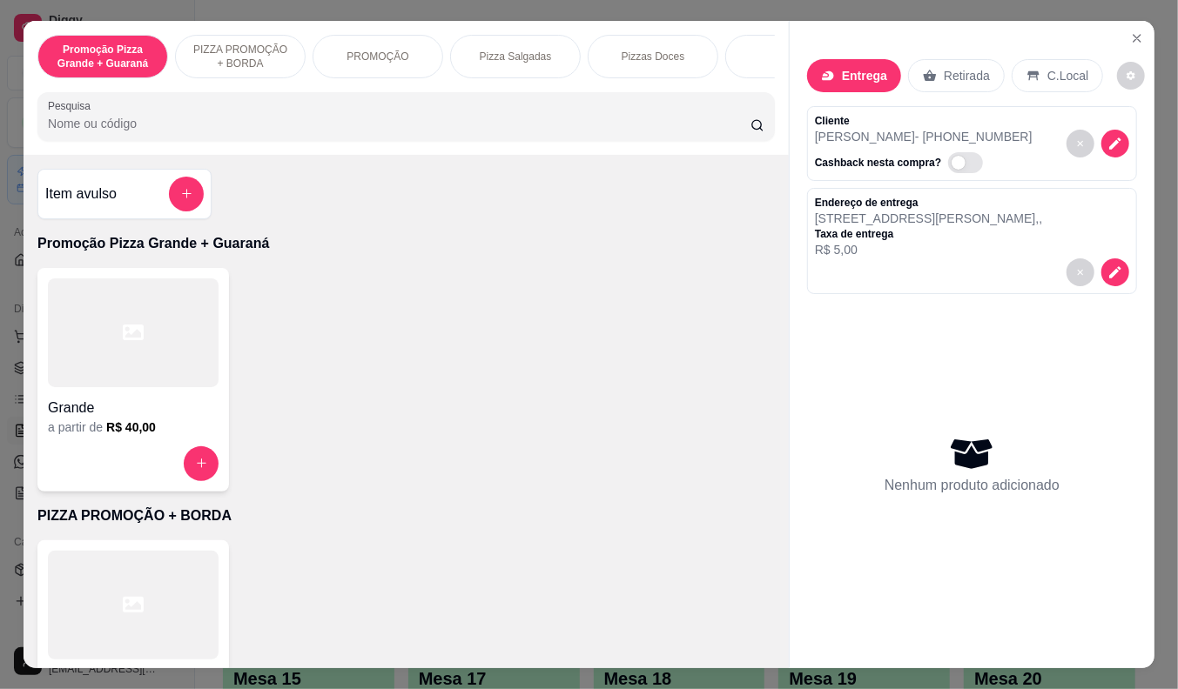
click at [129, 416] on h4 "Grande" at bounding box center [133, 408] width 171 height 21
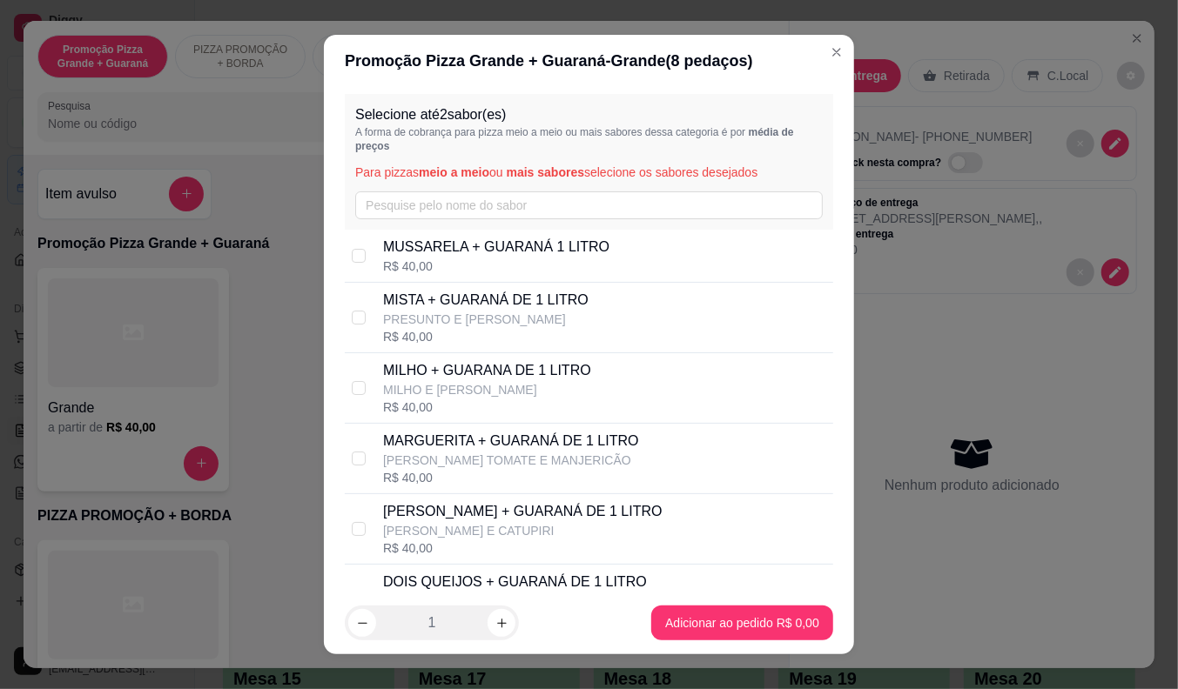
click at [435, 512] on p "[PERSON_NAME] + GUARANÁ DE 1 LITRO" at bounding box center [522, 511] width 279 height 21
checkbox input "true"
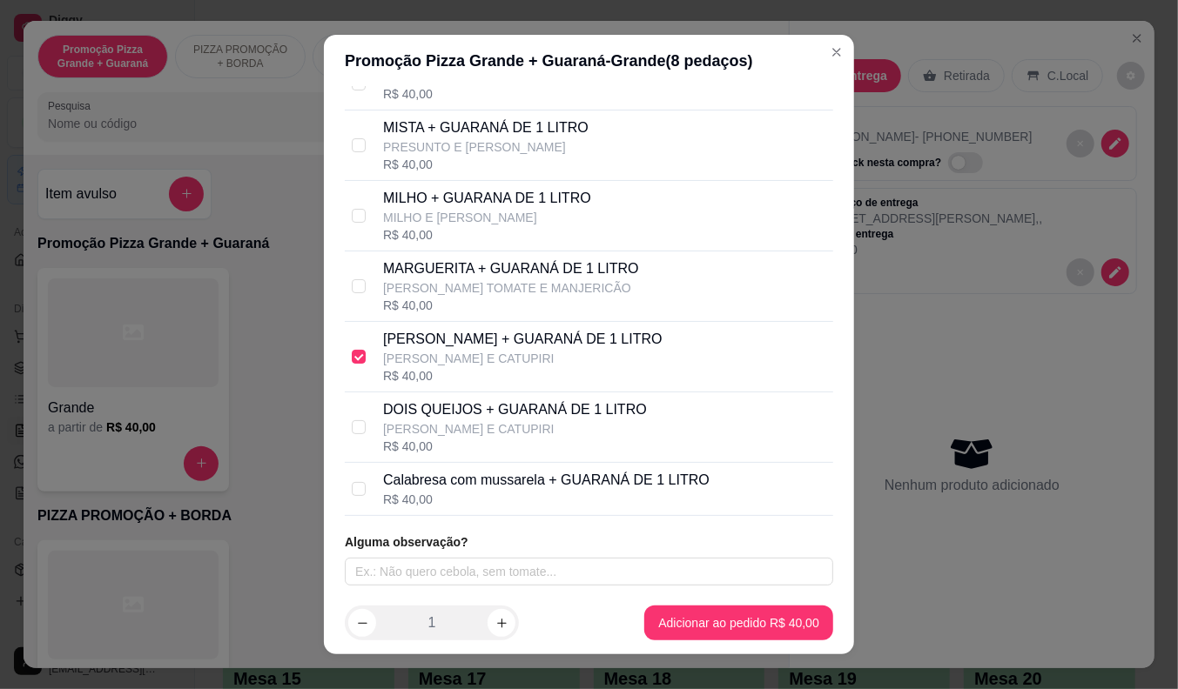
click at [396, 496] on div "R$ 40,00" at bounding box center [546, 499] width 326 height 17
checkbox input "true"
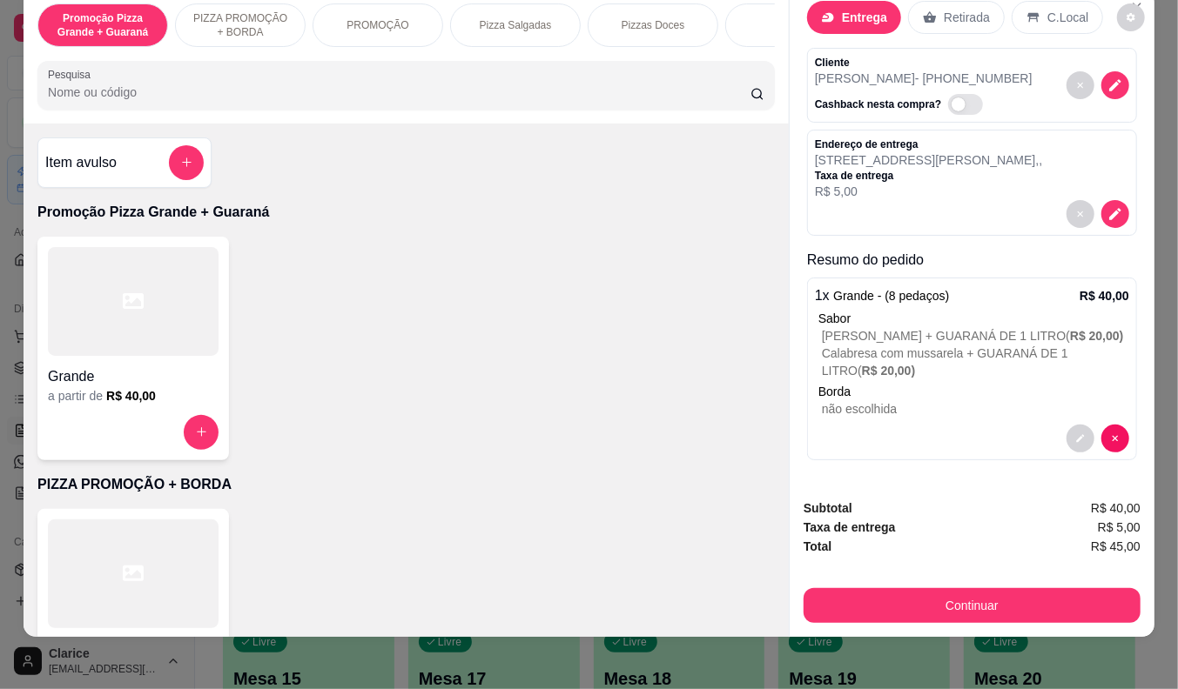
scroll to position [42, 0]
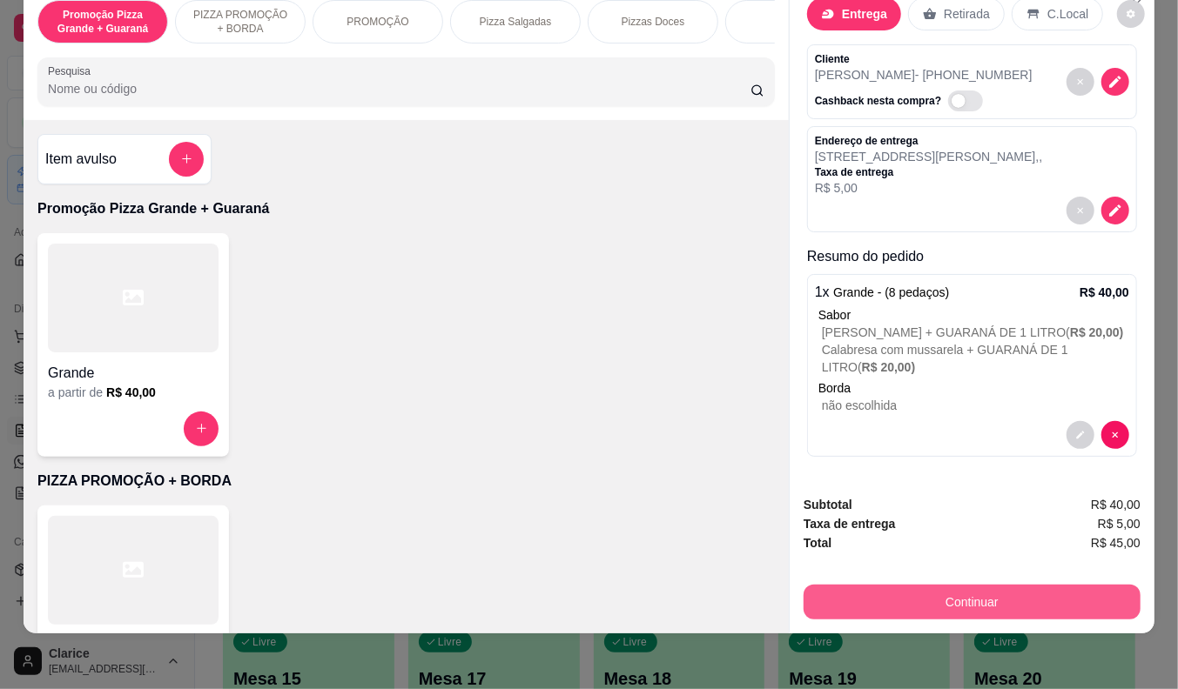
click at [981, 592] on button "Continuar" at bounding box center [971, 602] width 337 height 35
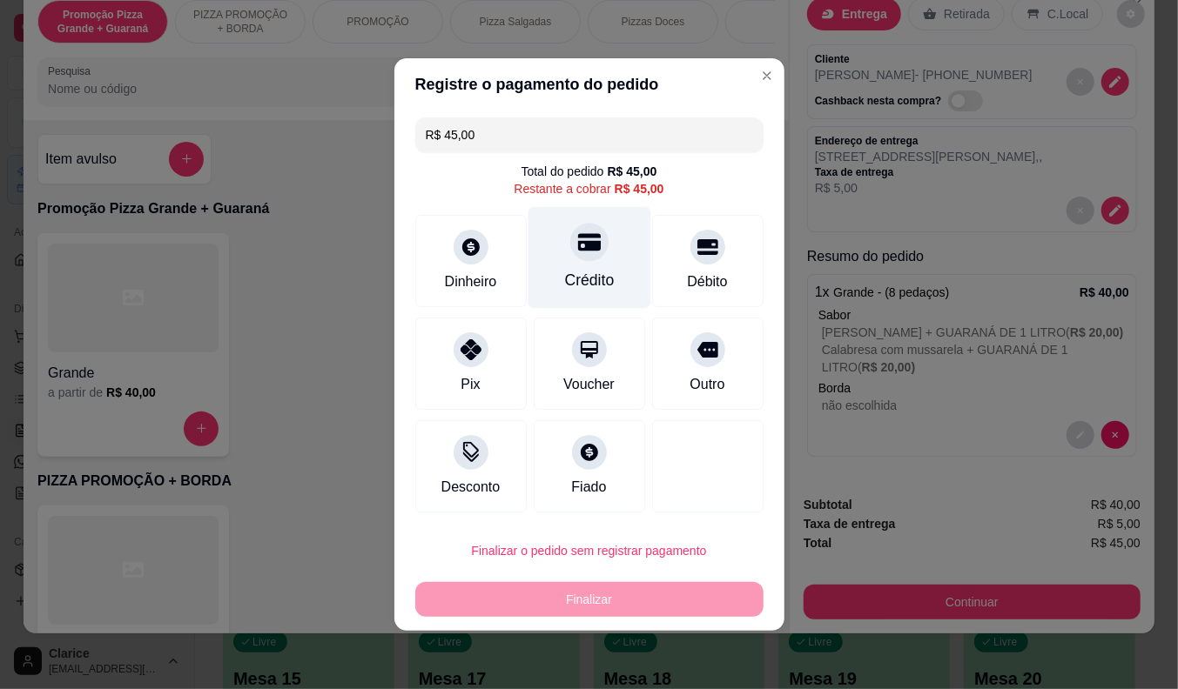
click at [604, 210] on div "Crédito" at bounding box center [588, 258] width 123 height 102
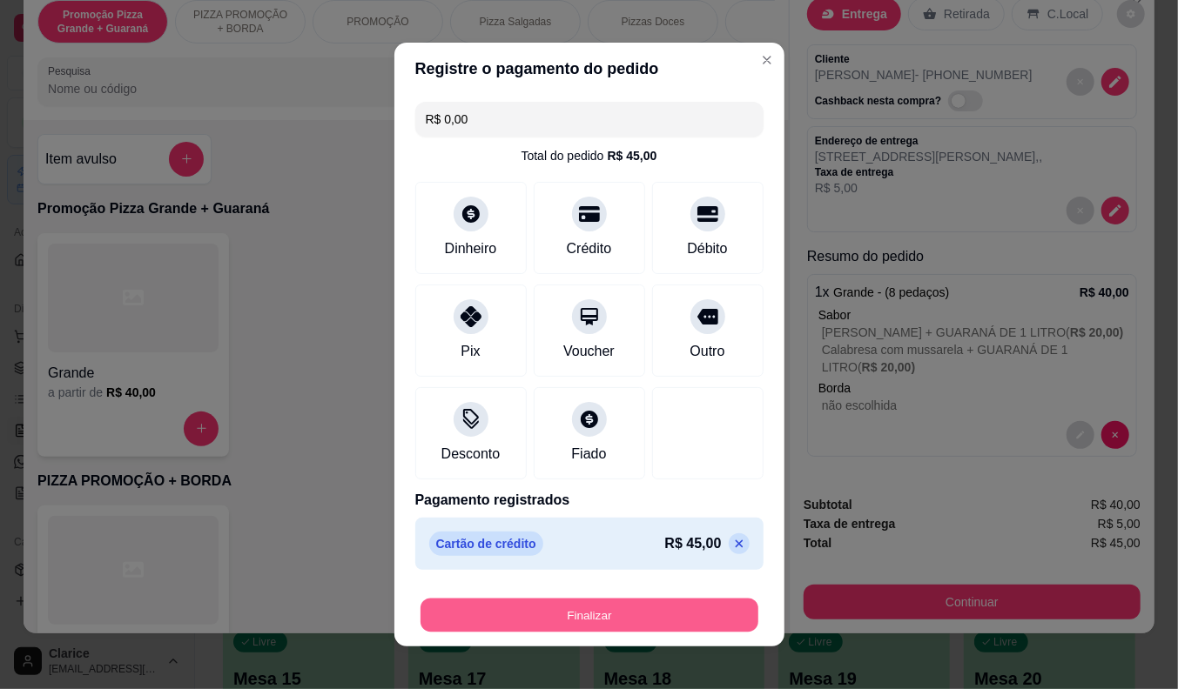
click at [586, 623] on button "Finalizar" at bounding box center [589, 616] width 338 height 34
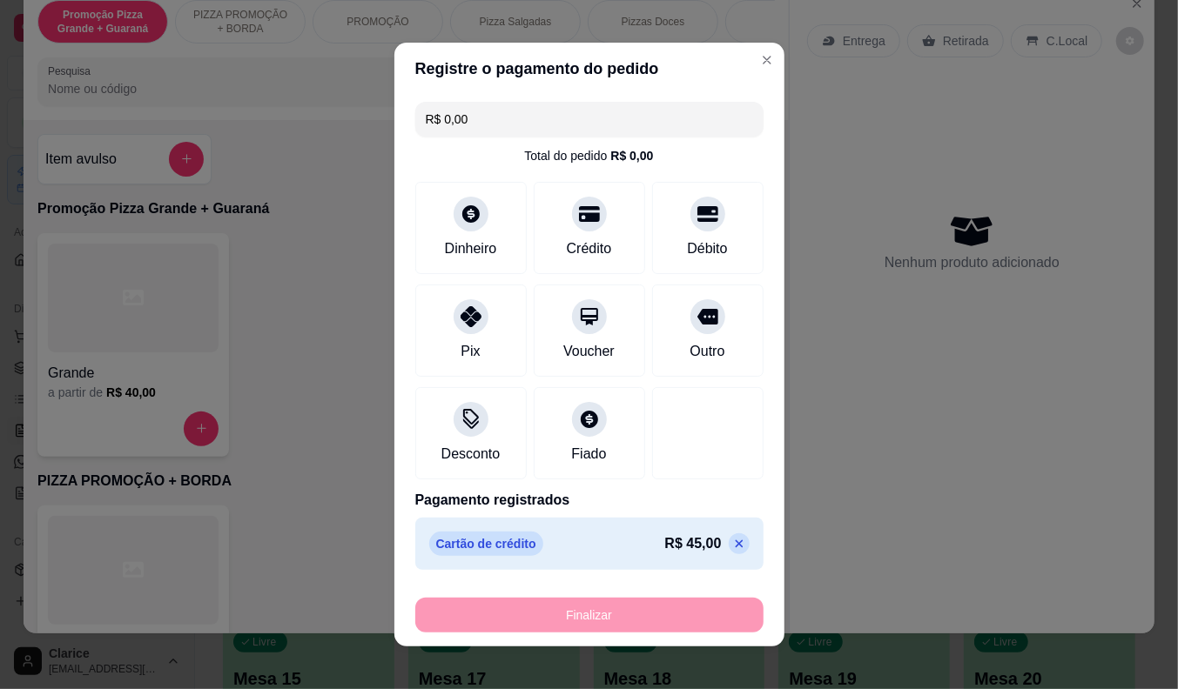
type input "-R$ 45,00"
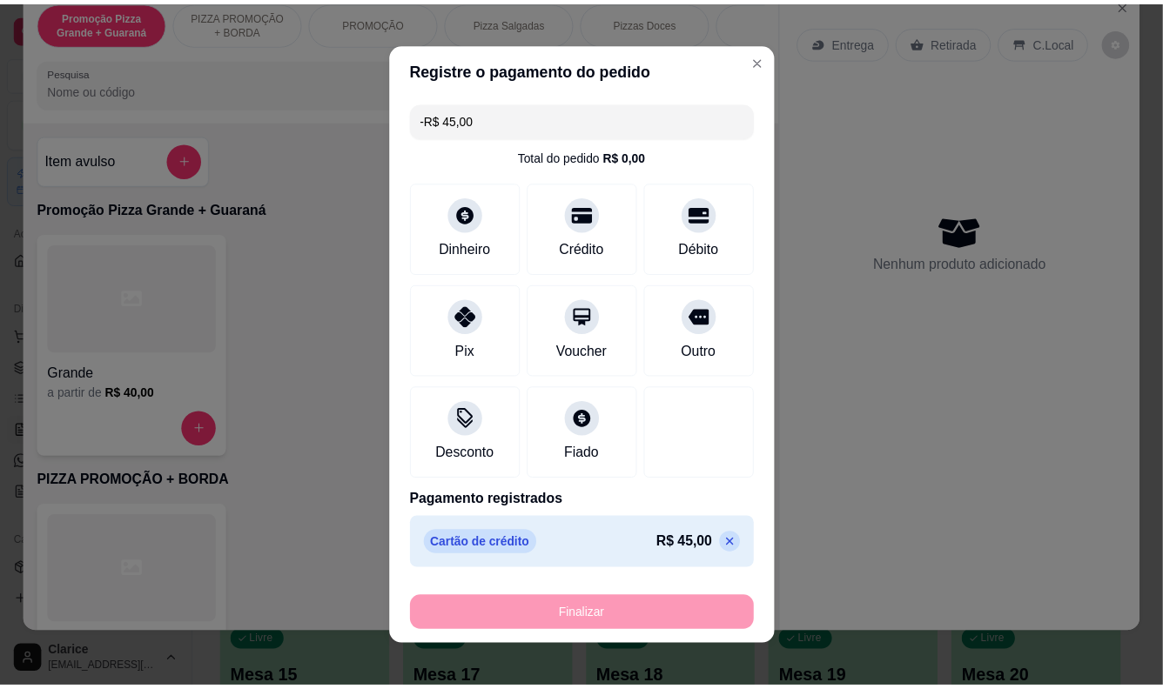
scroll to position [0, 0]
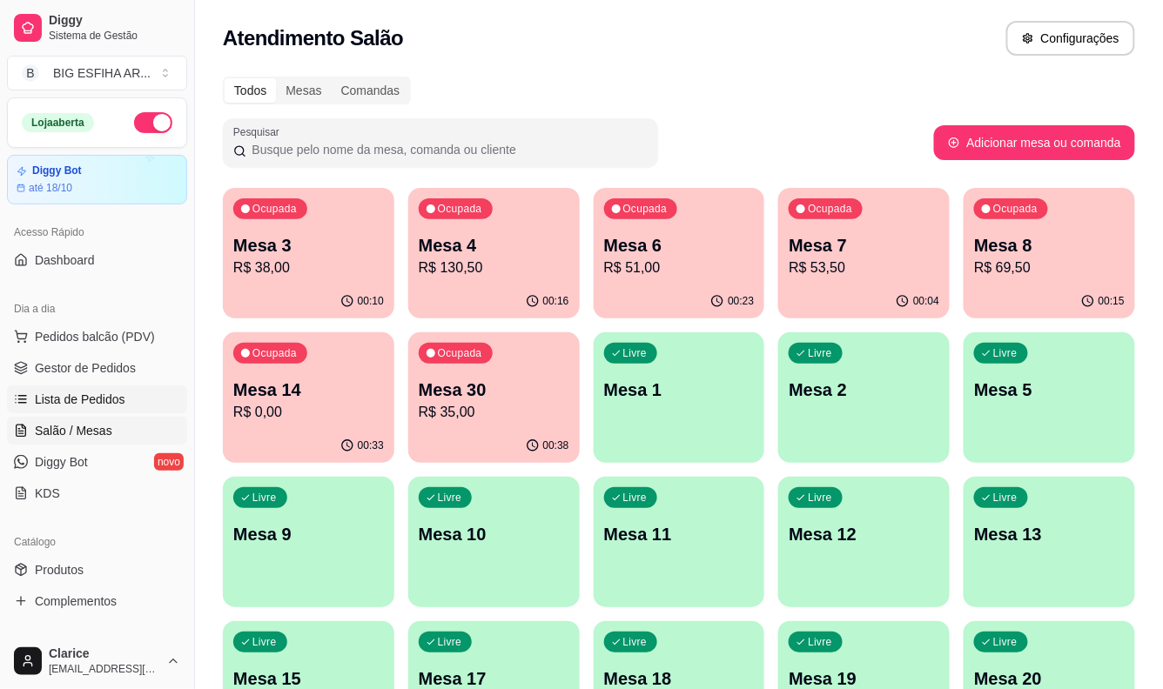
click at [93, 393] on span "Lista de Pedidos" at bounding box center [80, 399] width 91 height 17
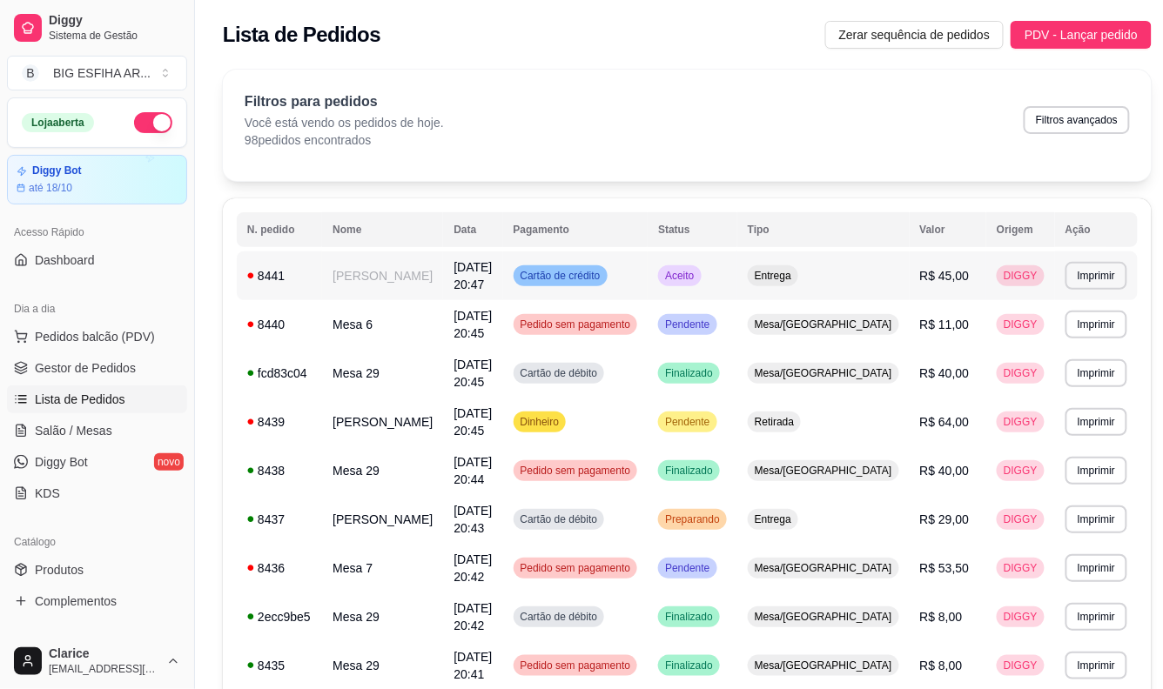
click at [331, 275] on td "[PERSON_NAME]" at bounding box center [382, 276] width 121 height 49
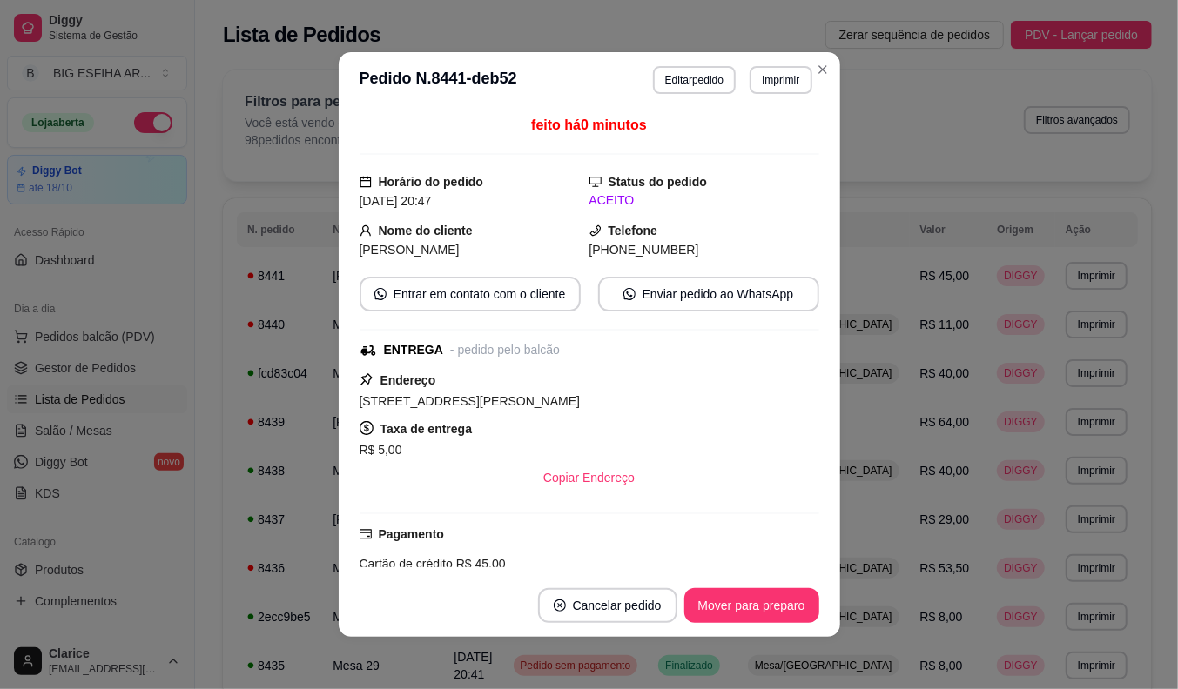
click at [783, 96] on header "**********" at bounding box center [589, 80] width 501 height 56
click at [769, 76] on button "Imprimir" at bounding box center [780, 80] width 62 height 28
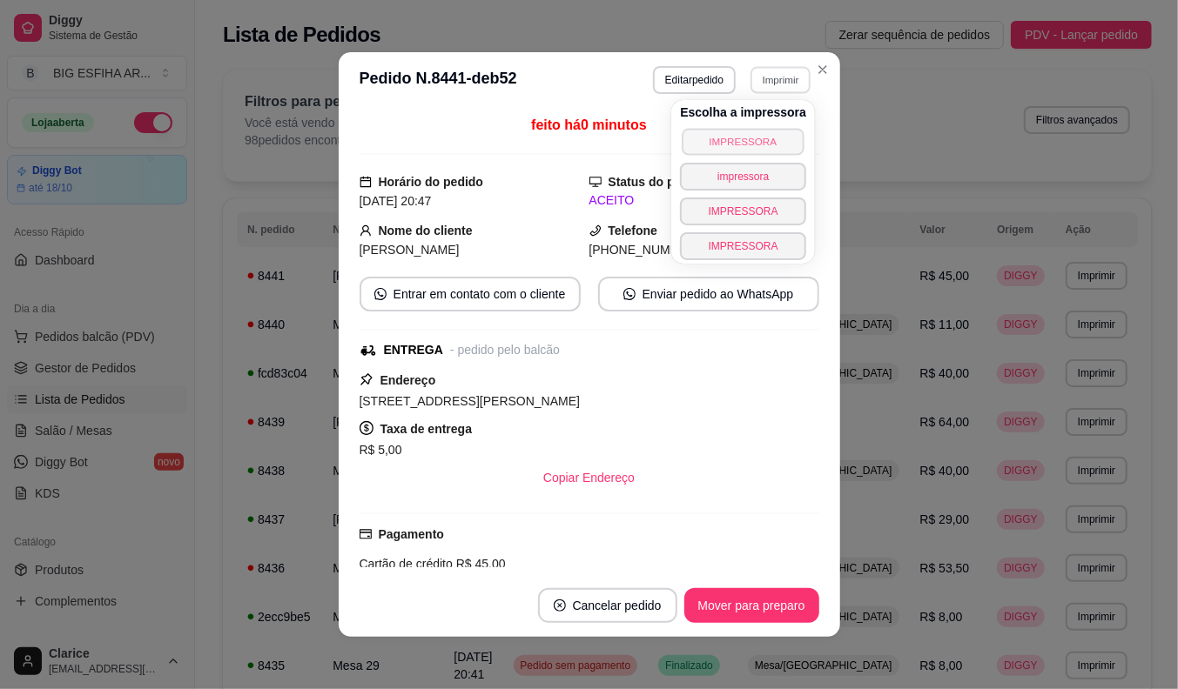
click at [745, 137] on button "IMPRESSORA" at bounding box center [743, 141] width 122 height 27
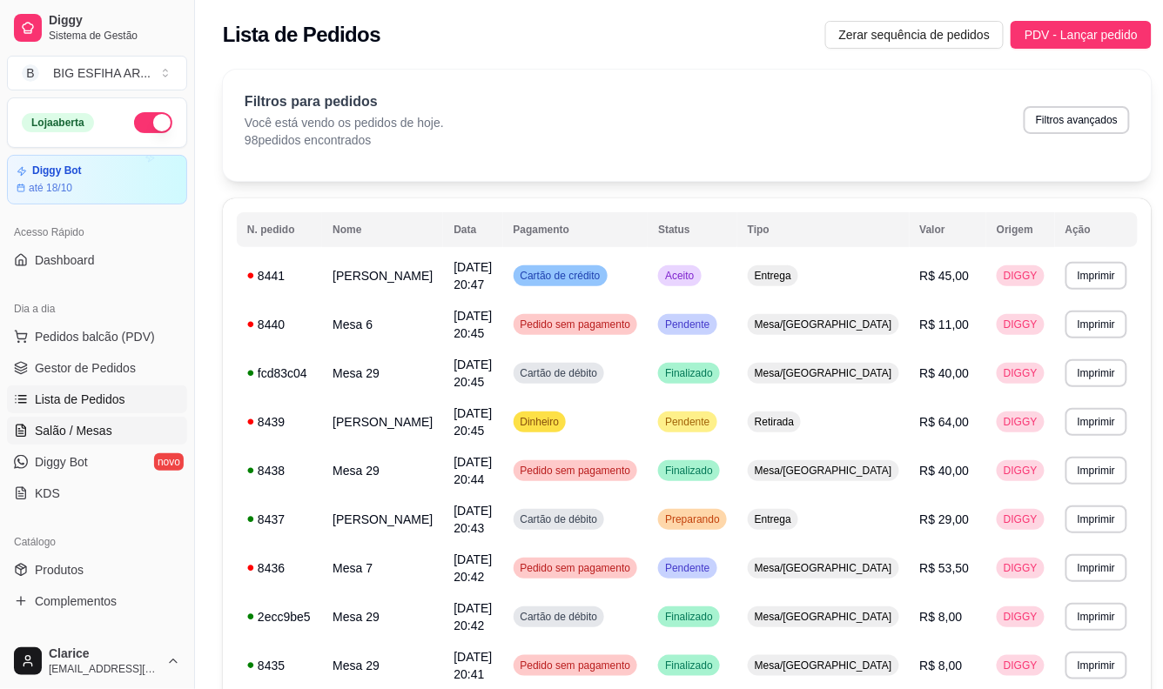
click at [94, 440] on link "Salão / Mesas" at bounding box center [97, 431] width 180 height 28
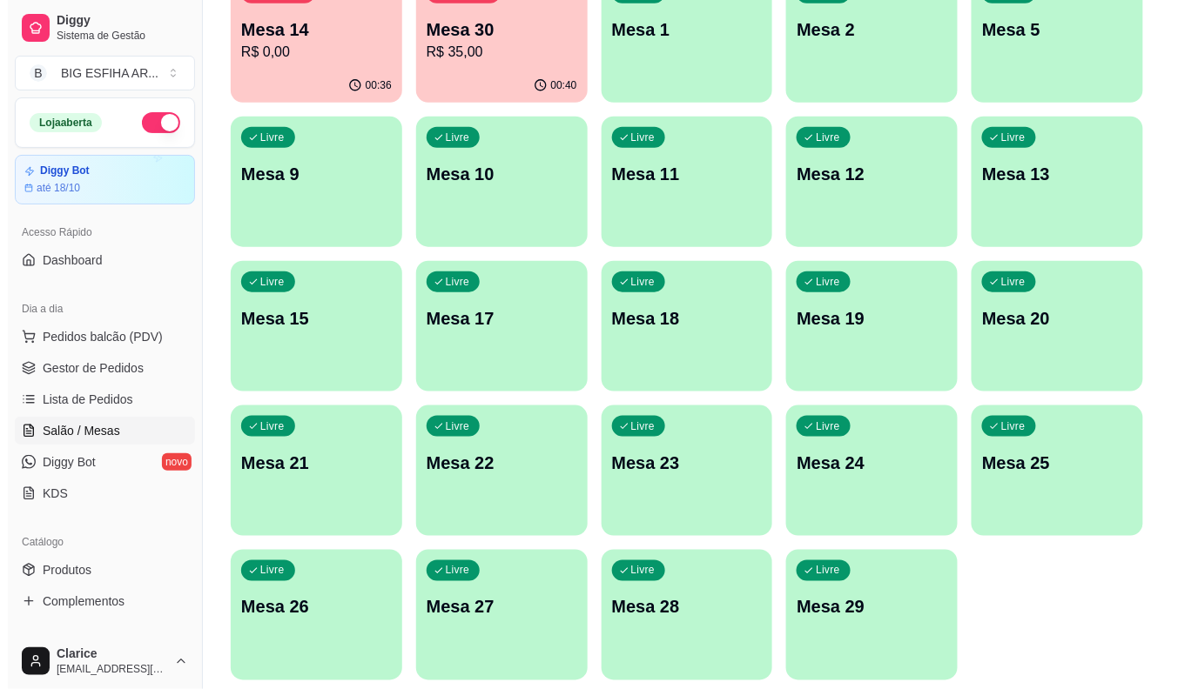
scroll to position [386, 0]
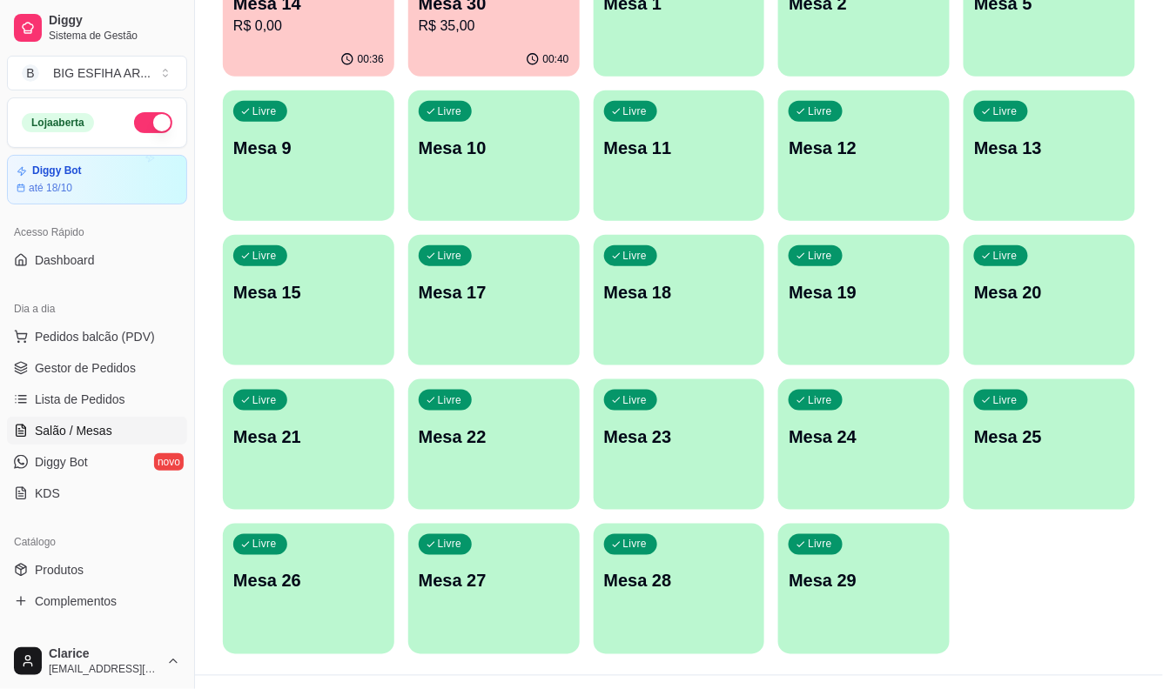
click at [629, 155] on p "Mesa 11" at bounding box center [679, 148] width 151 height 24
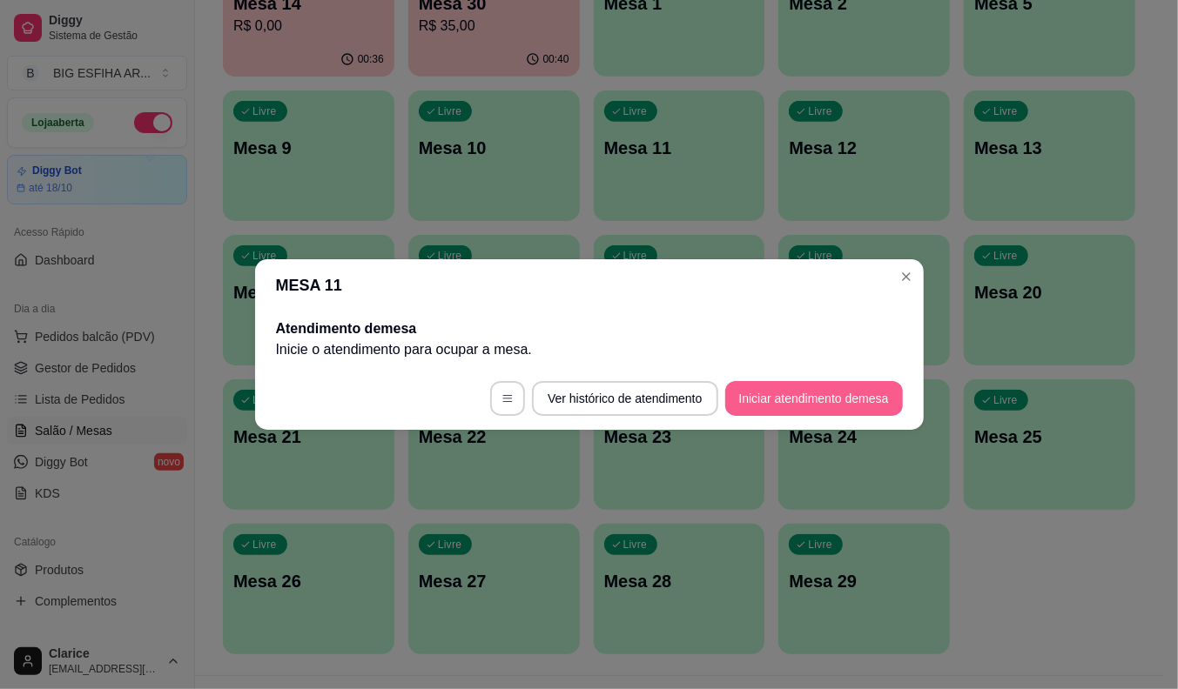
click at [776, 396] on button "Iniciar atendimento de mesa" at bounding box center [814, 398] width 178 height 35
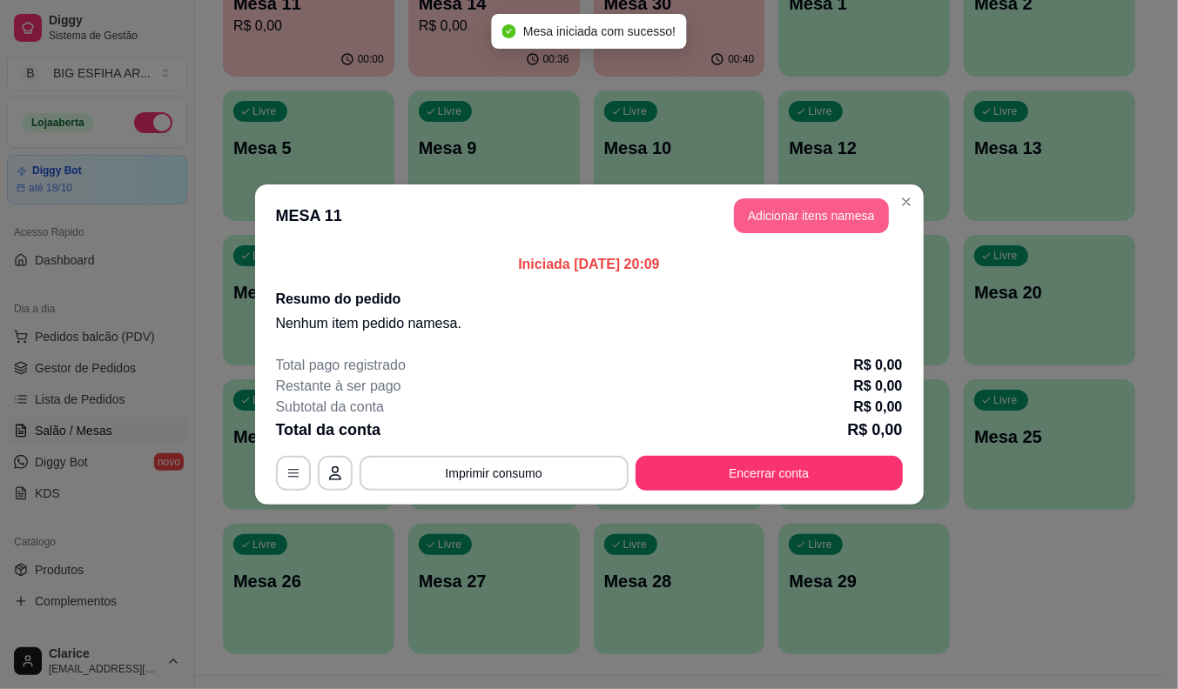
click at [838, 218] on button "Adicionar itens na mesa" at bounding box center [811, 215] width 155 height 35
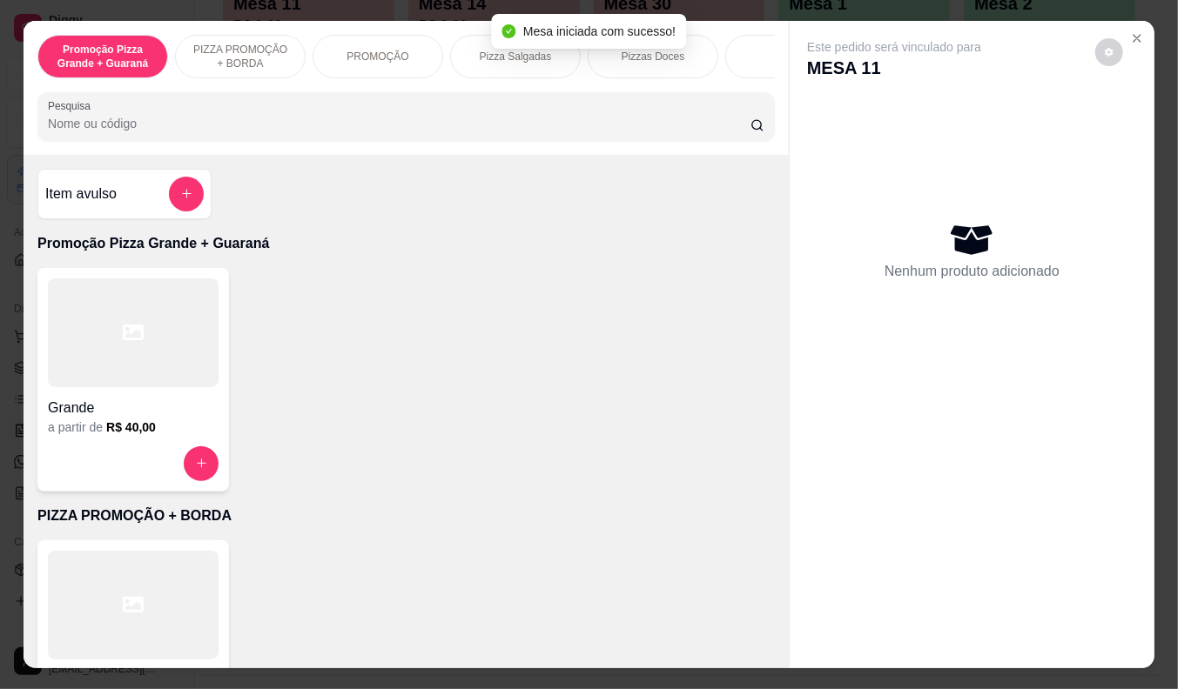
click at [479, 154] on div "Promoção Pizza Grande + Guaraná PIZZA PROMOÇÃO + BORDA PROMOÇÃO Pizza Salgadas …" at bounding box center [406, 88] width 765 height 134
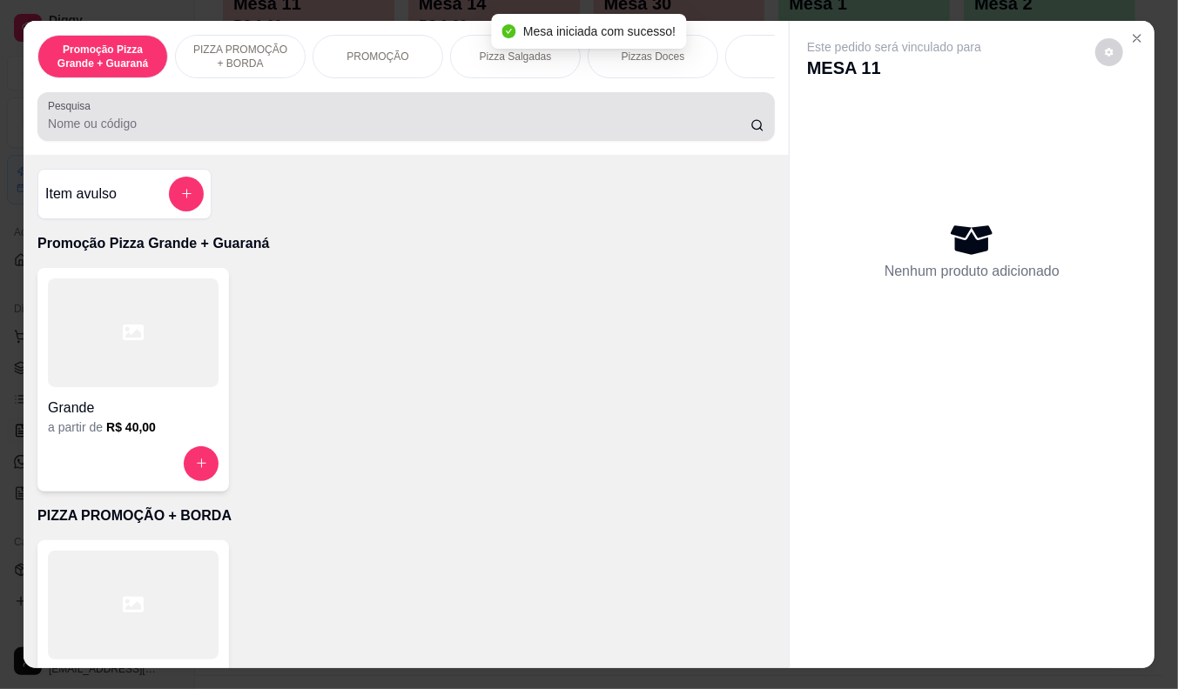
click at [482, 116] on div at bounding box center [406, 116] width 716 height 35
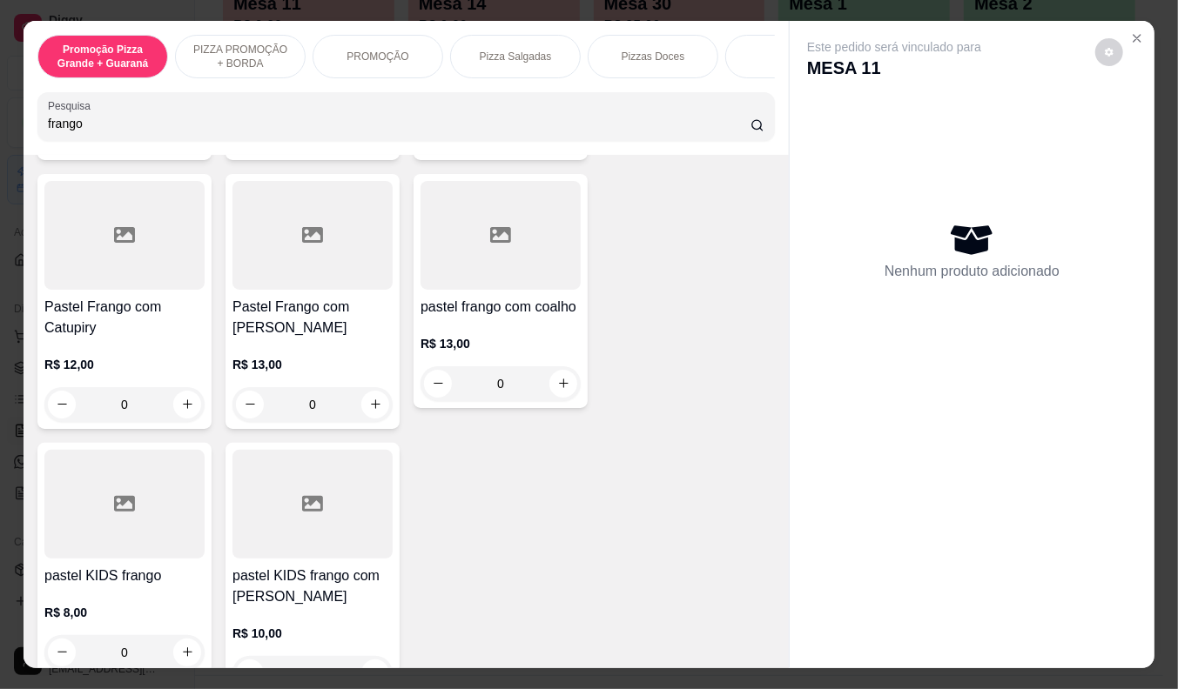
scroll to position [580, 0]
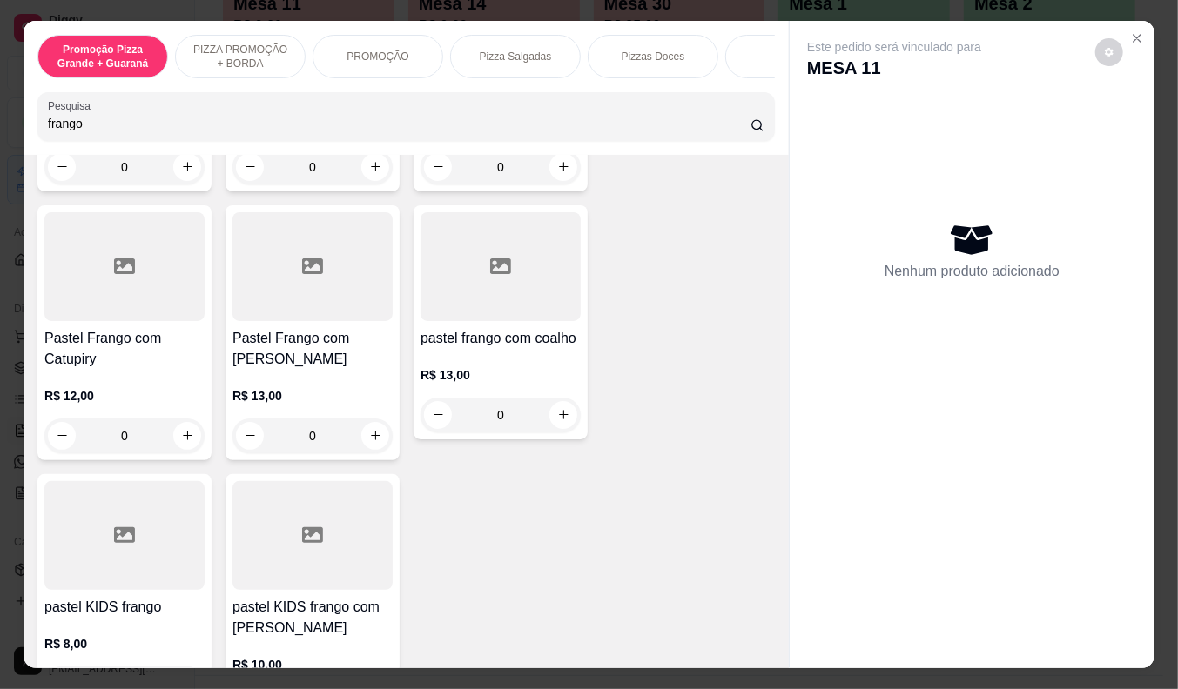
type input "frango"
click at [100, 337] on h4 "Pastel Frango com Catupiry" at bounding box center [124, 349] width 160 height 42
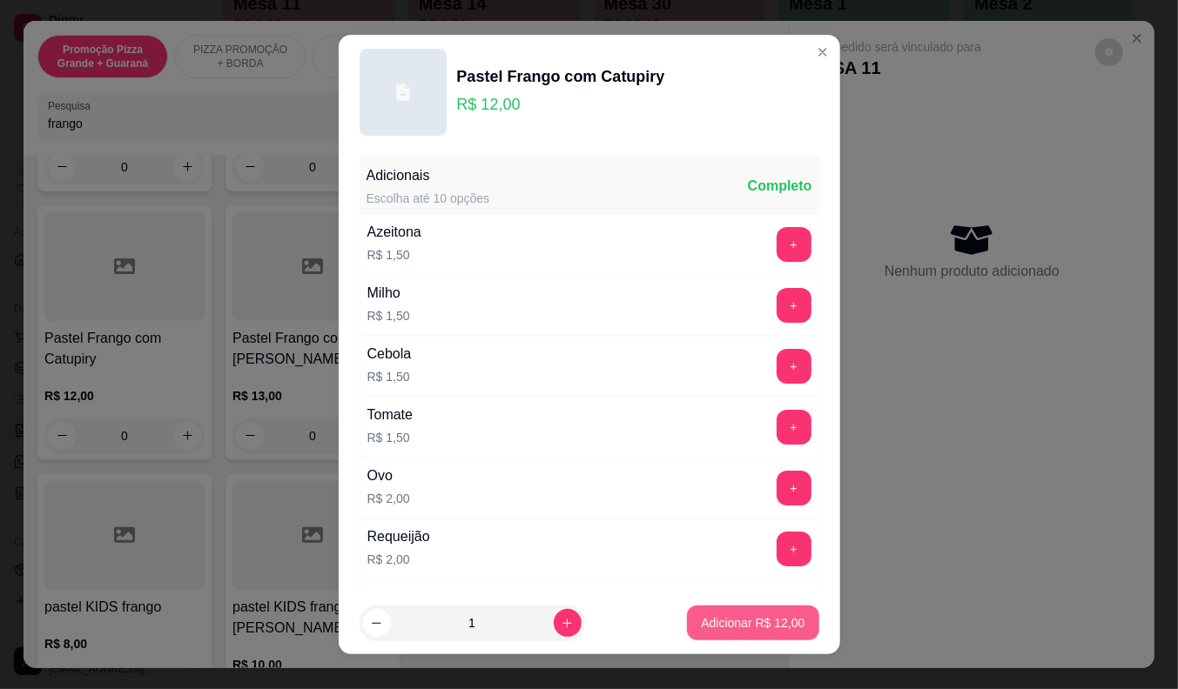
click at [705, 619] on p "Adicionar R$ 12,00" at bounding box center [753, 623] width 104 height 17
type input "1"
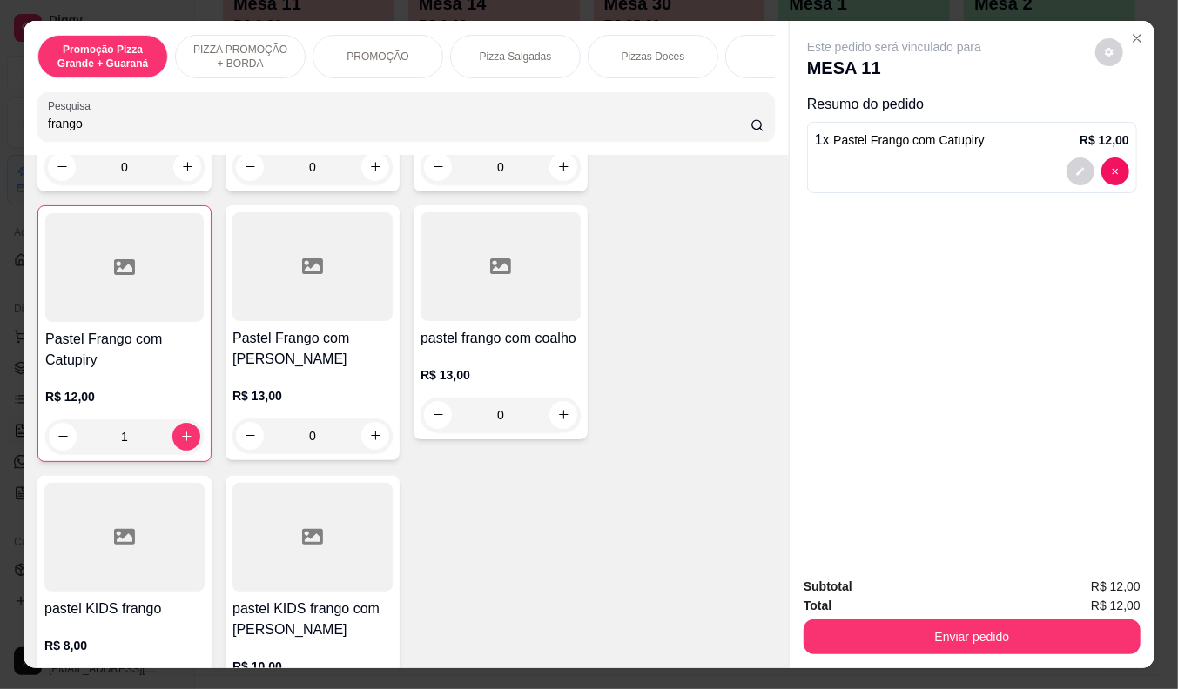
click at [45, 272] on div at bounding box center [124, 267] width 158 height 109
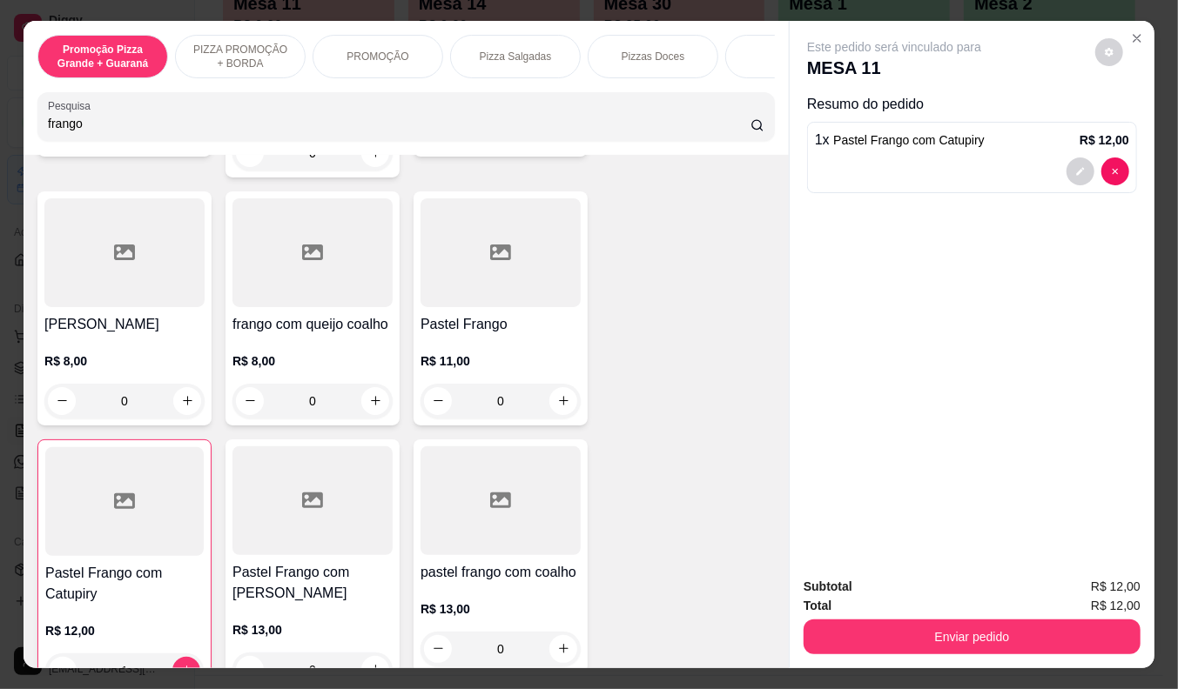
scroll to position [290, 0]
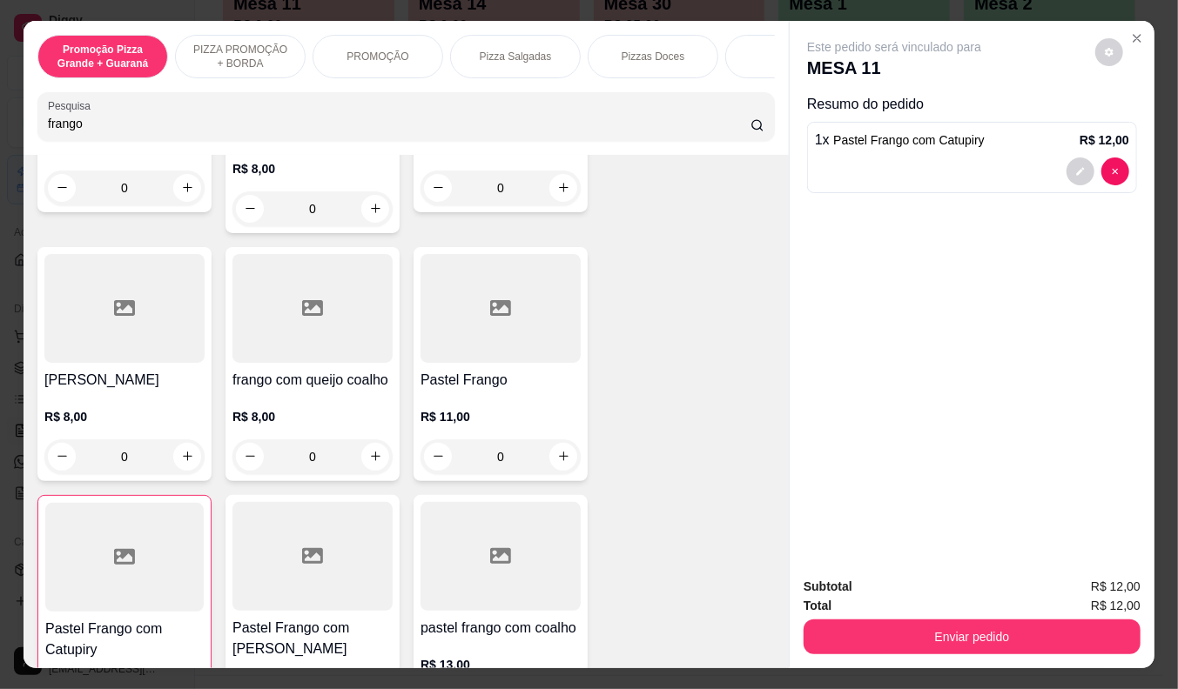
click at [480, 315] on div at bounding box center [500, 308] width 160 height 109
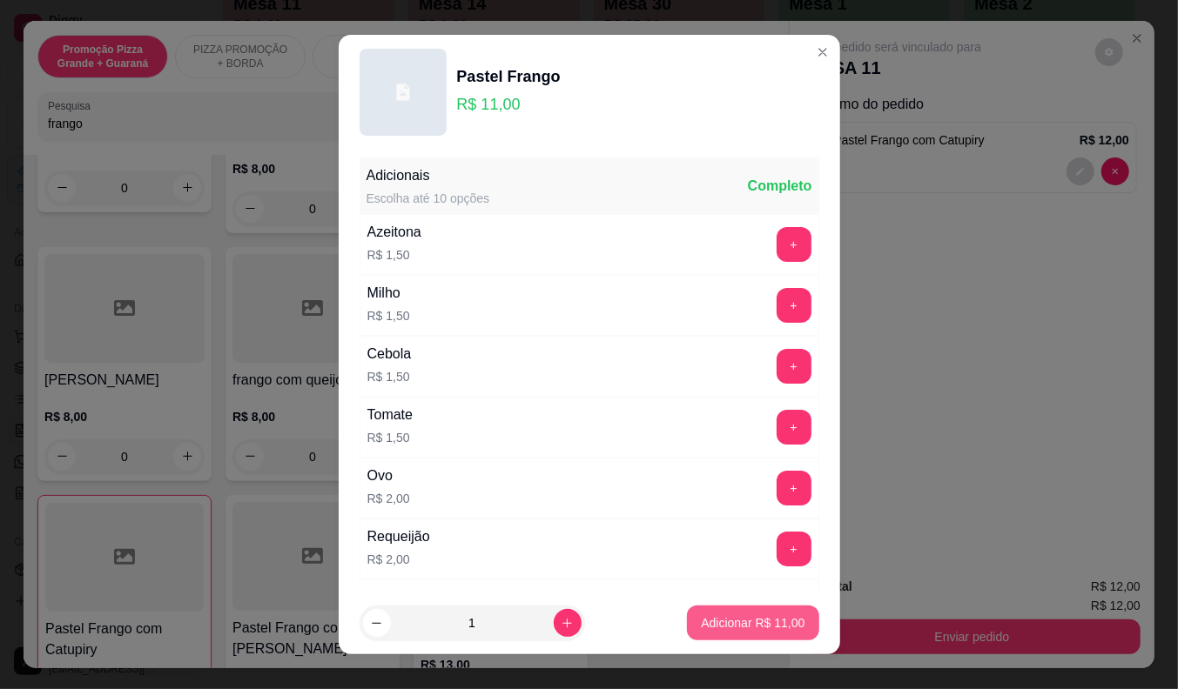
click at [751, 611] on button "Adicionar R$ 11,00" at bounding box center [752, 623] width 131 height 35
type input "1"
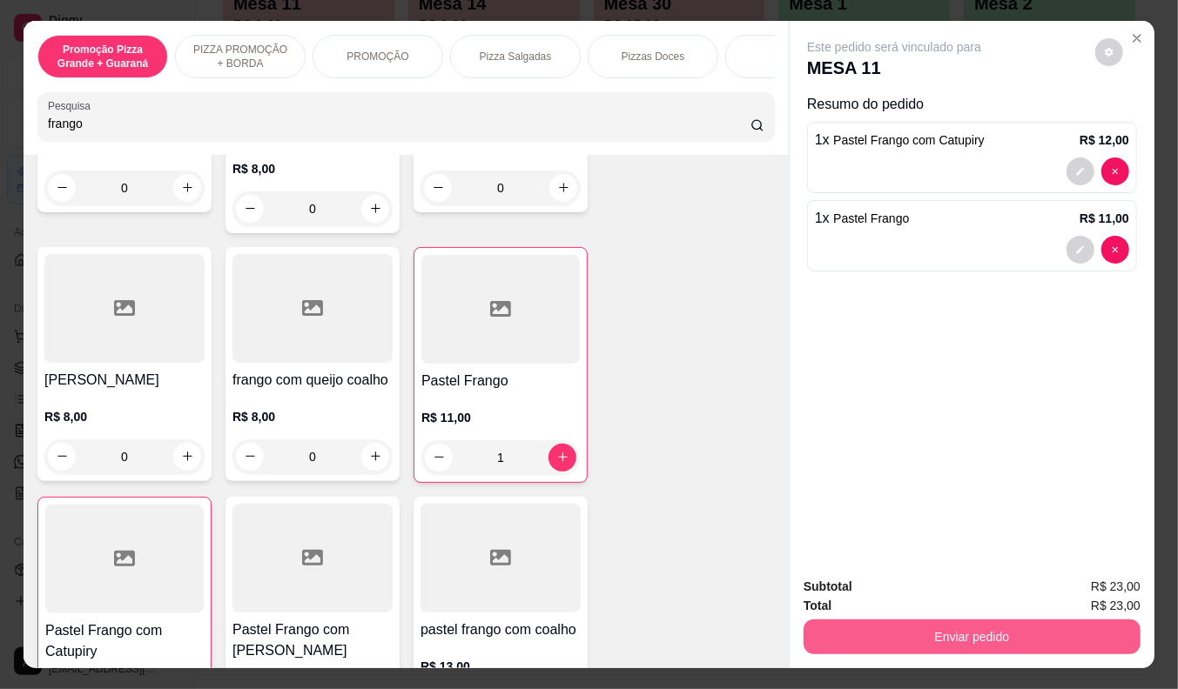
click at [956, 633] on button "Enviar pedido" at bounding box center [971, 637] width 337 height 35
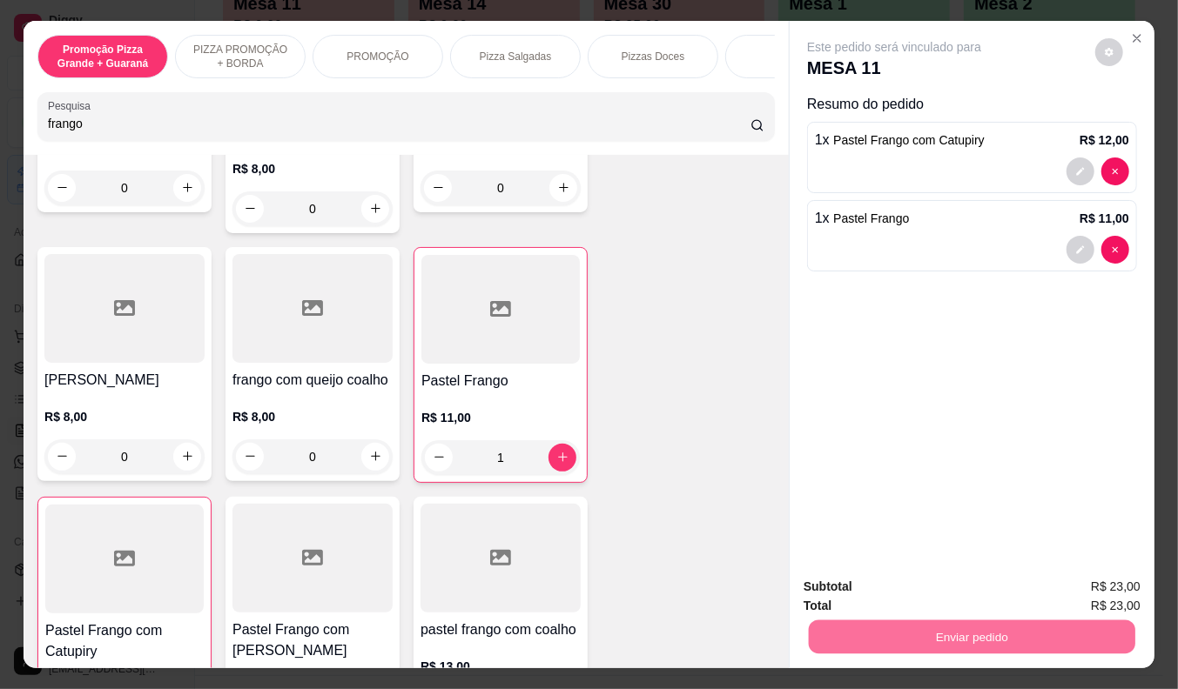
click at [923, 583] on button "Não registrar e enviar pedido" at bounding box center [913, 587] width 181 height 33
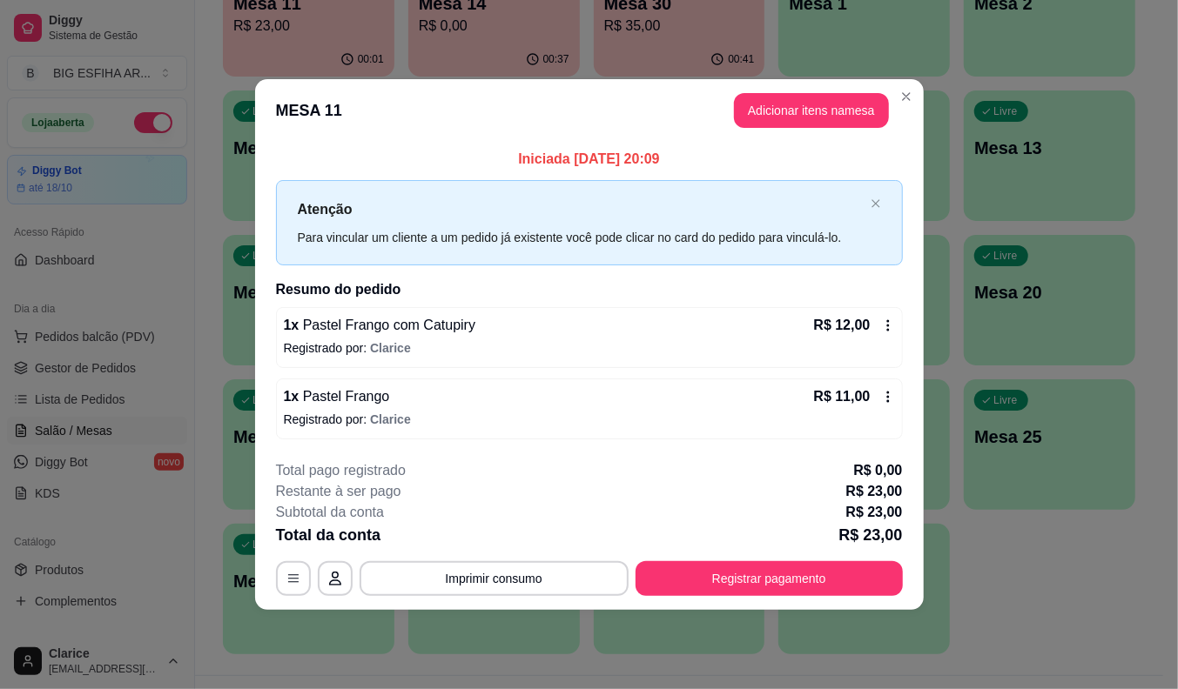
click at [212, 592] on div "Todos Mesas Comandas Pesquisar Adicionar mesa ou comanda Ocupada Mesa 3 R$ 38,0…" at bounding box center [679, 178] width 968 height 996
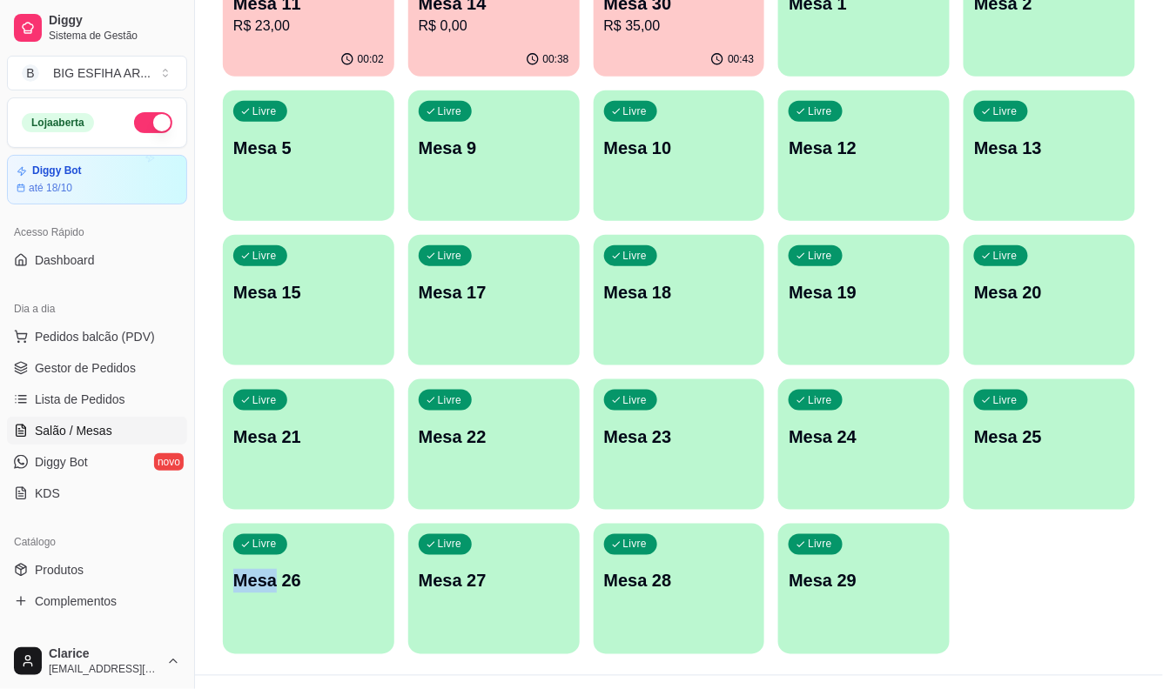
click at [868, 595] on div "Livre Mesa 29" at bounding box center [863, 579] width 171 height 110
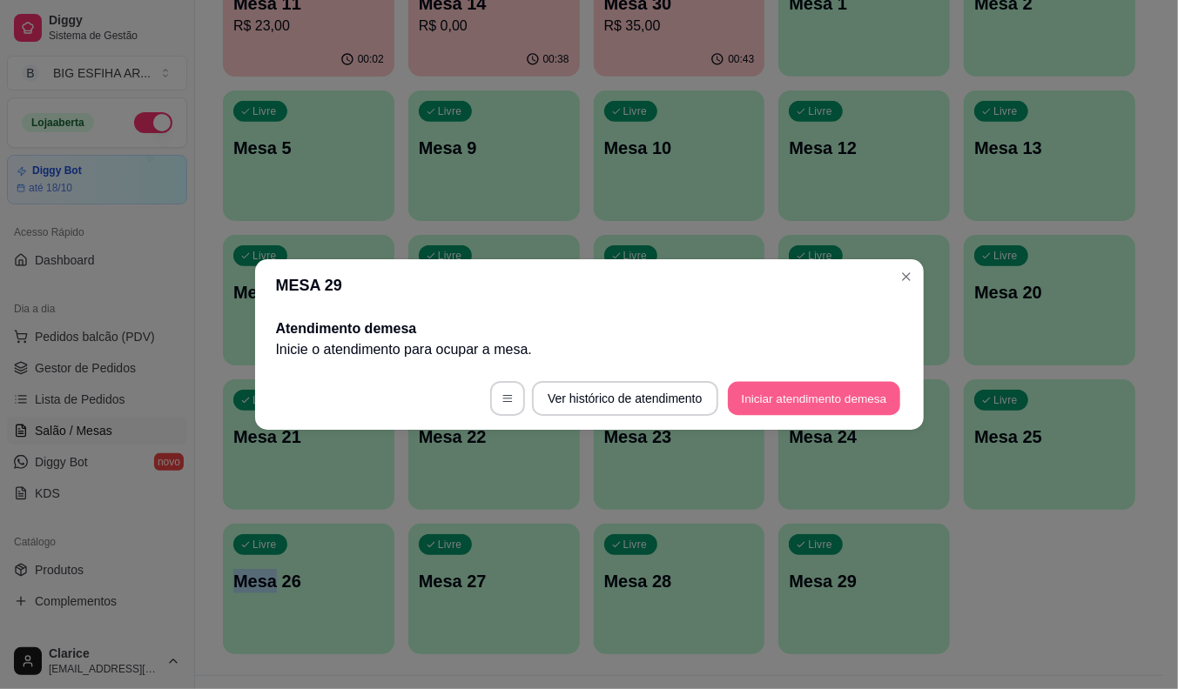
click at [794, 394] on button "Iniciar atendimento de mesa" at bounding box center [814, 399] width 172 height 34
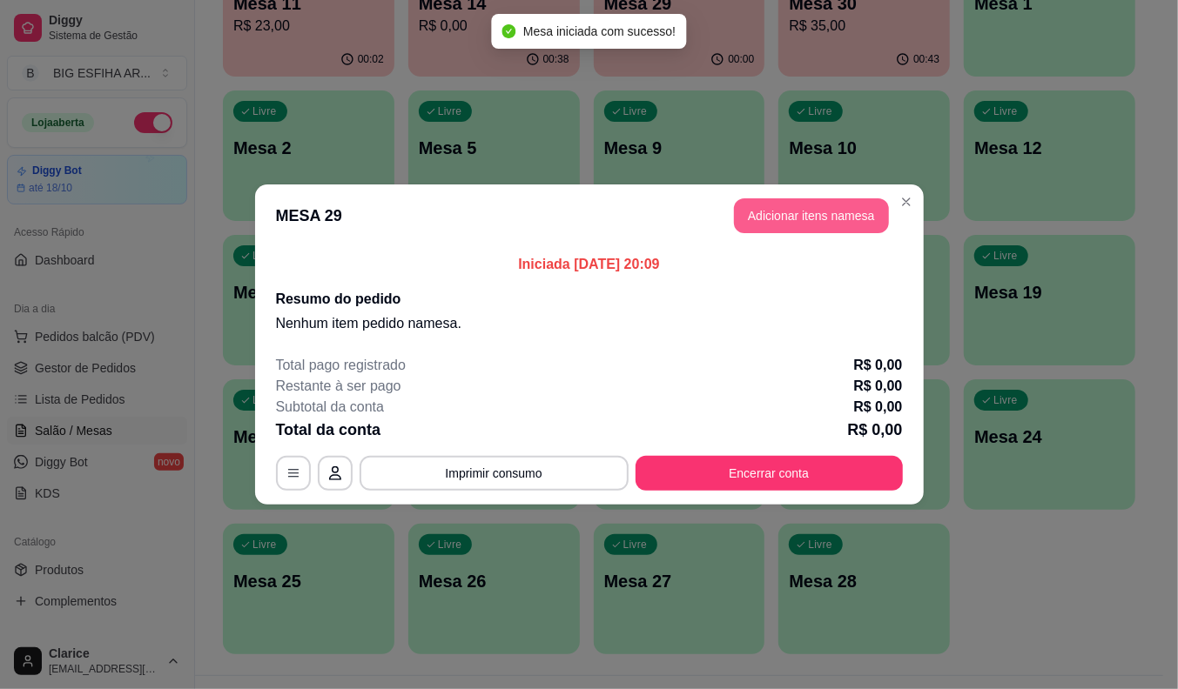
click at [815, 215] on button "Adicionar itens na mesa" at bounding box center [811, 215] width 155 height 35
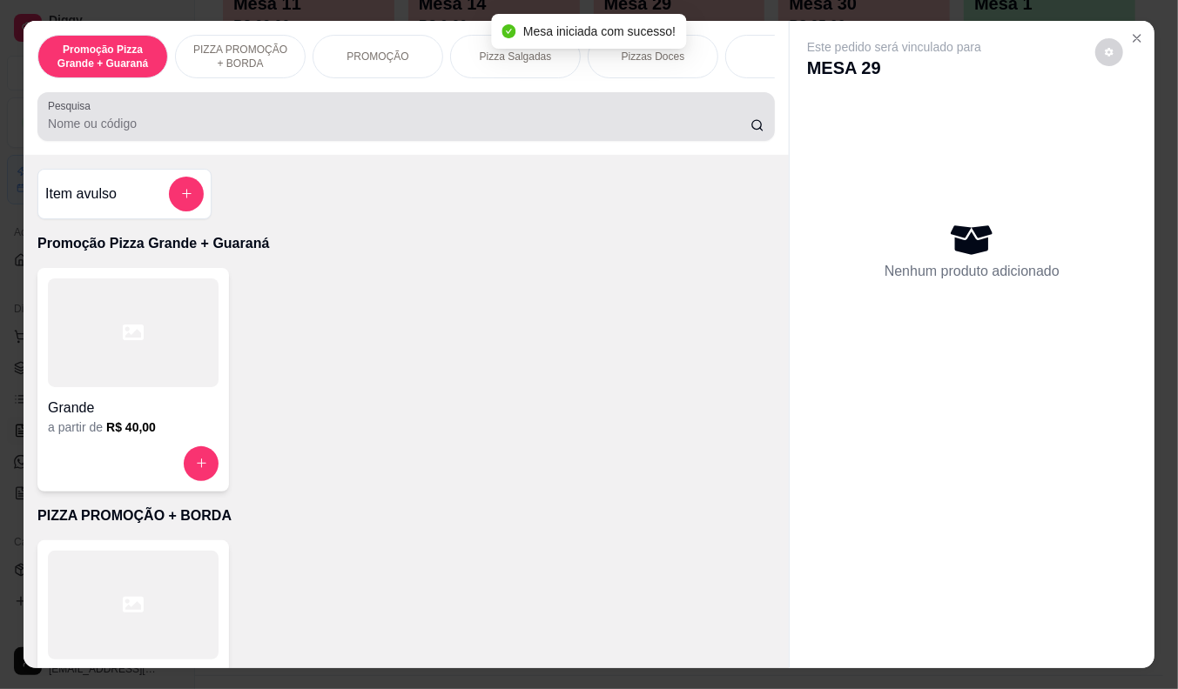
click at [401, 124] on input "Pesquisa" at bounding box center [399, 123] width 702 height 17
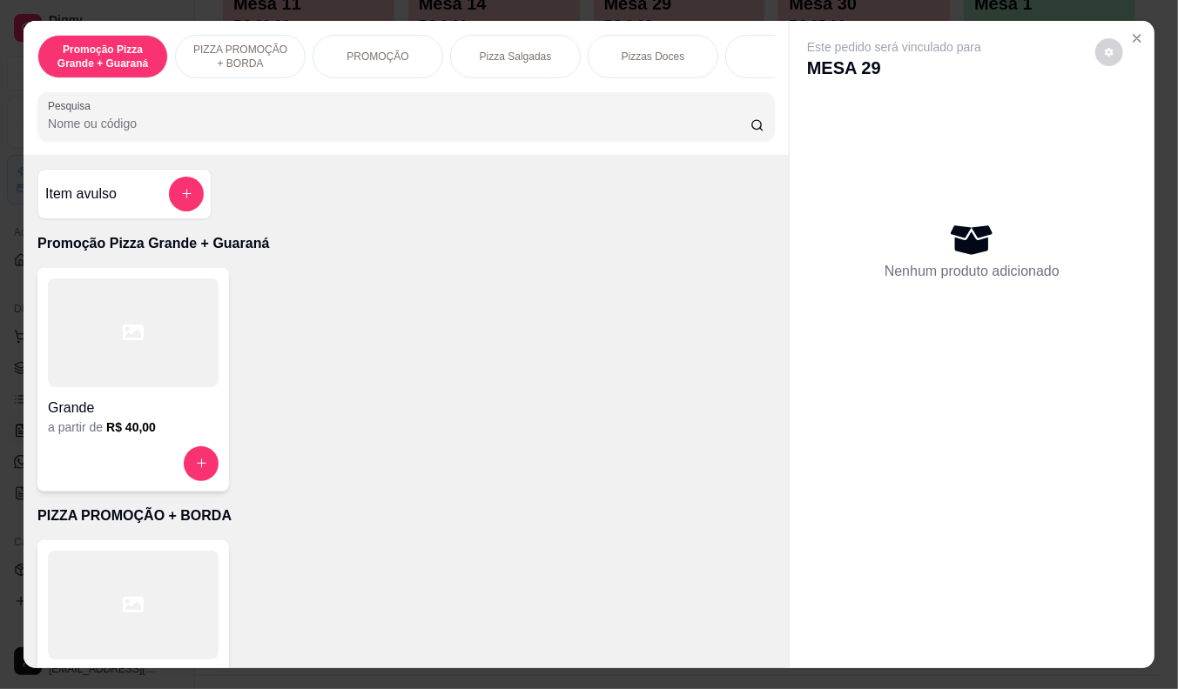
click at [277, 124] on input "Pesquisa" at bounding box center [399, 123] width 702 height 17
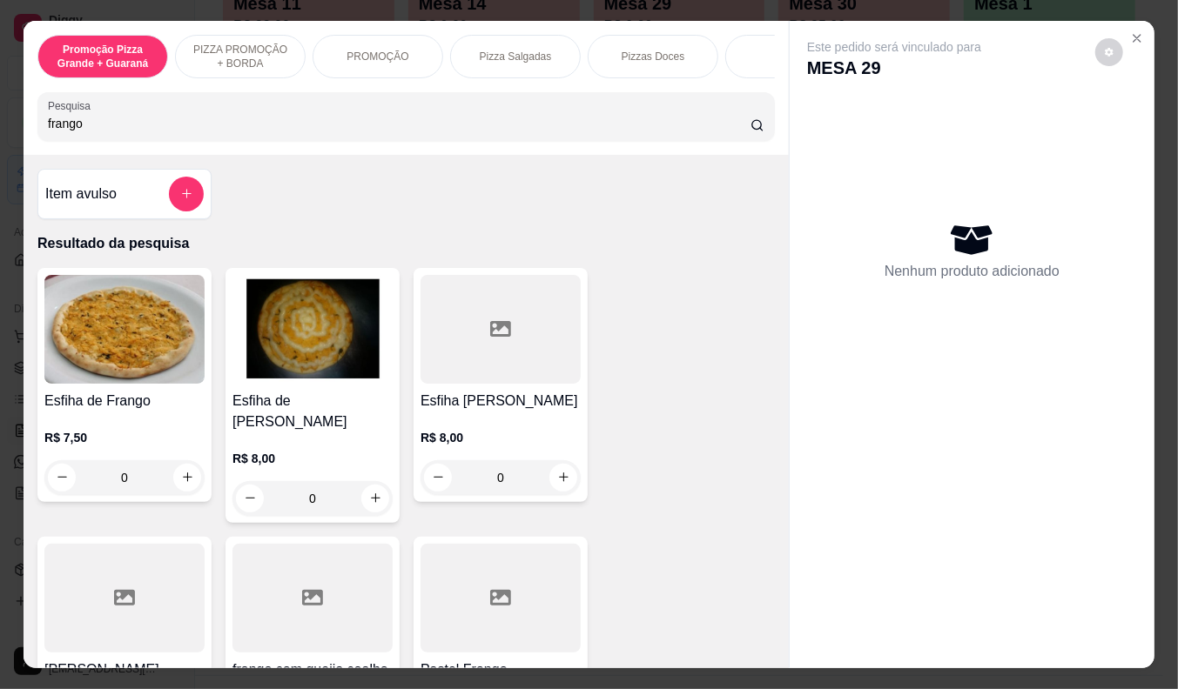
scroll to position [97, 0]
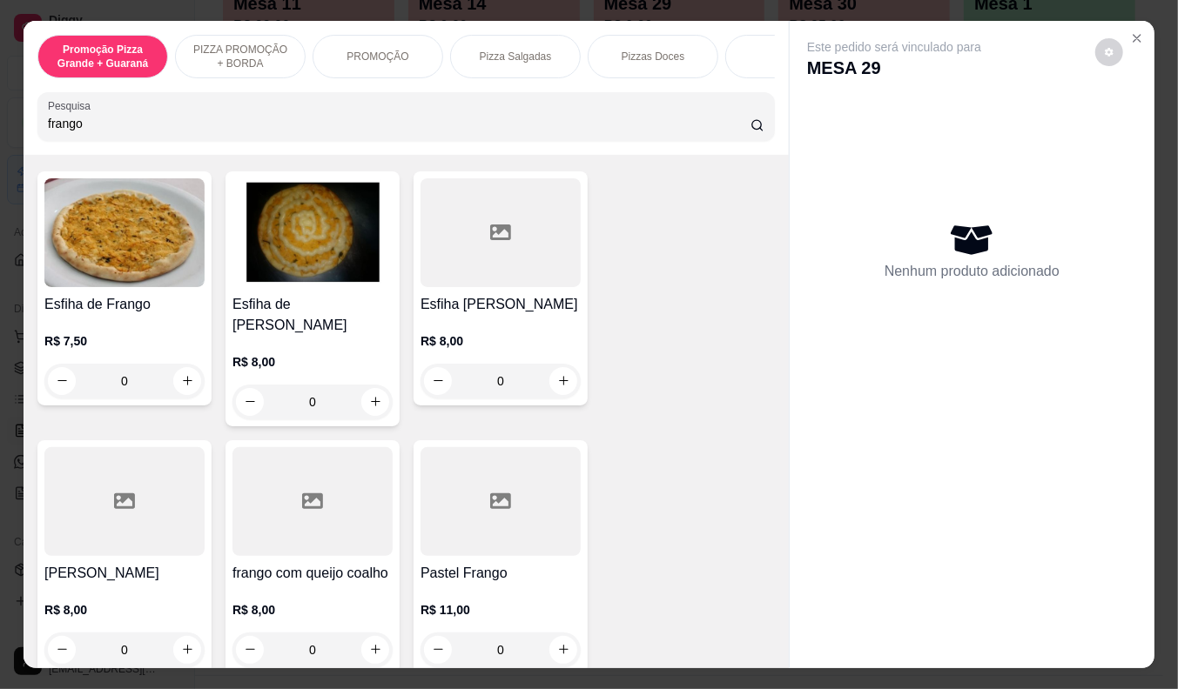
type input "frango"
click at [463, 501] on div at bounding box center [500, 501] width 160 height 109
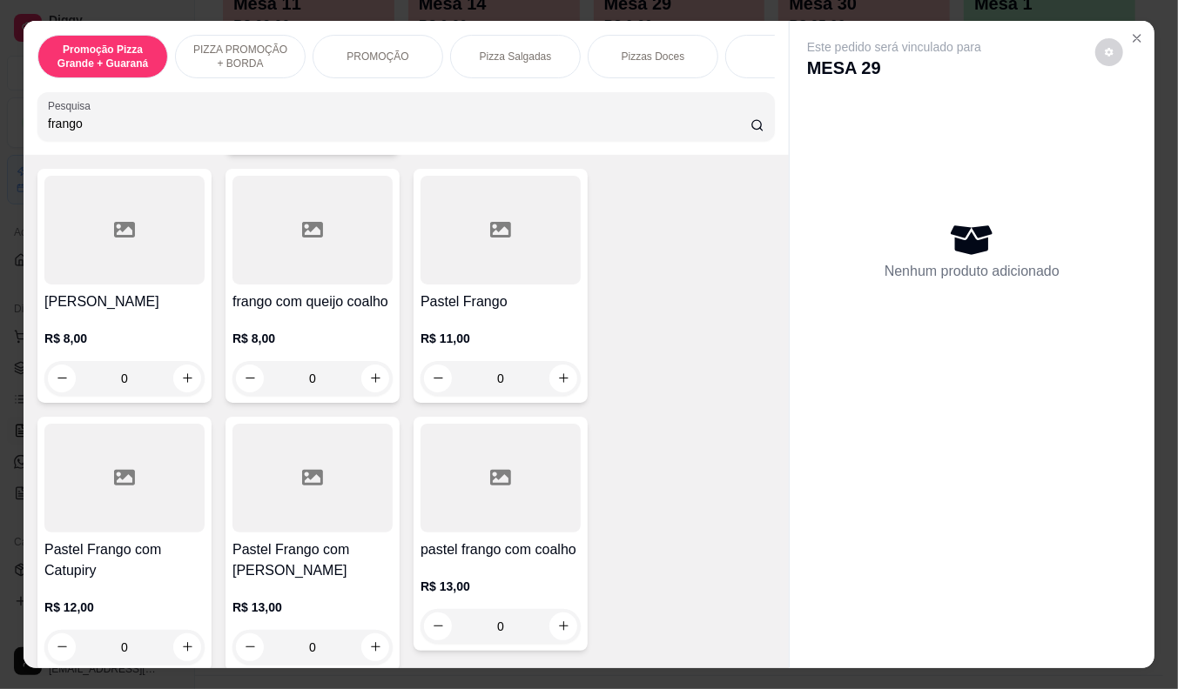
scroll to position [386, 0]
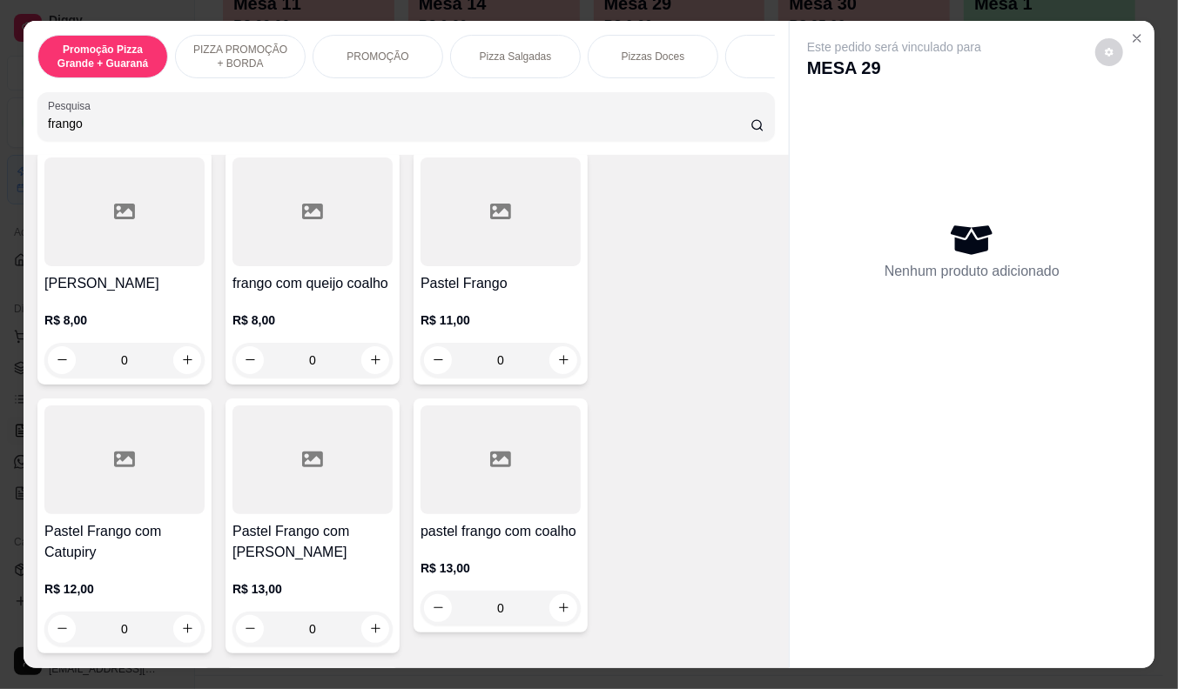
click at [303, 563] on div "R$ 13,00 0" at bounding box center [312, 605] width 160 height 84
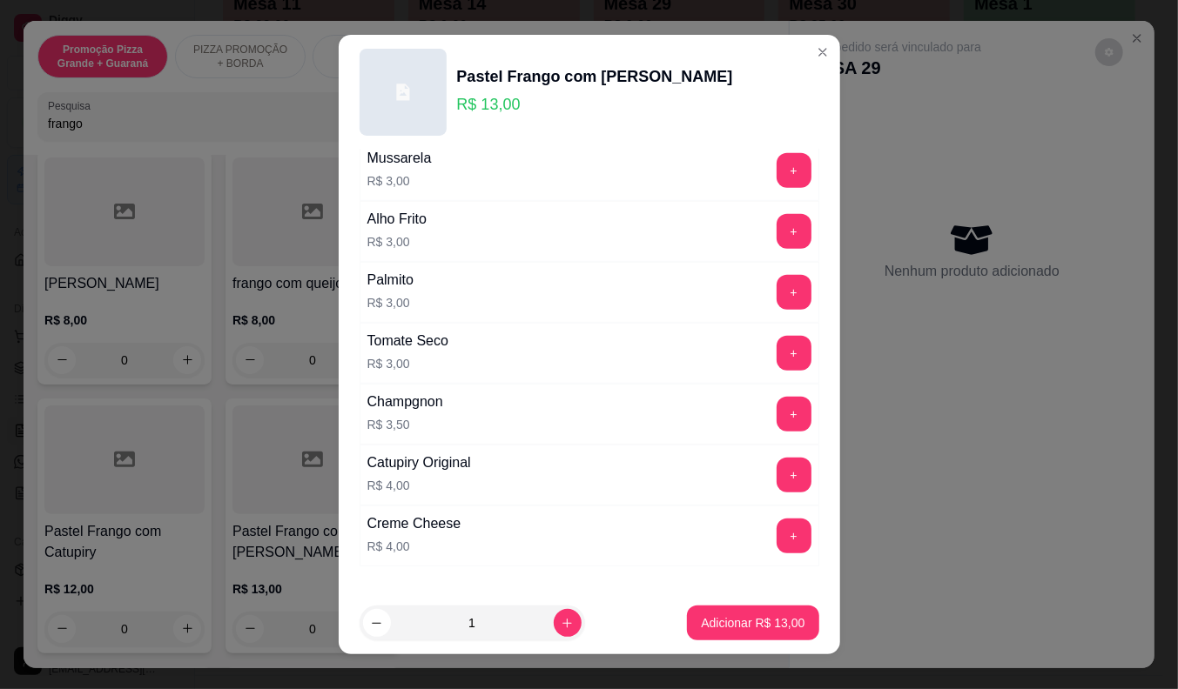
scroll to position [580, 0]
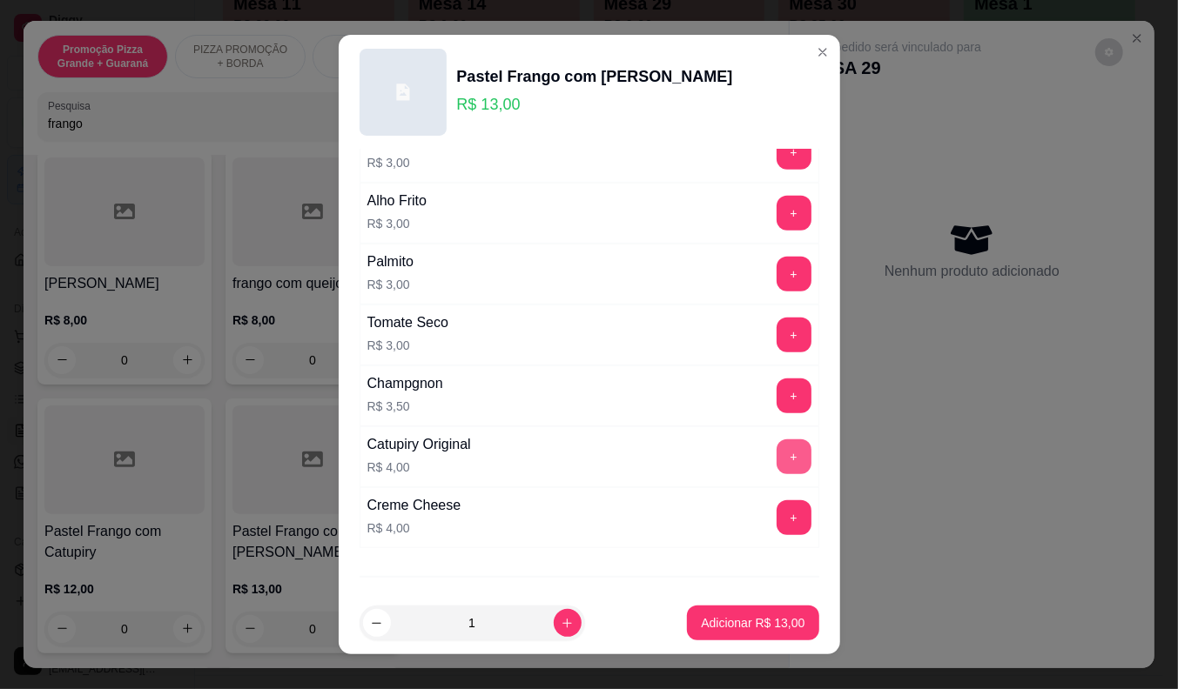
click at [776, 456] on button "+" at bounding box center [793, 457] width 35 height 35
click at [729, 620] on p "Adicionar R$ 17,00" at bounding box center [753, 623] width 104 height 17
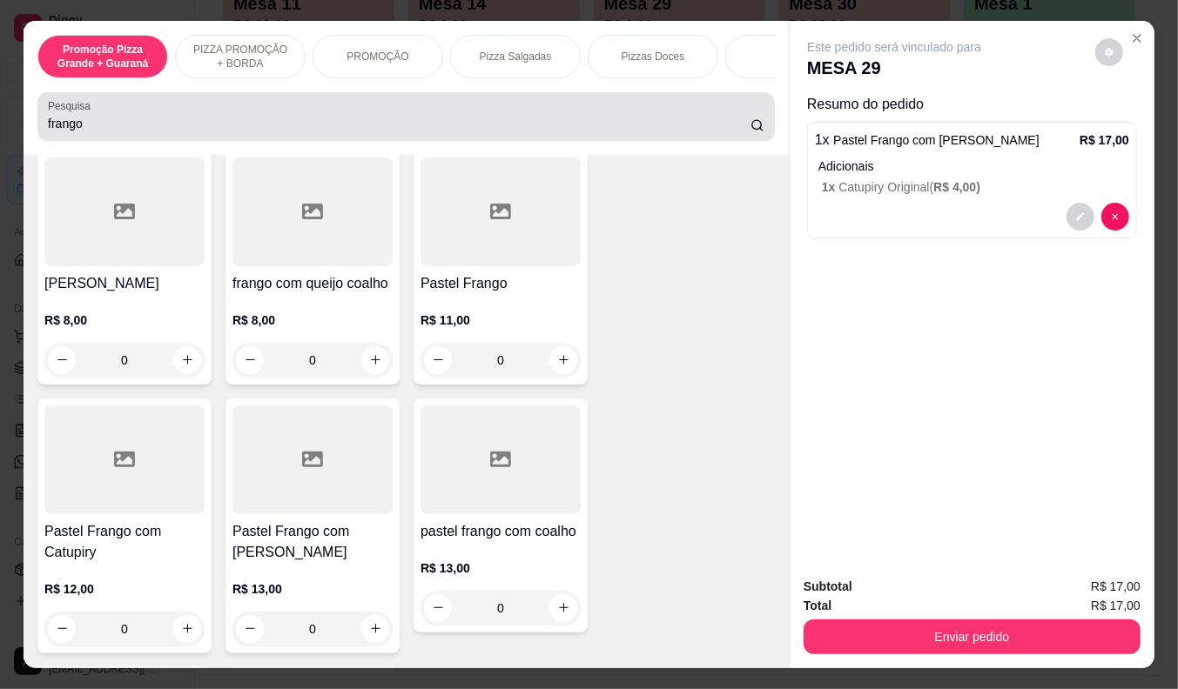
click at [90, 131] on input "frango" at bounding box center [399, 123] width 702 height 17
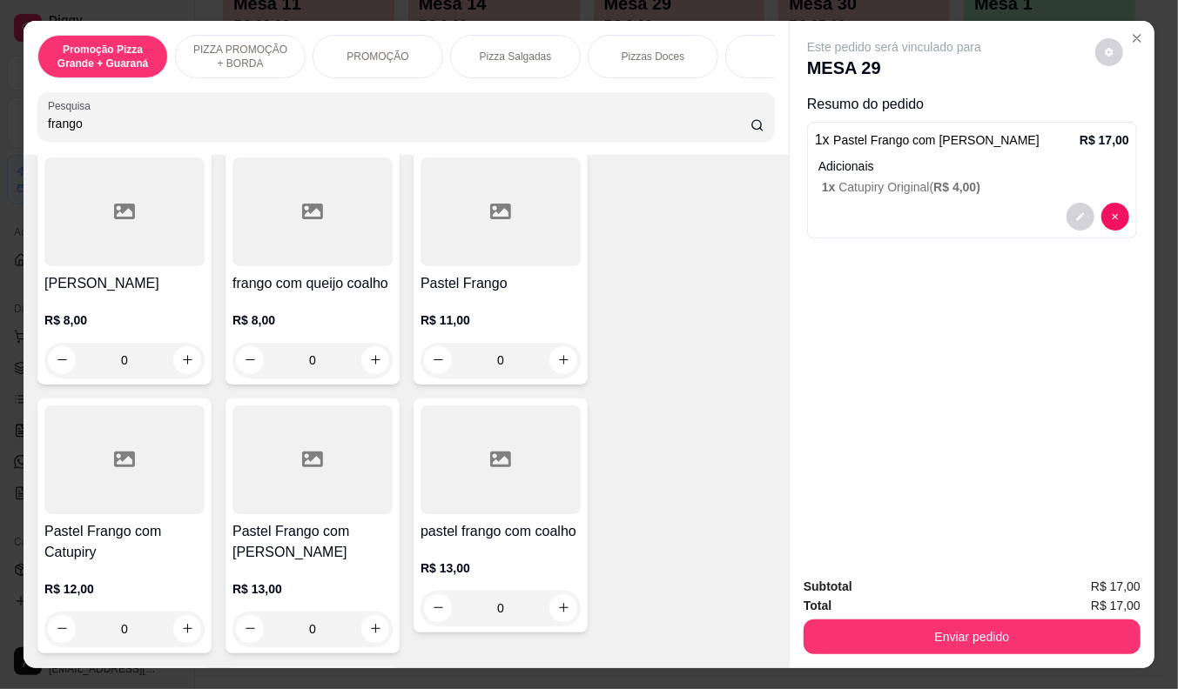
click at [90, 131] on input "frango" at bounding box center [399, 123] width 702 height 17
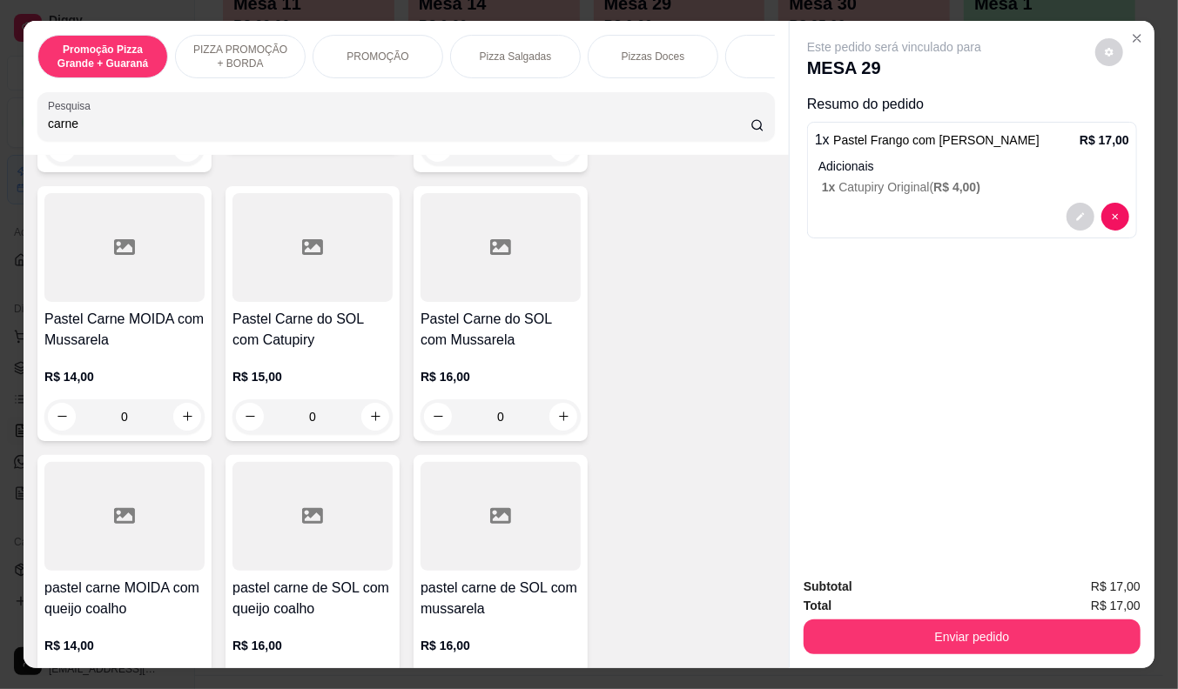
scroll to position [1197, 0]
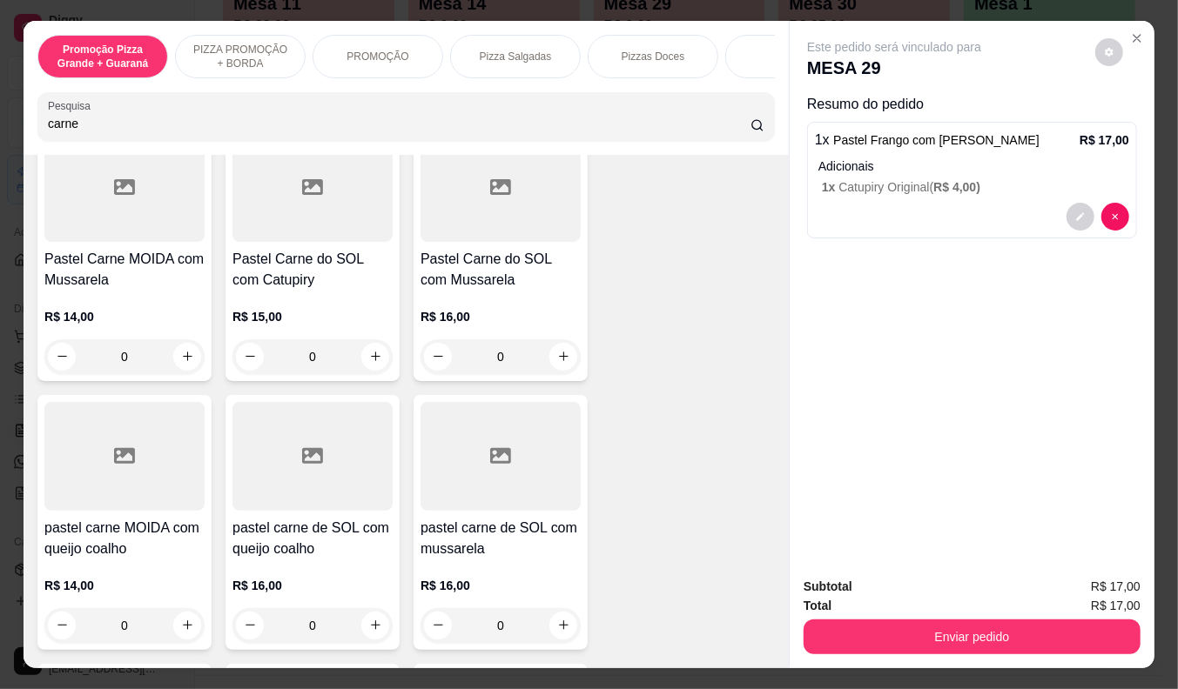
type input "carne"
click at [126, 568] on div "R$ 14,00 0" at bounding box center [124, 602] width 160 height 84
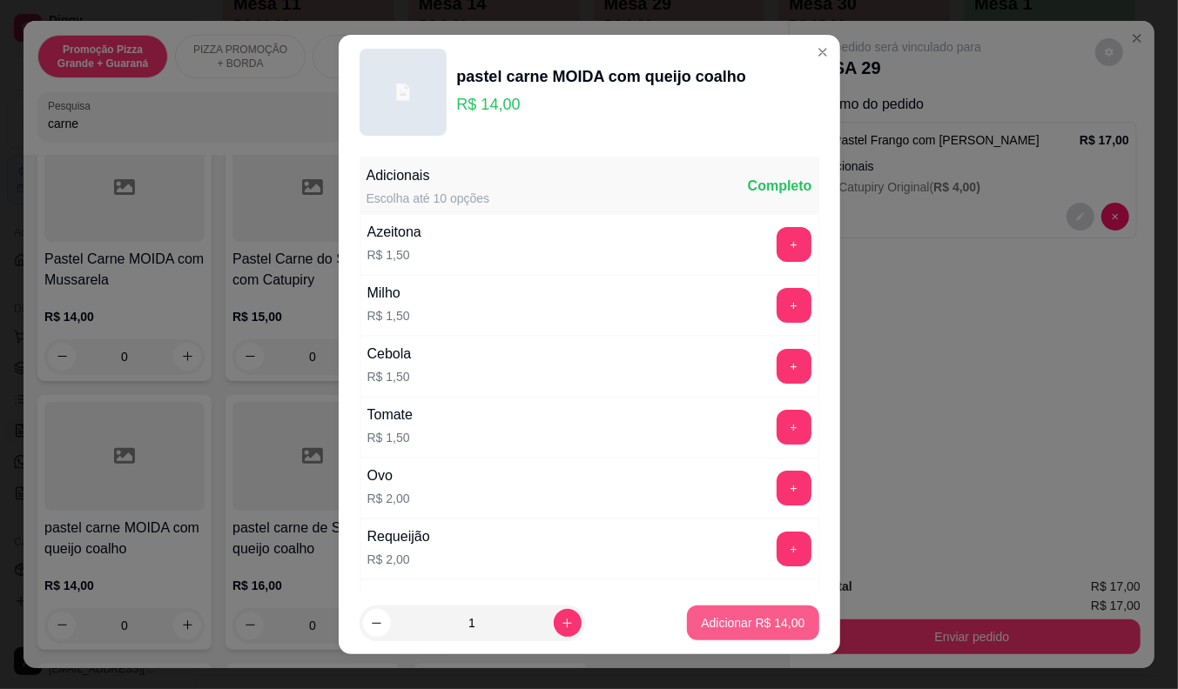
click at [708, 623] on p "Adicionar R$ 14,00" at bounding box center [753, 623] width 104 height 17
click at [708, 623] on div "Kibe de carne R$ 8,00 0 Esfiha carne do sol R$ 9,00 0 Esfiha de carne R$ 7,50 0…" at bounding box center [405, 129] width 737 height 2117
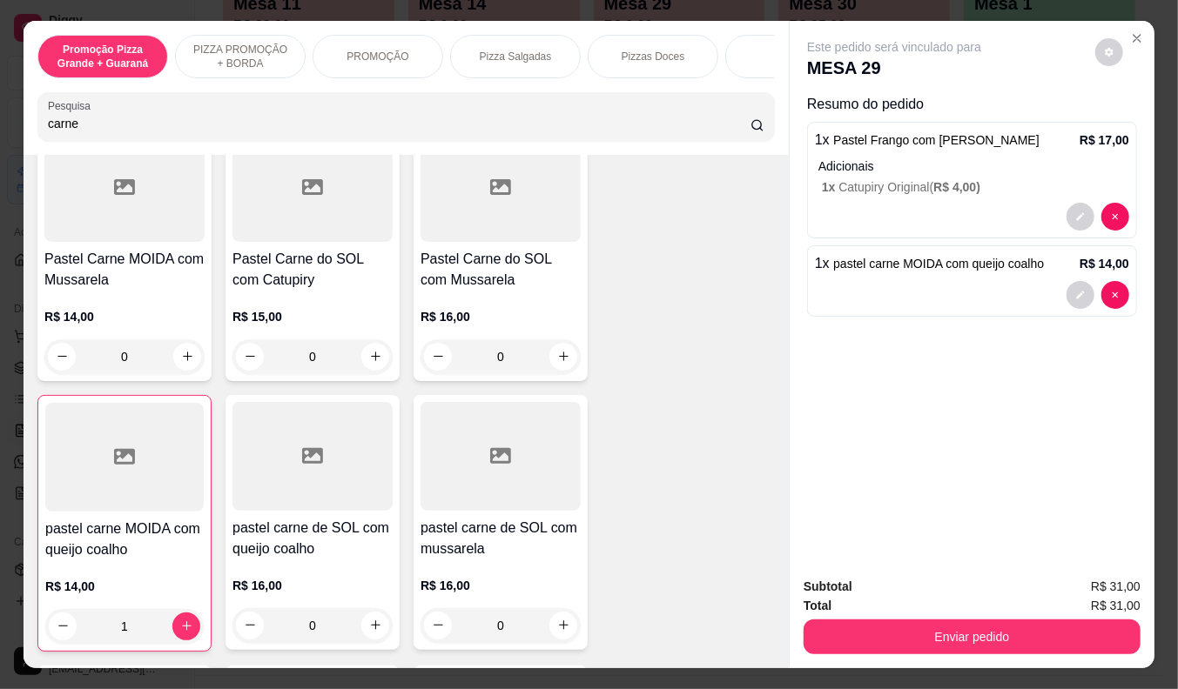
type input "1"
click at [115, 266] on h4 "Pastel Carne MOIDA com Mussarela" at bounding box center [124, 270] width 160 height 42
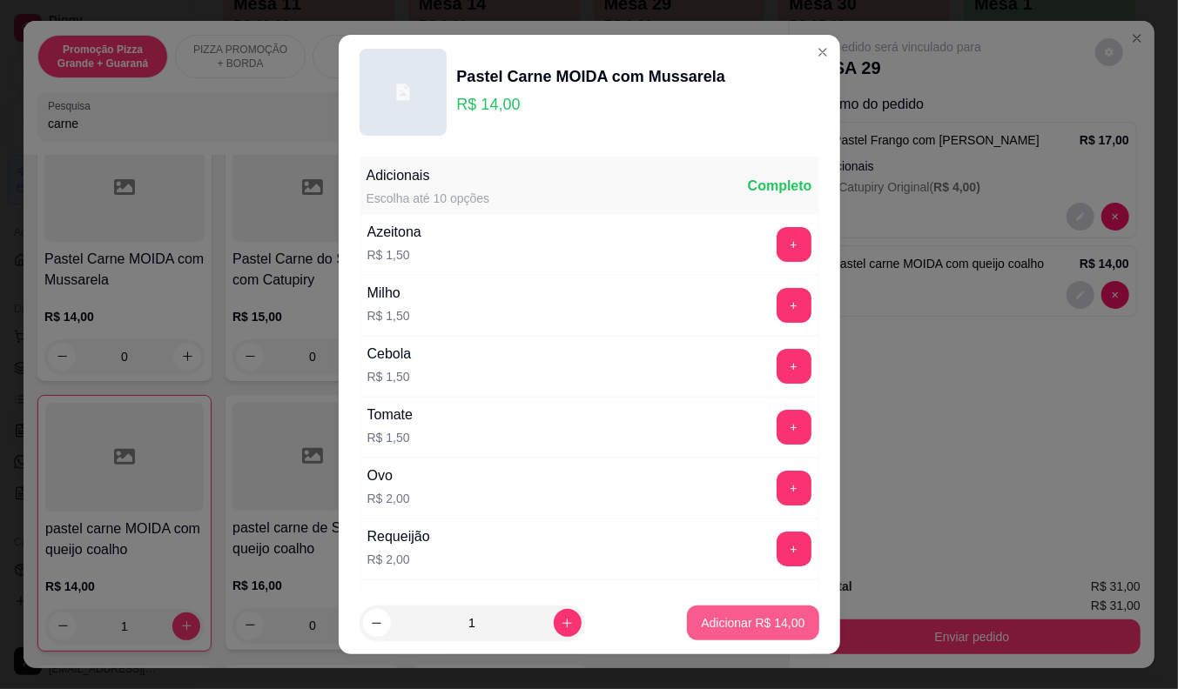
click at [701, 623] on p "Adicionar R$ 14,00" at bounding box center [753, 623] width 104 height 17
type input "1"
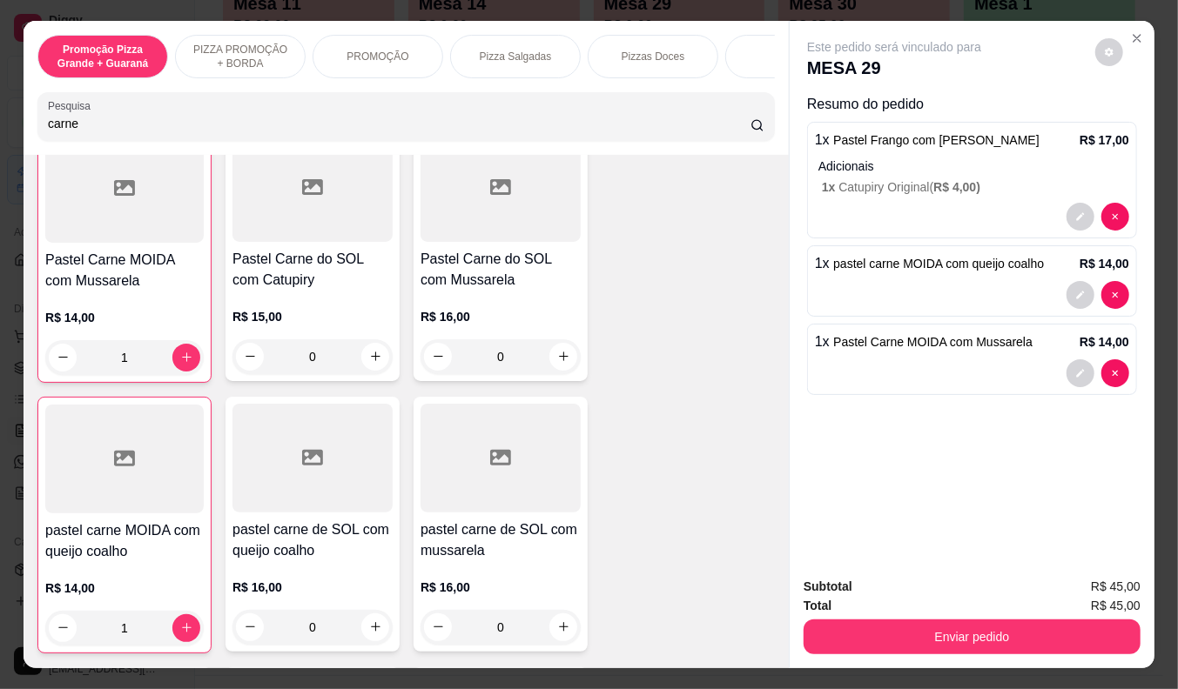
scroll to position [1198, 0]
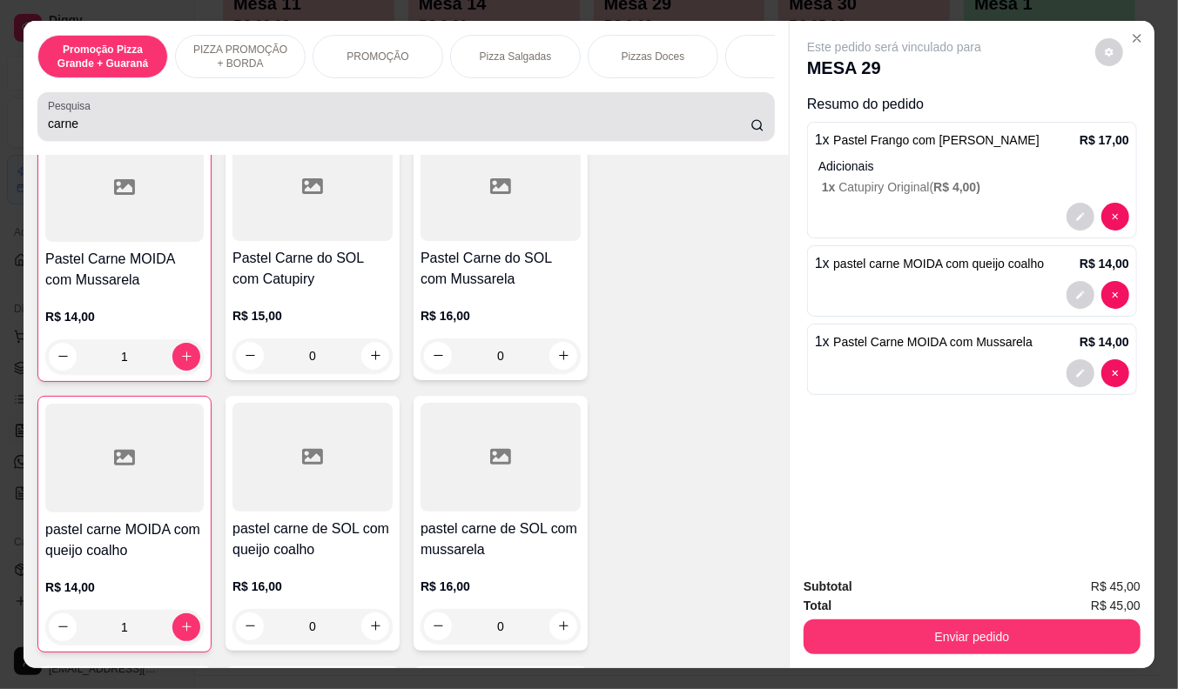
click at [59, 124] on input "carne" at bounding box center [399, 123] width 702 height 17
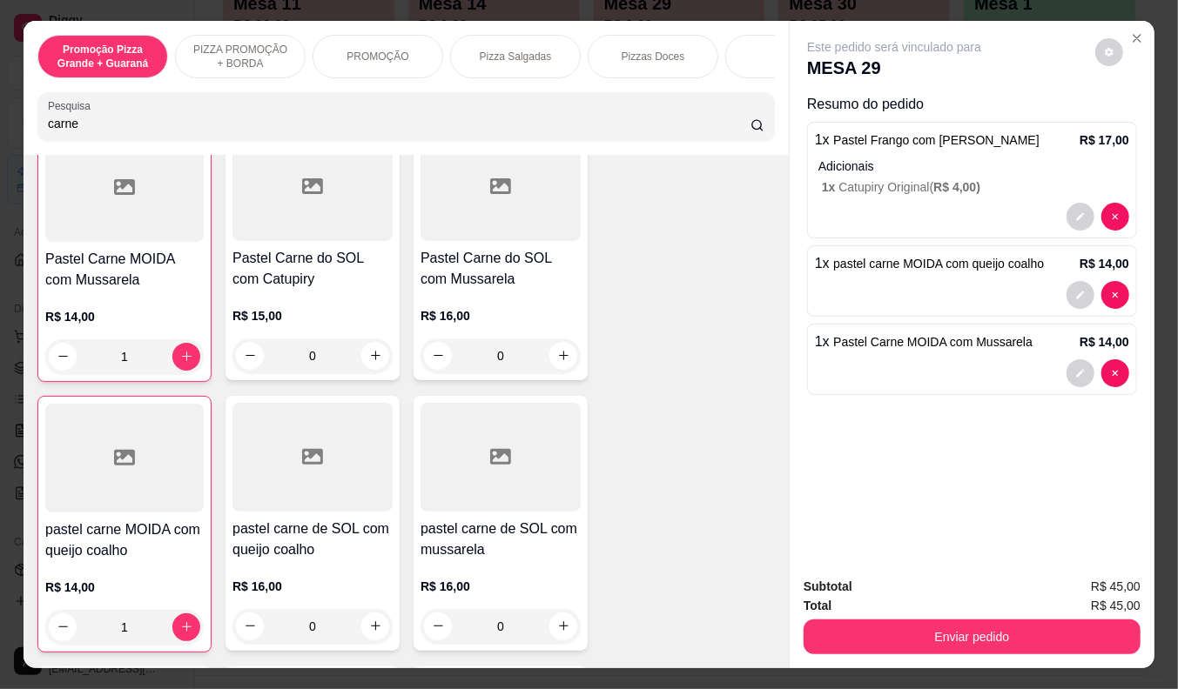
click at [71, 123] on input "carne" at bounding box center [399, 123] width 702 height 17
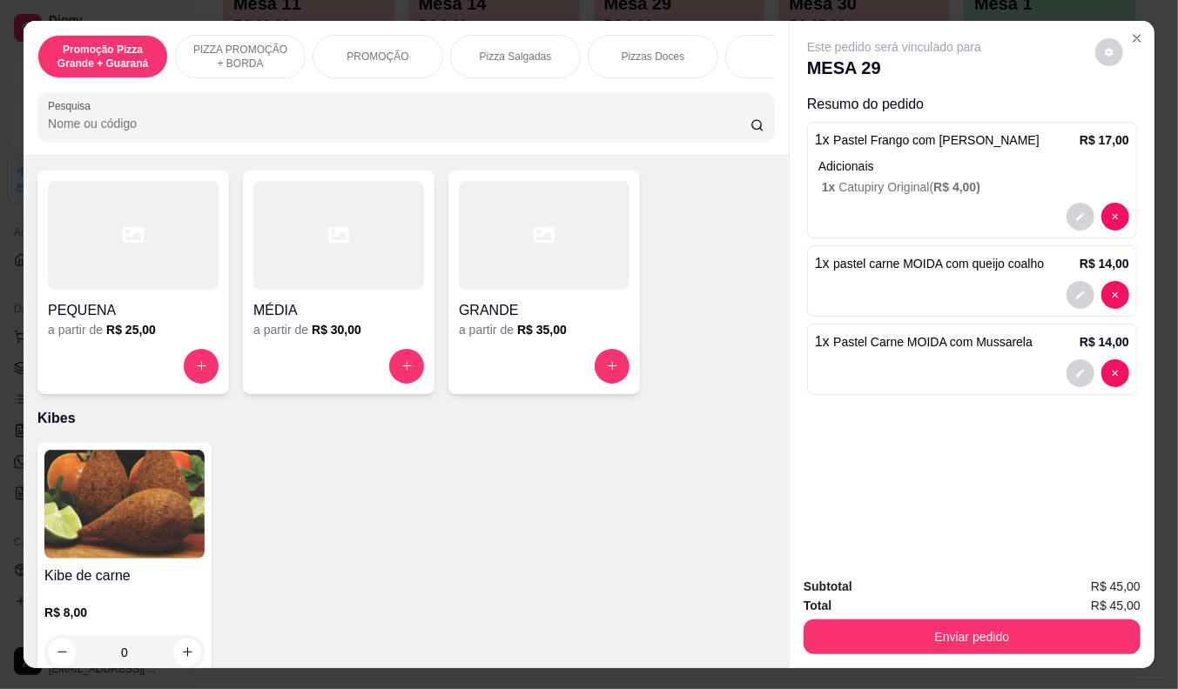
click at [516, 50] on p "Pizza Salgadas" at bounding box center [516, 57] width 72 height 14
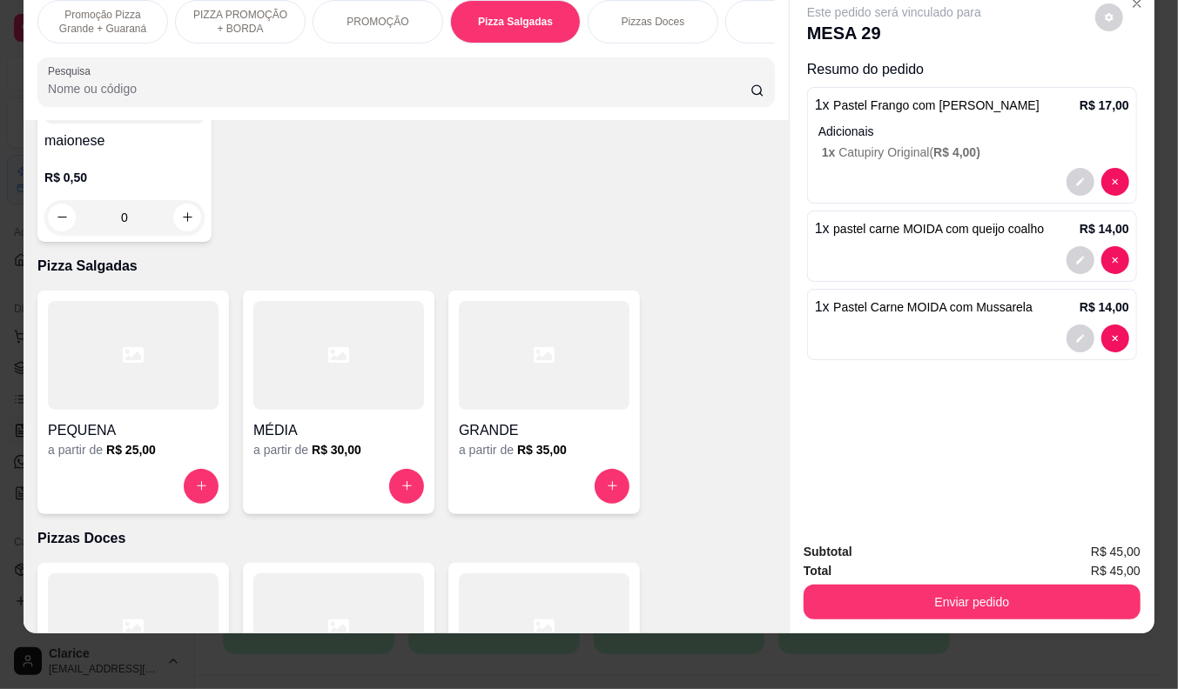
scroll to position [712, 0]
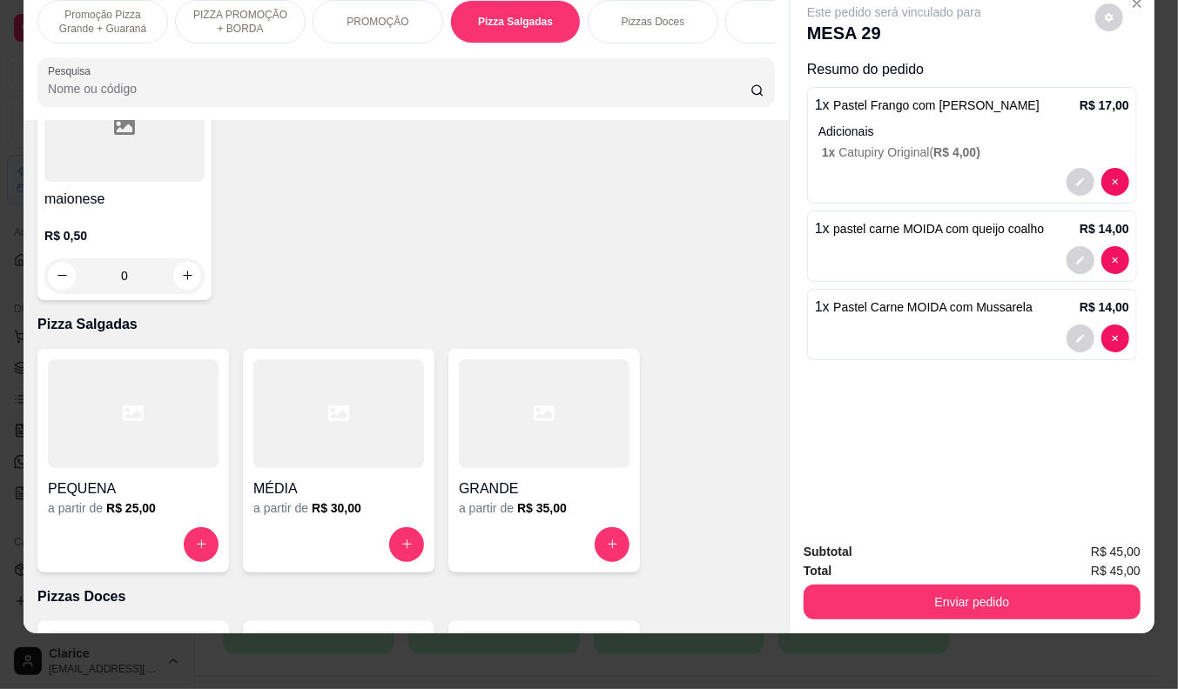
click at [145, 80] on input "Pesquisa" at bounding box center [399, 88] width 702 height 17
click at [144, 81] on input "Pesquisa" at bounding box center [399, 88] width 702 height 17
click at [75, 94] on input "Pesquisa" at bounding box center [399, 88] width 702 height 17
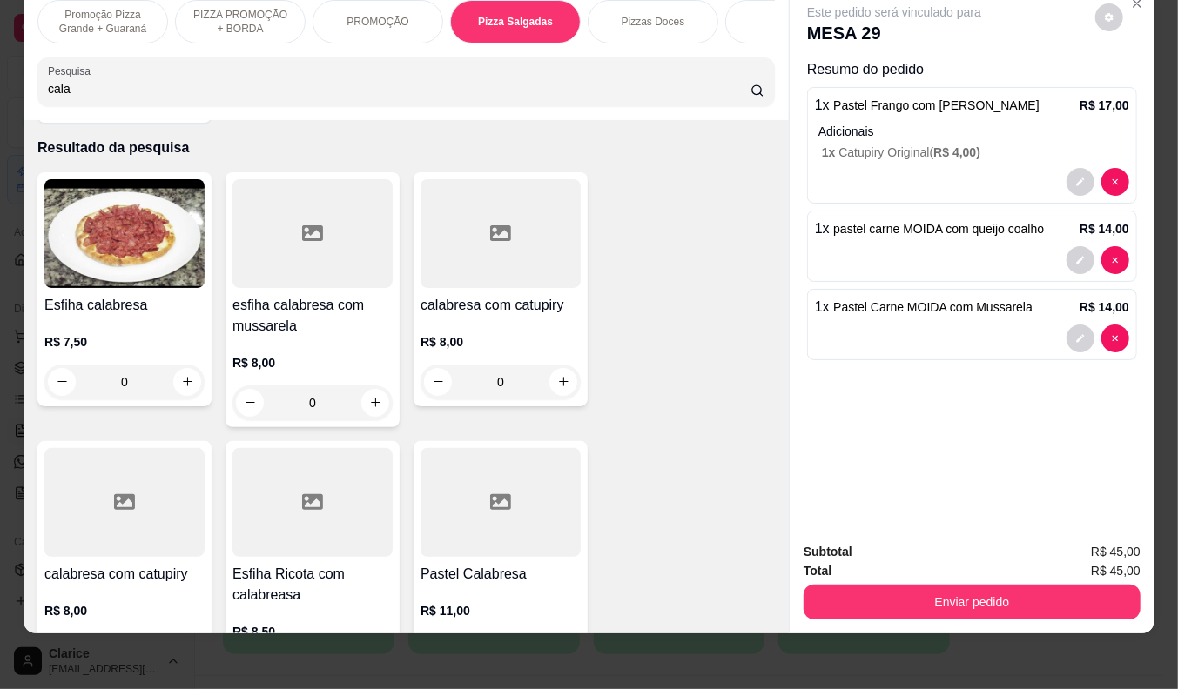
scroll to position [0, 0]
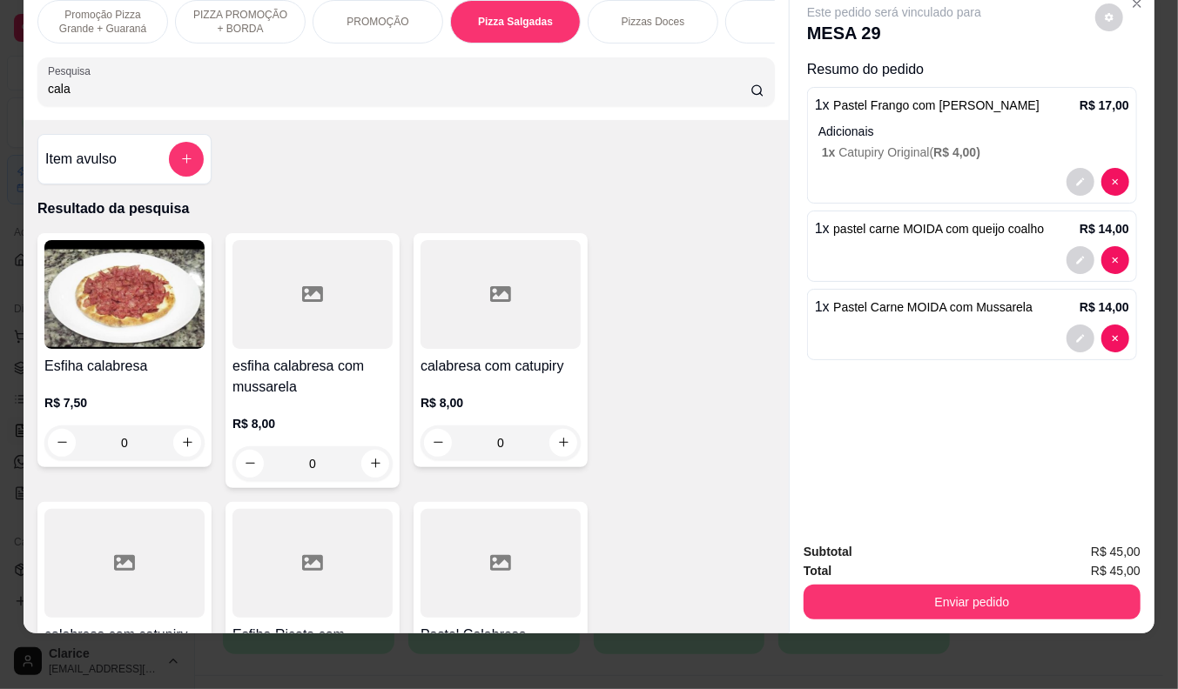
type input "cala"
click at [148, 395] on p "R$ 7,50" at bounding box center [124, 402] width 160 height 17
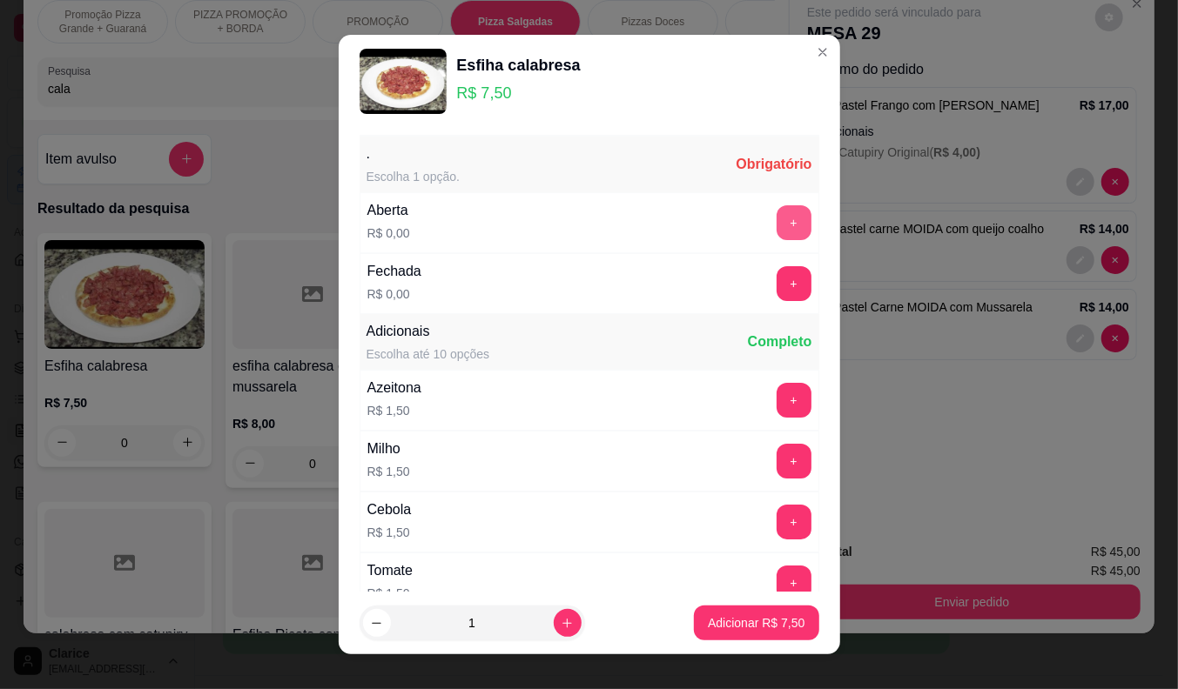
click at [776, 219] on button "+" at bounding box center [793, 222] width 35 height 35
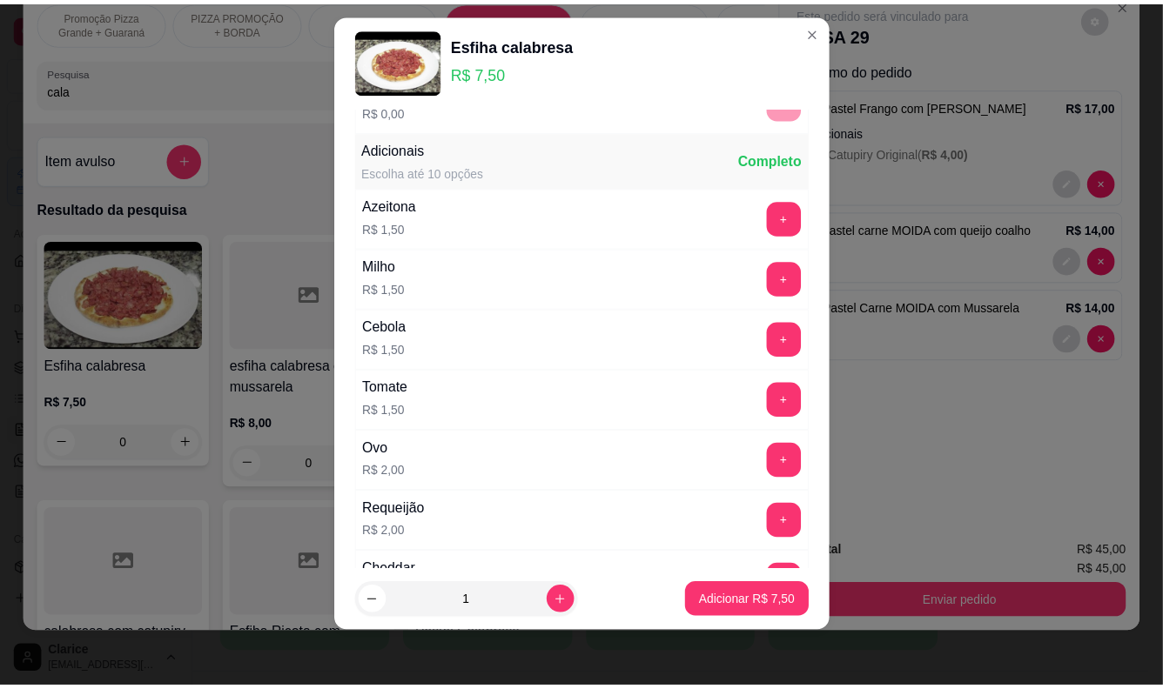
scroll to position [186, 0]
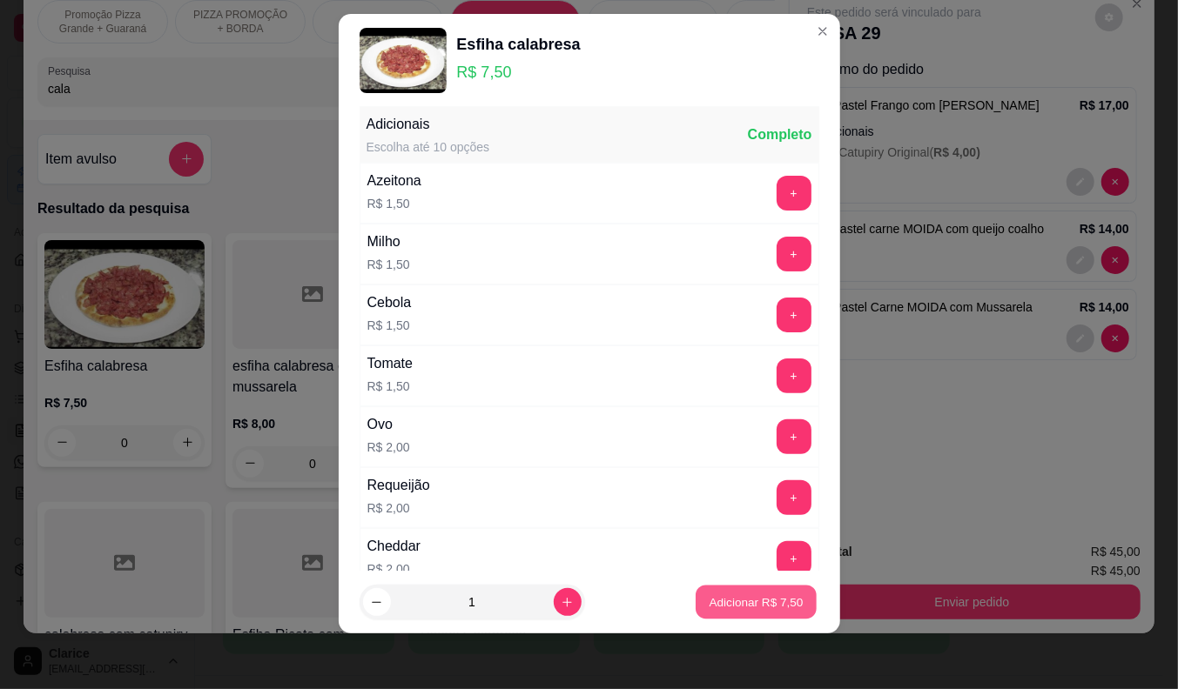
click at [757, 605] on p "Adicionar R$ 7,50" at bounding box center [756, 603] width 94 height 17
click at [757, 605] on div "Item avulso Resultado da pesquisa Esfiha calabresa R$ 7,50 0 esfiha calabresa c…" at bounding box center [406, 377] width 765 height 514
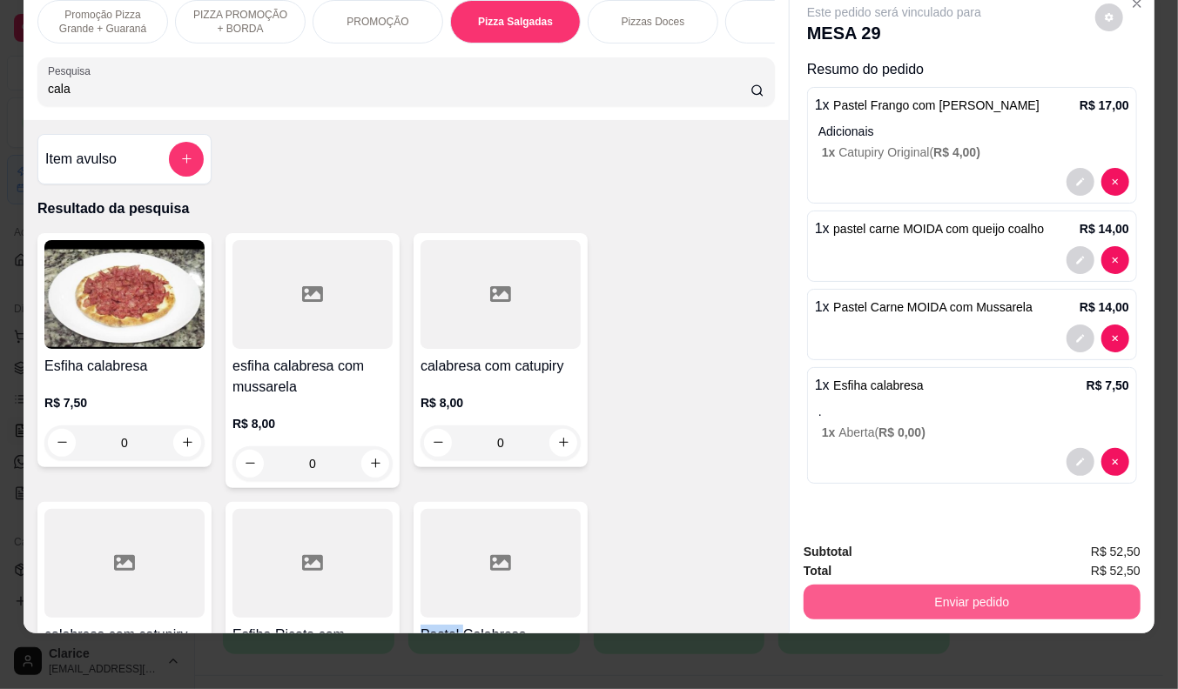
click at [956, 588] on button "Enviar pedido" at bounding box center [971, 602] width 337 height 35
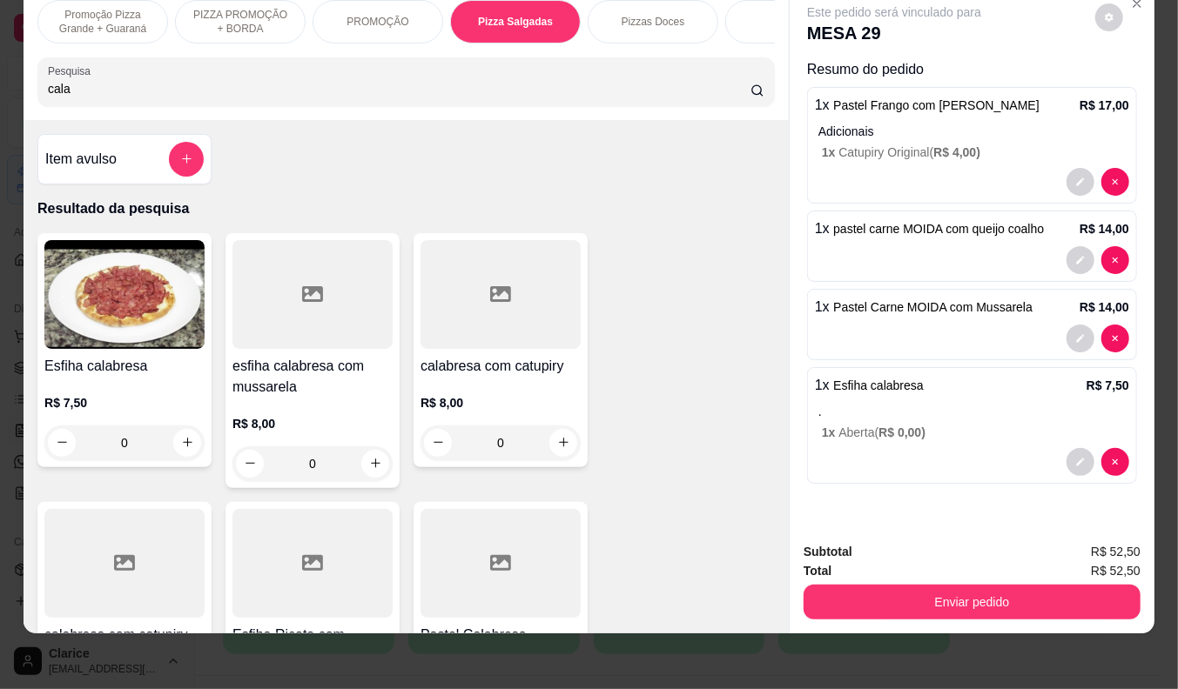
click at [894, 607] on div "Subtotal R$ 52,50 Total R$ 52,50 Enviar pedido" at bounding box center [972, 580] width 365 height 105
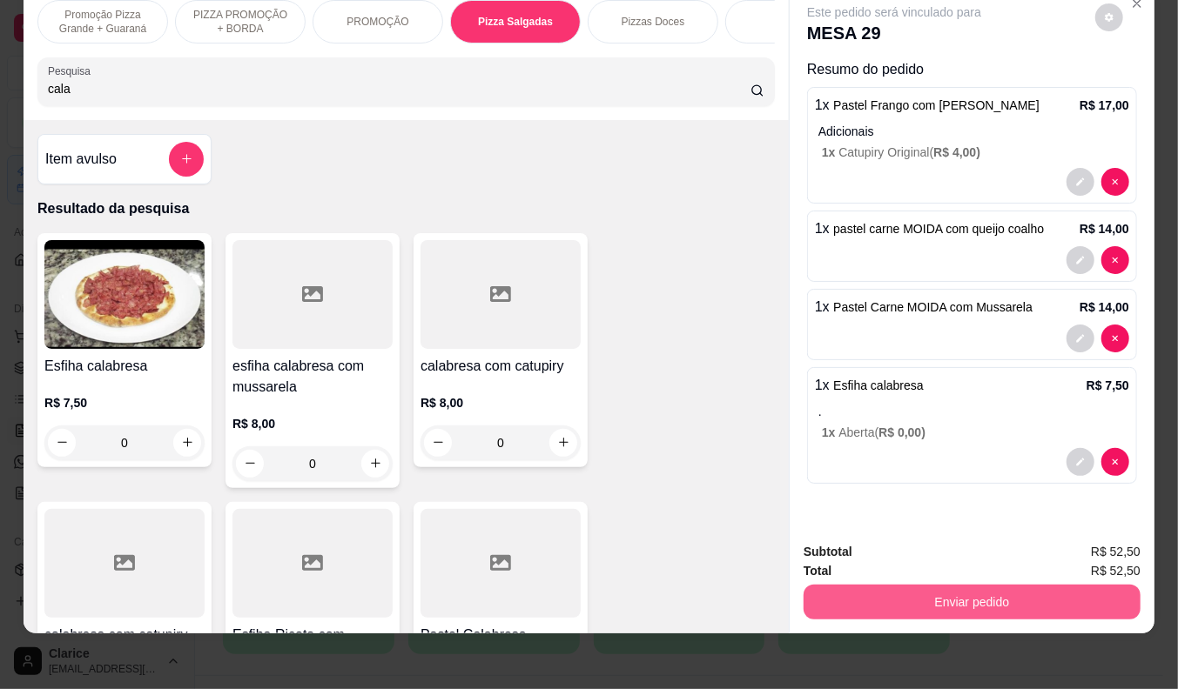
click at [894, 589] on button "Enviar pedido" at bounding box center [971, 602] width 337 height 35
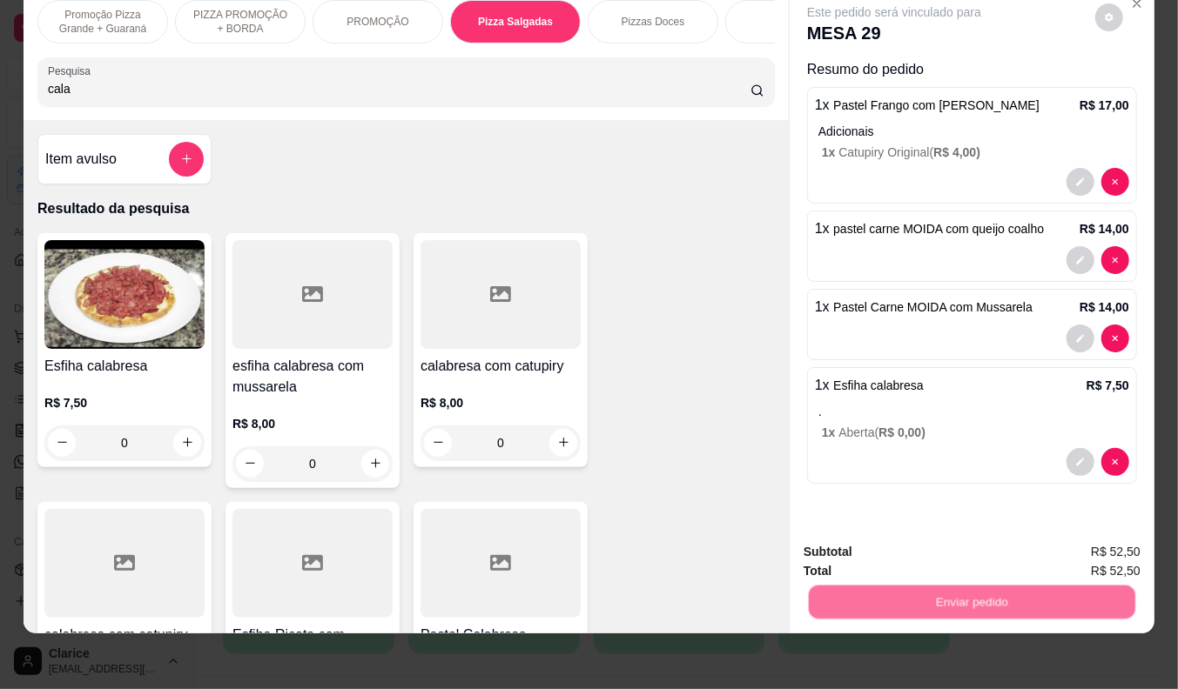
click at [897, 542] on button "Não registrar e enviar pedido" at bounding box center [913, 545] width 181 height 33
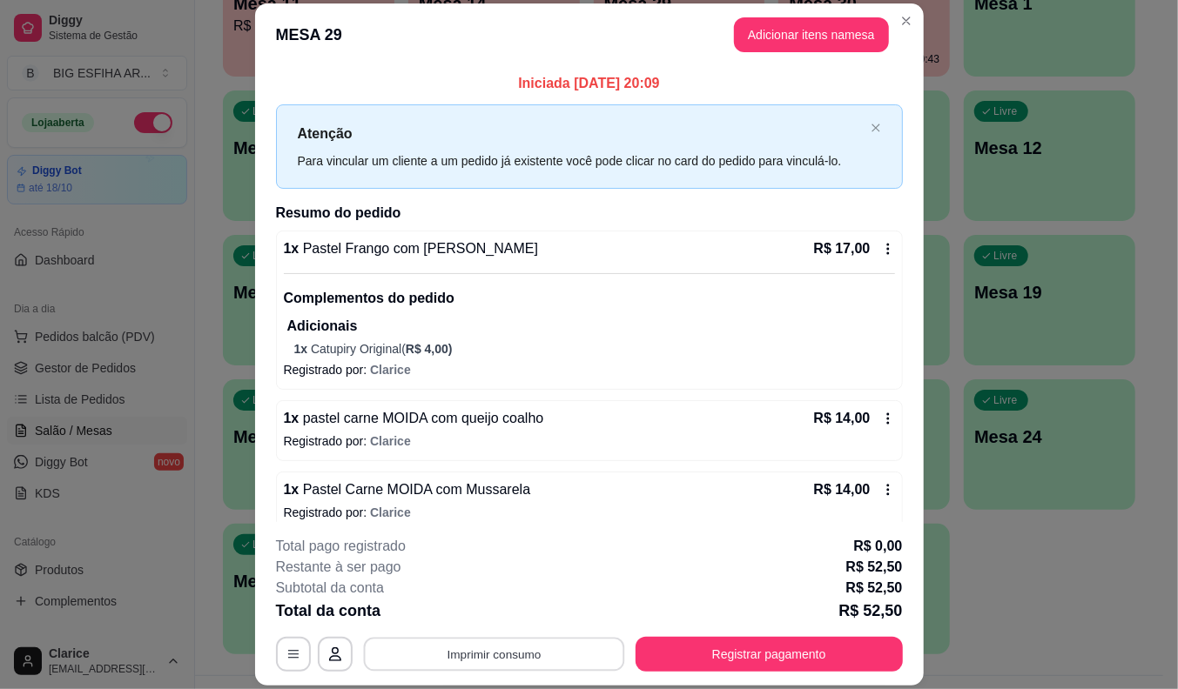
click at [506, 657] on button "Imprimir consumo" at bounding box center [493, 655] width 261 height 34
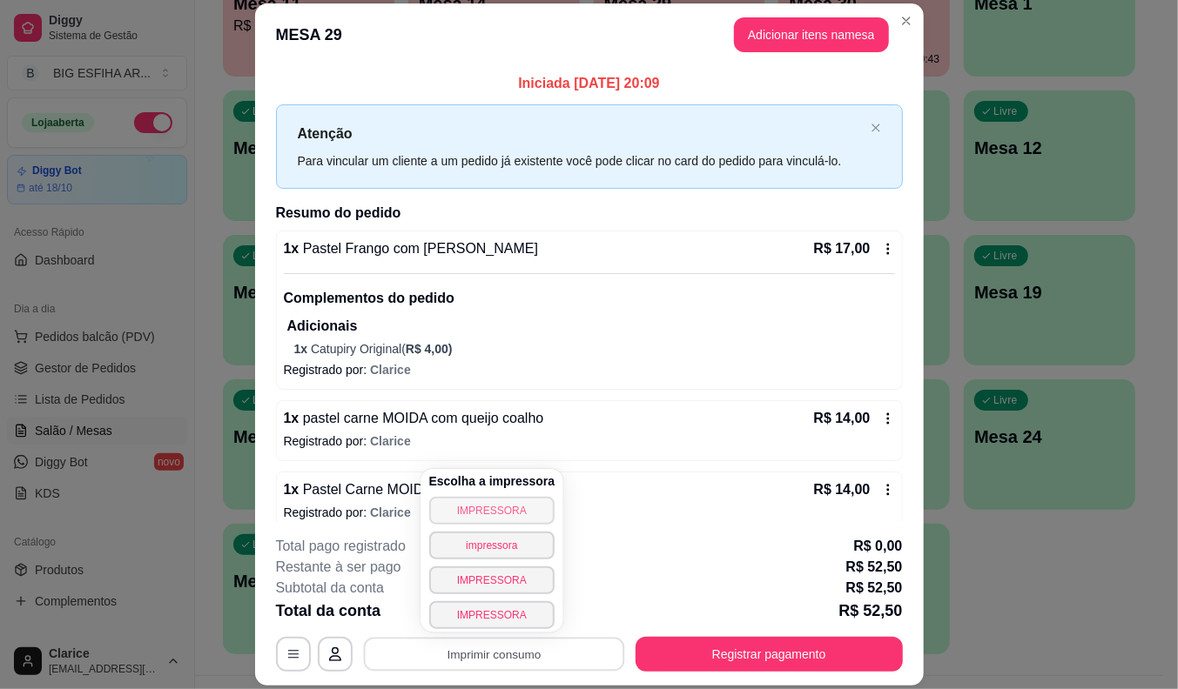
click at [488, 502] on button "IMPRESSORA" at bounding box center [492, 511] width 126 height 28
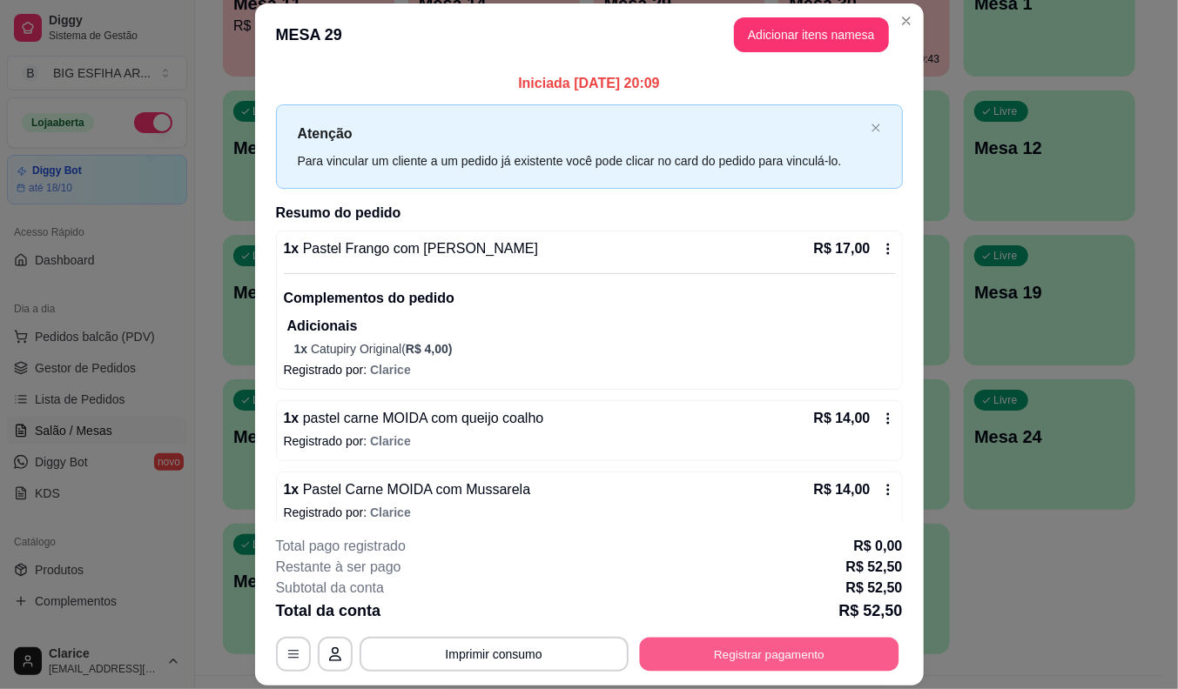
click at [816, 662] on button "Registrar pagamento" at bounding box center [768, 655] width 259 height 34
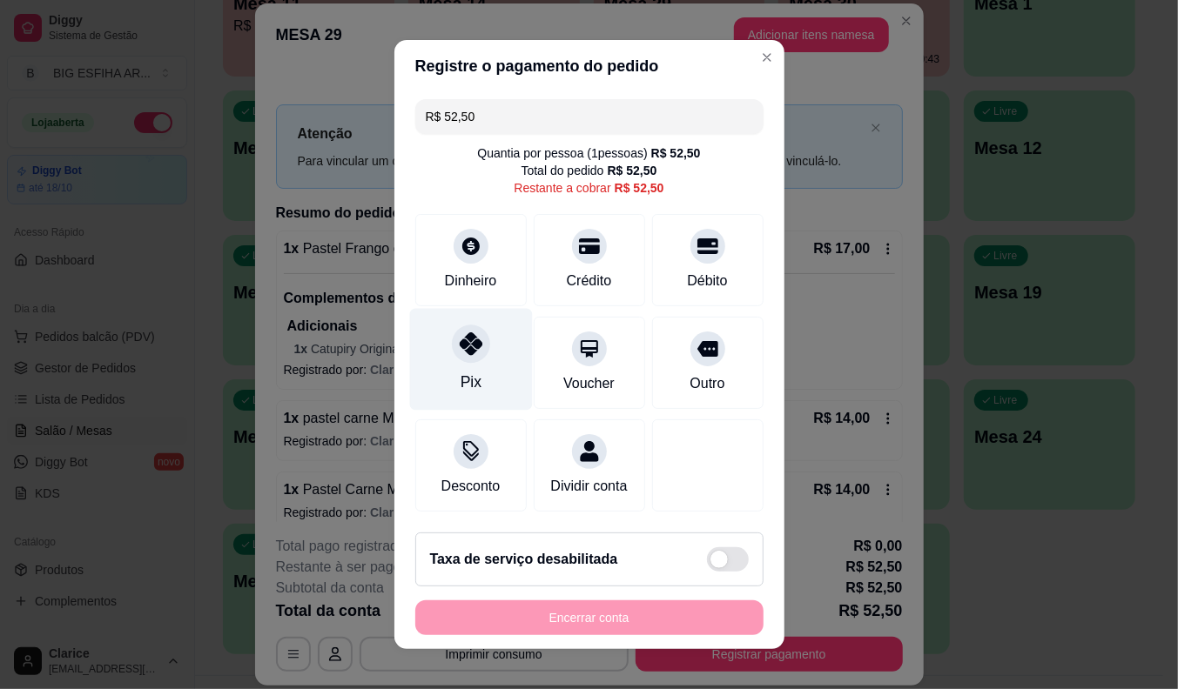
click at [459, 337] on icon at bounding box center [470, 344] width 23 height 23
type input "R$ 0,00"
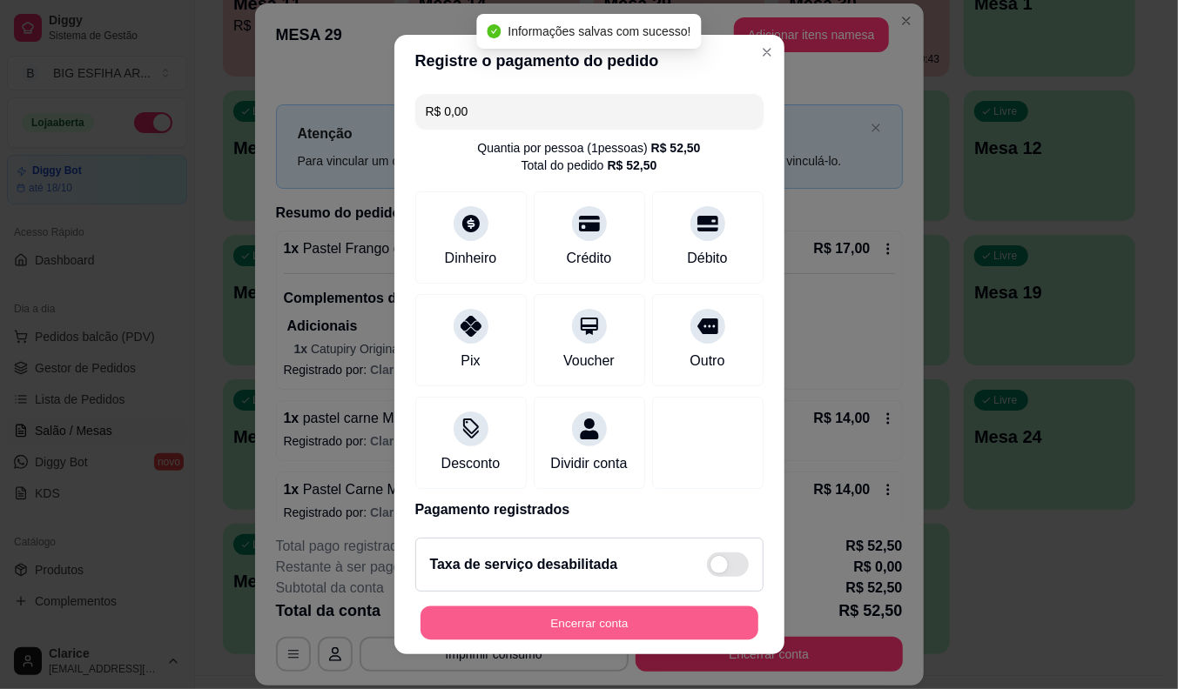
click at [567, 624] on button "Encerrar conta" at bounding box center [589, 624] width 338 height 34
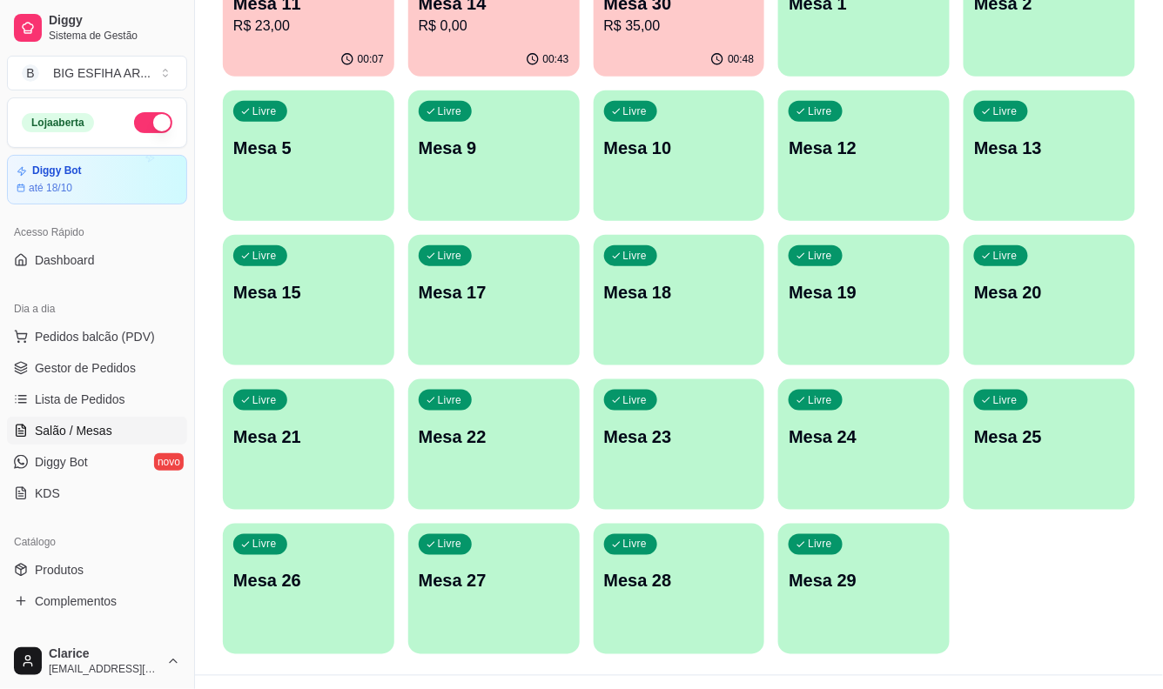
scroll to position [0, 0]
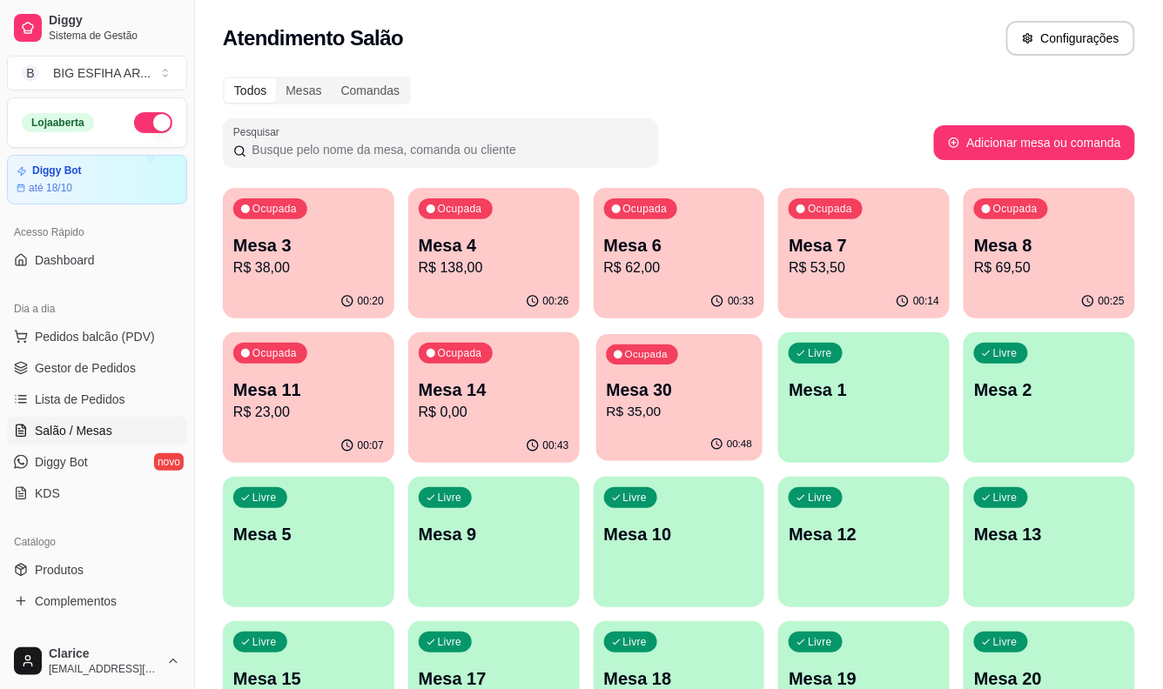
click at [673, 441] on div "00:48" at bounding box center [679, 444] width 166 height 33
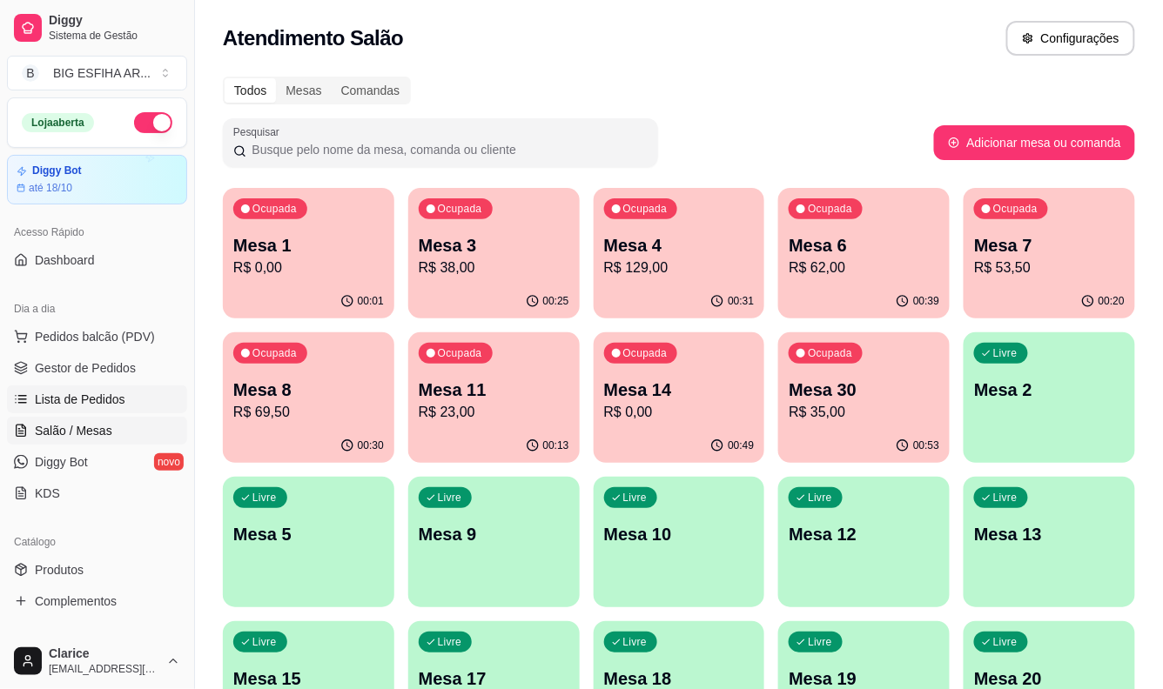
click at [75, 397] on span "Lista de Pedidos" at bounding box center [80, 399] width 91 height 17
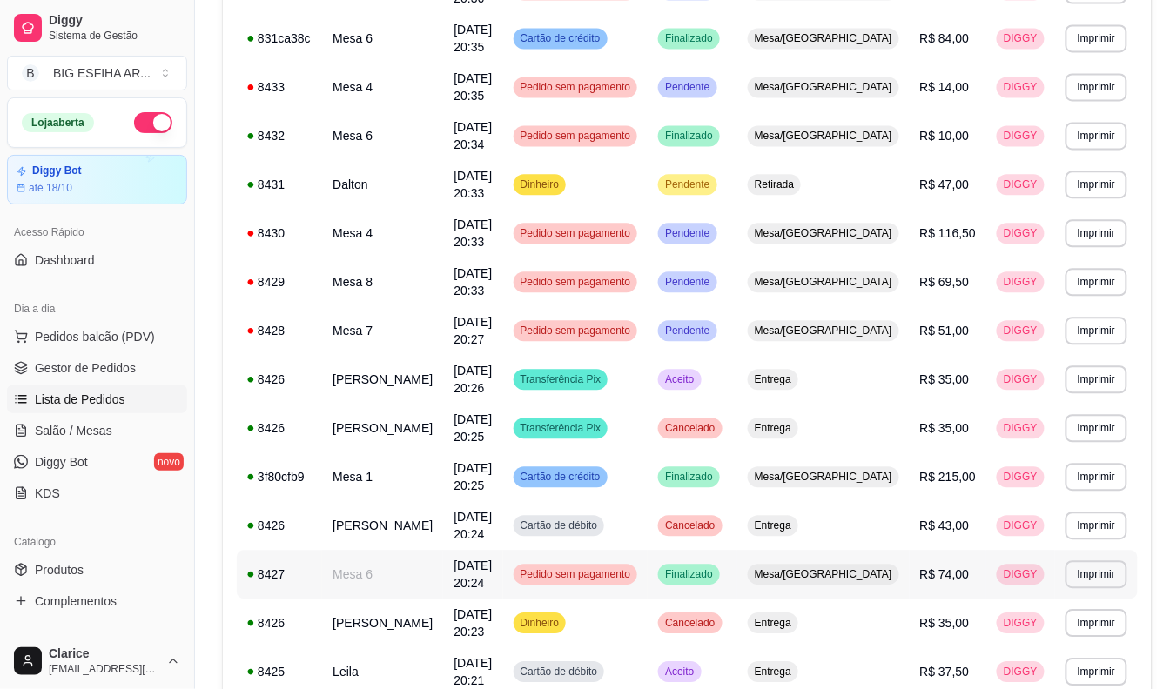
scroll to position [941, 0]
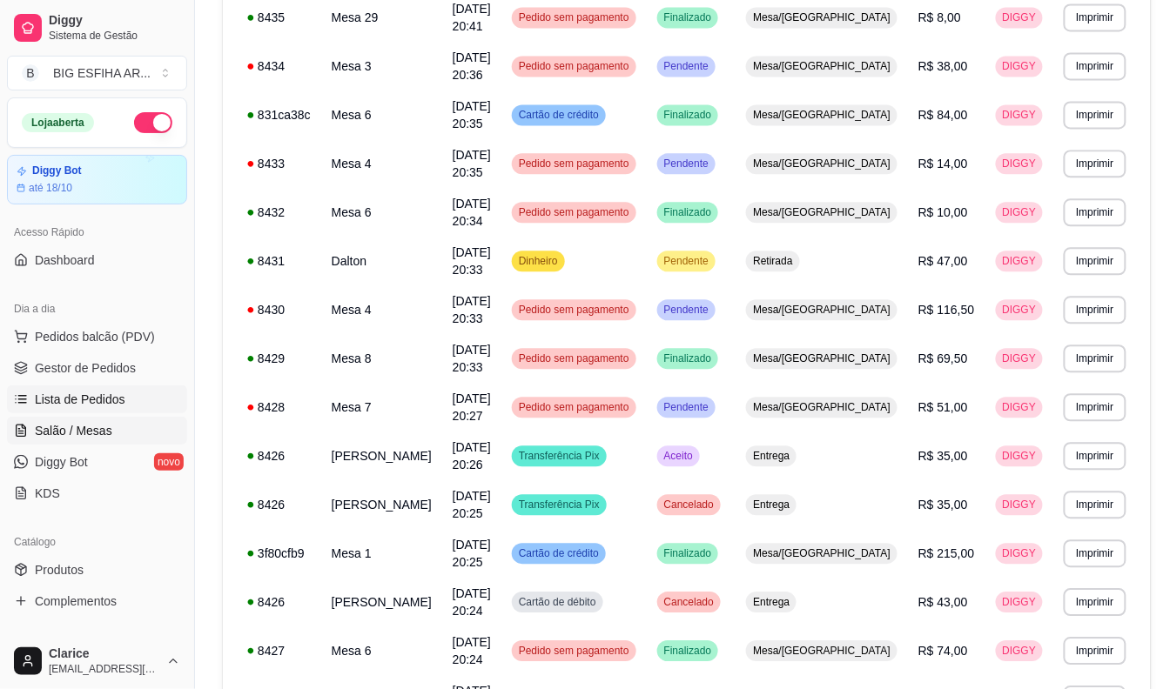
click at [117, 429] on link "Salão / Mesas" at bounding box center [97, 431] width 180 height 28
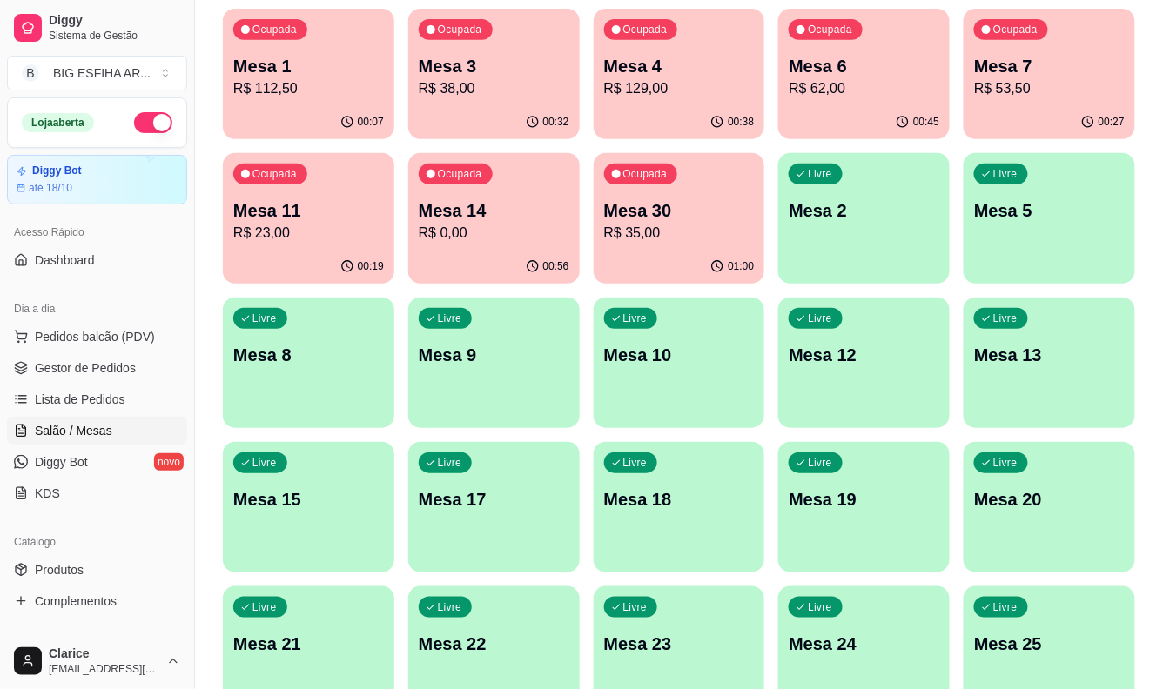
scroll to position [421, 0]
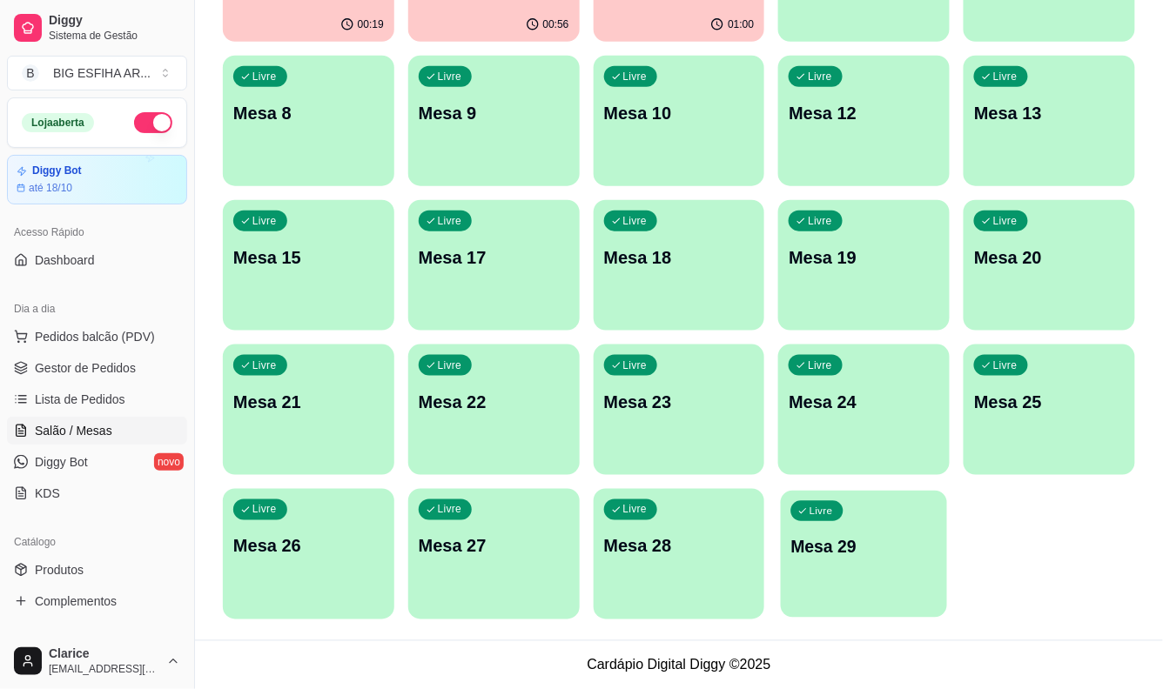
click at [869, 598] on div "button" at bounding box center [864, 607] width 166 height 20
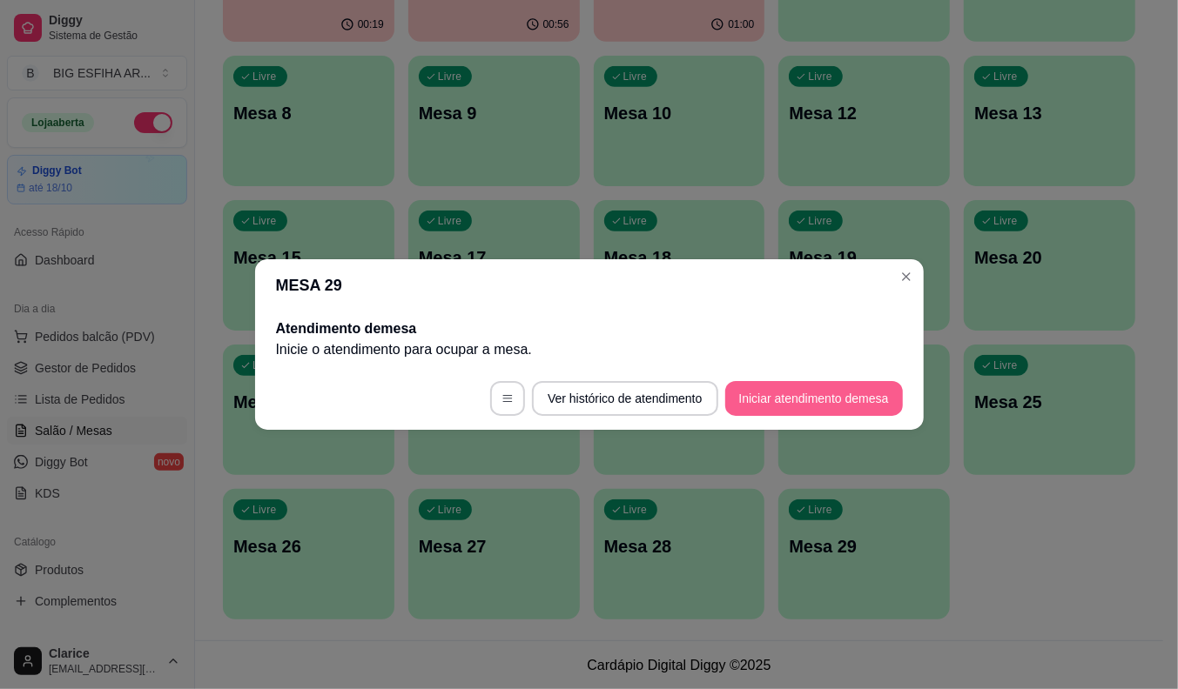
click at [776, 401] on button "Iniciar atendimento de mesa" at bounding box center [814, 398] width 178 height 35
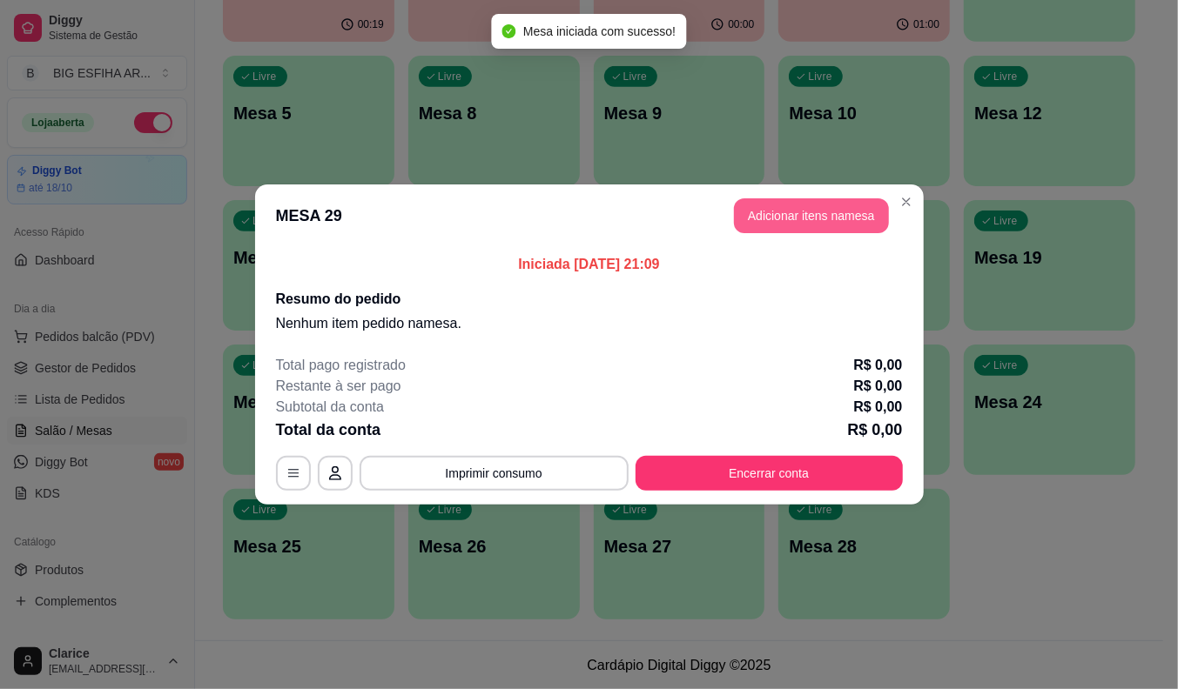
click at [755, 220] on button "Adicionar itens na mesa" at bounding box center [811, 215] width 155 height 35
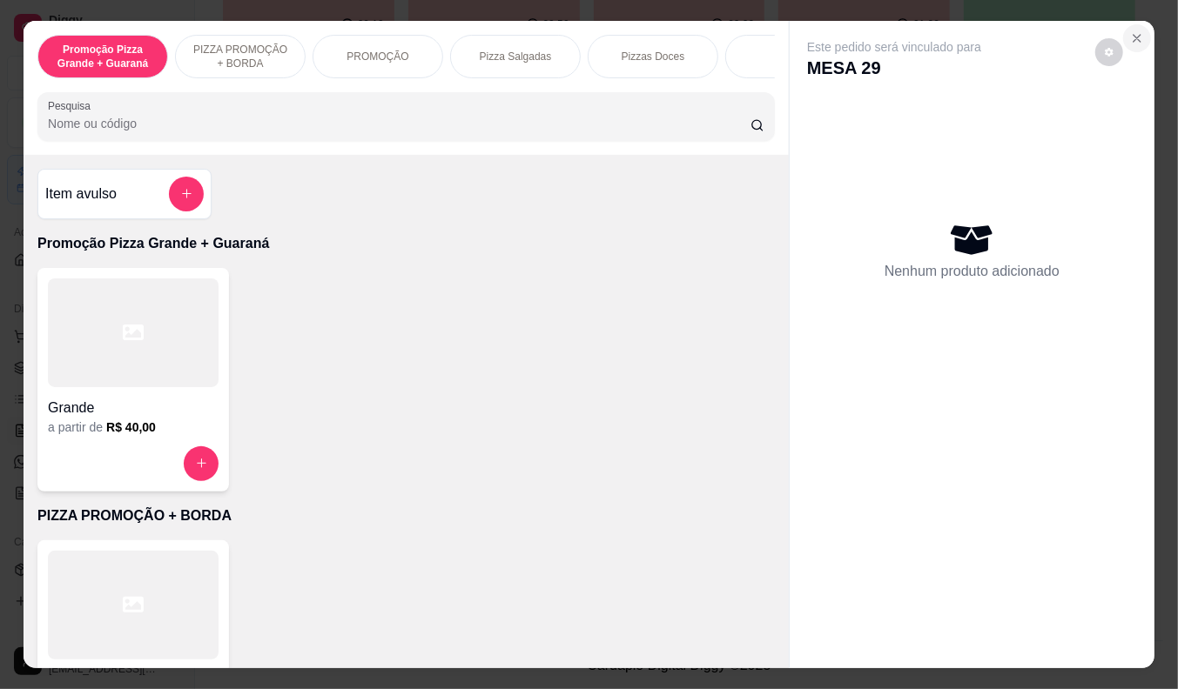
click at [1133, 35] on icon "Close" at bounding box center [1136, 38] width 7 height 7
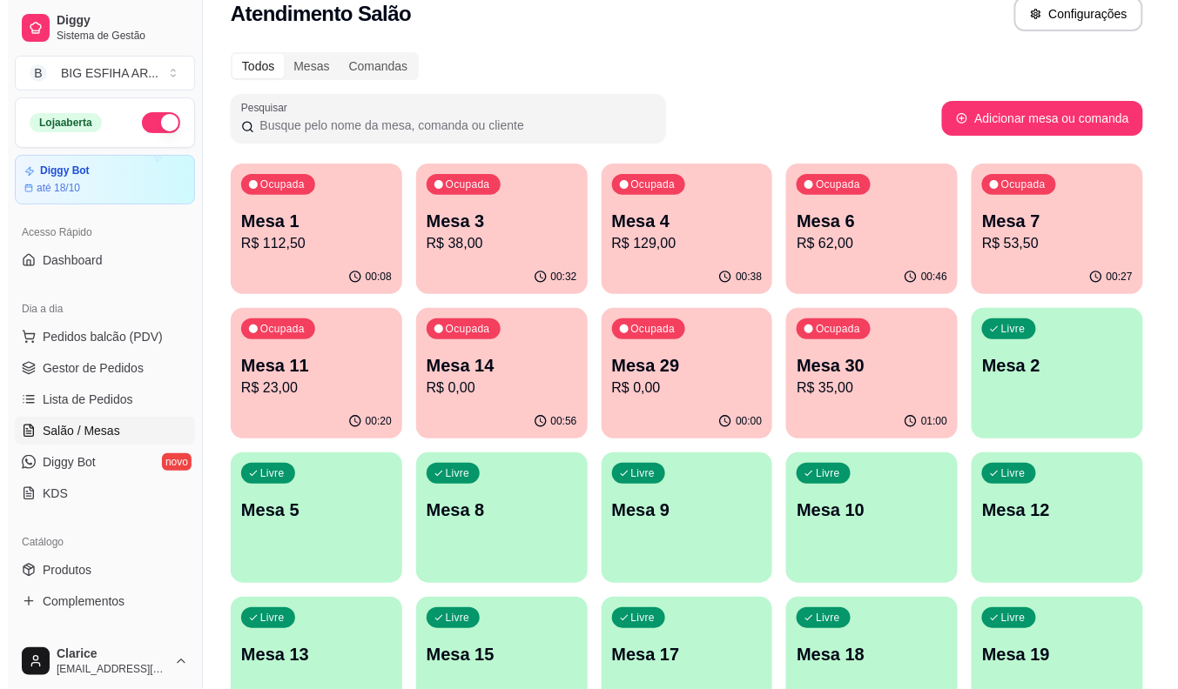
scroll to position [0, 0]
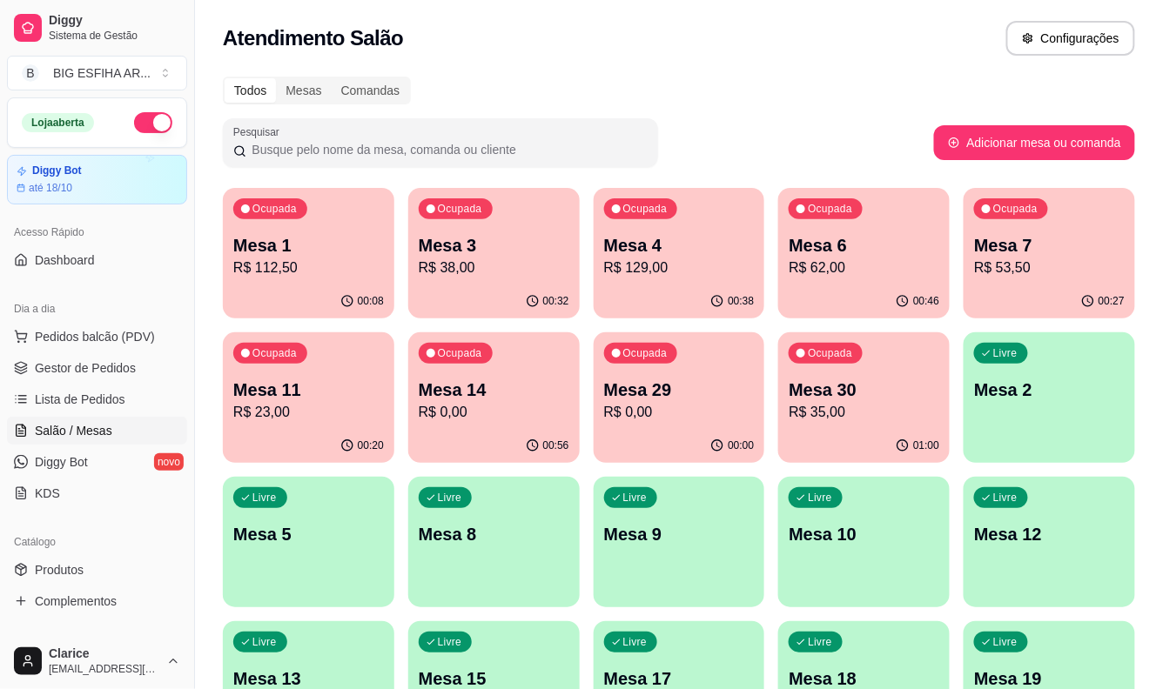
click at [645, 407] on p "R$ 0,00" at bounding box center [679, 412] width 151 height 21
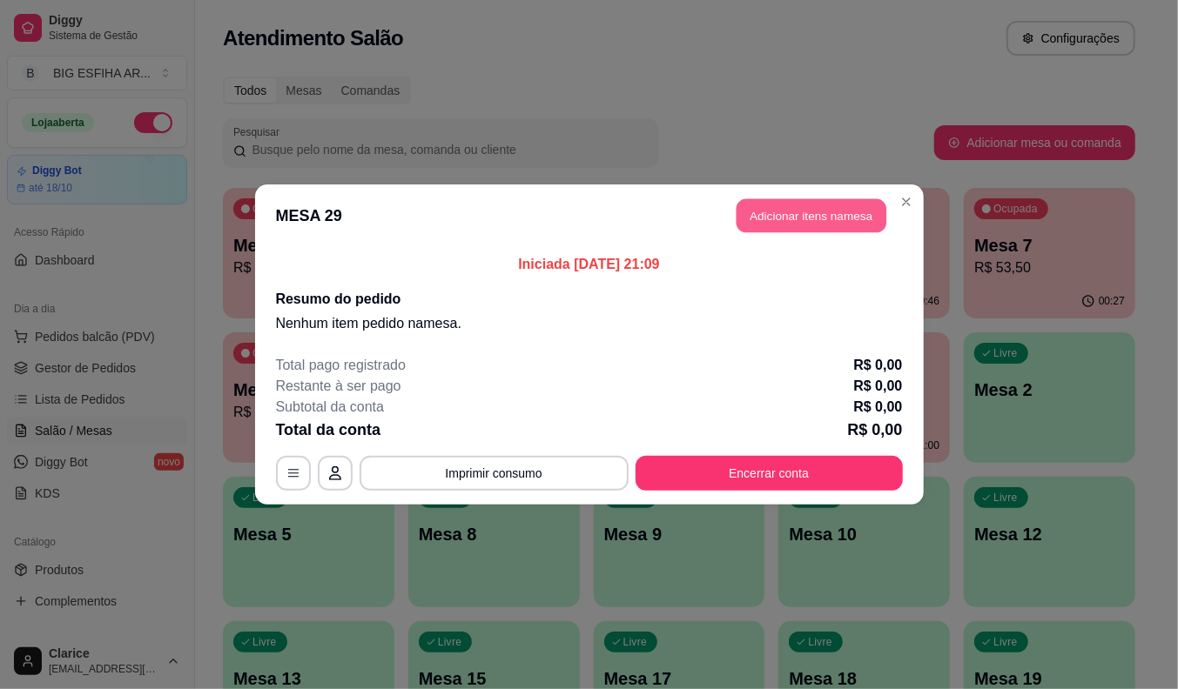
click at [760, 211] on button "Adicionar itens na mesa" at bounding box center [811, 216] width 150 height 34
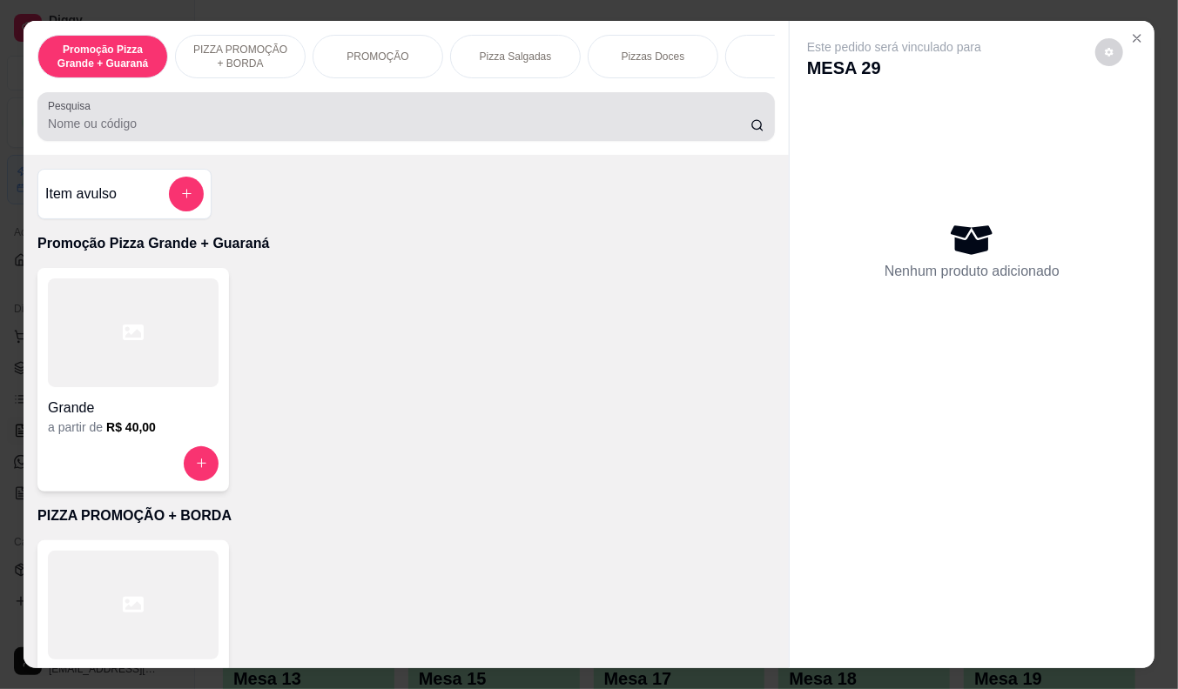
click at [221, 132] on input "Pesquisa" at bounding box center [399, 123] width 702 height 17
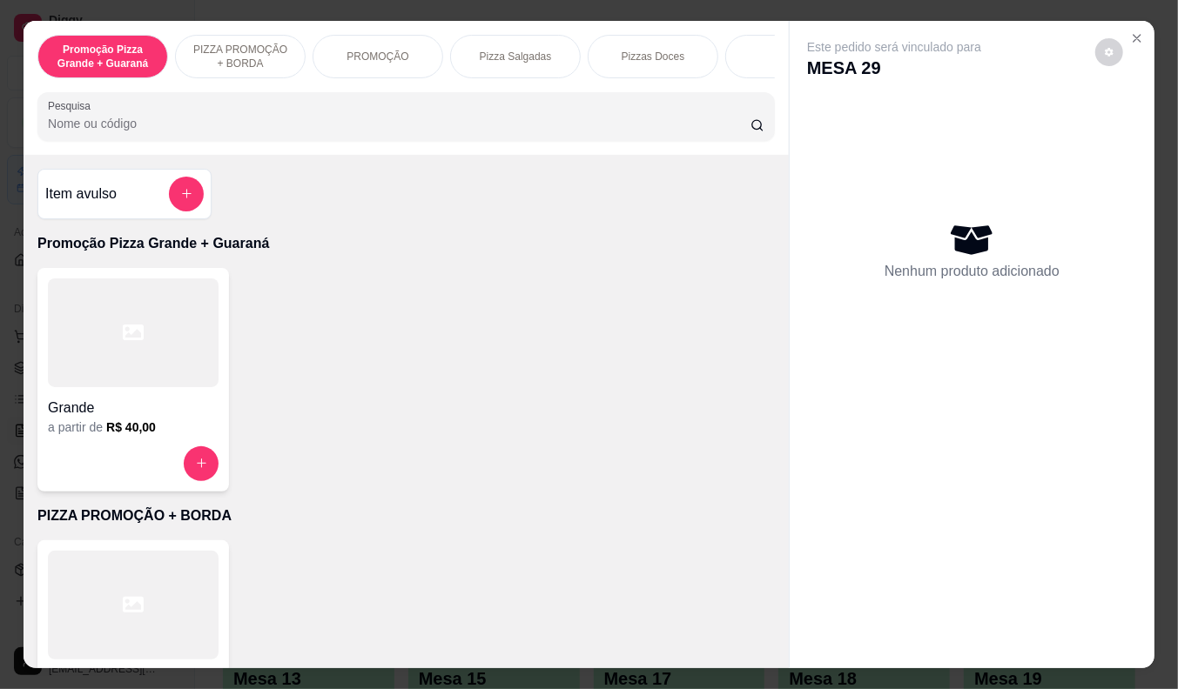
click at [510, 50] on p "Pizza Salgadas" at bounding box center [516, 57] width 72 height 14
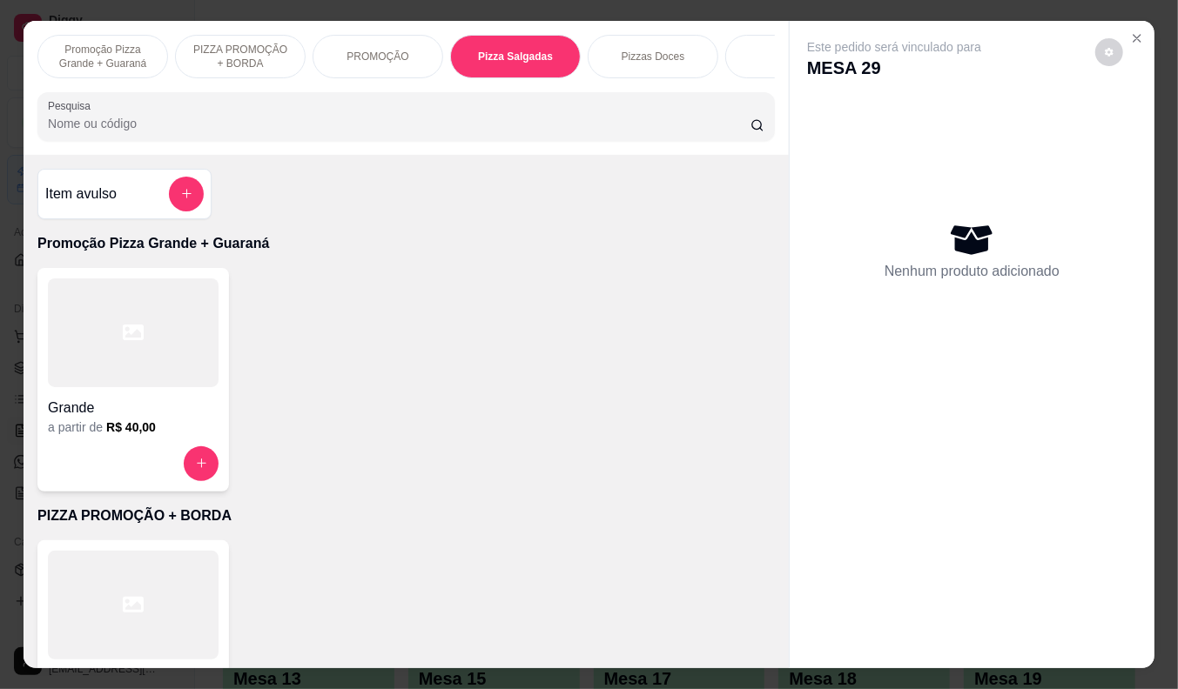
scroll to position [42, 0]
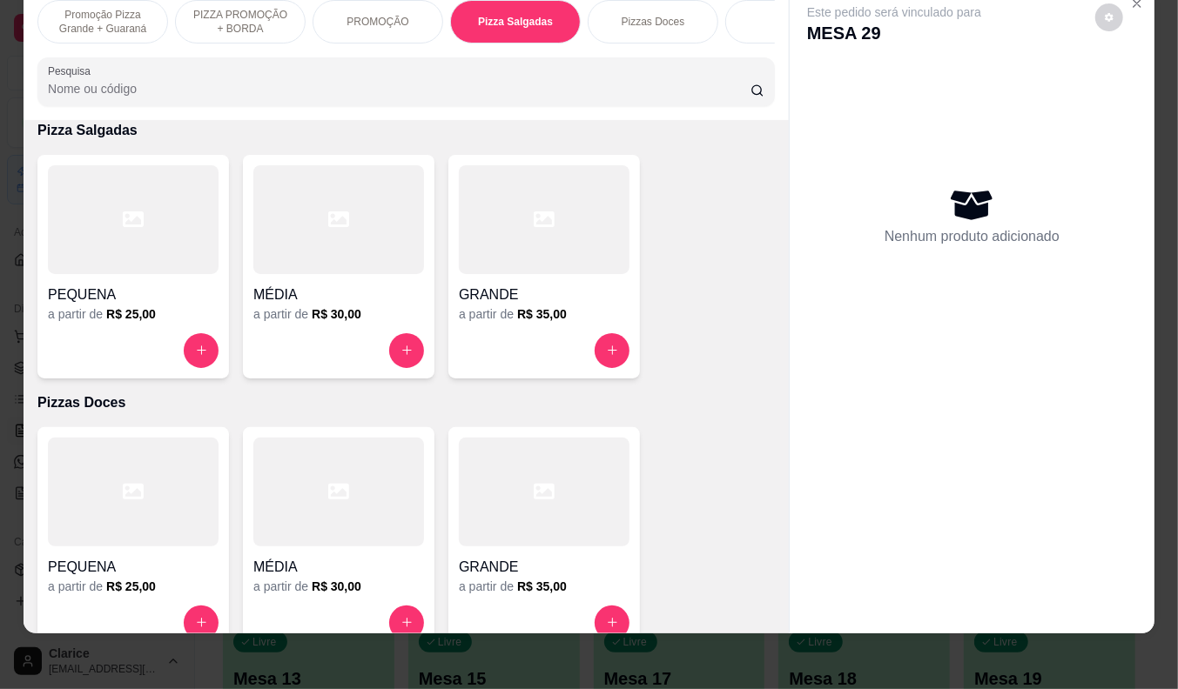
click at [510, 263] on div at bounding box center [544, 219] width 171 height 109
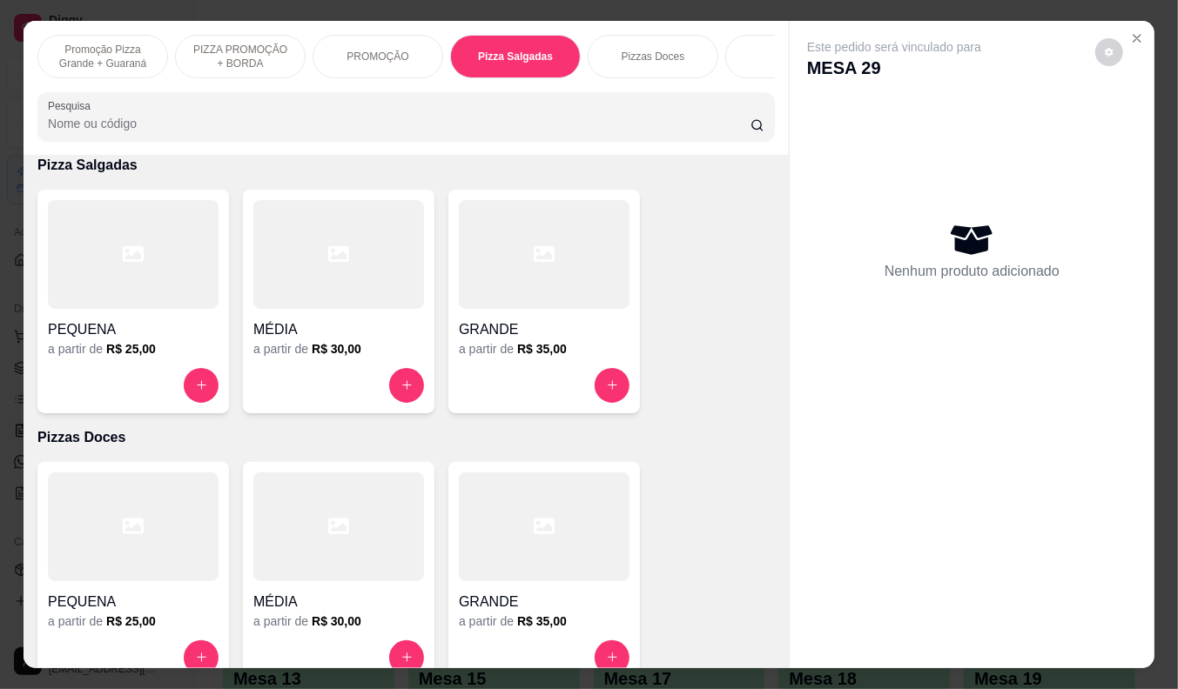
click at [98, 44] on p "Promoção Pizza Grande + Guaraná" at bounding box center [102, 57] width 101 height 28
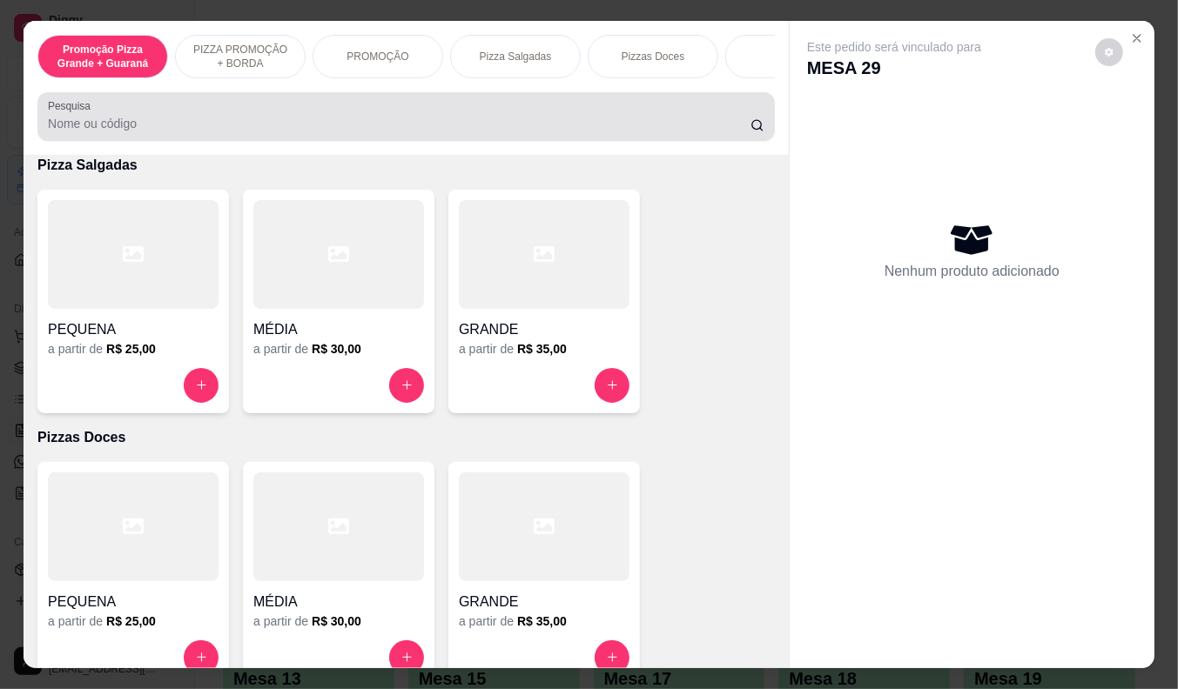
scroll to position [42, 0]
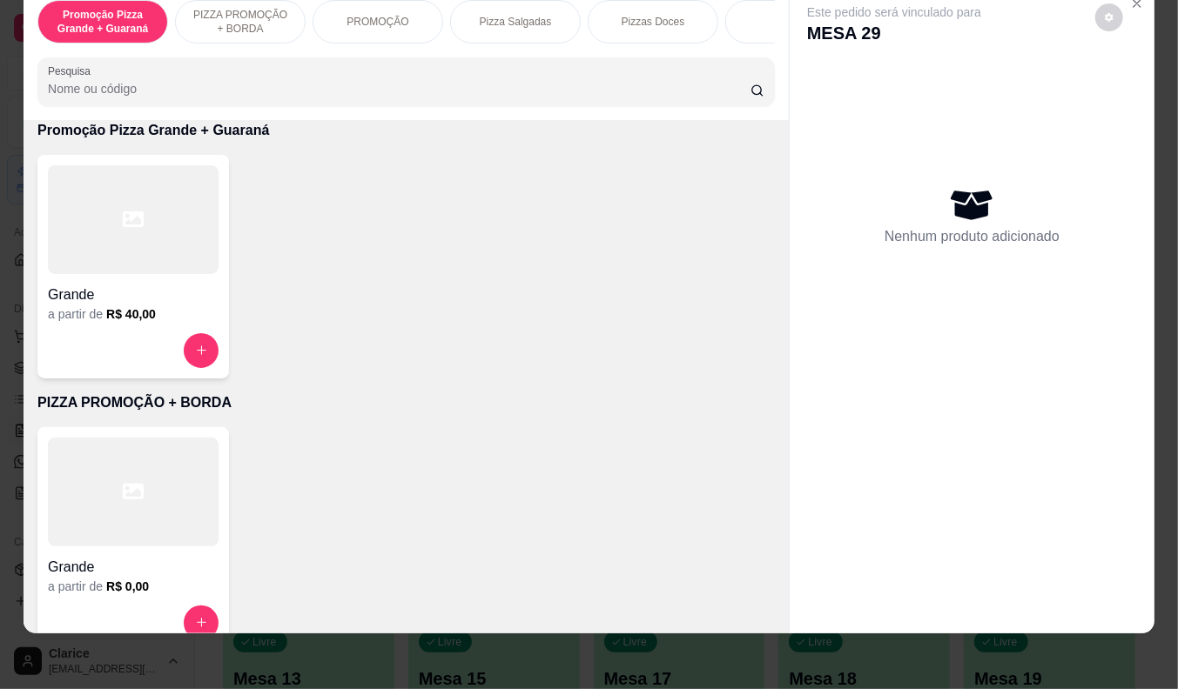
click at [111, 335] on div at bounding box center [133, 350] width 171 height 35
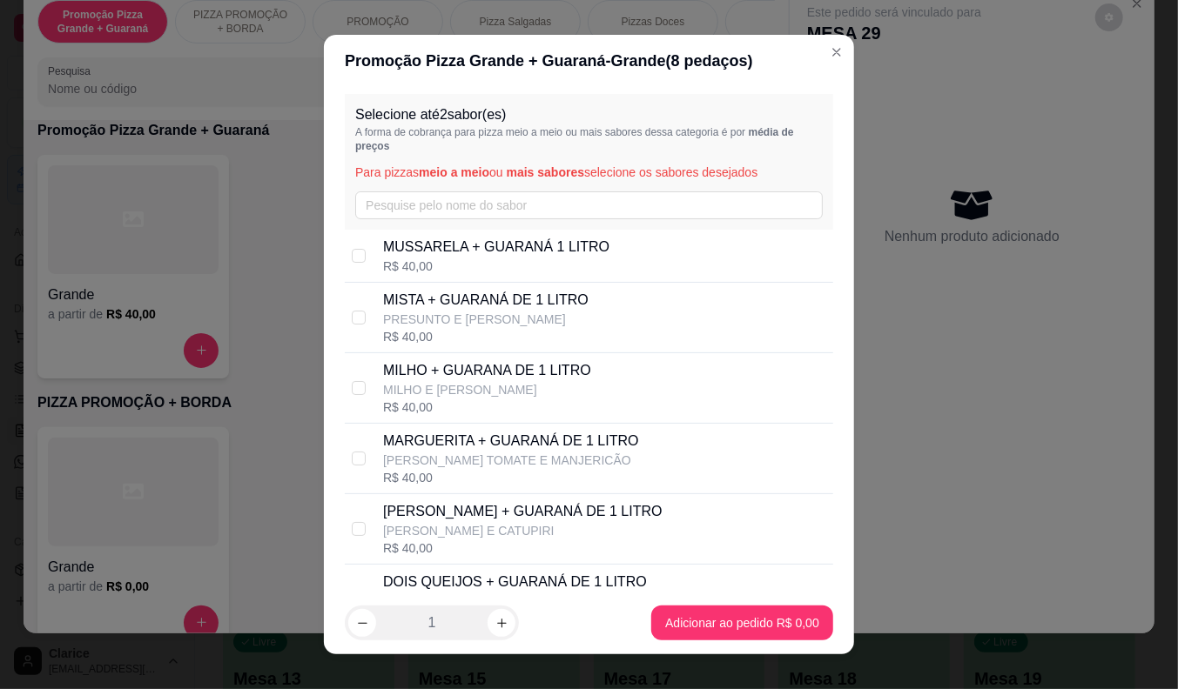
scroll to position [172, 0]
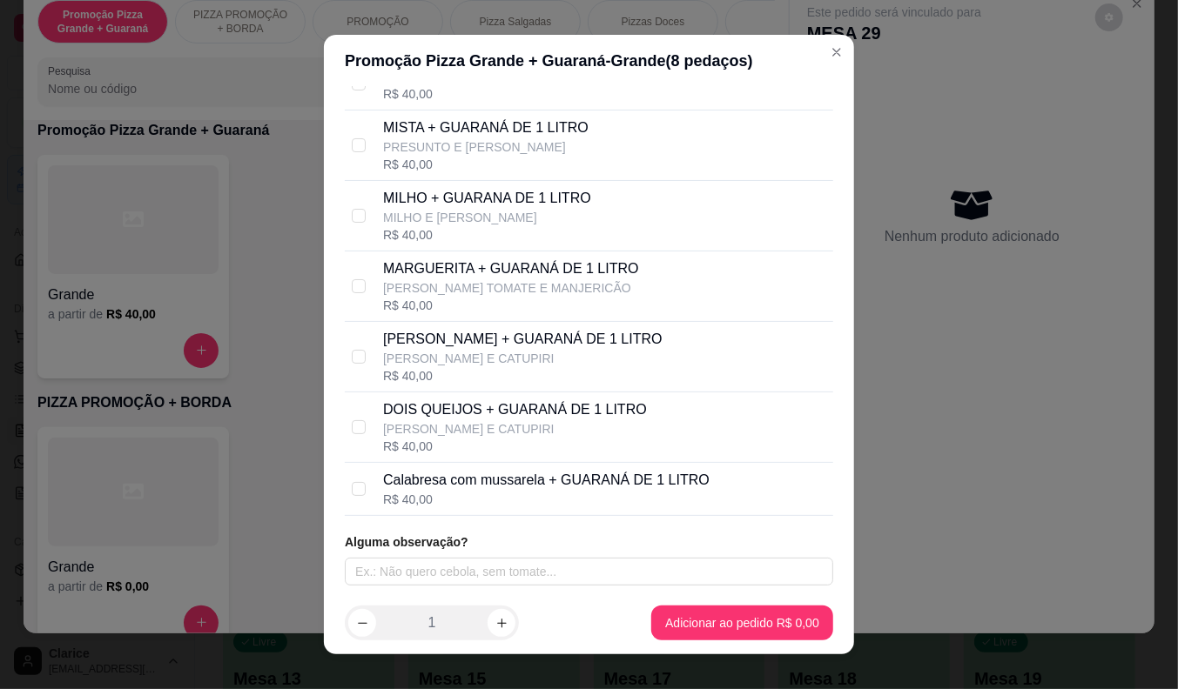
click at [588, 498] on div "R$ 40,00" at bounding box center [546, 499] width 326 height 17
checkbox input "true"
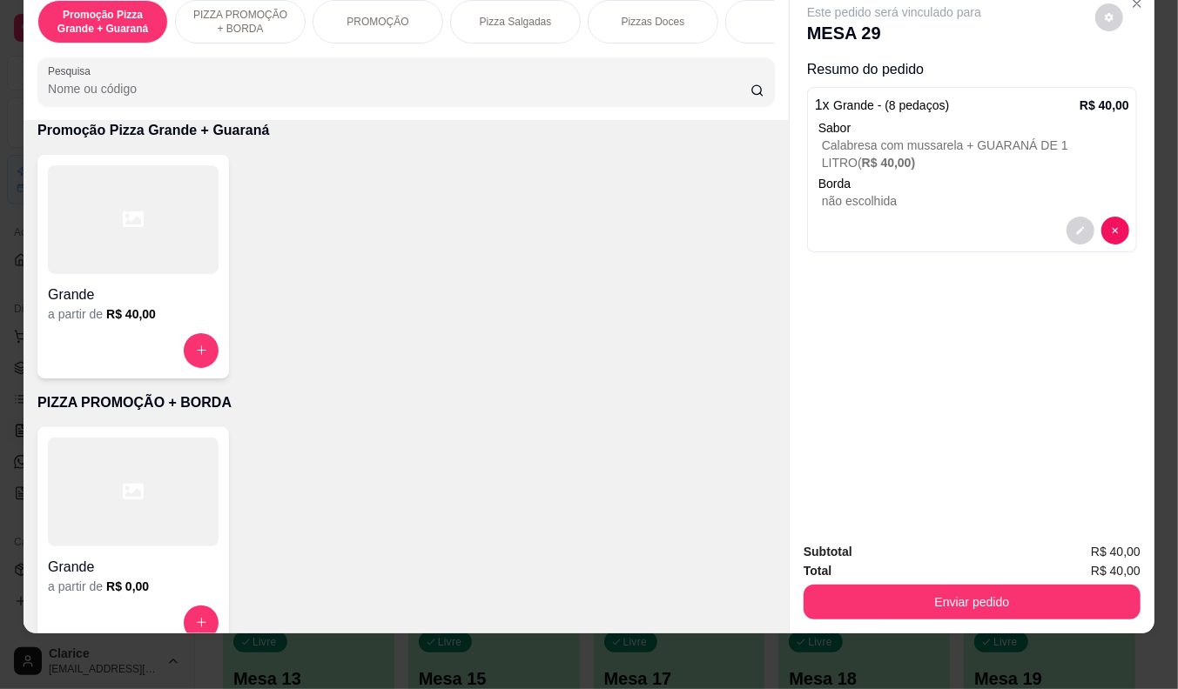
click at [105, 281] on div "Grande" at bounding box center [133, 289] width 171 height 31
click at [934, 175] on p "Borda" at bounding box center [973, 183] width 311 height 17
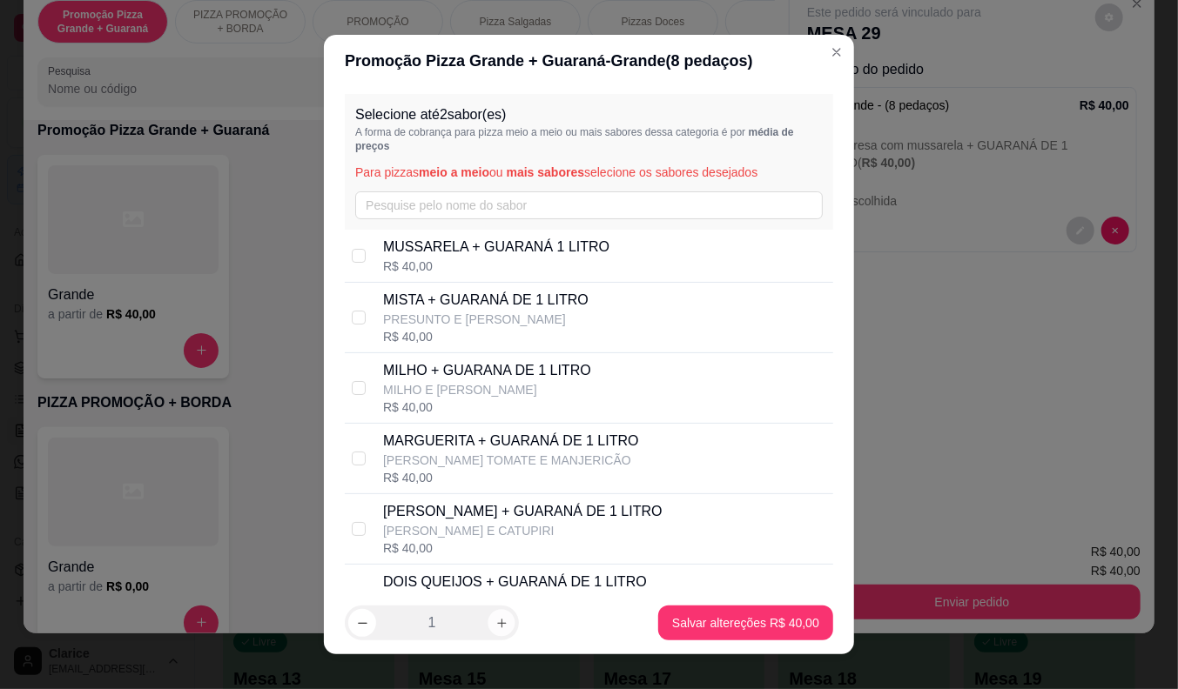
click at [500, 627] on icon "increase-product-quantity" at bounding box center [501, 623] width 13 height 13
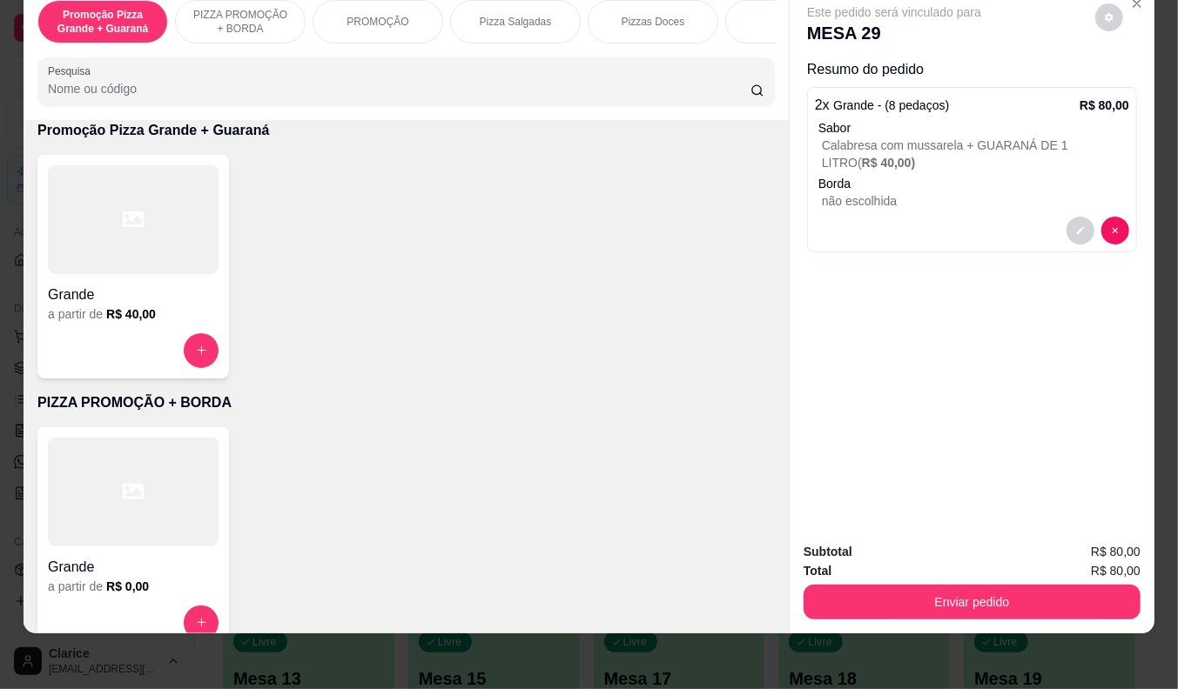
click at [165, 317] on div "a partir de R$ 40,00" at bounding box center [133, 314] width 171 height 17
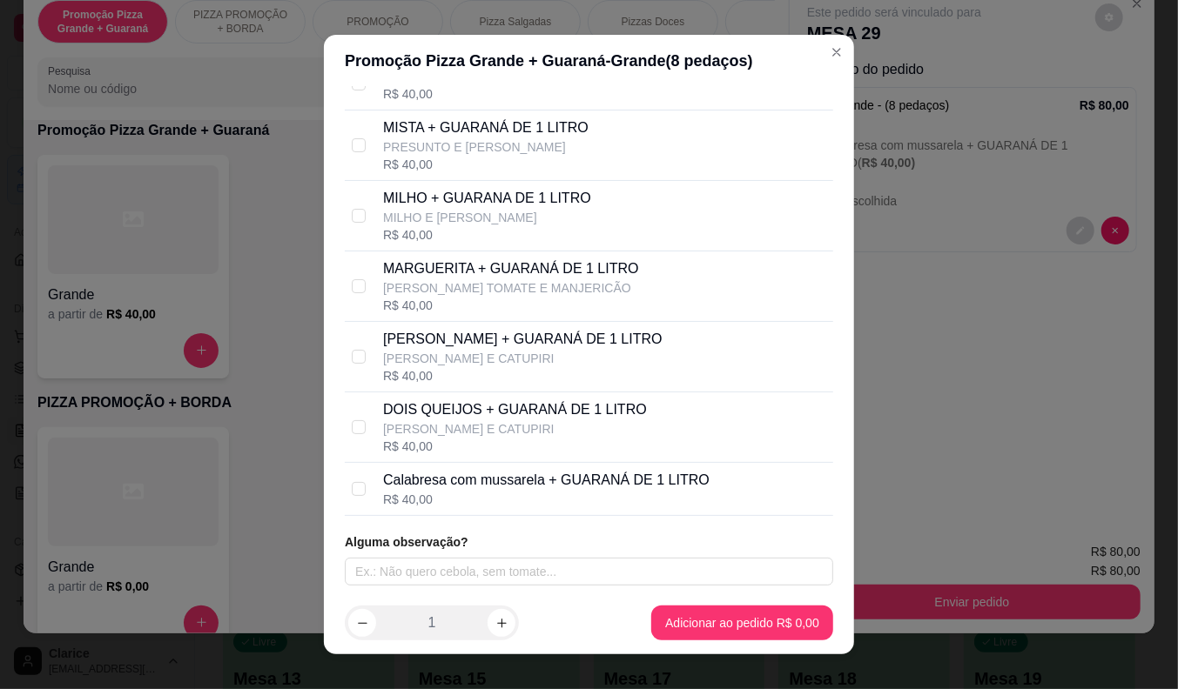
click at [486, 342] on p "[PERSON_NAME] + GUARANÁ DE 1 LITRO" at bounding box center [522, 339] width 279 height 21
checkbox input "true"
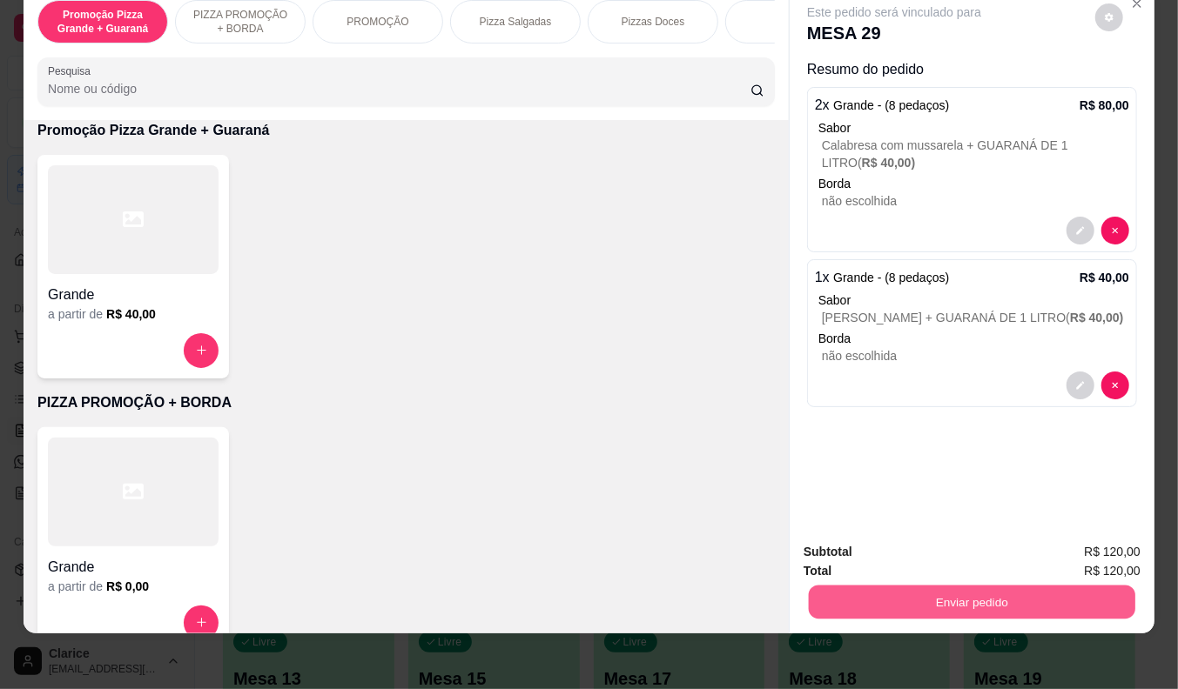
click at [1064, 586] on button "Enviar pedido" at bounding box center [972, 603] width 326 height 34
click at [877, 553] on button "Não registrar e enviar pedido" at bounding box center [913, 544] width 181 height 33
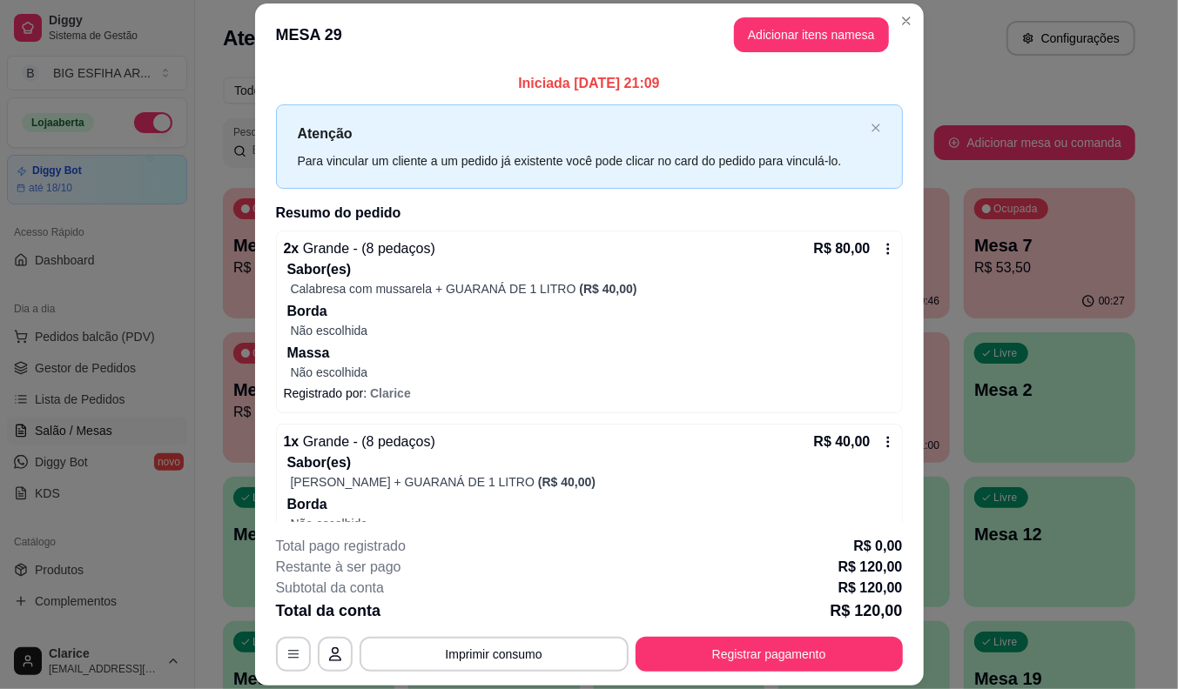
click at [772, 638] on button "Registrar pagamento" at bounding box center [768, 654] width 267 height 35
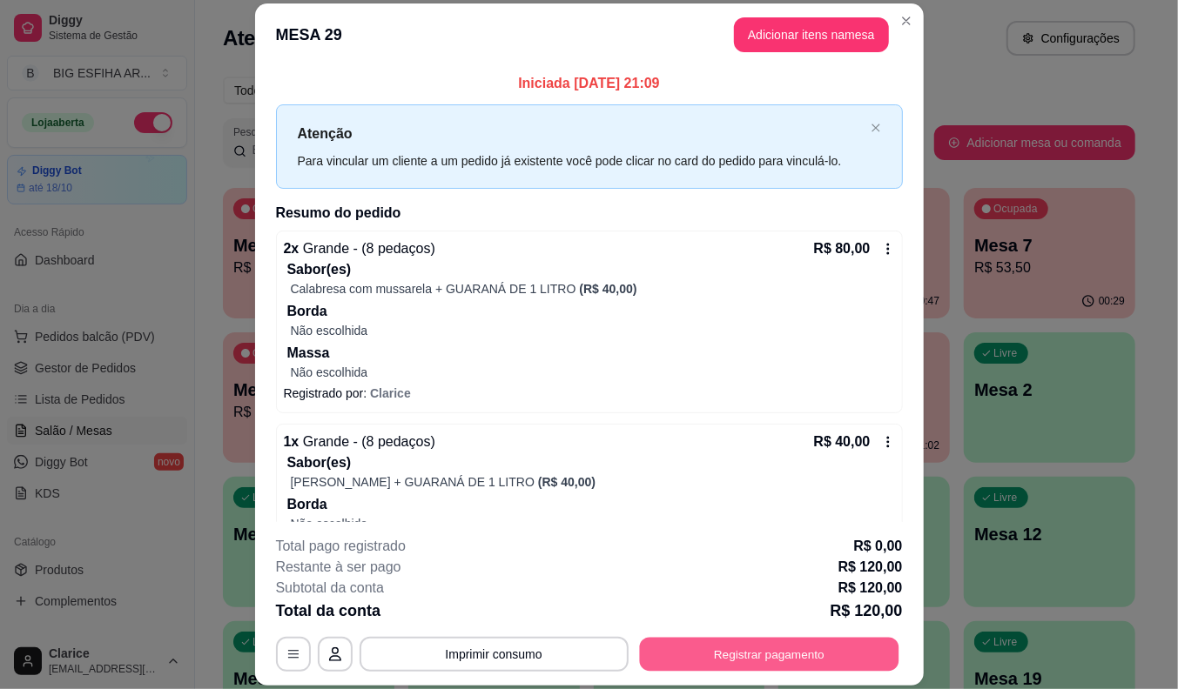
click at [733, 644] on button "Registrar pagamento" at bounding box center [768, 655] width 259 height 34
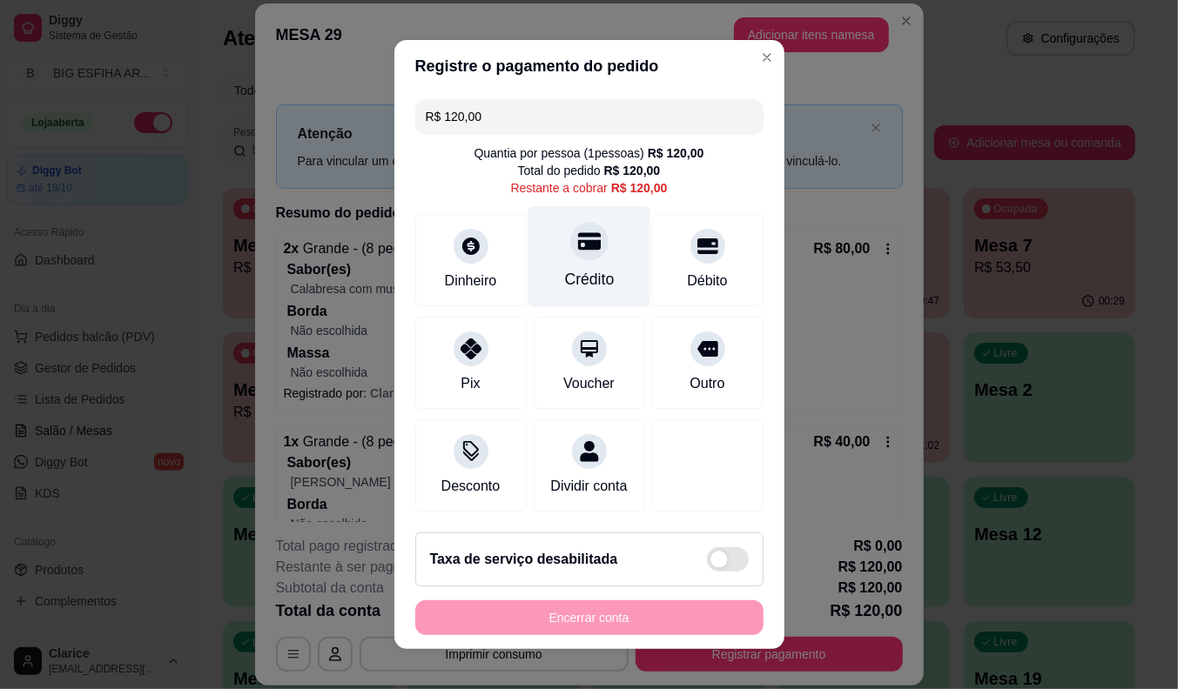
click at [576, 248] on div at bounding box center [589, 241] width 38 height 38
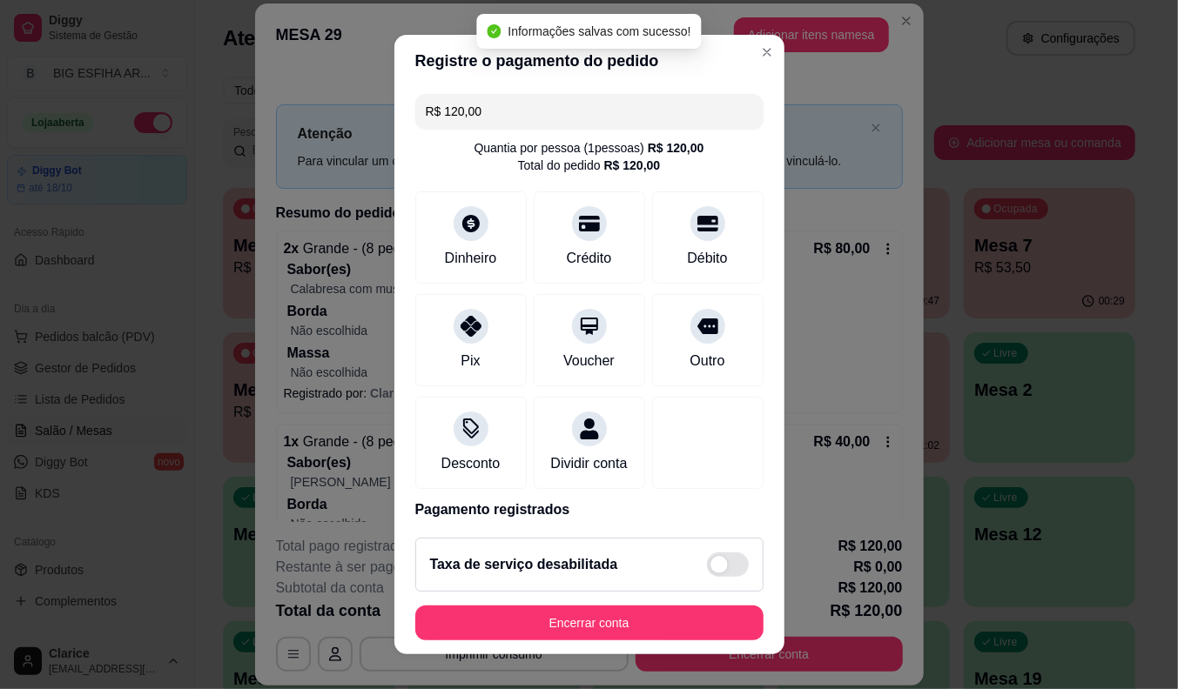
type input "R$ 0,00"
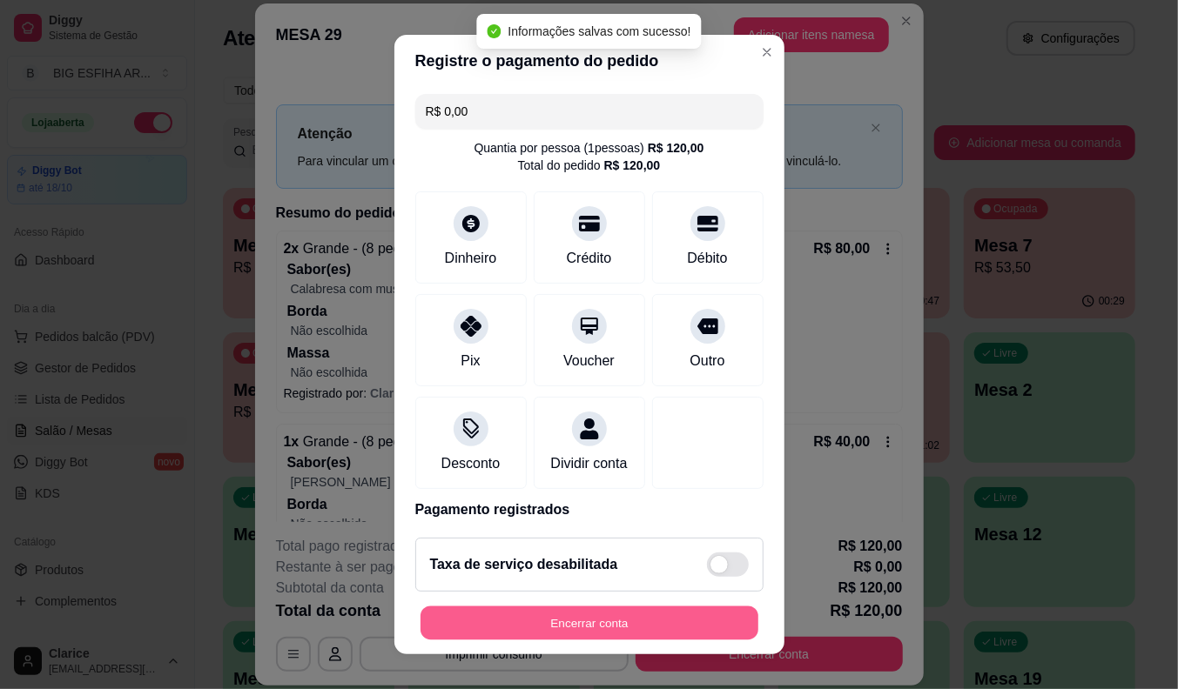
click at [583, 625] on button "Encerrar conta" at bounding box center [589, 624] width 338 height 34
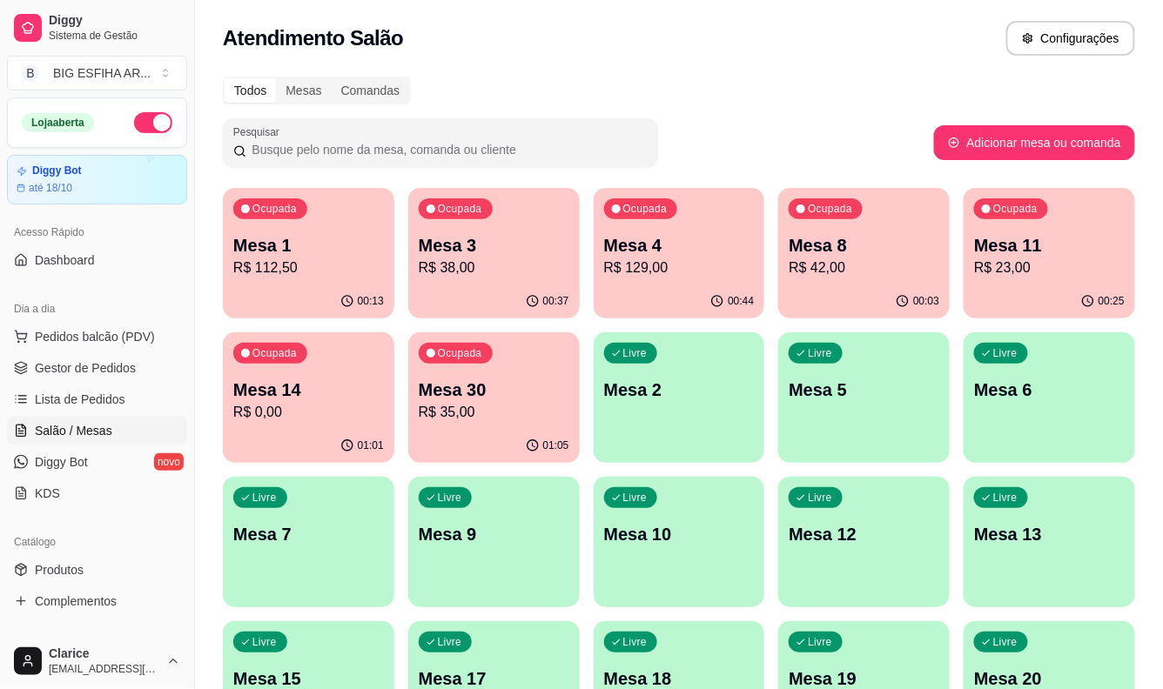
click at [1078, 277] on p "R$ 23,00" at bounding box center [1049, 268] width 151 height 21
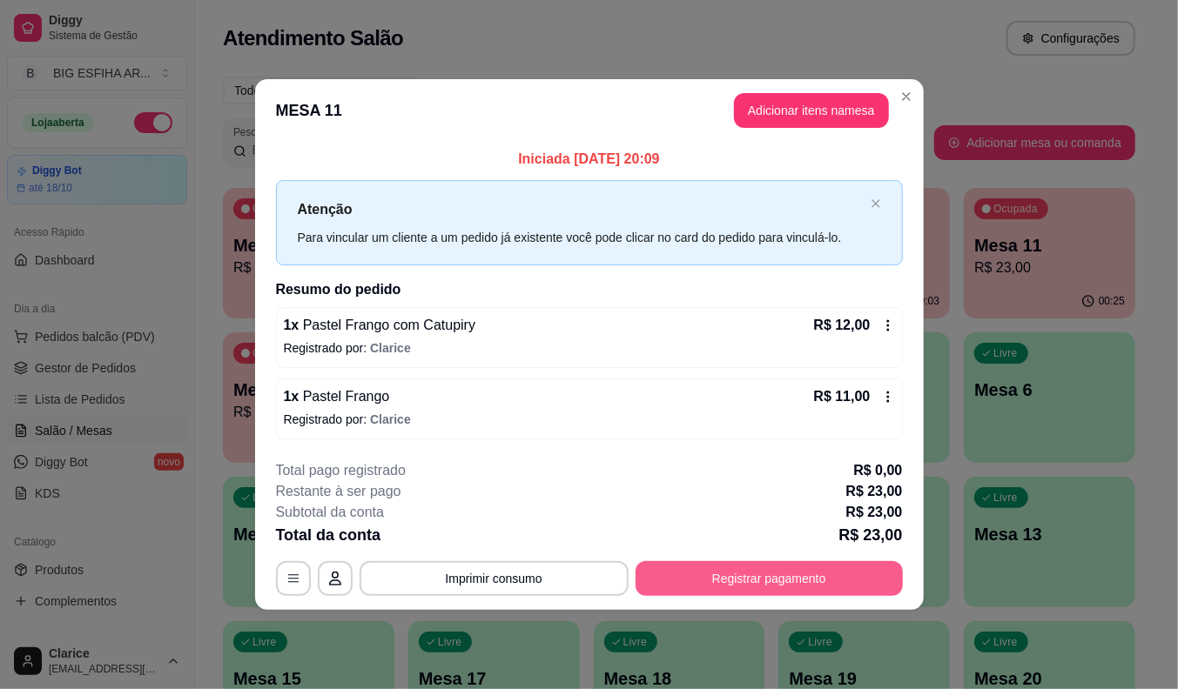
click at [823, 576] on button "Registrar pagamento" at bounding box center [768, 578] width 267 height 35
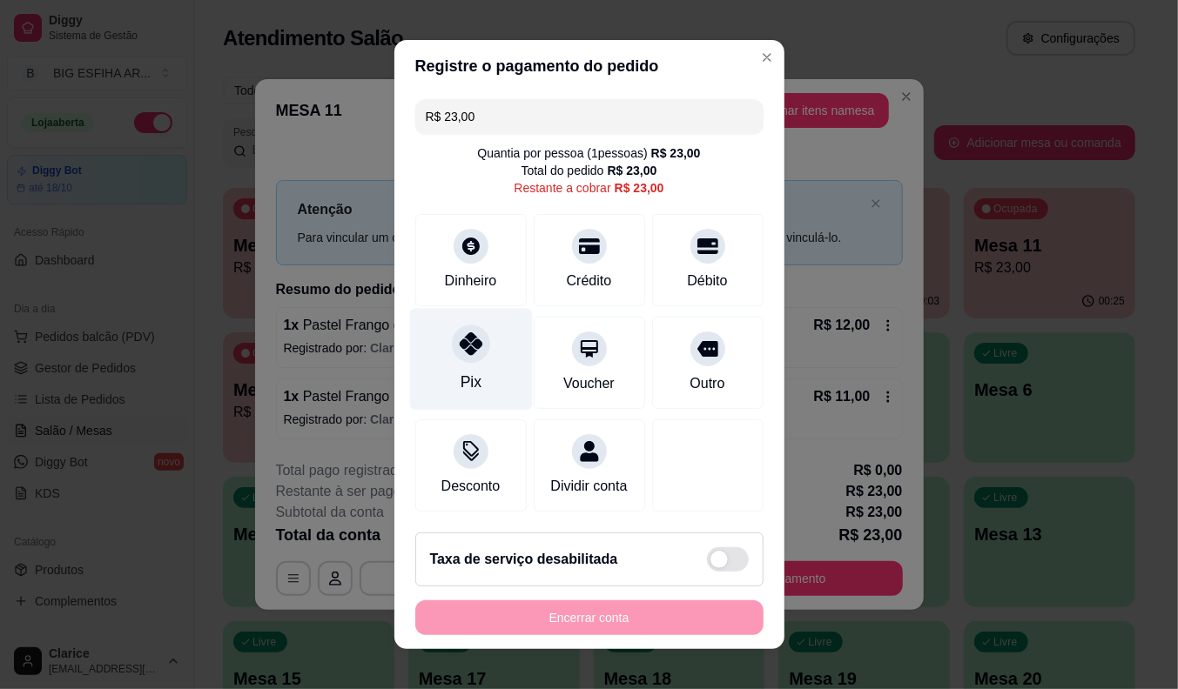
click at [433, 380] on div "Pix" at bounding box center [470, 360] width 123 height 102
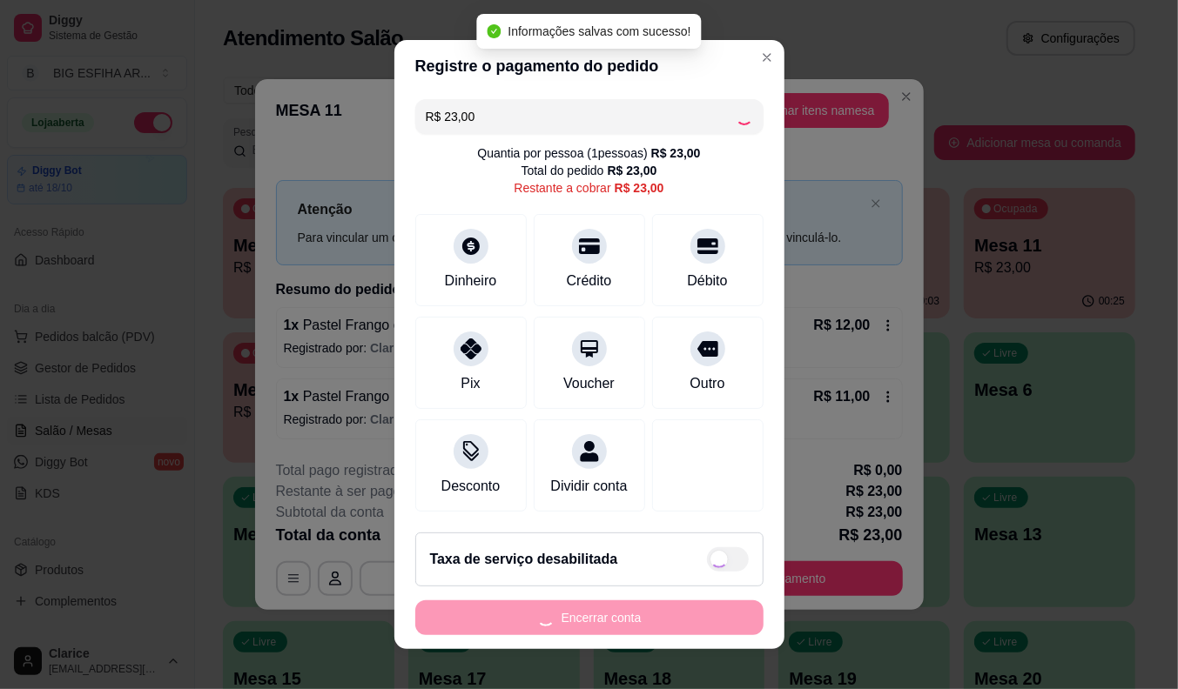
type input "R$ 0,00"
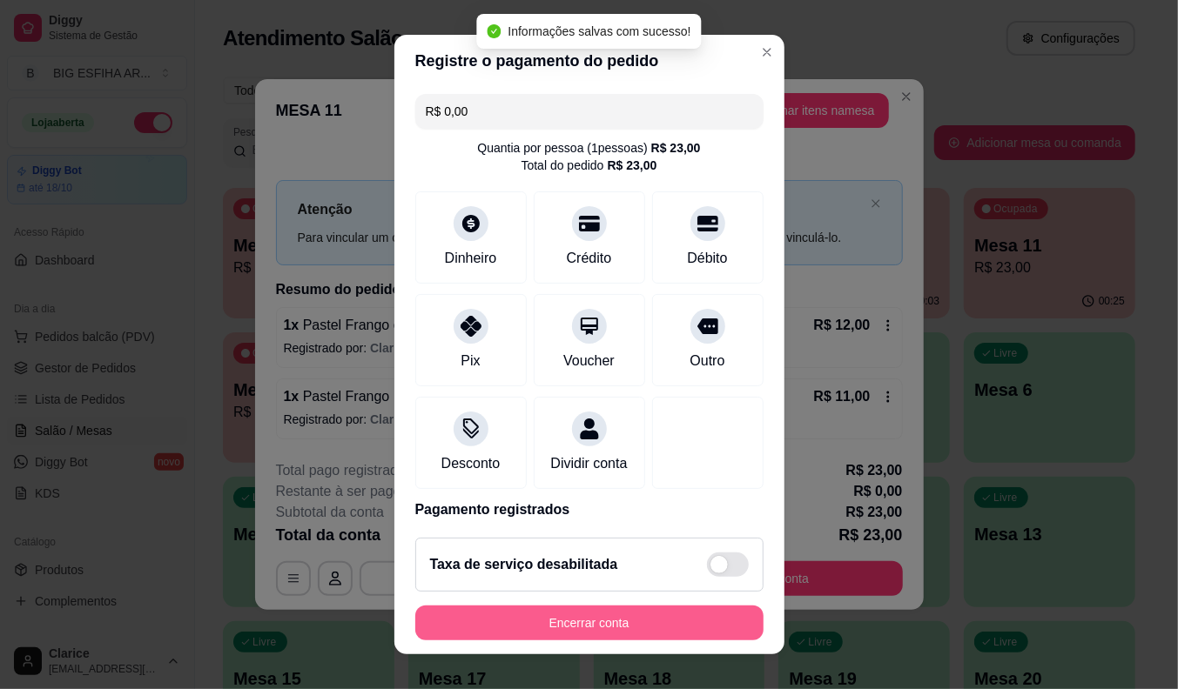
click at [537, 615] on button "Encerrar conta" at bounding box center [589, 623] width 348 height 35
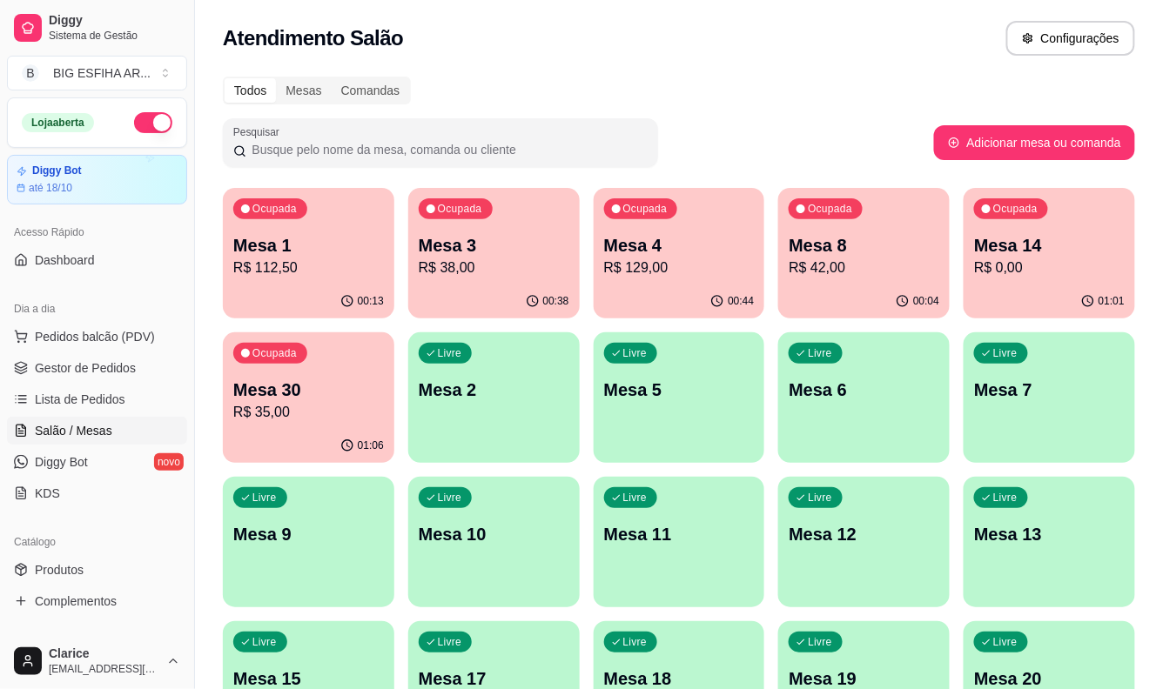
click at [272, 410] on p "R$ 35,00" at bounding box center [308, 412] width 151 height 21
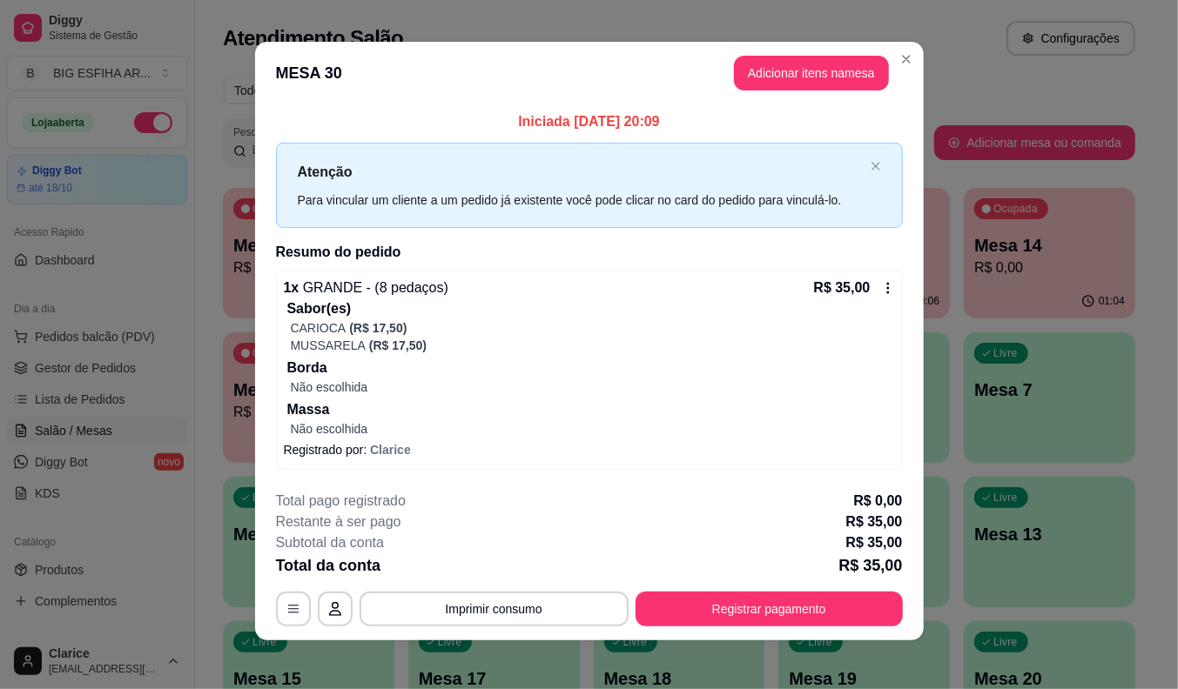
scroll to position [10, 0]
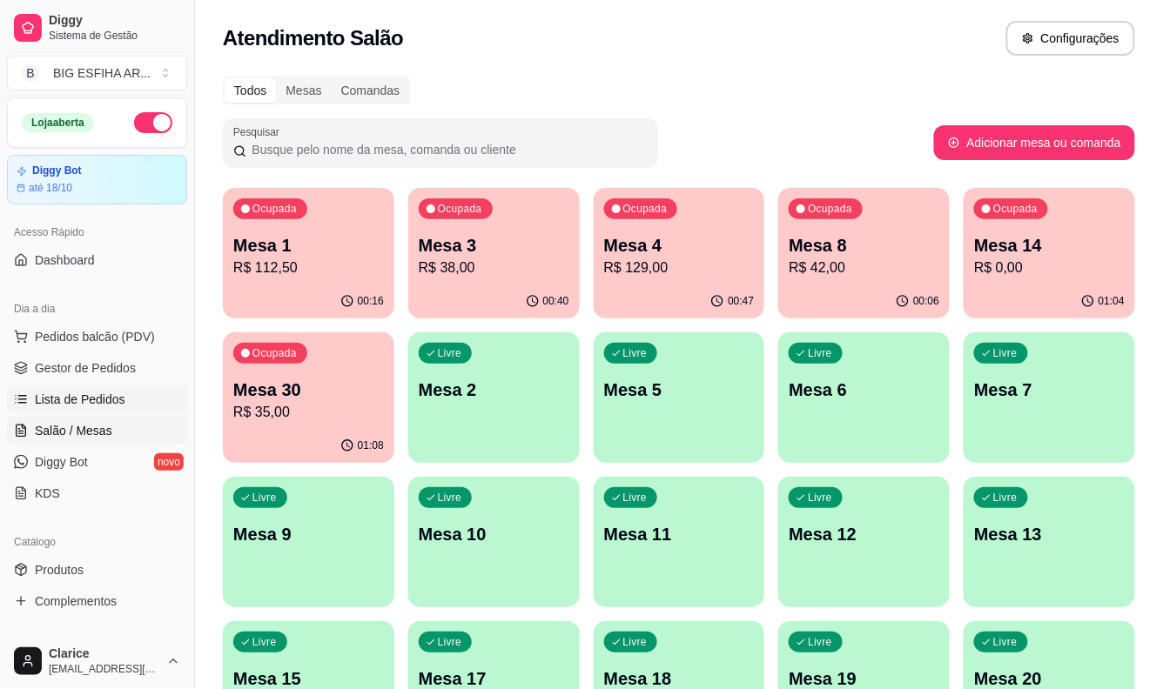
click at [64, 394] on span "Lista de Pedidos" at bounding box center [80, 399] width 91 height 17
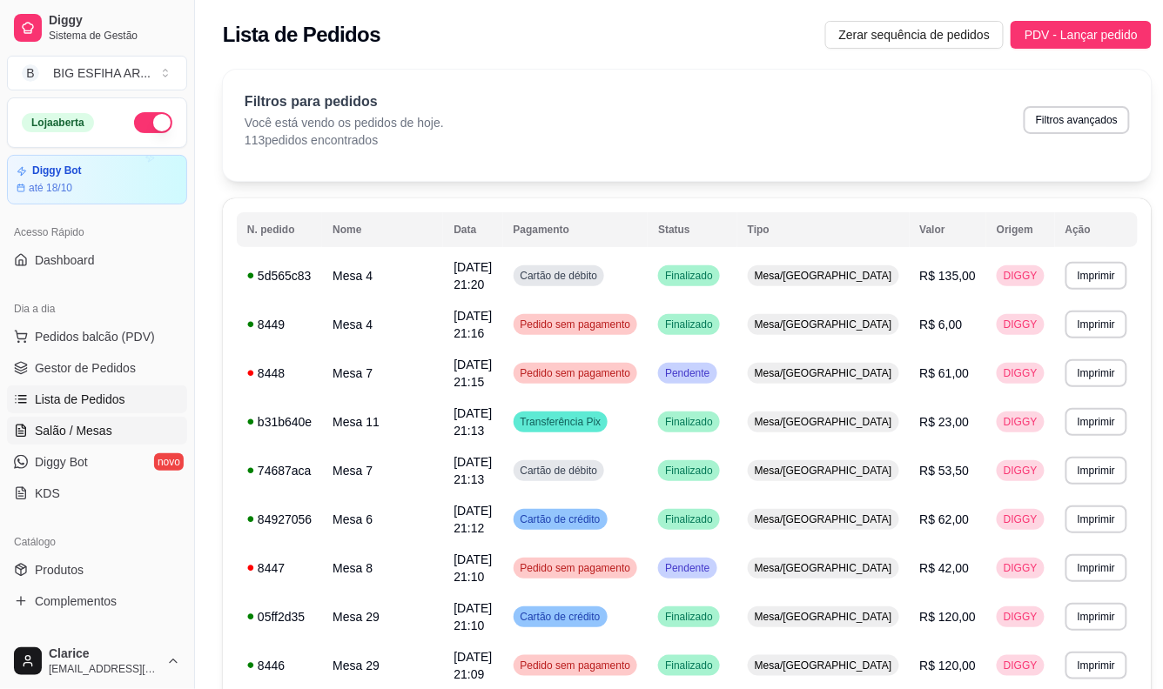
click at [105, 418] on link "Salão / Mesas" at bounding box center [97, 431] width 180 height 28
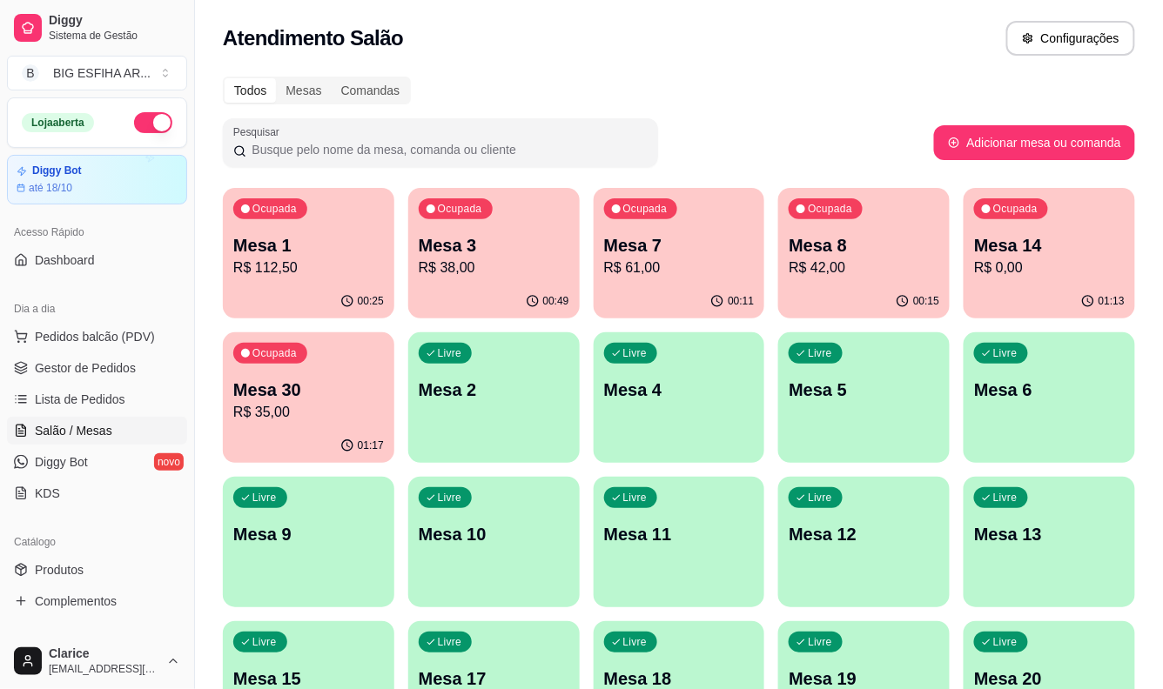
click at [849, 282] on div "Ocupada Mesa 8 R$ 42,00" at bounding box center [863, 236] width 171 height 97
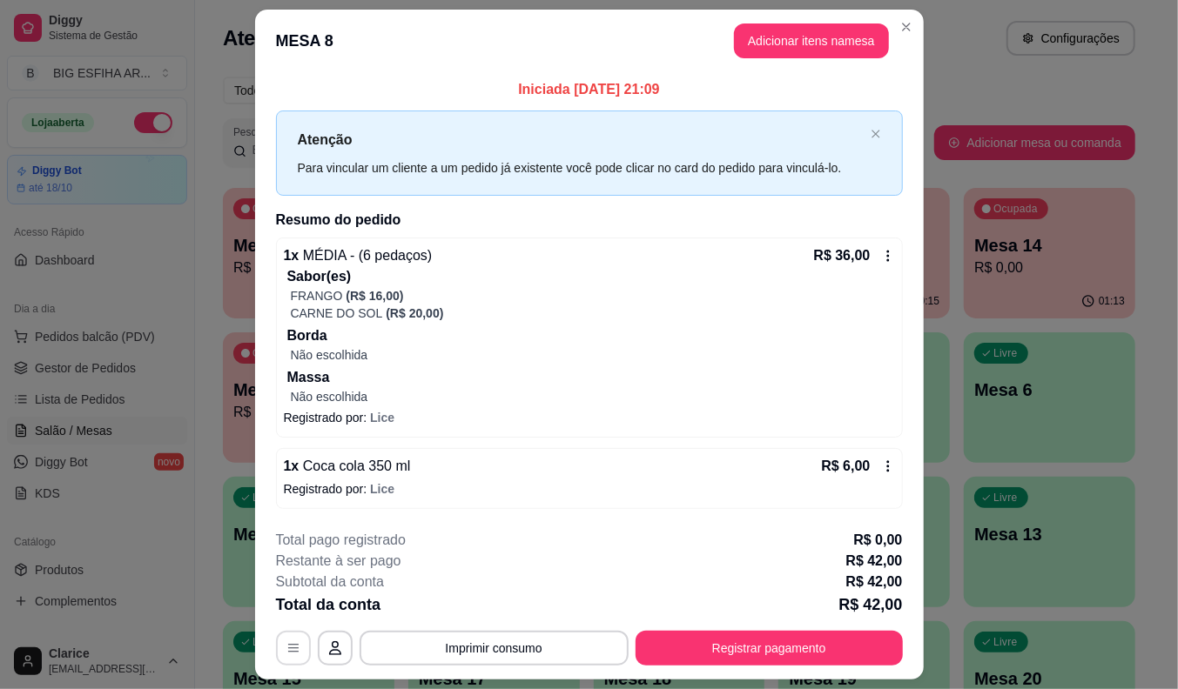
click at [296, 648] on button "button" at bounding box center [293, 648] width 35 height 35
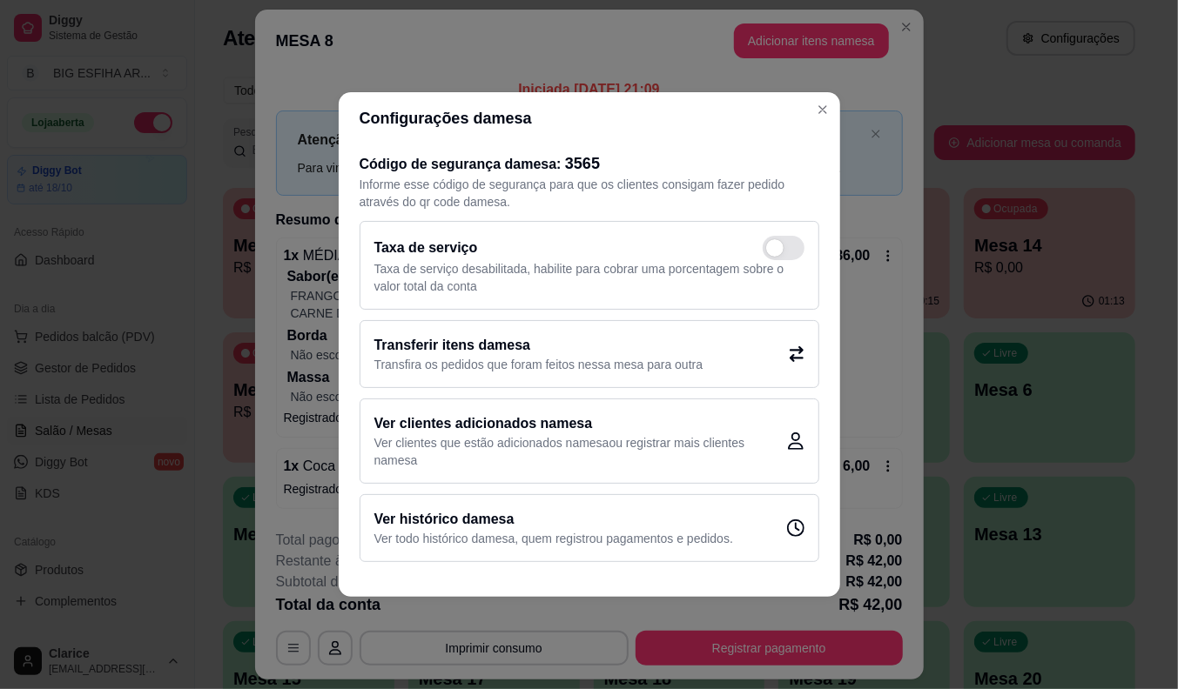
click at [454, 370] on p "Transfira os pedidos que foram feitos nessa mesa para outra" at bounding box center [538, 364] width 329 height 17
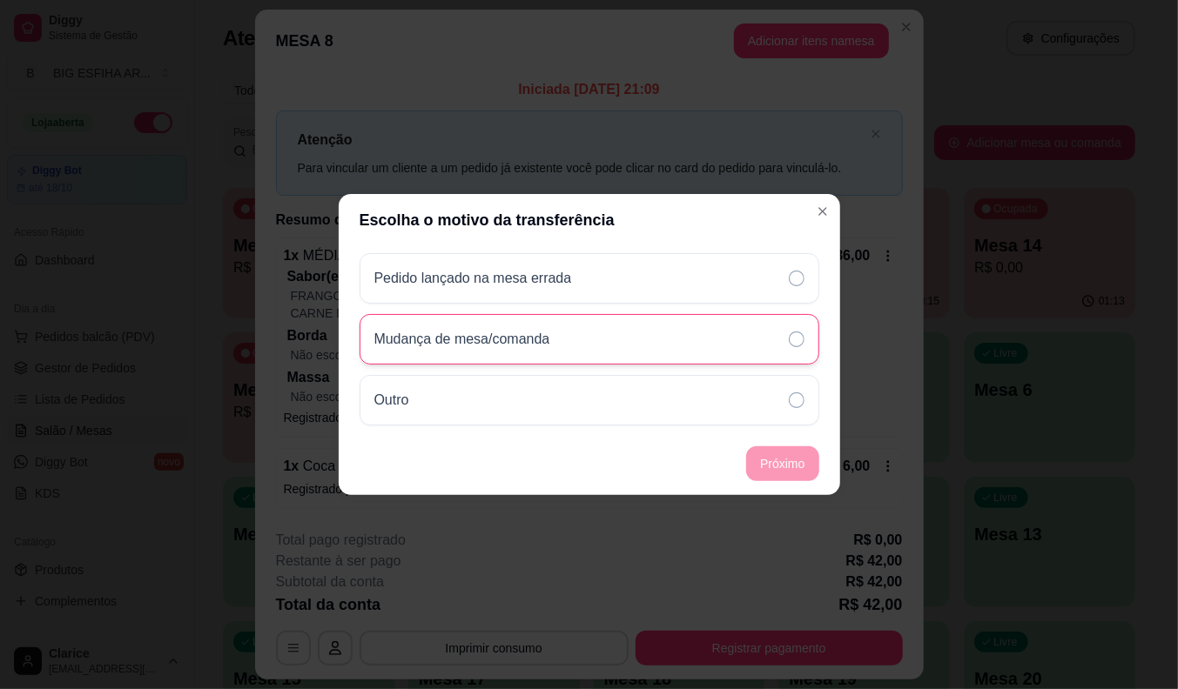
click at [470, 334] on p "Mudança de mesa/comanda" at bounding box center [462, 339] width 176 height 21
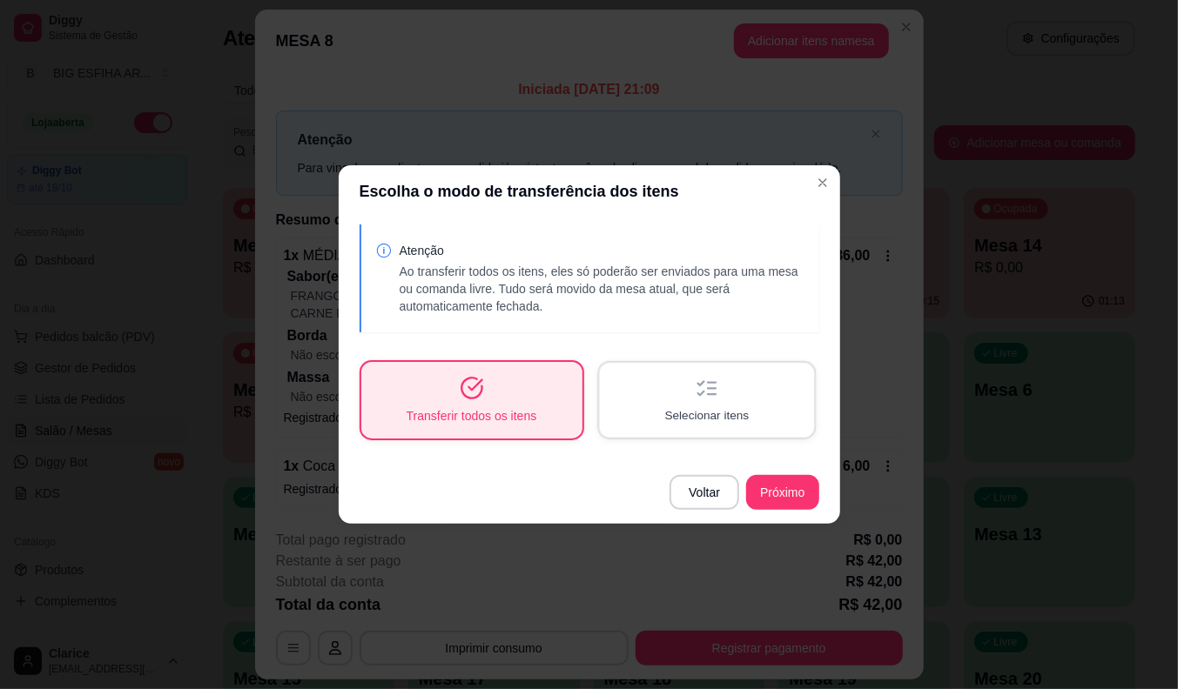
click at [718, 401] on div "Selecionar itens" at bounding box center [706, 400] width 214 height 74
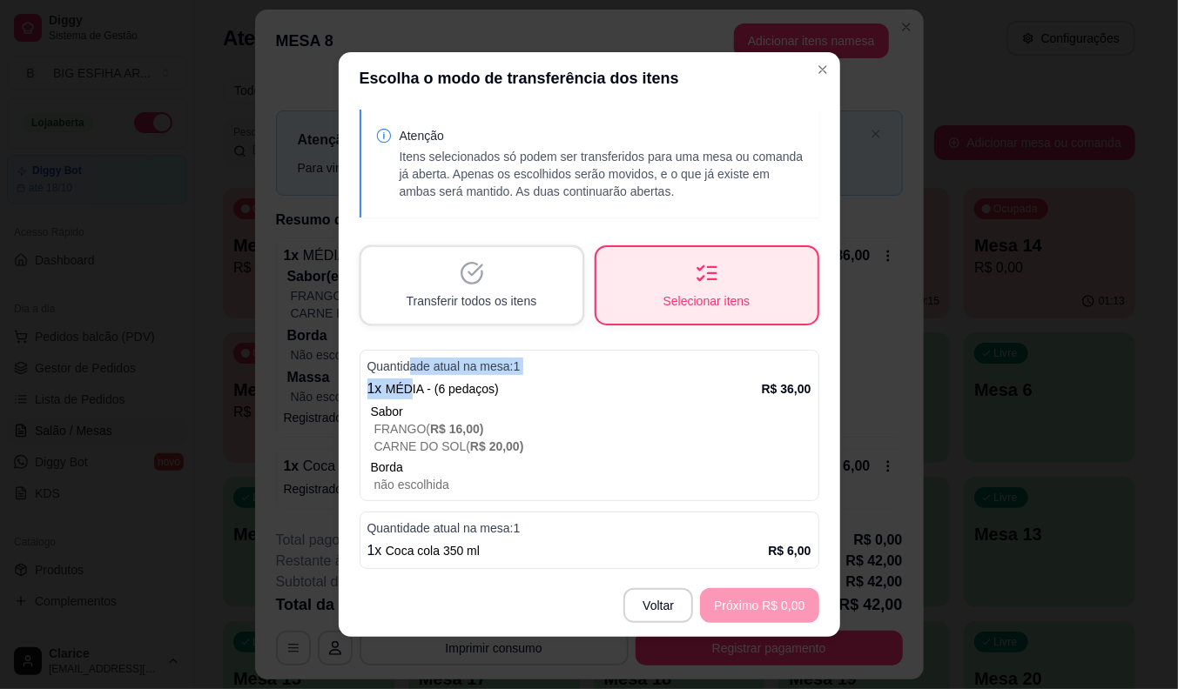
click at [404, 372] on div "Quantidade atual na mesa: 1 1 x MÉDIA - (6 pedaços) R$ 36,00 Sabor FRANGO ( R$ …" at bounding box center [589, 425] width 460 height 151
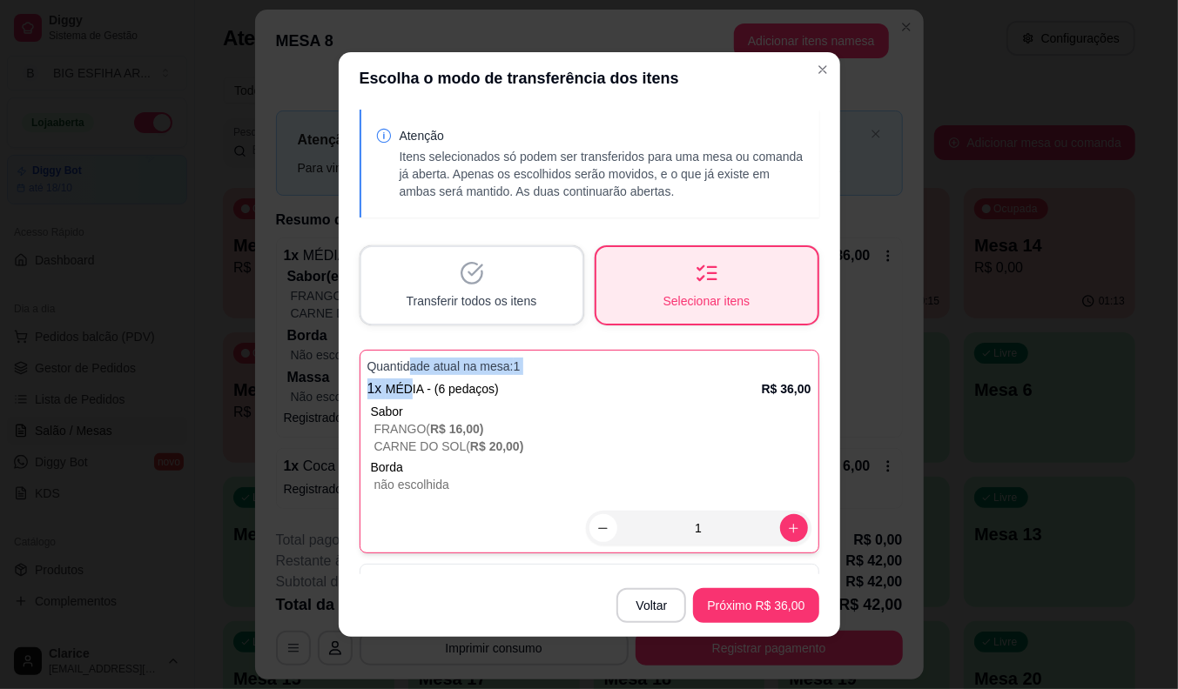
scroll to position [54, 0]
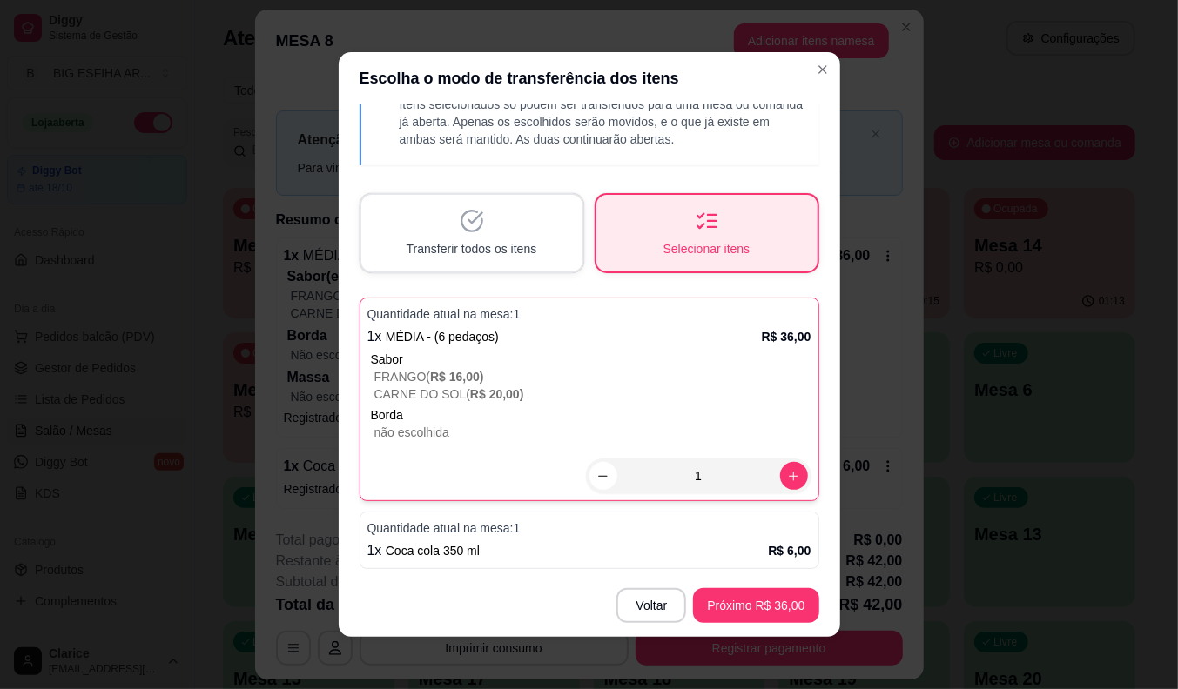
drag, startPoint x: 540, startPoint y: 527, endPoint x: 545, endPoint y: 506, distance: 21.5
click at [541, 527] on p "Quantidade atual na mesa: 1" at bounding box center [589, 528] width 444 height 17
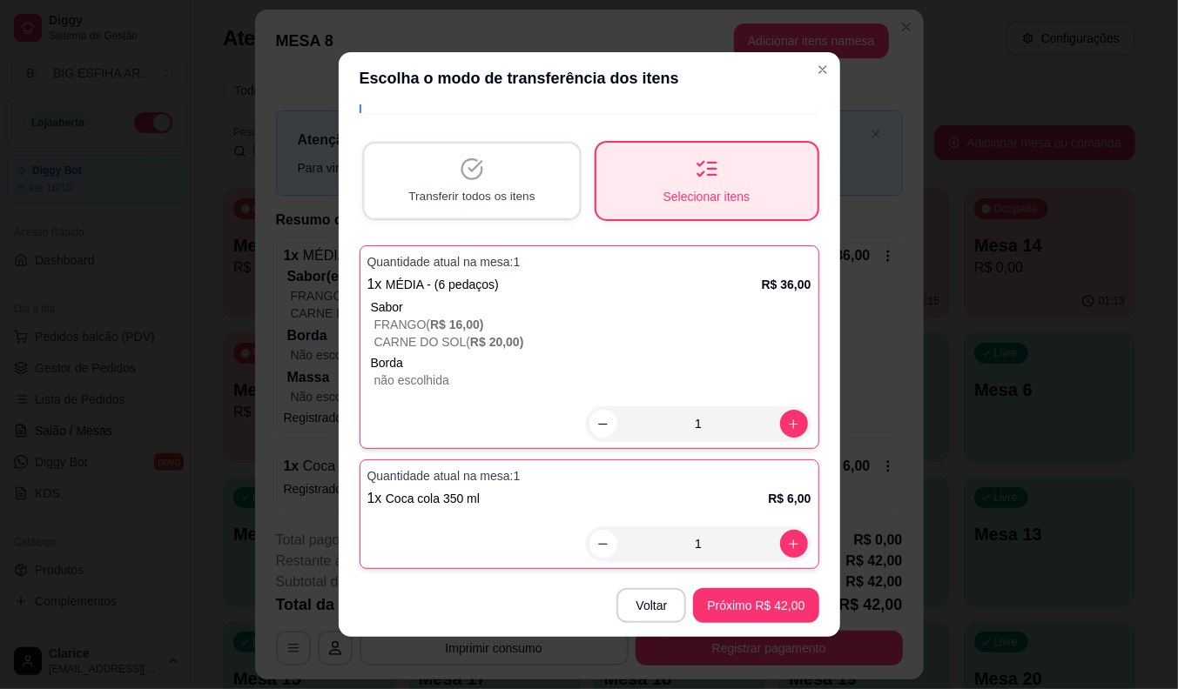
click at [531, 193] on div "Transferir todos os itens" at bounding box center [471, 181] width 214 height 74
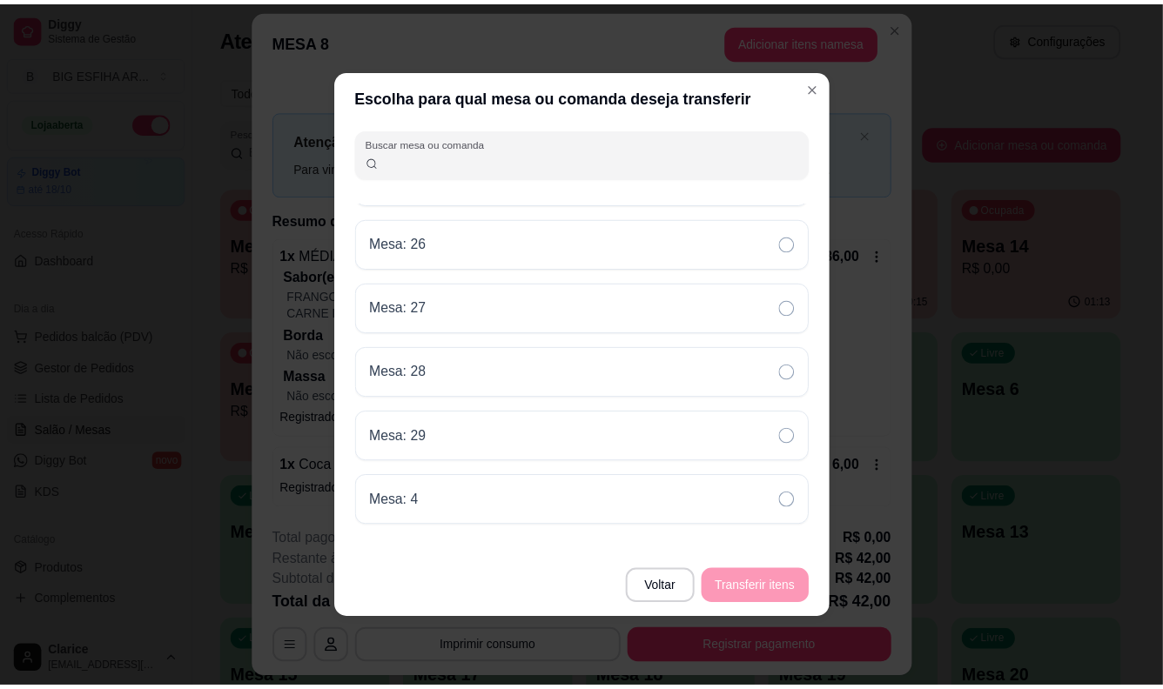
scroll to position [1064, 0]
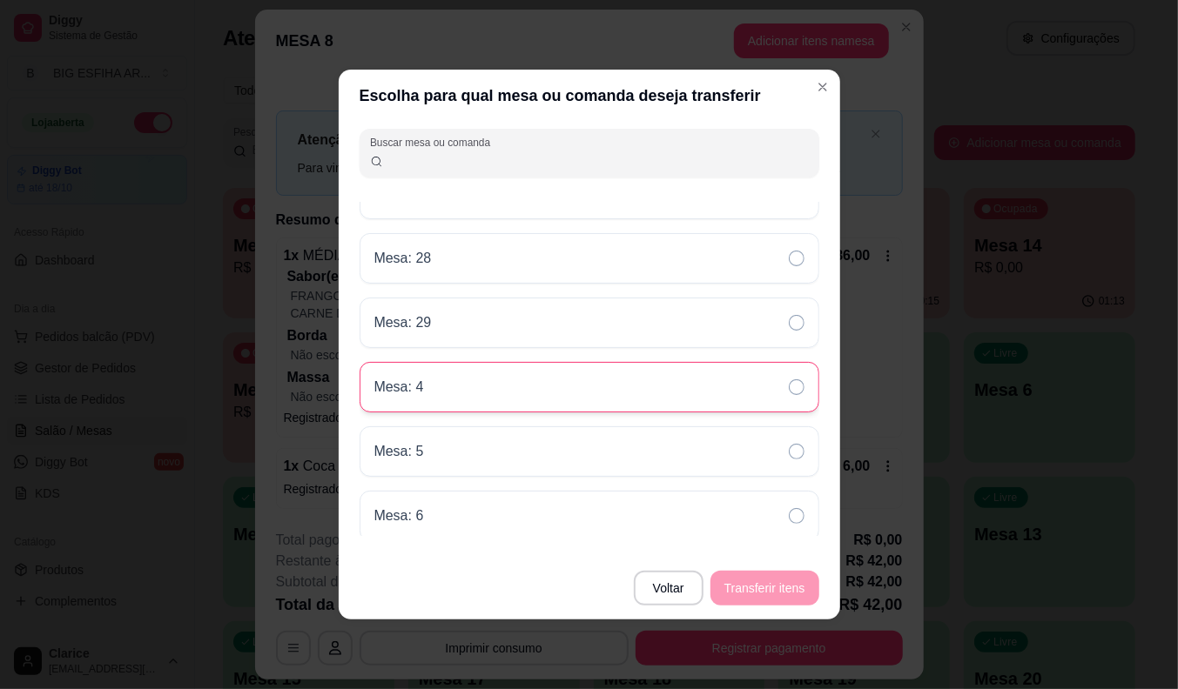
click at [528, 397] on div "Mesa: 4" at bounding box center [589, 387] width 460 height 50
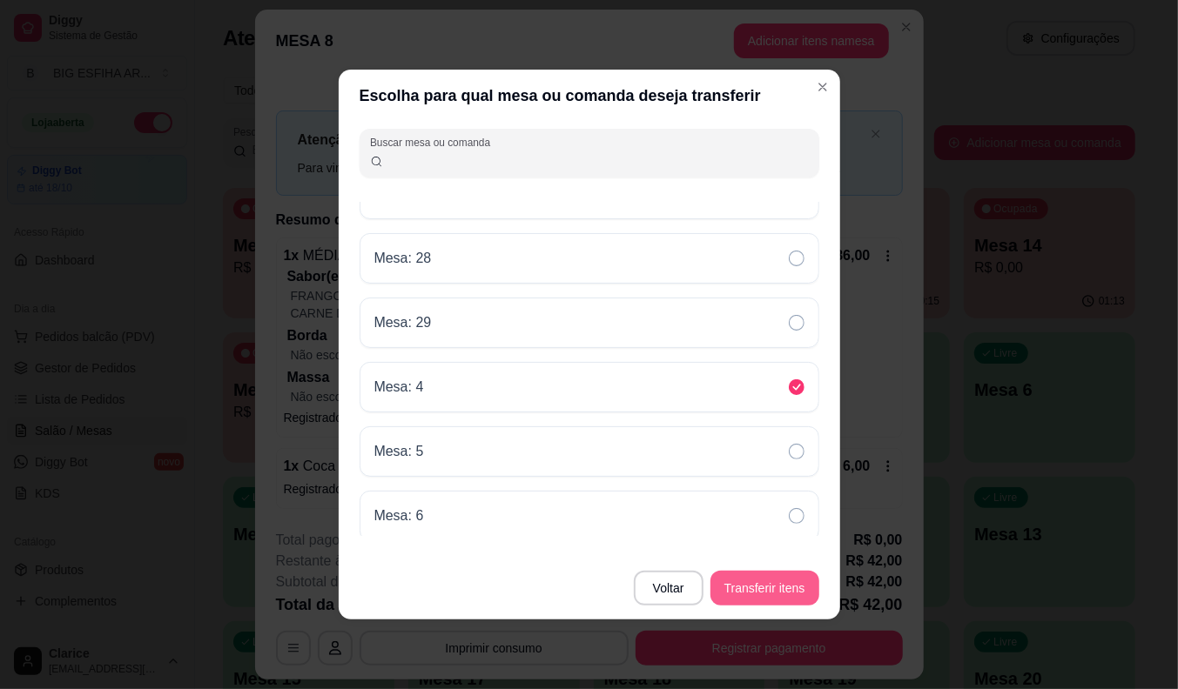
click at [776, 578] on button "Transferir itens" at bounding box center [764, 588] width 109 height 35
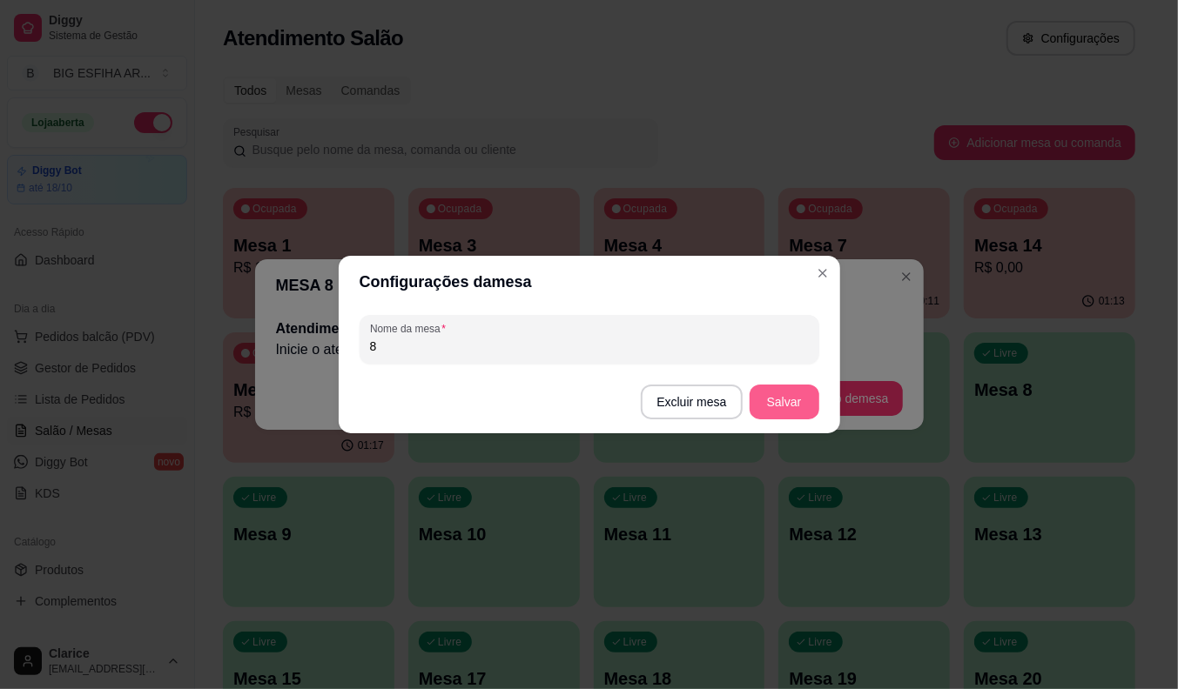
click at [790, 399] on button "Salvar" at bounding box center [784, 402] width 70 height 35
click at [792, 393] on button "Salvar" at bounding box center [784, 402] width 70 height 35
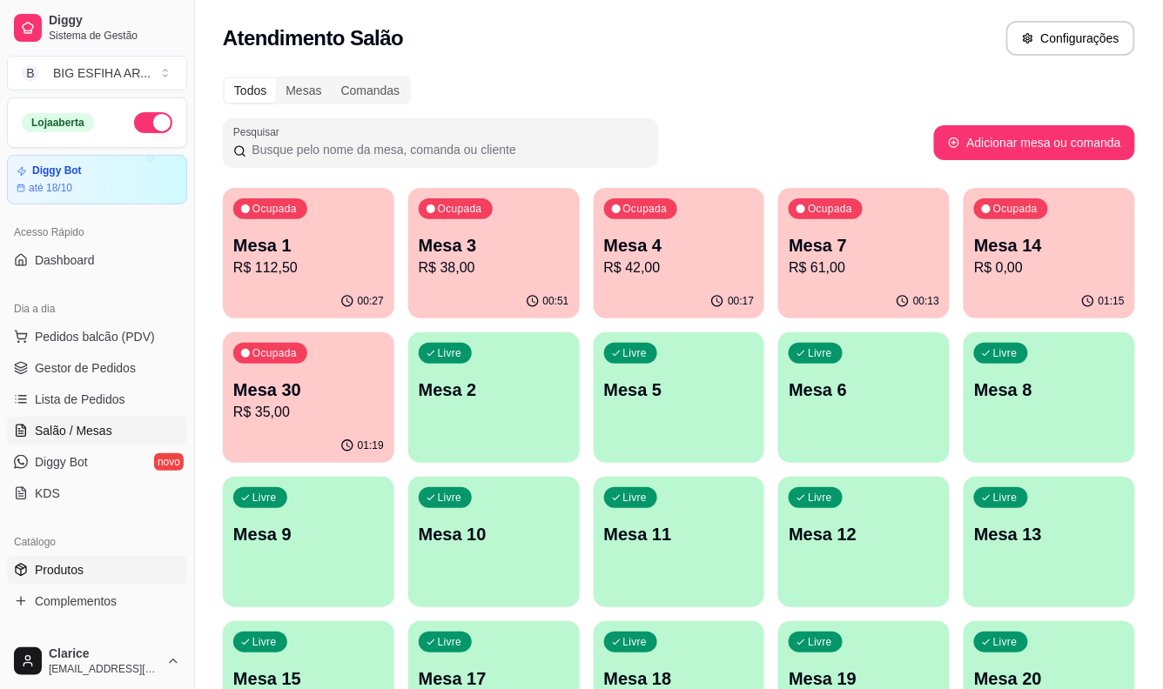
click at [96, 566] on link "Produtos" at bounding box center [97, 570] width 180 height 28
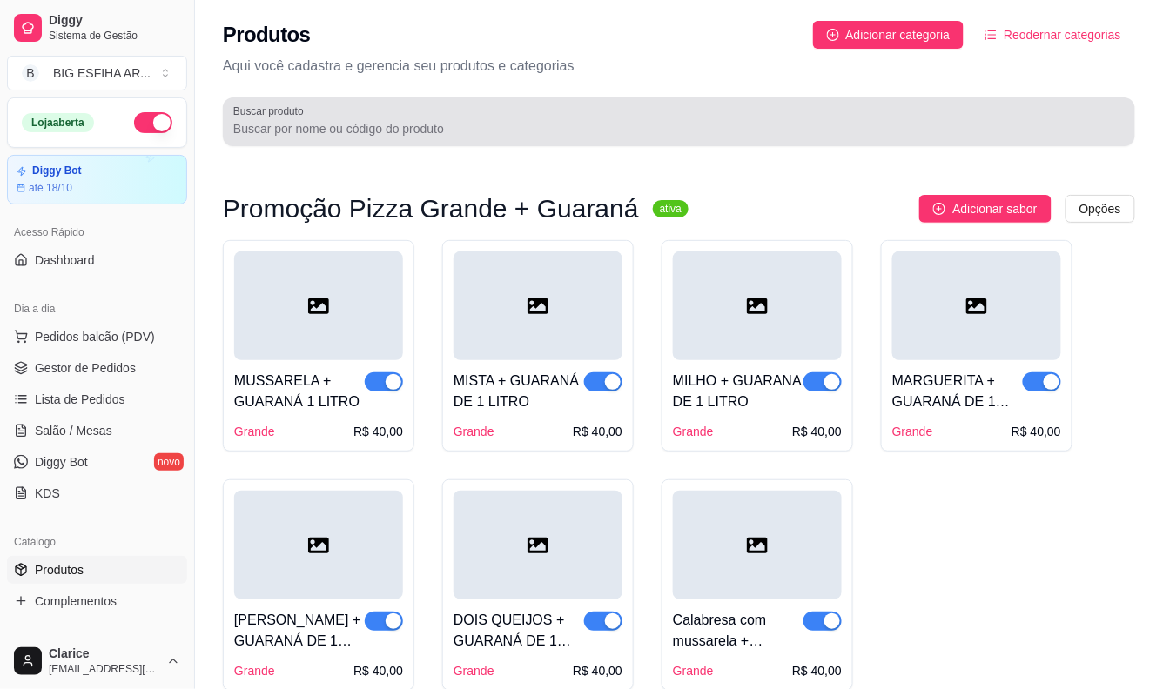
click at [314, 124] on input "Buscar produto" at bounding box center [678, 128] width 891 height 17
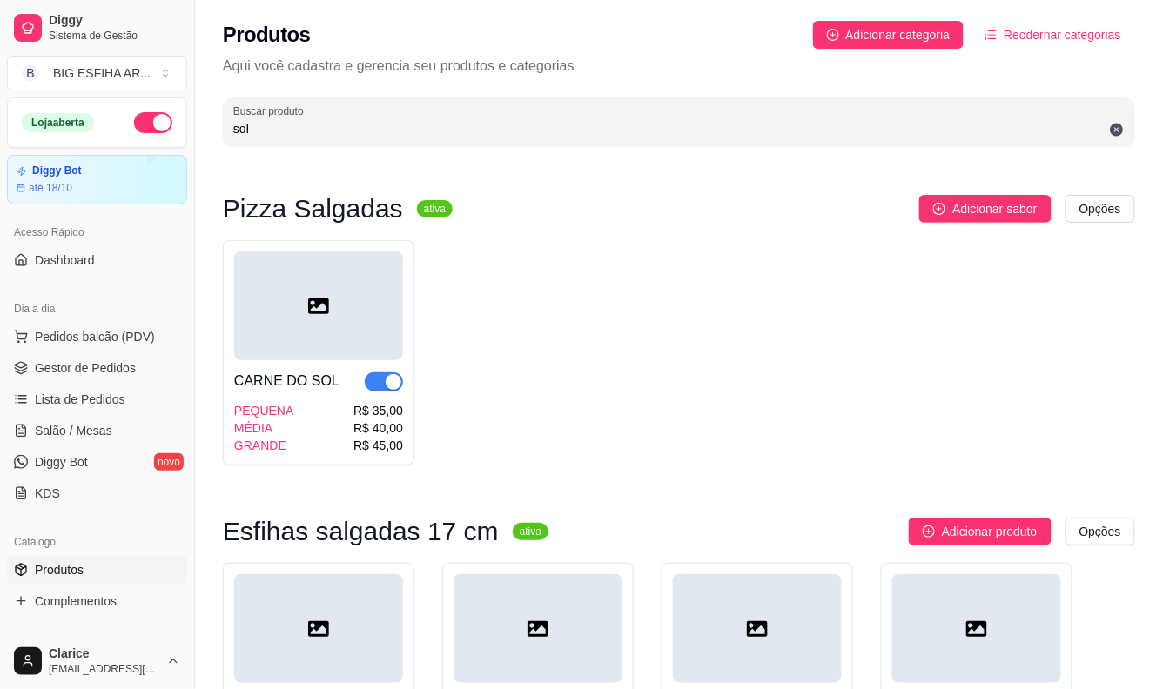
click at [373, 386] on span "button" at bounding box center [384, 382] width 38 height 19
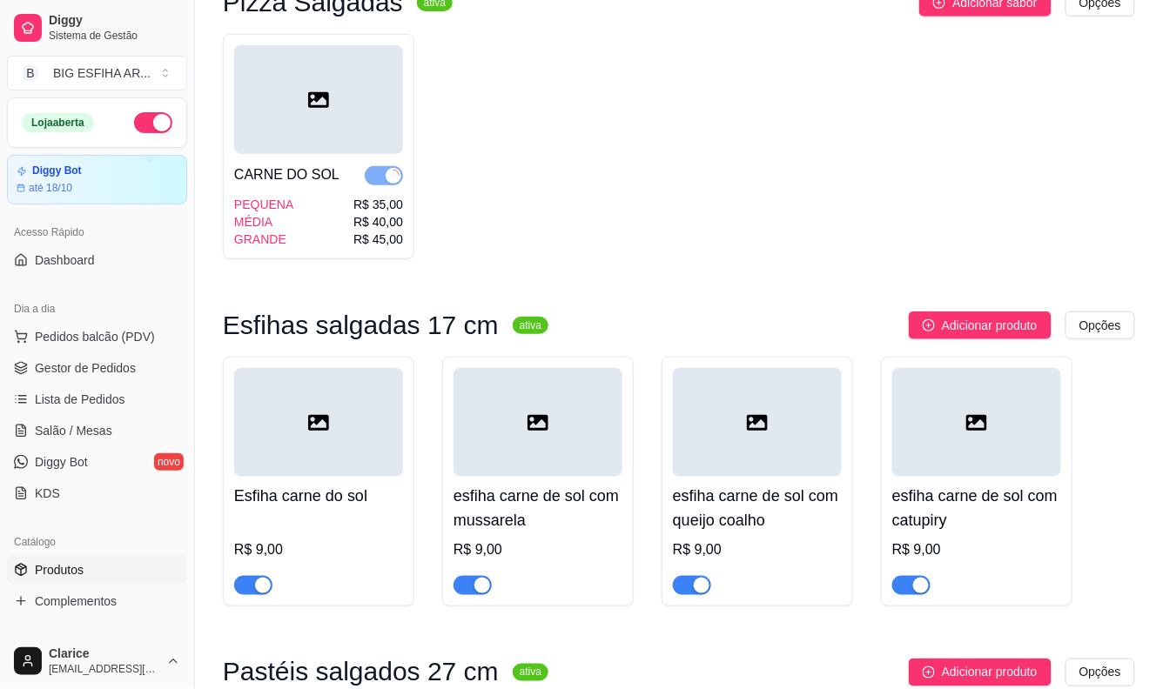
scroll to position [290, 0]
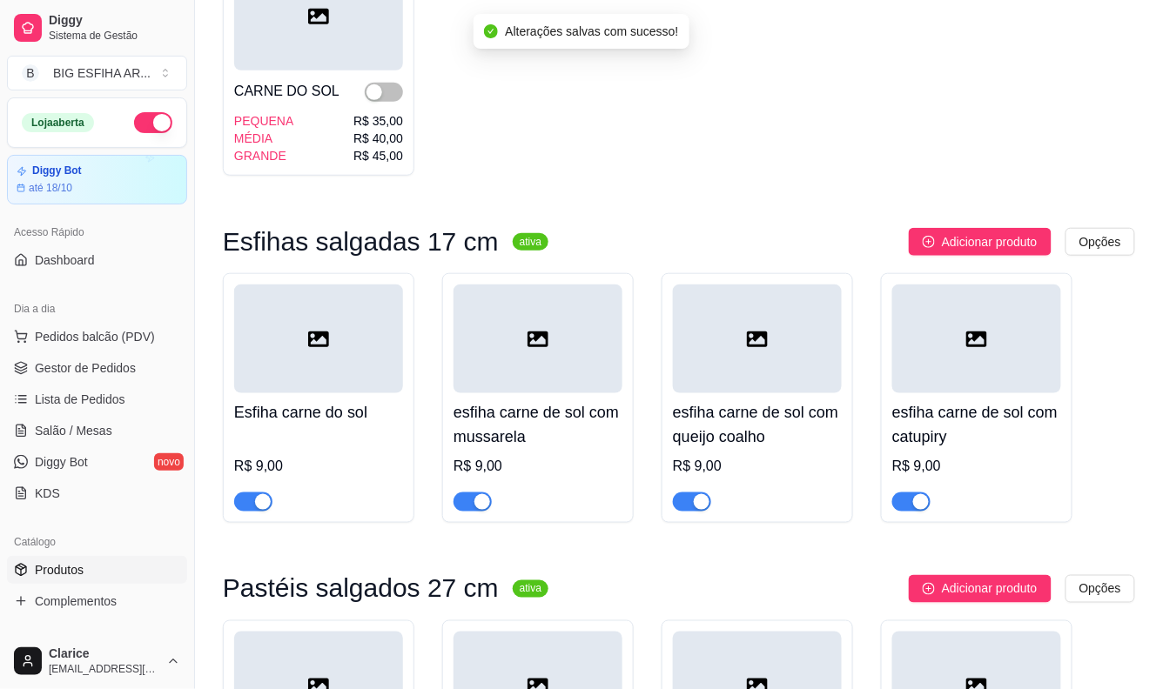
click at [250, 501] on span "button" at bounding box center [253, 502] width 38 height 19
click at [497, 509] on div at bounding box center [538, 494] width 169 height 35
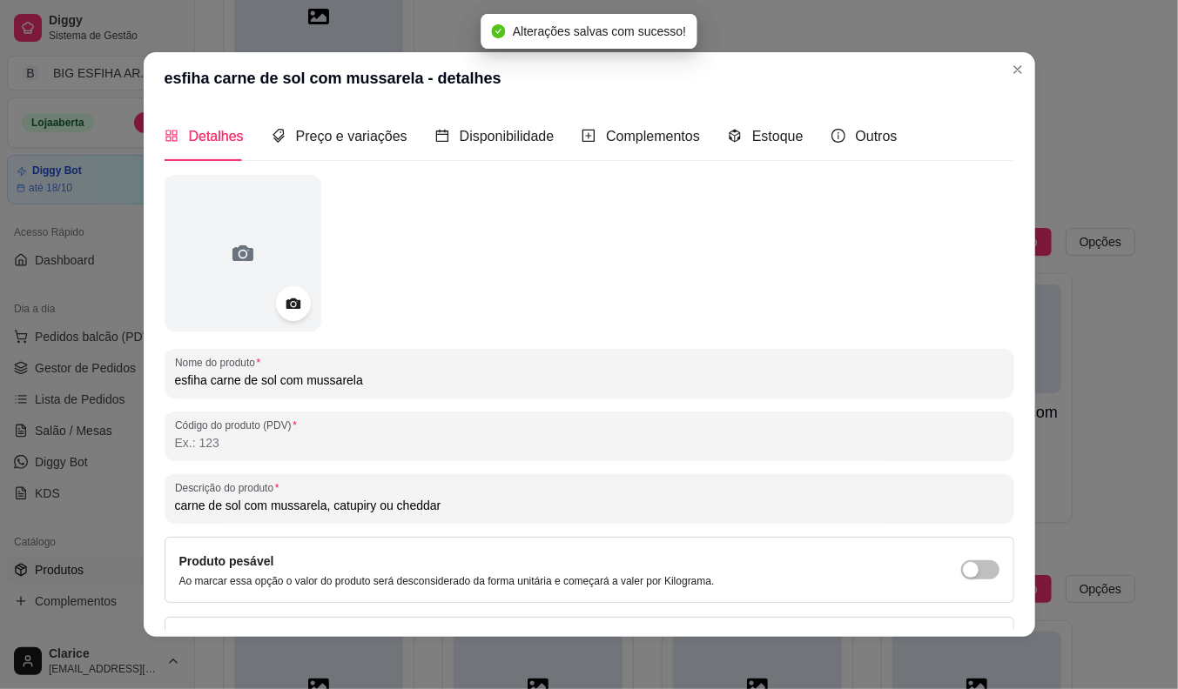
click at [470, 499] on input "carne de sol com mussarela, catupiry ou cheddar" at bounding box center [589, 505] width 829 height 17
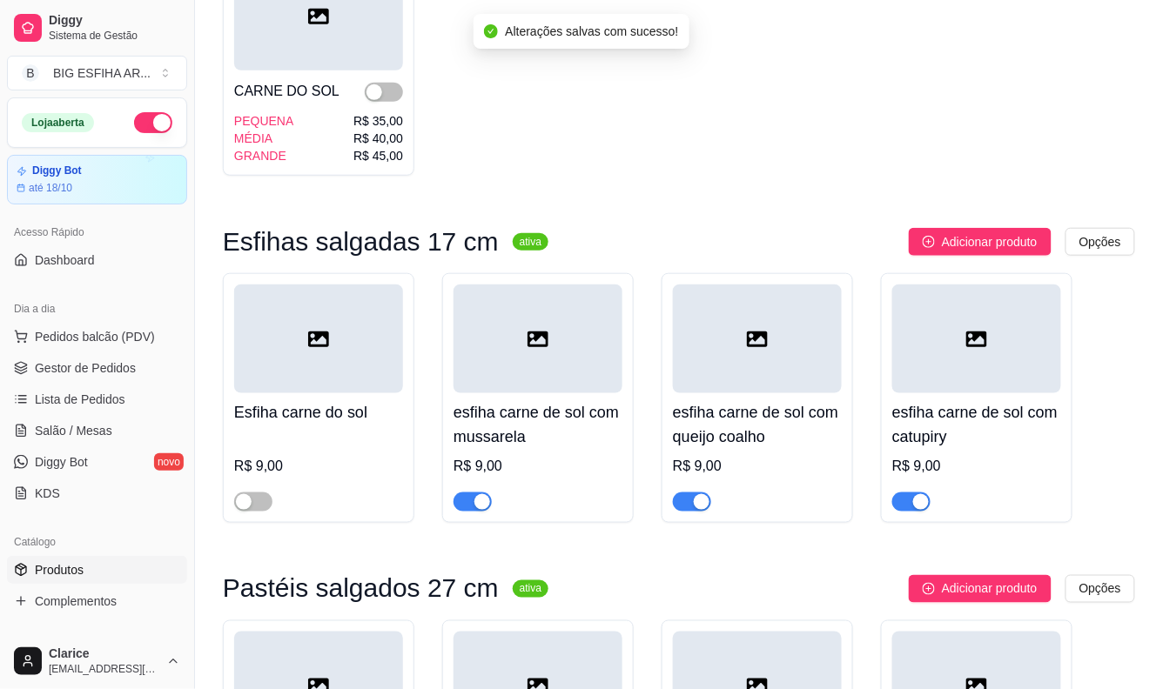
click at [475, 505] on div "button" at bounding box center [482, 502] width 16 height 16
click at [702, 506] on div "button" at bounding box center [702, 502] width 16 height 16
click at [913, 499] on div "button" at bounding box center [921, 502] width 16 height 16
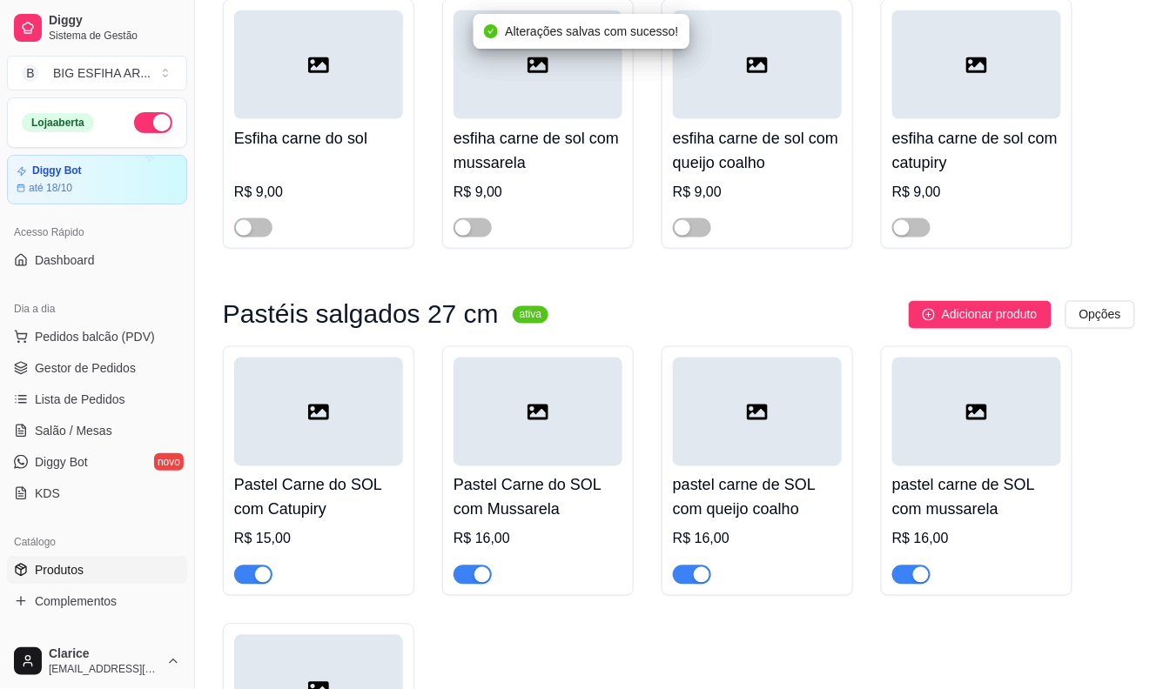
scroll to position [580, 0]
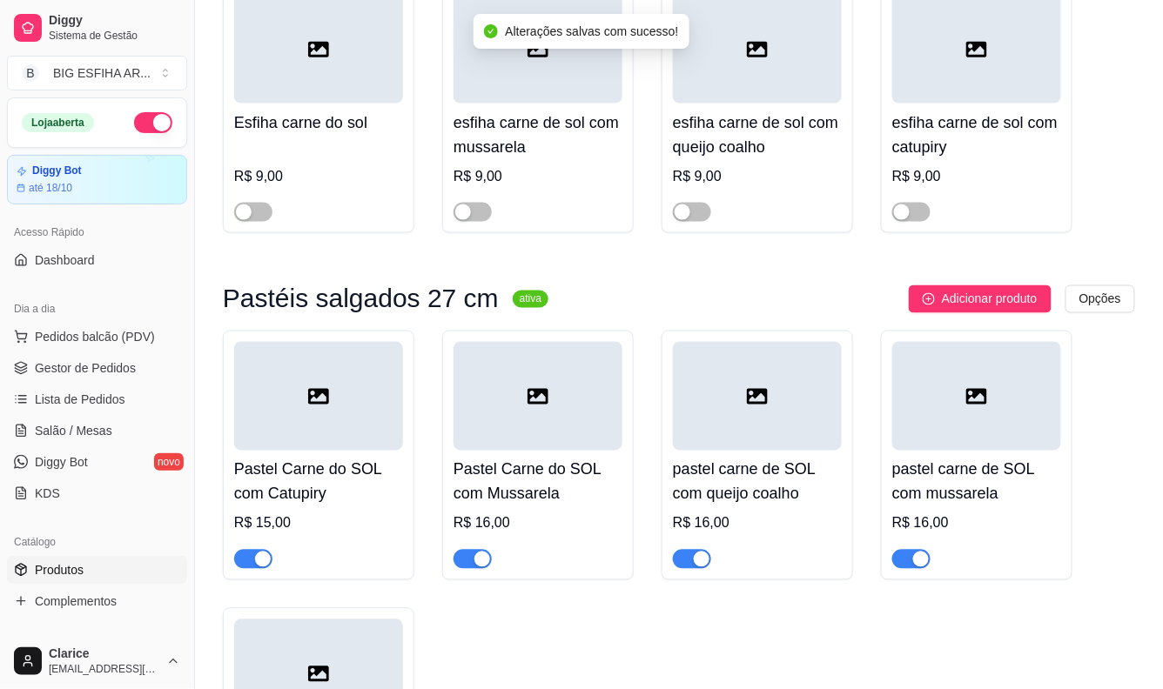
click at [264, 561] on div "button" at bounding box center [263, 560] width 16 height 16
click at [472, 561] on span "button" at bounding box center [473, 559] width 38 height 19
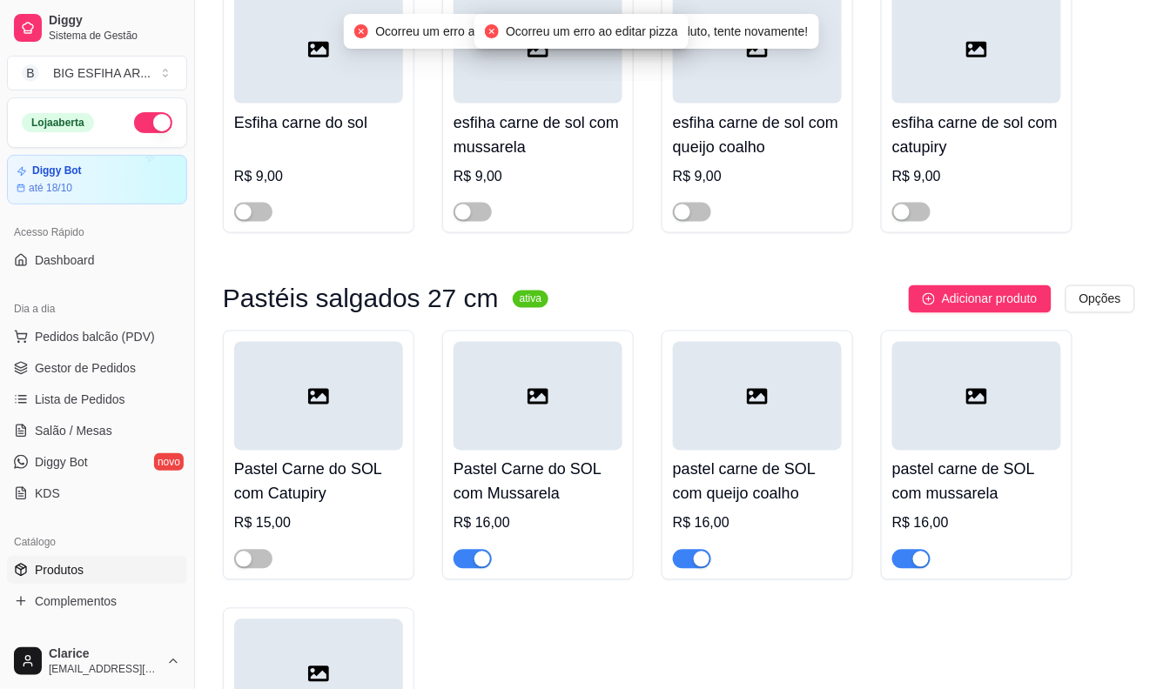
click at [697, 561] on div "button" at bounding box center [702, 560] width 16 height 16
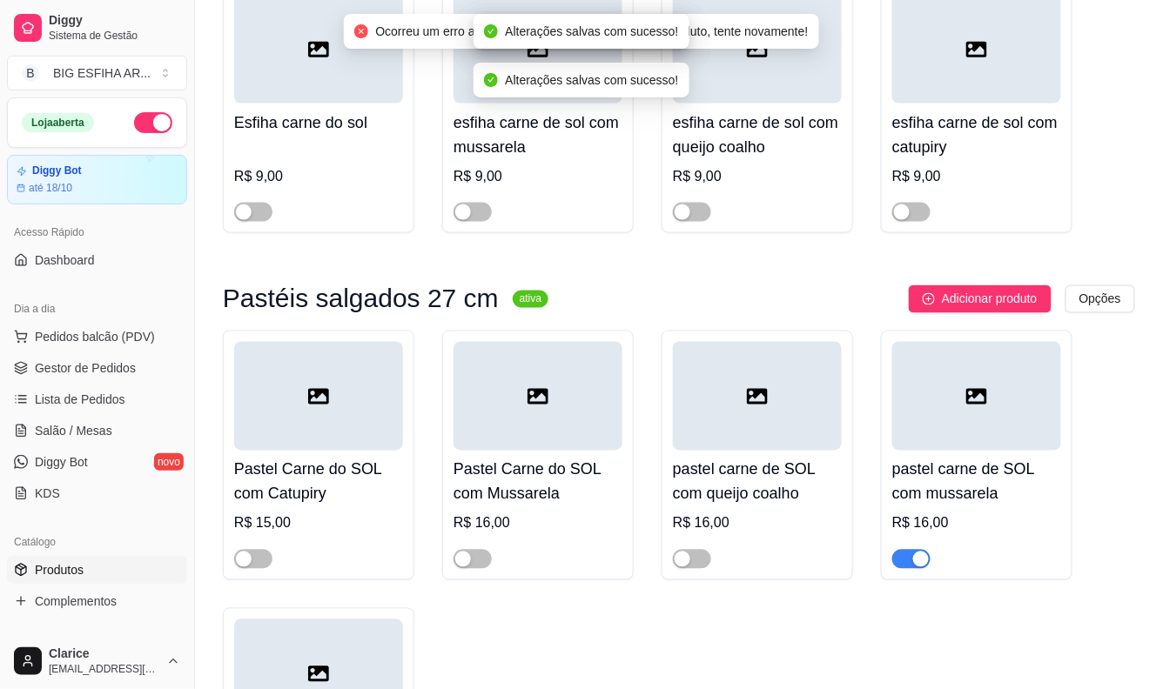
click at [908, 563] on span "button" at bounding box center [911, 559] width 38 height 19
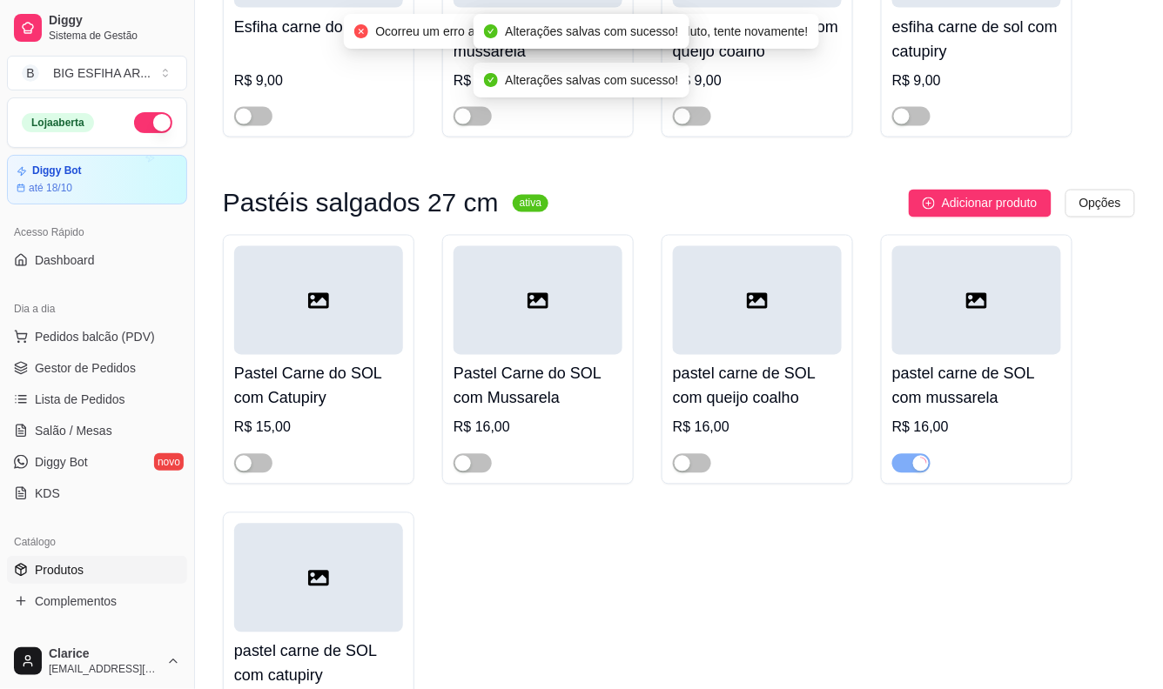
scroll to position [870, 0]
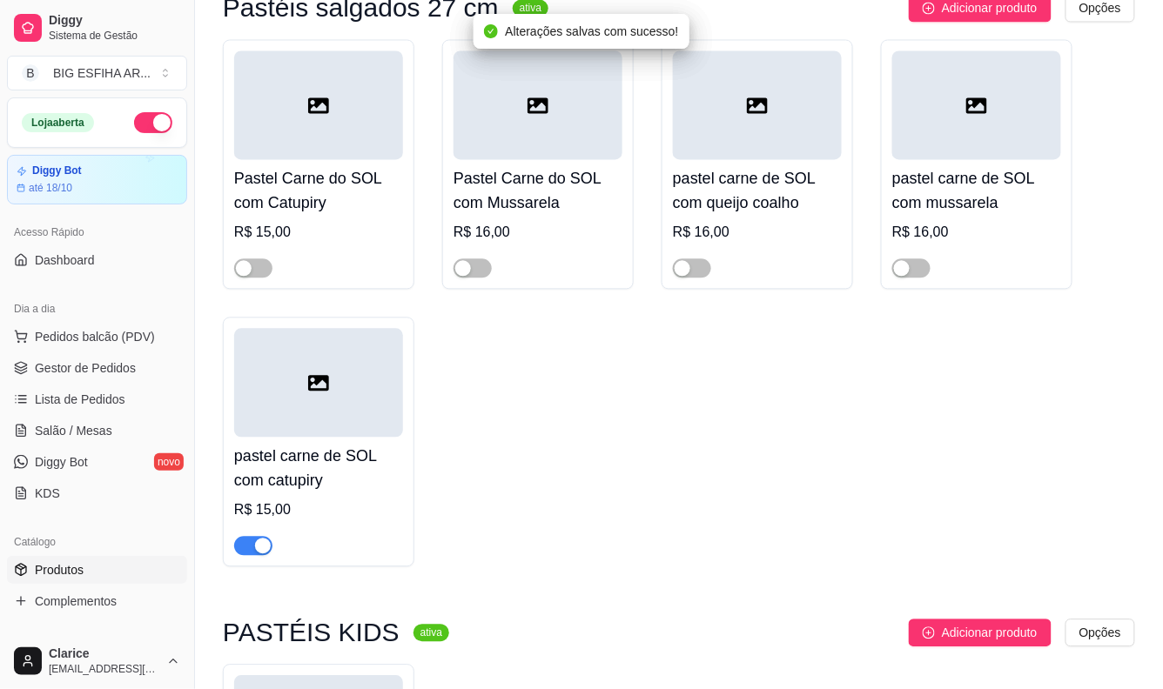
click at [251, 547] on span "button" at bounding box center [253, 546] width 38 height 19
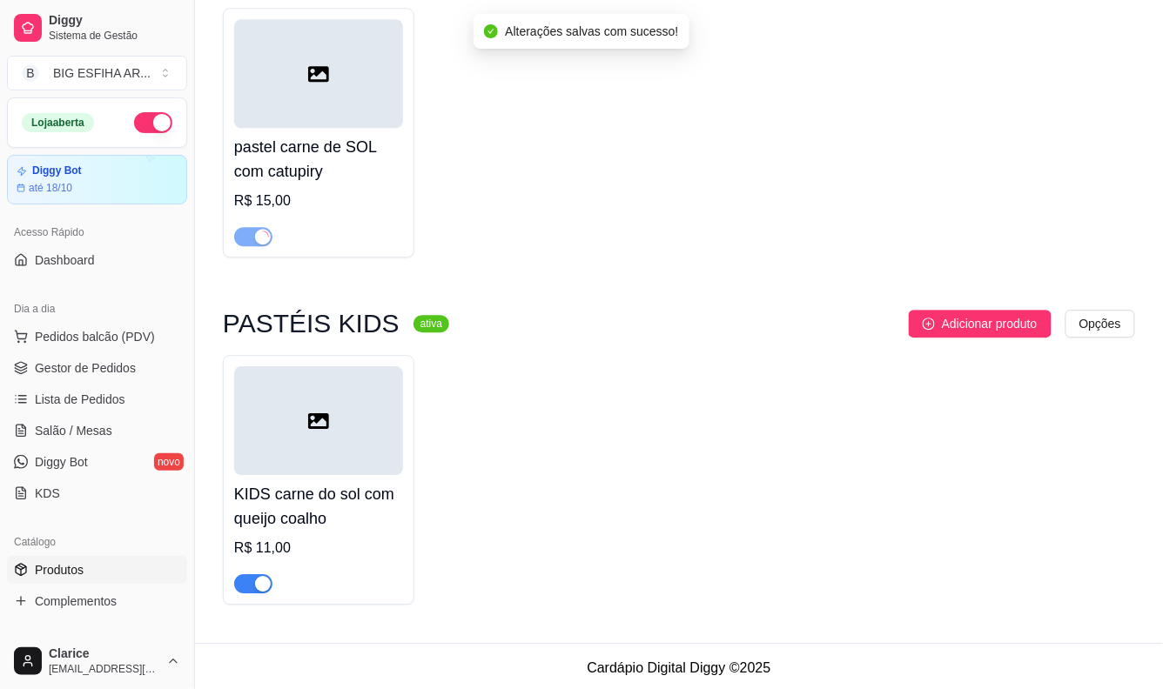
scroll to position [1187, 0]
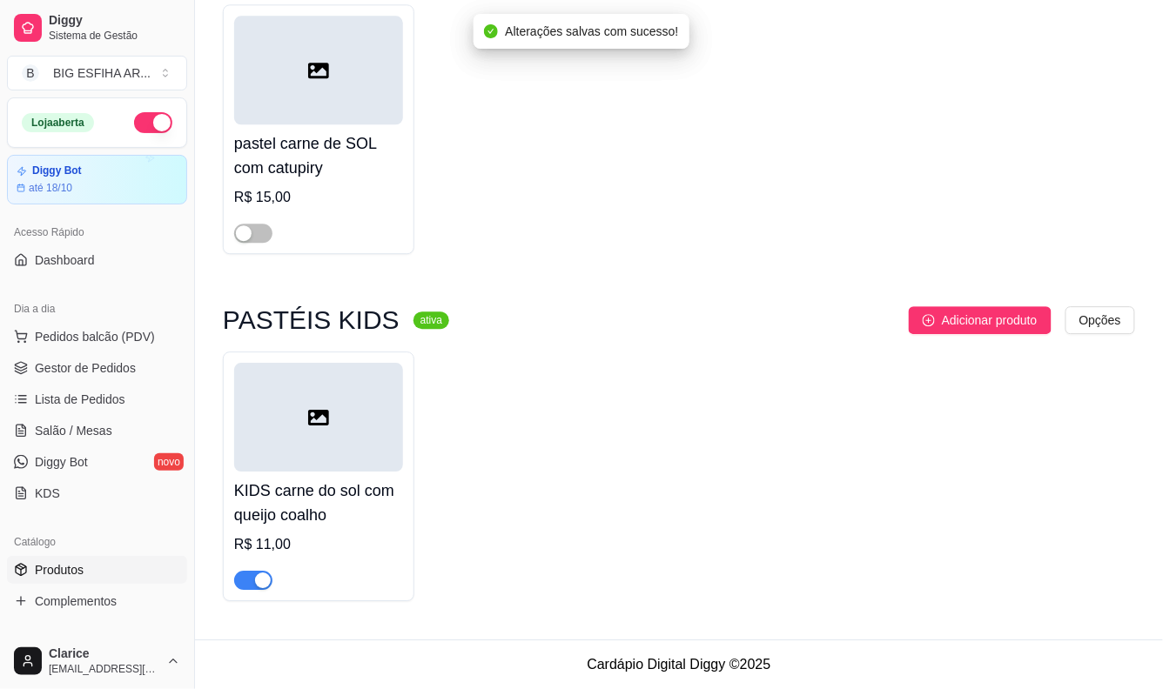
click at [245, 580] on span "button" at bounding box center [253, 580] width 38 height 19
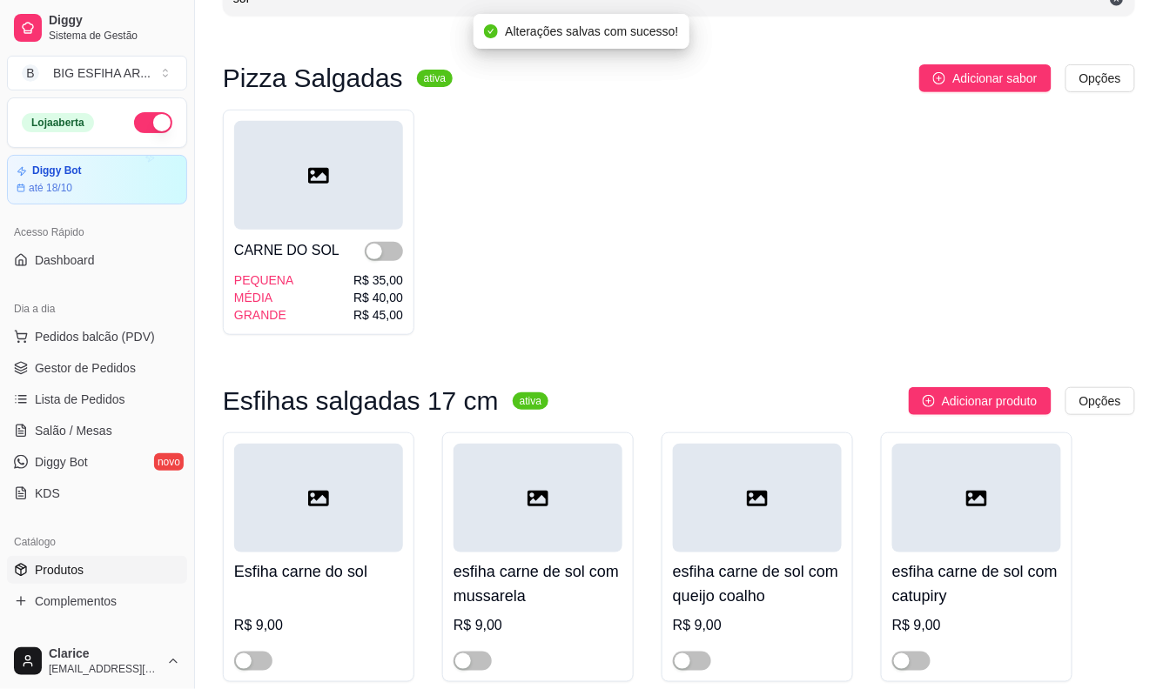
scroll to position [0, 0]
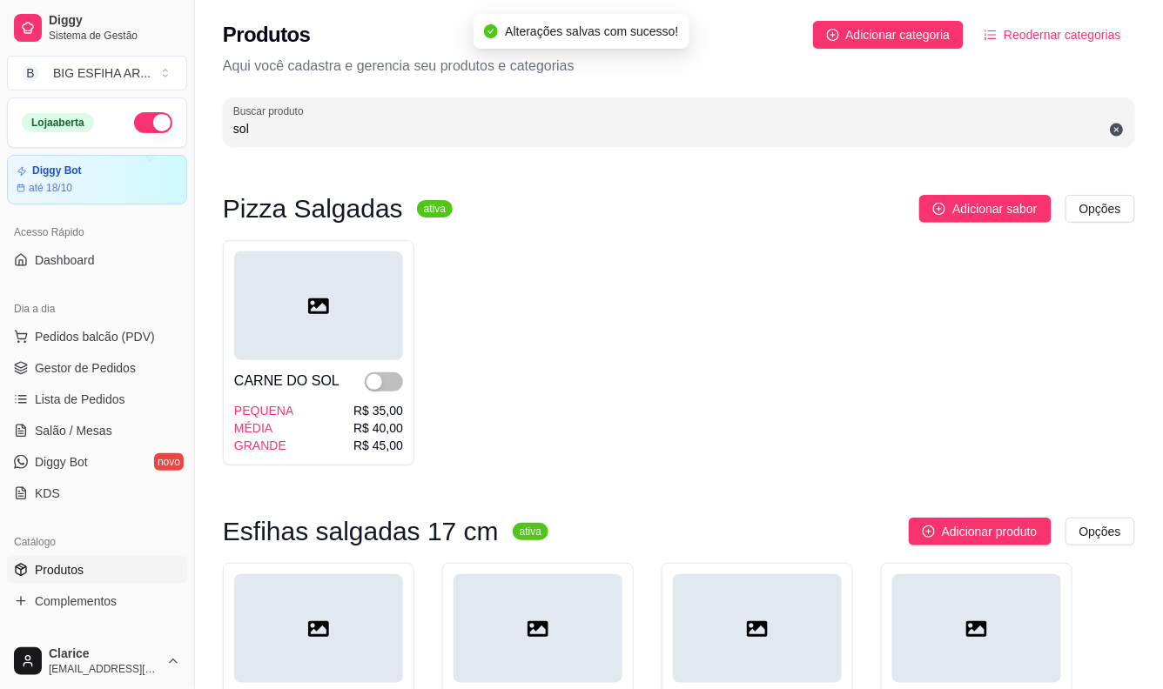
click at [256, 128] on input "sol" at bounding box center [678, 128] width 891 height 17
type input "s"
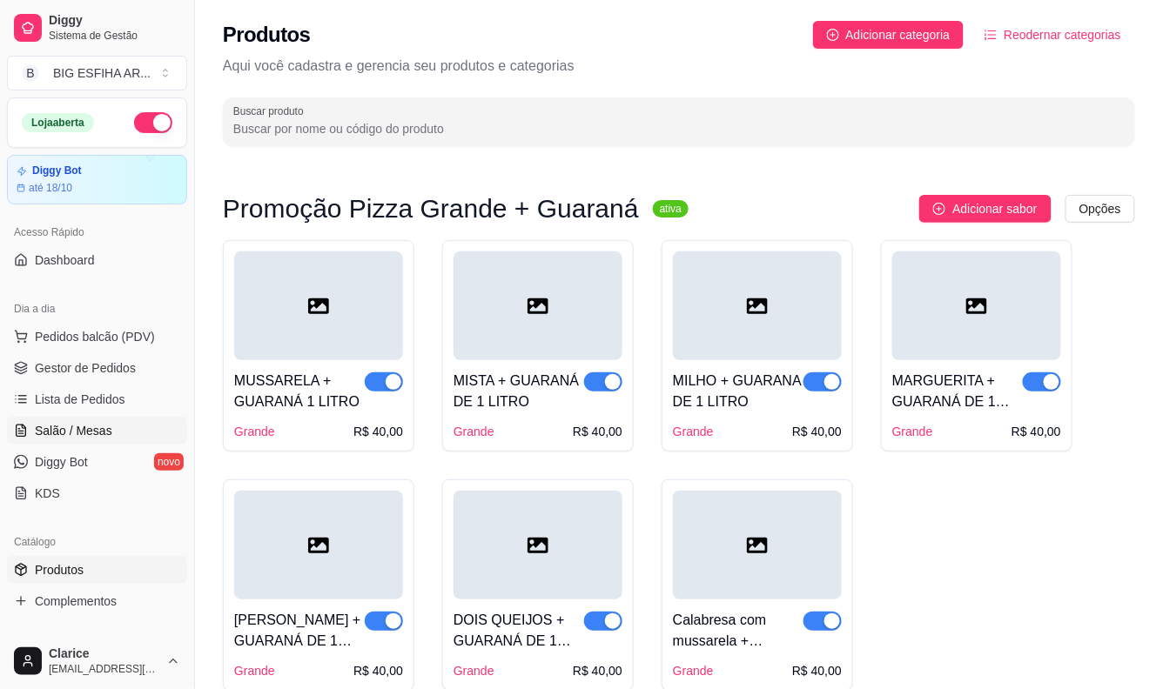
click at [97, 432] on span "Salão / Mesas" at bounding box center [73, 430] width 77 height 17
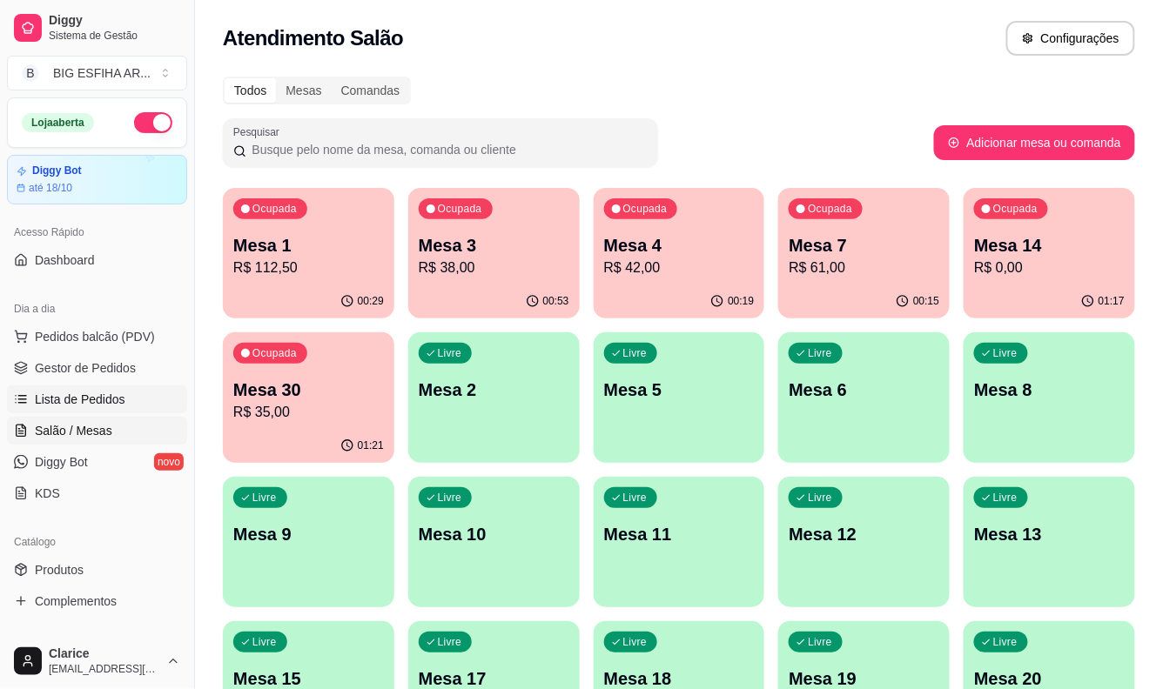
click at [103, 399] on span "Lista de Pedidos" at bounding box center [80, 399] width 91 height 17
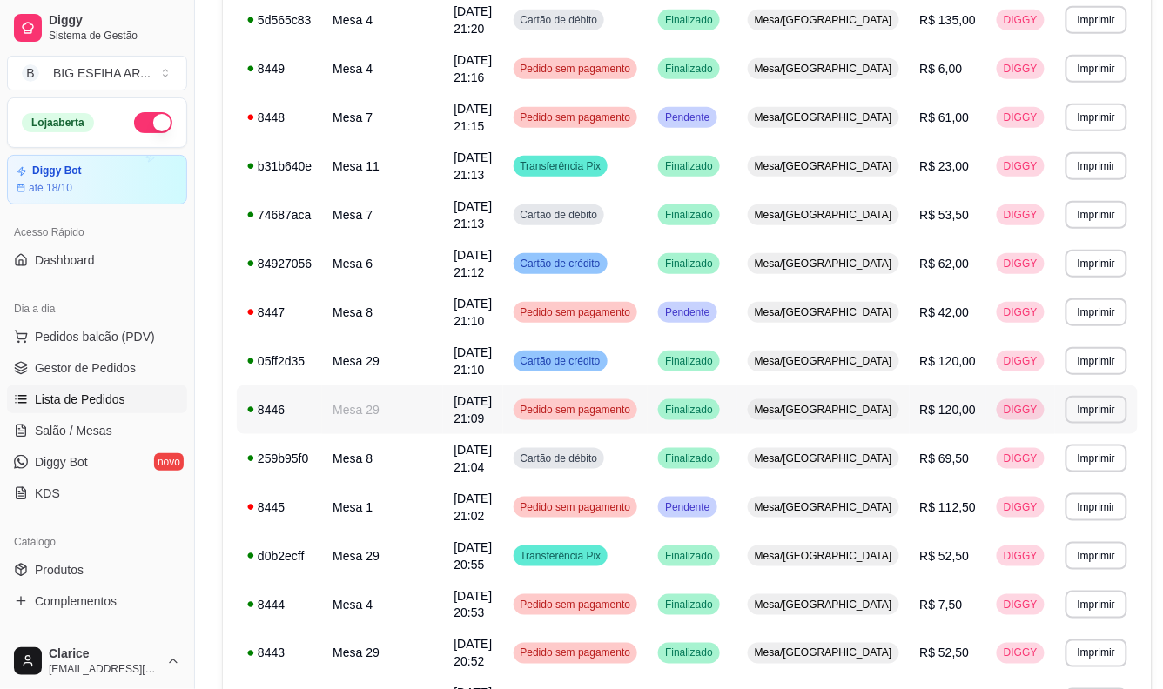
scroll to position [290, 0]
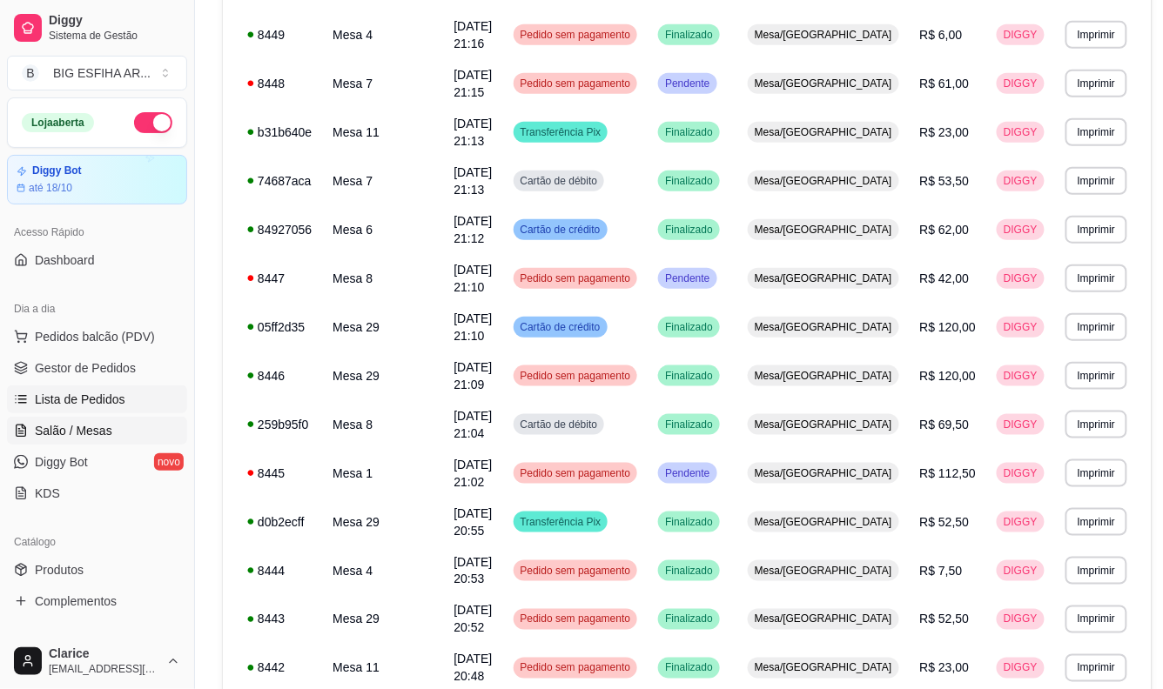
click at [73, 427] on span "Salão / Mesas" at bounding box center [73, 430] width 77 height 17
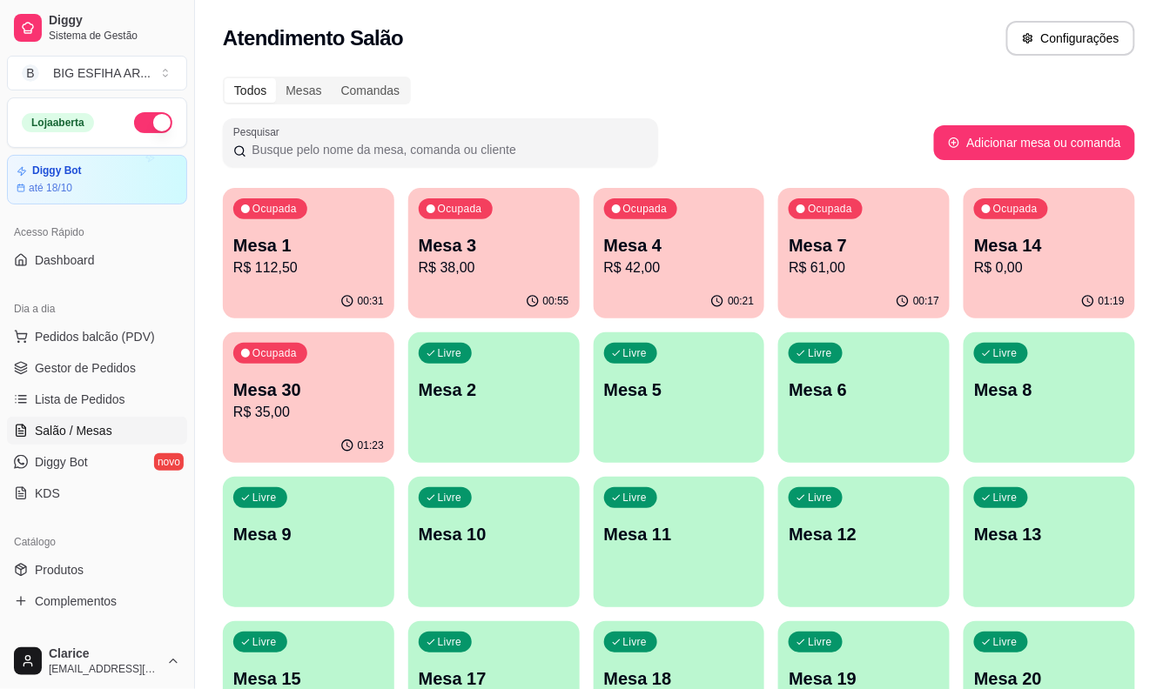
click at [486, 262] on p "R$ 38,00" at bounding box center [494, 268] width 151 height 21
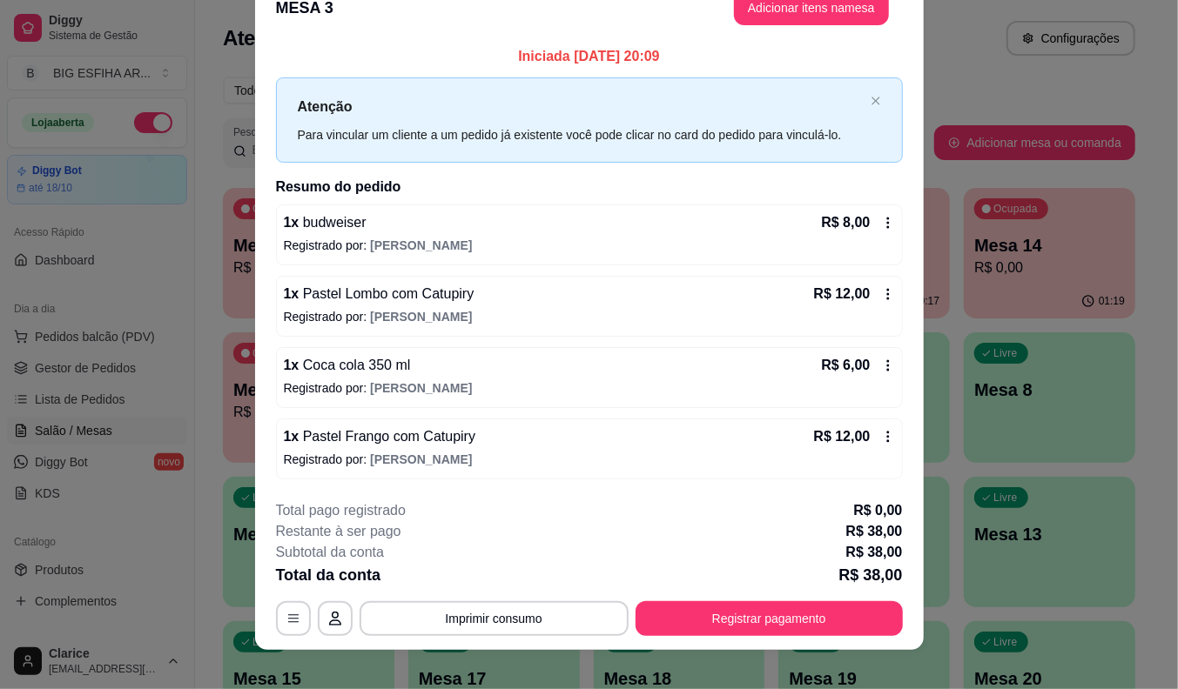
scroll to position [47, 0]
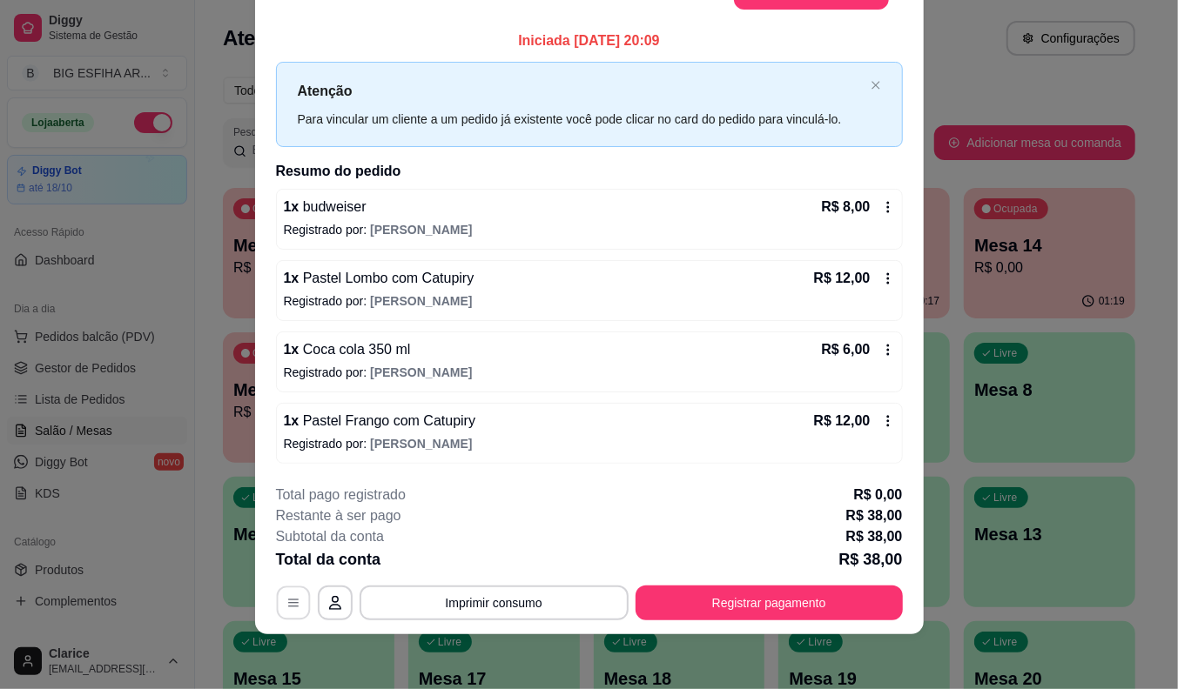
click at [291, 599] on icon "button" at bounding box center [293, 603] width 14 height 14
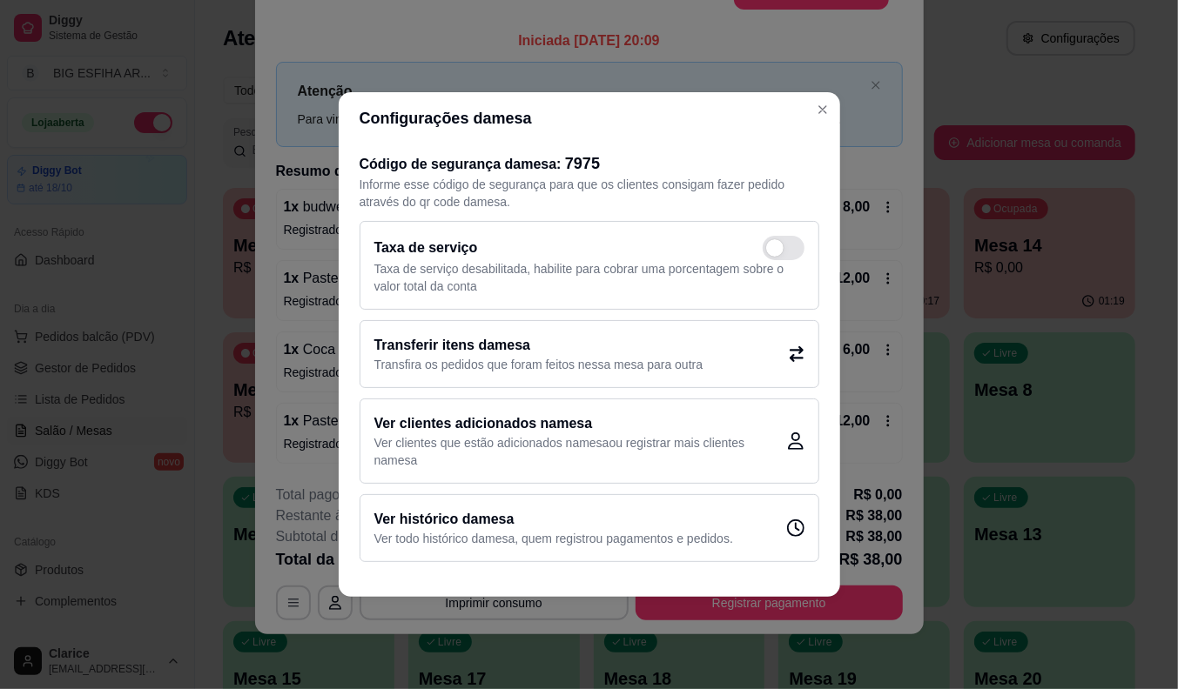
click at [549, 351] on h2 "Transferir itens da mesa" at bounding box center [538, 345] width 329 height 21
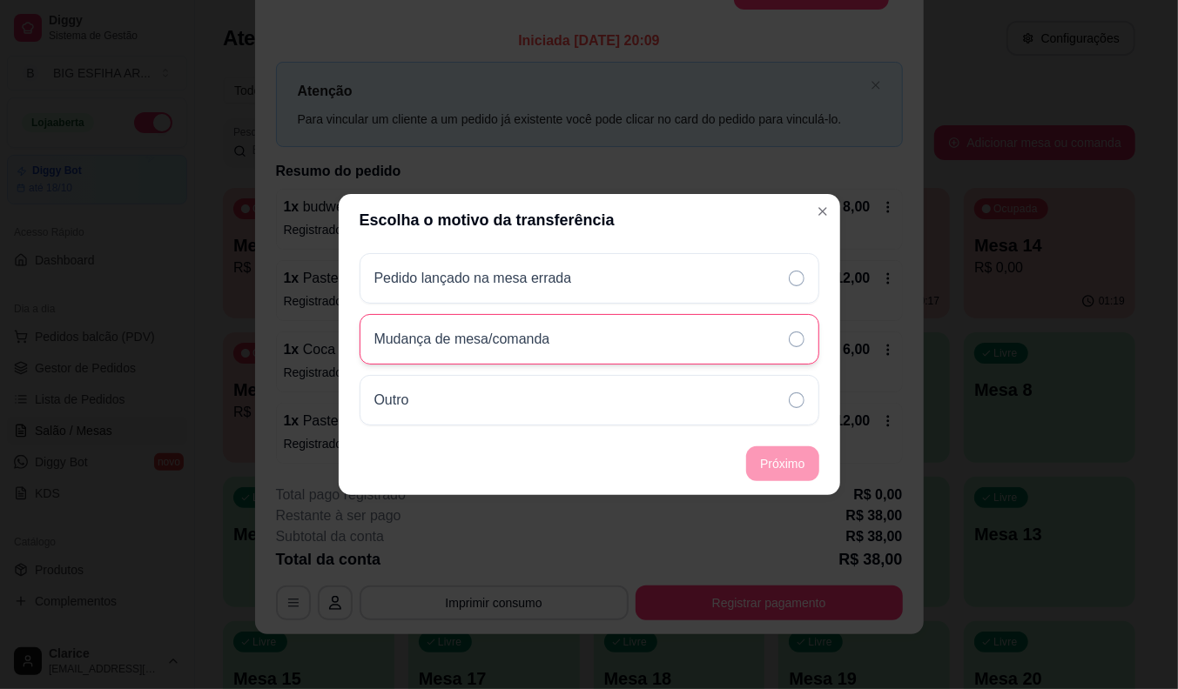
click at [660, 349] on div "Mudança de mesa/comanda" at bounding box center [589, 339] width 460 height 50
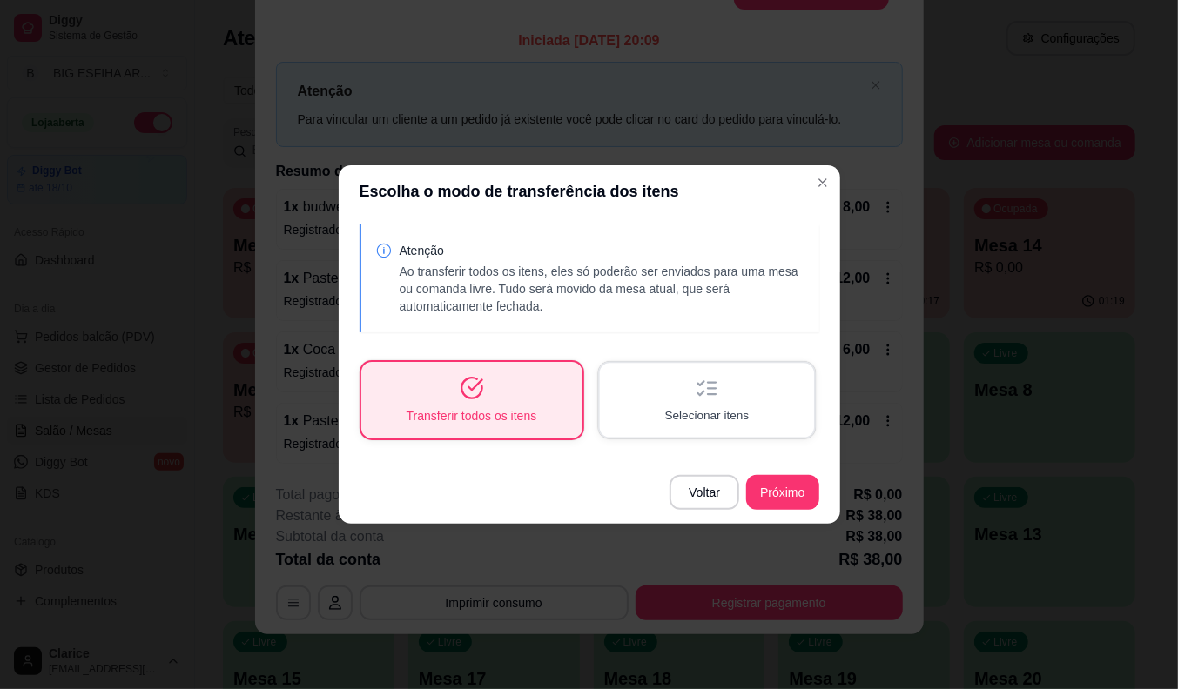
click at [647, 403] on div "Selecionar itens" at bounding box center [706, 400] width 214 height 74
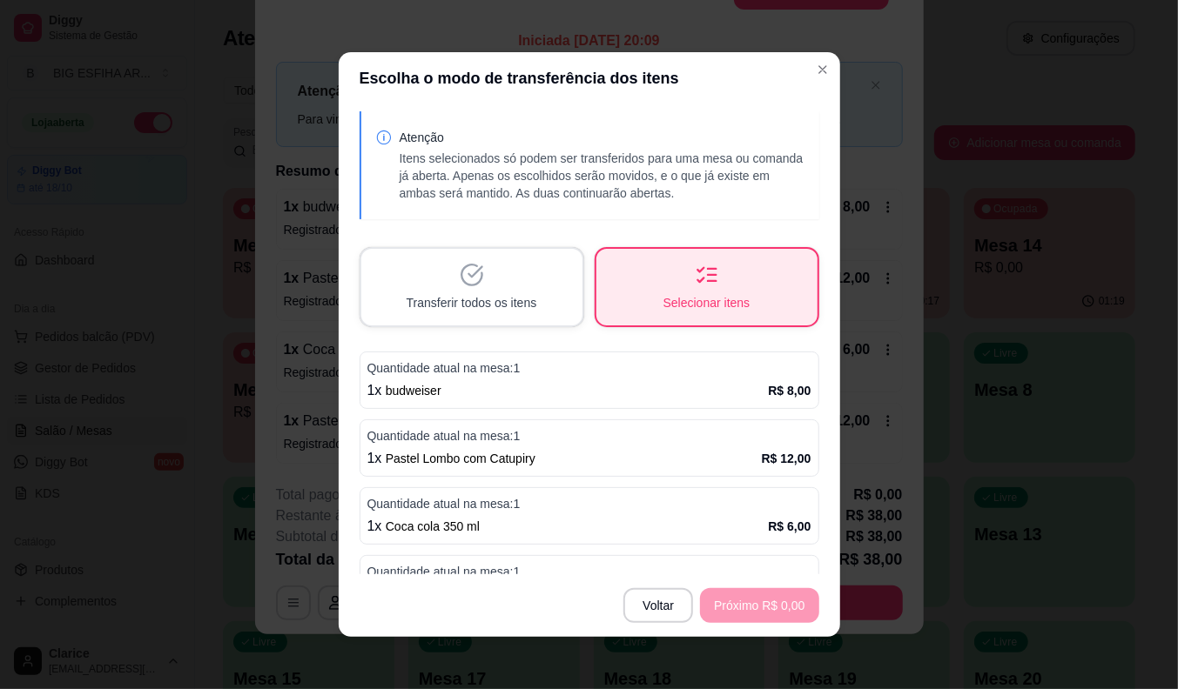
click at [540, 431] on p "Quantidade atual na mesa: 1" at bounding box center [589, 435] width 444 height 17
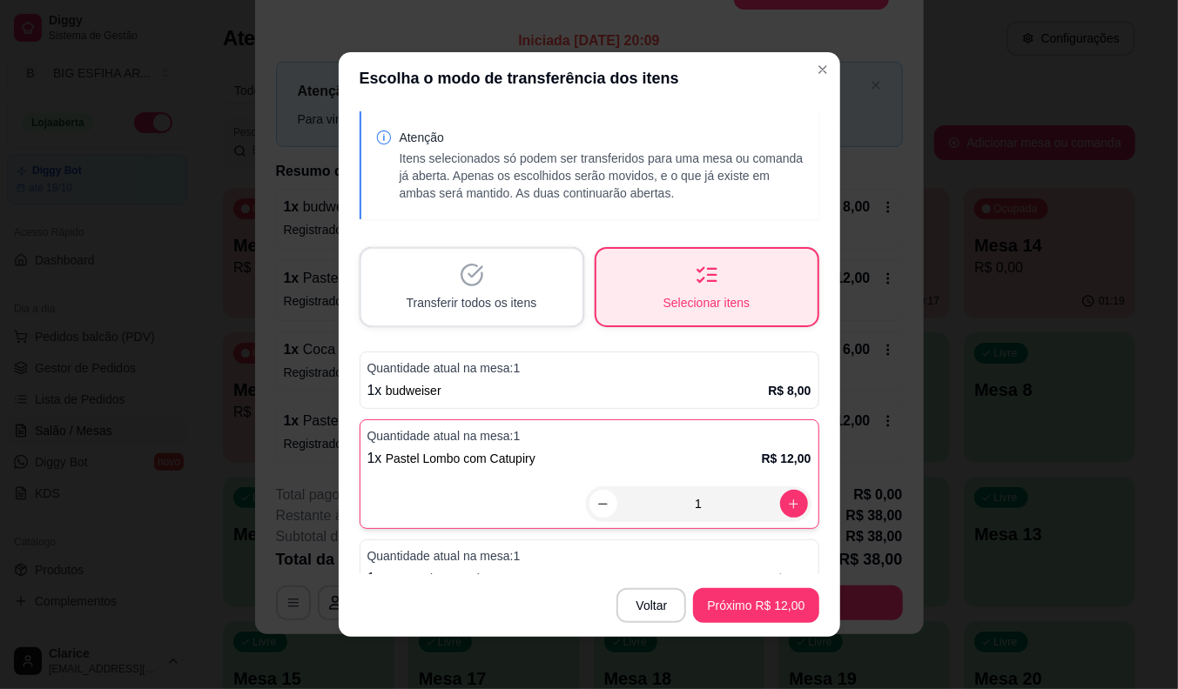
click at [547, 407] on div "Quantidade atual na mesa: 1 1 x budweiser R$ 8,00" at bounding box center [589, 380] width 460 height 57
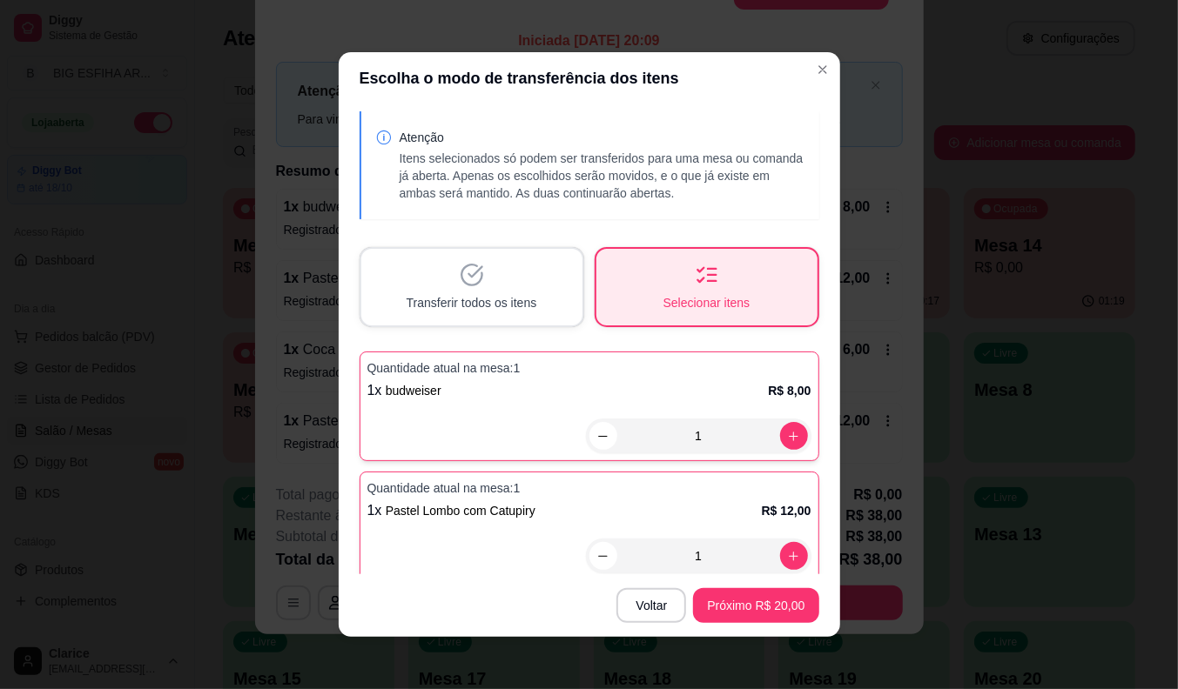
scroll to position [149, 0]
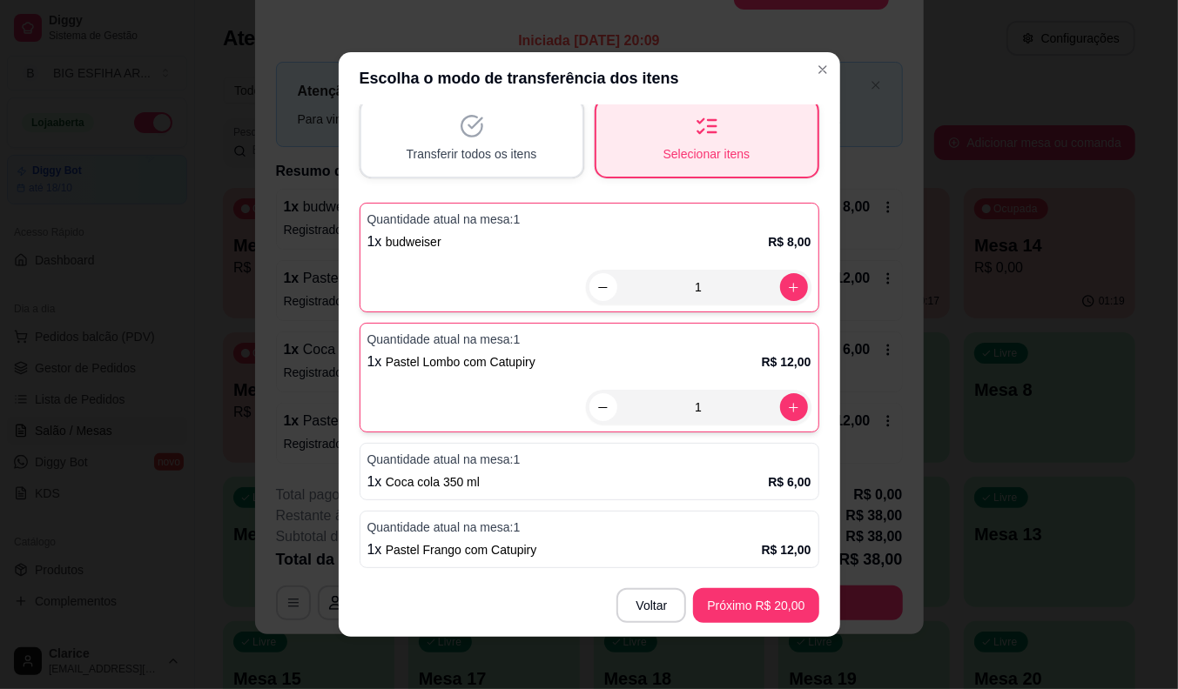
click at [550, 458] on p "Quantidade atual na mesa: 1" at bounding box center [589, 459] width 444 height 17
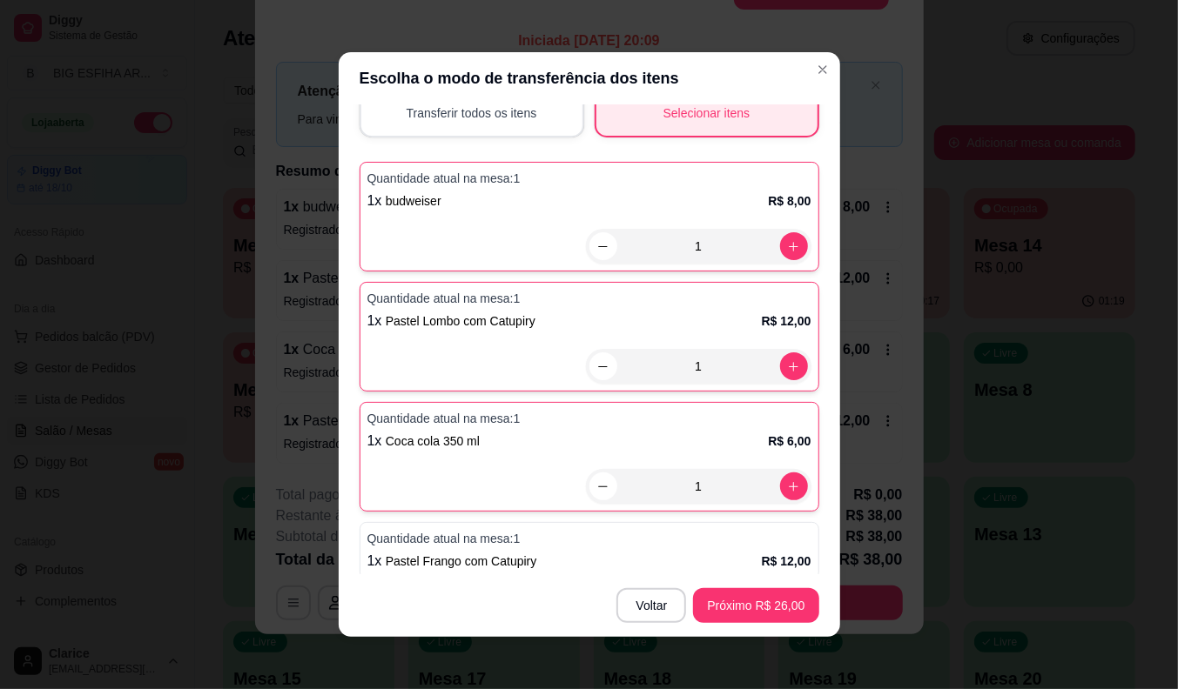
scroll to position [201, 0]
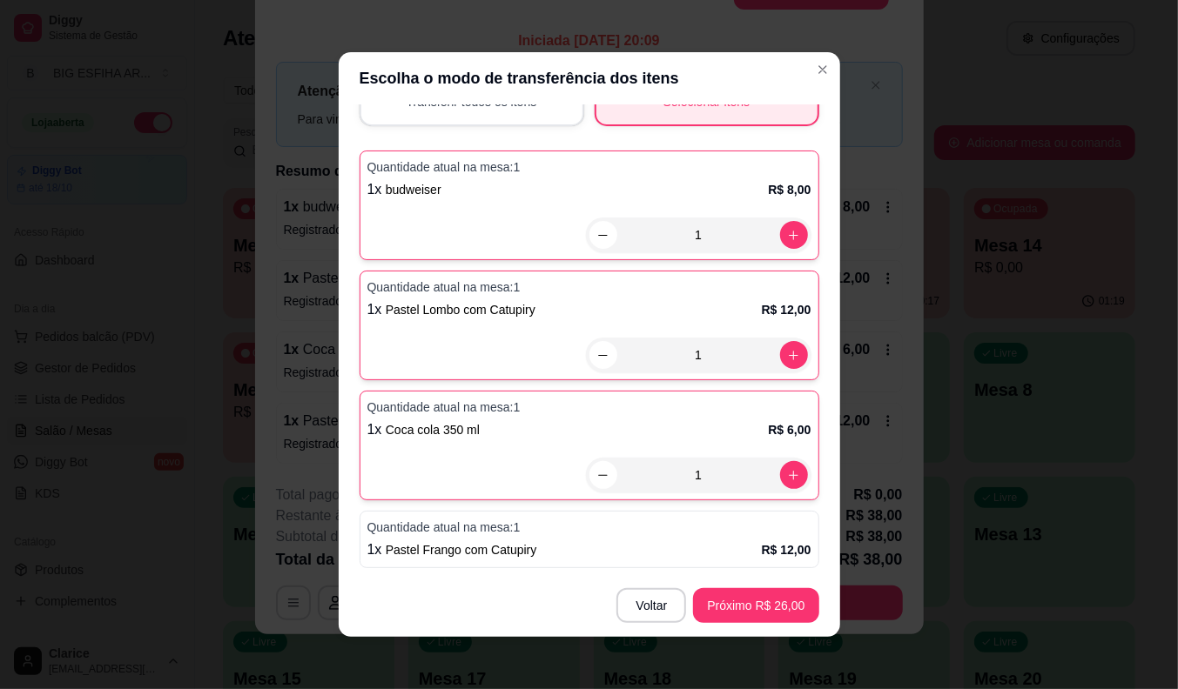
click at [572, 533] on p "Quantidade atual na mesa: 1" at bounding box center [589, 527] width 444 height 17
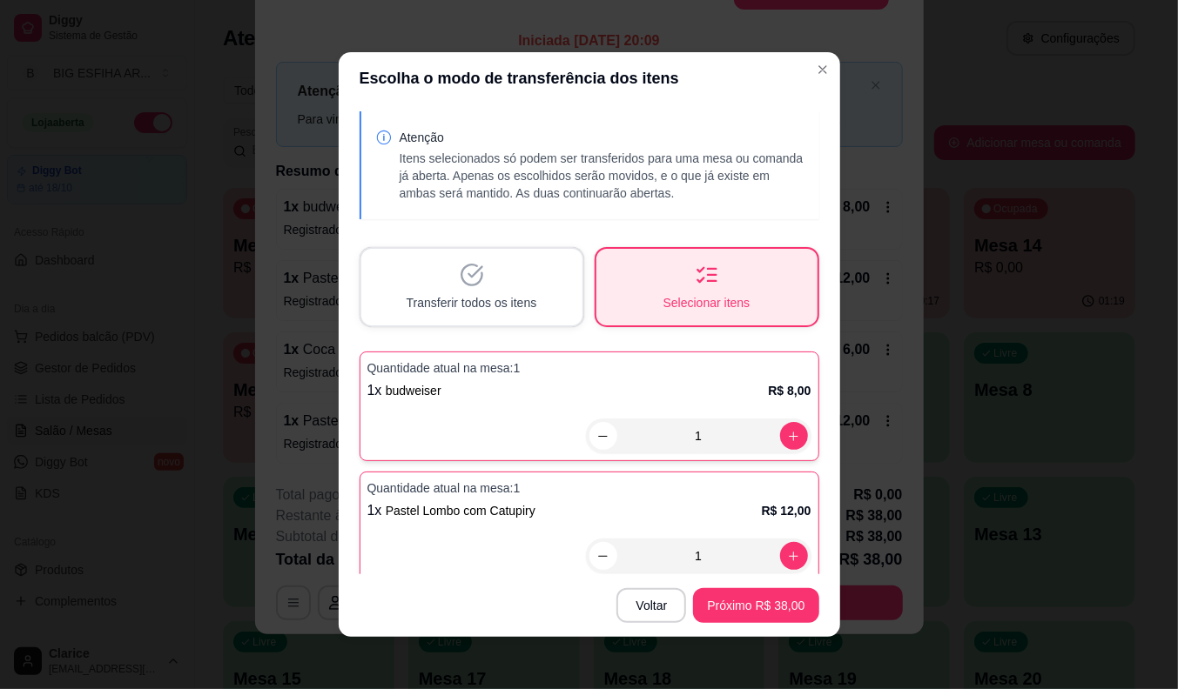
click at [483, 285] on div "Transferir todos os itens" at bounding box center [471, 287] width 221 height 77
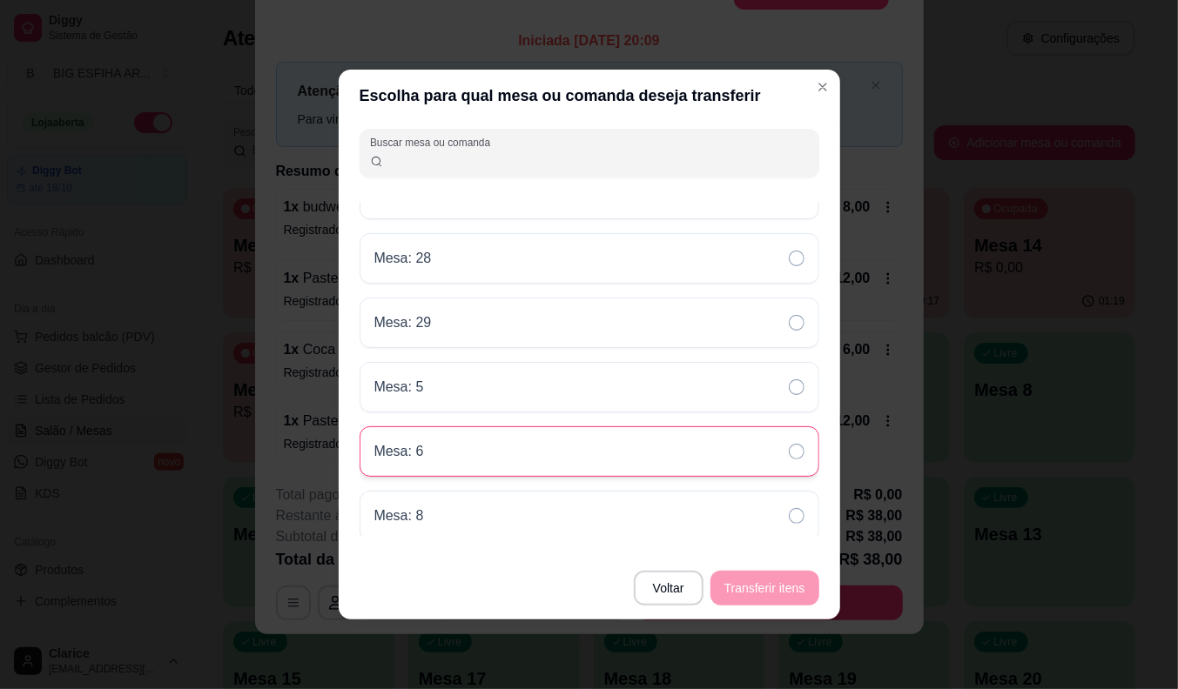
scroll to position [1136, 0]
click at [616, 445] on div "Mesa: 8" at bounding box center [589, 446] width 460 height 50
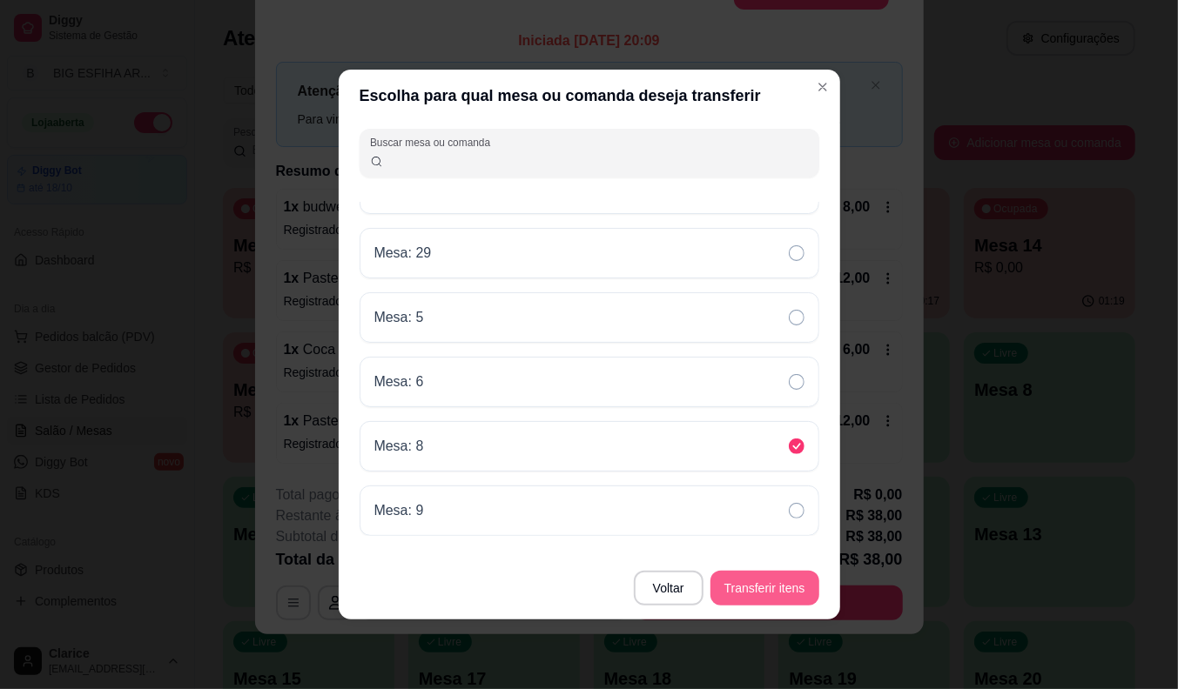
click at [751, 592] on button "Transferir itens" at bounding box center [764, 588] width 109 height 35
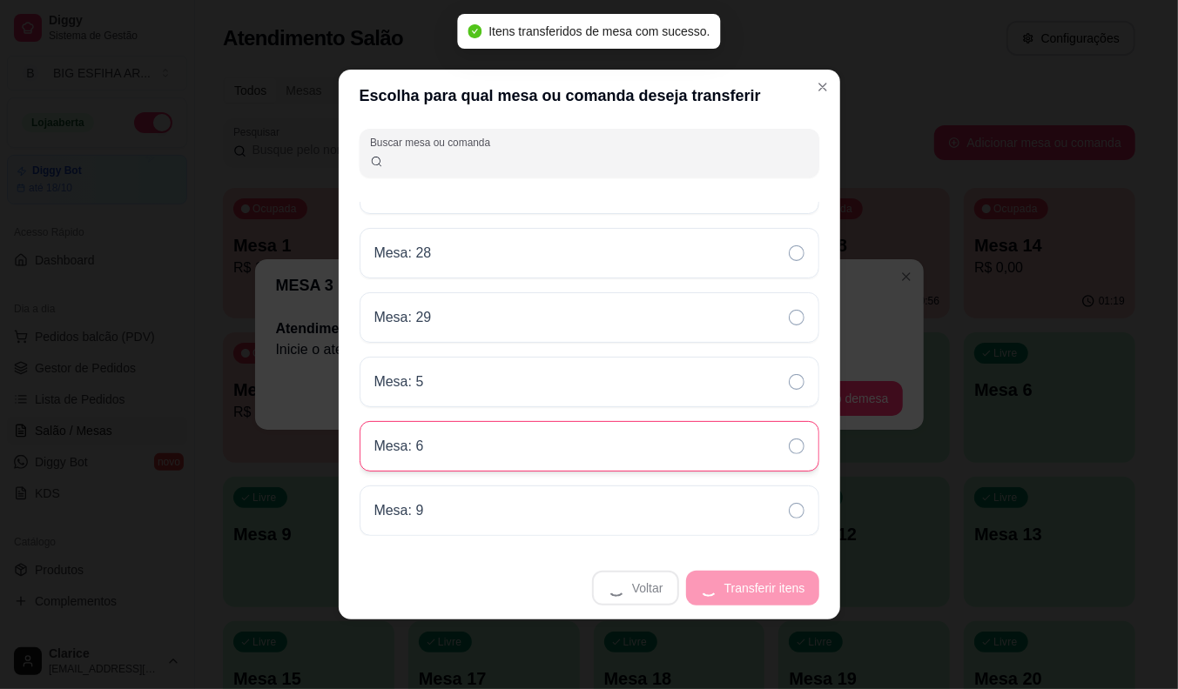
scroll to position [0, 0]
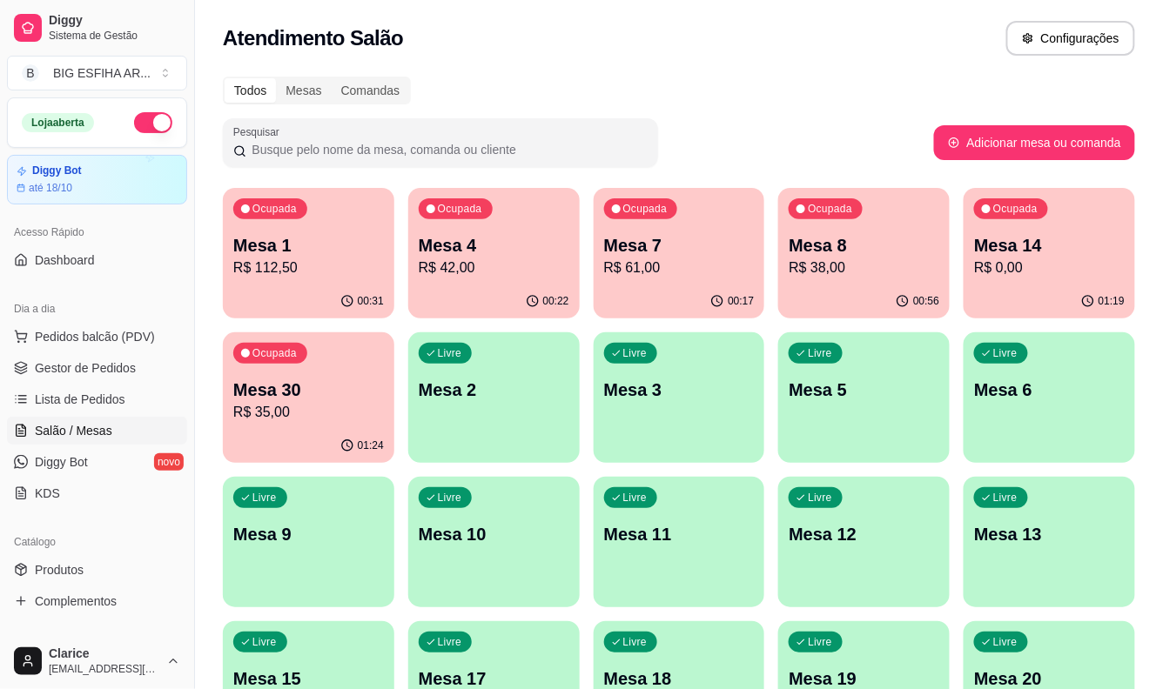
click at [689, 390] on p "Mesa 3" at bounding box center [679, 390] width 151 height 24
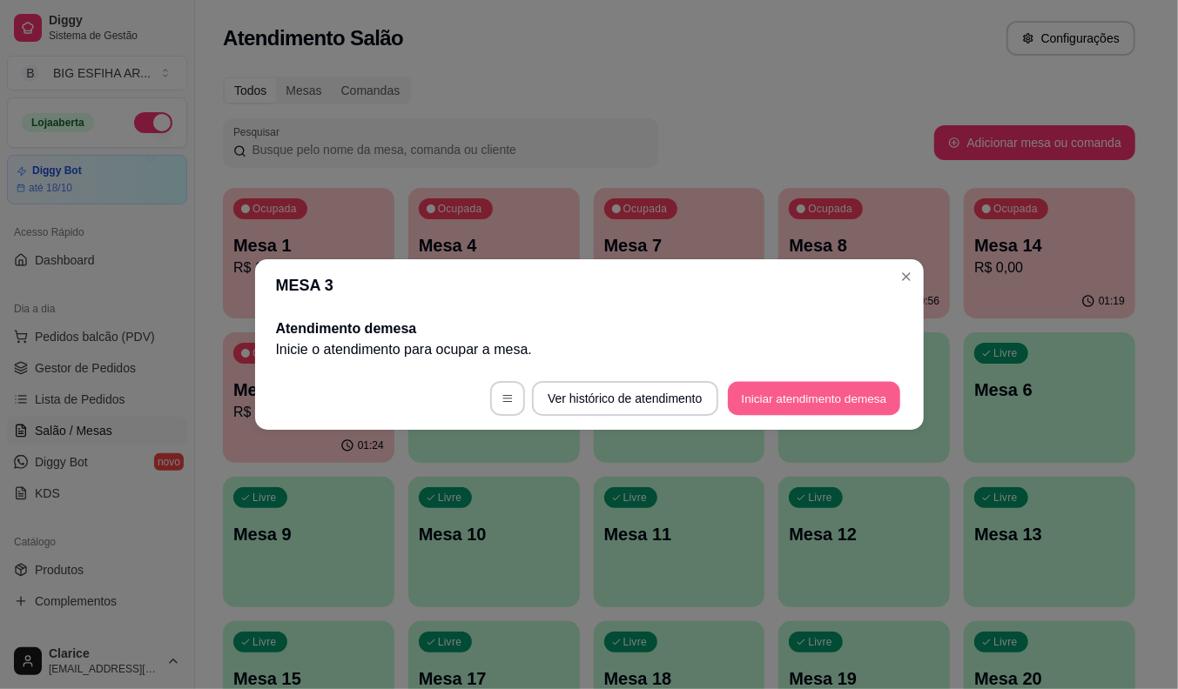
click at [808, 401] on button "Iniciar atendimento de mesa" at bounding box center [814, 399] width 172 height 34
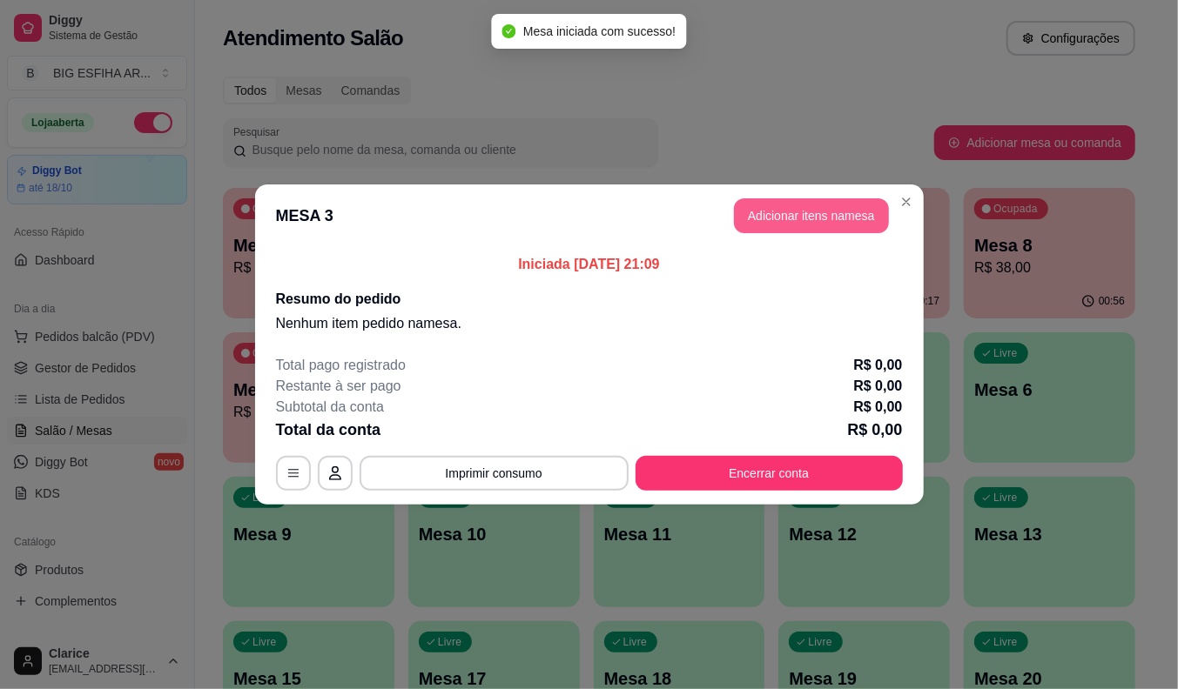
click at [763, 219] on button "Adicionar itens na mesa" at bounding box center [811, 215] width 155 height 35
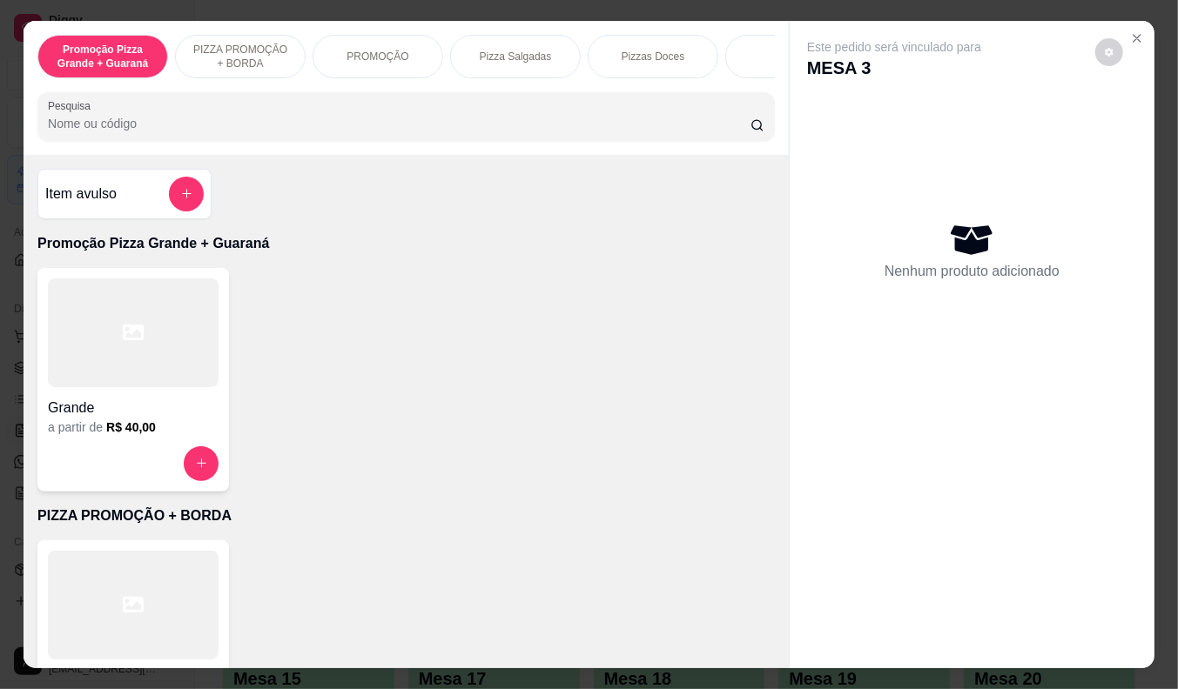
click at [113, 447] on div "Grande a partir de R$ 40,00" at bounding box center [133, 380] width 192 height 224
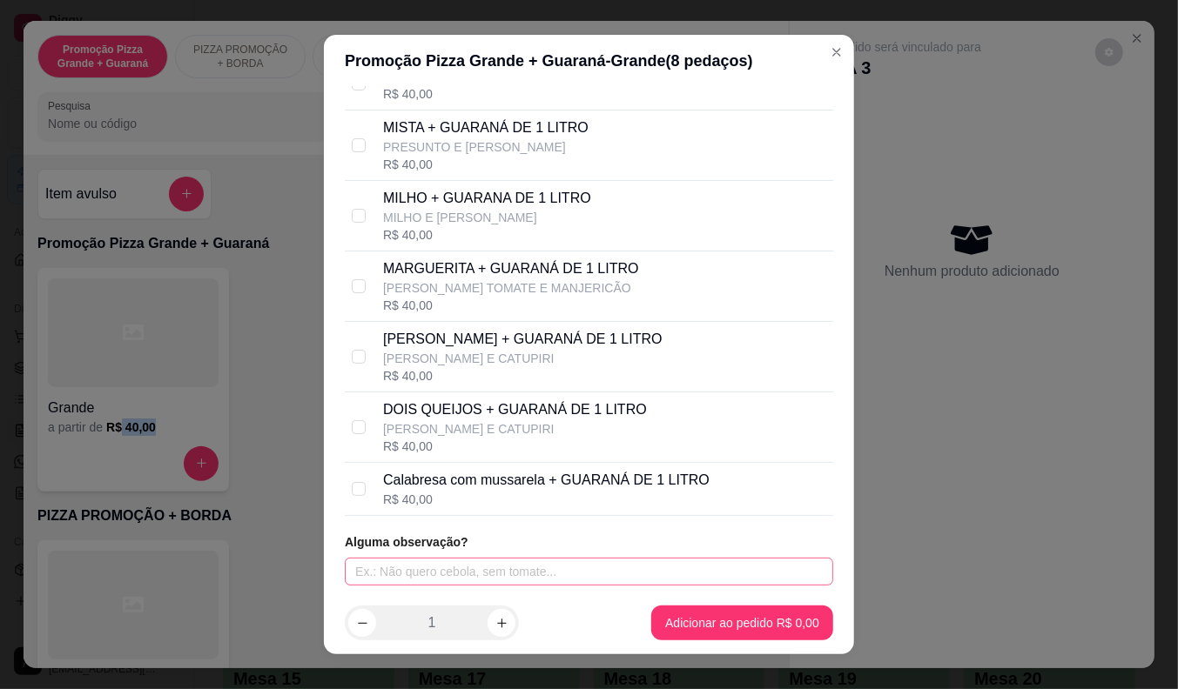
scroll to position [21, 0]
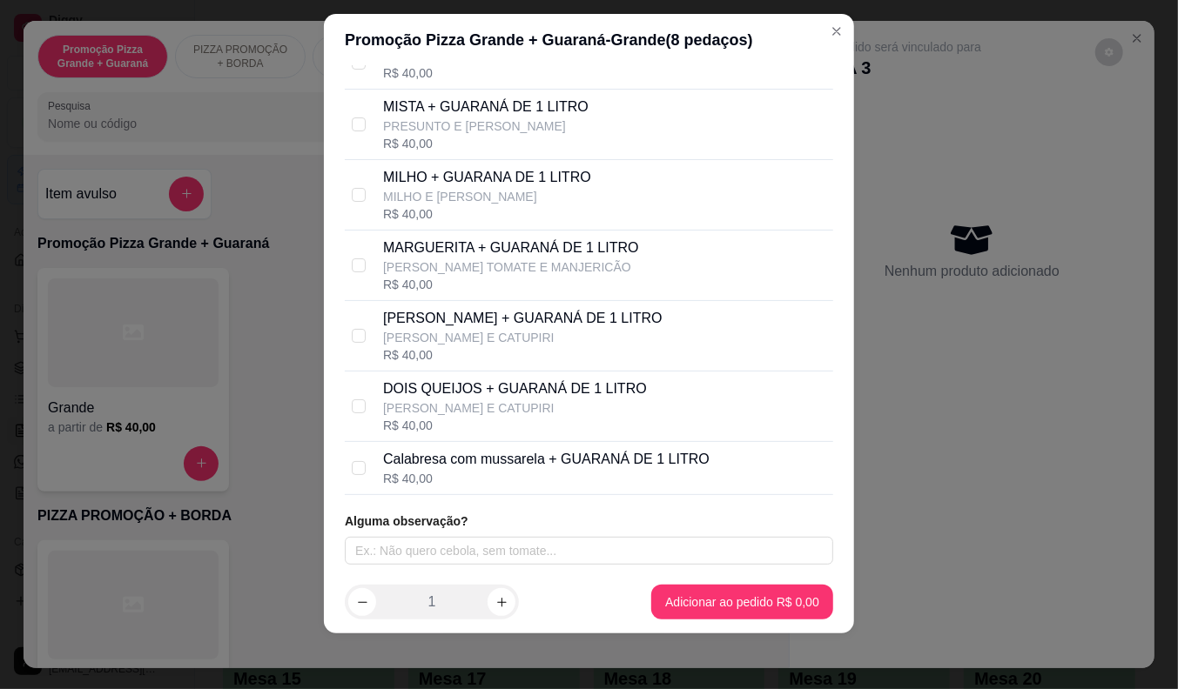
click at [433, 471] on div "R$ 40,00" at bounding box center [546, 478] width 326 height 17
checkbox input "true"
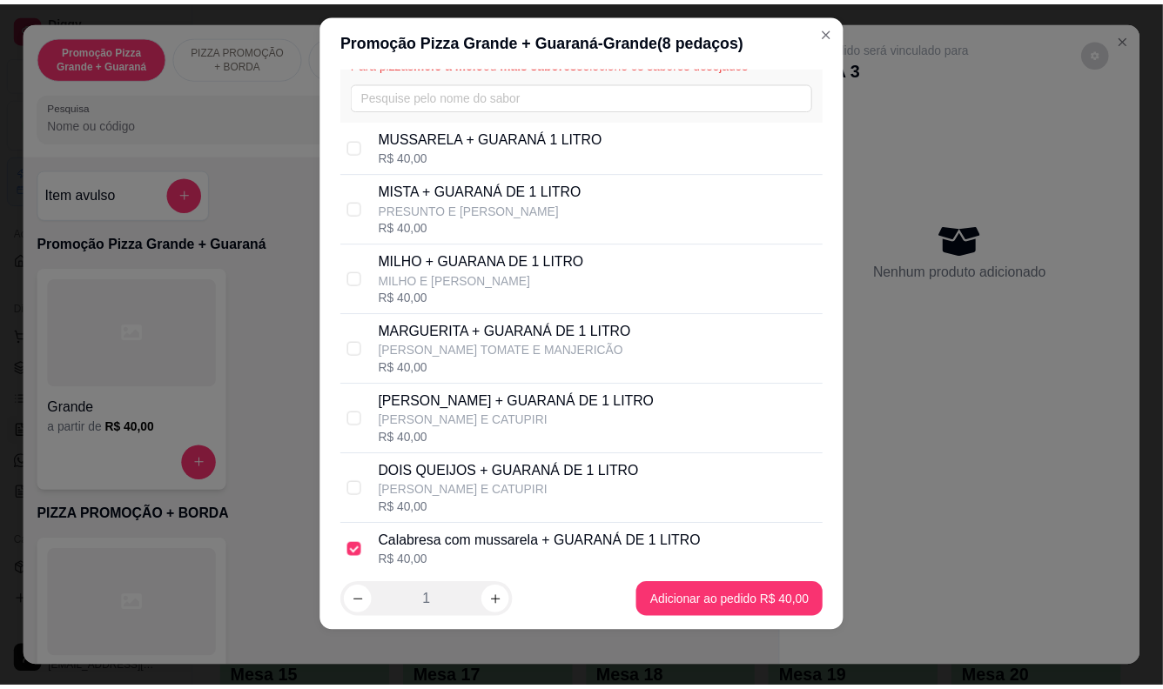
scroll to position [0, 0]
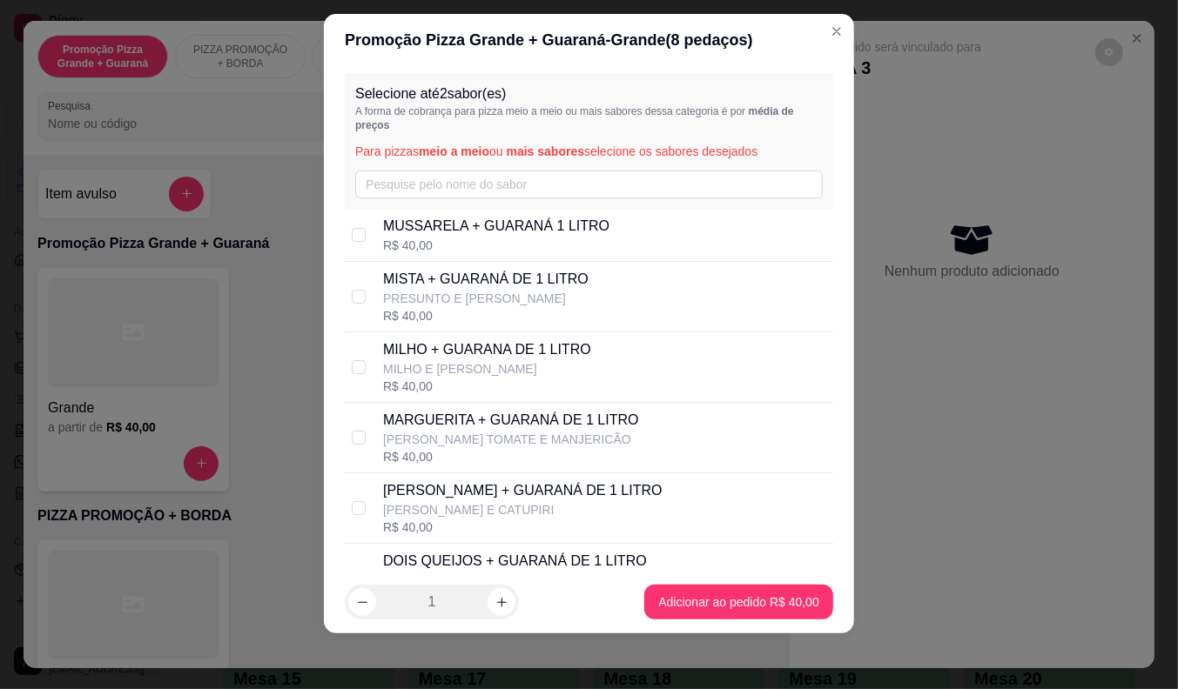
click at [517, 299] on p "PRESUNTO E [PERSON_NAME]" at bounding box center [485, 298] width 205 height 17
checkbox input "true"
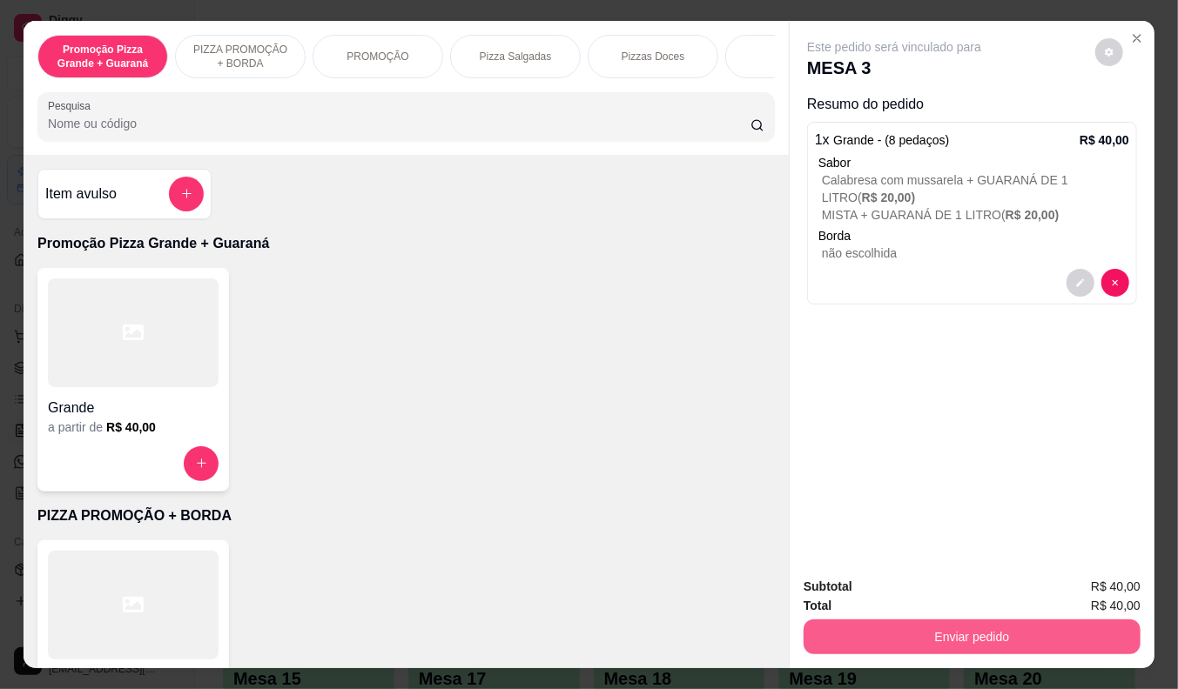
click at [998, 621] on button "Enviar pedido" at bounding box center [971, 637] width 337 height 35
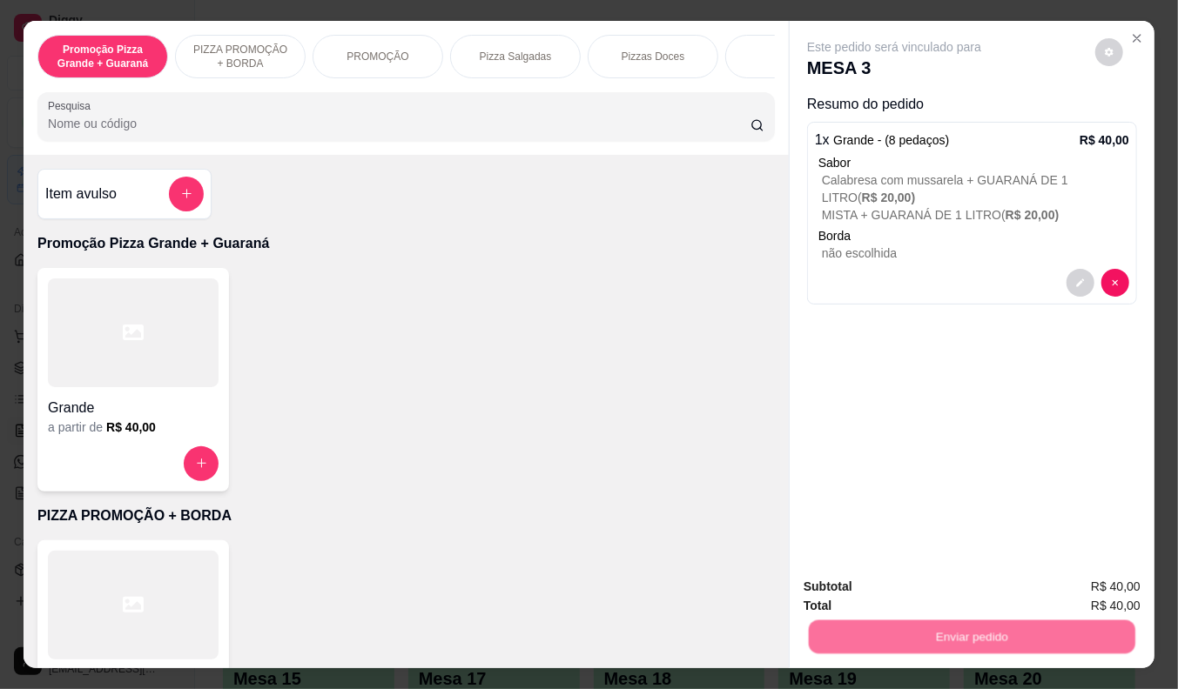
click at [921, 585] on button "Não registrar e enviar pedido" at bounding box center [913, 587] width 181 height 33
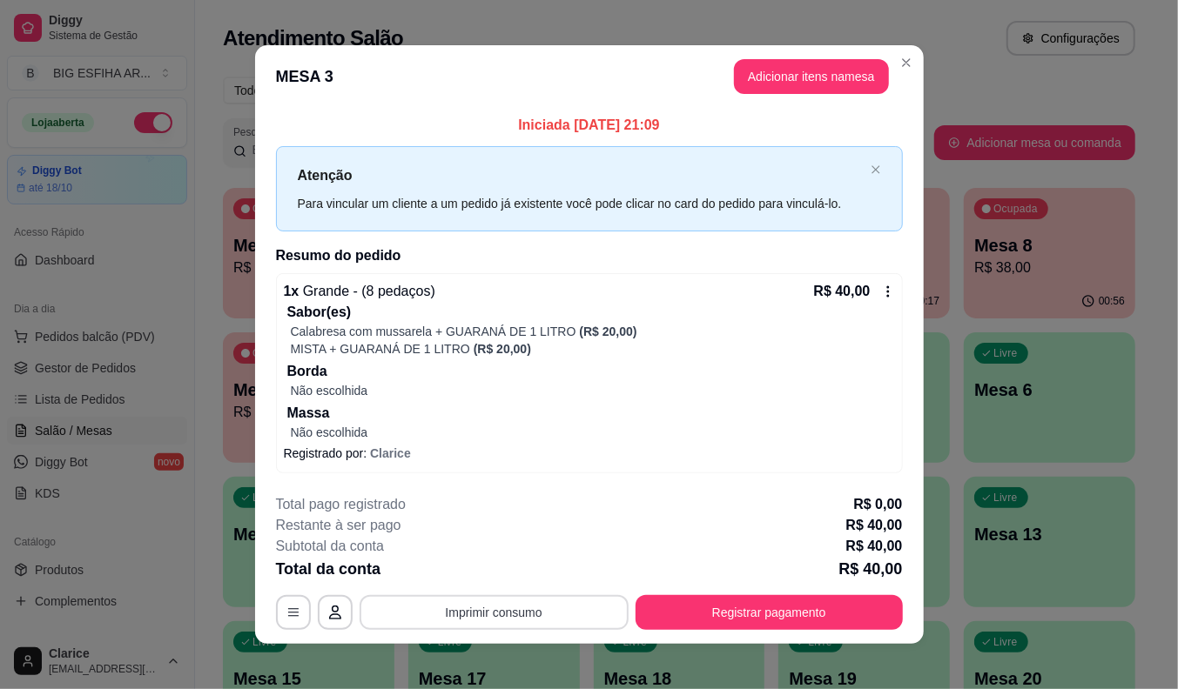
click at [510, 611] on button "Imprimir consumo" at bounding box center [493, 612] width 269 height 35
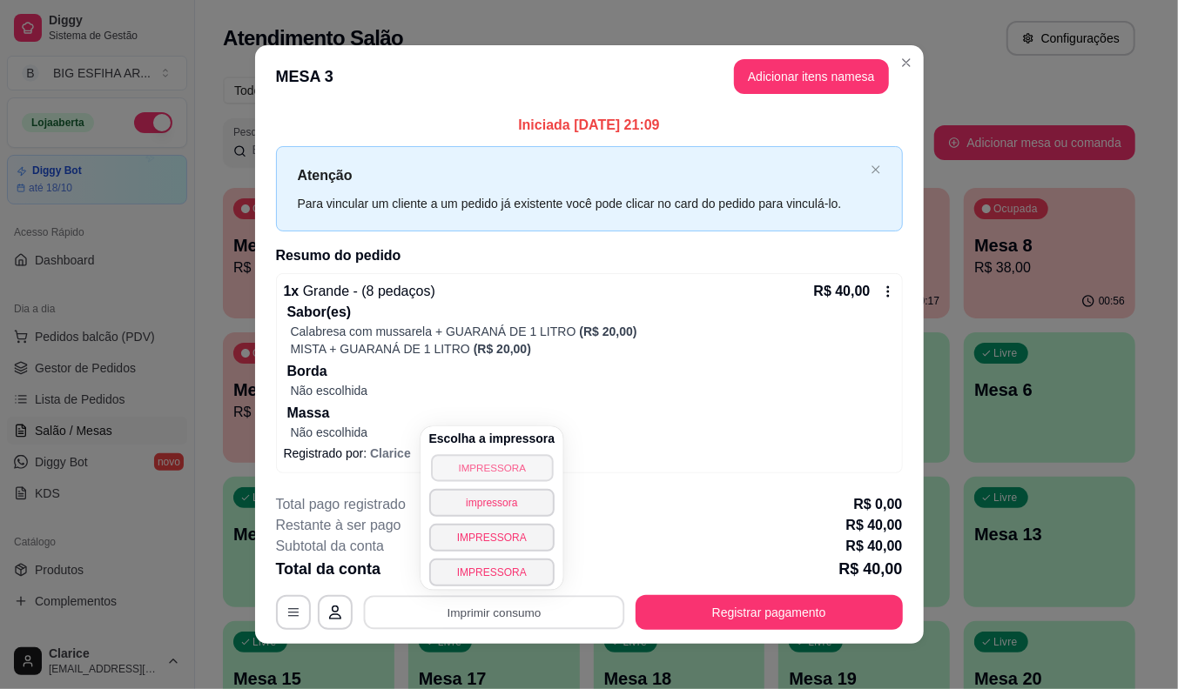
click at [486, 471] on button "IMPRESSORA" at bounding box center [492, 467] width 122 height 27
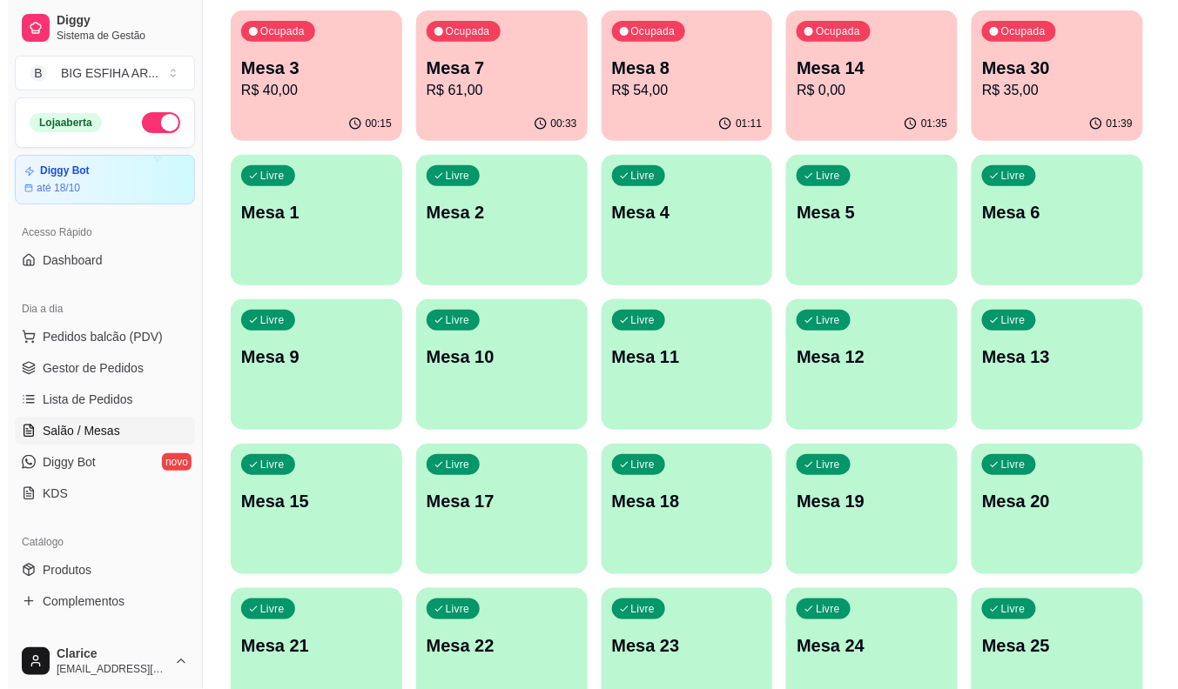
scroll to position [421, 0]
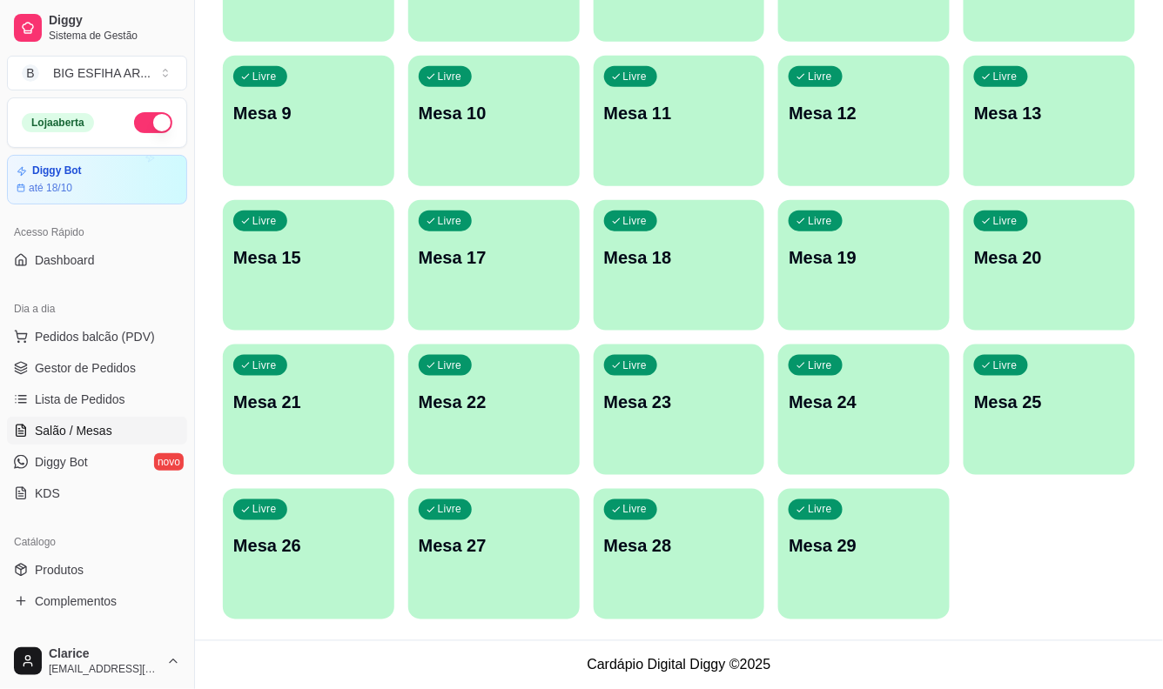
click at [850, 579] on div "Livre Mesa 29" at bounding box center [863, 544] width 171 height 110
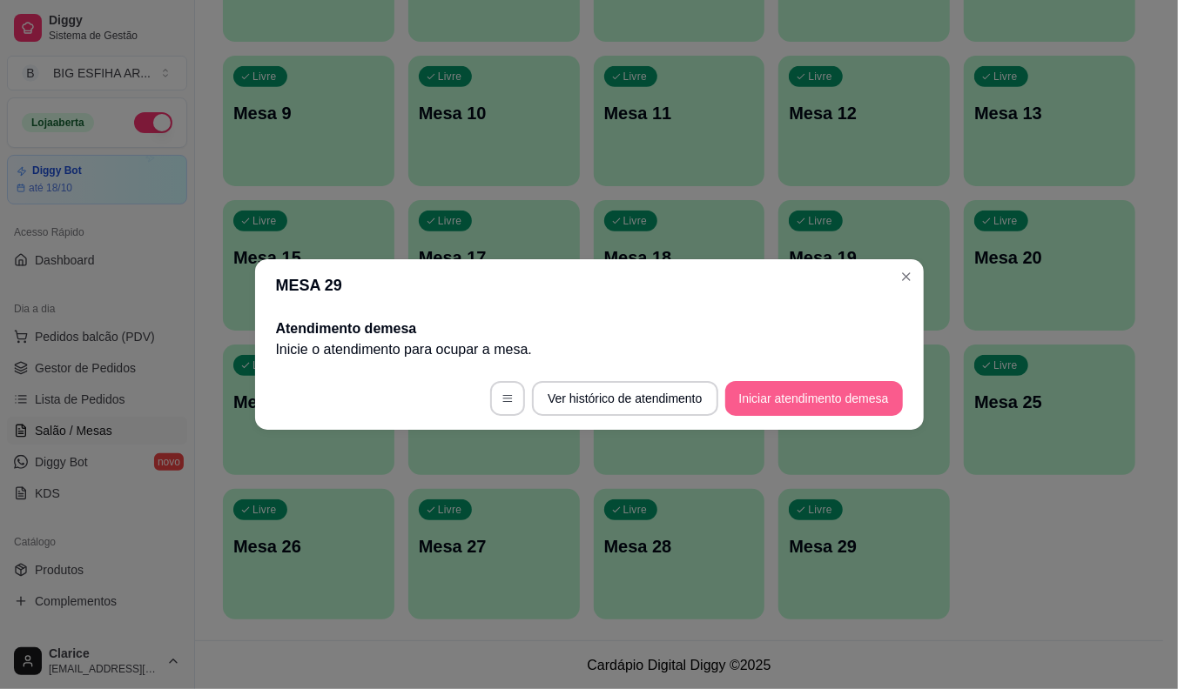
click at [812, 392] on button "Iniciar atendimento de mesa" at bounding box center [814, 398] width 178 height 35
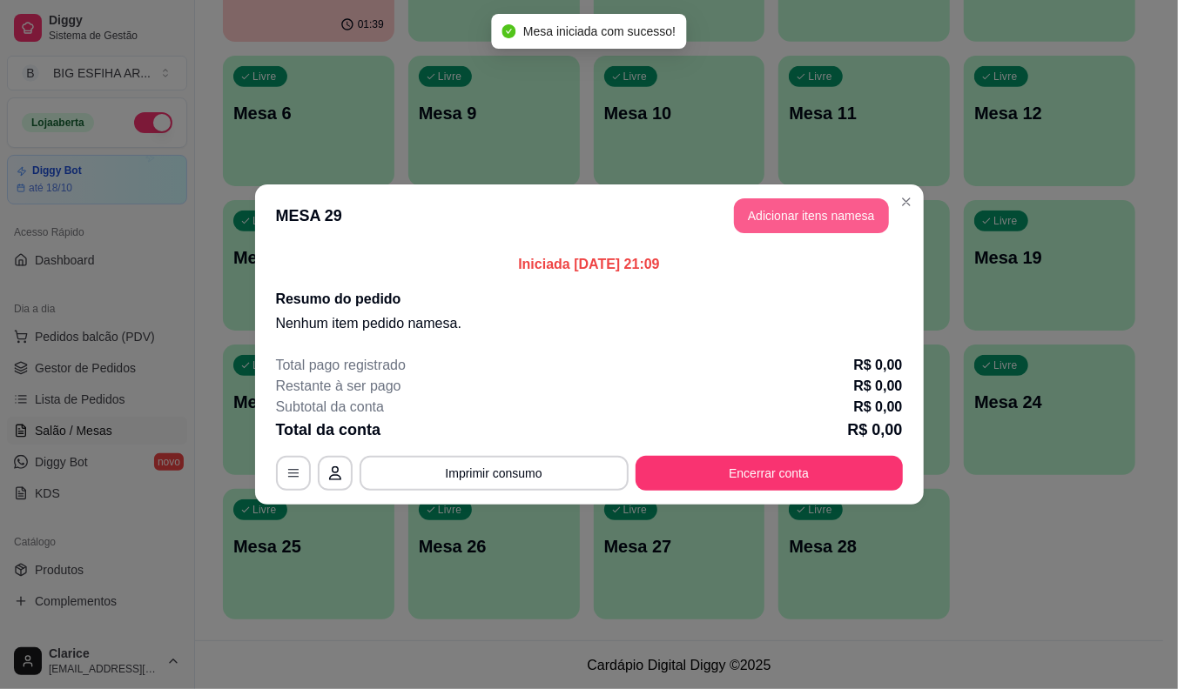
click at [837, 210] on button "Adicionar itens na mesa" at bounding box center [811, 215] width 155 height 35
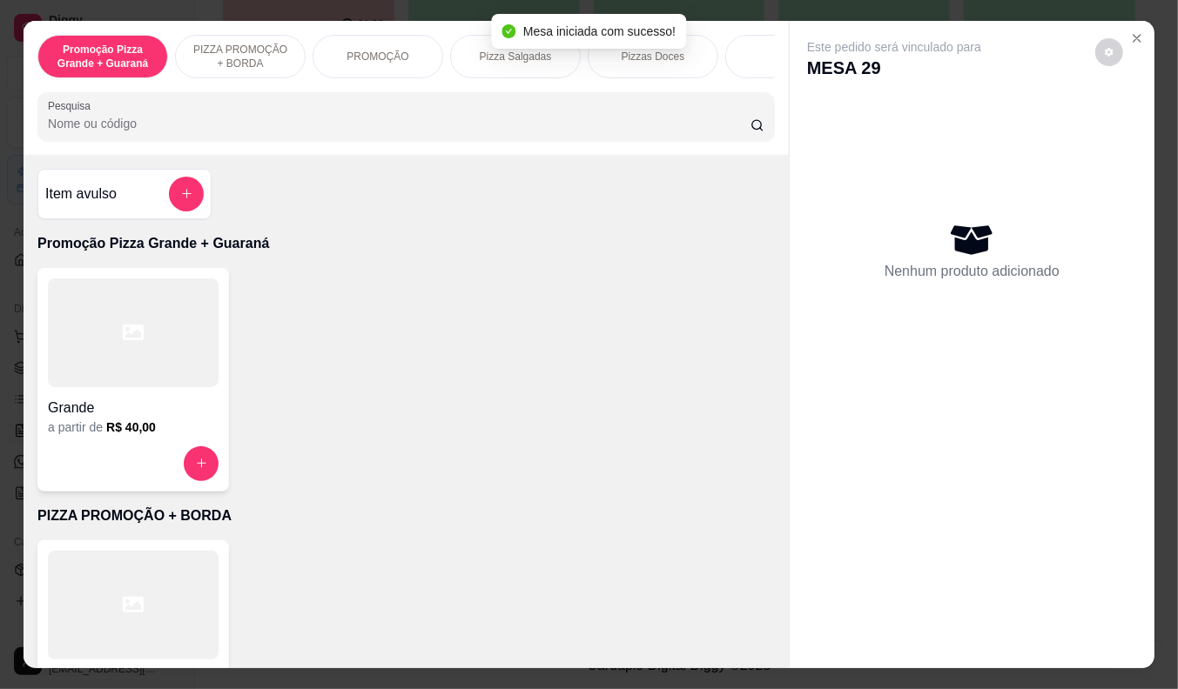
click at [348, 134] on div at bounding box center [406, 116] width 716 height 35
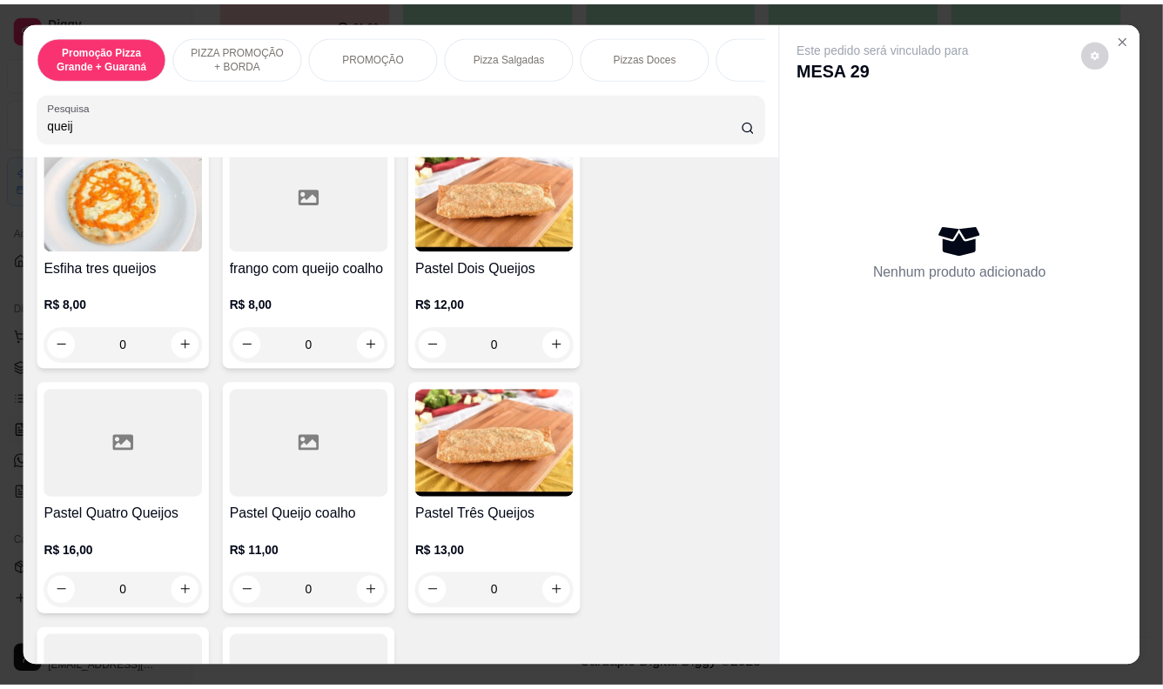
scroll to position [386, 0]
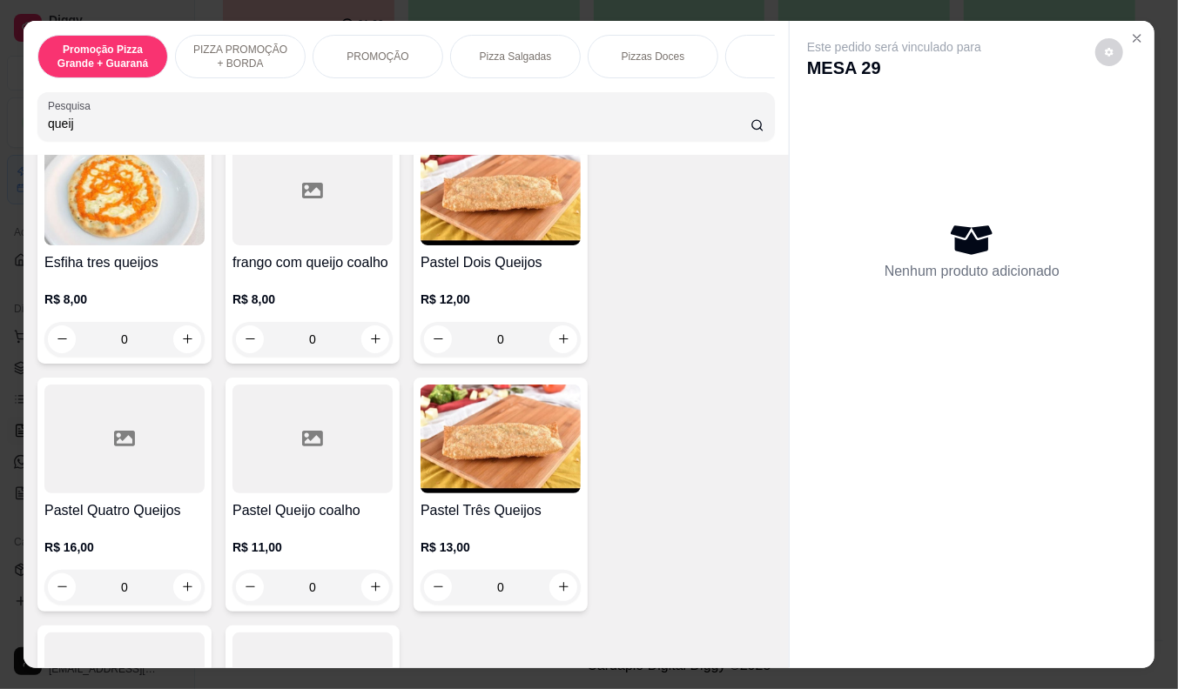
type input "queij"
click at [283, 553] on p "R$ 11,00" at bounding box center [312, 547] width 160 height 17
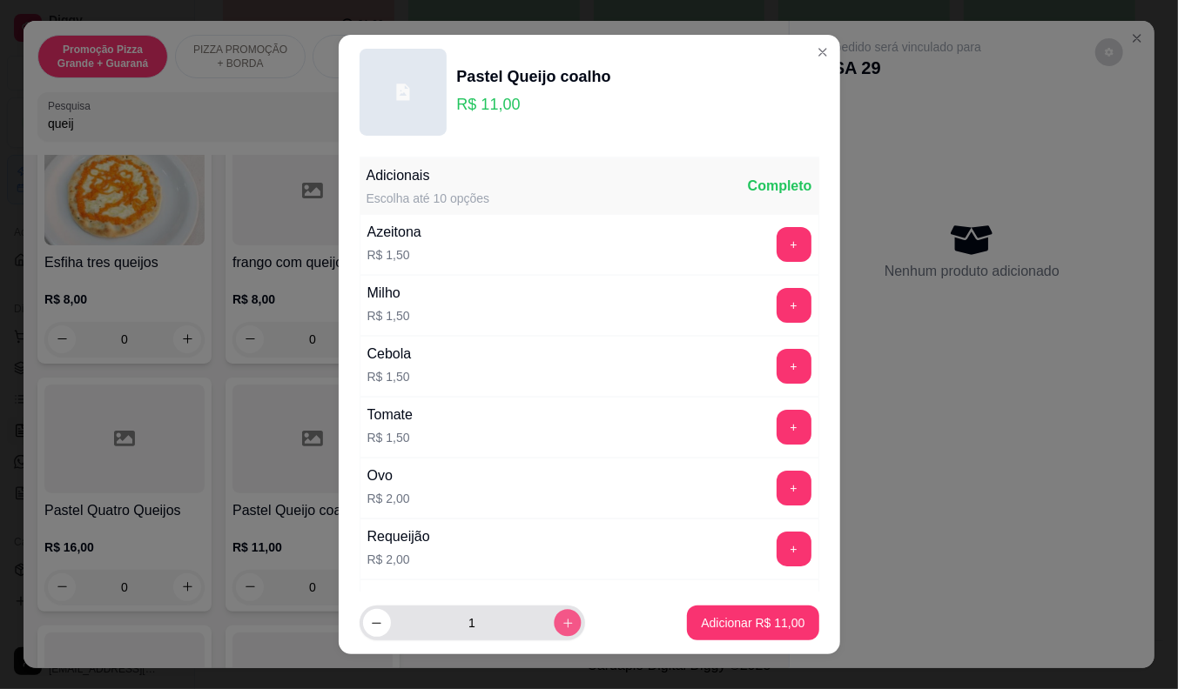
click at [561, 619] on icon "increase-product-quantity" at bounding box center [567, 623] width 13 height 13
type input "2"
click at [701, 623] on p "Adicionar R$ 22,00" at bounding box center [753, 623] width 104 height 17
type input "2"
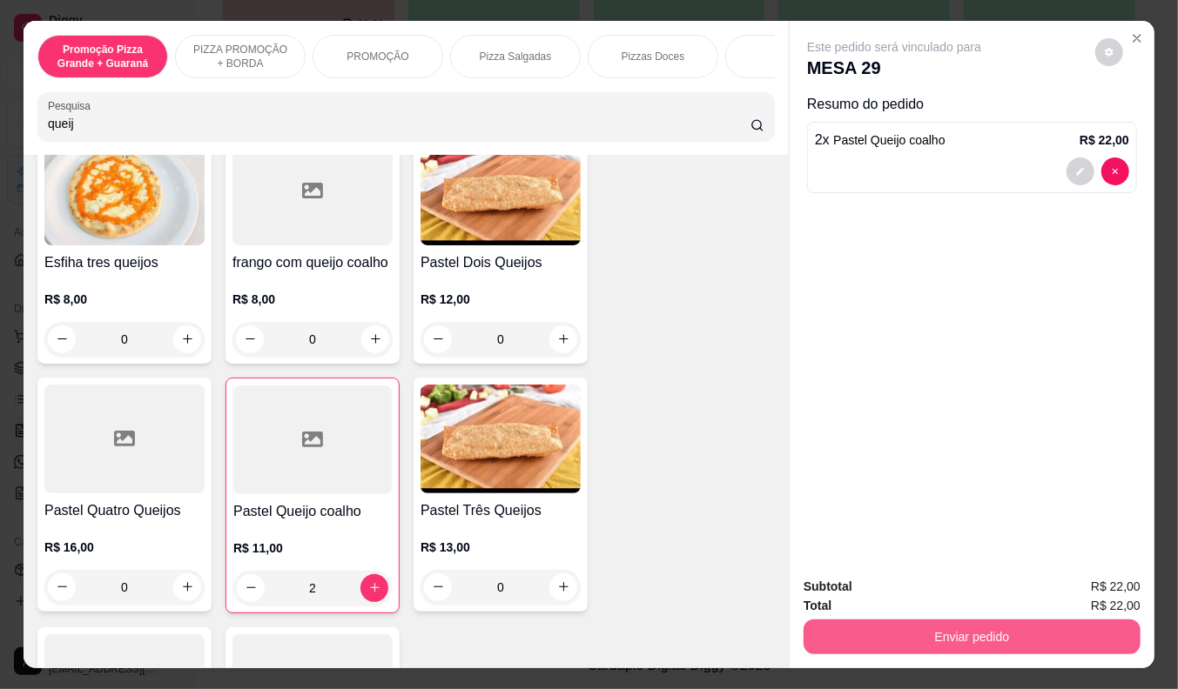
click at [918, 622] on button "Enviar pedido" at bounding box center [971, 637] width 337 height 35
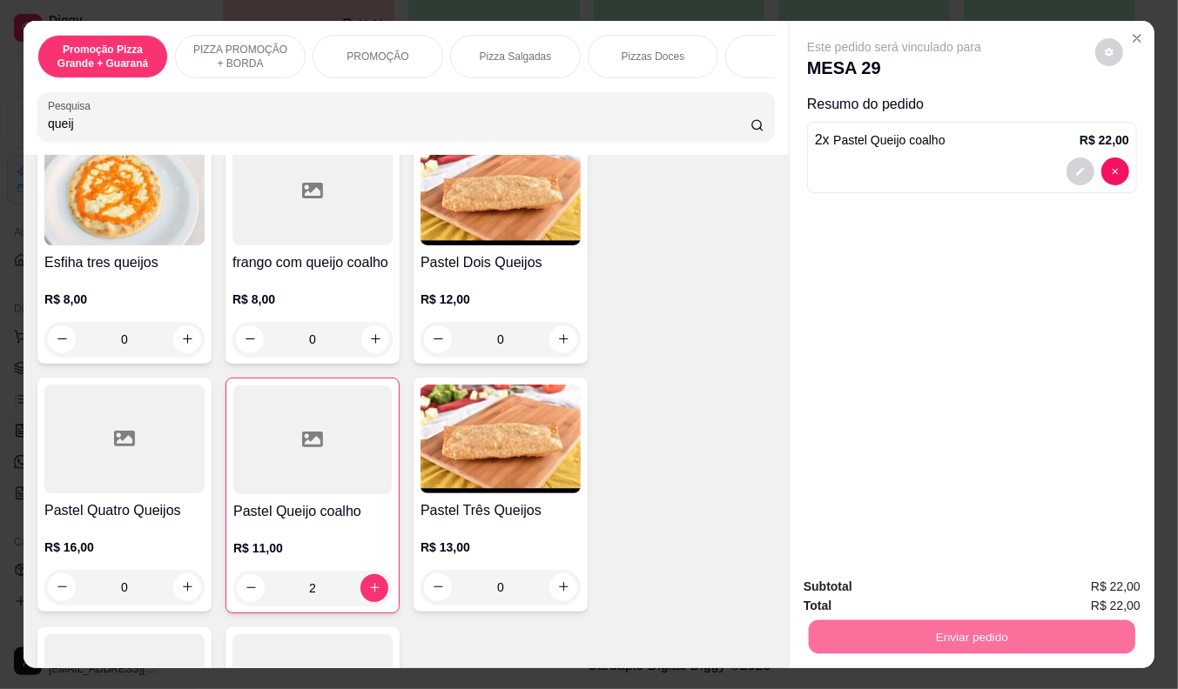
click at [911, 594] on button "Não registrar e enviar pedido" at bounding box center [913, 588] width 181 height 33
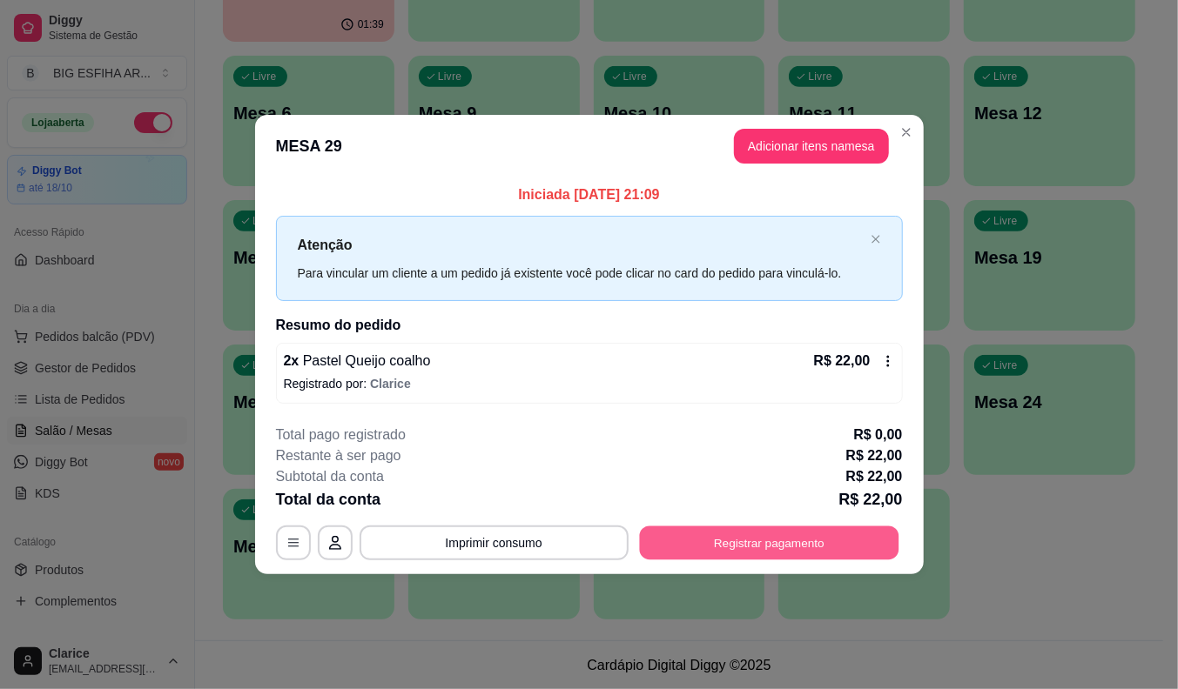
click at [851, 541] on button "Registrar pagamento" at bounding box center [768, 543] width 259 height 34
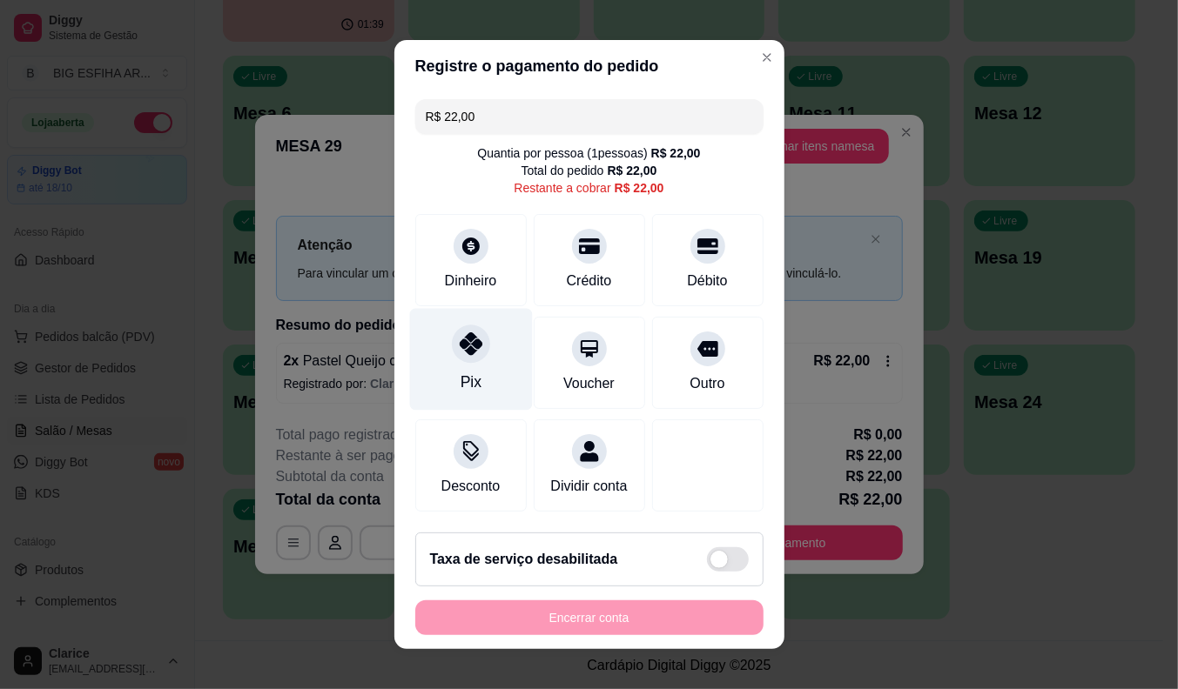
click at [461, 348] on icon at bounding box center [470, 344] width 23 height 23
type input "R$ 0,00"
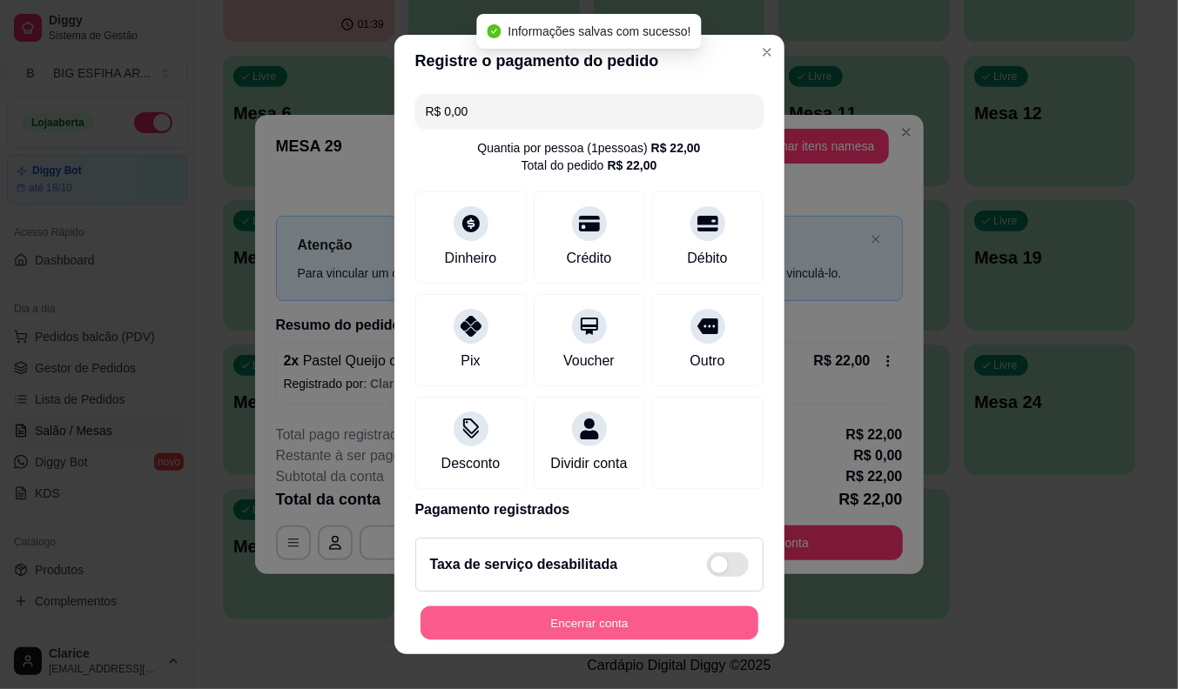
click at [571, 623] on button "Encerrar conta" at bounding box center [589, 624] width 338 height 34
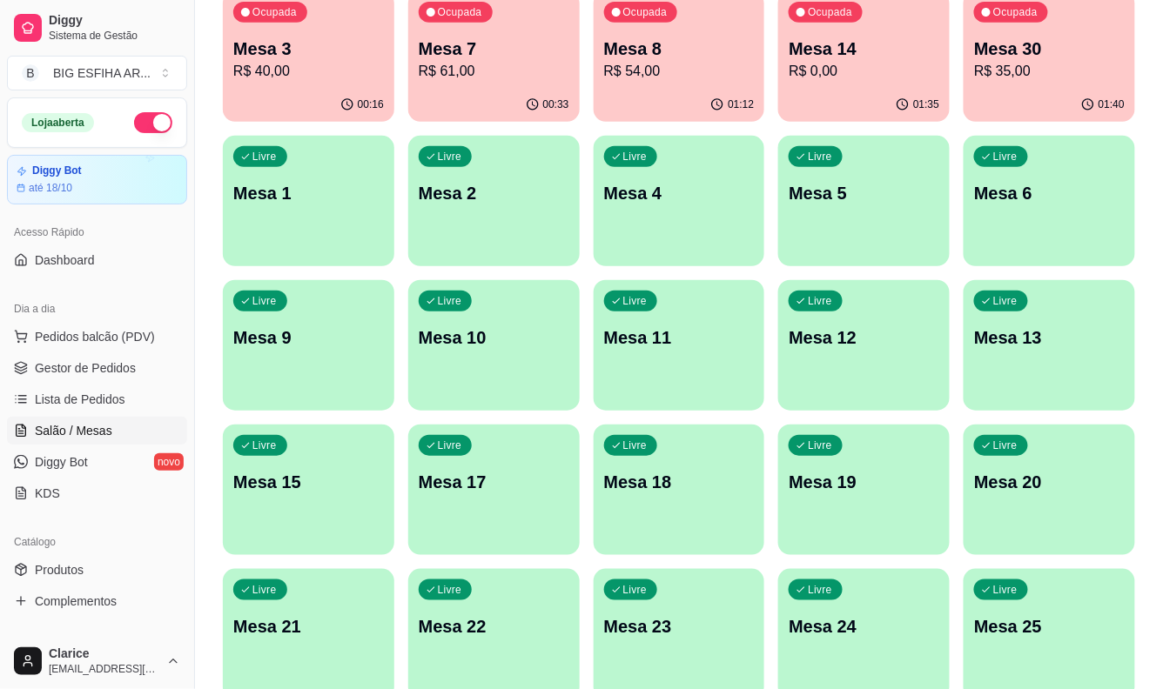
scroll to position [35, 0]
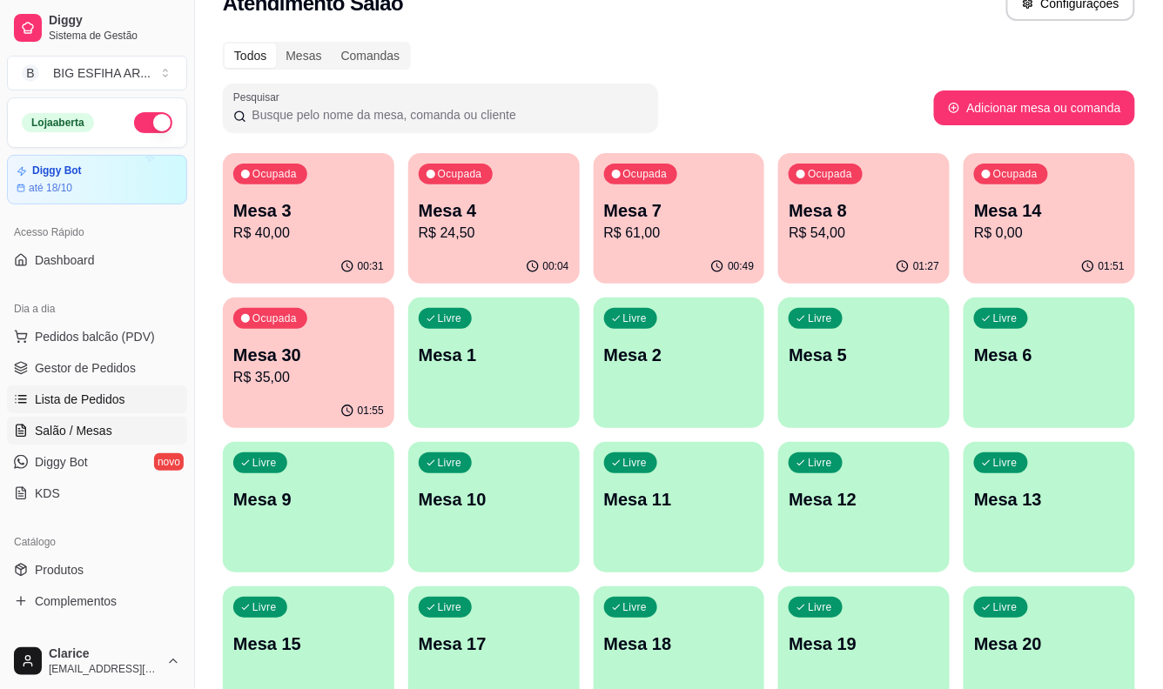
click at [68, 398] on span "Lista de Pedidos" at bounding box center [80, 399] width 91 height 17
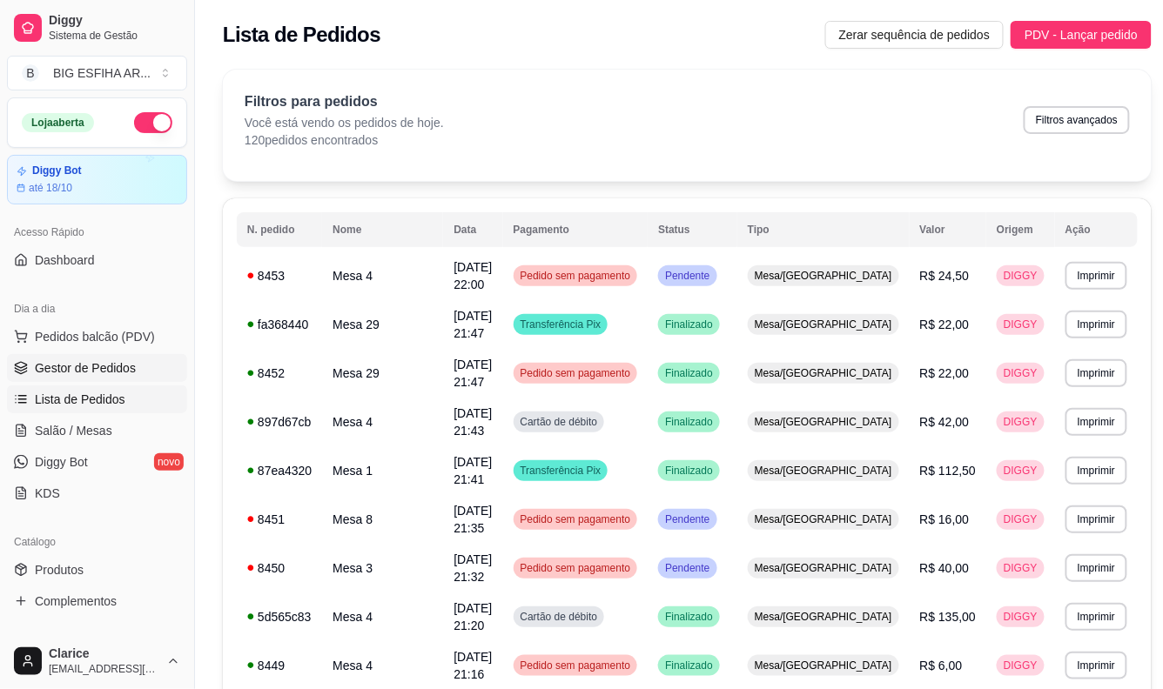
click at [79, 376] on span "Gestor de Pedidos" at bounding box center [85, 367] width 101 height 17
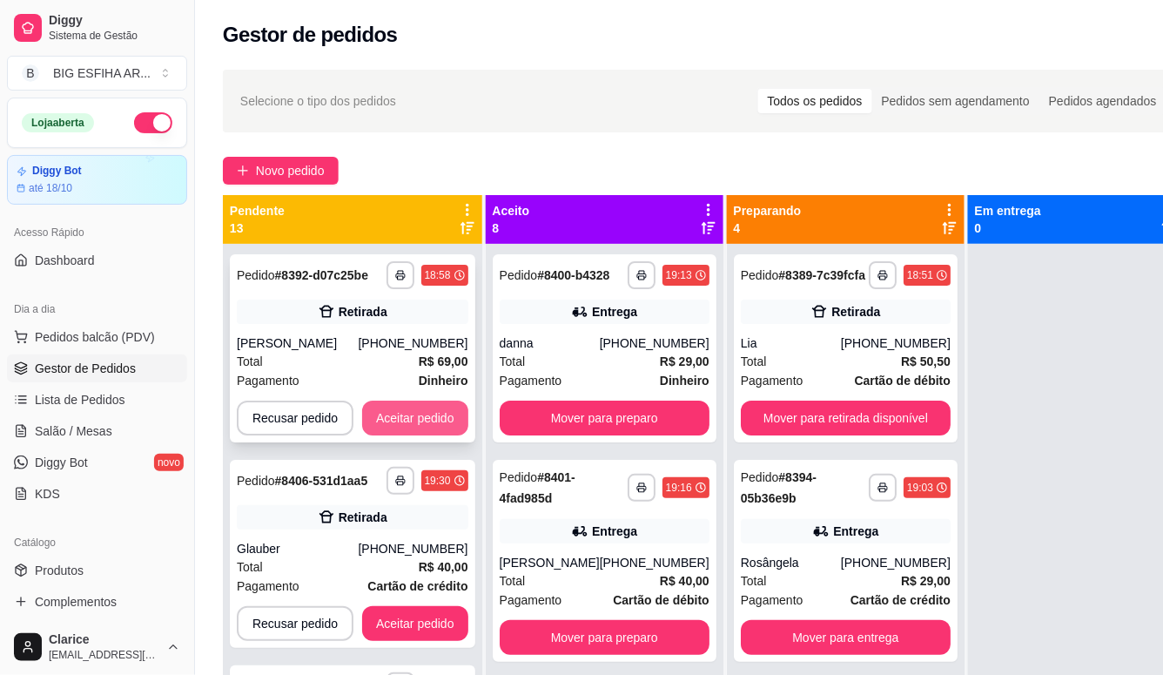
click at [429, 413] on button "Aceitar pedido" at bounding box center [415, 417] width 106 height 35
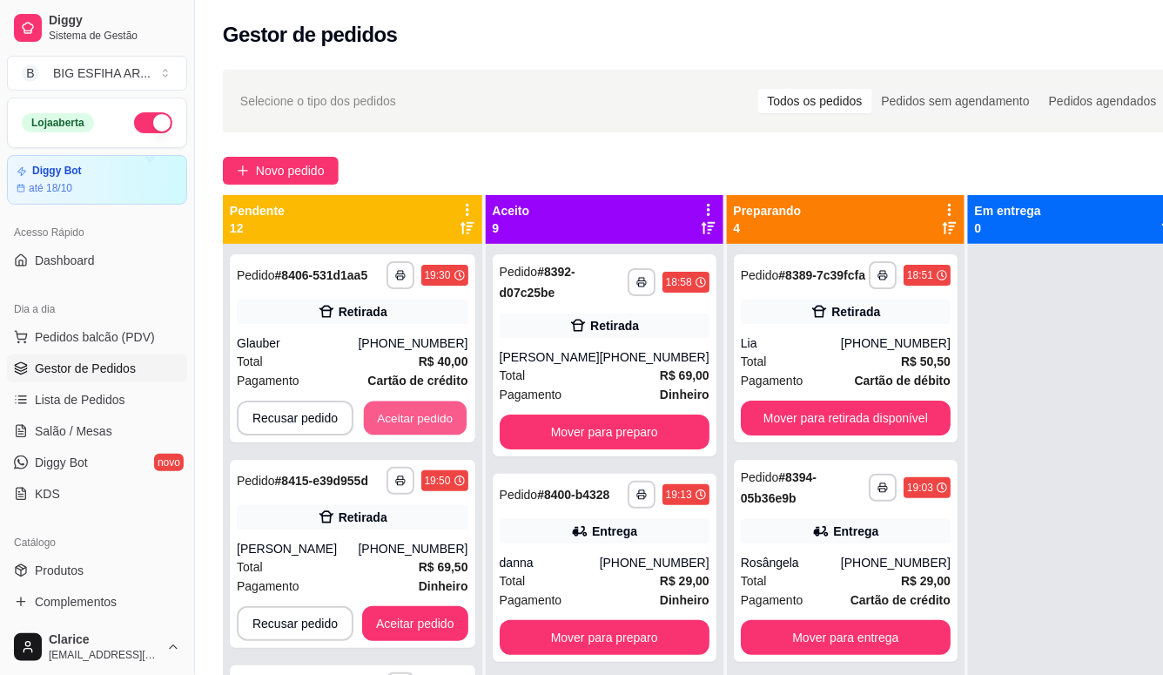
click at [429, 413] on button "Aceitar pedido" at bounding box center [415, 418] width 103 height 34
click at [429, 413] on button "Aceitar pedido" at bounding box center [415, 417] width 106 height 35
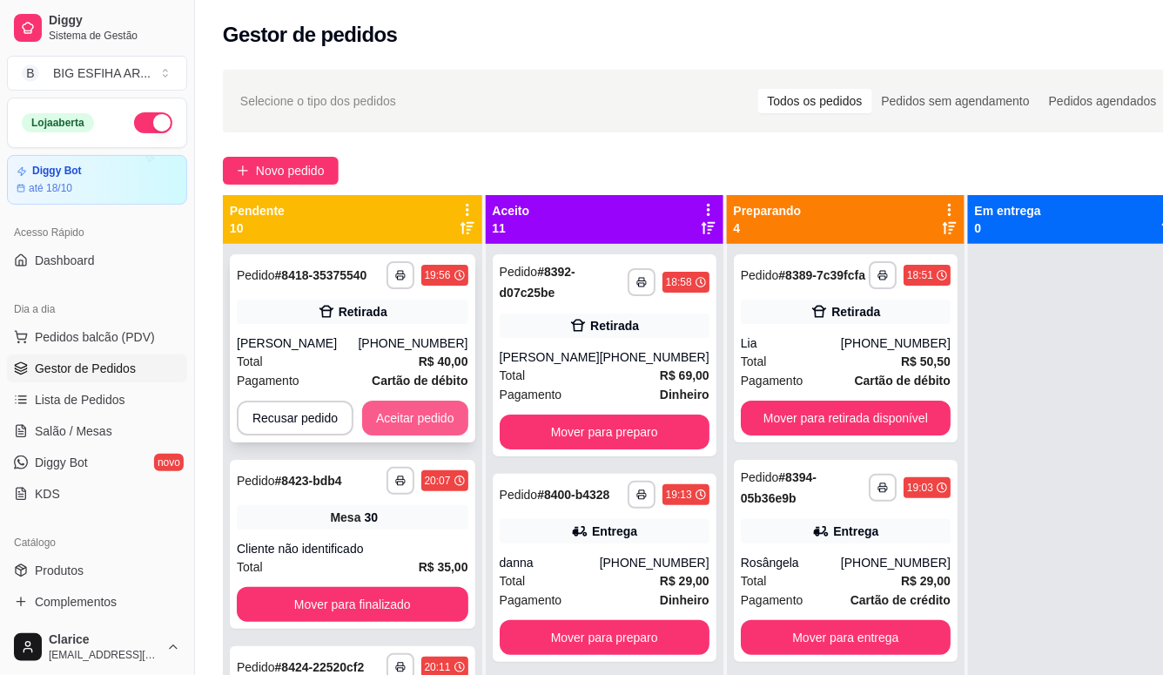
click at [429, 413] on button "Aceitar pedido" at bounding box center [415, 417] width 106 height 35
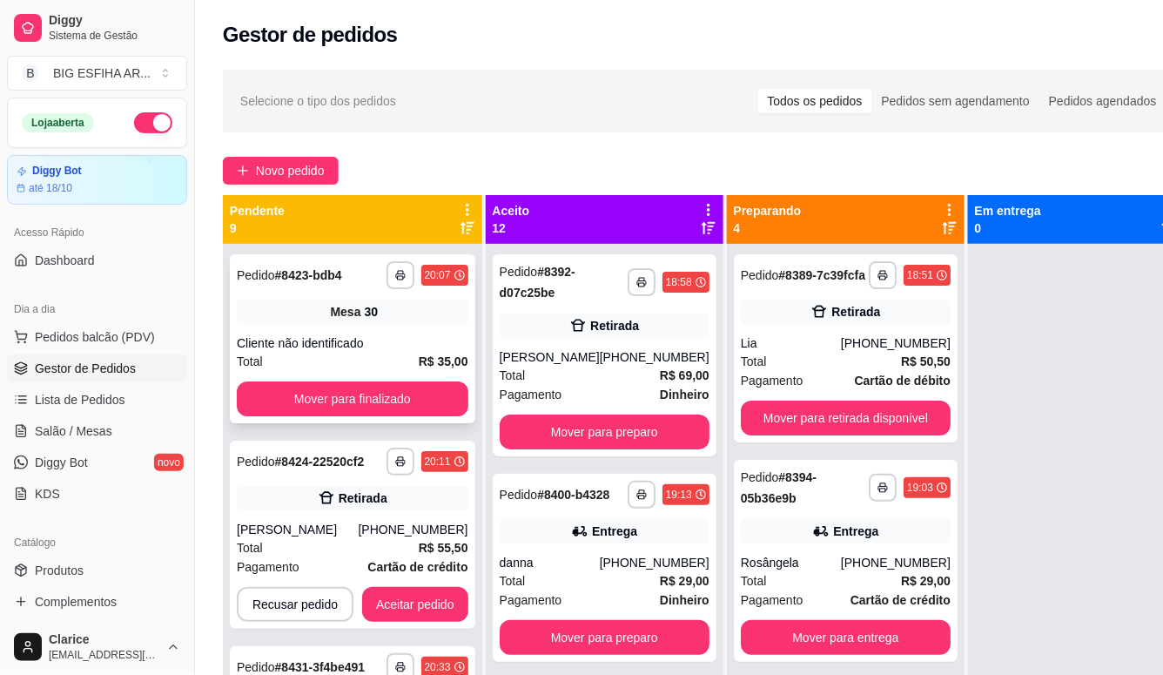
click at [431, 378] on div "**********" at bounding box center [352, 338] width 245 height 169
click at [411, 392] on button "Mover para finalizado" at bounding box center [353, 398] width 232 height 35
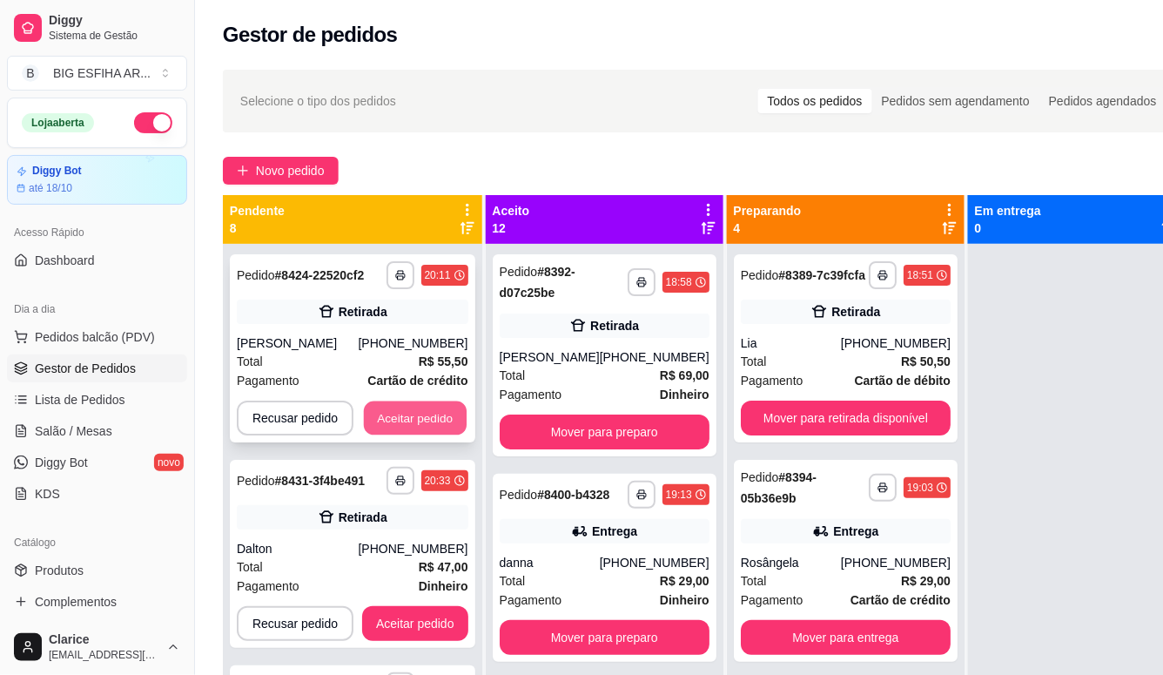
click at [407, 420] on button "Aceitar pedido" at bounding box center [415, 418] width 103 height 34
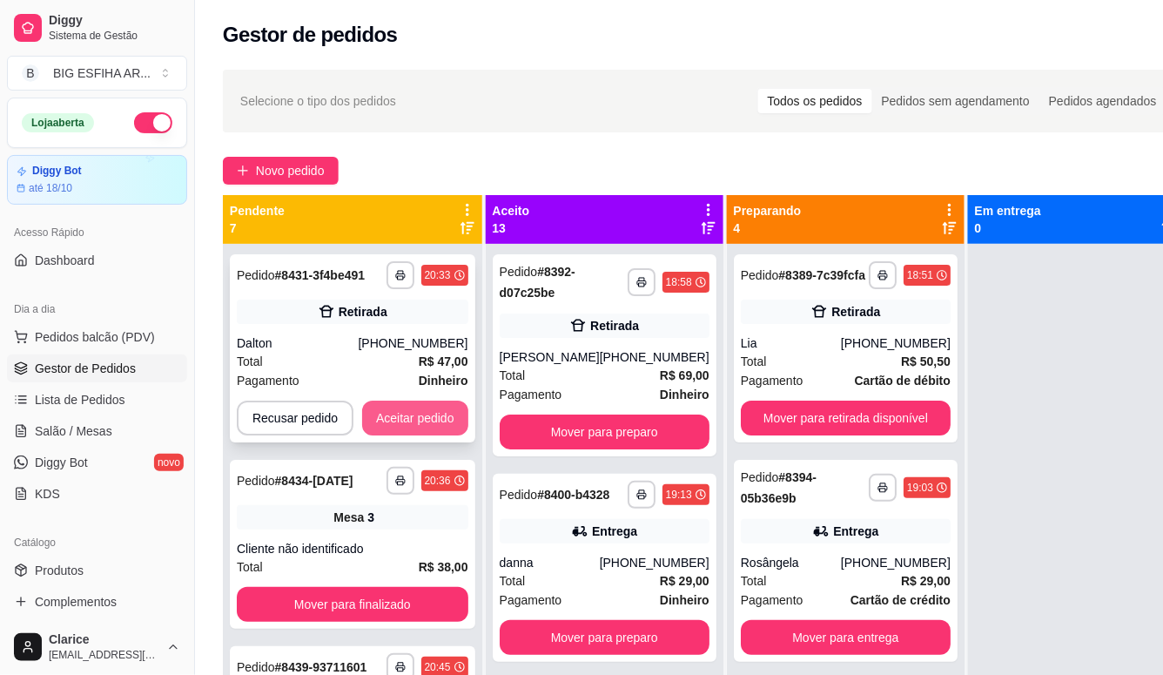
click at [407, 421] on button "Aceitar pedido" at bounding box center [415, 417] width 106 height 35
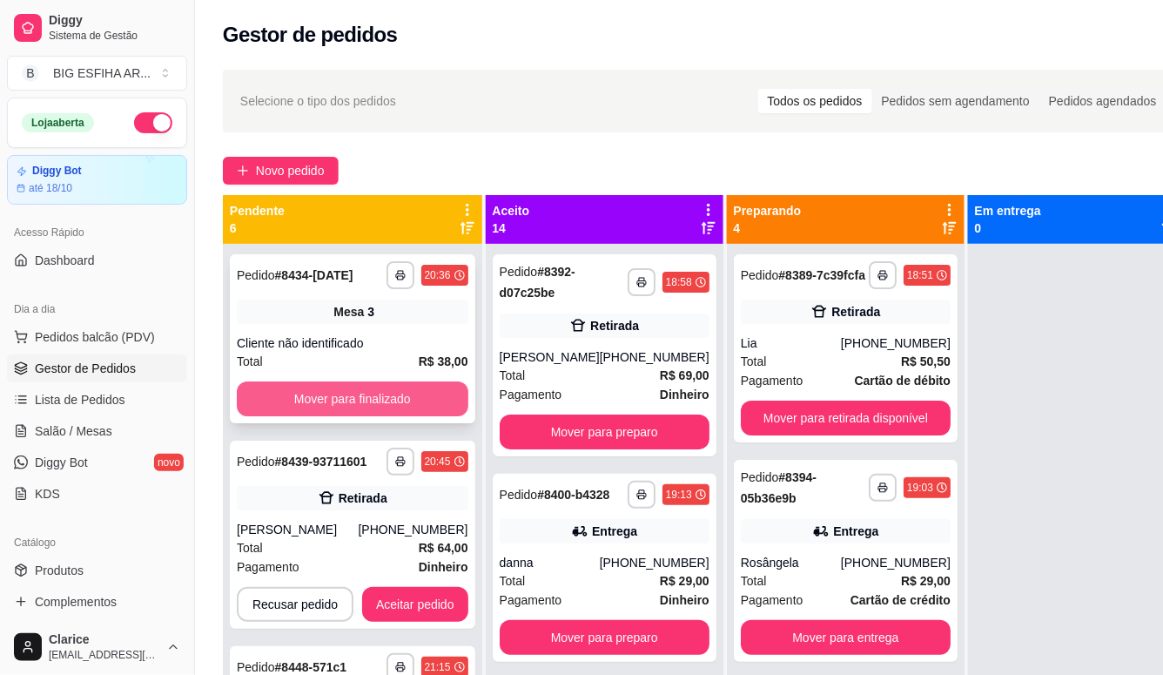
click at [400, 396] on button "Mover para finalizado" at bounding box center [353, 398] width 232 height 35
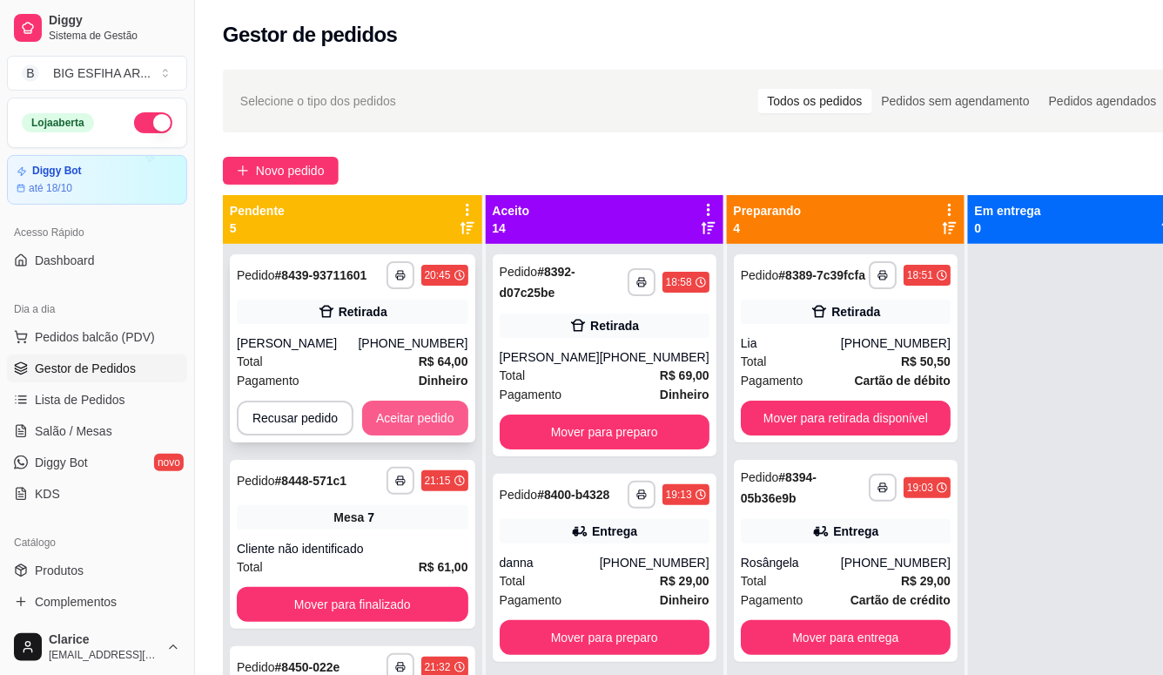
click at [405, 410] on button "Aceitar pedido" at bounding box center [415, 417] width 106 height 35
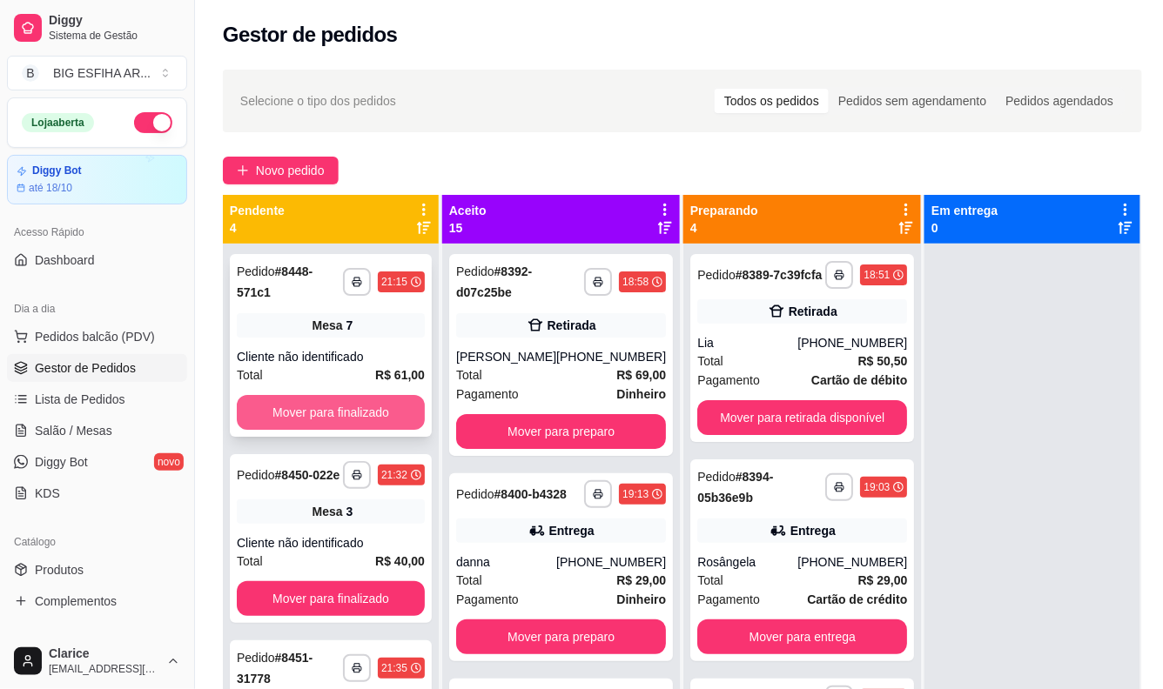
click at [412, 413] on div "Mover para finalizado" at bounding box center [331, 412] width 188 height 35
click at [372, 411] on button "Mover para finalizado" at bounding box center [330, 413] width 183 height 34
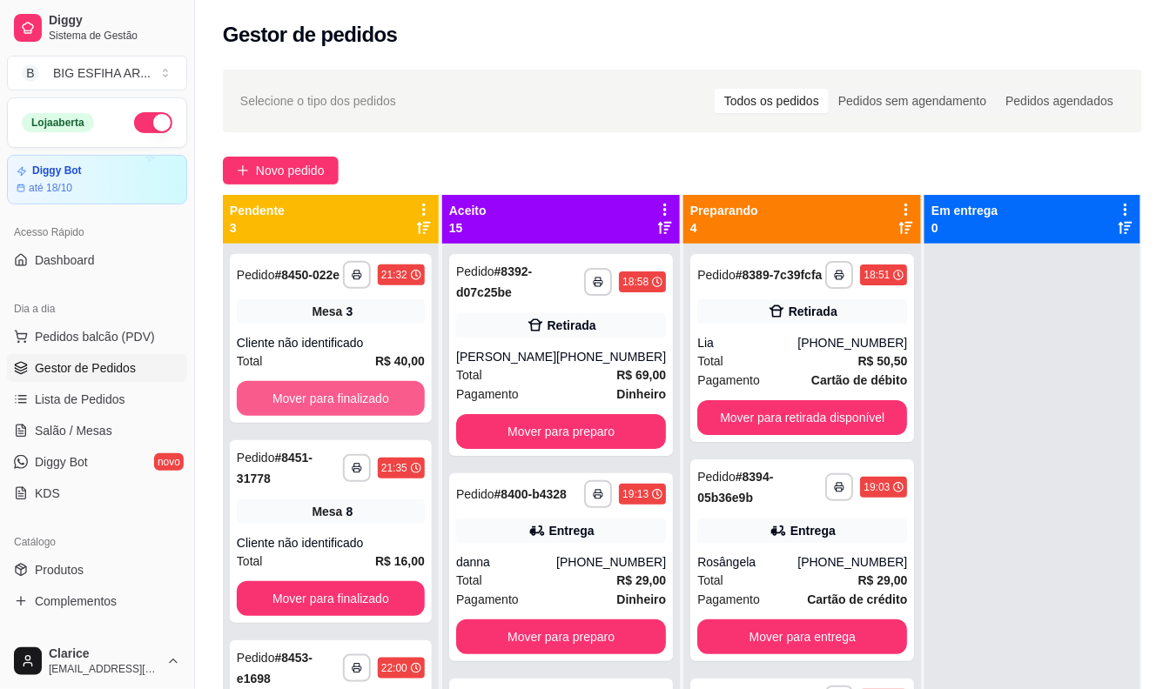
click at [372, 411] on button "Mover para finalizado" at bounding box center [331, 398] width 188 height 35
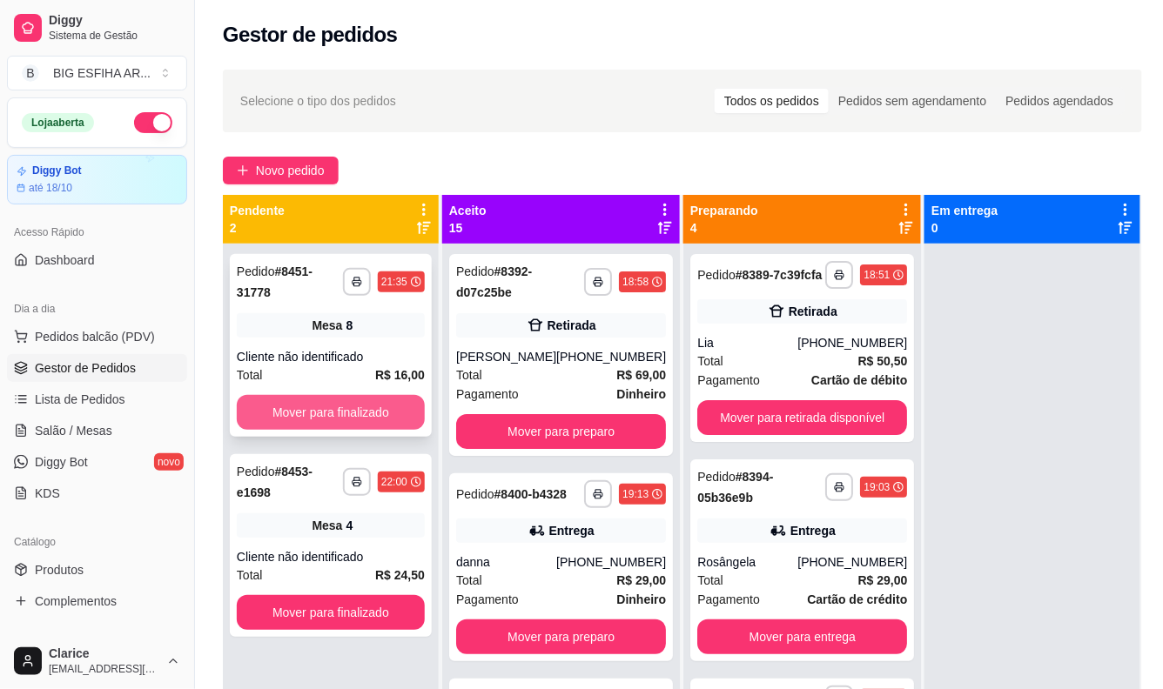
click at [372, 399] on button "Mover para finalizado" at bounding box center [331, 412] width 188 height 35
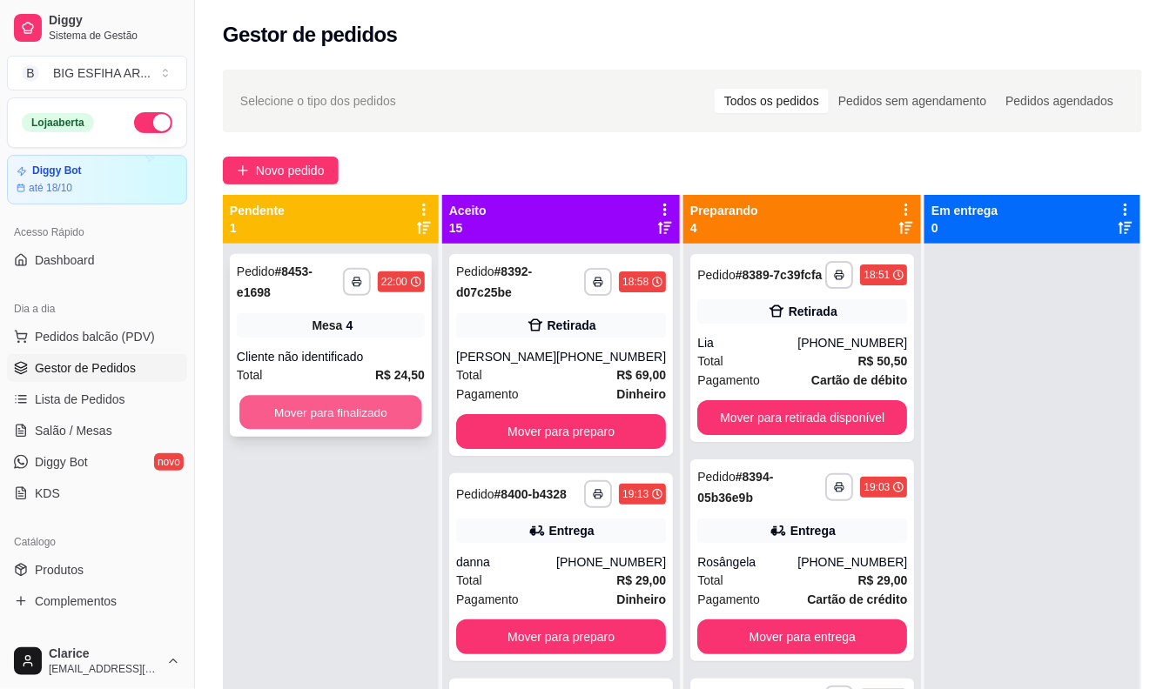
click at [373, 396] on button "Mover para finalizado" at bounding box center [330, 413] width 183 height 34
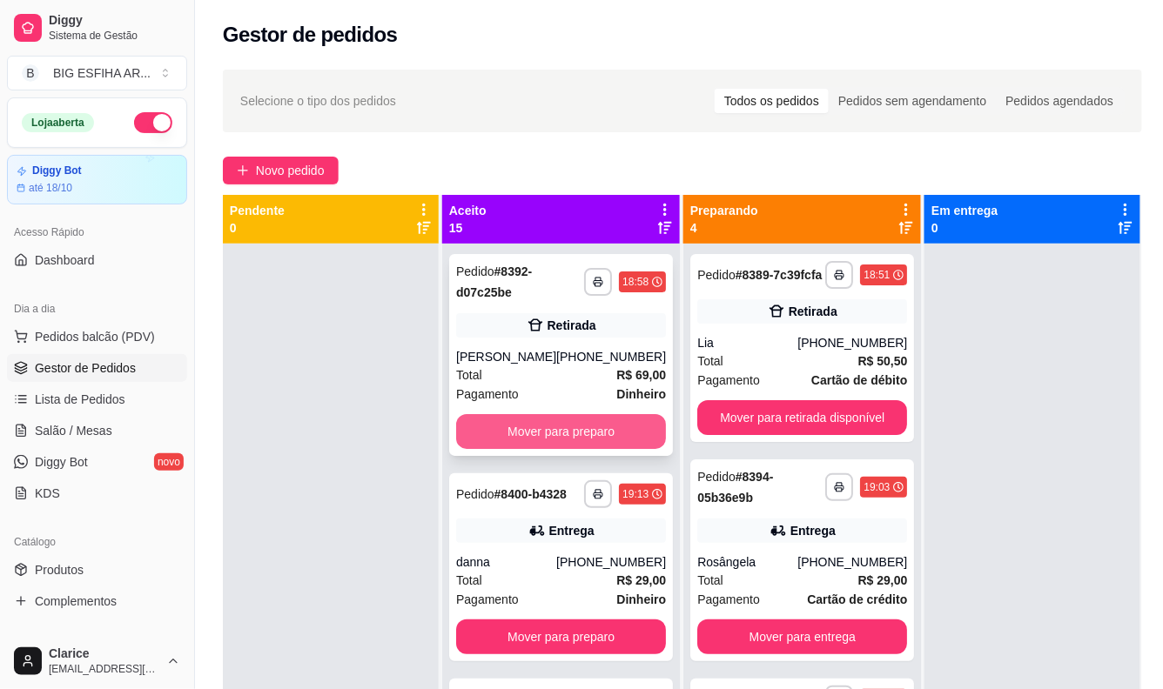
click at [491, 427] on button "Mover para preparo" at bounding box center [561, 431] width 210 height 35
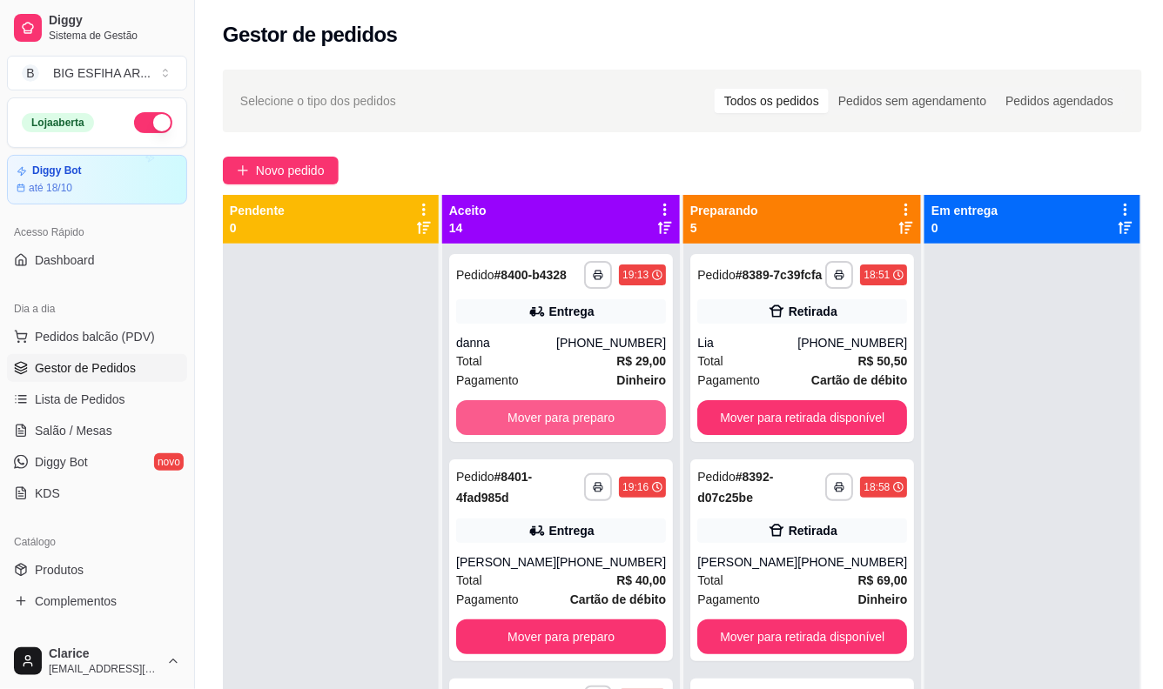
click at [491, 427] on button "Mover para preparo" at bounding box center [561, 417] width 210 height 35
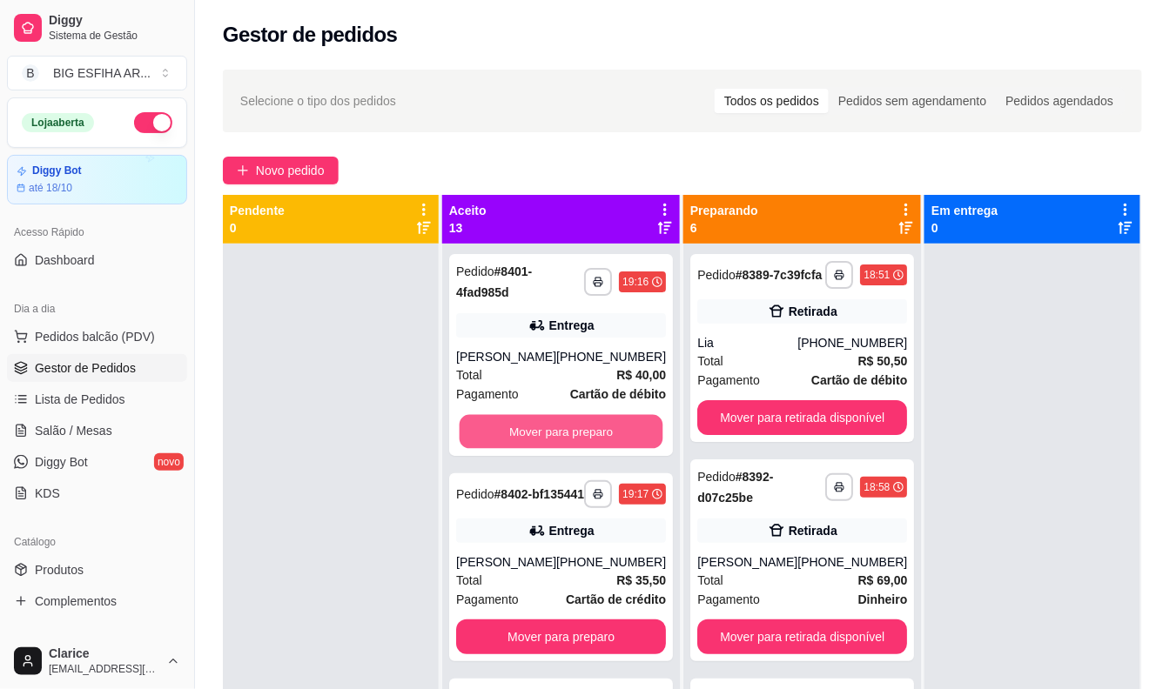
click at [491, 427] on button "Mover para preparo" at bounding box center [562, 432] width 204 height 34
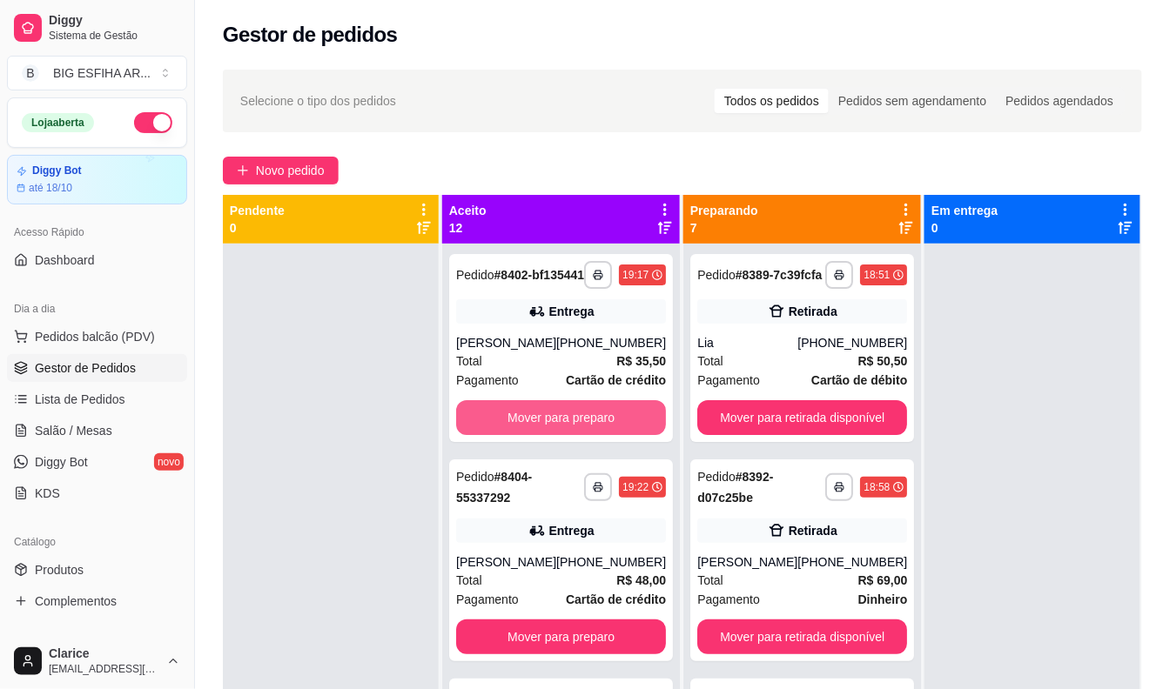
click at [491, 427] on button "Mover para preparo" at bounding box center [561, 417] width 210 height 35
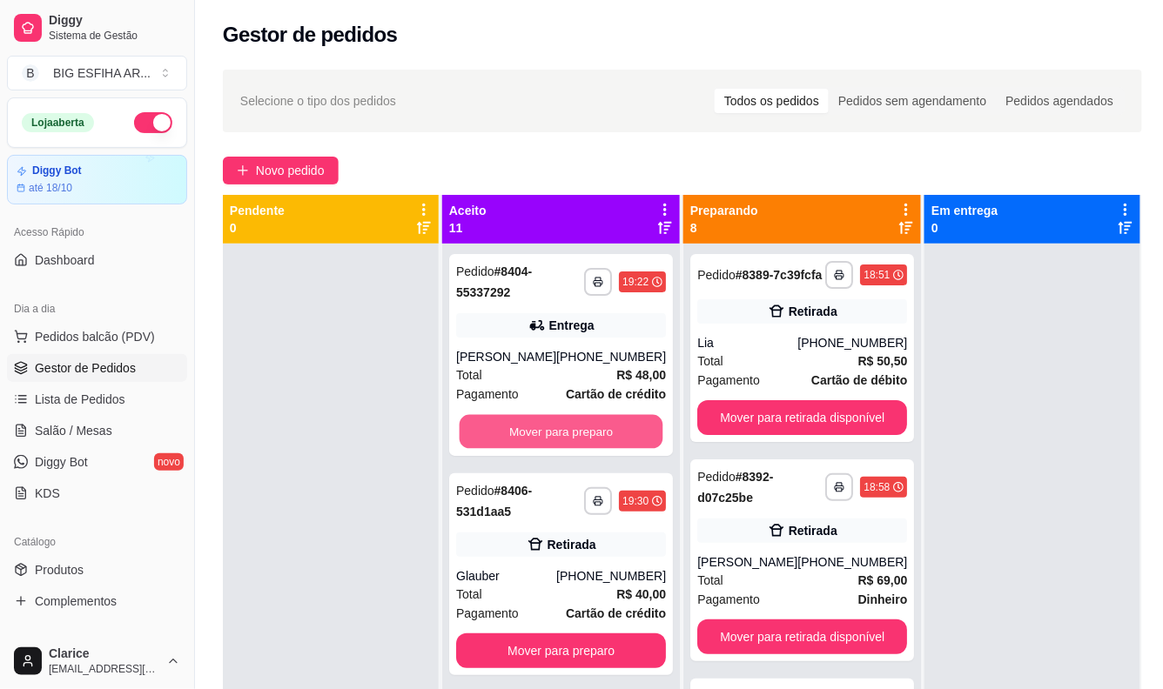
click at [491, 427] on button "Mover para preparo" at bounding box center [562, 432] width 204 height 34
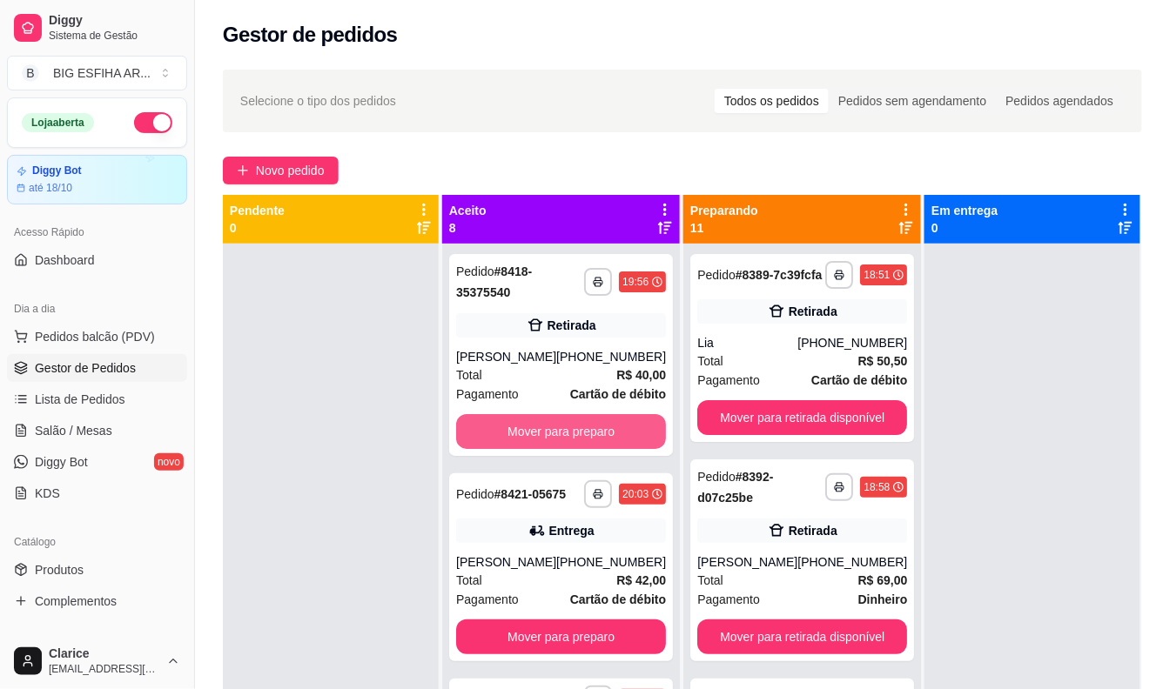
click at [491, 427] on button "Mover para preparo" at bounding box center [561, 431] width 210 height 35
click at [491, 427] on div "Mover para preparo" at bounding box center [561, 431] width 210 height 35
click at [491, 427] on div "feito há 126 minutos Horário do pedido [DATE] 19:56 Status do pedido ACEITO Nom…" at bounding box center [581, 341] width 467 height 460
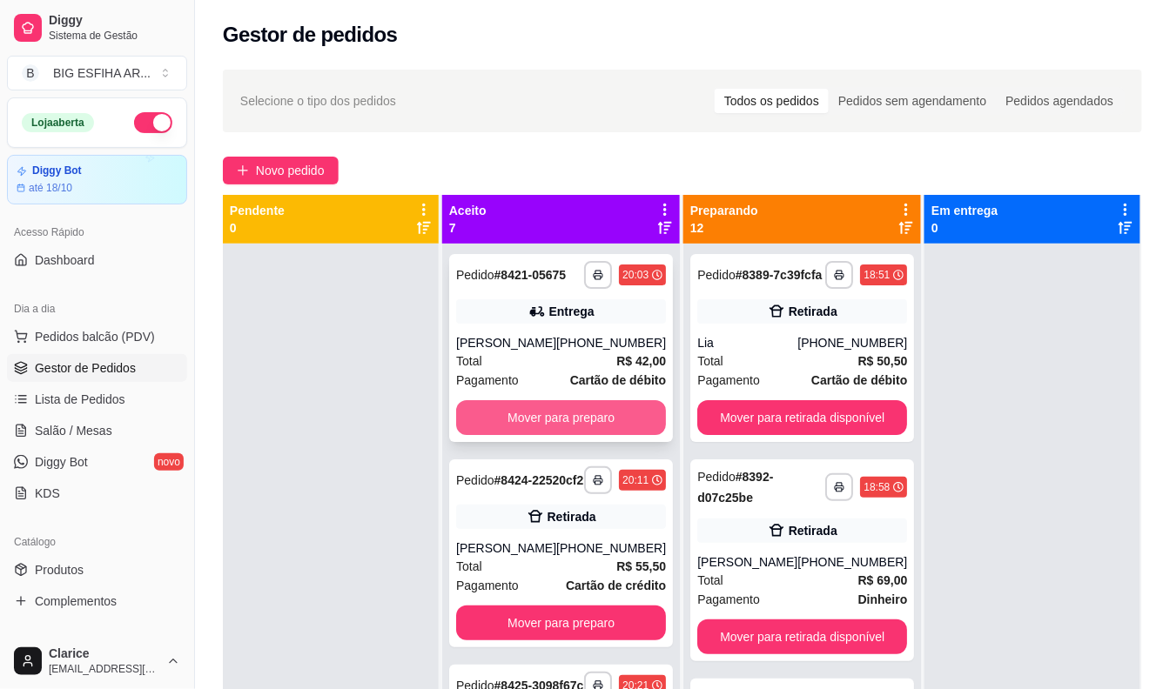
click at [548, 435] on button "Mover para preparo" at bounding box center [561, 417] width 210 height 35
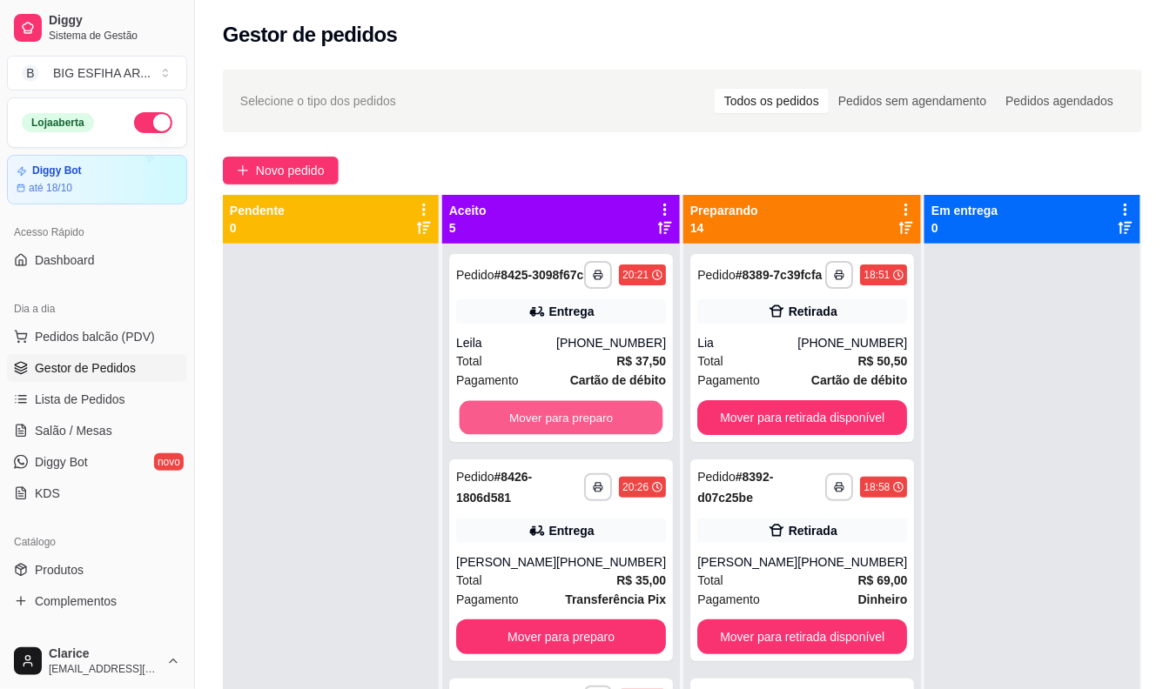
click at [548, 435] on button "Mover para preparo" at bounding box center [562, 418] width 204 height 34
click at [548, 620] on button "Mover para preparo" at bounding box center [561, 637] width 210 height 35
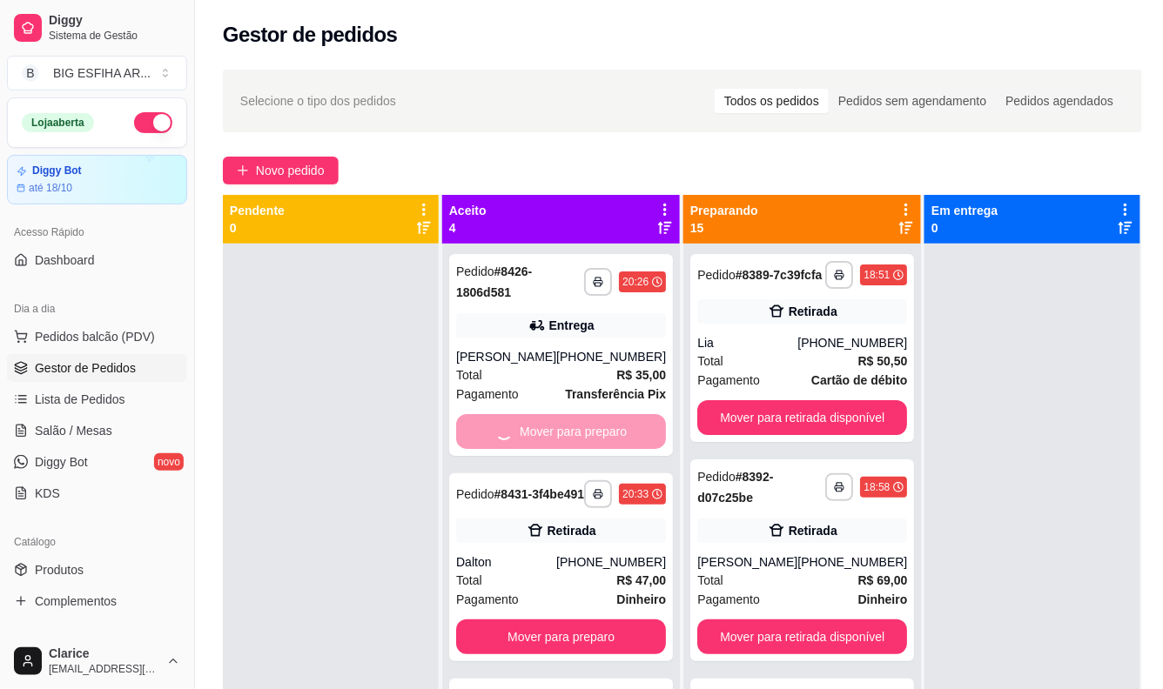
click at [548, 435] on div "Mover para preparo" at bounding box center [561, 431] width 210 height 35
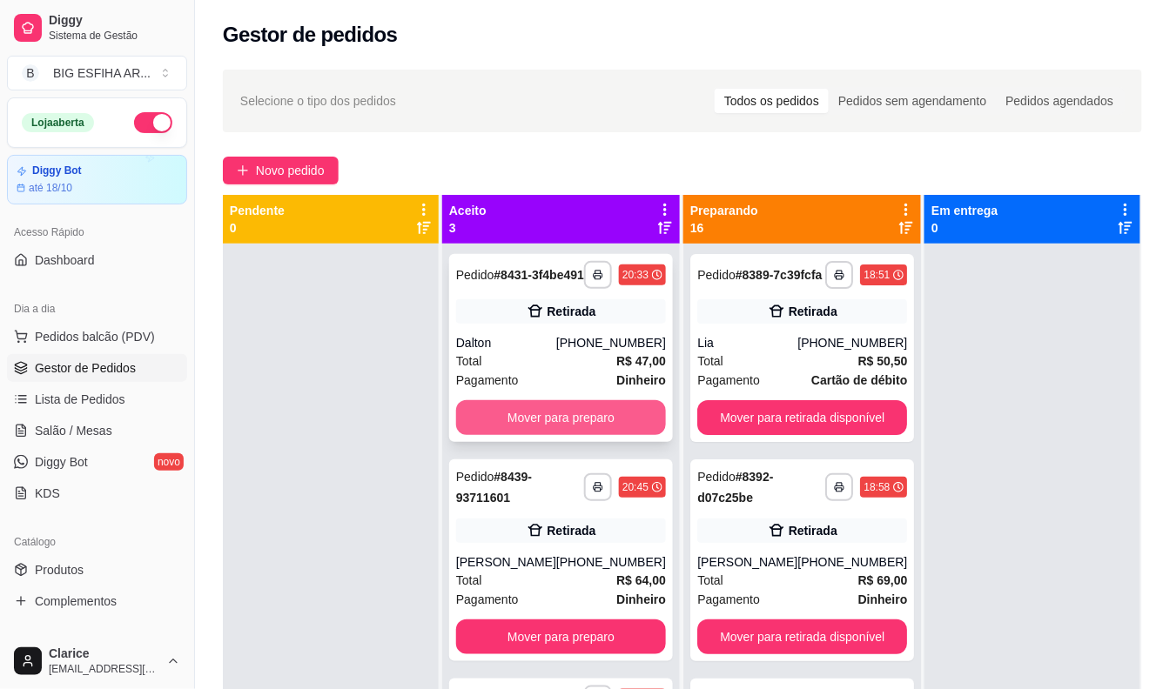
click at [625, 435] on button "Mover para preparo" at bounding box center [561, 417] width 210 height 35
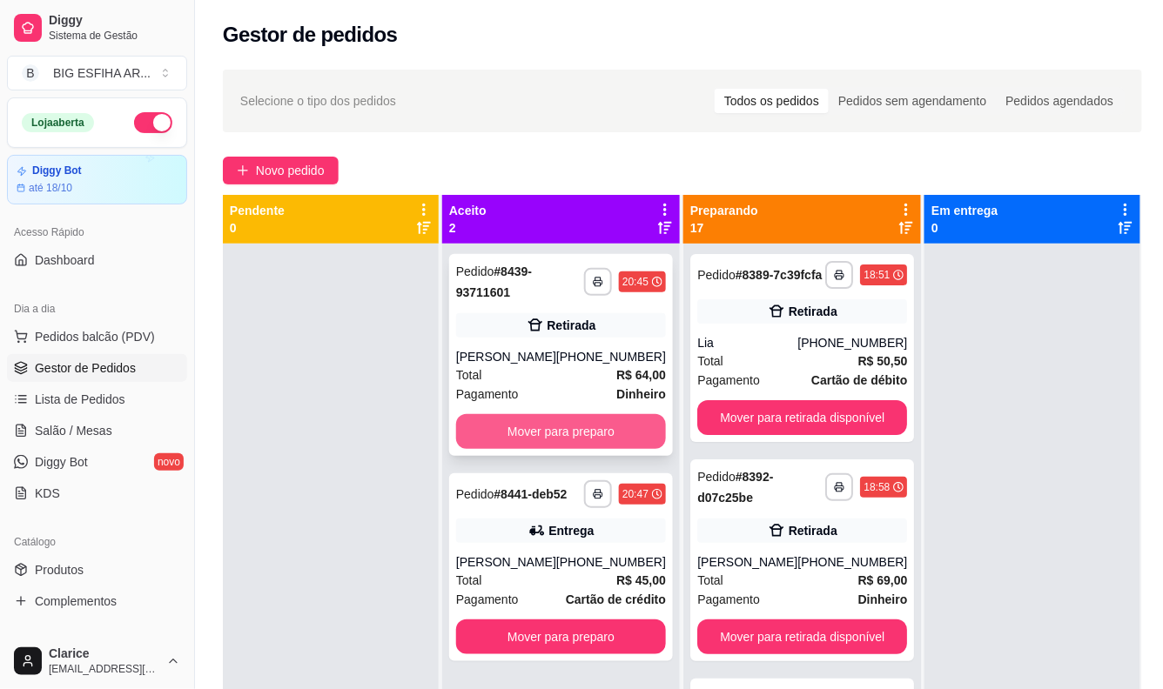
click at [624, 440] on button "Mover para preparo" at bounding box center [561, 431] width 210 height 35
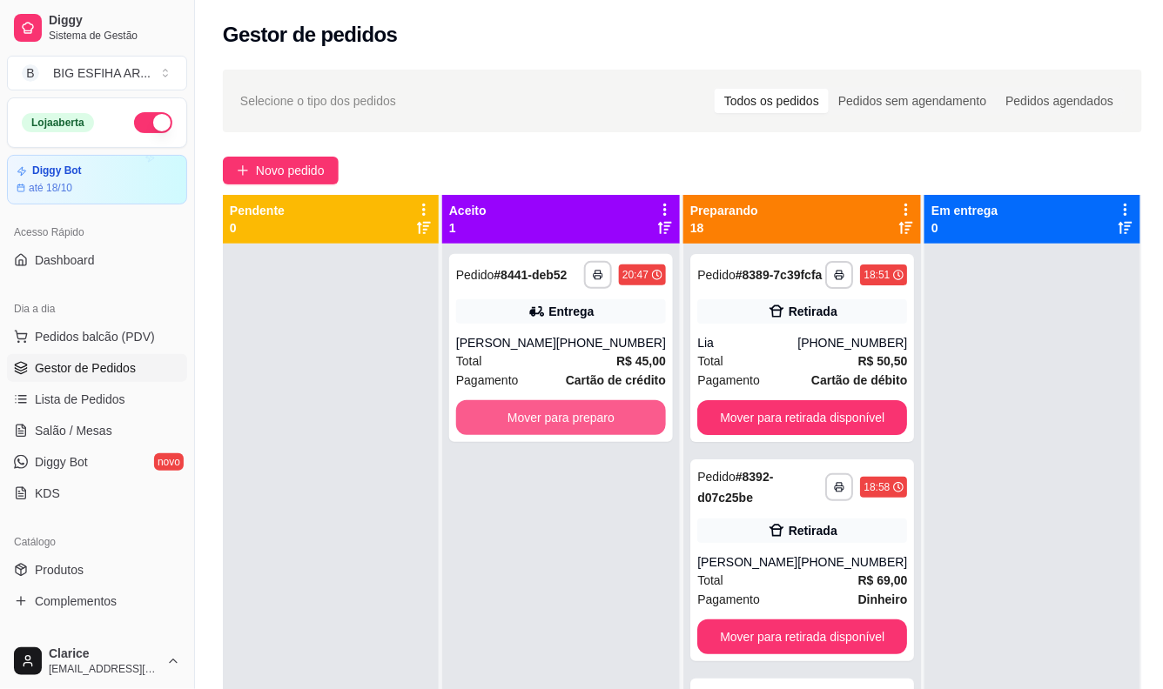
click at [624, 435] on button "Mover para preparo" at bounding box center [561, 417] width 210 height 35
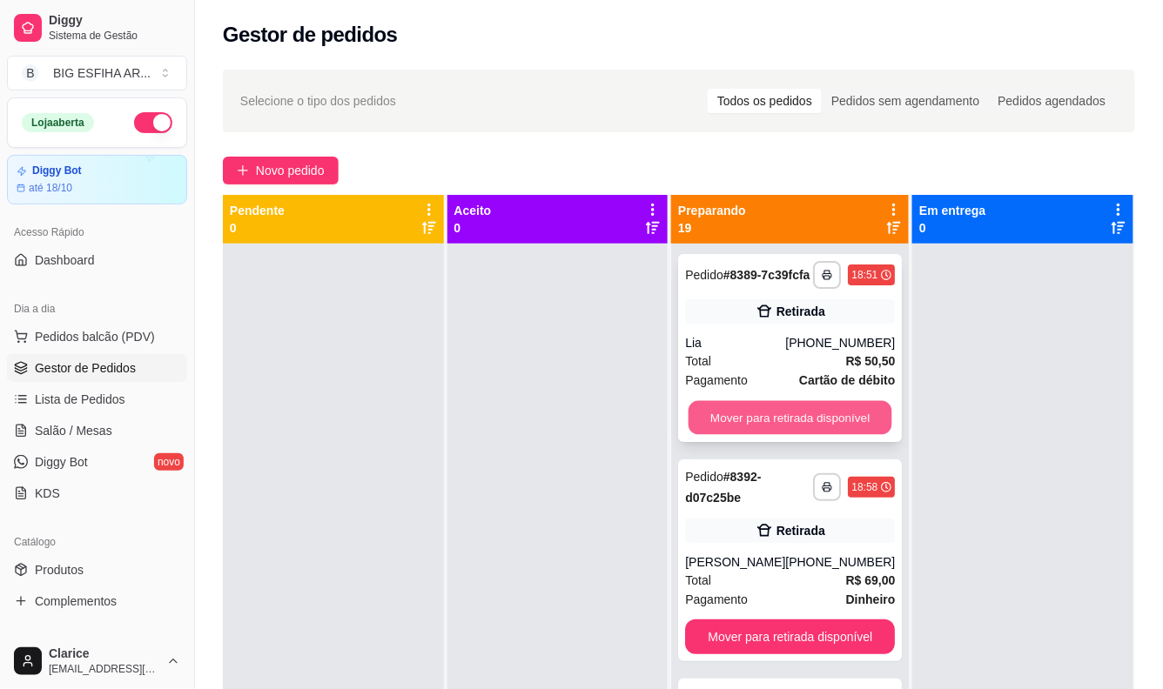
click at [762, 435] on button "Mover para retirada disponível" at bounding box center [791, 418] width 204 height 34
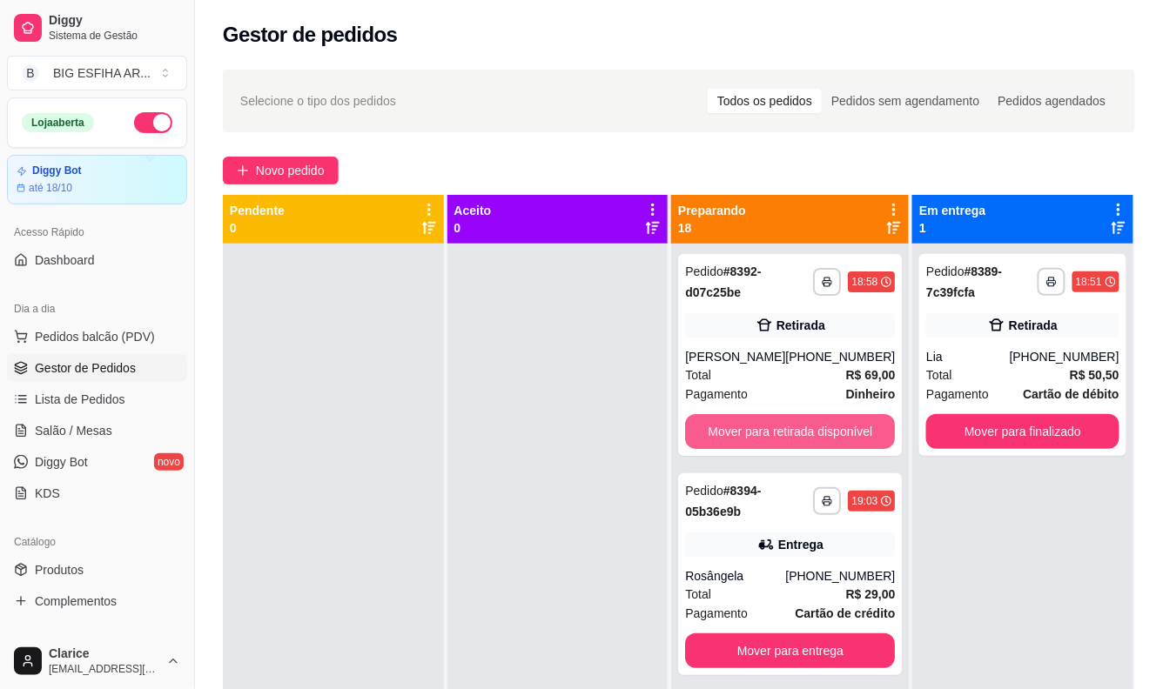
click at [762, 439] on button "Mover para retirada disponível" at bounding box center [790, 431] width 210 height 35
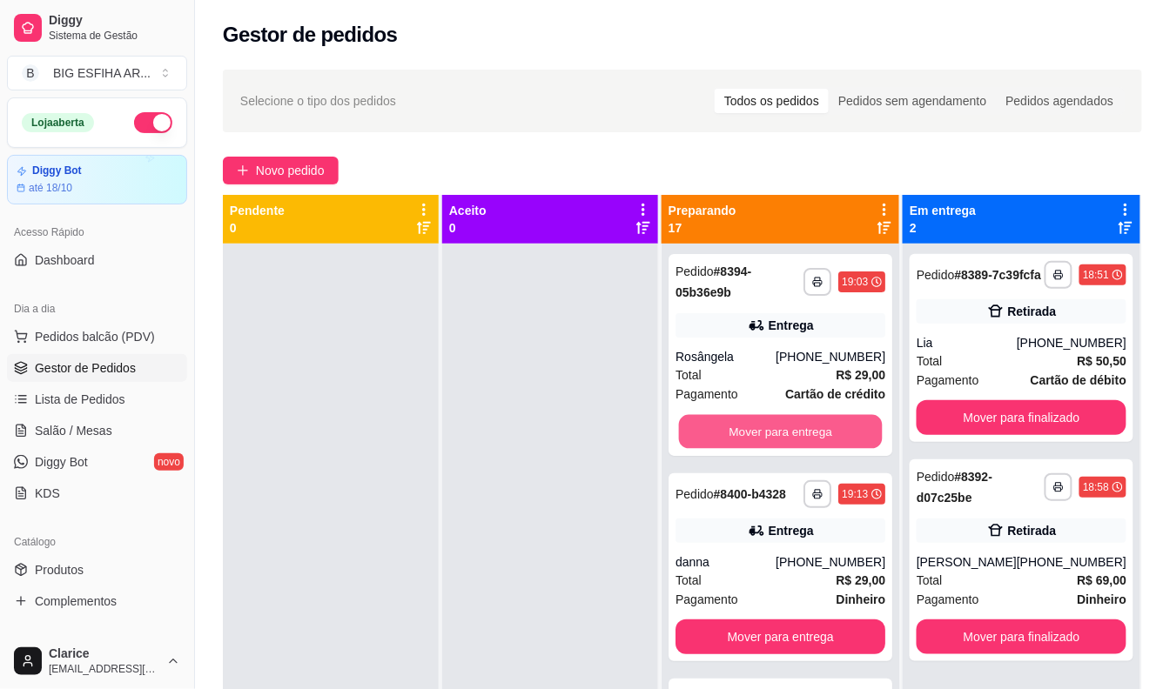
click at [762, 439] on button "Mover para entrega" at bounding box center [781, 432] width 204 height 34
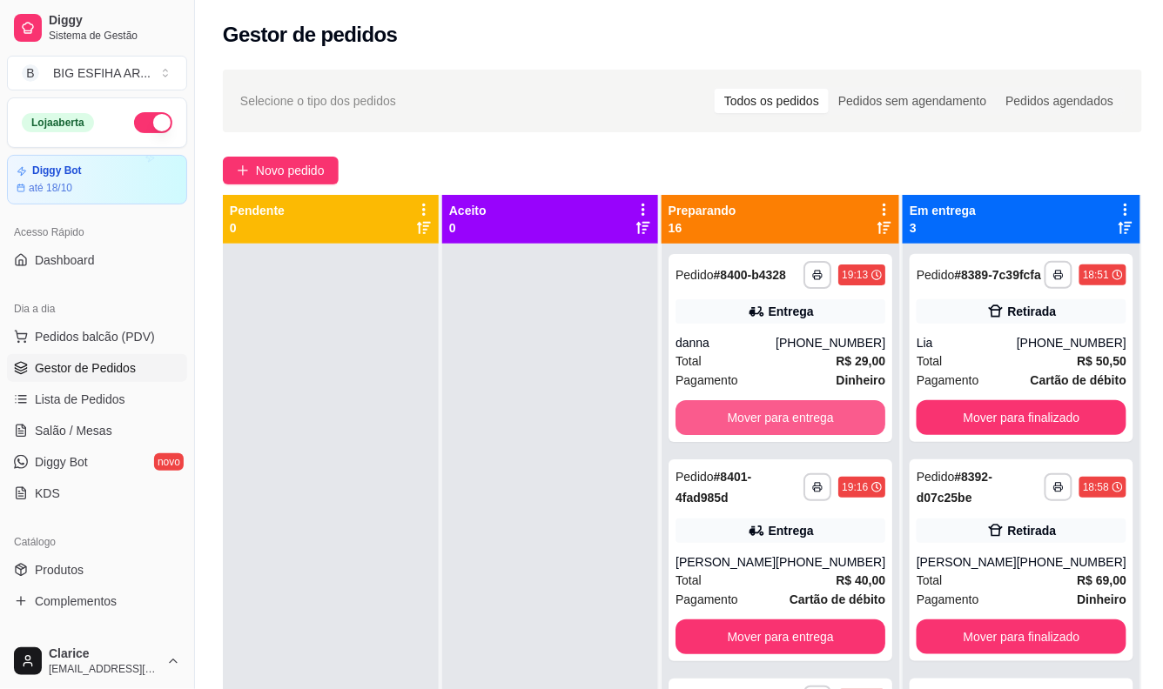
click at [762, 435] on button "Mover para entrega" at bounding box center [780, 417] width 210 height 35
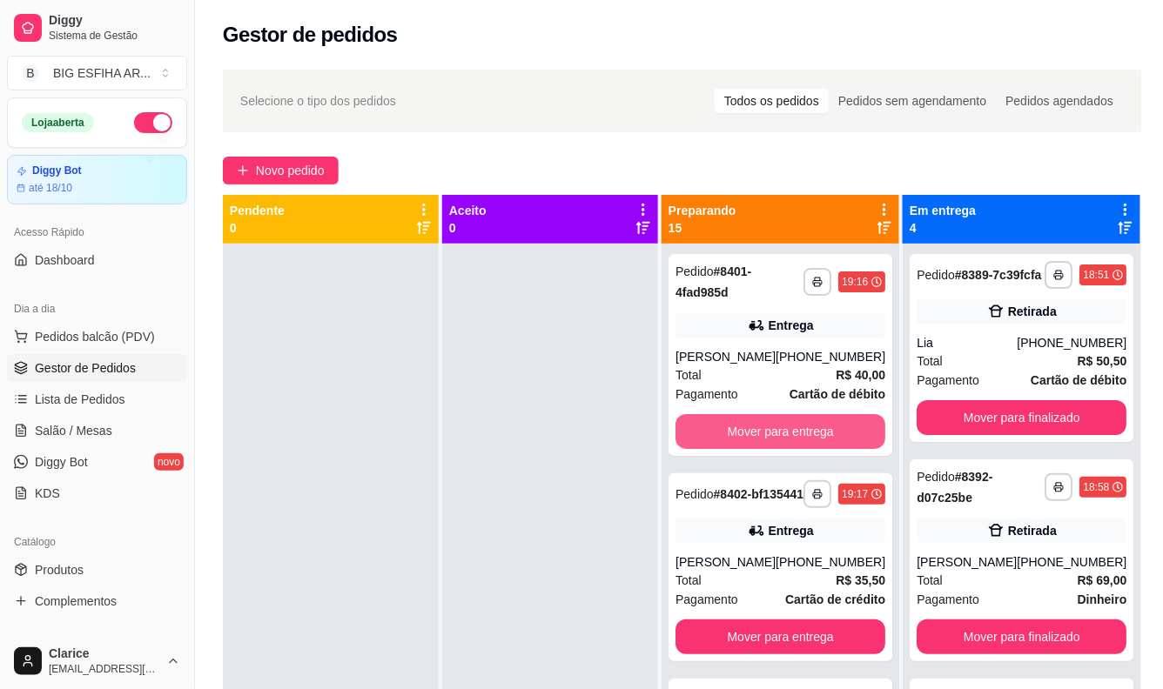
click at [762, 439] on button "Mover para entrega" at bounding box center [780, 431] width 210 height 35
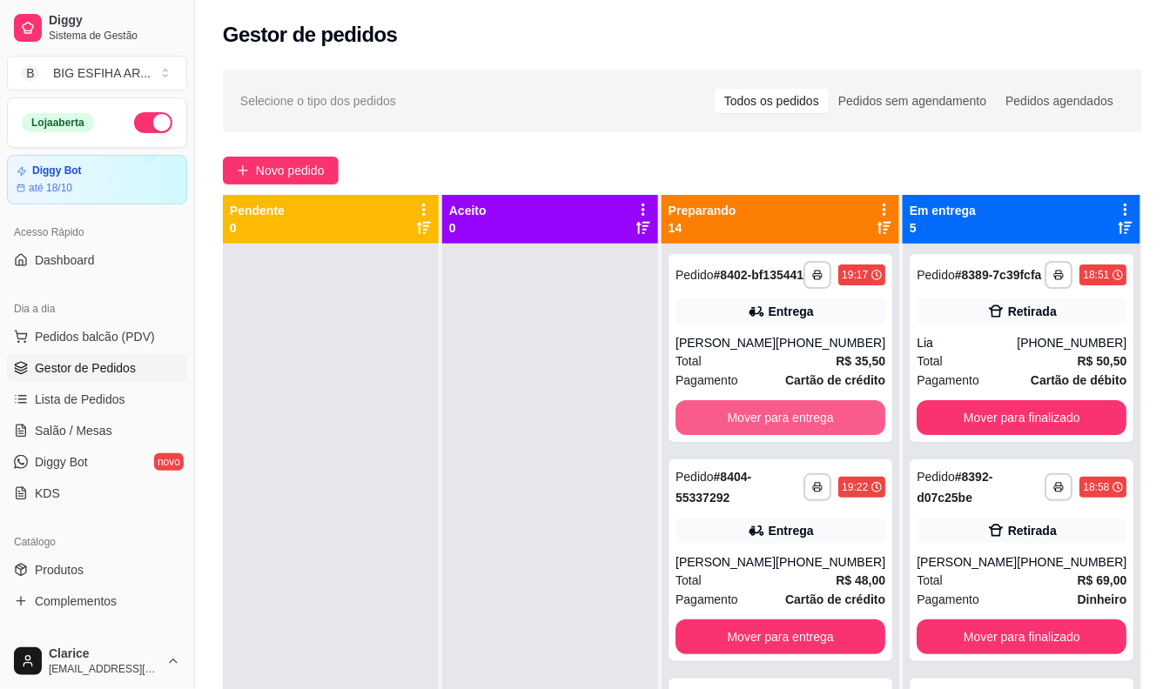
click at [762, 435] on button "Mover para entrega" at bounding box center [780, 417] width 210 height 35
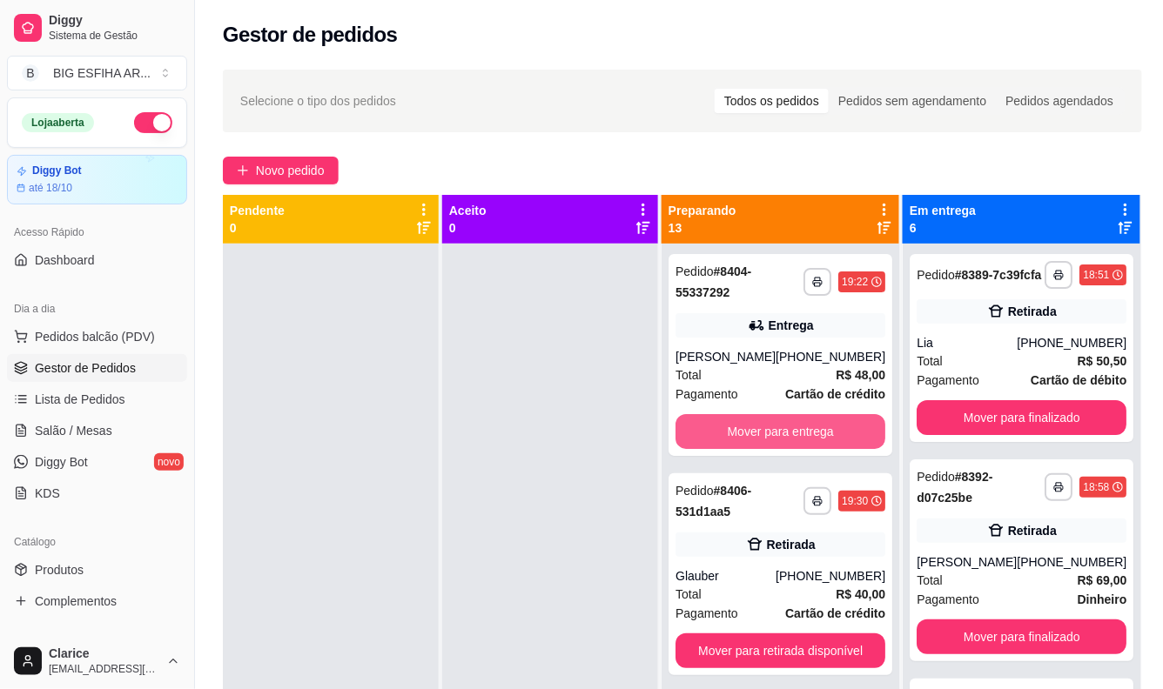
click at [762, 439] on button "Mover para entrega" at bounding box center [780, 431] width 210 height 35
click at [762, 439] on button "Mover para retirada disponível" at bounding box center [781, 432] width 204 height 34
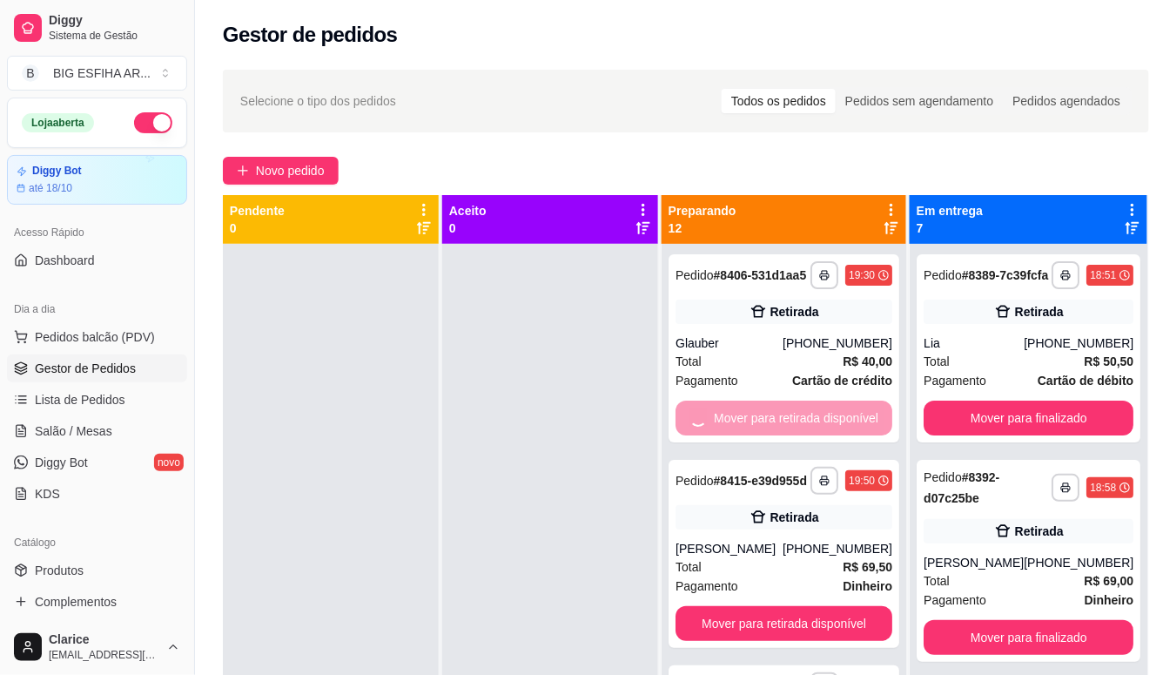
click at [762, 606] on button "Mover para retirada disponível" at bounding box center [783, 623] width 217 height 35
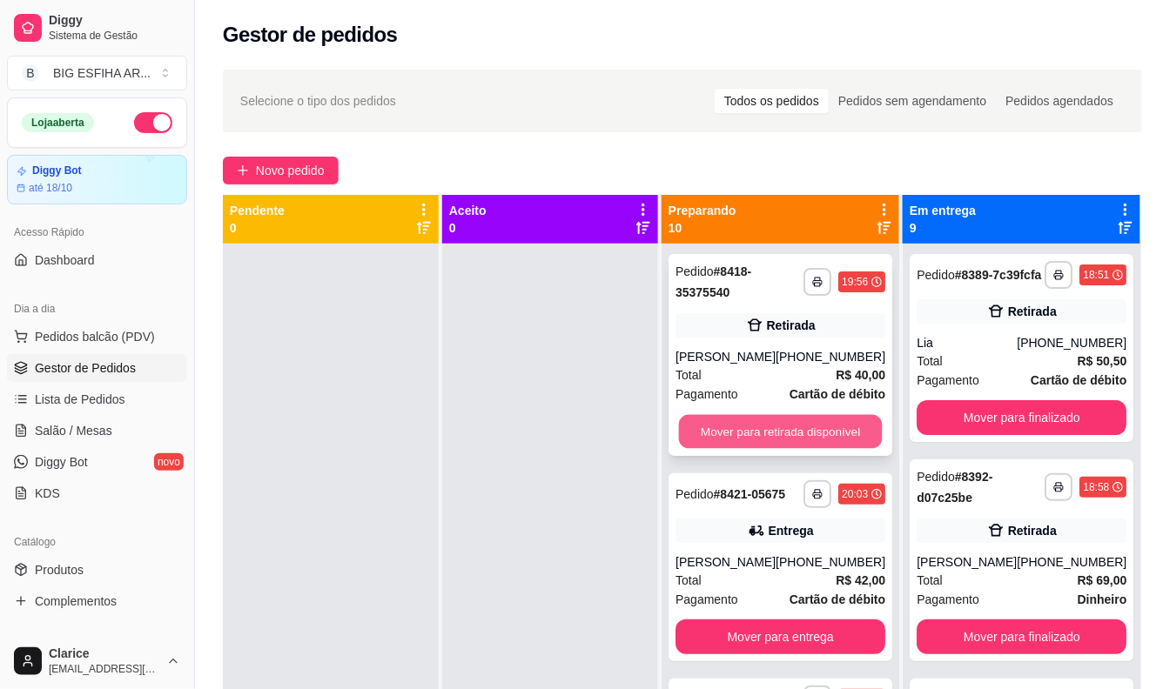
click at [775, 433] on button "Mover para retirada disponível" at bounding box center [781, 432] width 204 height 34
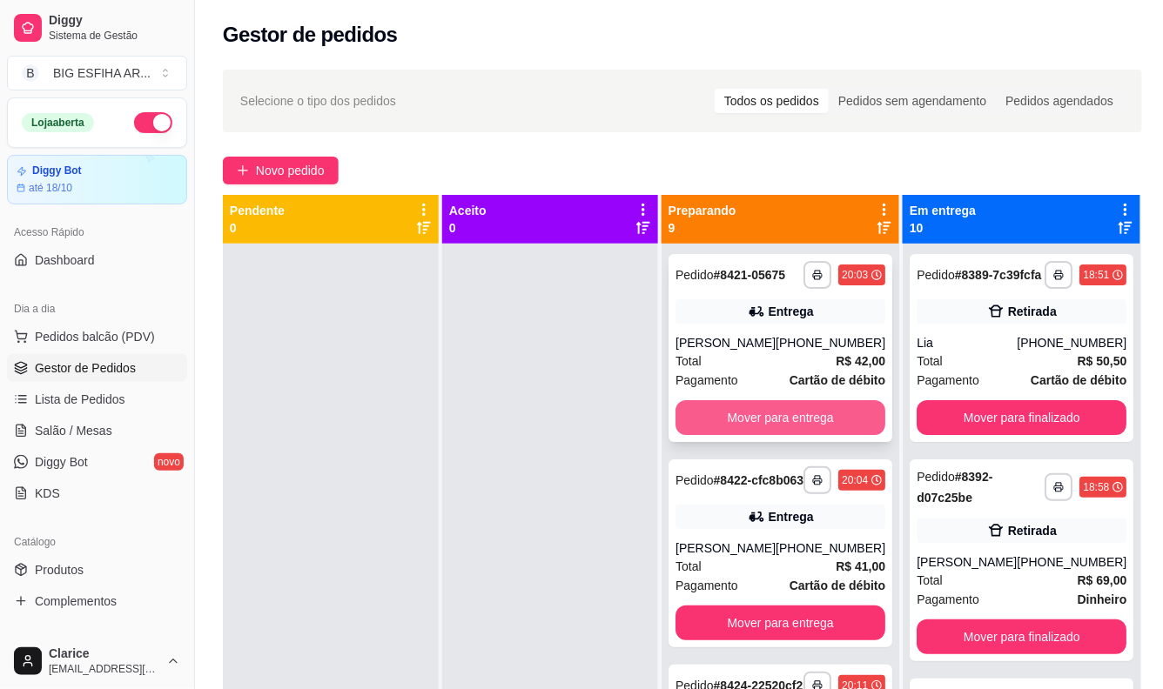
click at [776, 433] on button "Mover para entrega" at bounding box center [780, 417] width 210 height 35
click at [789, 424] on button "Mover para entrega" at bounding box center [780, 417] width 210 height 35
click at [789, 424] on button "Mover para retirada disponível" at bounding box center [781, 418] width 204 height 34
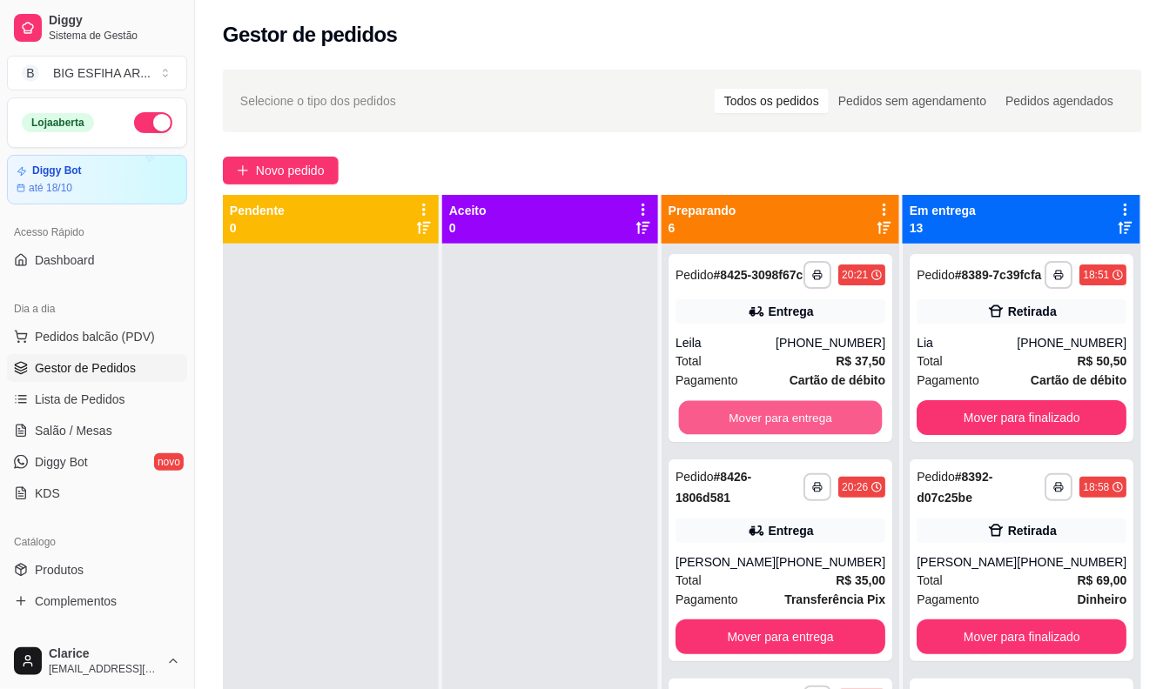
click at [789, 424] on button "Mover para entrega" at bounding box center [781, 418] width 204 height 34
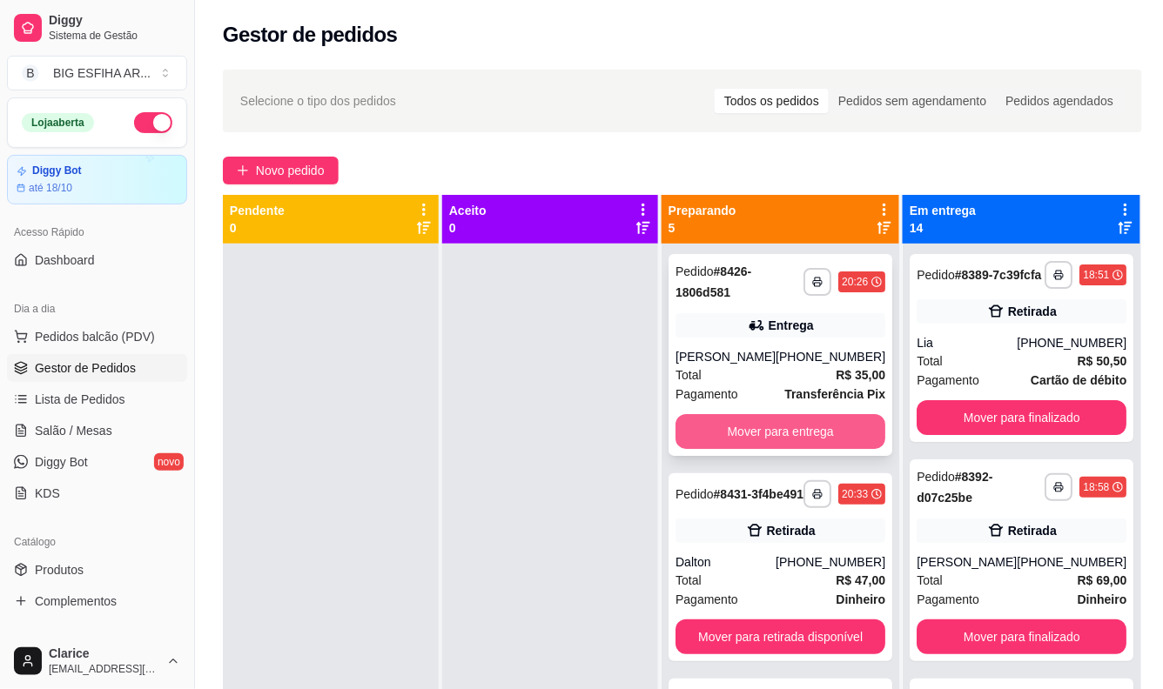
click at [790, 432] on button "Mover para entrega" at bounding box center [780, 431] width 210 height 35
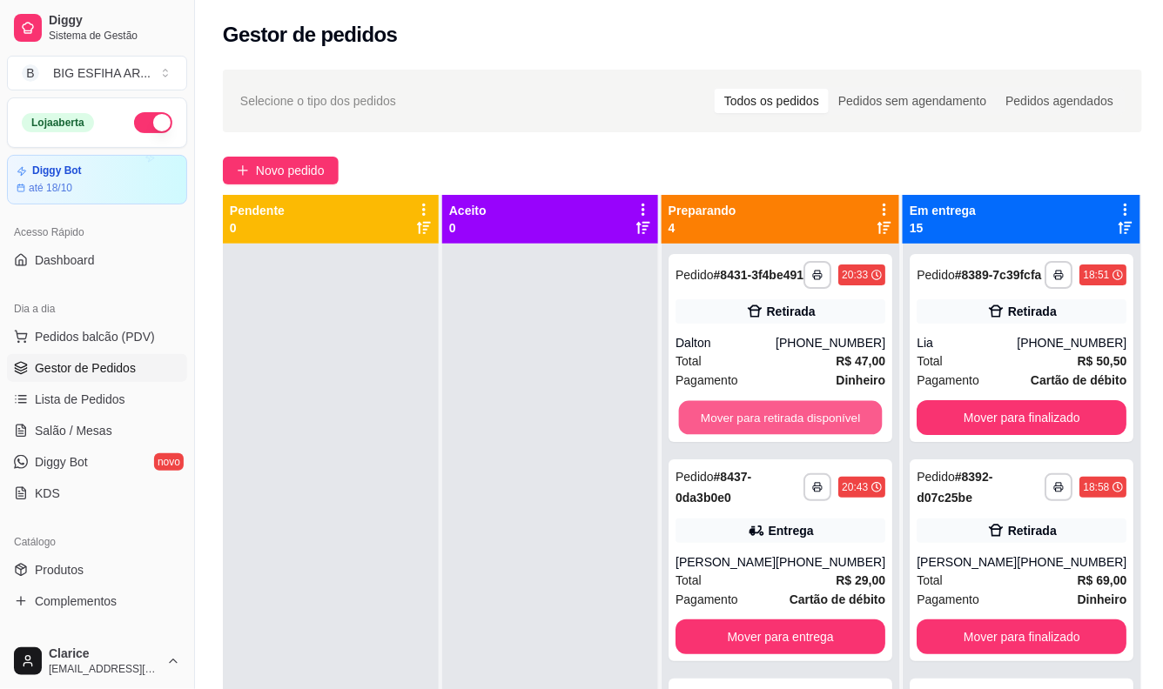
click at [790, 432] on button "Mover para retirada disponível" at bounding box center [781, 418] width 204 height 34
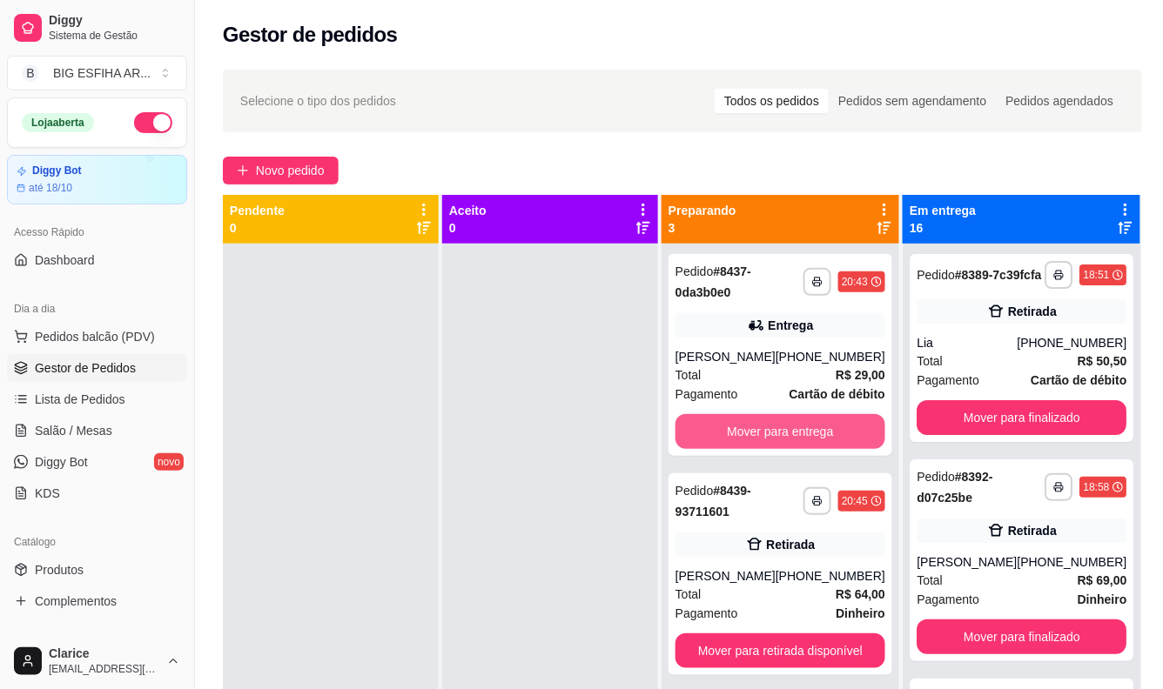
click at [790, 432] on button "Mover para entrega" at bounding box center [780, 431] width 210 height 35
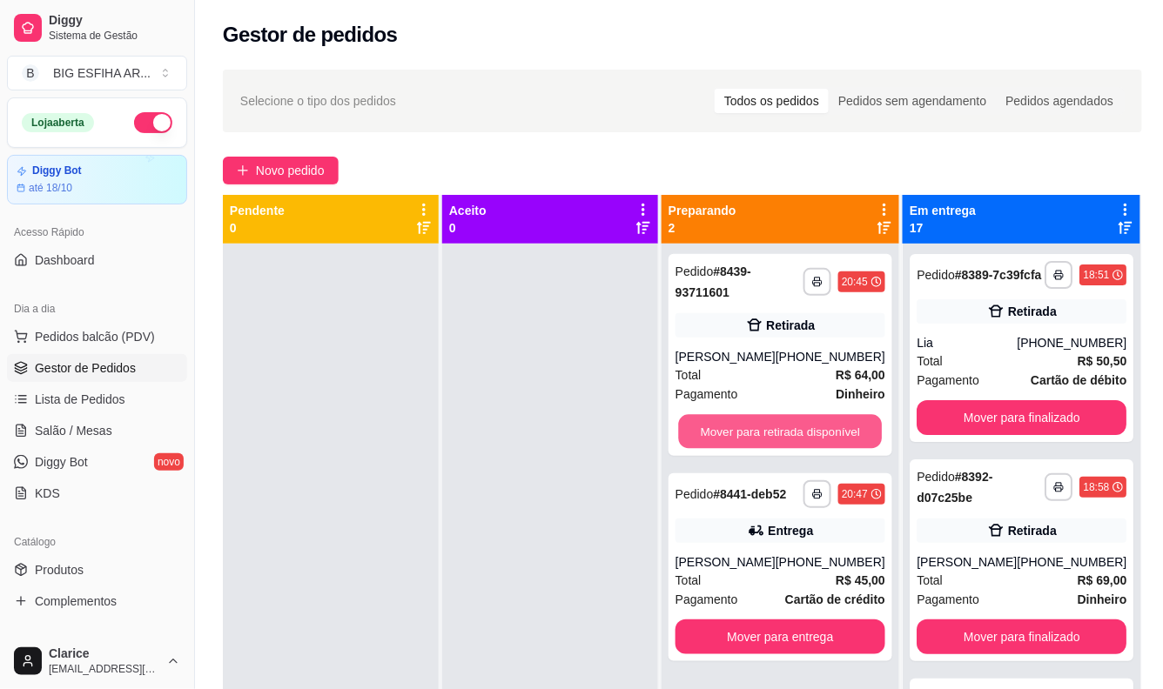
click at [790, 432] on button "Mover para retirada disponível" at bounding box center [781, 432] width 204 height 34
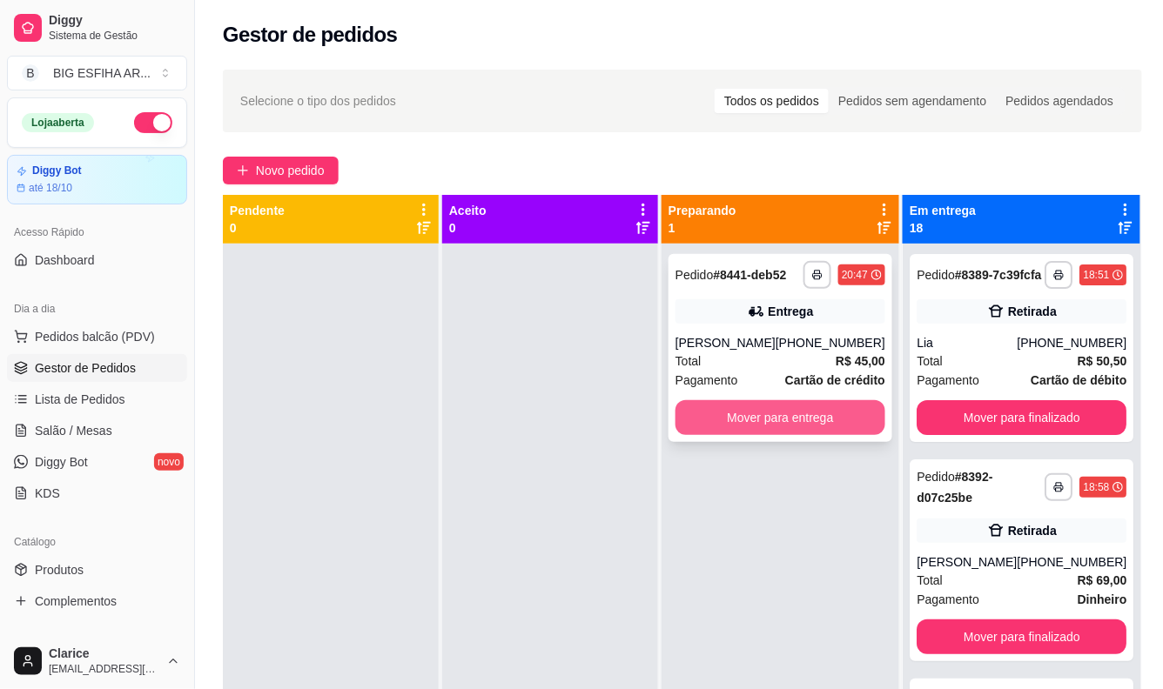
click at [795, 420] on button "Mover para entrega" at bounding box center [780, 417] width 210 height 35
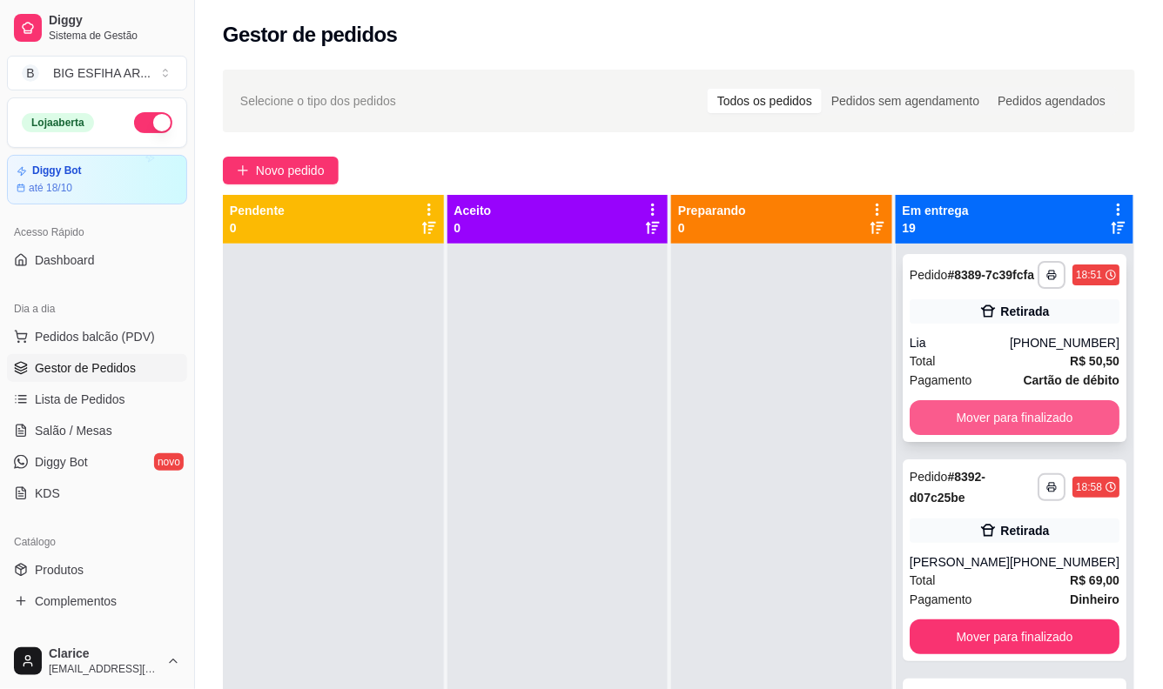
click at [976, 432] on button "Mover para finalizado" at bounding box center [1015, 417] width 210 height 35
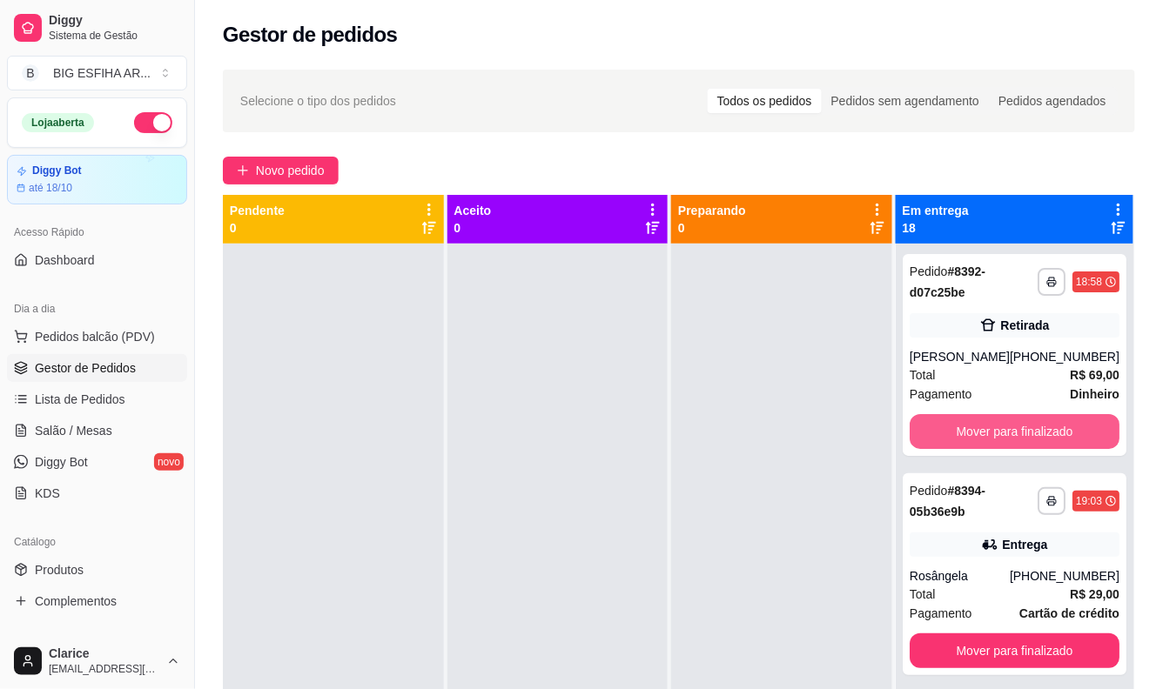
click at [976, 432] on button "Mover para finalizado" at bounding box center [1015, 431] width 210 height 35
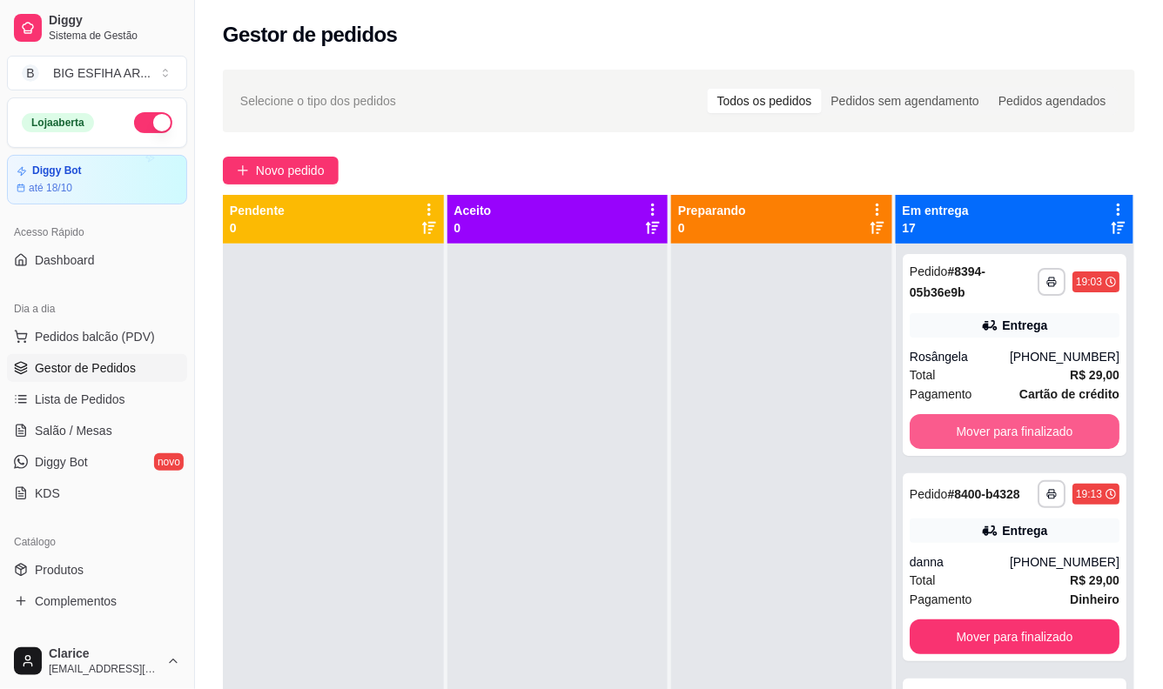
click at [976, 432] on button "Mover para finalizado" at bounding box center [1015, 431] width 210 height 35
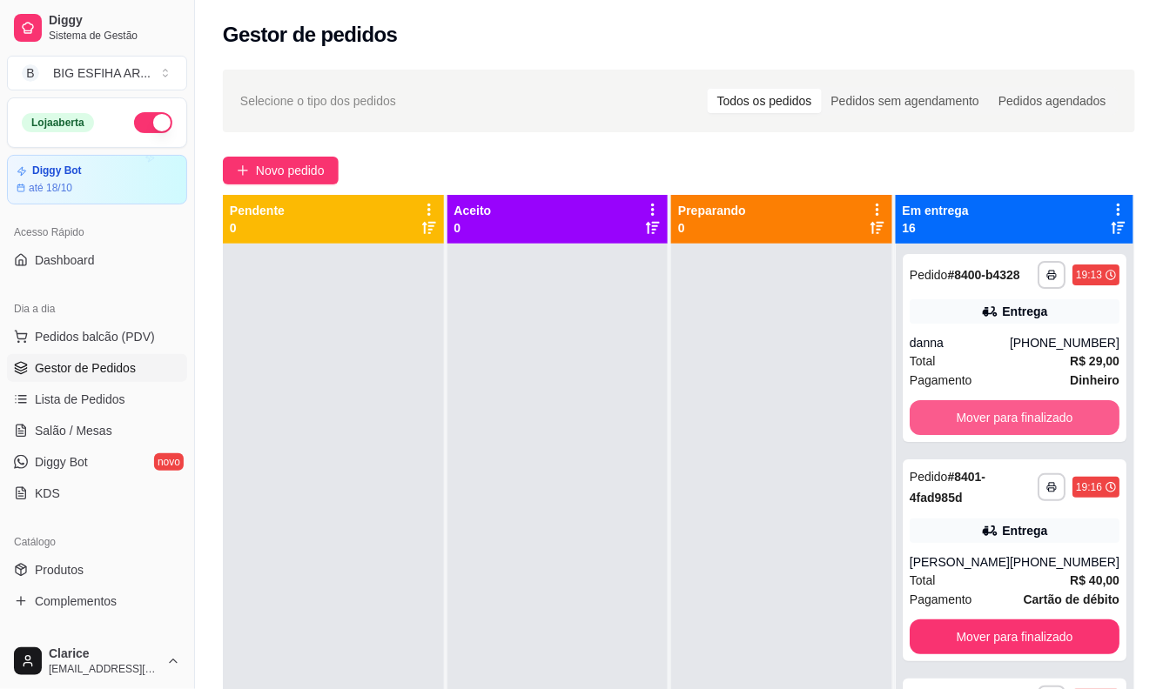
click at [976, 432] on button "Mover para finalizado" at bounding box center [1015, 417] width 210 height 35
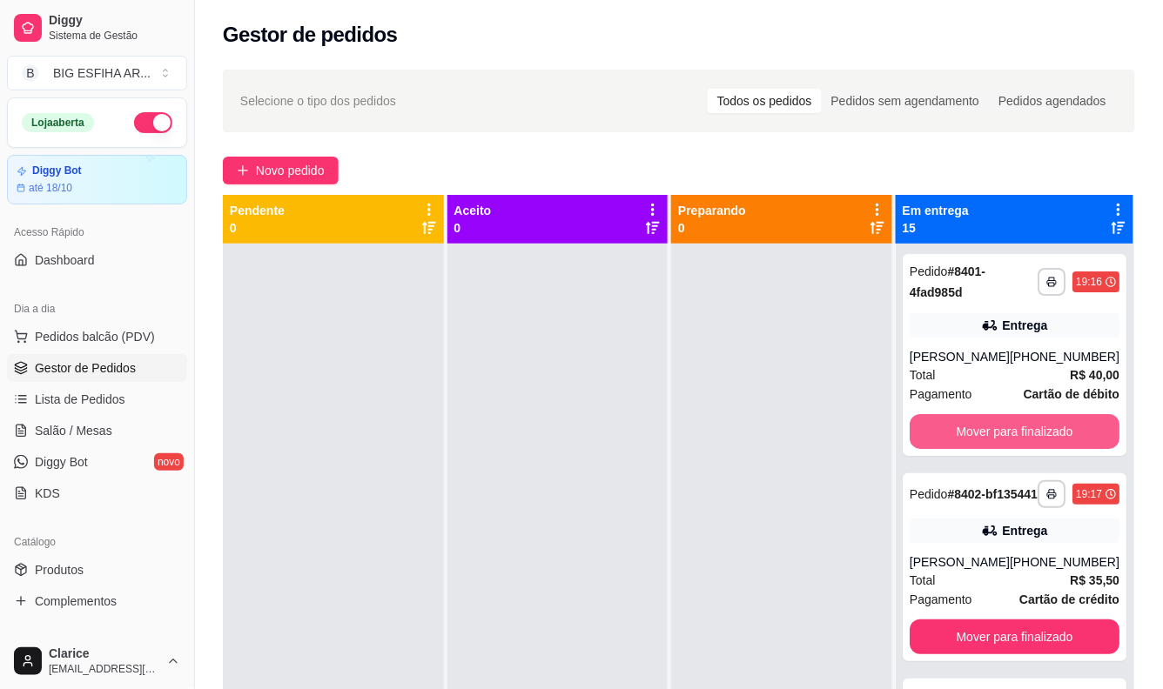
click at [976, 432] on button "Mover para finalizado" at bounding box center [1015, 431] width 210 height 35
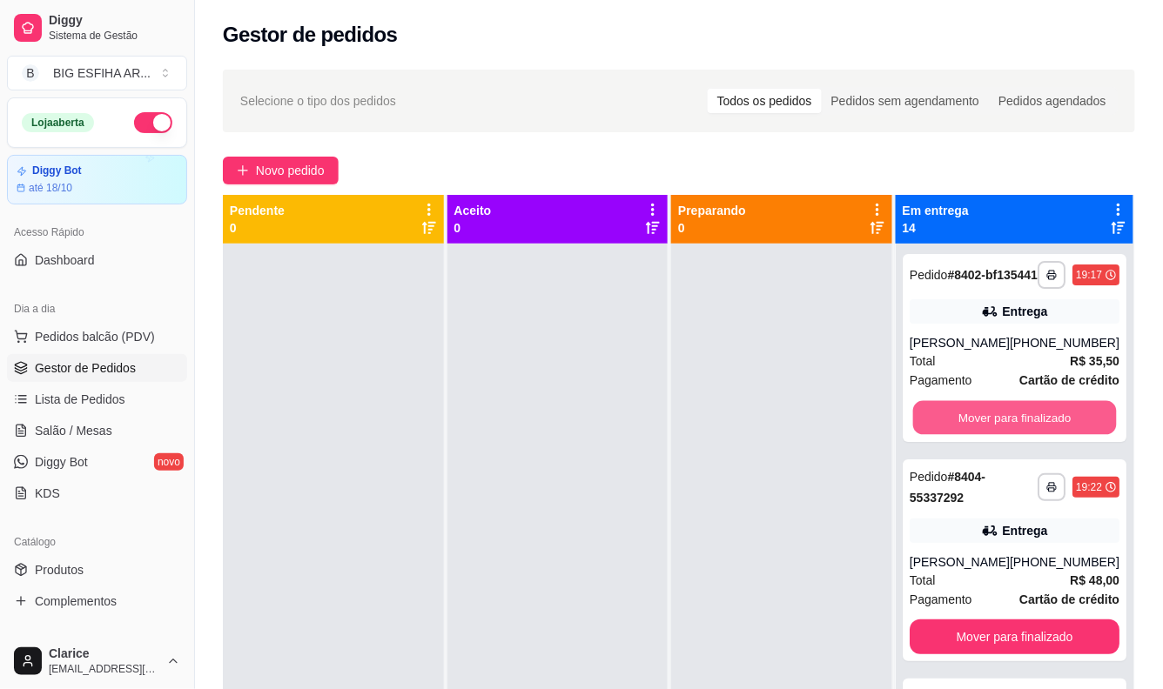
click at [976, 432] on button "Mover para finalizado" at bounding box center [1014, 418] width 204 height 34
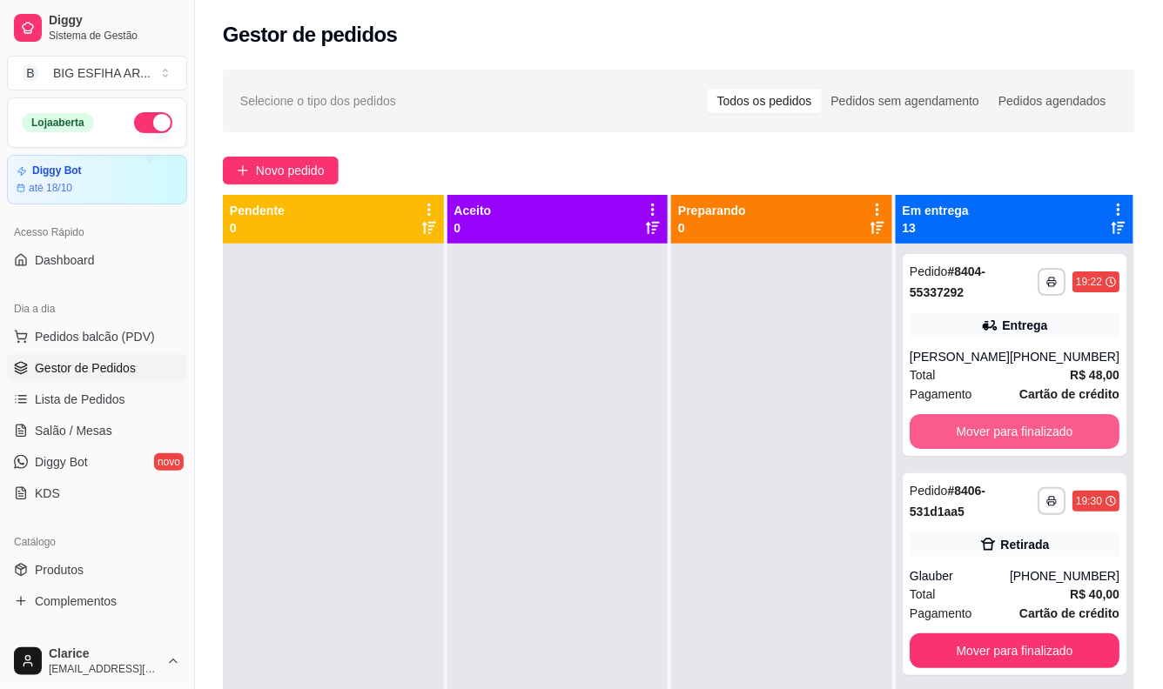
click at [976, 432] on button "Mover para finalizado" at bounding box center [1015, 431] width 210 height 35
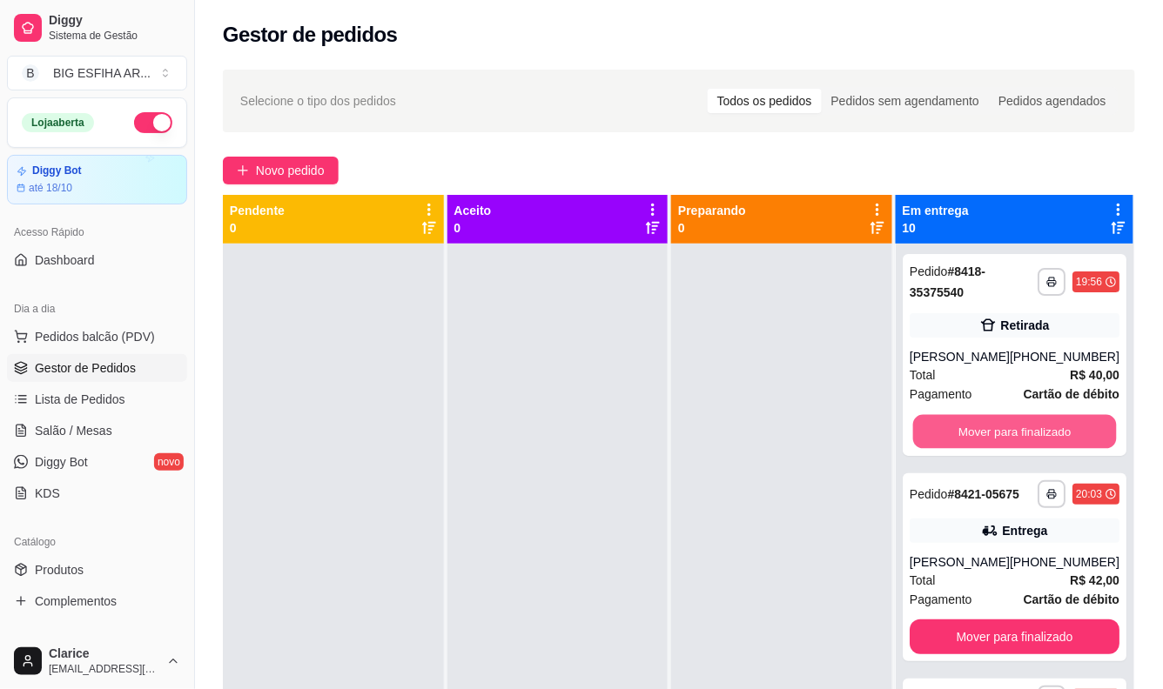
click at [976, 432] on button "Mover para finalizado" at bounding box center [1014, 432] width 204 height 34
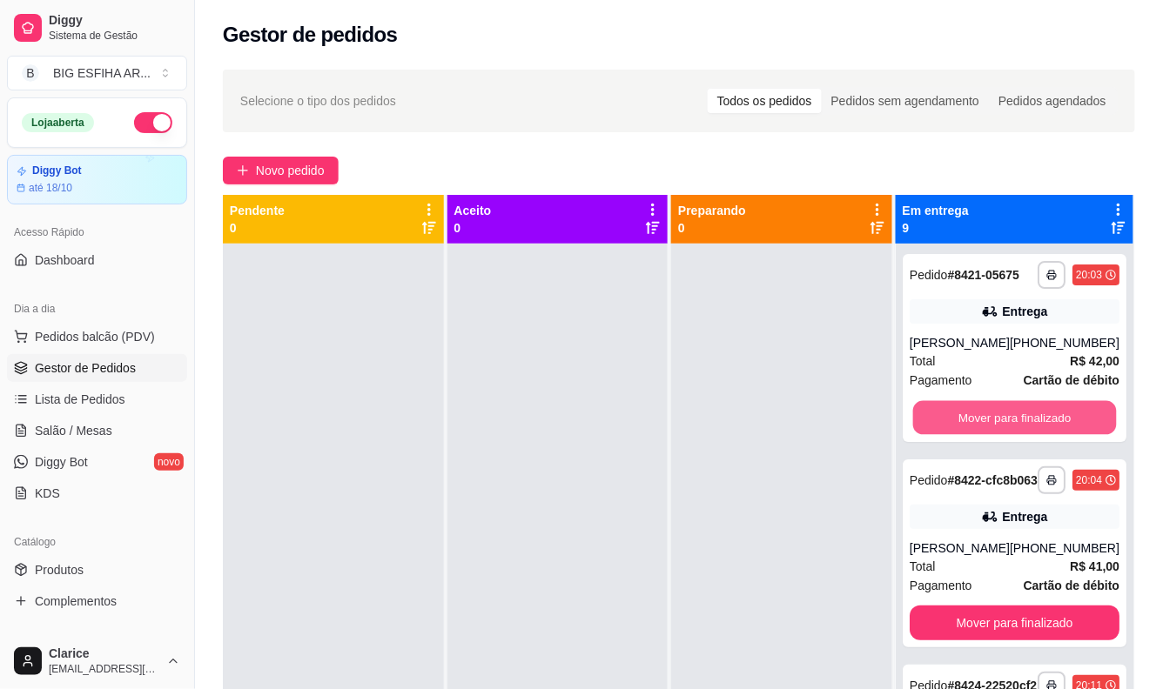
click at [976, 432] on button "Mover para finalizado" at bounding box center [1014, 418] width 204 height 34
click at [976, 432] on button "Mover para finalizado" at bounding box center [1015, 417] width 210 height 35
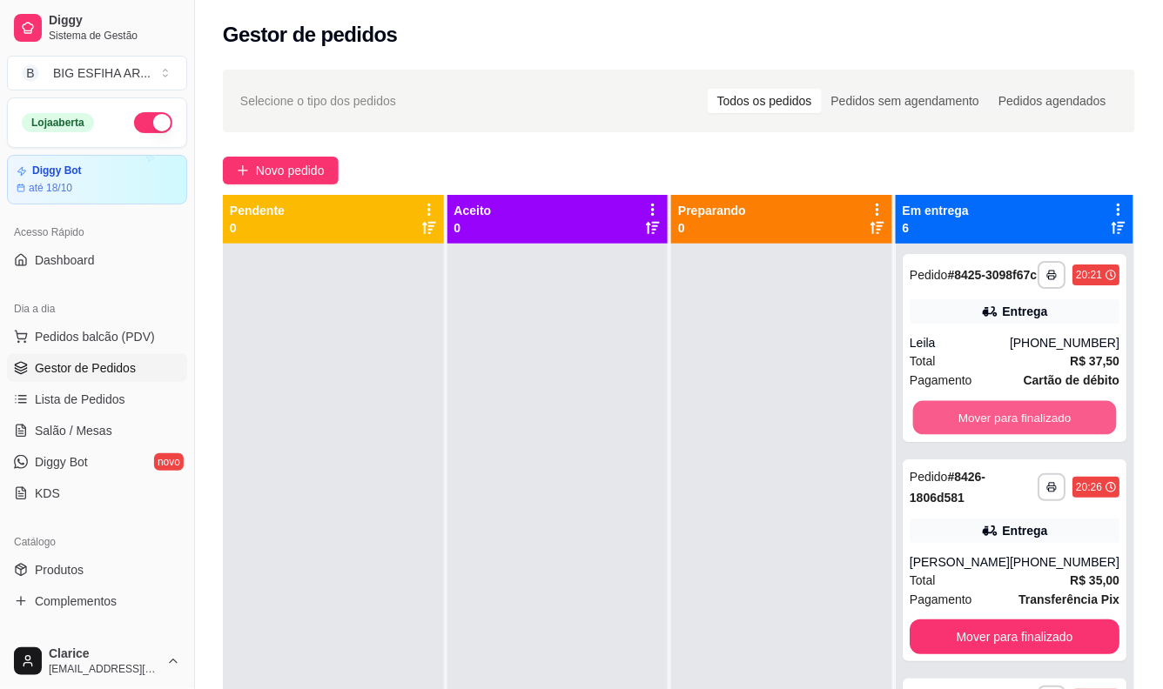
click at [976, 432] on button "Mover para finalizado" at bounding box center [1014, 418] width 204 height 34
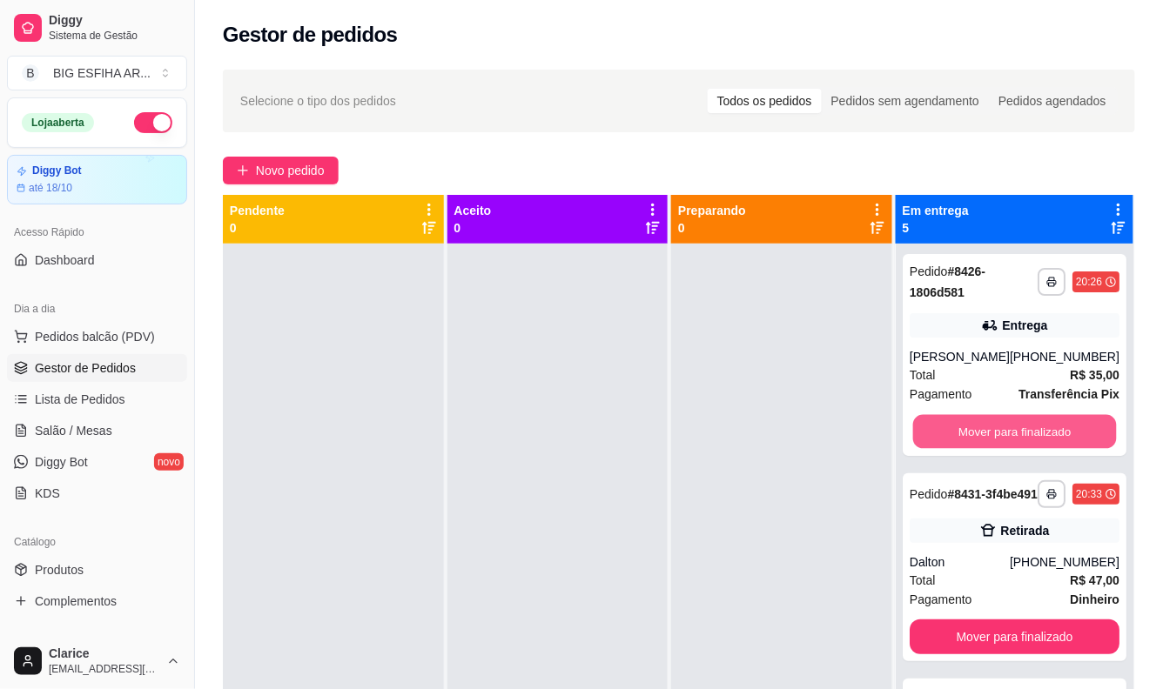
click at [976, 432] on button "Mover para finalizado" at bounding box center [1014, 432] width 204 height 34
click at [976, 620] on button "Mover para finalizado" at bounding box center [1015, 637] width 210 height 35
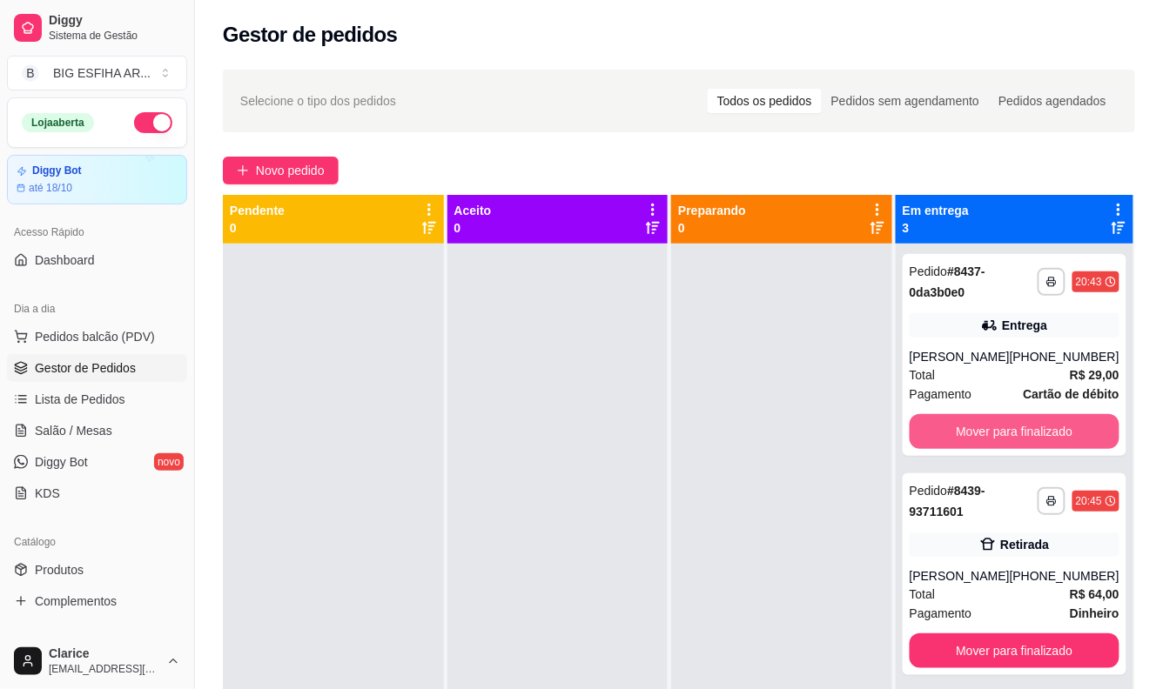
click at [976, 432] on button "Mover para finalizado" at bounding box center [1015, 431] width 210 height 35
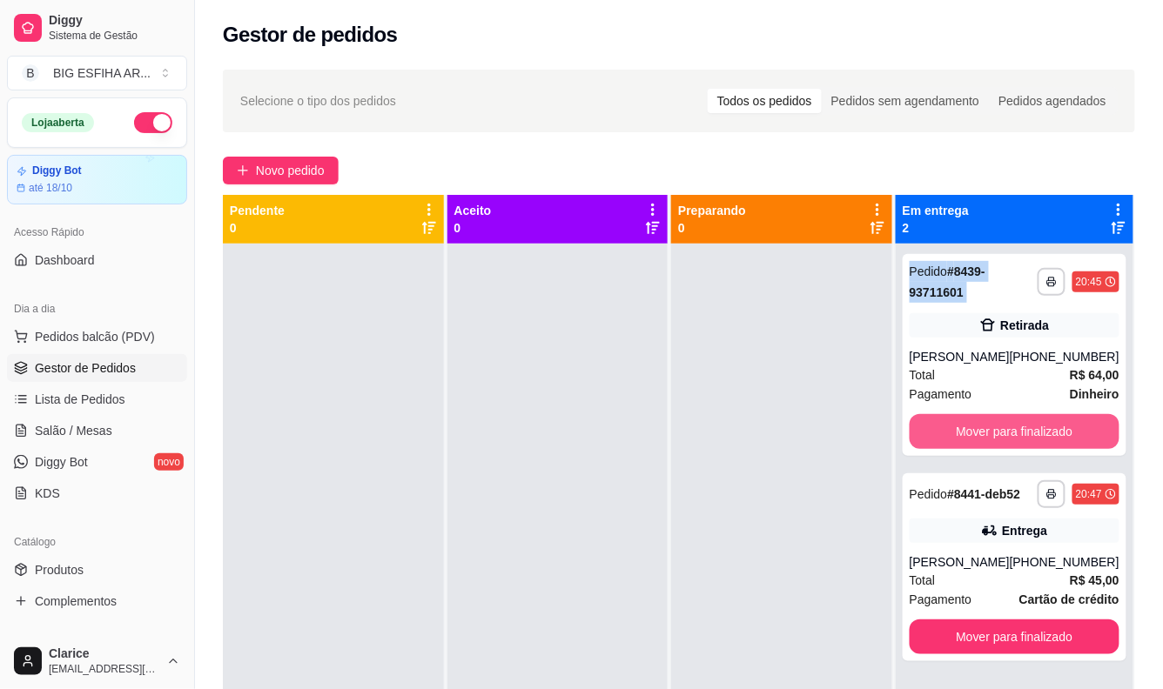
click at [976, 432] on button "Mover para finalizado" at bounding box center [1015, 431] width 210 height 35
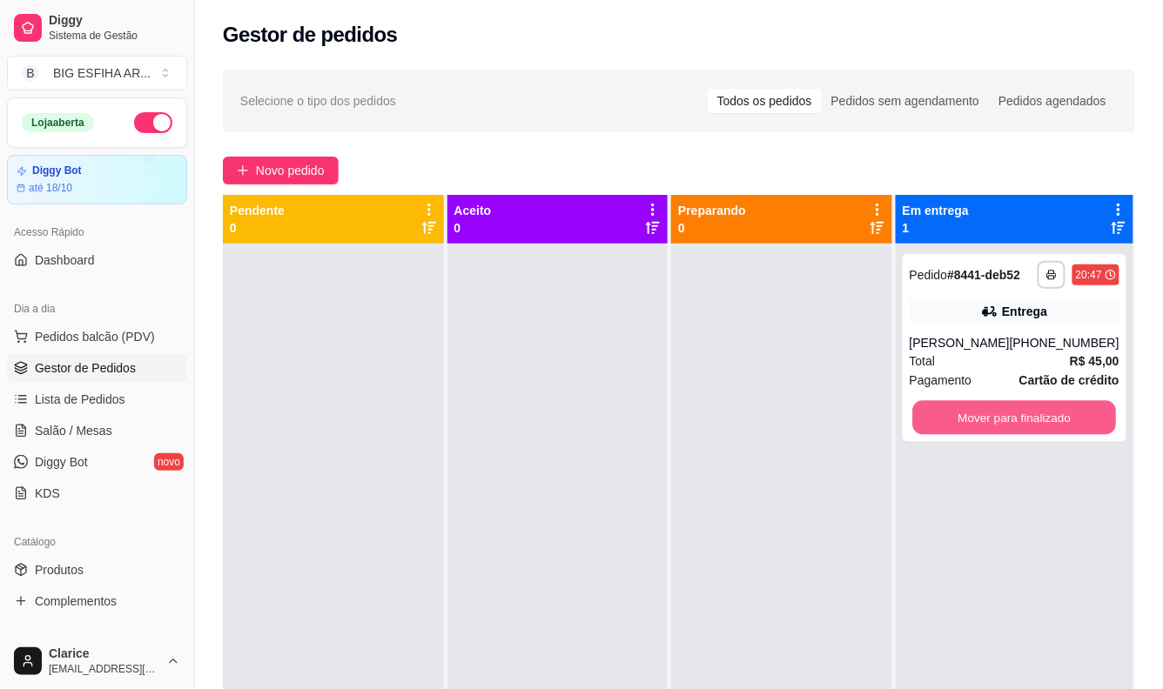
click at [976, 432] on button "Mover para finalizado" at bounding box center [1014, 418] width 204 height 34
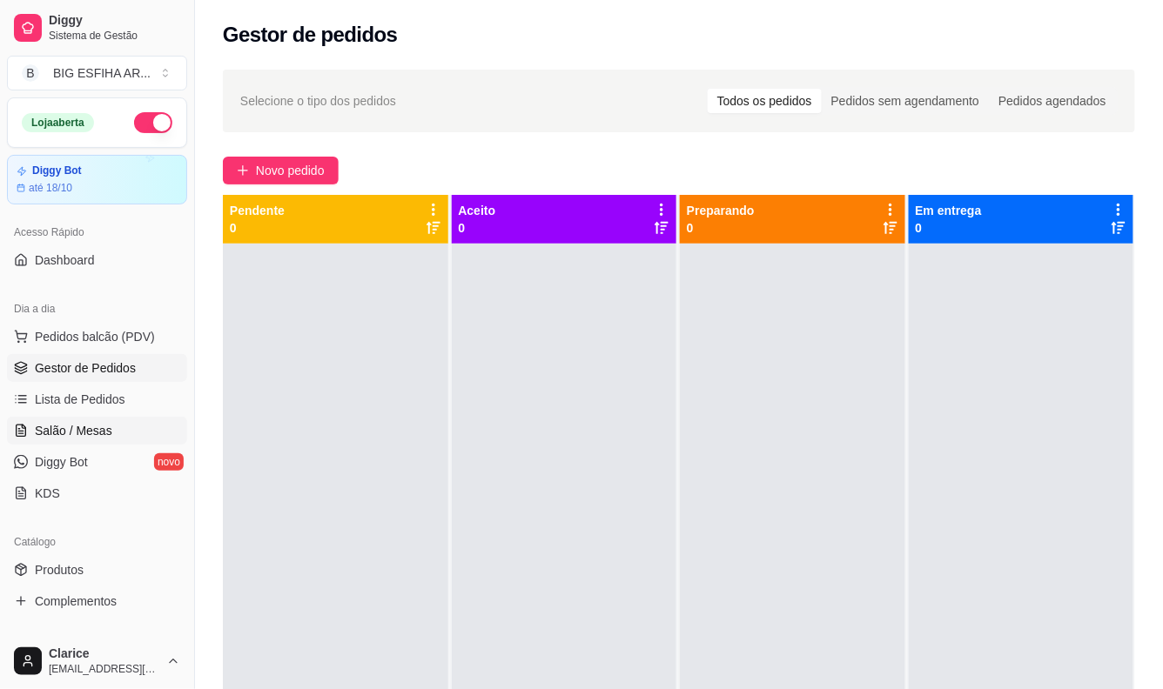
click at [82, 436] on span "Salão / Mesas" at bounding box center [73, 430] width 77 height 17
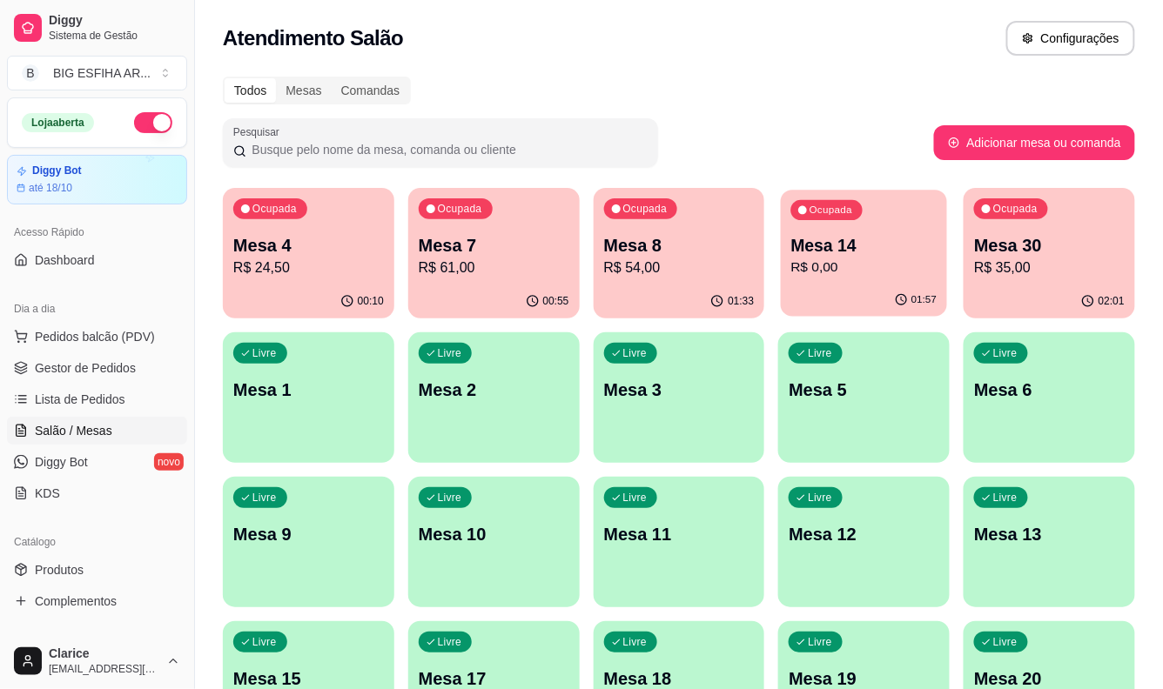
click at [843, 251] on p "Mesa 14" at bounding box center [864, 246] width 146 height 24
click at [1029, 272] on p "R$ 35,00" at bounding box center [1050, 268] width 146 height 20
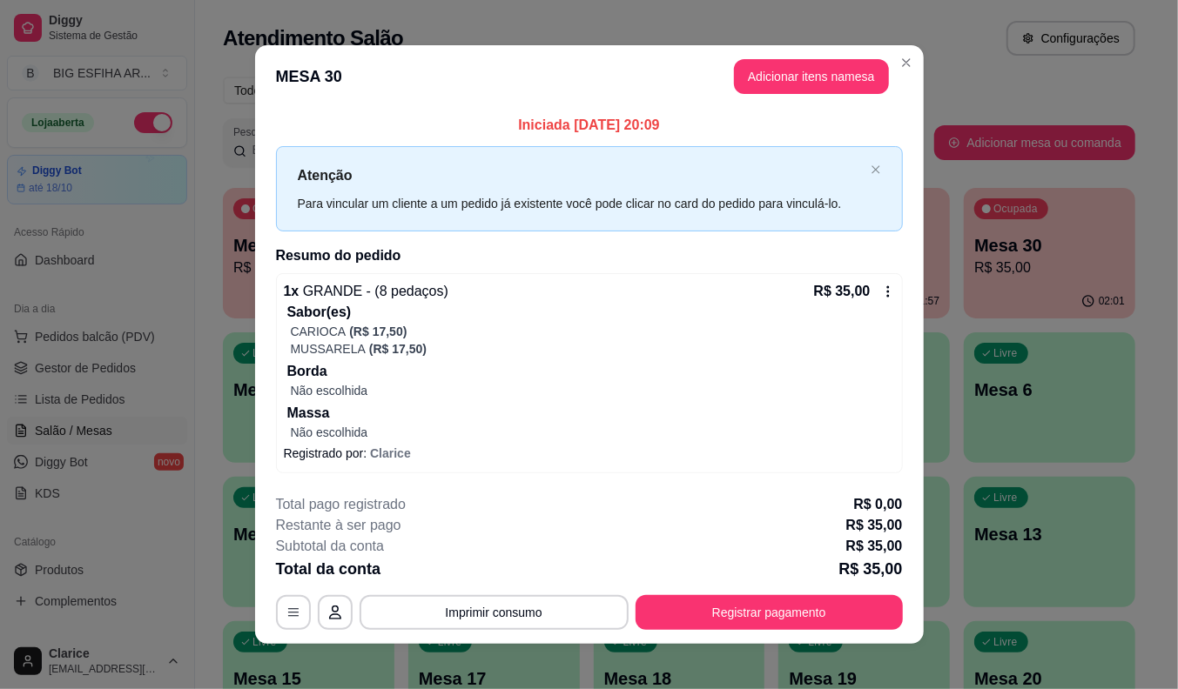
click at [890, 284] on div "1 x GRANDE - (8 pedaços) R$ 35,00 Sabor(es) CARIOCA (R$ 17,50) MUSSARELA (R$ 17…" at bounding box center [589, 373] width 627 height 200
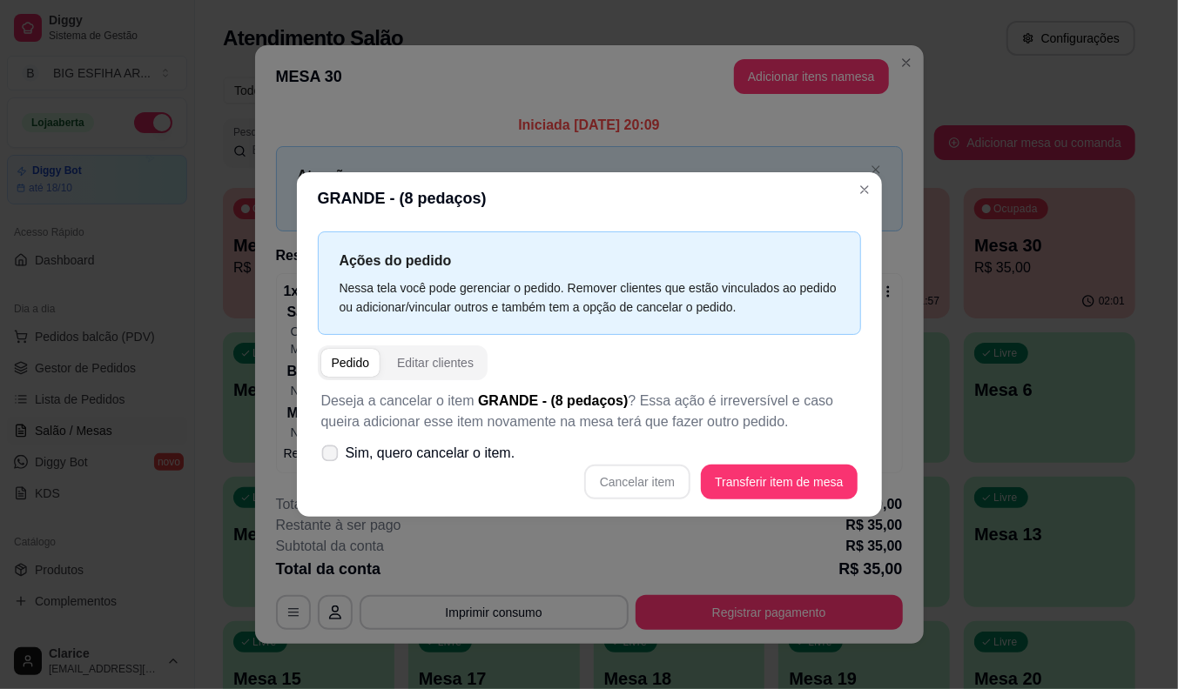
click at [340, 449] on label "Sim, quero cancelar o item." at bounding box center [418, 453] width 208 height 35
click at [332, 457] on input "Sim, quero cancelar o item." at bounding box center [325, 462] width 11 height 11
checkbox input "true"
click at [619, 482] on button "Cancelar item" at bounding box center [637, 482] width 106 height 35
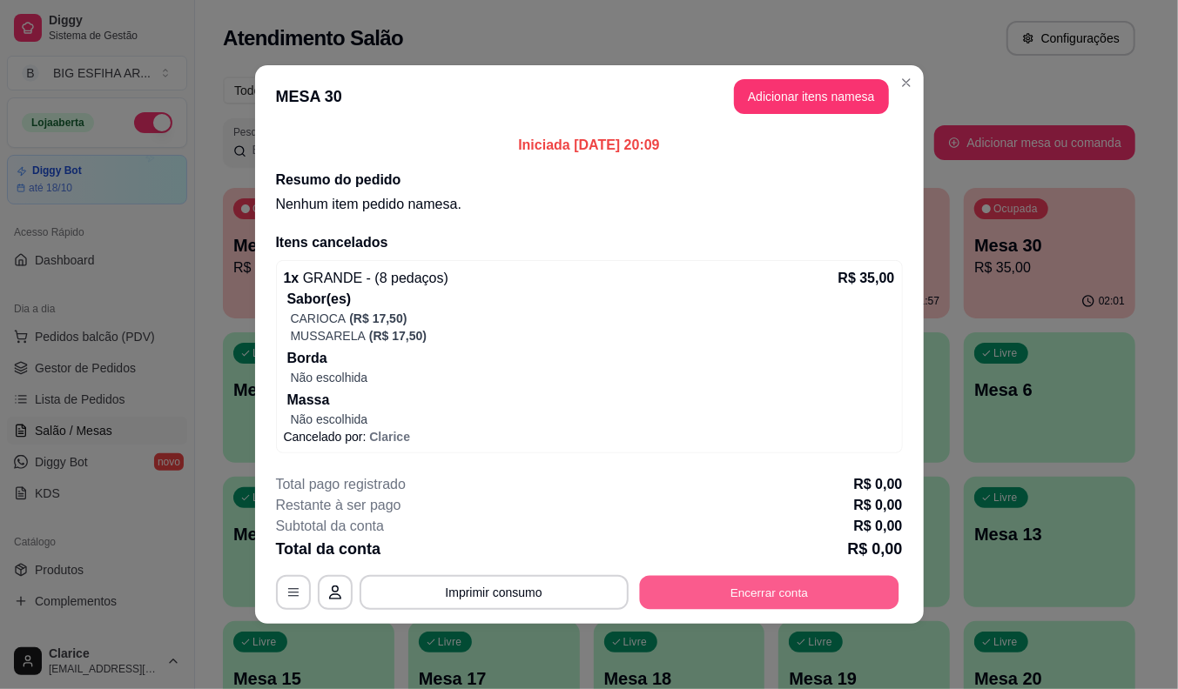
click at [793, 595] on button "Encerrar conta" at bounding box center [768, 593] width 259 height 34
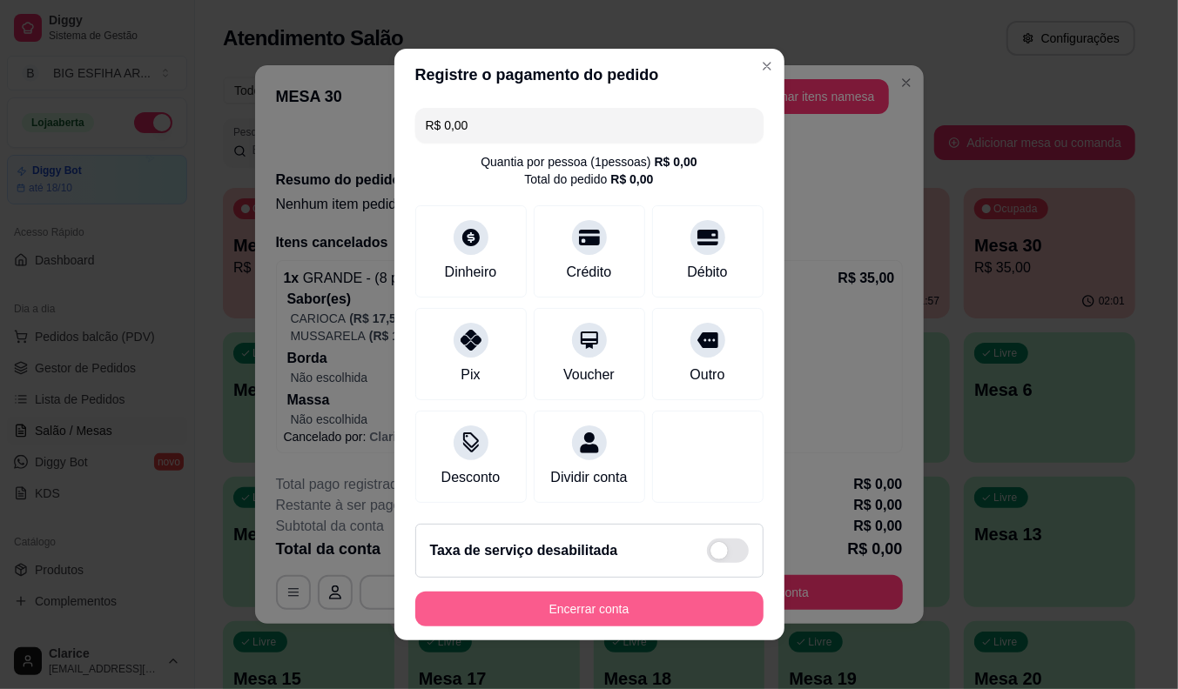
click at [514, 613] on button "Encerrar conta" at bounding box center [589, 609] width 348 height 35
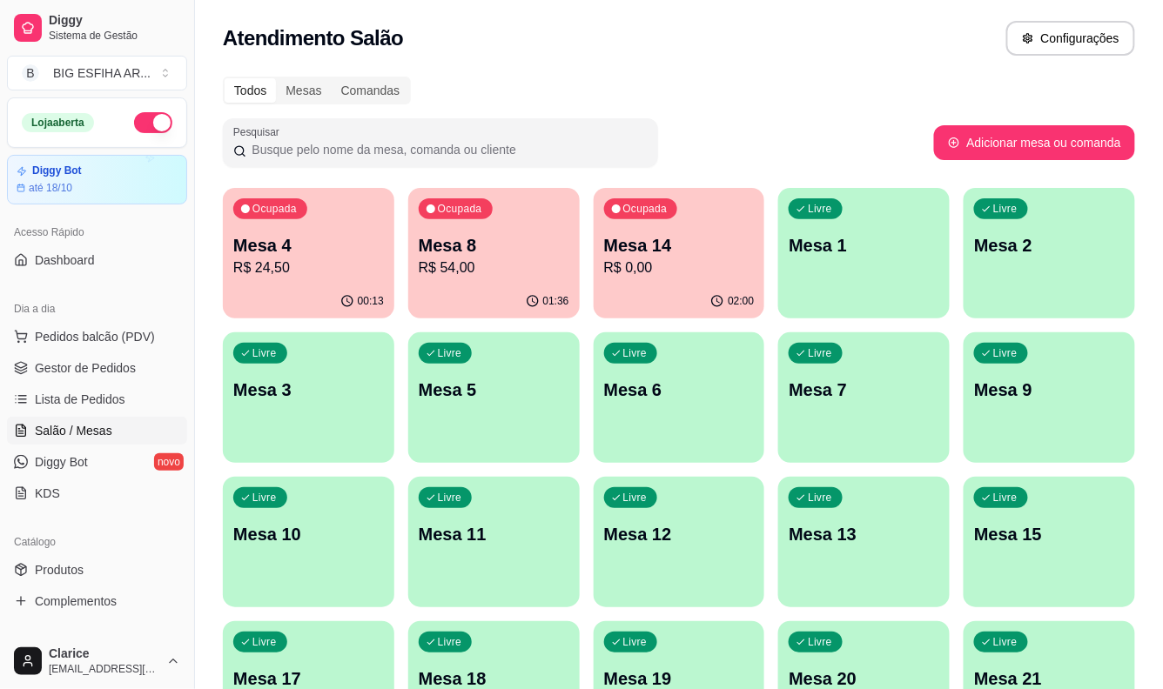
click at [628, 195] on div "Ocupada Mesa 14 R$ 0,00" at bounding box center [679, 236] width 171 height 97
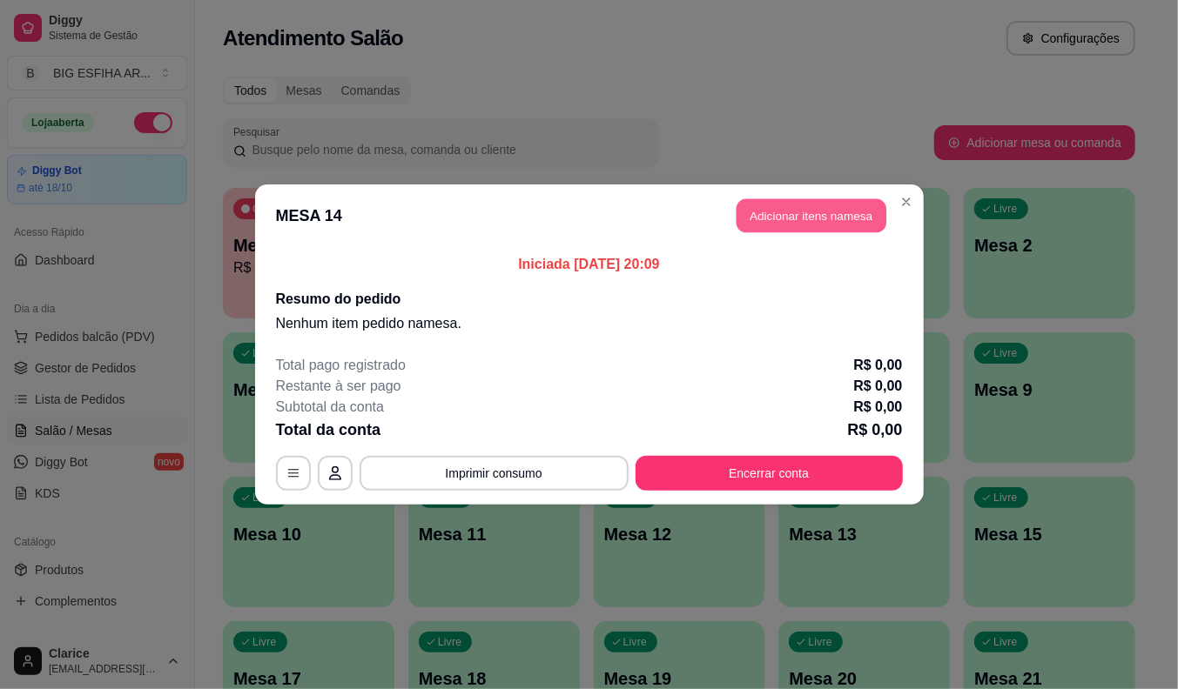
click at [857, 224] on button "Adicionar itens na mesa" at bounding box center [811, 216] width 150 height 34
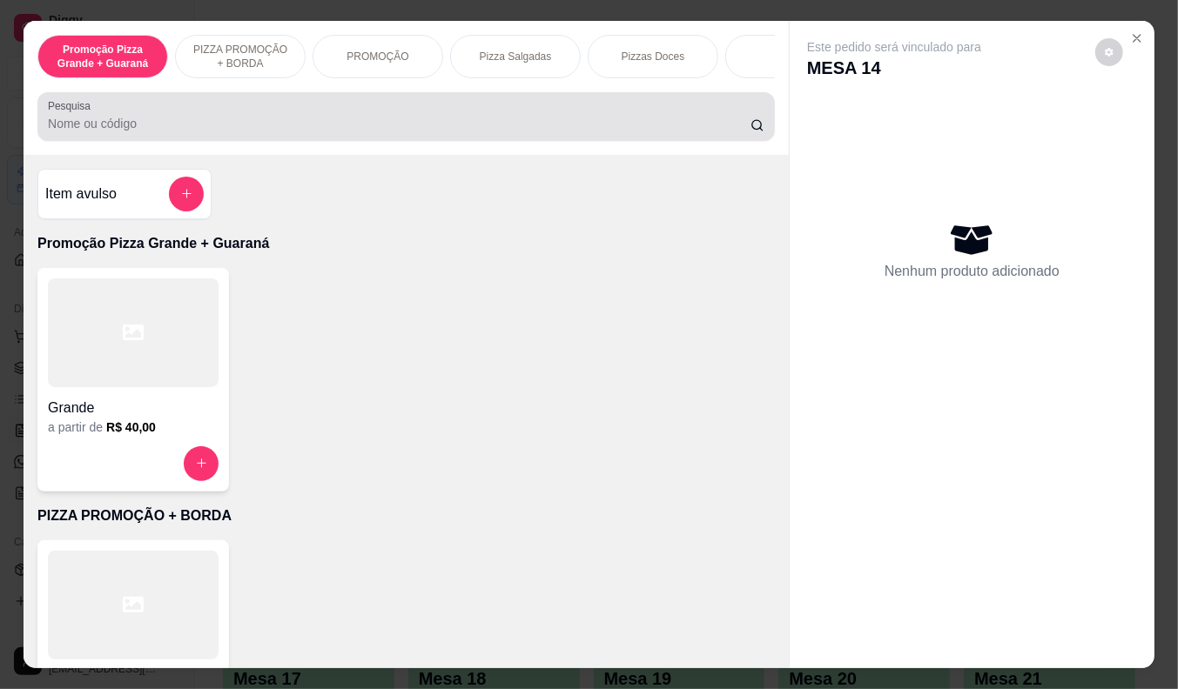
click at [248, 132] on input "Pesquisa" at bounding box center [399, 123] width 702 height 17
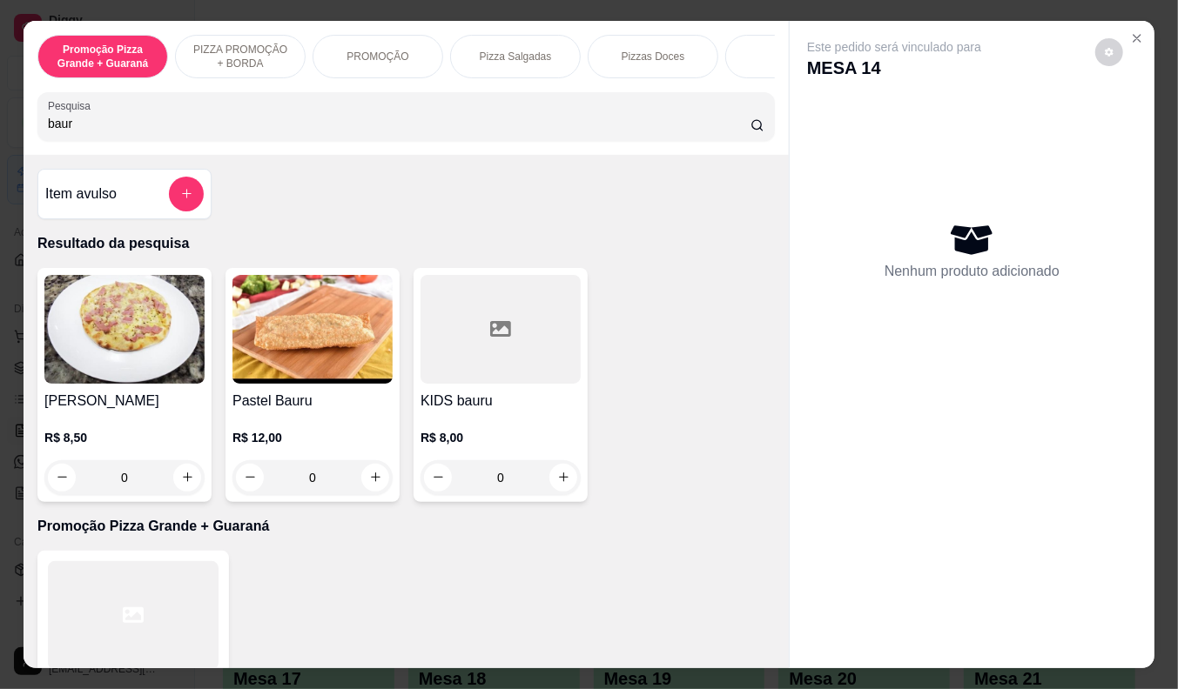
type input "baur"
click at [271, 376] on img at bounding box center [312, 329] width 160 height 109
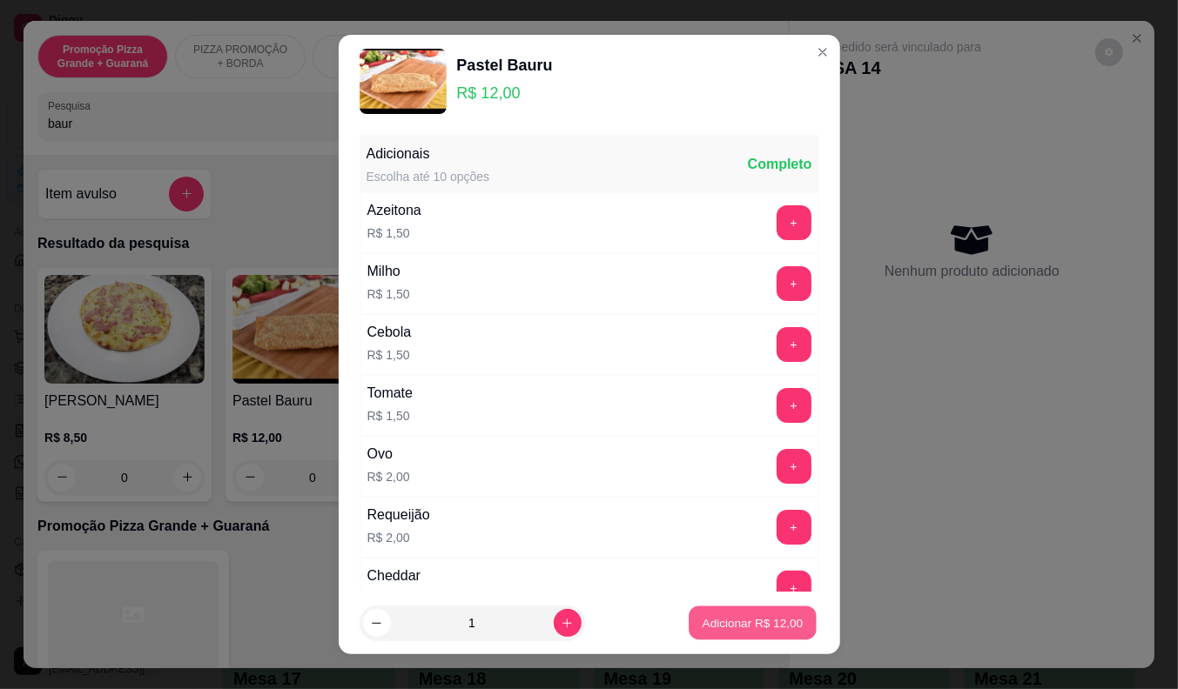
click at [708, 624] on p "Adicionar R$ 12,00" at bounding box center [752, 623] width 101 height 17
type input "1"
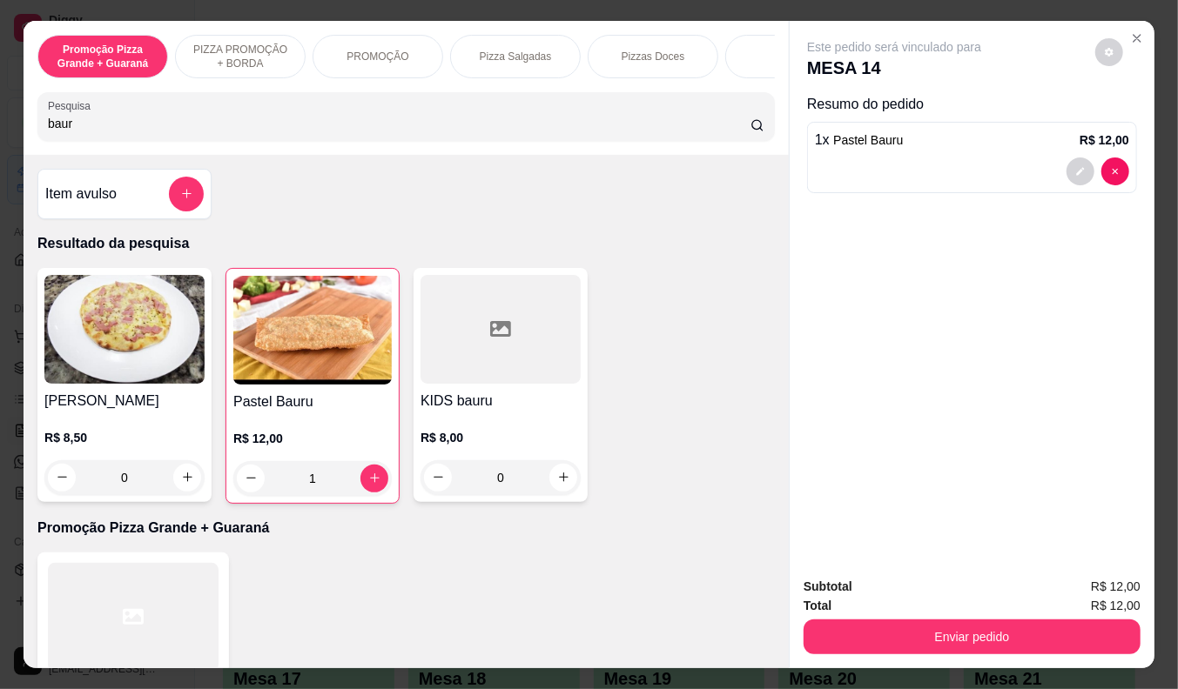
click at [84, 128] on input "baur" at bounding box center [399, 123] width 702 height 17
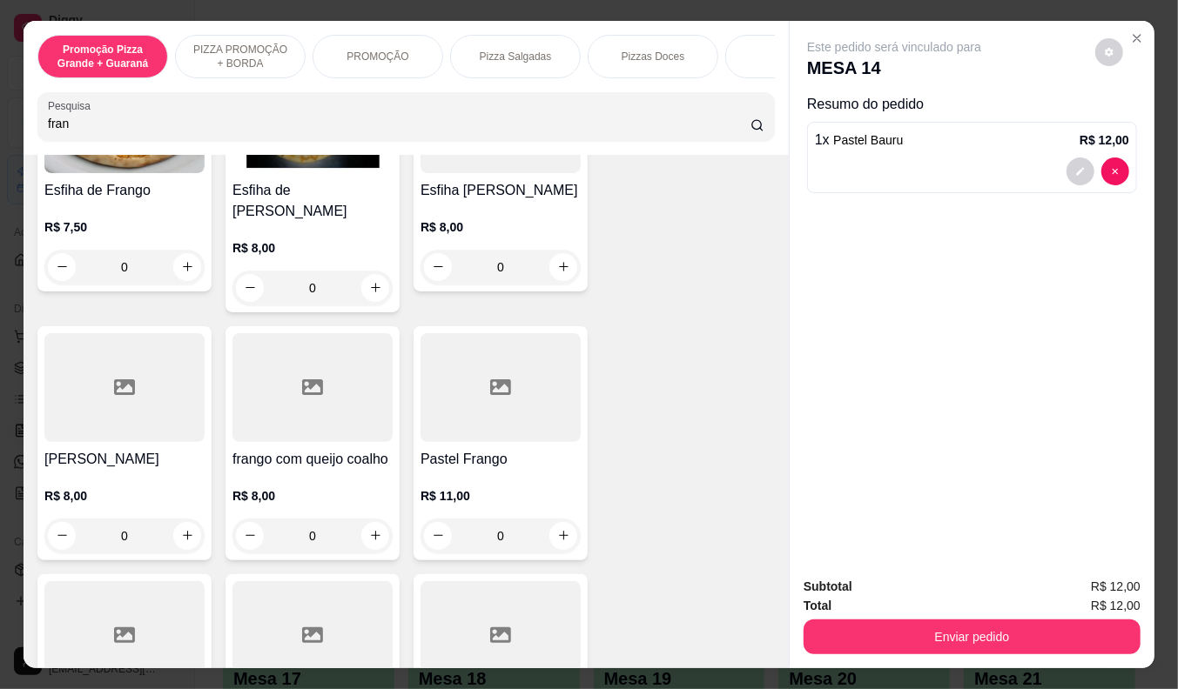
scroll to position [386, 0]
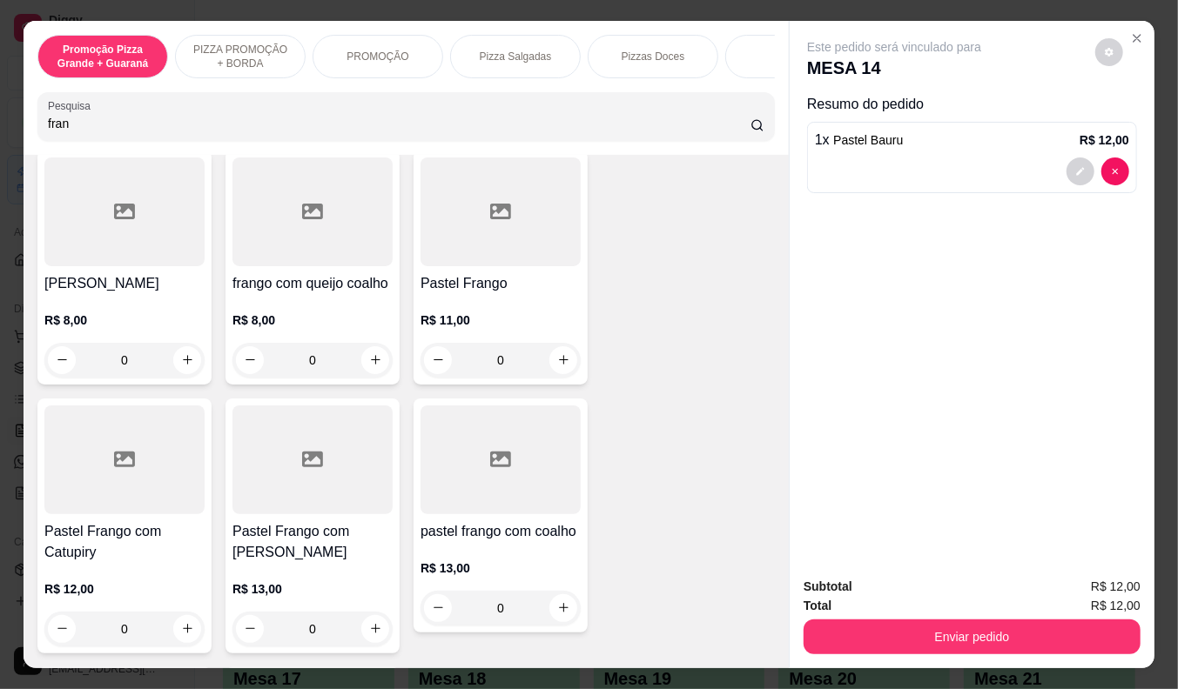
type input "fran"
click at [70, 563] on div "R$ 12,00 0" at bounding box center [124, 605] width 160 height 84
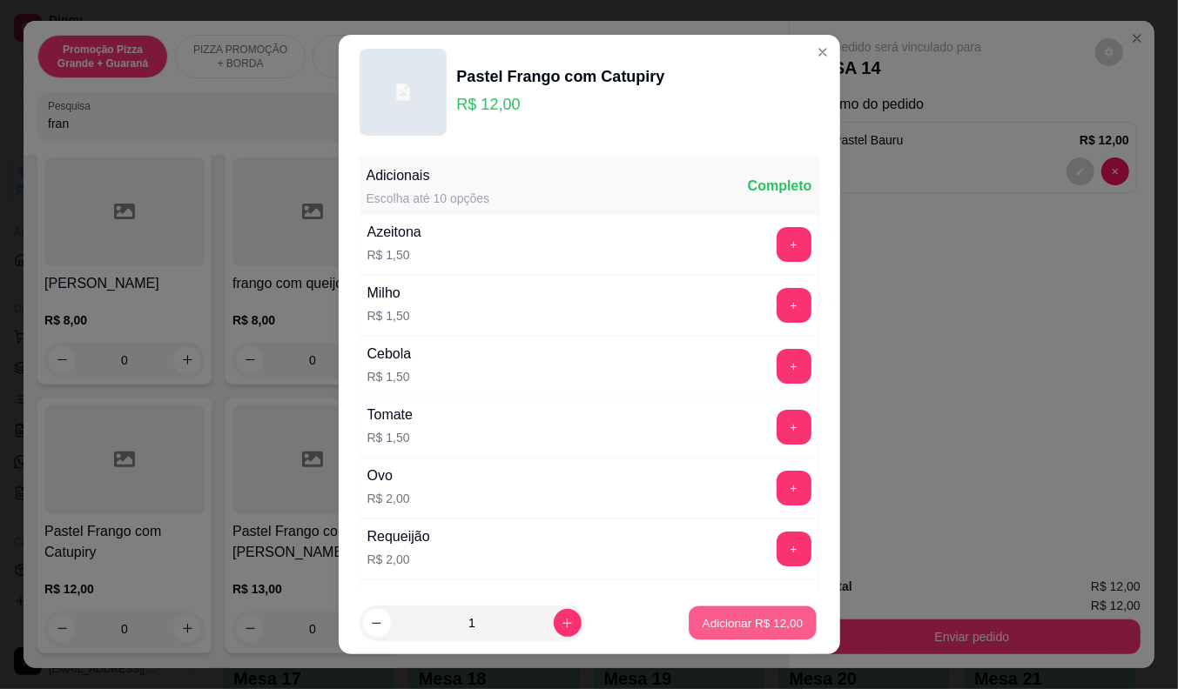
click at [723, 620] on p "Adicionar R$ 12,00" at bounding box center [752, 623] width 101 height 17
type input "1"
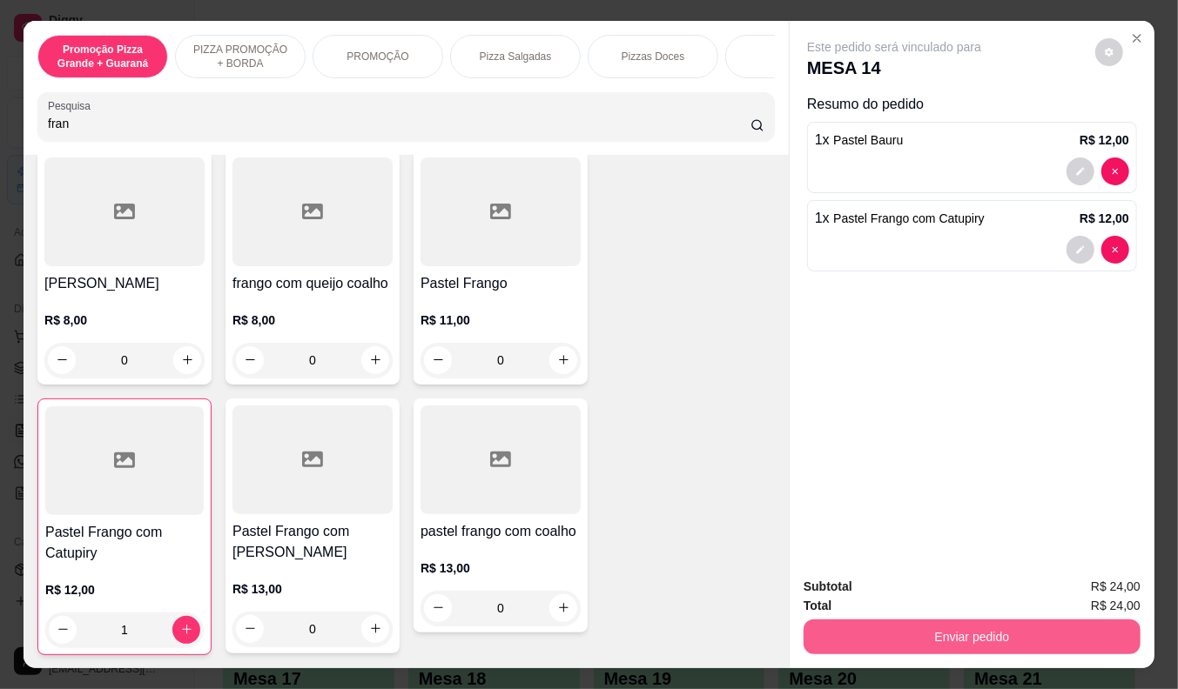
click at [964, 627] on button "Enviar pedido" at bounding box center [971, 637] width 337 height 35
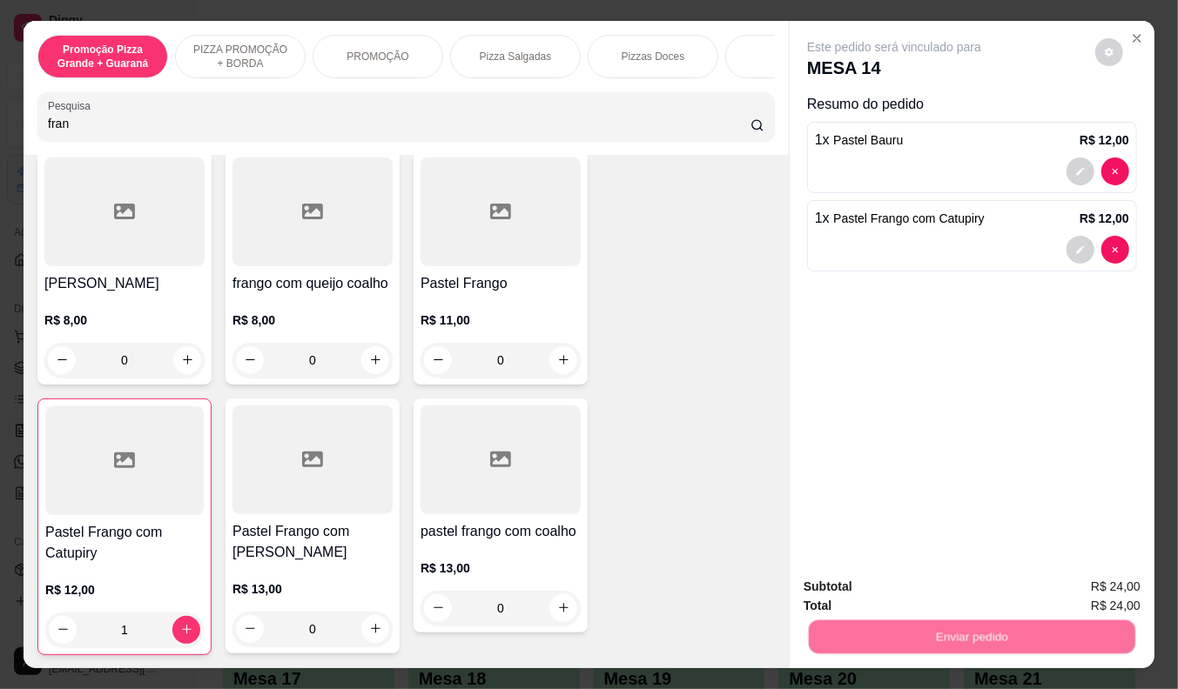
click at [944, 595] on button "Não registrar e enviar pedido" at bounding box center [914, 587] width 176 height 32
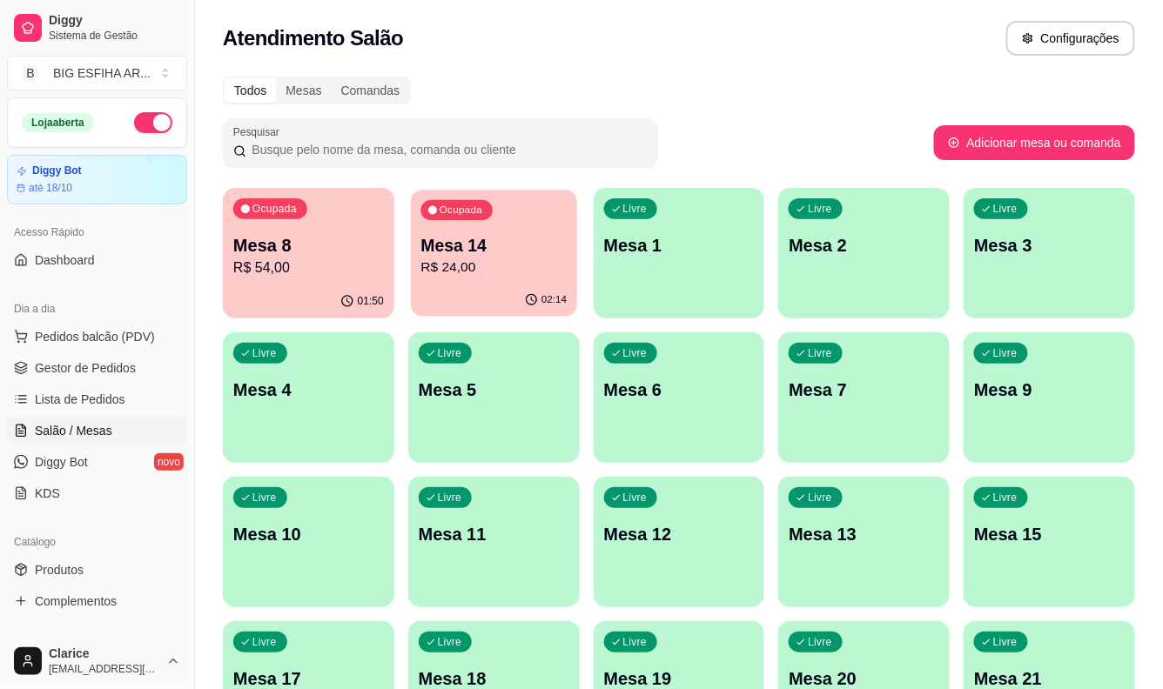
click at [480, 279] on div "Ocupada Mesa 14 R$ 24,00" at bounding box center [494, 237] width 166 height 94
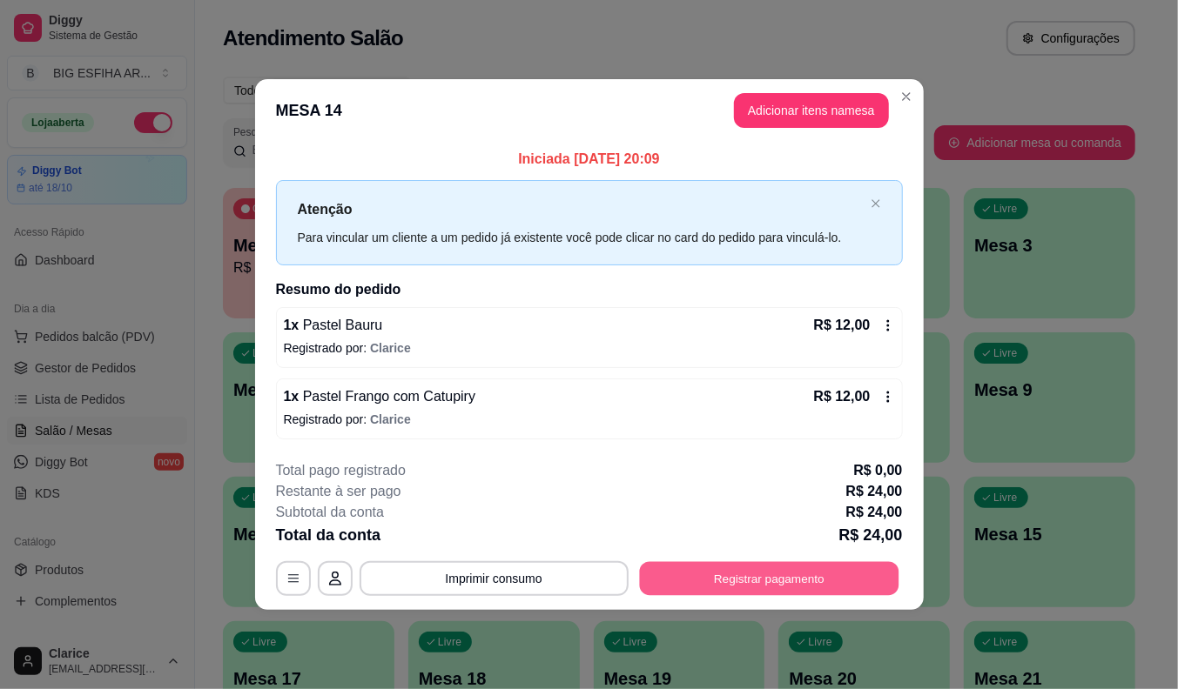
click at [698, 575] on button "Registrar pagamento" at bounding box center [768, 578] width 259 height 34
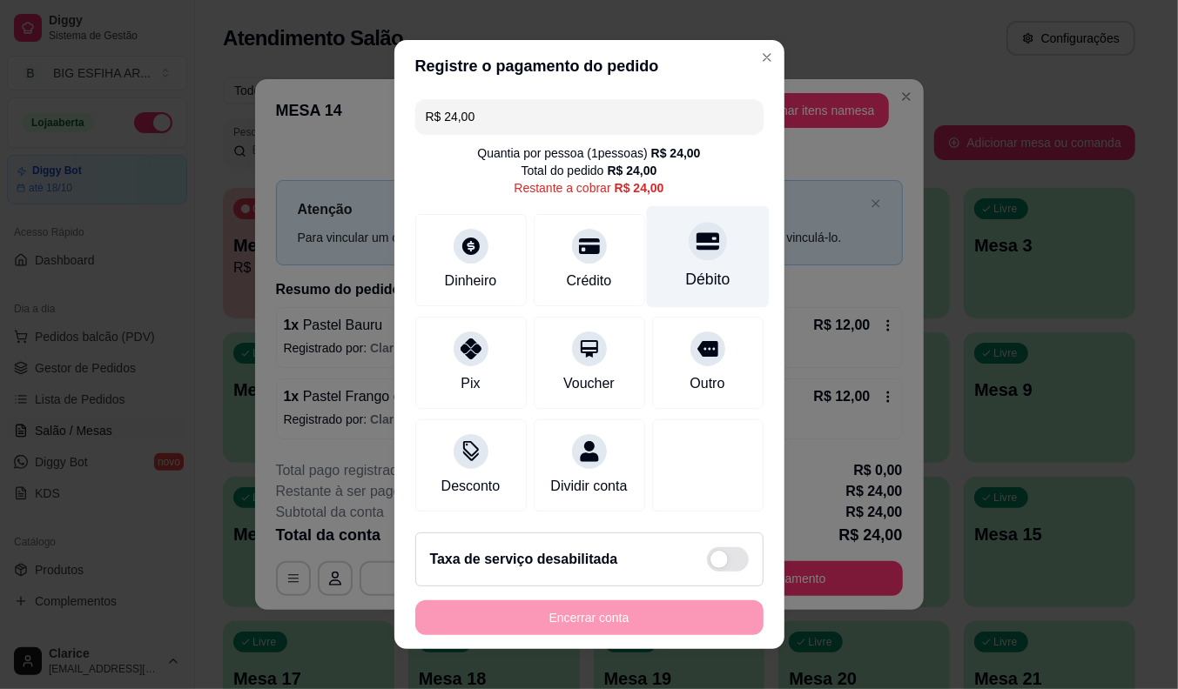
click at [686, 256] on div "Débito" at bounding box center [707, 257] width 123 height 102
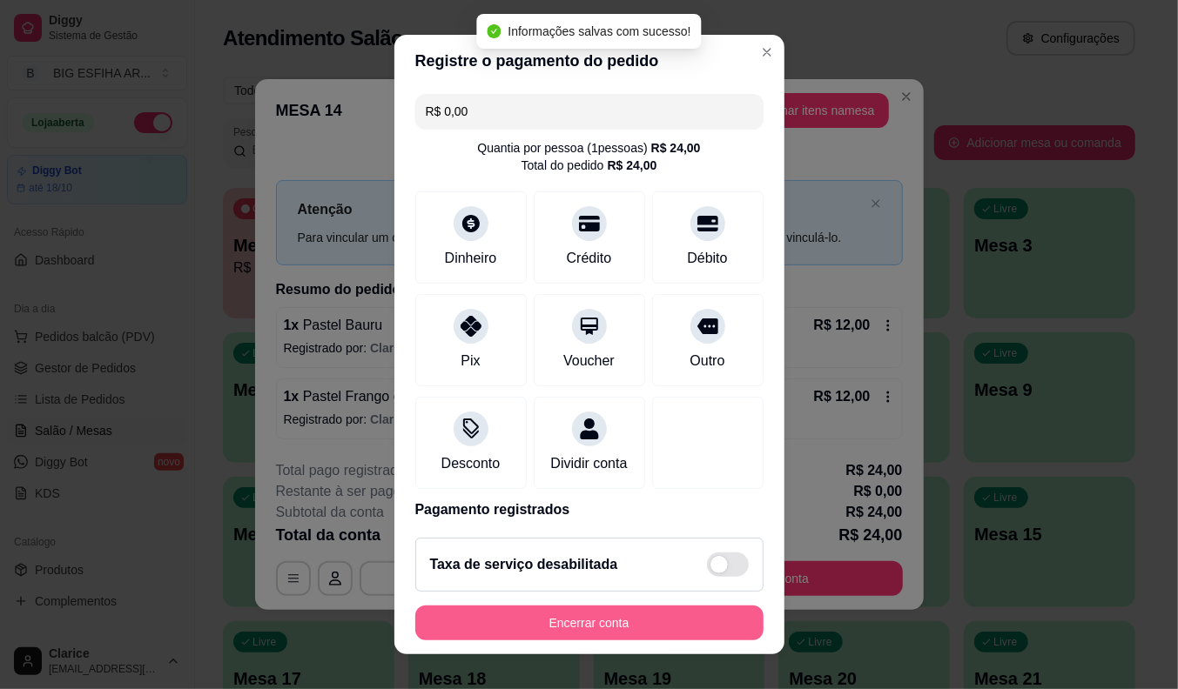
type input "R$ 0,00"
click at [610, 628] on button "Encerrar conta" at bounding box center [589, 624] width 338 height 34
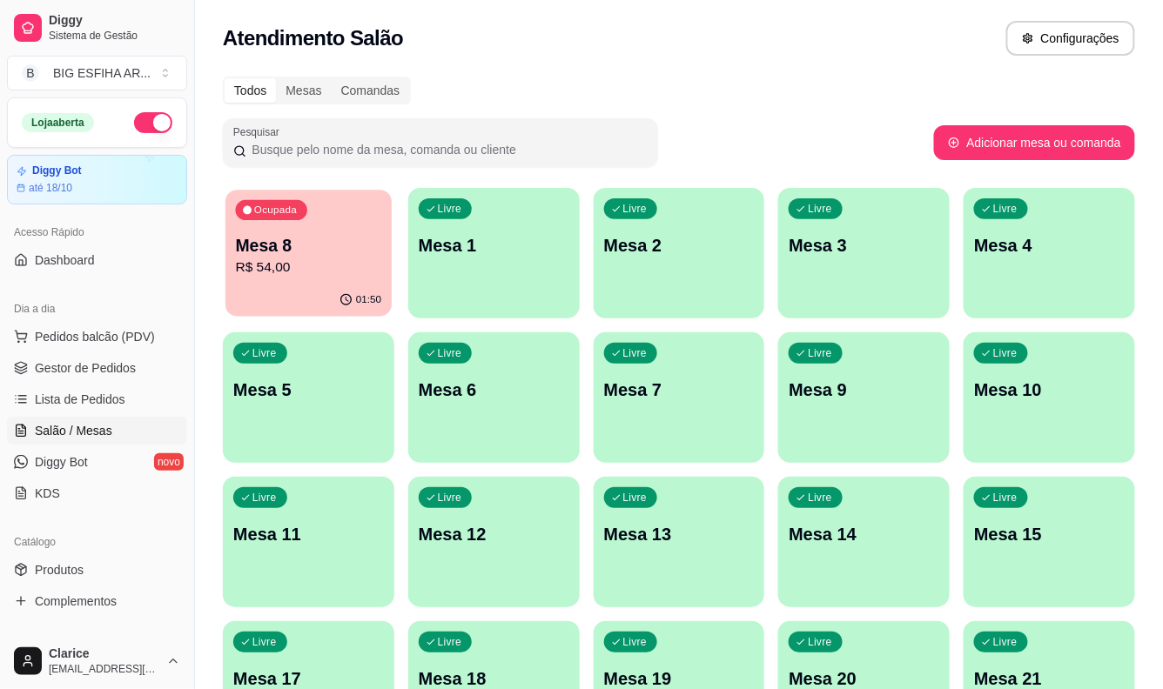
click at [345, 276] on p "R$ 54,00" at bounding box center [309, 268] width 146 height 20
click at [111, 569] on link "Produtos" at bounding box center [97, 570] width 180 height 28
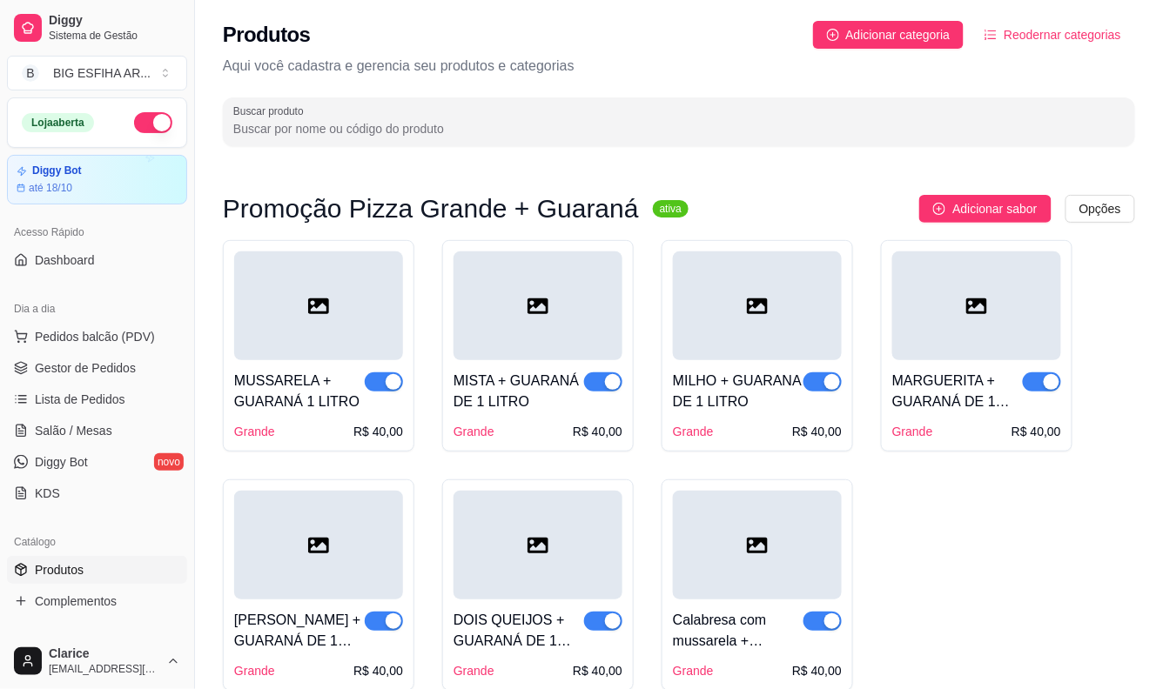
click at [283, 120] on input "Buscar produto" at bounding box center [678, 128] width 891 height 17
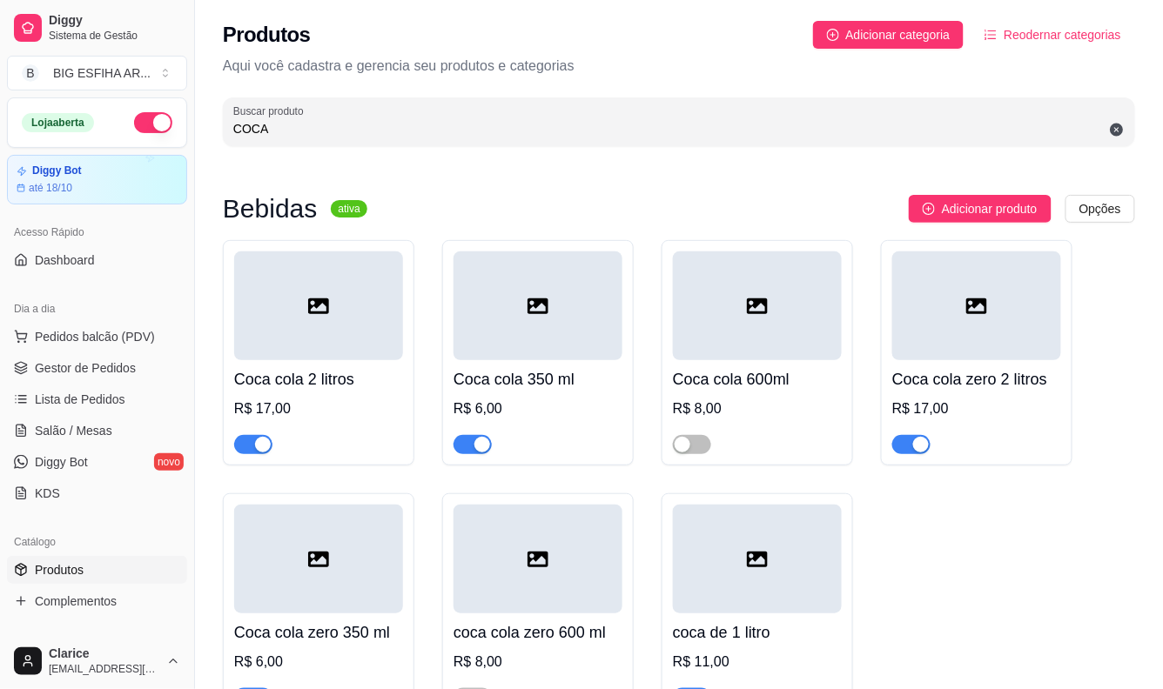
click at [682, 433] on div at bounding box center [692, 443] width 38 height 21
click at [692, 446] on span "button" at bounding box center [692, 444] width 38 height 19
click at [289, 128] on input "COCA" at bounding box center [678, 128] width 891 height 17
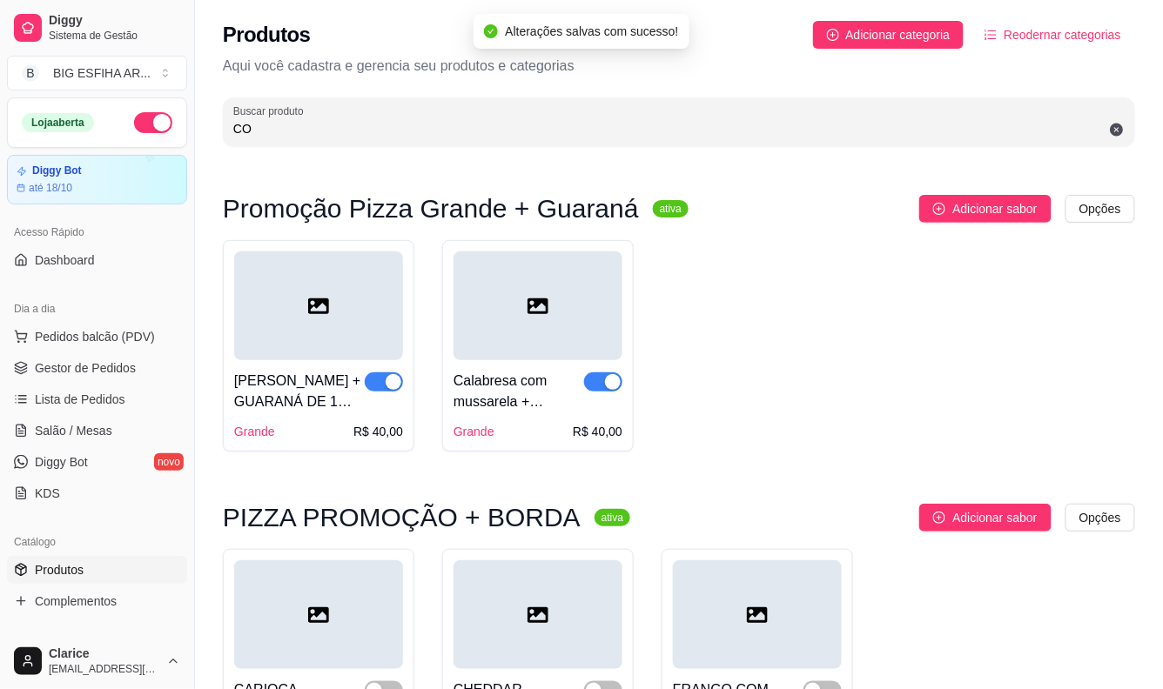
type input "C"
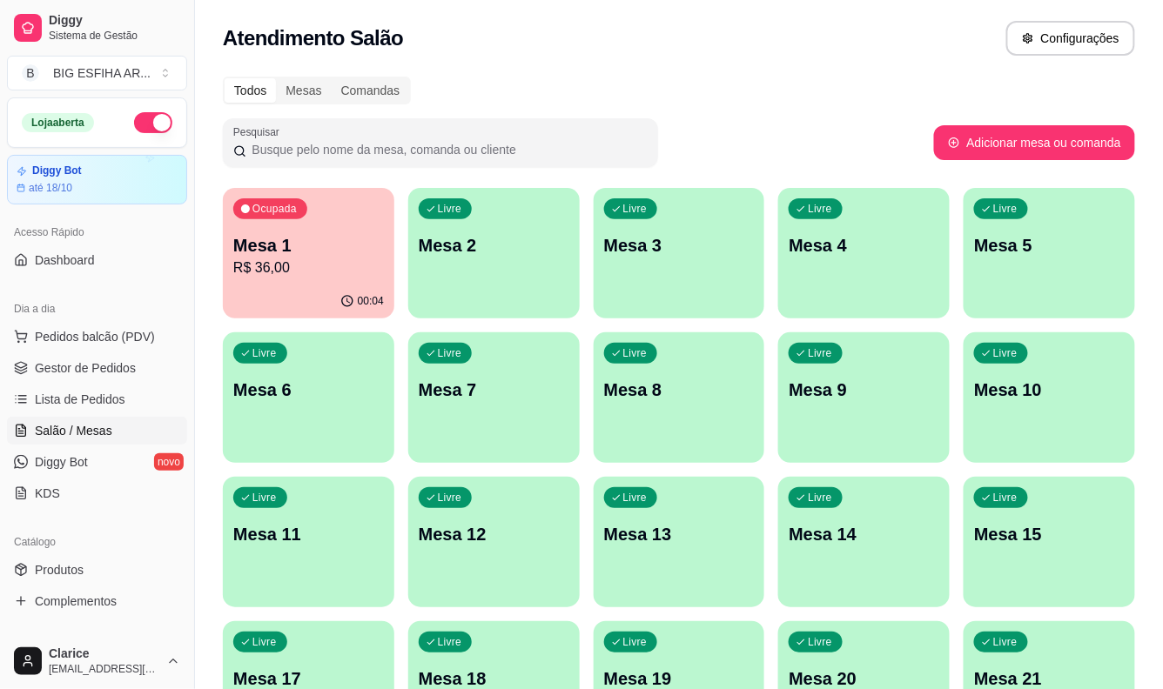
click at [277, 280] on div "Ocupada Mesa 1 R$ 36,00" at bounding box center [308, 236] width 171 height 97
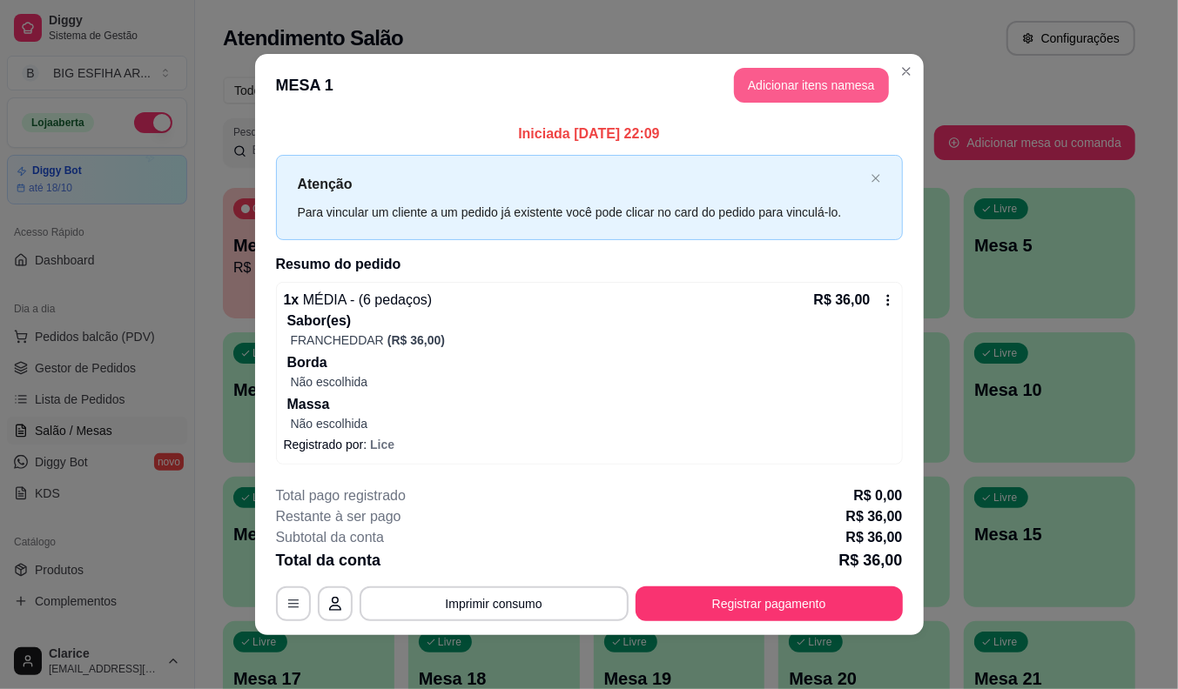
click at [775, 93] on button "Adicionar itens na mesa" at bounding box center [811, 85] width 155 height 35
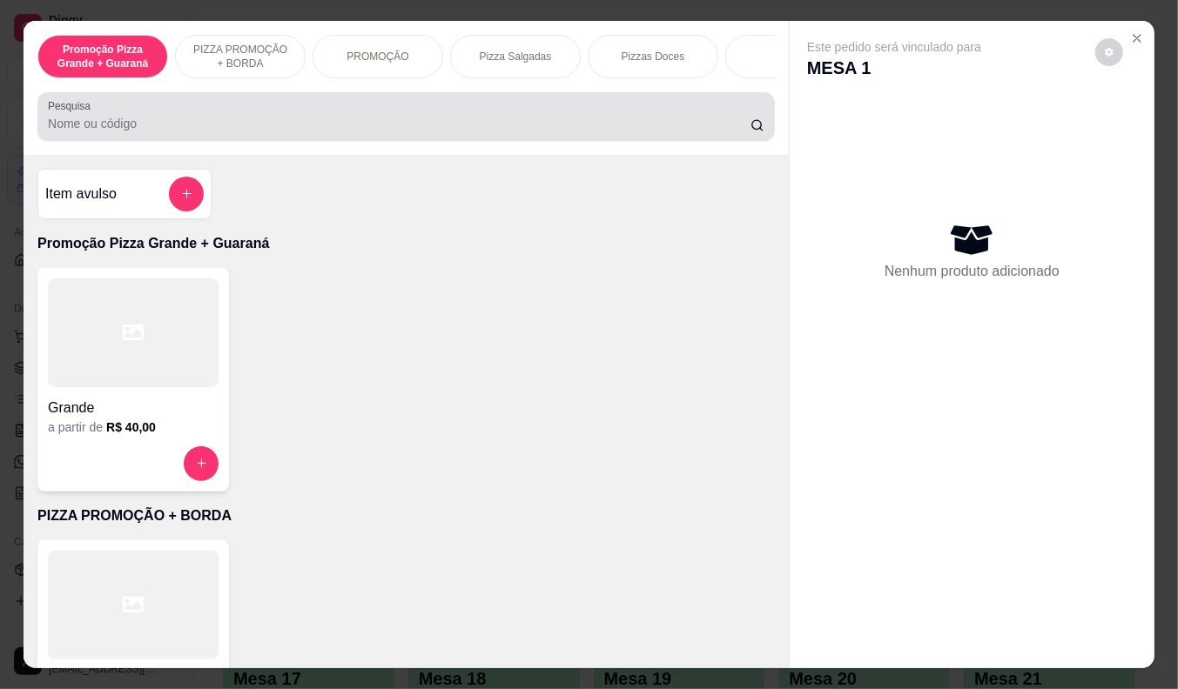
click at [392, 128] on input "Pesquisa" at bounding box center [399, 123] width 702 height 17
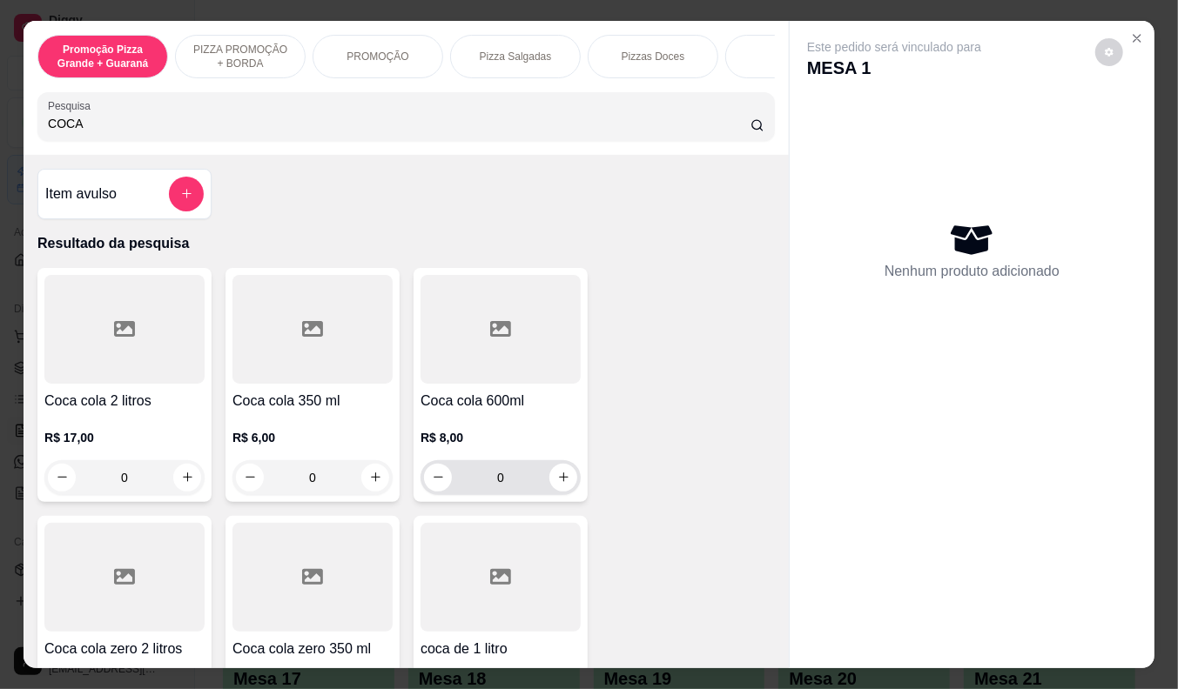
type input "COCA"
click at [494, 447] on p "R$ 8,00" at bounding box center [500, 437] width 160 height 17
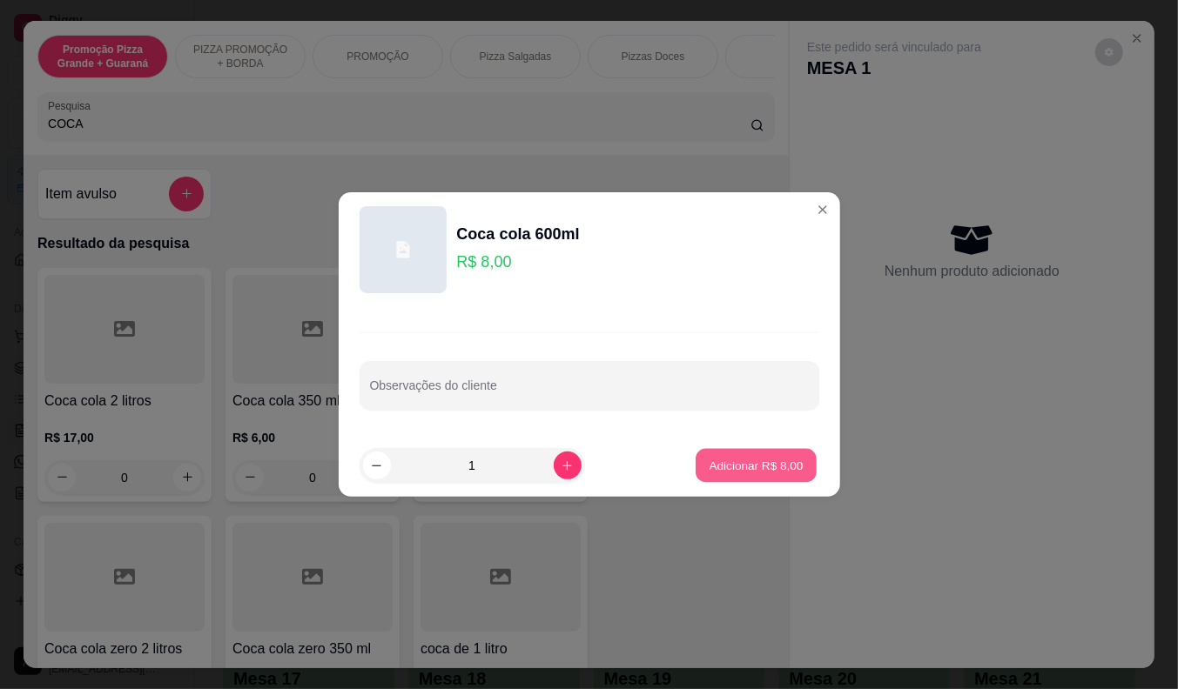
click at [722, 456] on button "Adicionar R$ 8,00" at bounding box center [755, 466] width 121 height 34
type input "1"
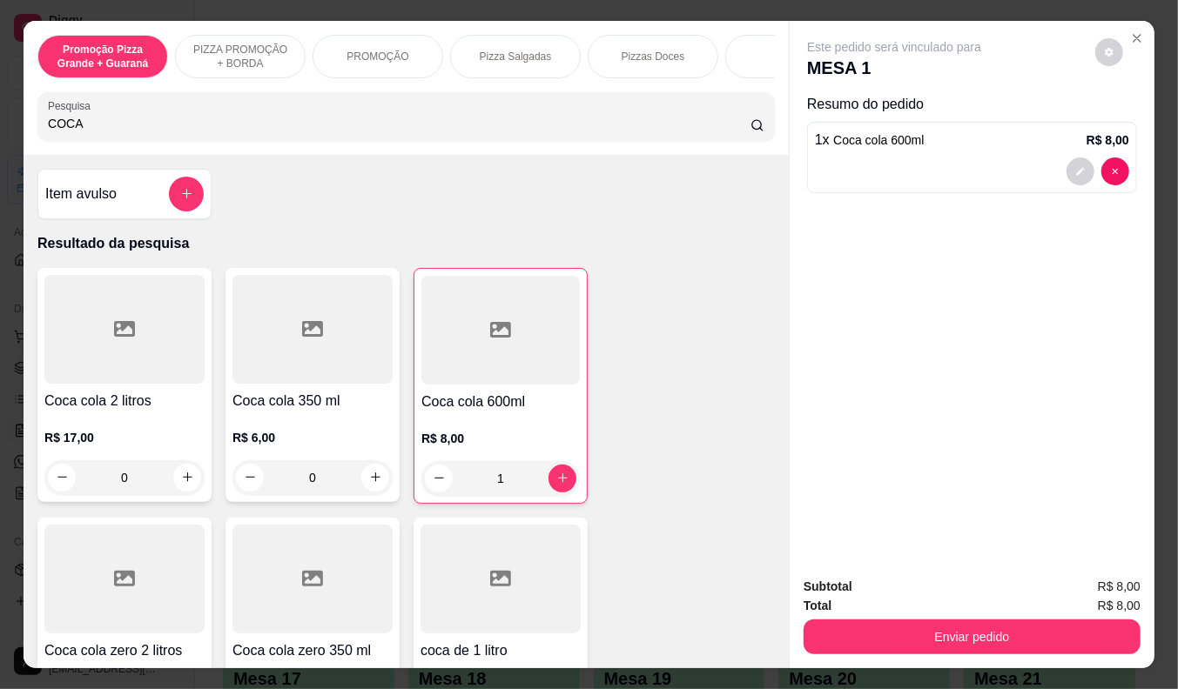
click at [904, 651] on div "Subtotal R$ 8,00 Total R$ 8,00 Enviar pedido" at bounding box center [972, 615] width 365 height 105
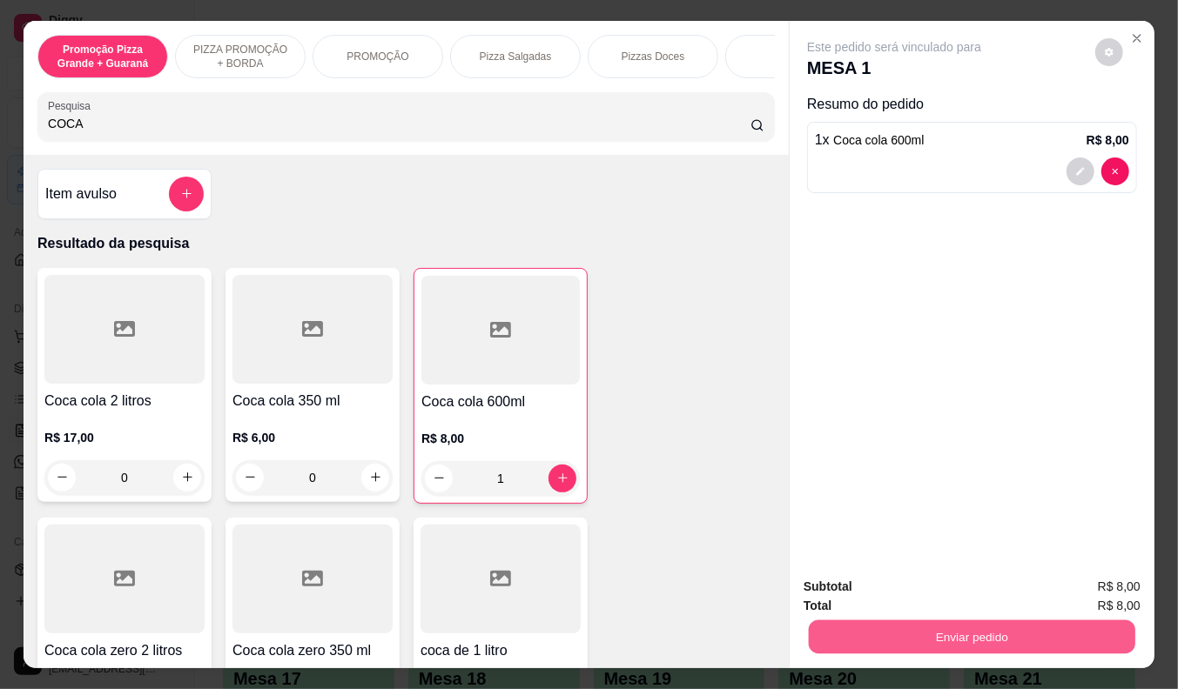
click at [909, 630] on button "Enviar pedido" at bounding box center [972, 638] width 326 height 34
click at [898, 589] on button "Não registrar e enviar pedido" at bounding box center [914, 587] width 176 height 32
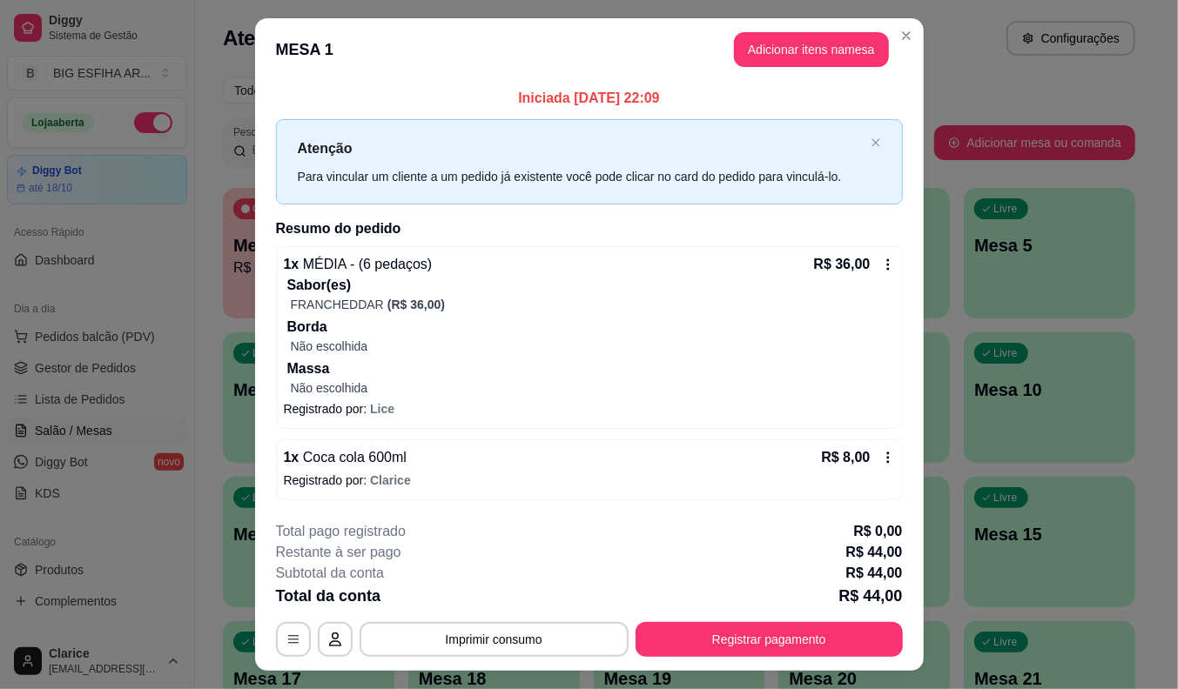
click at [898, 588] on footer "**********" at bounding box center [589, 589] width 669 height 164
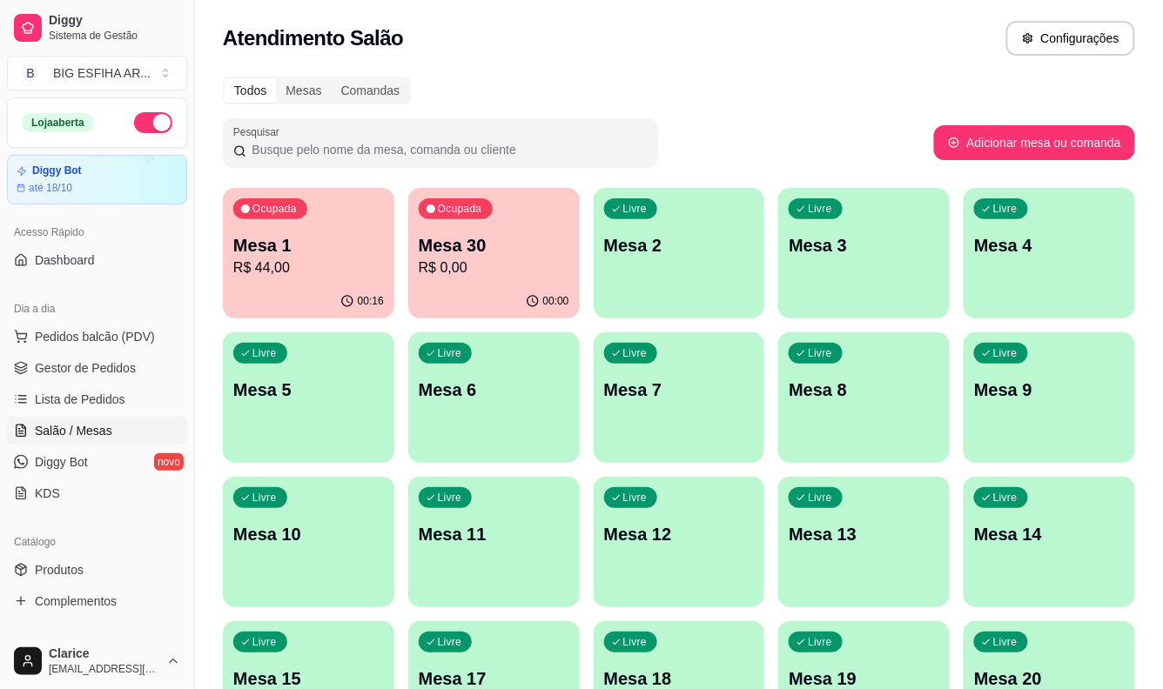
click at [613, 675] on p "Mesa 18" at bounding box center [679, 679] width 151 height 24
click at [613, 675] on p "Mesa 18" at bounding box center [679, 680] width 146 height 24
click at [459, 261] on p "R$ 0,00" at bounding box center [493, 268] width 146 height 20
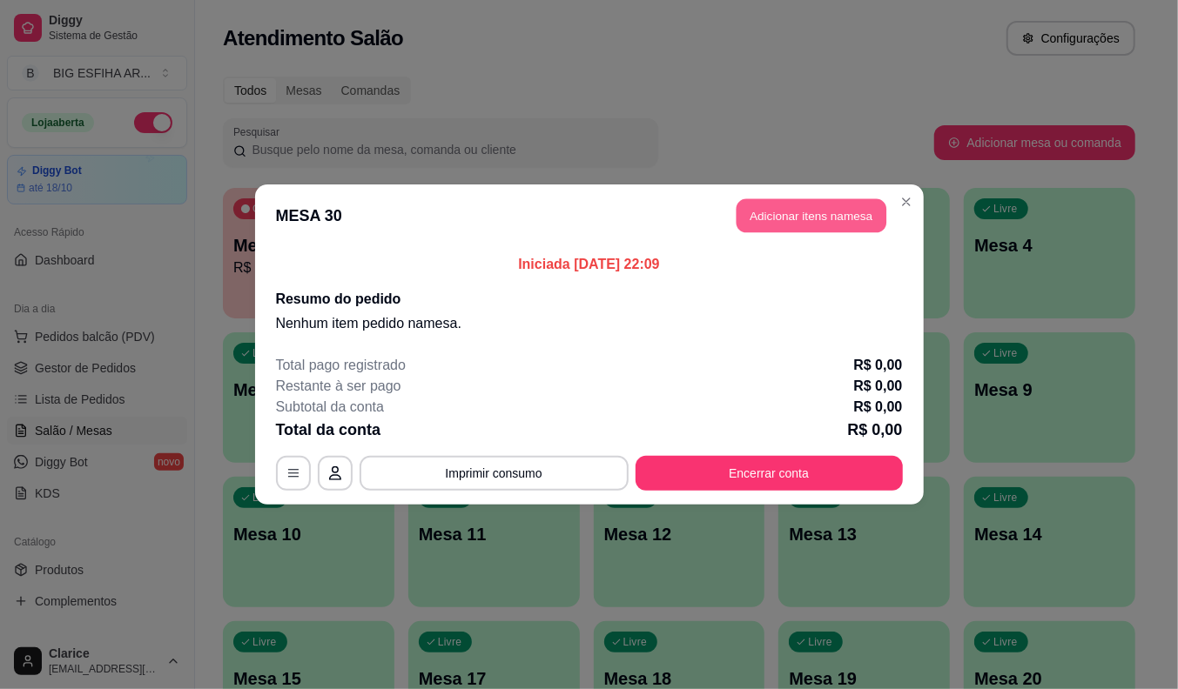
click at [802, 213] on button "Adicionar itens na mesa" at bounding box center [811, 216] width 150 height 34
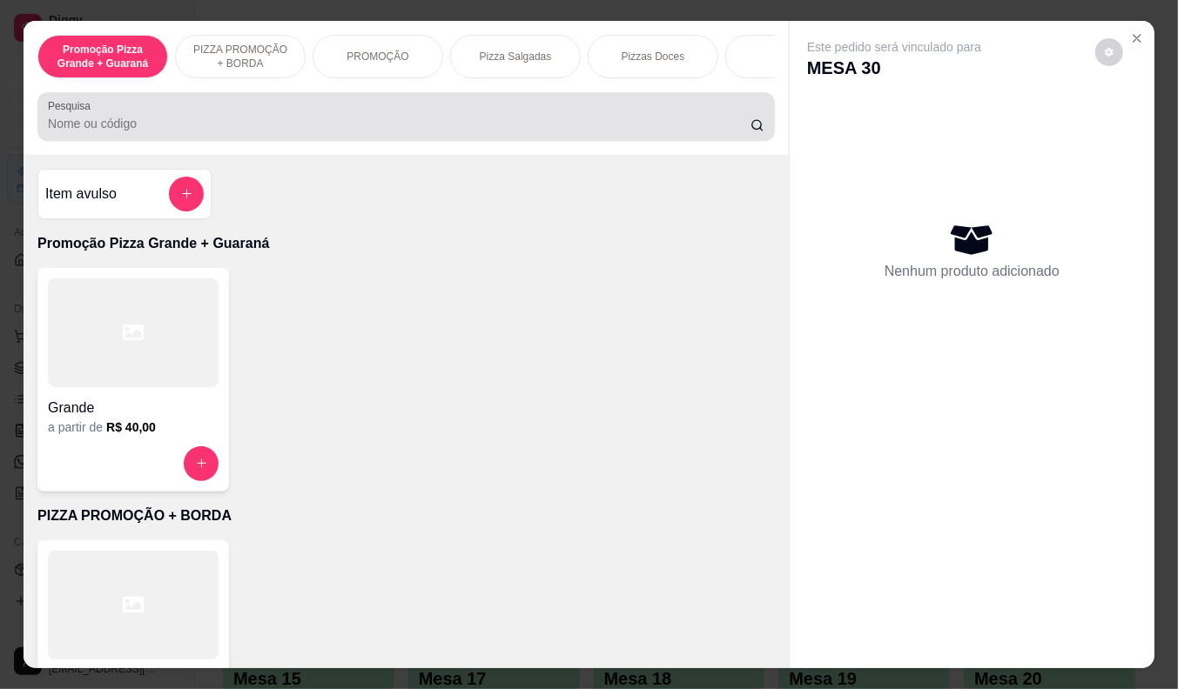
click at [125, 127] on input "Pesquisa" at bounding box center [399, 123] width 702 height 17
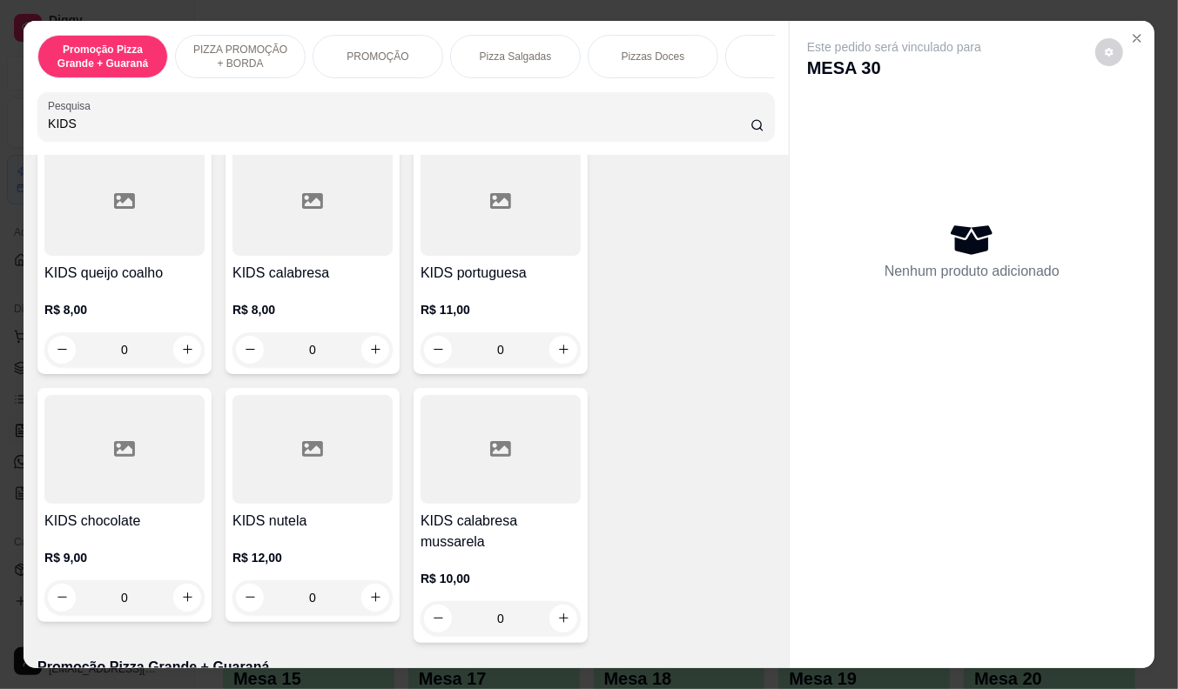
scroll to position [773, 0]
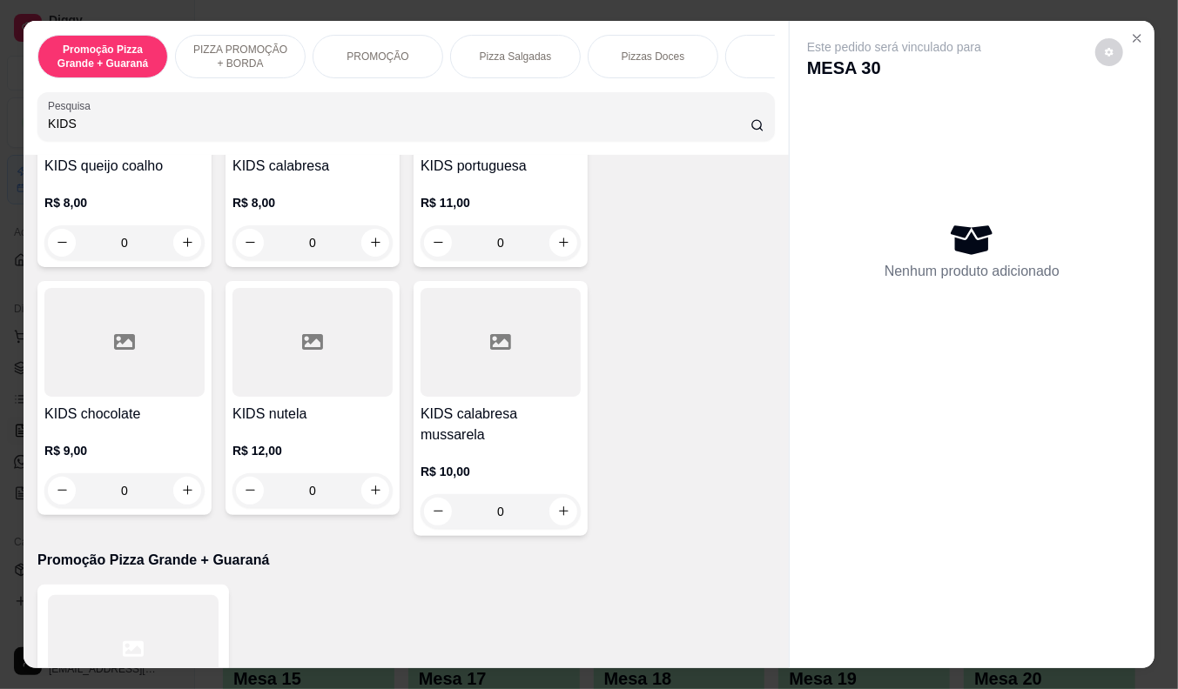
type input "KIDS"
click at [257, 436] on div "R$ 12,00 0" at bounding box center [312, 467] width 160 height 84
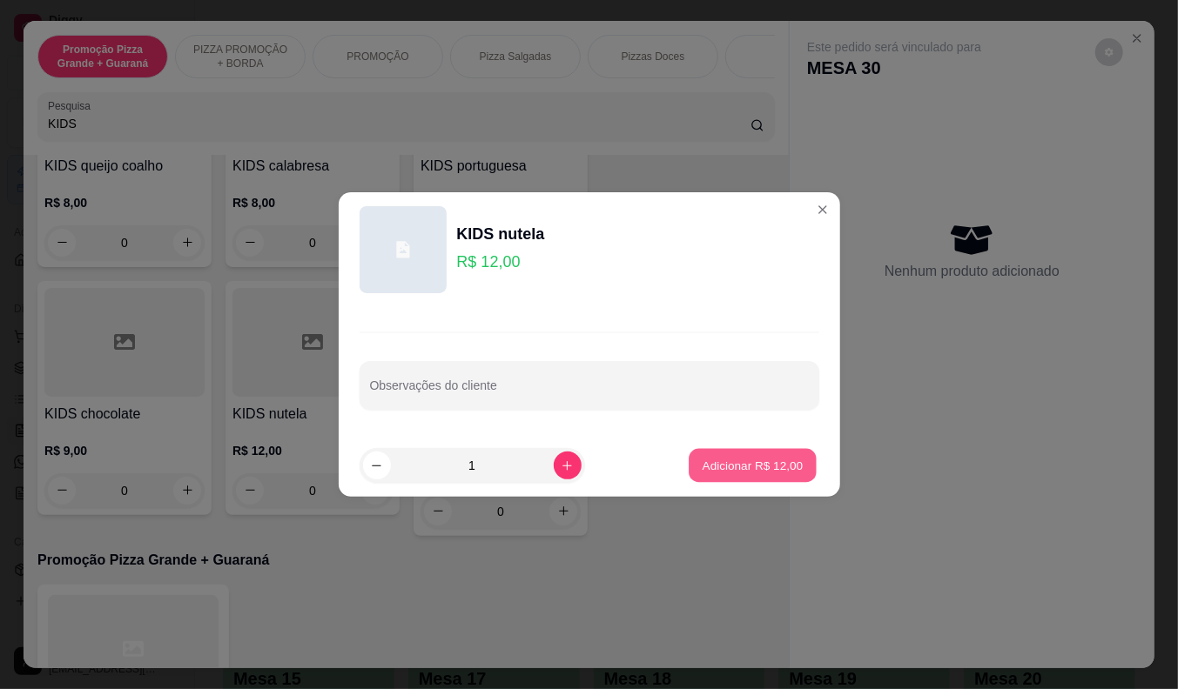
click at [703, 473] on p "Adicionar R$ 12,00" at bounding box center [752, 465] width 101 height 17
type input "1"
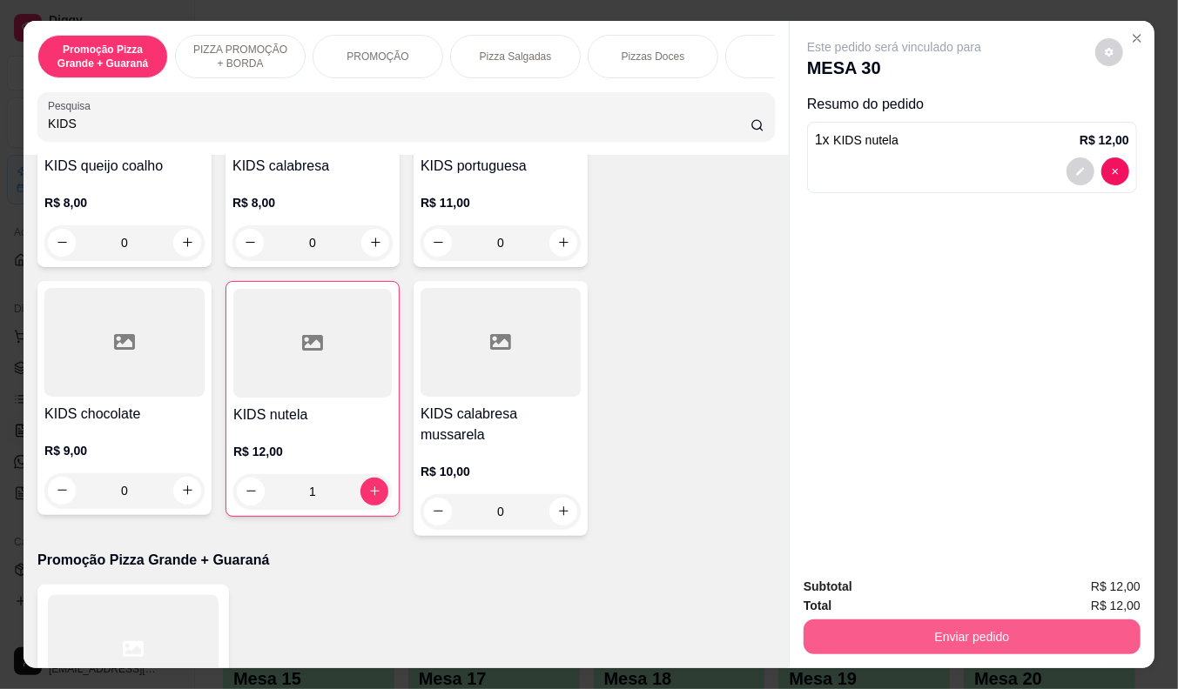
click at [910, 636] on button "Enviar pedido" at bounding box center [971, 637] width 337 height 35
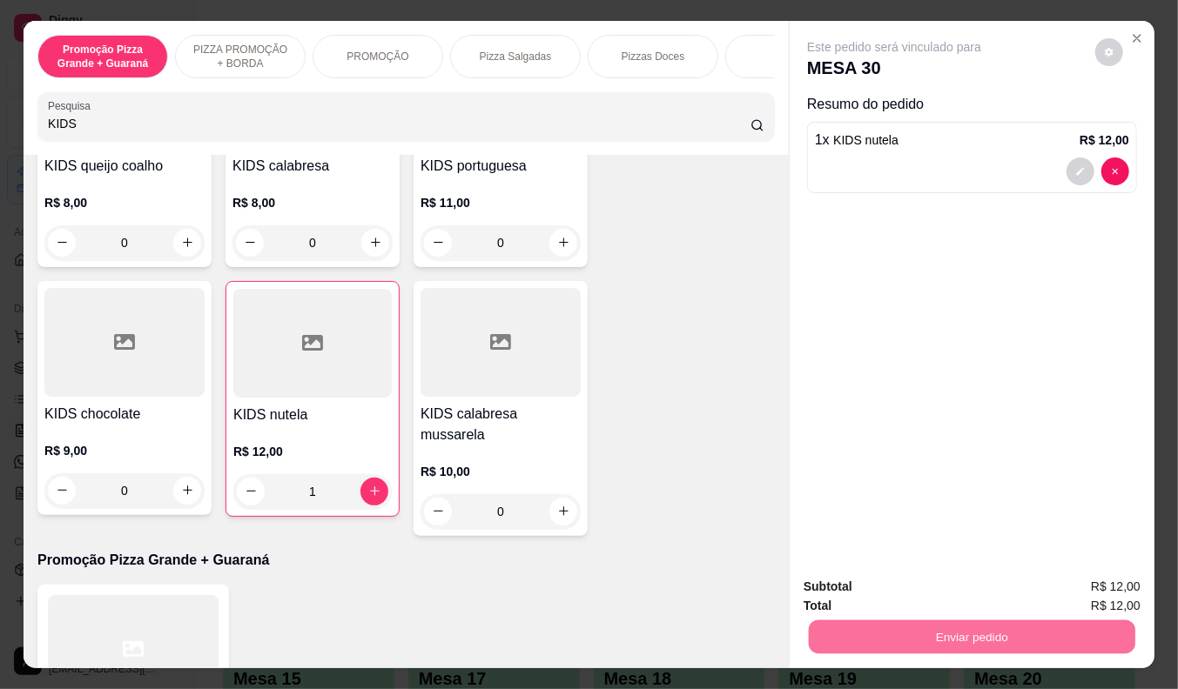
click at [920, 579] on button "Não registrar e enviar pedido" at bounding box center [913, 587] width 181 height 33
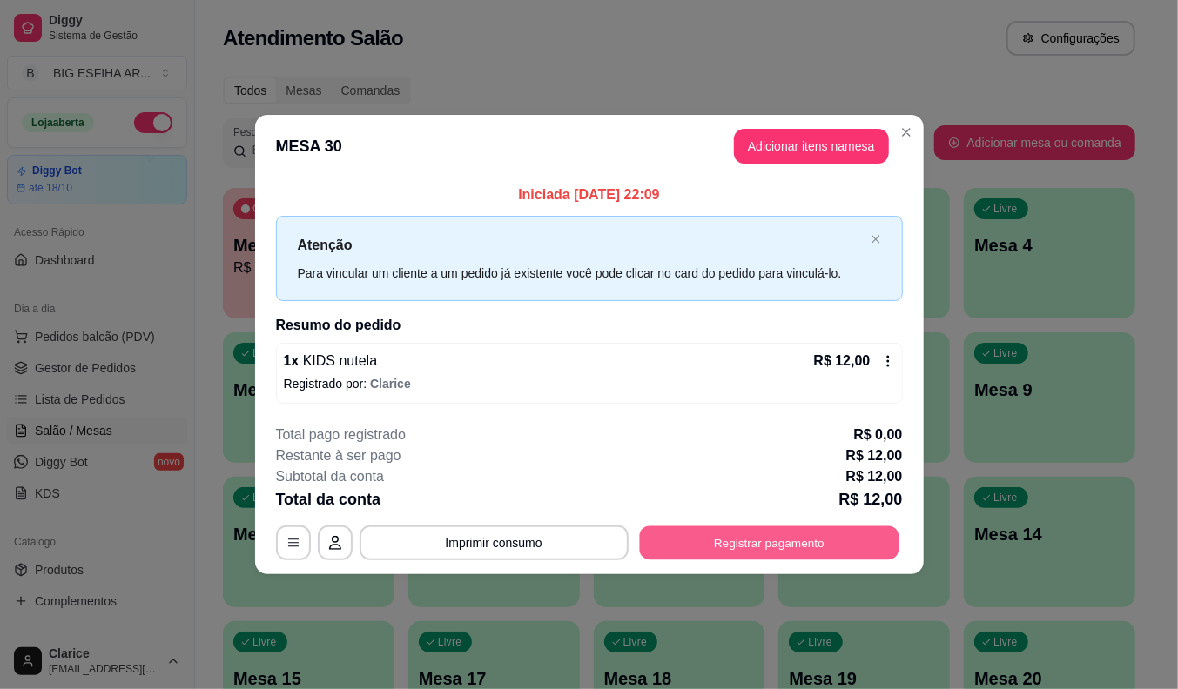
click at [851, 526] on button "Registrar pagamento" at bounding box center [768, 543] width 259 height 34
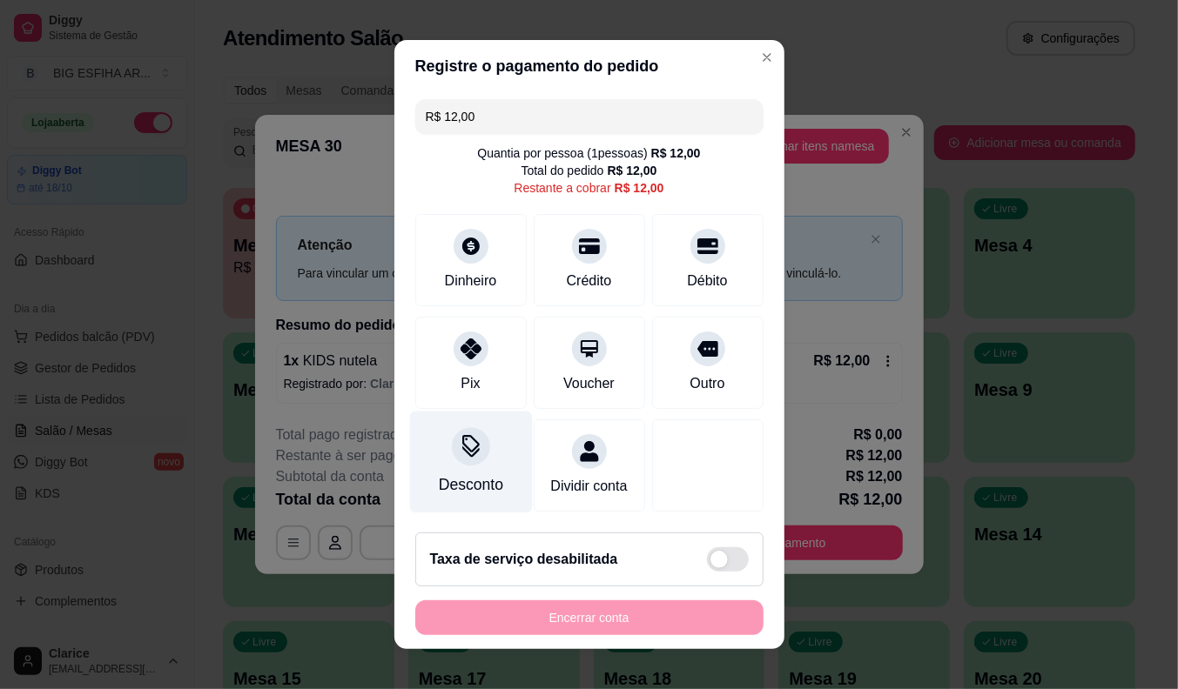
click at [458, 480] on div "Desconto" at bounding box center [470, 485] width 64 height 23
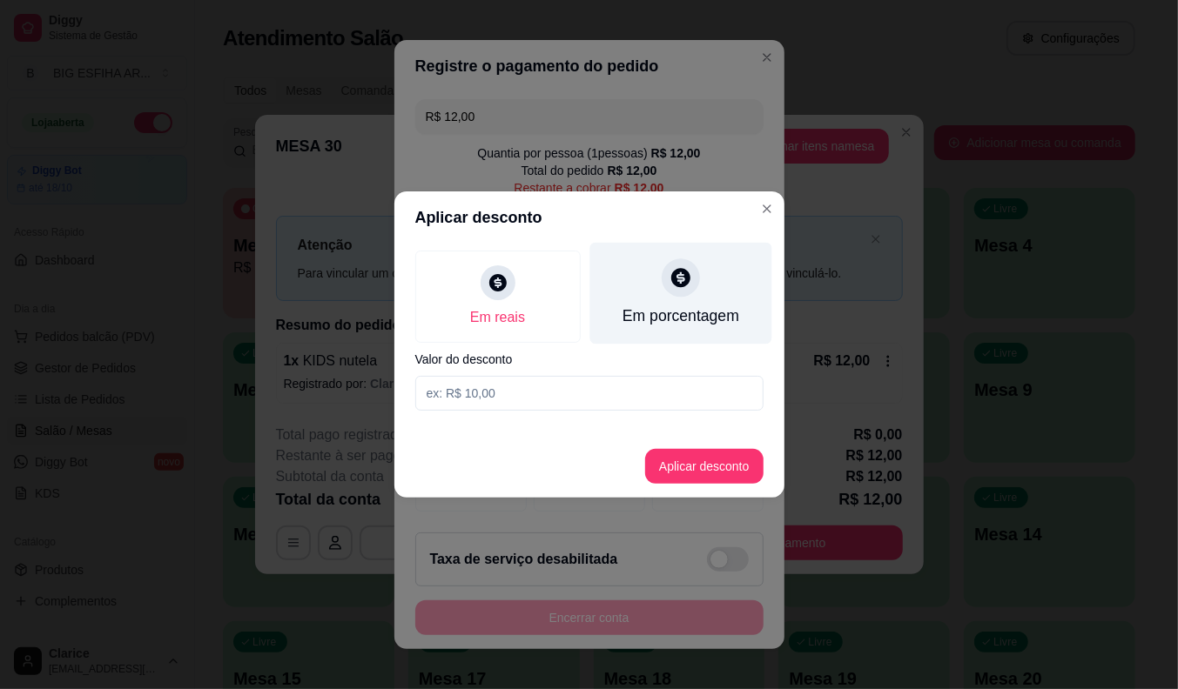
click at [648, 322] on div "Em porcentagem" at bounding box center [680, 316] width 117 height 23
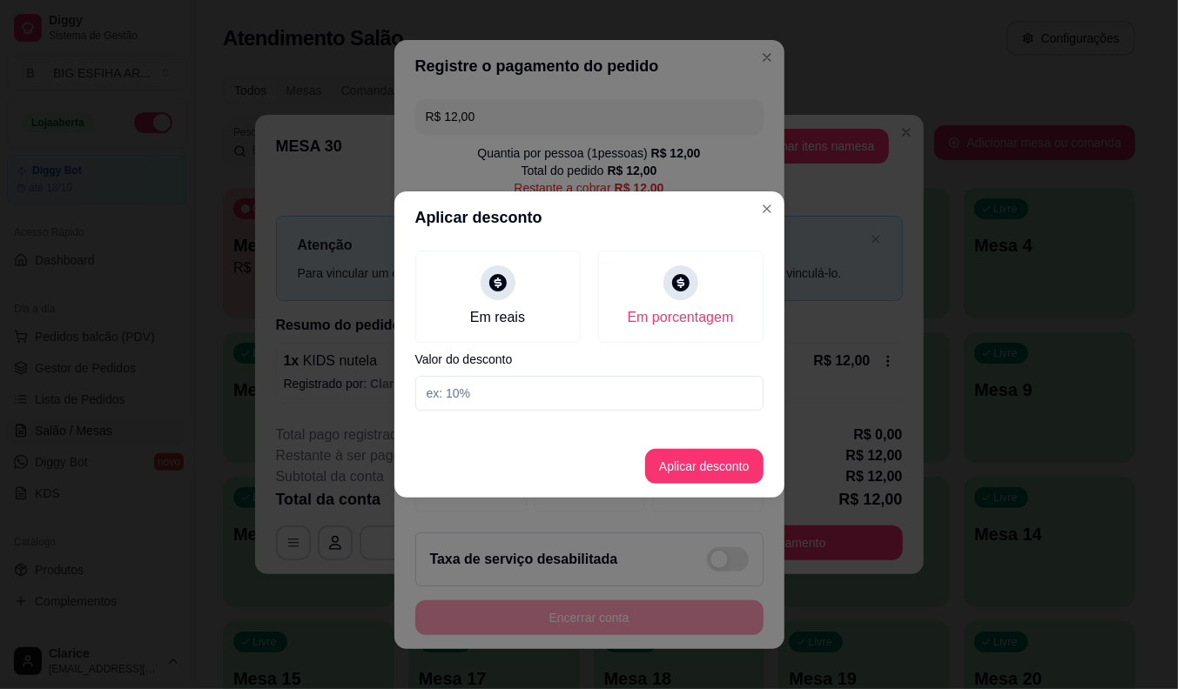
click at [639, 384] on input at bounding box center [589, 393] width 348 height 35
type input "25"
click at [680, 471] on button "Aplicar desconto" at bounding box center [704, 466] width 118 height 35
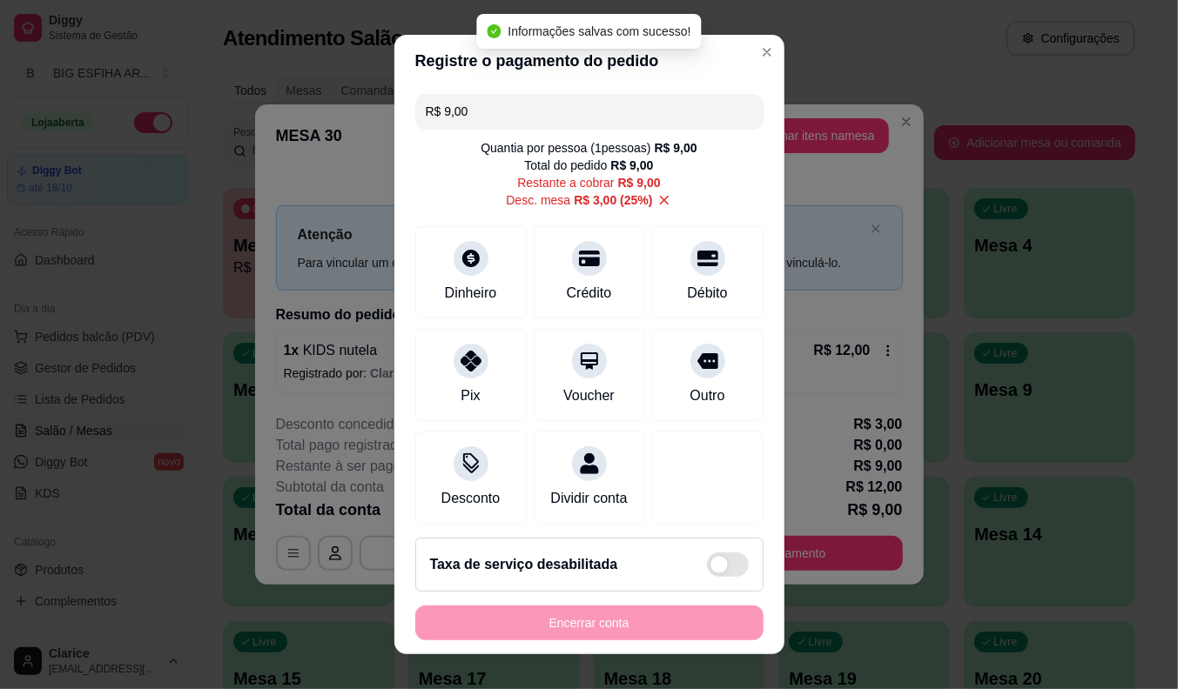
type input "R$ 9,00"
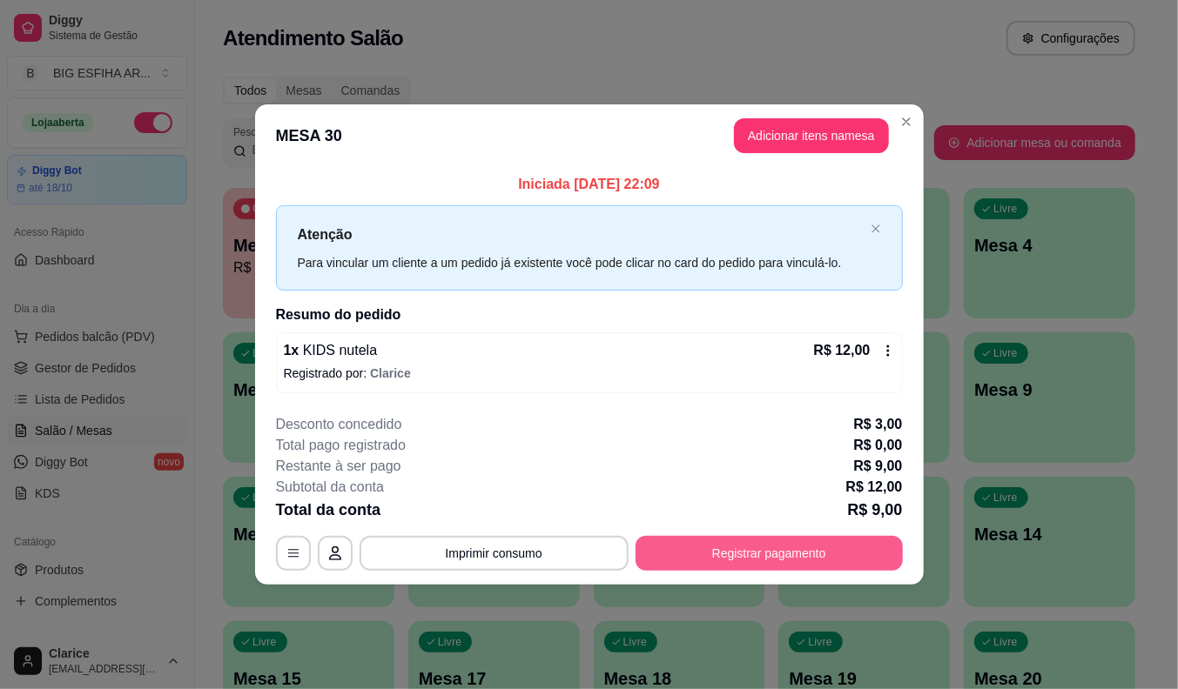
click at [763, 558] on button "Registrar pagamento" at bounding box center [768, 553] width 267 height 35
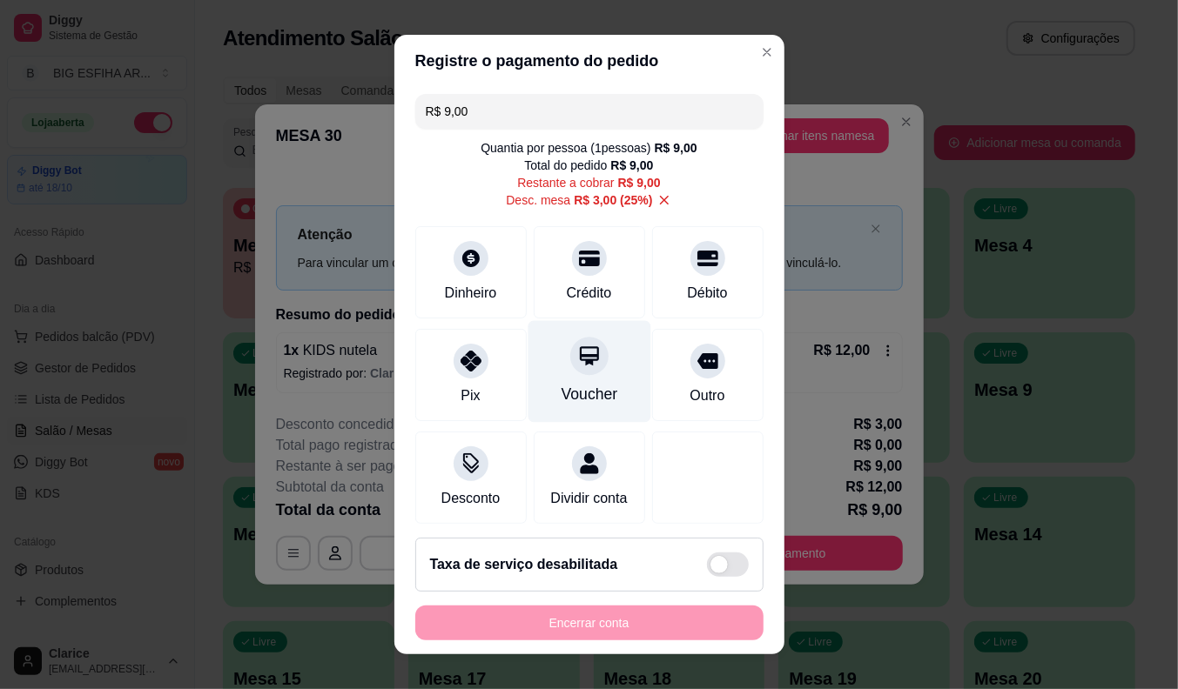
click at [570, 366] on div at bounding box center [589, 356] width 38 height 38
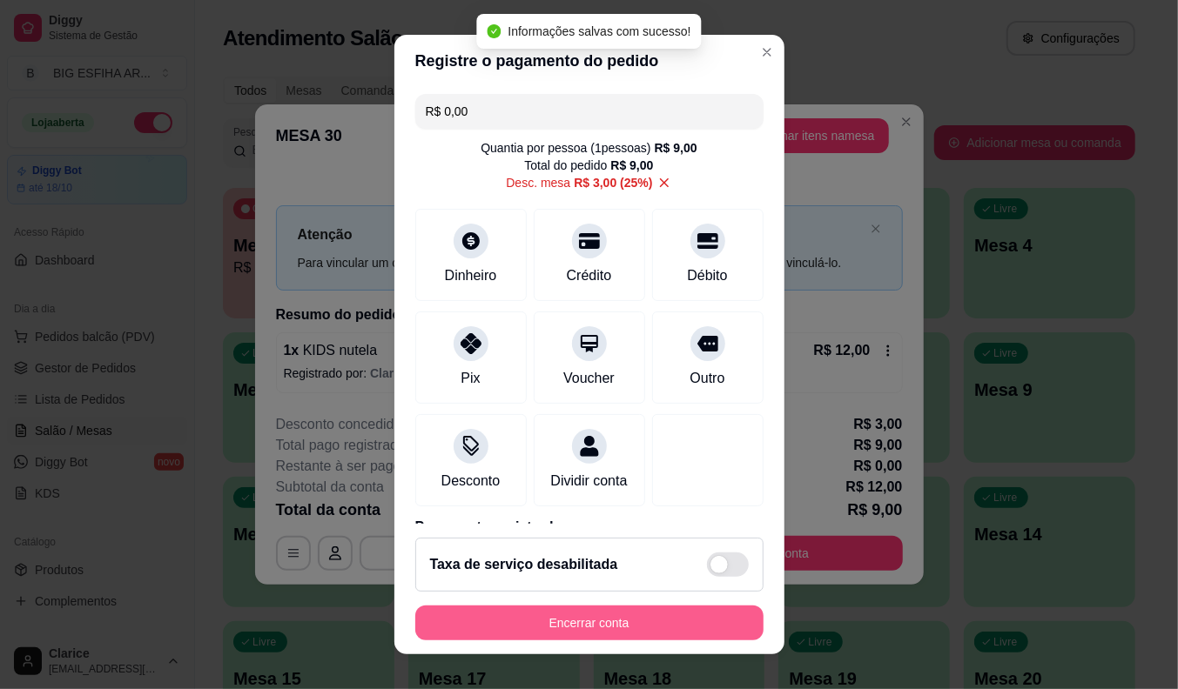
type input "R$ 0,00"
click at [554, 619] on button "Encerrar conta" at bounding box center [589, 623] width 348 height 35
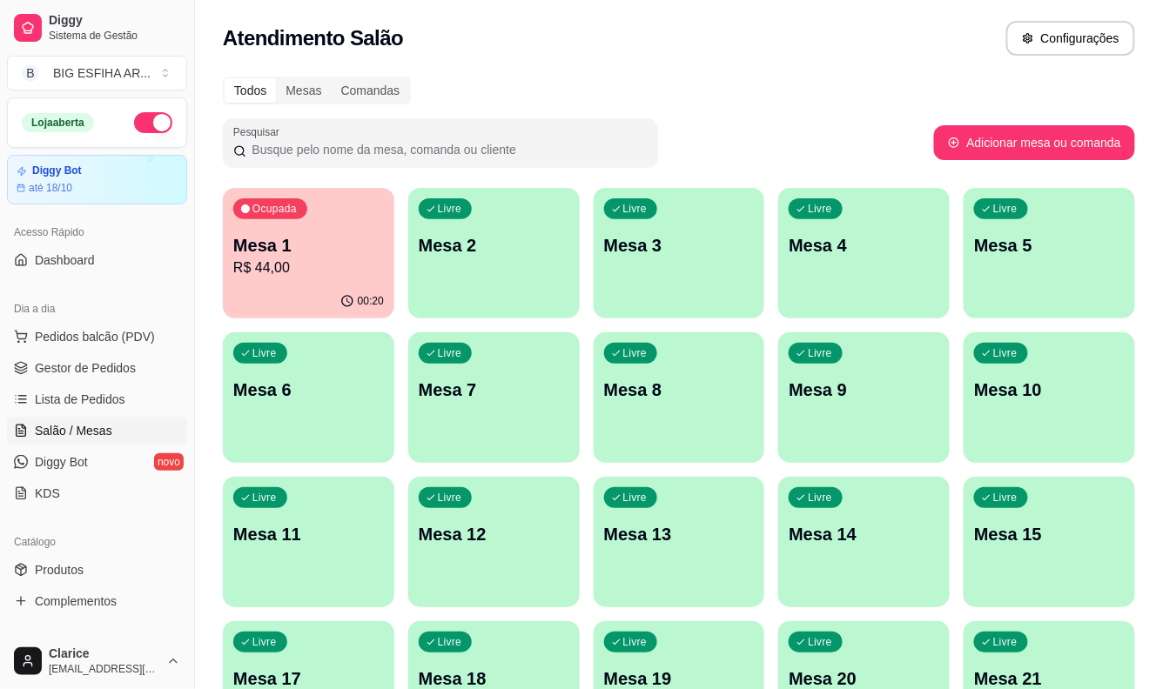
click at [529, 282] on div "Livre Mesa 2" at bounding box center [493, 243] width 171 height 110
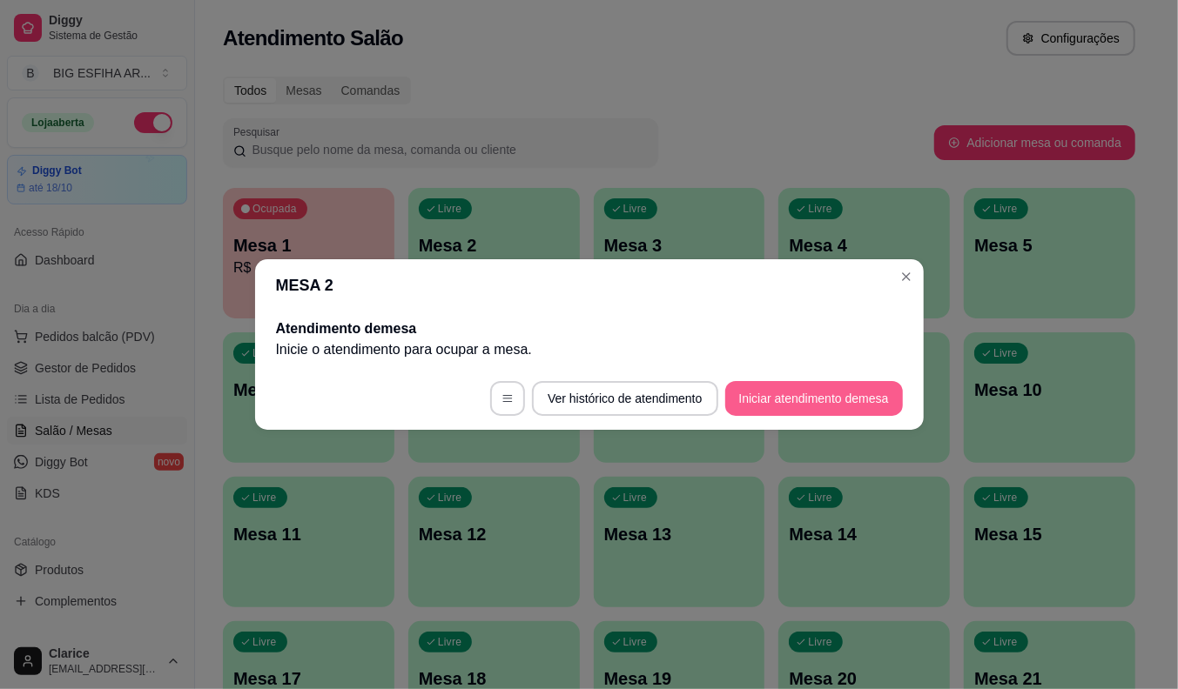
click at [866, 395] on button "Iniciar atendimento de mesa" at bounding box center [814, 398] width 178 height 35
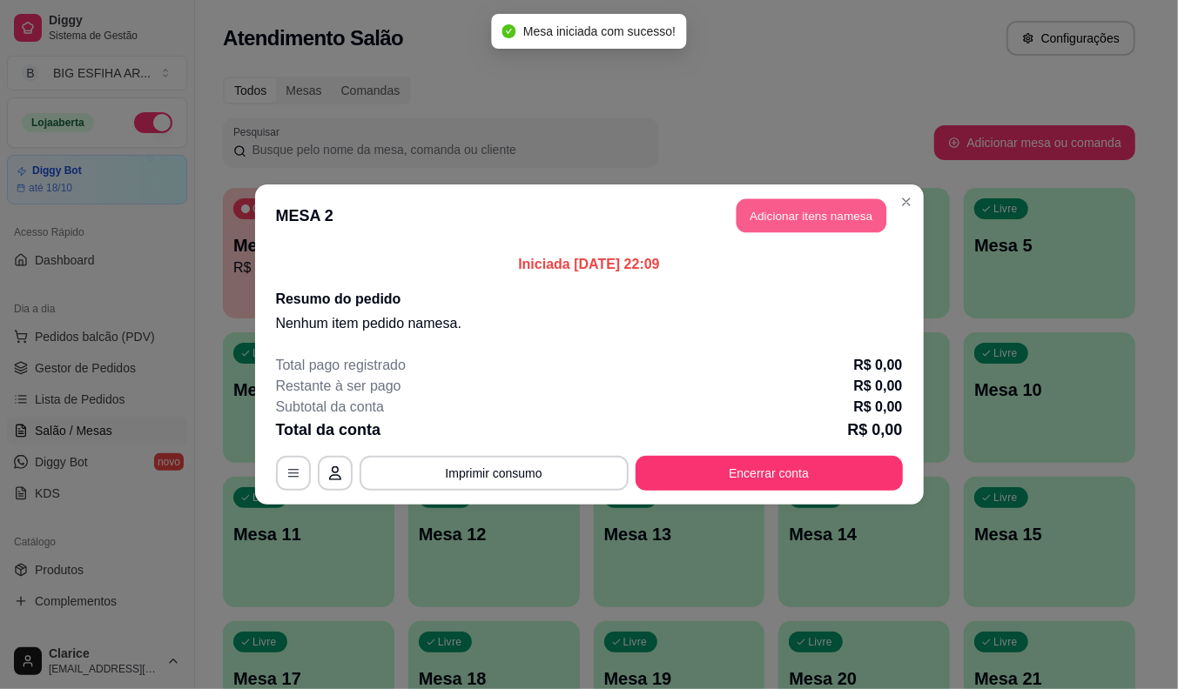
click at [841, 211] on button "Adicionar itens na mesa" at bounding box center [811, 216] width 150 height 34
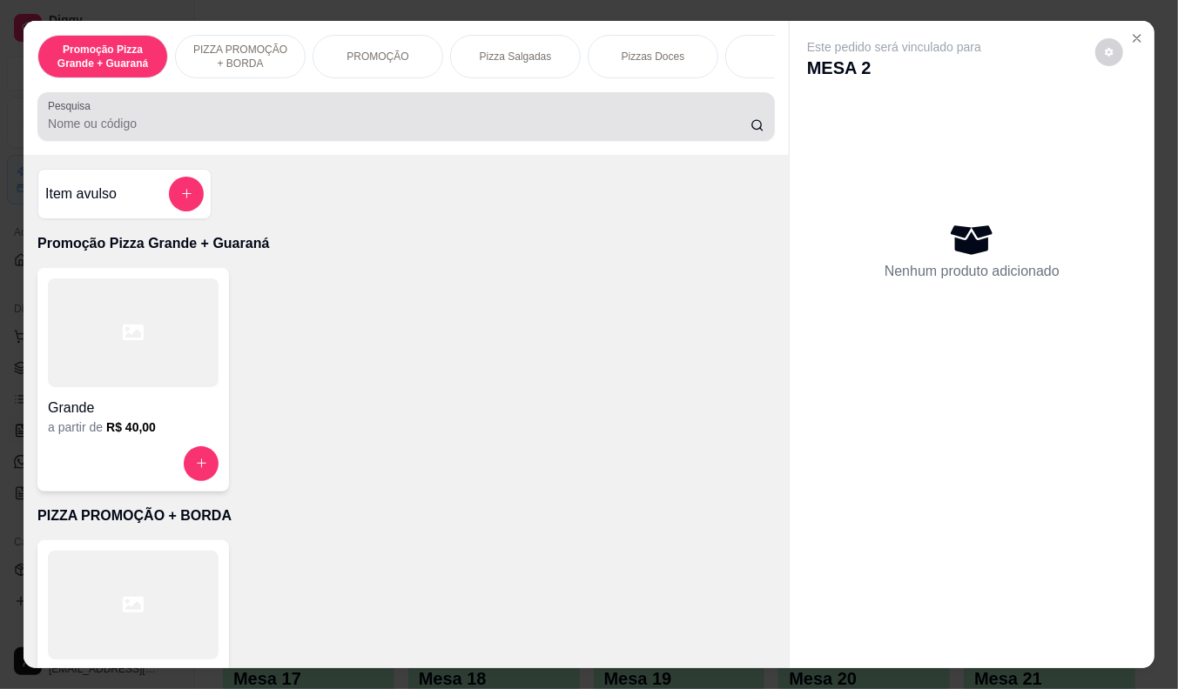
click at [359, 101] on div "Pesquisa" at bounding box center [405, 116] width 737 height 49
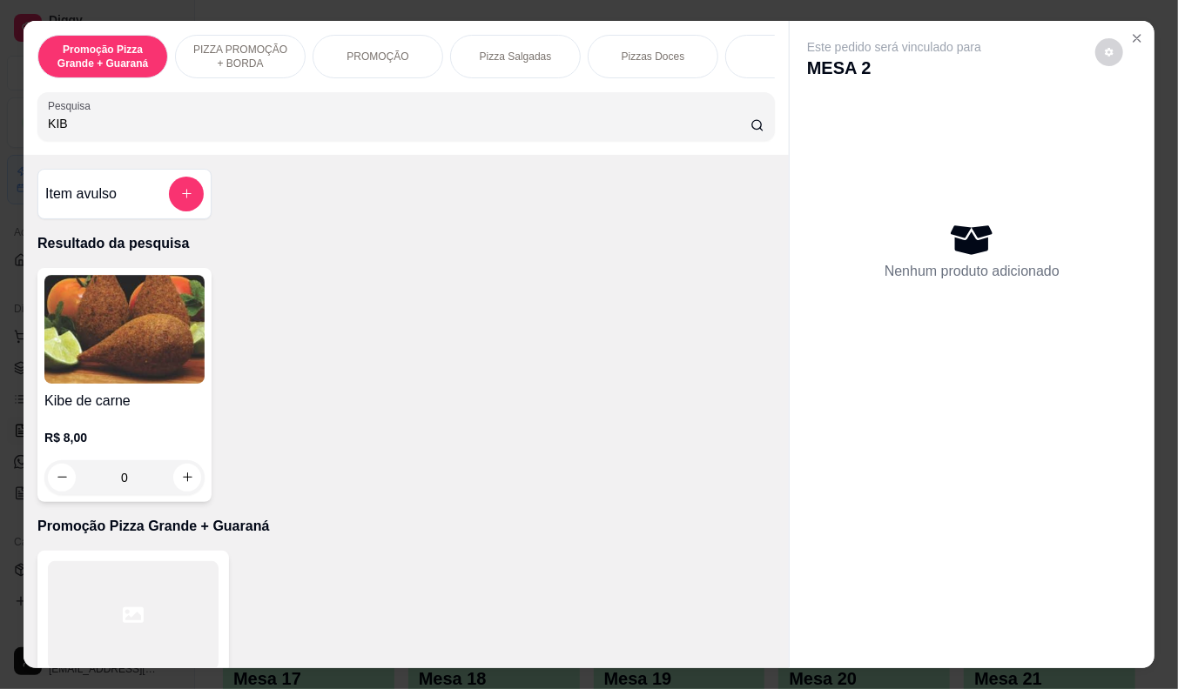
type input "KIB"
click at [125, 407] on h4 "Kibe de carne" at bounding box center [124, 401] width 160 height 21
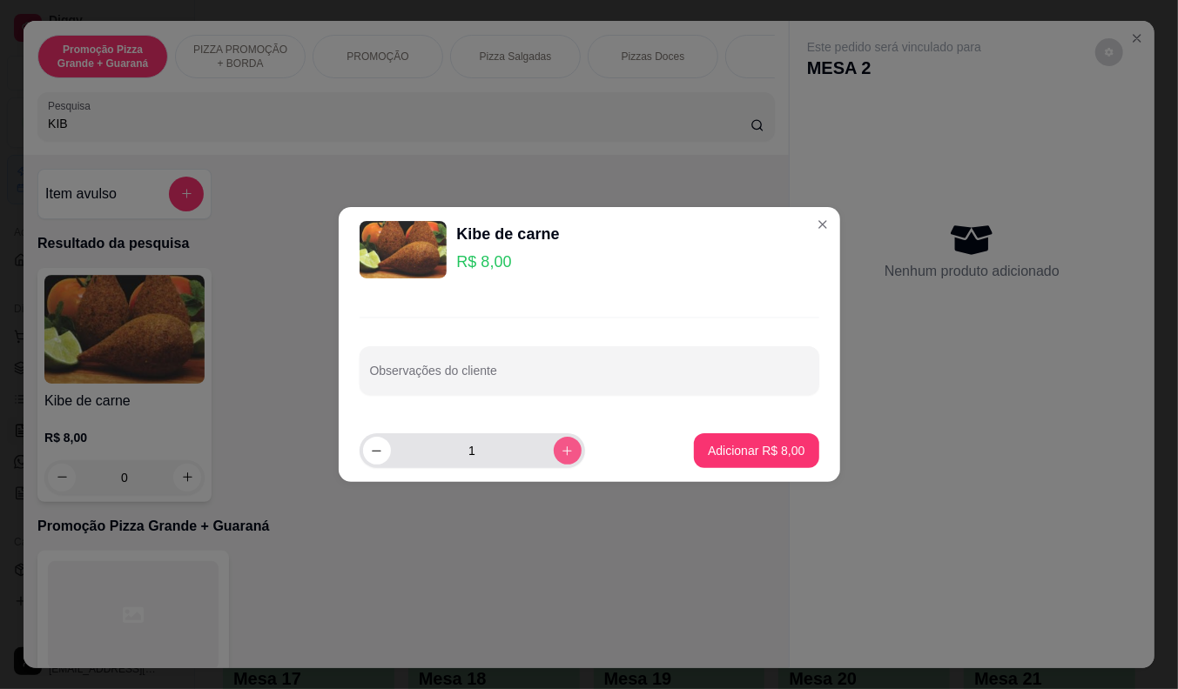
click at [561, 454] on icon "increase-product-quantity" at bounding box center [567, 451] width 13 height 13
type input "3"
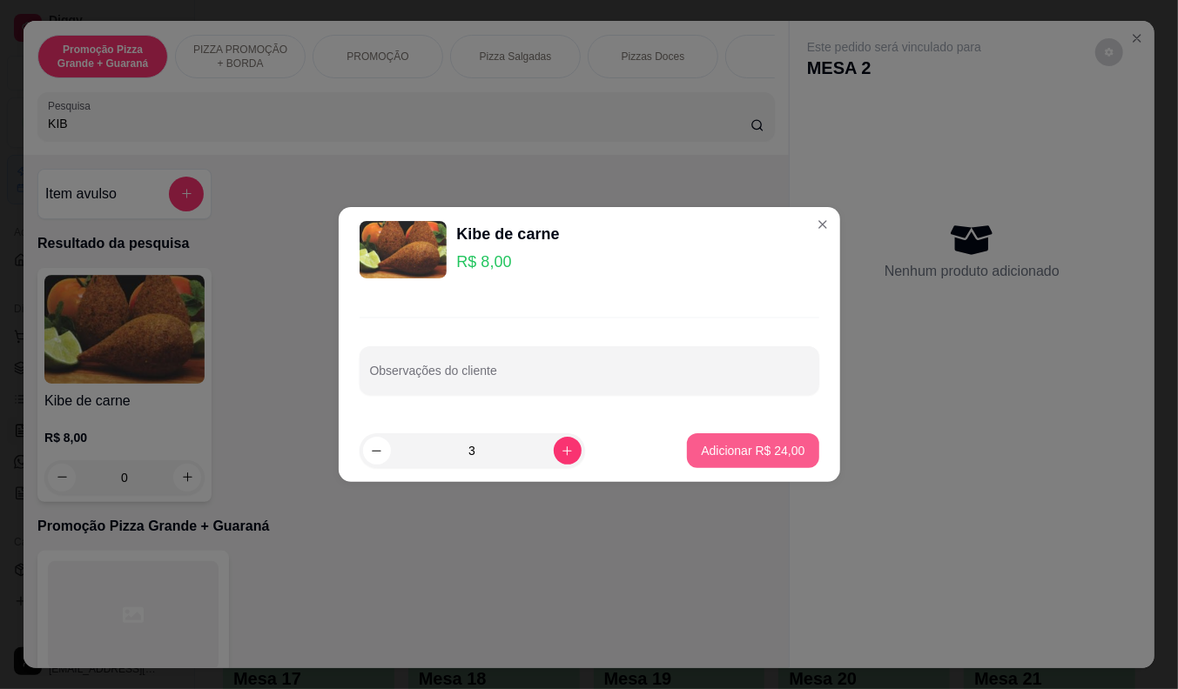
click at [702, 446] on p "Adicionar R$ 24,00" at bounding box center [753, 450] width 104 height 17
type input "3"
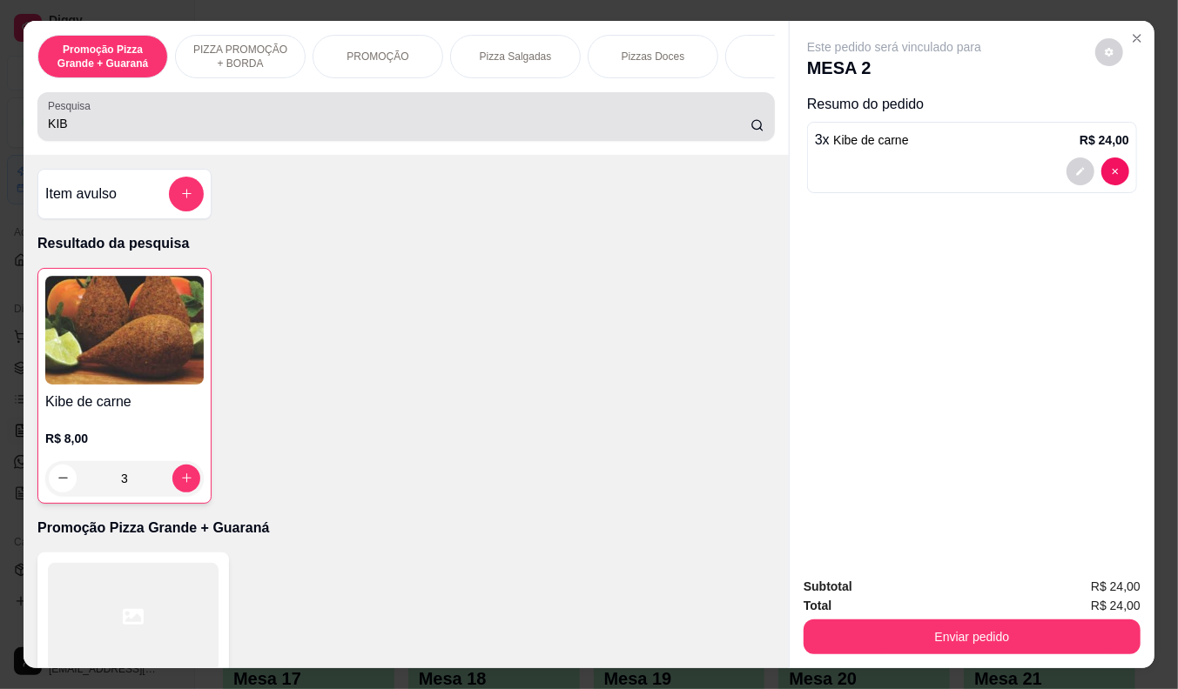
click at [89, 131] on input "KIB" at bounding box center [399, 123] width 702 height 17
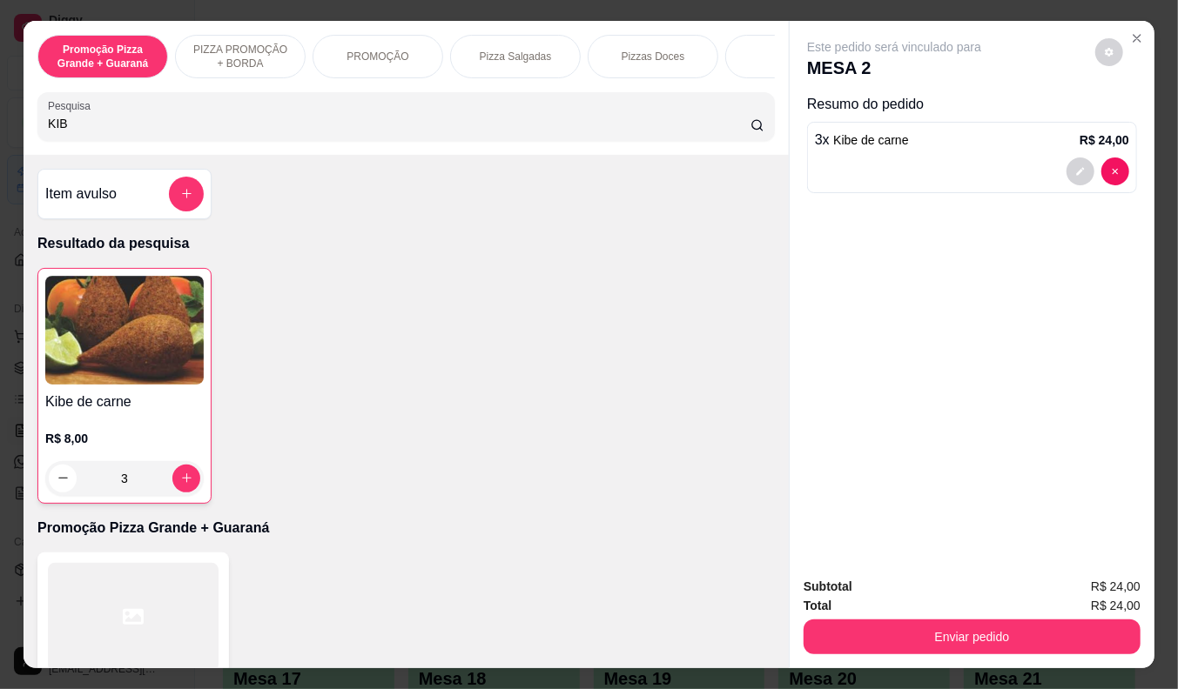
click at [89, 131] on input "KIB" at bounding box center [399, 123] width 702 height 17
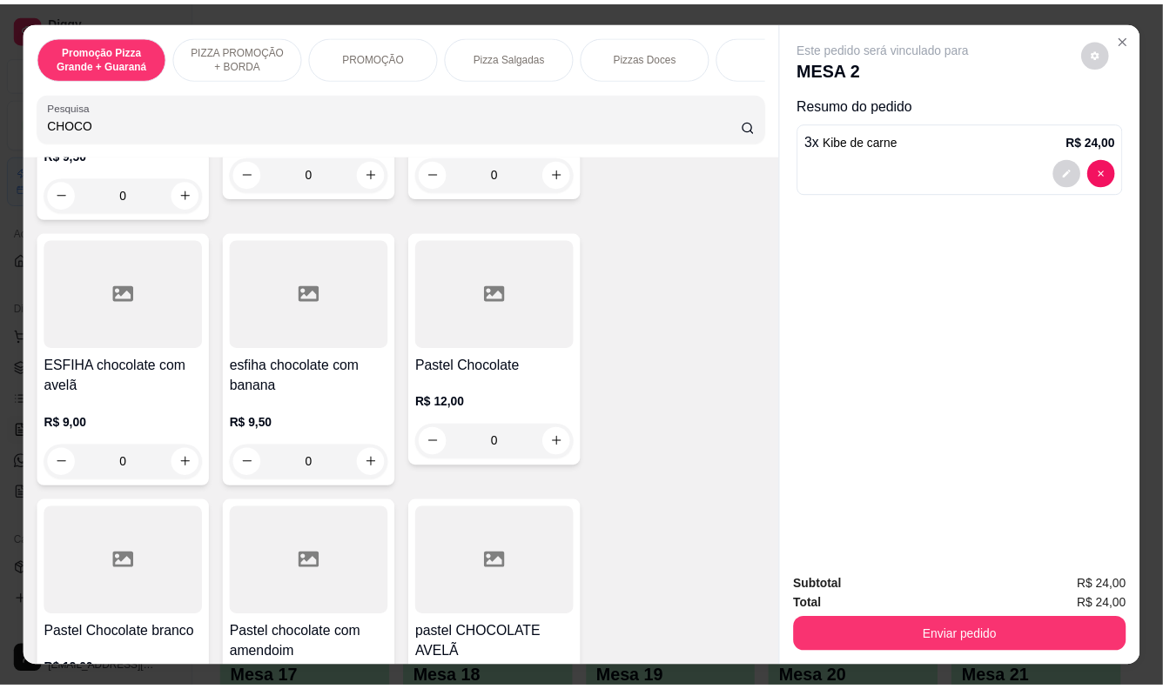
scroll to position [386, 0]
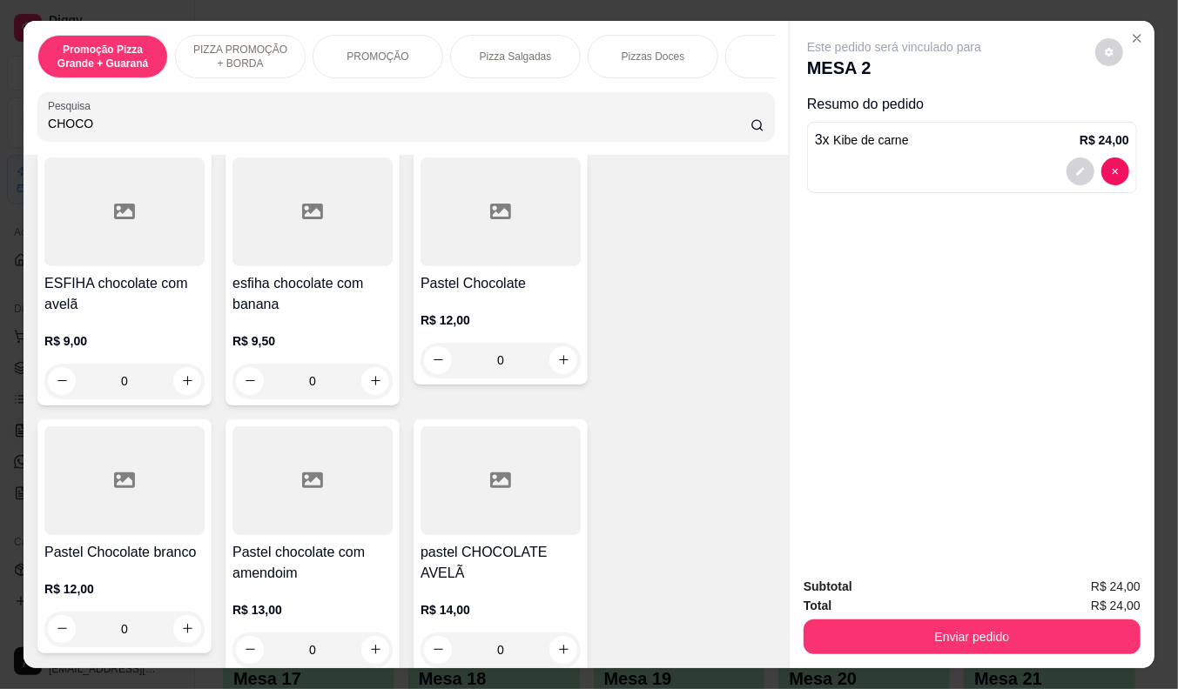
type input "CHOCO"
click at [103, 322] on div "R$ 9,00 0" at bounding box center [124, 357] width 160 height 84
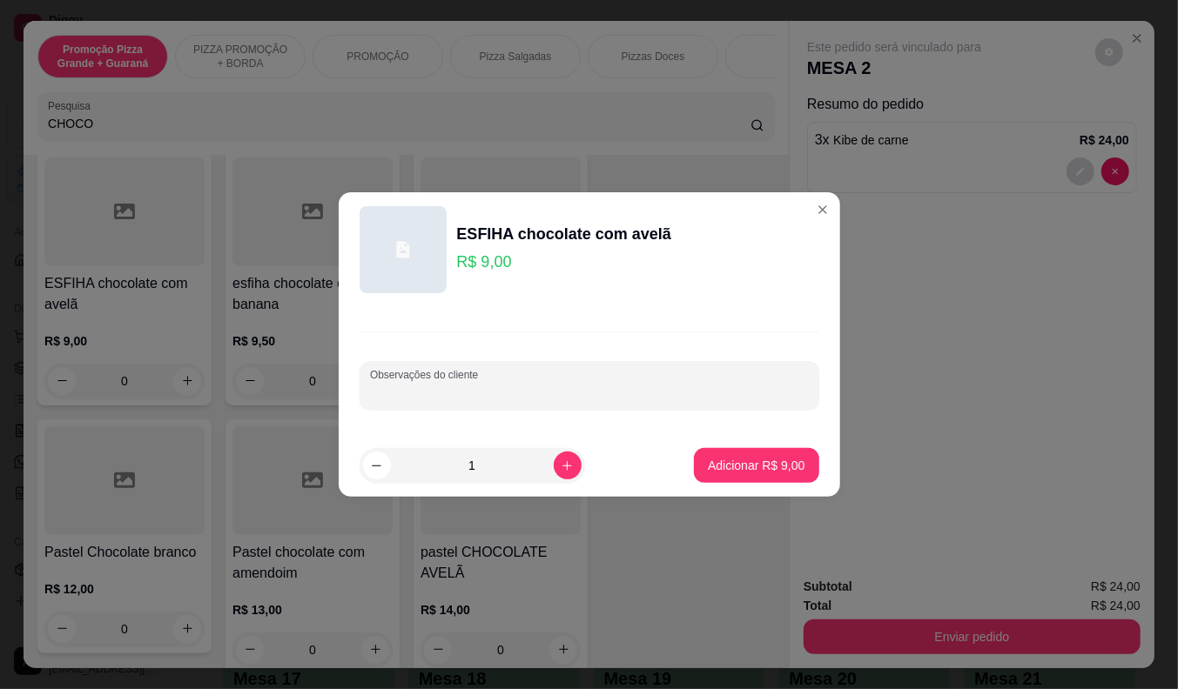
click at [423, 386] on input "Observações do cliente" at bounding box center [589, 392] width 439 height 17
type input "FECHADA"
click at [745, 463] on p "Adicionar R$ 9,00" at bounding box center [756, 465] width 97 height 17
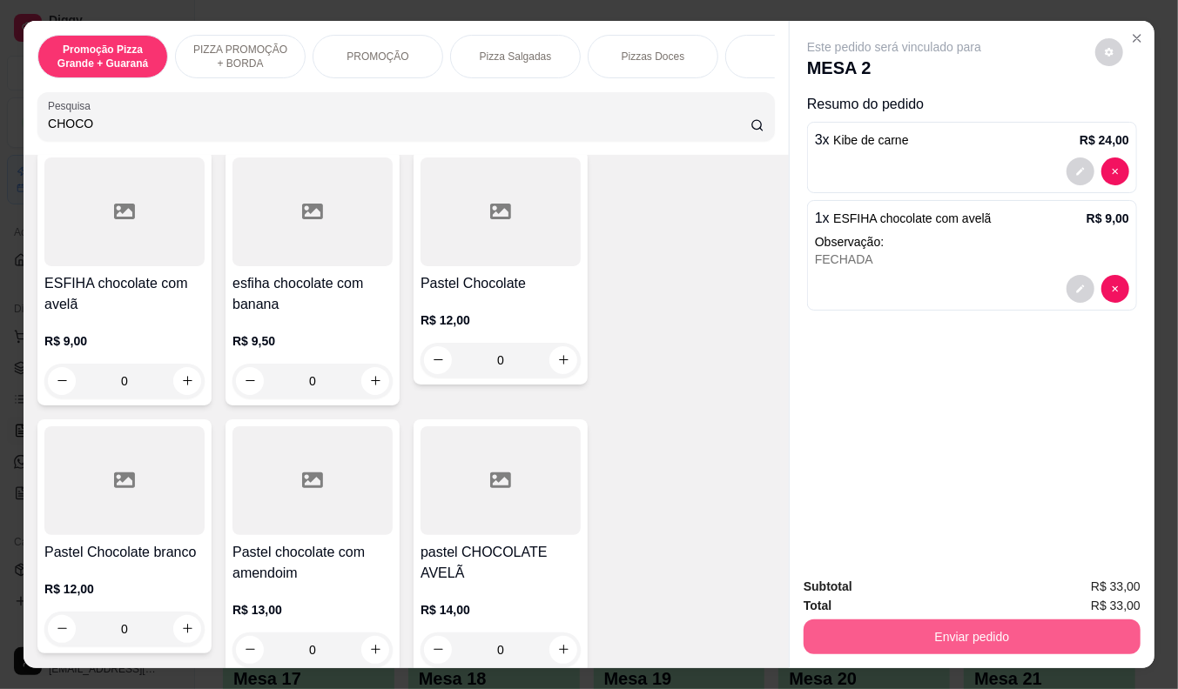
click at [910, 629] on button "Enviar pedido" at bounding box center [971, 637] width 337 height 35
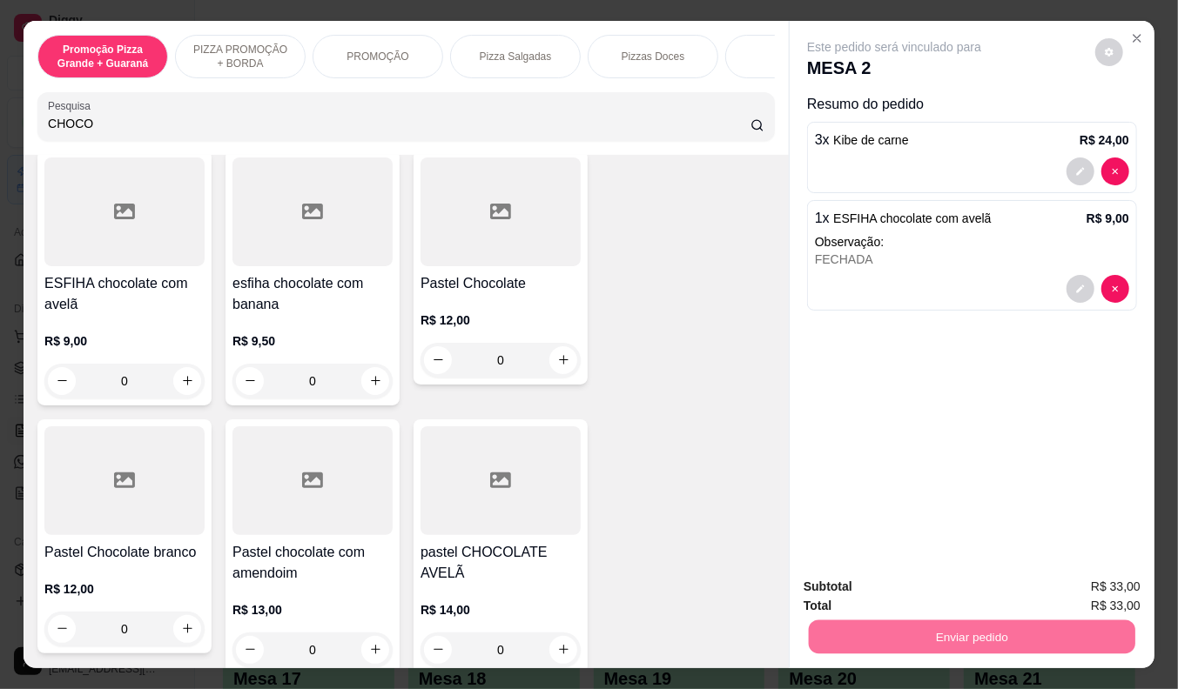
click at [915, 585] on button "Não registrar e enviar pedido" at bounding box center [913, 587] width 181 height 33
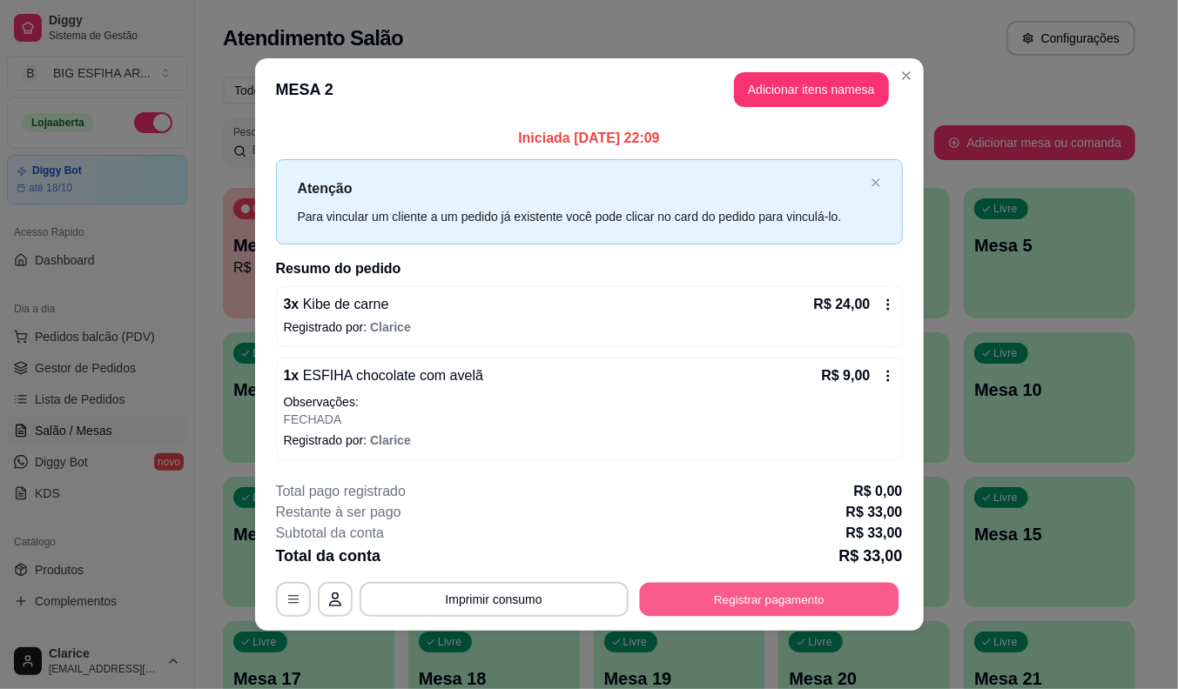
click at [823, 589] on button "Registrar pagamento" at bounding box center [768, 599] width 259 height 34
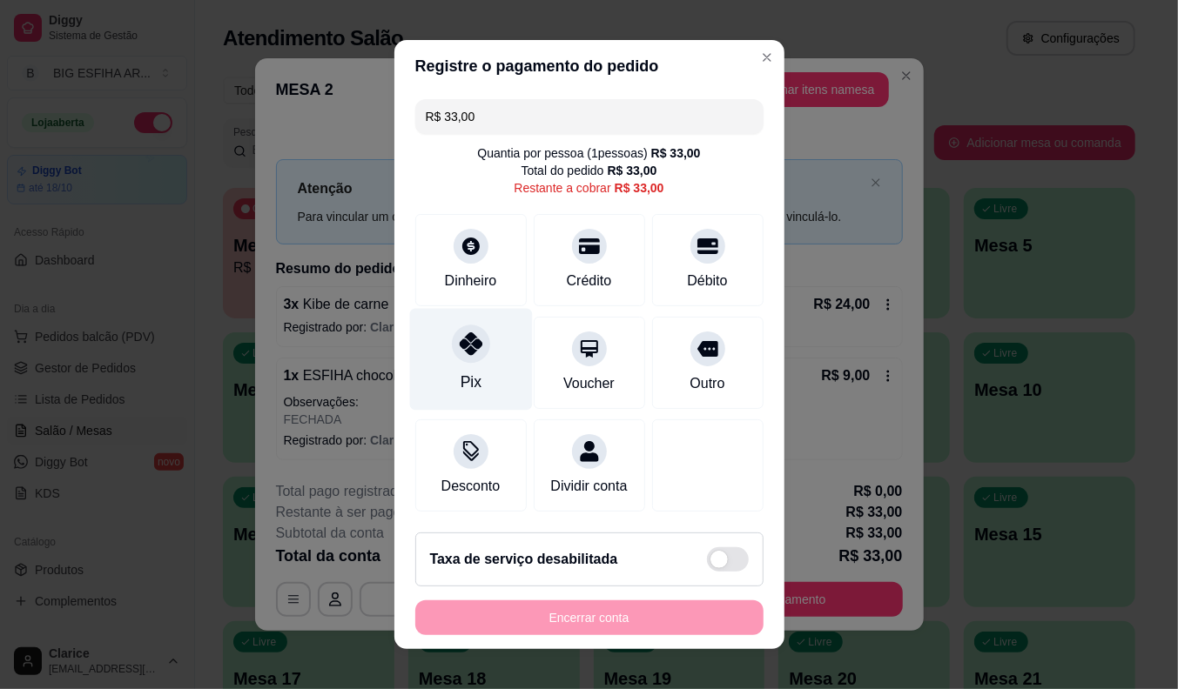
click at [460, 371] on div "Pix" at bounding box center [470, 382] width 21 height 23
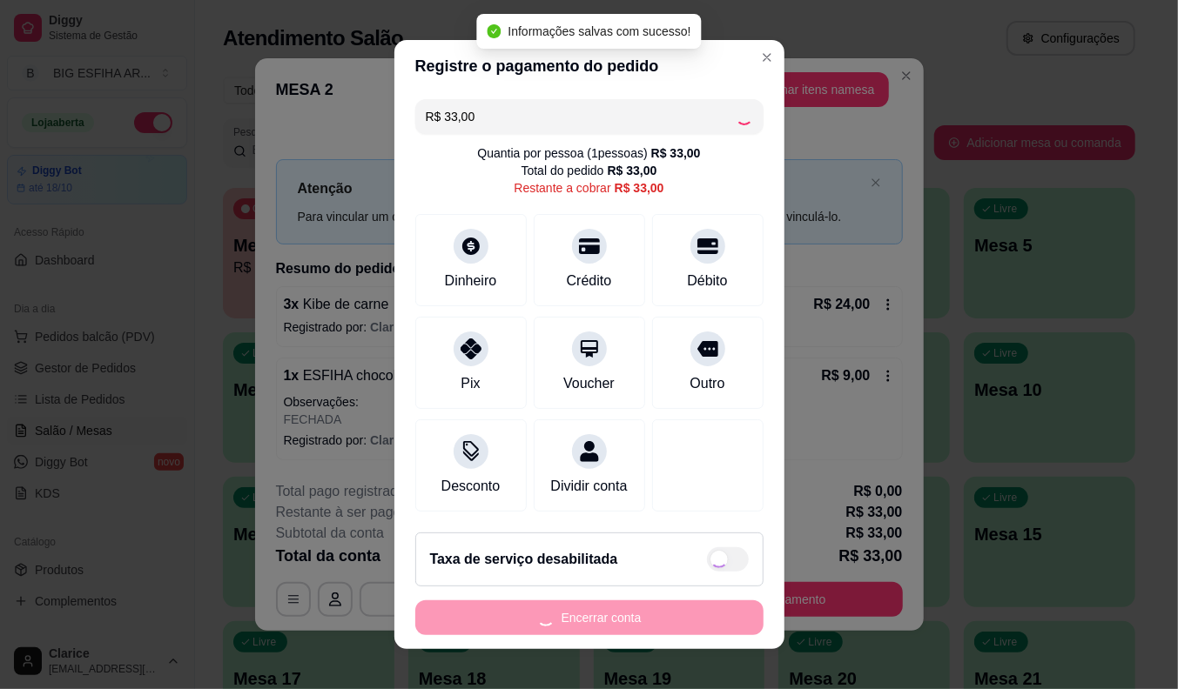
type input "R$ 0,00"
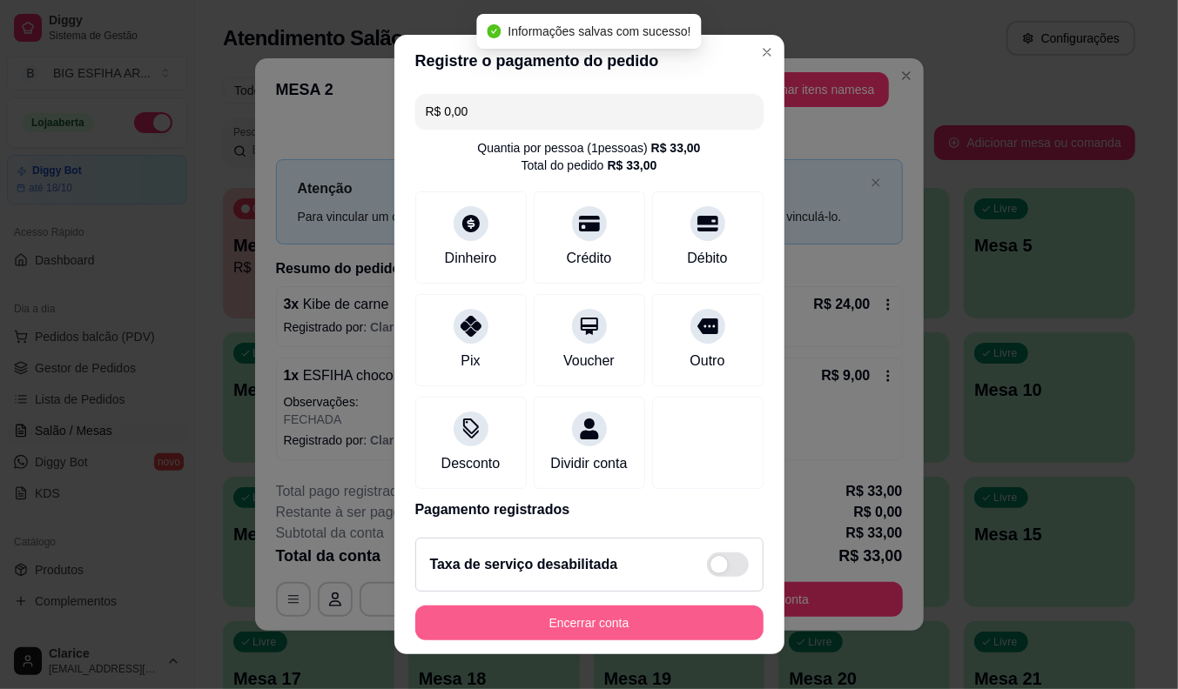
click at [637, 613] on button "Encerrar conta" at bounding box center [589, 623] width 348 height 35
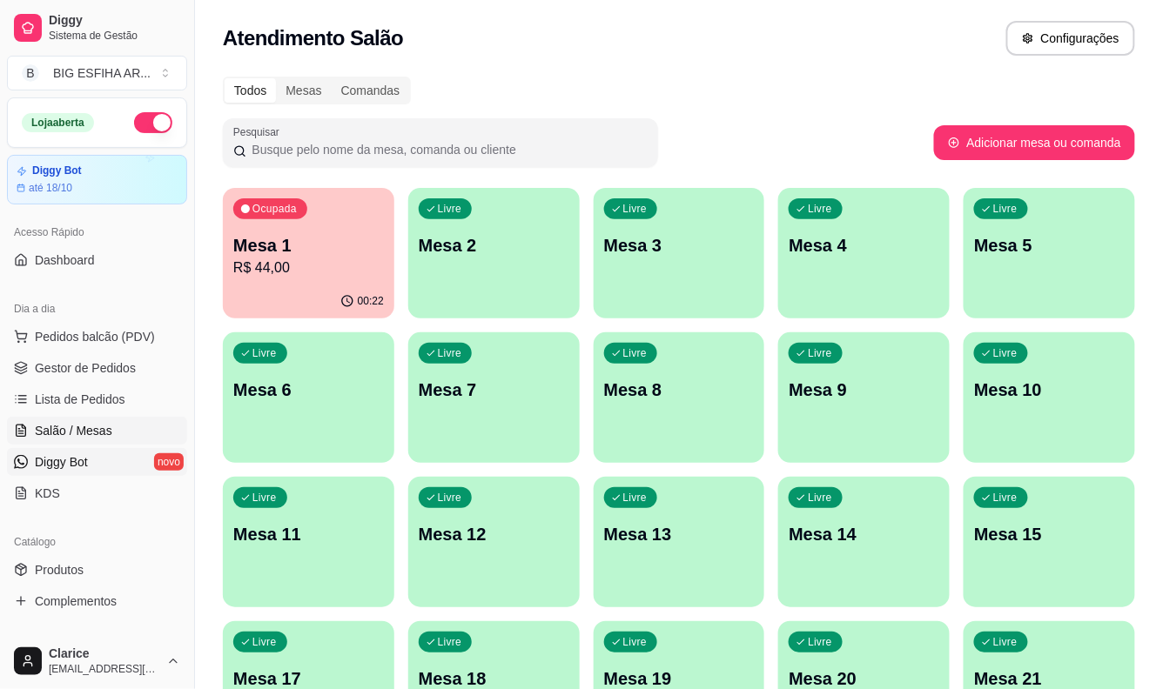
click at [71, 449] on link "Diggy Bot novo" at bounding box center [97, 462] width 180 height 28
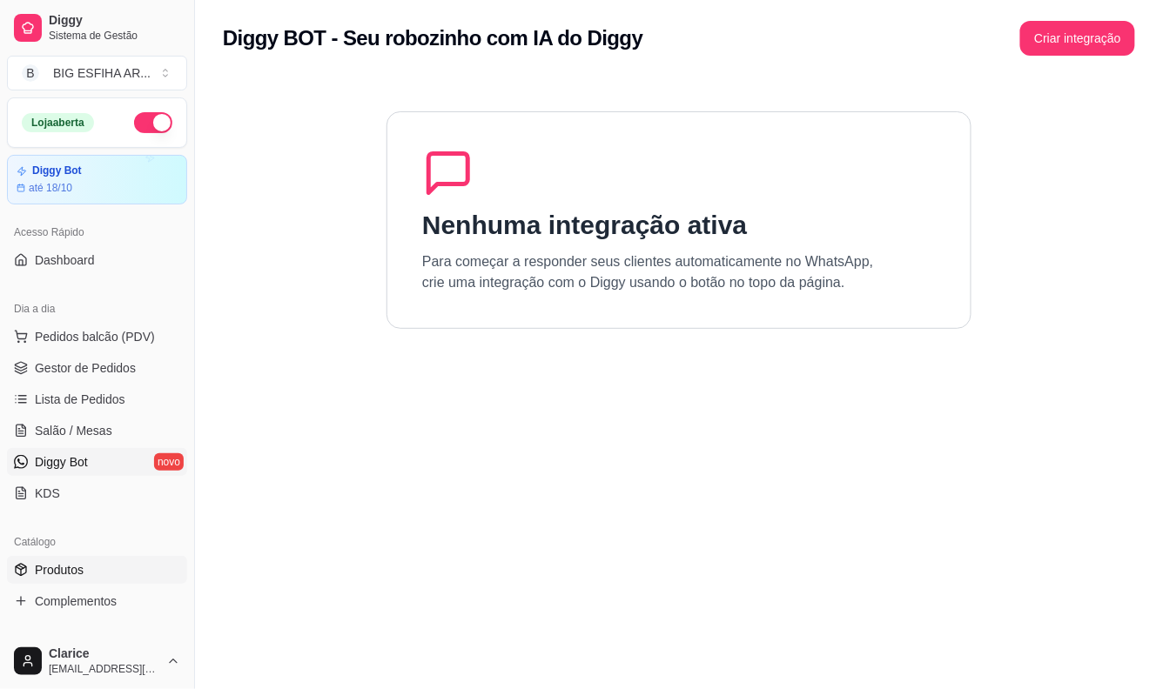
click at [81, 562] on span "Produtos" at bounding box center [59, 569] width 49 height 17
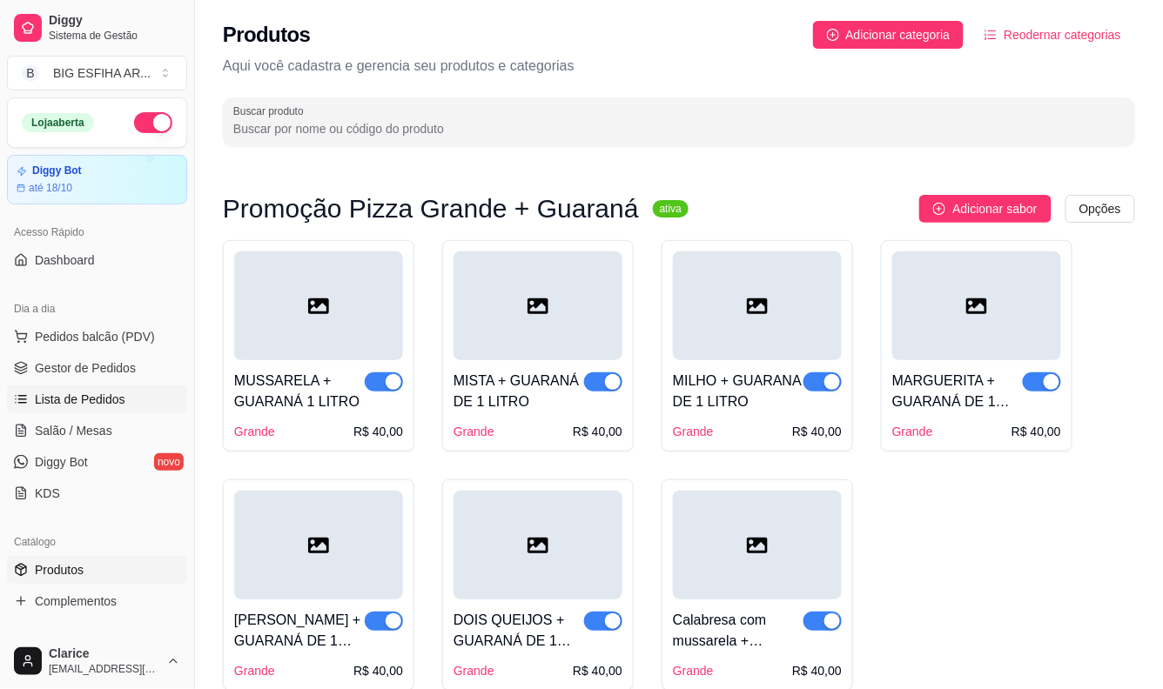
click at [137, 390] on link "Lista de Pedidos" at bounding box center [97, 400] width 180 height 28
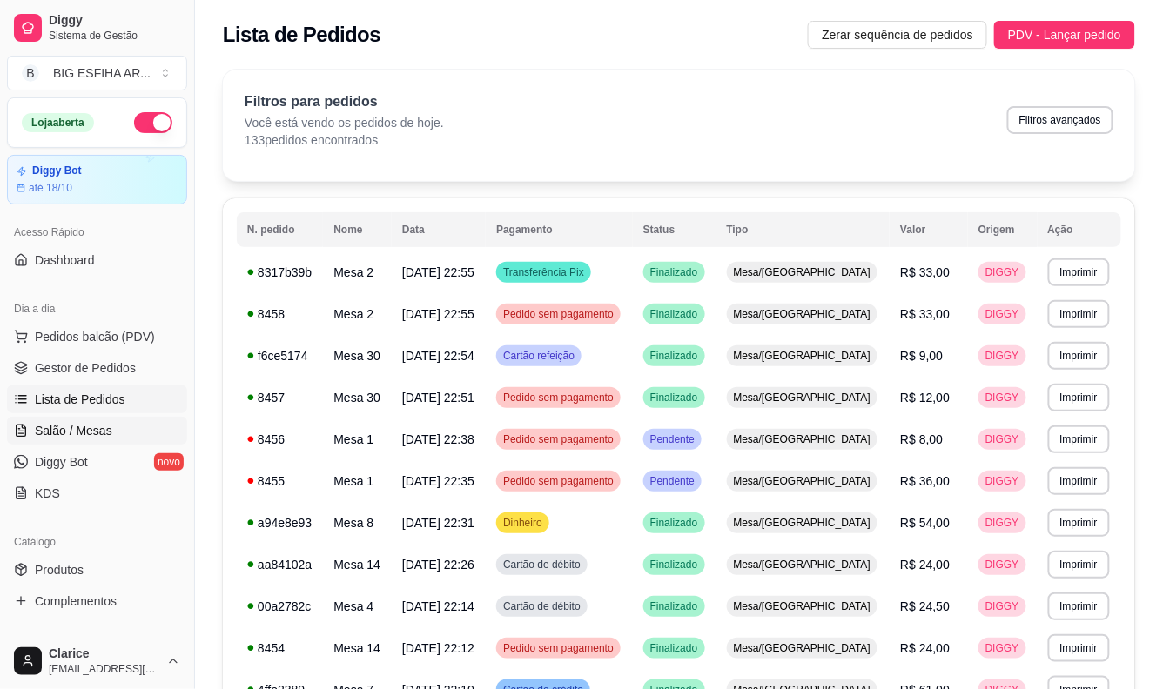
click at [83, 435] on span "Salão / Mesas" at bounding box center [73, 430] width 77 height 17
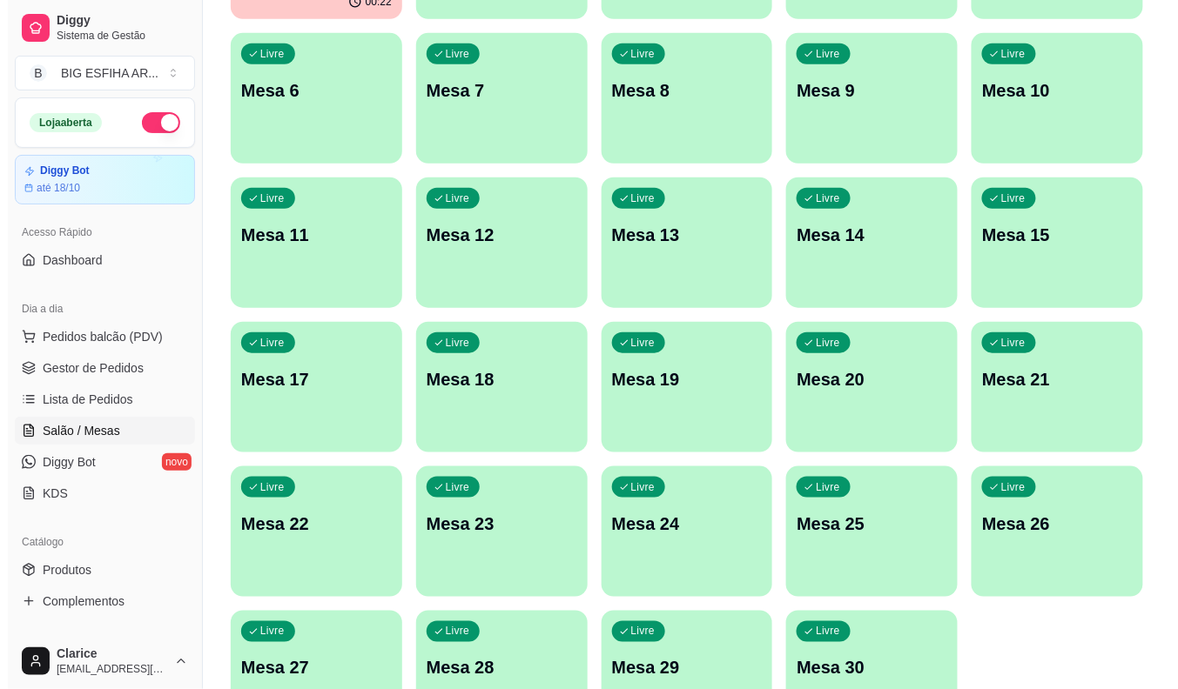
scroll to position [421, 0]
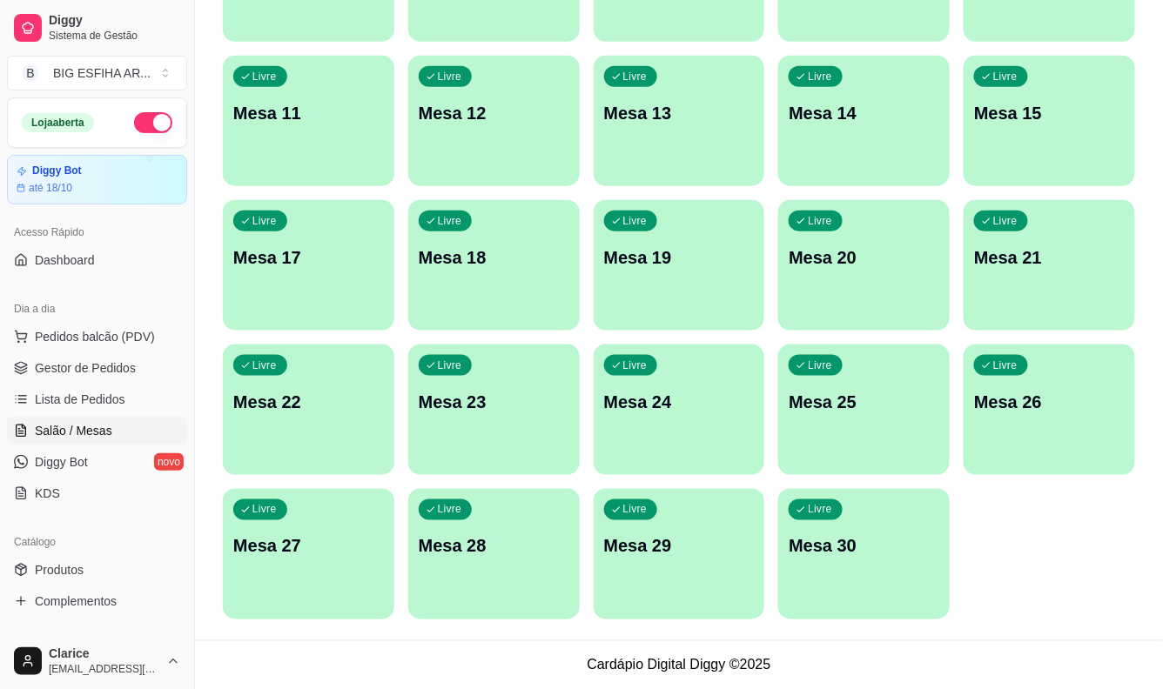
click at [847, 549] on p "Mesa 30" at bounding box center [864, 546] width 151 height 24
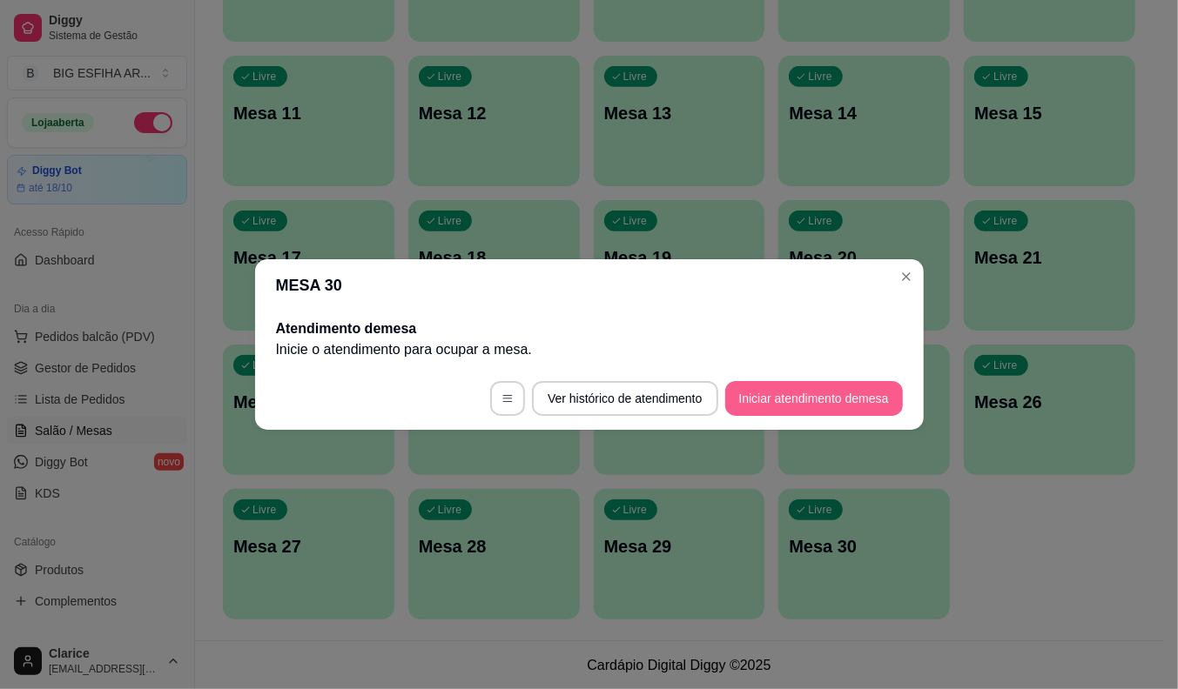
click at [810, 396] on button "Iniciar atendimento de mesa" at bounding box center [814, 398] width 178 height 35
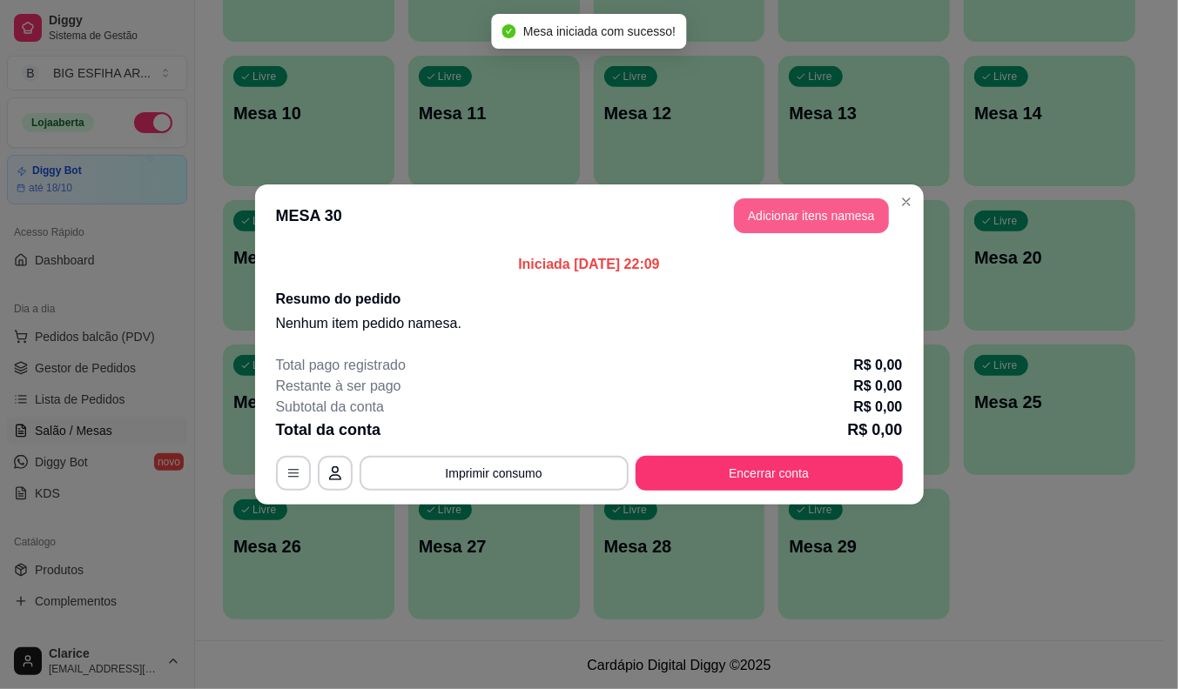
click at [776, 214] on button "Adicionar itens na mesa" at bounding box center [811, 215] width 155 height 35
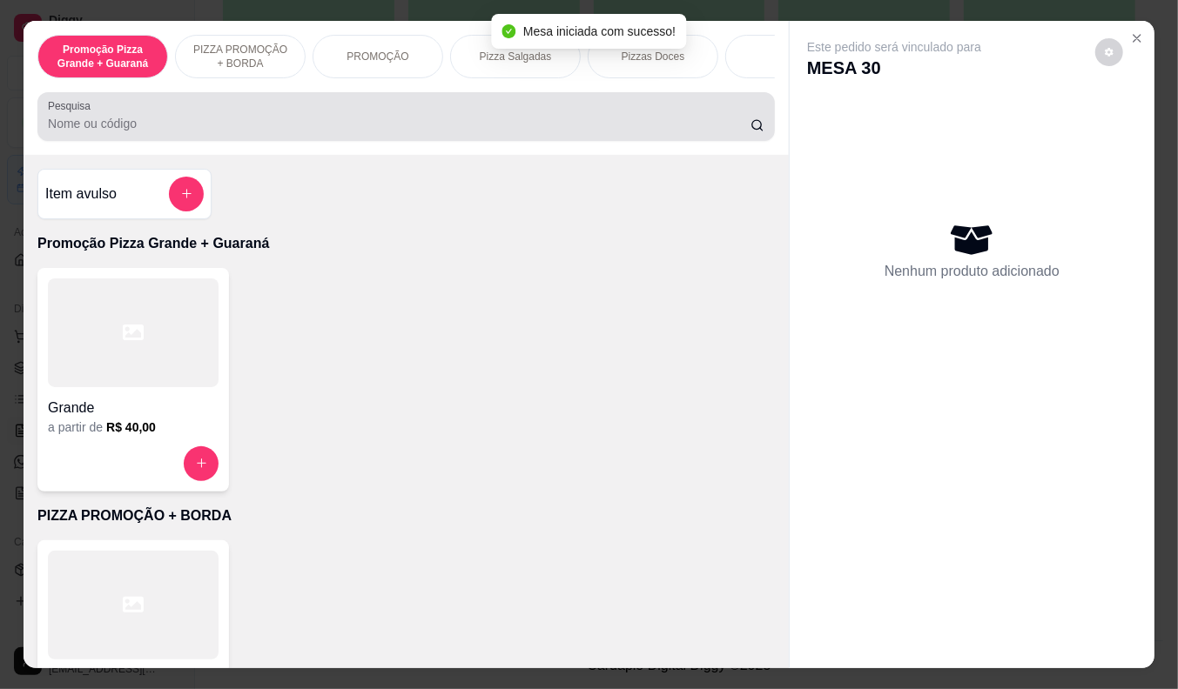
click at [203, 116] on div at bounding box center [406, 116] width 716 height 35
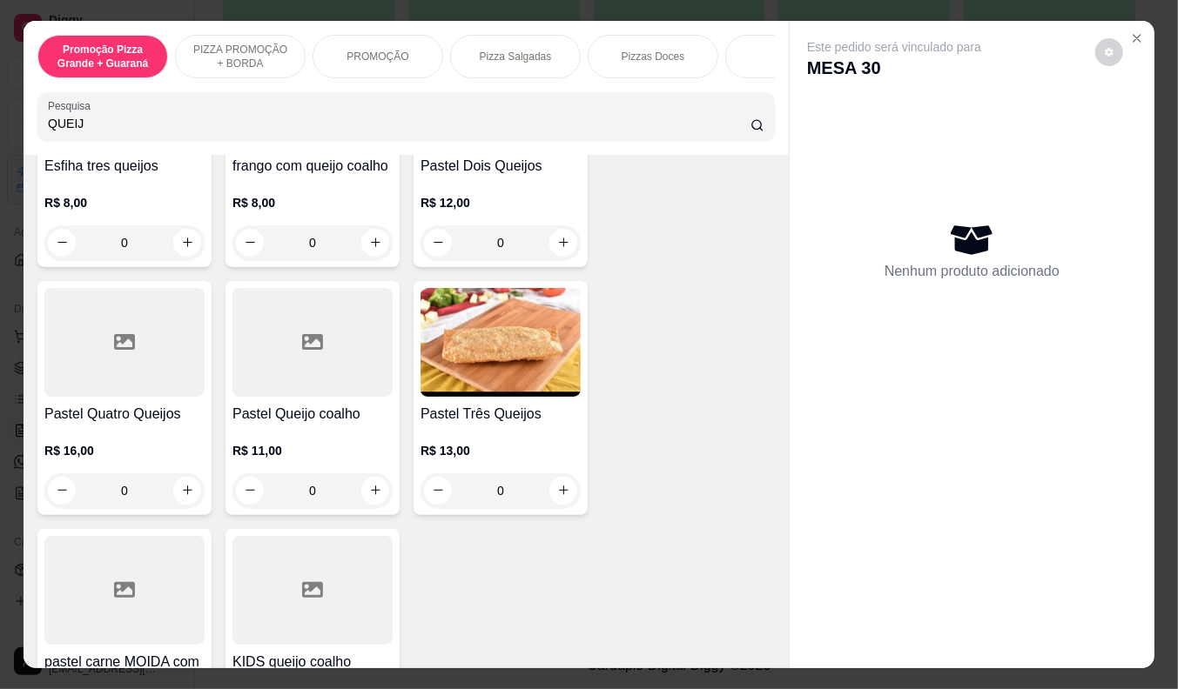
scroll to position [386, 0]
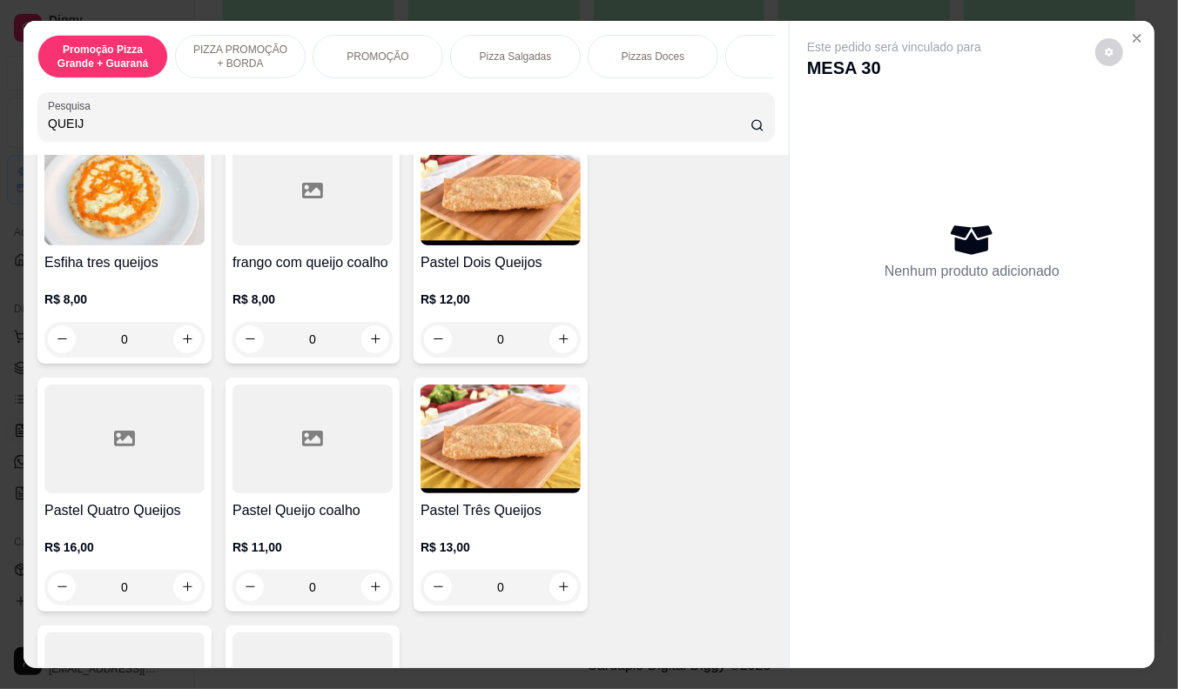
type input "QUEIJ"
click at [279, 533] on div "R$ 11,00 0" at bounding box center [312, 563] width 160 height 84
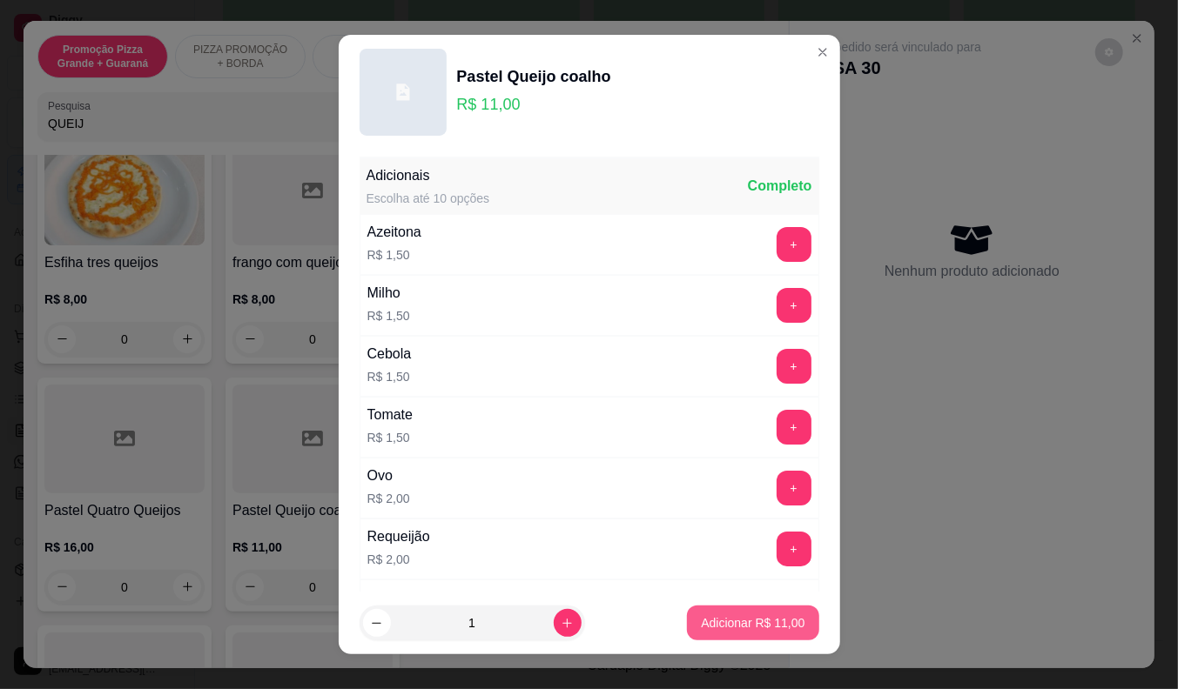
click at [771, 618] on p "Adicionar R$ 11,00" at bounding box center [753, 623] width 104 height 17
type input "1"
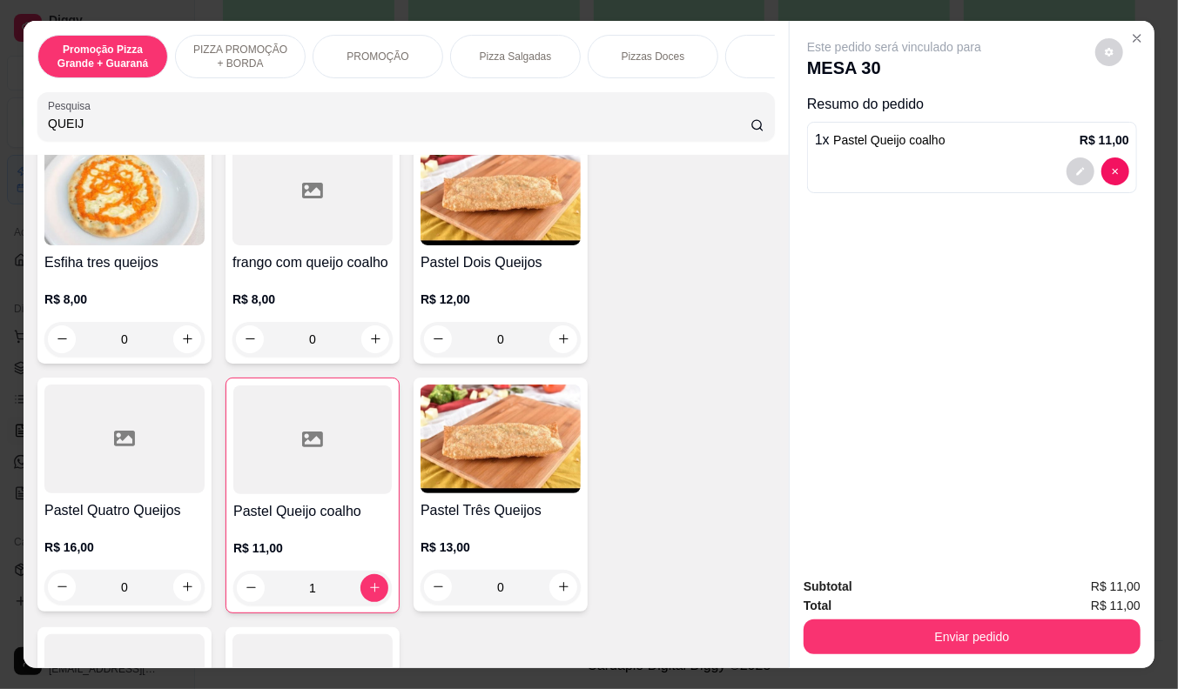
click at [71, 131] on input "QUEIJ" at bounding box center [399, 123] width 702 height 17
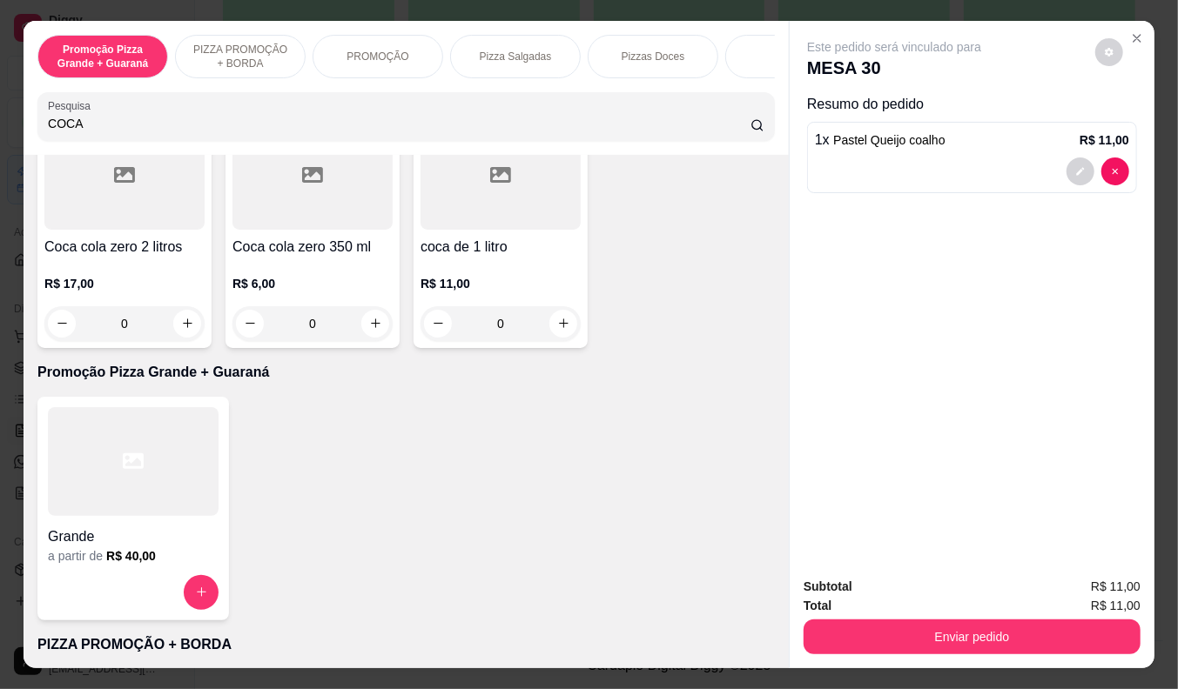
scroll to position [144, 0]
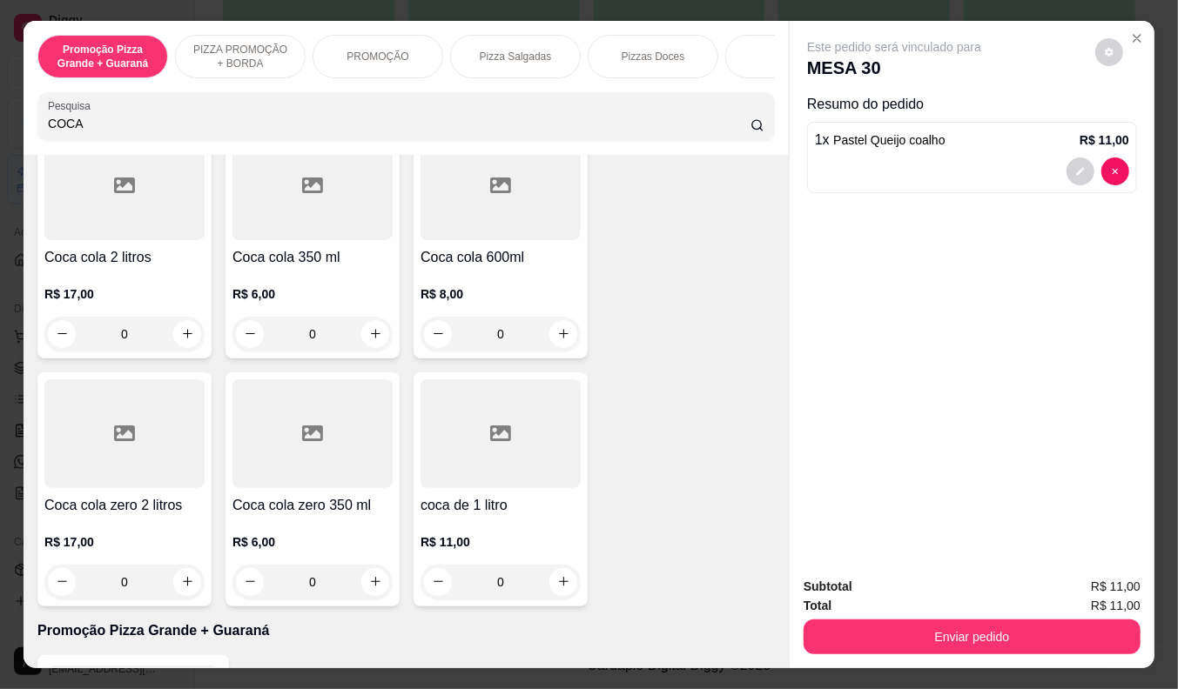
type input "COCA"
click at [494, 535] on div "R$ 11,00 0" at bounding box center [500, 558] width 160 height 84
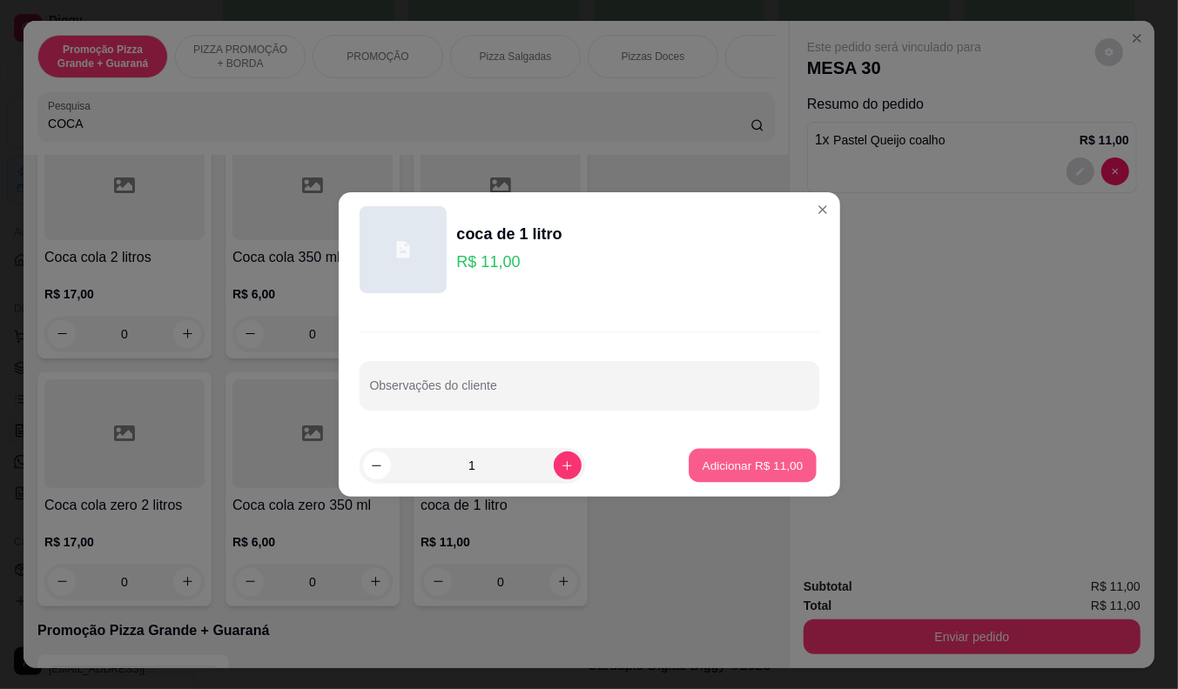
click at [750, 470] on p "Adicionar R$ 11,00" at bounding box center [752, 465] width 101 height 17
type input "1"
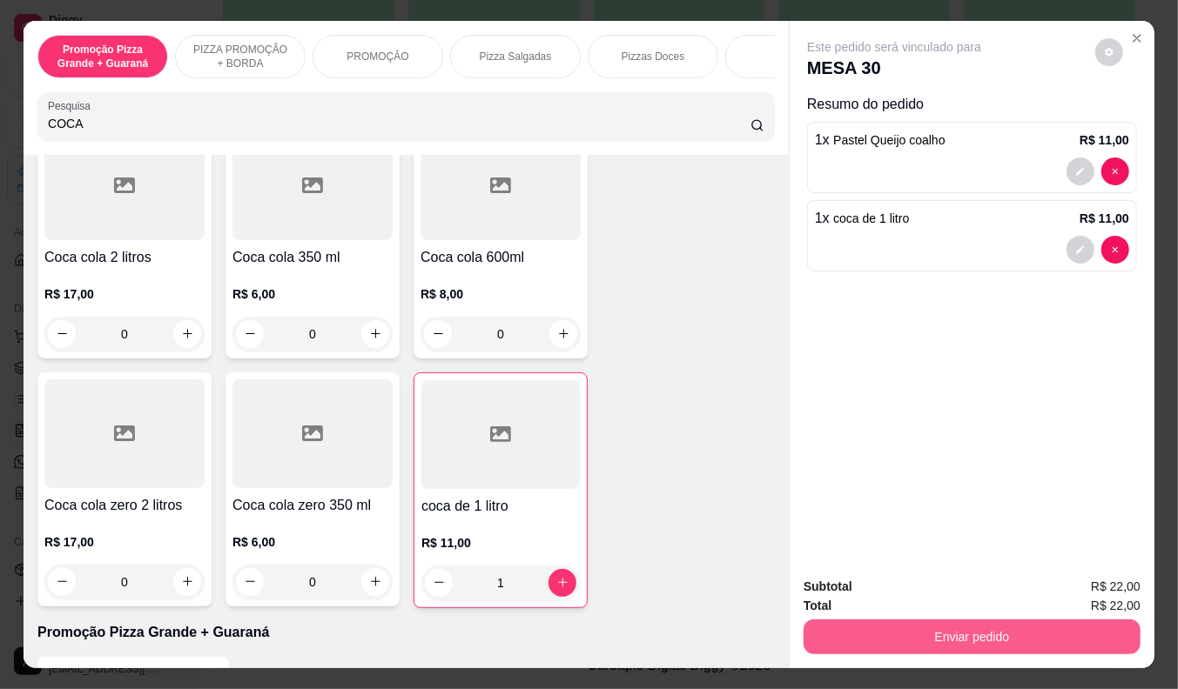
click at [904, 625] on button "Enviar pedido" at bounding box center [971, 637] width 337 height 35
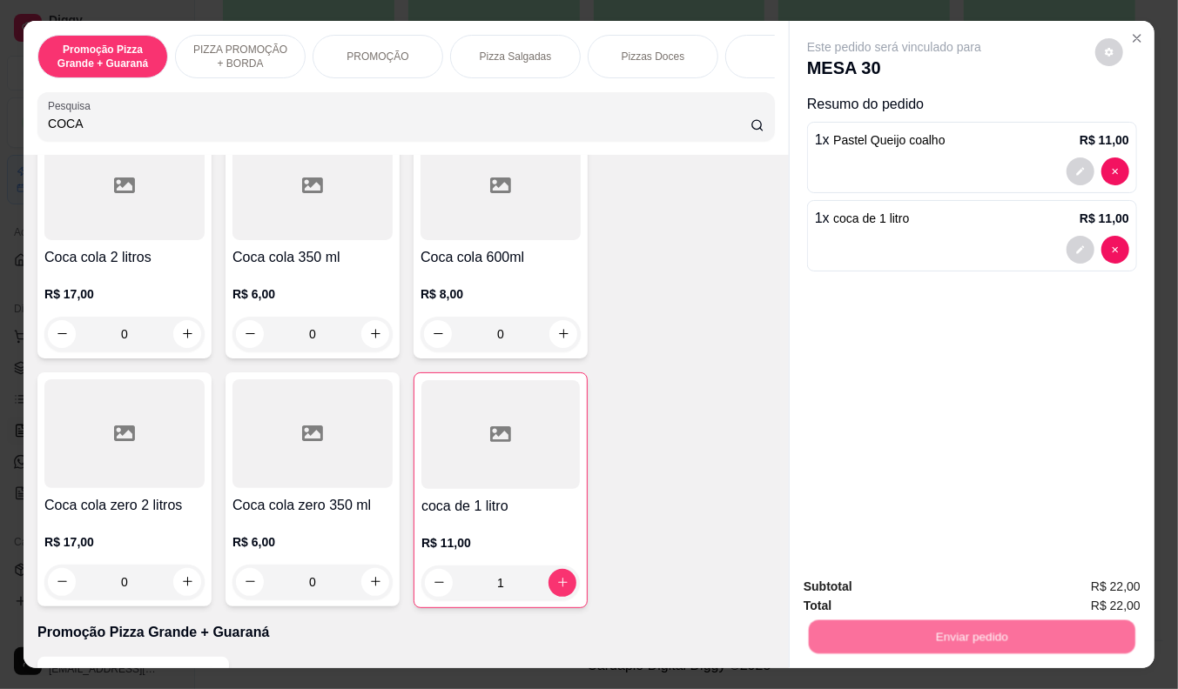
click at [879, 587] on button "Não registrar e enviar pedido" at bounding box center [913, 588] width 181 height 33
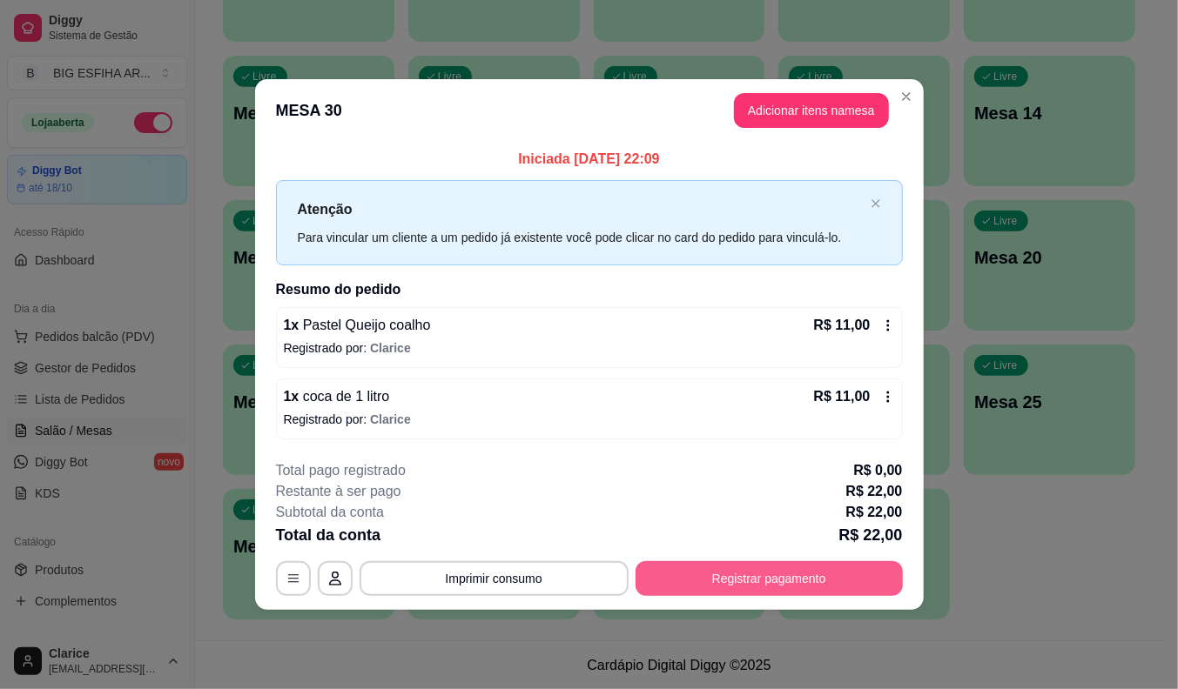
click at [685, 576] on button "Registrar pagamento" at bounding box center [768, 578] width 267 height 35
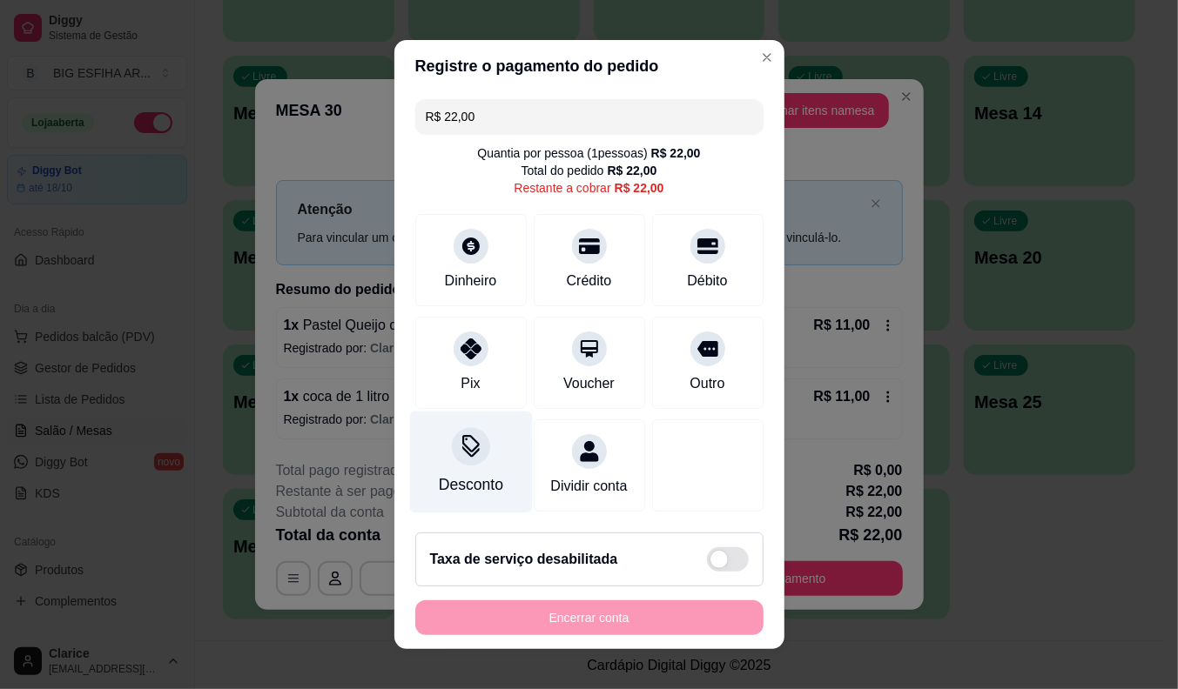
click at [454, 457] on div at bounding box center [471, 446] width 38 height 38
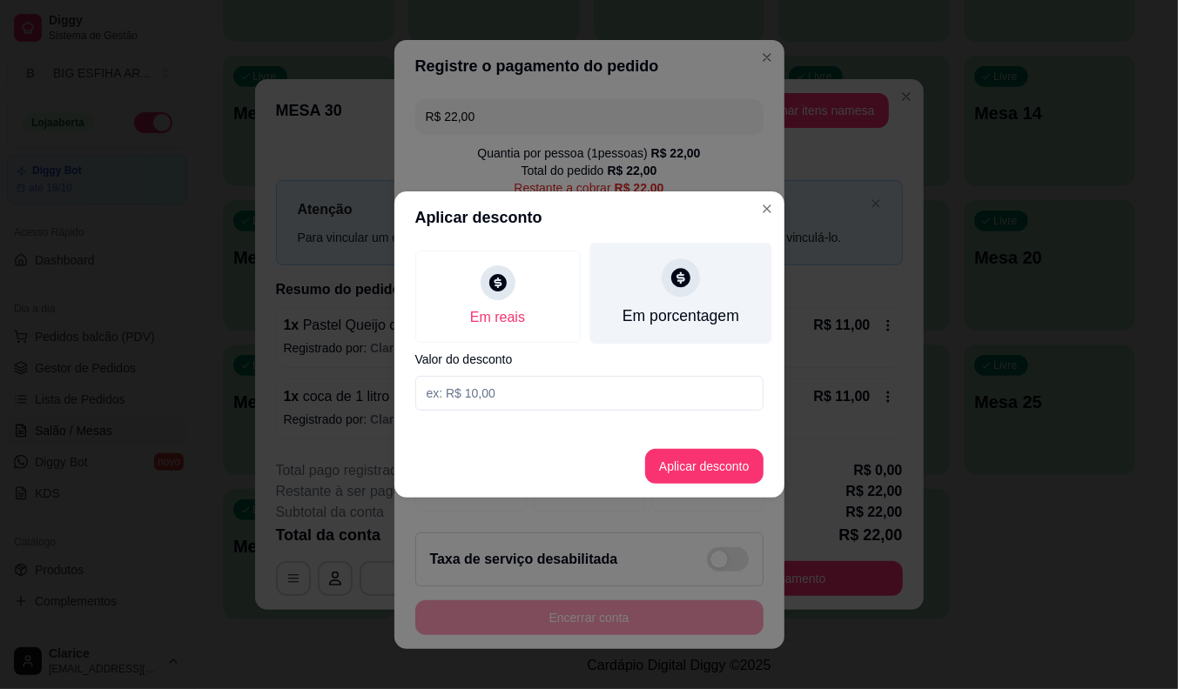
click at [696, 319] on div "Em porcentagem" at bounding box center [680, 316] width 117 height 23
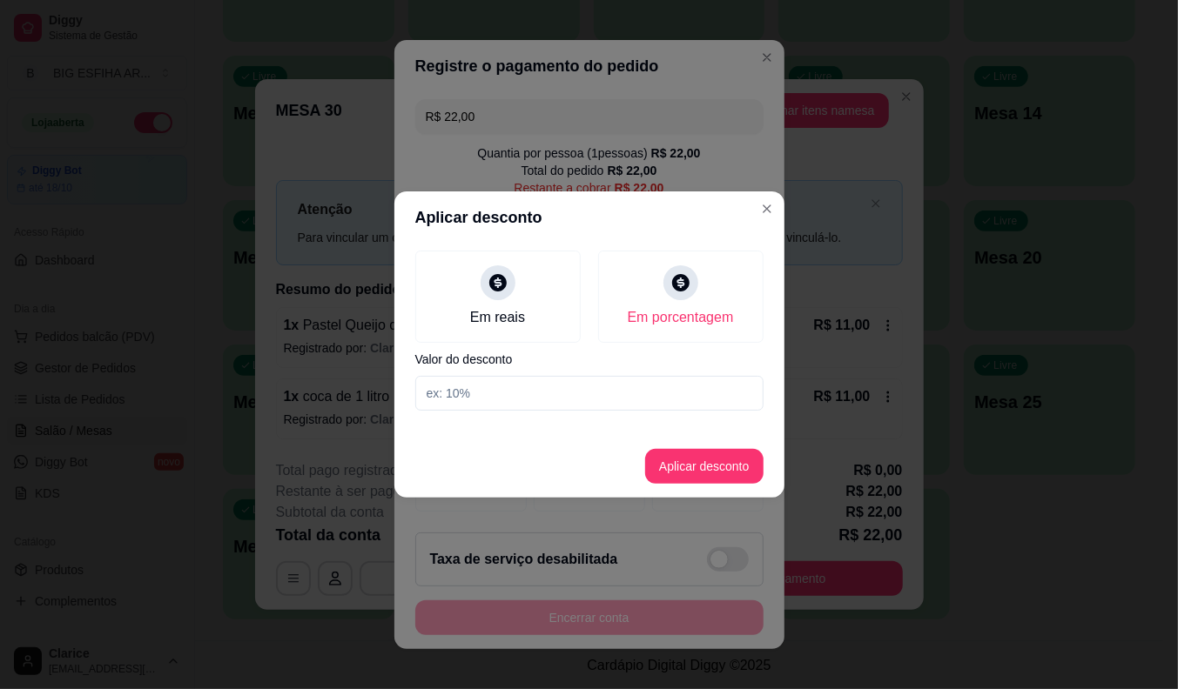
click at [649, 371] on div "Em reais Em porcentagem Valor do desconto" at bounding box center [589, 331] width 390 height 174
click at [637, 390] on input at bounding box center [589, 393] width 348 height 35
type input "20"
click at [673, 456] on button "Aplicar desconto" at bounding box center [704, 466] width 118 height 35
click at [673, 456] on div at bounding box center [707, 466] width 111 height 92
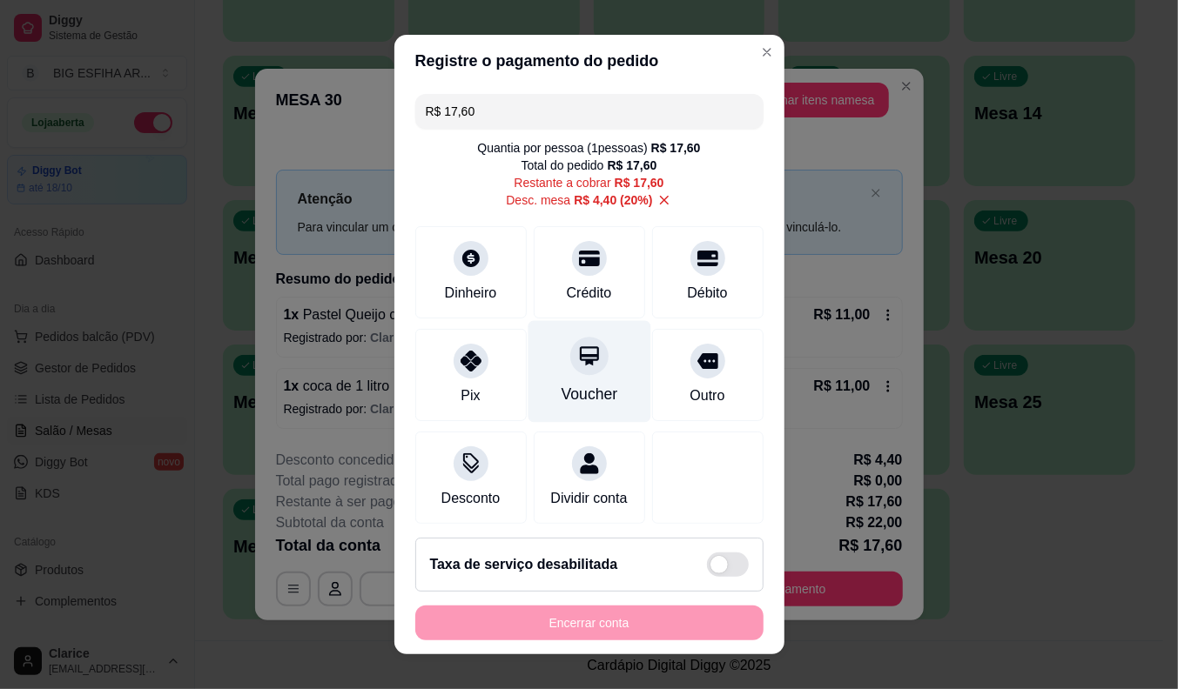
click at [571, 378] on div "Voucher" at bounding box center [588, 371] width 123 height 102
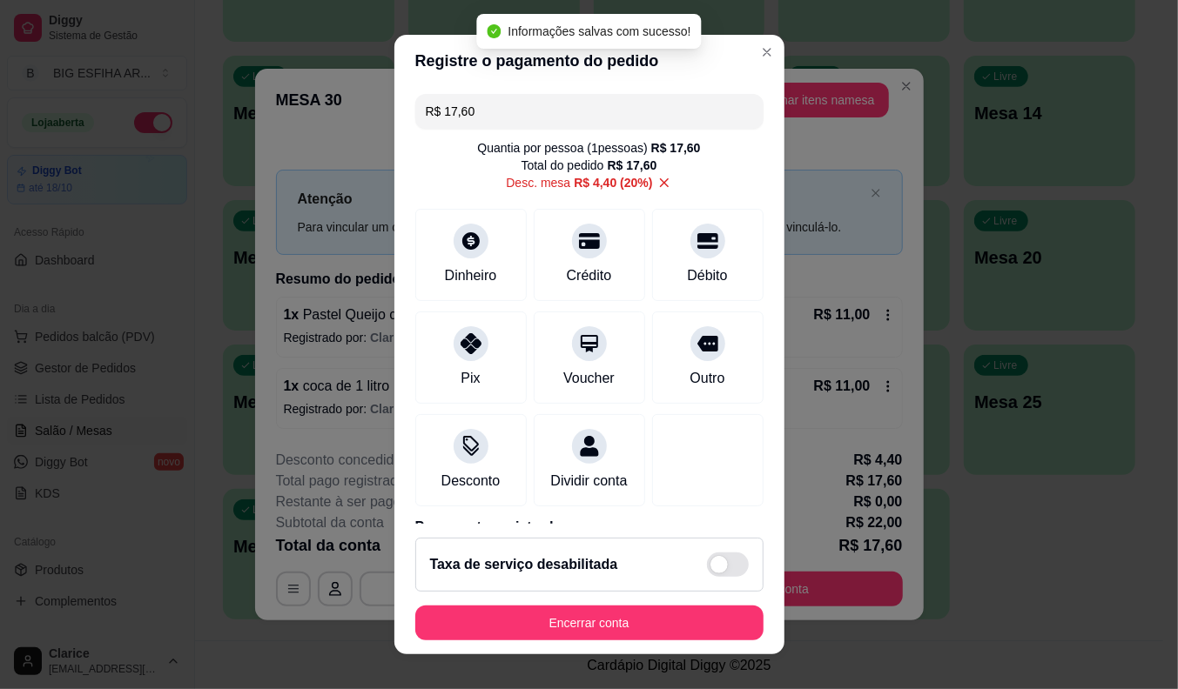
type input "R$ 0,00"
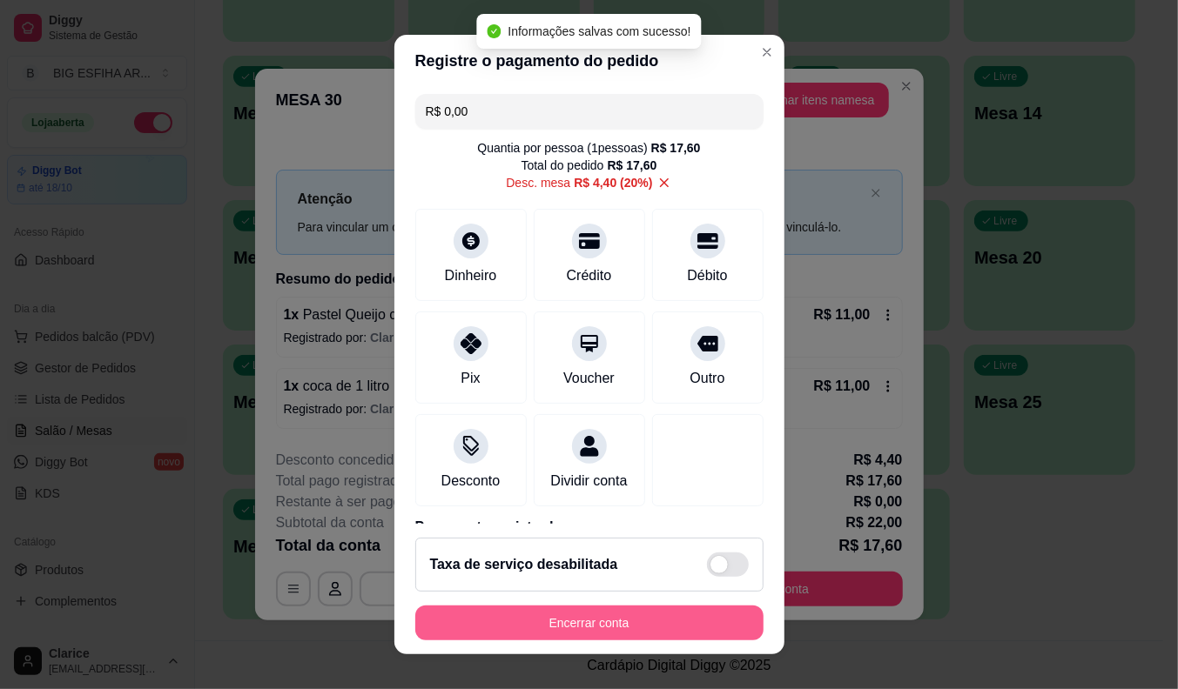
click at [659, 618] on button "Encerrar conta" at bounding box center [589, 623] width 348 height 35
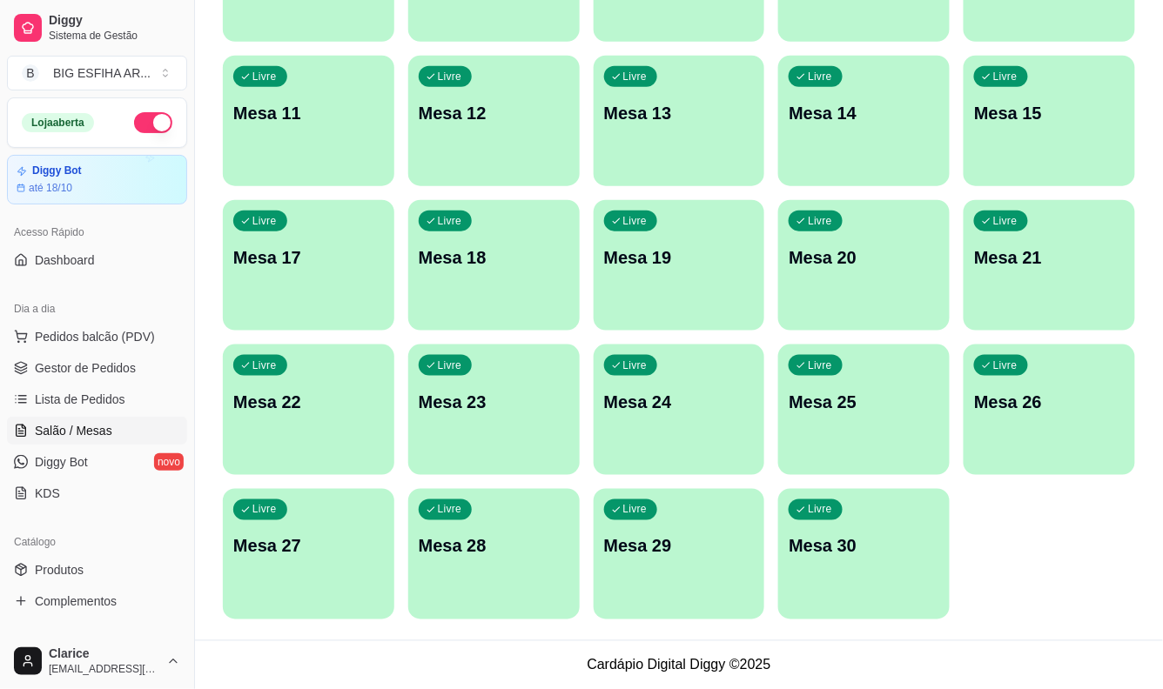
click at [827, 568] on div "Livre Mesa 30" at bounding box center [863, 544] width 171 height 110
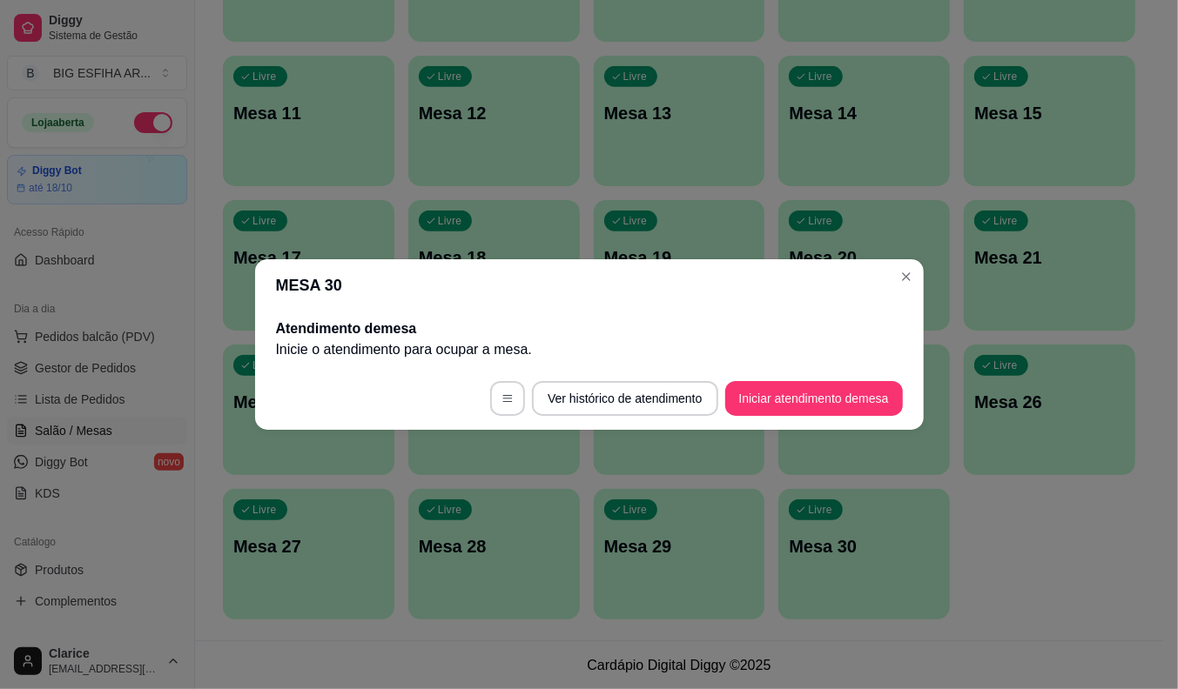
drag, startPoint x: 335, startPoint y: 427, endPoint x: 374, endPoint y: 507, distance: 89.9
click at [336, 427] on footer "Ver histórico de atendimento Iniciar atendimento de mesa" at bounding box center [589, 398] width 669 height 63
click at [337, 428] on footer "Ver histórico de atendimento Iniciar atendimento de mesa" at bounding box center [589, 398] width 669 height 63
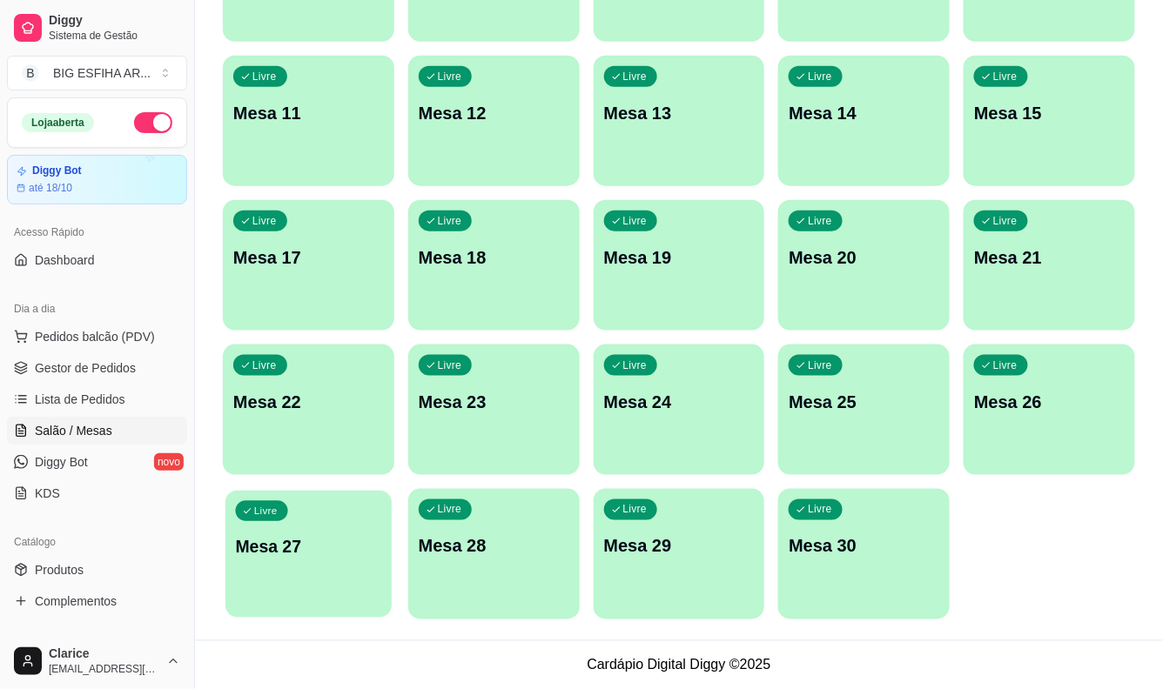
click at [325, 562] on div "Livre Mesa 27" at bounding box center [308, 544] width 166 height 106
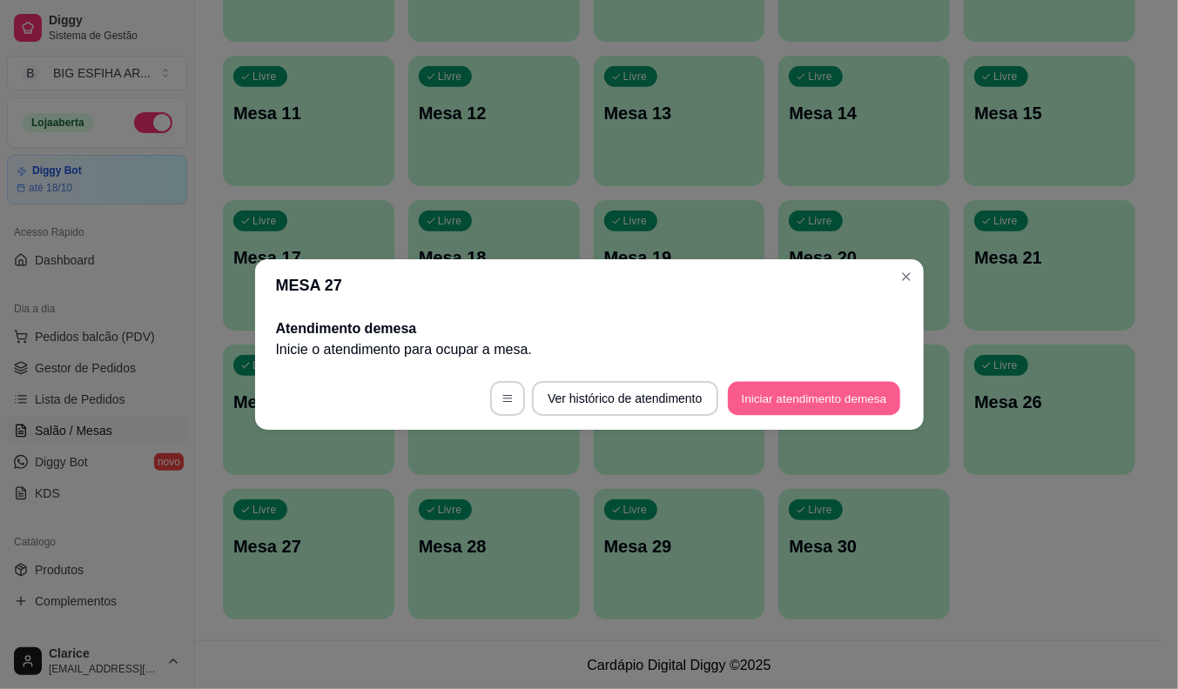
click at [784, 396] on button "Iniciar atendimento de mesa" at bounding box center [814, 399] width 172 height 34
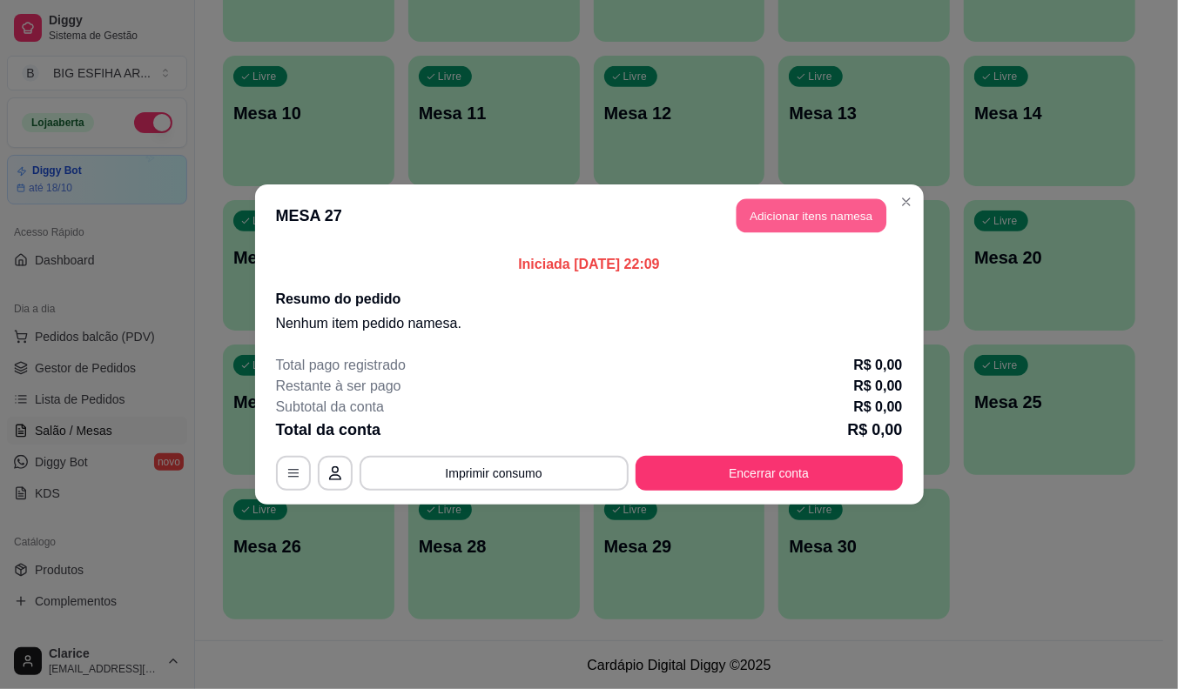
click at [758, 212] on button "Adicionar itens na mesa" at bounding box center [811, 216] width 150 height 34
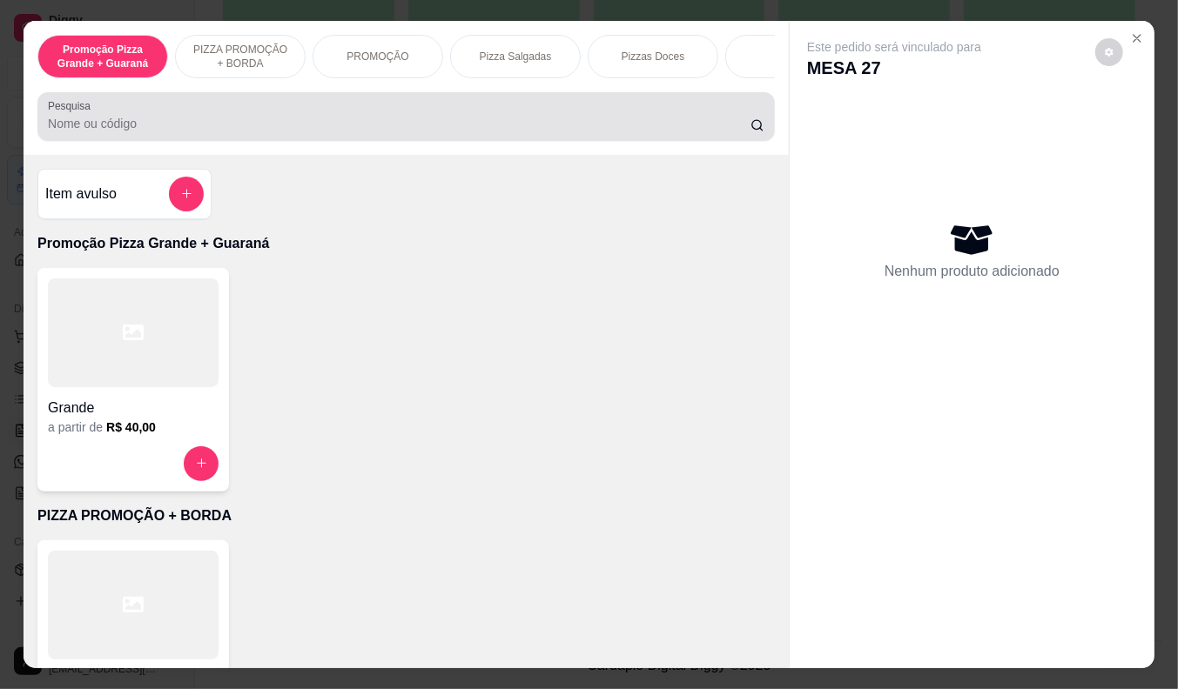
click at [353, 123] on input "Pesquisa" at bounding box center [399, 123] width 702 height 17
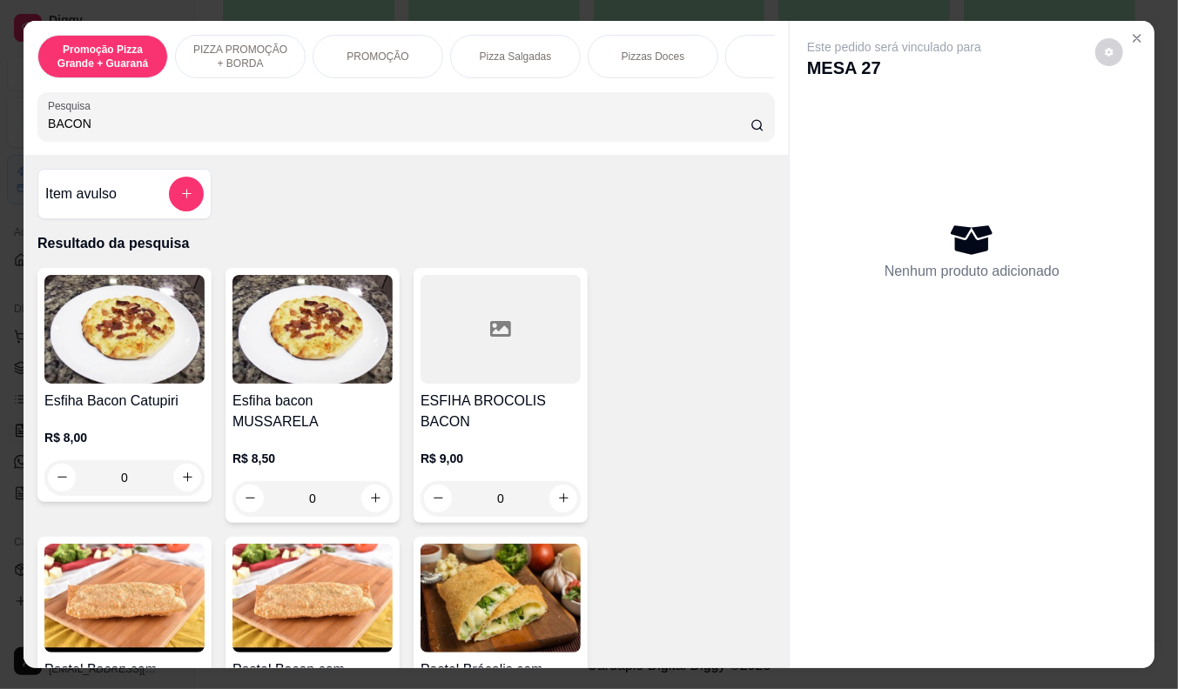
type input "BACON"
click at [266, 450] on p "R$ 8,50" at bounding box center [312, 458] width 160 height 17
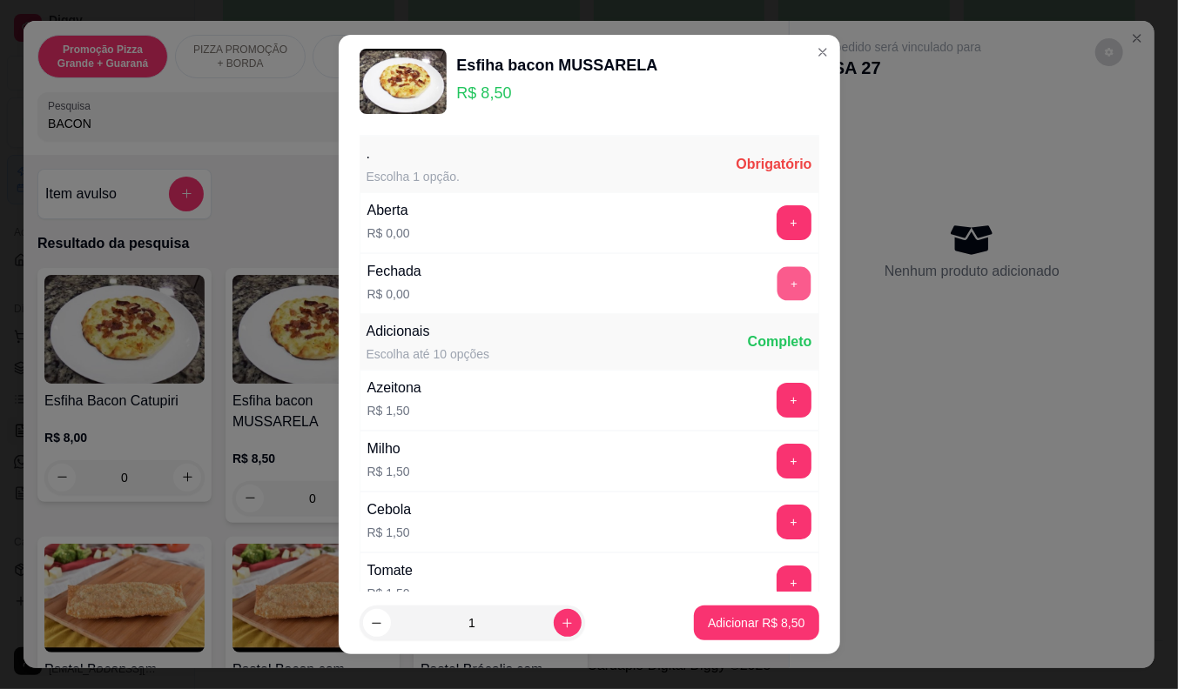
click at [776, 280] on button "+" at bounding box center [793, 283] width 34 height 34
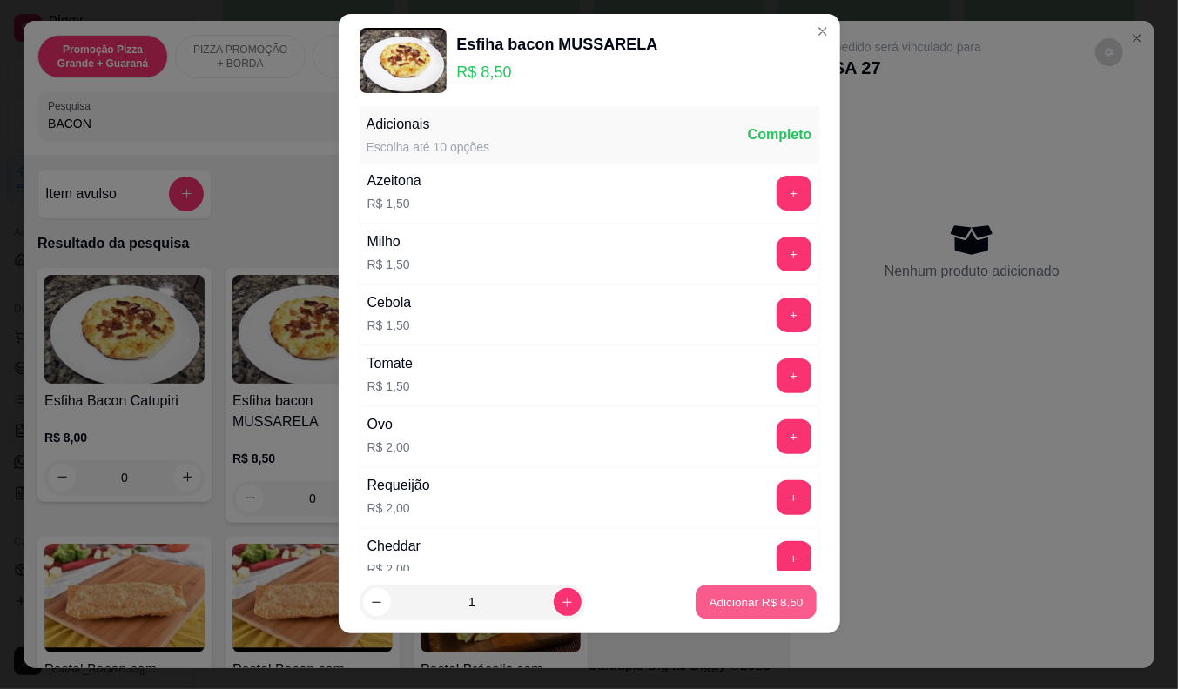
click at [736, 590] on button "Adicionar R$ 8,50" at bounding box center [755, 603] width 121 height 34
click at [736, 590] on div "Esfiha Bacon Catupiri R$ 8,00 0 Esfiha bacon MUSSARELA R$ 8,50 0 ESFIHA BROCOLI…" at bounding box center [405, 664] width 737 height 793
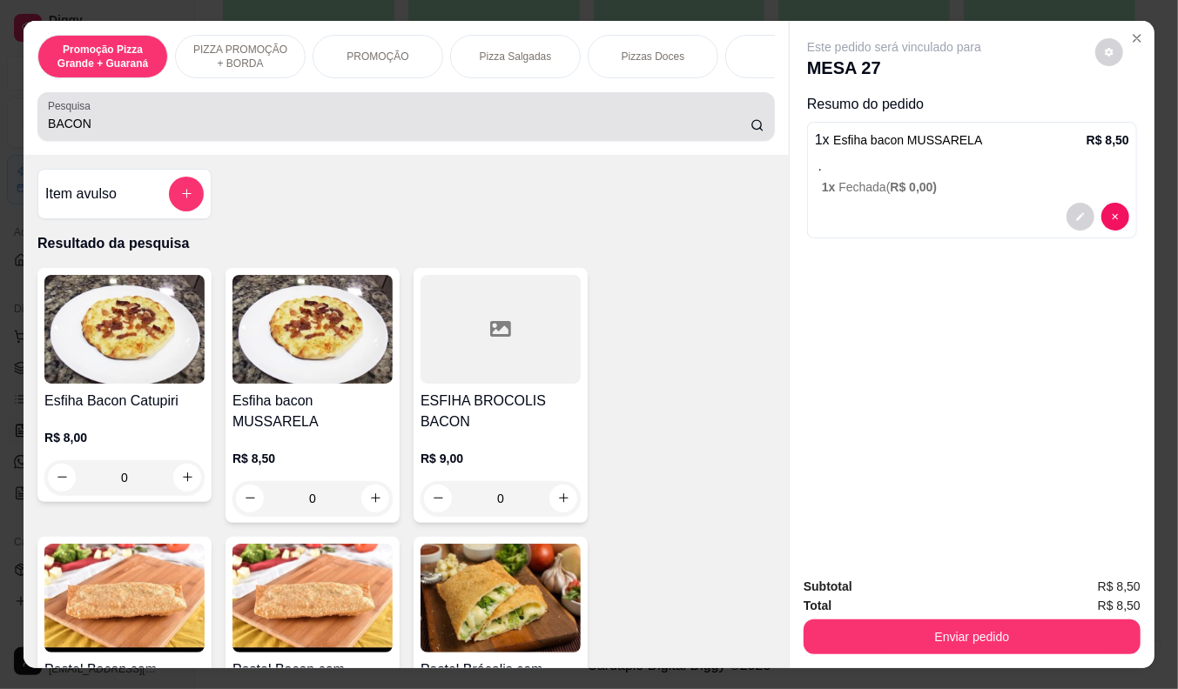
click at [87, 131] on input "BACON" at bounding box center [399, 123] width 702 height 17
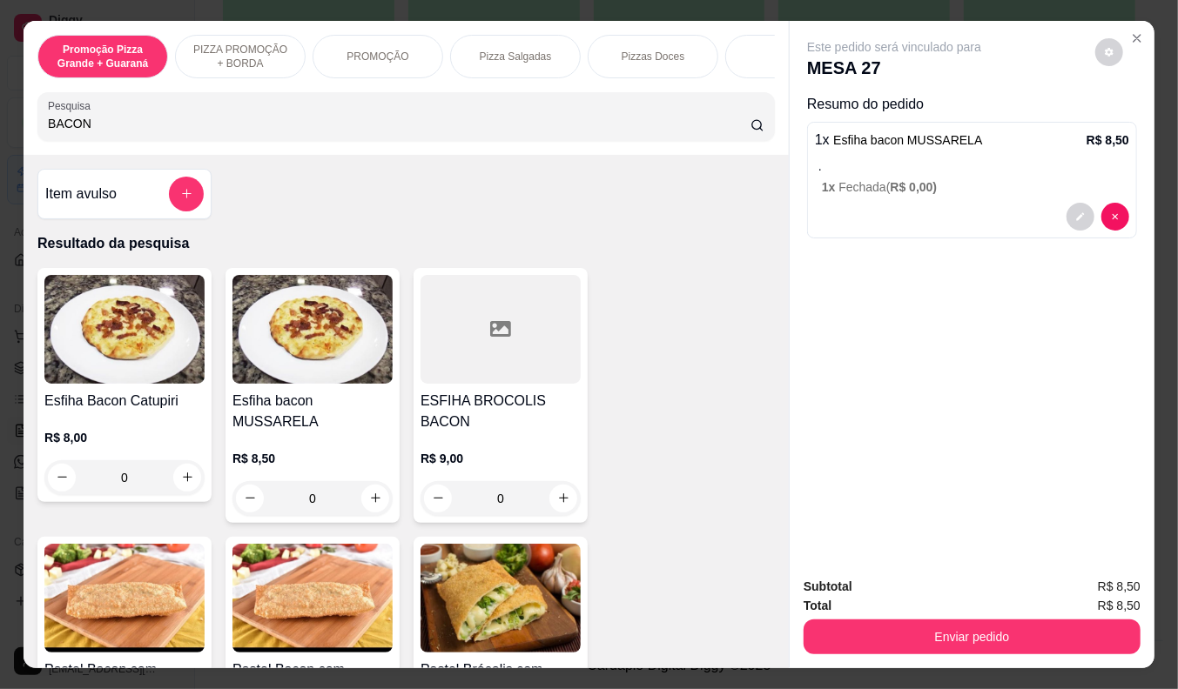
click at [87, 131] on input "BACON" at bounding box center [399, 123] width 702 height 17
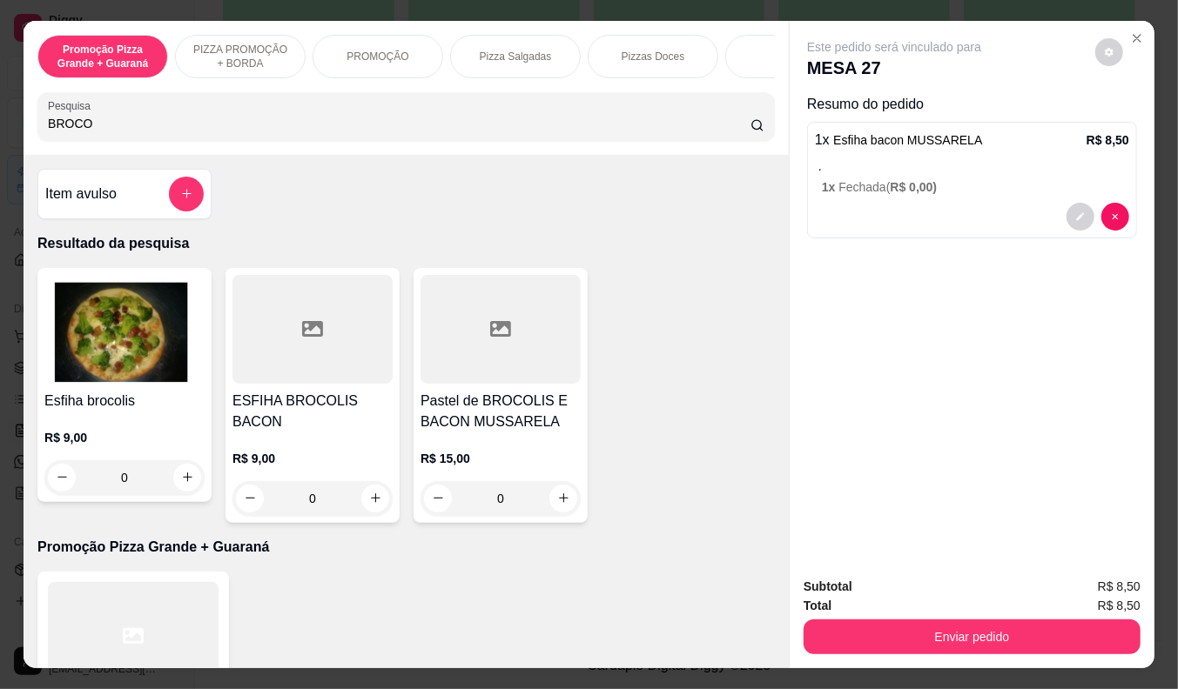
type input "BROCO"
click at [279, 432] on h4 "ESFIHA BROCOLIS BACON" at bounding box center [312, 412] width 160 height 42
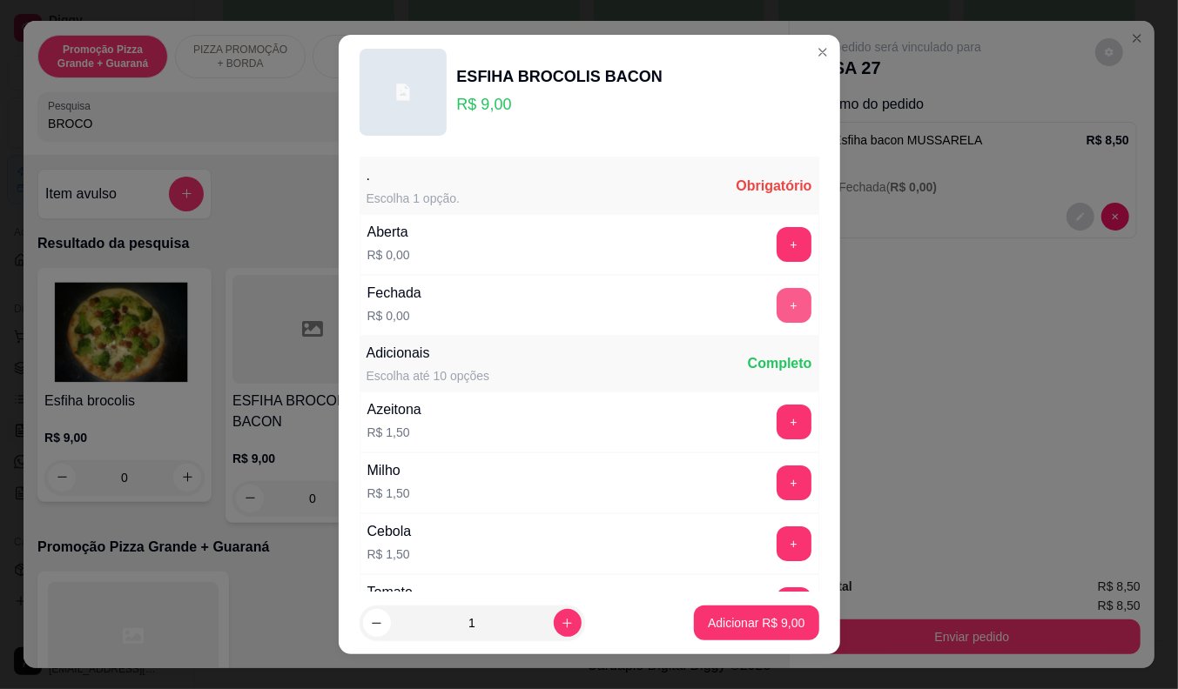
click at [776, 303] on button "+" at bounding box center [793, 305] width 35 height 35
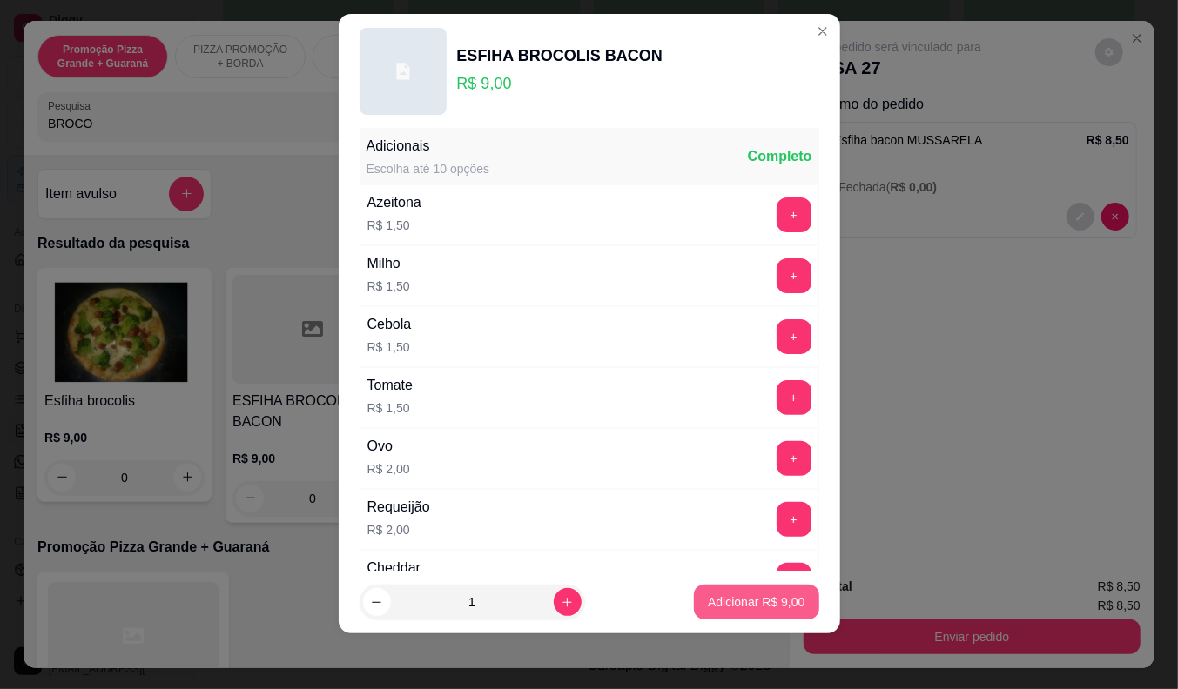
click at [770, 605] on p "Adicionar R$ 9,00" at bounding box center [756, 602] width 97 height 17
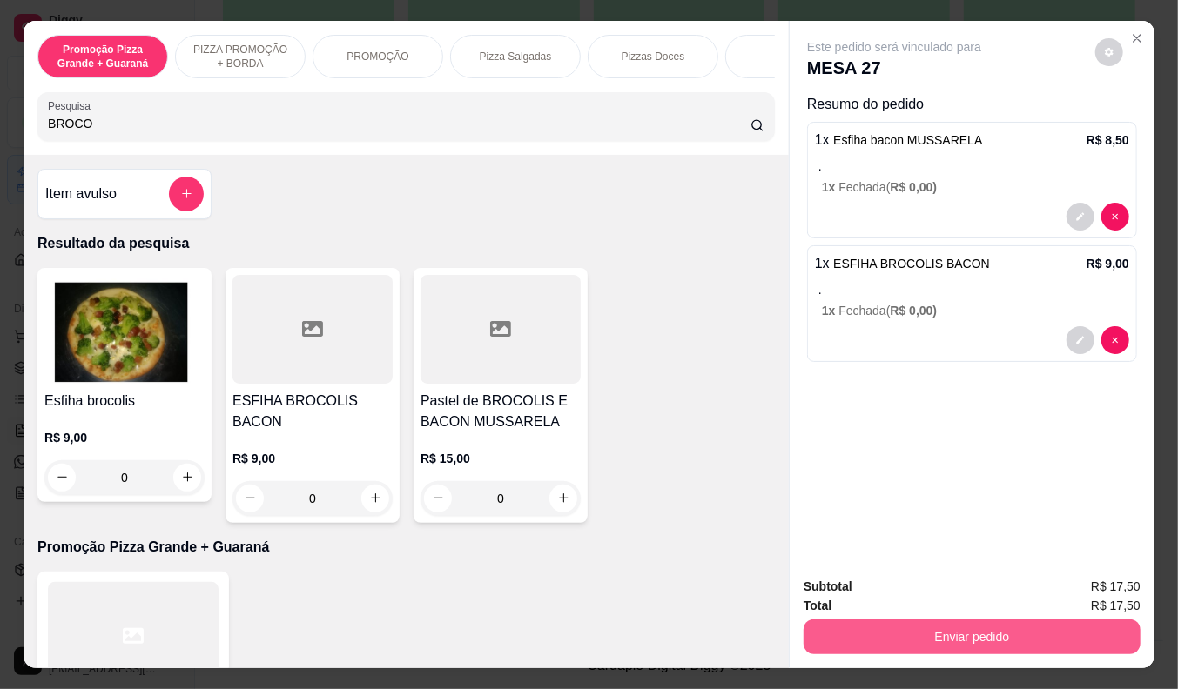
click at [942, 635] on button "Enviar pedido" at bounding box center [971, 637] width 337 height 35
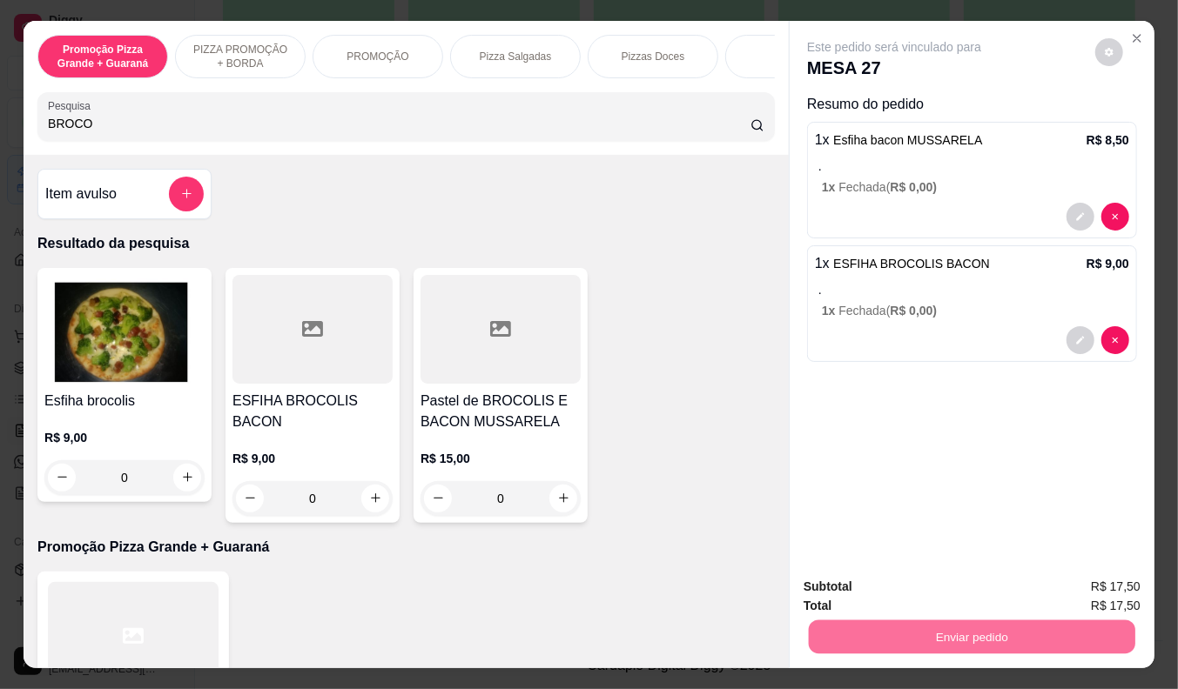
click at [932, 589] on button "Não registrar e enviar pedido" at bounding box center [914, 588] width 176 height 32
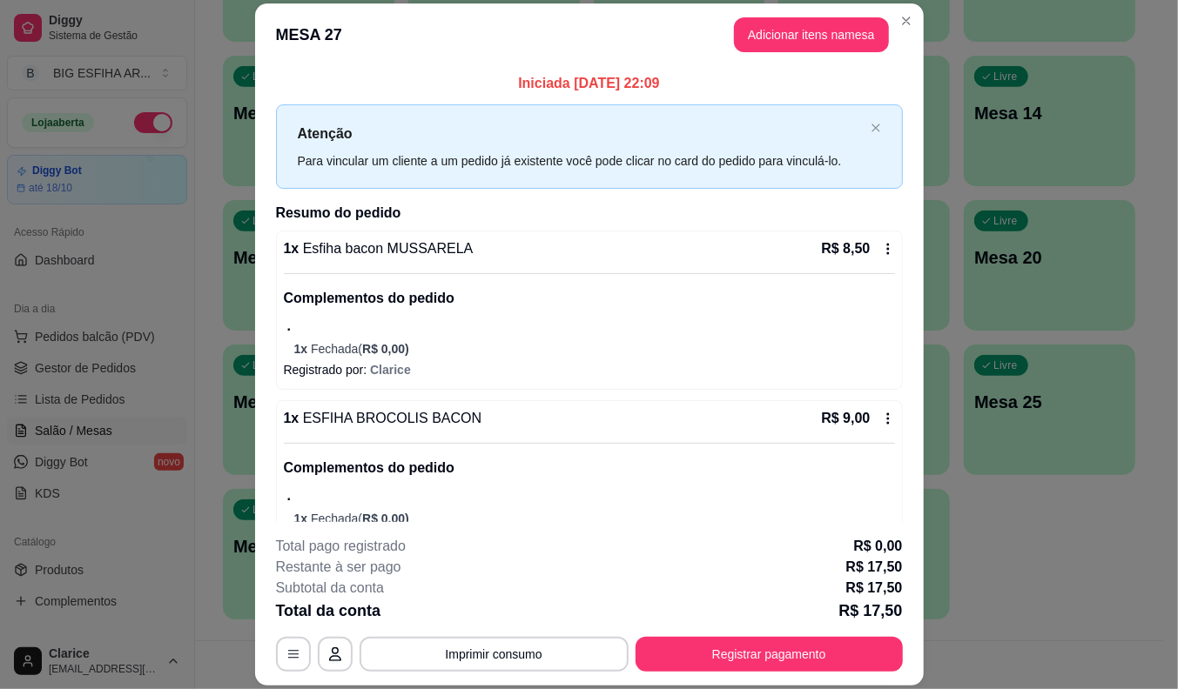
click at [881, 423] on icon at bounding box center [888, 419] width 14 height 14
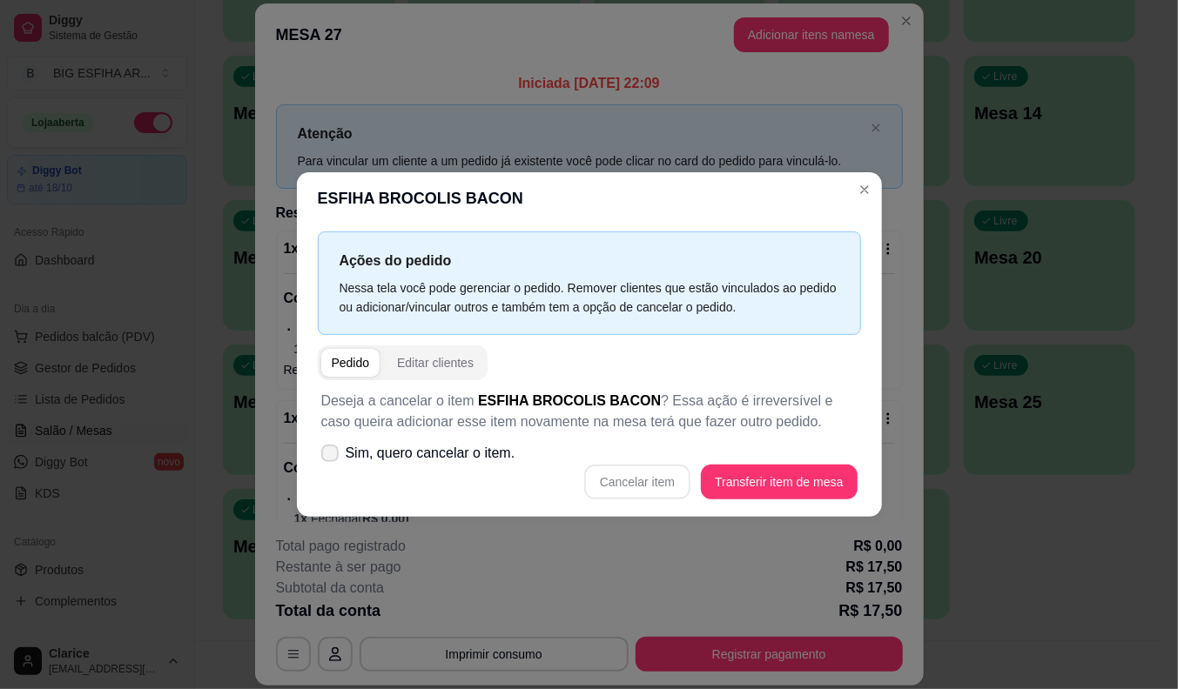
click at [326, 455] on icon at bounding box center [330, 453] width 14 height 10
click at [326, 457] on input "Sim, quero cancelar o item." at bounding box center [325, 462] width 11 height 11
checkbox input "true"
click at [642, 489] on button "Cancelar item" at bounding box center [637, 482] width 106 height 35
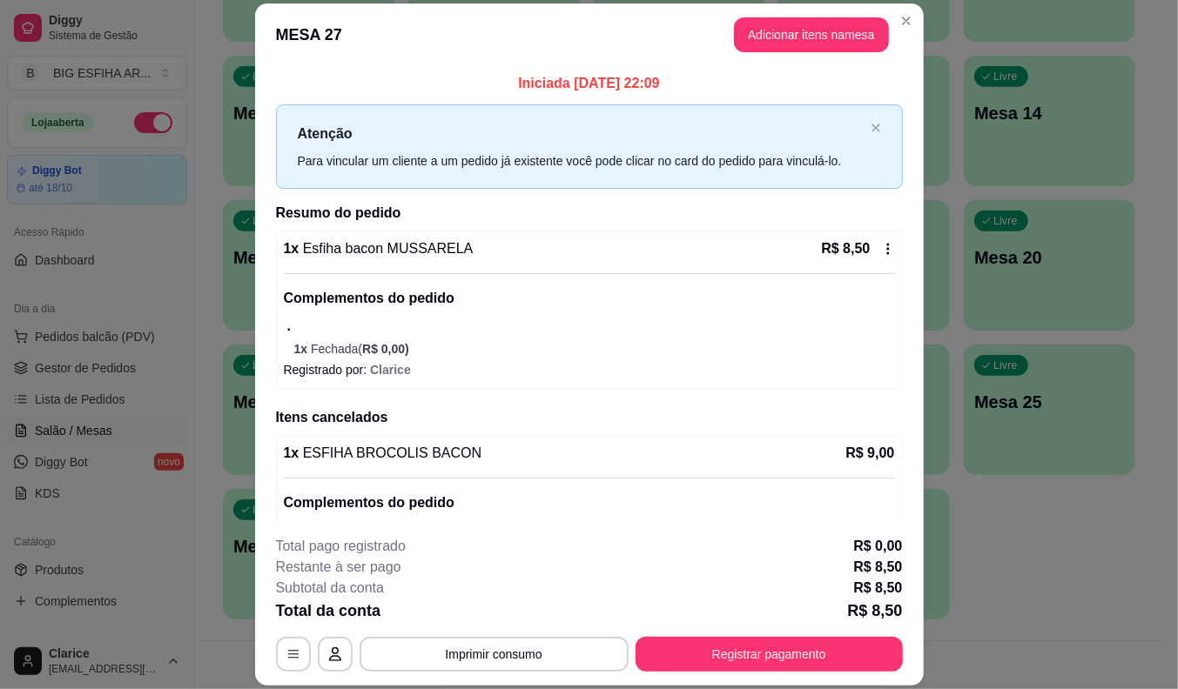
click at [860, 192] on div "Iniciada 21/09/2025 às 22:09 Atenção Para vincular um cliente a um pedido já ex…" at bounding box center [589, 330] width 627 height 514
click at [764, 37] on button "Adicionar itens na mesa" at bounding box center [811, 35] width 150 height 34
click at [360, 131] on input "Pesquisa" at bounding box center [399, 123] width 702 height 17
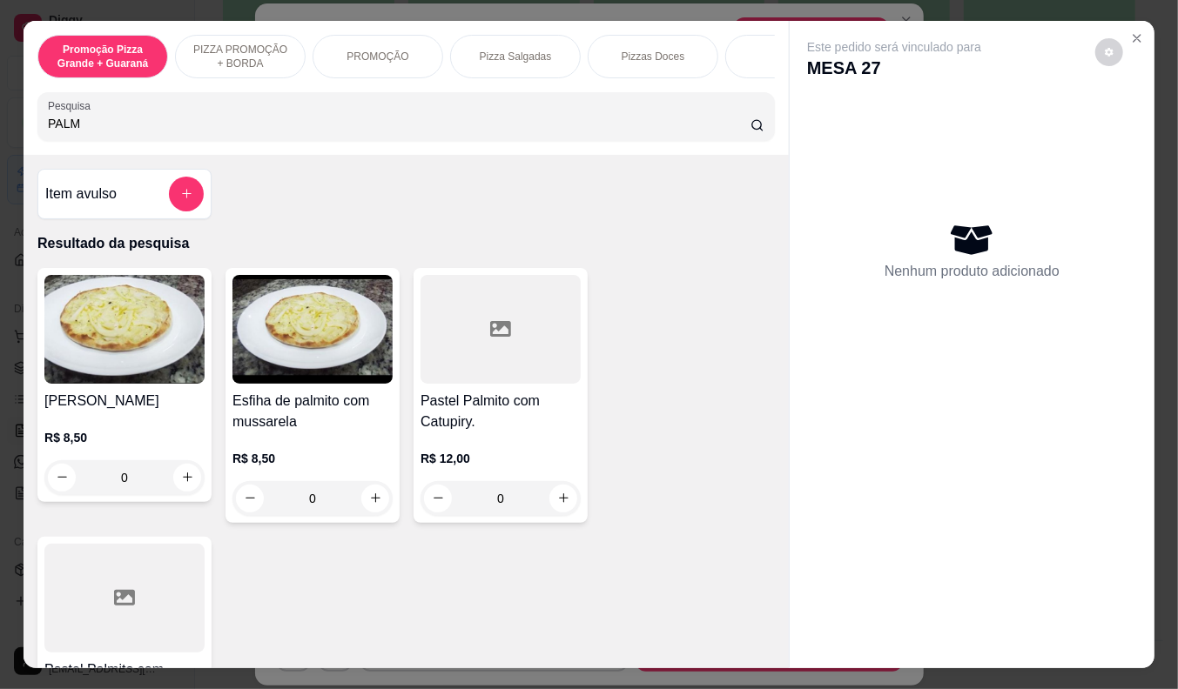
type input "PALM"
click at [281, 445] on div "R$ 8,50 0" at bounding box center [312, 475] width 160 height 84
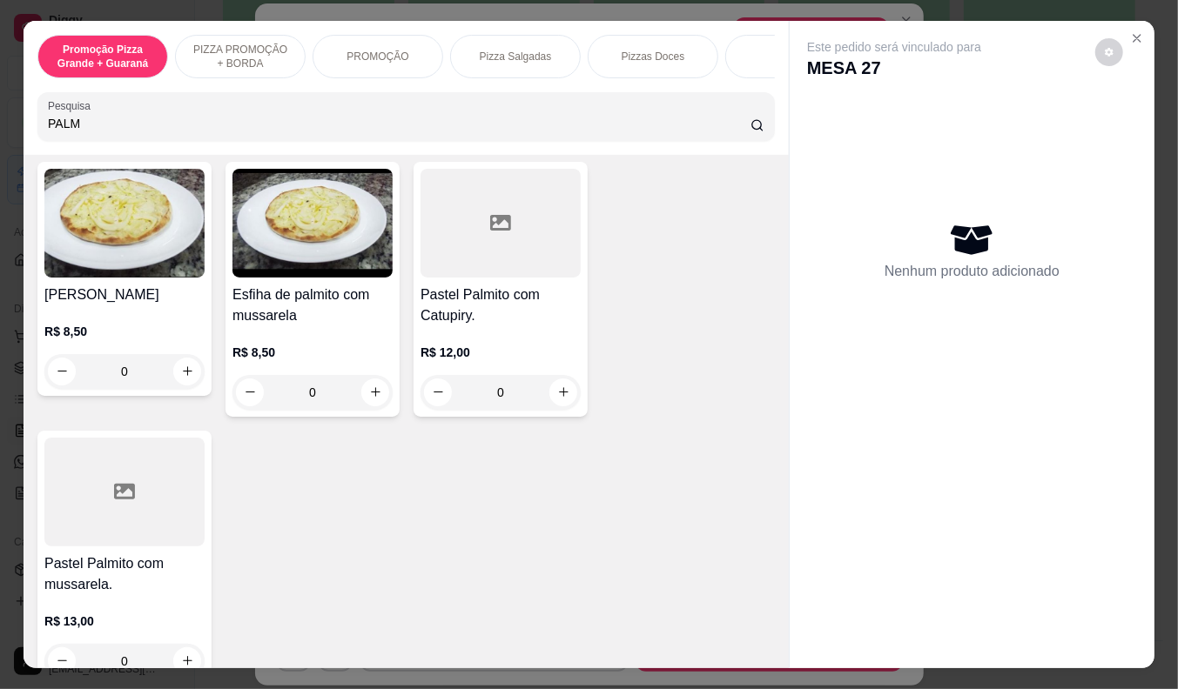
scroll to position [0, 0]
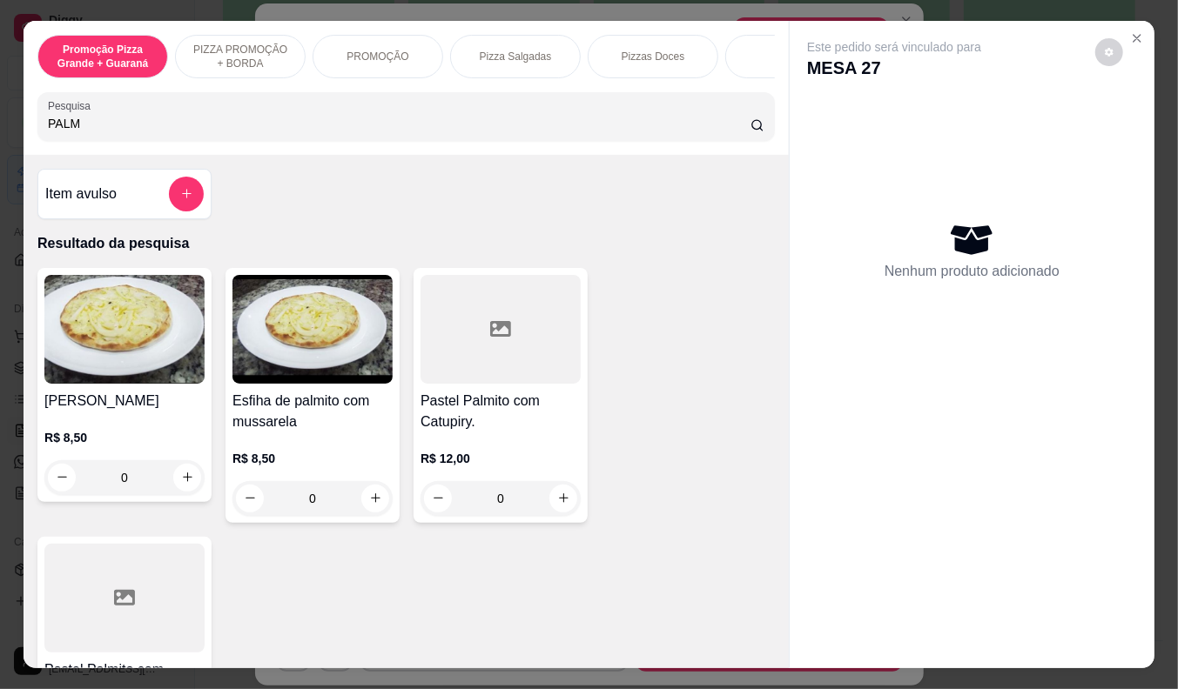
click at [281, 381] on img at bounding box center [312, 329] width 160 height 109
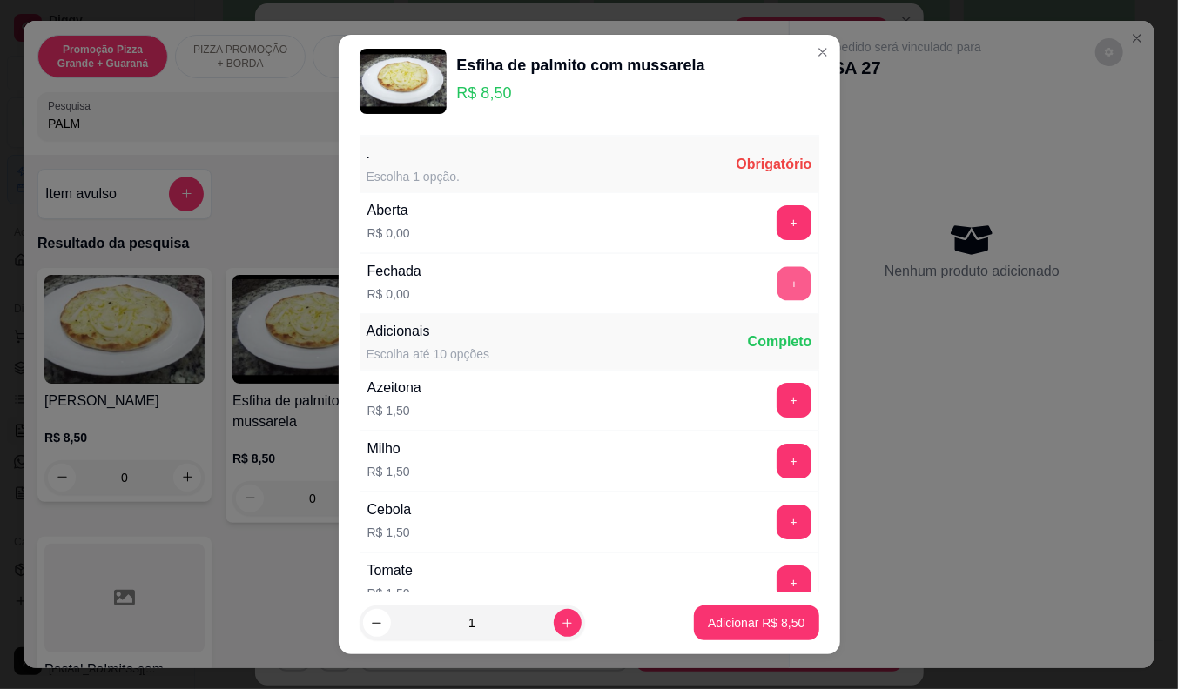
click at [776, 272] on button "+" at bounding box center [793, 283] width 34 height 34
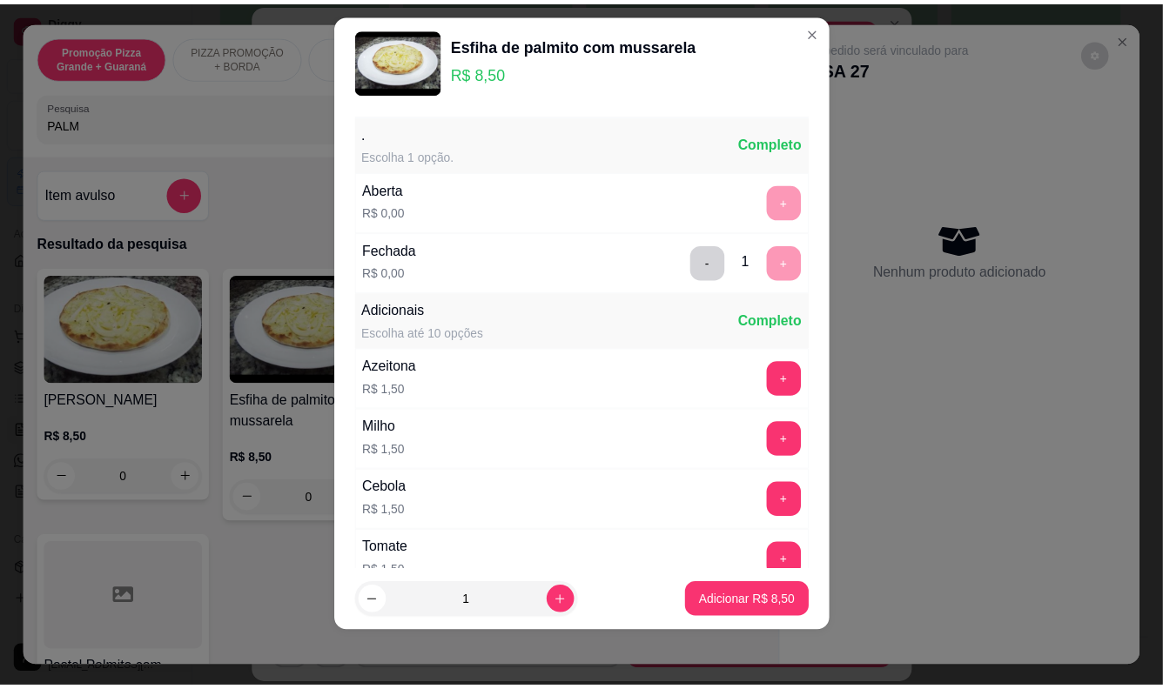
scroll to position [186, 0]
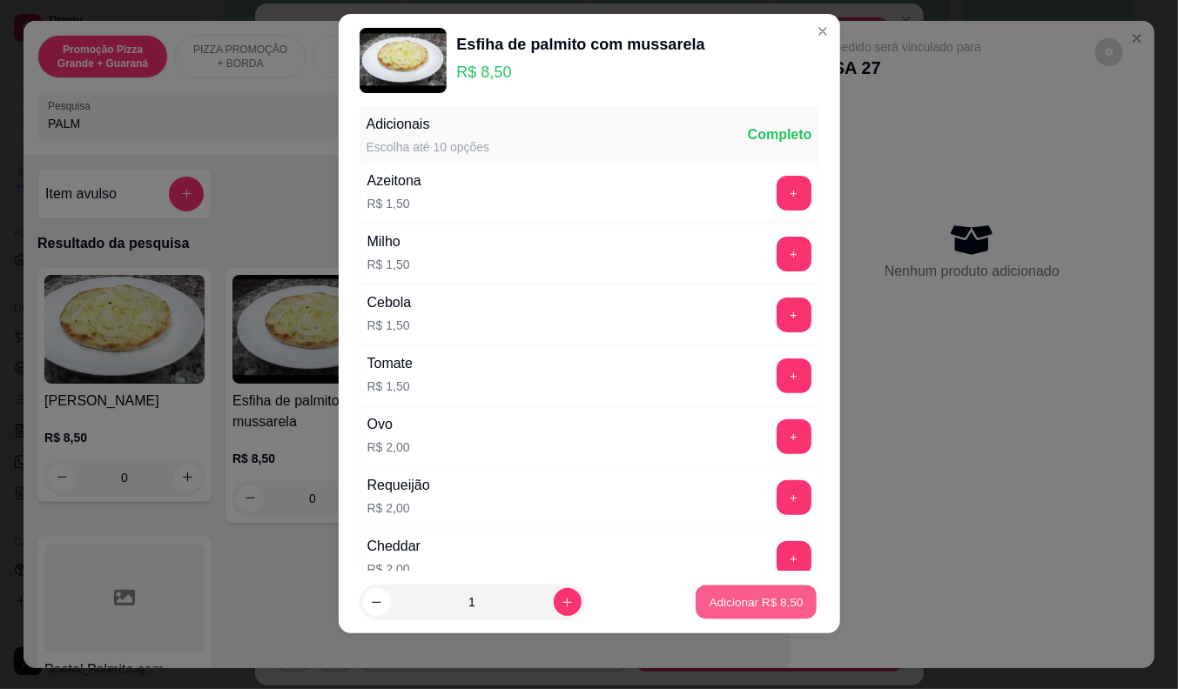
click at [710, 599] on p "Adicionar R$ 8,50" at bounding box center [756, 603] width 94 height 17
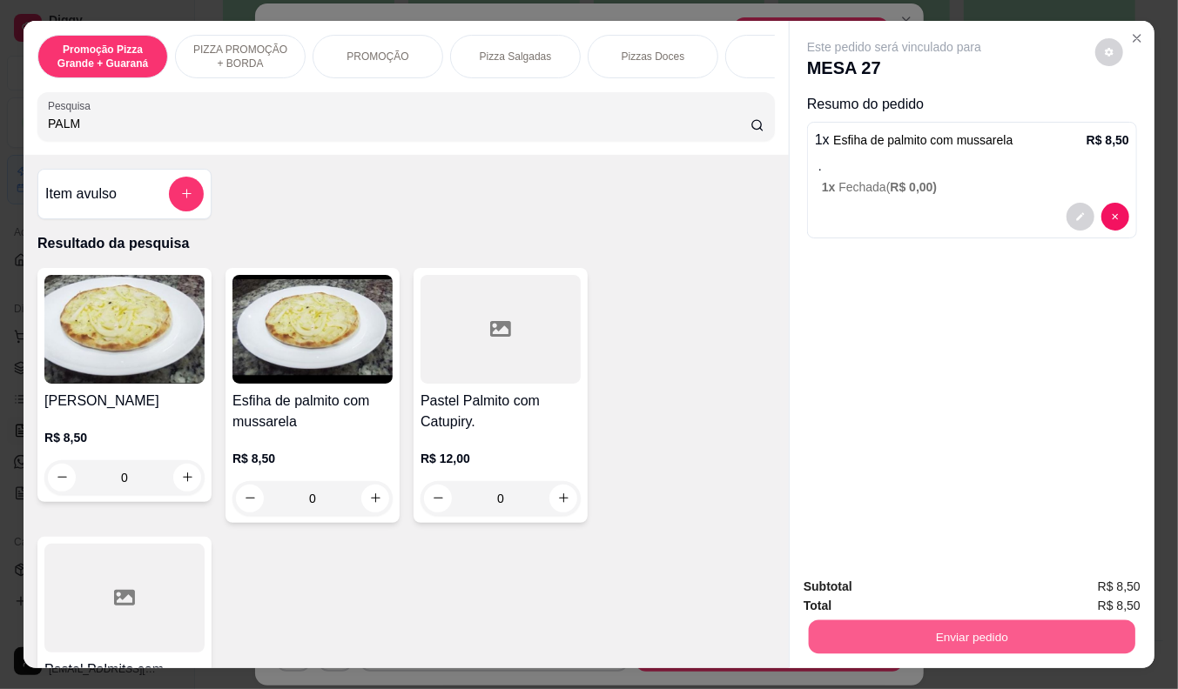
click at [943, 624] on button "Enviar pedido" at bounding box center [972, 638] width 326 height 34
click at [924, 595] on button "Não registrar e enviar pedido" at bounding box center [913, 588] width 181 height 33
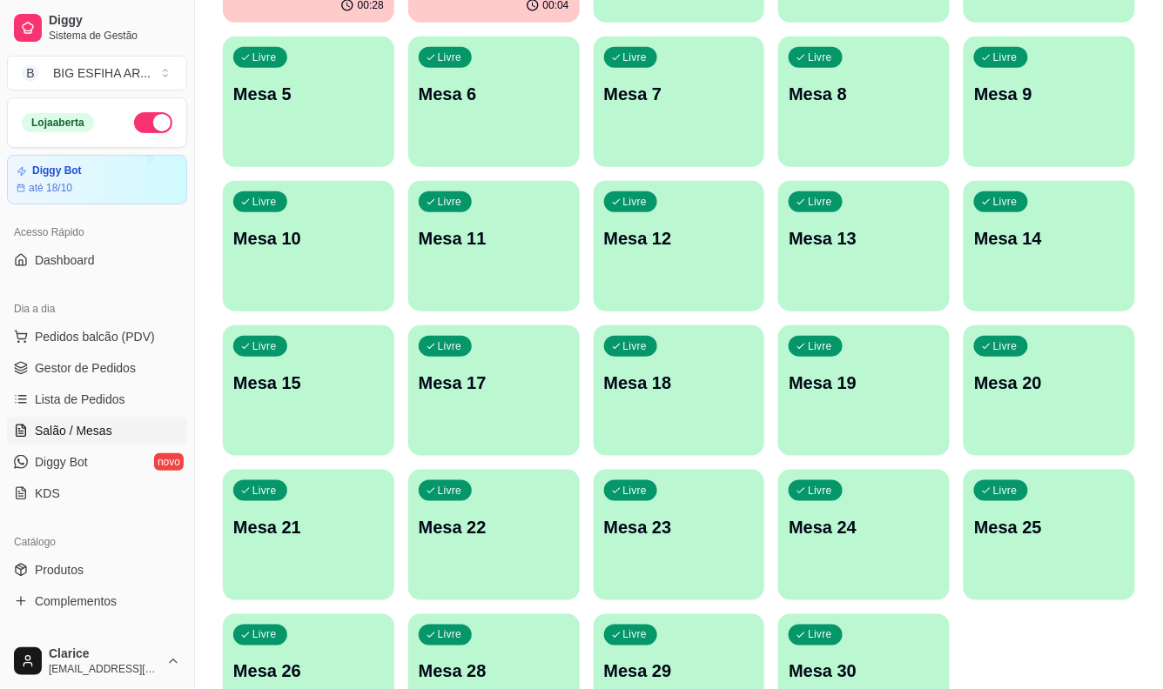
scroll to position [0, 0]
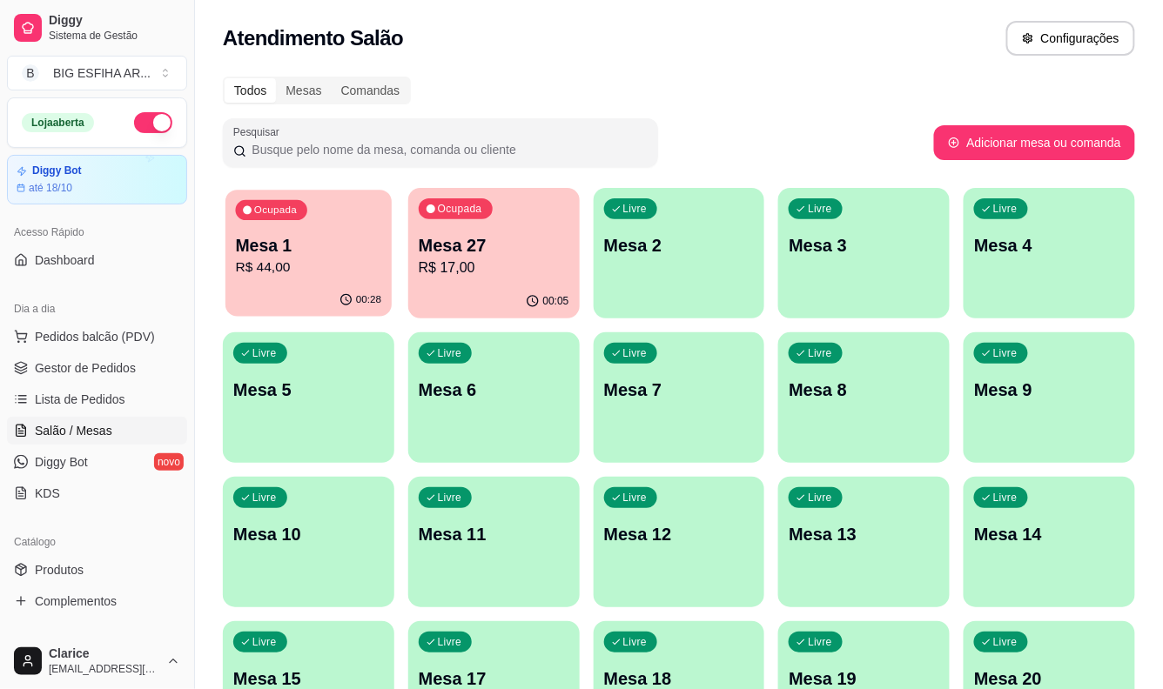
click at [282, 274] on p "R$ 44,00" at bounding box center [309, 268] width 146 height 20
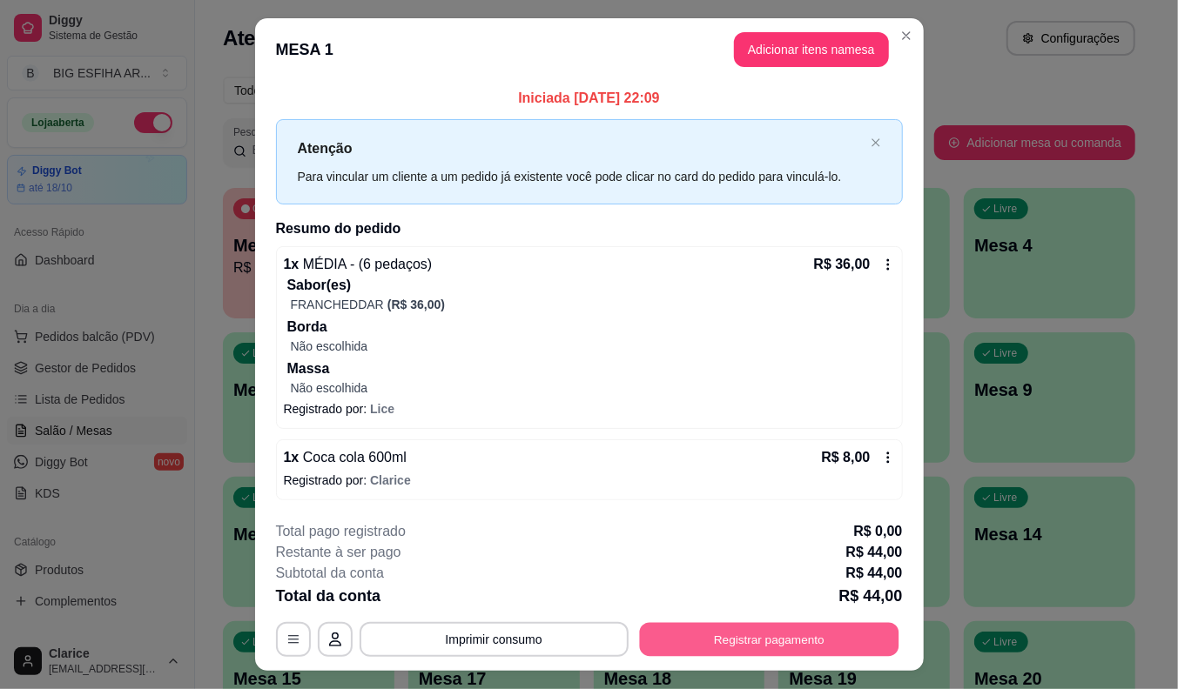
click at [675, 631] on button "Registrar pagamento" at bounding box center [768, 639] width 259 height 34
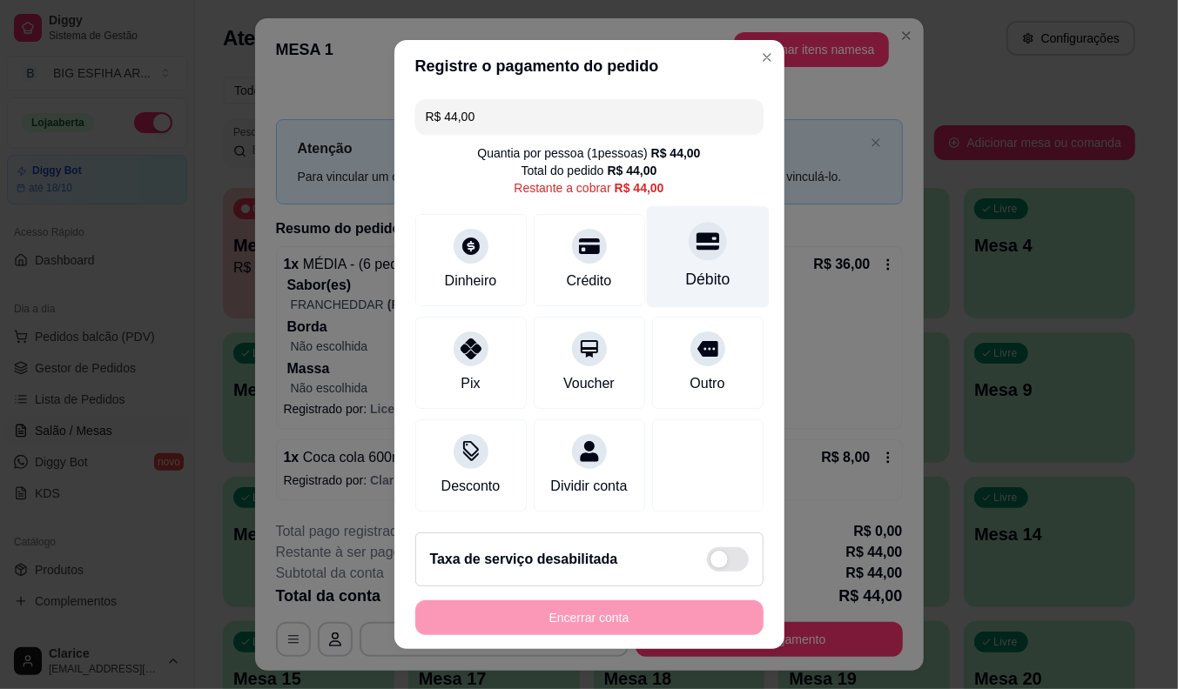
click at [665, 257] on div "Débito" at bounding box center [707, 257] width 123 height 102
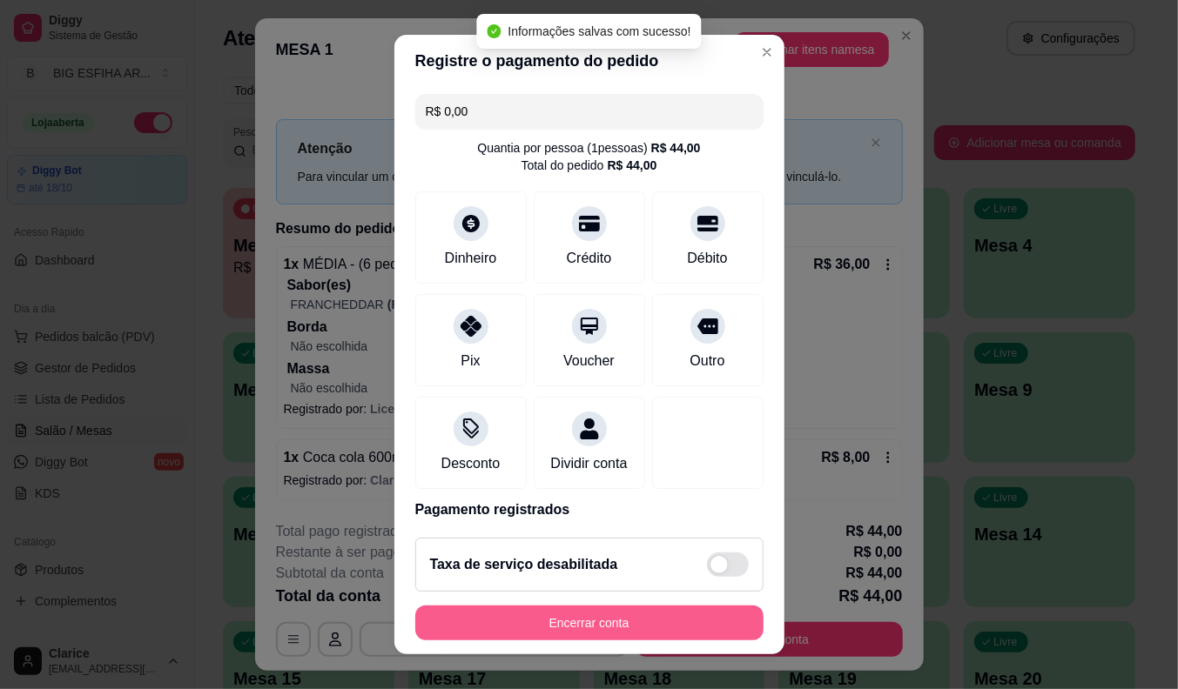
type input "R$ 0,00"
click at [588, 622] on button "Encerrar conta" at bounding box center [589, 623] width 348 height 35
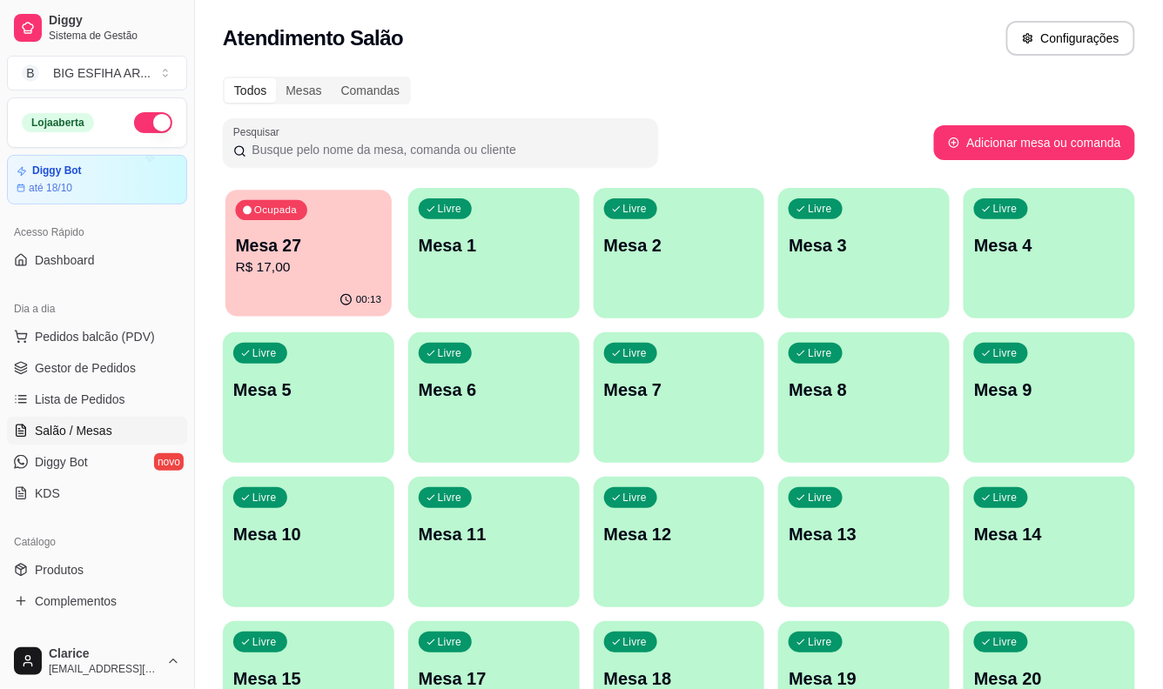
click at [263, 252] on p "Mesa 27" at bounding box center [309, 246] width 146 height 24
click at [101, 397] on span "Lista de Pedidos" at bounding box center [80, 399] width 91 height 17
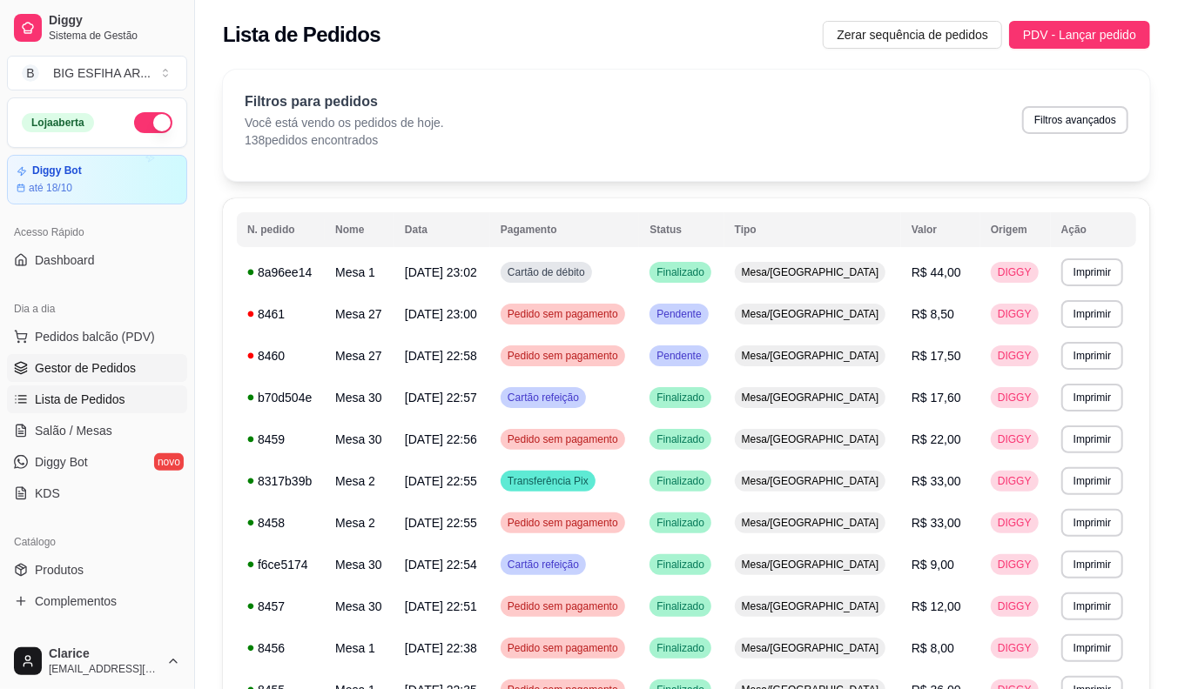
click at [107, 366] on span "Gestor de Pedidos" at bounding box center [85, 367] width 101 height 17
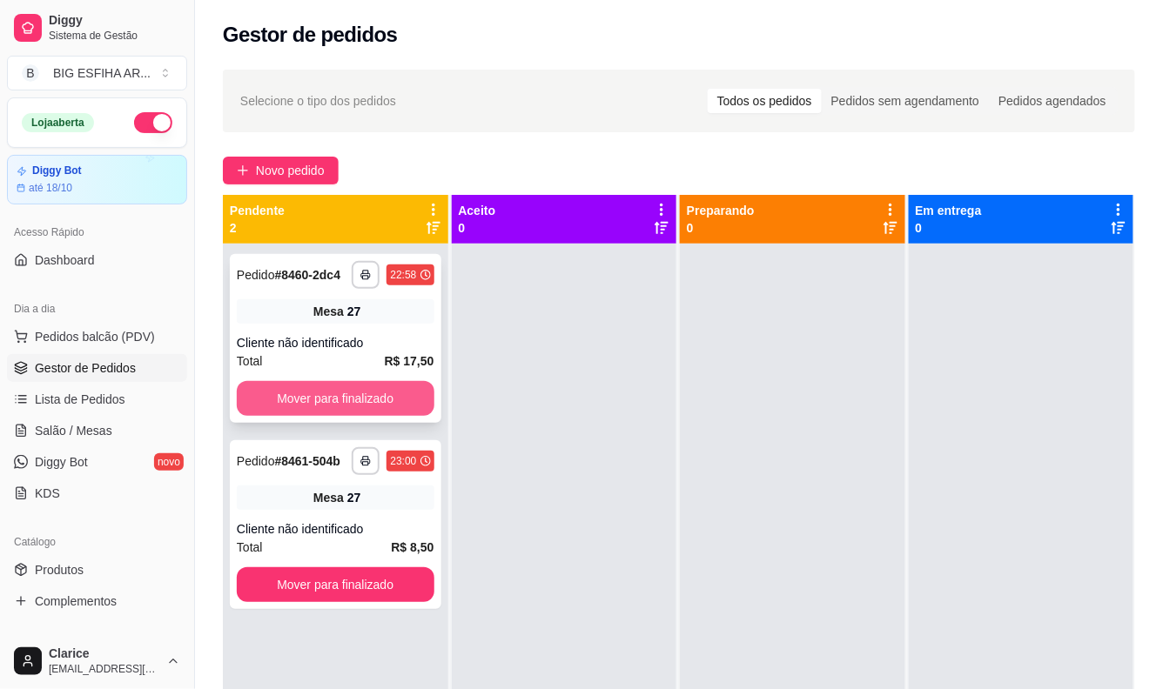
click at [374, 398] on button "Mover para finalizado" at bounding box center [336, 398] width 198 height 35
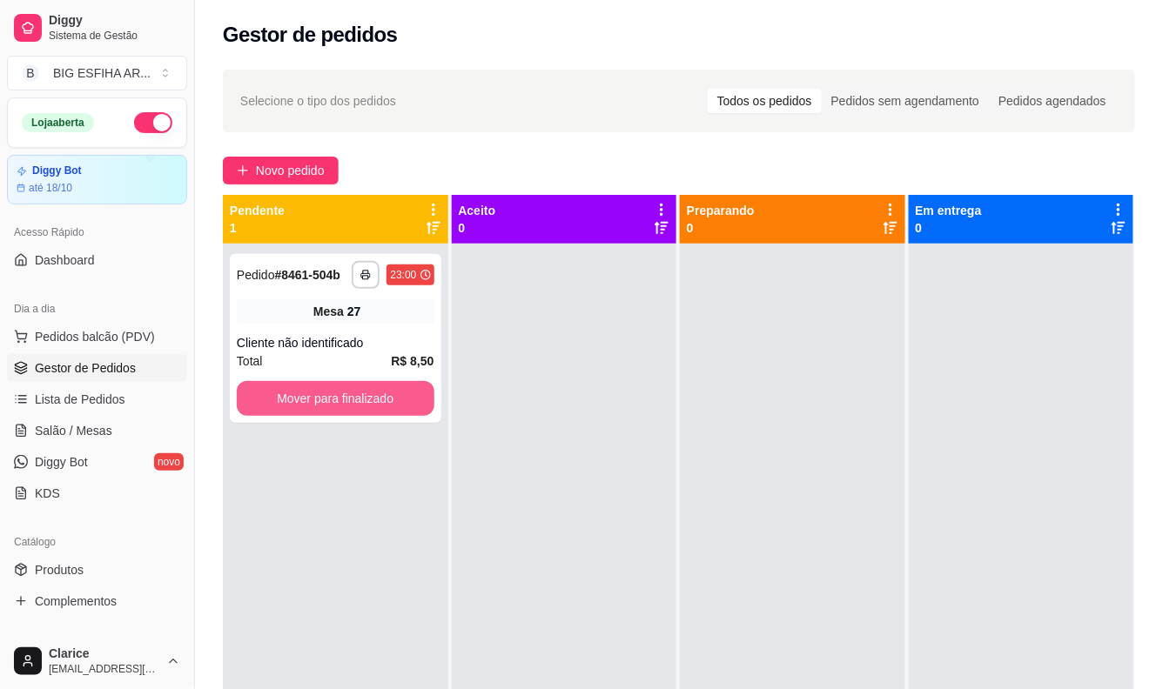
click at [374, 398] on button "Mover para finalizado" at bounding box center [336, 398] width 198 height 35
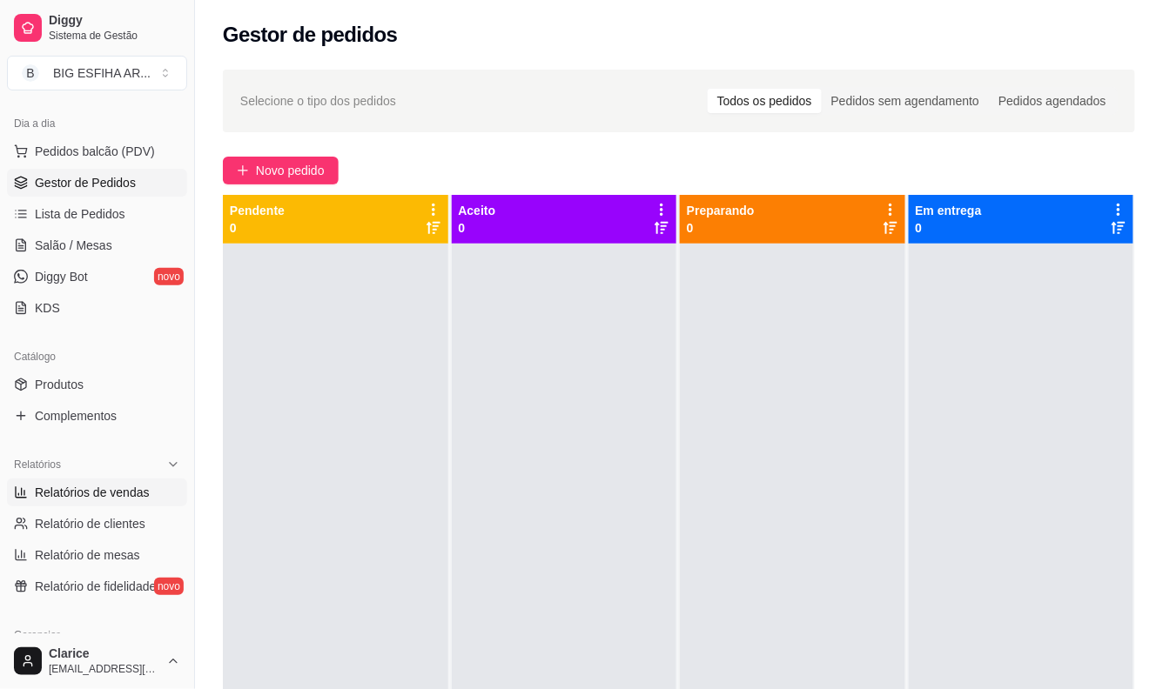
scroll to position [290, 0]
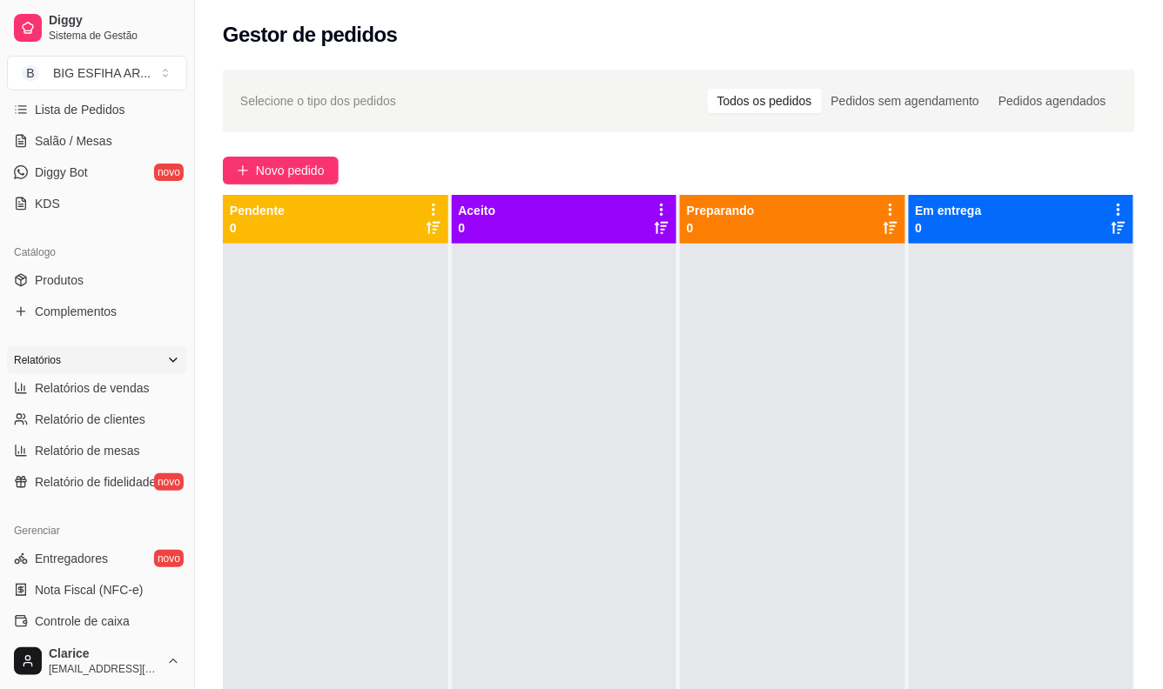
click at [128, 370] on div "Relatórios" at bounding box center [97, 360] width 180 height 28
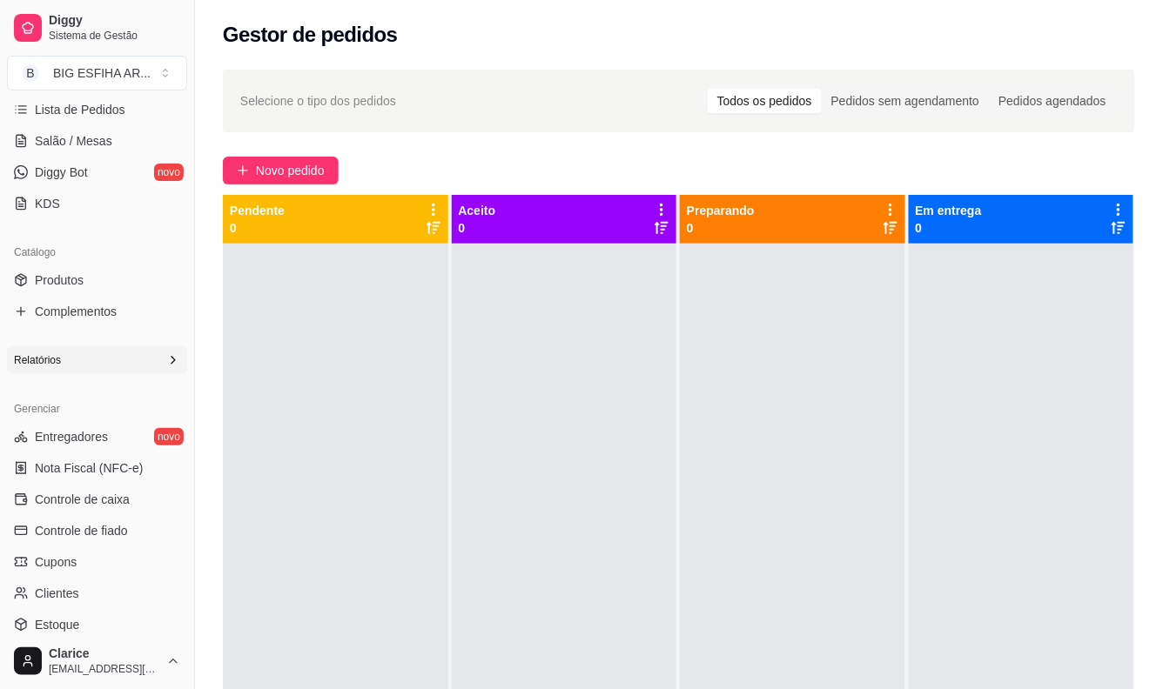
click at [131, 358] on div "Relatórios" at bounding box center [97, 360] width 180 height 28
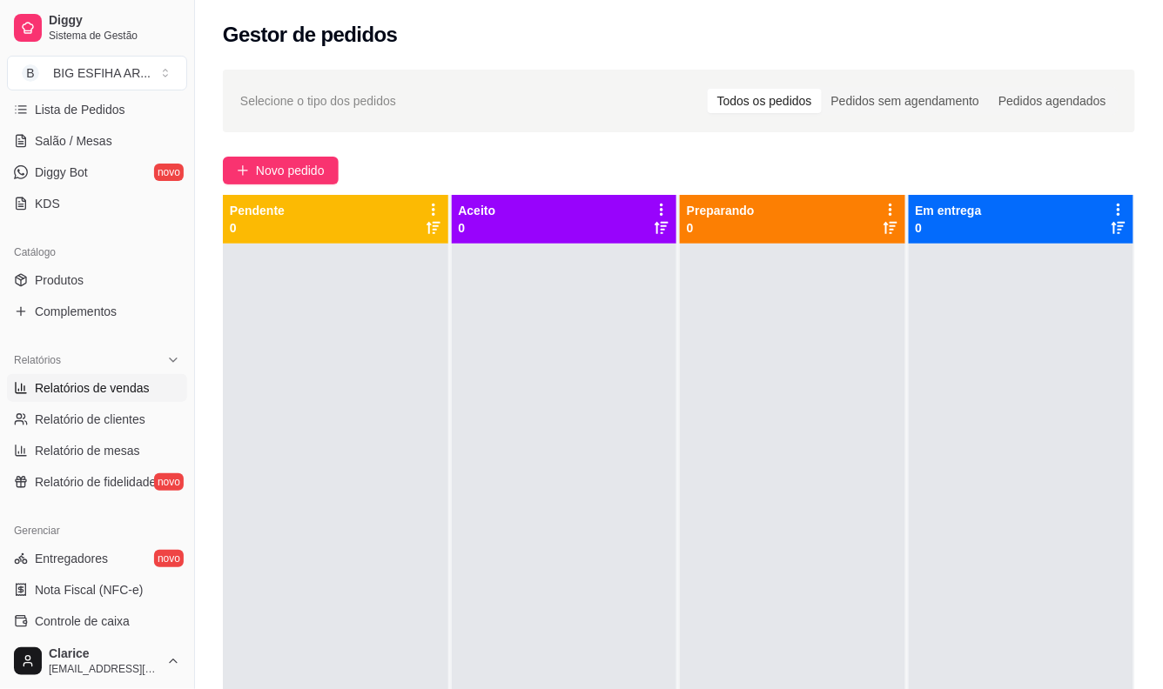
click at [134, 378] on link "Relatórios de vendas" at bounding box center [97, 388] width 180 height 28
select select "ALL"
select select "0"
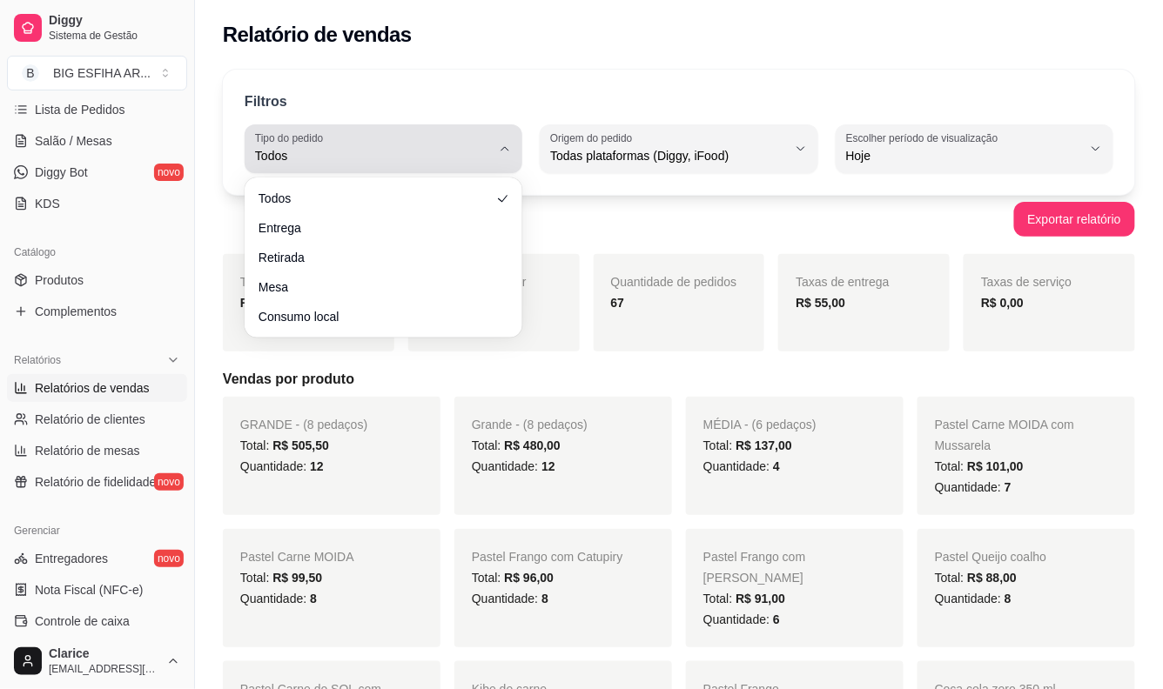
click at [357, 165] on div "Todos" at bounding box center [373, 148] width 236 height 35
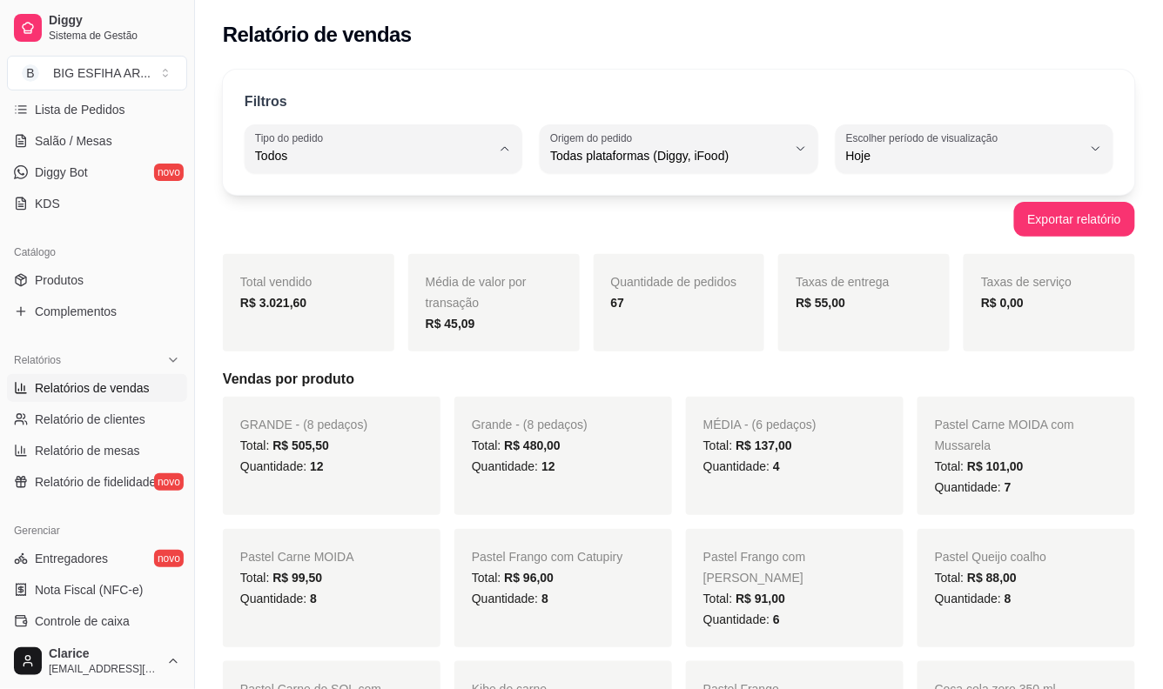
click at [374, 225] on span "Entrega" at bounding box center [376, 226] width 224 height 17
type input "DELIVERY"
select select "DELIVERY"
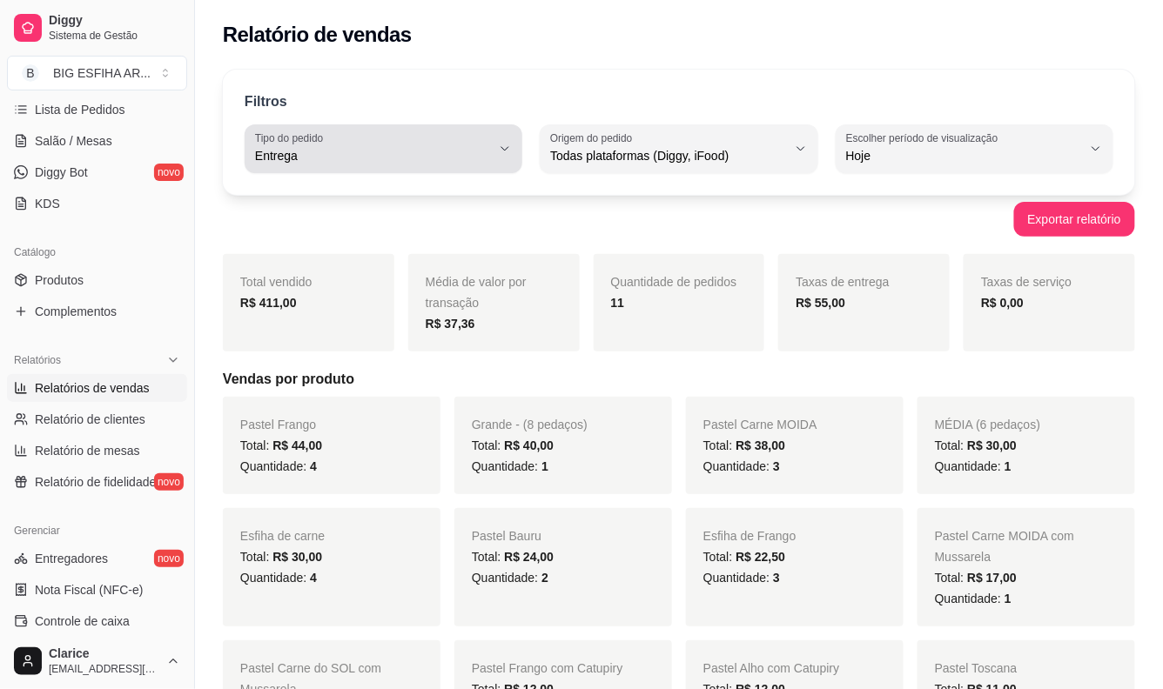
click at [308, 166] on button "Tipo do pedido Entrega" at bounding box center [384, 148] width 278 height 49
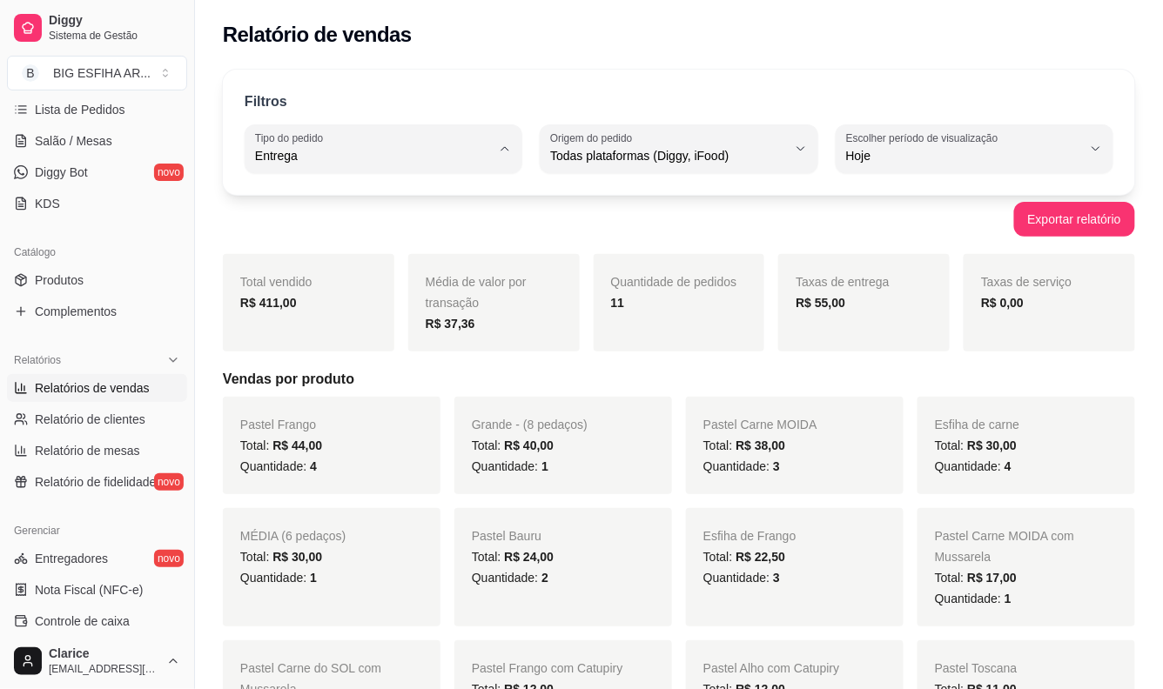
click at [333, 198] on span "Todos" at bounding box center [376, 197] width 224 height 17
type input "ALL"
select select "ALL"
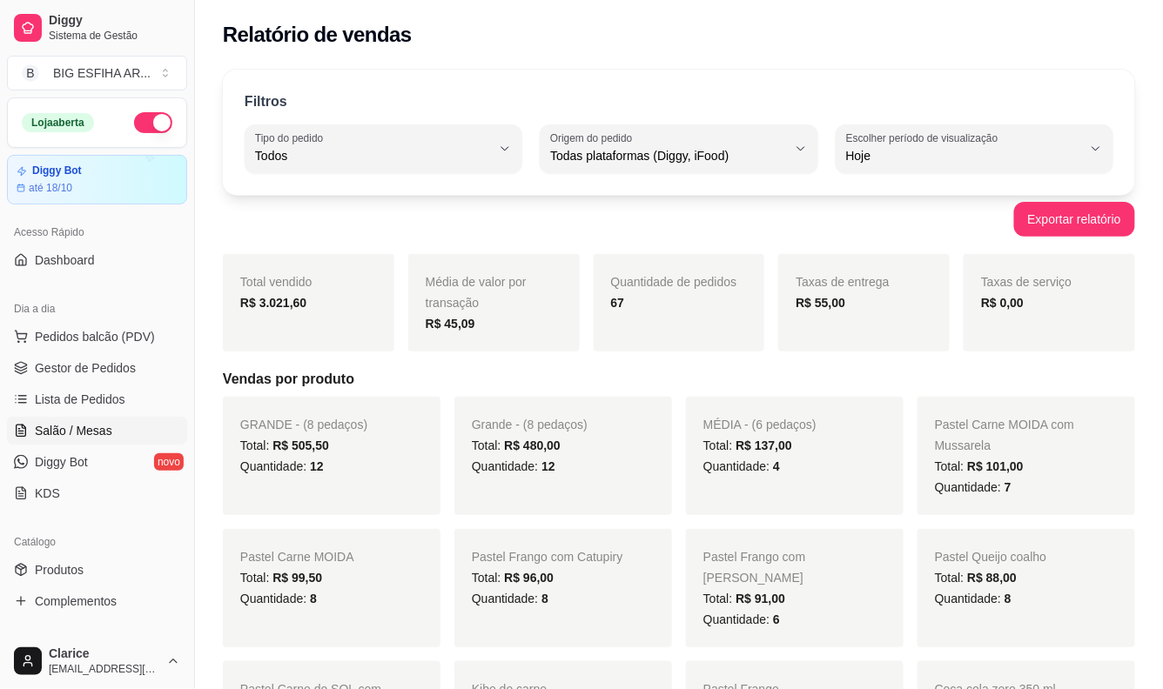
click at [101, 423] on span "Salão / Mesas" at bounding box center [73, 430] width 77 height 17
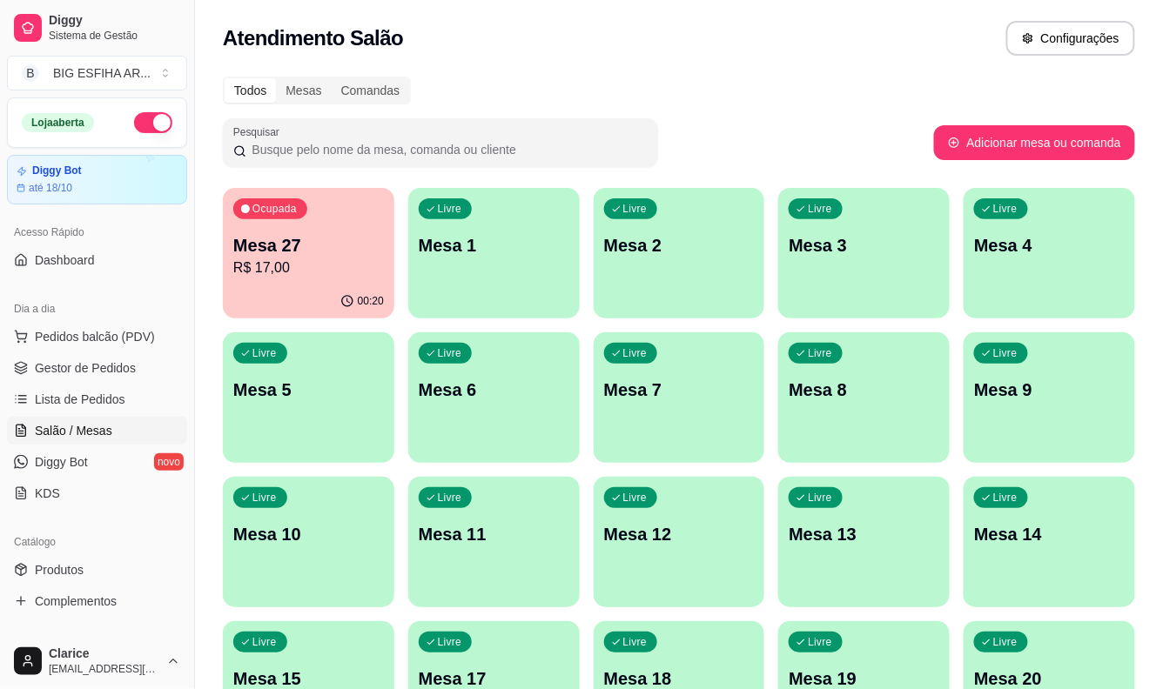
click at [299, 291] on div "00:20" at bounding box center [308, 302] width 171 height 34
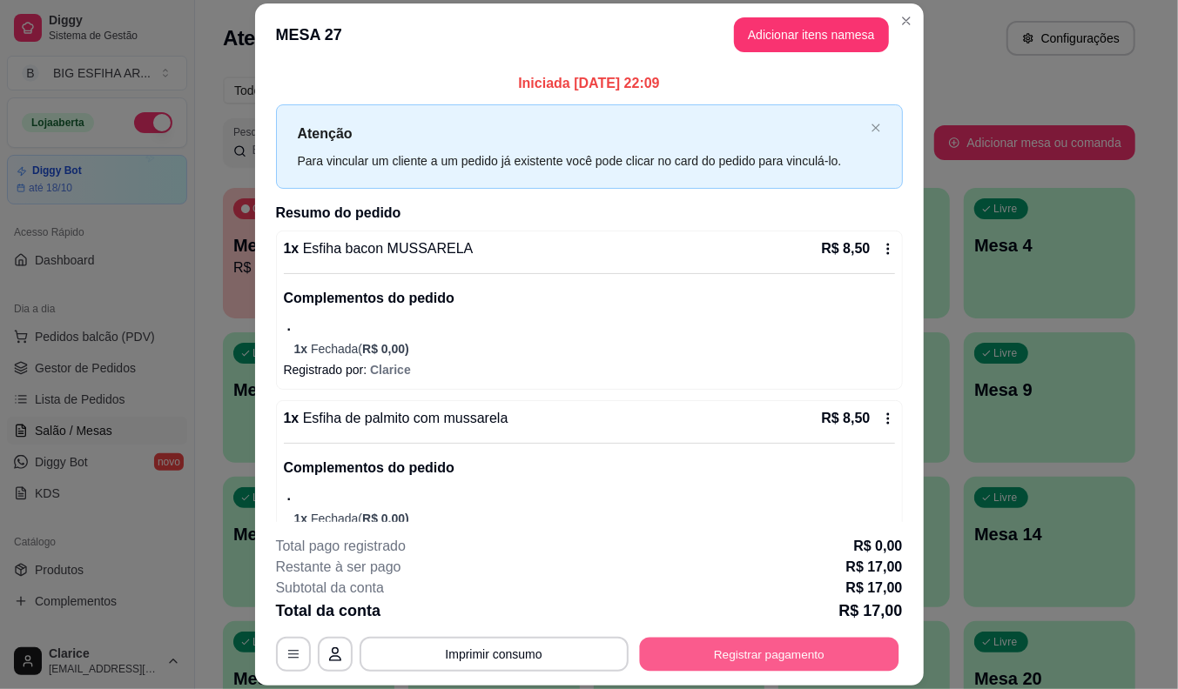
click at [725, 640] on button "Registrar pagamento" at bounding box center [768, 655] width 259 height 34
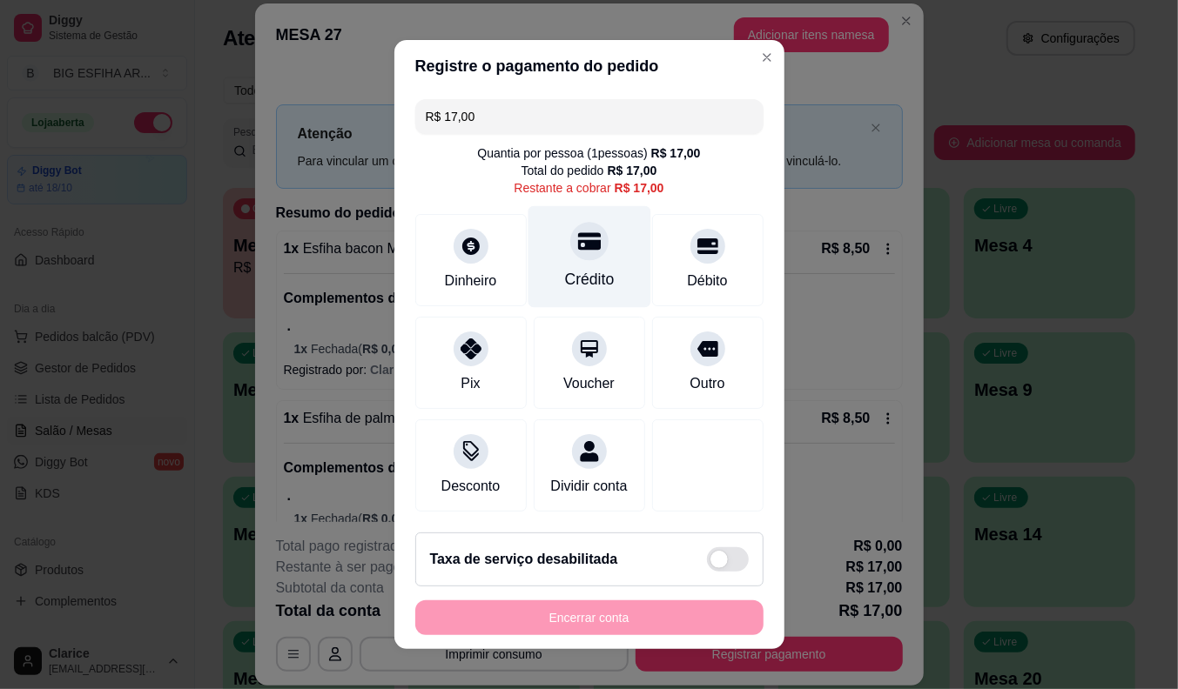
click at [594, 266] on div "Crédito" at bounding box center [588, 257] width 123 height 102
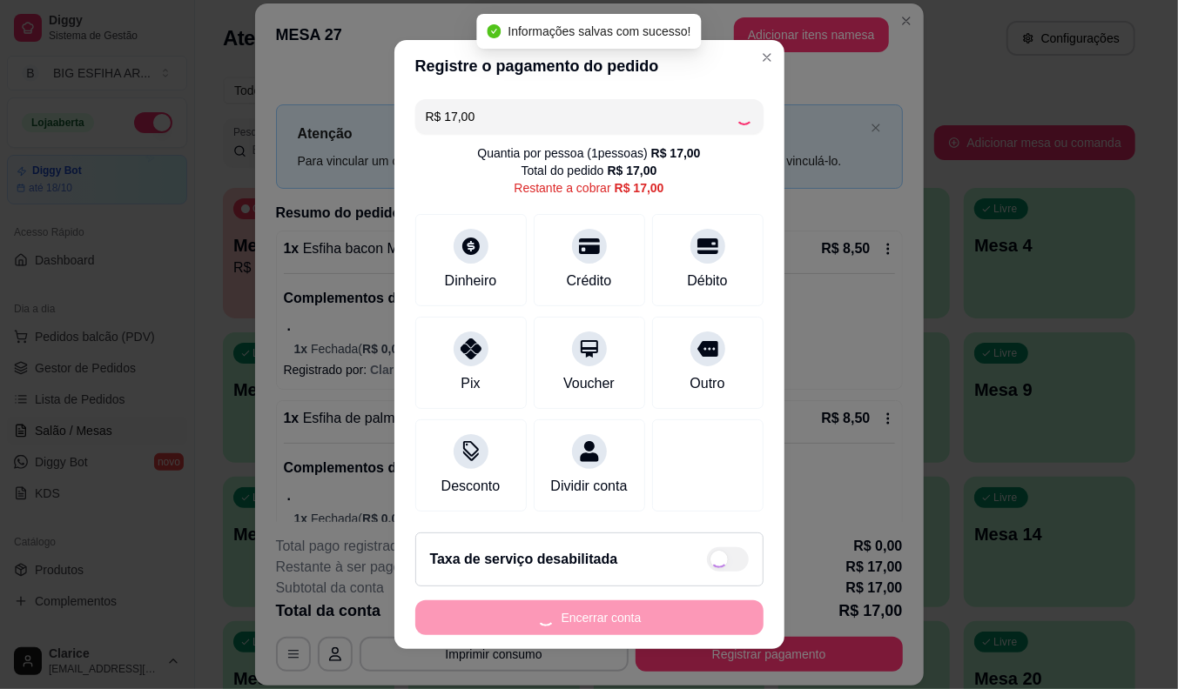
type input "R$ 0,00"
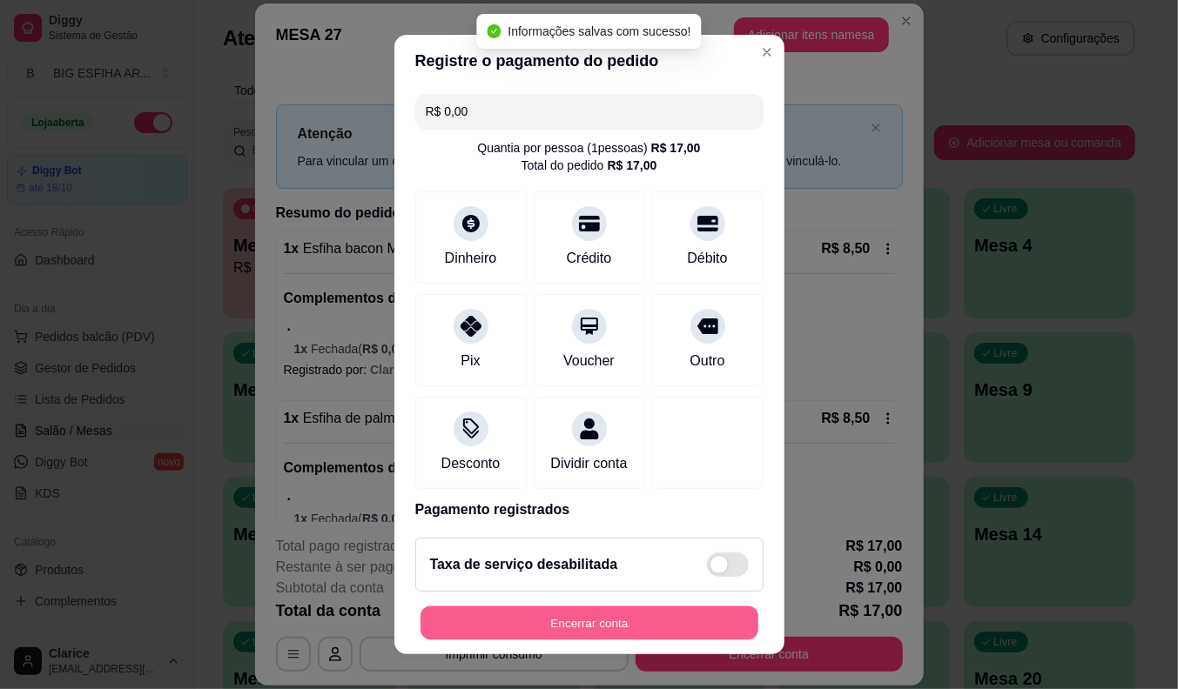
click at [580, 615] on button "Encerrar conta" at bounding box center [589, 624] width 338 height 34
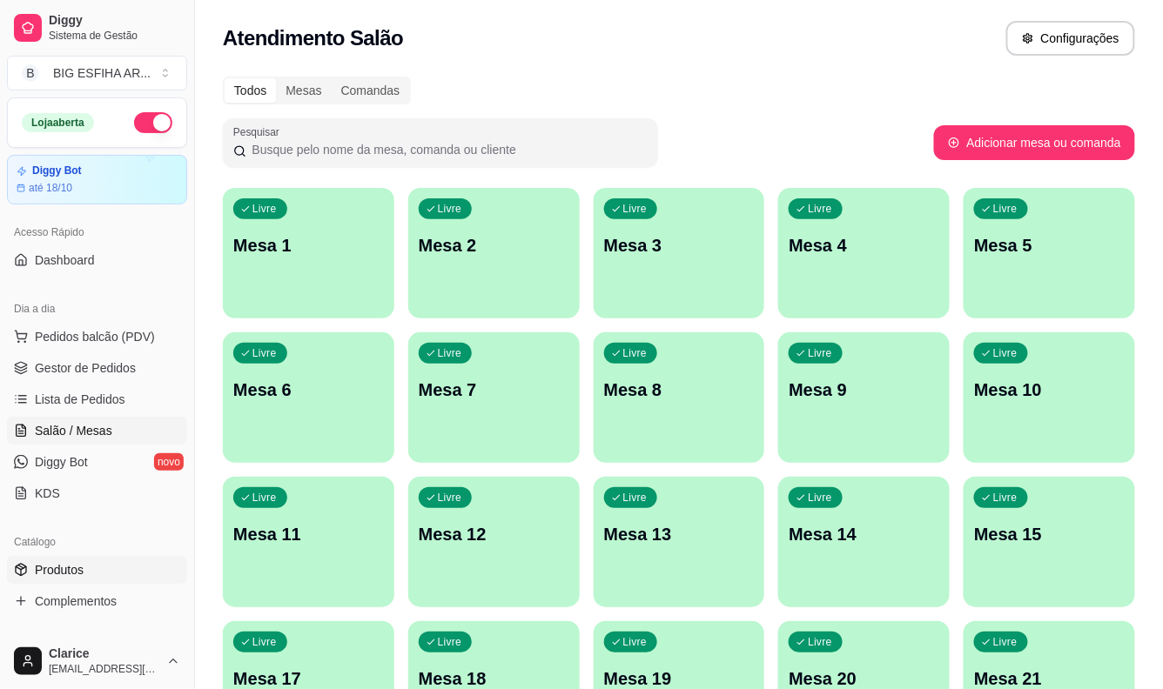
click at [91, 570] on link "Produtos" at bounding box center [97, 570] width 180 height 28
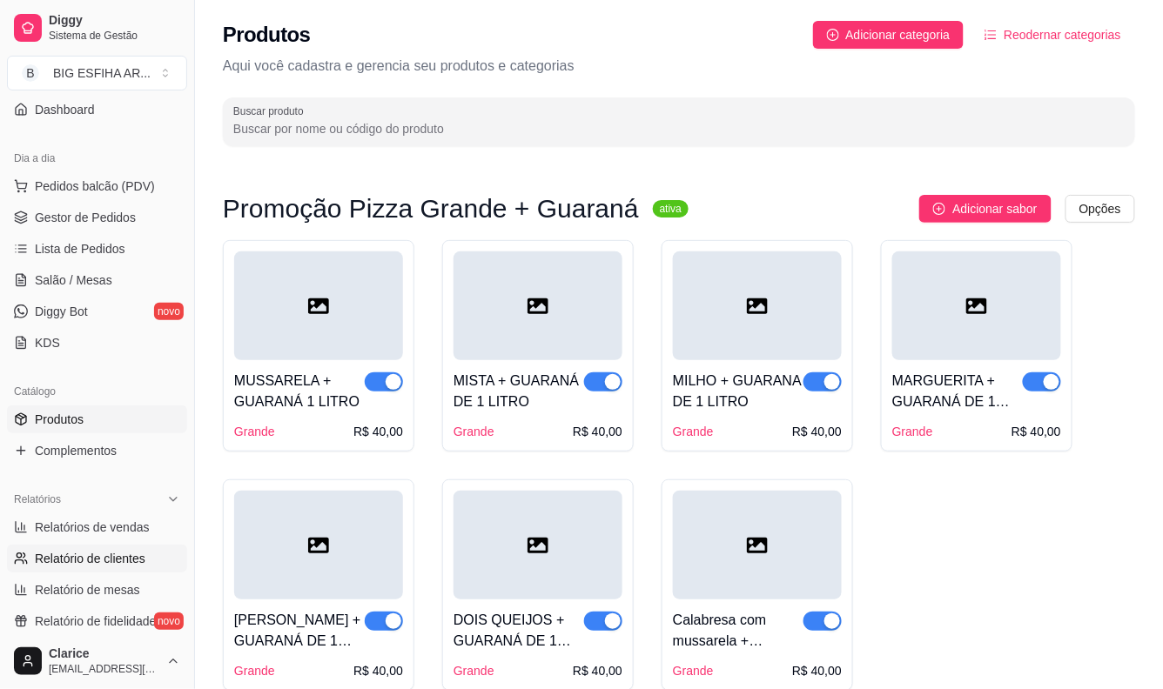
scroll to position [193, 0]
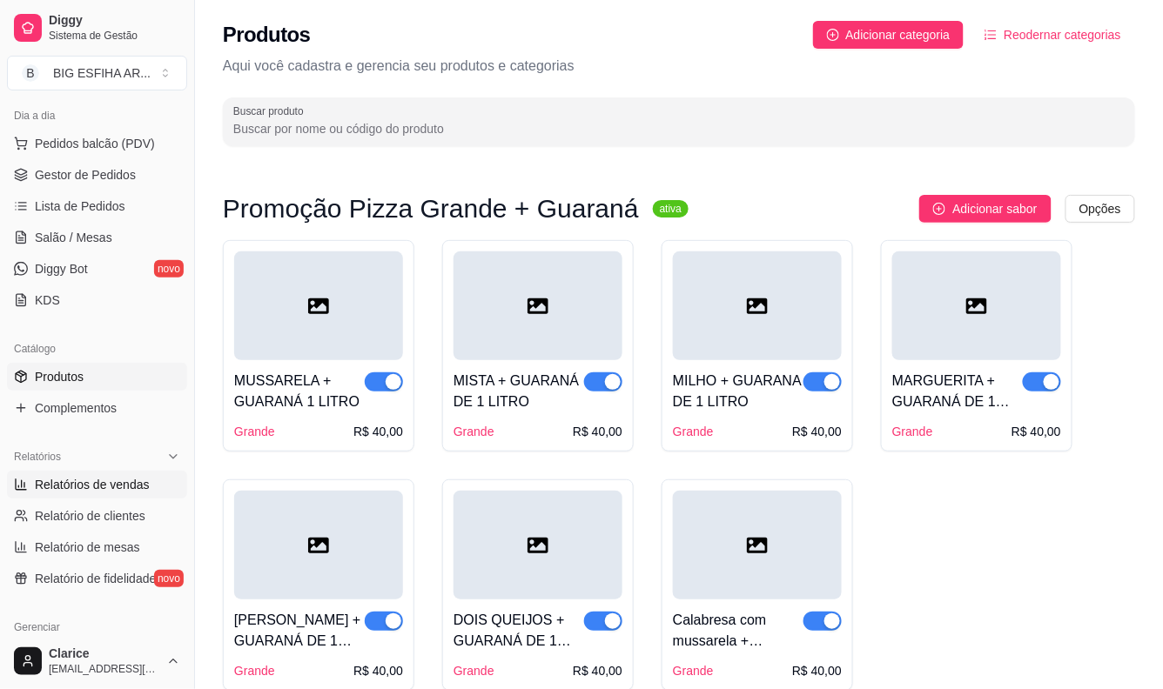
click at [100, 480] on span "Relatórios de vendas" at bounding box center [92, 484] width 115 height 17
select select "ALL"
select select "0"
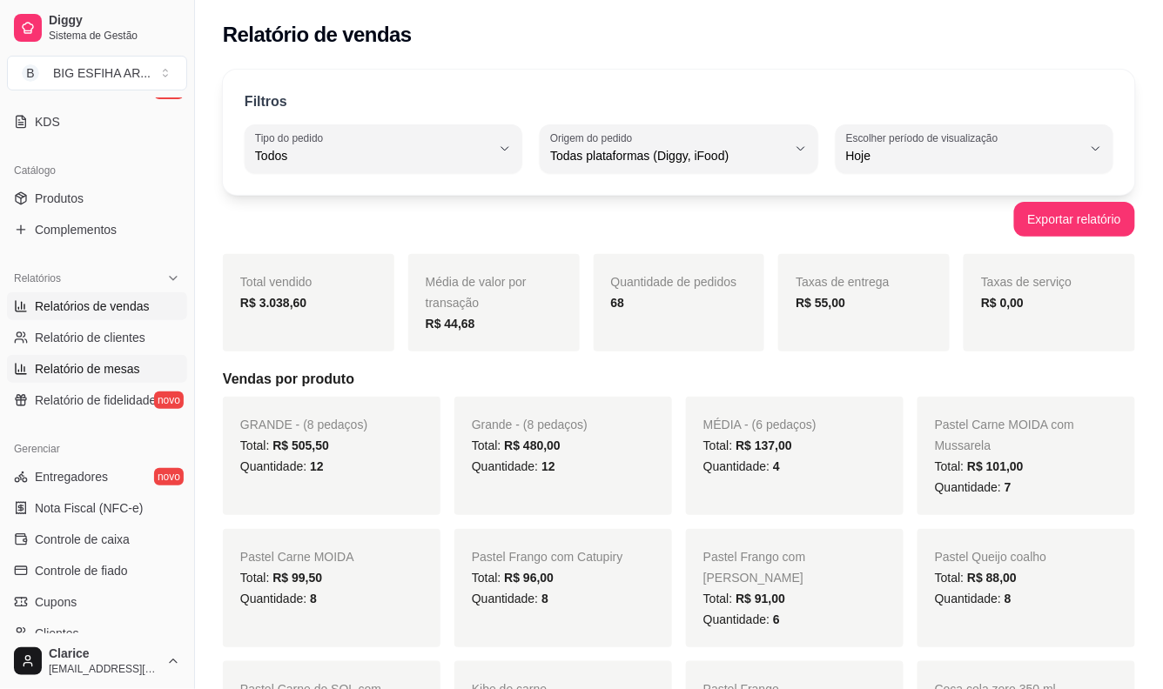
scroll to position [386, 0]
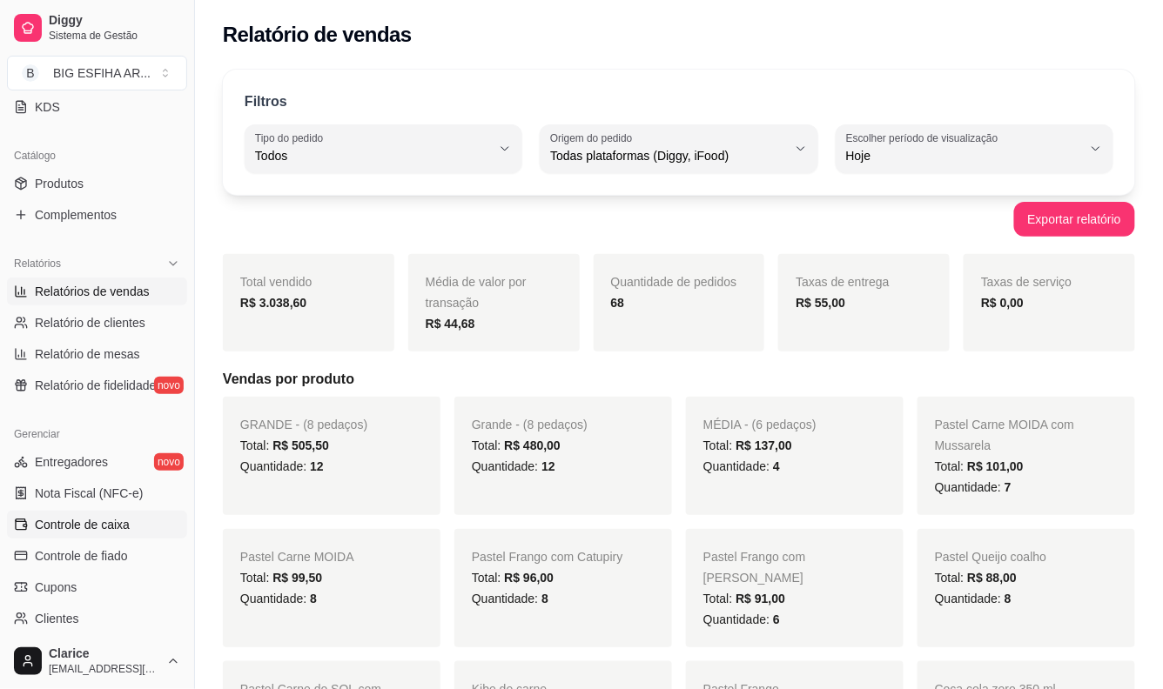
click at [74, 517] on span "Controle de caixa" at bounding box center [82, 524] width 95 height 17
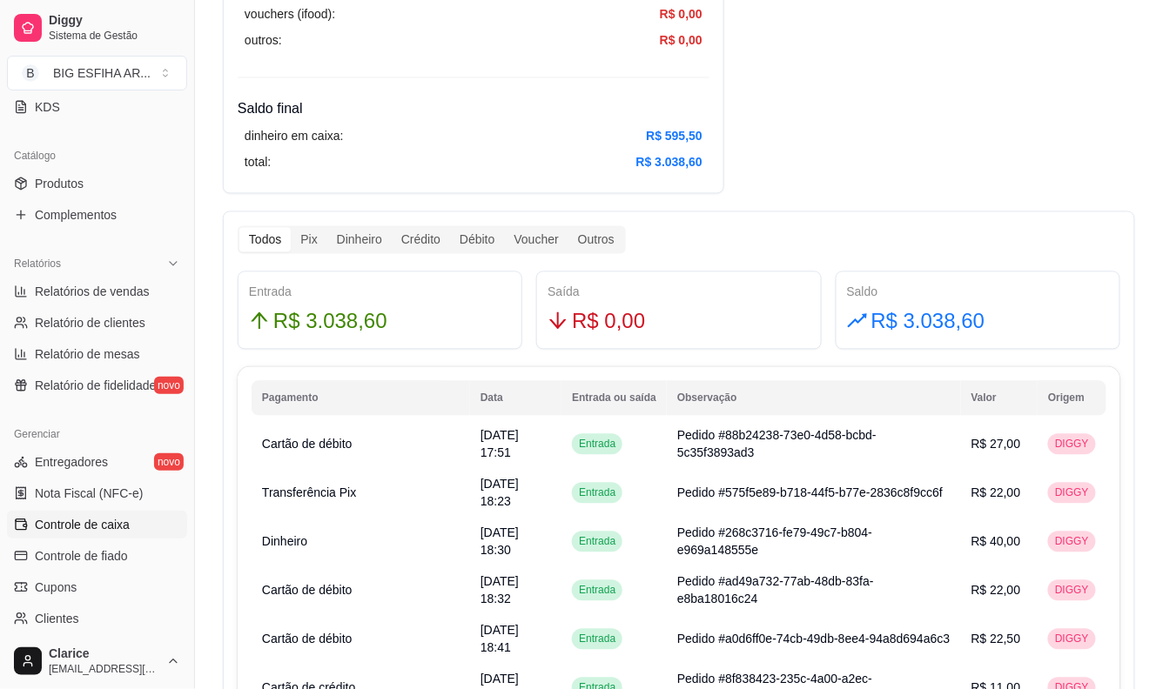
scroll to position [1064, 0]
